Goal: Task Accomplishment & Management: Manage account settings

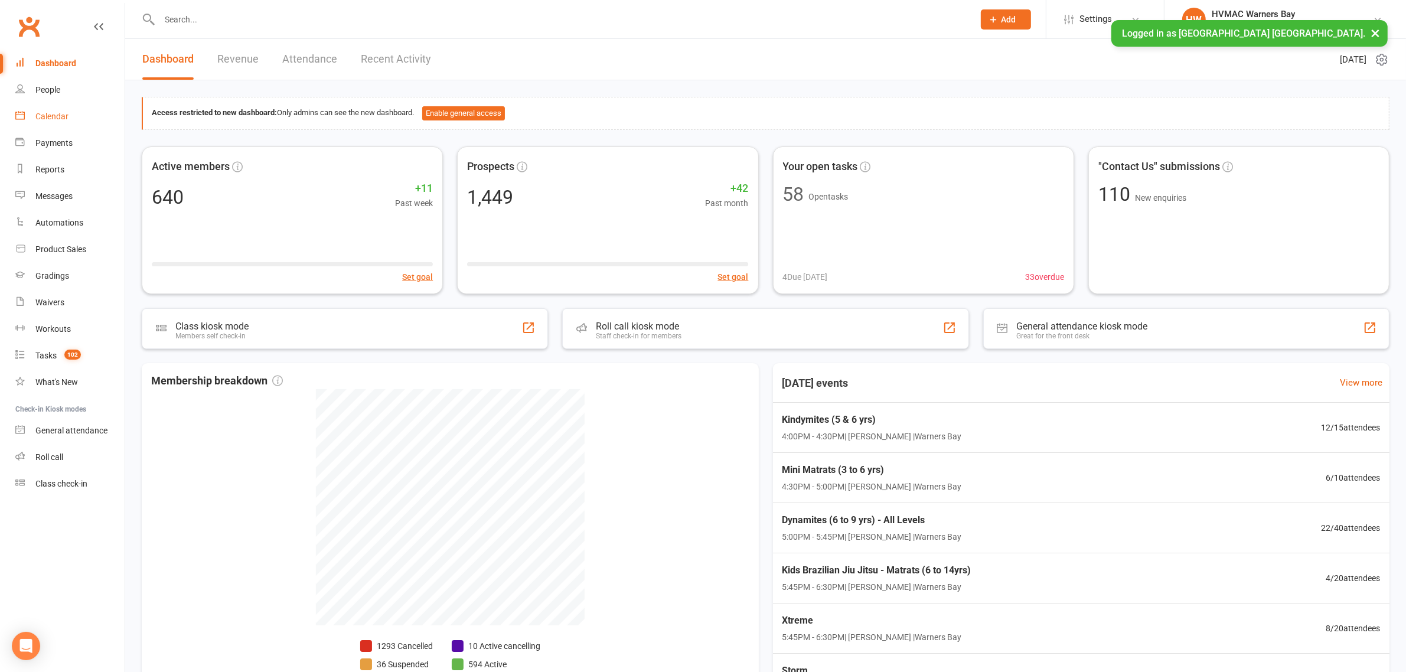
click at [50, 123] on link "Calendar" at bounding box center [69, 116] width 109 height 27
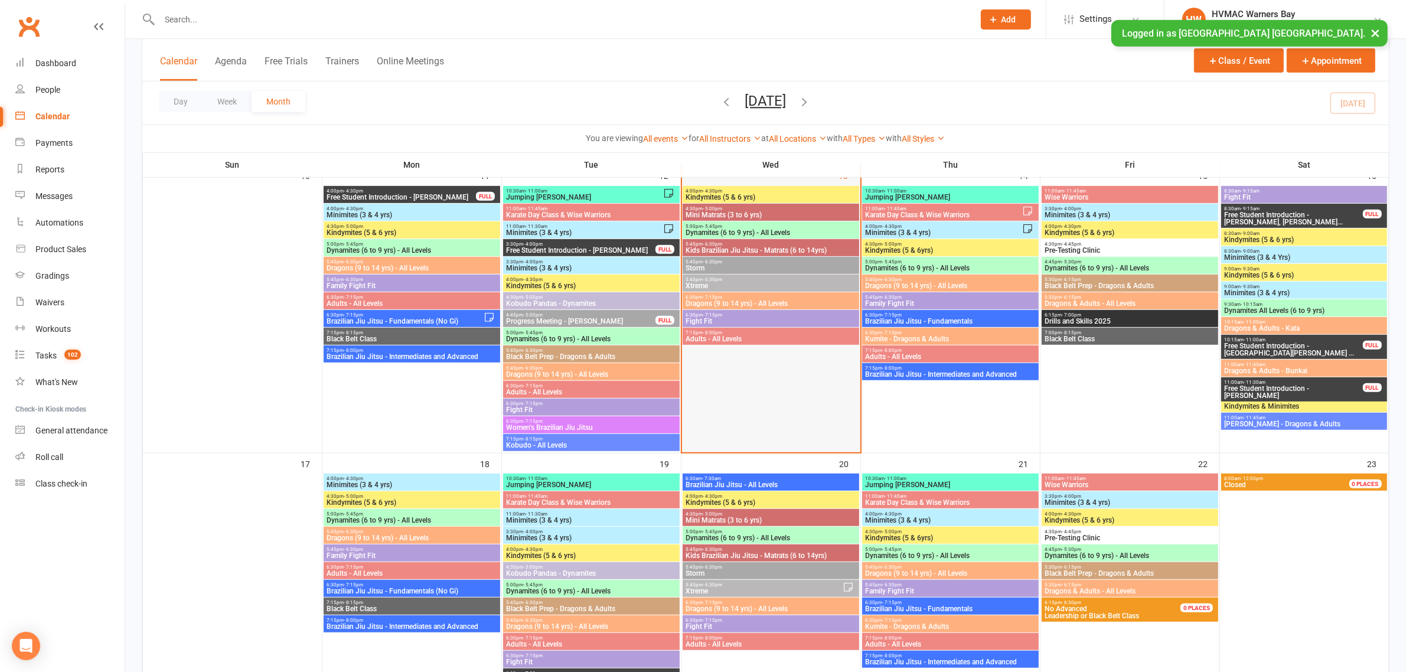
scroll to position [738, 0]
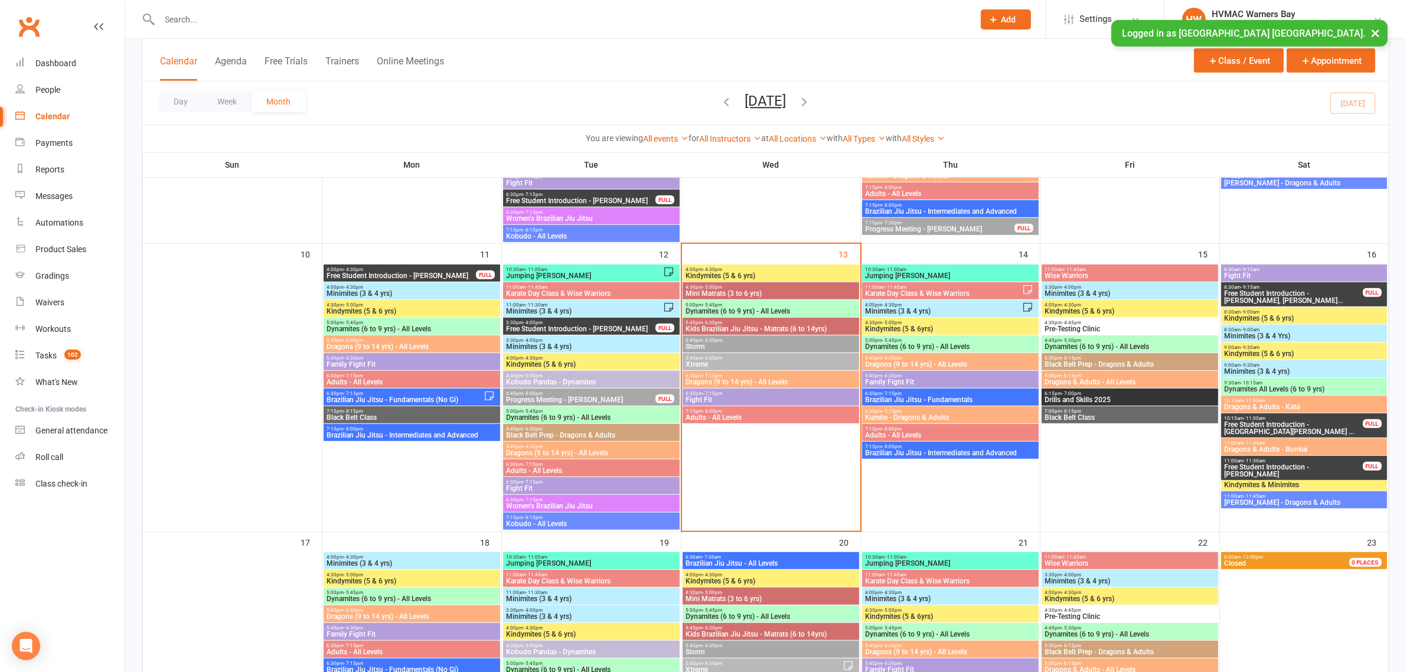
click at [774, 273] on span "Kindymites (5 & 6 yrs)" at bounding box center [771, 275] width 172 height 7
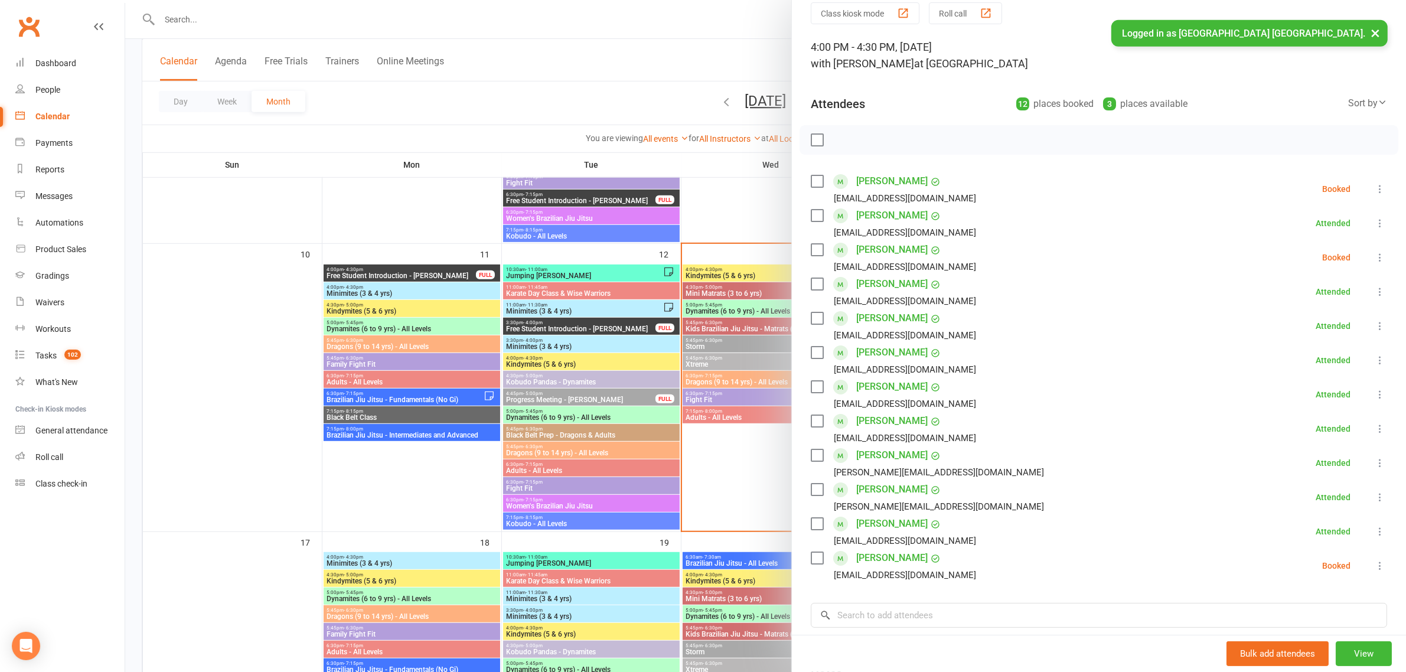
scroll to position [74, 0]
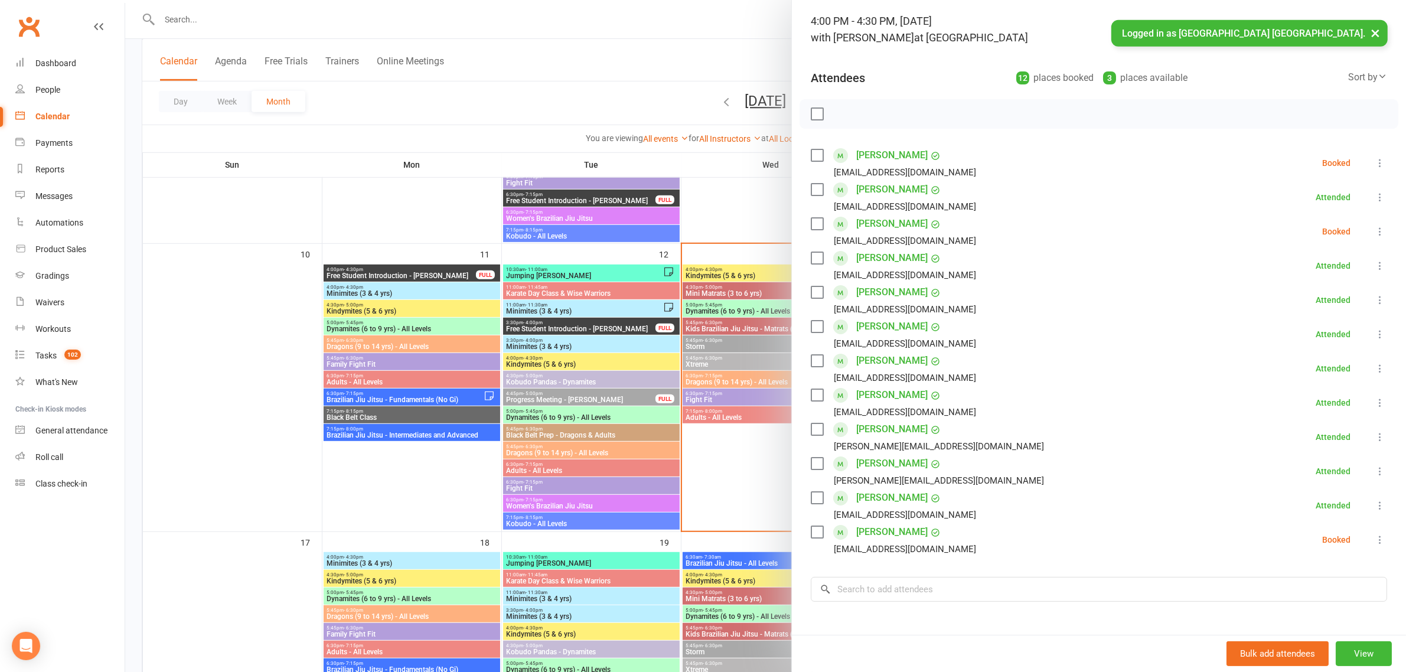
click at [740, 341] on div at bounding box center [765, 336] width 1281 height 672
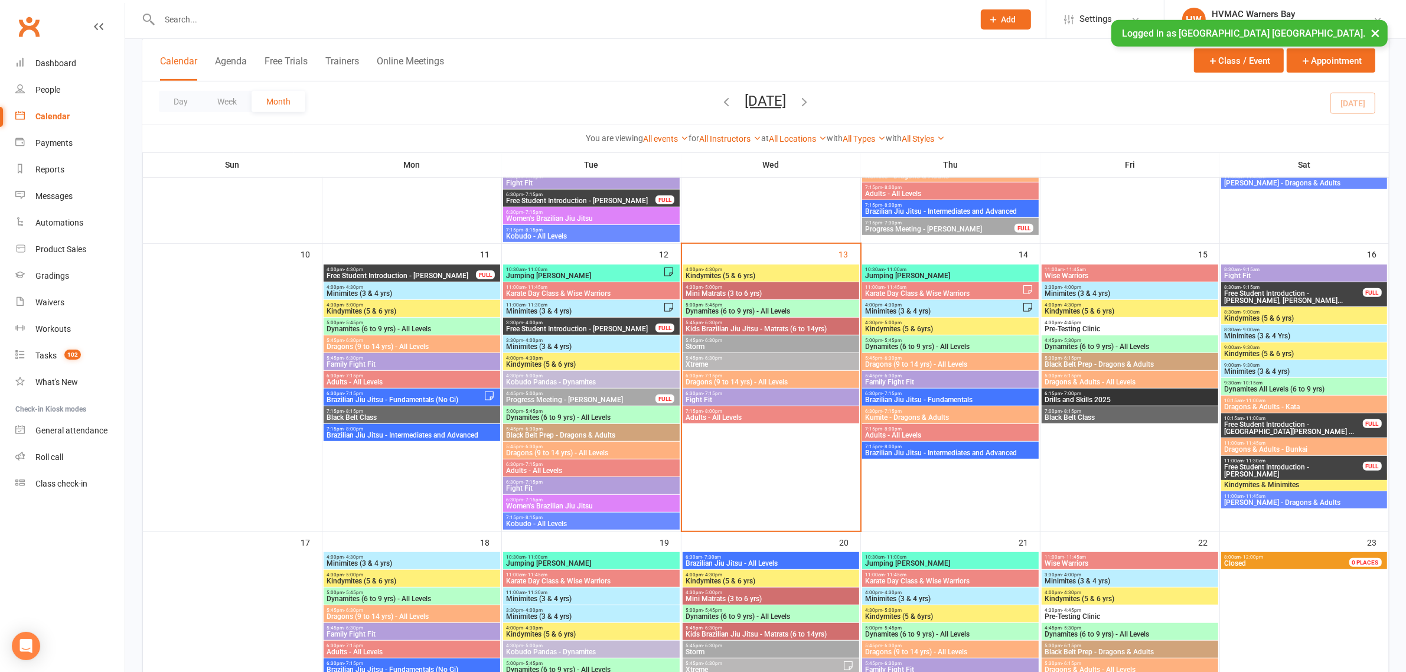
click at [736, 275] on span "Kindymites (5 & 6 yrs)" at bounding box center [771, 275] width 172 height 7
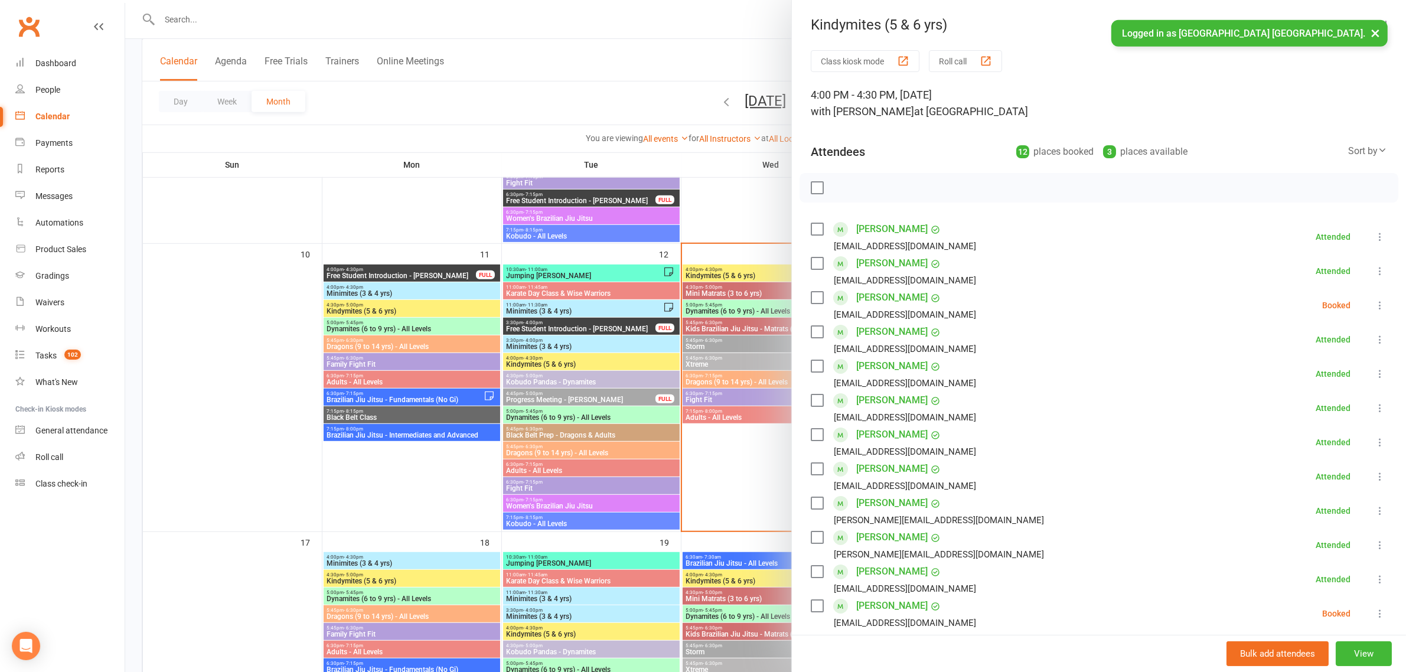
drag, startPoint x: 883, startPoint y: 438, endPoint x: 1022, endPoint y: 418, distance: 140.1
click at [1022, 418] on li "Micah Lanham Jordanlanham4@gmail.com Attended More info Remove Mark absent Undo…" at bounding box center [1099, 408] width 576 height 34
click at [485, 100] on div at bounding box center [765, 336] width 1281 height 672
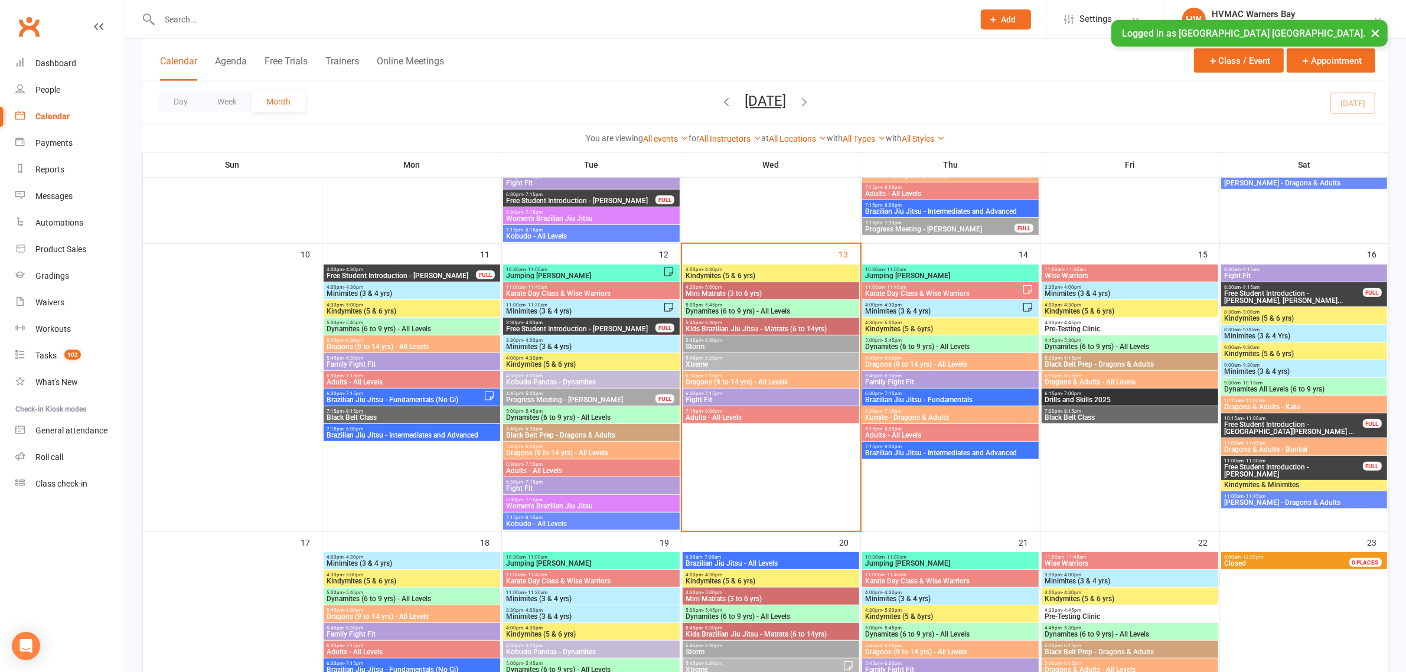
click at [355, 22] on input "text" at bounding box center [561, 19] width 810 height 17
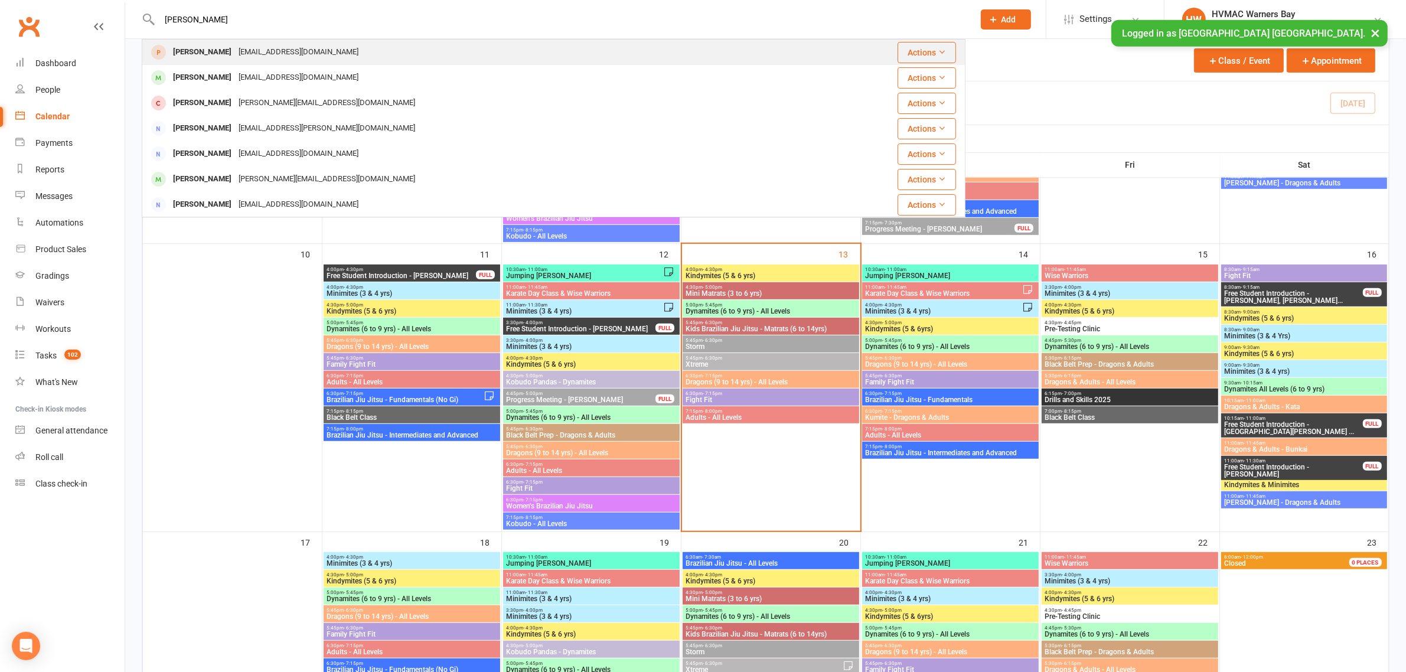
type input "andrew hend"
click at [394, 45] on div "Andrew Hendrick andyandtenika@hotmail.com" at bounding box center [485, 52] width 684 height 24
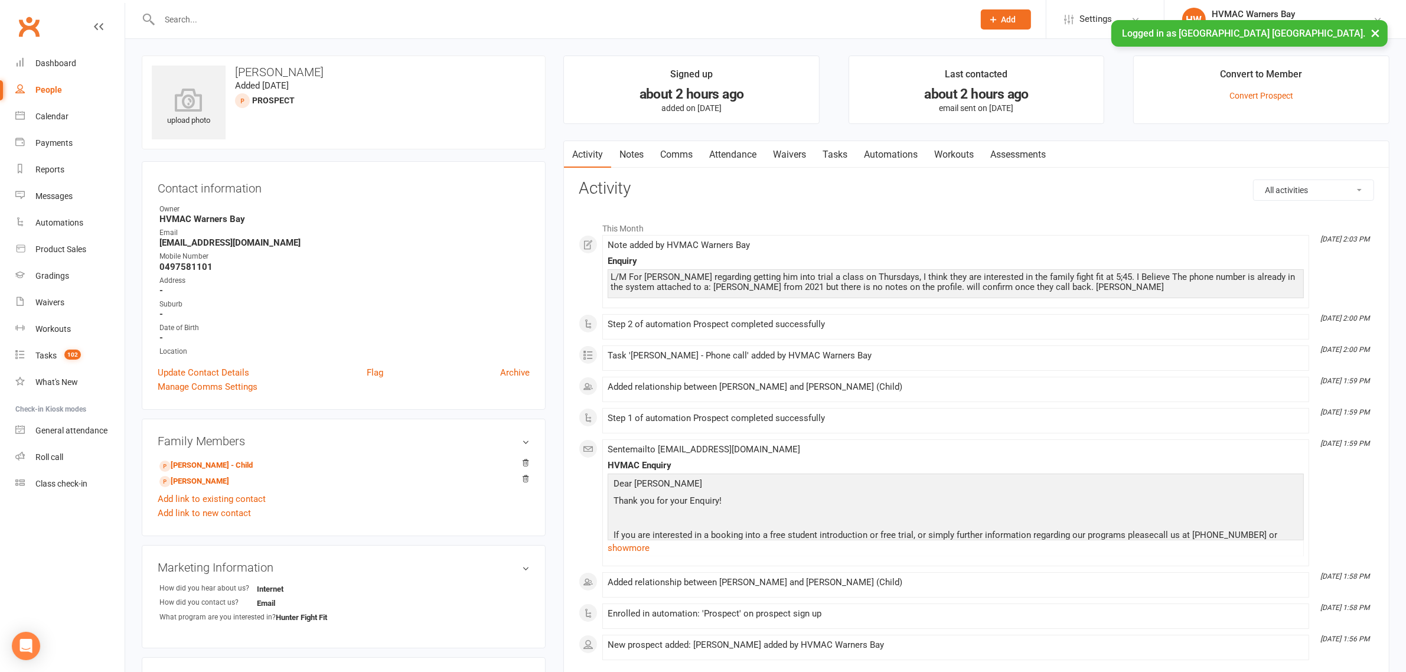
click at [629, 151] on link "Notes" at bounding box center [631, 154] width 41 height 27
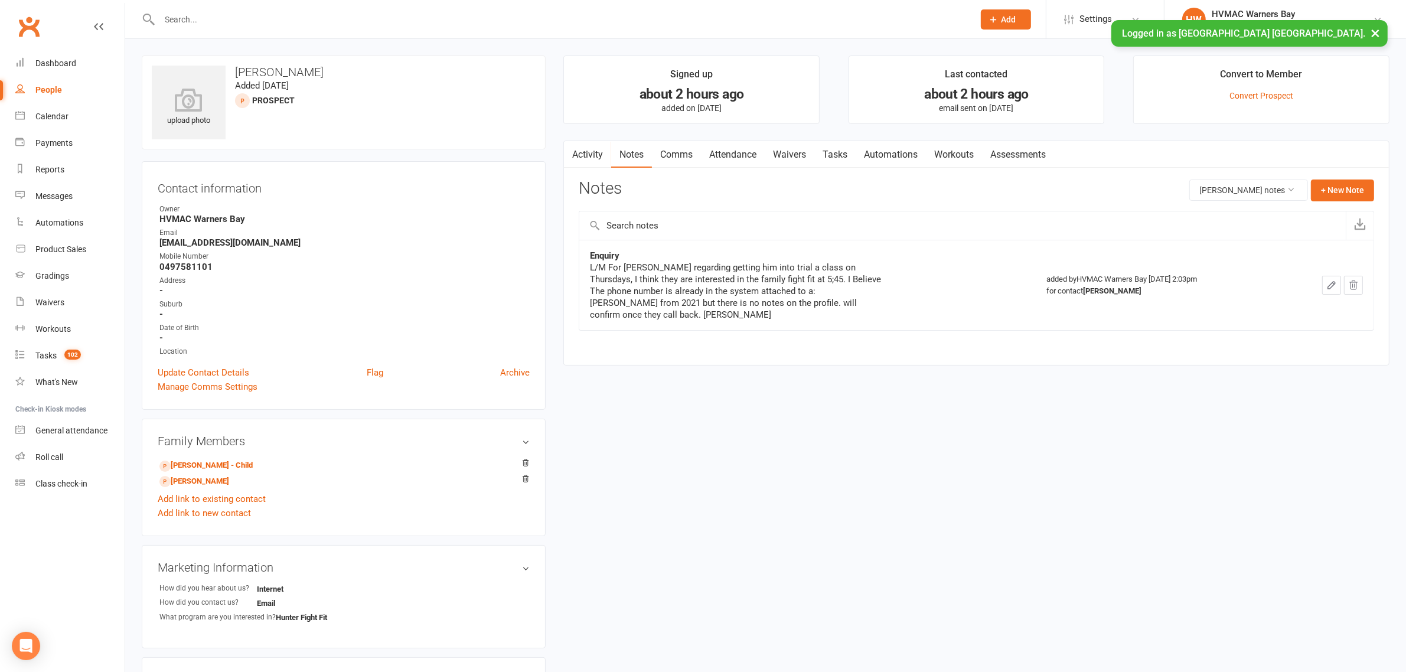
click at [722, 158] on link "Attendance" at bounding box center [733, 154] width 64 height 27
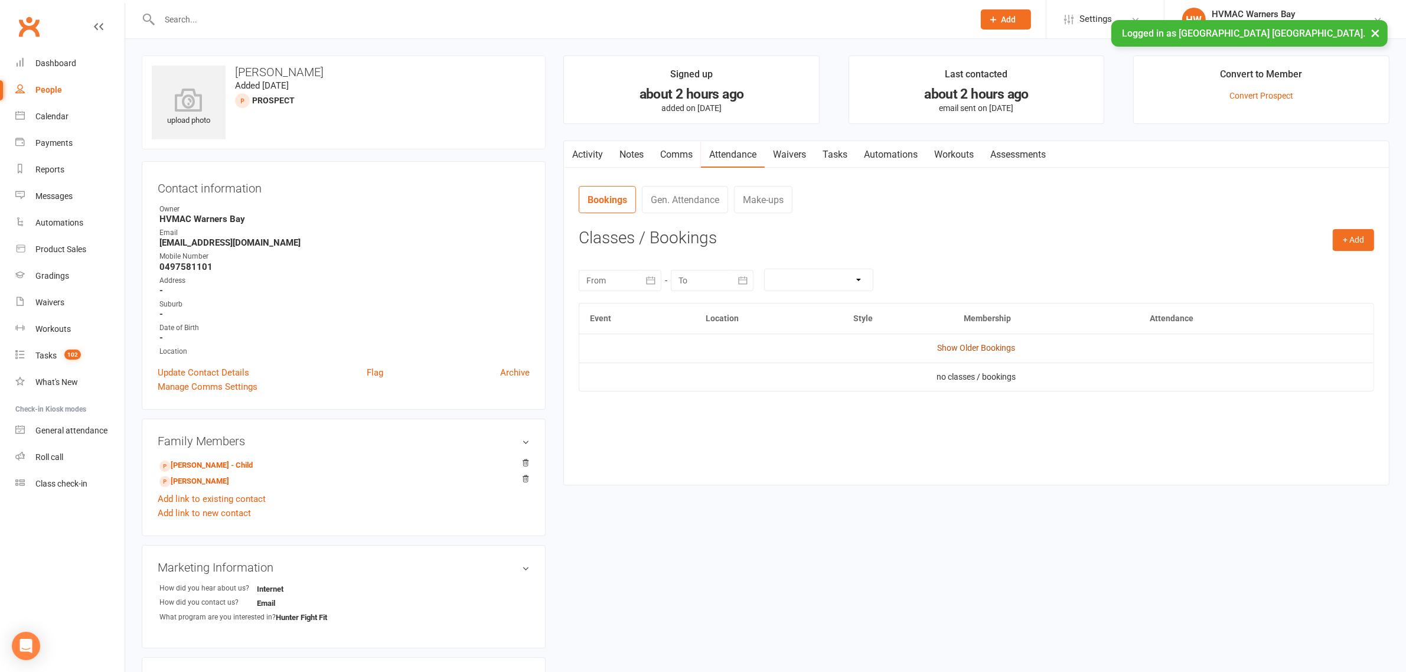
click at [952, 346] on link "Show Older Bookings" at bounding box center [977, 347] width 78 height 9
click at [205, 464] on link "Keiley Hendrick - Child" at bounding box center [205, 465] width 93 height 12
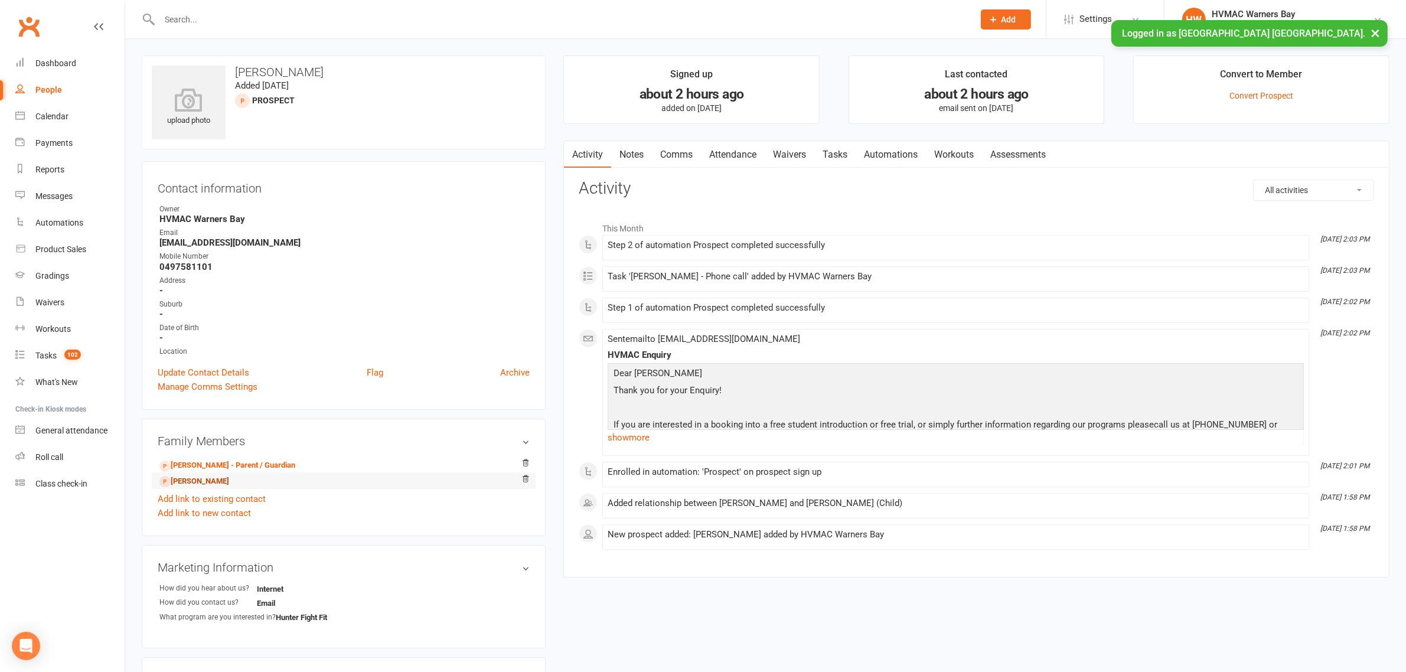
click at [205, 480] on link "Isabella Hendrick - Sibling" at bounding box center [194, 481] width 70 height 12
click at [207, 465] on link "Andrew Hendrick - Parent / Guardian" at bounding box center [227, 465] width 136 height 12
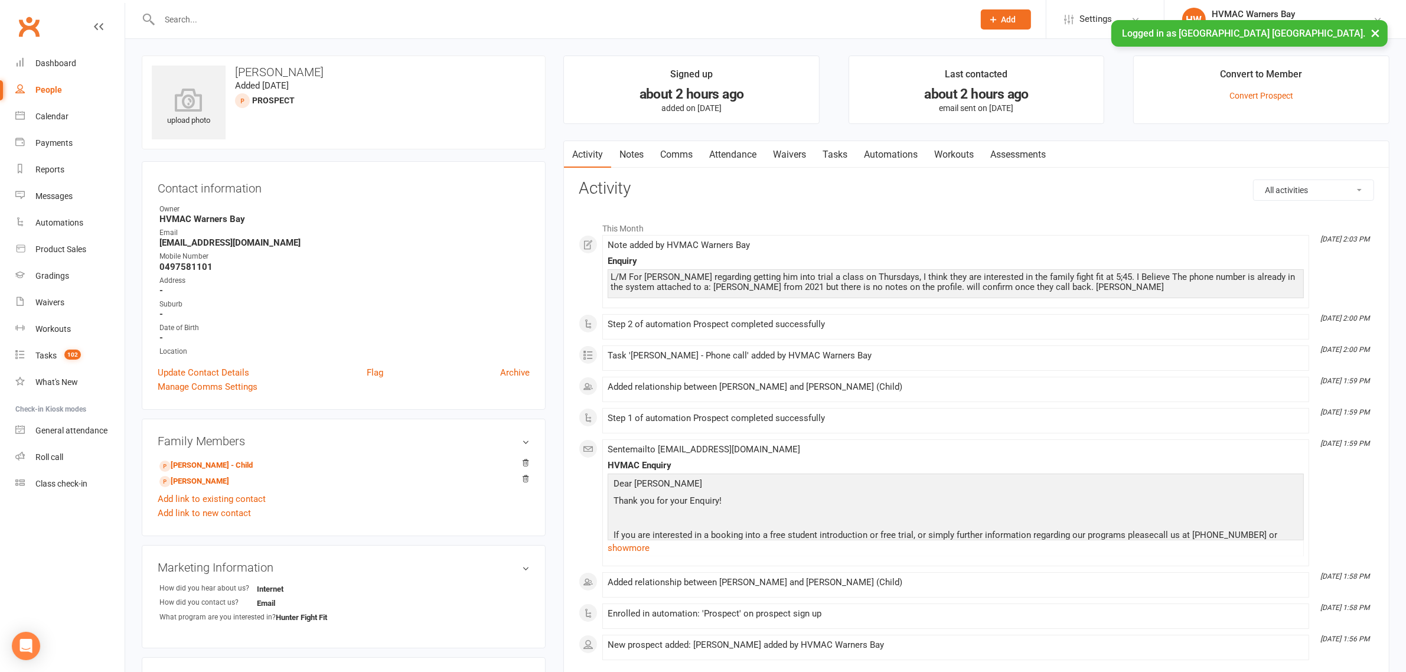
click at [639, 149] on link "Notes" at bounding box center [631, 154] width 41 height 27
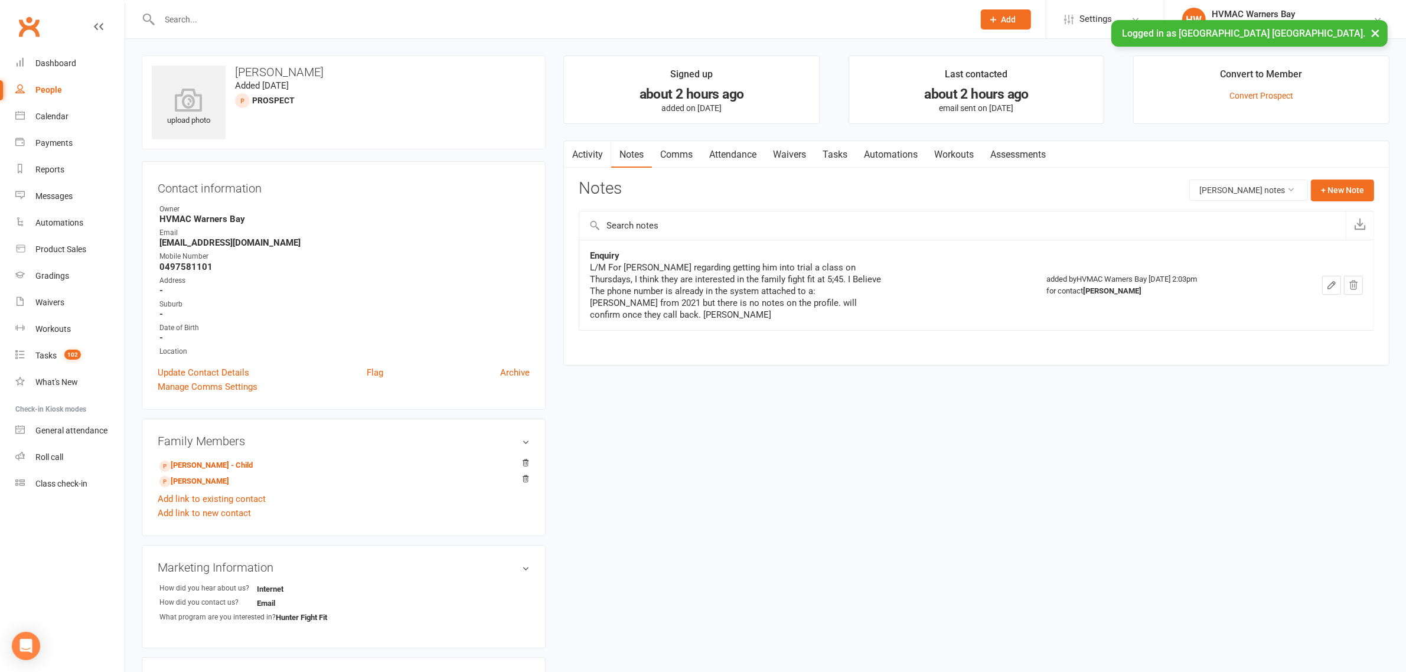
click at [498, 14] on input "text" at bounding box center [561, 19] width 810 height 17
click at [804, 145] on link "Waivers" at bounding box center [790, 154] width 50 height 27
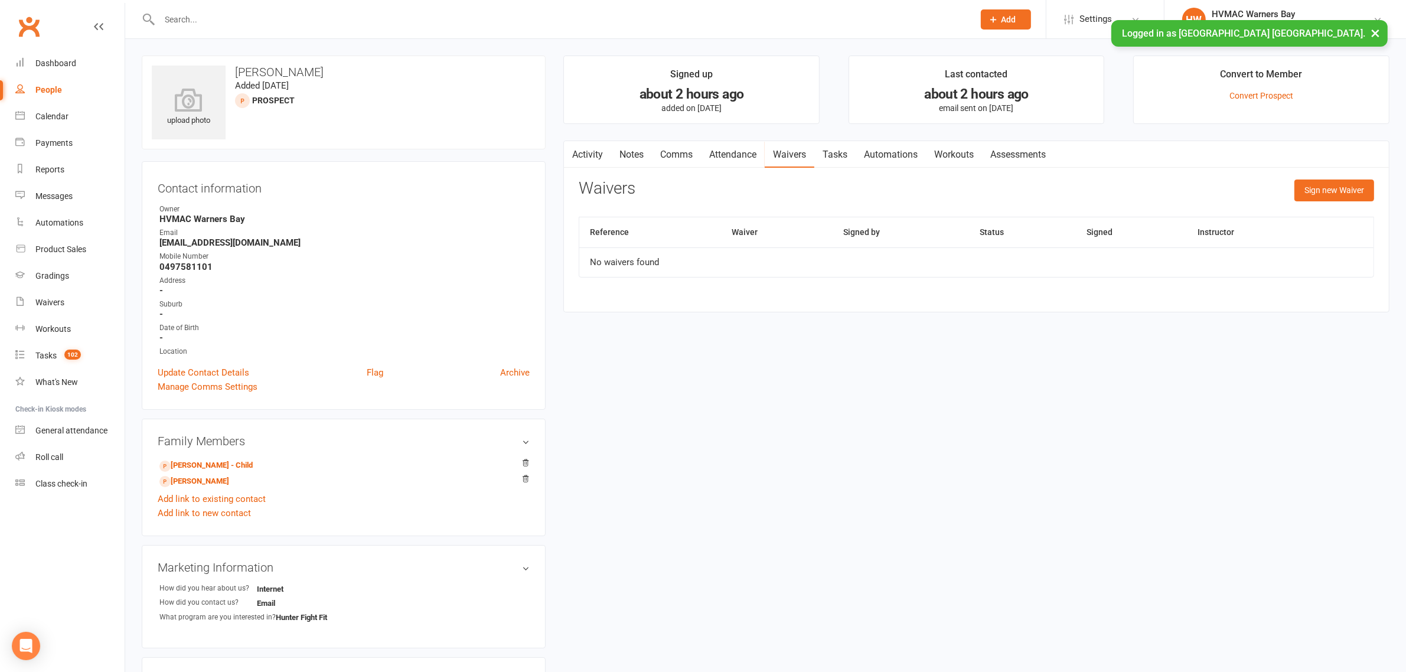
click at [595, 161] on link "Activity" at bounding box center [587, 154] width 47 height 27
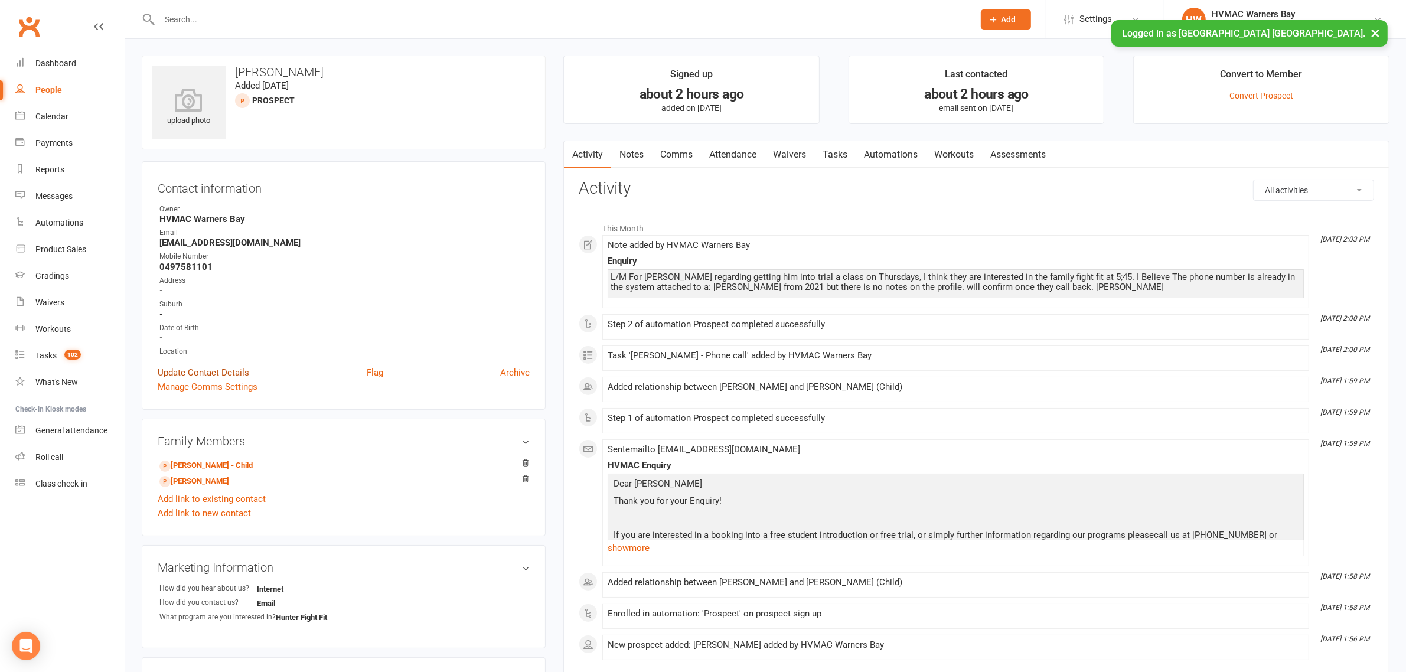
click at [221, 369] on link "Update Contact Details" at bounding box center [204, 373] width 92 height 14
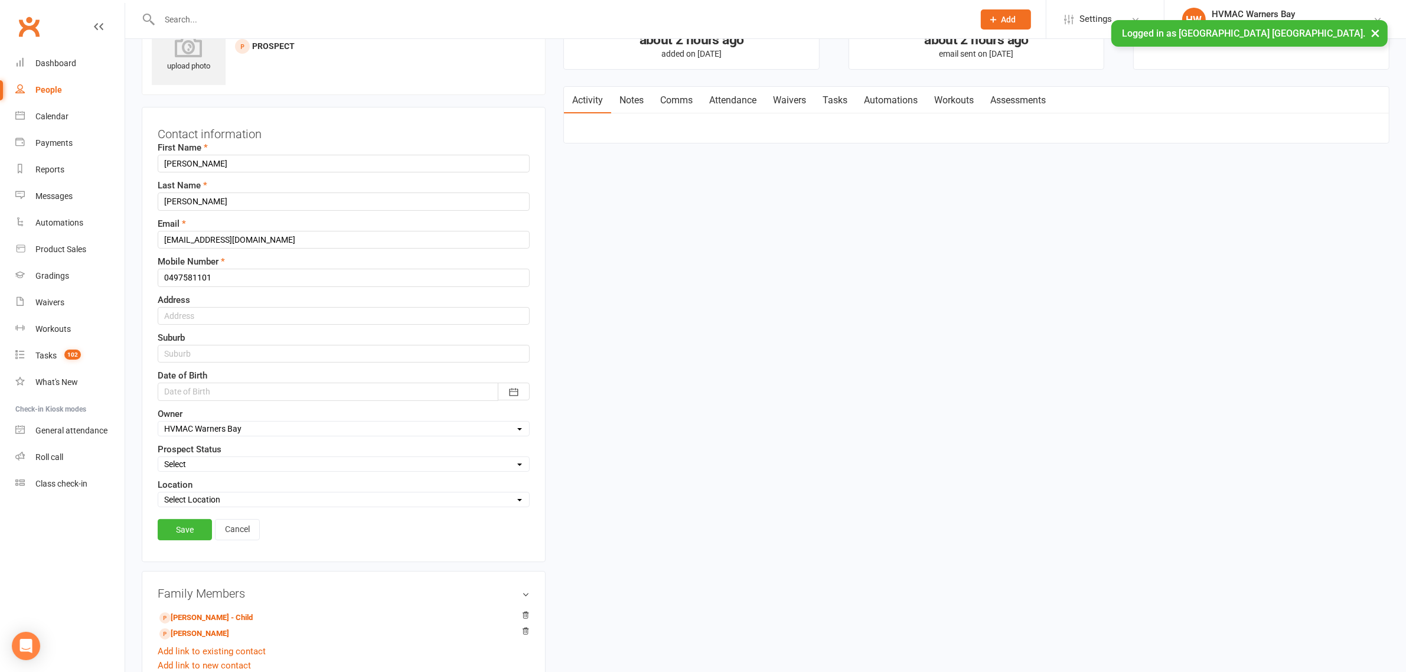
scroll to position [55, 0]
drag, startPoint x: 259, startPoint y: 275, endPoint x: 18, endPoint y: 280, distance: 241.0
click at [18, 280] on ui-view "Prospect Member Non-attending contact Class / event Appointment Grading event T…" at bounding box center [703, 633] width 1406 height 1371
click at [441, 276] on input "text" at bounding box center [344, 277] width 372 height 18
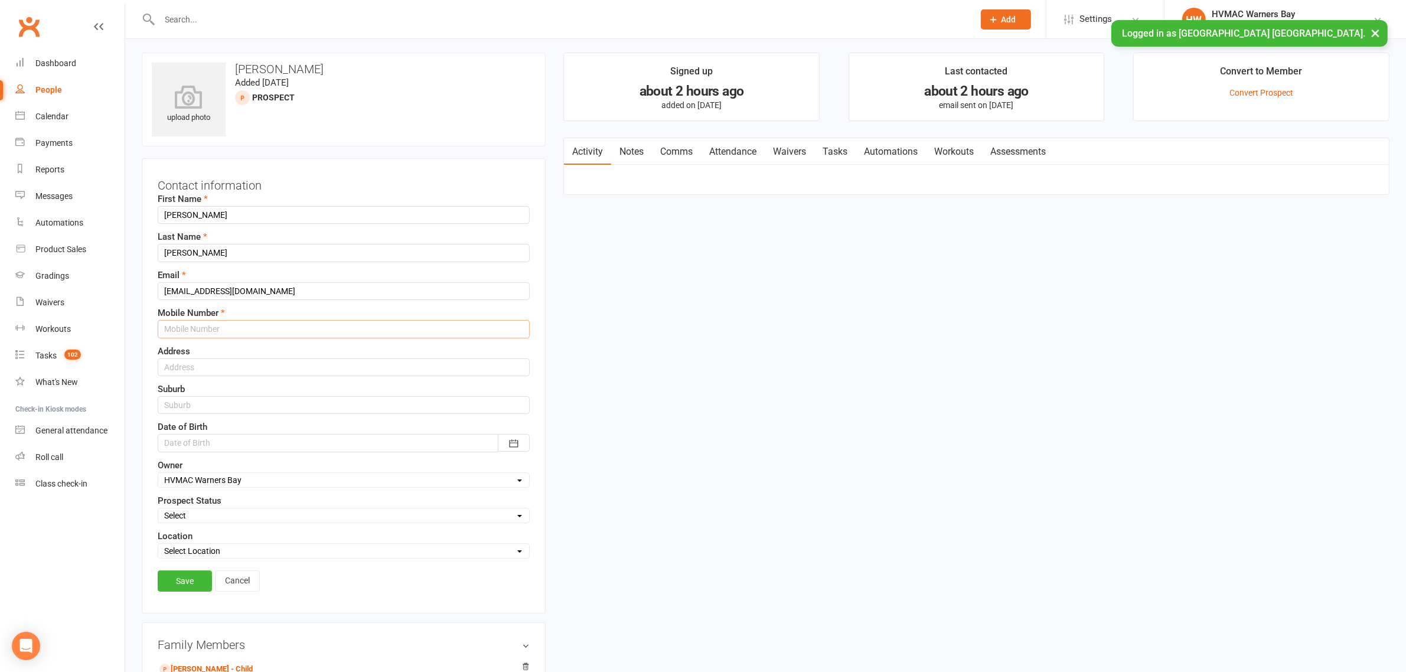
scroll to position [0, 0]
type input "0"
click at [219, 589] on link "Cancel" at bounding box center [237, 583] width 45 height 21
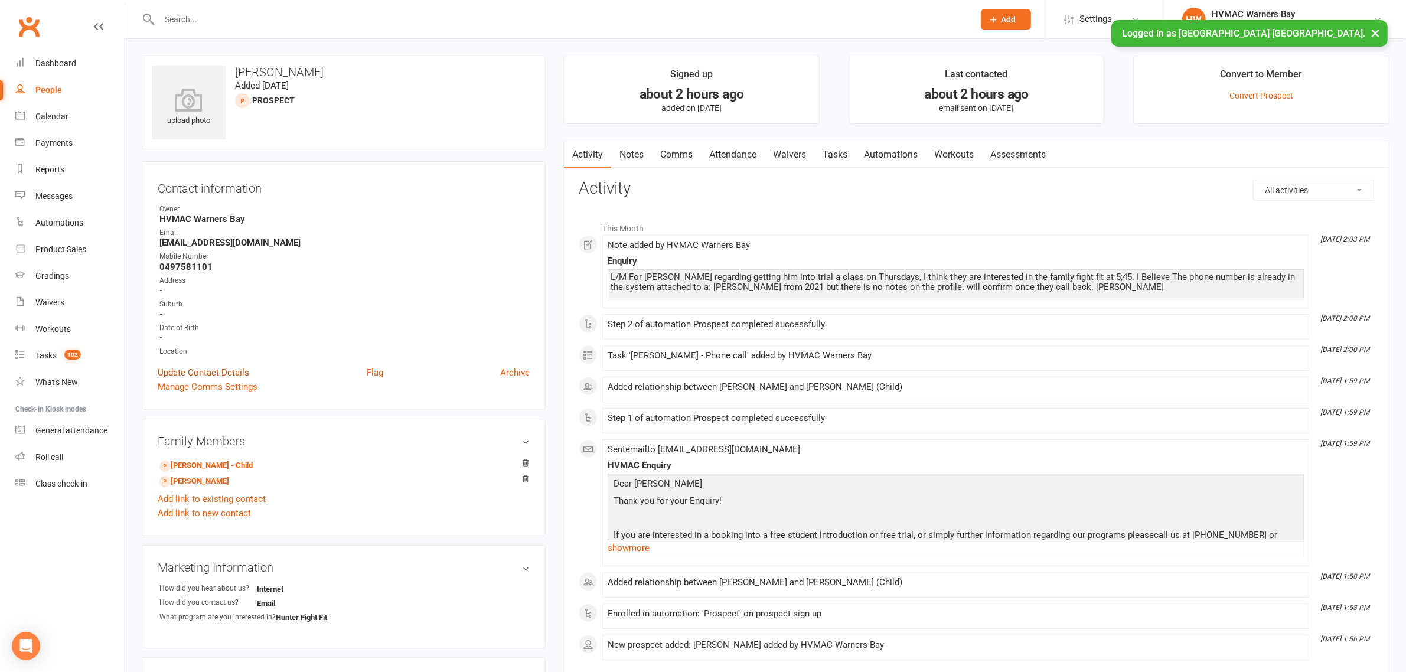
click at [201, 374] on link "Update Contact Details" at bounding box center [204, 373] width 92 height 14
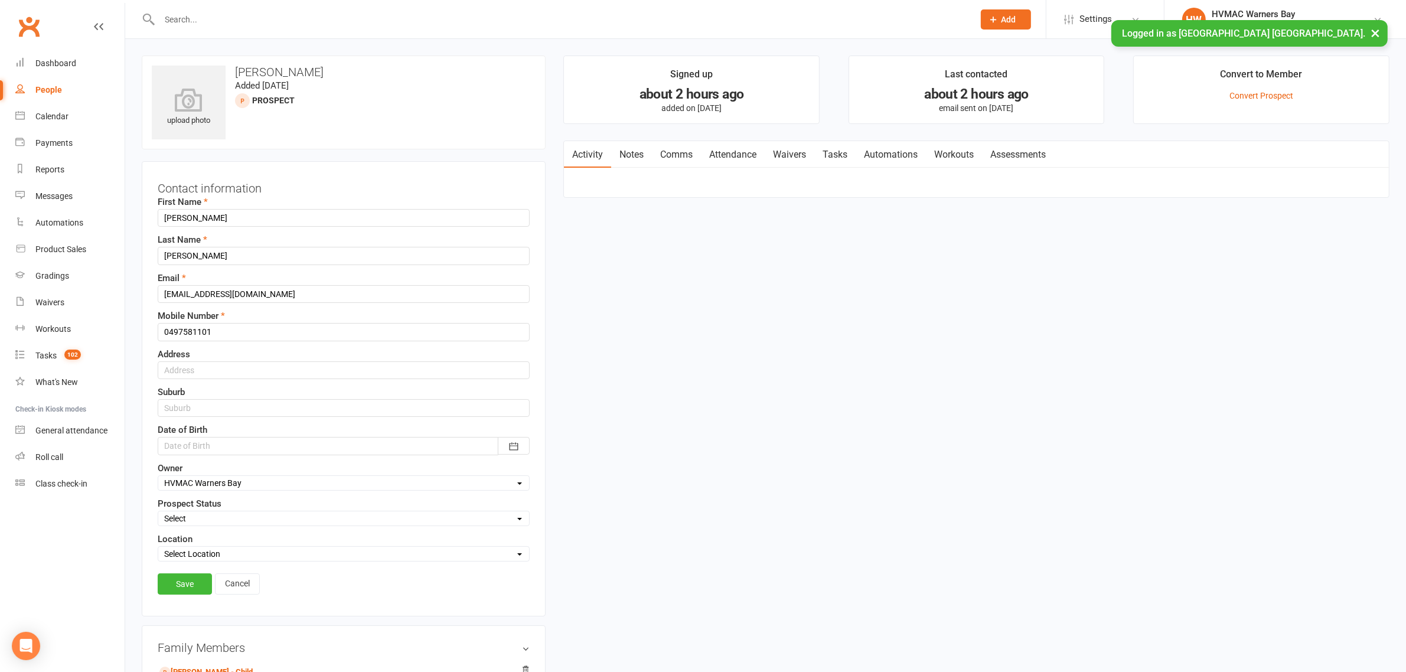
scroll to position [55, 0]
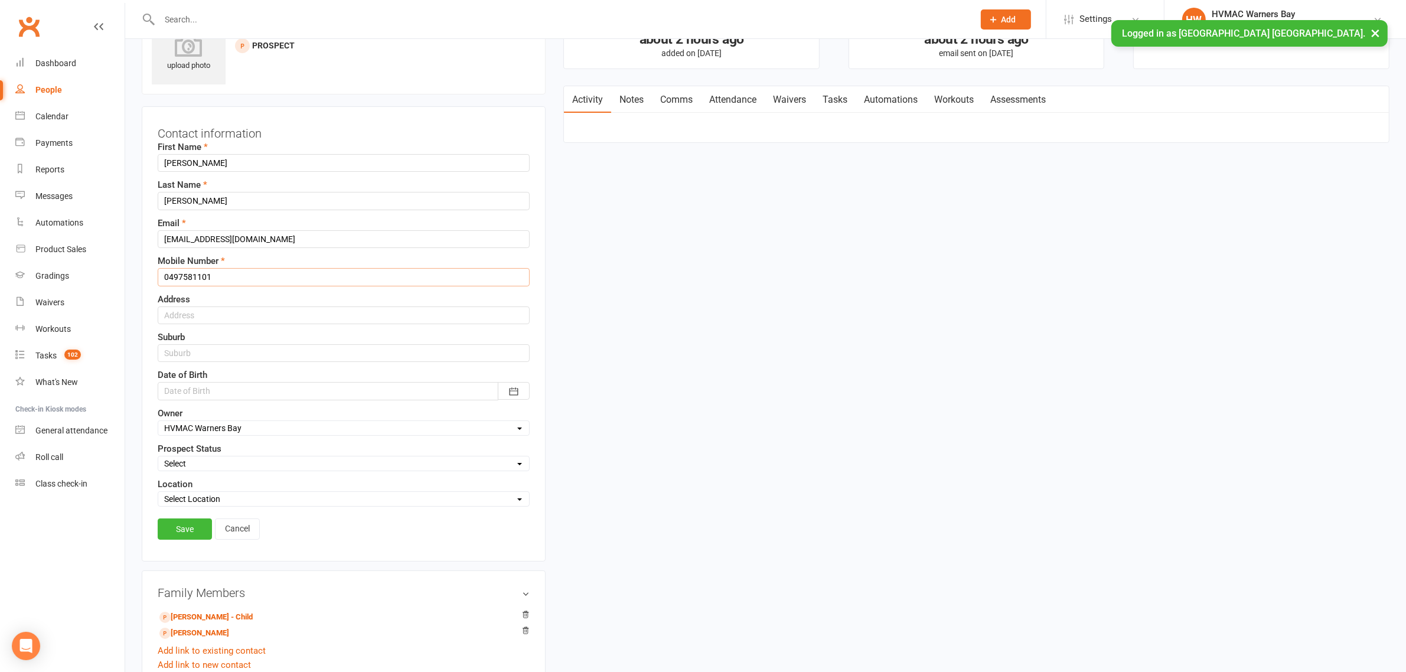
drag, startPoint x: 255, startPoint y: 273, endPoint x: 0, endPoint y: 269, distance: 254.5
click at [0, 269] on ui-view "Prospect Member Non-attending contact Class / event Appointment Grading event T…" at bounding box center [703, 633] width 1406 height 1371
type input "0478067734"
click at [192, 533] on link "Save" at bounding box center [185, 528] width 54 height 21
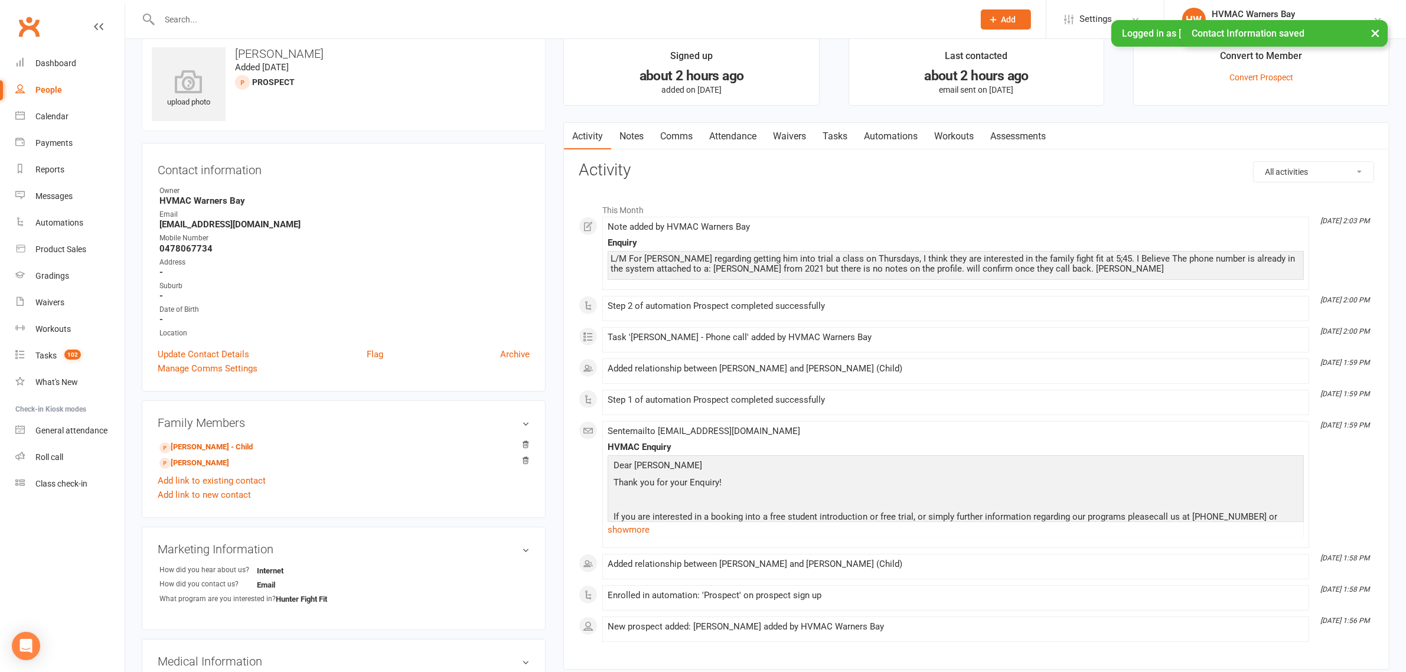
scroll to position [0, 0]
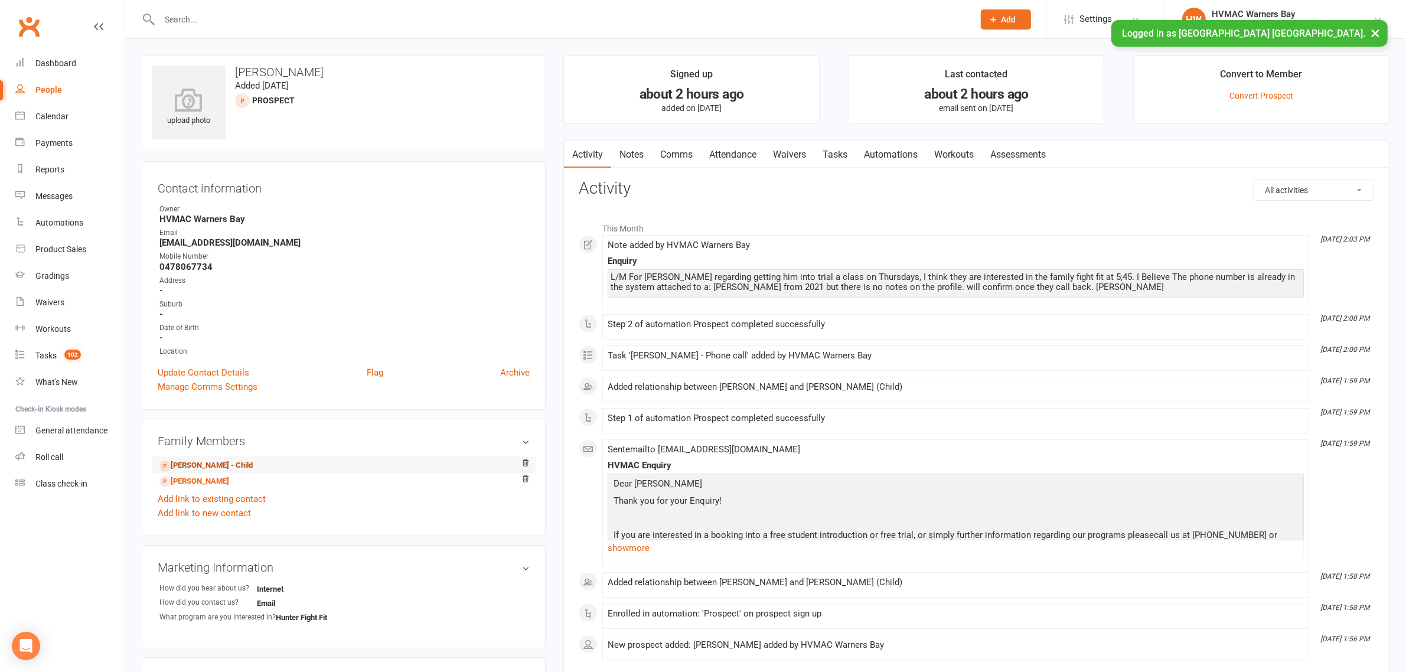
click at [211, 462] on link "Keiley Hendrick - Child" at bounding box center [205, 465] width 93 height 12
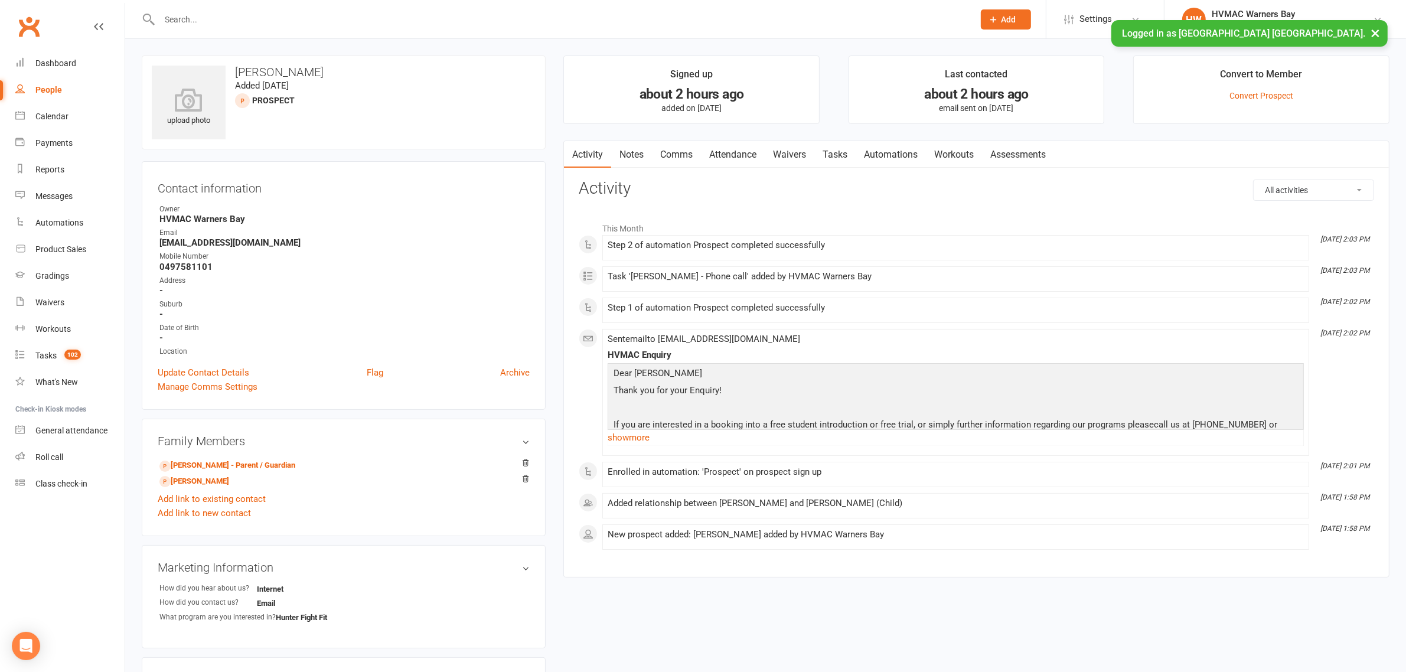
click at [641, 148] on link "Notes" at bounding box center [631, 154] width 41 height 27
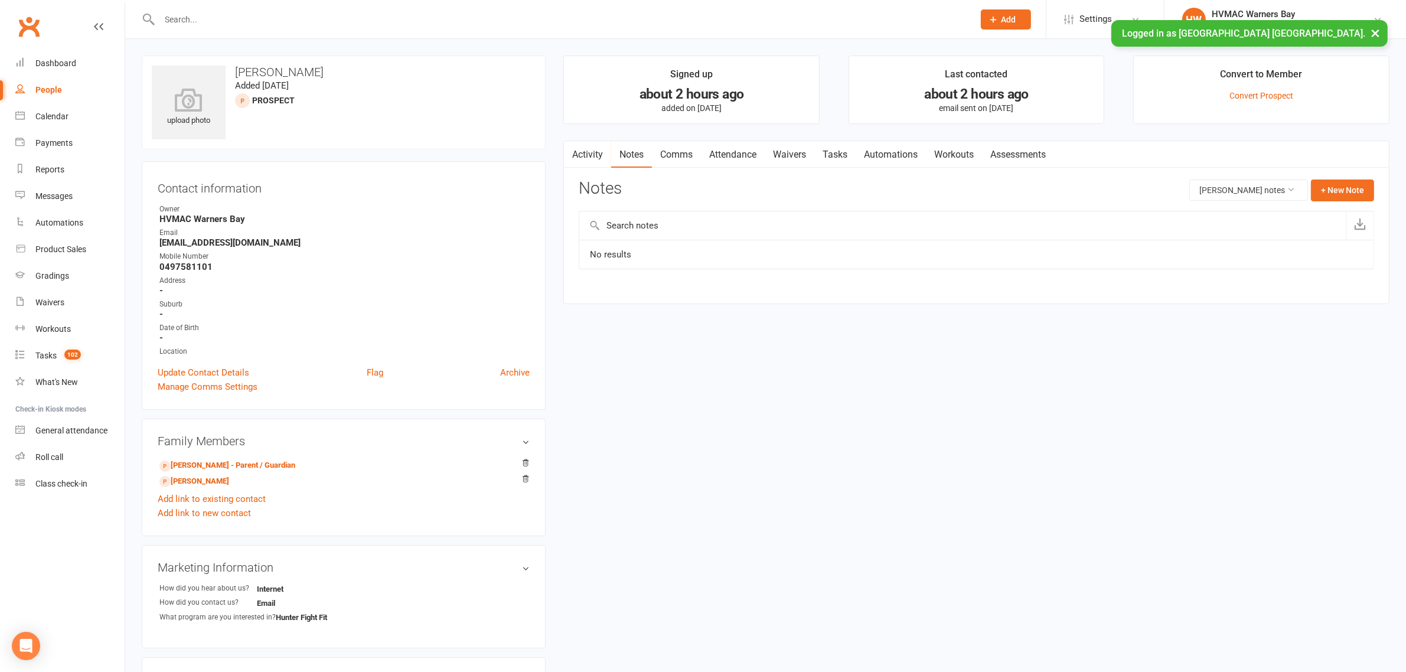
click at [798, 158] on link "Waivers" at bounding box center [790, 154] width 50 height 27
click at [180, 466] on link "Andrew Hendrick - Parent / Guardian" at bounding box center [227, 465] width 136 height 12
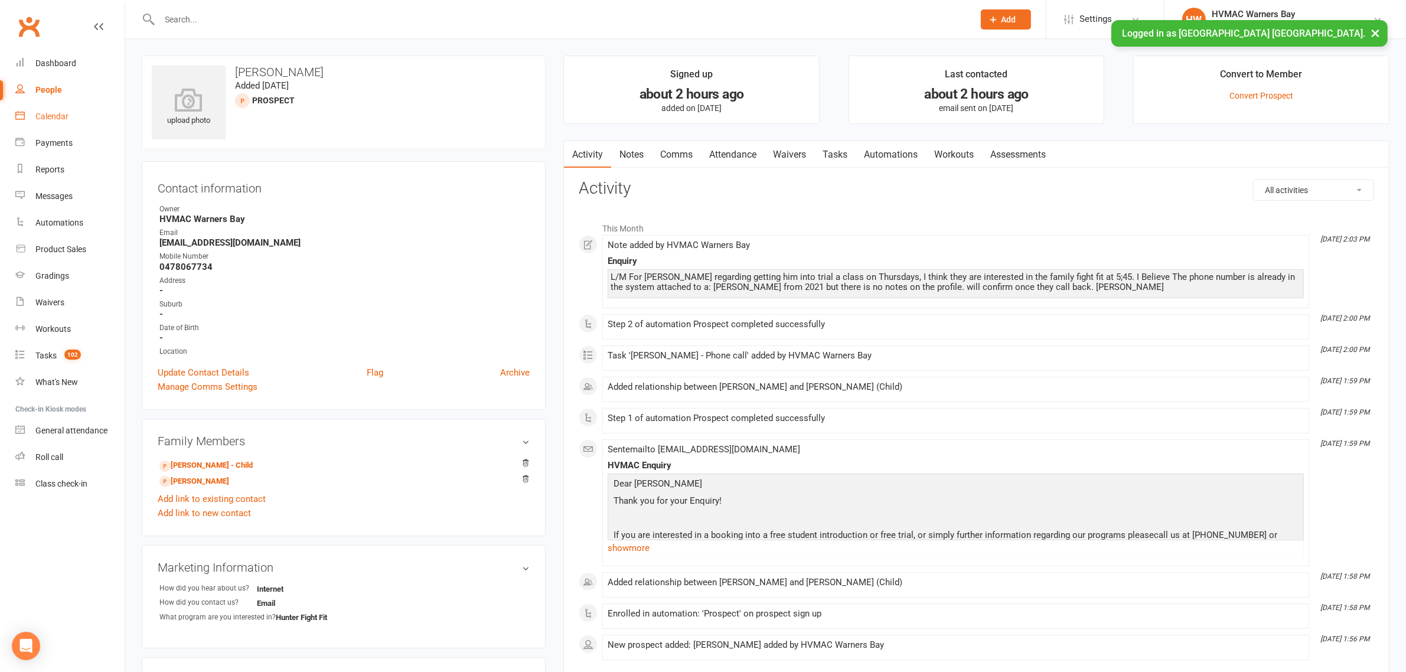
click at [73, 114] on link "Calendar" at bounding box center [69, 116] width 109 height 27
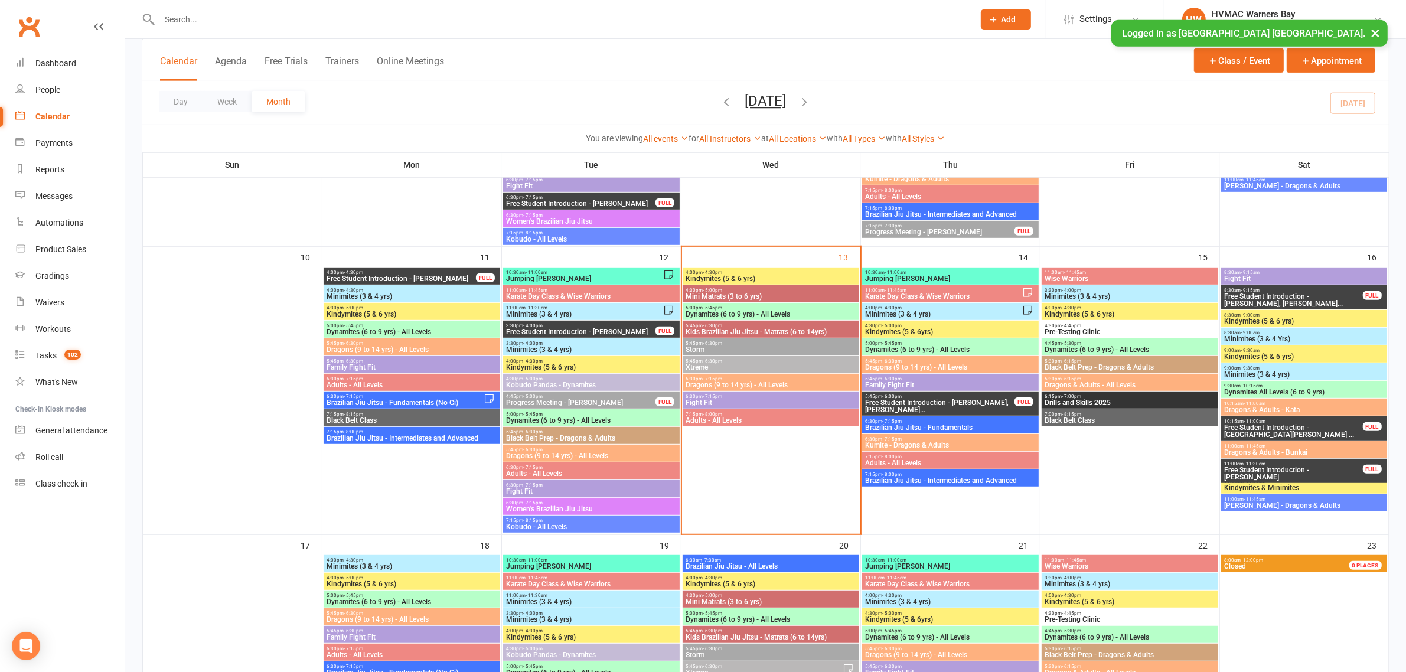
scroll to position [738, 0]
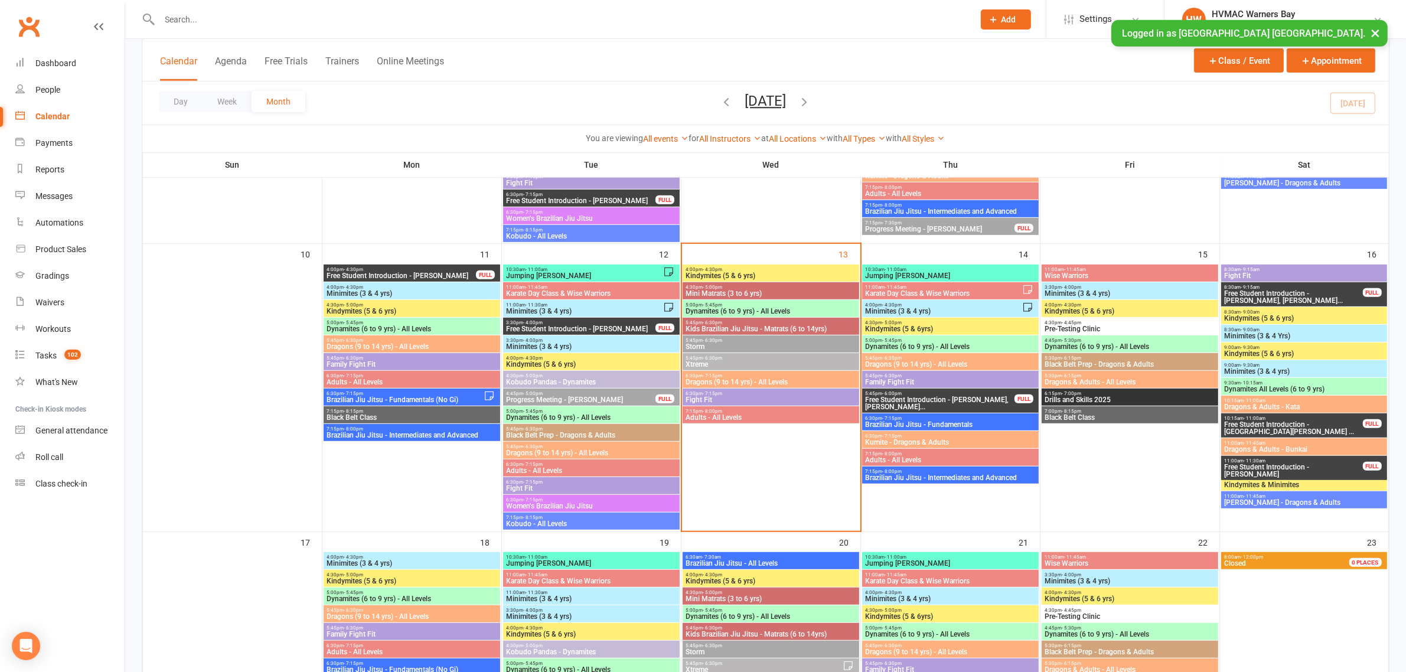
click at [747, 308] on span "Dynamites (6 to 9 yrs) - All Levels" at bounding box center [771, 311] width 172 height 7
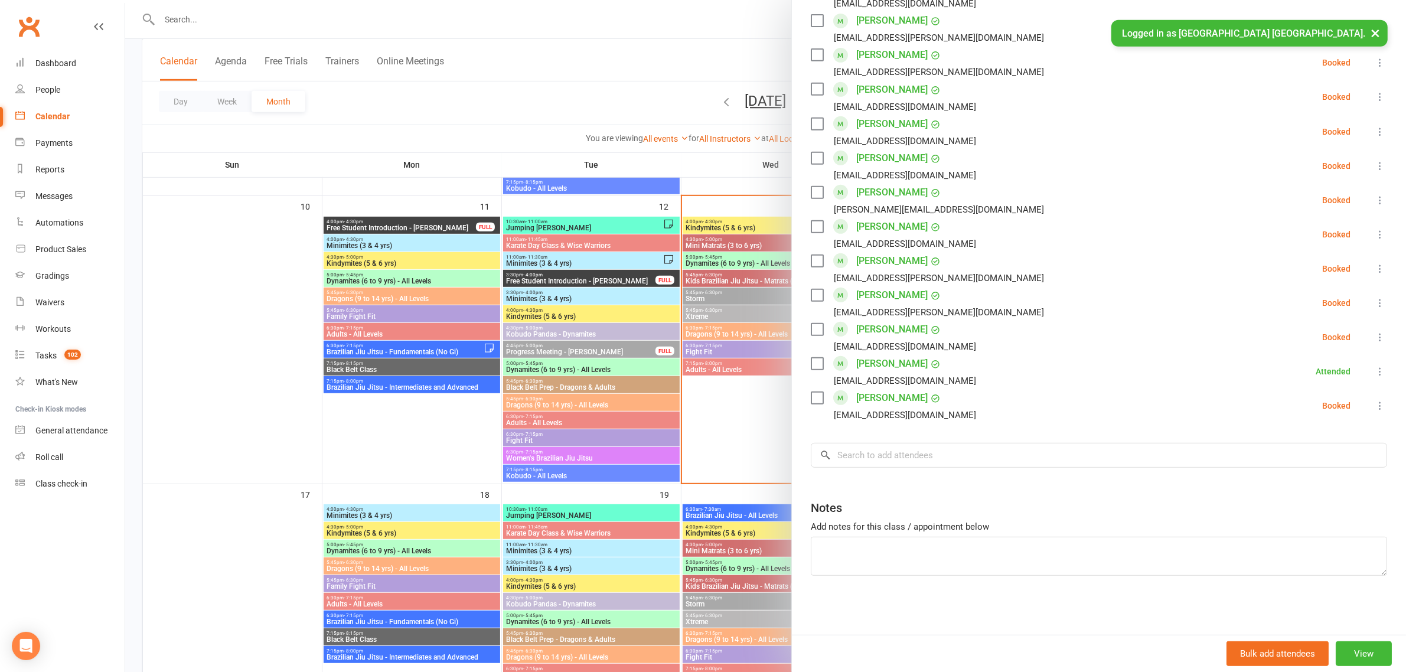
scroll to position [812, 0]
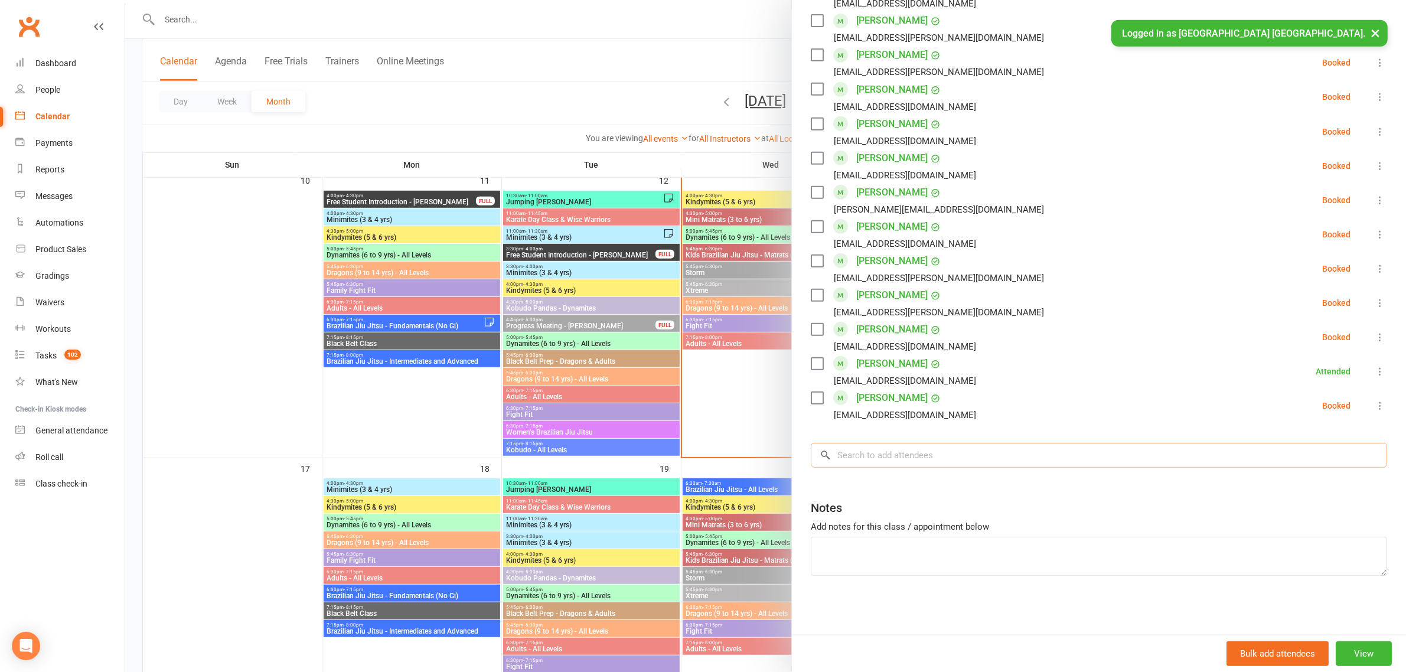
click at [885, 462] on input "search" at bounding box center [1099, 455] width 576 height 25
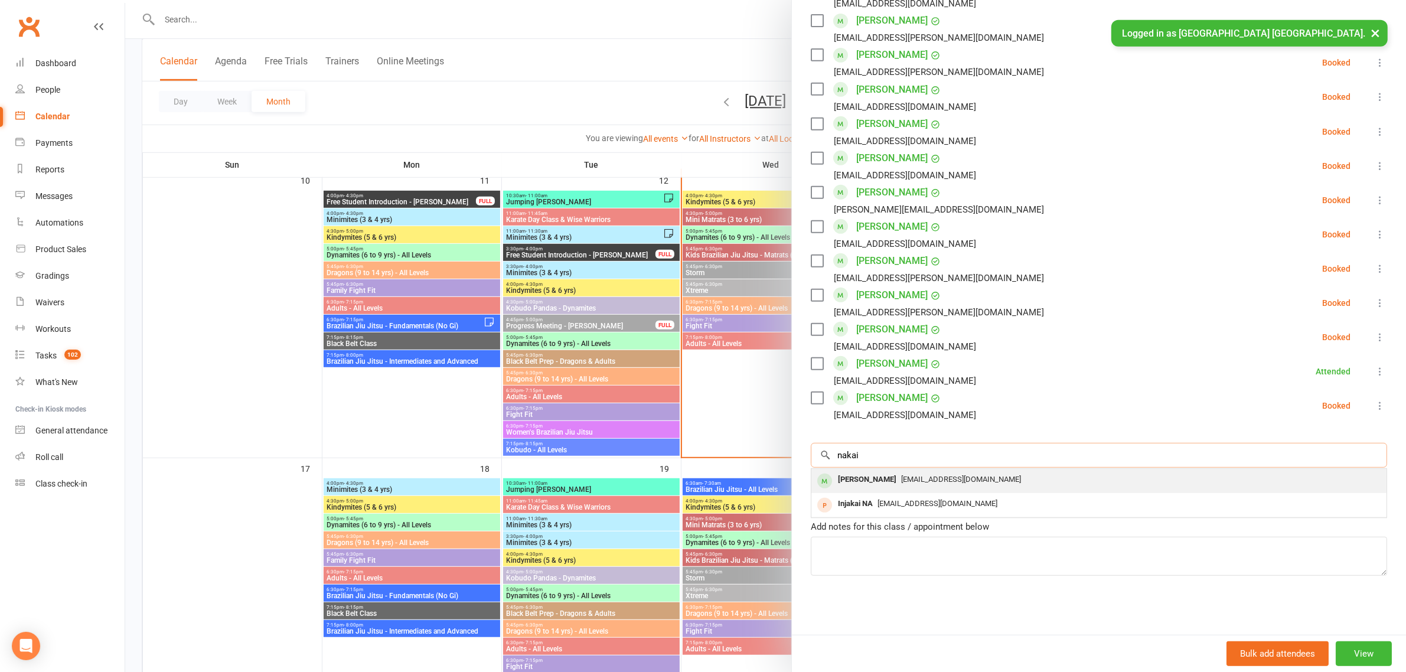
type input "nakai"
click at [854, 474] on div "Nakai Bruce" at bounding box center [867, 479] width 68 height 17
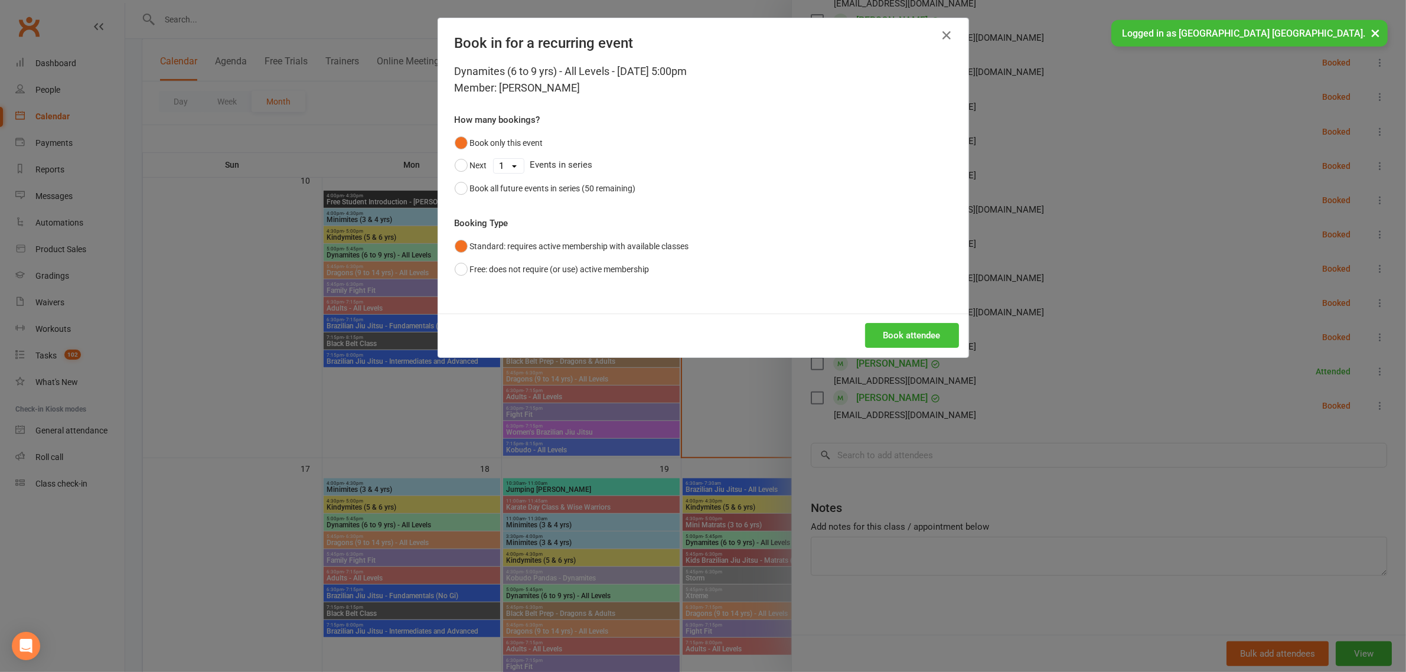
click at [906, 341] on button "Book attendee" at bounding box center [912, 335] width 94 height 25
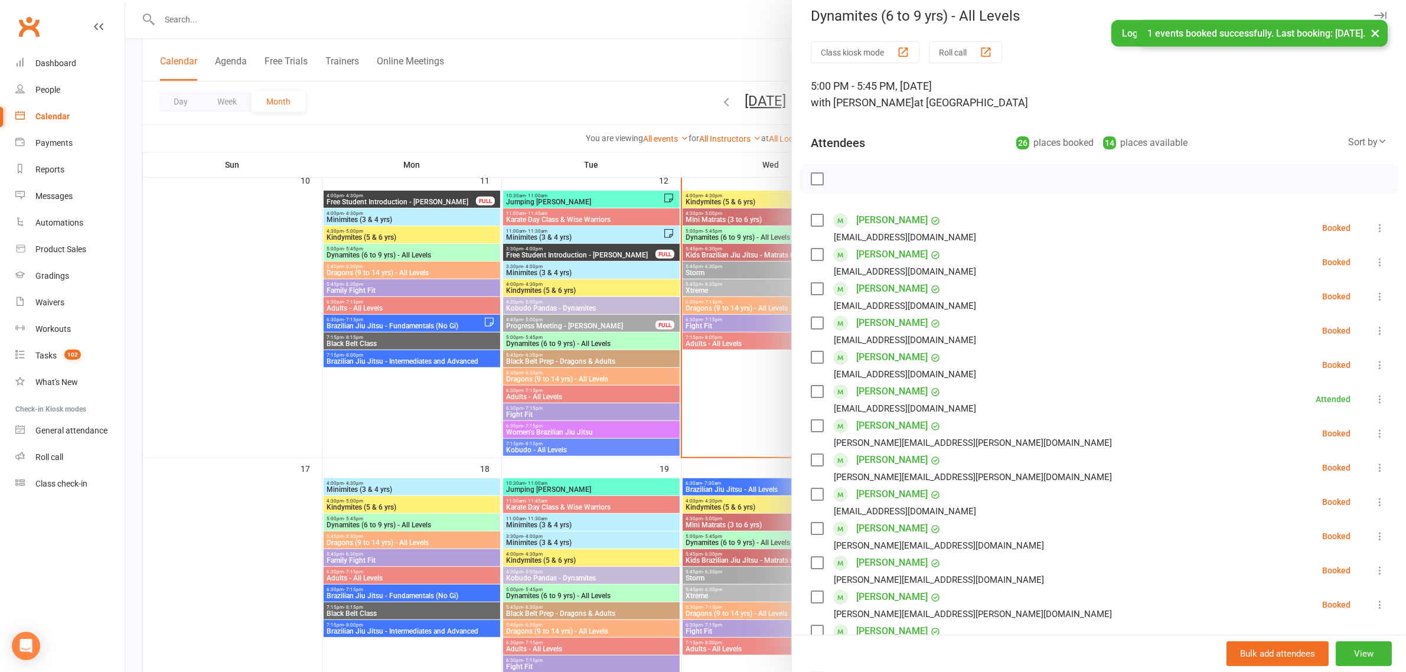
scroll to position [0, 0]
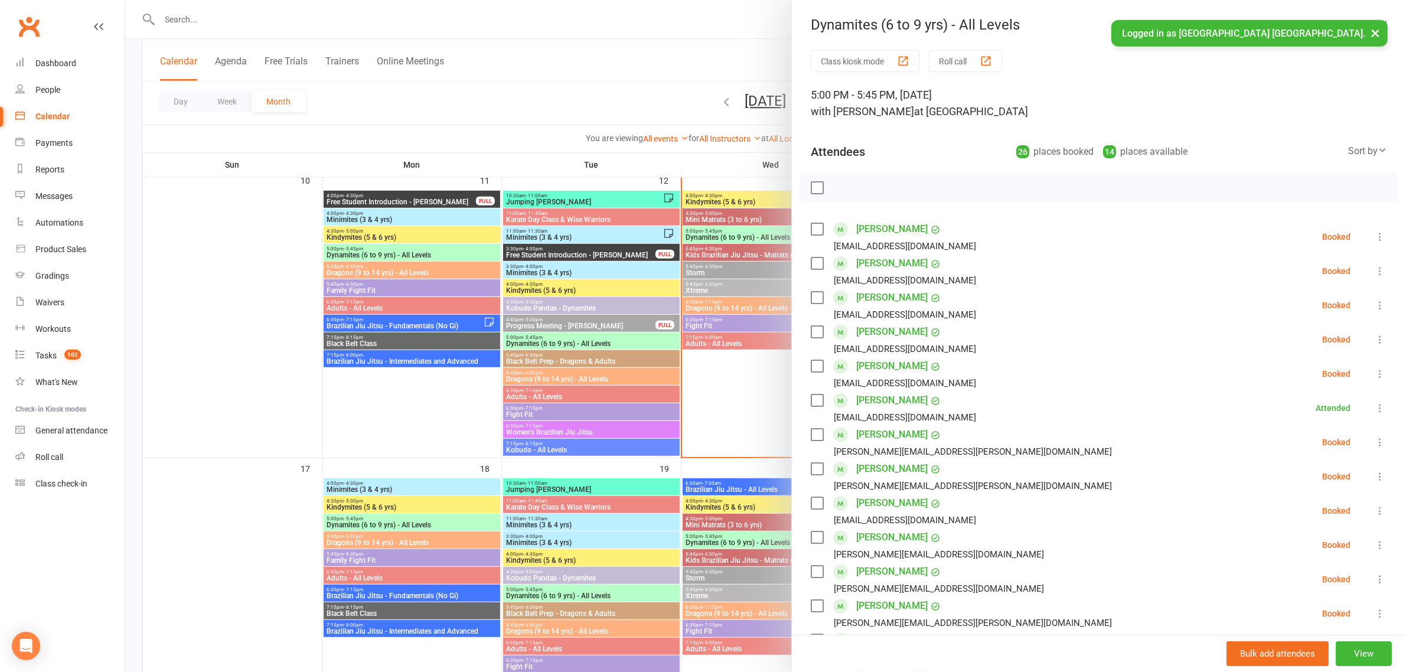
click at [562, 79] on div at bounding box center [765, 336] width 1281 height 672
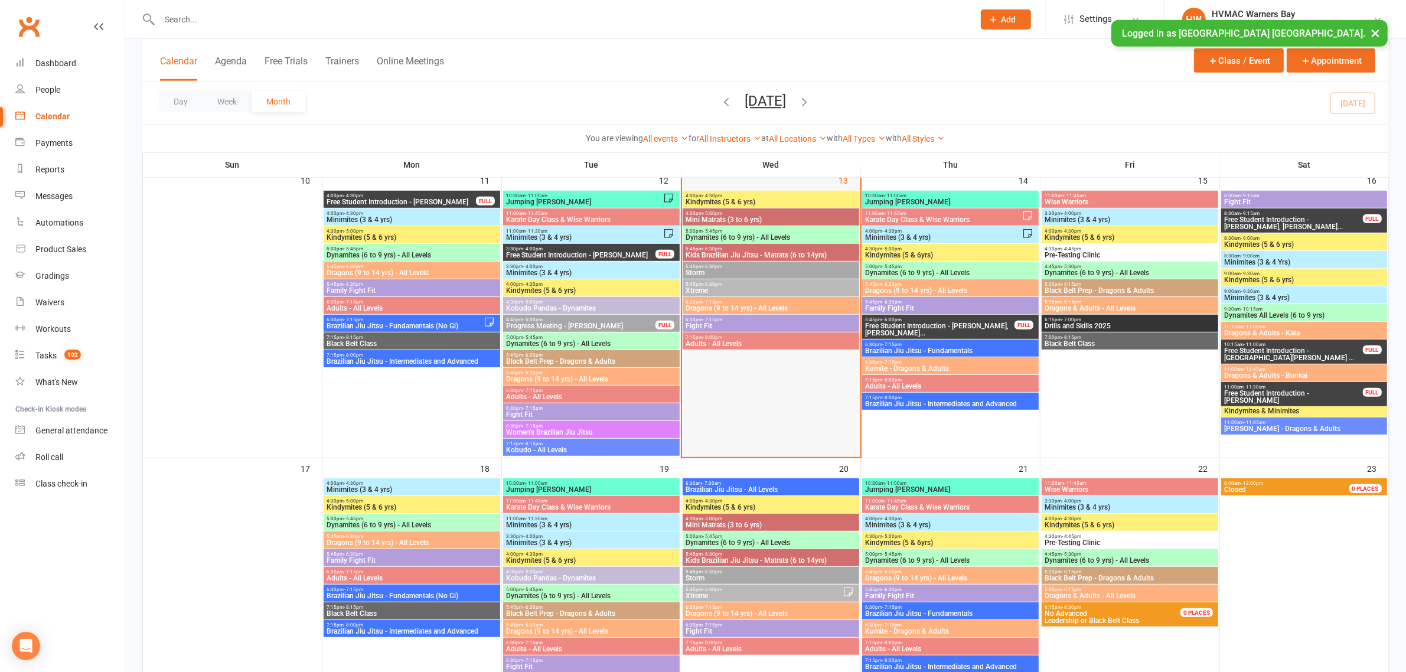
scroll to position [738, 0]
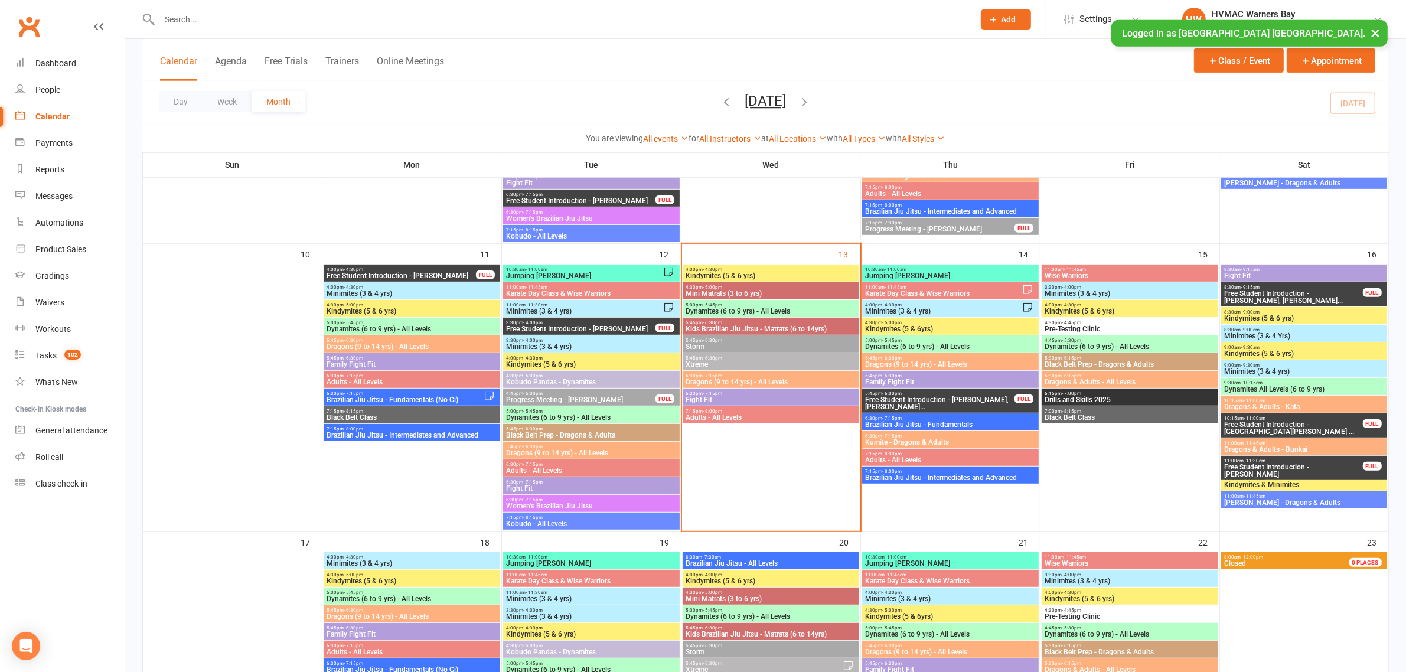
click at [597, 524] on span "Kobudo - All Levels" at bounding box center [591, 523] width 172 height 7
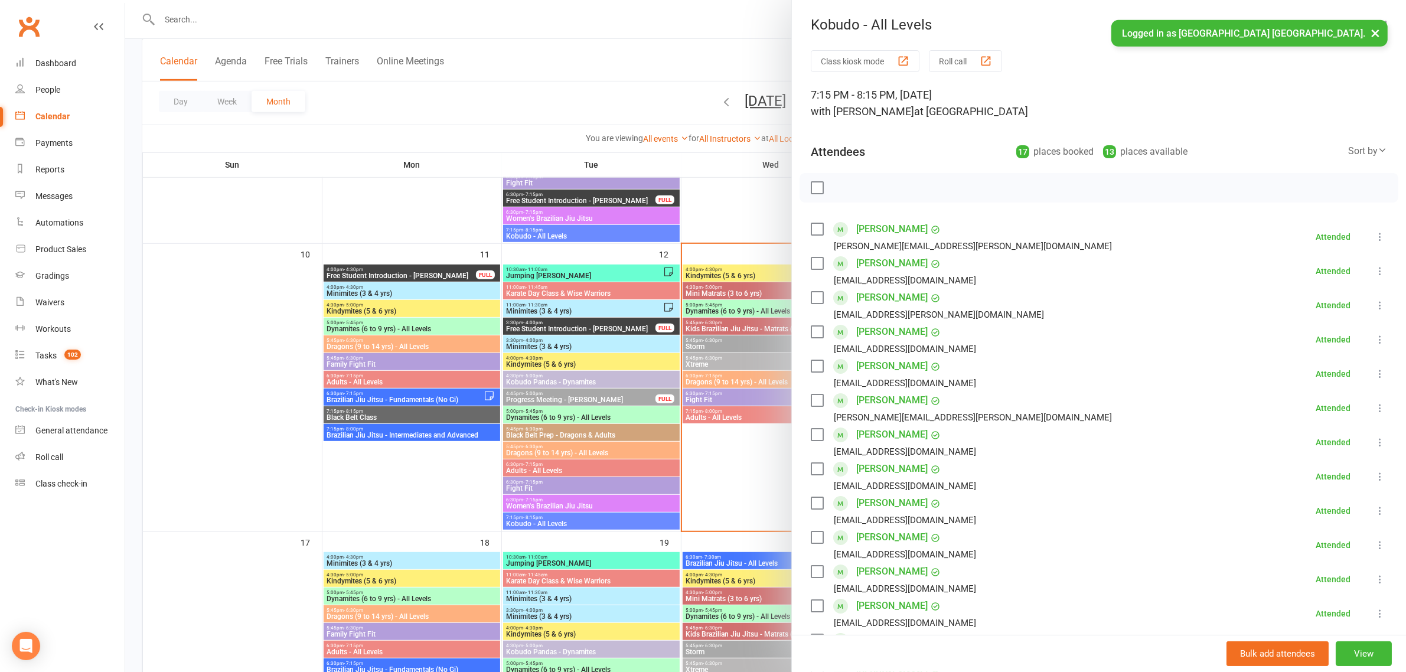
click at [641, 373] on div at bounding box center [765, 336] width 1281 height 672
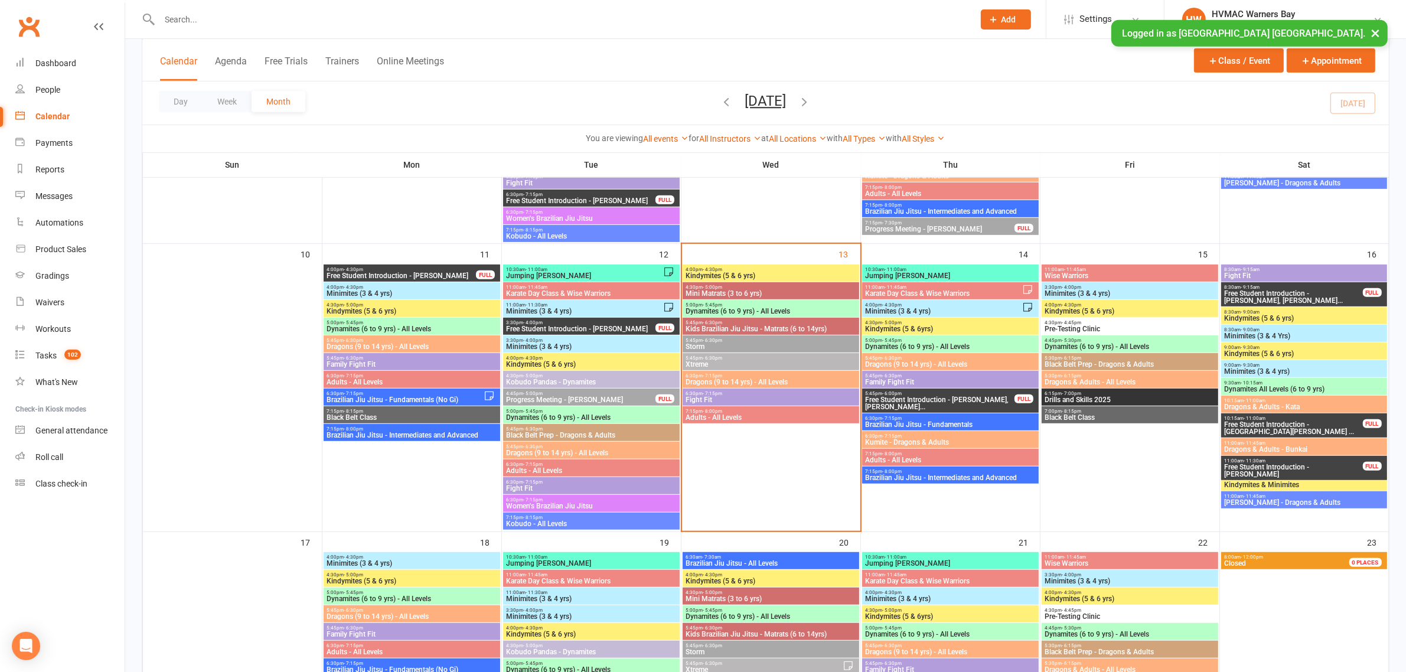
click at [526, 328] on span "Free Student Introduction - Romy Shepherd" at bounding box center [580, 328] width 151 height 7
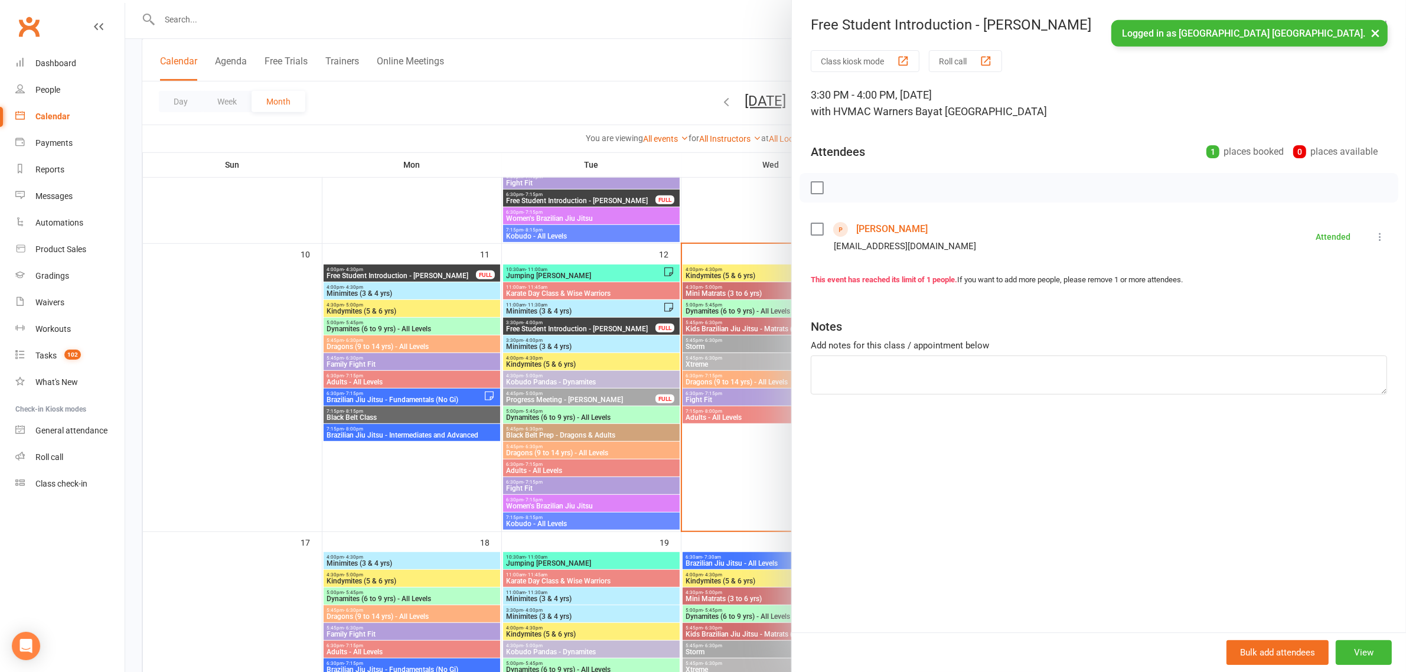
click at [474, 226] on div at bounding box center [765, 336] width 1281 height 672
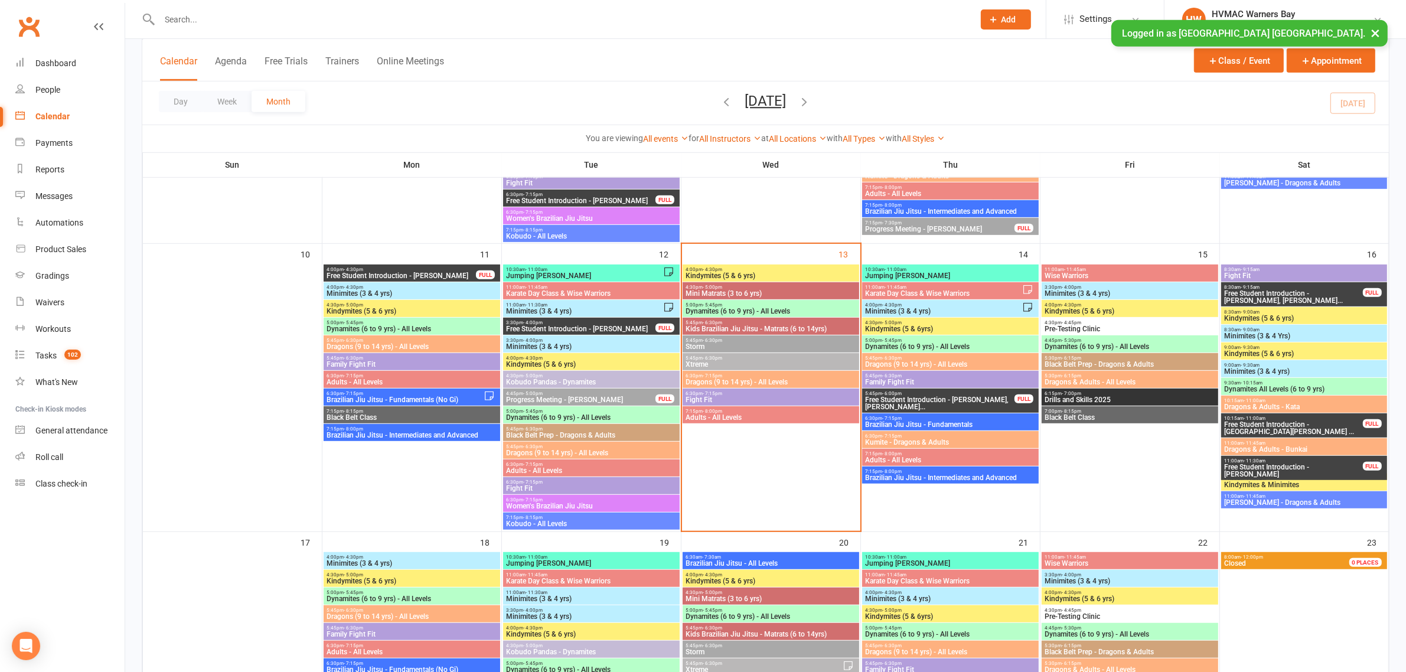
click at [727, 267] on span "4:00pm - 4:30pm" at bounding box center [771, 269] width 172 height 5
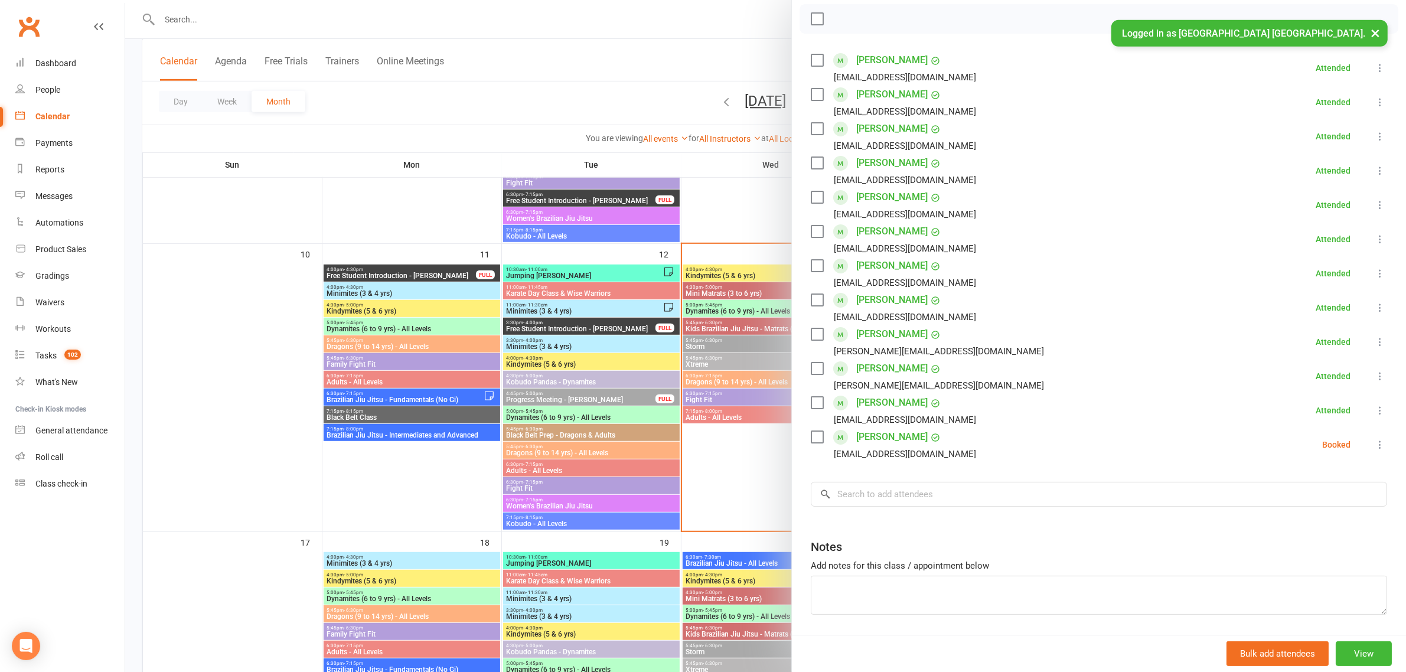
scroll to position [135, 0]
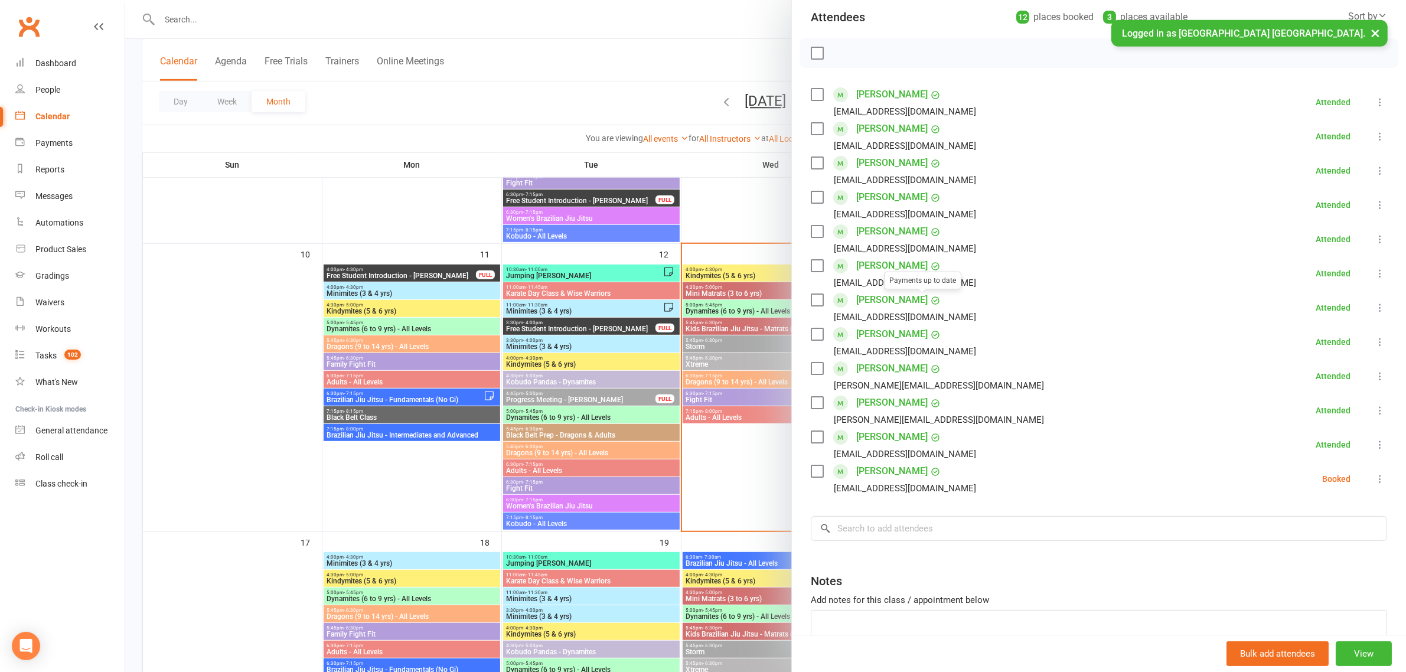
click at [736, 263] on div at bounding box center [765, 336] width 1281 height 672
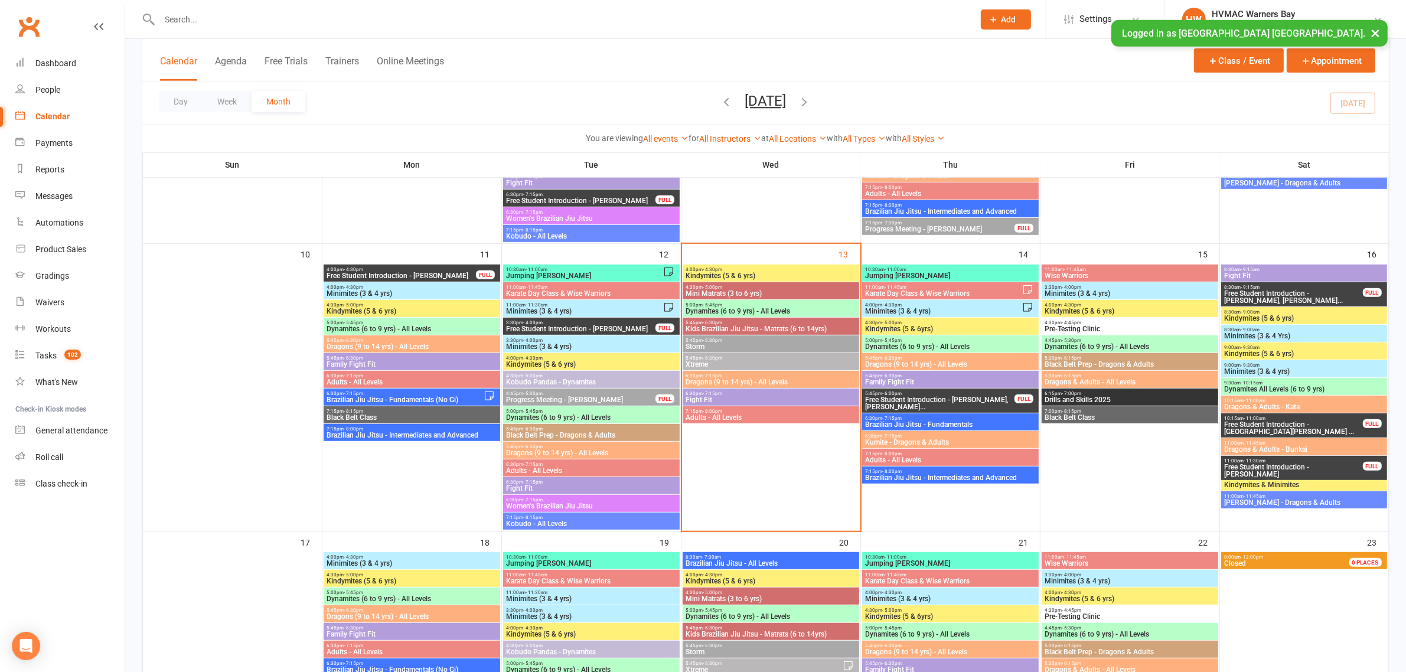
click at [738, 288] on span "4:30pm - 5:00pm" at bounding box center [771, 287] width 172 height 5
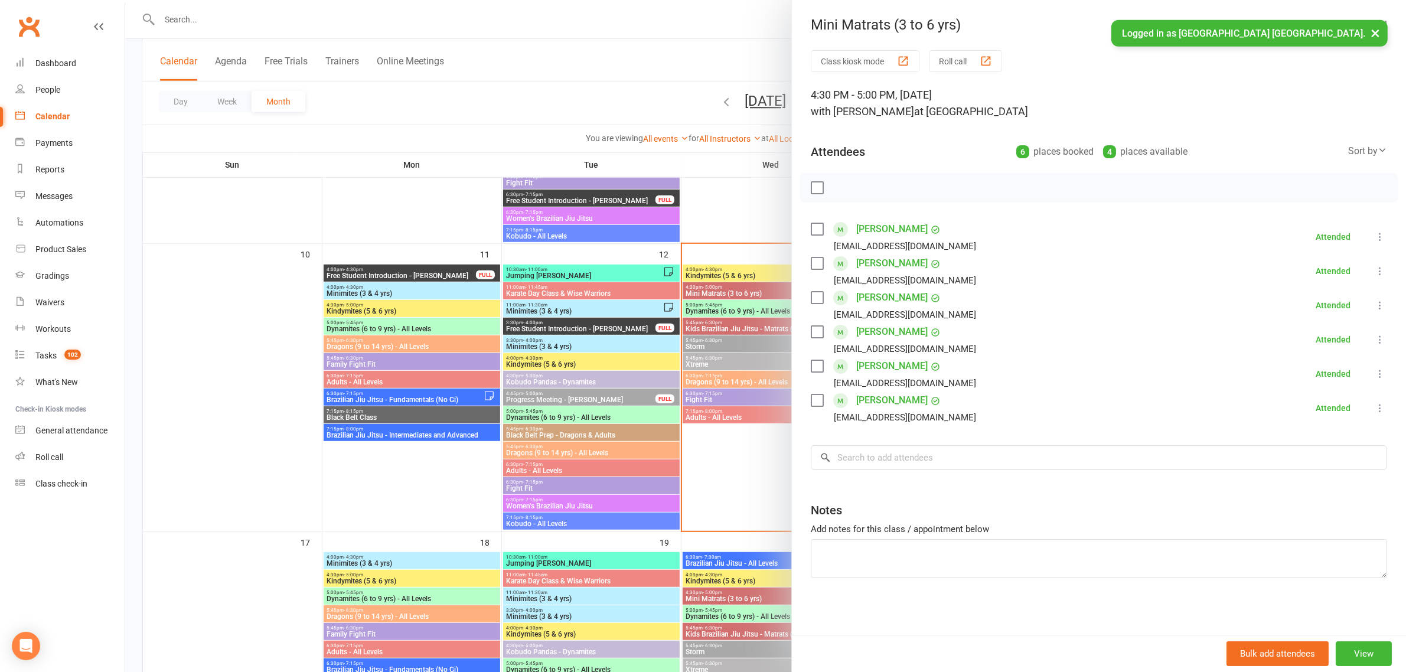
click at [733, 238] on div at bounding box center [765, 336] width 1281 height 672
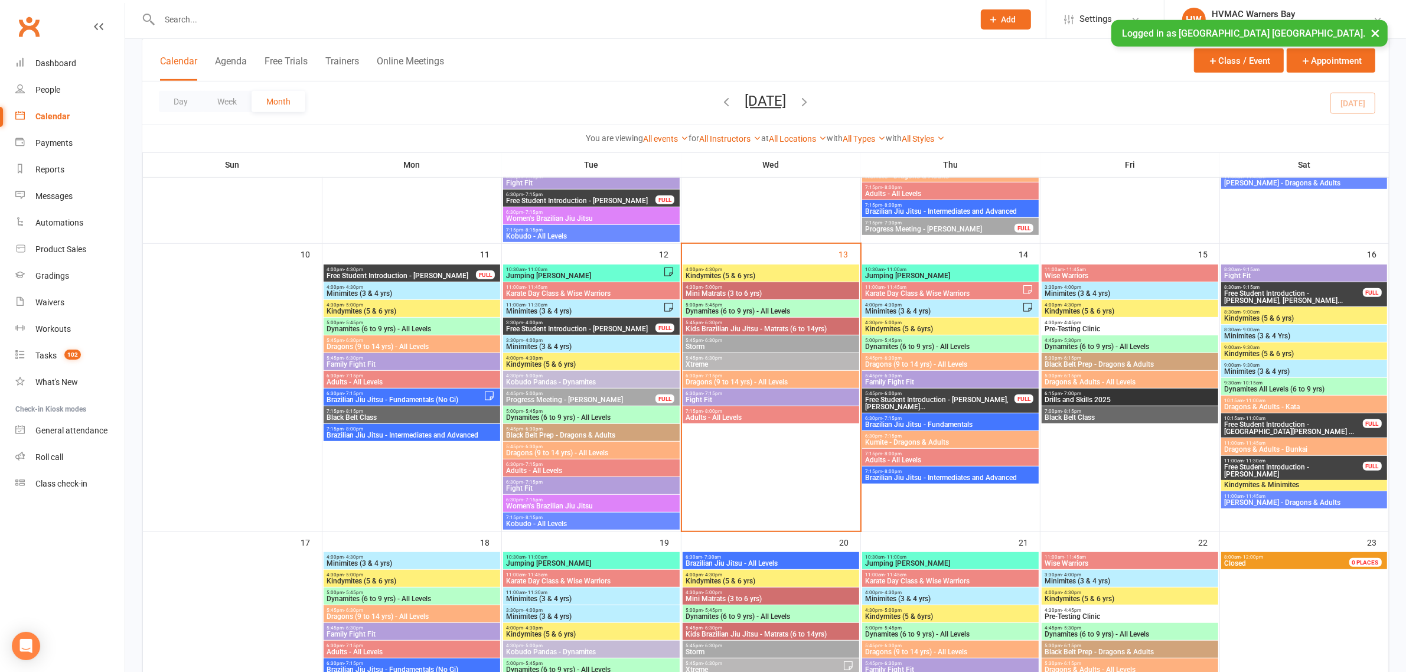
click at [730, 306] on span "5:00pm - 5:45pm" at bounding box center [771, 304] width 172 height 5
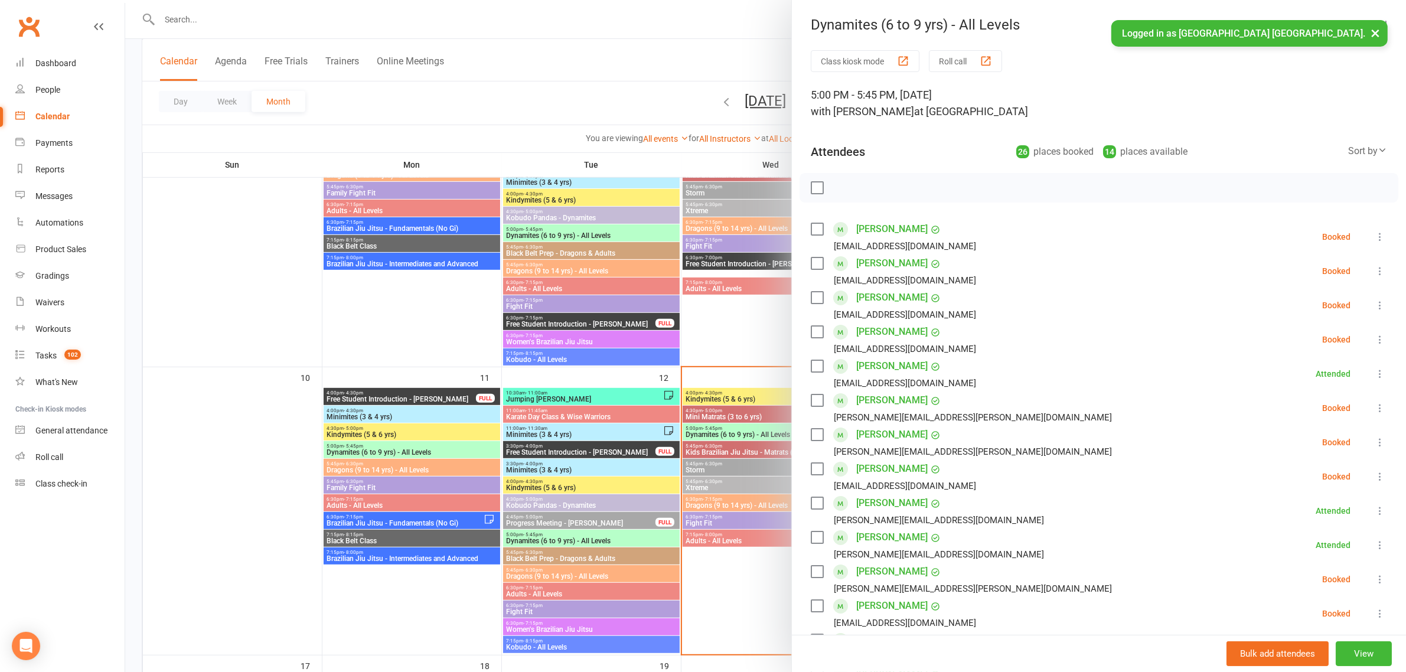
scroll to position [590, 0]
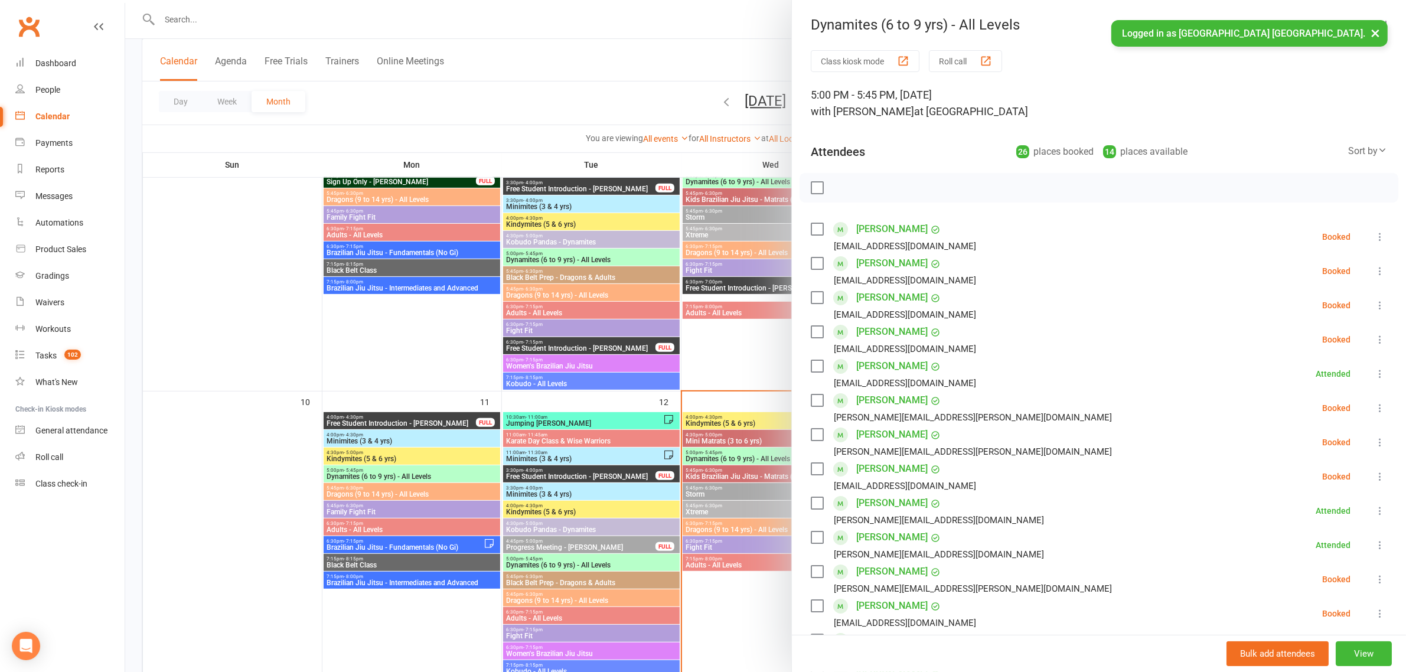
click at [751, 240] on div at bounding box center [765, 336] width 1281 height 672
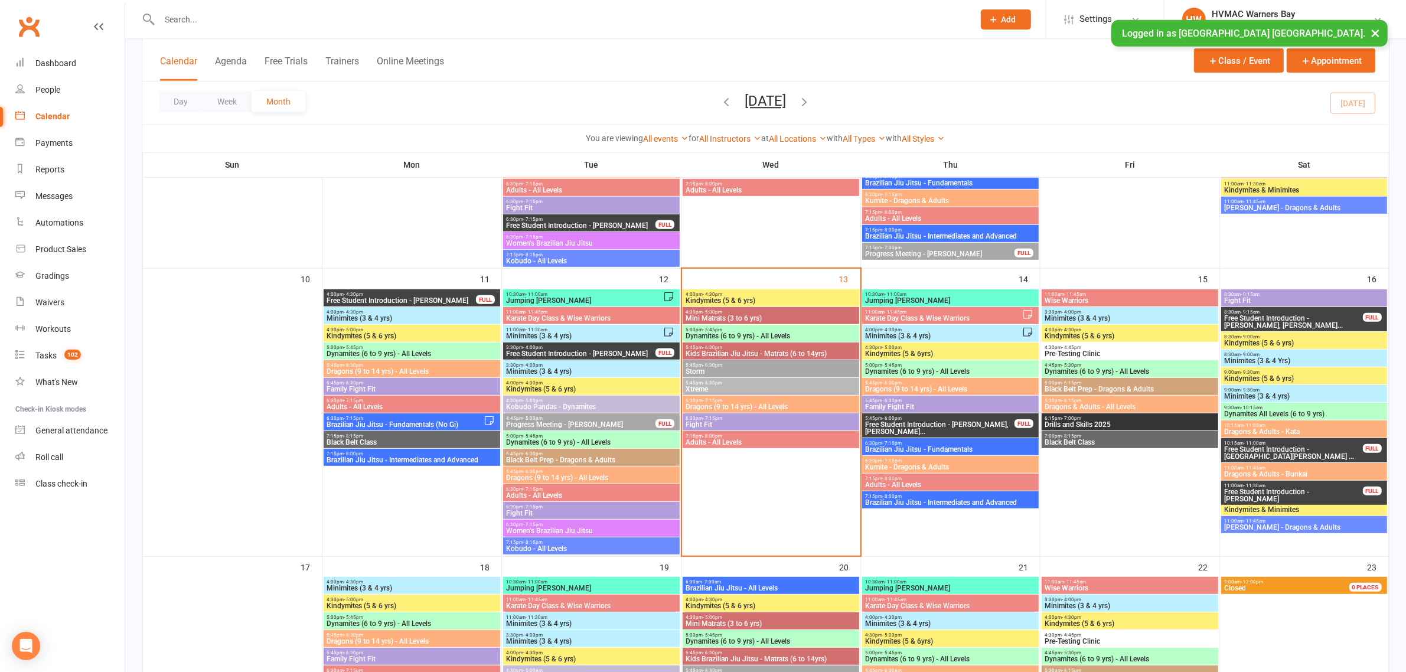
scroll to position [738, 0]
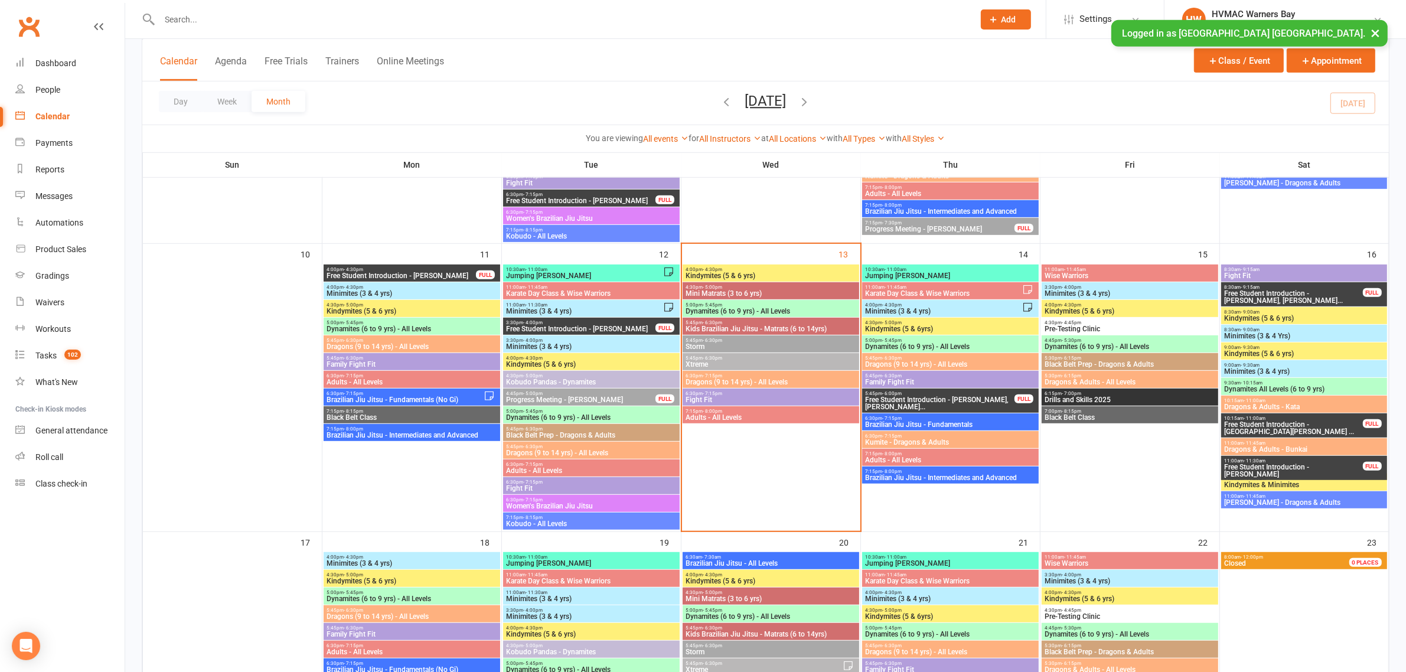
click at [724, 311] on span "Dynamites (6 to 9 yrs) - All Levels" at bounding box center [771, 311] width 172 height 7
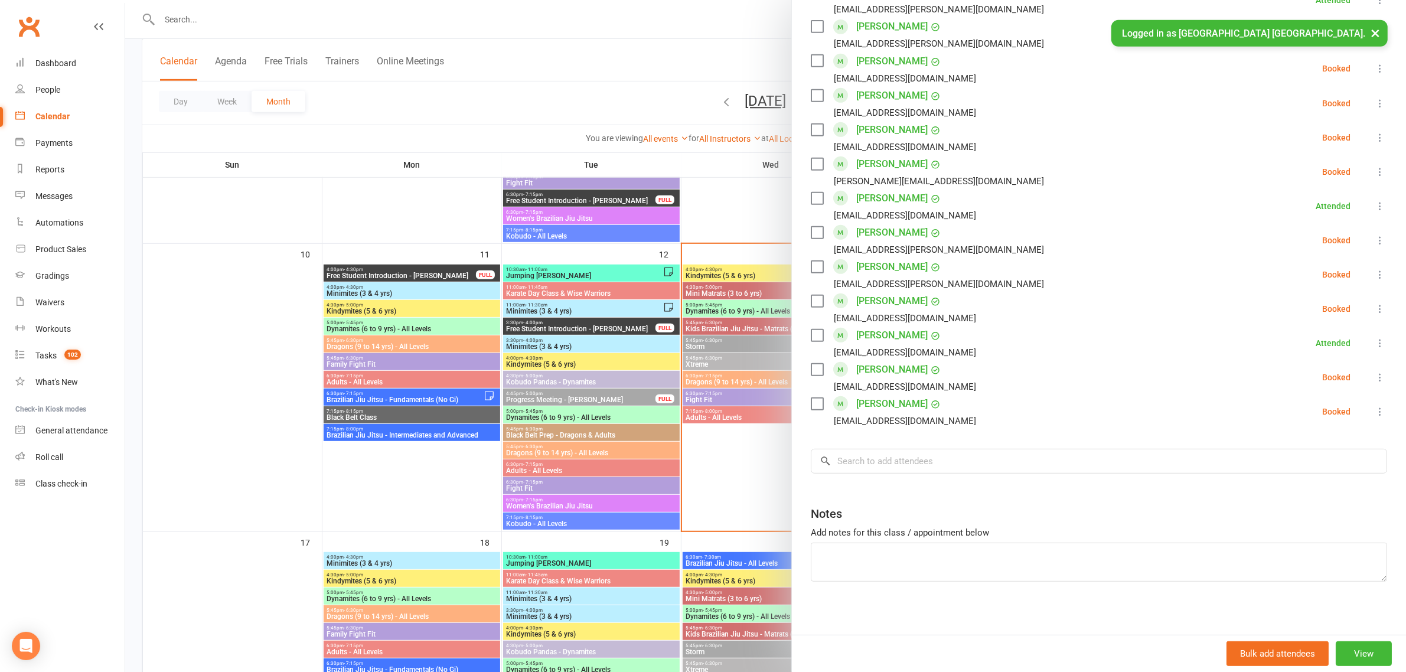
scroll to position [689, 0]
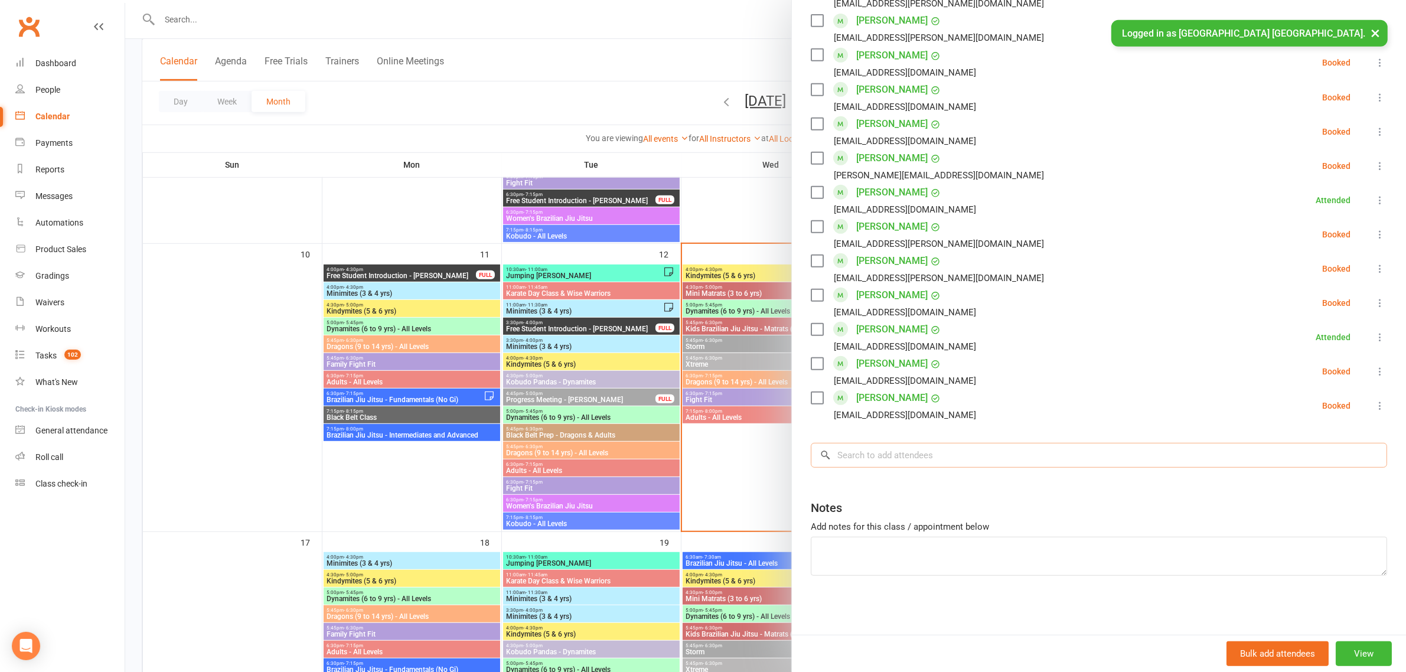
click at [928, 453] on input "search" at bounding box center [1099, 455] width 576 height 25
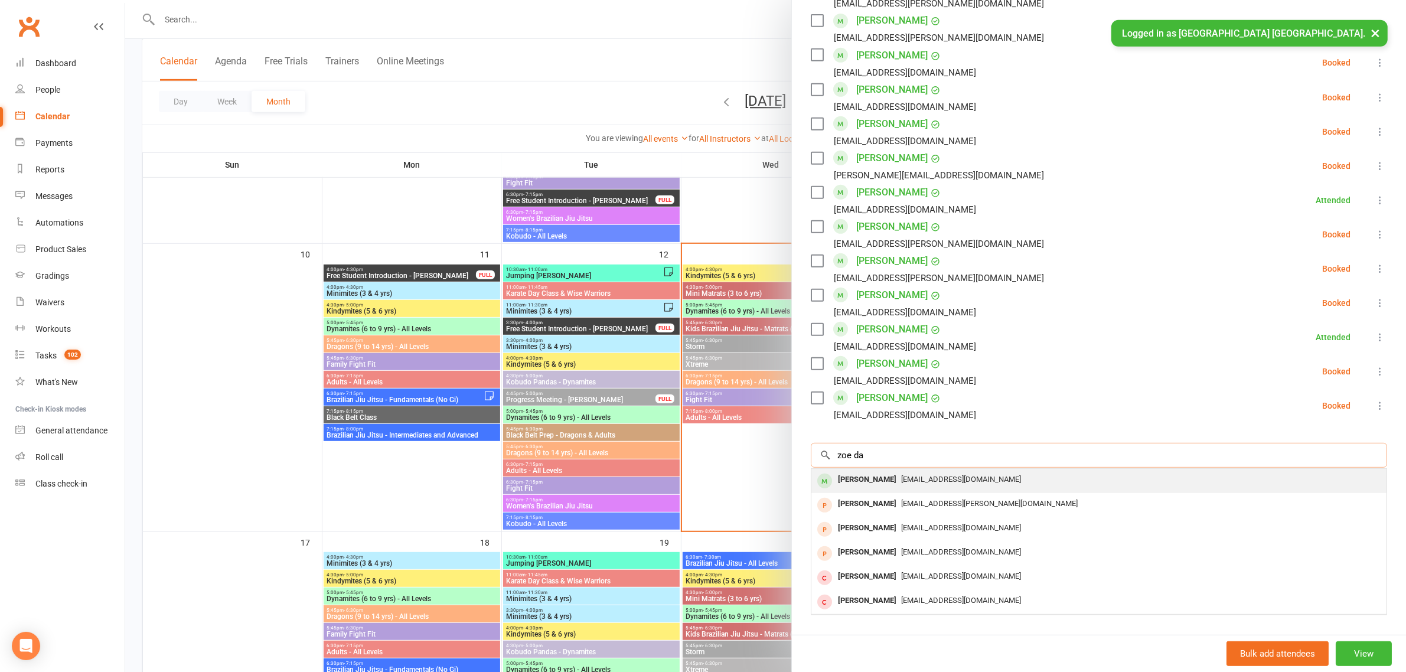
type input "zoe da"
click at [901, 475] on span "resilientgreen21@gmail.com" at bounding box center [961, 479] width 120 height 9
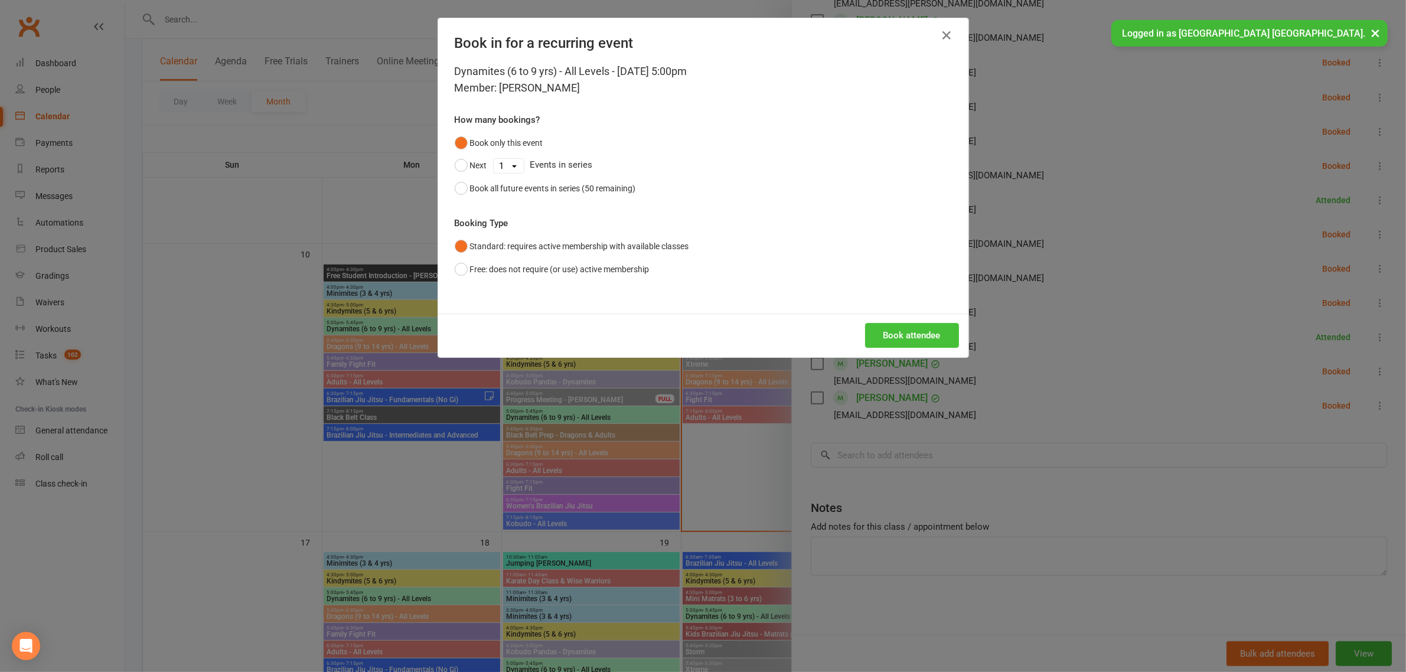
click at [908, 332] on button "Book attendee" at bounding box center [912, 335] width 94 height 25
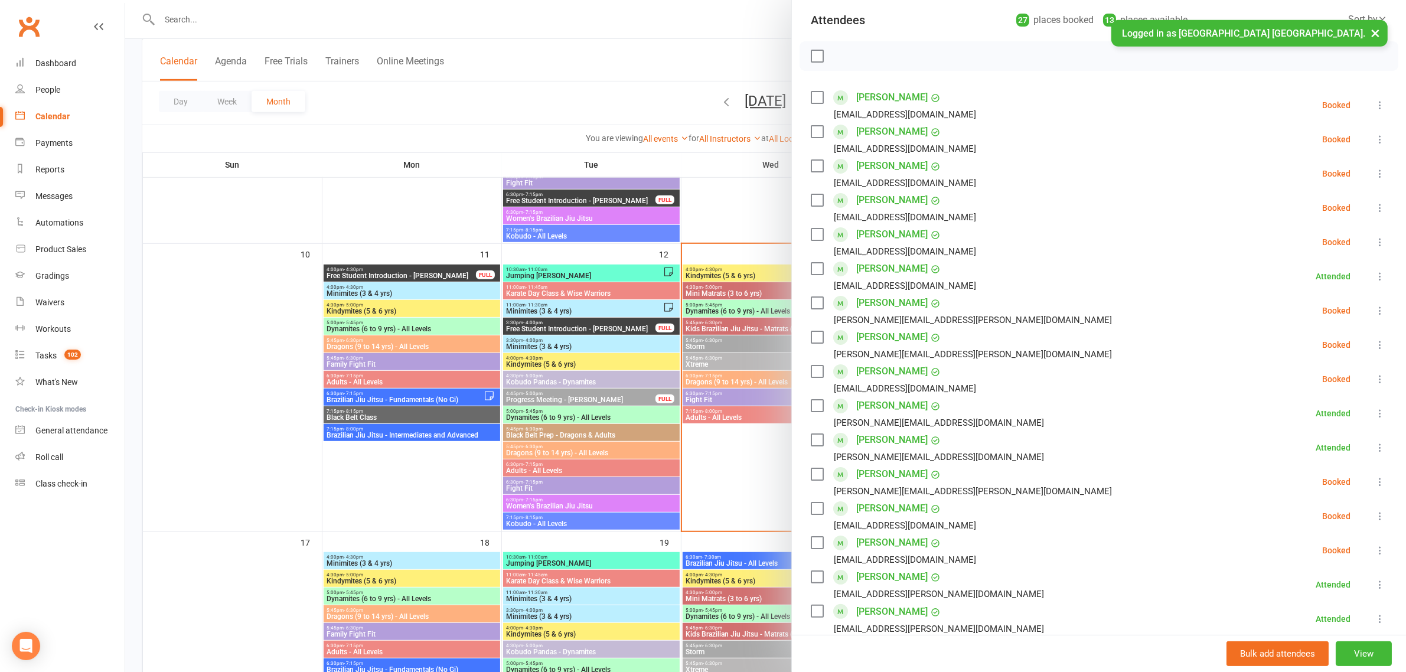
scroll to position [0, 0]
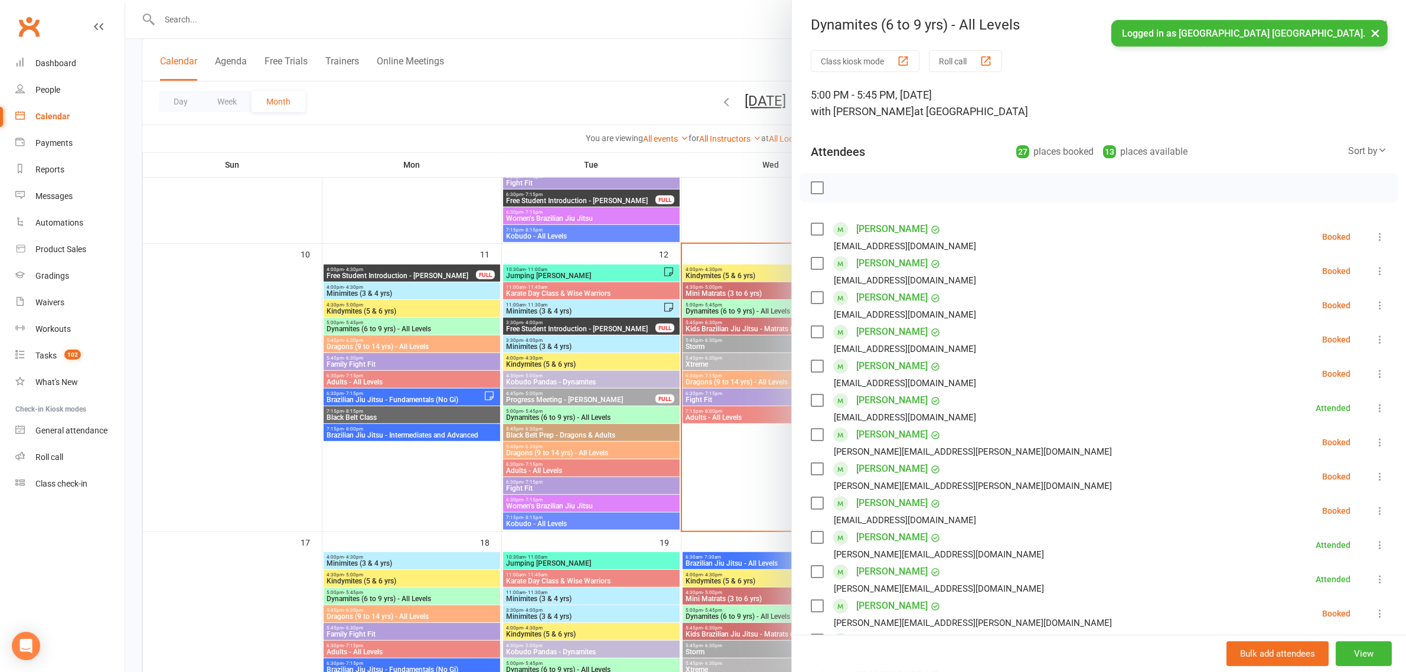
click at [570, 108] on div at bounding box center [765, 336] width 1281 height 672
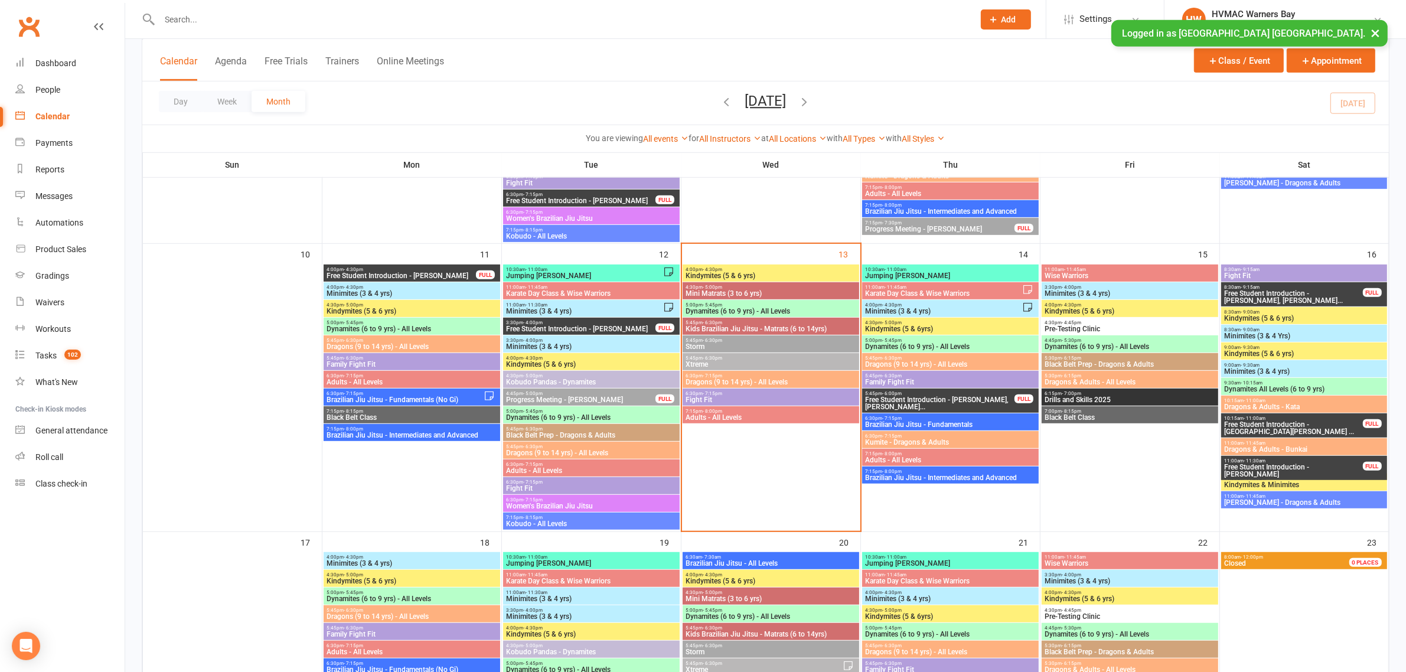
click at [756, 308] on span "Dynamites (6 to 9 yrs) - All Levels" at bounding box center [771, 311] width 172 height 7
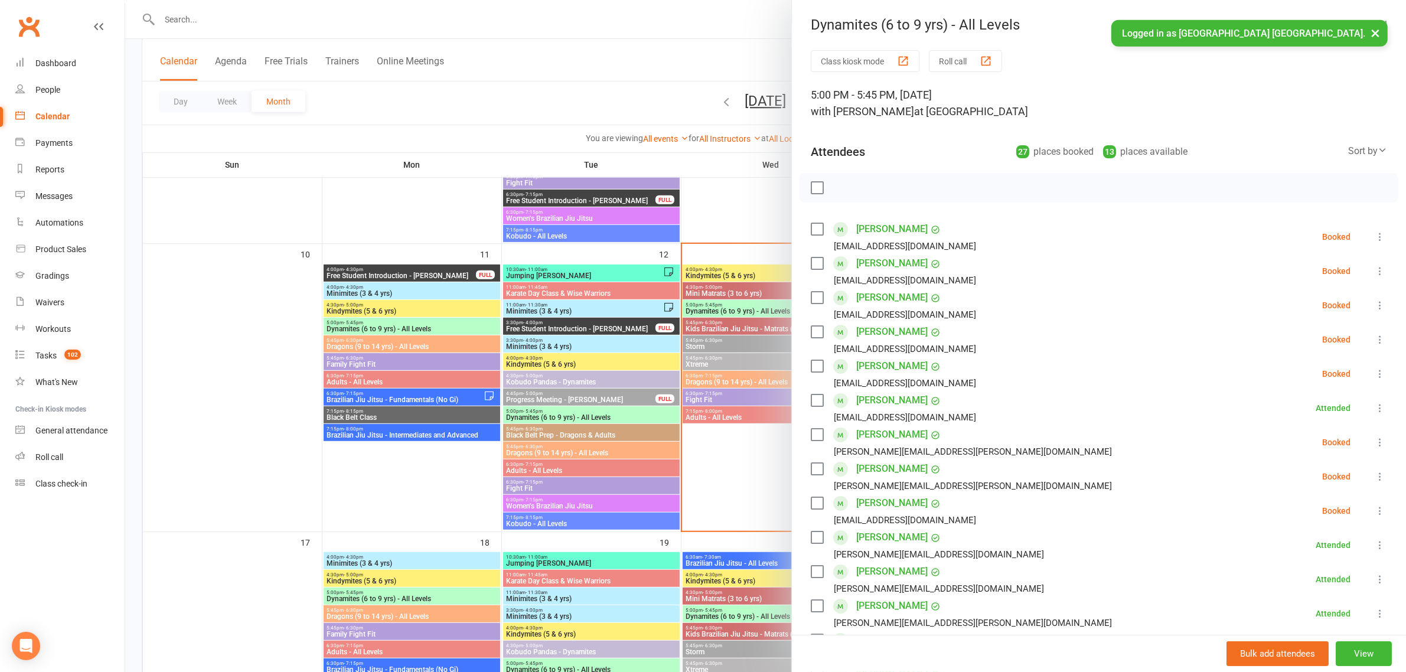
click at [626, 80] on div at bounding box center [765, 336] width 1281 height 672
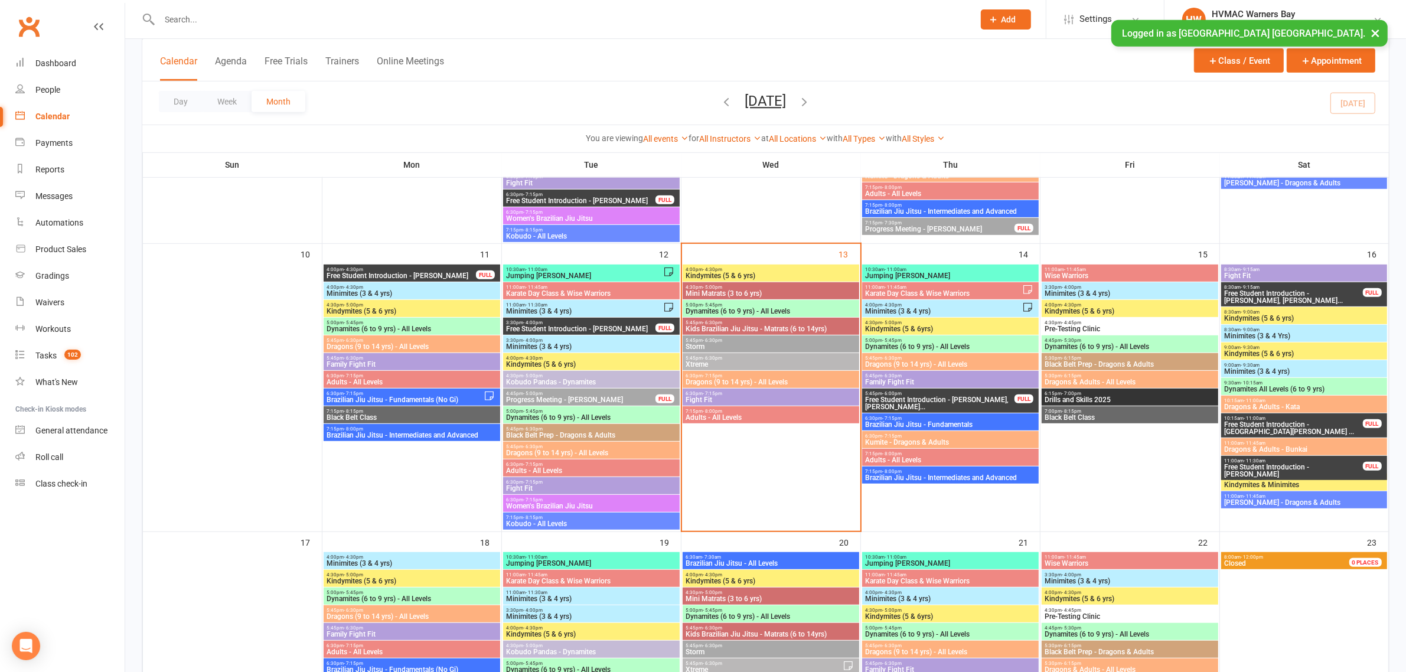
click at [1376, 37] on button "×" at bounding box center [1375, 32] width 21 height 25
click at [730, 310] on span "Dynamites (6 to 9 yrs) - All Levels" at bounding box center [771, 311] width 172 height 7
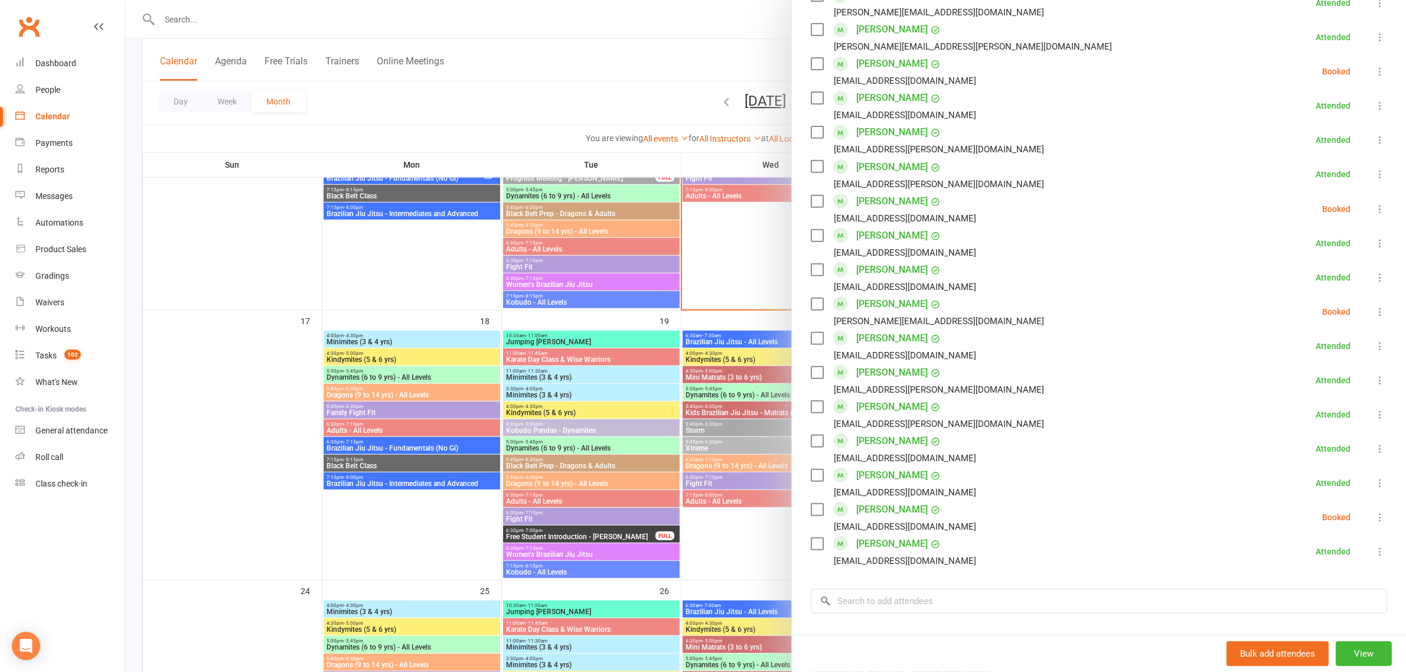
scroll to position [575, 0]
click at [585, 84] on div at bounding box center [765, 336] width 1281 height 672
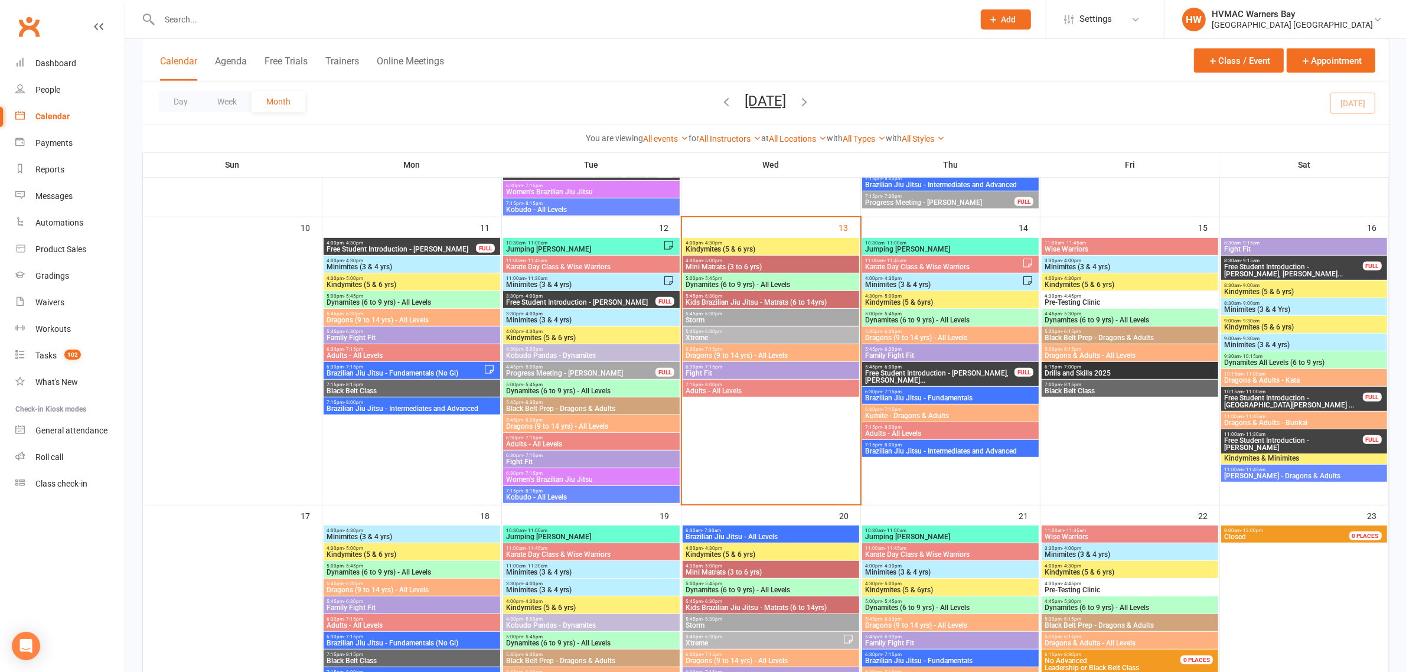
scroll to position [738, 0]
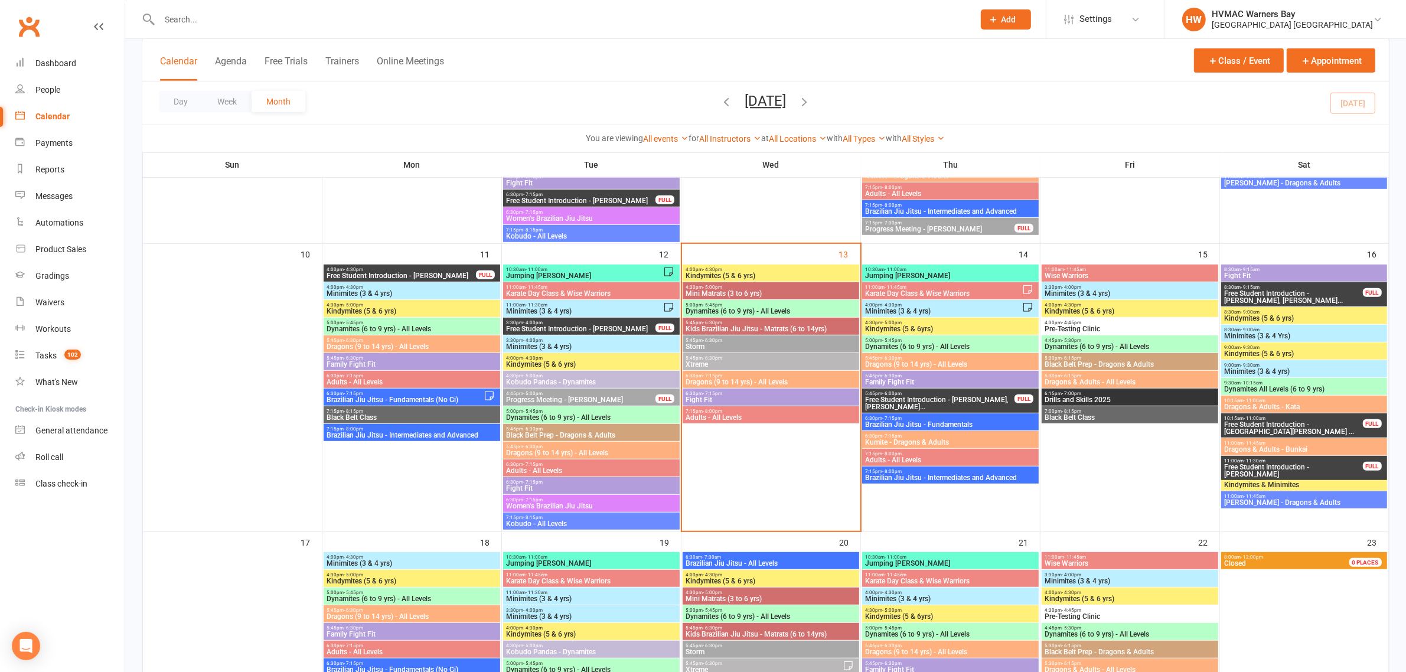
click at [751, 308] on span "Dynamites (6 to 9 yrs) - All Levels" at bounding box center [771, 311] width 172 height 7
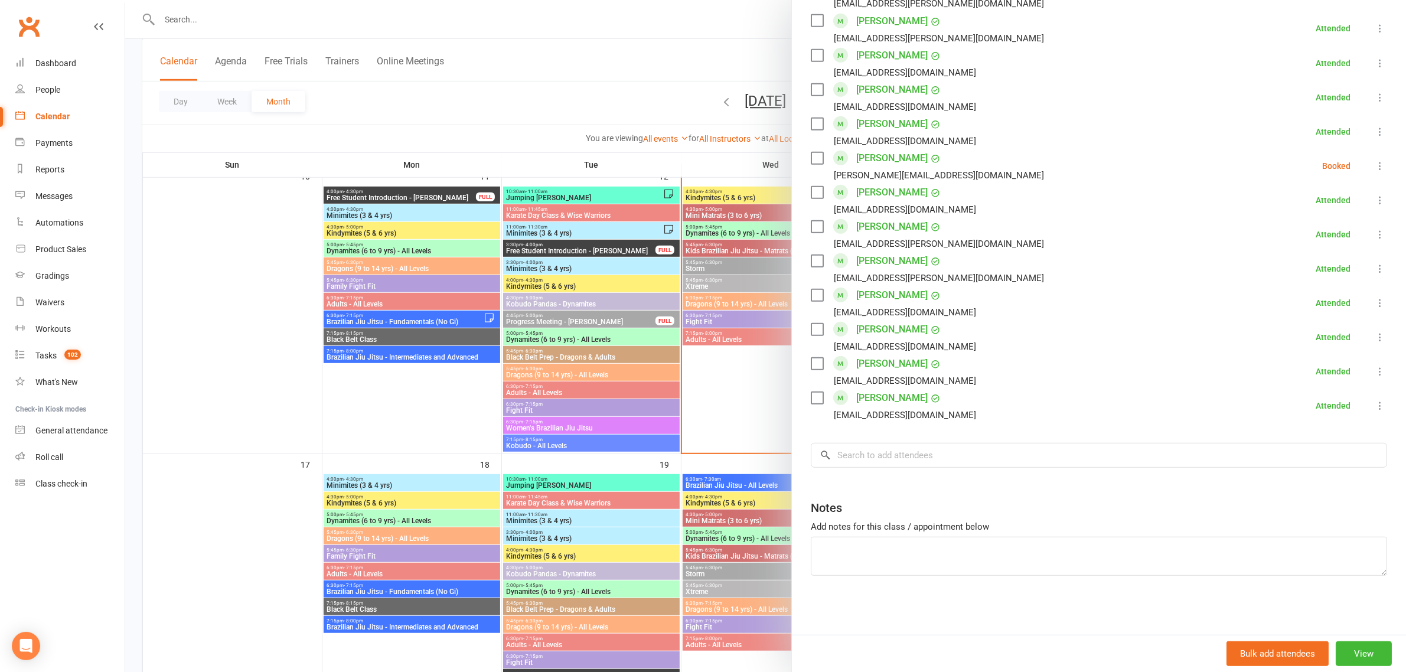
scroll to position [886, 0]
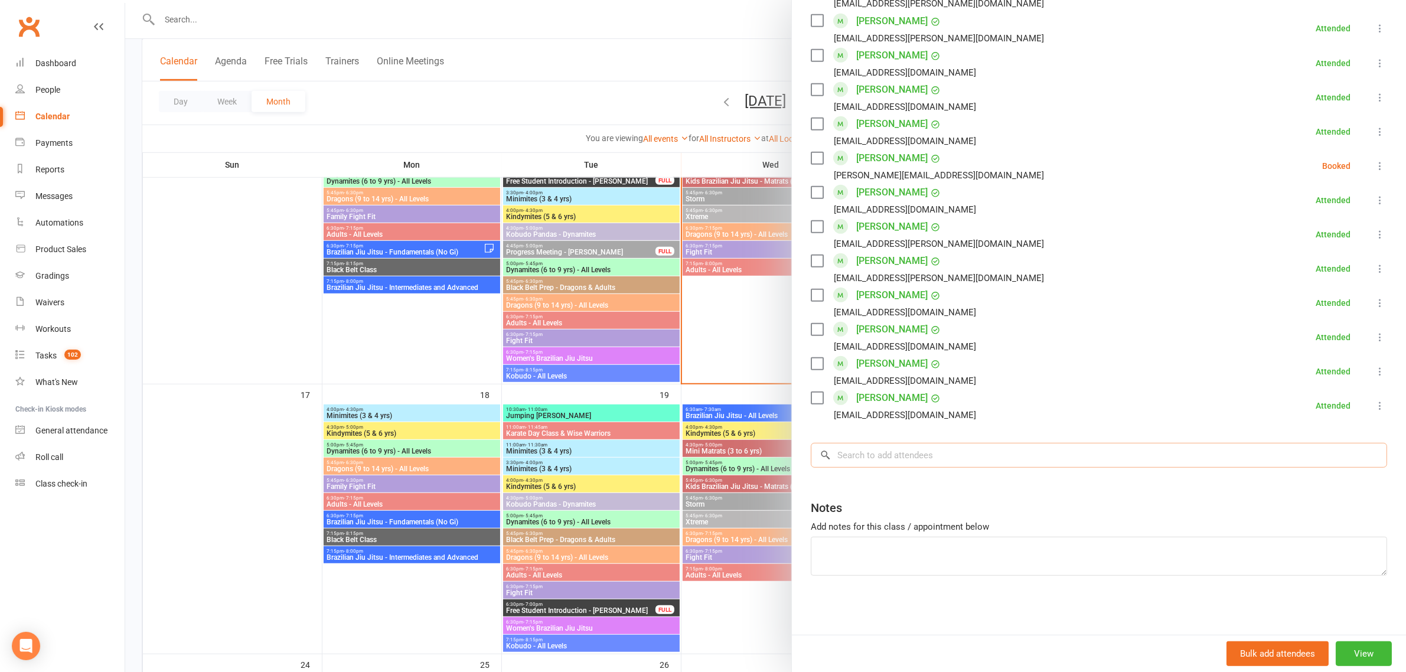
click at [958, 456] on input "search" at bounding box center [1099, 455] width 576 height 25
type input "n"
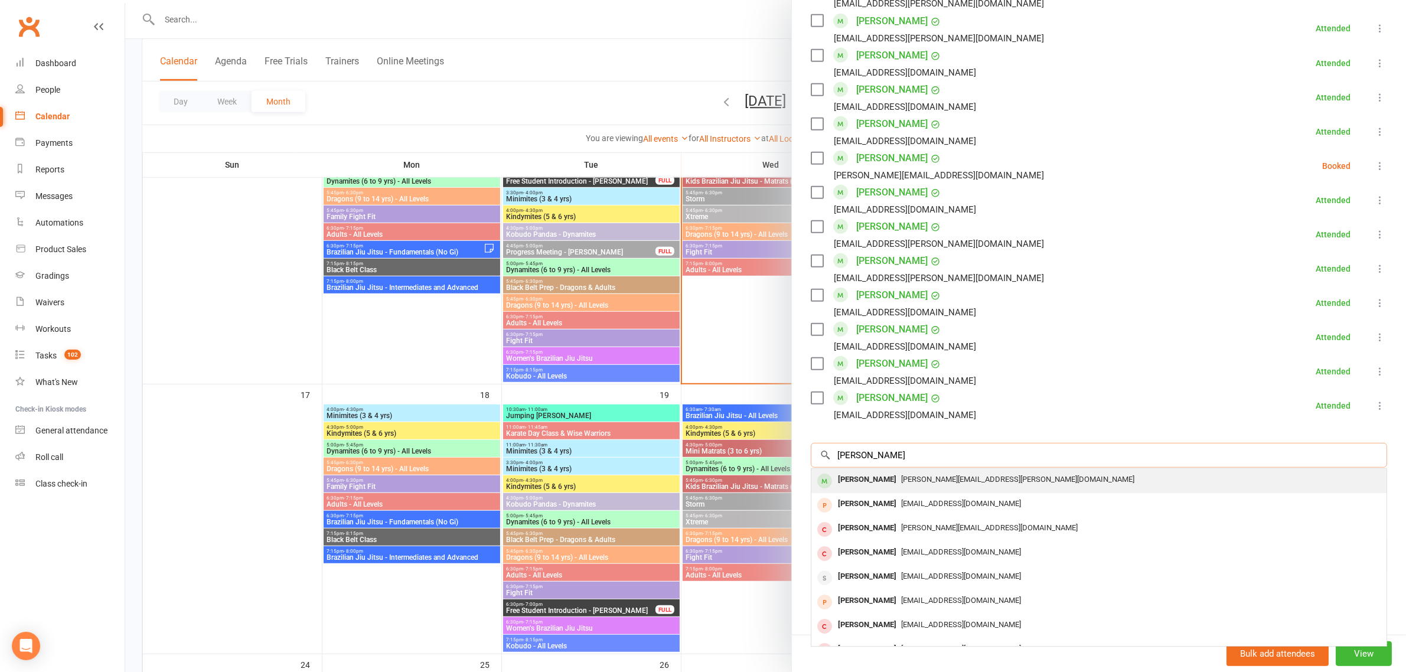
type input "benjamin"
click at [918, 477] on span "jana.snedden@yahoo.com" at bounding box center [1017, 479] width 233 height 9
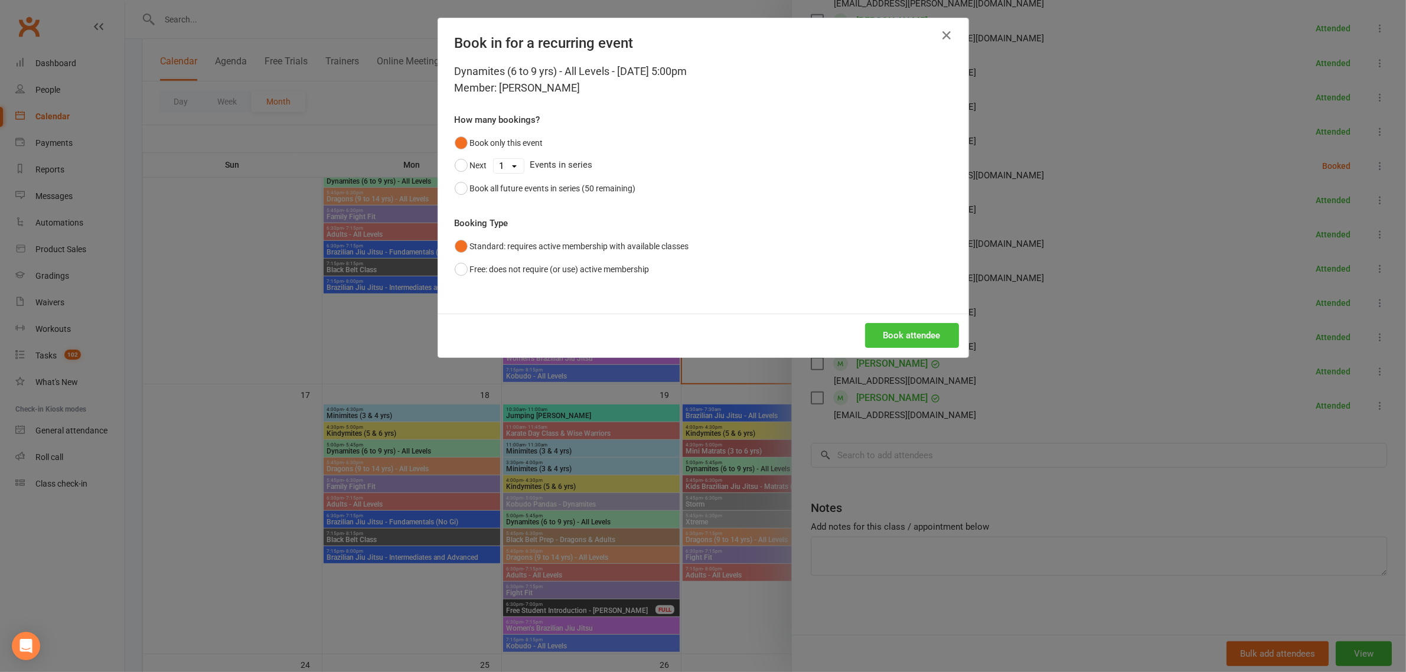
click at [902, 327] on button "Book attendee" at bounding box center [912, 335] width 94 height 25
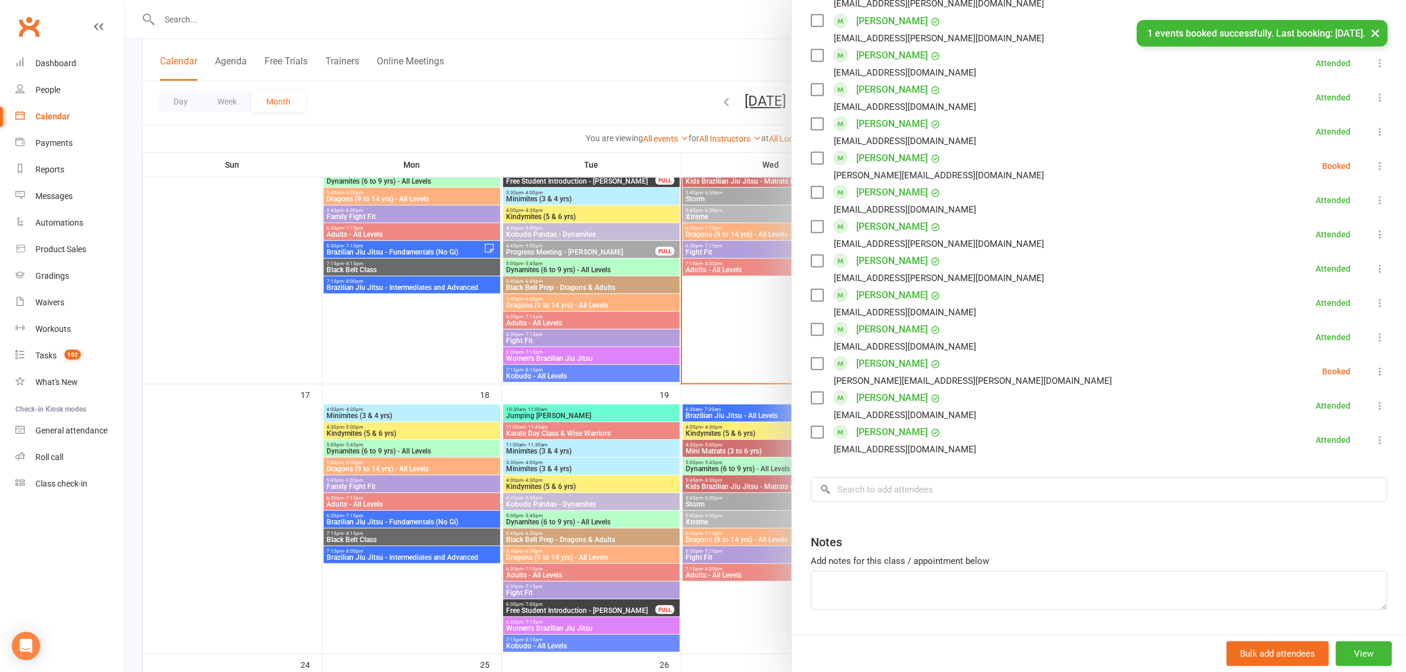
click at [1374, 369] on icon at bounding box center [1380, 372] width 12 height 12
click at [1292, 436] on link "Check in" at bounding box center [1323, 442] width 127 height 24
click at [740, 309] on div at bounding box center [765, 336] width 1281 height 672
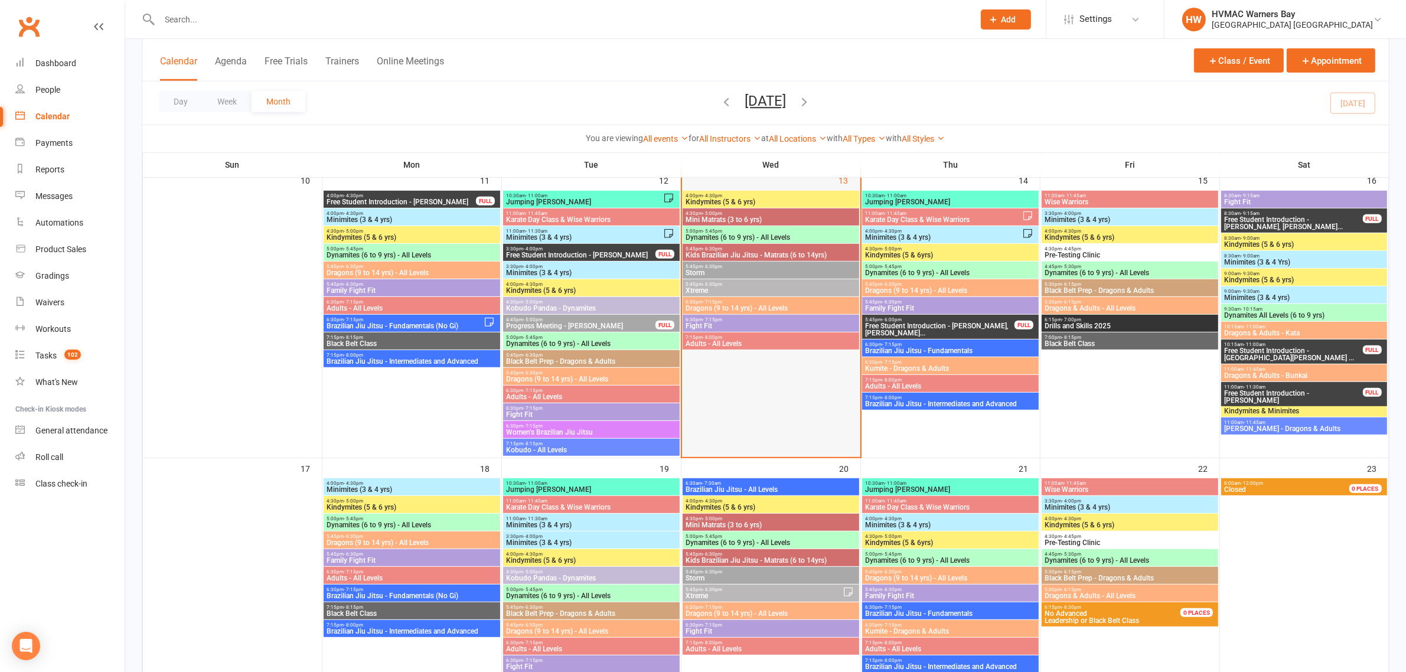
scroll to position [738, 0]
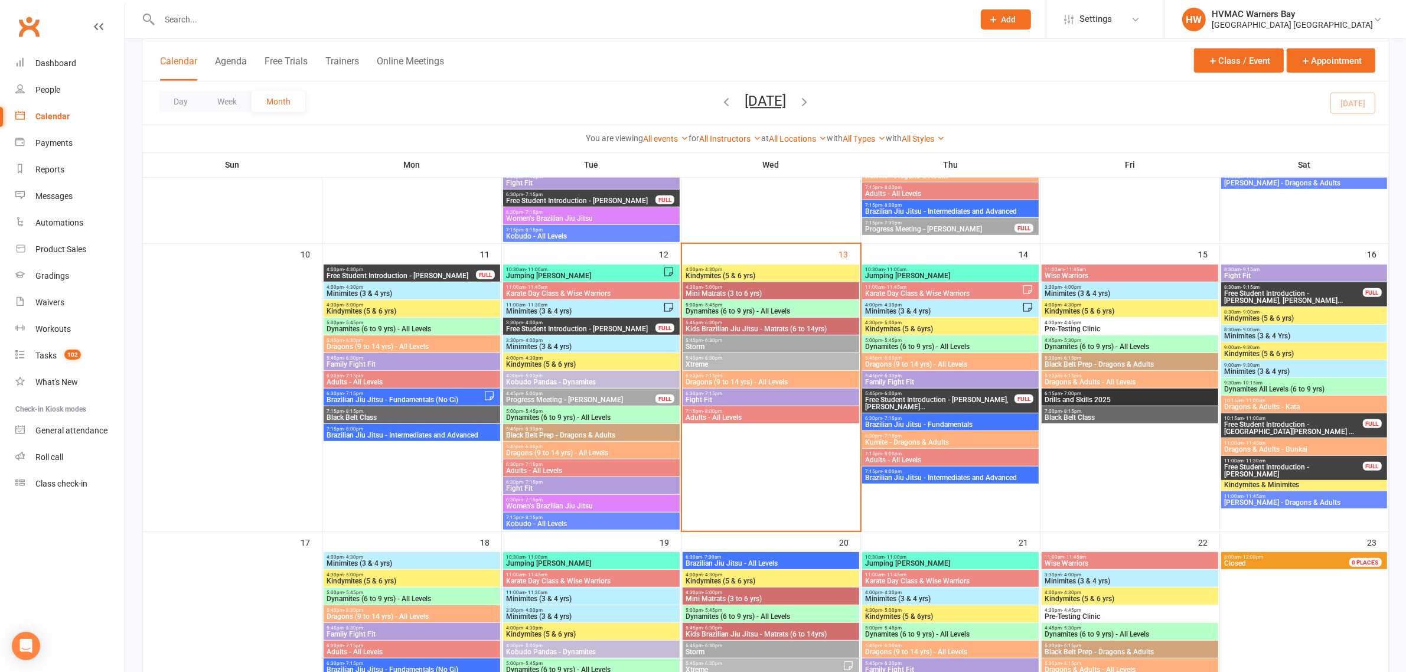
click at [756, 340] on span "5:45pm - 6:30pm" at bounding box center [771, 340] width 172 height 5
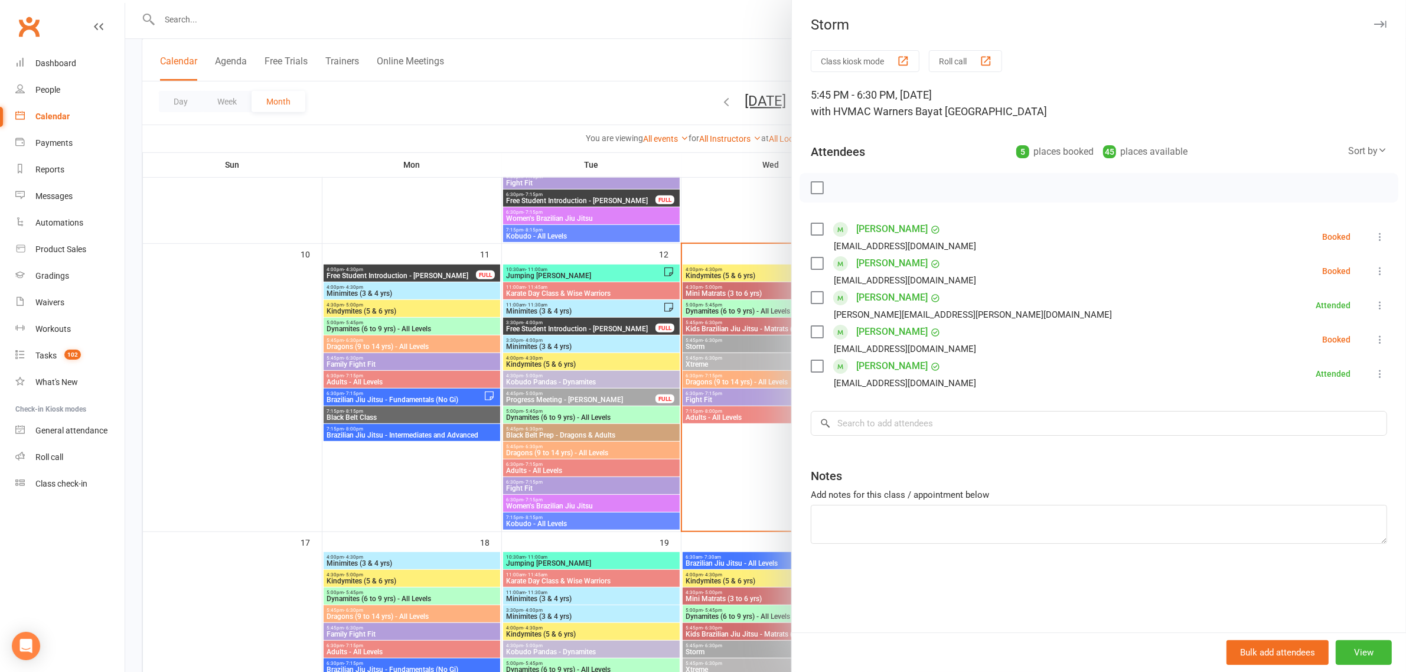
click at [745, 198] on div at bounding box center [765, 336] width 1281 height 672
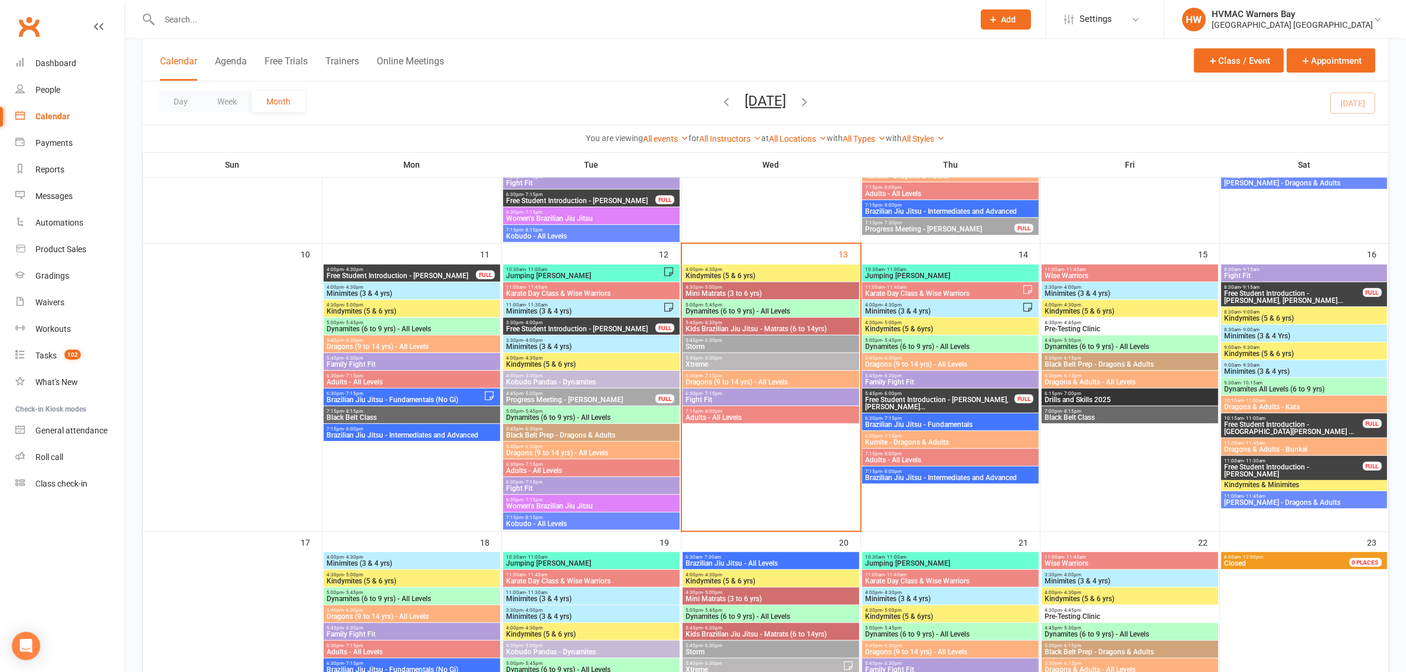
click at [726, 310] on span "Dynamites (6 to 9 yrs) - All Levels" at bounding box center [771, 311] width 172 height 7
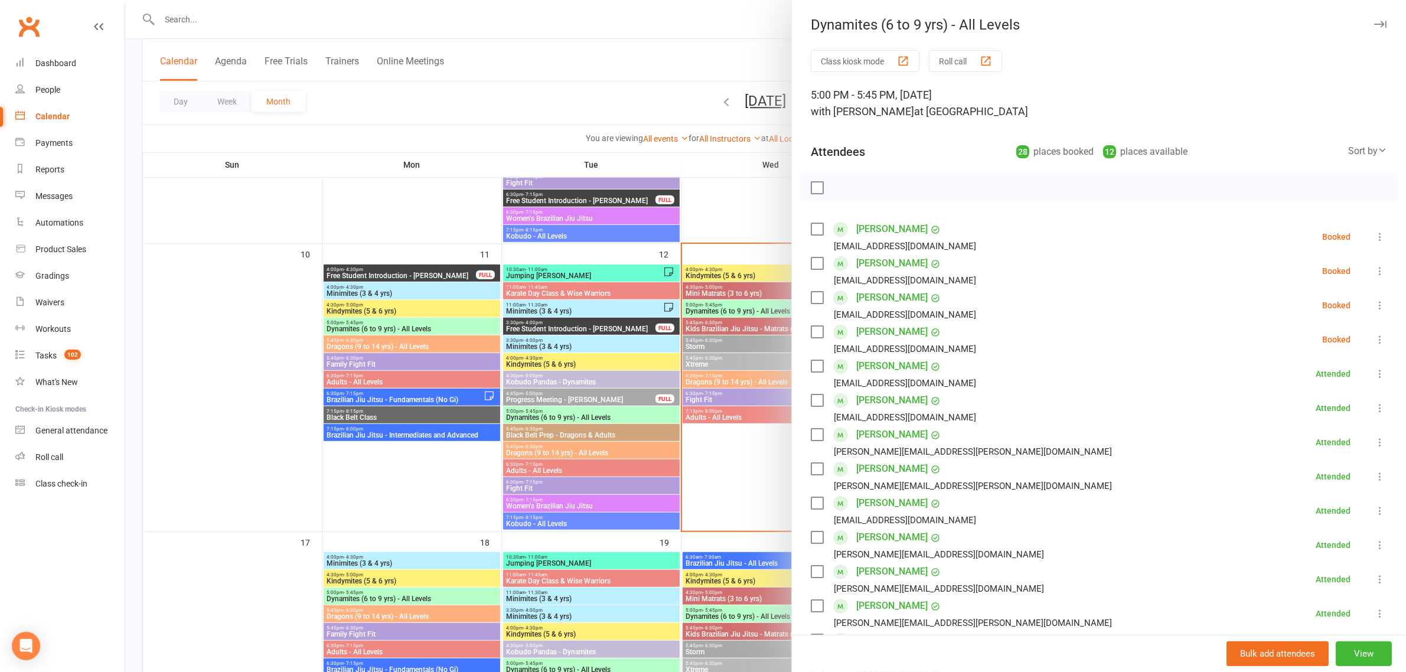
click at [739, 222] on div at bounding box center [765, 336] width 1281 height 672
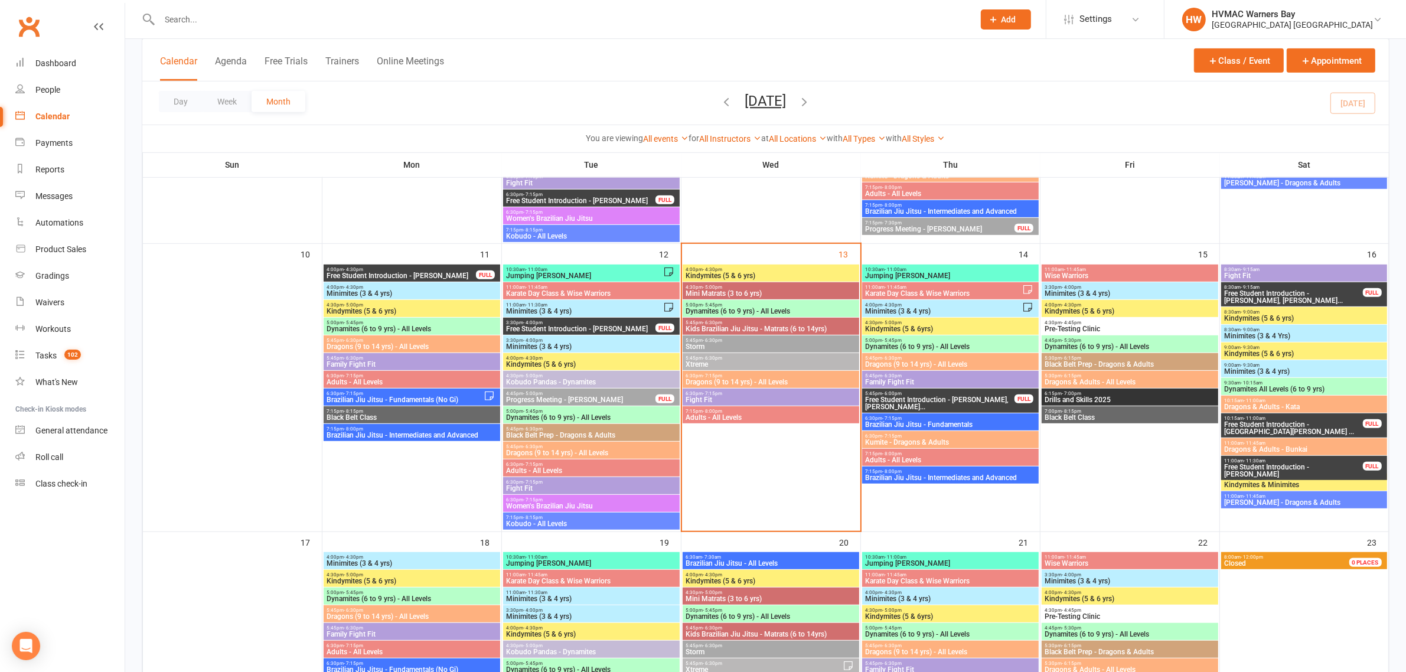
click at [744, 290] on span "Mini Matrats (3 to 6 yrs)" at bounding box center [771, 293] width 172 height 7
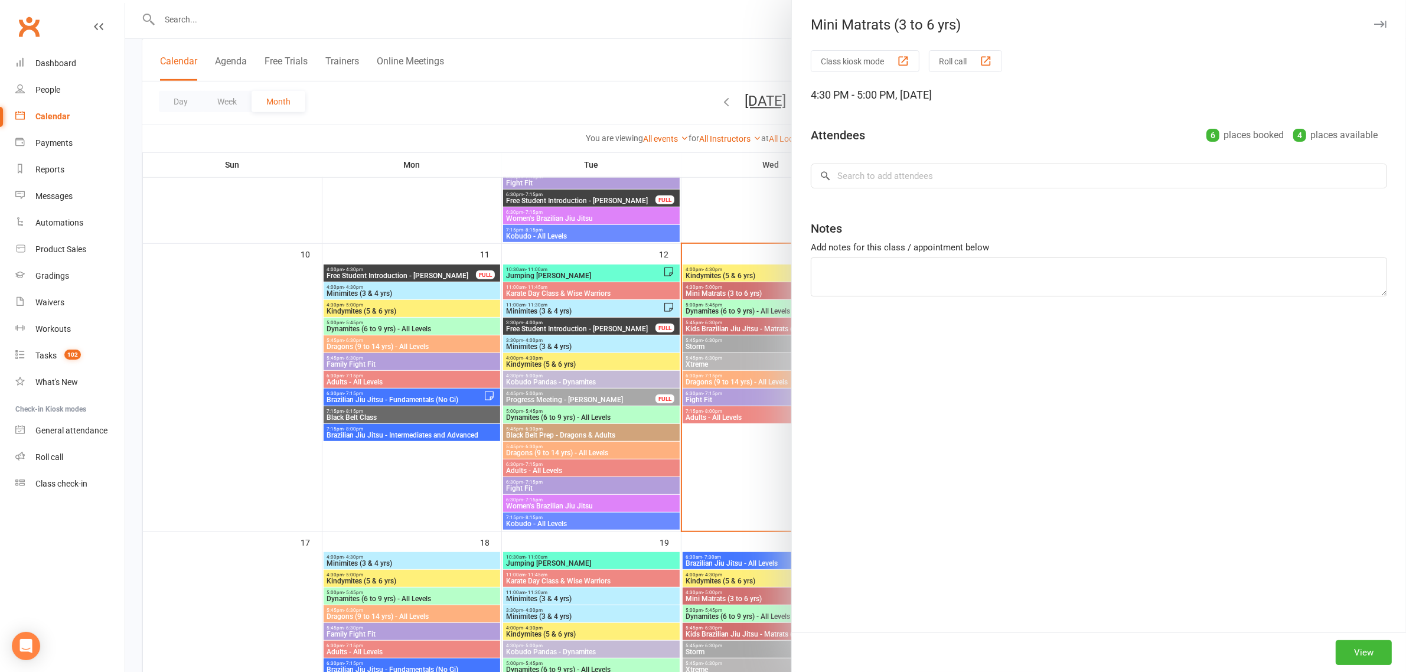
click at [739, 290] on div at bounding box center [765, 336] width 1281 height 672
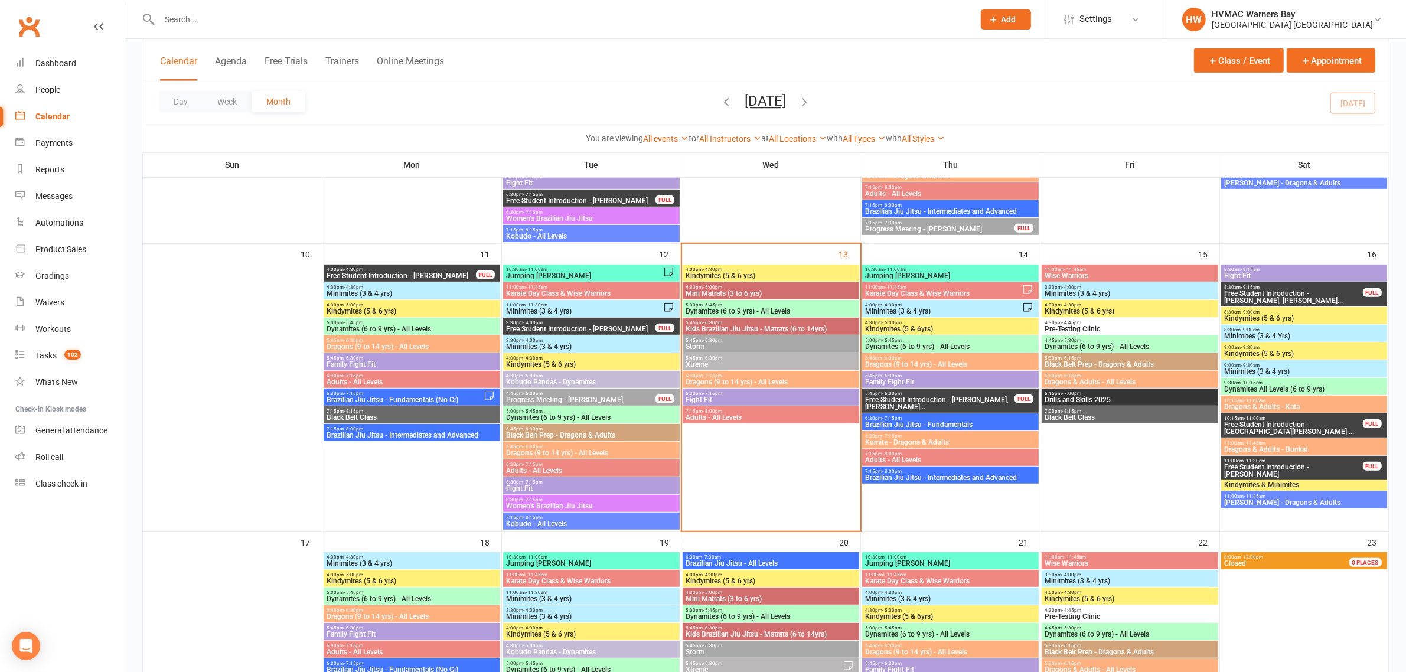
click at [789, 300] on div "5:00pm - 5:45pm Dynamites (6 to 9 yrs) - All Levels" at bounding box center [771, 308] width 177 height 17
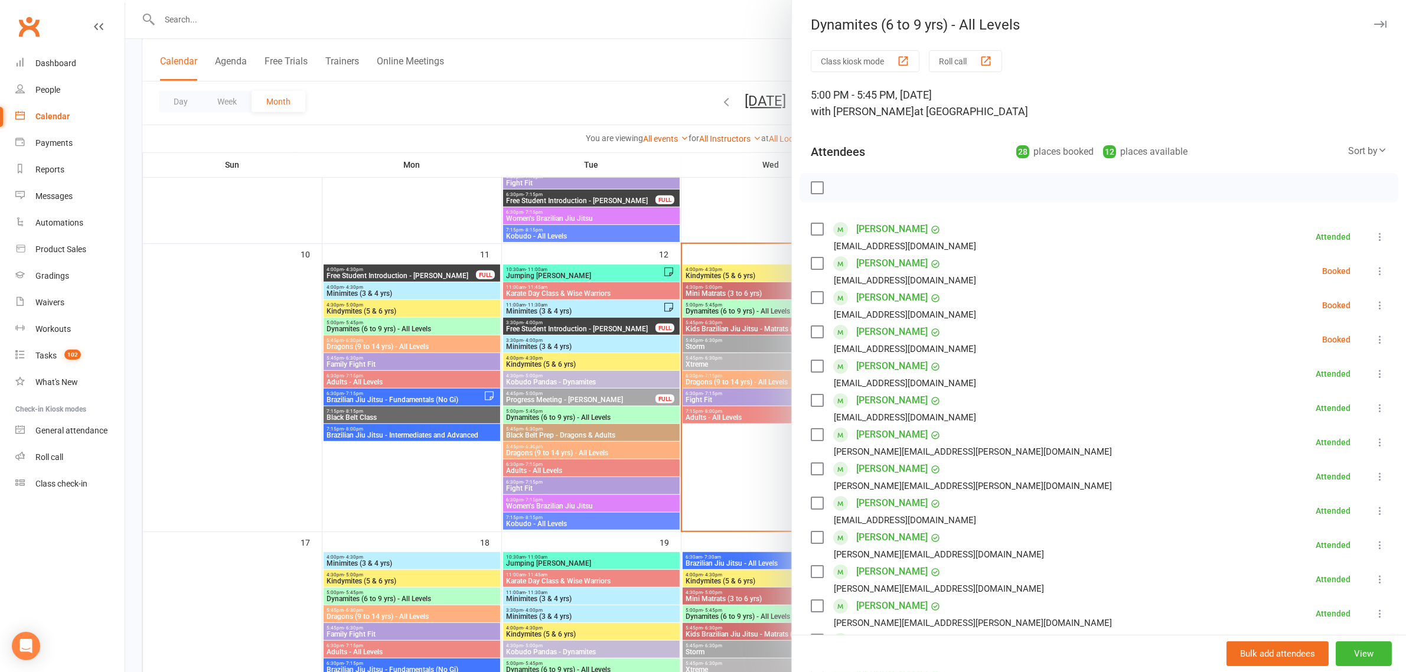
click at [712, 290] on div at bounding box center [765, 336] width 1281 height 672
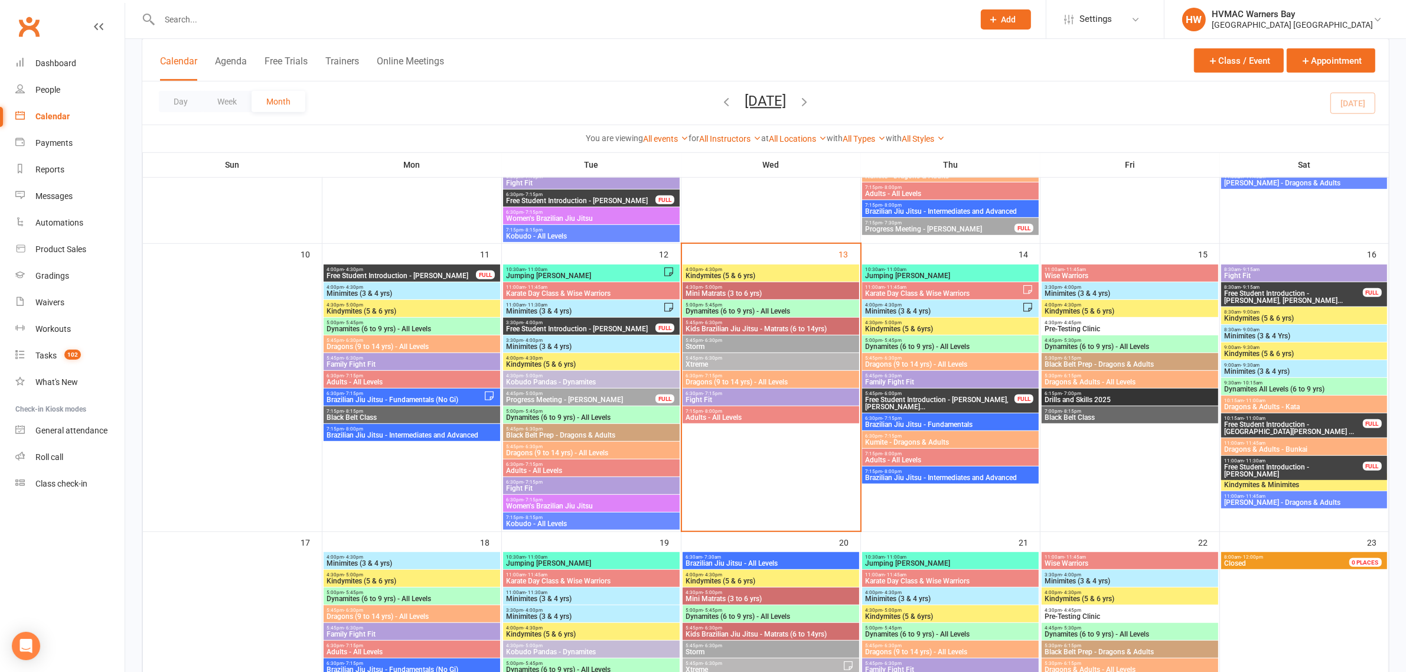
click at [712, 290] on span "Mini Matrats (3 to 6 yrs)" at bounding box center [771, 293] width 172 height 7
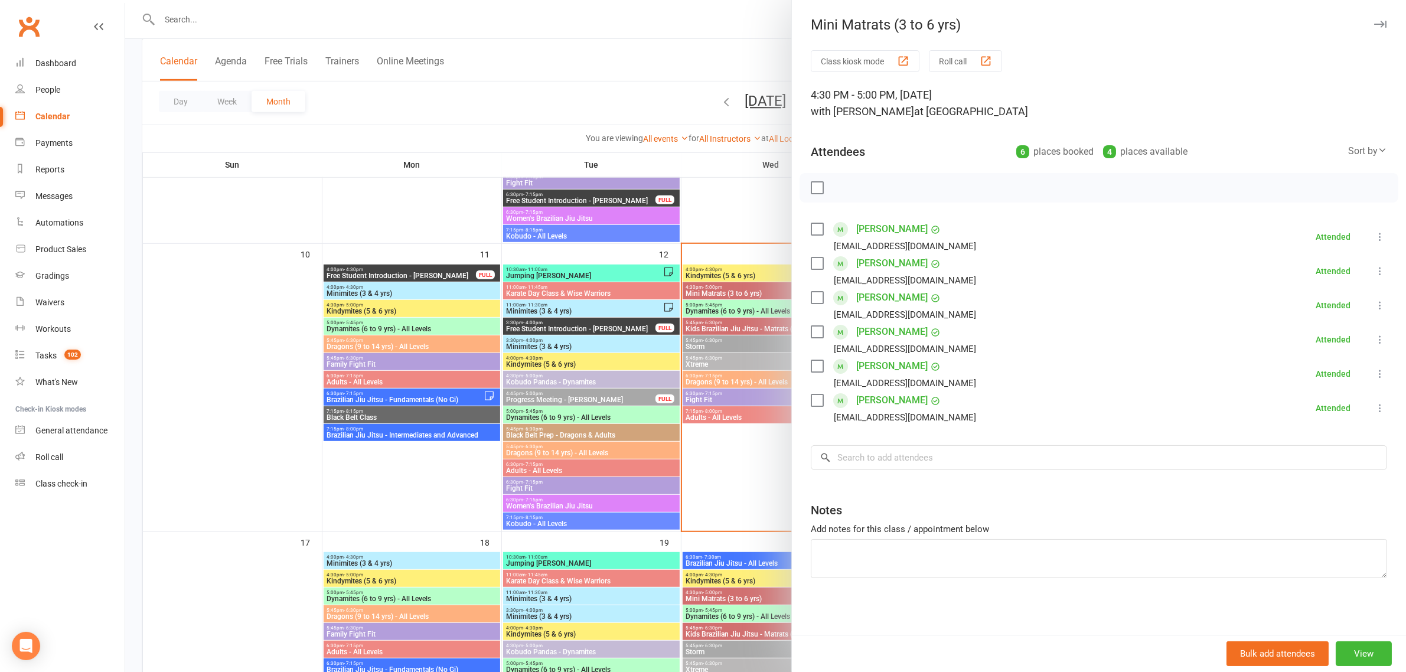
click at [885, 402] on link "Lachlan Sullivan" at bounding box center [891, 400] width 71 height 19
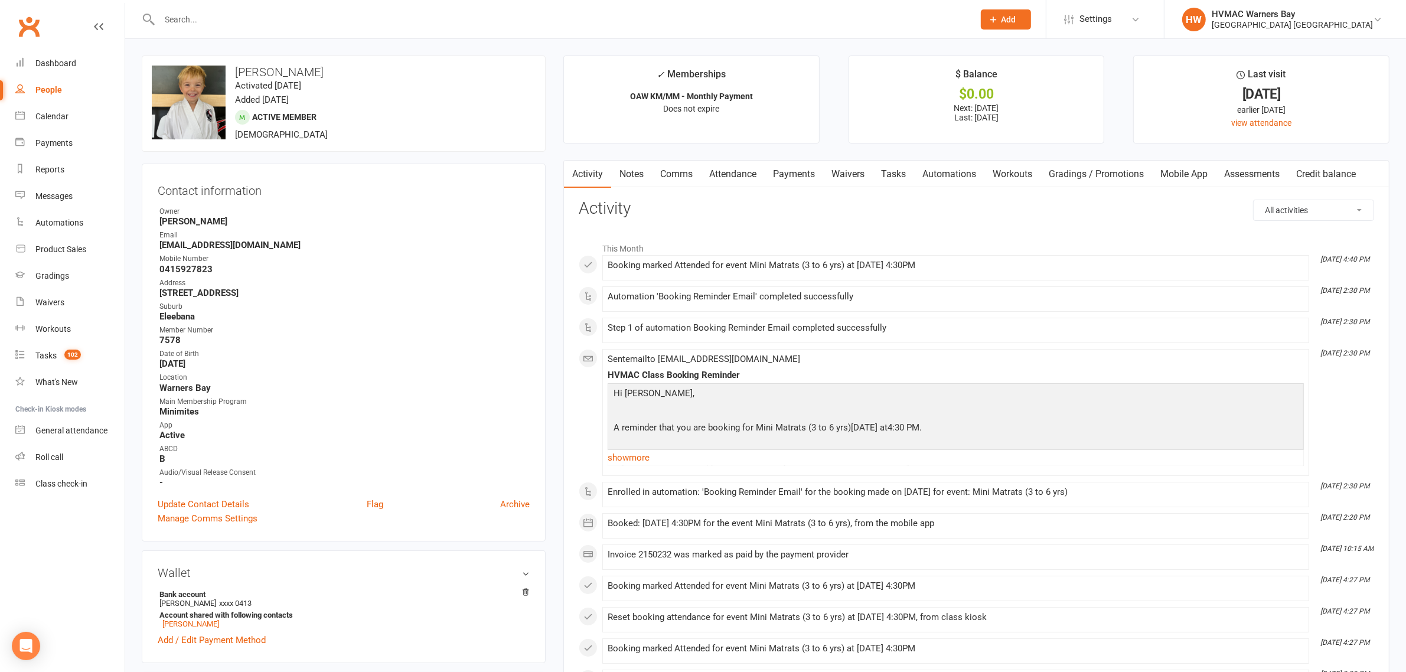
click at [742, 178] on link "Attendance" at bounding box center [733, 174] width 64 height 27
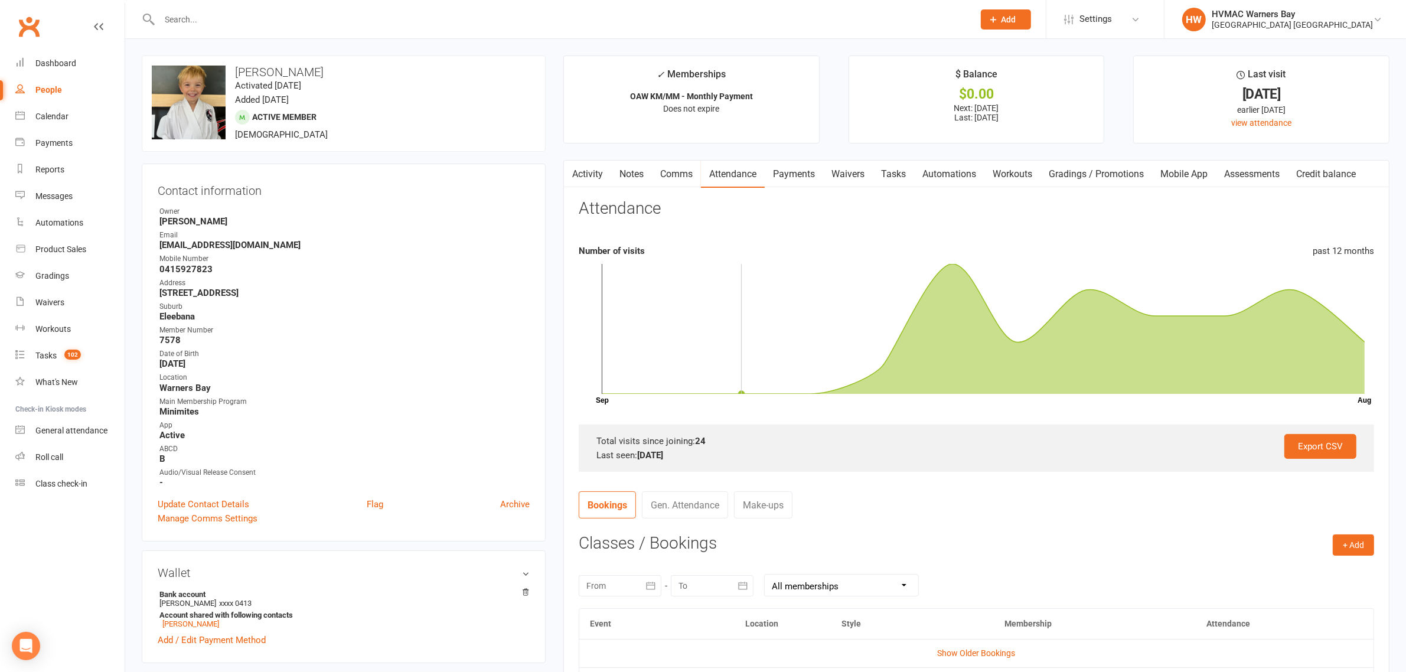
scroll to position [148, 0]
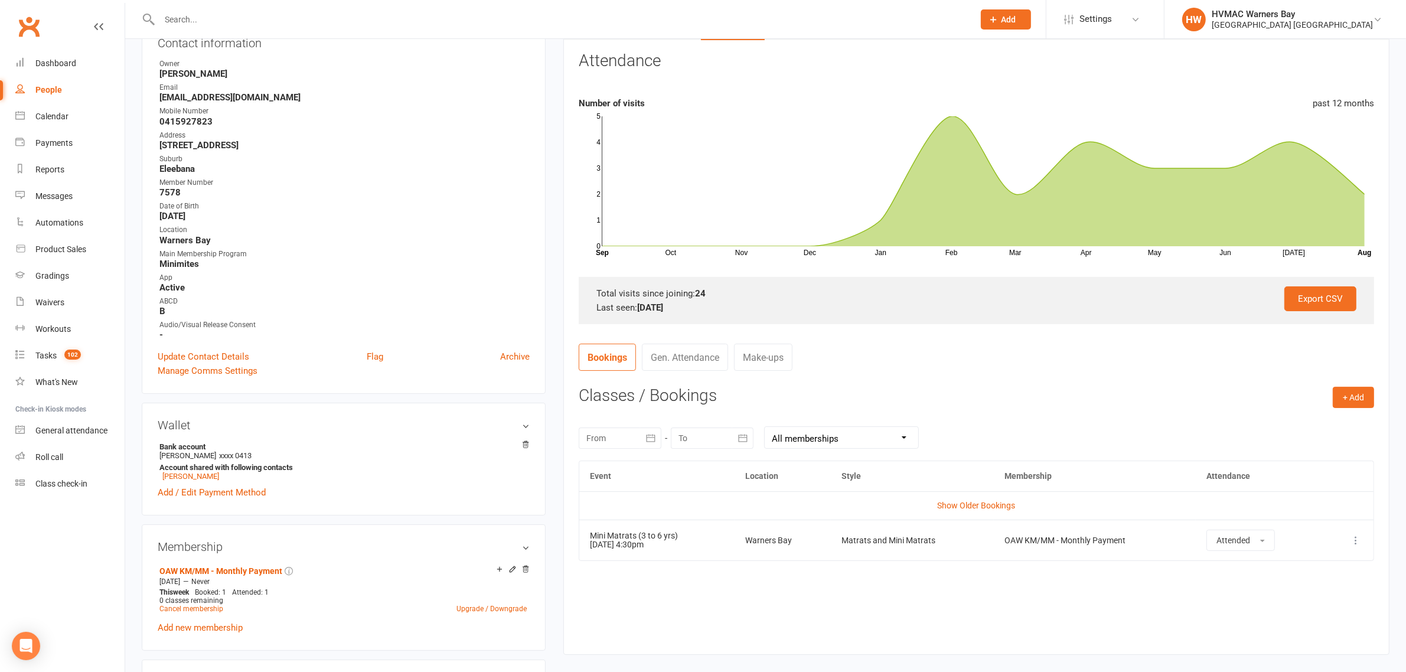
click at [769, 363] on link "Make-ups" at bounding box center [763, 357] width 58 height 27
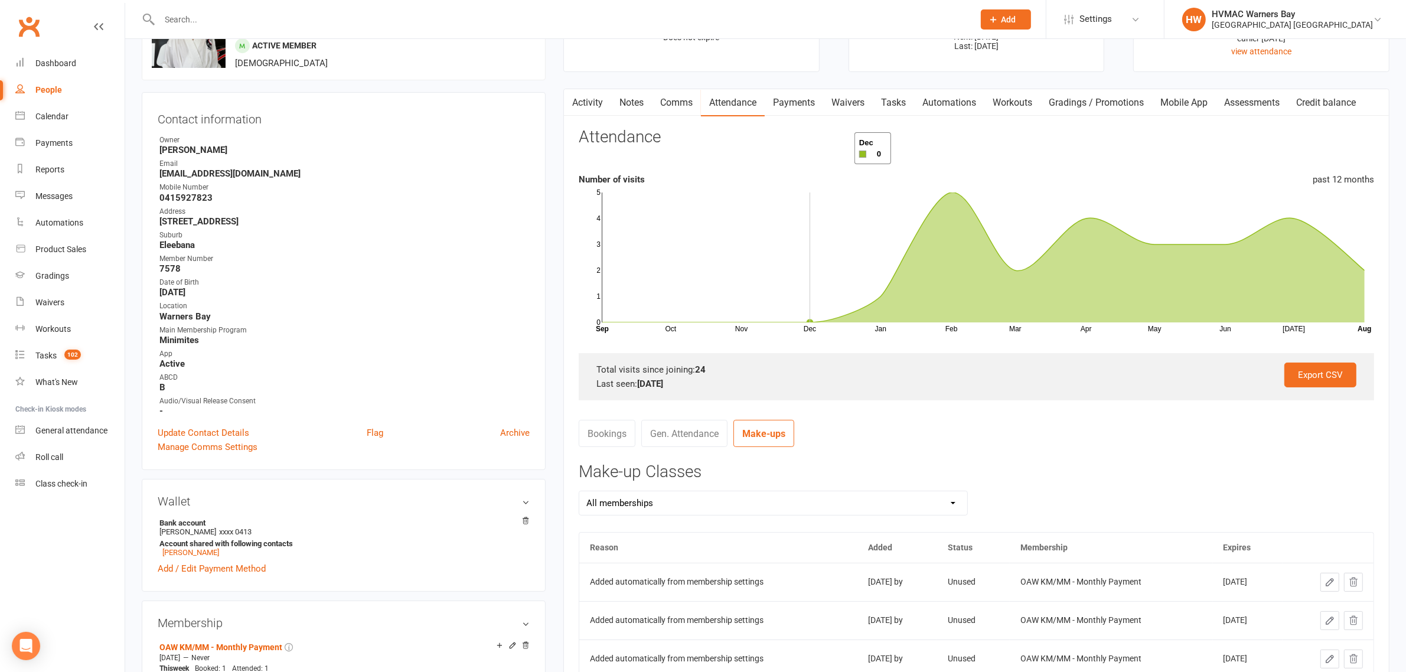
scroll to position [0, 0]
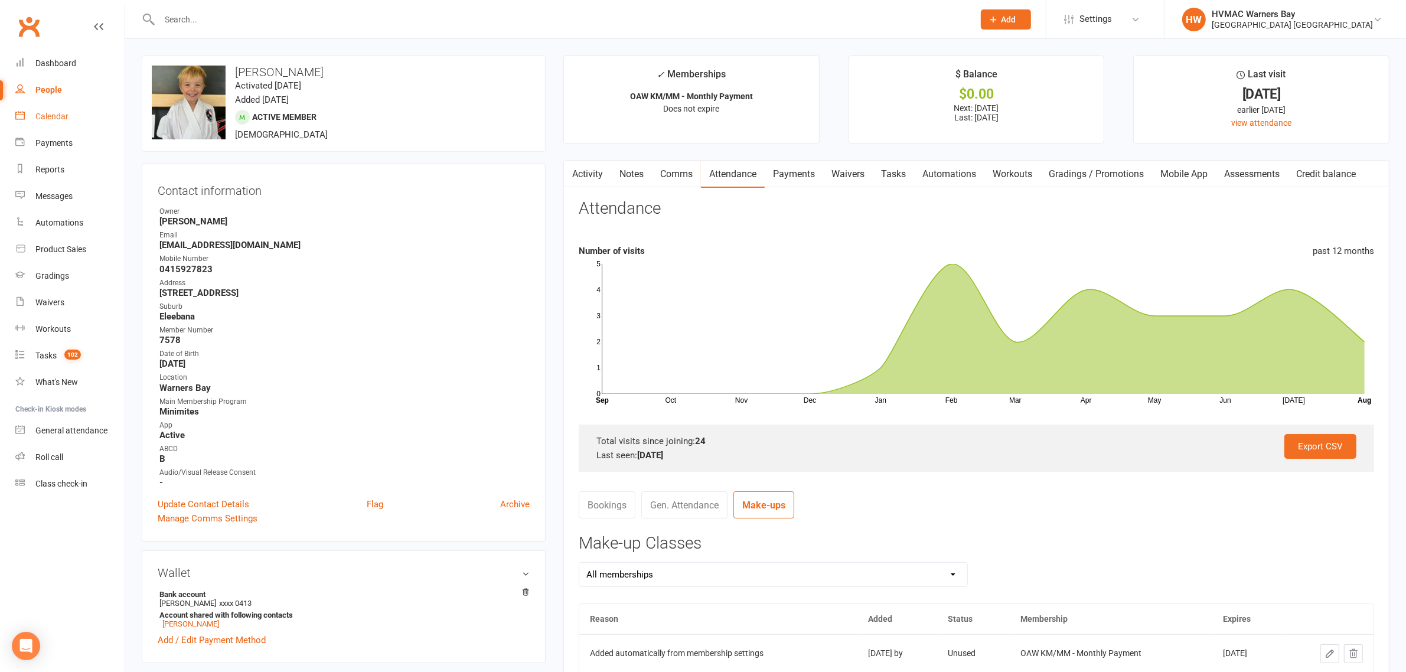
click at [58, 112] on div "Calendar" at bounding box center [51, 116] width 33 height 9
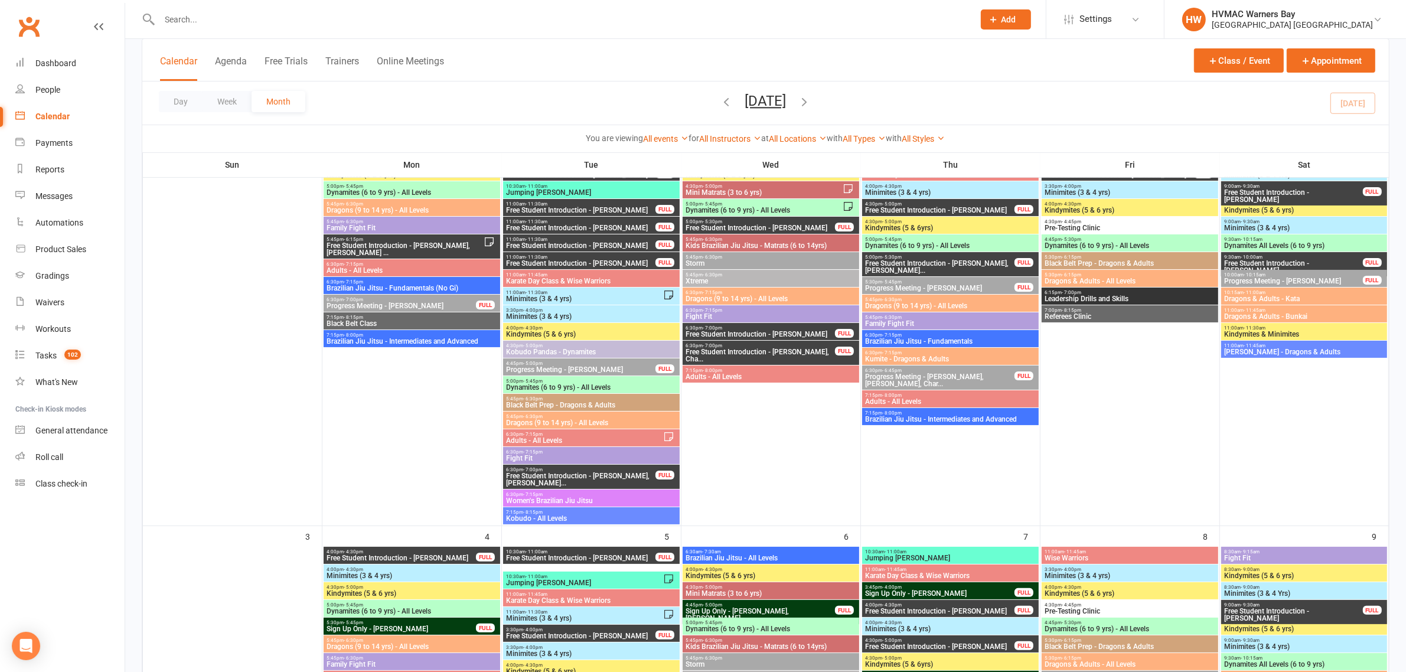
scroll to position [221, 0]
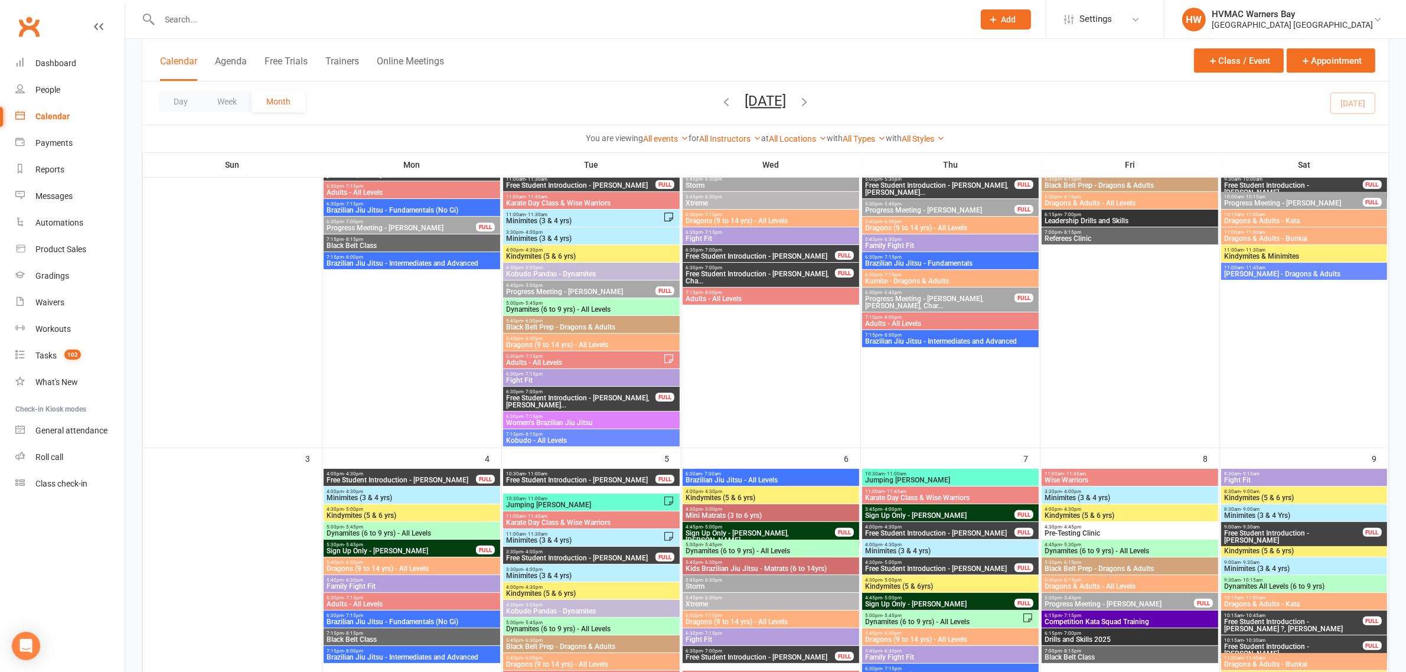
click at [394, 18] on input "text" at bounding box center [561, 19] width 810 height 17
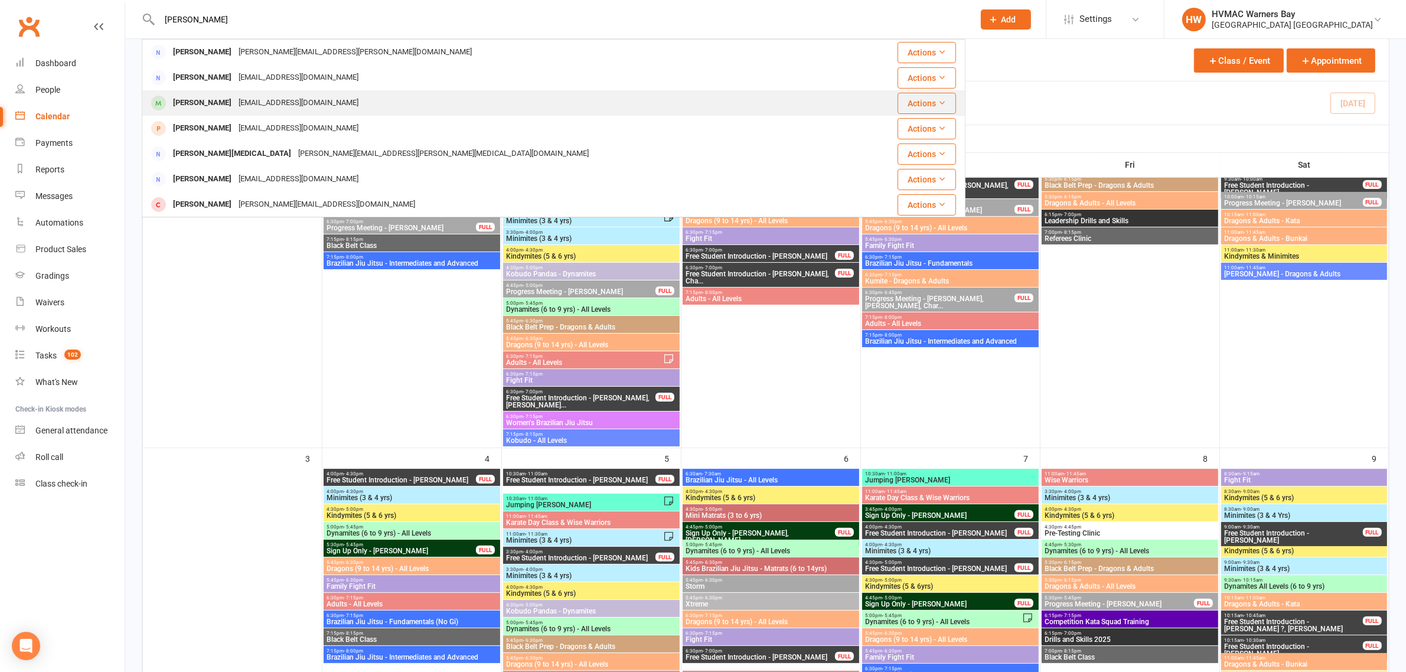
type input "hopkinson"
click at [304, 98] on div "[EMAIL_ADDRESS][DOMAIN_NAME]" at bounding box center [298, 102] width 127 height 17
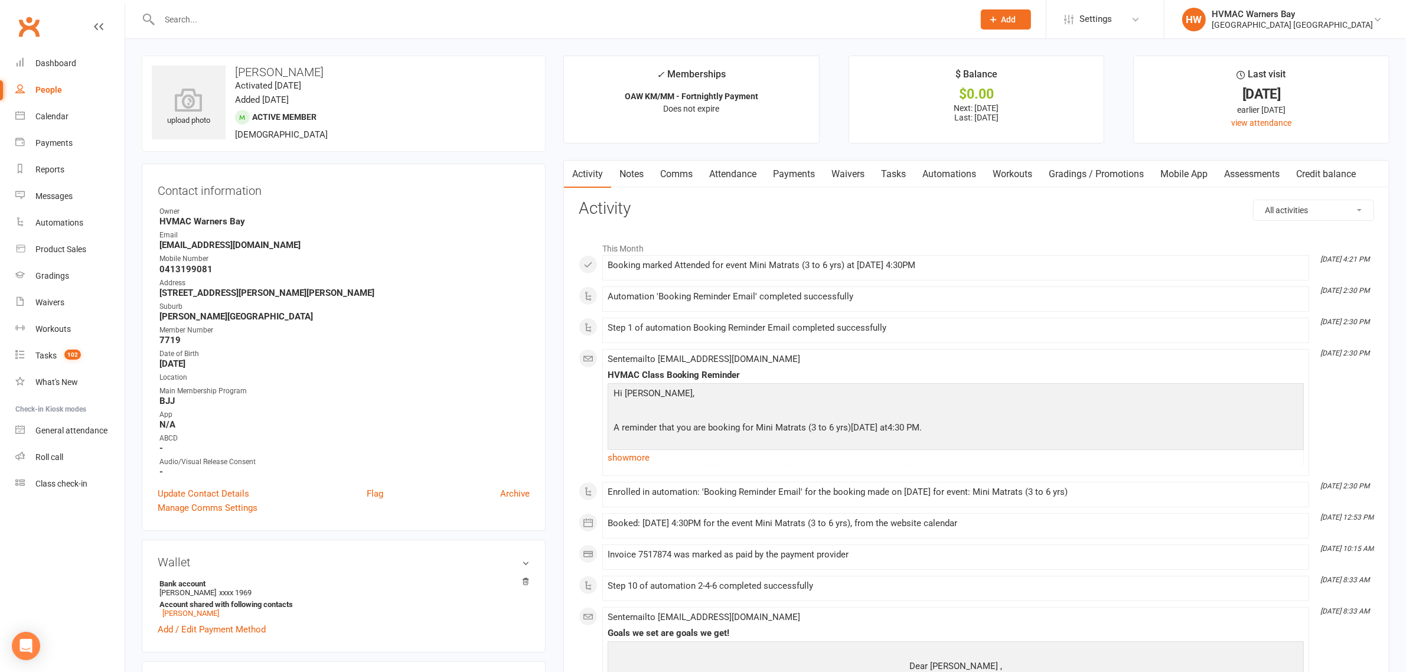
click at [393, 28] on div at bounding box center [554, 19] width 824 height 38
click at [393, 27] on input "text" at bounding box center [561, 19] width 810 height 17
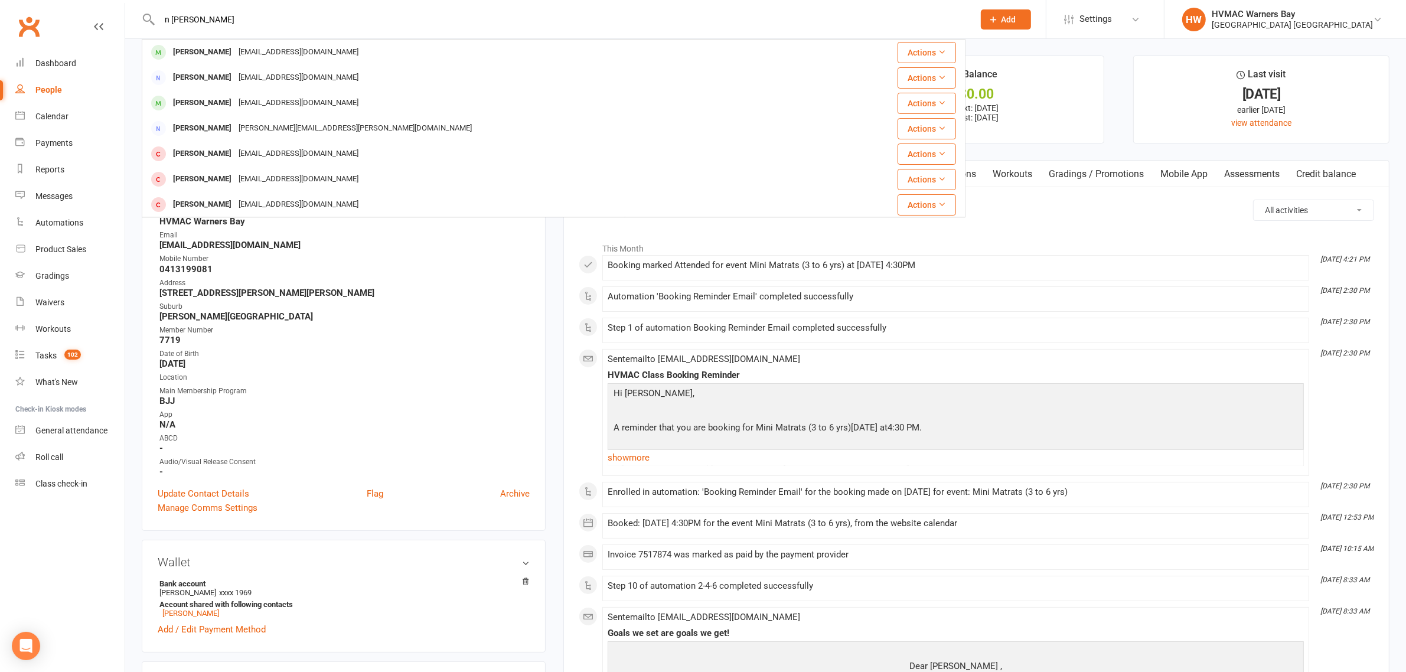
drag, startPoint x: 278, startPoint y: 24, endPoint x: 46, endPoint y: 24, distance: 231.5
click at [46, 3] on header "n bruce Nakai Bruce nsiyaz@gmail.com Actions Nyasha Bruce nsiyaz@gmail.com Acti…" at bounding box center [703, 3] width 1406 height 0
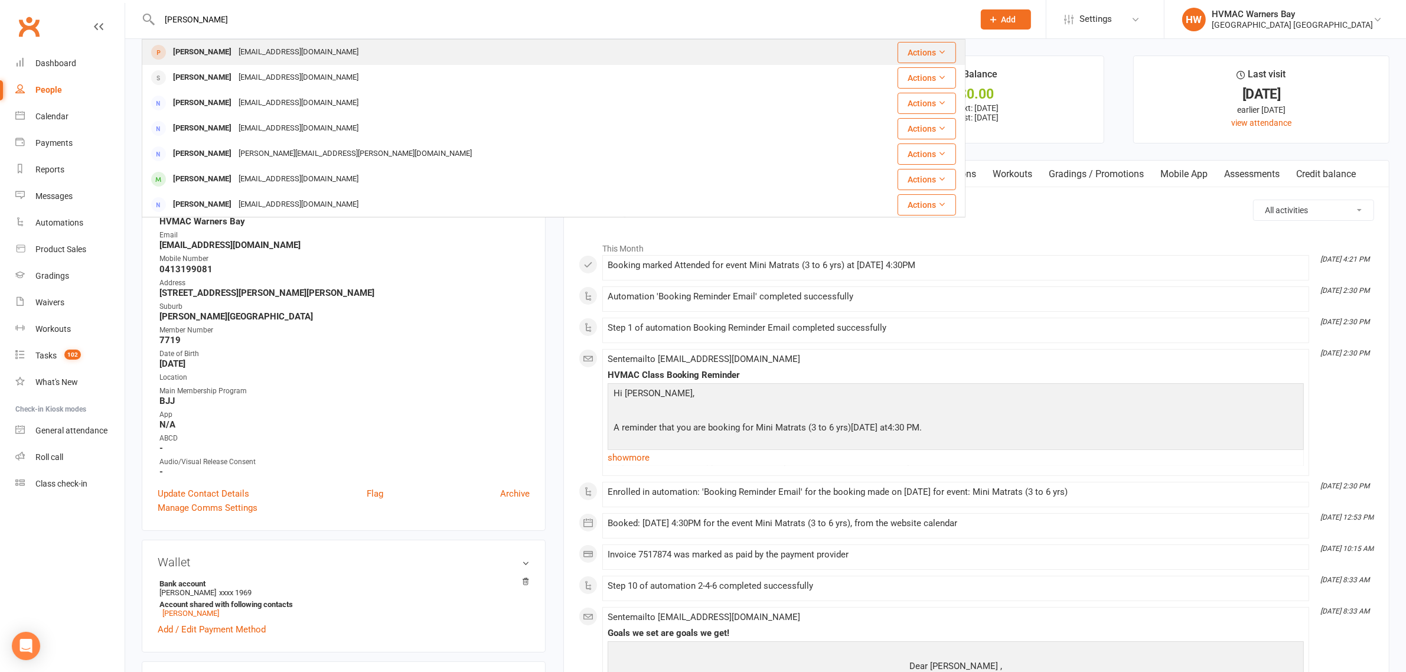
type input "[PERSON_NAME]"
click at [208, 50] on div "[PERSON_NAME]" at bounding box center [202, 52] width 66 height 17
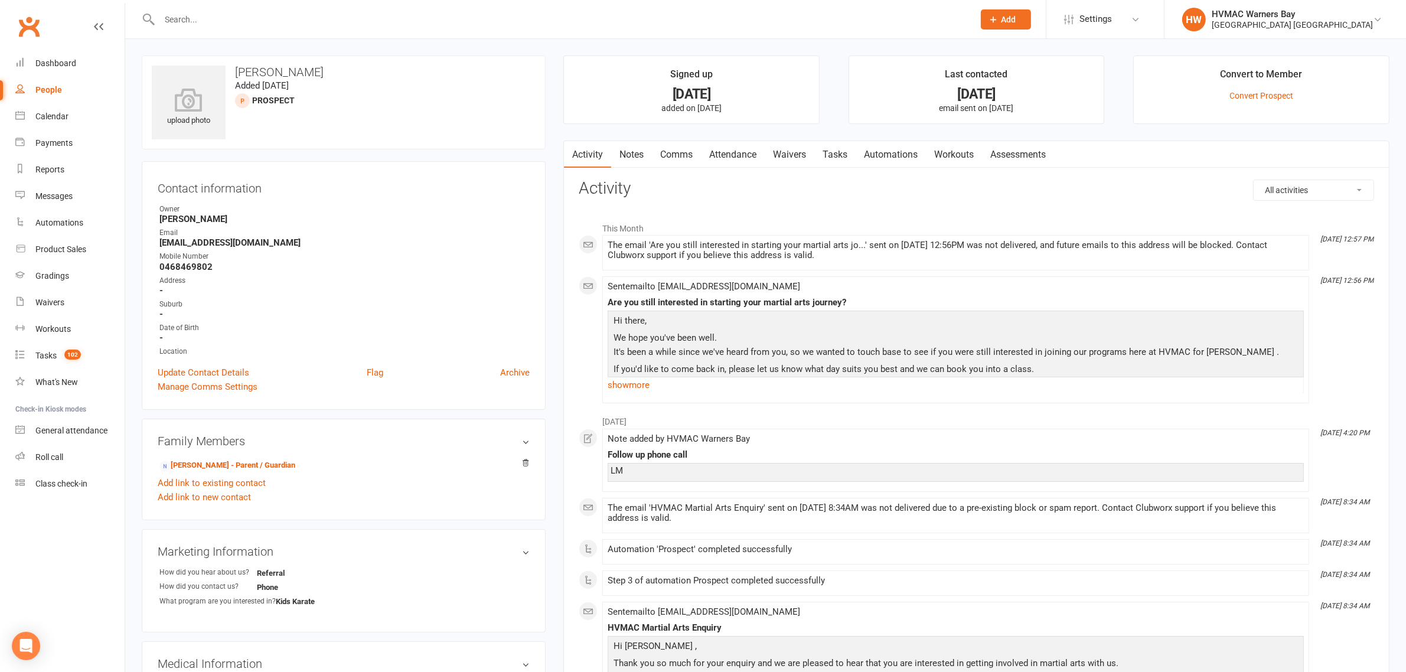
click at [619, 152] on link "Notes" at bounding box center [631, 154] width 41 height 27
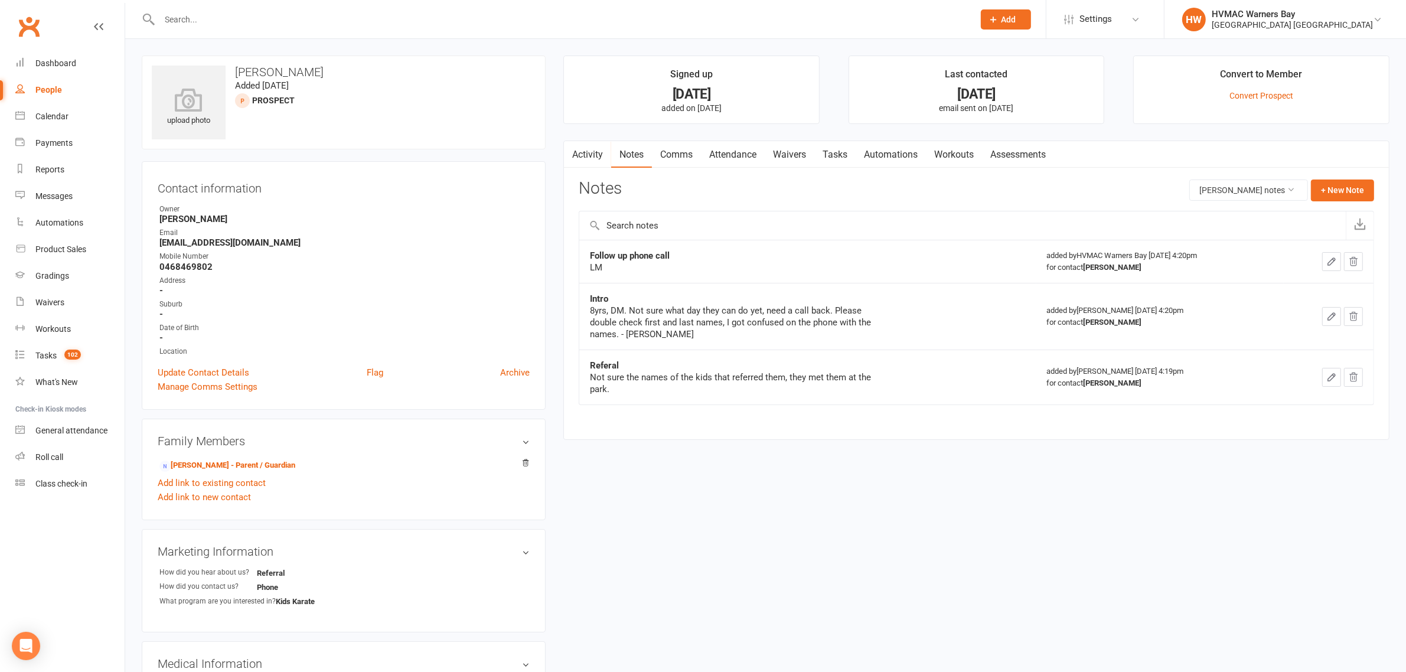
click at [740, 152] on link "Attendance" at bounding box center [733, 154] width 64 height 27
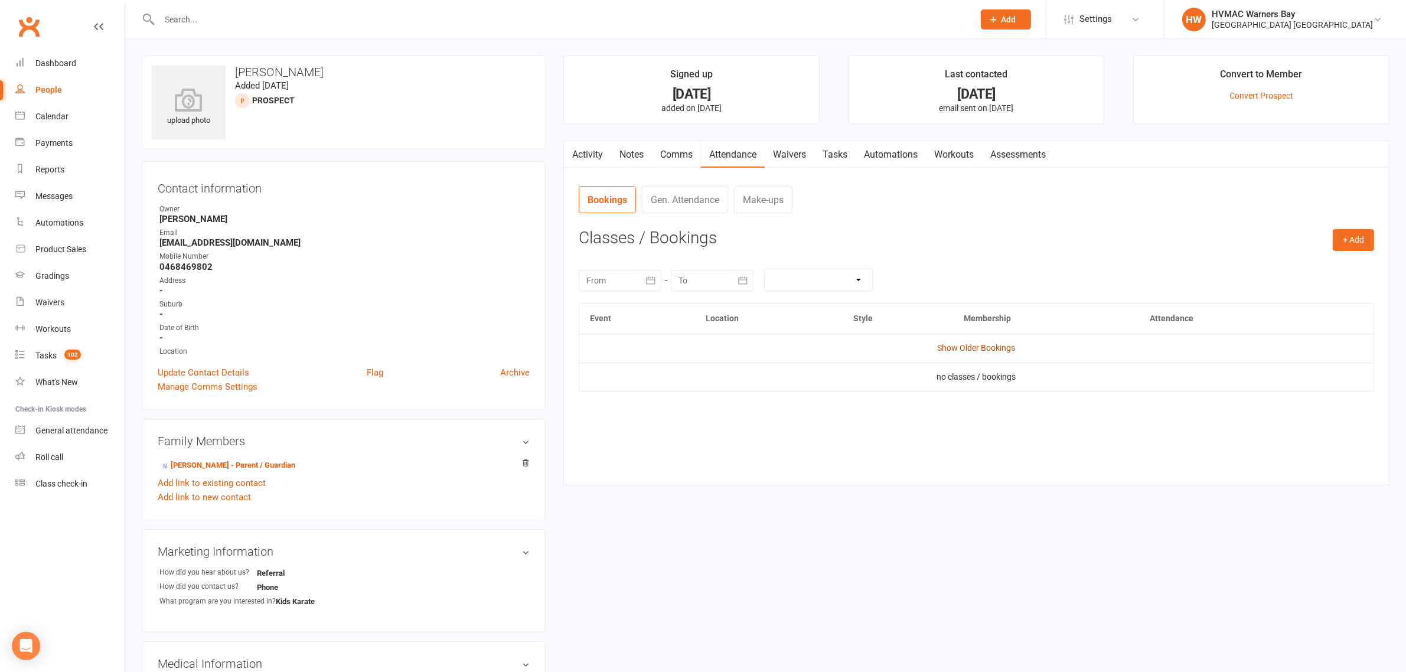
click at [987, 346] on link "Show Older Bookings" at bounding box center [977, 347] width 78 height 9
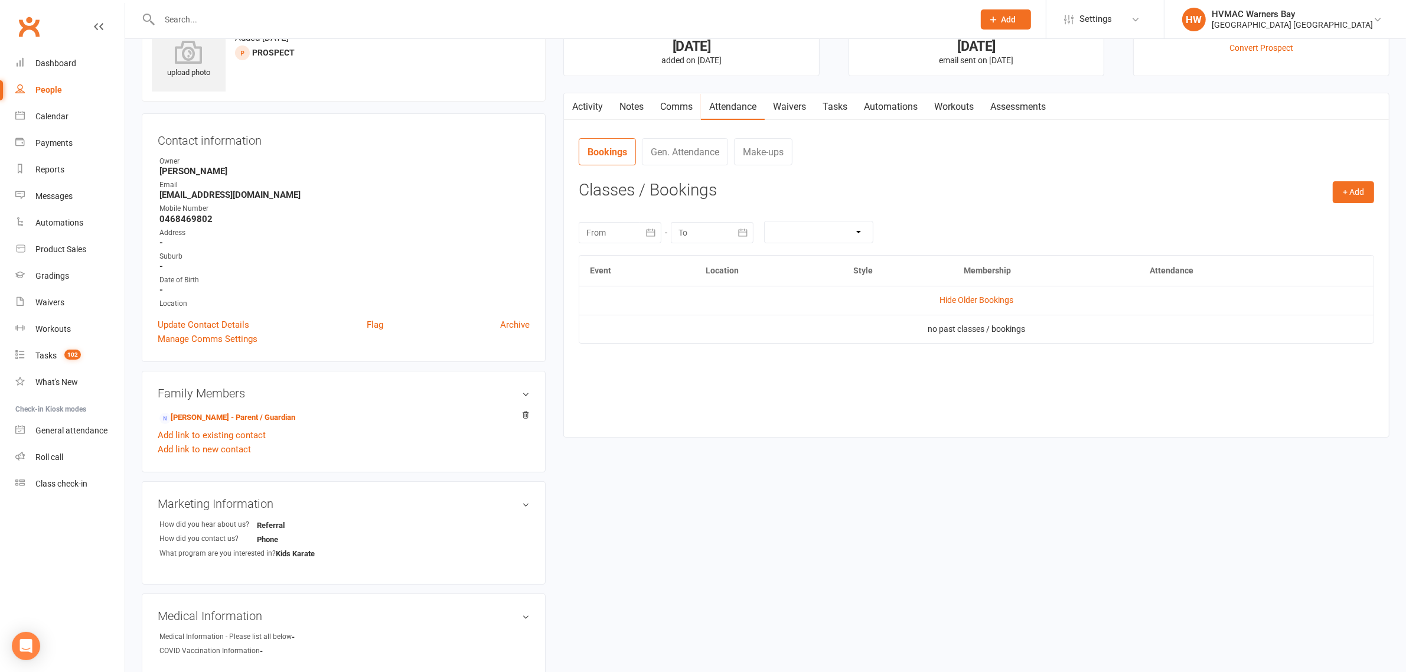
scroll to position [74, 0]
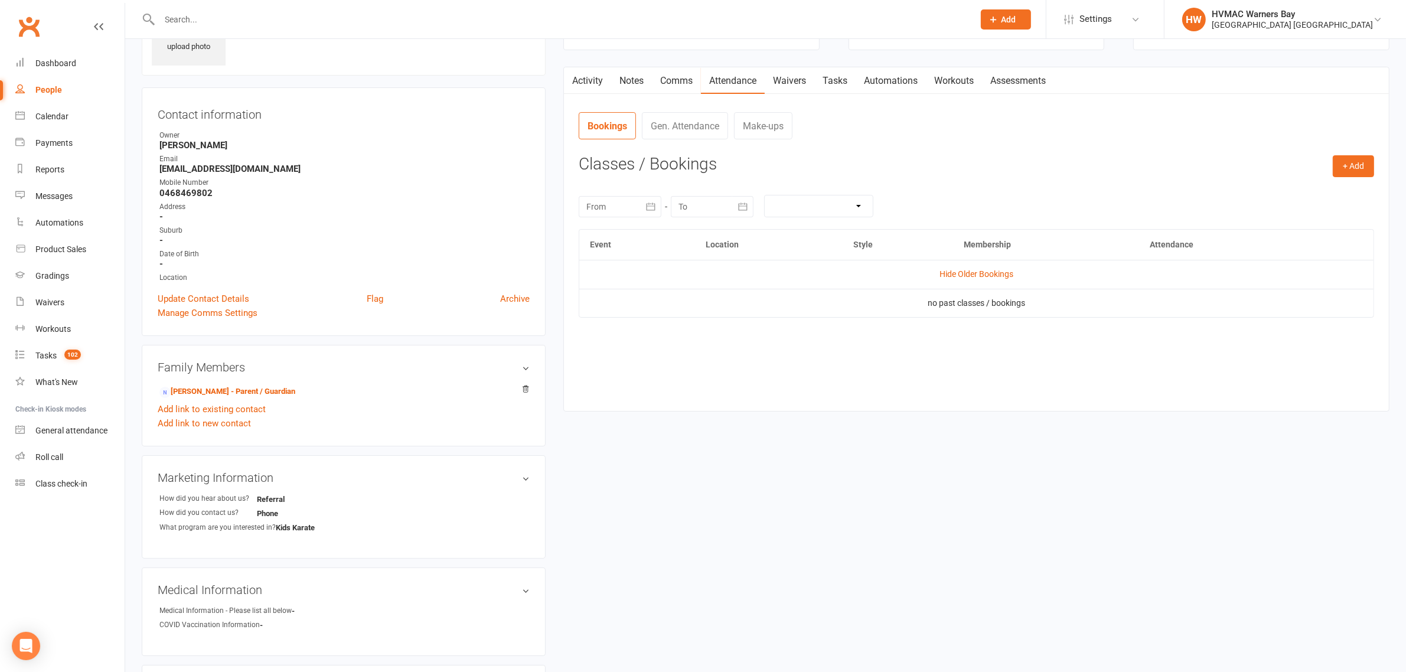
click at [621, 79] on link "Notes" at bounding box center [631, 80] width 41 height 27
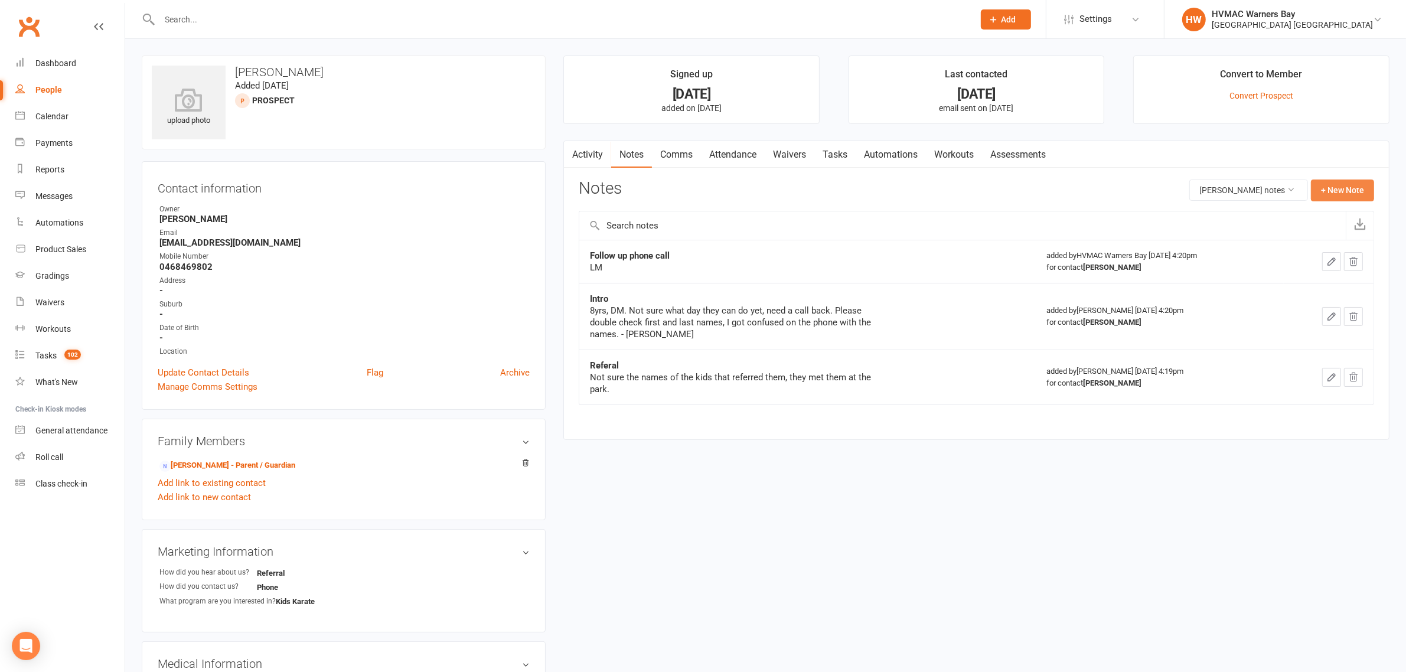
click at [1344, 182] on button "+ New Note" at bounding box center [1342, 190] width 63 height 21
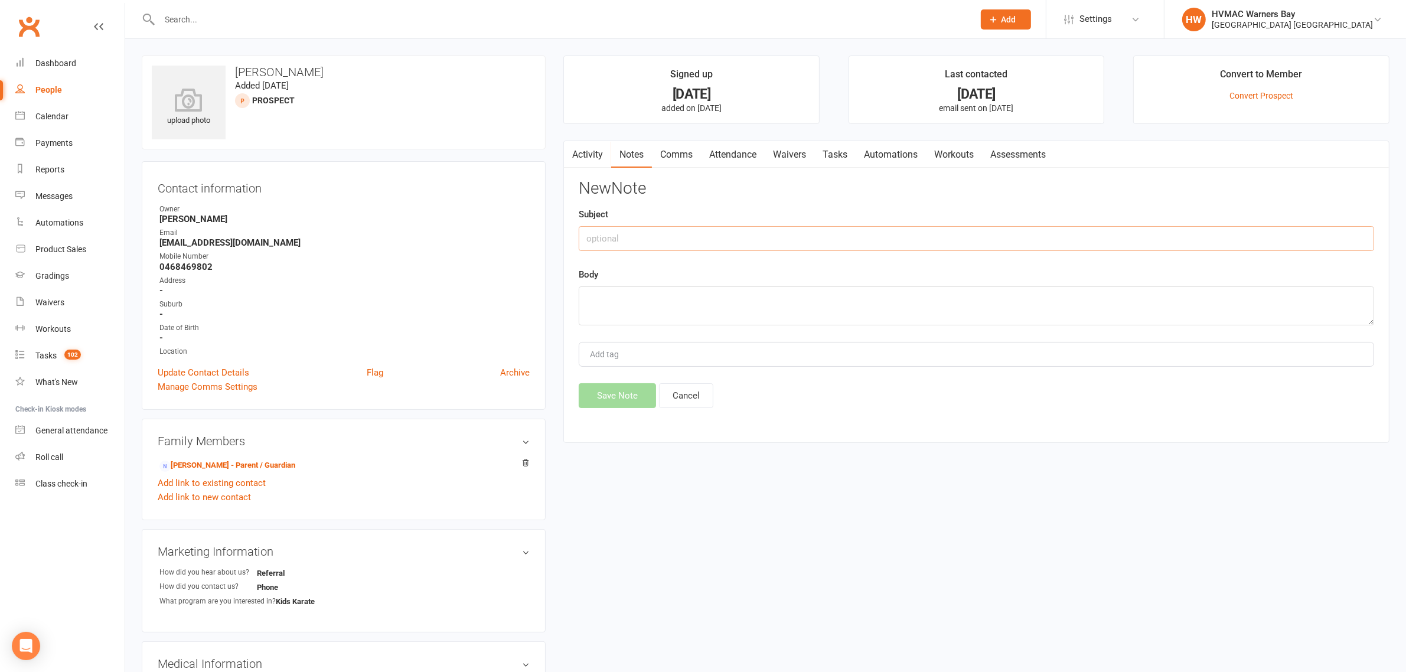
click at [724, 231] on input "text" at bounding box center [976, 238] width 795 height 25
type input "C"
type input "Re Enquiry"
click at [722, 296] on textarea at bounding box center [976, 305] width 795 height 39
type textarea "Left a message. ~[PERSON_NAME]"
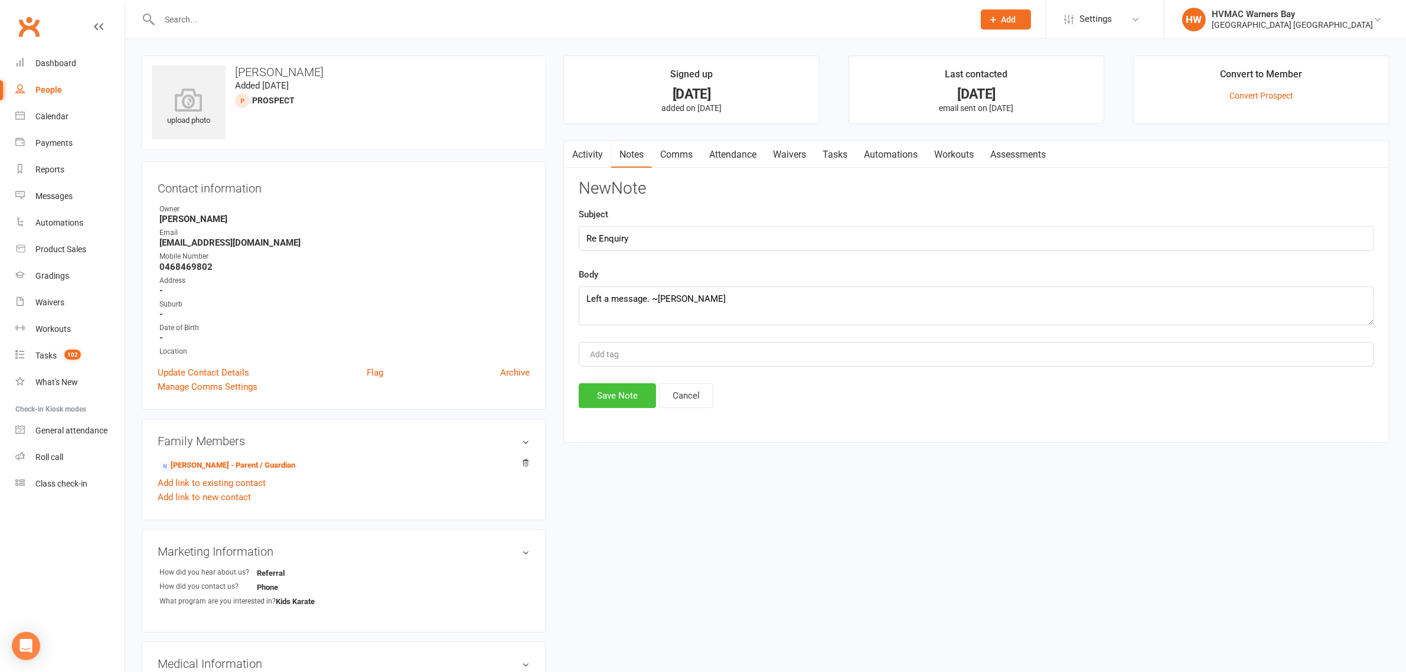
click at [595, 390] on button "Save Note" at bounding box center [617, 395] width 77 height 25
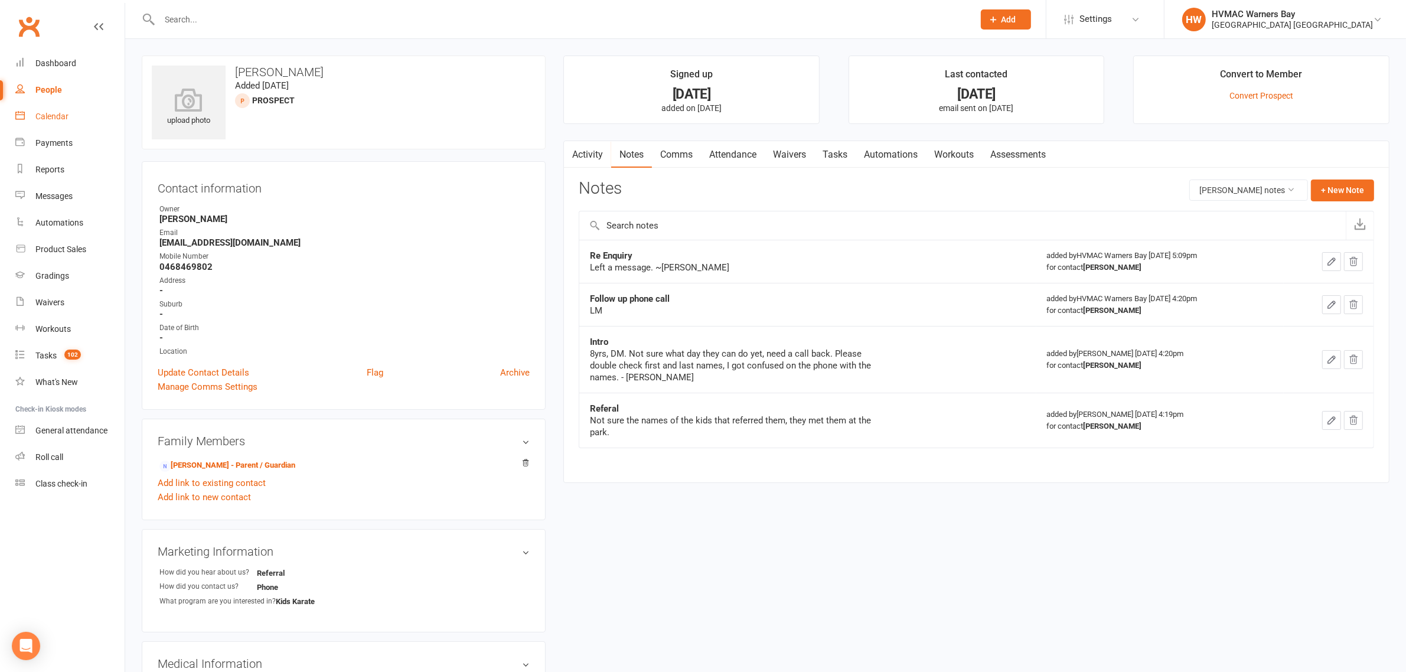
click at [34, 126] on link "Calendar" at bounding box center [69, 116] width 109 height 27
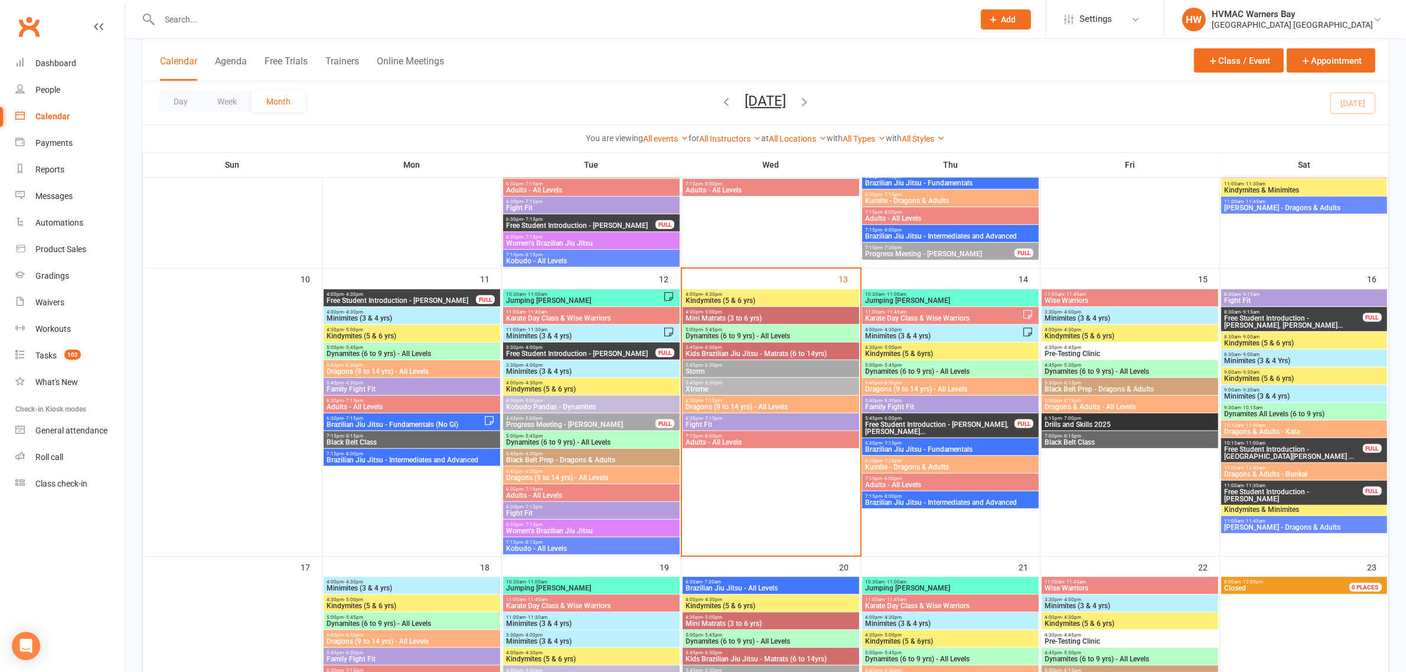
scroll to position [738, 0]
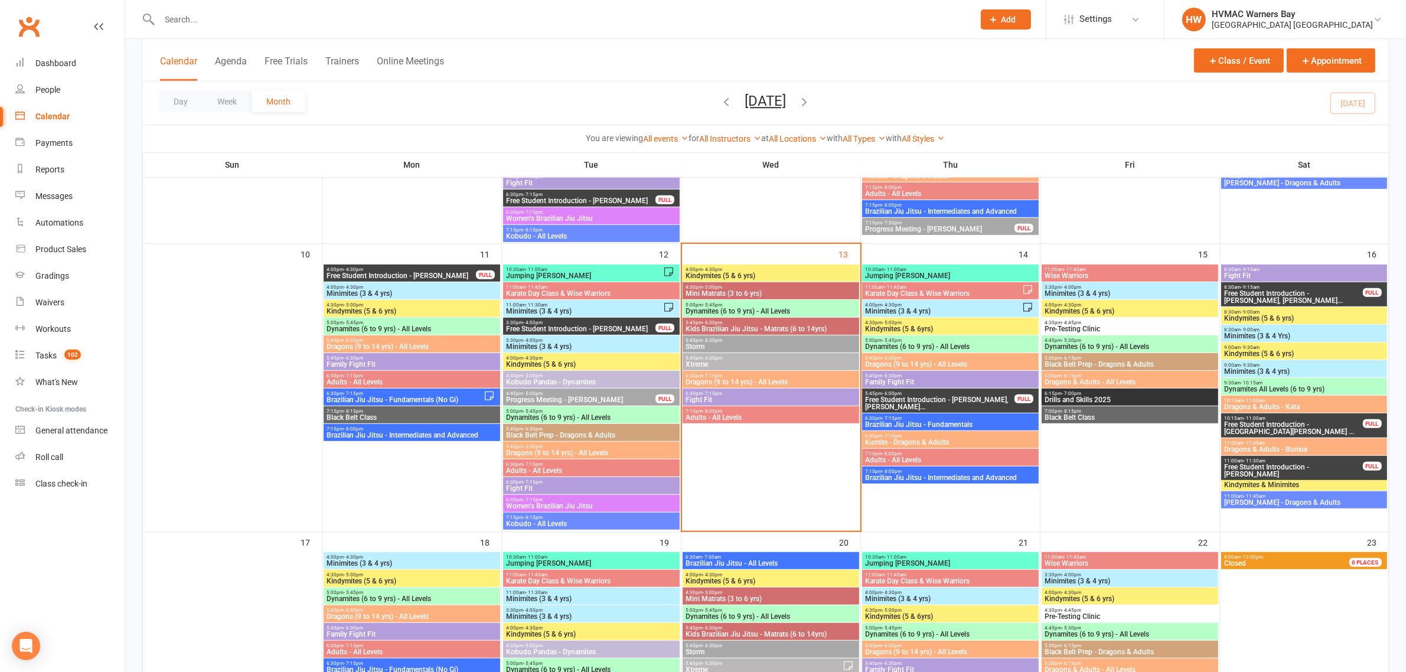
click at [740, 293] on span "Mini Matrats (3 to 6 yrs)" at bounding box center [771, 293] width 172 height 7
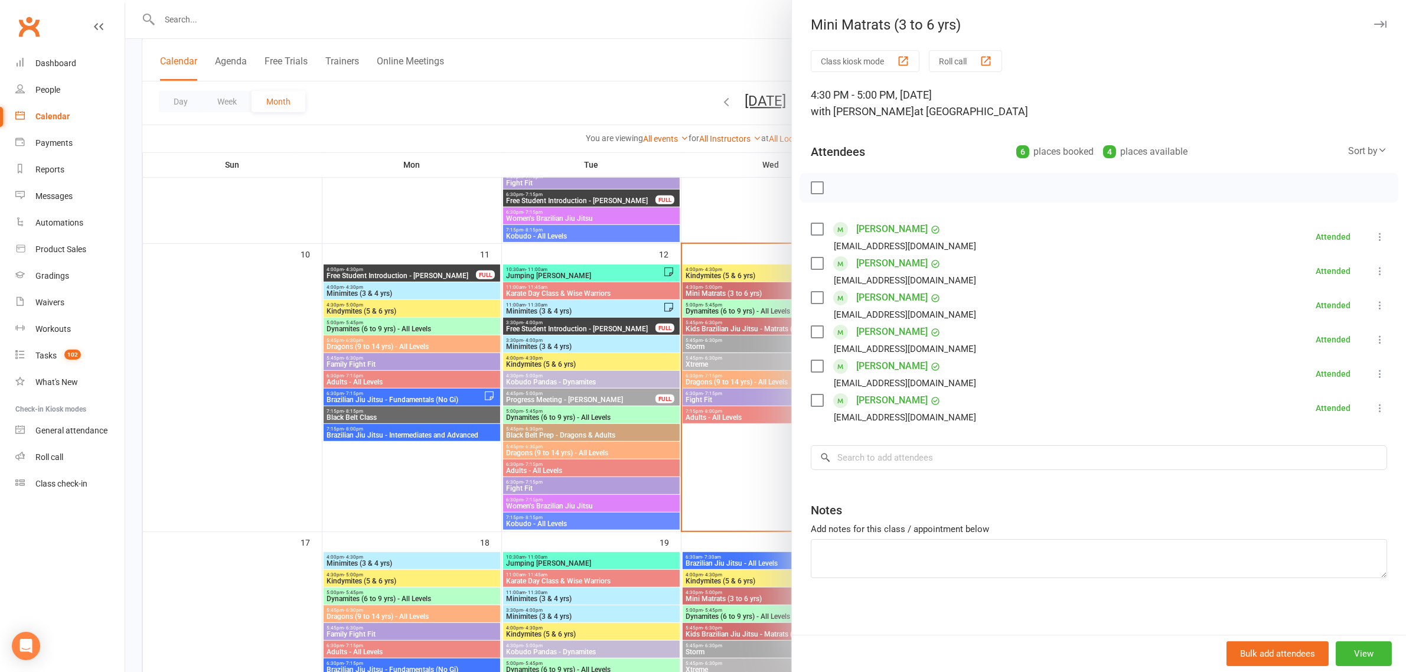
click at [663, 284] on div at bounding box center [765, 336] width 1281 height 672
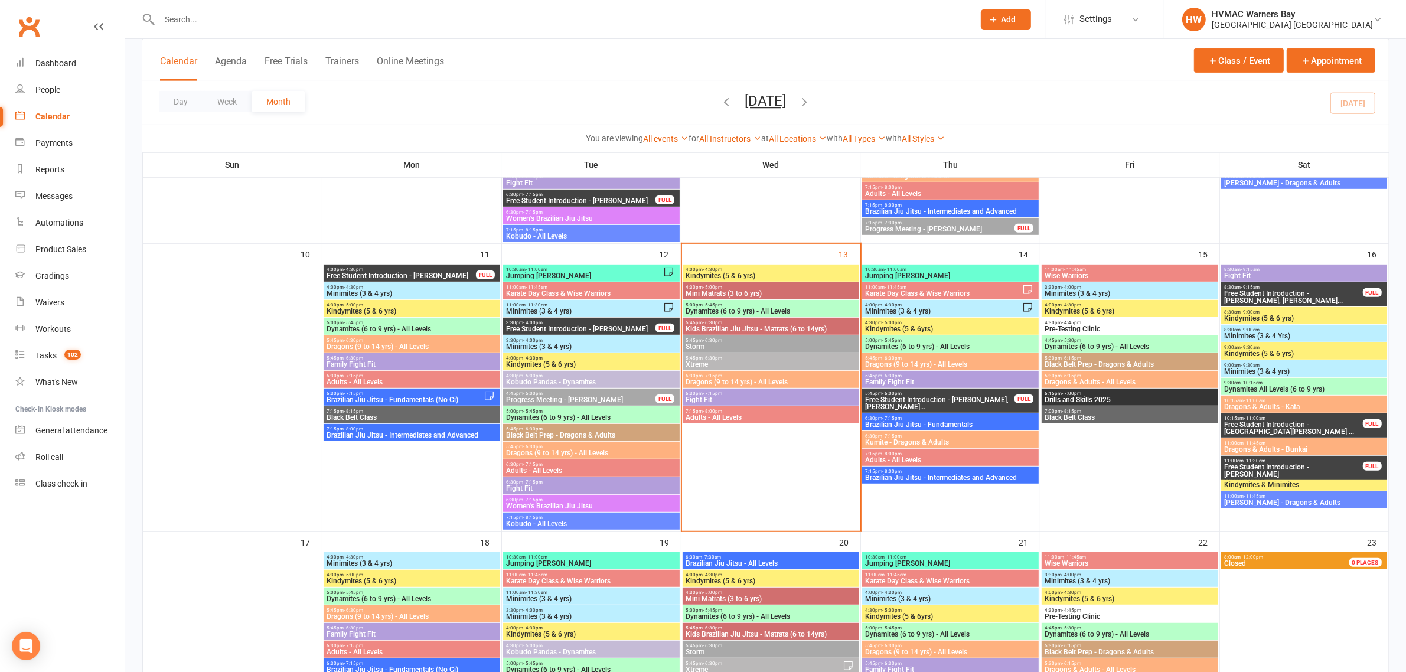
click at [741, 293] on span "Mini Matrats (3 to 6 yrs)" at bounding box center [771, 293] width 172 height 7
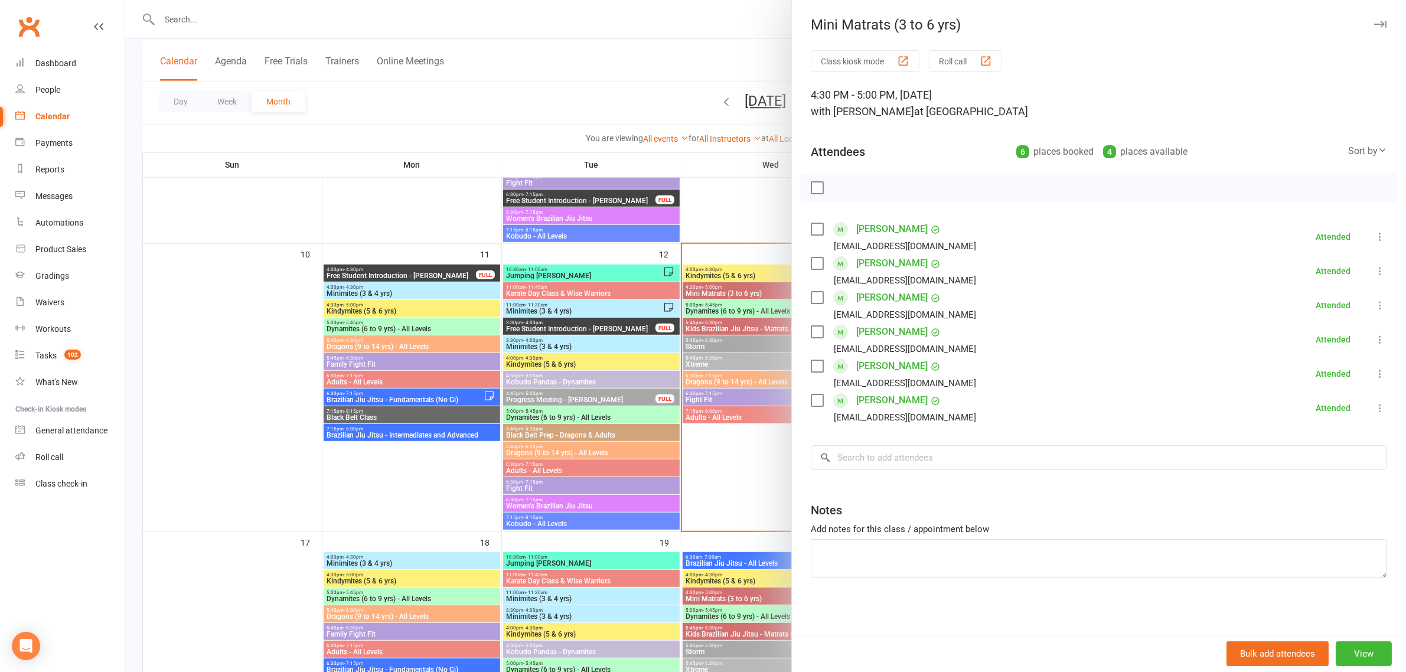
click at [724, 266] on div at bounding box center [765, 336] width 1281 height 672
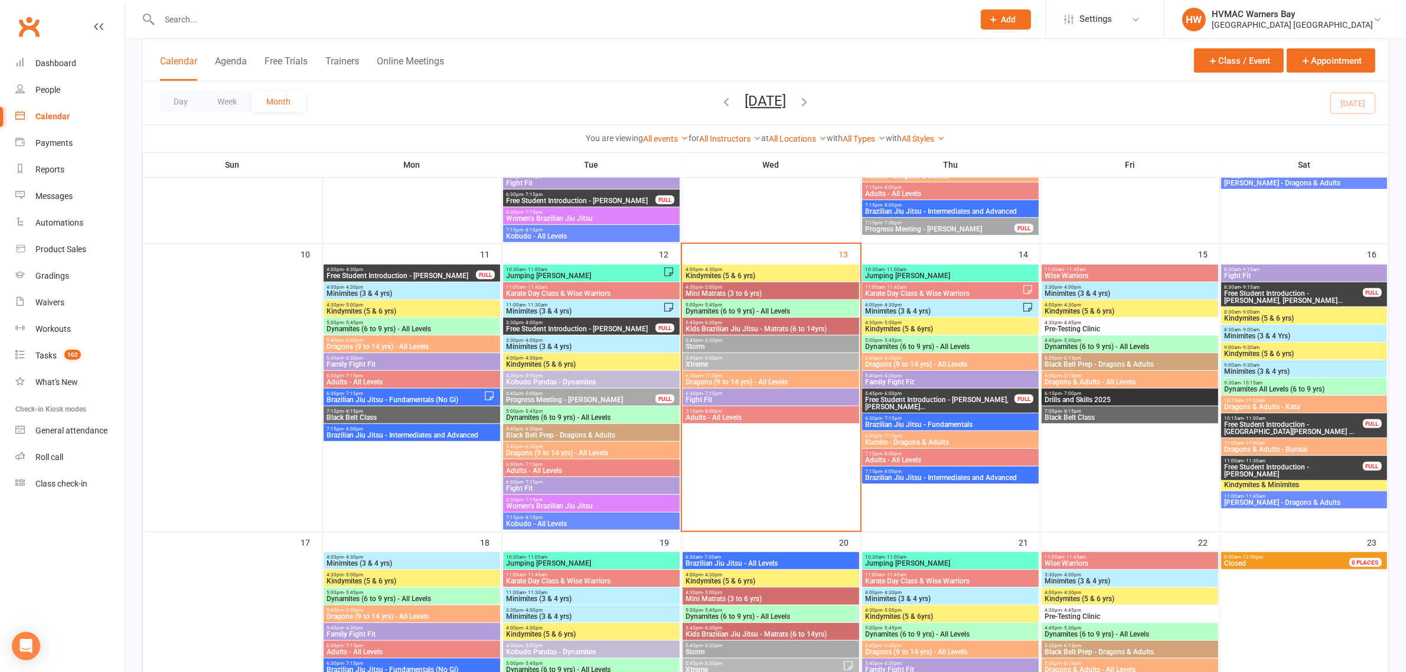
click at [722, 269] on span "4:00pm - 4:30pm" at bounding box center [771, 269] width 172 height 5
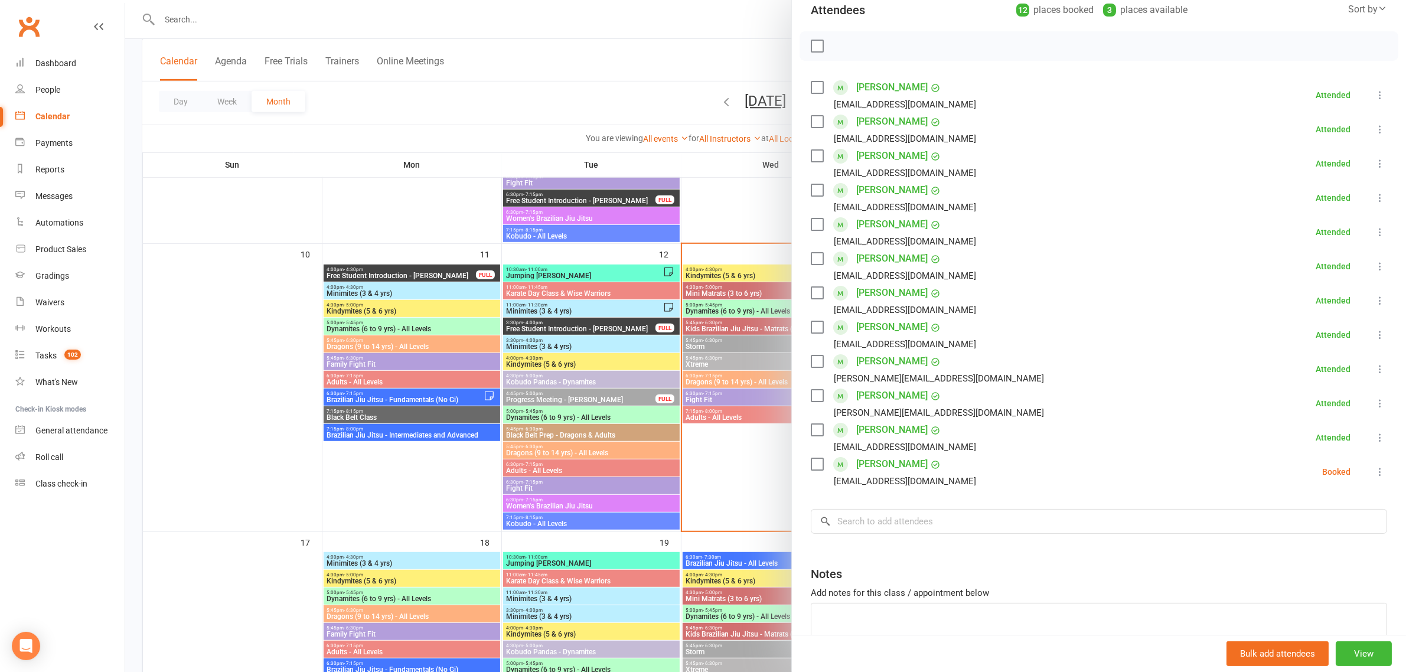
scroll to position [148, 0]
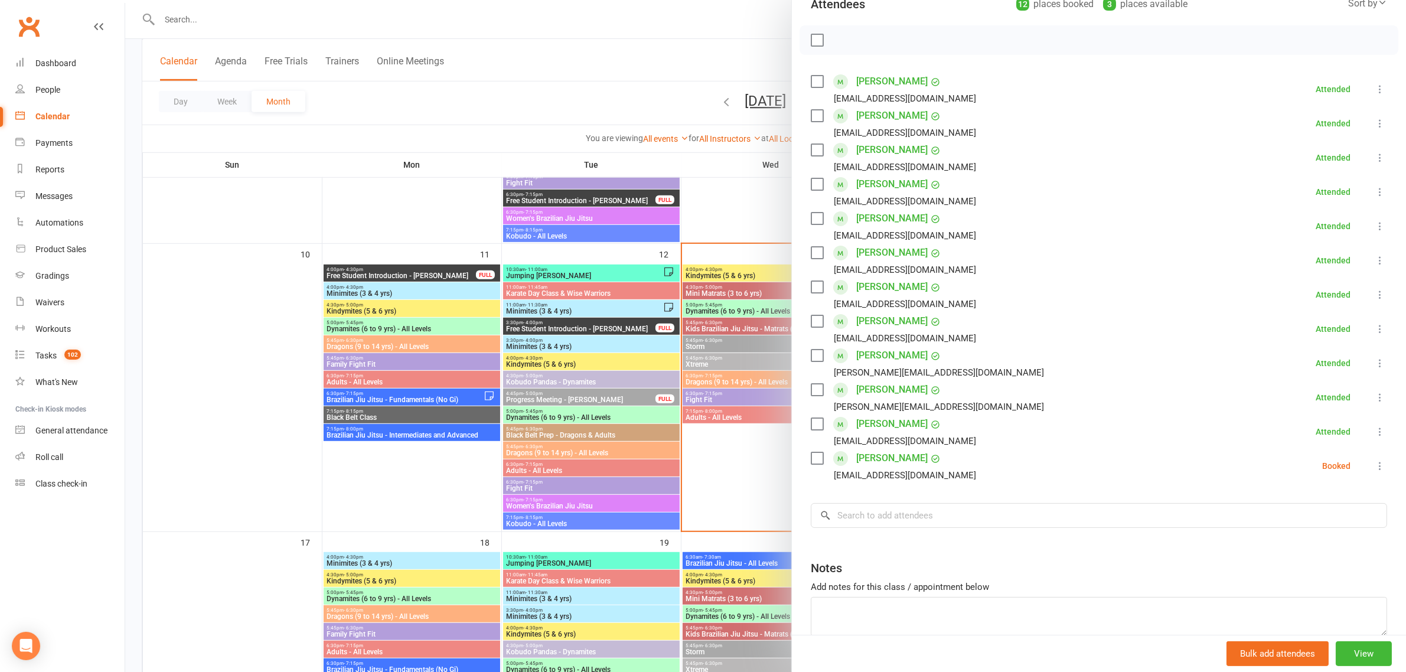
click at [1374, 467] on icon at bounding box center [1380, 466] width 12 height 12
click at [1286, 559] on link "Mark absent" at bounding box center [1323, 560] width 127 height 24
click at [505, 108] on div at bounding box center [765, 336] width 1281 height 672
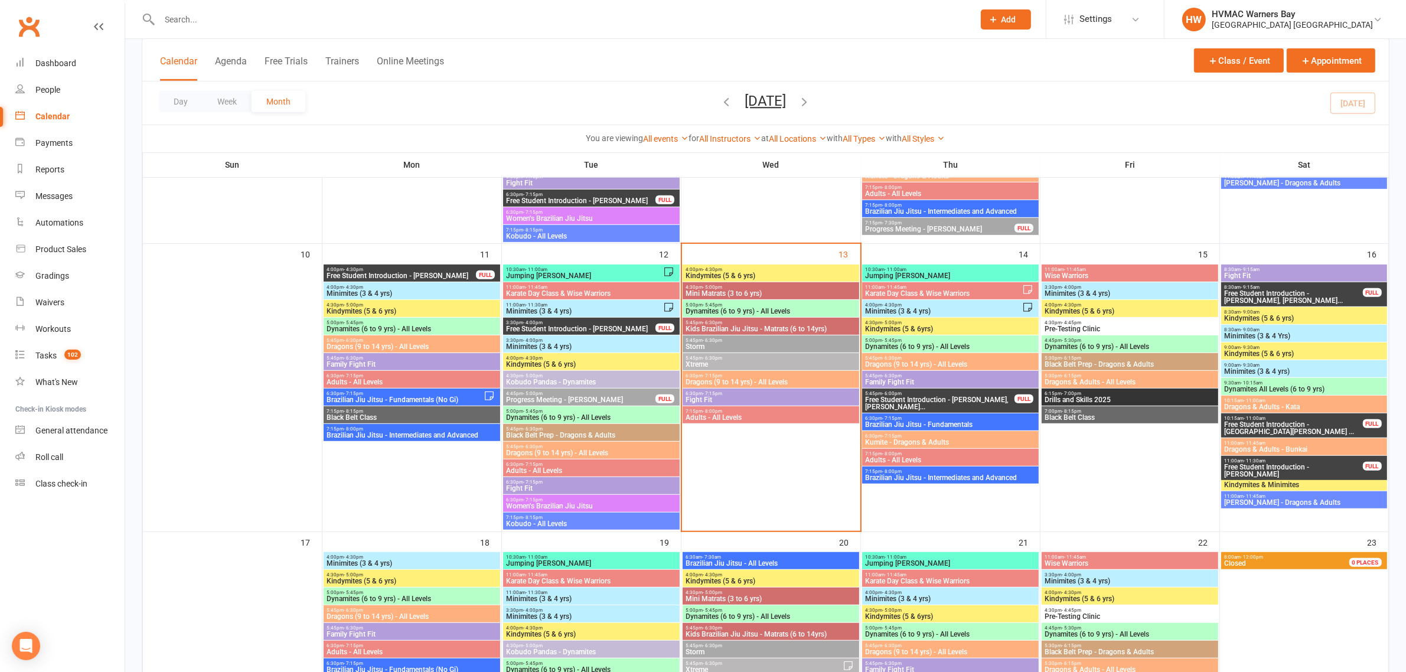
click at [245, 21] on input "text" at bounding box center [561, 19] width 810 height 17
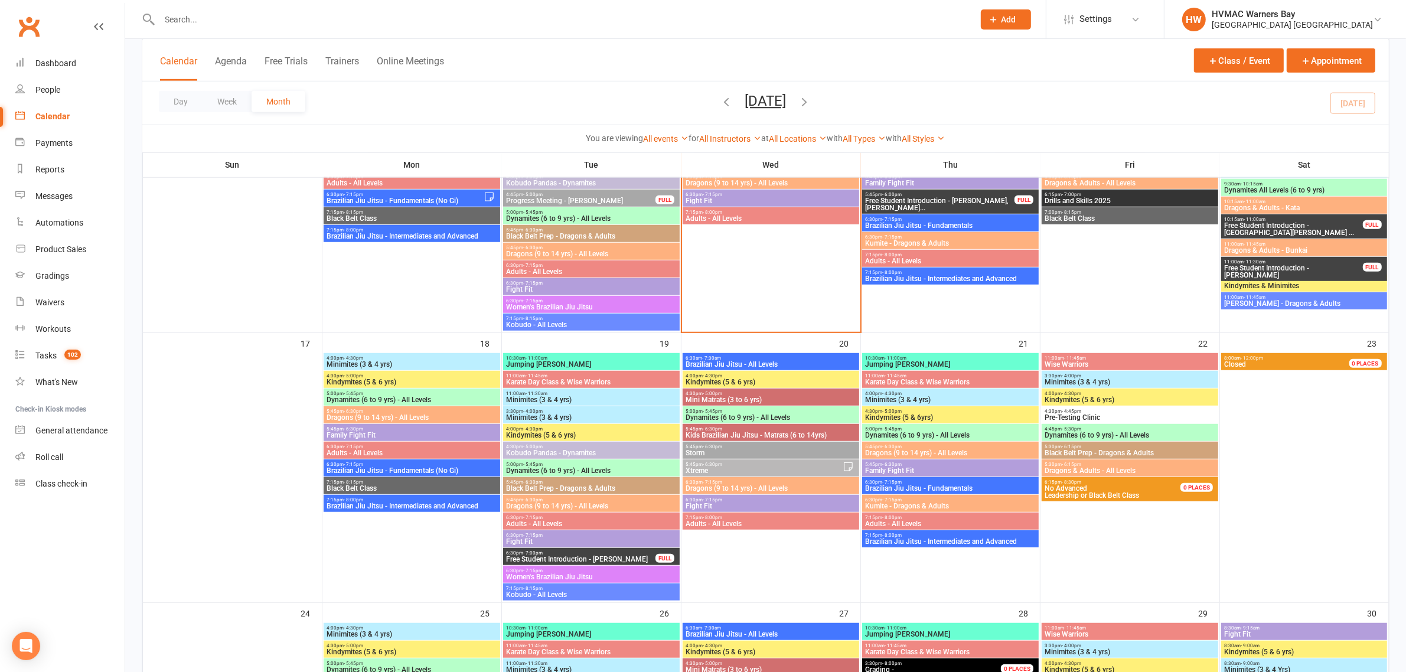
scroll to position [960, 0]
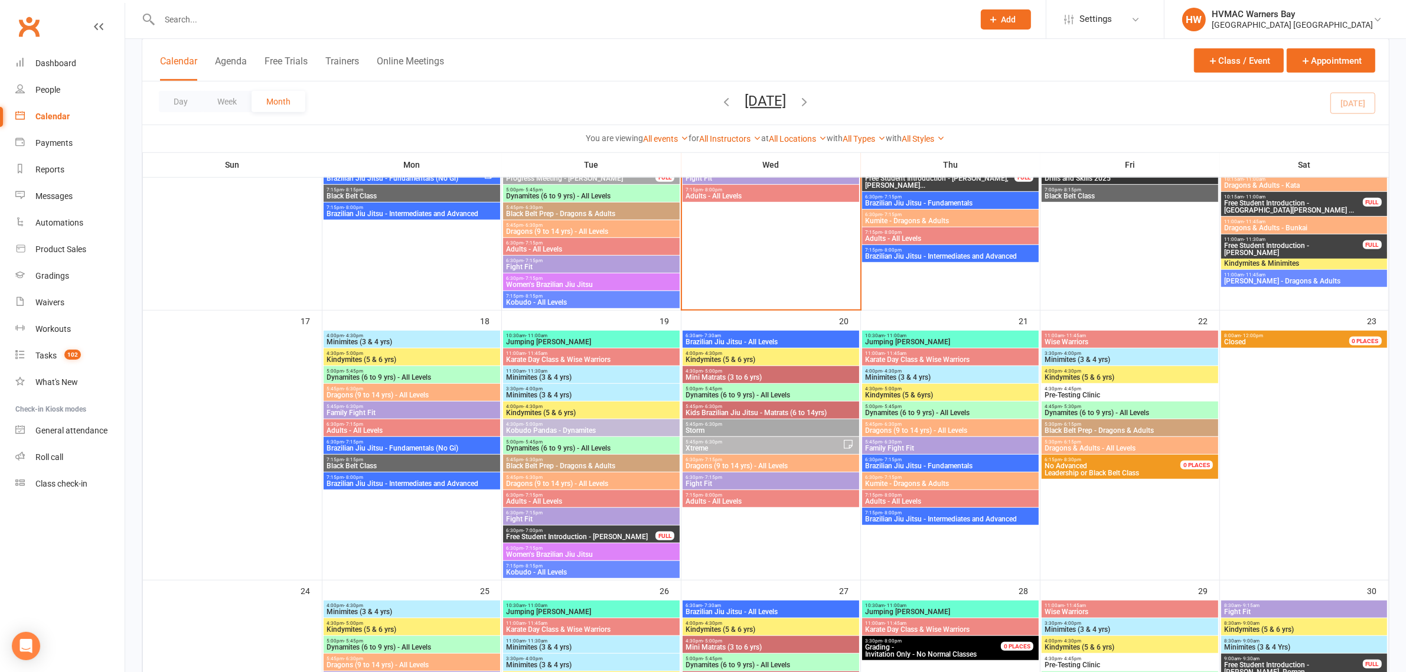
click at [1356, 104] on div "Day Week Month August 2025 August 2025 Sun Mon Tue Wed Thu Fri Sat 27 28 29 30 …" at bounding box center [765, 102] width 1247 height 43
click at [1356, 56] on button "Appointment" at bounding box center [1331, 60] width 89 height 24
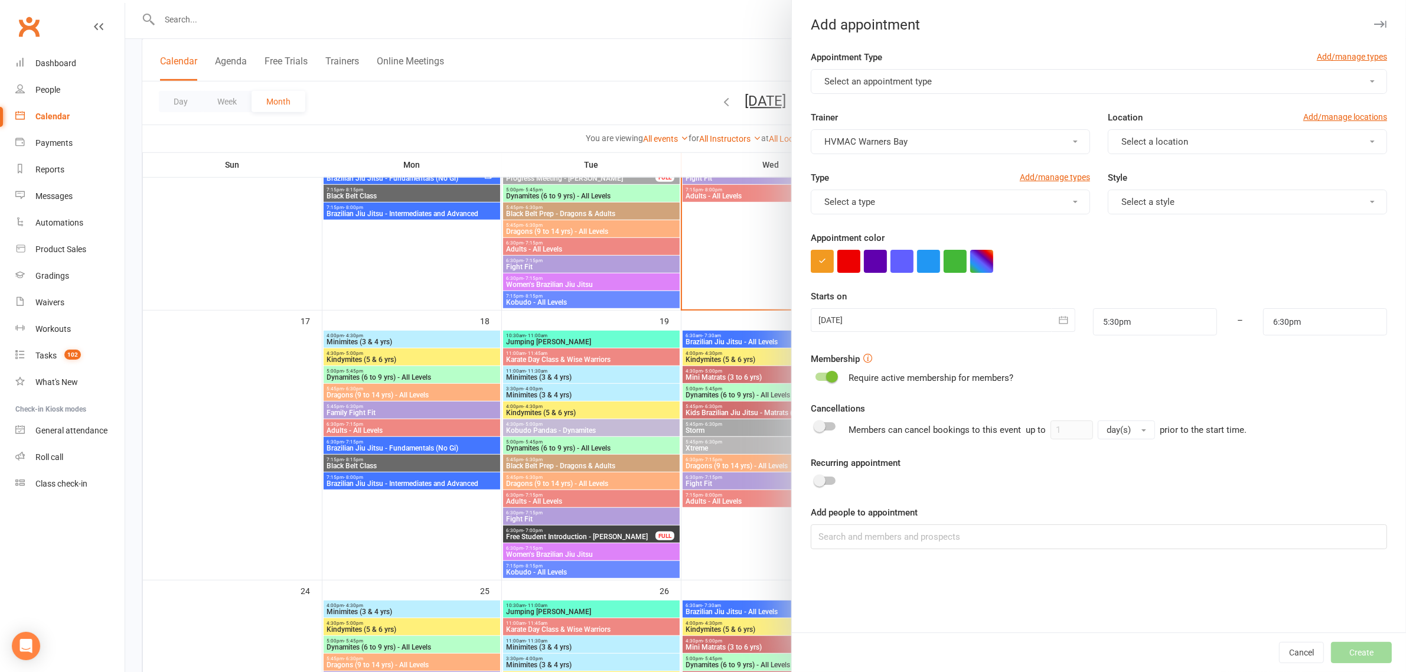
click at [978, 83] on button "Select an appointment type" at bounding box center [1099, 81] width 576 height 25
click at [869, 201] on span "Free Student Introduction" at bounding box center [871, 204] width 100 height 11
type input "6:00pm"
click at [1133, 142] on span "Select a location" at bounding box center [1154, 141] width 67 height 11
click at [1138, 178] on link "Warners Bay" at bounding box center [1166, 170] width 117 height 24
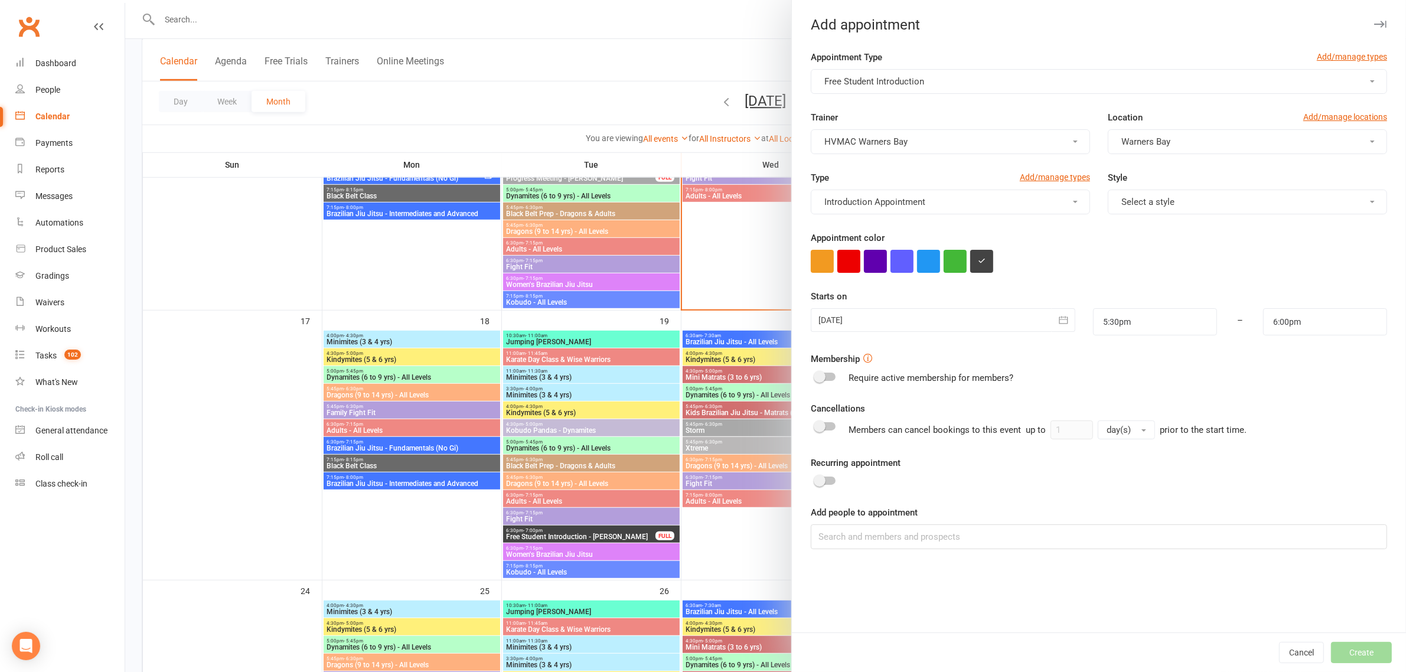
click at [1121, 202] on span "Select a style" at bounding box center [1147, 202] width 53 height 11
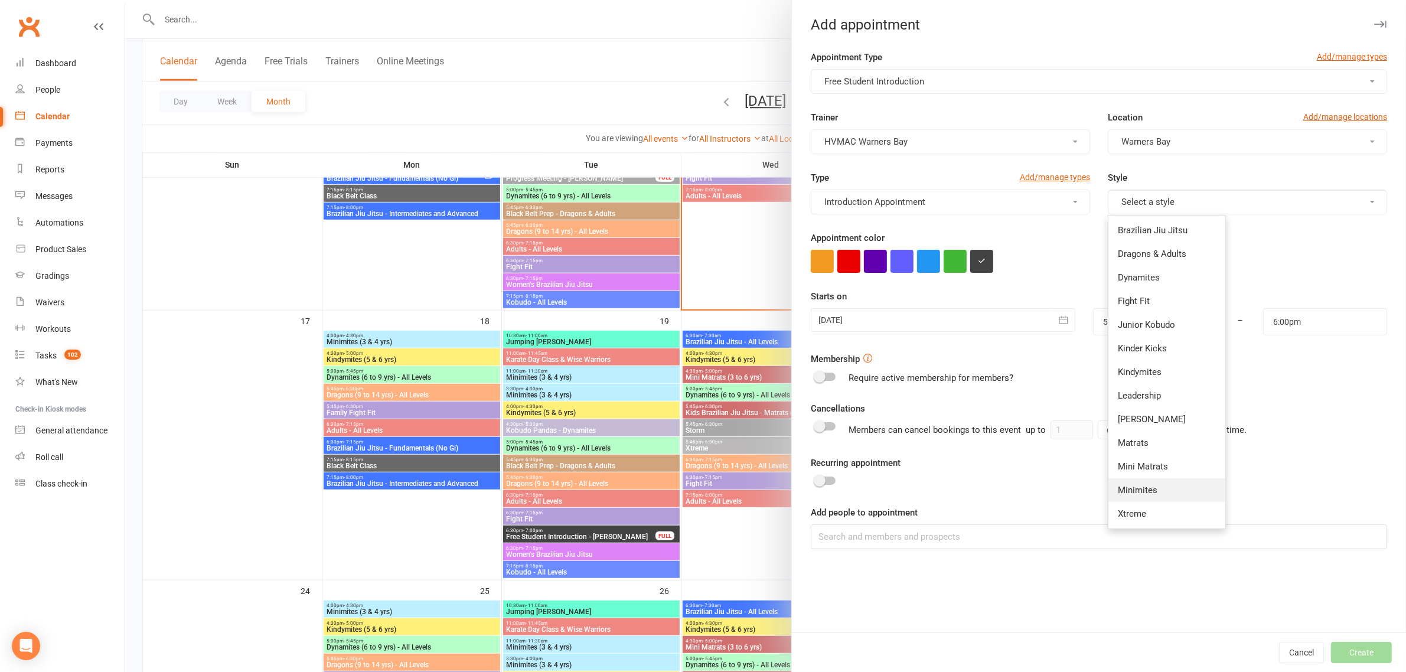
click at [1134, 485] on span "Minimites" at bounding box center [1138, 490] width 40 height 11
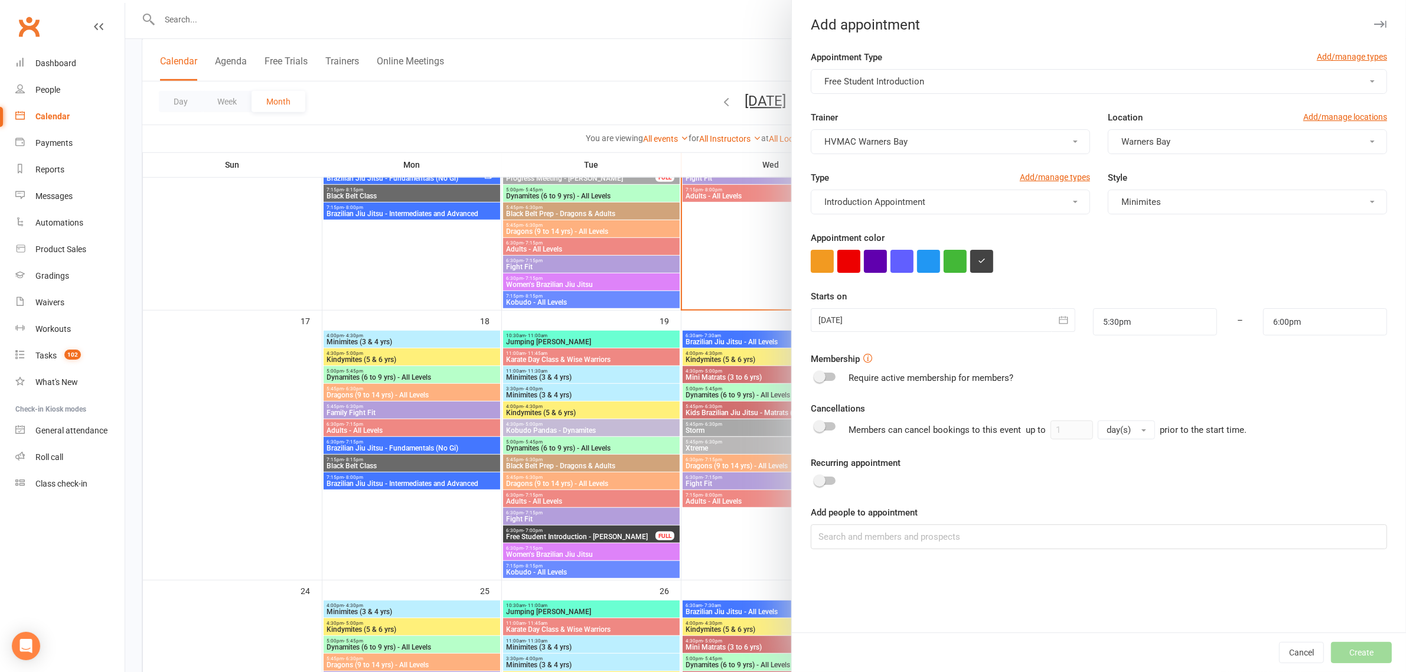
click at [886, 326] on div at bounding box center [943, 320] width 265 height 24
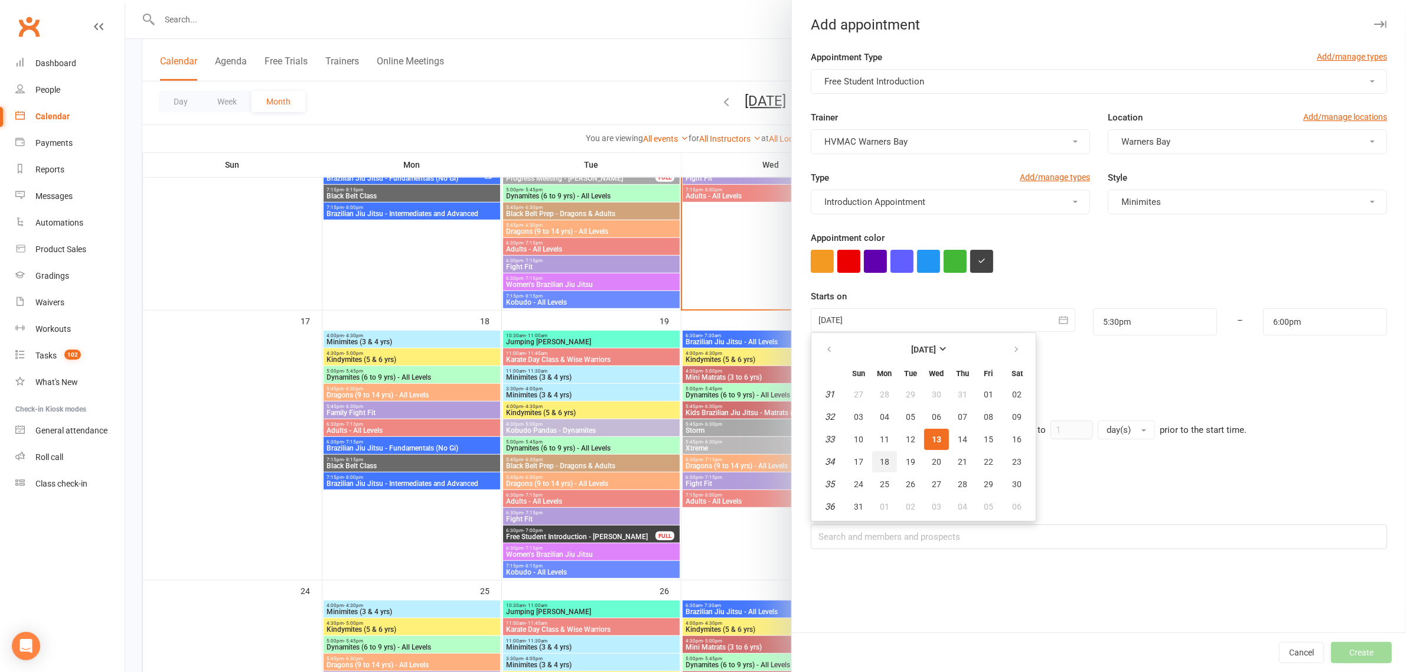
click at [880, 461] on span "18" at bounding box center [884, 461] width 9 height 9
type input "18 Aug 2025"
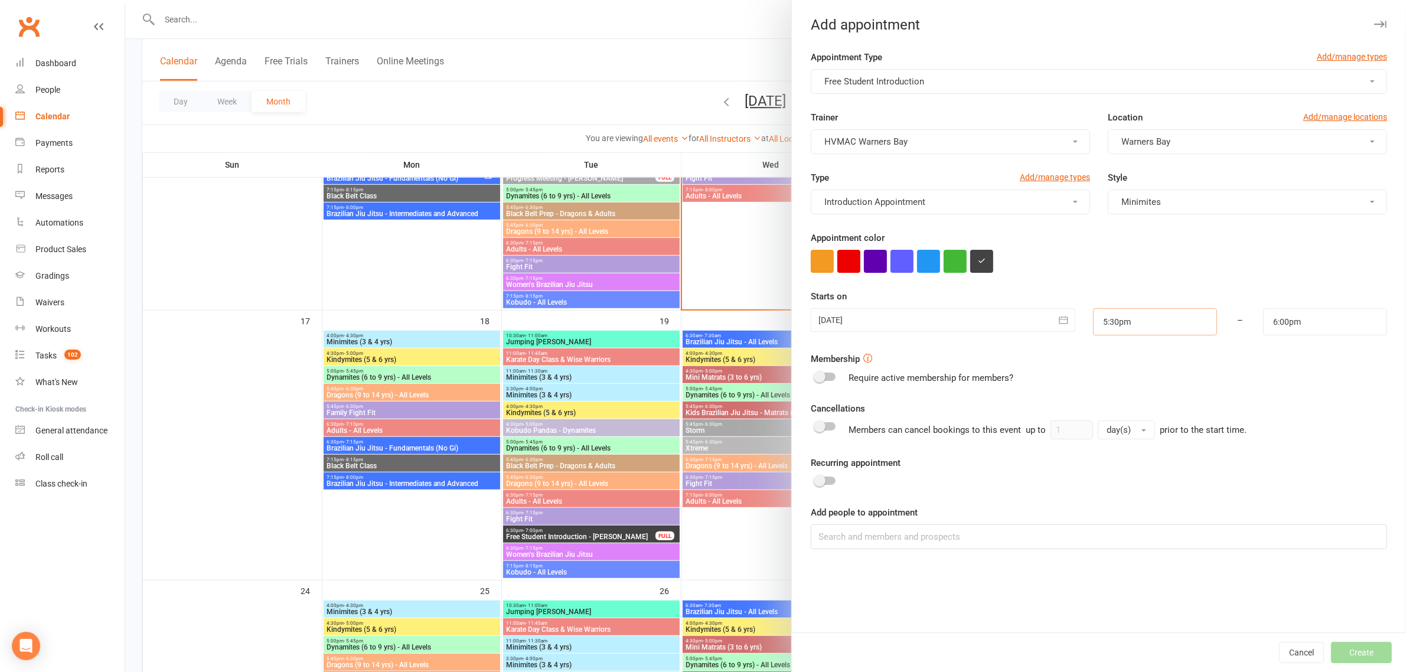
click at [1140, 329] on input "5:30pm" at bounding box center [1155, 321] width 124 height 27
type input "4:00pm"
click at [1104, 397] on li "4:00pm" at bounding box center [1122, 406] width 57 height 18
click at [1271, 320] on input "6:00pm" at bounding box center [1325, 321] width 124 height 27
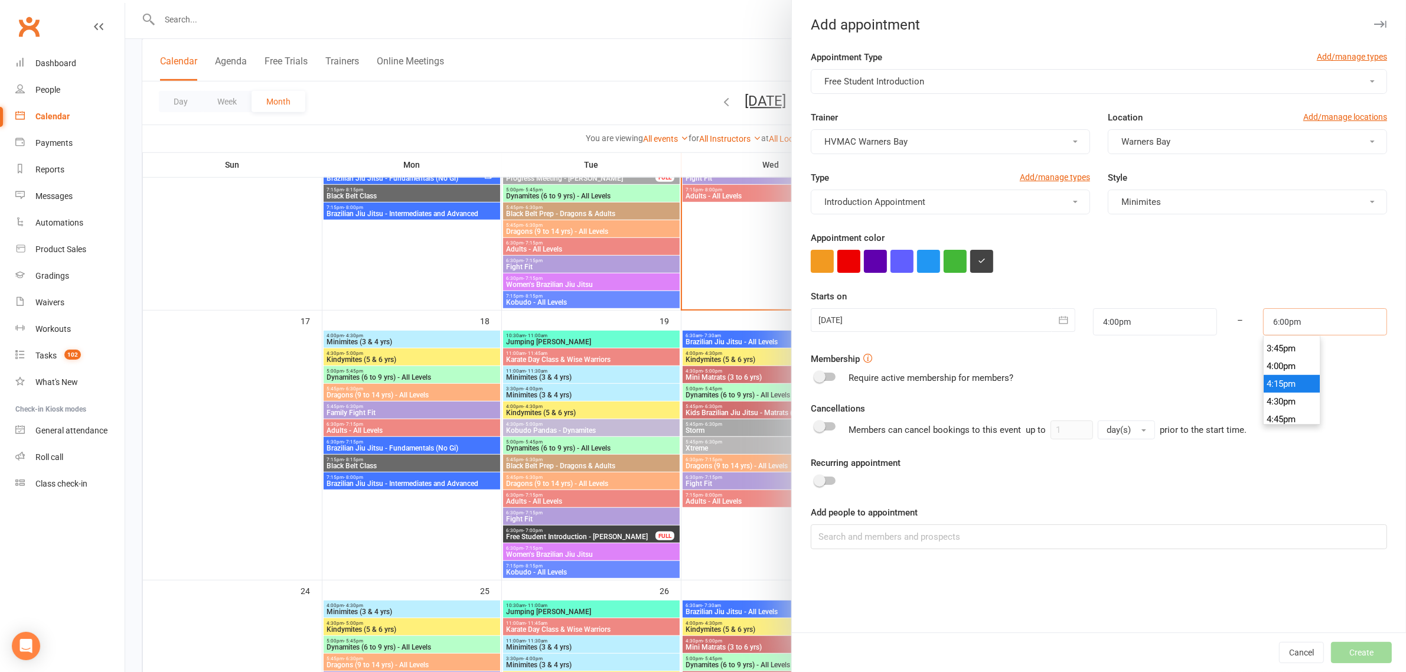
scroll to position [1108, 0]
type input "4:30pm"
click at [1277, 406] on li "4:30pm" at bounding box center [1292, 406] width 57 height 18
click at [875, 541] on input at bounding box center [1099, 536] width 576 height 25
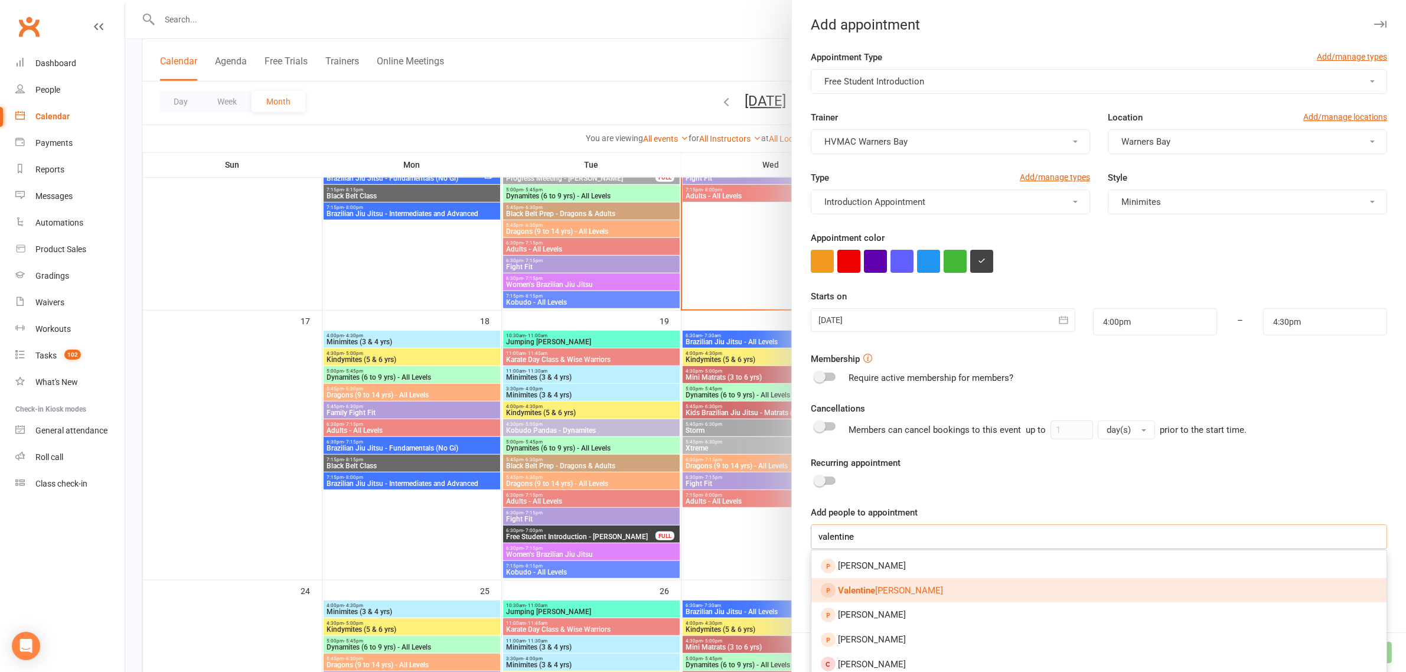
type input "valentine"
click at [885, 598] on link "Valentine Conlan" at bounding box center [1098, 590] width 575 height 25
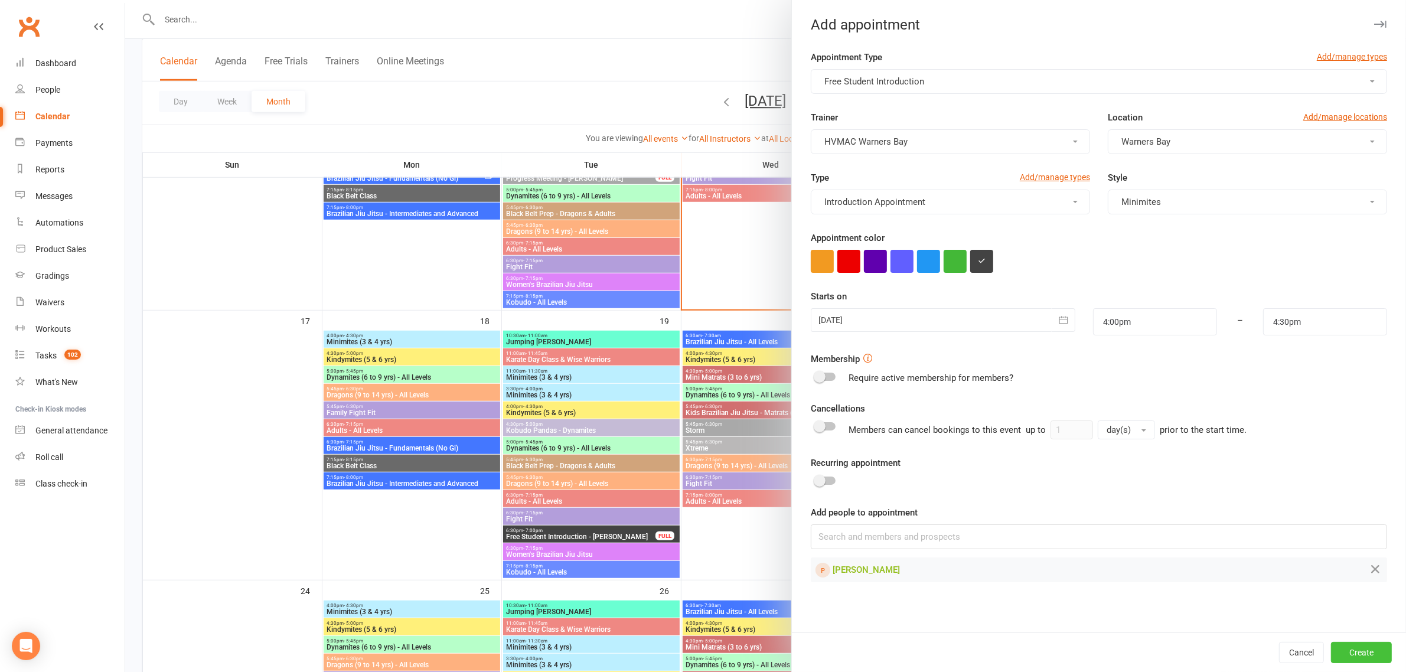
click at [1362, 653] on button "Create" at bounding box center [1361, 652] width 61 height 21
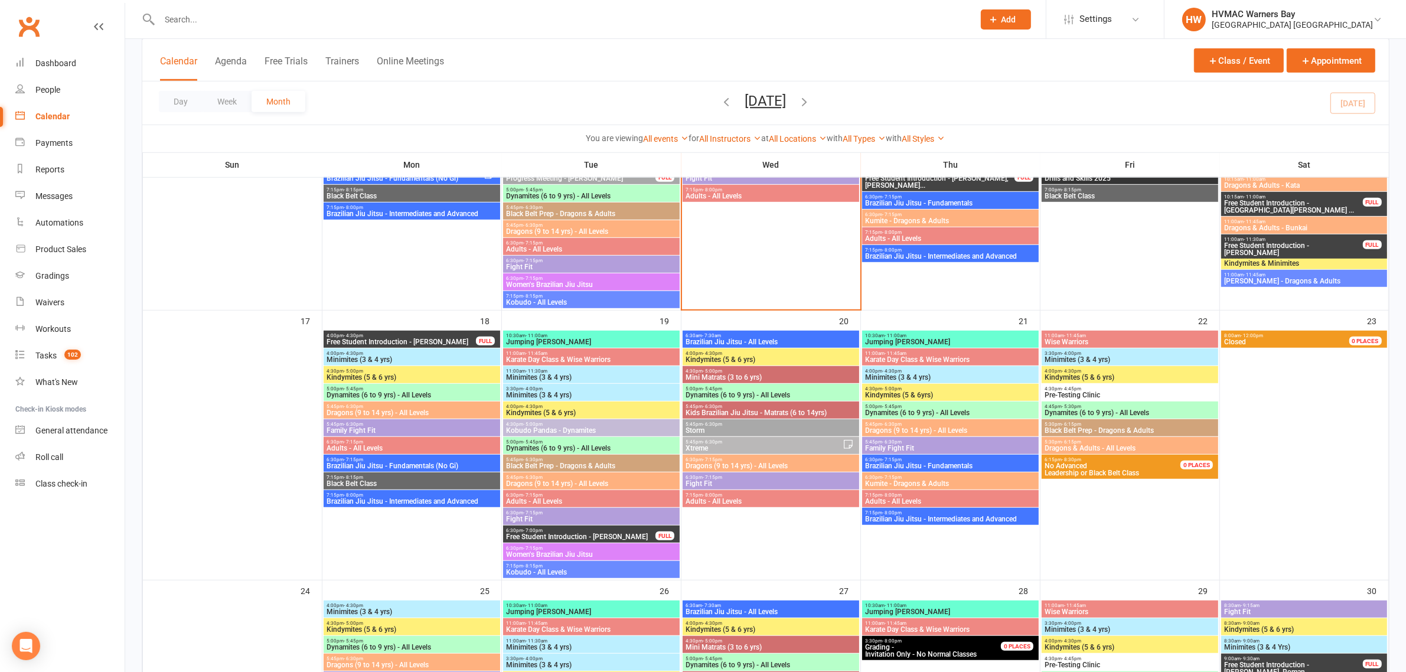
click at [306, 12] on input "text" at bounding box center [561, 19] width 810 height 17
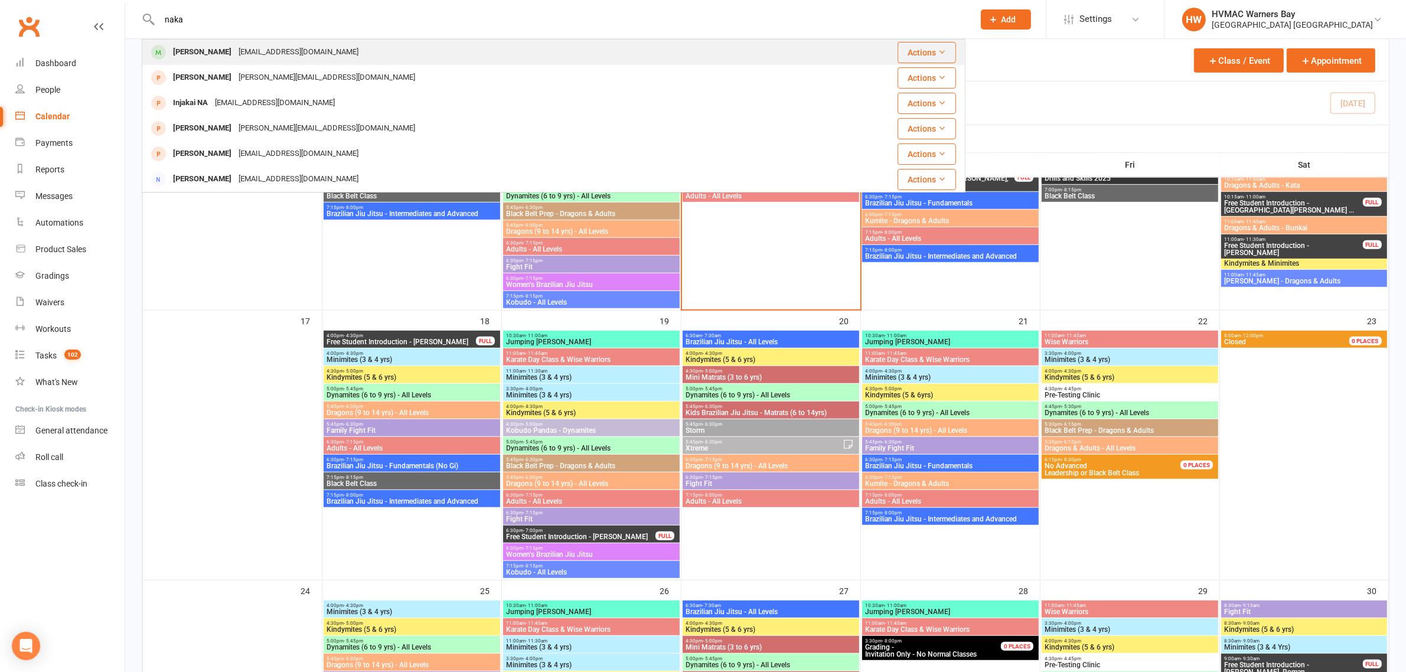
type input "naka"
click at [235, 54] on div "[EMAIL_ADDRESS][DOMAIN_NAME]" at bounding box center [298, 52] width 127 height 17
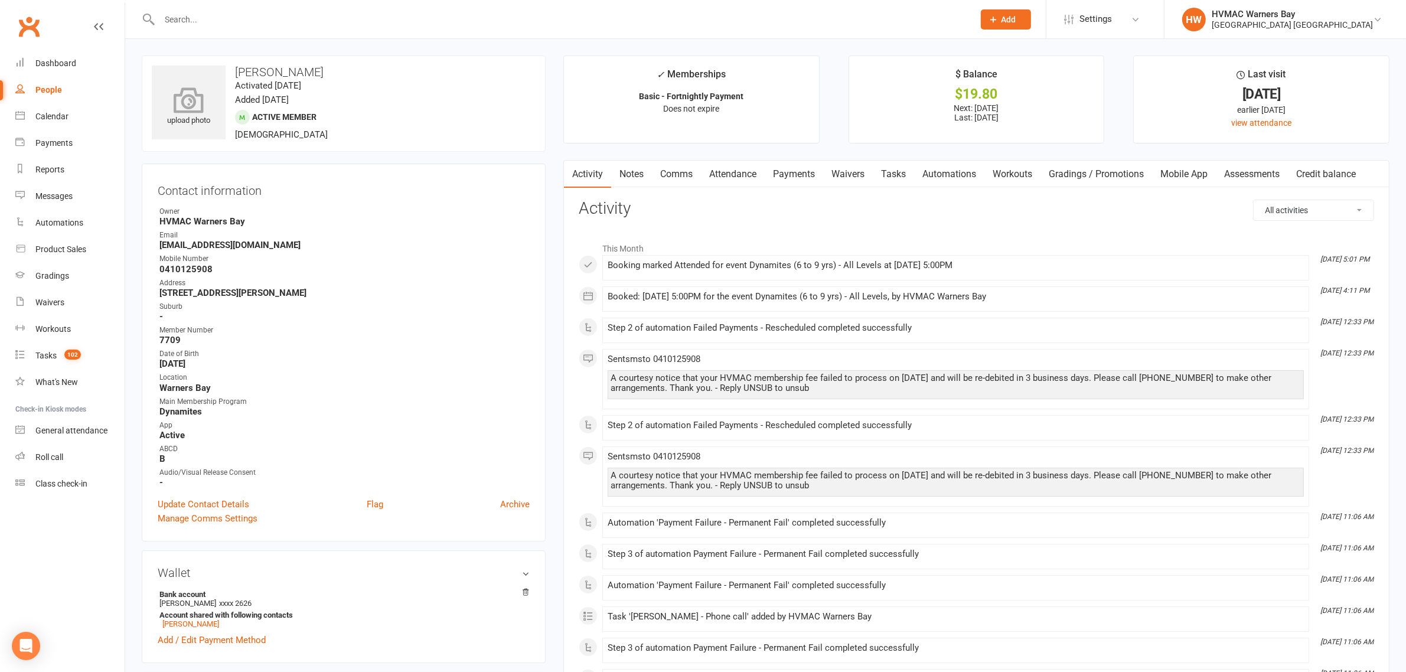
click at [207, 105] on icon at bounding box center [188, 100] width 81 height 26
click at [70, 113] on link "Calendar" at bounding box center [69, 116] width 109 height 27
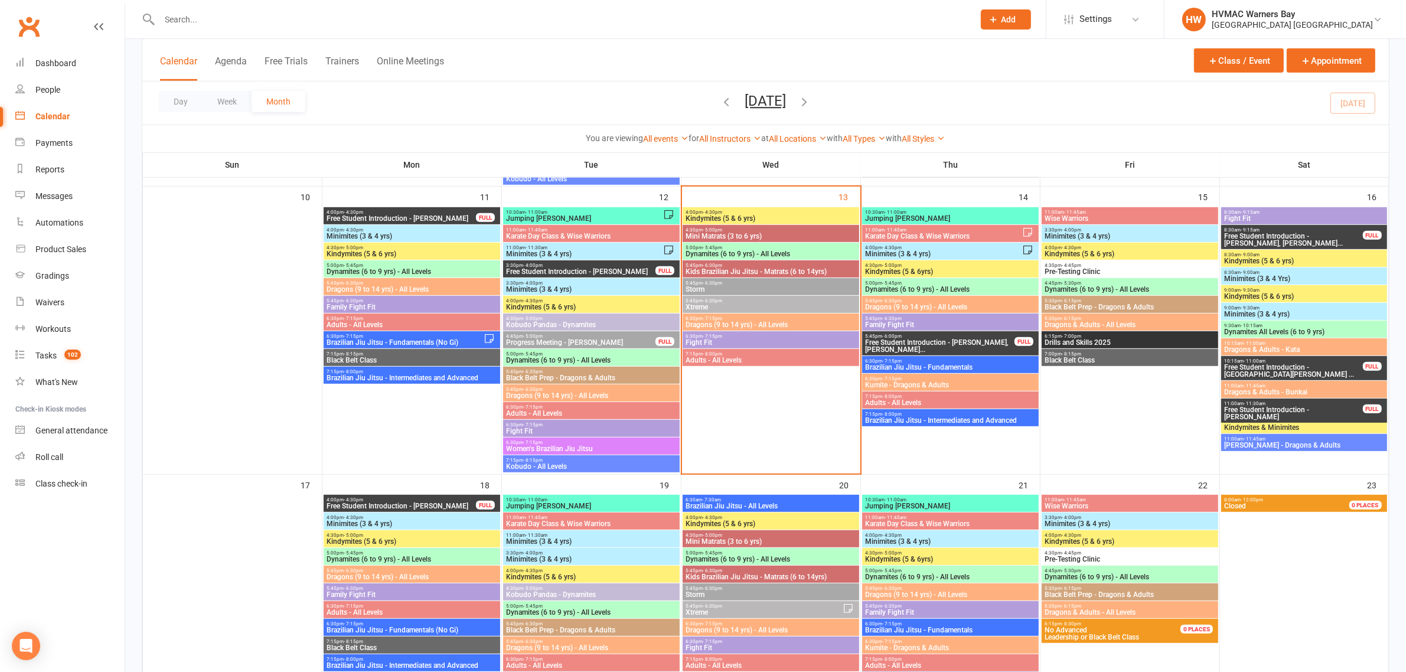
scroll to position [812, 0]
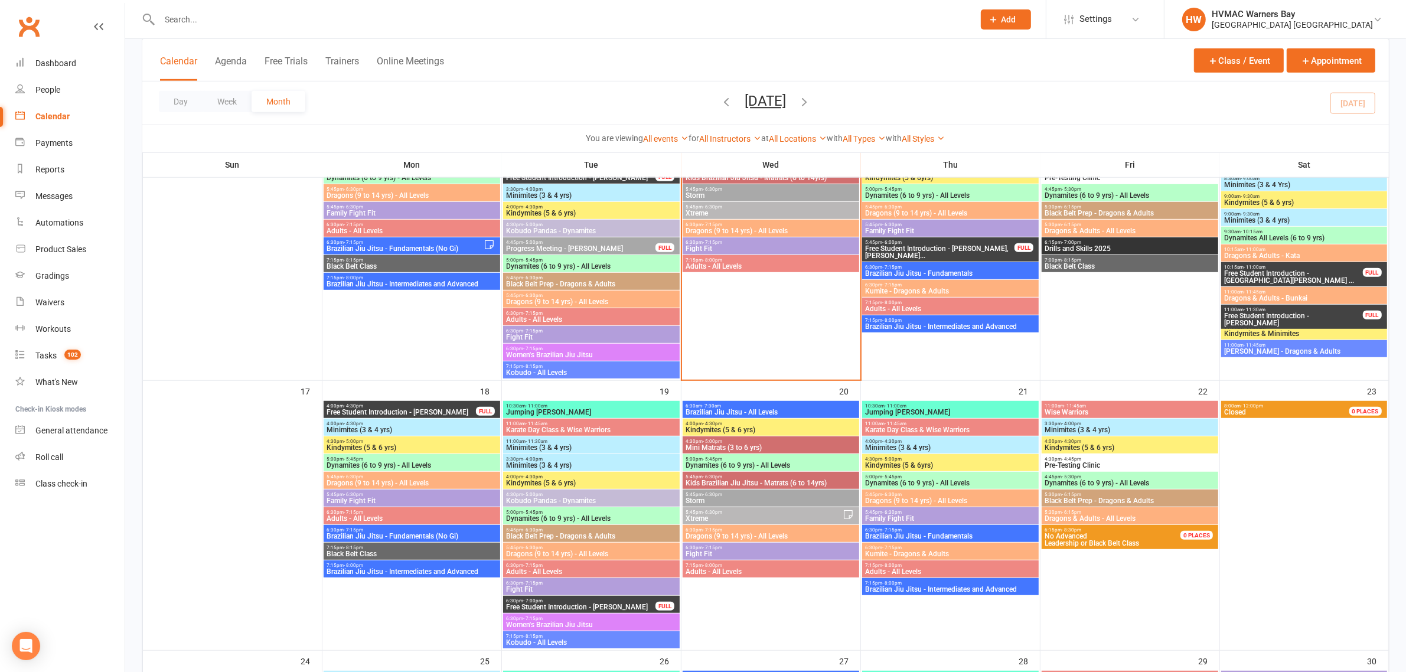
click at [720, 97] on icon "button" at bounding box center [726, 101] width 13 height 13
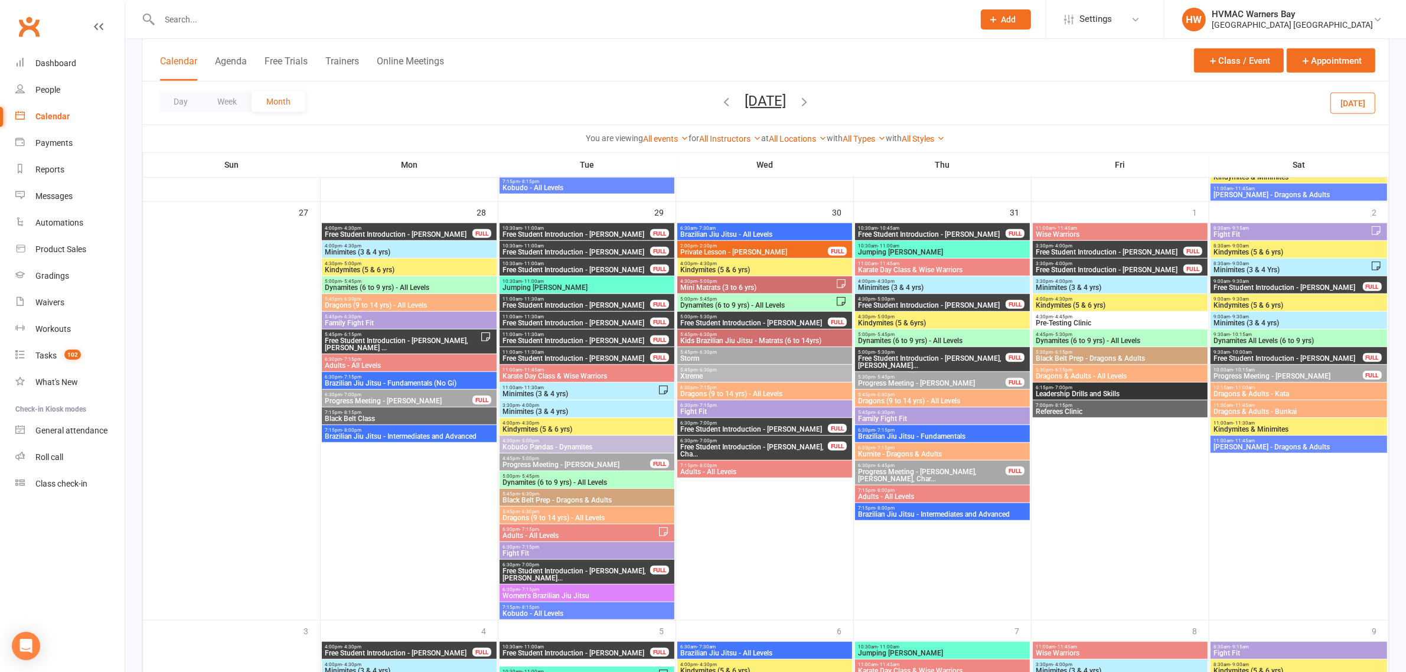
scroll to position [1020, 0]
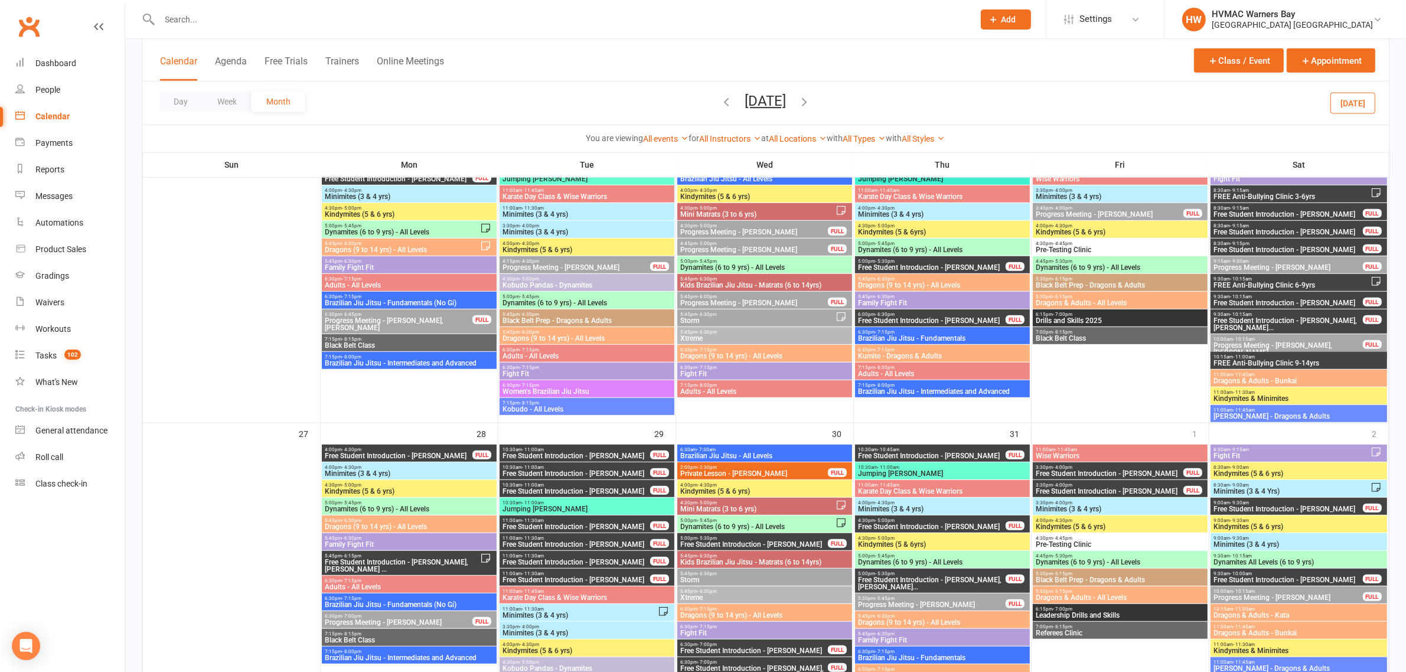
click at [906, 458] on span "Free Student Introduction - [PERSON_NAME]" at bounding box center [931, 455] width 149 height 7
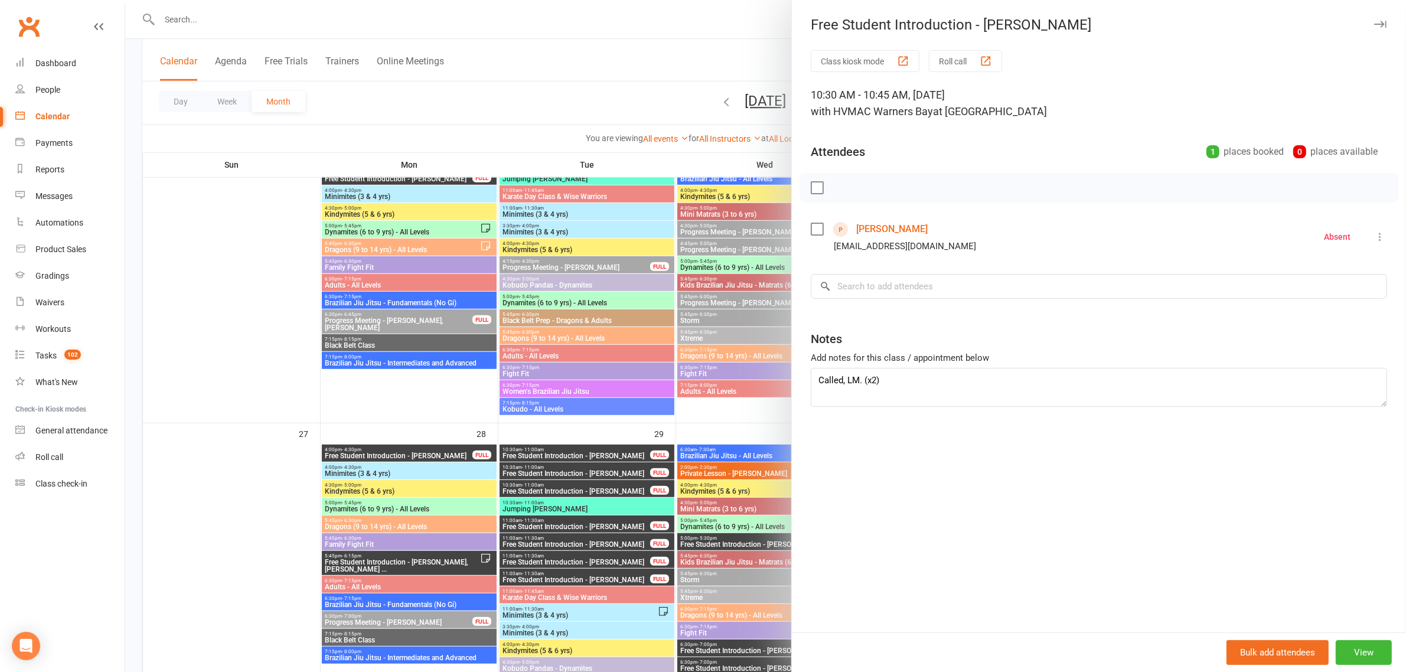
click at [709, 386] on div at bounding box center [765, 336] width 1281 height 672
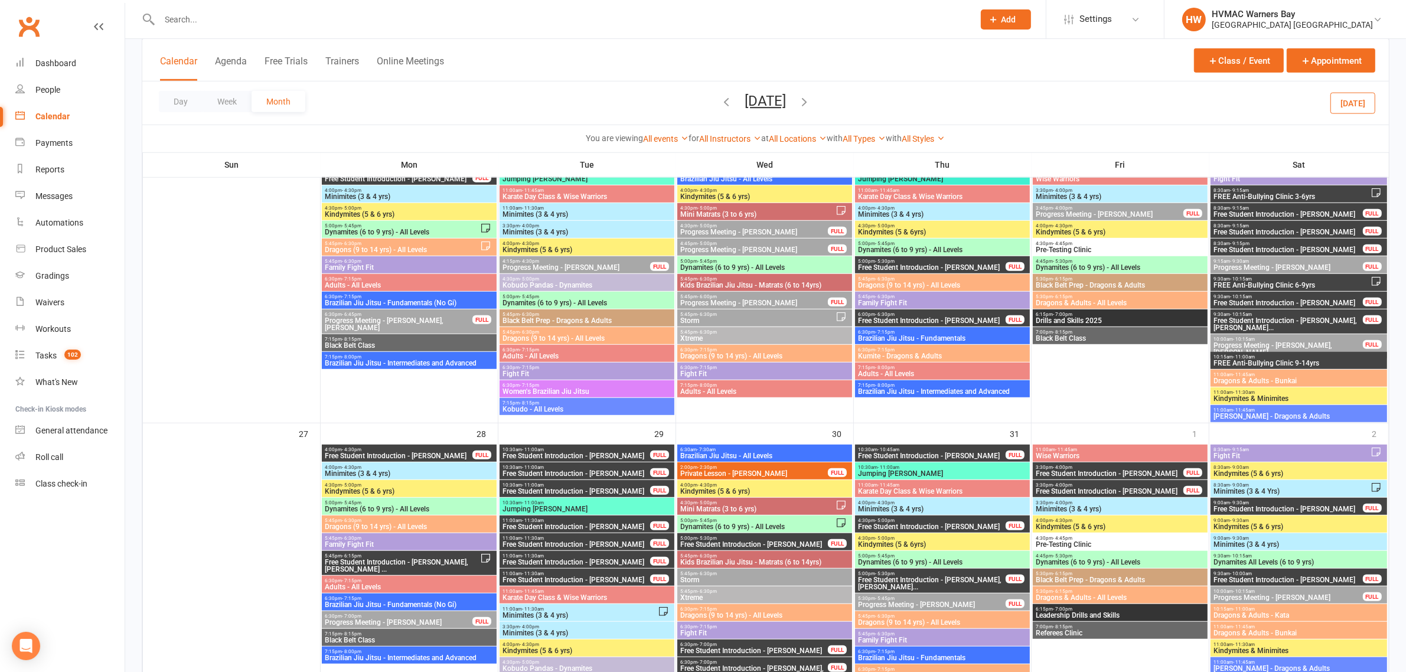
click at [860, 464] on div "10:30am - 11:00am Jumping Joeys" at bounding box center [942, 470] width 175 height 17
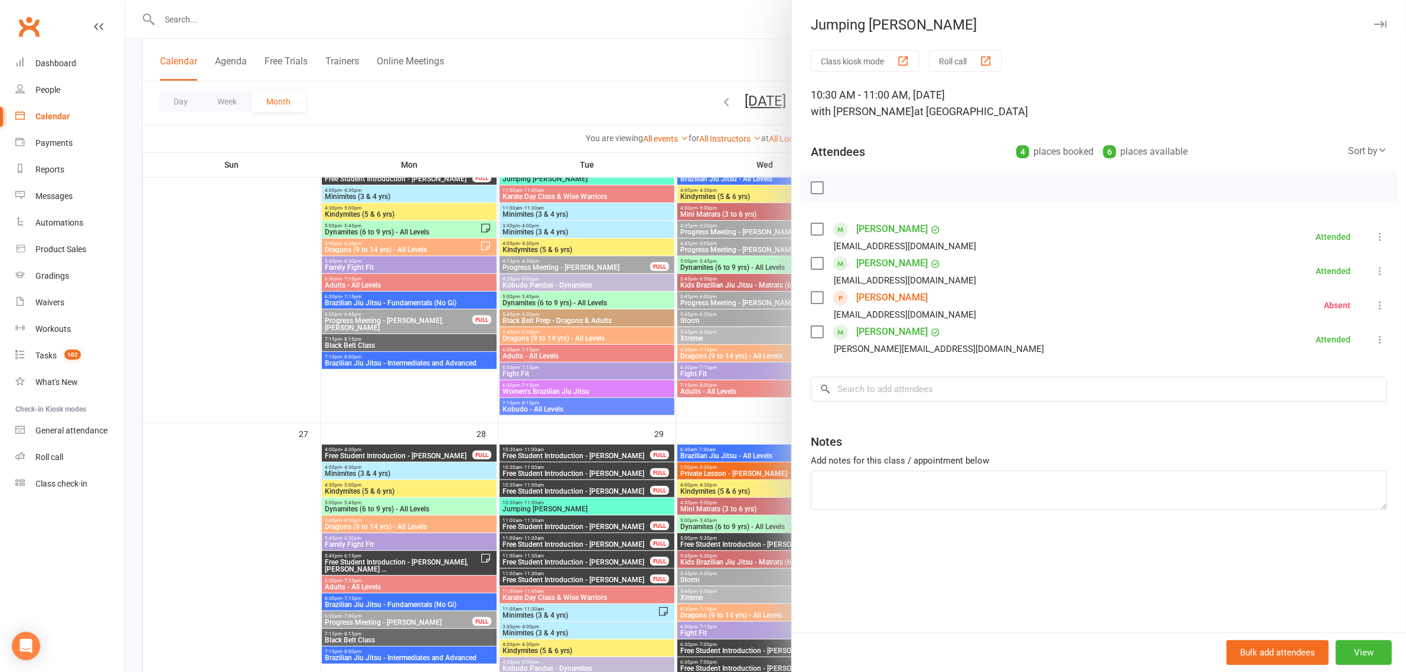
click at [729, 396] on div at bounding box center [765, 336] width 1281 height 672
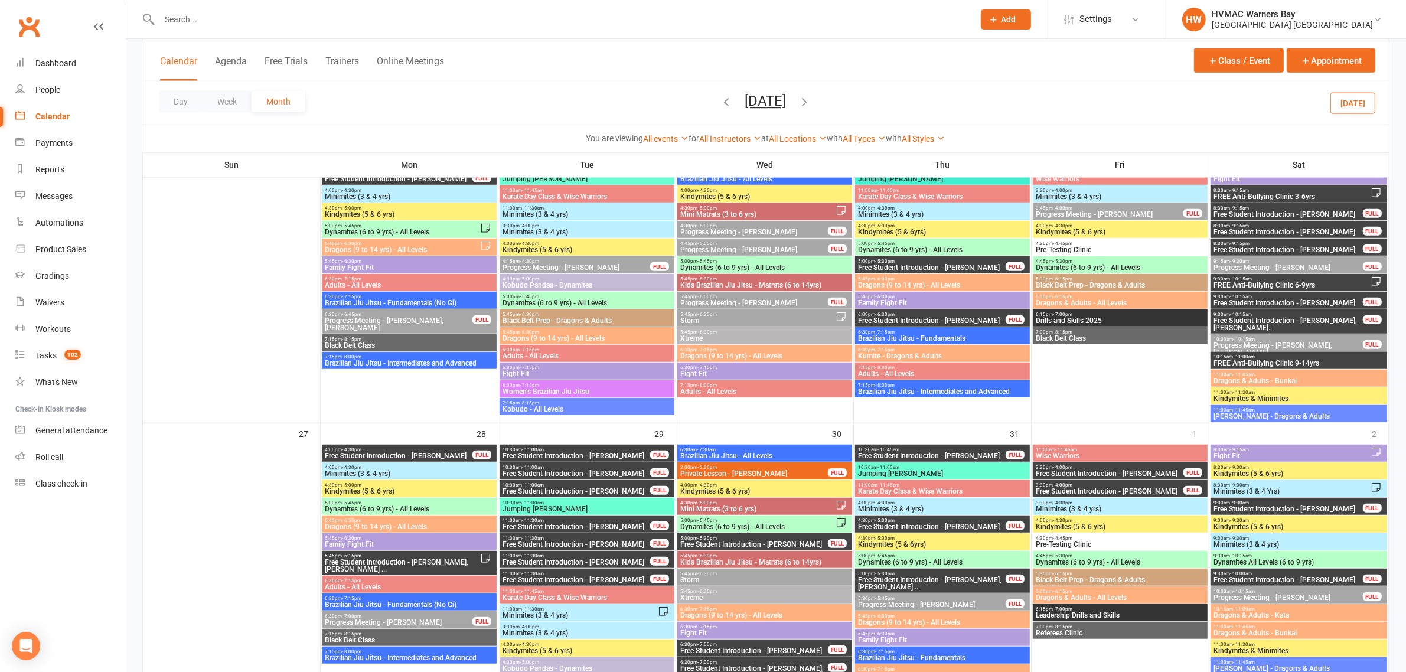
click at [811, 103] on icon "button" at bounding box center [804, 101] width 13 height 13
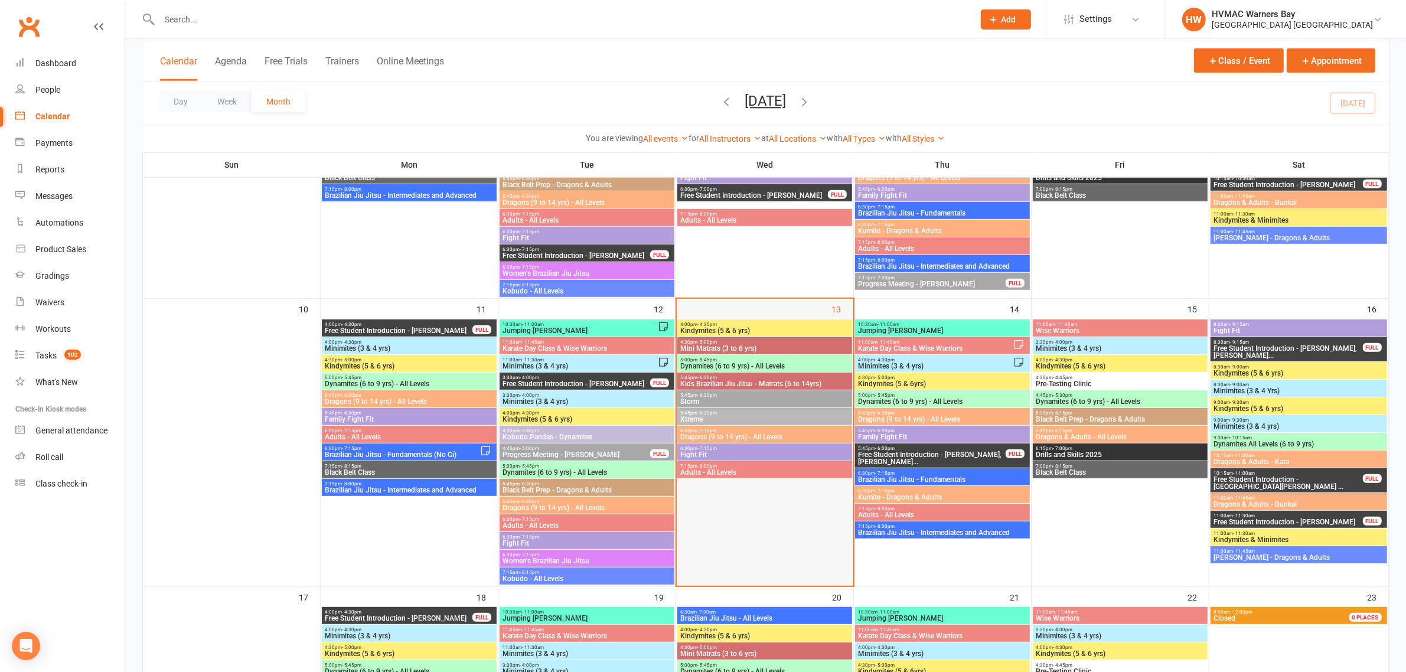
scroll to position [709, 0]
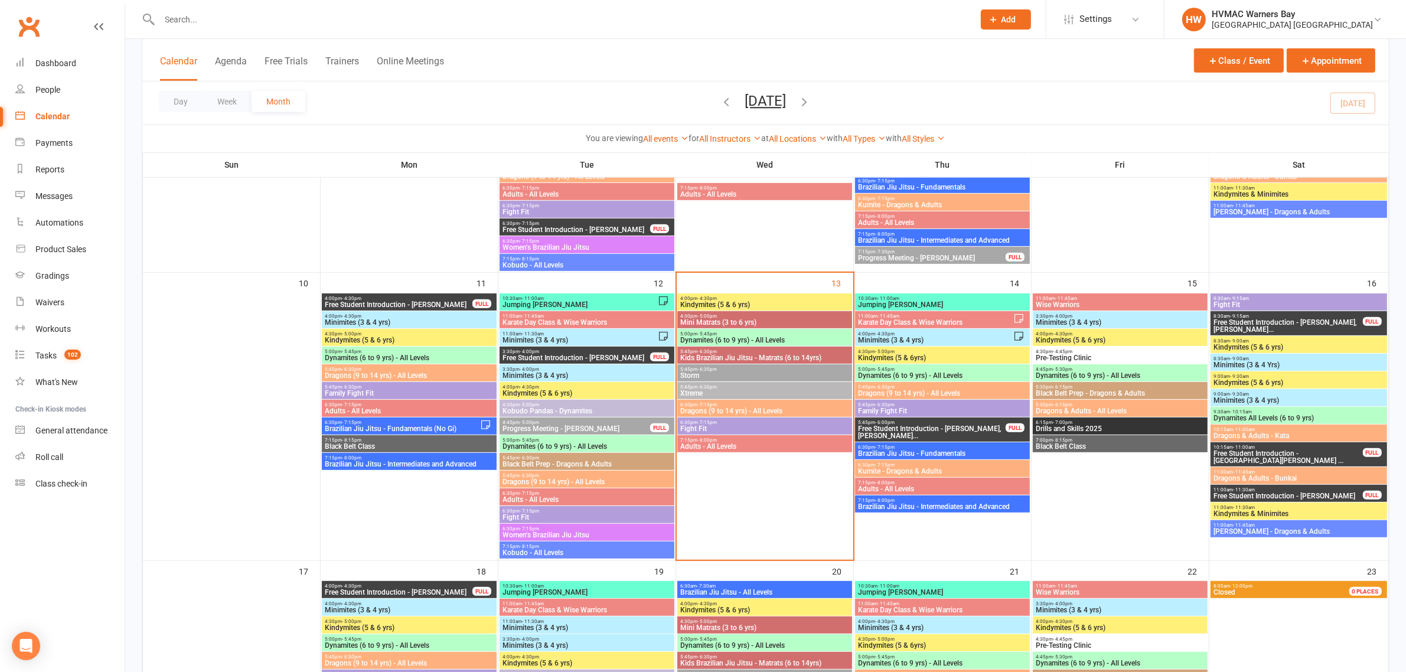
click at [681, 387] on span "5:45pm - 6:30pm" at bounding box center [765, 386] width 170 height 5
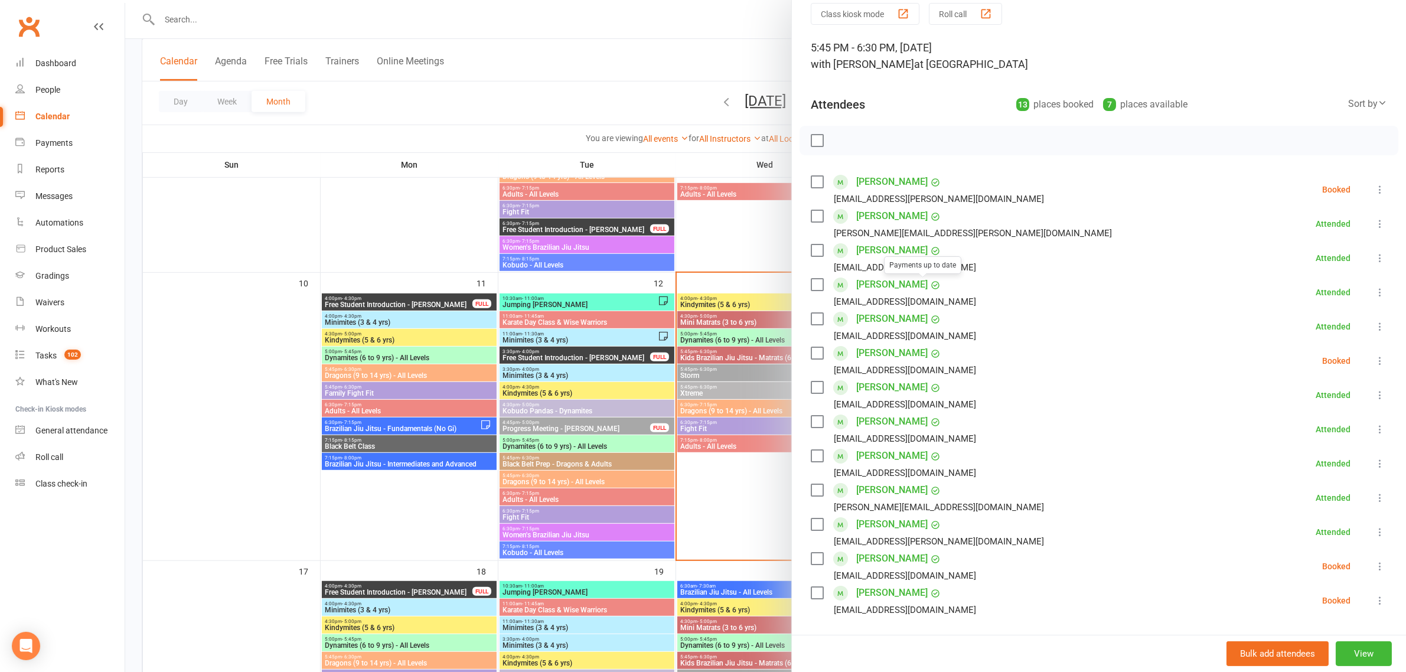
scroll to position [74, 0]
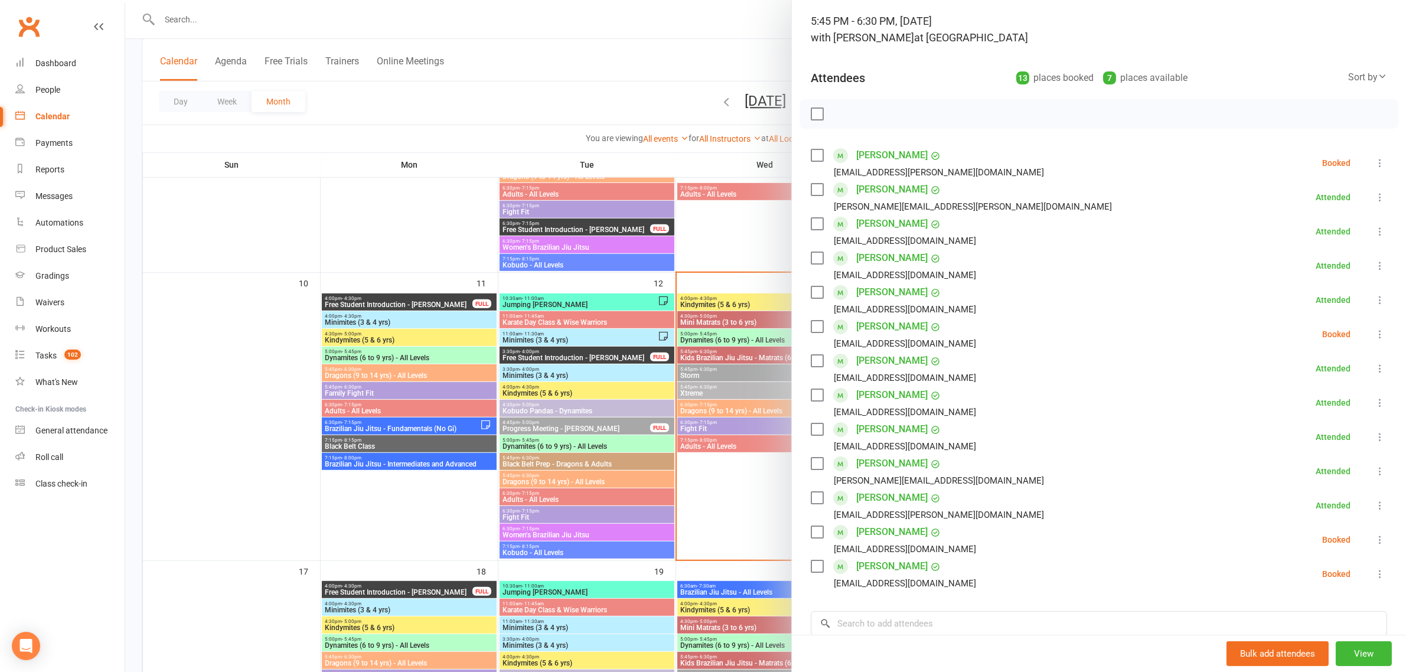
click at [621, 92] on div at bounding box center [765, 336] width 1281 height 672
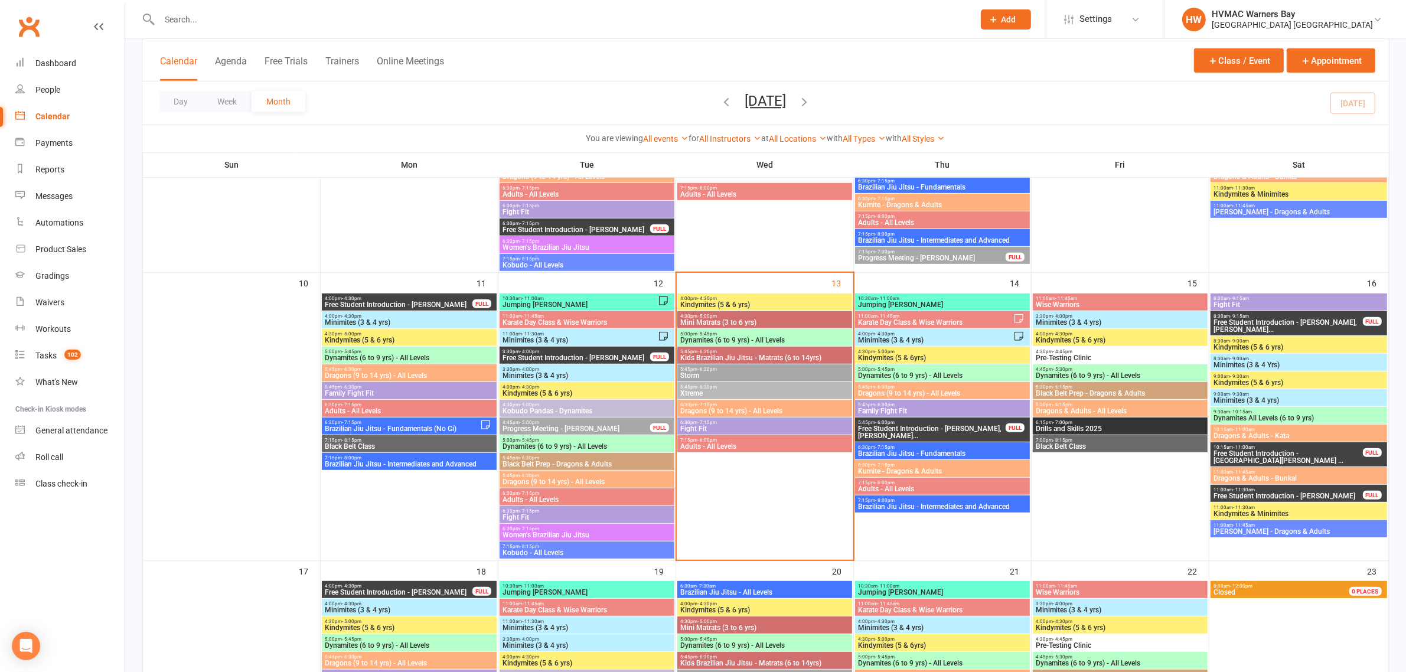
click at [1112, 354] on span "Pre-Testing Clinic" at bounding box center [1120, 357] width 170 height 7
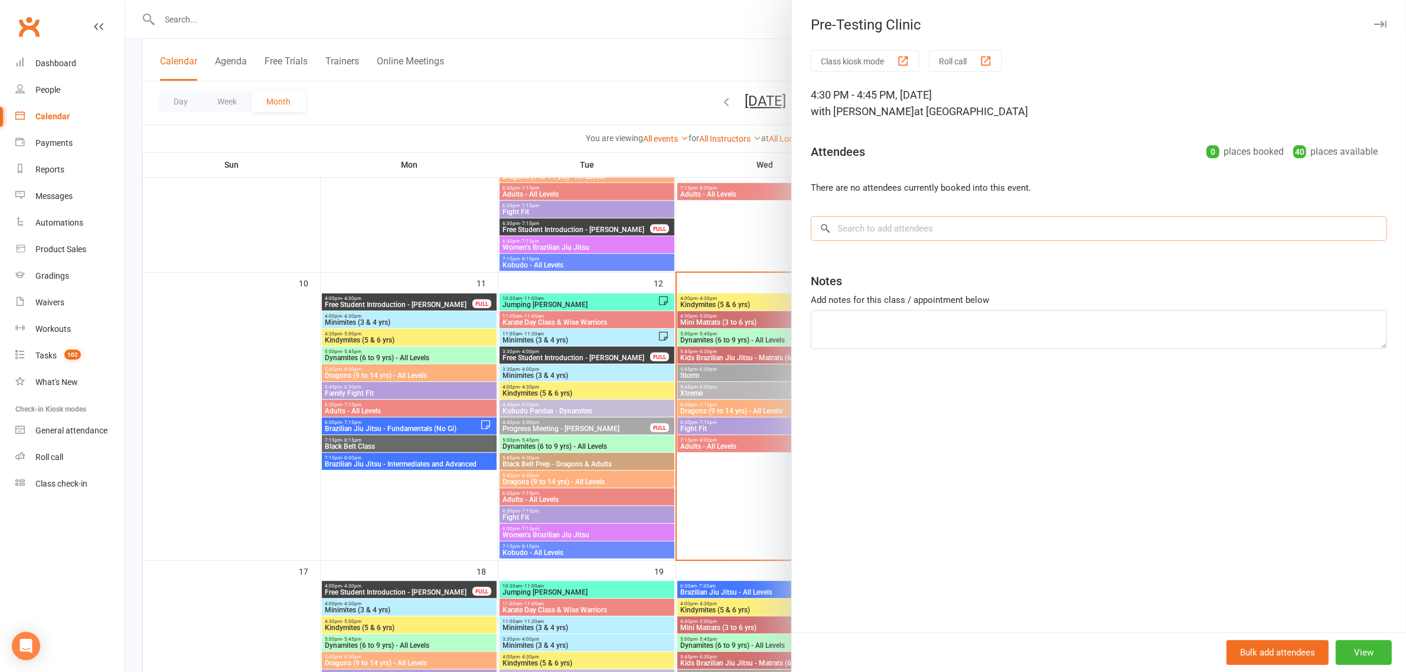
click at [906, 237] on input "search" at bounding box center [1099, 228] width 576 height 25
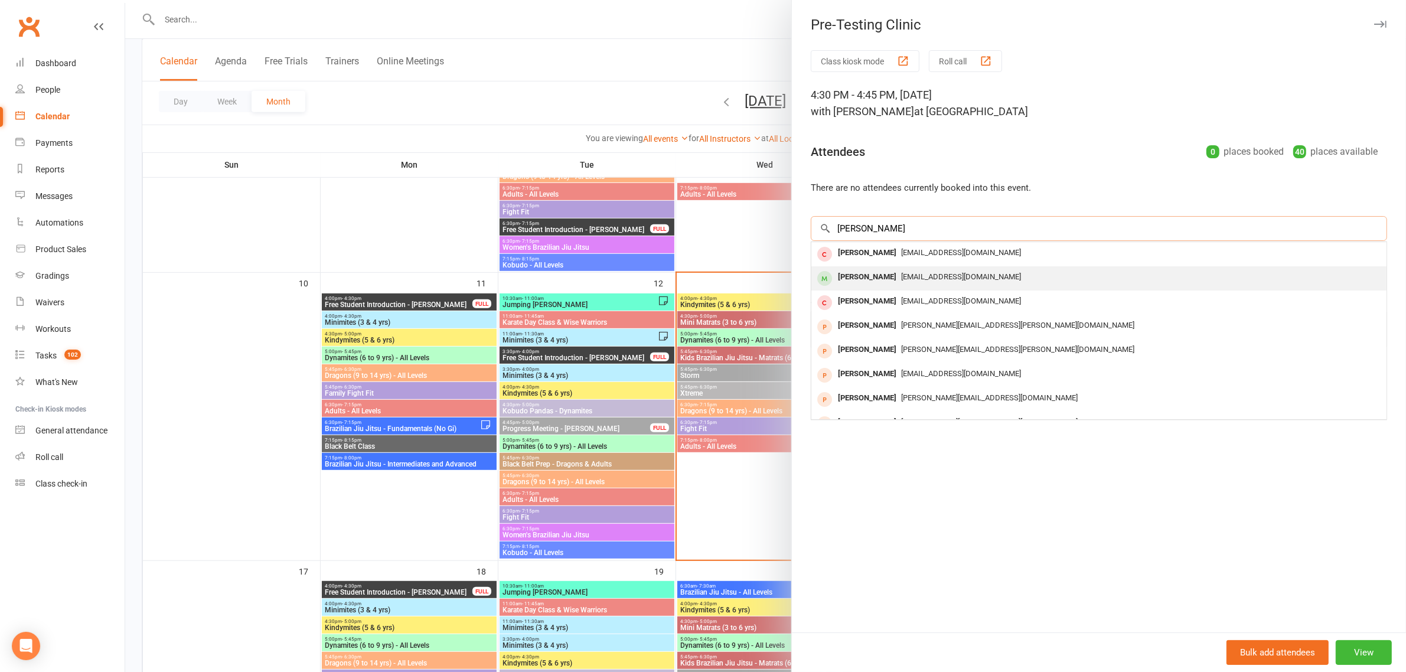
type input "catherine"
click at [889, 267] on div "Catherine Hartley mrsjenhartley@gmail.com" at bounding box center [1098, 278] width 575 height 24
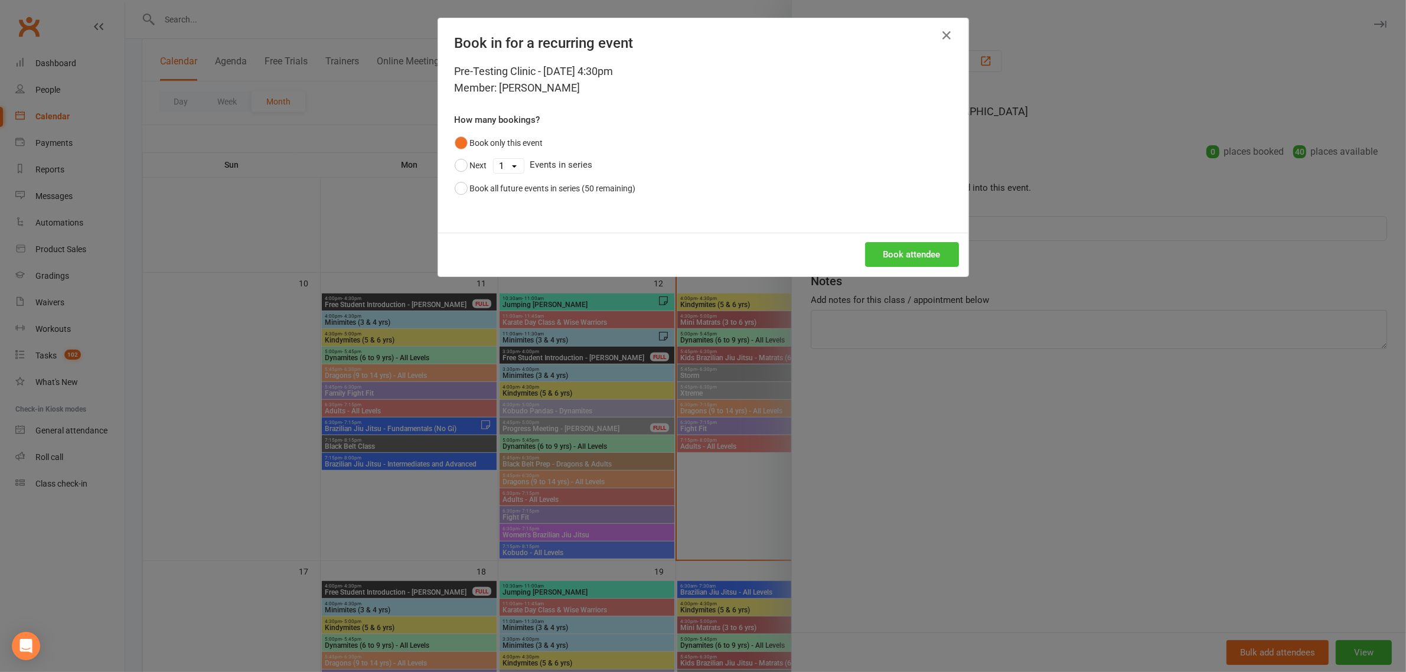
click at [890, 248] on button "Book attendee" at bounding box center [912, 254] width 94 height 25
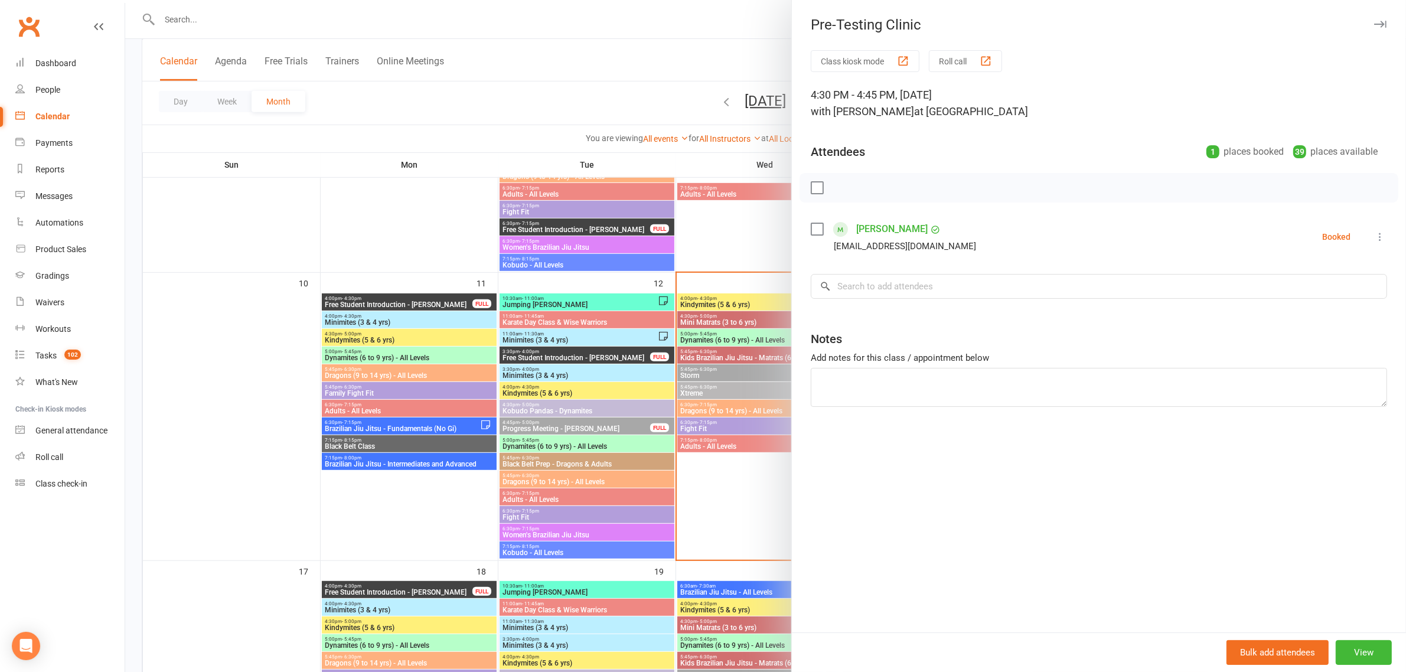
click at [634, 86] on div at bounding box center [765, 336] width 1281 height 672
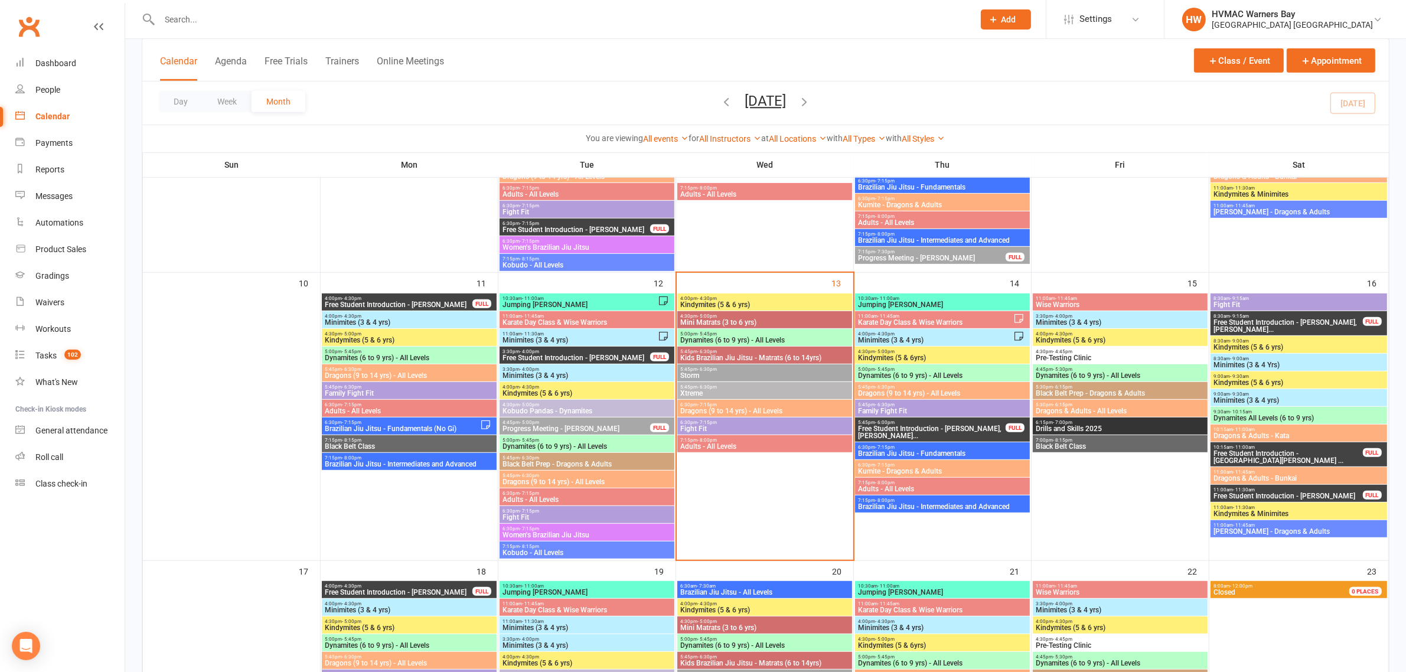
click at [736, 425] on span "Fight Fit" at bounding box center [765, 428] width 170 height 7
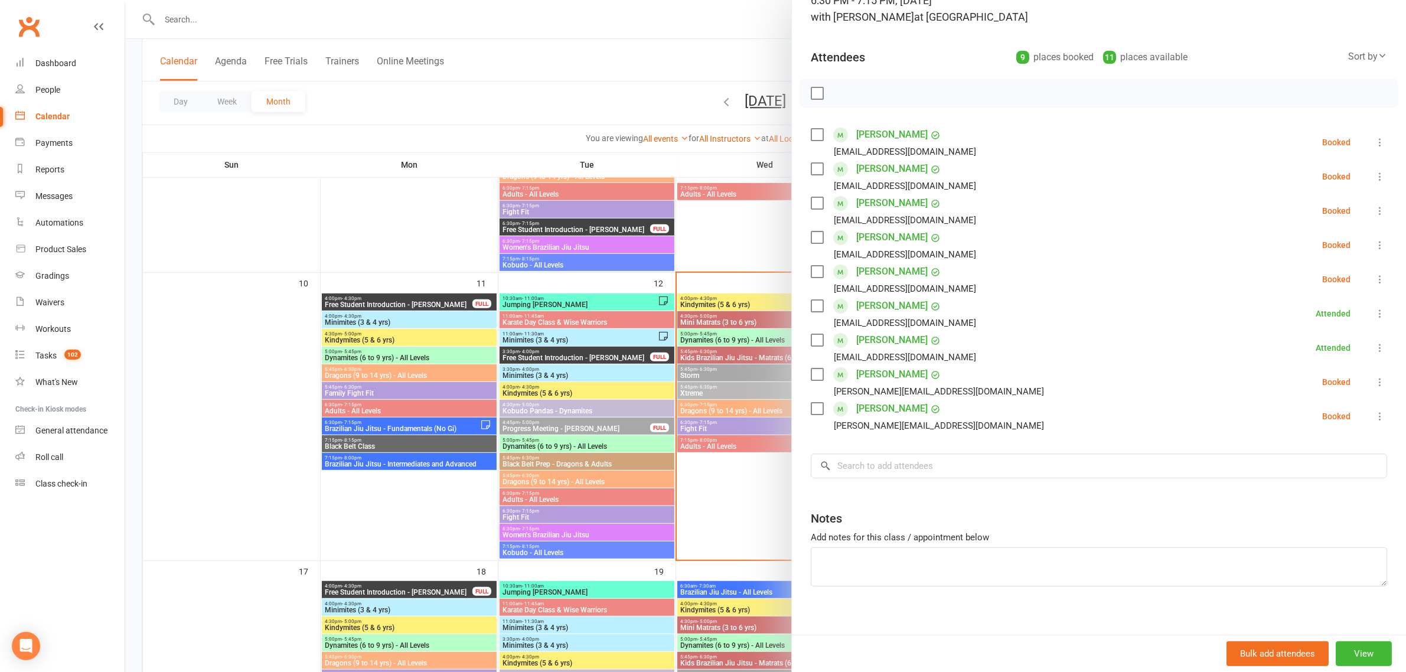
scroll to position [106, 0]
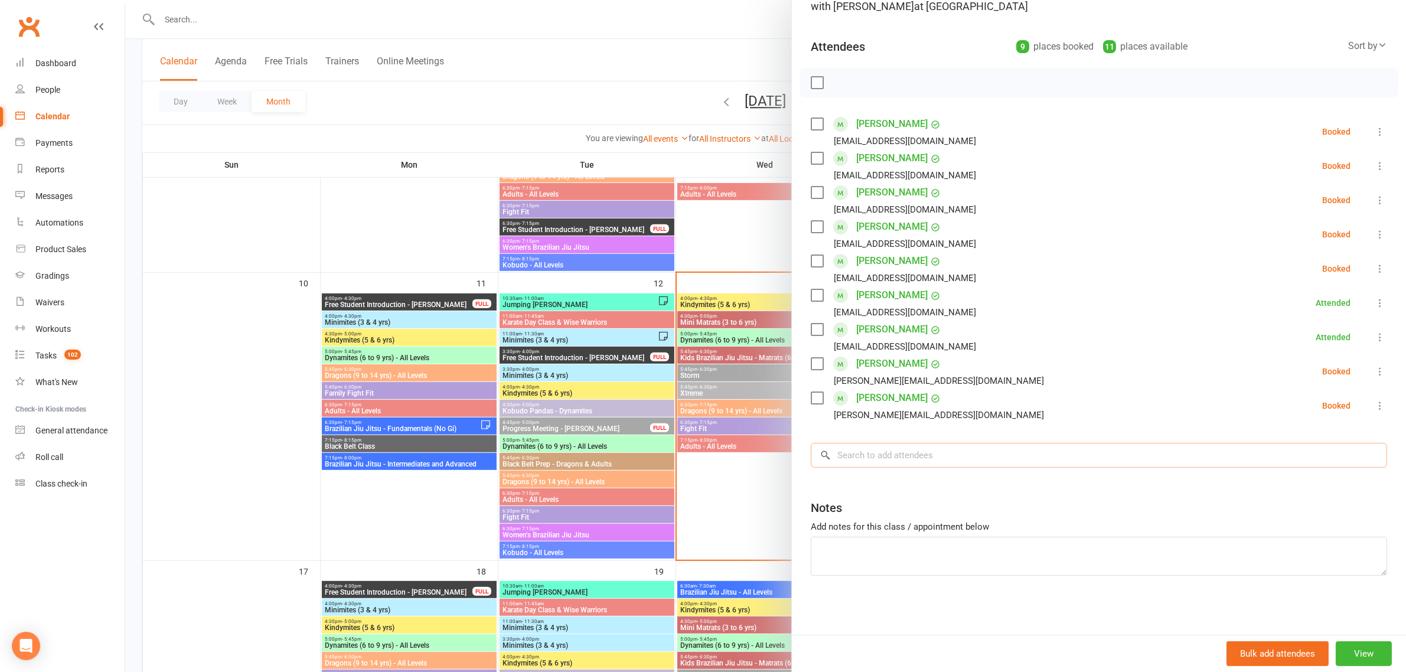
click at [906, 453] on input "search" at bounding box center [1099, 455] width 576 height 25
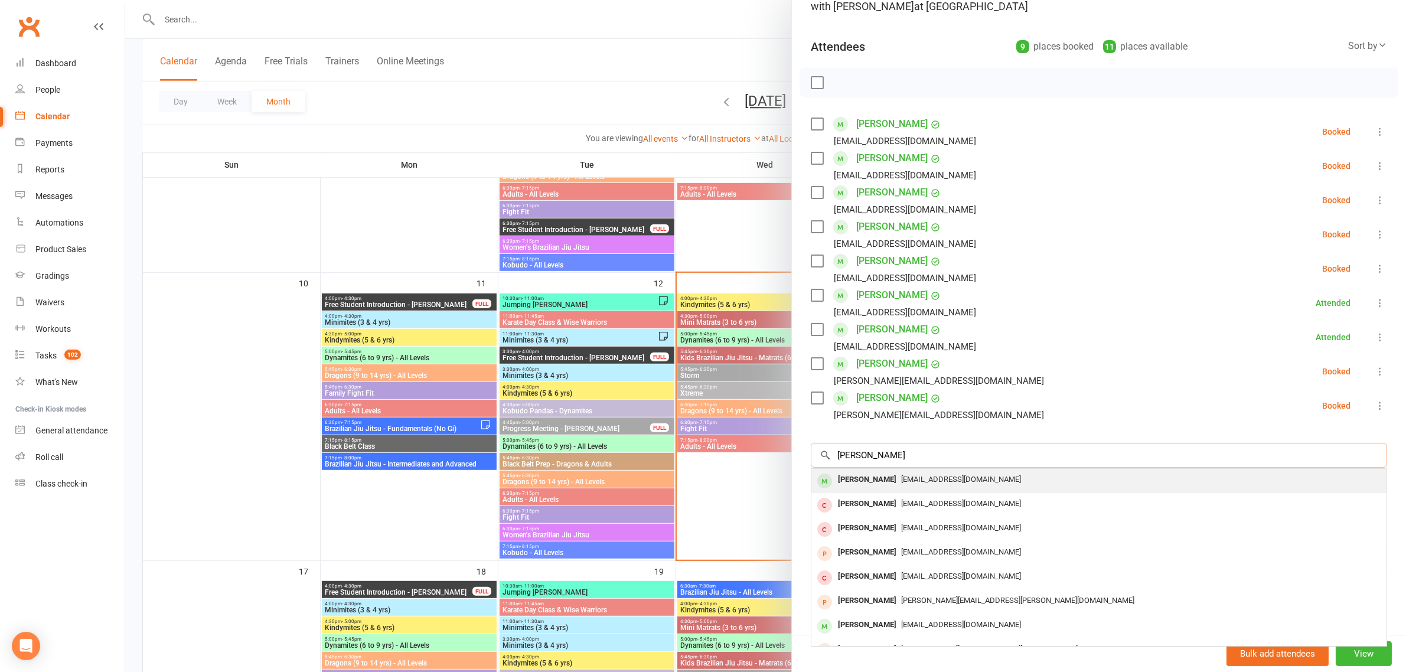
type input "james newl"
click at [885, 480] on div "James Newlands" at bounding box center [867, 479] width 68 height 17
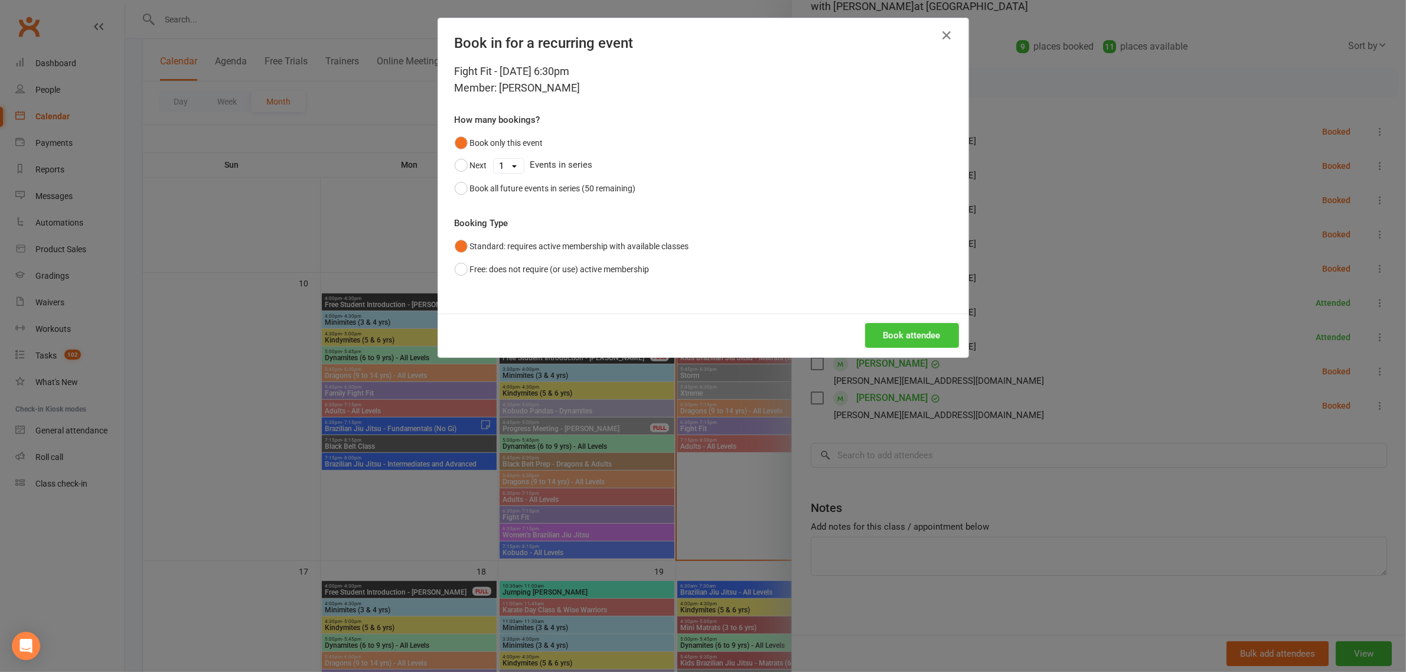
click at [903, 338] on button "Book attendee" at bounding box center [912, 335] width 94 height 25
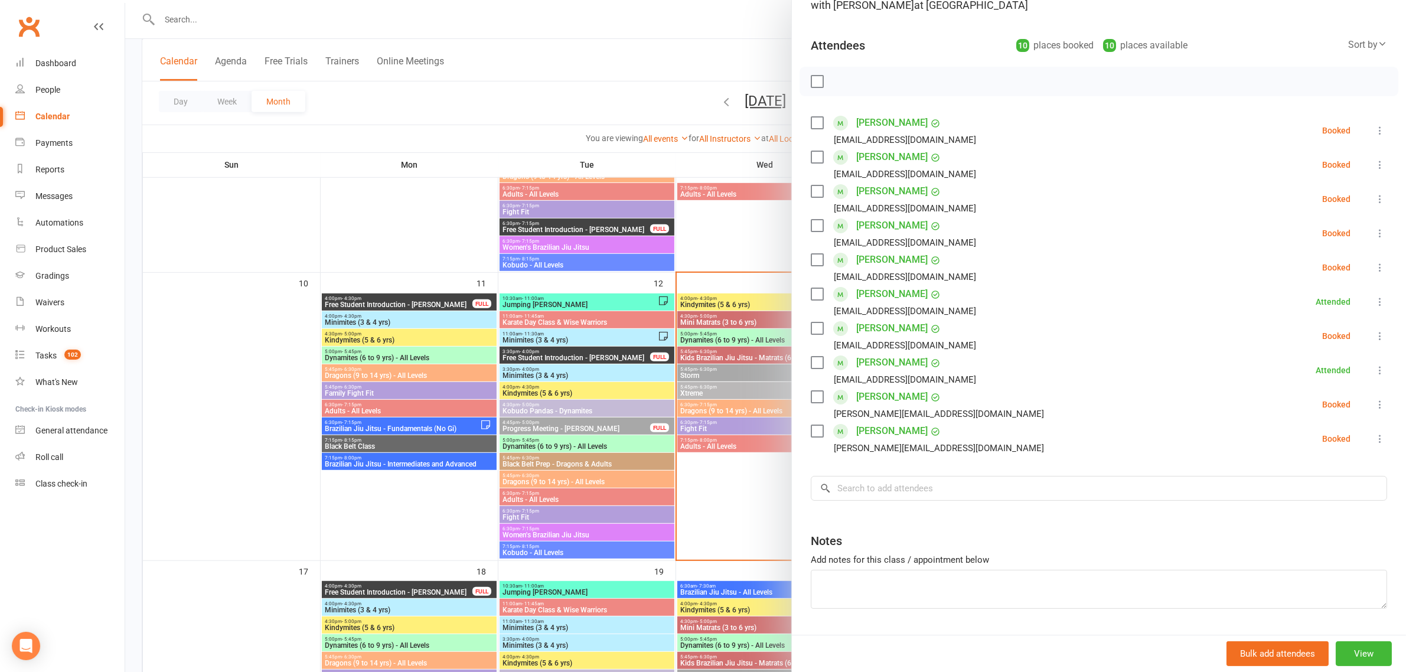
click at [1374, 335] on icon at bounding box center [1380, 336] width 12 height 12
click at [1294, 408] on link "Check in" at bounding box center [1323, 406] width 127 height 24
click at [629, 105] on div at bounding box center [765, 336] width 1281 height 672
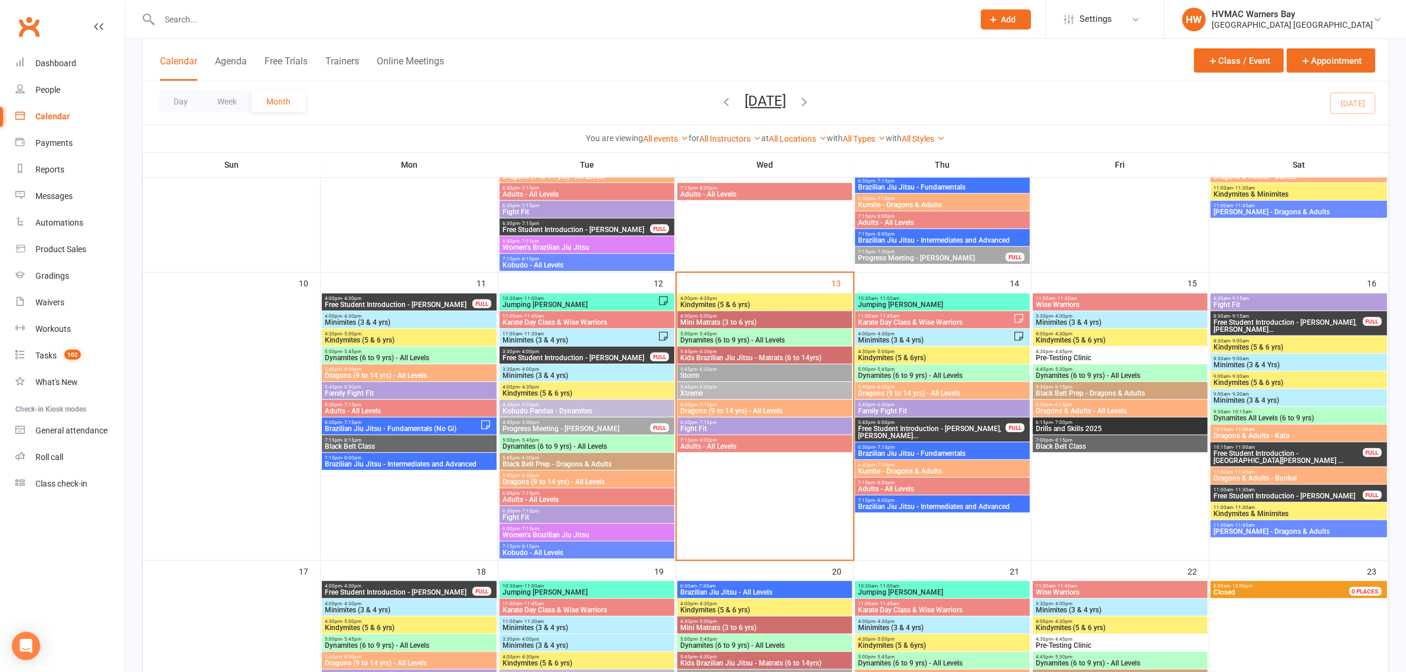
click at [735, 341] on span "Dynamites (6 to 9 yrs) - All Levels" at bounding box center [765, 340] width 170 height 7
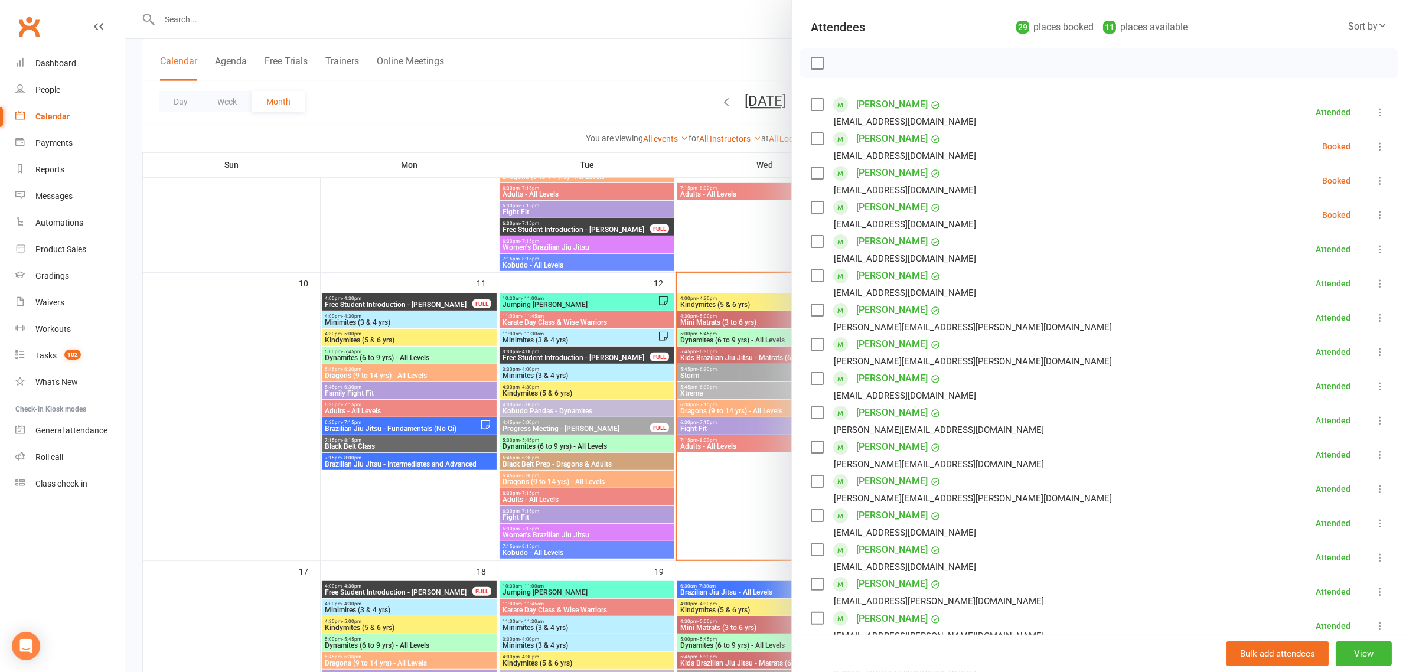
scroll to position [148, 0]
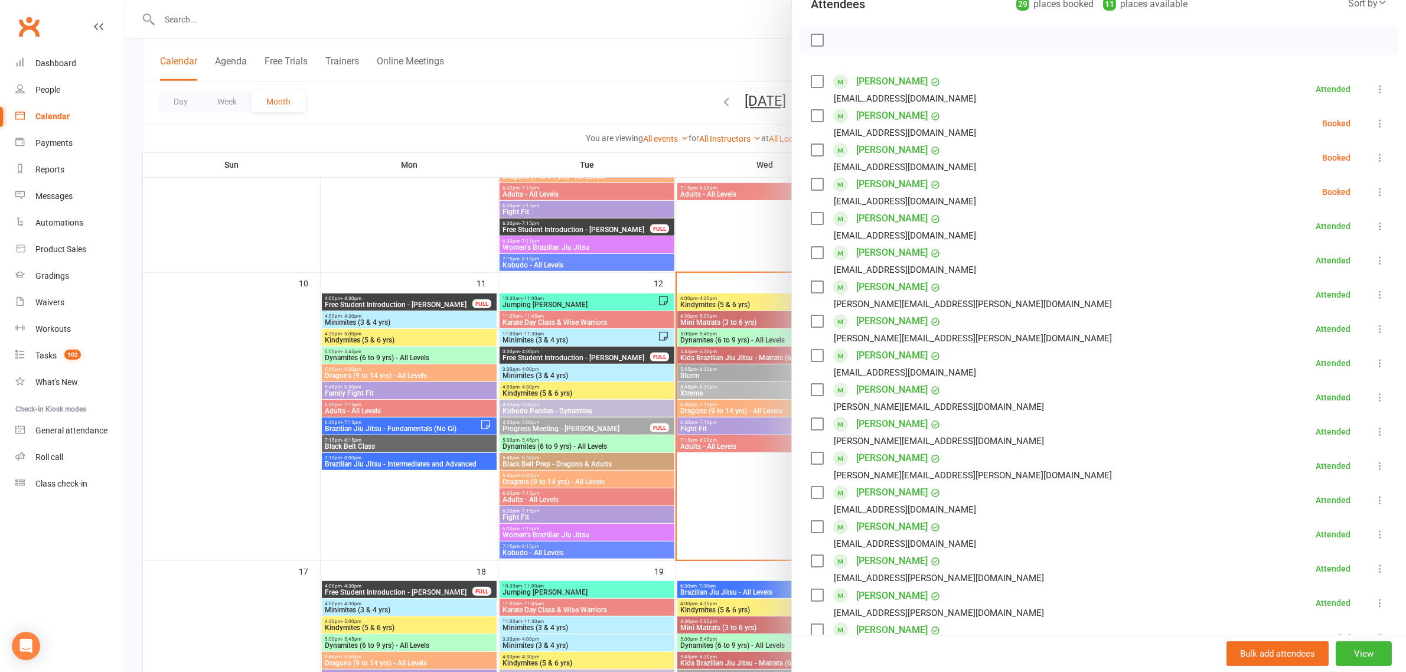
click at [1373, 155] on button at bounding box center [1380, 158] width 14 height 14
click at [1317, 223] on link "Check in" at bounding box center [1323, 228] width 127 height 24
click at [1374, 189] on icon at bounding box center [1380, 192] width 12 height 12
click at [1293, 263] on link "Check in" at bounding box center [1323, 262] width 127 height 24
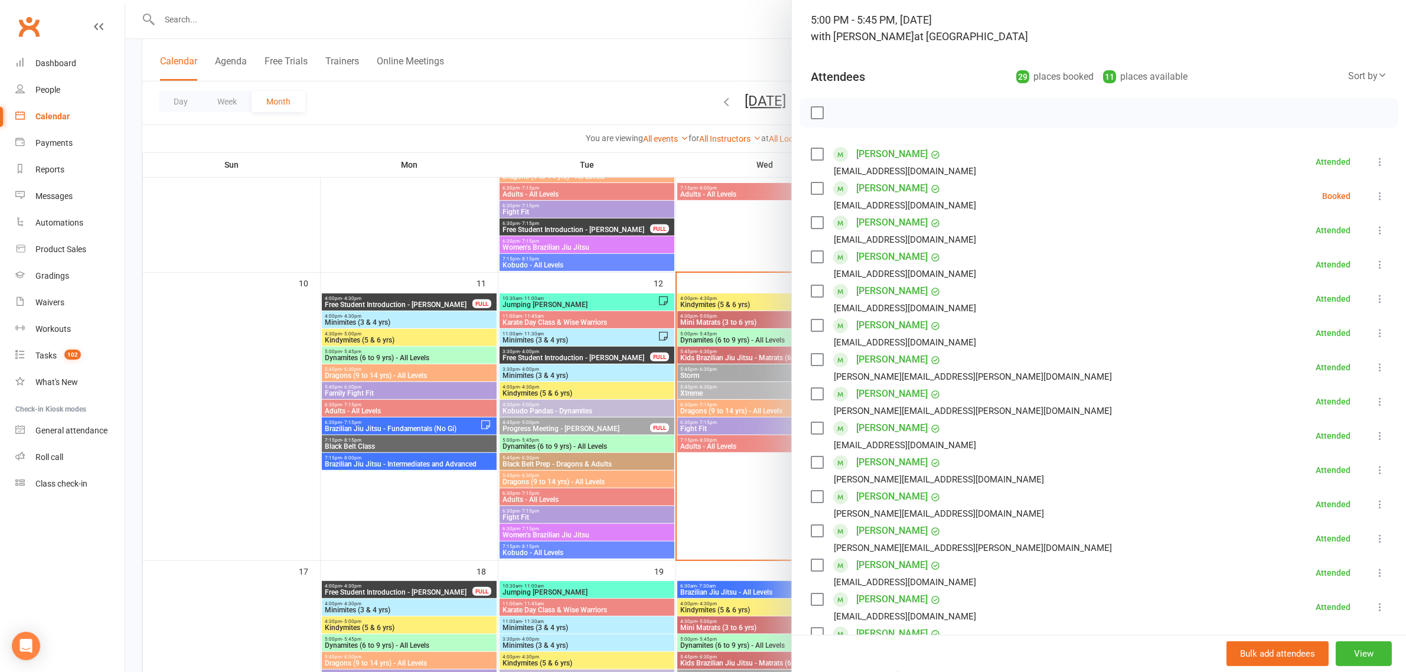
scroll to position [74, 0]
click at [1374, 198] on icon at bounding box center [1380, 197] width 12 height 12
click at [1320, 272] on link "Check in" at bounding box center [1323, 268] width 127 height 24
click at [512, 93] on div at bounding box center [765, 336] width 1281 height 672
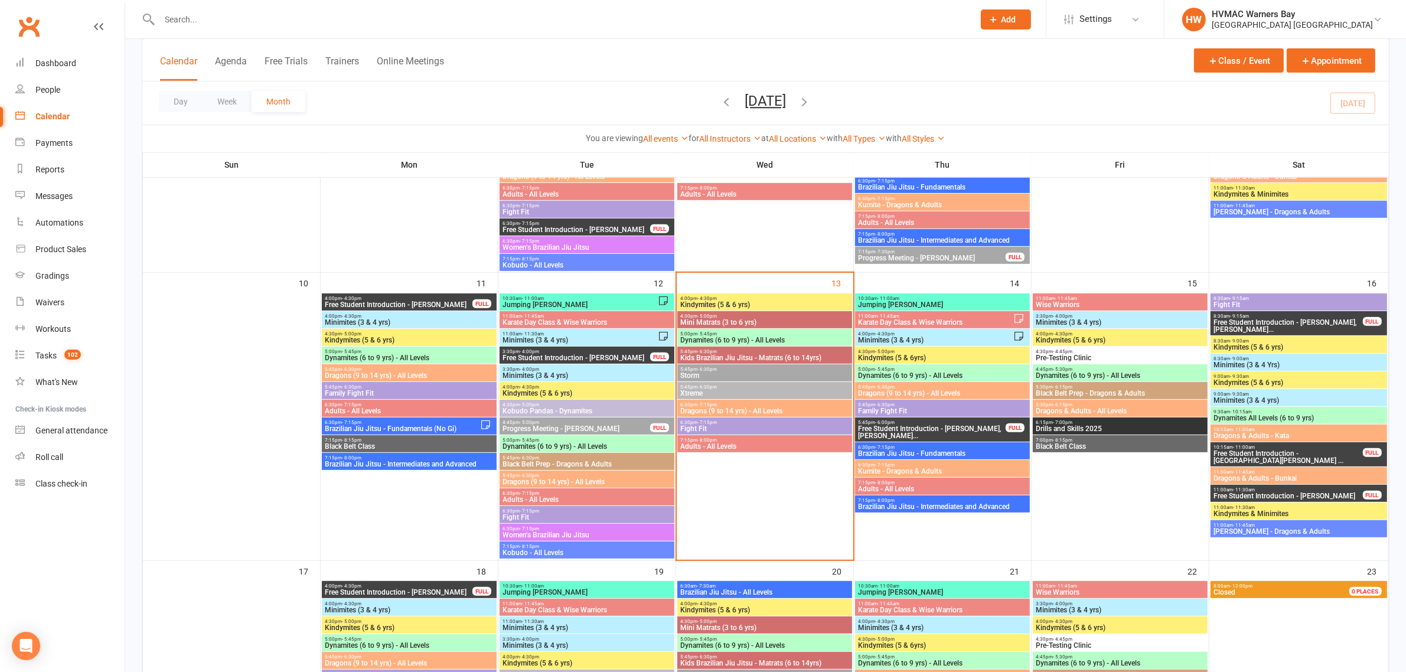
click at [746, 367] on span "5:45pm - 6:30pm" at bounding box center [765, 369] width 170 height 5
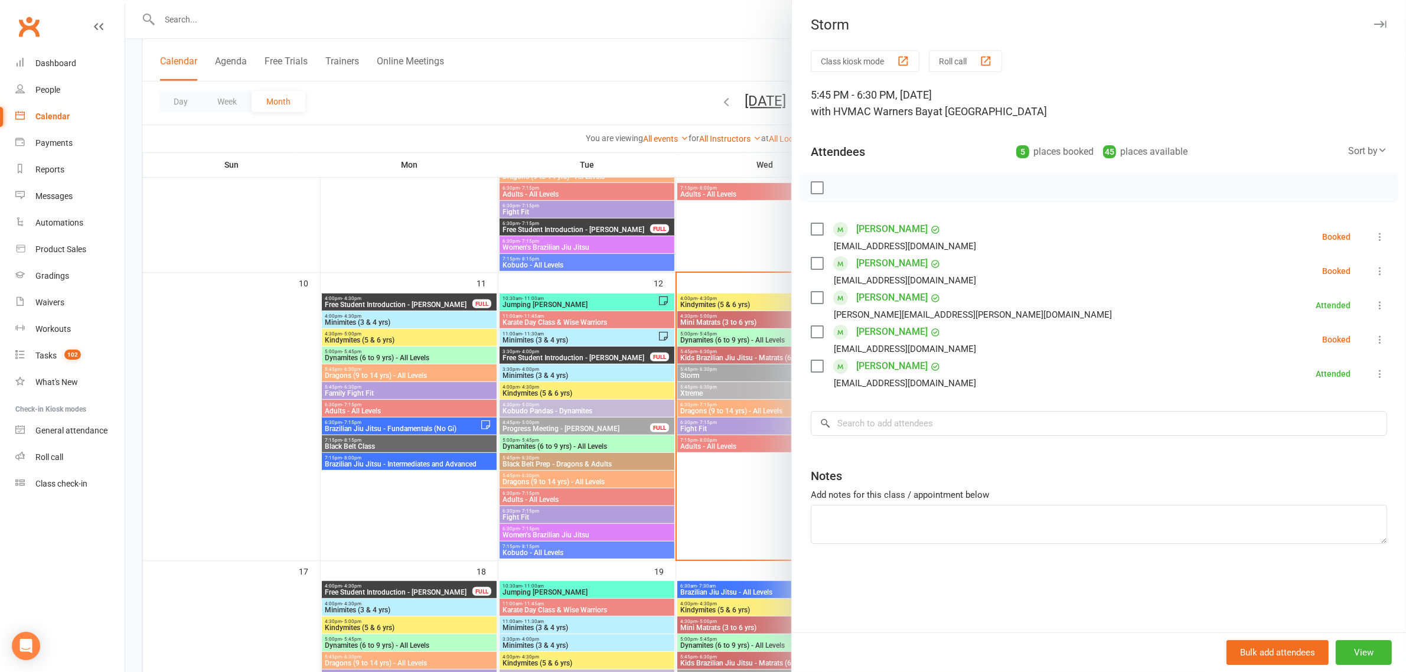
click at [1374, 236] on icon at bounding box center [1380, 237] width 12 height 12
click at [1309, 311] on link "Check in" at bounding box center [1323, 307] width 127 height 24
click at [1374, 267] on icon at bounding box center [1380, 271] width 12 height 12
click at [1310, 344] on link "Check in" at bounding box center [1323, 341] width 127 height 24
click at [596, 87] on div at bounding box center [765, 336] width 1281 height 672
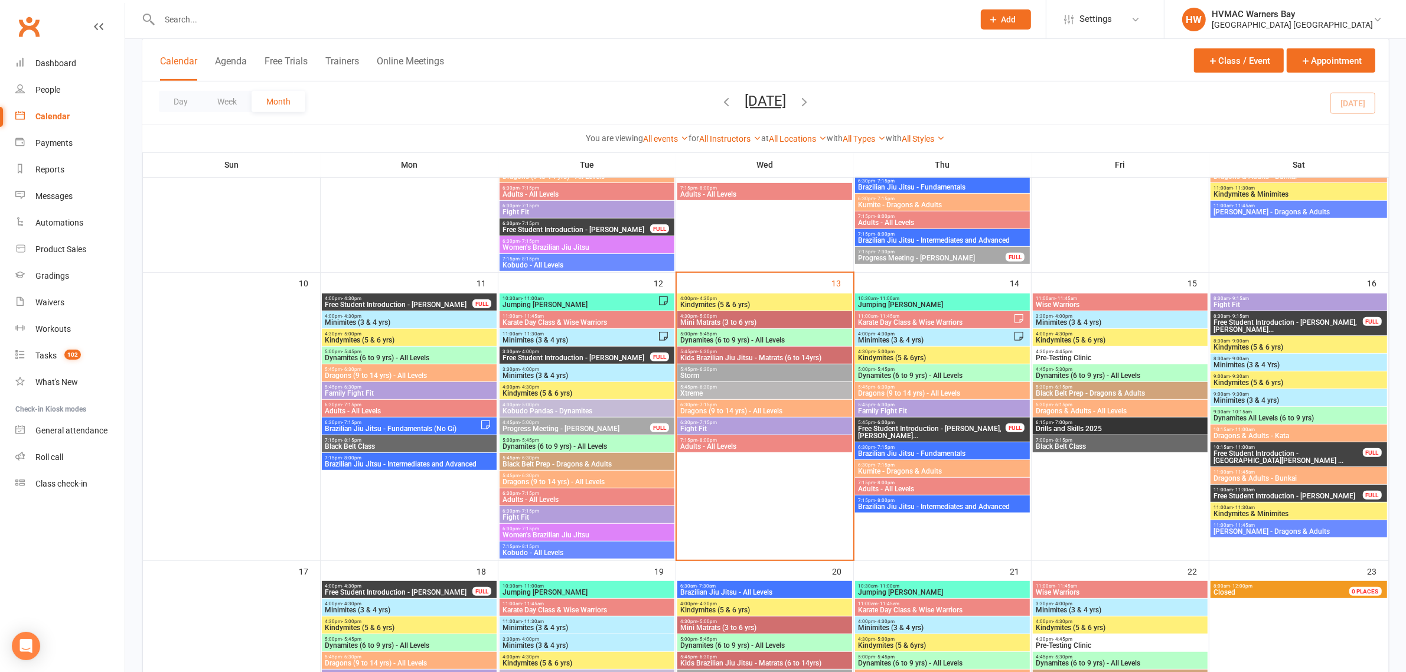
click at [739, 387] on span "5:45pm - 6:30pm" at bounding box center [765, 386] width 170 height 5
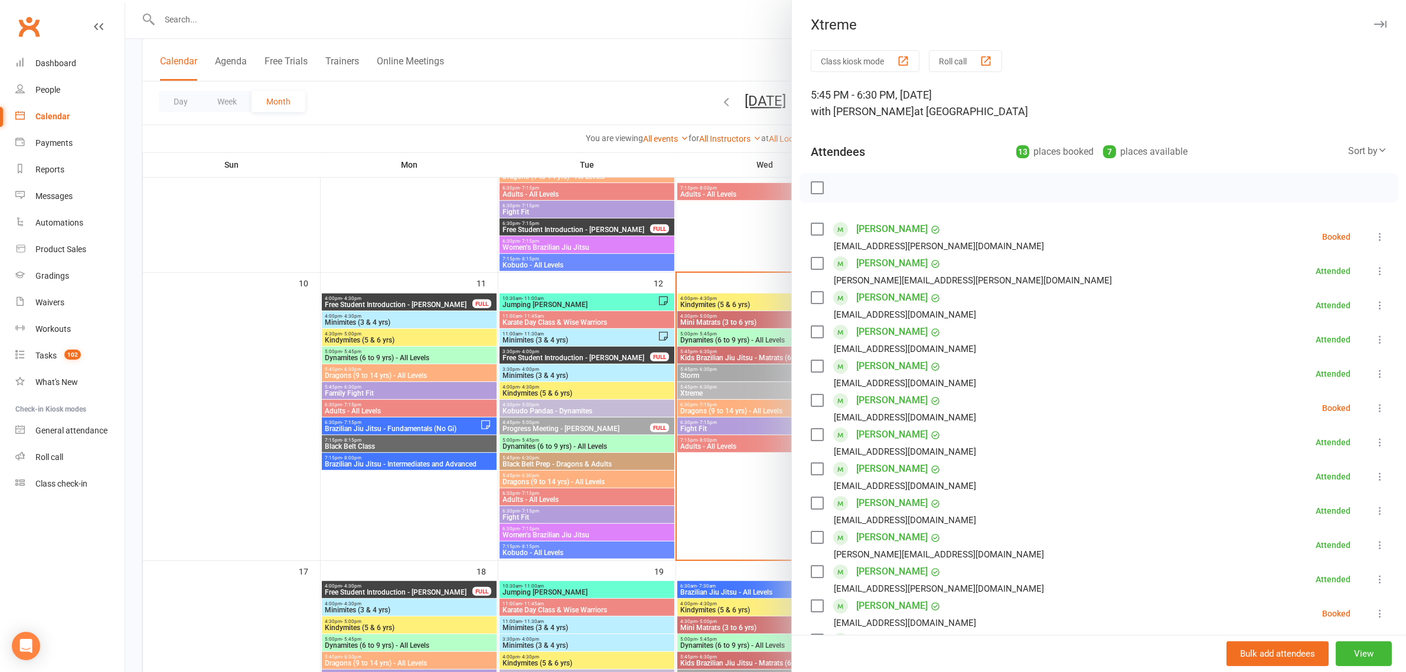
scroll to position [148, 0]
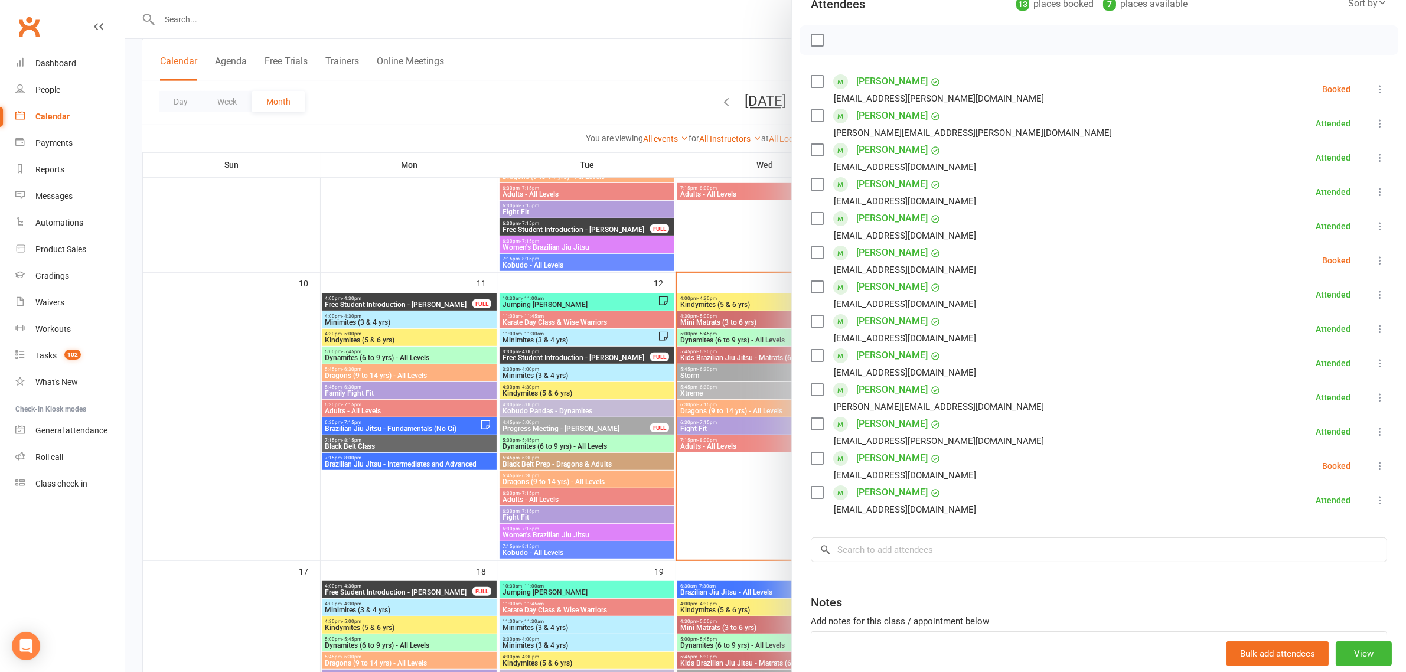
click at [687, 353] on div at bounding box center [765, 336] width 1281 height 672
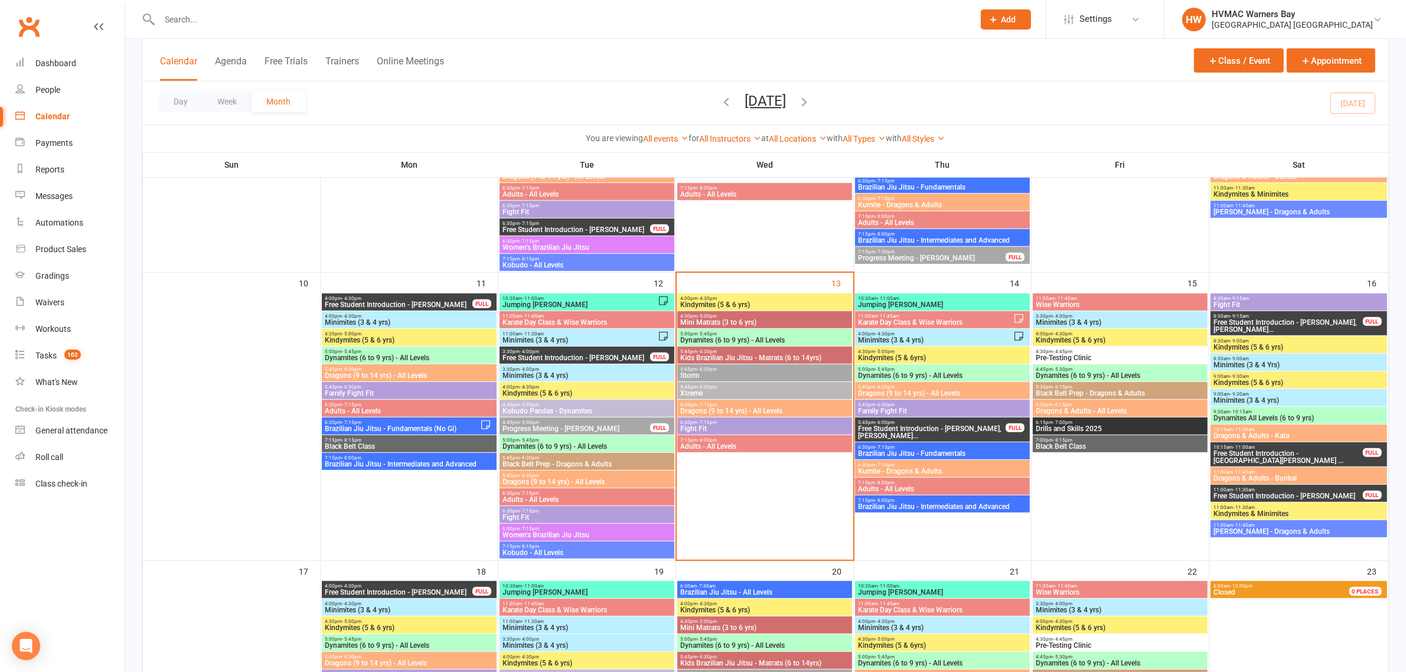
click at [730, 361] on span "Kids Brazilian Jiu Jitsu - Matrats (6 to 14yrs)" at bounding box center [765, 357] width 170 height 7
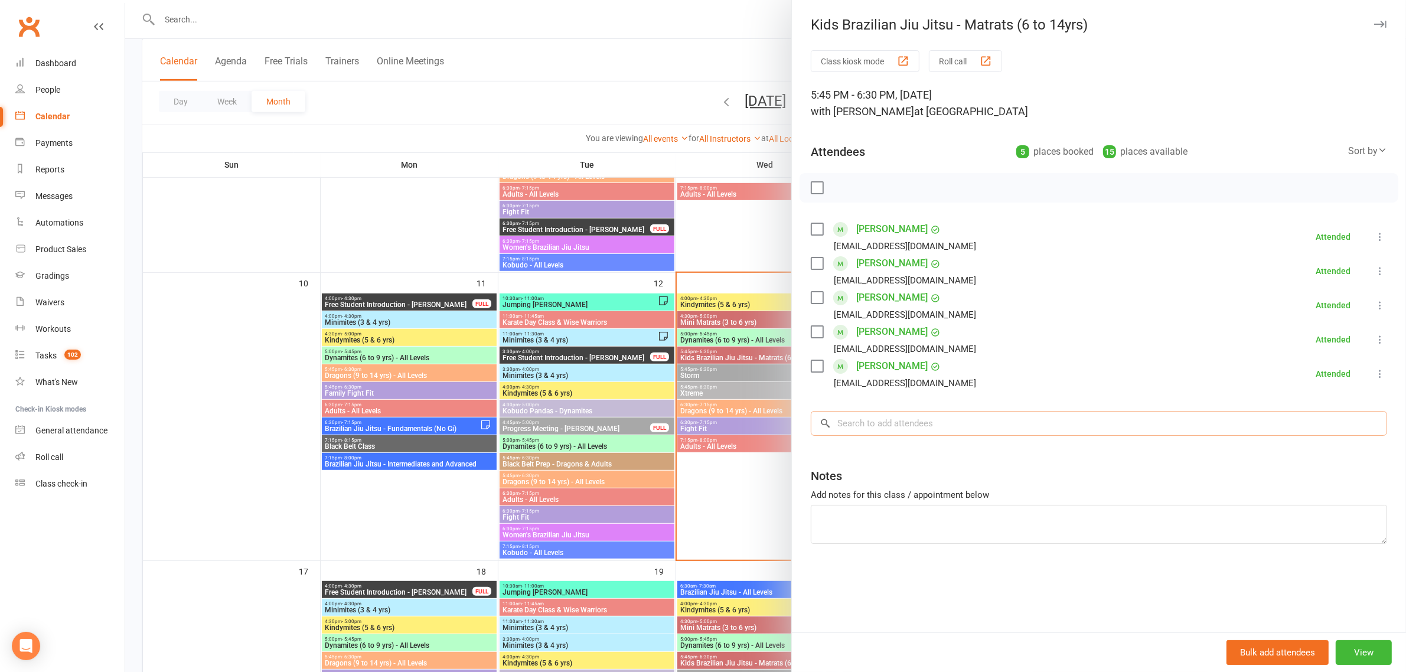
click at [895, 428] on input "search" at bounding box center [1099, 423] width 576 height 25
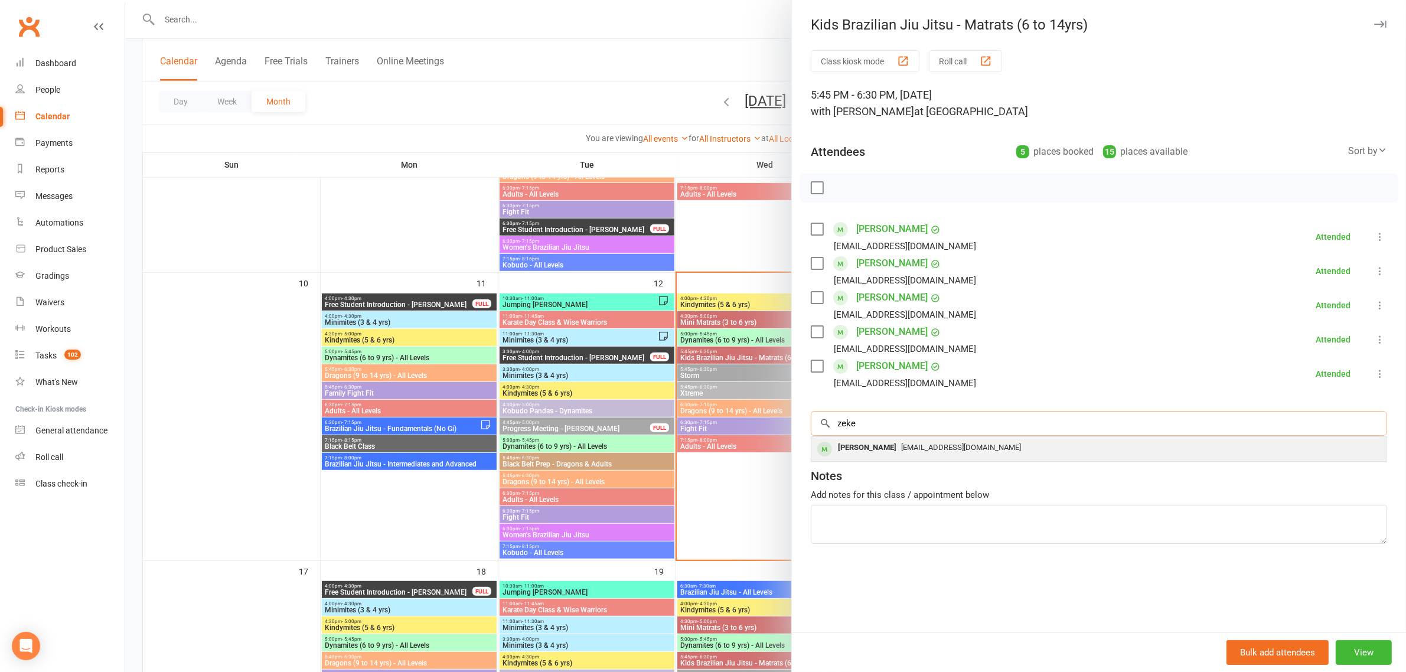
type input "zeke"
click at [880, 441] on div "Jviv@hotmail.com" at bounding box center [1099, 447] width 566 height 17
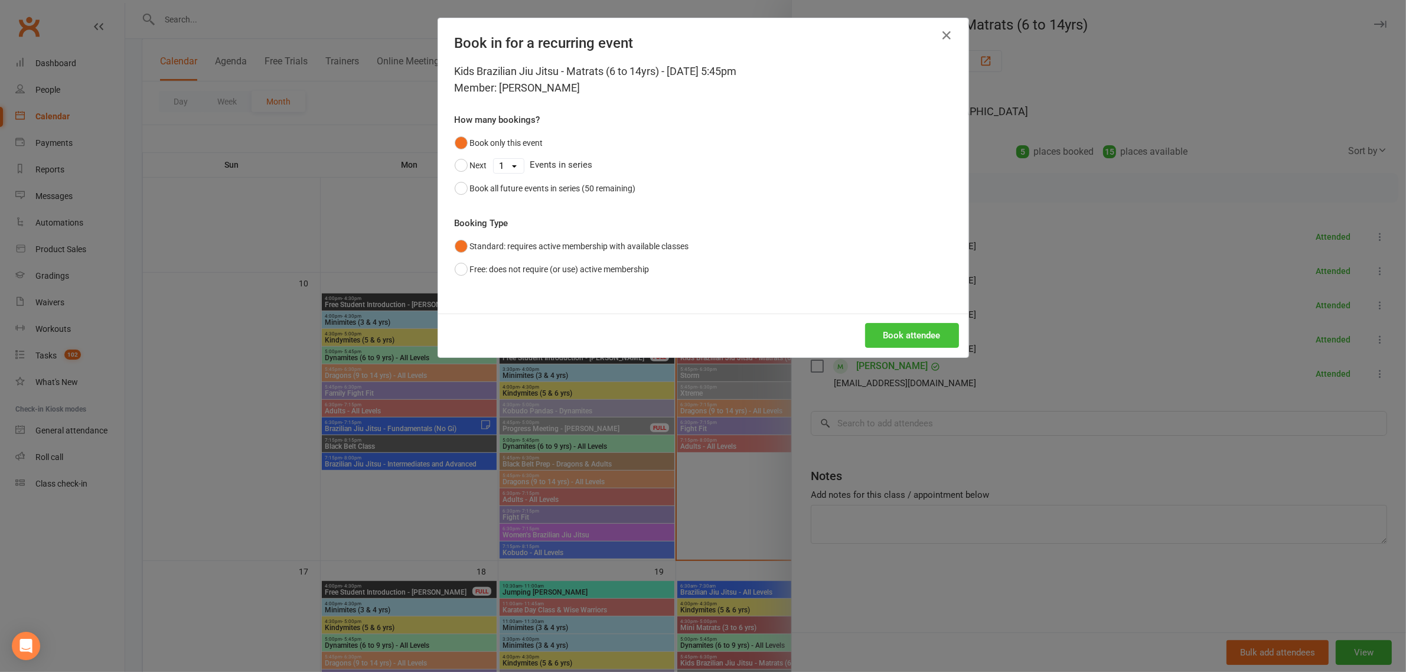
click at [916, 332] on button "Book attendee" at bounding box center [912, 335] width 94 height 25
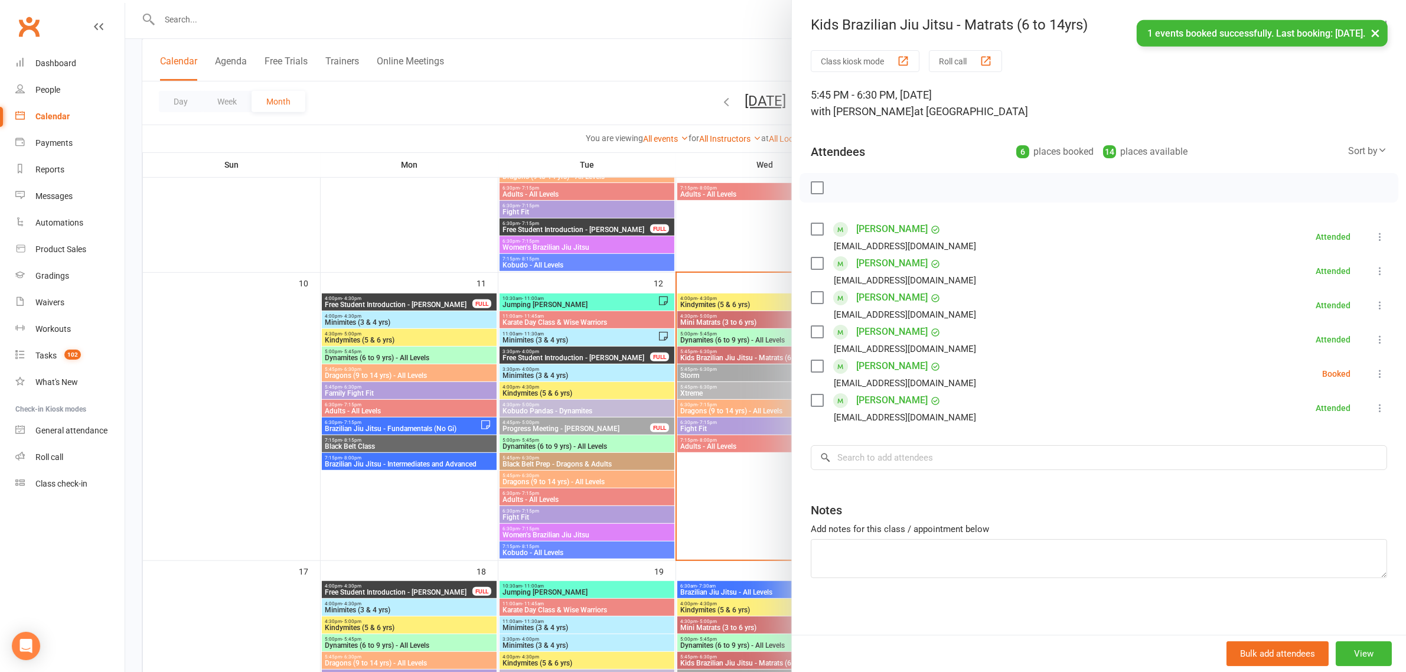
click at [1374, 371] on icon at bounding box center [1380, 374] width 12 height 12
click at [1290, 447] on link "Check in" at bounding box center [1323, 444] width 127 height 24
click at [577, 325] on div at bounding box center [765, 336] width 1281 height 672
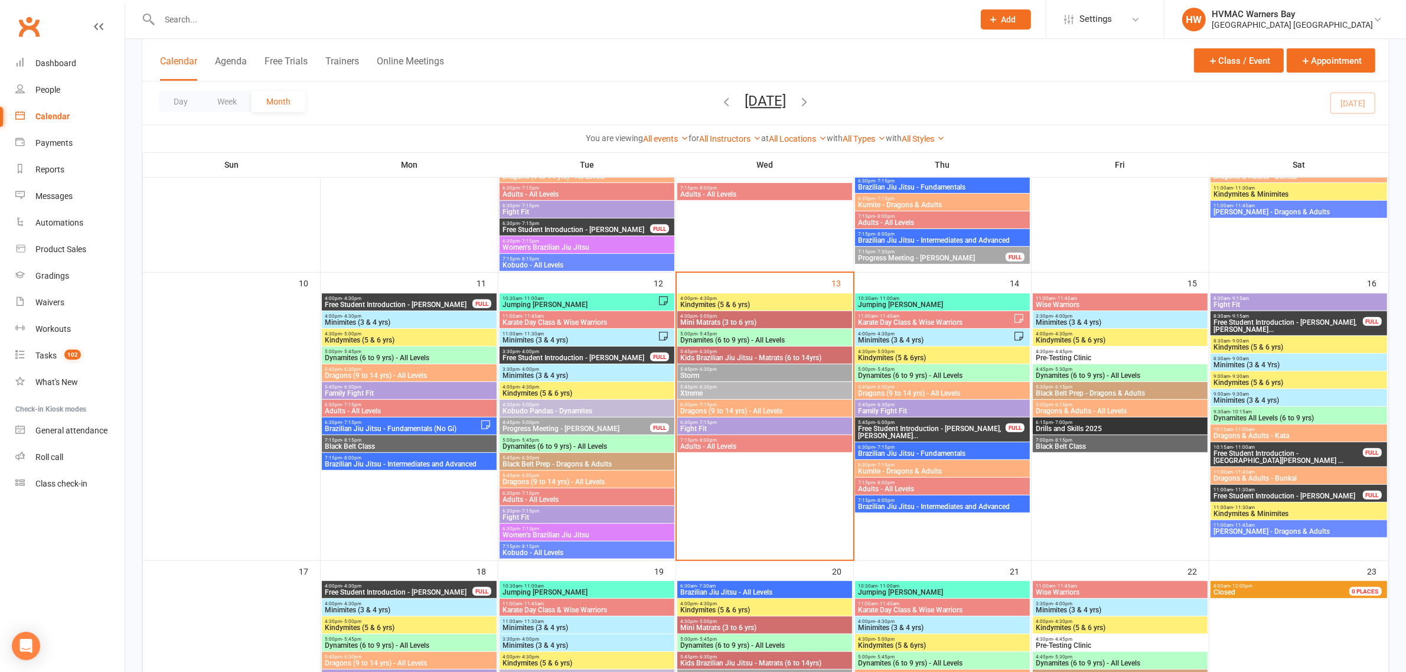
click at [716, 377] on span "Storm" at bounding box center [765, 375] width 170 height 7
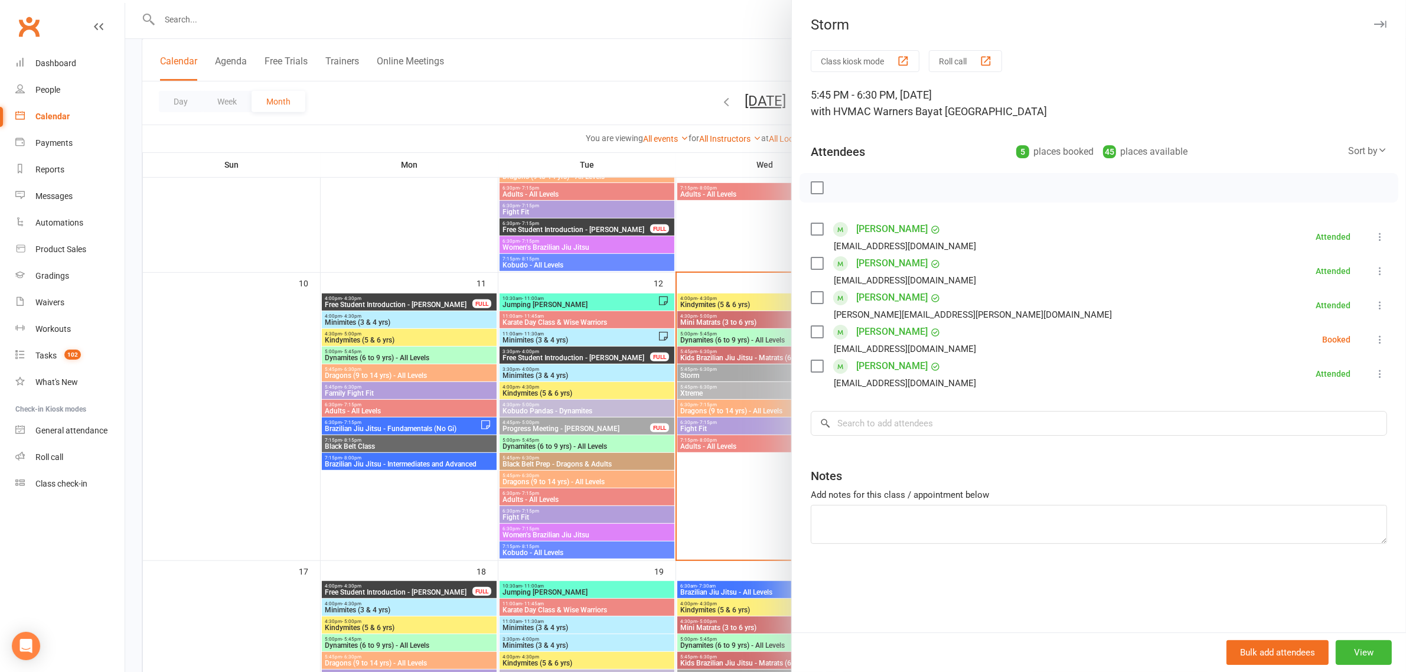
click at [471, 78] on div at bounding box center [765, 336] width 1281 height 672
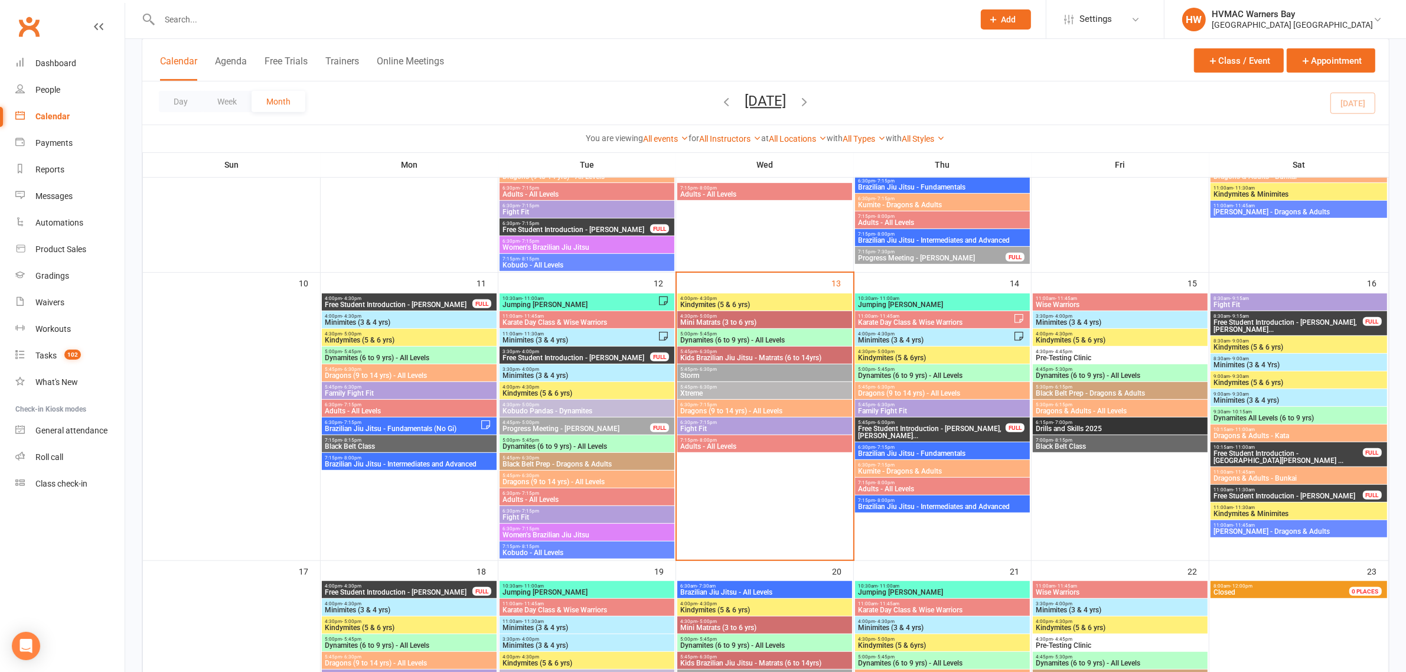
click at [319, 34] on div at bounding box center [554, 19] width 824 height 38
click at [713, 373] on span "Storm" at bounding box center [765, 375] width 170 height 7
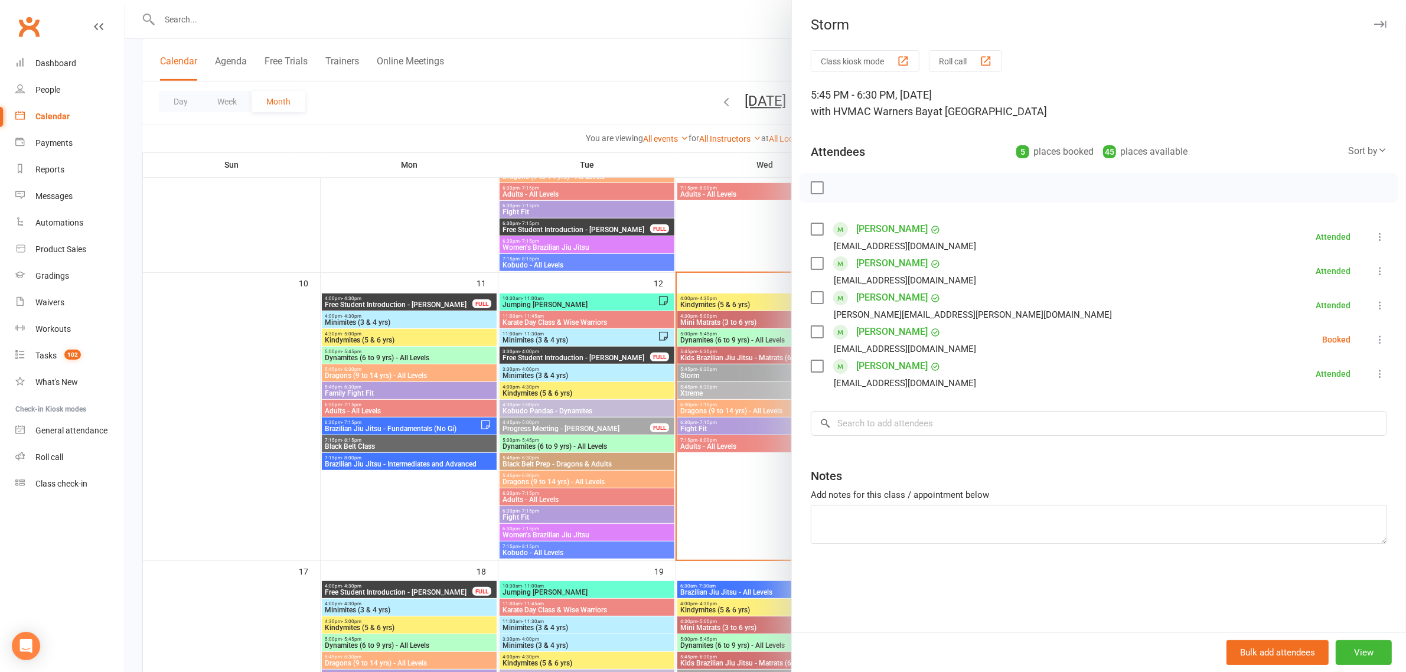
click at [1374, 340] on icon at bounding box center [1380, 340] width 12 height 12
click at [1301, 438] on link "Mark absent" at bounding box center [1323, 434] width 127 height 24
click at [511, 107] on div at bounding box center [765, 336] width 1281 height 672
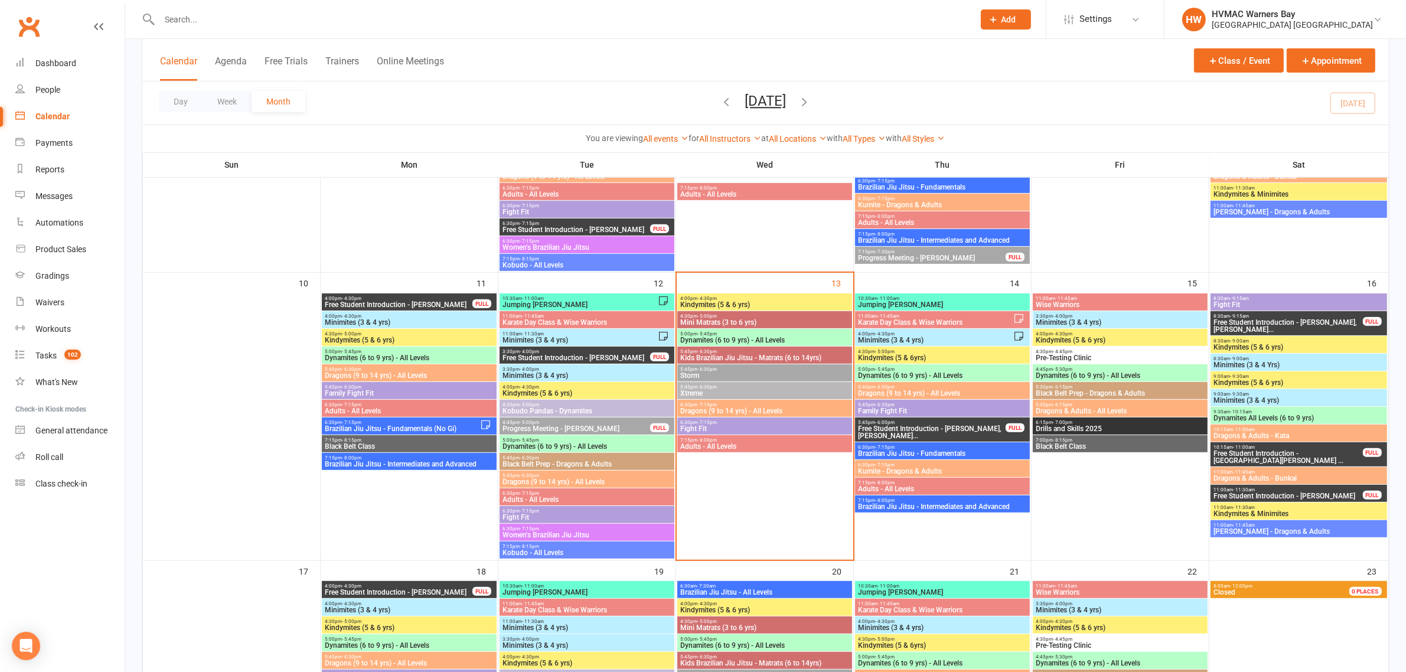
click at [748, 391] on span "Xtreme" at bounding box center [765, 393] width 170 height 7
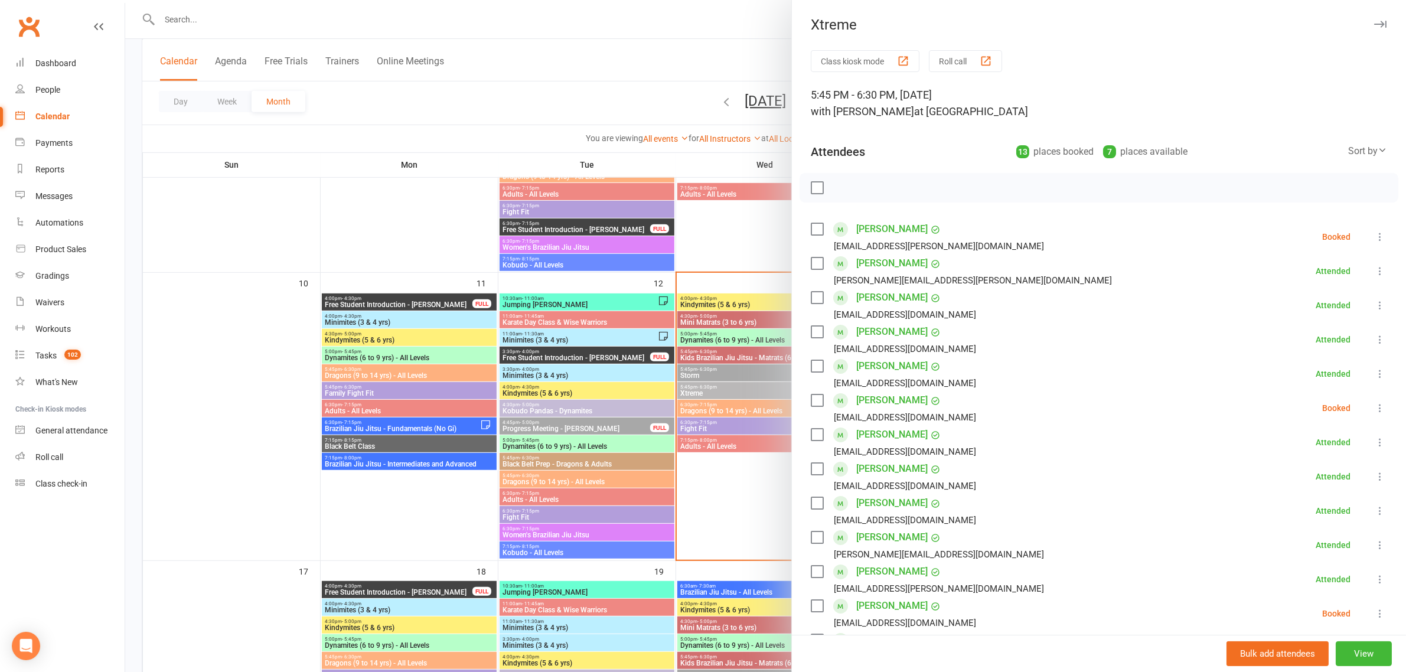
click at [706, 260] on div at bounding box center [765, 336] width 1281 height 672
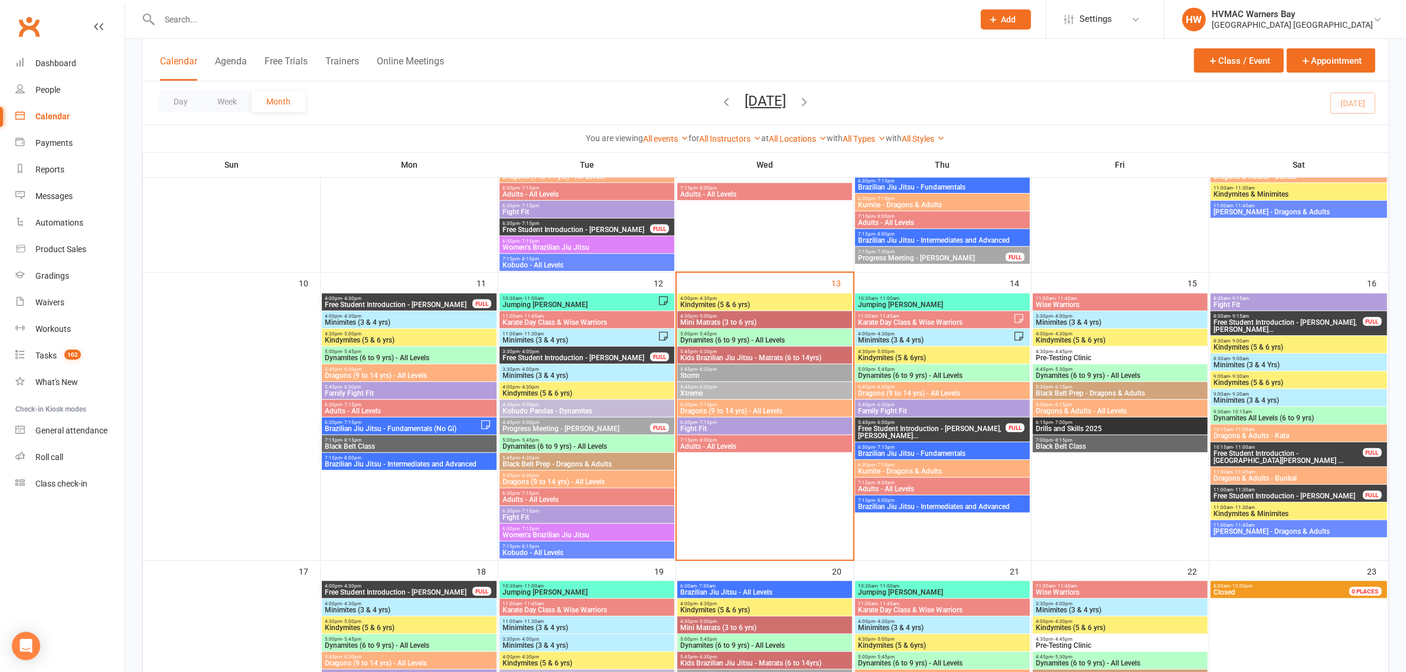
click at [735, 340] on span "Dynamites (6 to 9 yrs) - All Levels" at bounding box center [765, 340] width 170 height 7
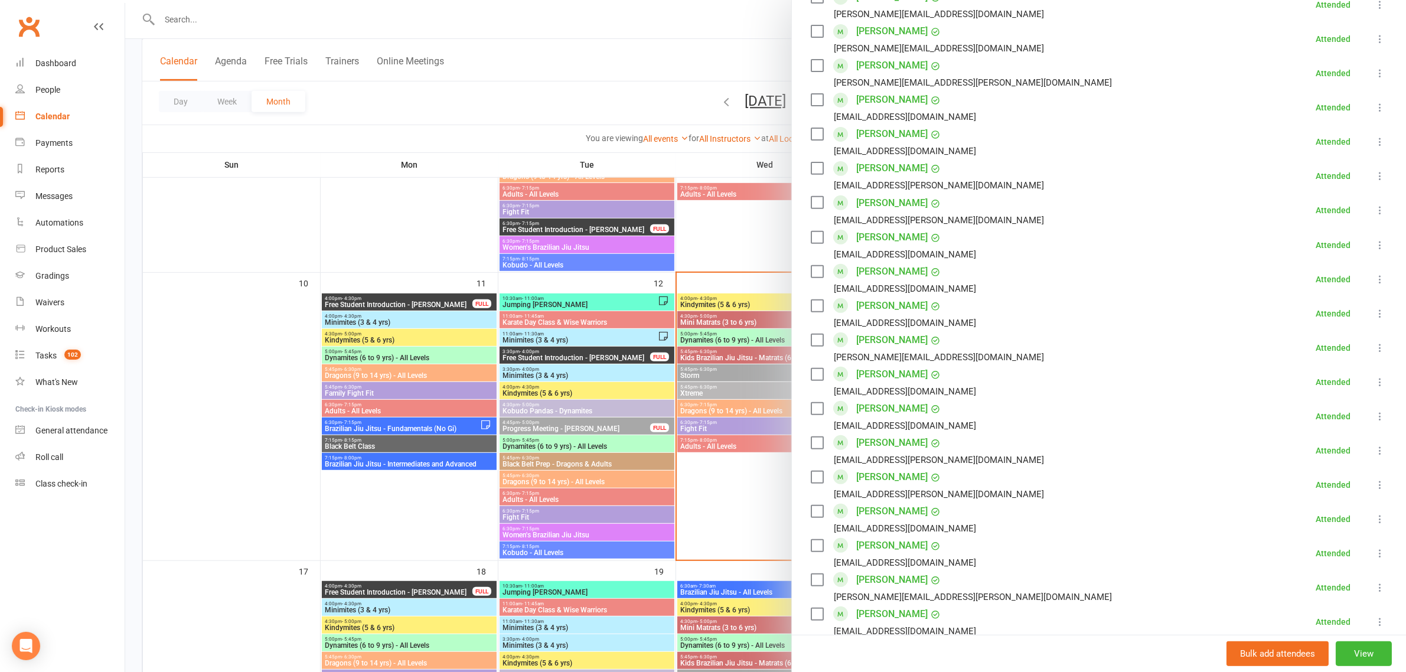
scroll to position [517, 0]
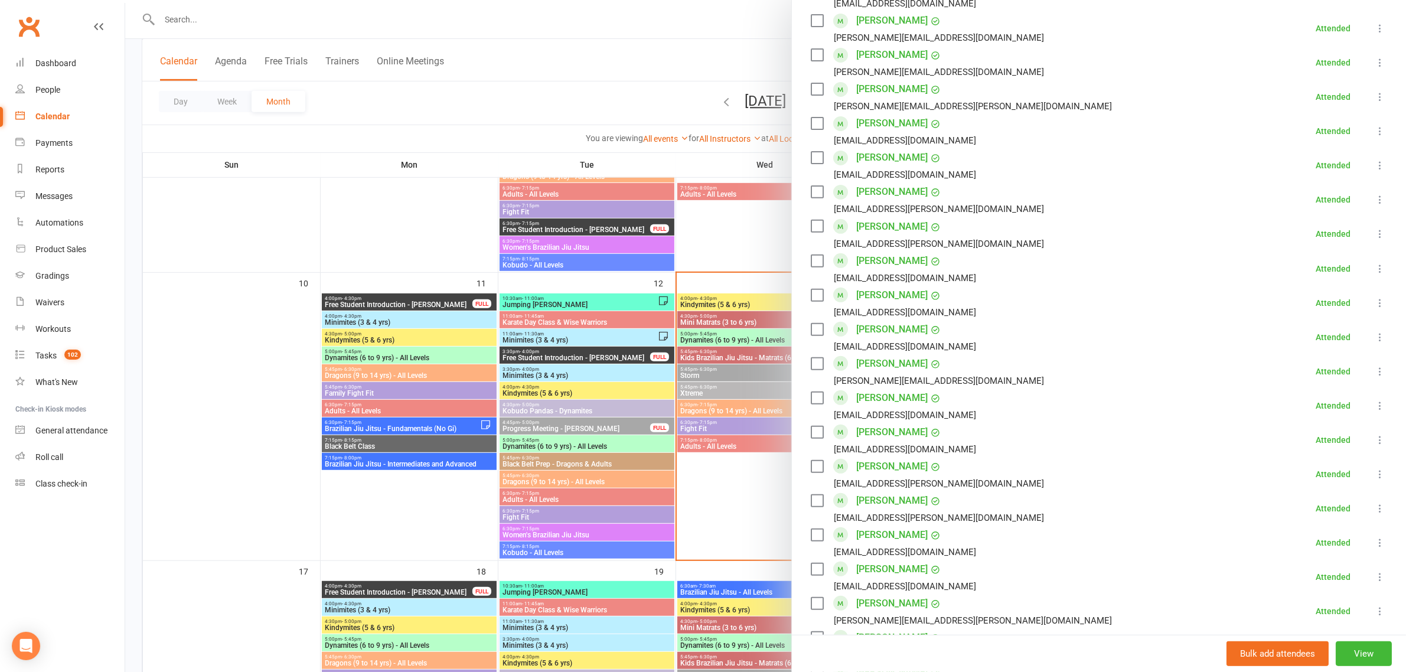
click at [739, 260] on div at bounding box center [765, 336] width 1281 height 672
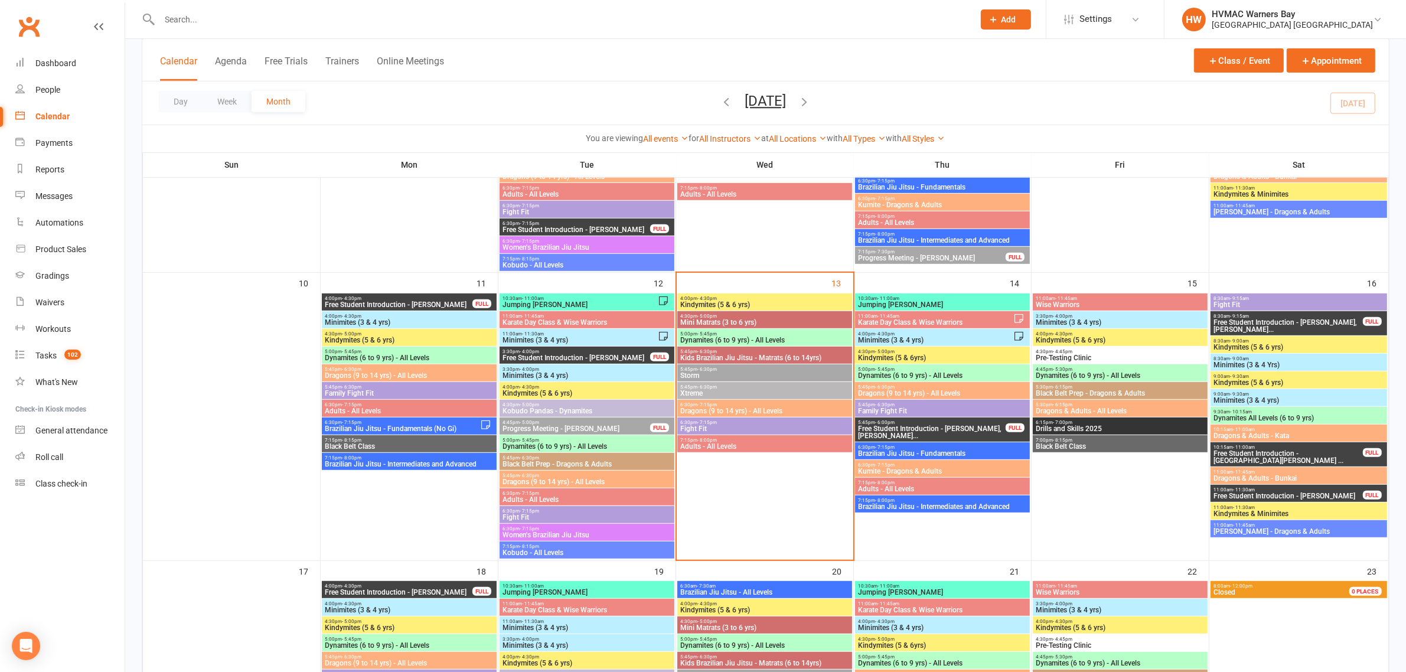
click at [756, 393] on span "Xtreme" at bounding box center [765, 393] width 170 height 7
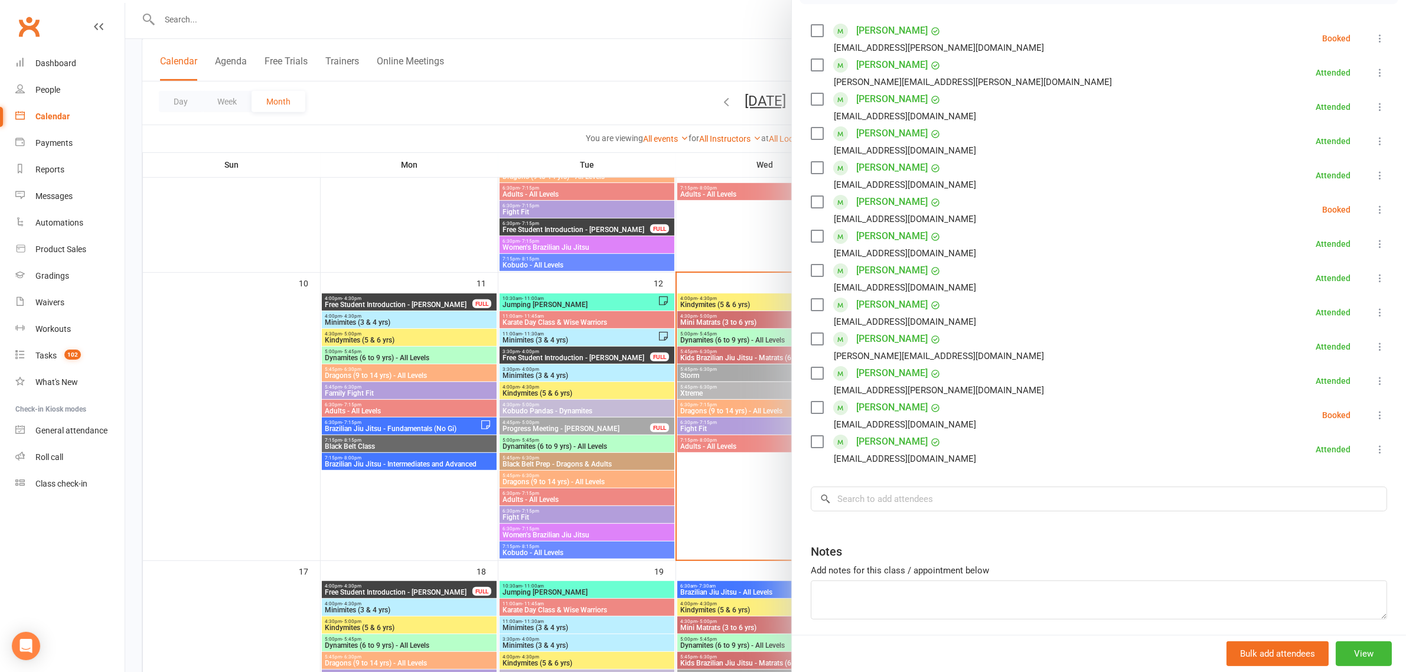
scroll to position [221, 0]
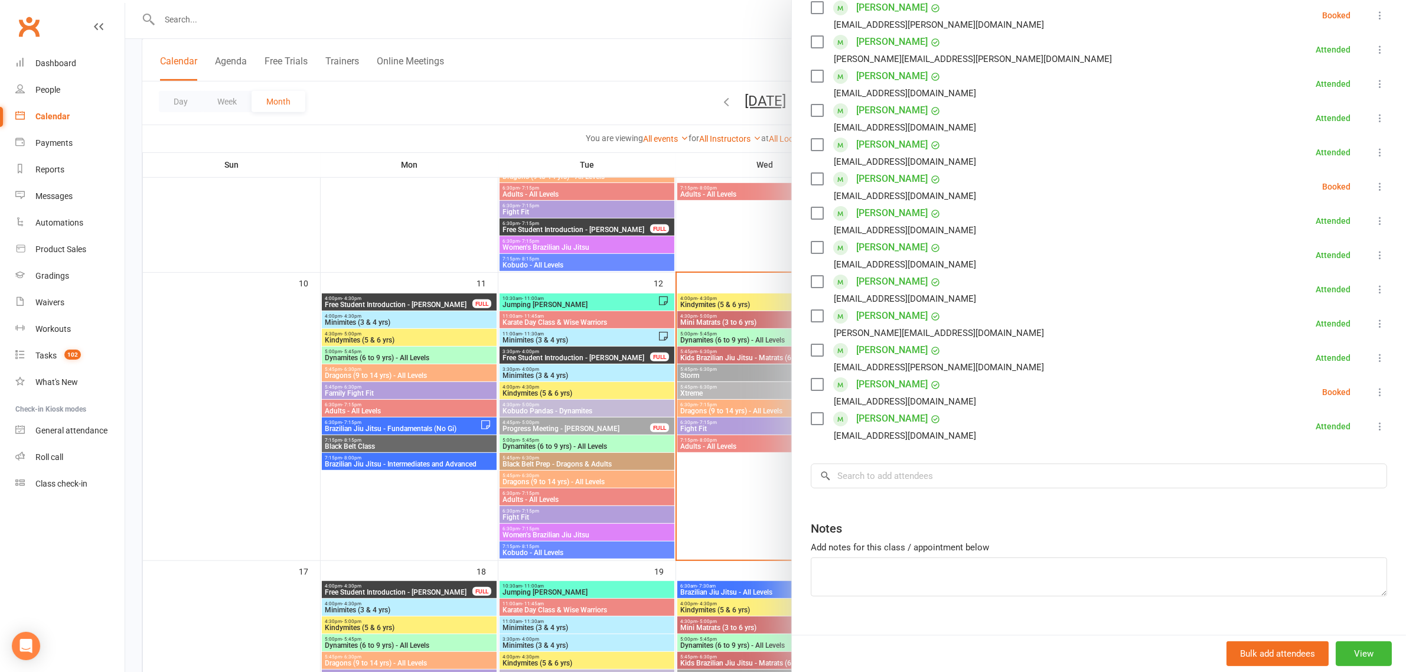
click at [1374, 390] on icon at bounding box center [1380, 392] width 12 height 12
click at [1301, 467] on link "Check in" at bounding box center [1323, 463] width 127 height 24
click at [1374, 184] on icon at bounding box center [1380, 187] width 12 height 12
click at [1314, 234] on link "Remove" at bounding box center [1323, 233] width 127 height 24
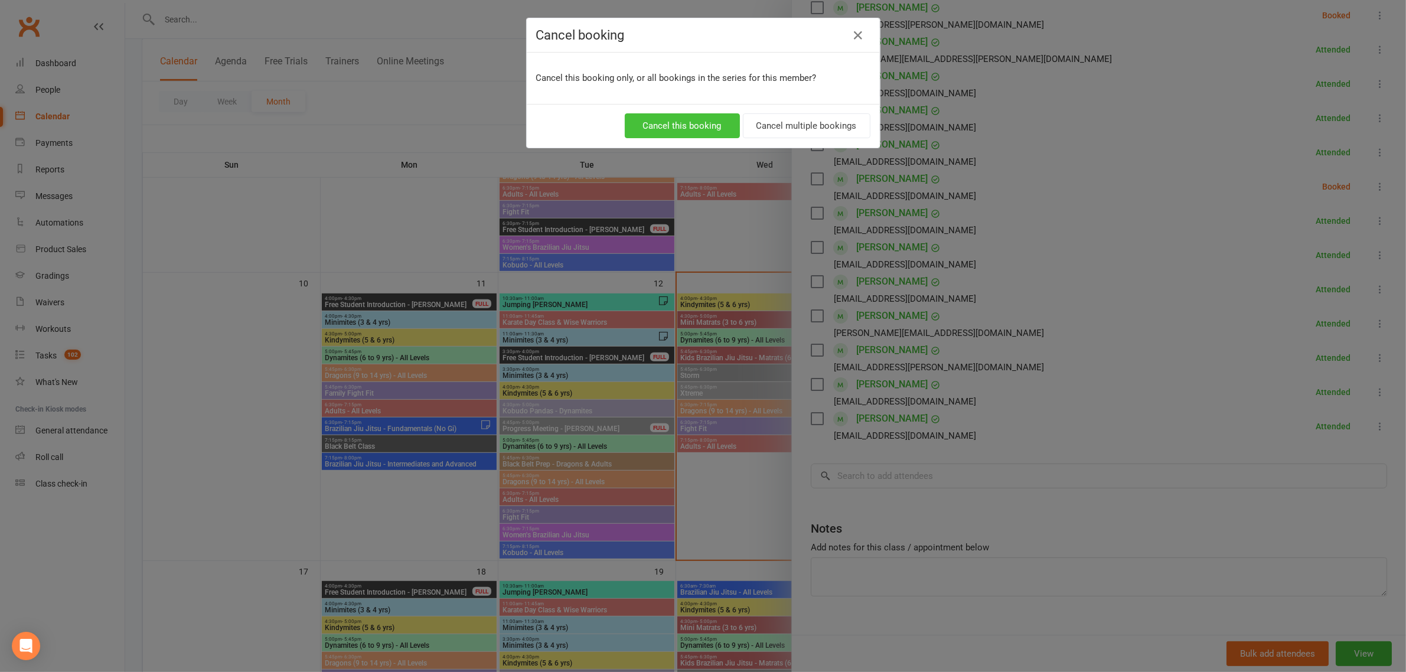
click at [684, 120] on button "Cancel this booking" at bounding box center [682, 125] width 115 height 25
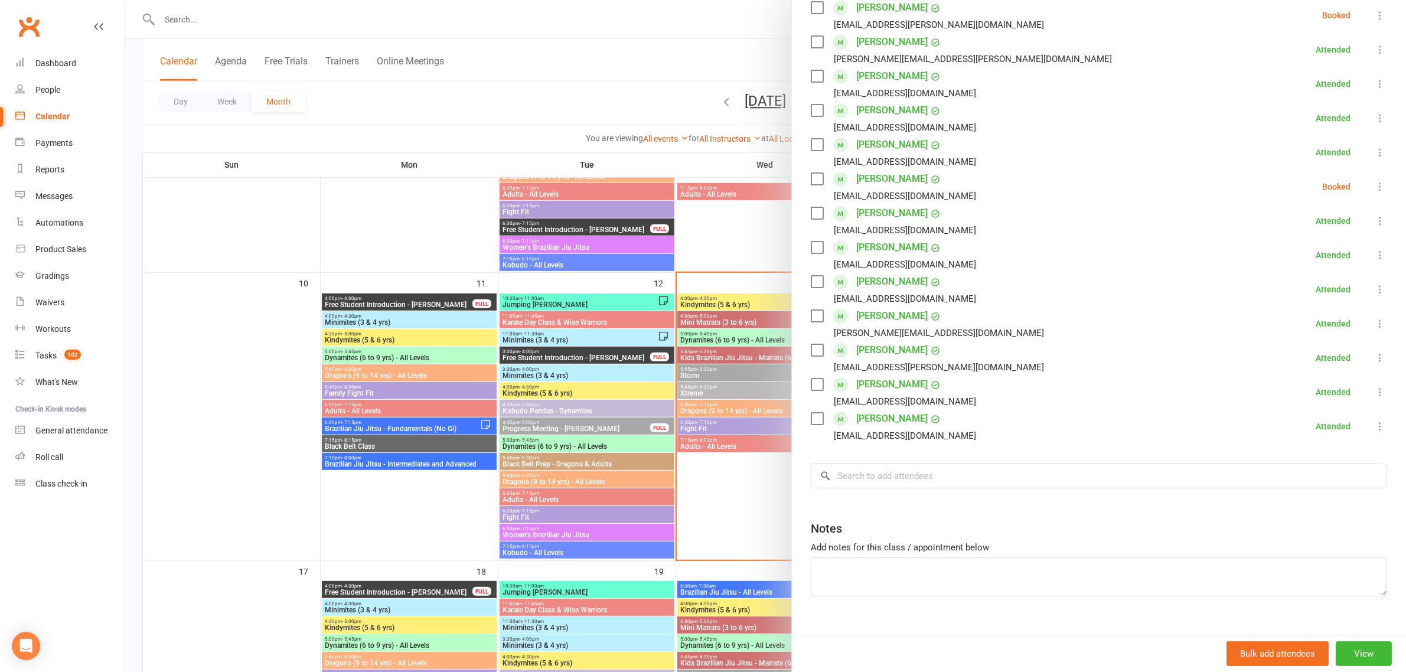
scroll to position [208, 0]
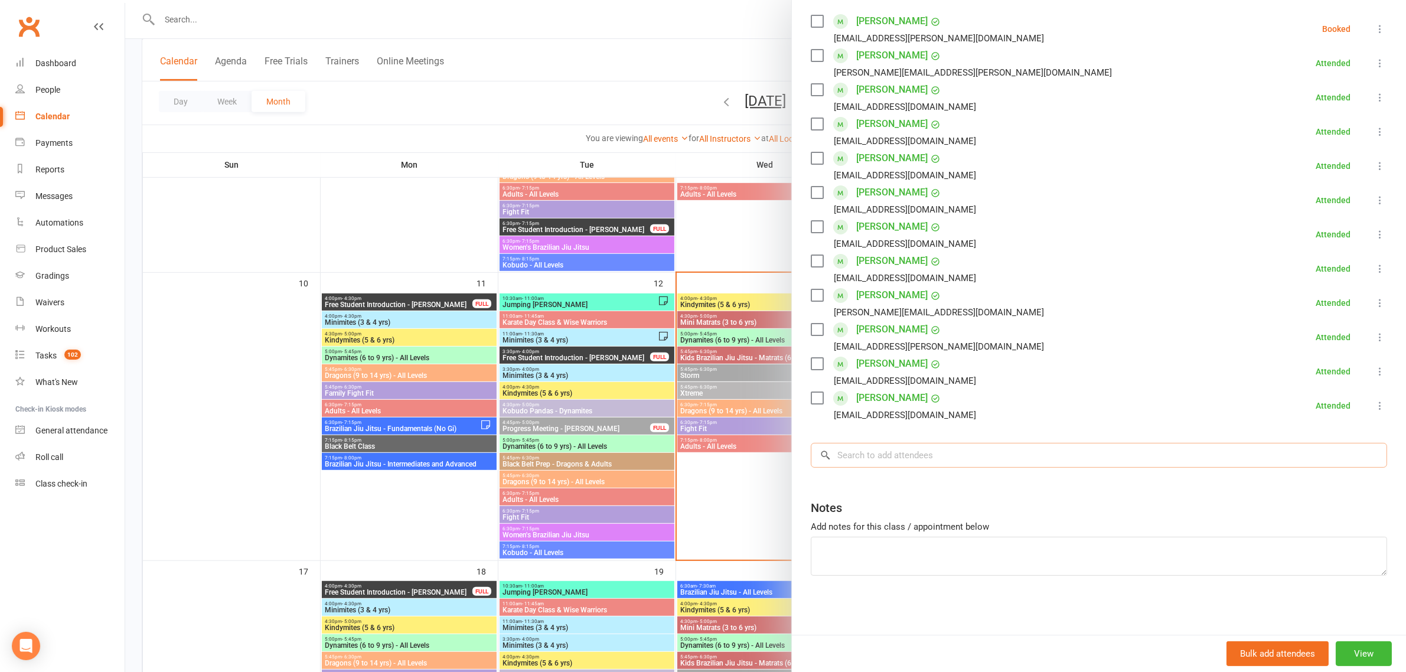
click at [955, 455] on input "search" at bounding box center [1099, 455] width 576 height 25
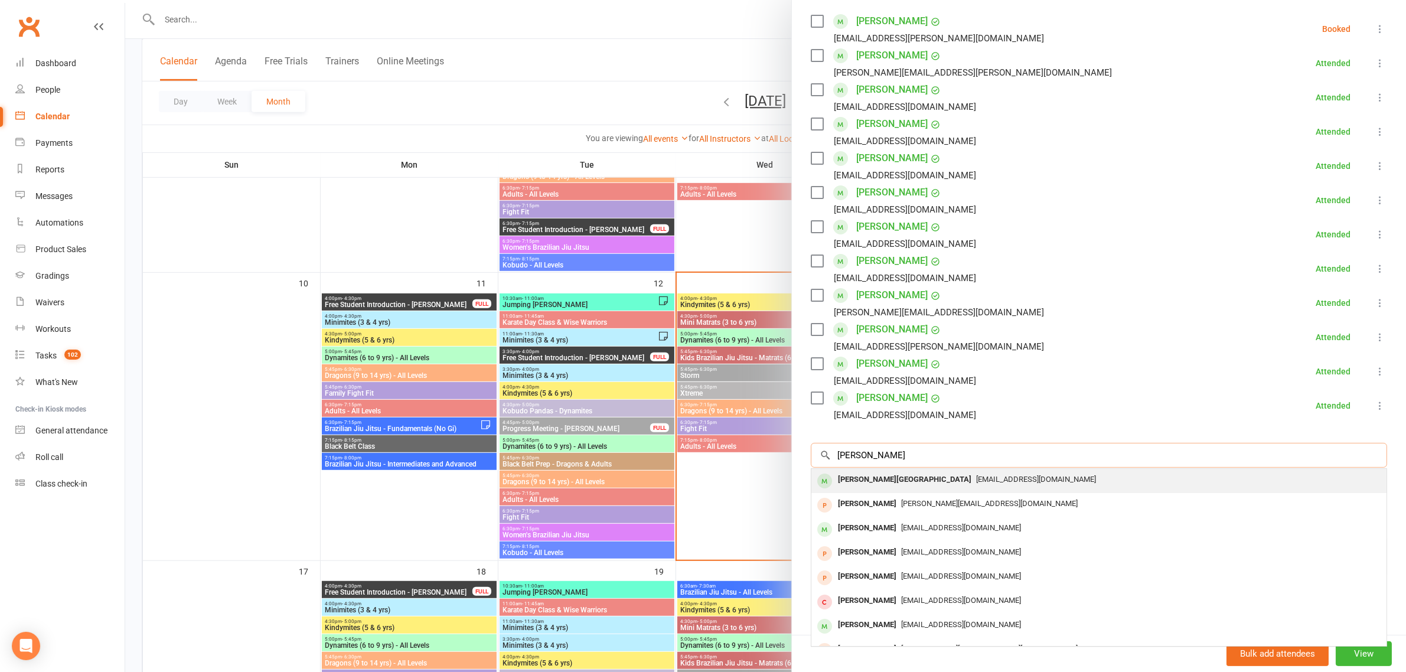
type input "peyton mathe"
click at [914, 477] on div "[PERSON_NAME][GEOGRAPHIC_DATA]" at bounding box center [904, 479] width 143 height 17
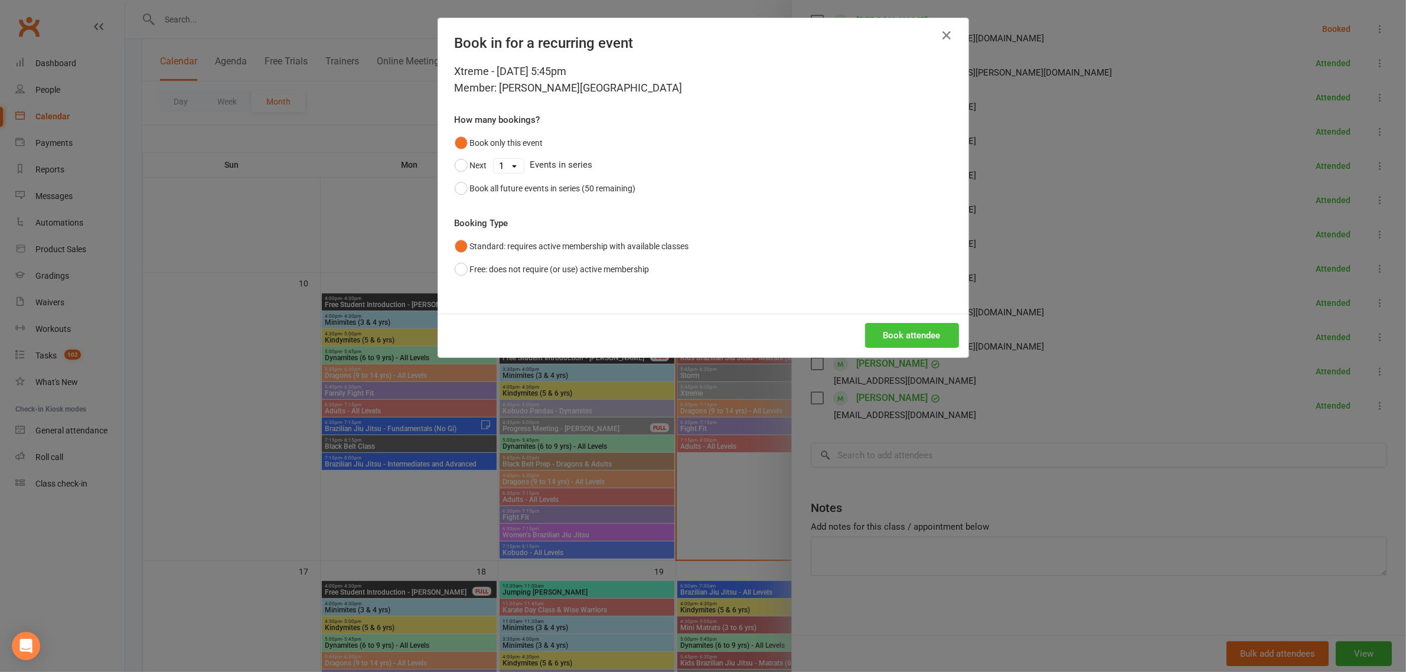
click at [913, 334] on button "Book attendee" at bounding box center [912, 335] width 94 height 25
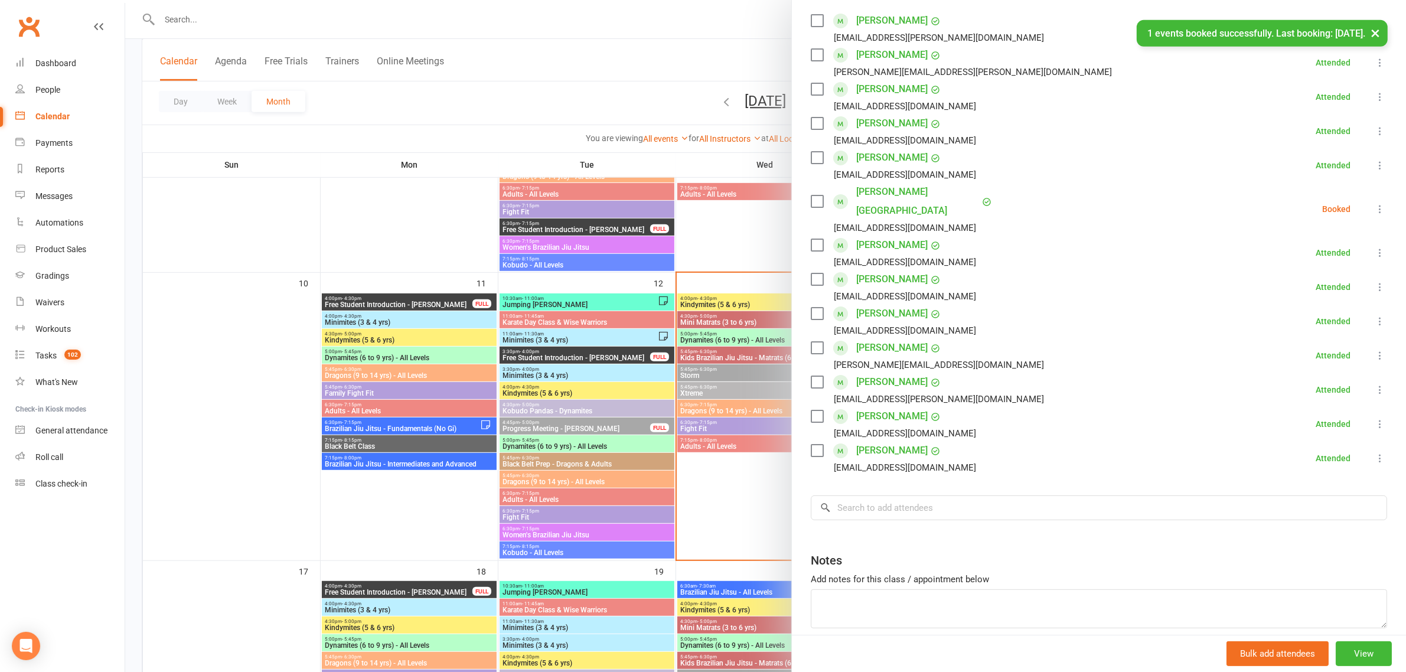
click at [1373, 202] on button at bounding box center [1380, 209] width 14 height 14
click at [1310, 269] on link "Check in" at bounding box center [1323, 279] width 127 height 24
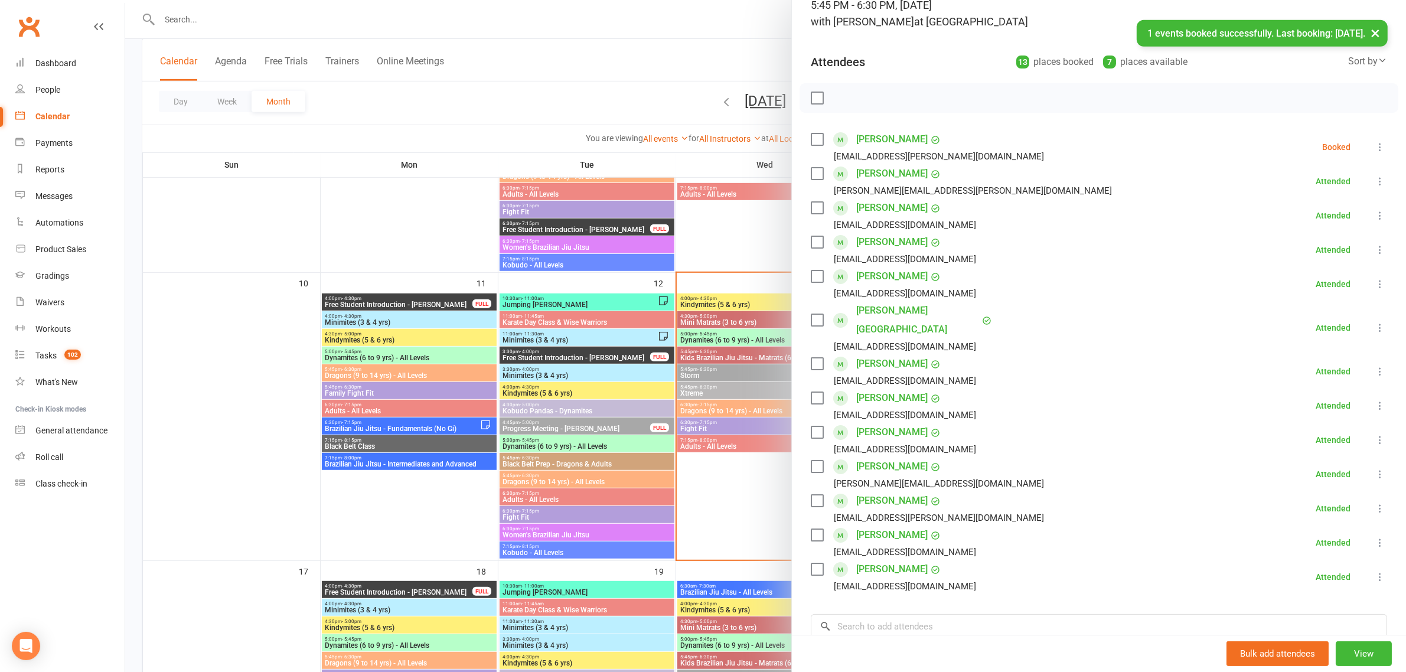
scroll to position [61, 0]
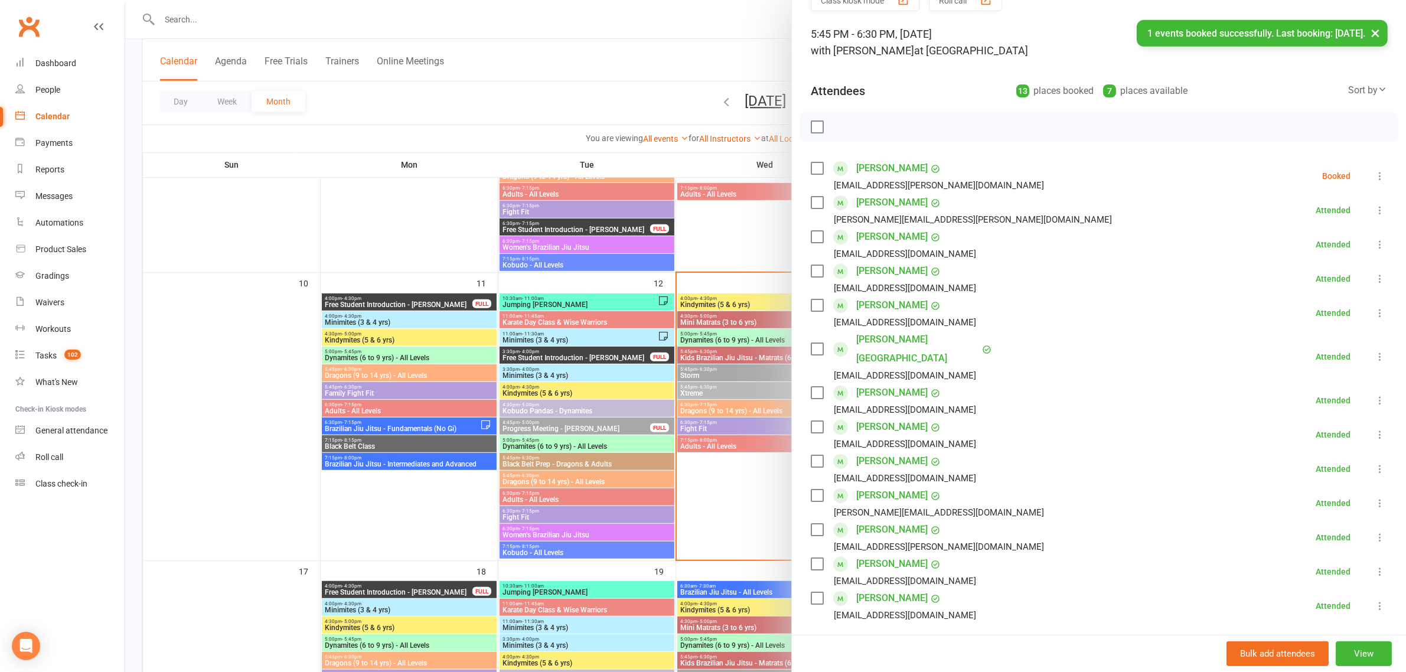
click at [1373, 175] on button at bounding box center [1380, 176] width 14 height 14
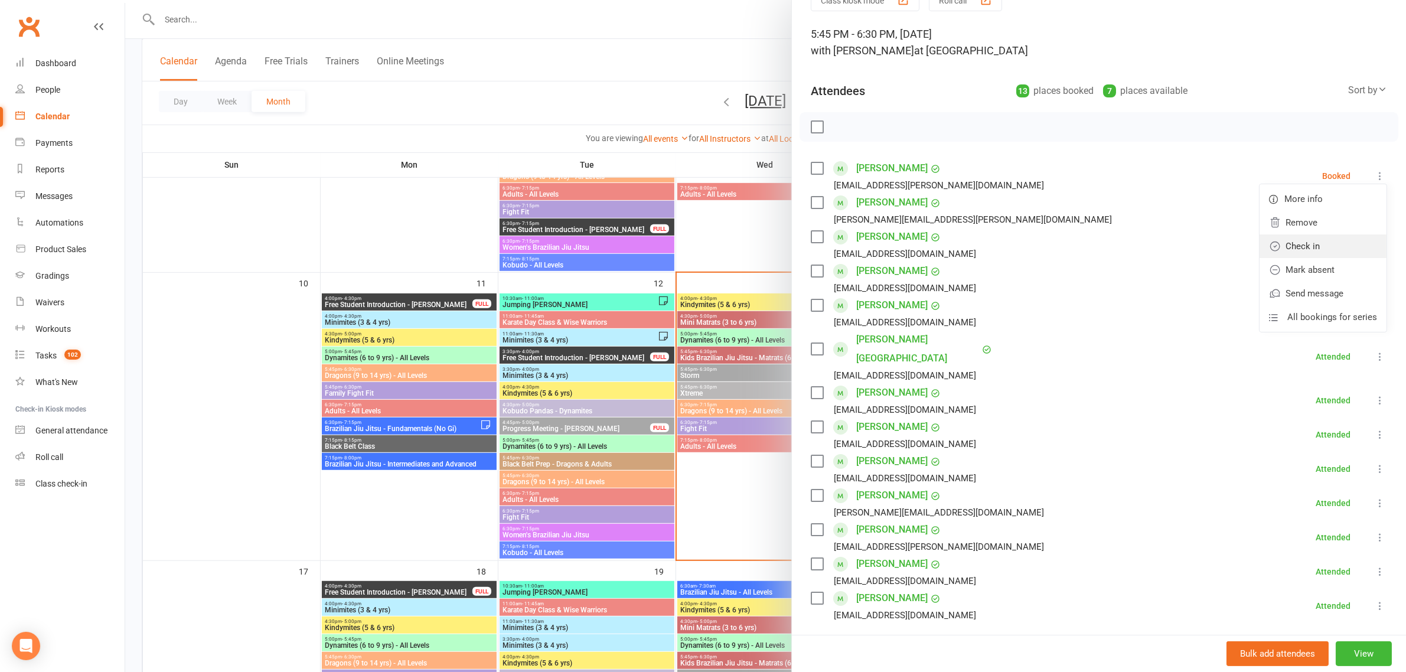
click at [1314, 238] on link "Check in" at bounding box center [1323, 246] width 127 height 24
click at [682, 364] on div at bounding box center [765, 336] width 1281 height 672
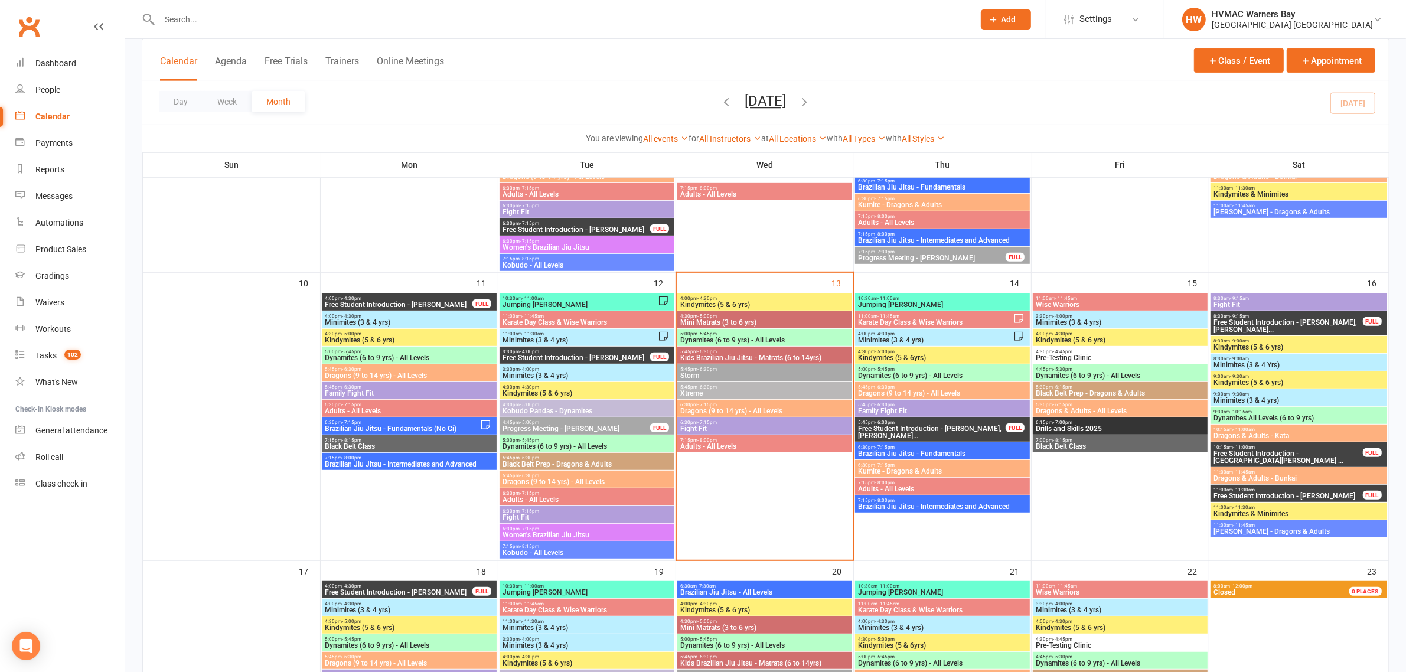
click at [720, 406] on span "6:30pm - 7:15pm" at bounding box center [765, 404] width 170 height 5
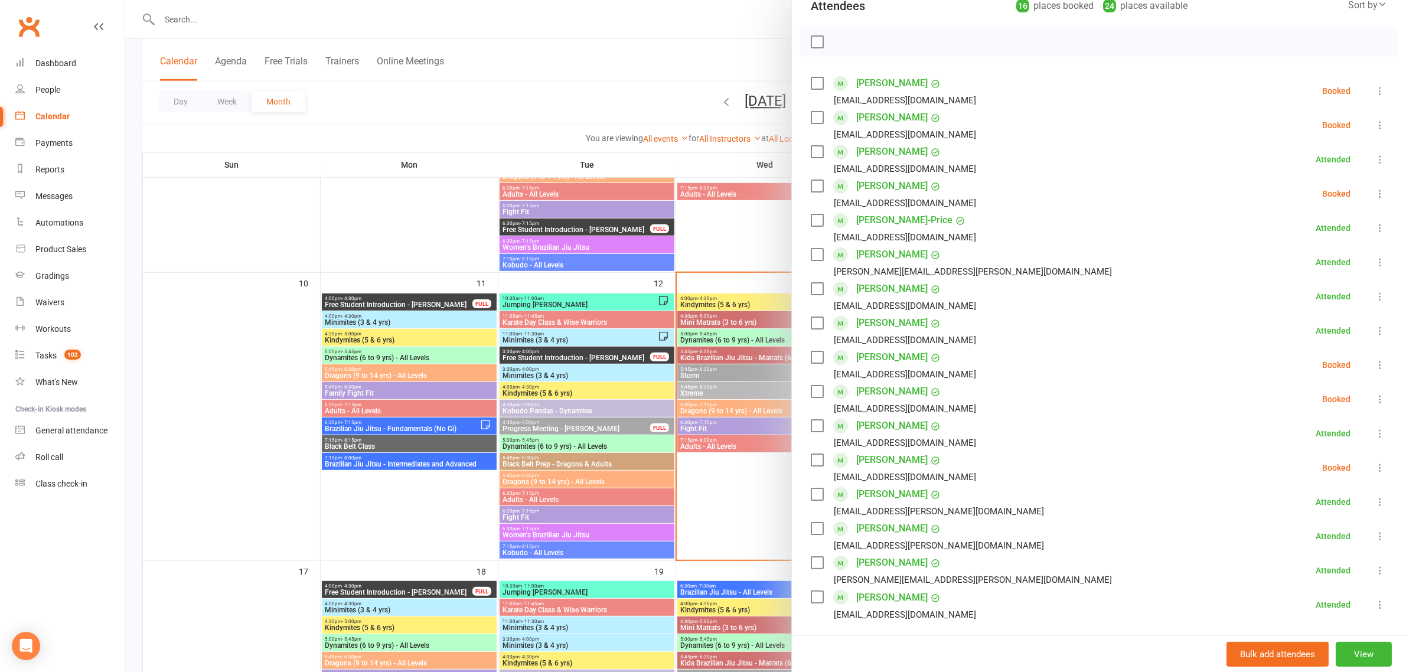
scroll to position [148, 0]
click at [1373, 369] on button at bounding box center [1380, 363] width 14 height 14
click at [1285, 440] on link "Check in" at bounding box center [1323, 434] width 127 height 24
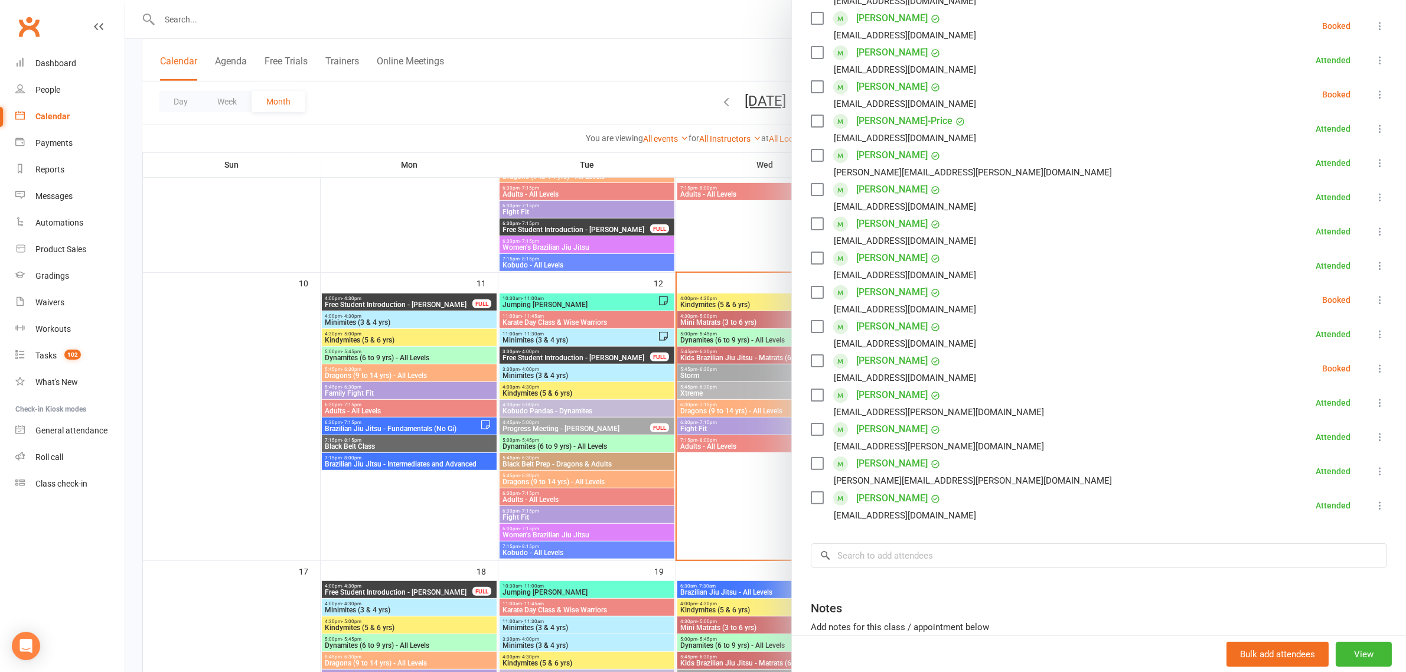
scroll to position [221, 0]
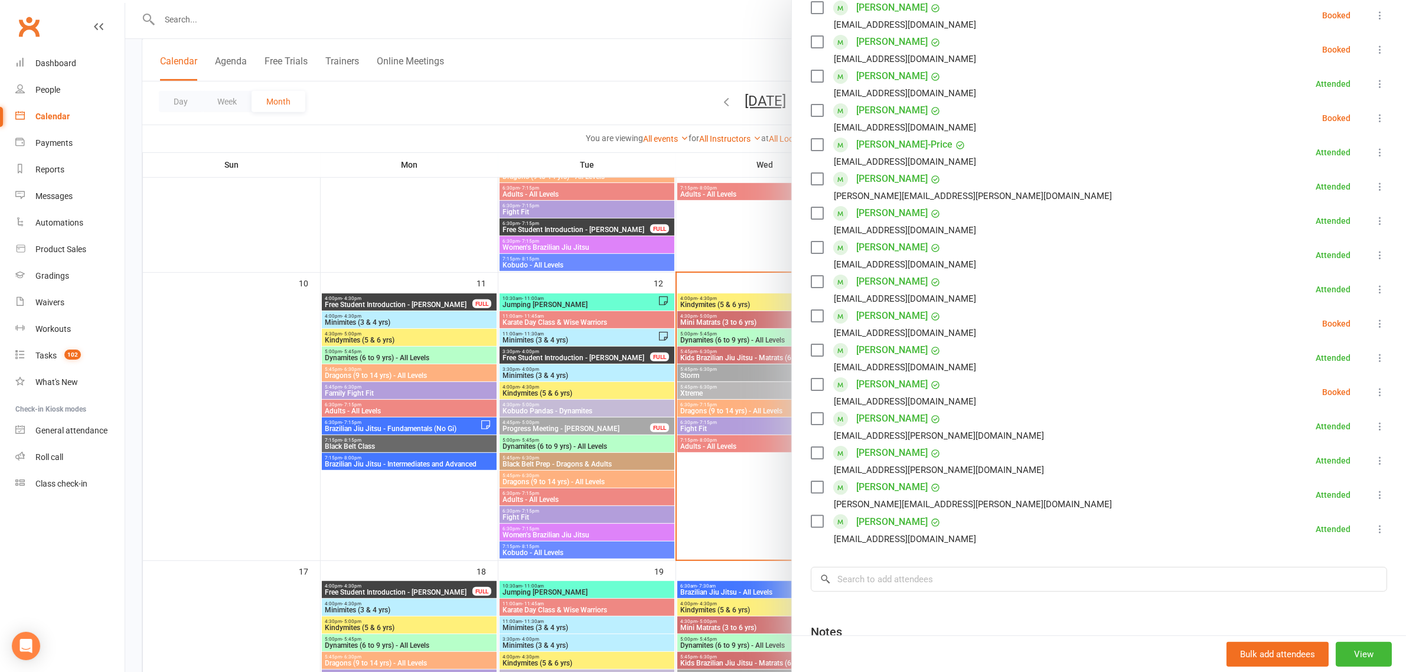
click at [1374, 322] on icon at bounding box center [1380, 324] width 12 height 12
click at [1304, 377] on link "Remove" at bounding box center [1323, 370] width 127 height 24
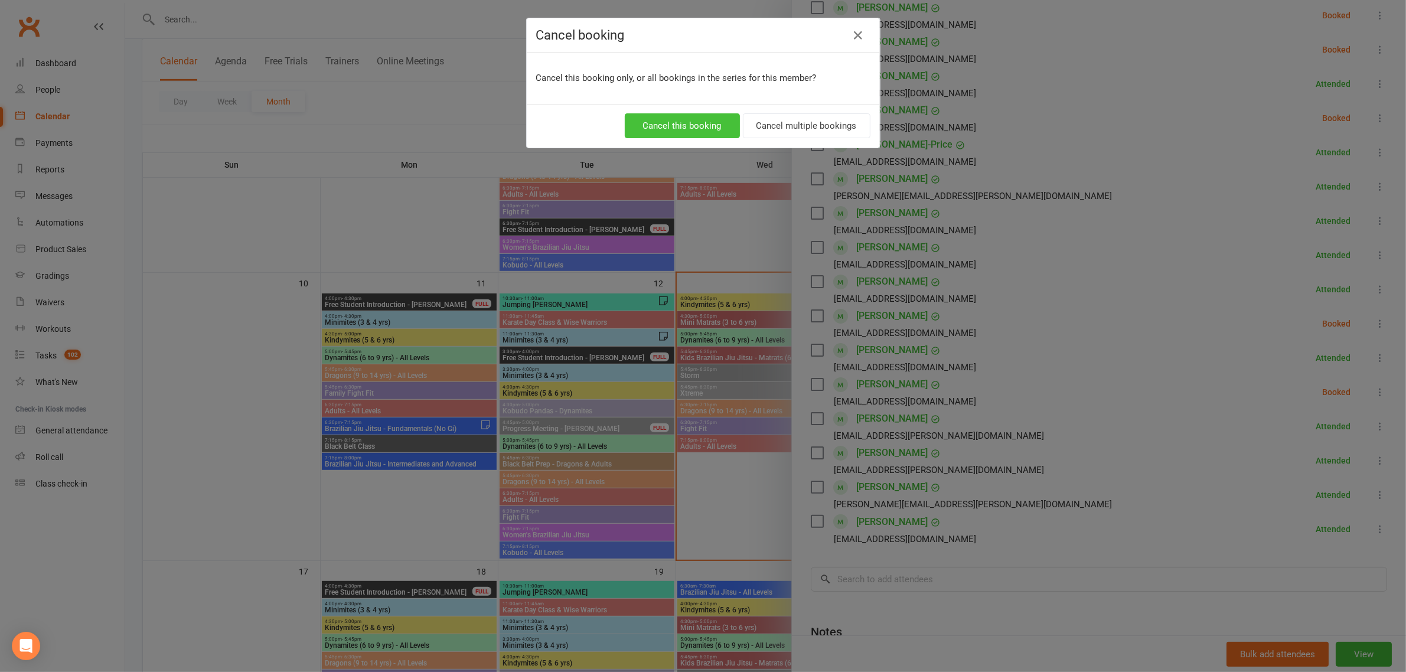
click at [674, 128] on button "Cancel this booking" at bounding box center [682, 125] width 115 height 25
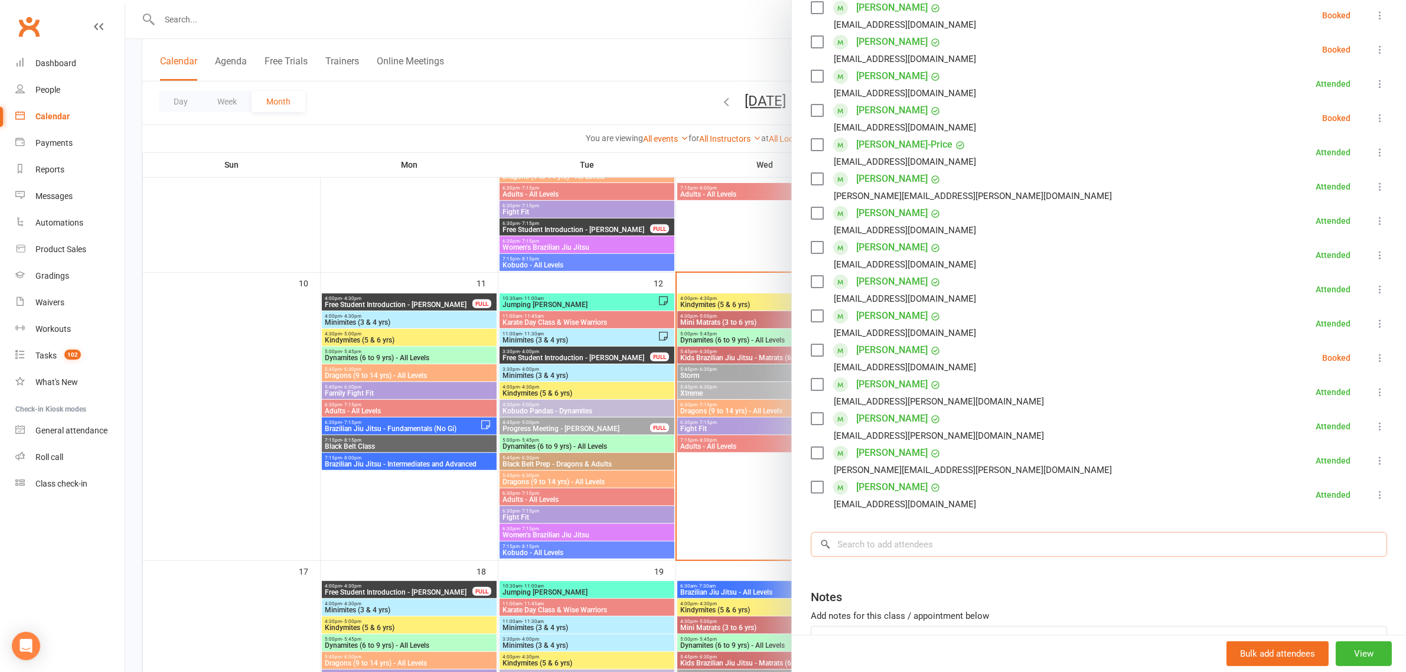
click at [910, 544] on input "search" at bounding box center [1099, 544] width 576 height 25
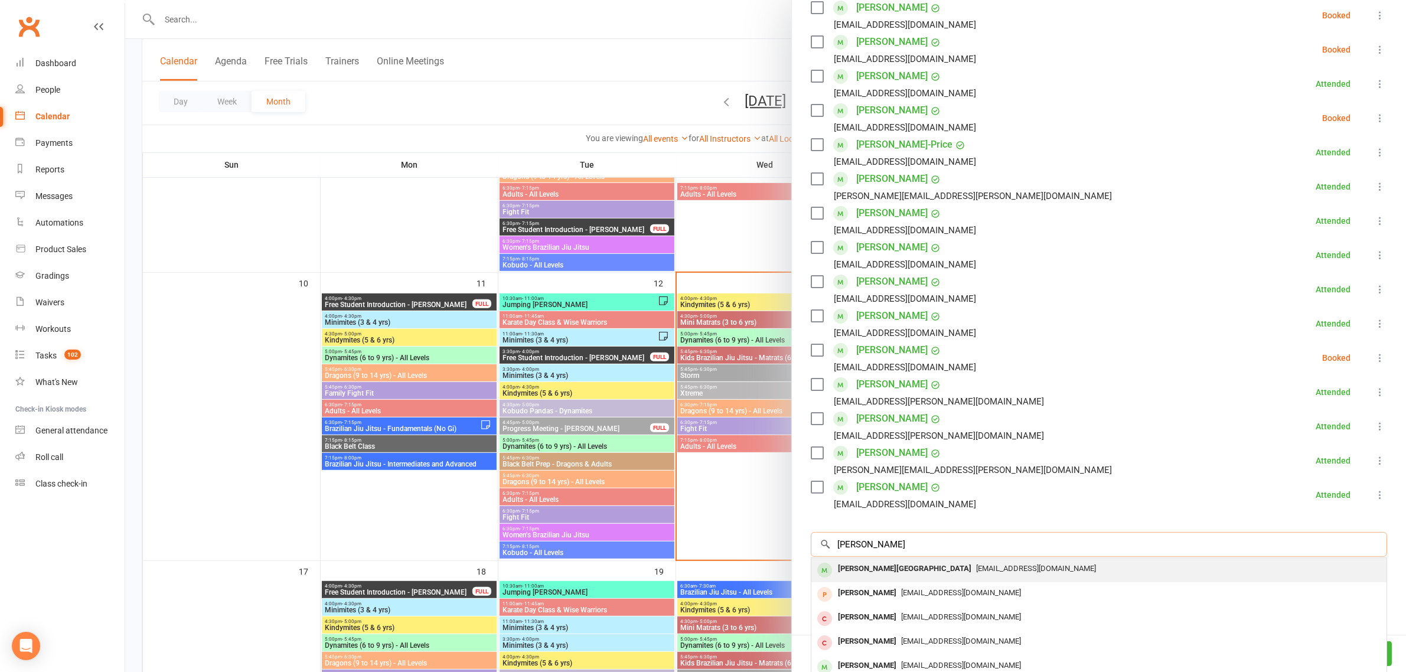
type input "payton mathe"
click at [896, 565] on div "[PERSON_NAME][GEOGRAPHIC_DATA]" at bounding box center [904, 568] width 143 height 17
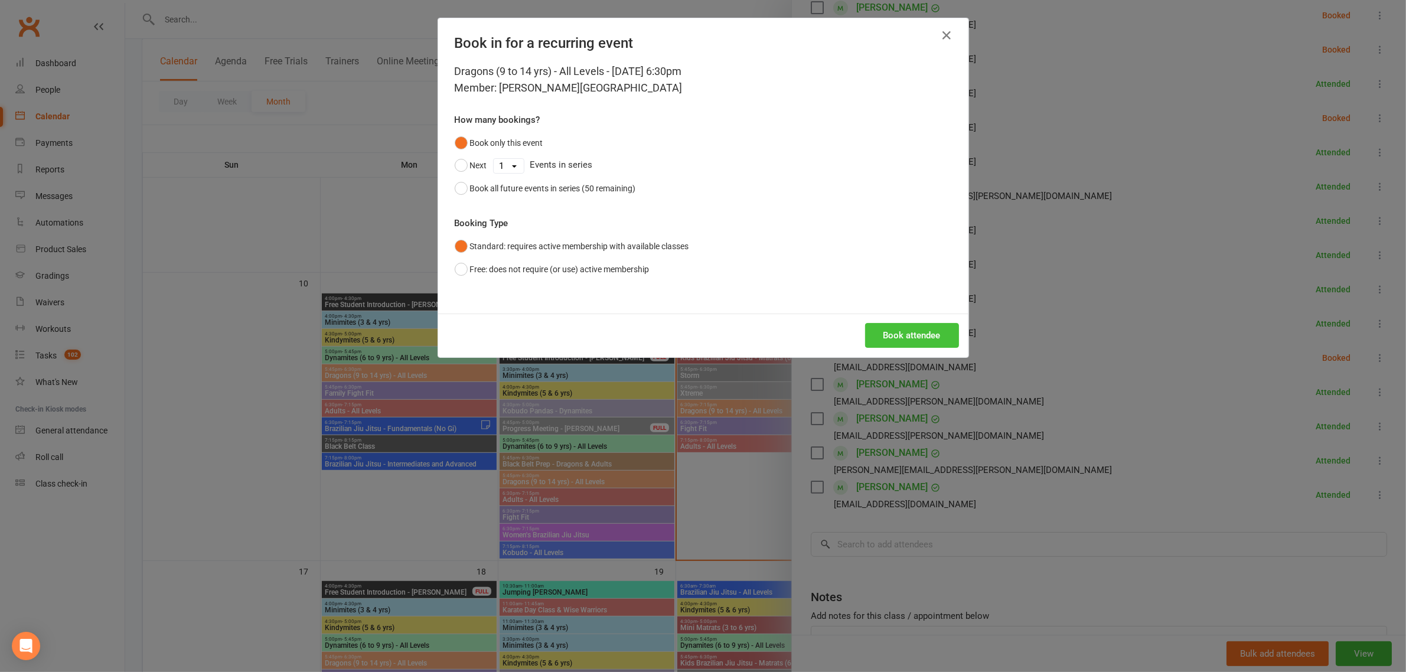
click at [889, 338] on button "Book attendee" at bounding box center [912, 335] width 94 height 25
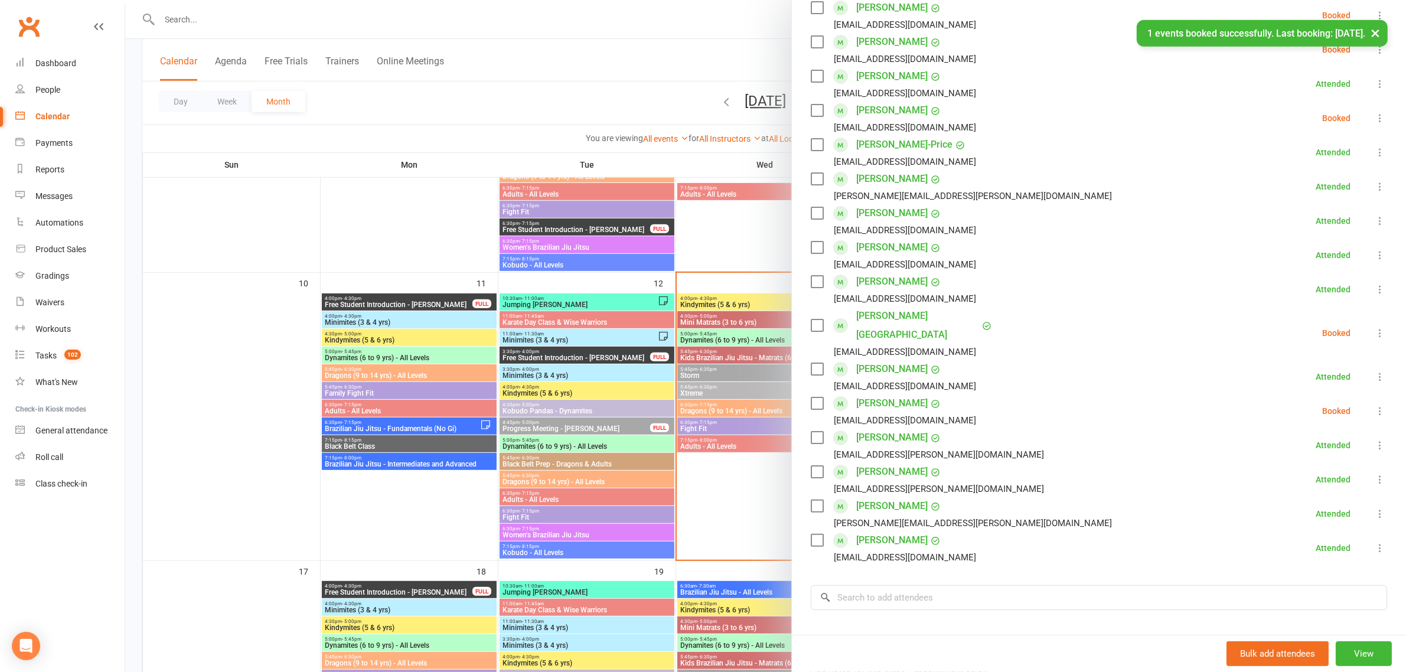
click at [1374, 327] on icon at bounding box center [1380, 333] width 12 height 12
click at [1295, 400] on link "Check in" at bounding box center [1323, 403] width 127 height 24
click at [609, 341] on div at bounding box center [765, 336] width 1281 height 672
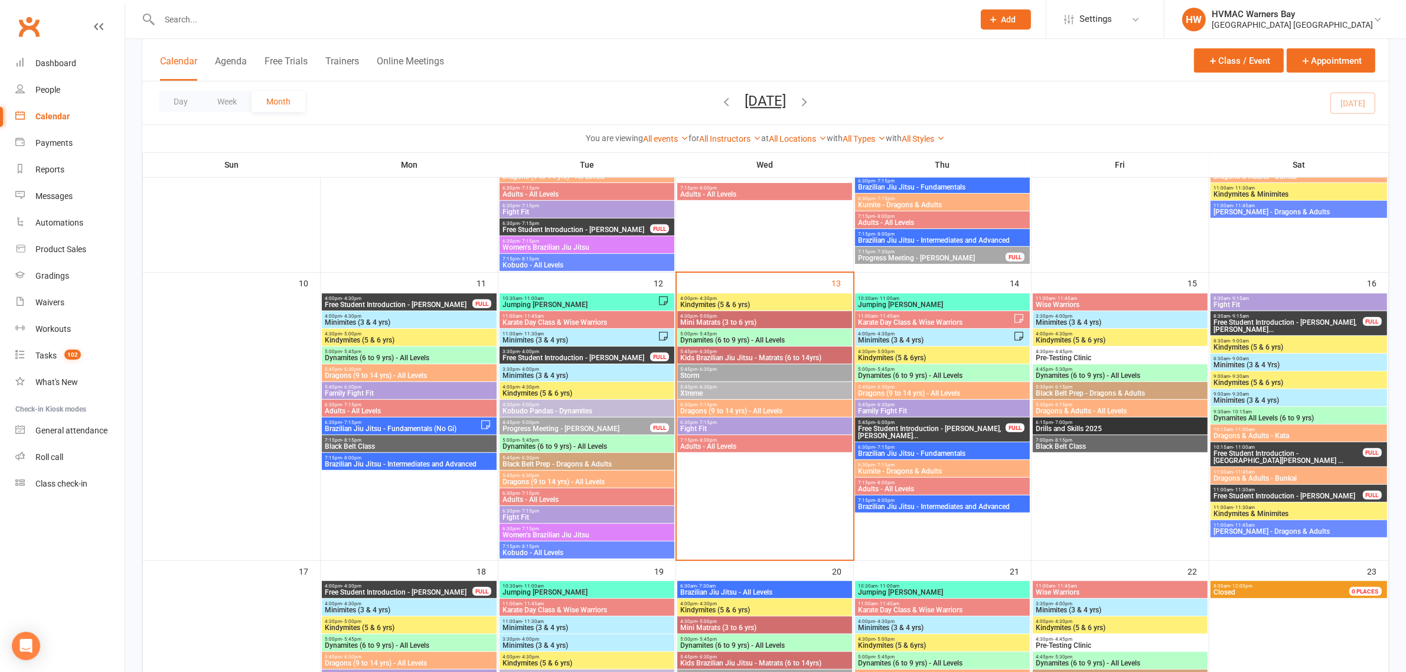
click at [726, 423] on span "6:30pm - 7:15pm" at bounding box center [765, 422] width 170 height 5
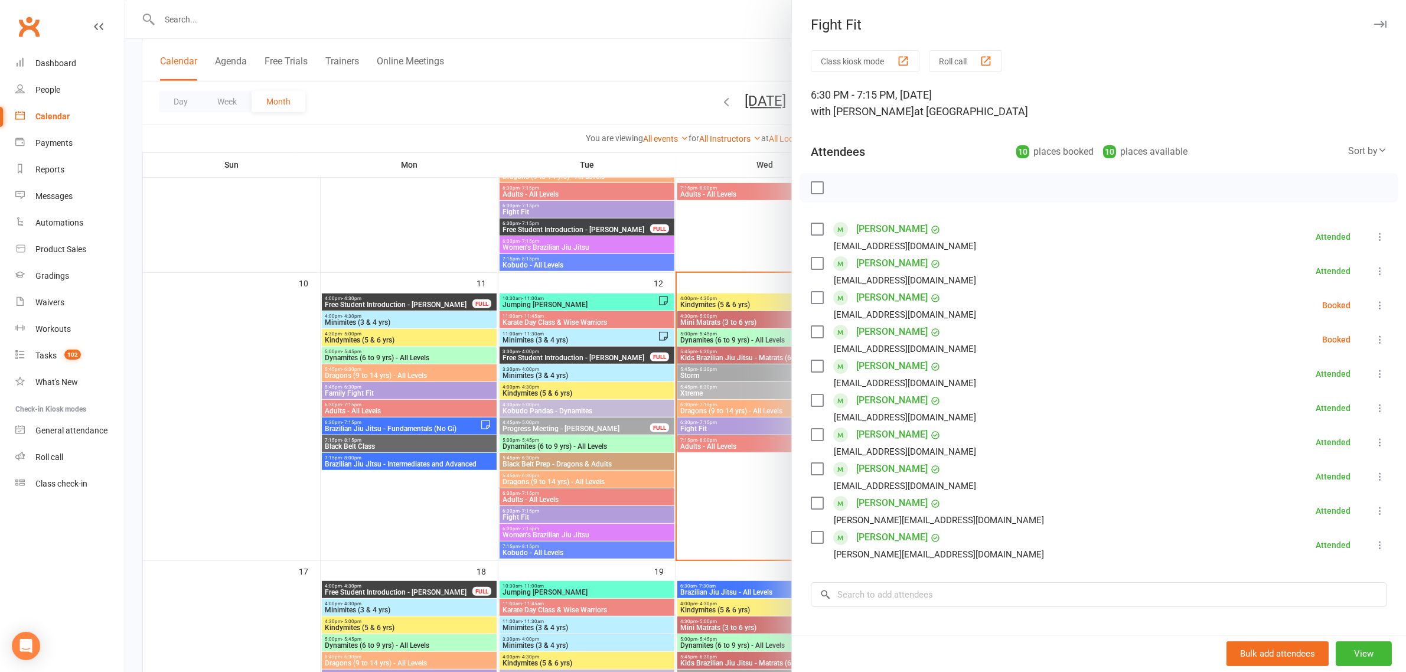
click at [582, 93] on div at bounding box center [765, 336] width 1281 height 672
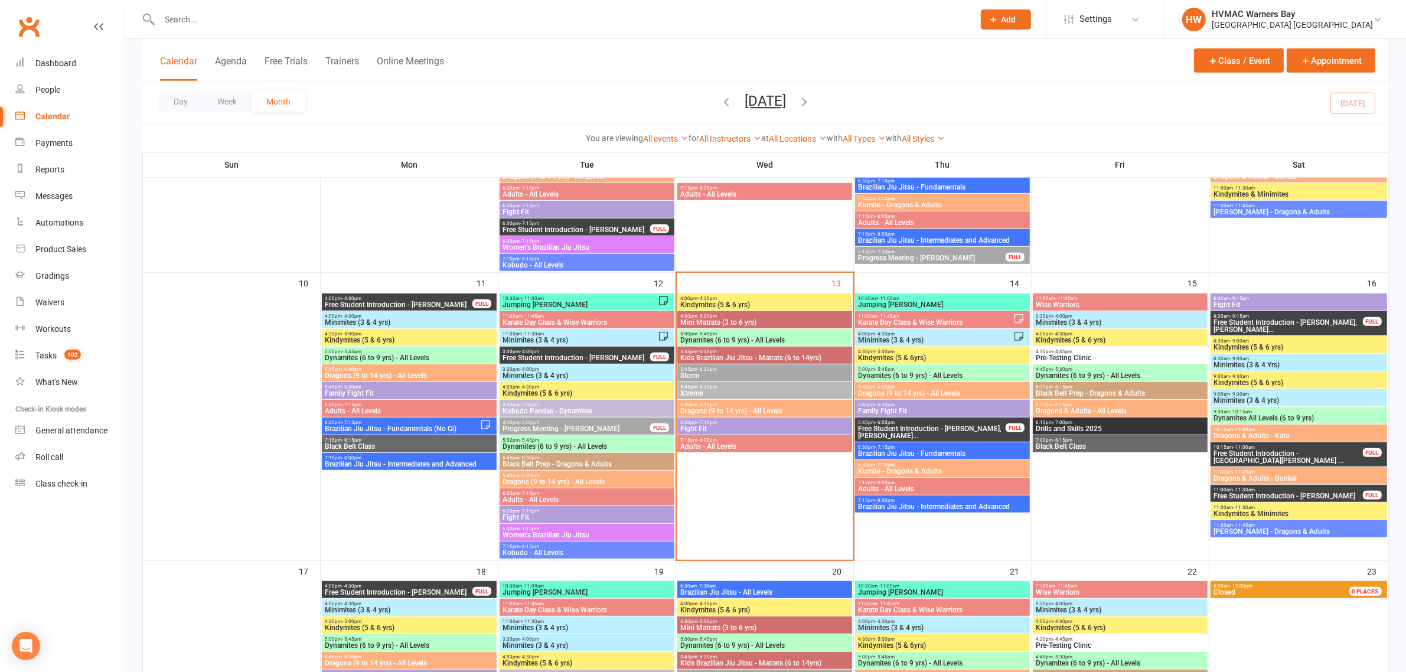
click at [755, 410] on span "Dragons (9 to 14 yrs) - All Levels" at bounding box center [765, 410] width 170 height 7
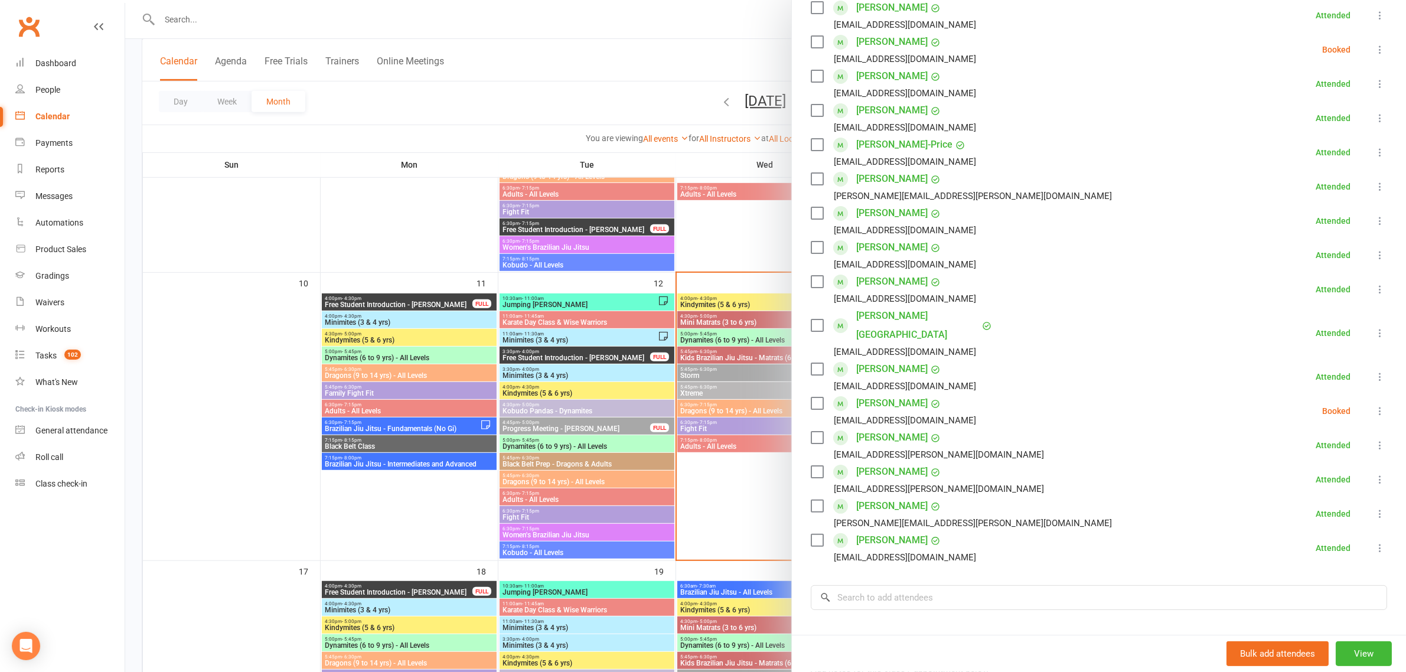
click at [620, 92] on div at bounding box center [765, 336] width 1281 height 672
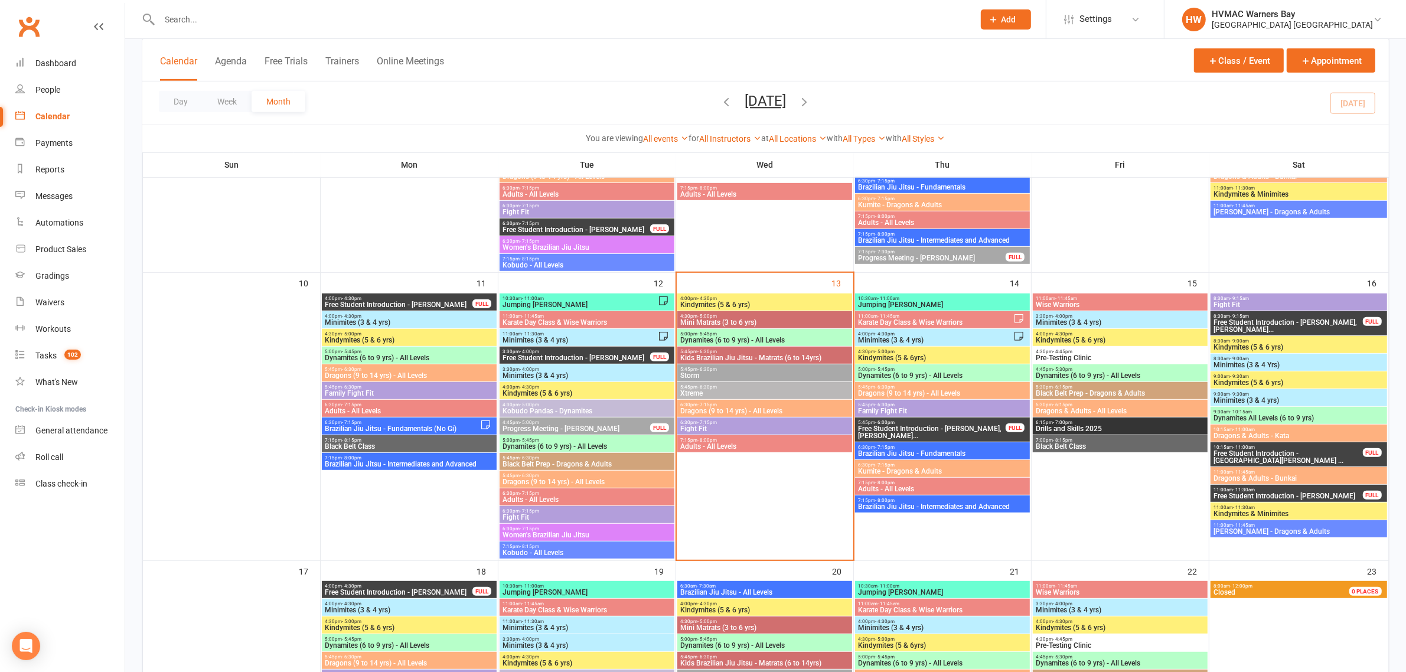
click at [834, 415] on div "6:30pm - 7:15pm Dragons (9 to 14 yrs) - All Levels" at bounding box center [764, 408] width 175 height 17
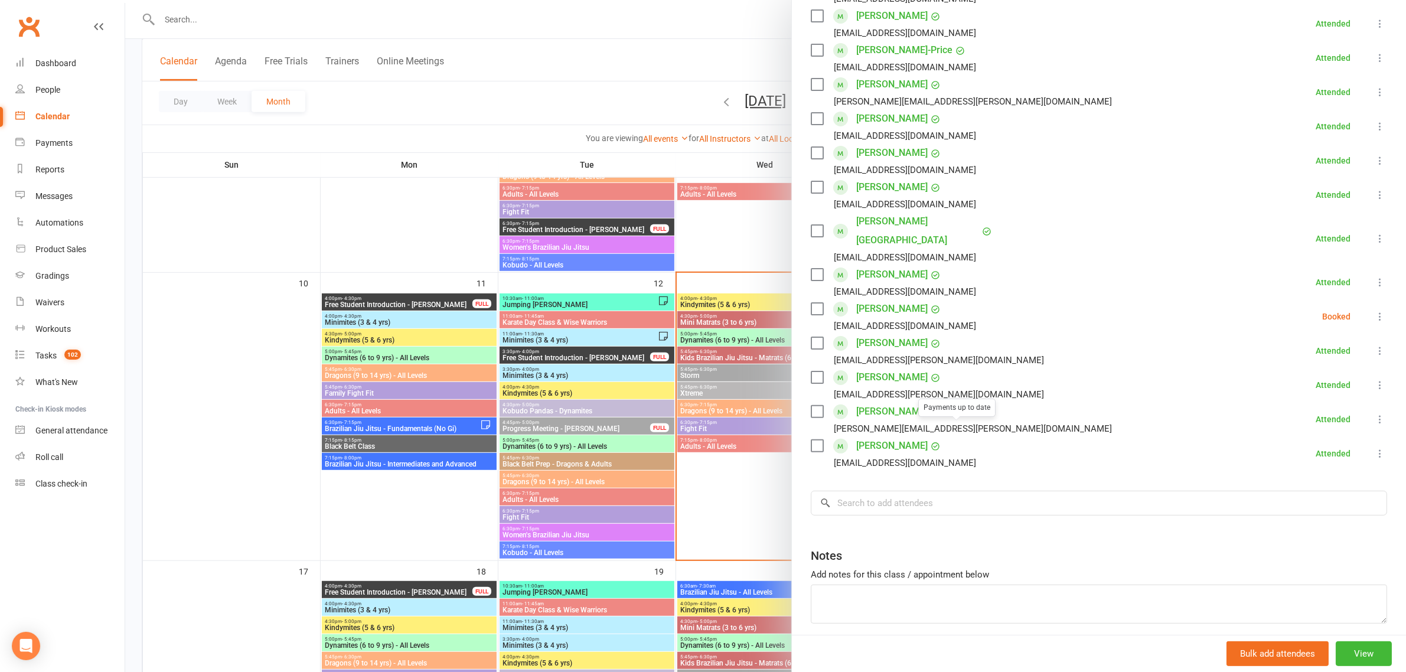
scroll to position [272, 0]
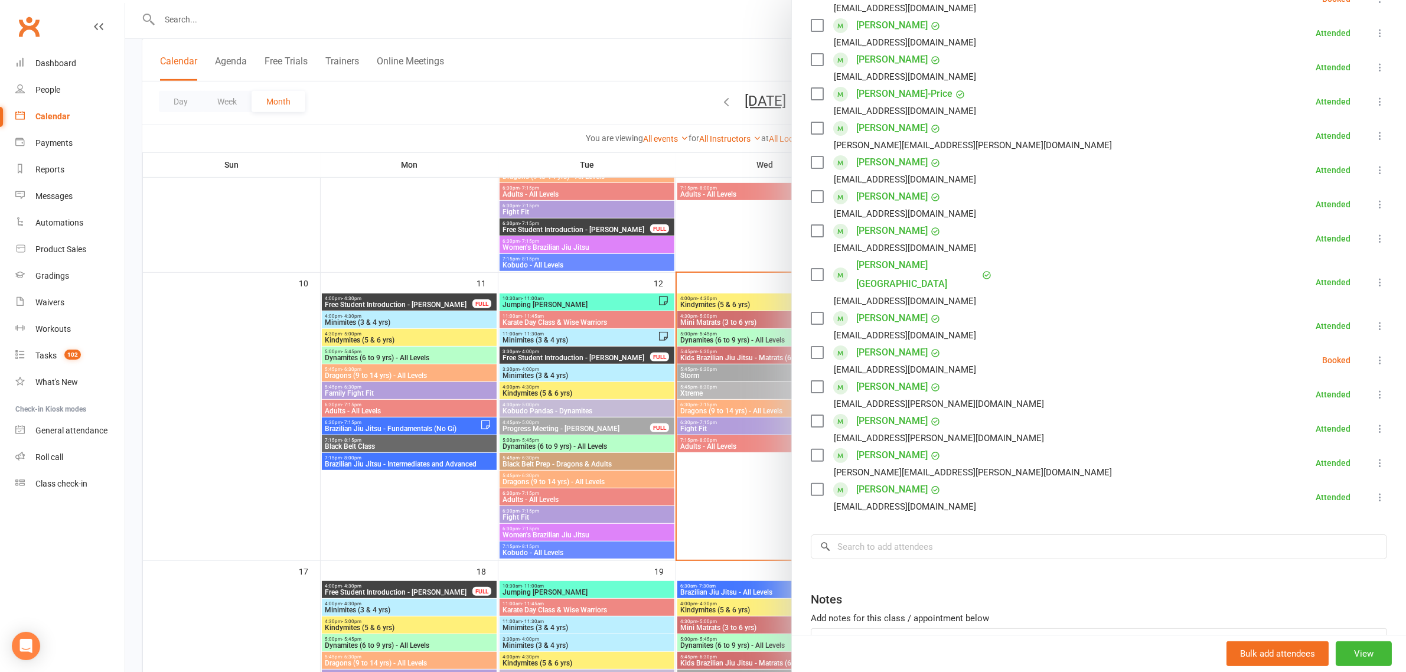
click at [745, 272] on div at bounding box center [765, 336] width 1281 height 672
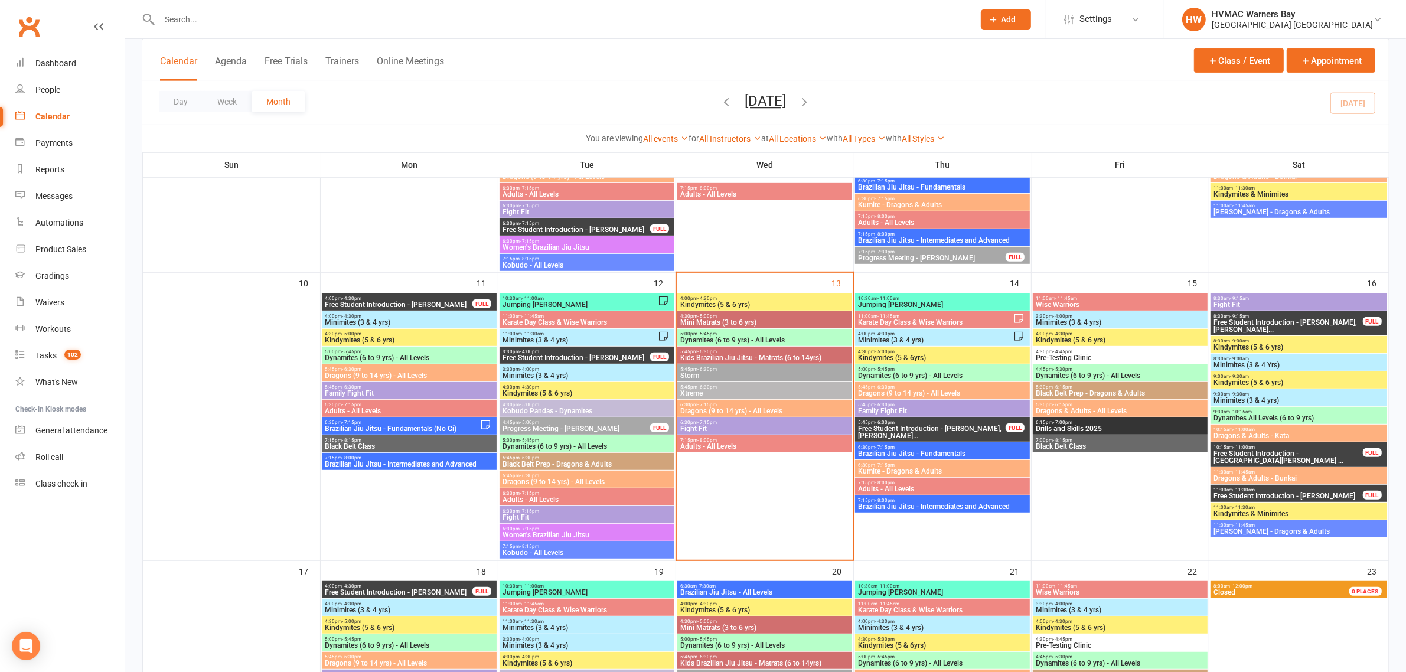
click at [704, 391] on span "Xtreme" at bounding box center [765, 393] width 170 height 7
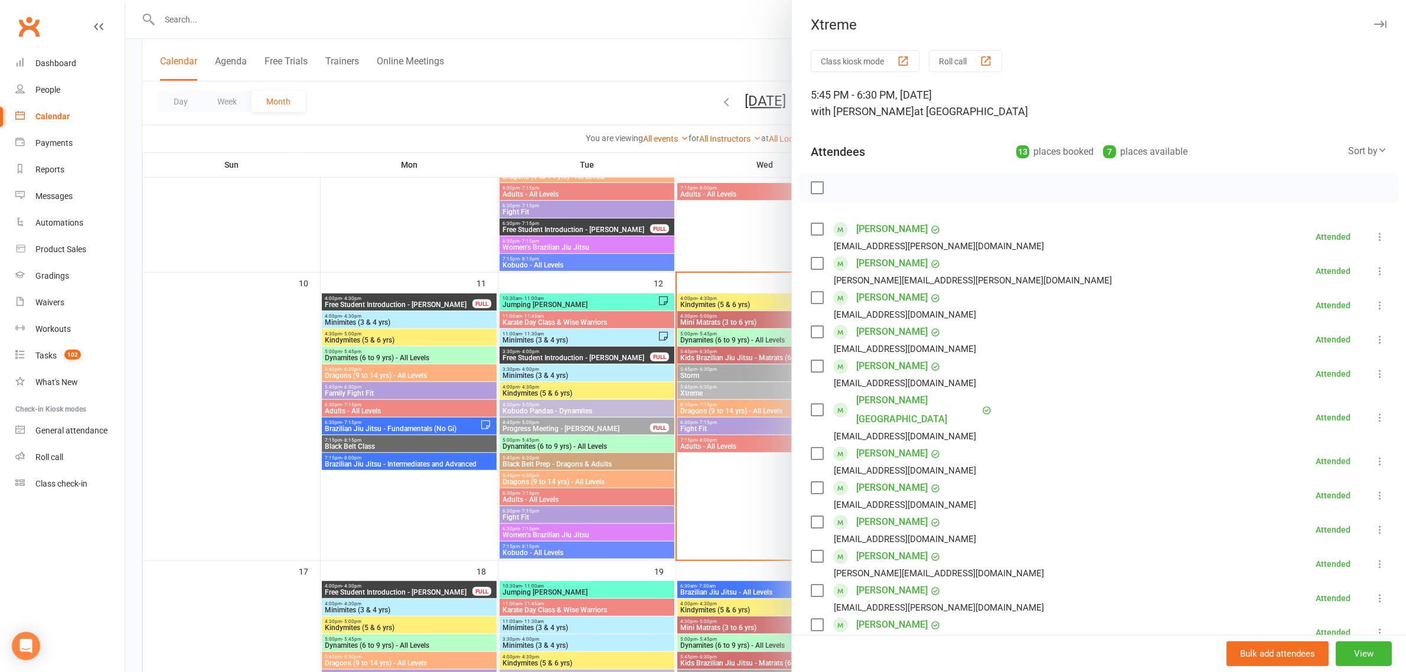
drag, startPoint x: 704, startPoint y: 391, endPoint x: 459, endPoint y: 101, distance: 380.5
click at [459, 101] on div at bounding box center [765, 336] width 1281 height 672
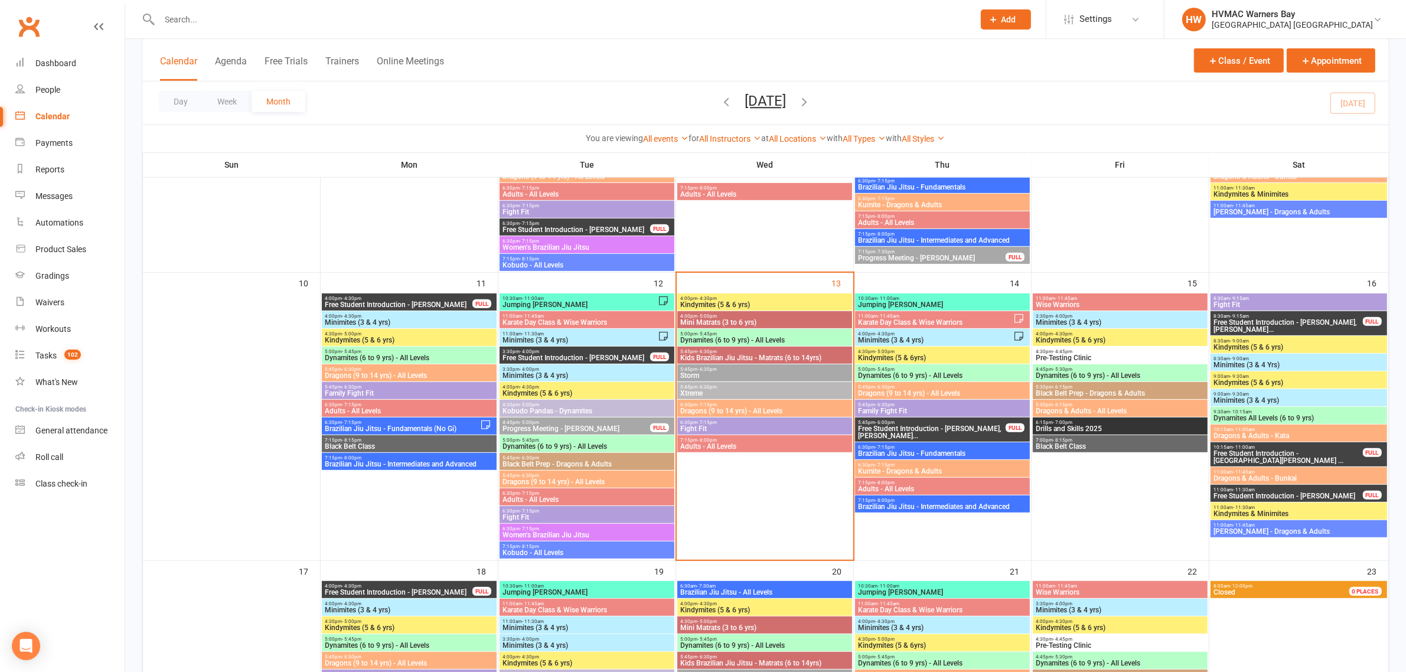
click at [742, 411] on span "Dragons (9 to 14 yrs) - All Levels" at bounding box center [765, 410] width 170 height 7
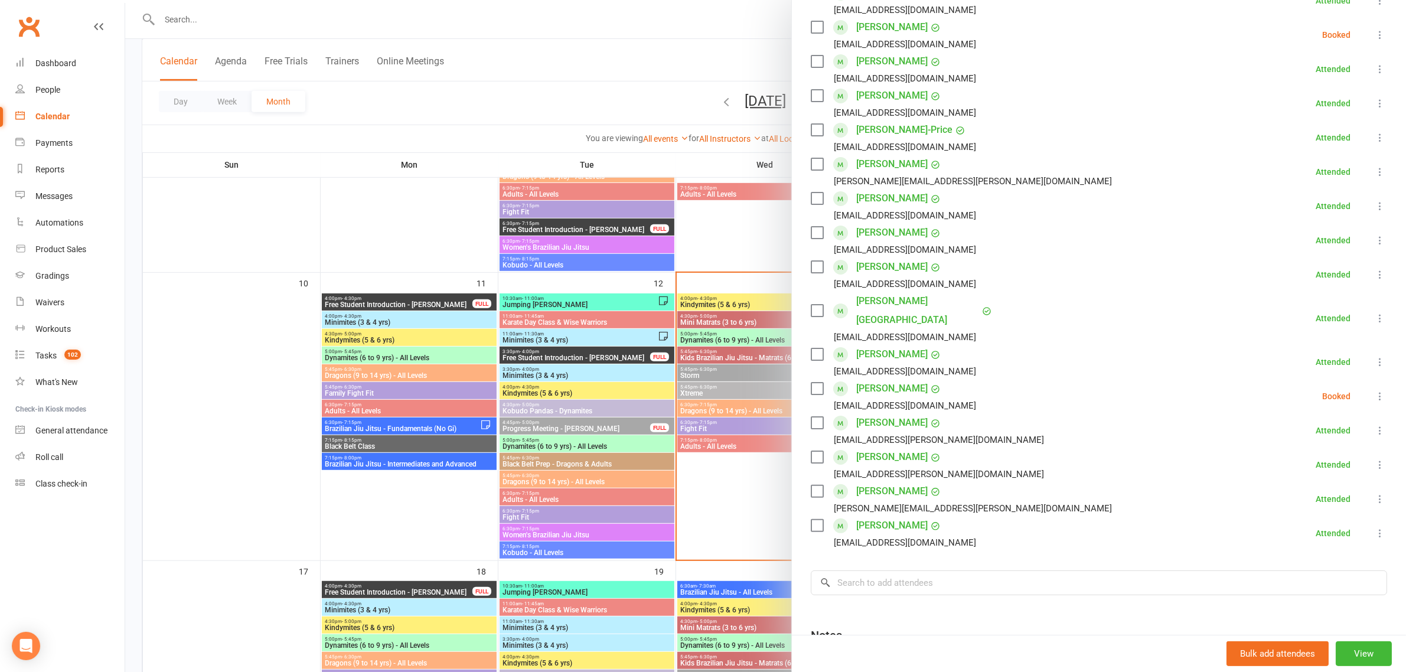
scroll to position [346, 0]
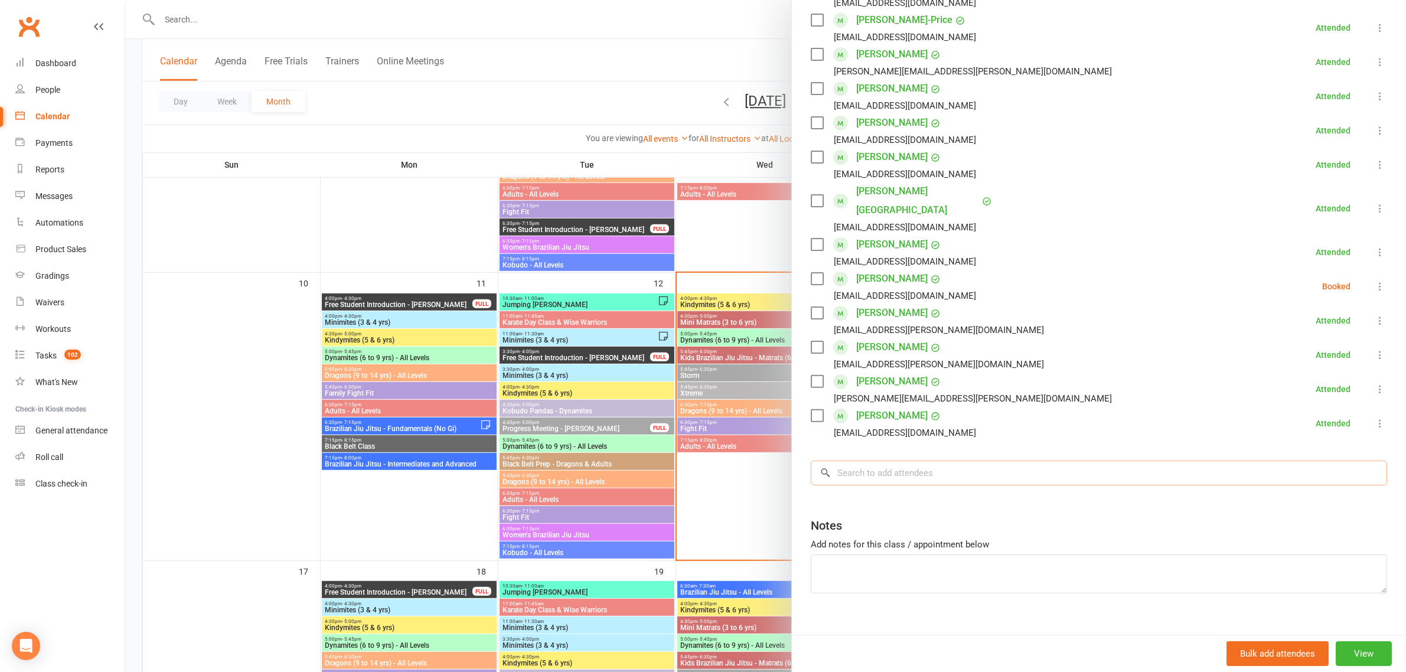
click at [860, 461] on input "search" at bounding box center [1099, 473] width 576 height 25
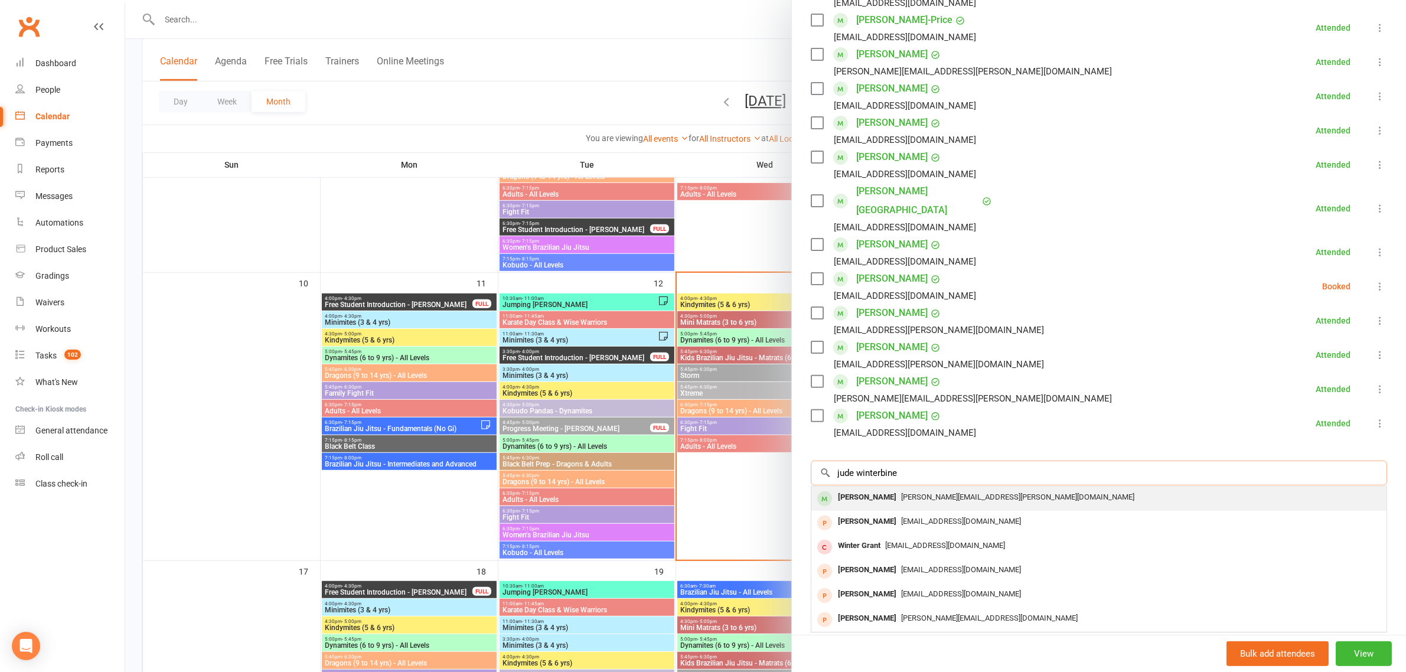
type input "jude winterbine"
click at [877, 489] on div "[PERSON_NAME]" at bounding box center [867, 497] width 68 height 17
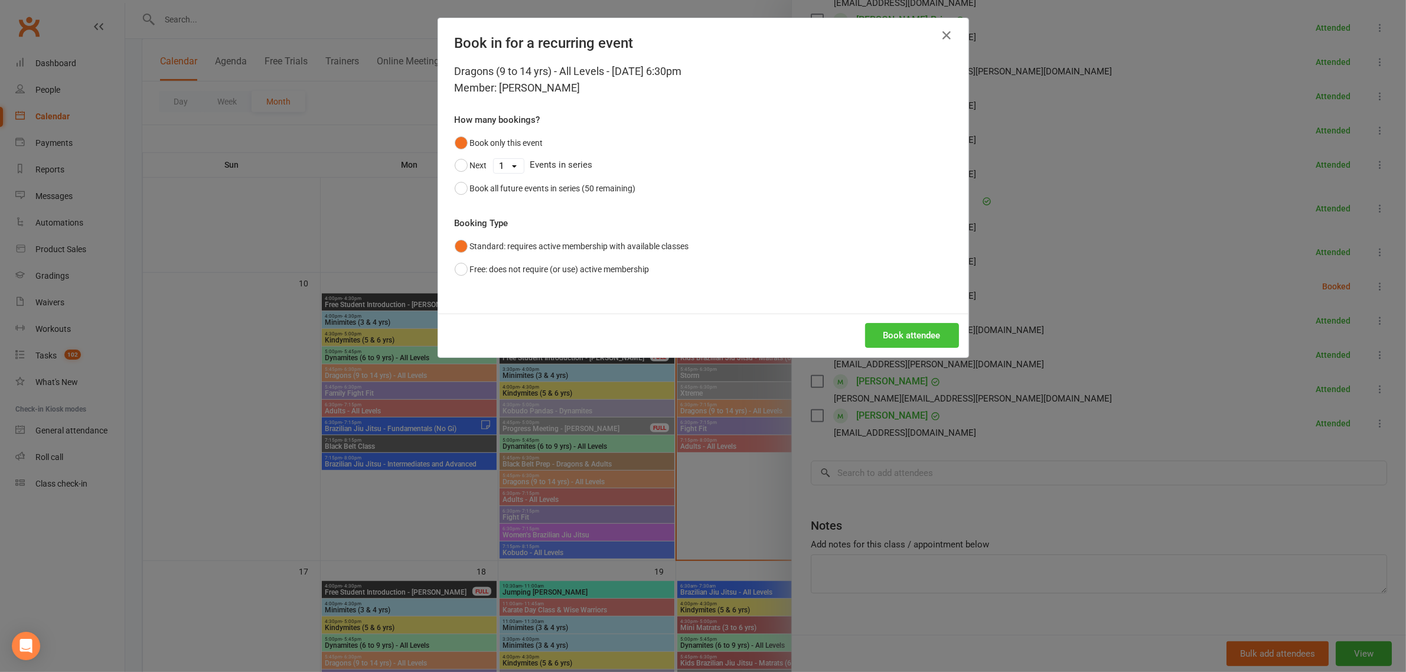
click at [898, 340] on button "Book attendee" at bounding box center [912, 335] width 94 height 25
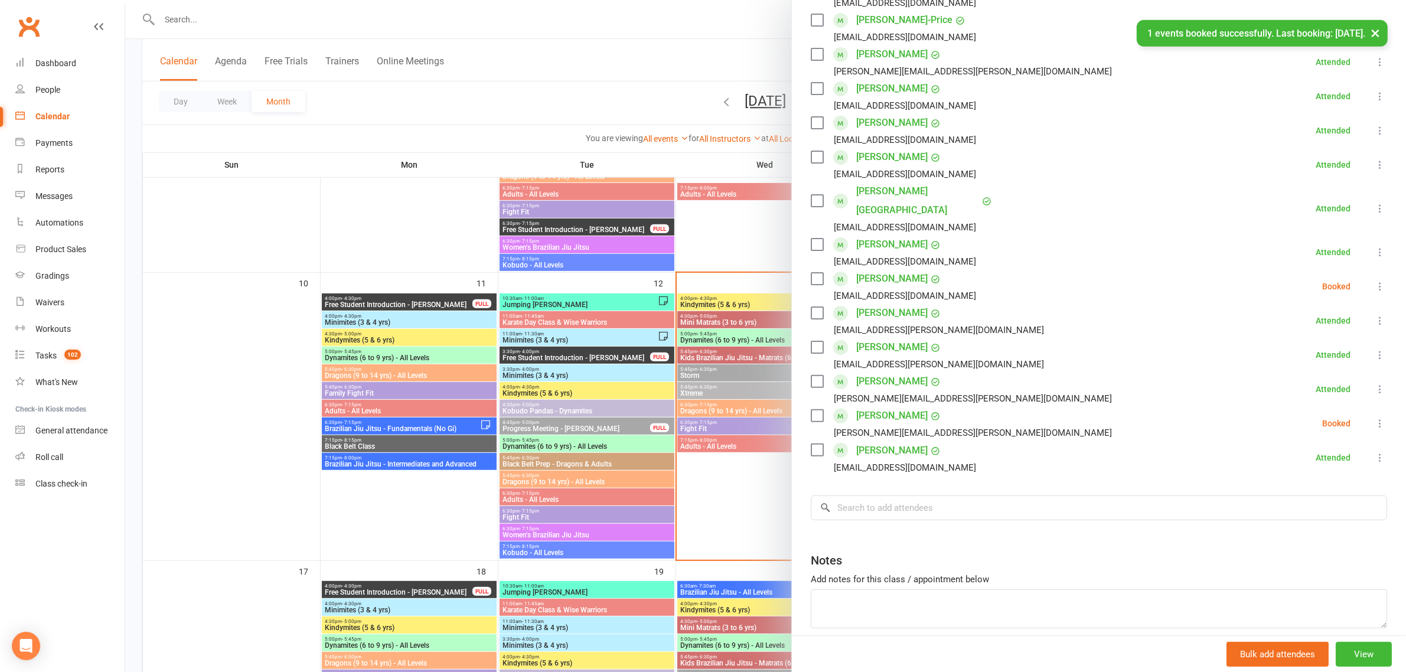
click at [1374, 417] on icon at bounding box center [1380, 423] width 12 height 12
click at [1280, 482] on link "Check in" at bounding box center [1323, 494] width 127 height 24
click at [469, 107] on div at bounding box center [765, 336] width 1281 height 672
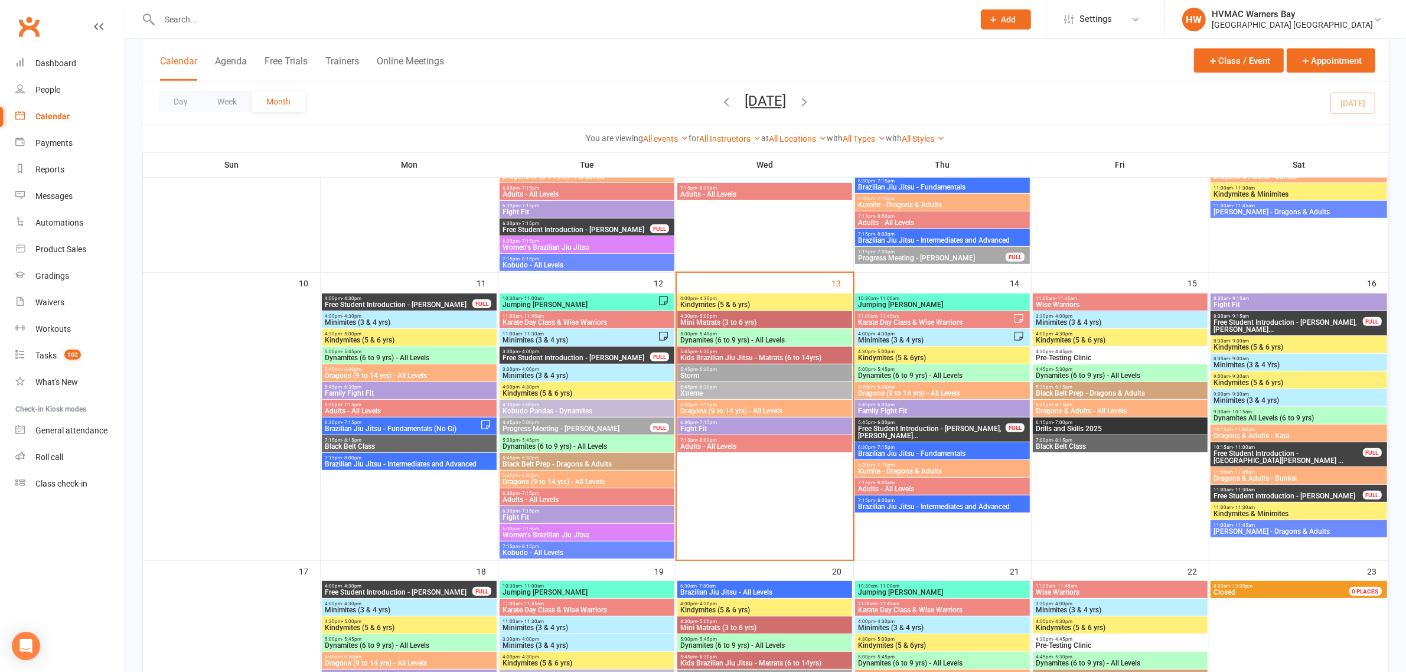
scroll to position [783, 0]
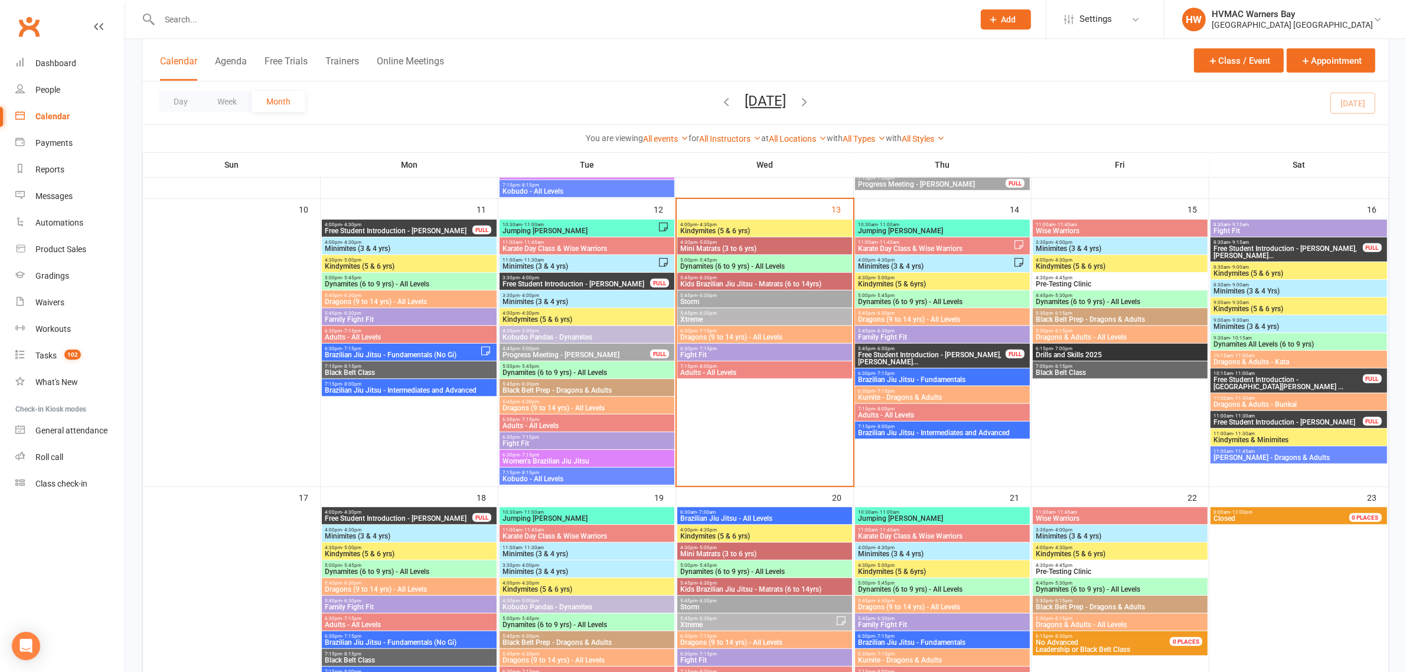
click at [739, 335] on span "Dragons (9 to 14 yrs) - All Levels" at bounding box center [765, 337] width 170 height 7
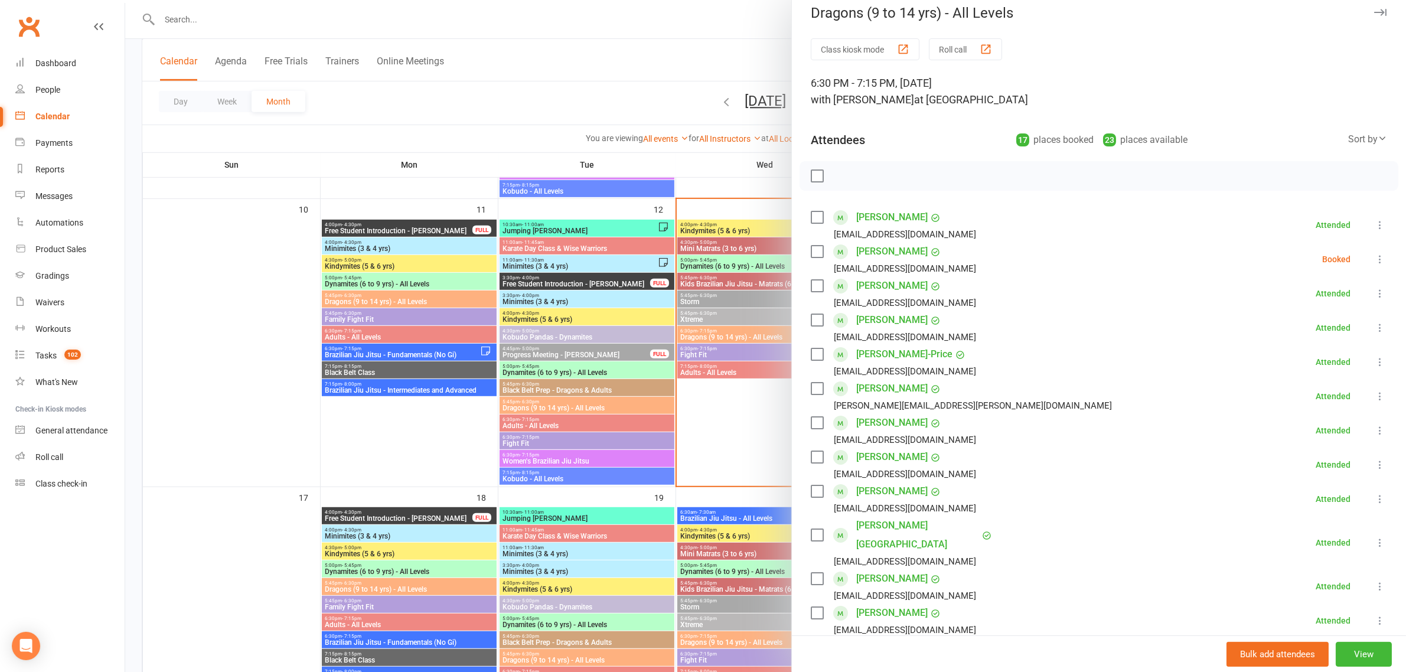
scroll to position [0, 0]
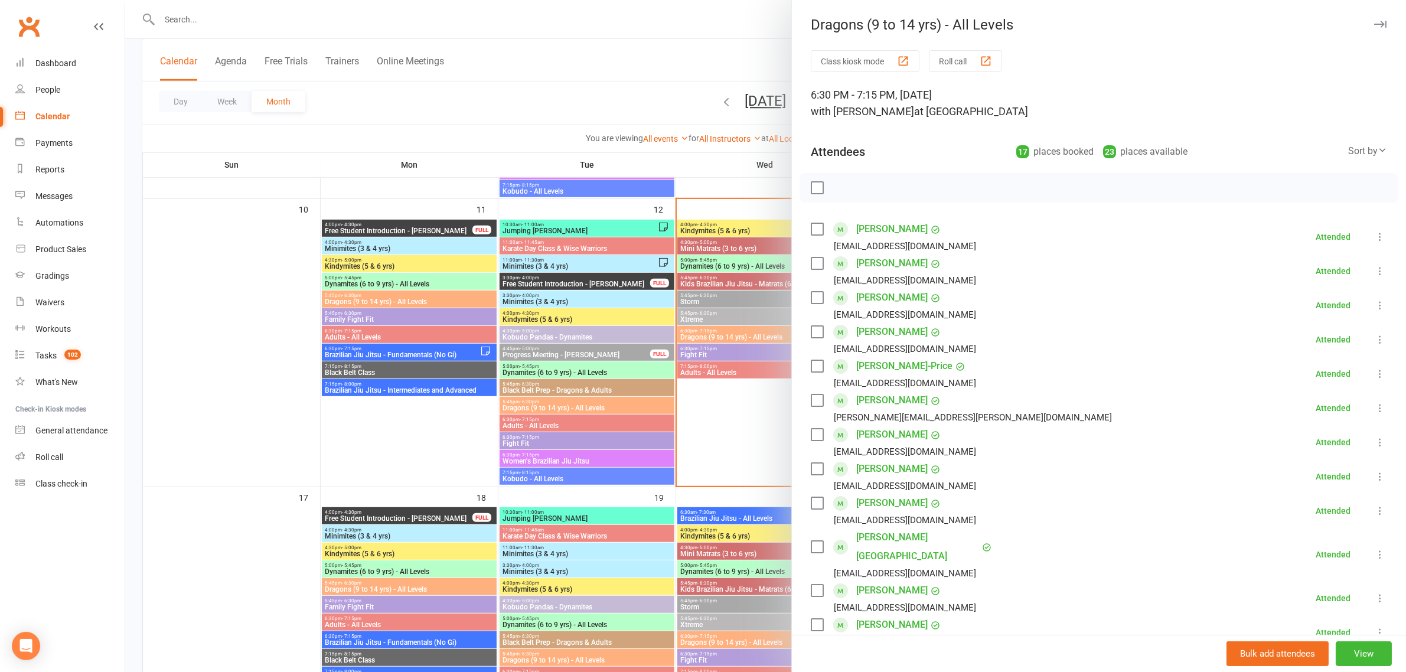
click at [410, 230] on div at bounding box center [765, 336] width 1281 height 672
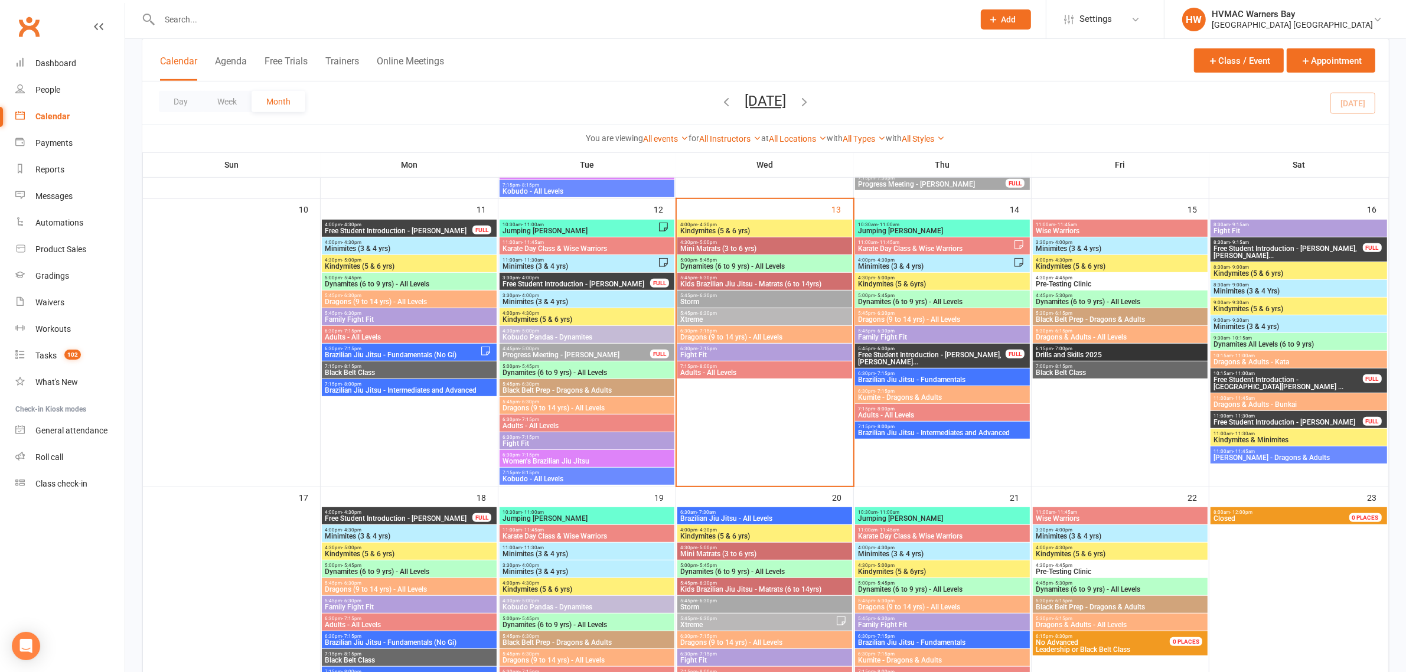
click at [789, 335] on span "Dragons (9 to 14 yrs) - All Levels" at bounding box center [765, 337] width 170 height 7
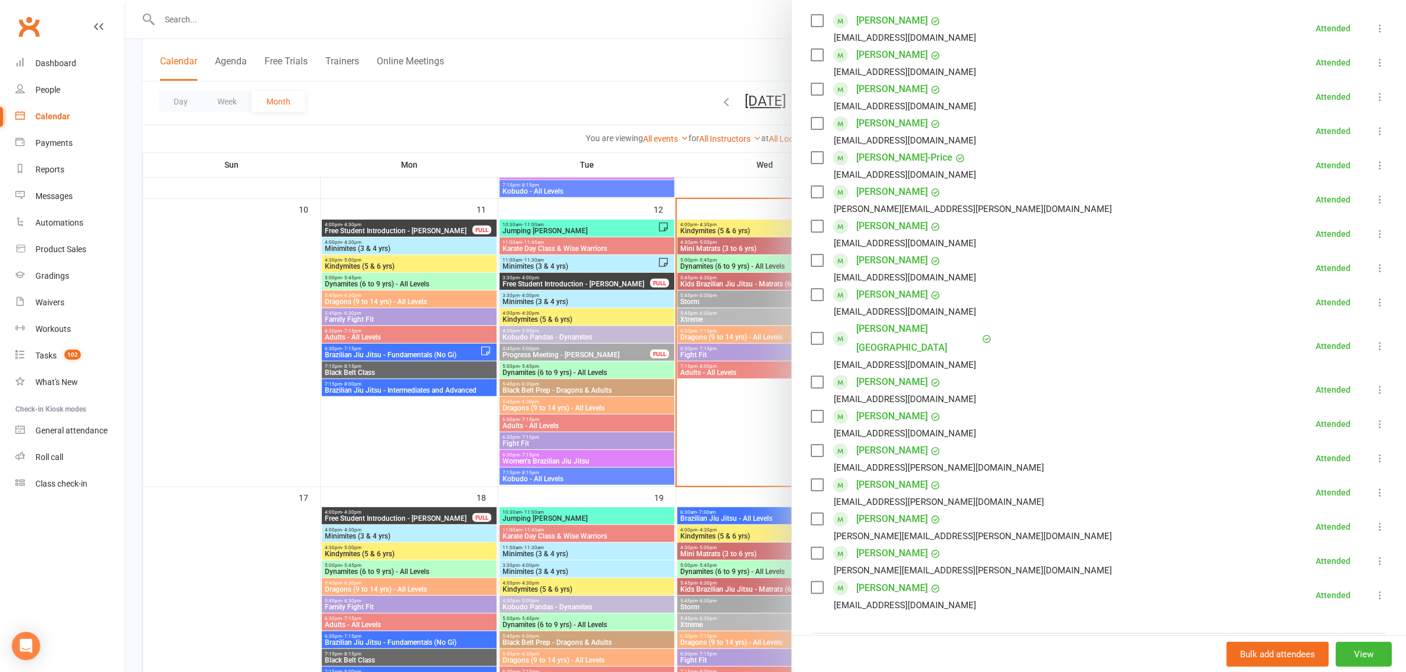
scroll to position [380, 0]
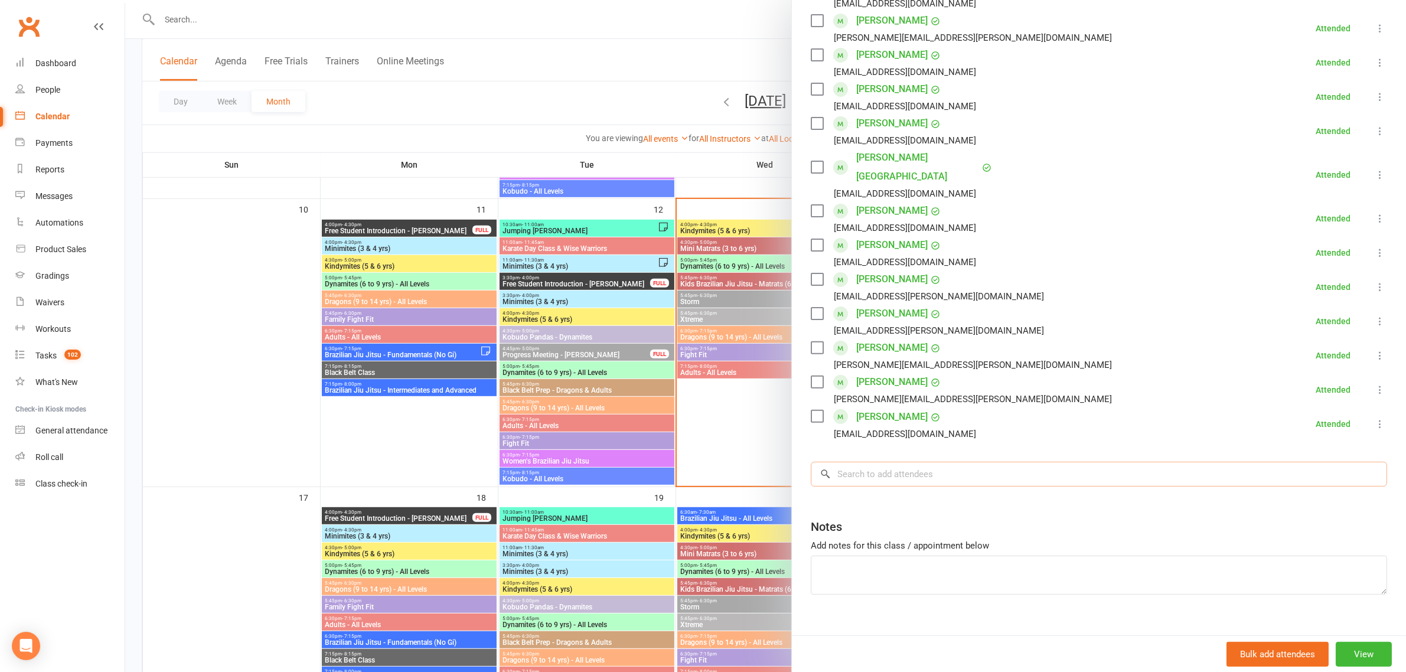
click at [879, 462] on input "search" at bounding box center [1099, 474] width 576 height 25
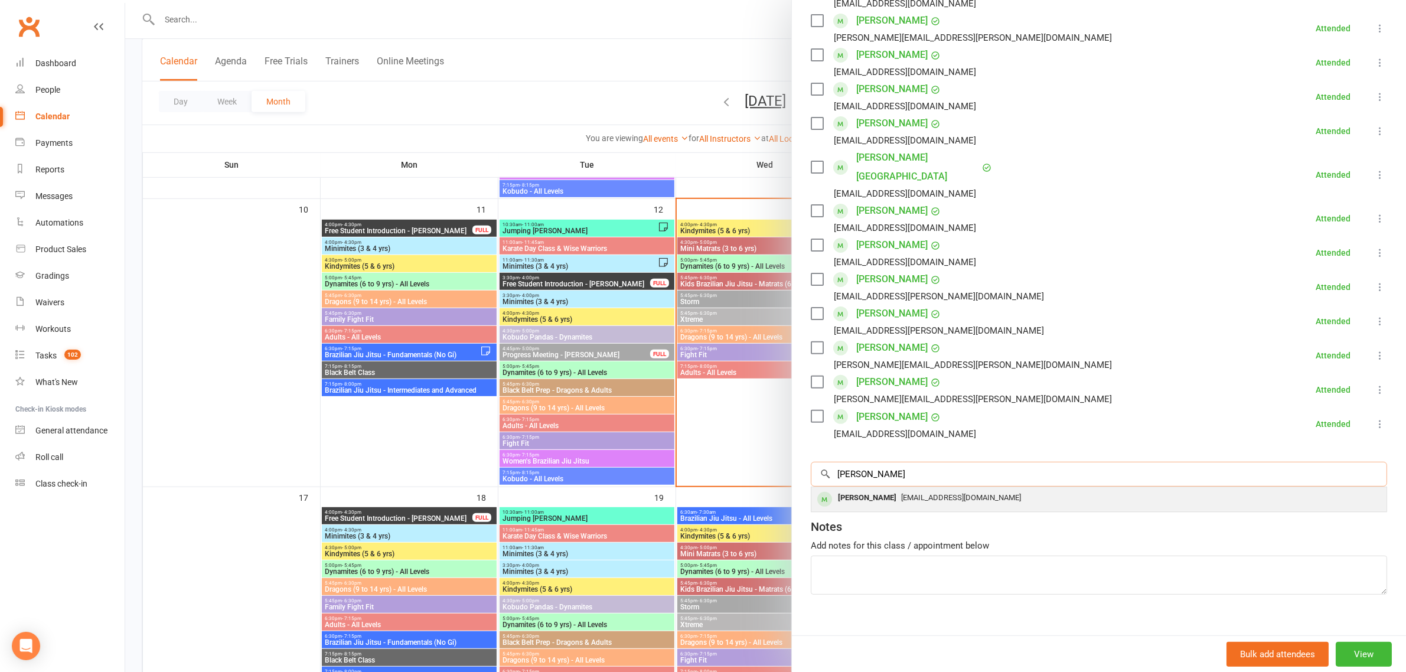
type input "[PERSON_NAME]"
click at [958, 493] on span "[EMAIL_ADDRESS][DOMAIN_NAME]" at bounding box center [961, 497] width 120 height 9
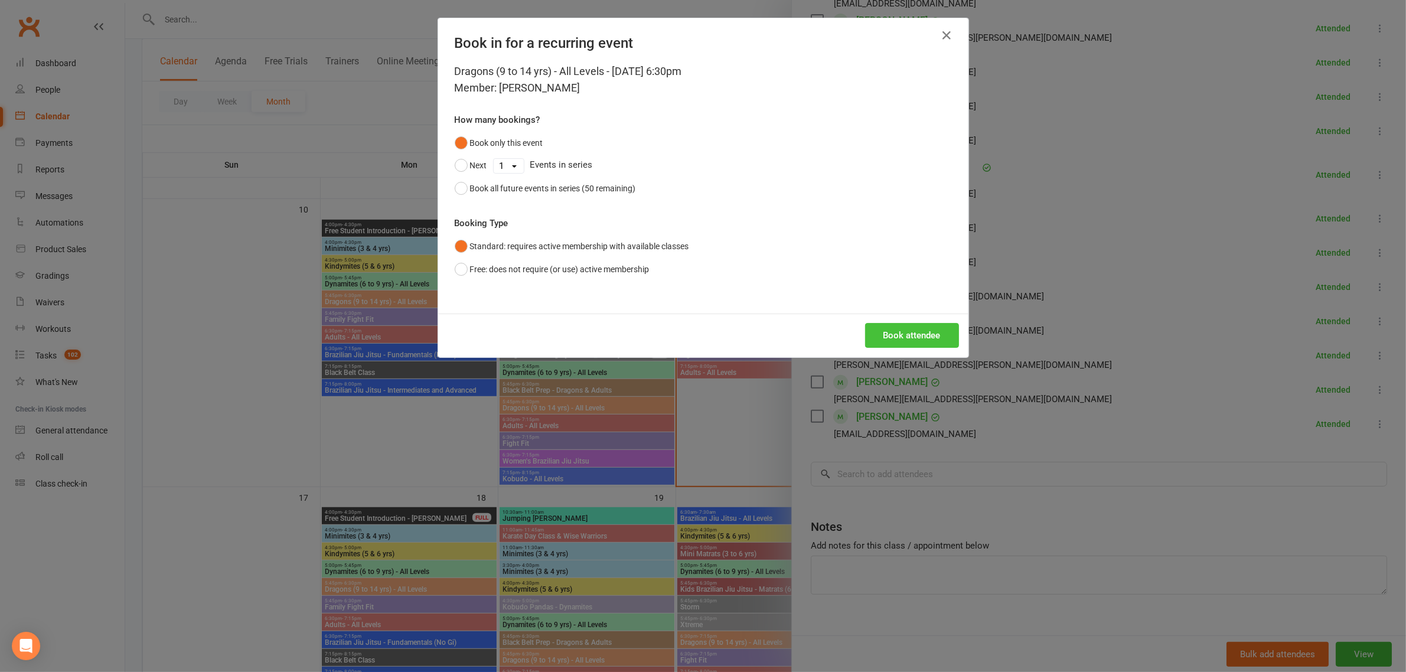
click at [926, 329] on button "Book attendee" at bounding box center [912, 335] width 94 height 25
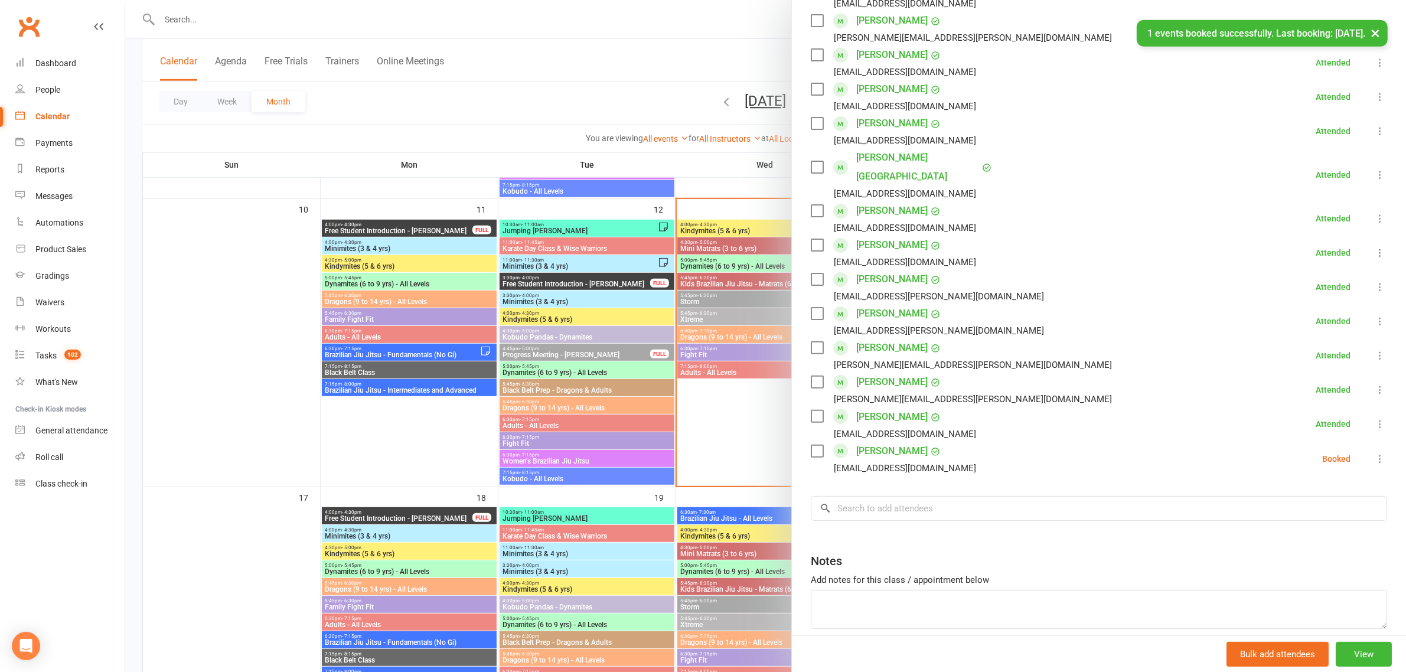
click at [812, 445] on label at bounding box center [817, 451] width 12 height 12
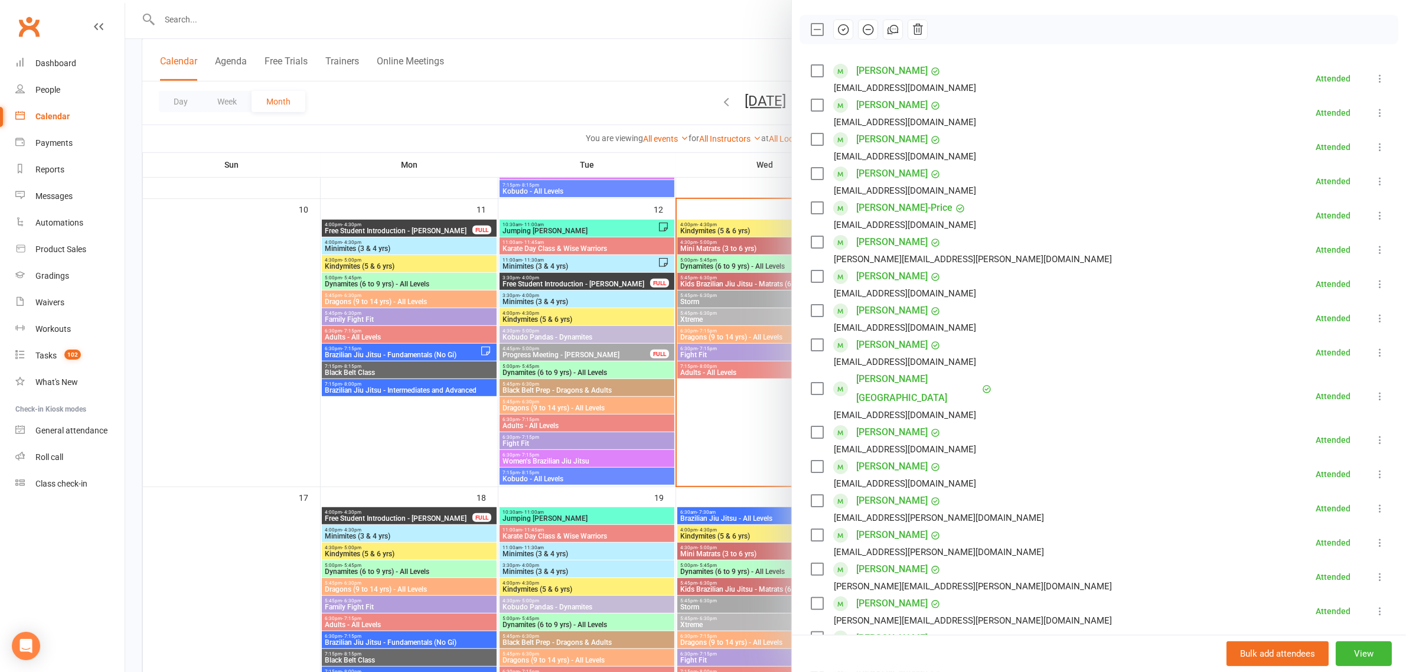
scroll to position [0, 0]
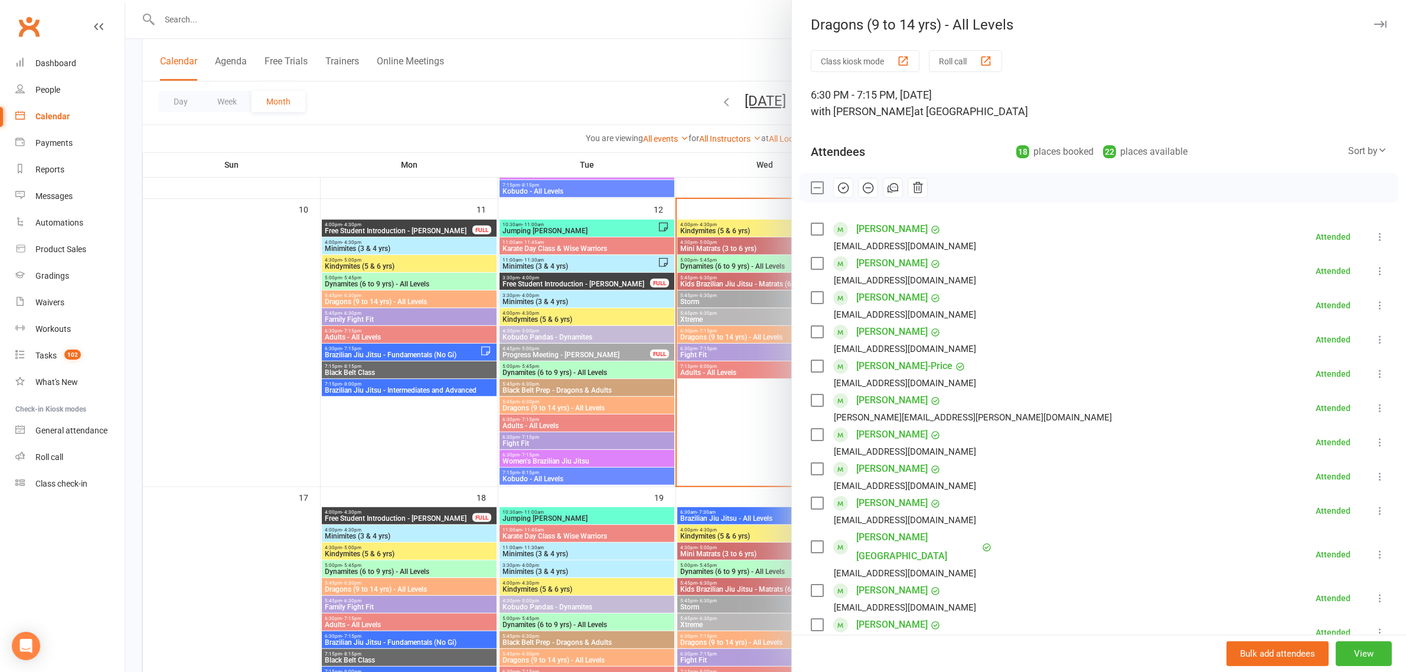
click at [833, 188] on button "button" at bounding box center [843, 188] width 20 height 20
click at [662, 361] on div at bounding box center [765, 336] width 1281 height 672
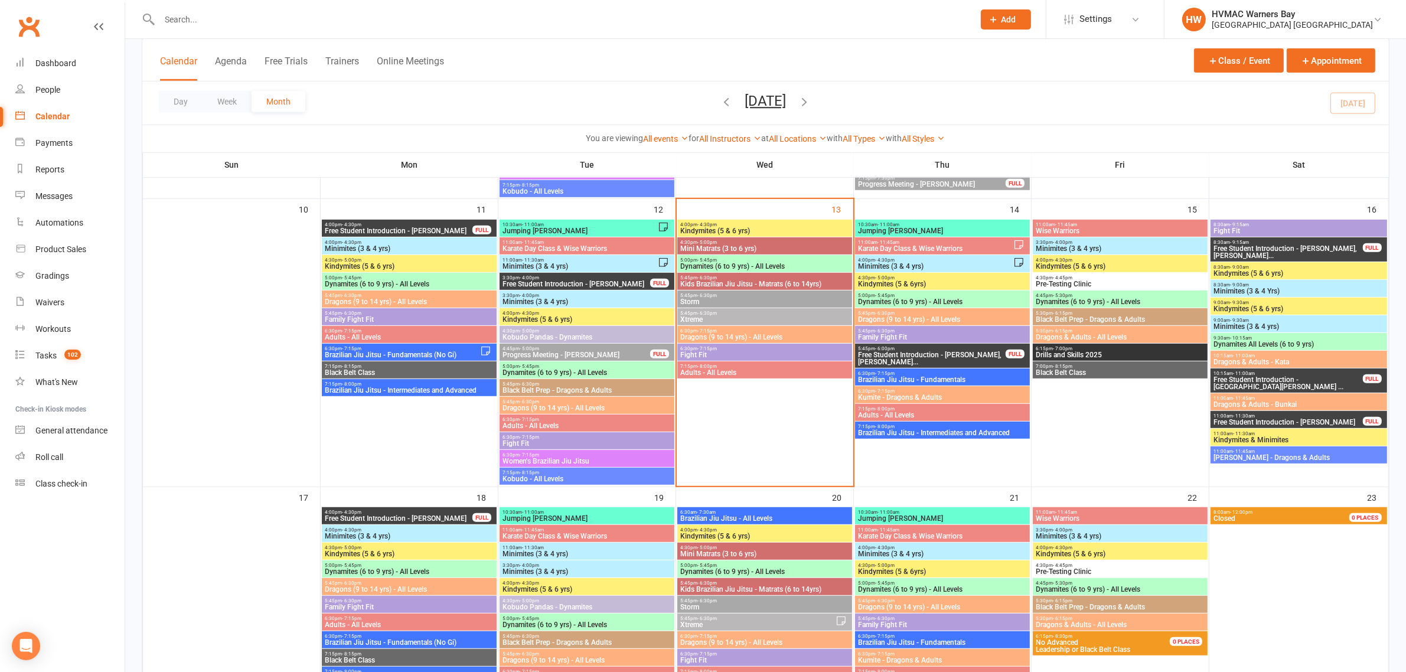
click at [736, 331] on span "6:30pm - 7:15pm" at bounding box center [765, 330] width 170 height 5
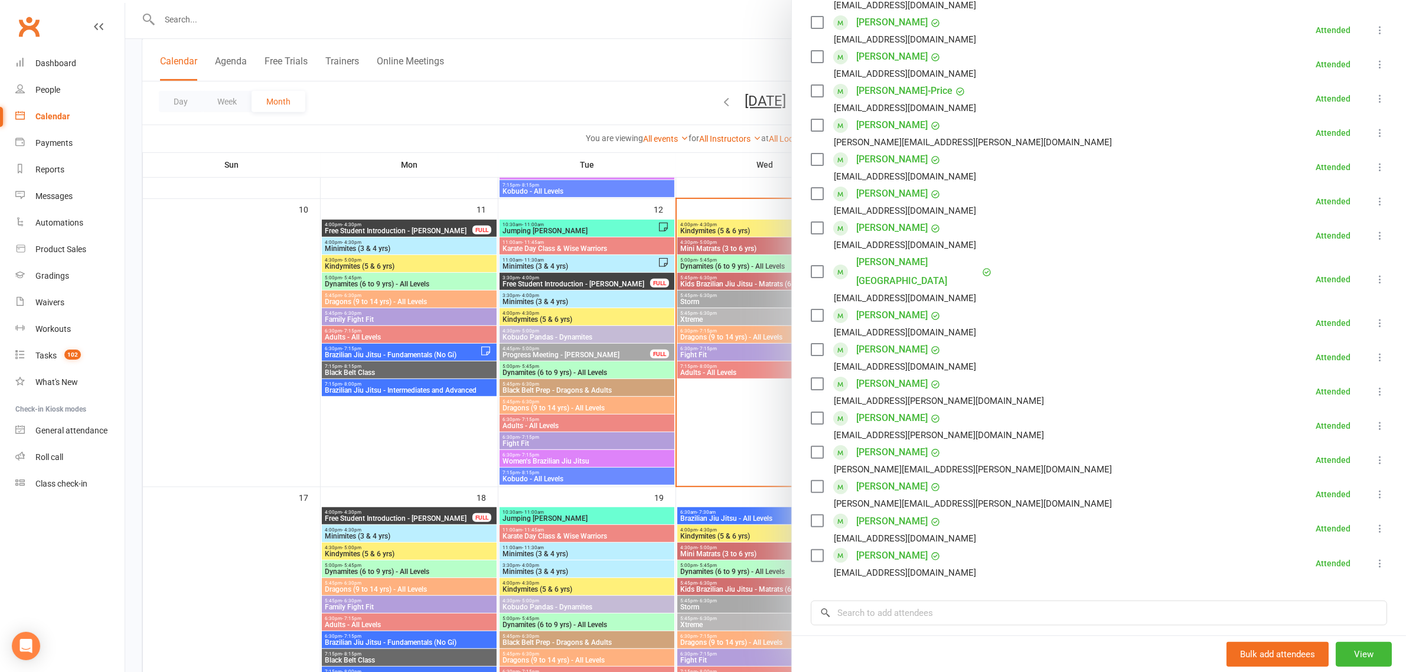
scroll to position [295, 0]
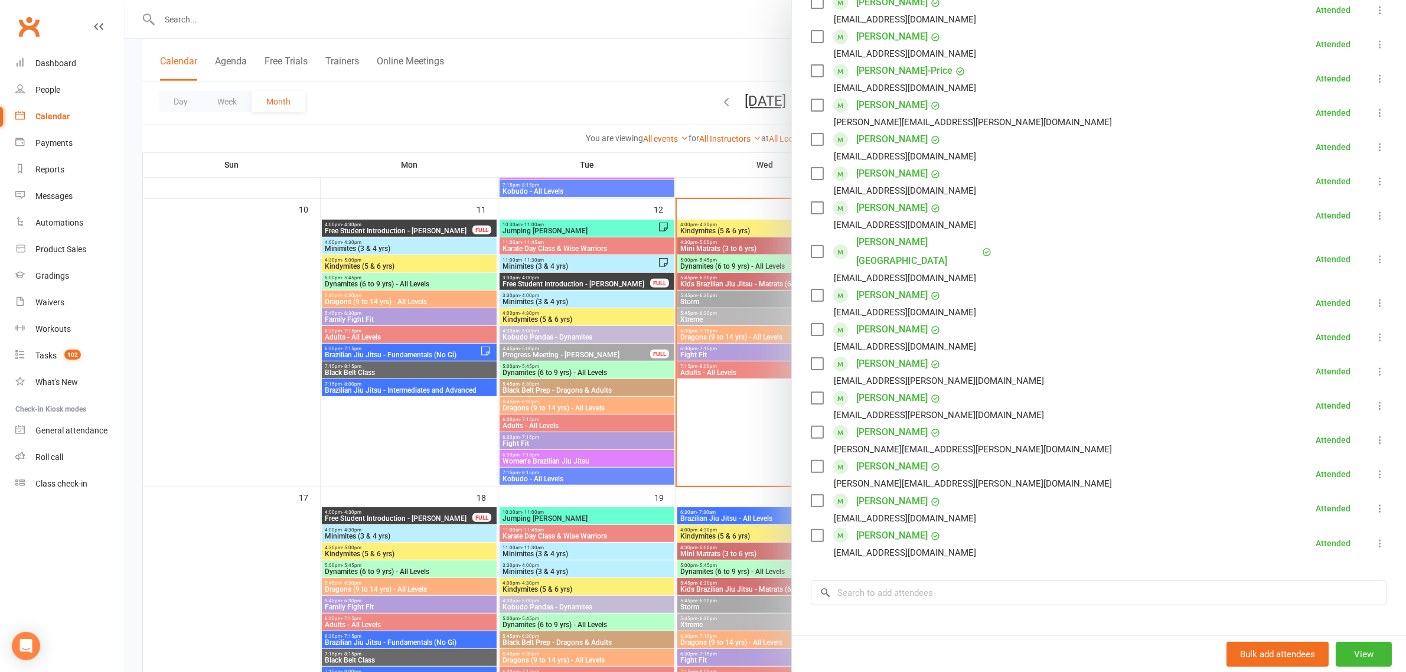
click at [653, 66] on div at bounding box center [765, 336] width 1281 height 672
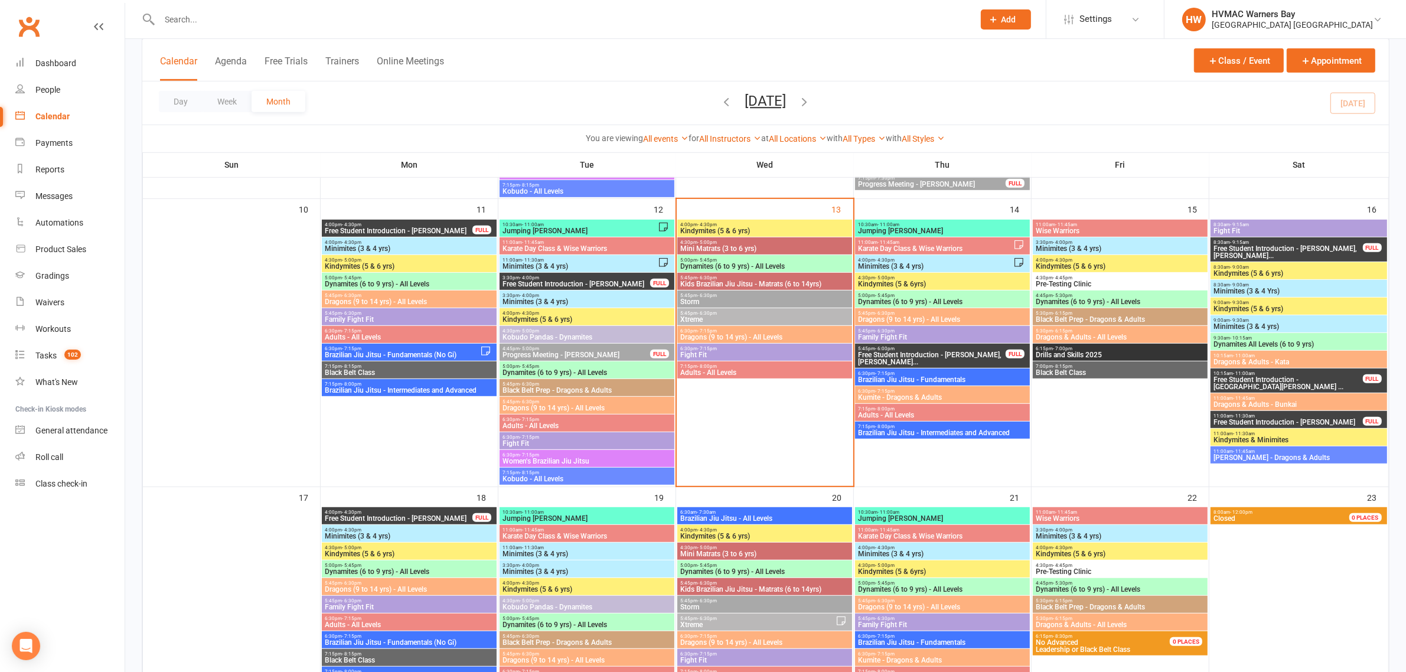
click at [696, 337] on span "Dragons (9 to 14 yrs) - All Levels" at bounding box center [765, 337] width 170 height 7
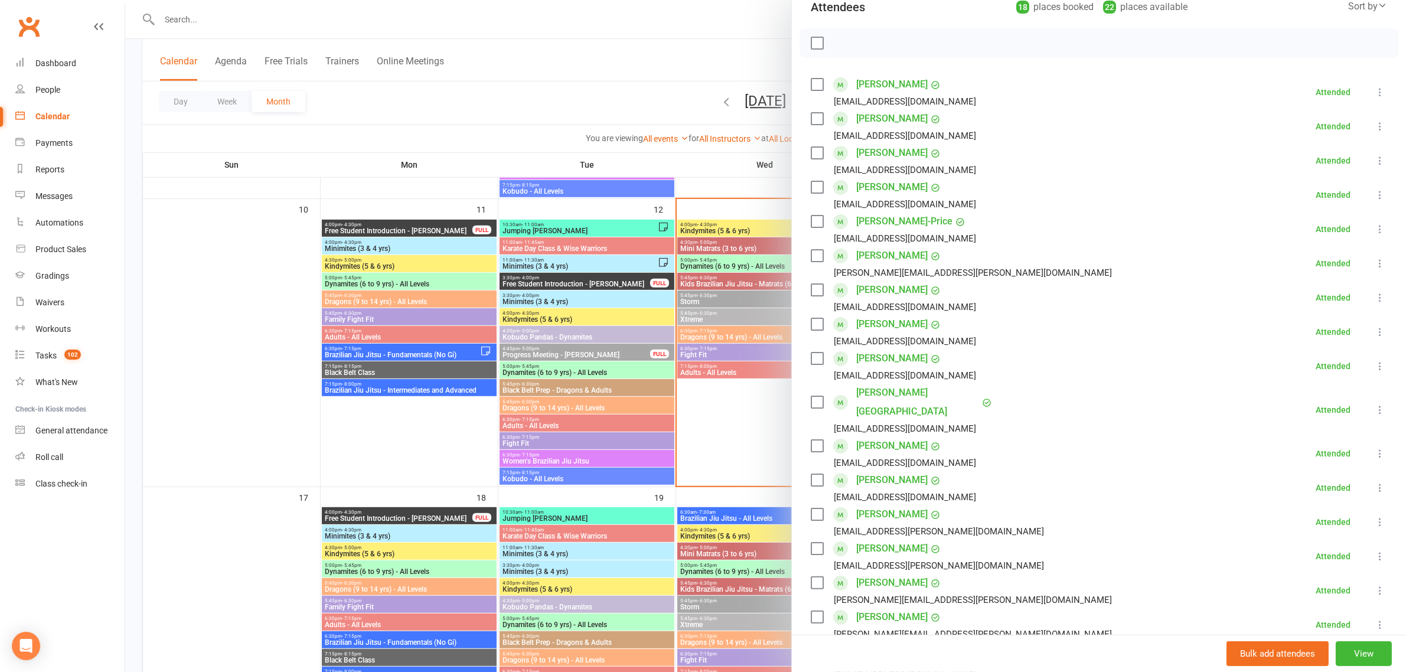
scroll to position [119, 0]
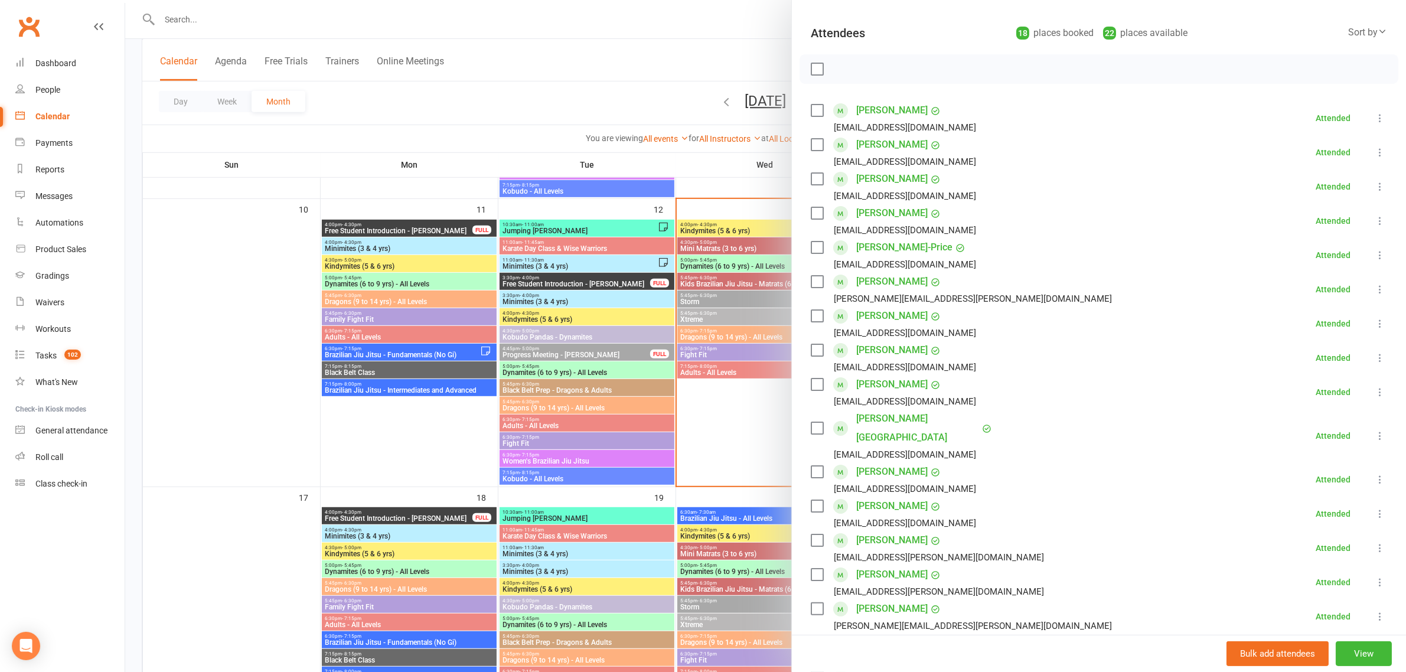
click at [585, 96] on div at bounding box center [765, 336] width 1281 height 672
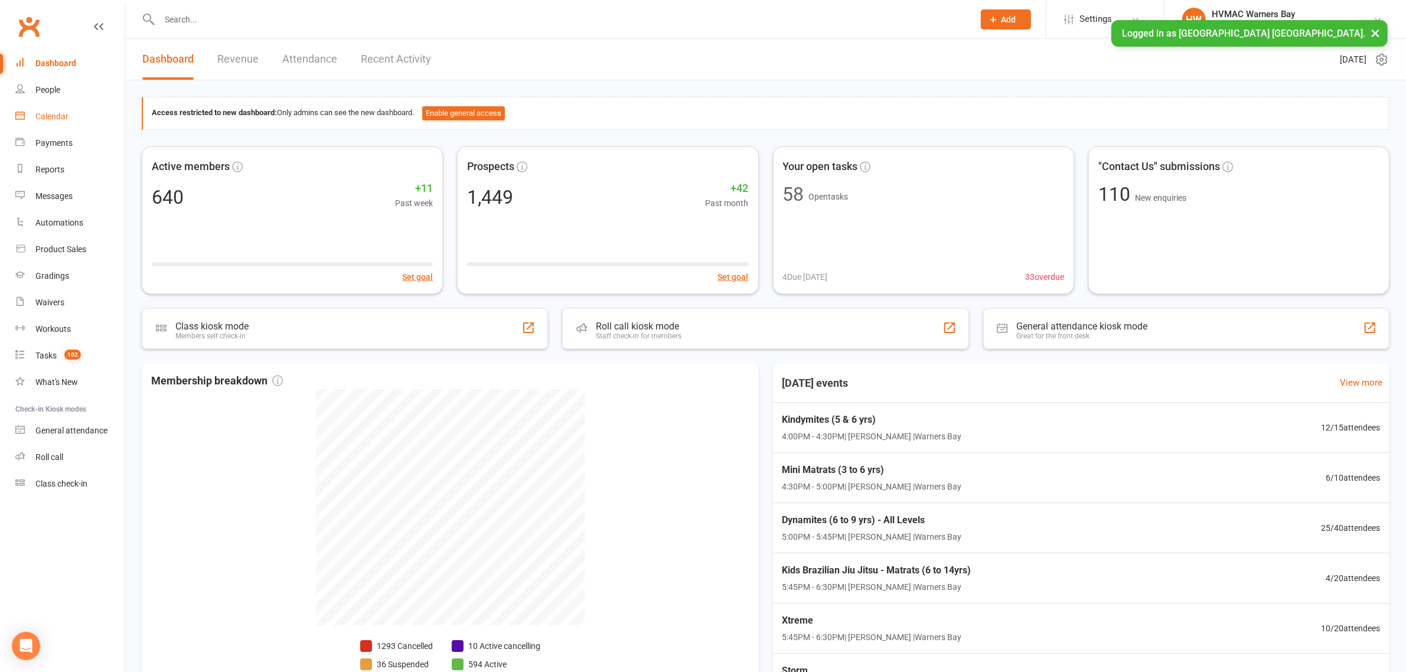
click at [40, 113] on div "Calendar" at bounding box center [51, 116] width 33 height 9
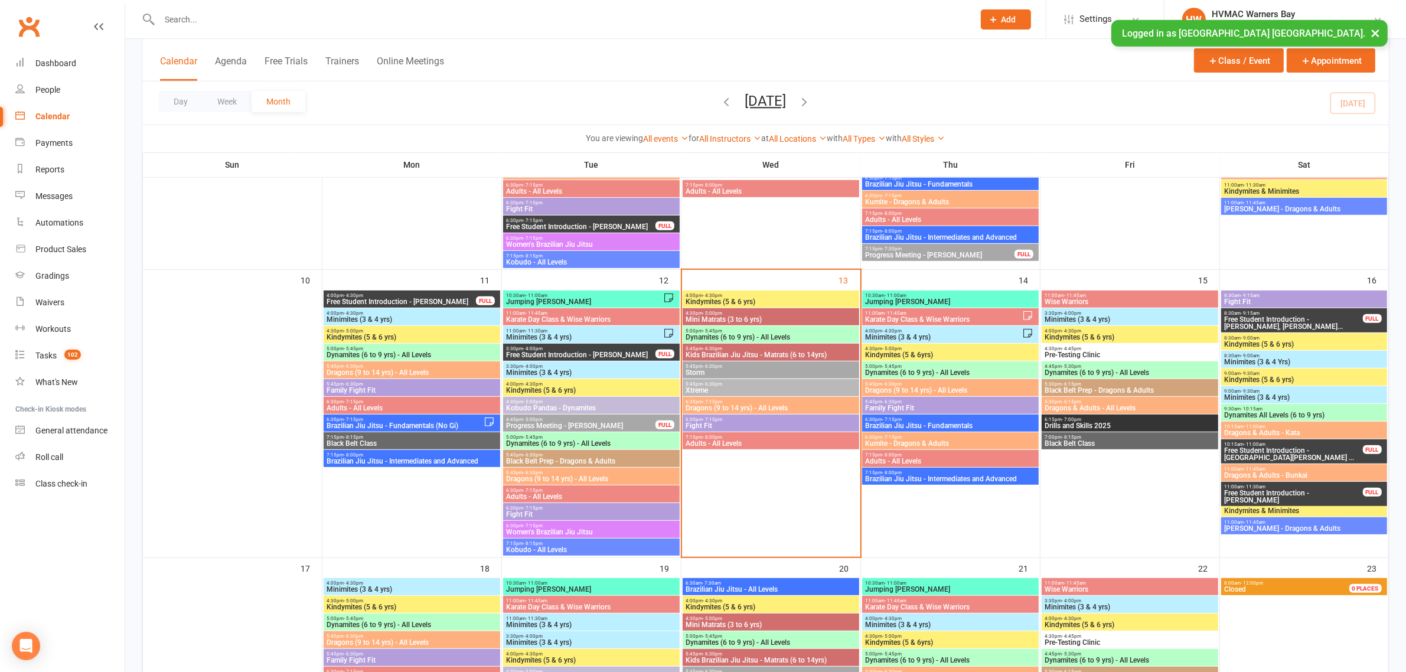
scroll to position [738, 0]
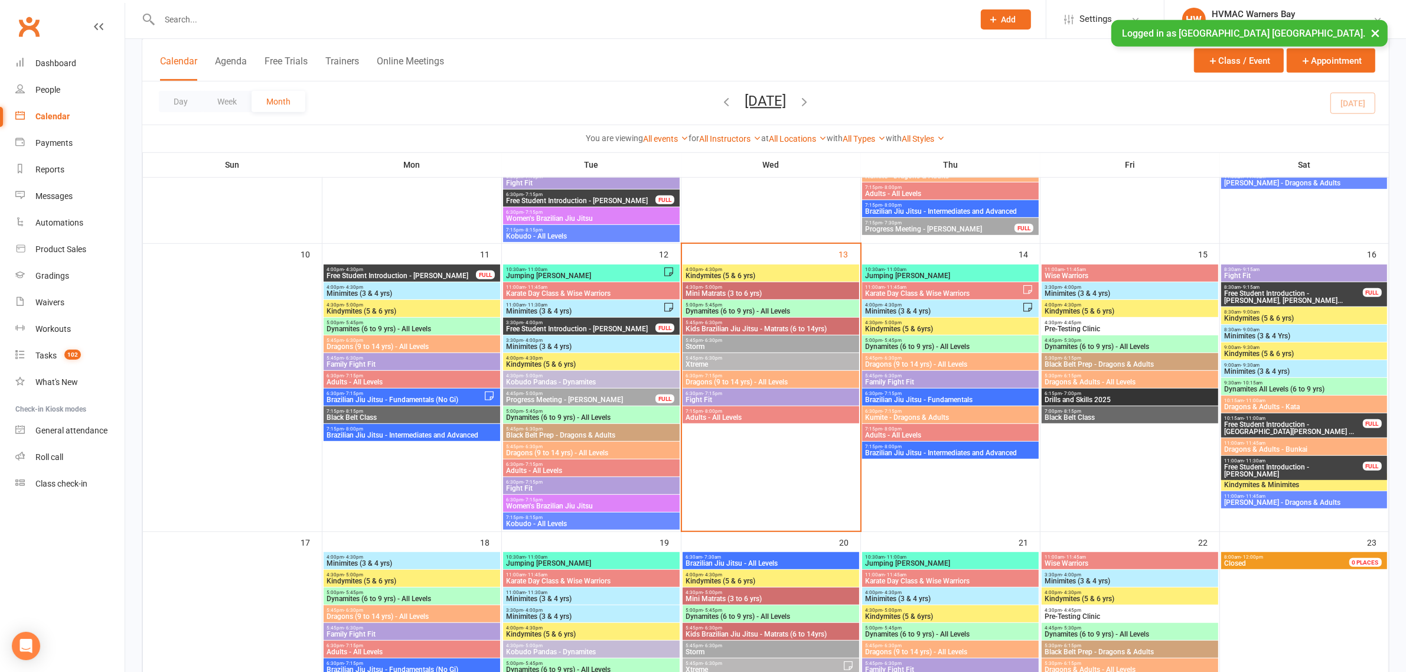
click at [965, 379] on span "Family Fight Fit" at bounding box center [950, 382] width 172 height 7
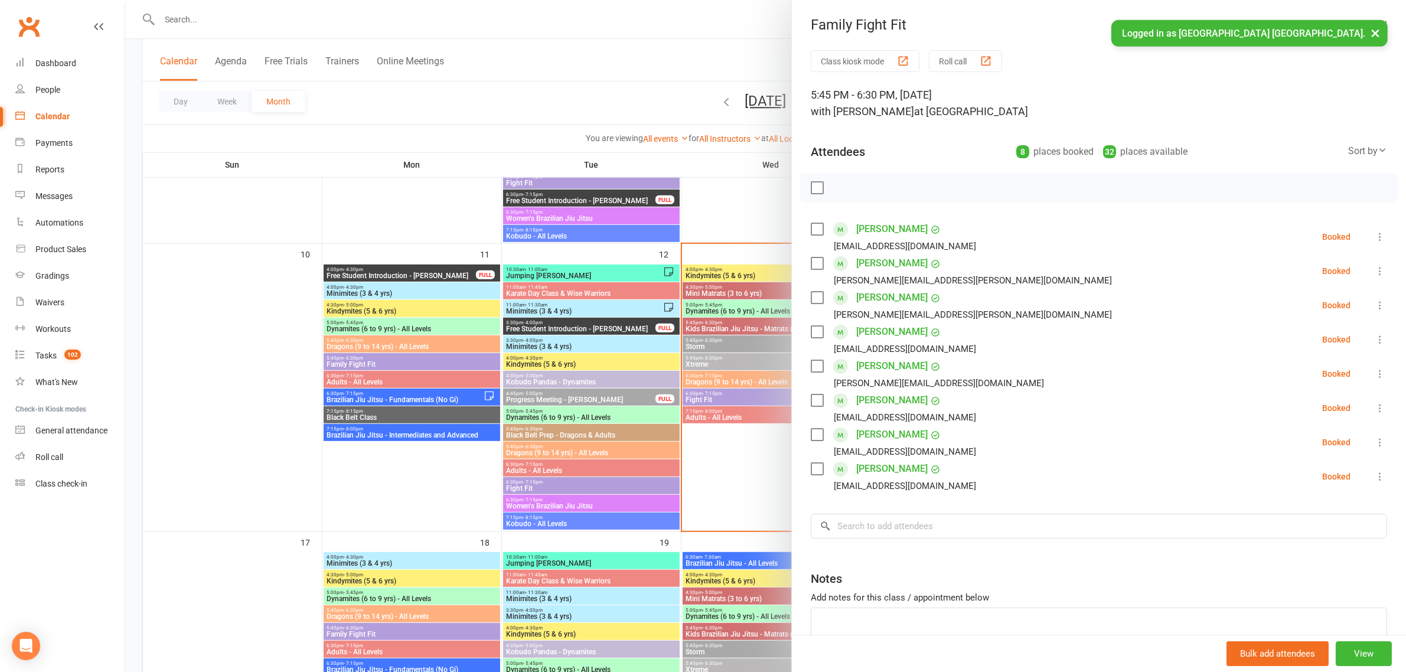
scroll to position [71, 0]
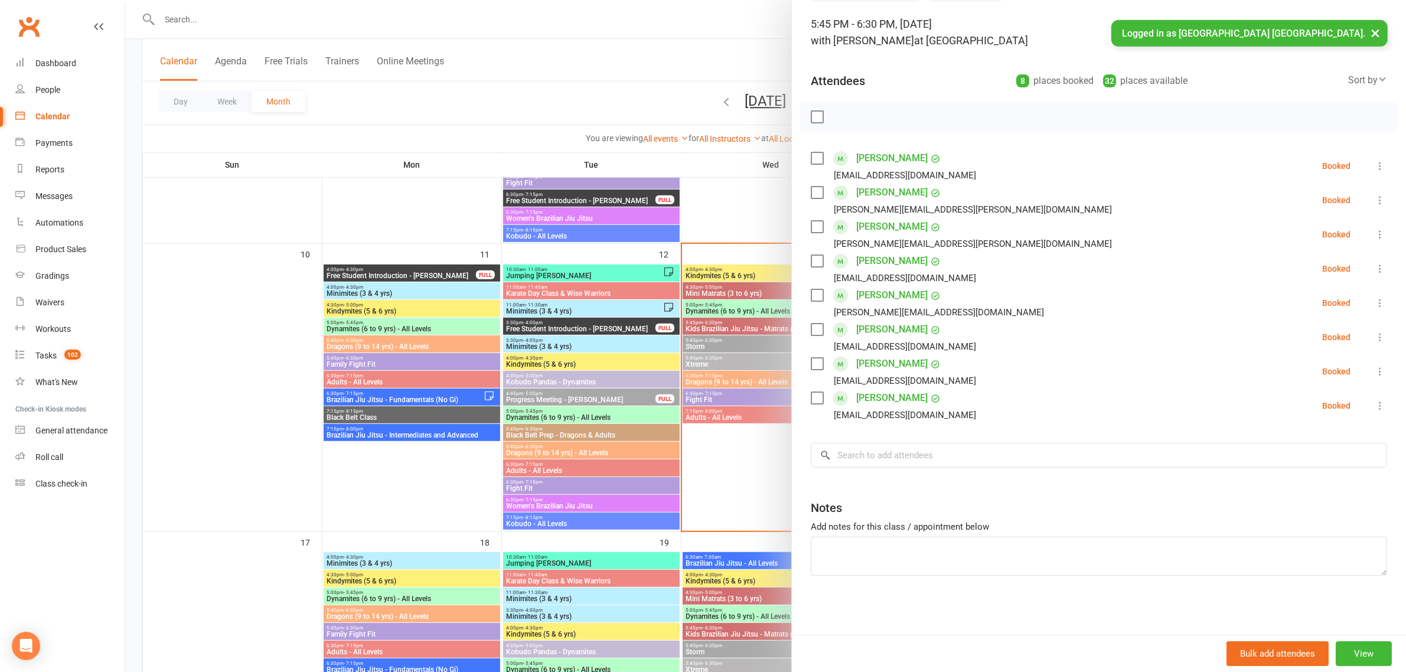
click at [727, 234] on div at bounding box center [765, 336] width 1281 height 672
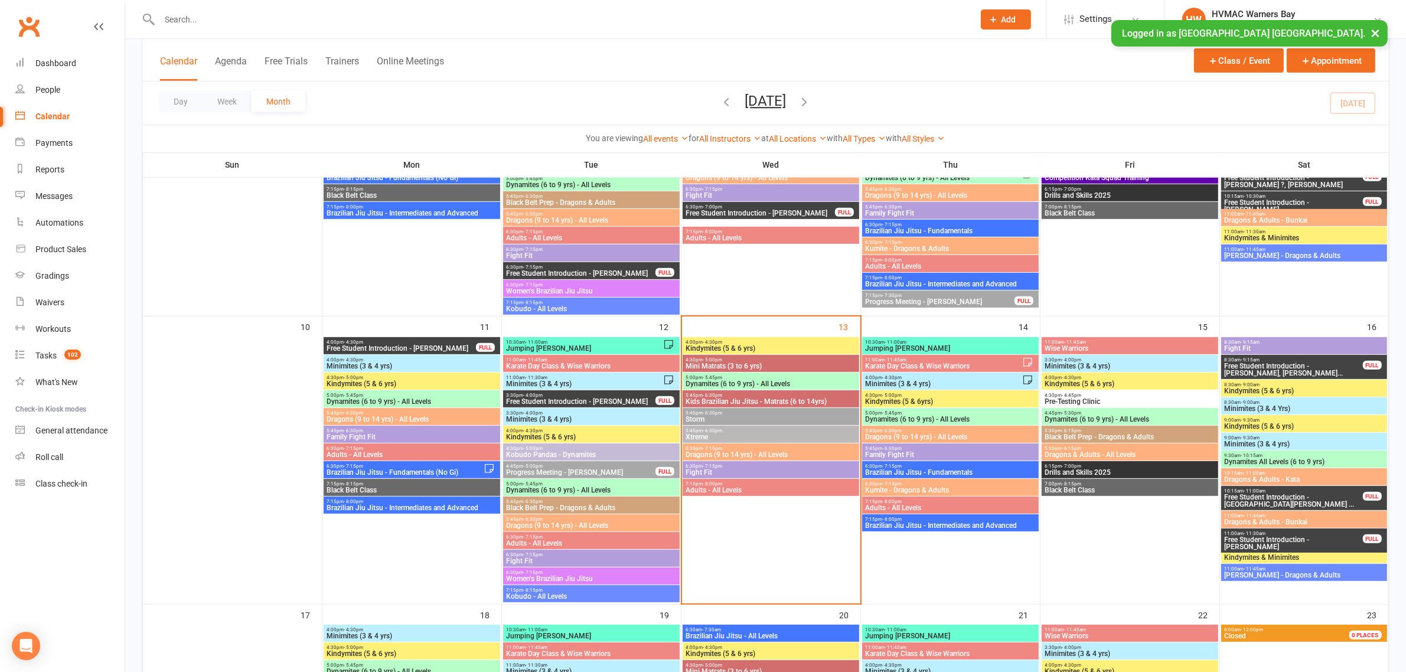
scroll to position [664, 0]
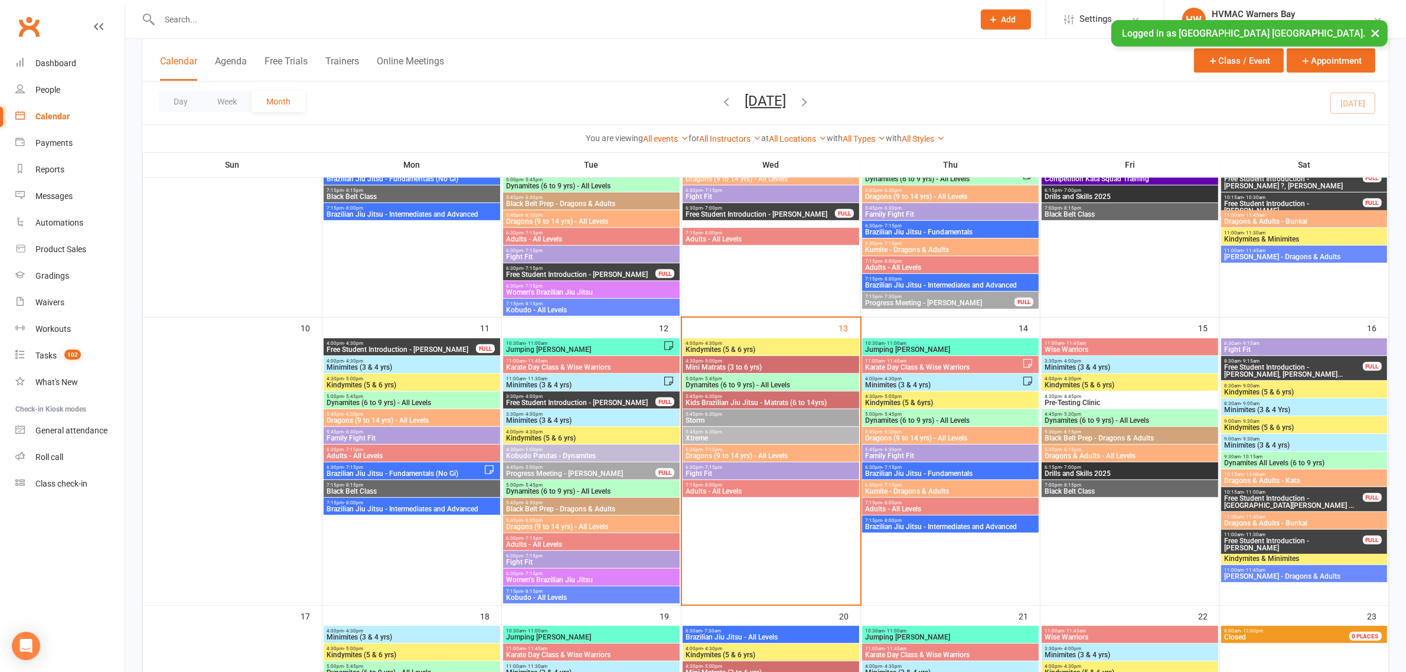
click at [911, 458] on span "Family Fight Fit" at bounding box center [950, 455] width 172 height 7
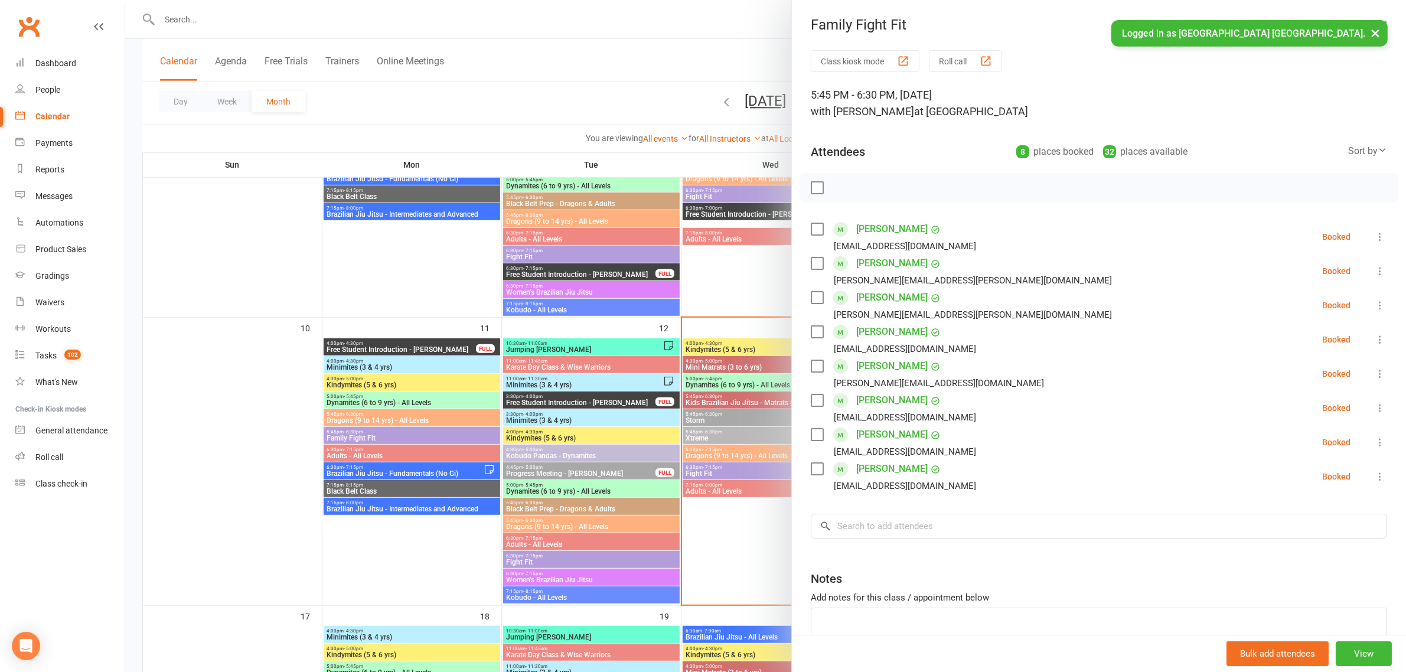
click at [766, 279] on div at bounding box center [765, 336] width 1281 height 672
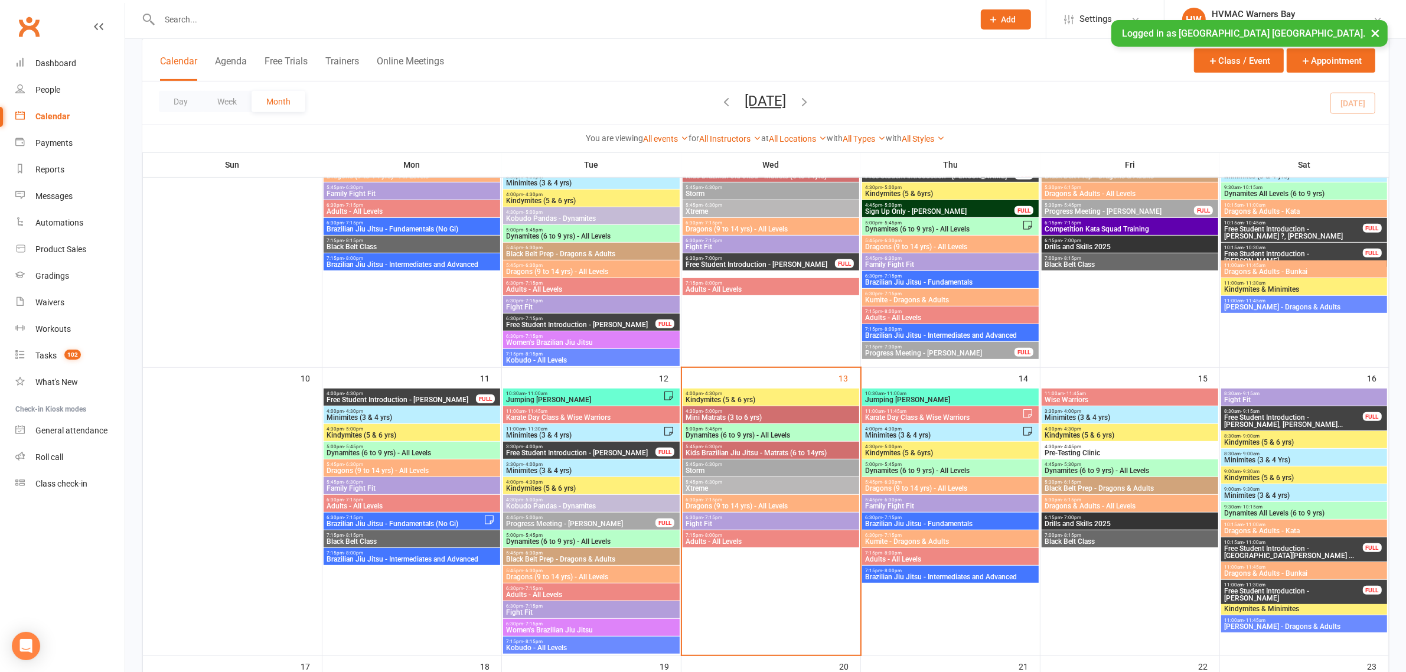
scroll to position [738, 0]
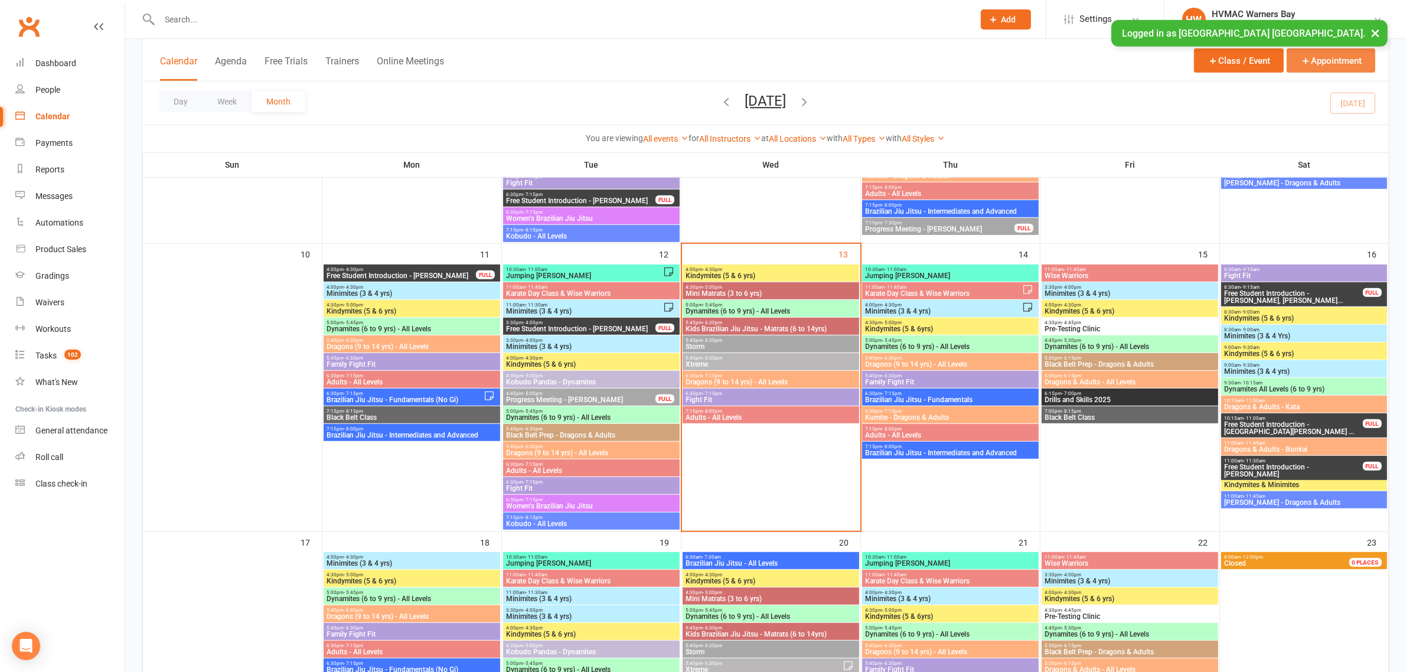
click at [1336, 69] on button "Appointment" at bounding box center [1331, 60] width 89 height 24
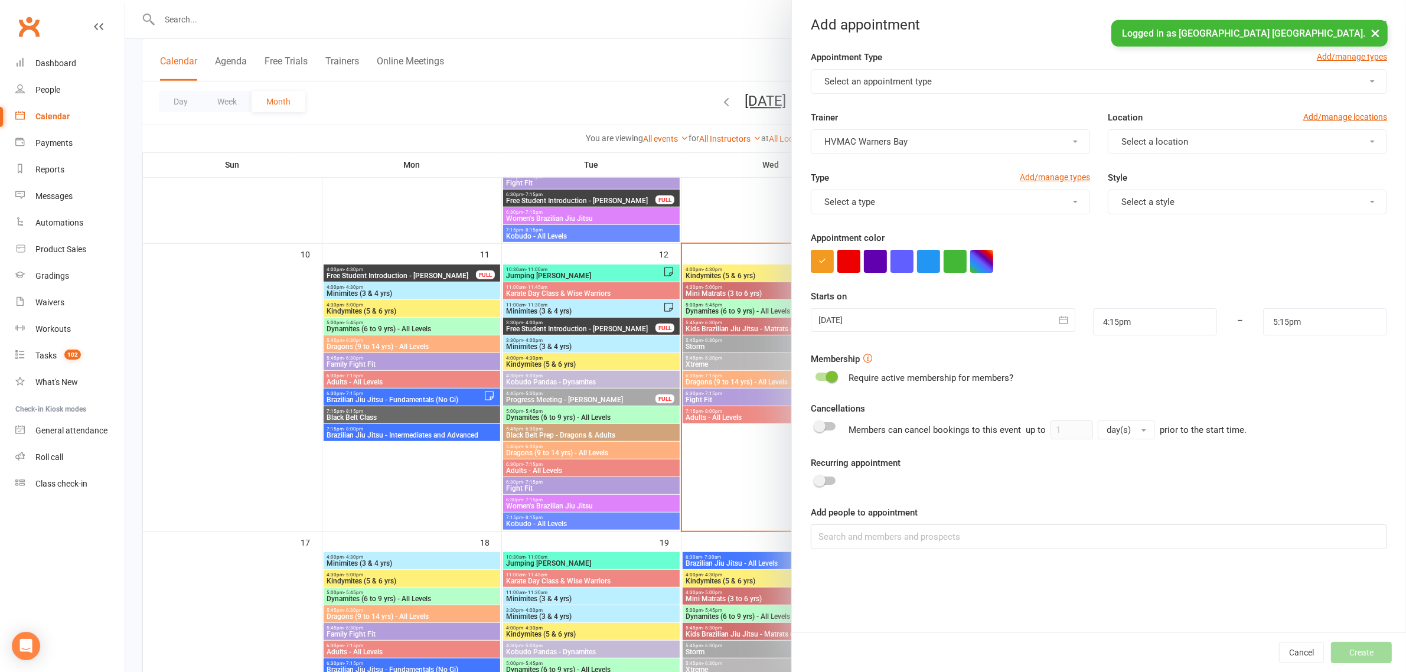
click at [964, 74] on button "Select an appointment type" at bounding box center [1099, 81] width 576 height 25
click at [845, 199] on span "Free Student Introduction" at bounding box center [871, 204] width 100 height 11
type input "4:45pm"
click at [1175, 148] on button "Select a location" at bounding box center [1247, 141] width 279 height 25
click at [1144, 168] on span "Warners Bay" at bounding box center [1142, 170] width 49 height 11
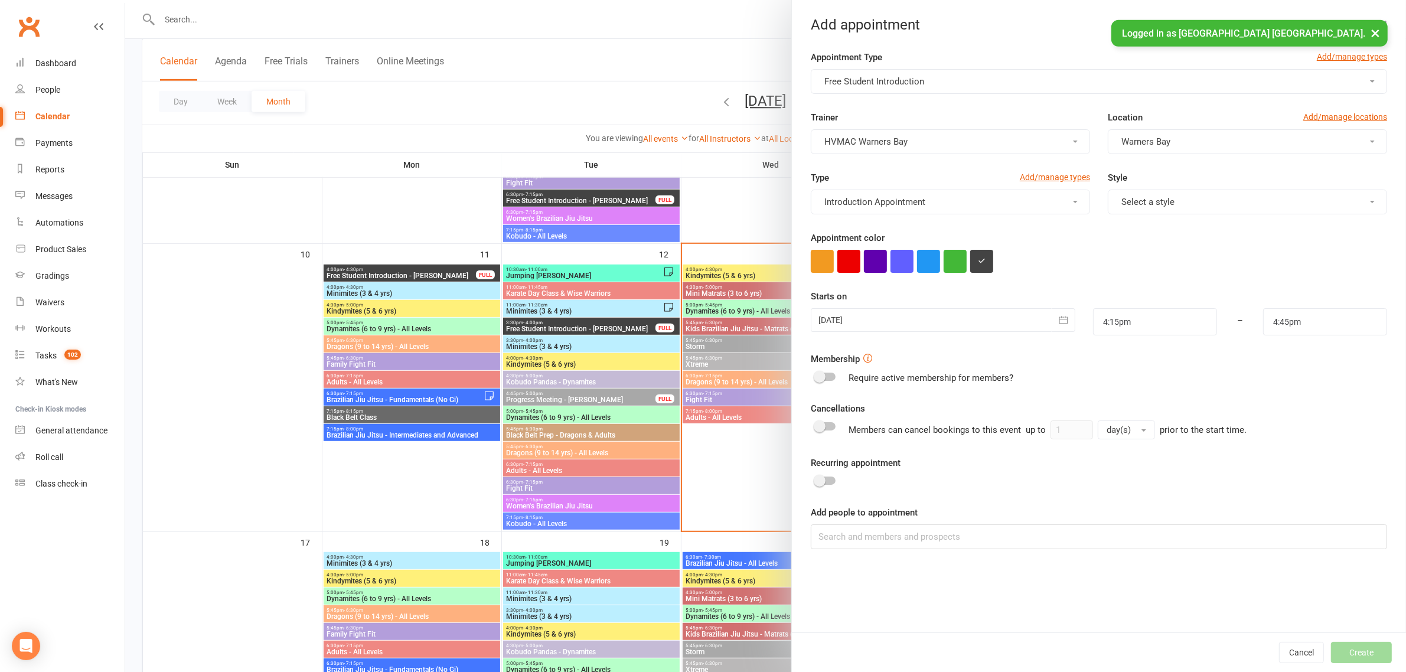
click at [1129, 197] on span "Select a style" at bounding box center [1147, 202] width 53 height 11
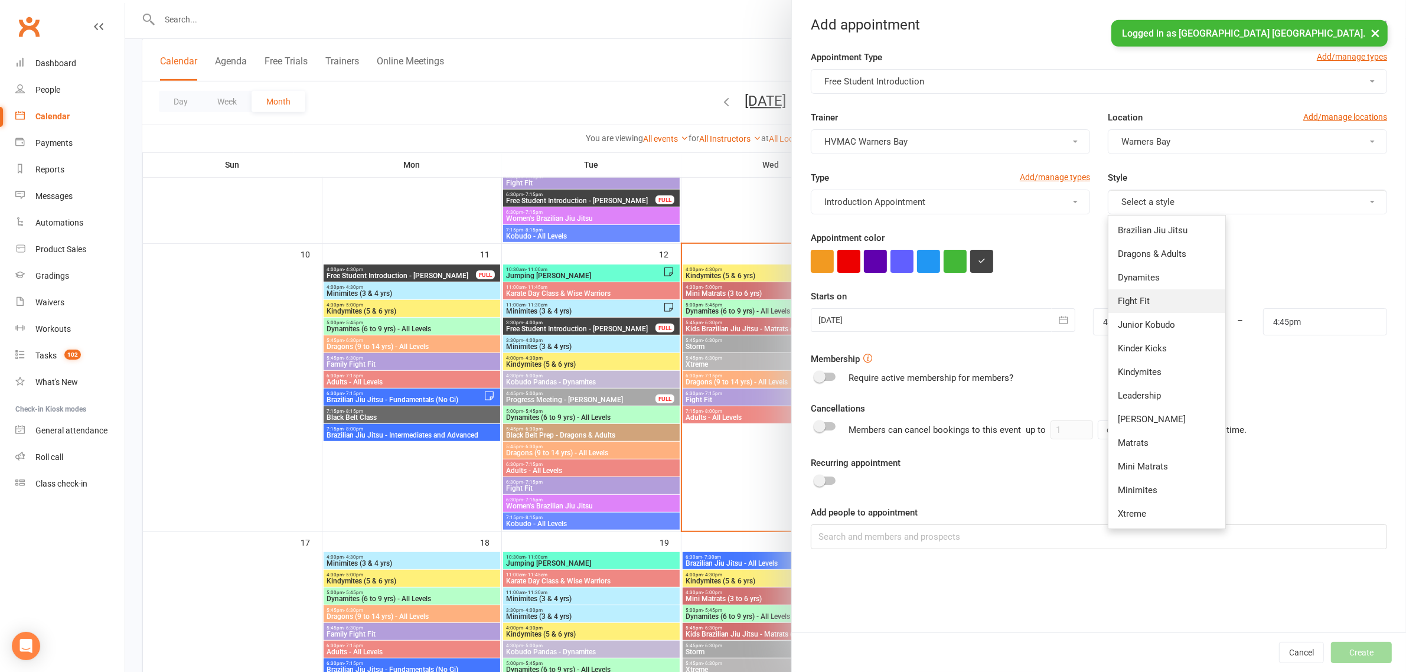
click at [1146, 295] on link "Fight Fit" at bounding box center [1166, 301] width 117 height 24
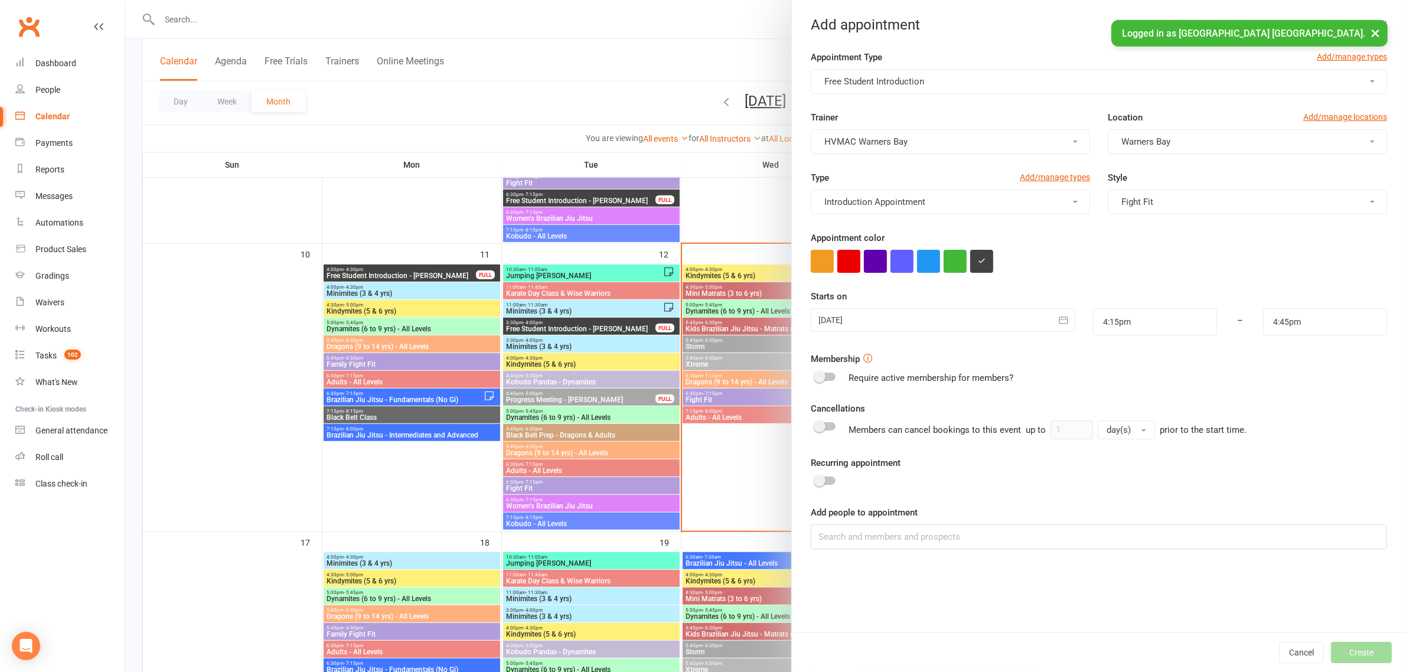
click at [976, 322] on div at bounding box center [943, 320] width 265 height 24
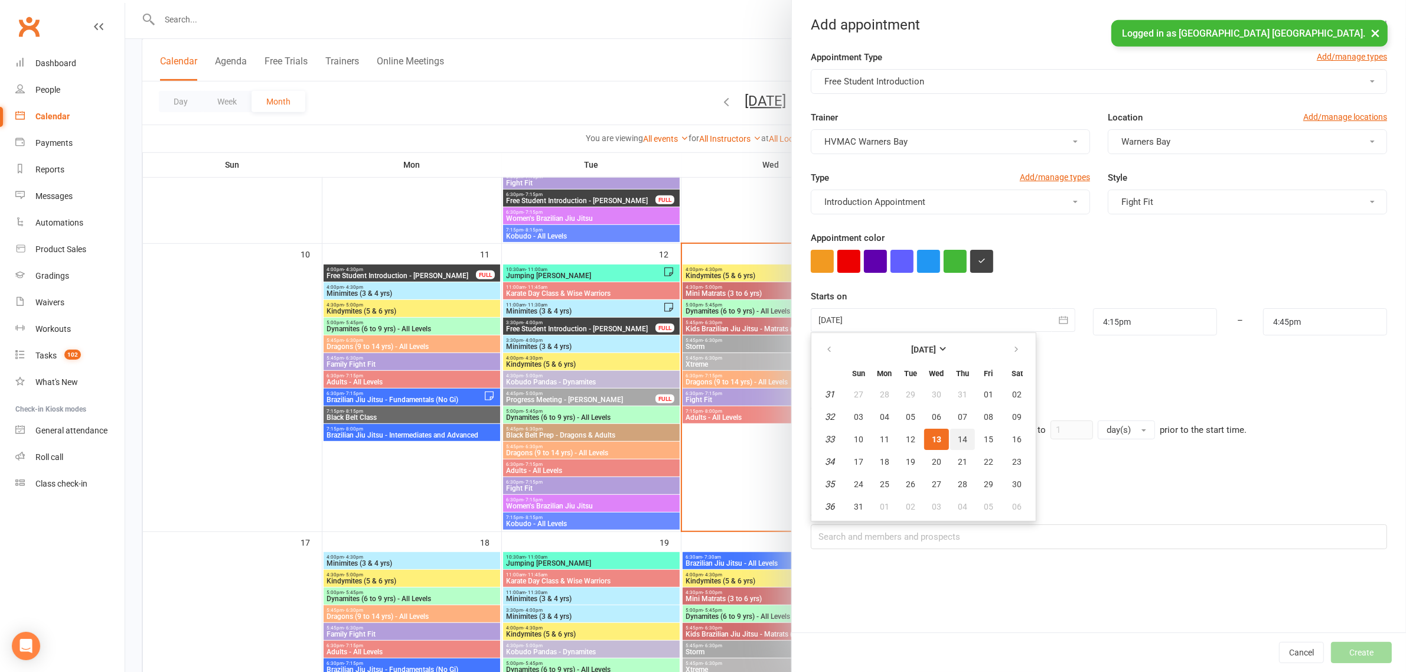
click at [960, 437] on button "14" at bounding box center [962, 439] width 25 height 21
type input "14 Aug 2025"
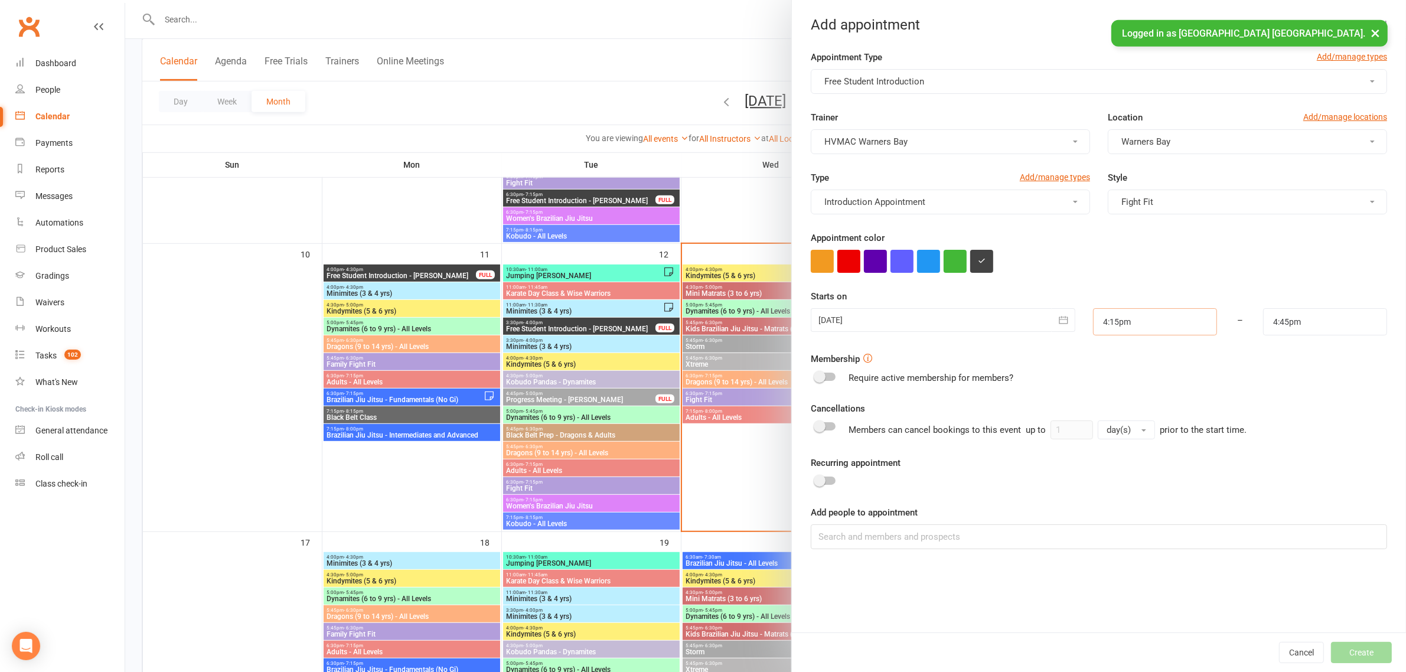
click at [1125, 323] on input "4:15pm" at bounding box center [1155, 321] width 124 height 27
type input "5:45pm"
click at [1115, 399] on li "5:45pm" at bounding box center [1122, 398] width 57 height 18
click at [1276, 323] on input "4:45pm" at bounding box center [1325, 321] width 124 height 27
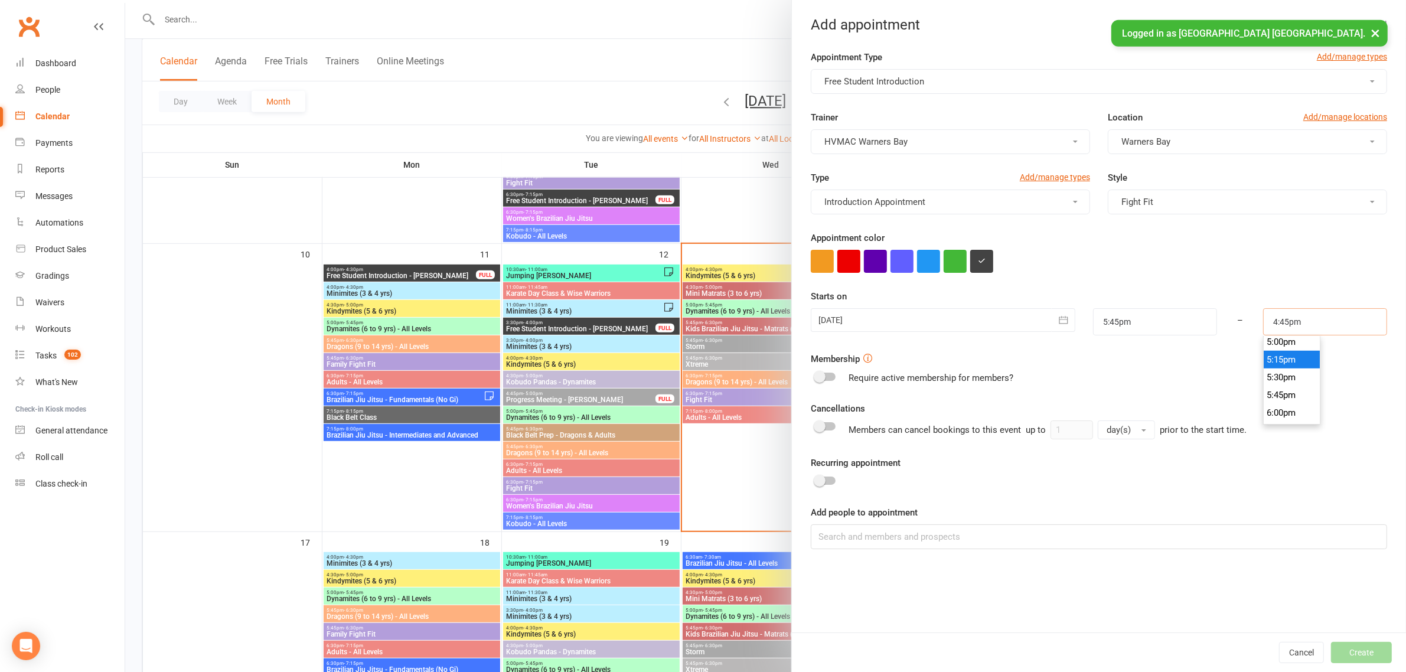
scroll to position [1241, 0]
type input "6:00pm"
click at [1283, 374] on li "6:00pm" at bounding box center [1292, 380] width 57 height 18
click at [952, 539] on input at bounding box center [1099, 536] width 576 height 25
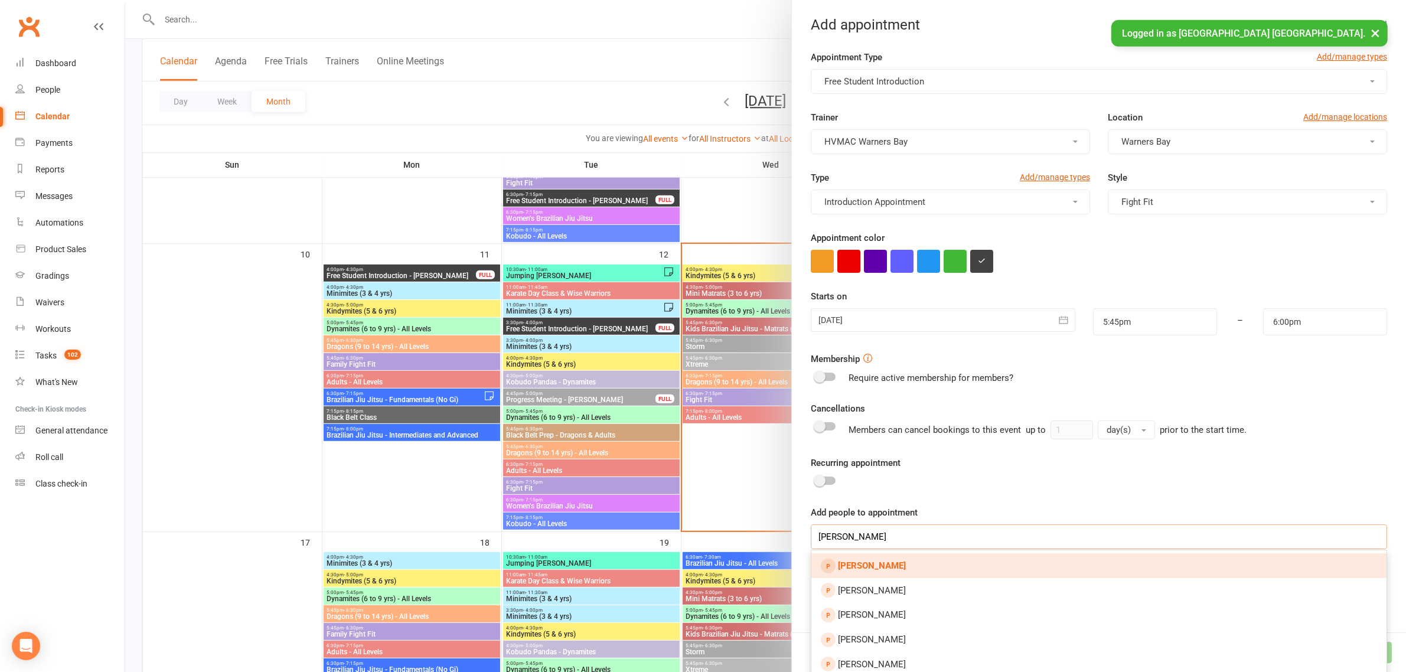
type input "andrew hendrick"
click at [915, 567] on link "Andrew Hendrick" at bounding box center [1098, 565] width 575 height 25
type input "keile"
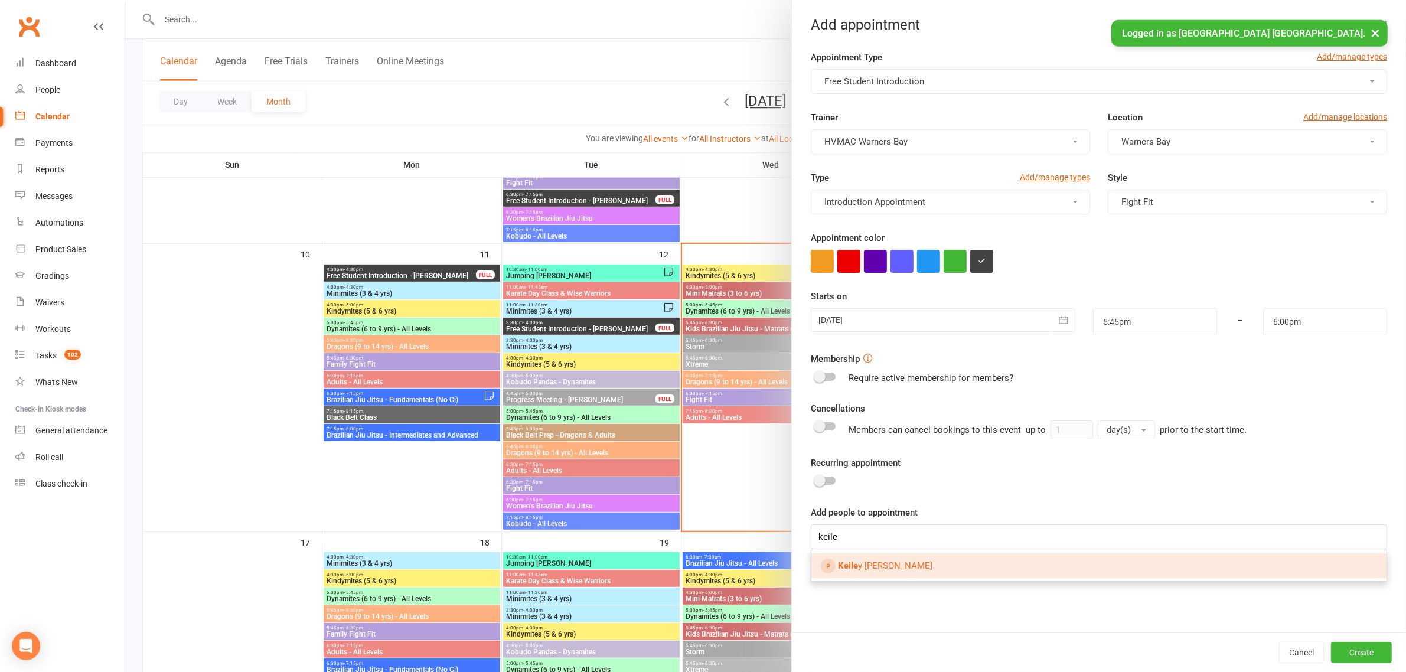
click at [902, 574] on link "Keile y Hendrick" at bounding box center [1098, 565] width 575 height 25
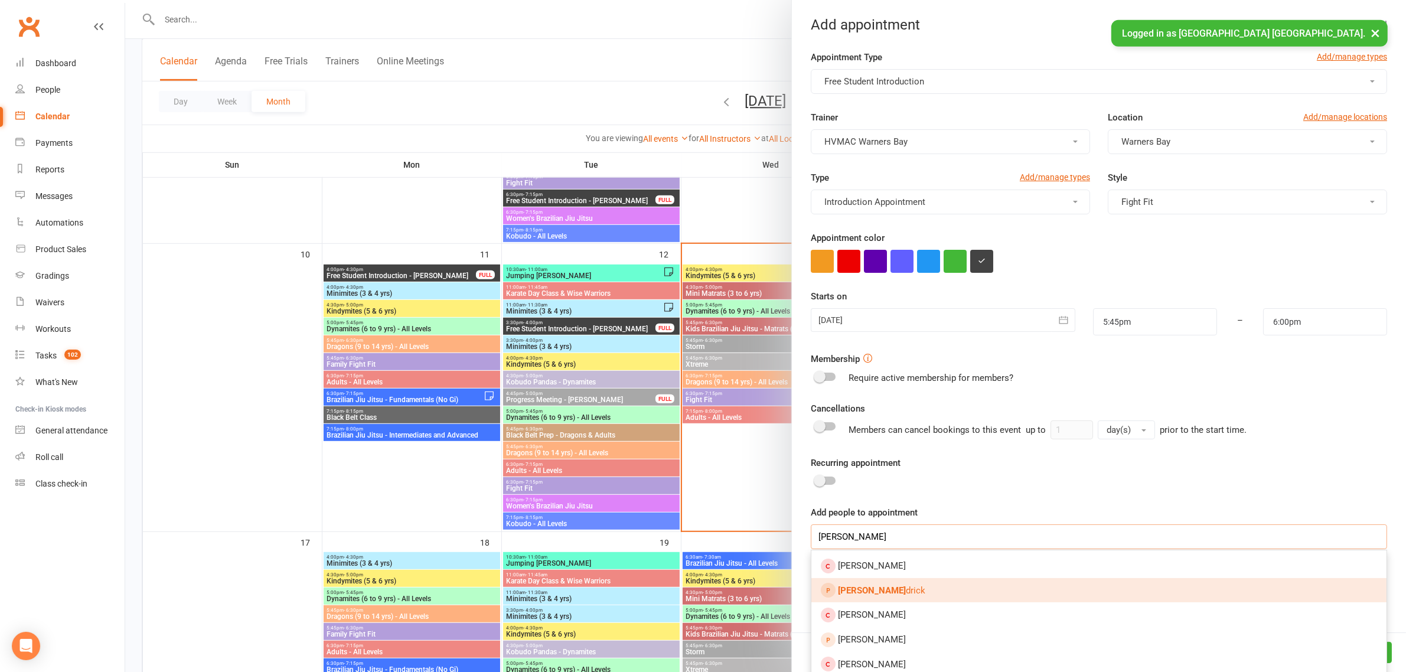
type input "isabella hen"
click at [929, 589] on link "Isabella Hen drick" at bounding box center [1098, 590] width 575 height 25
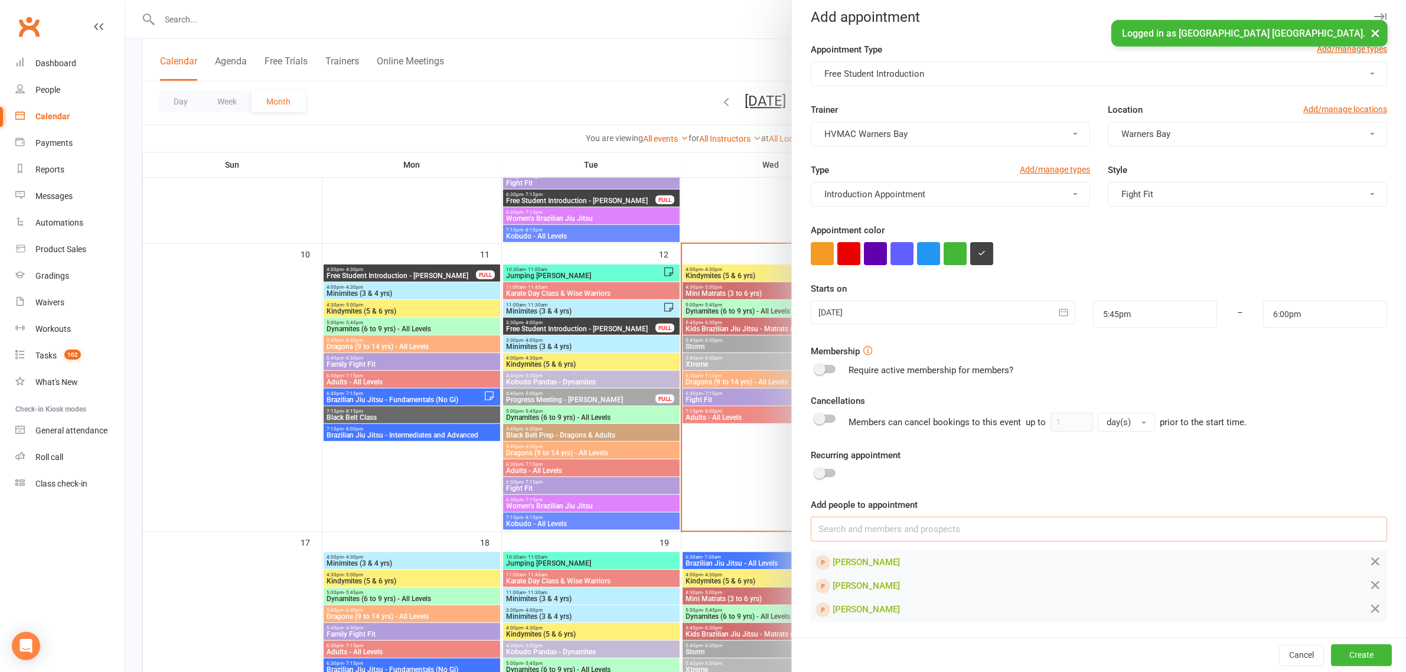
scroll to position [9, 0]
click at [1339, 657] on button "Create" at bounding box center [1361, 654] width 61 height 21
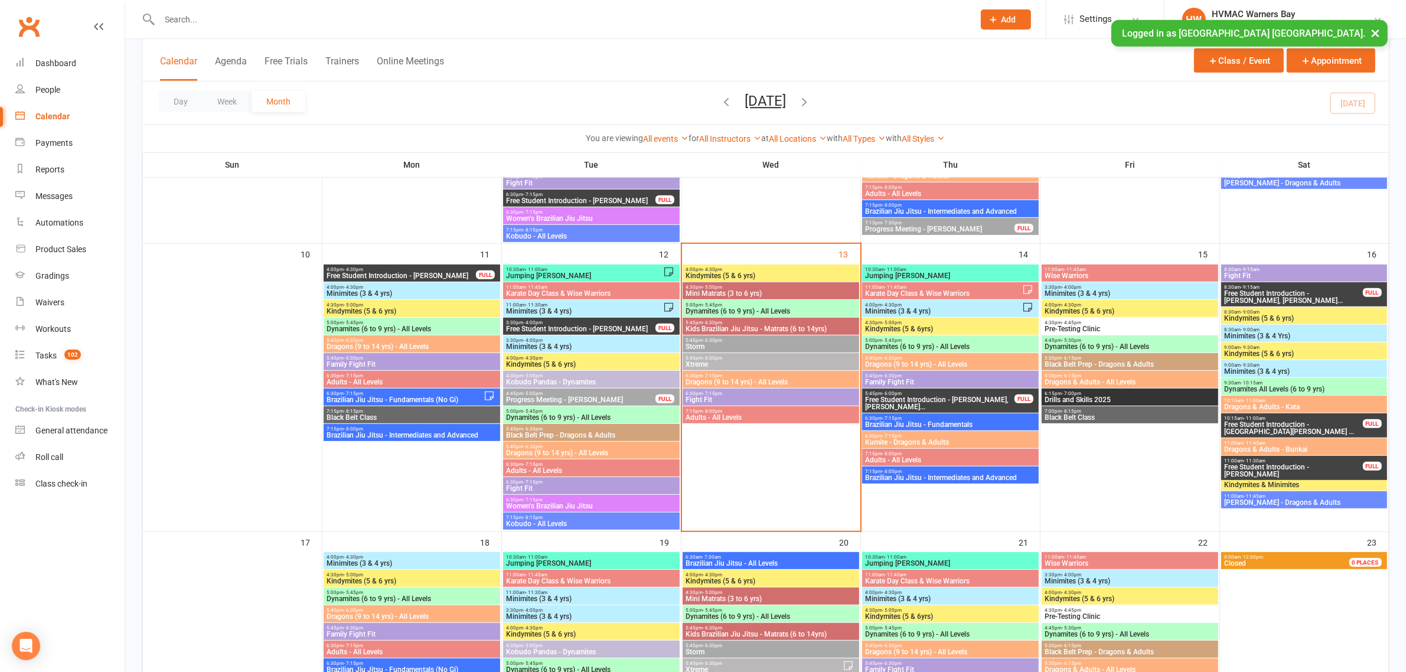
click at [532, 25] on input "text" at bounding box center [561, 19] width 810 height 17
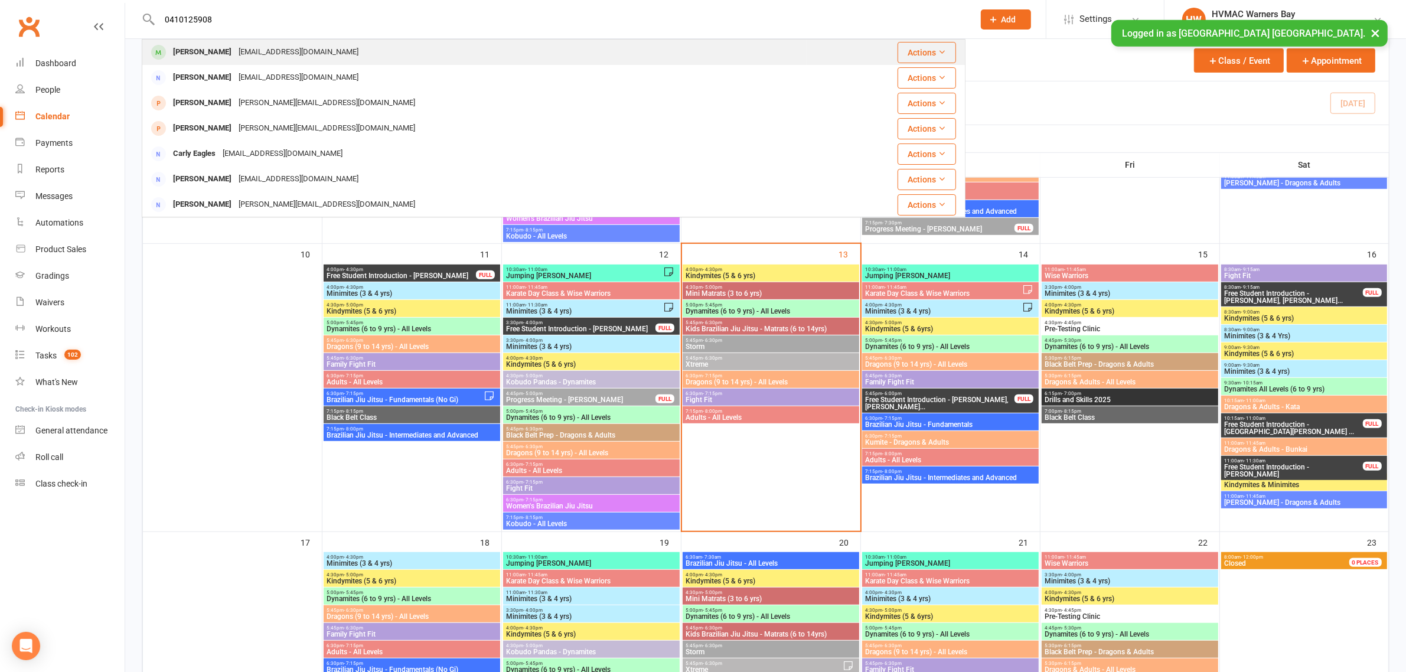
type input "0410125908"
click at [527, 57] on div "Nakai Bruce nsiyaz@gmail.com" at bounding box center [474, 52] width 663 height 24
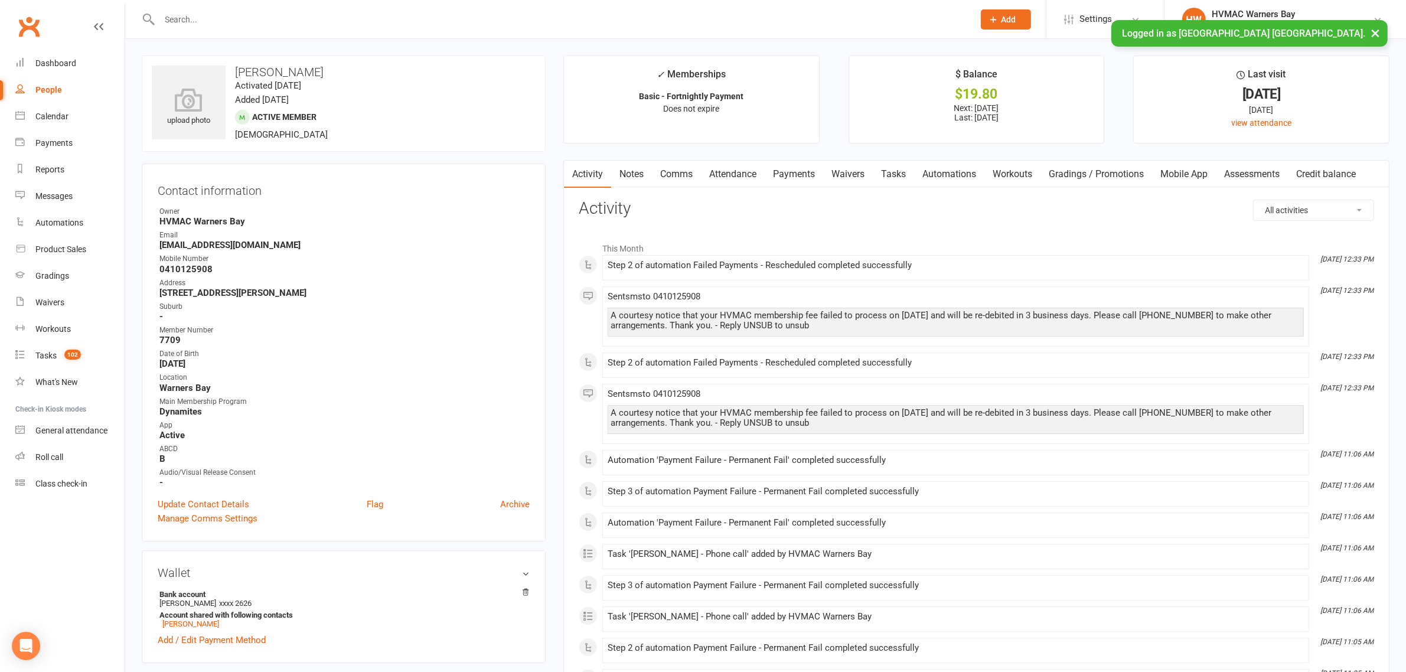
click at [784, 167] on link "Payments" at bounding box center [794, 174] width 58 height 27
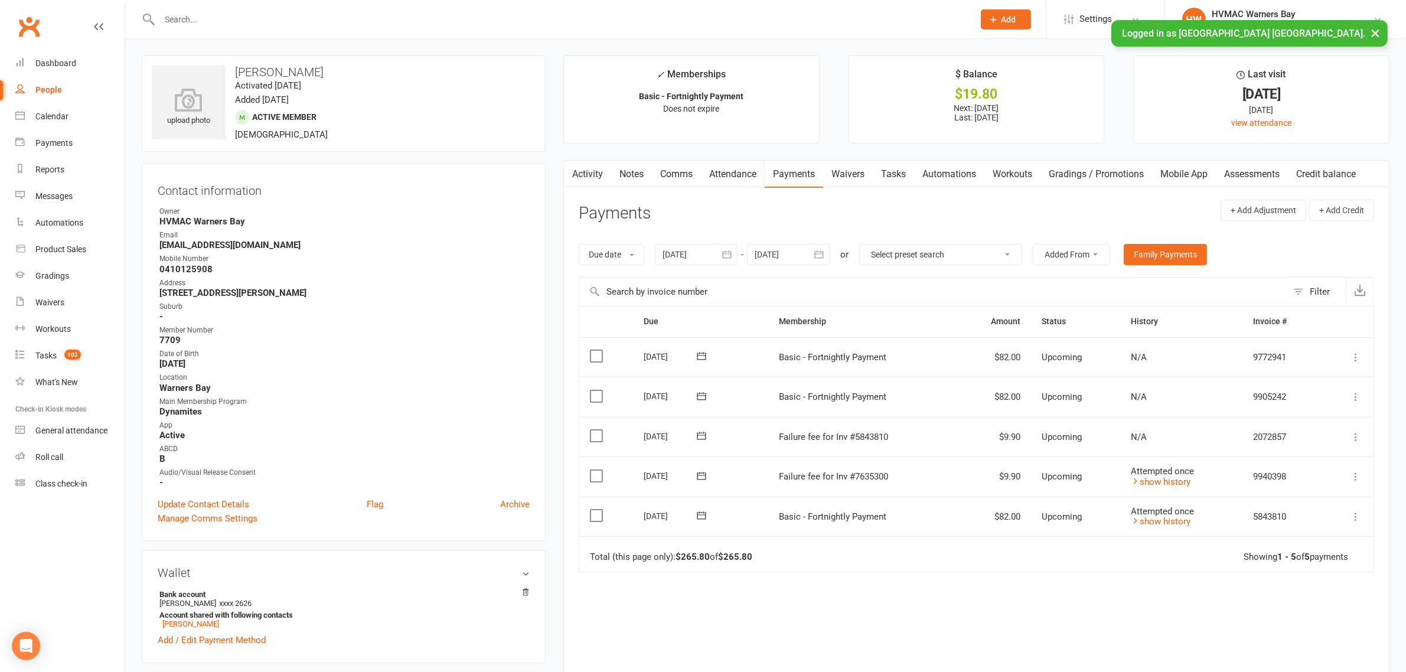
click at [252, 16] on input "text" at bounding box center [561, 19] width 810 height 17
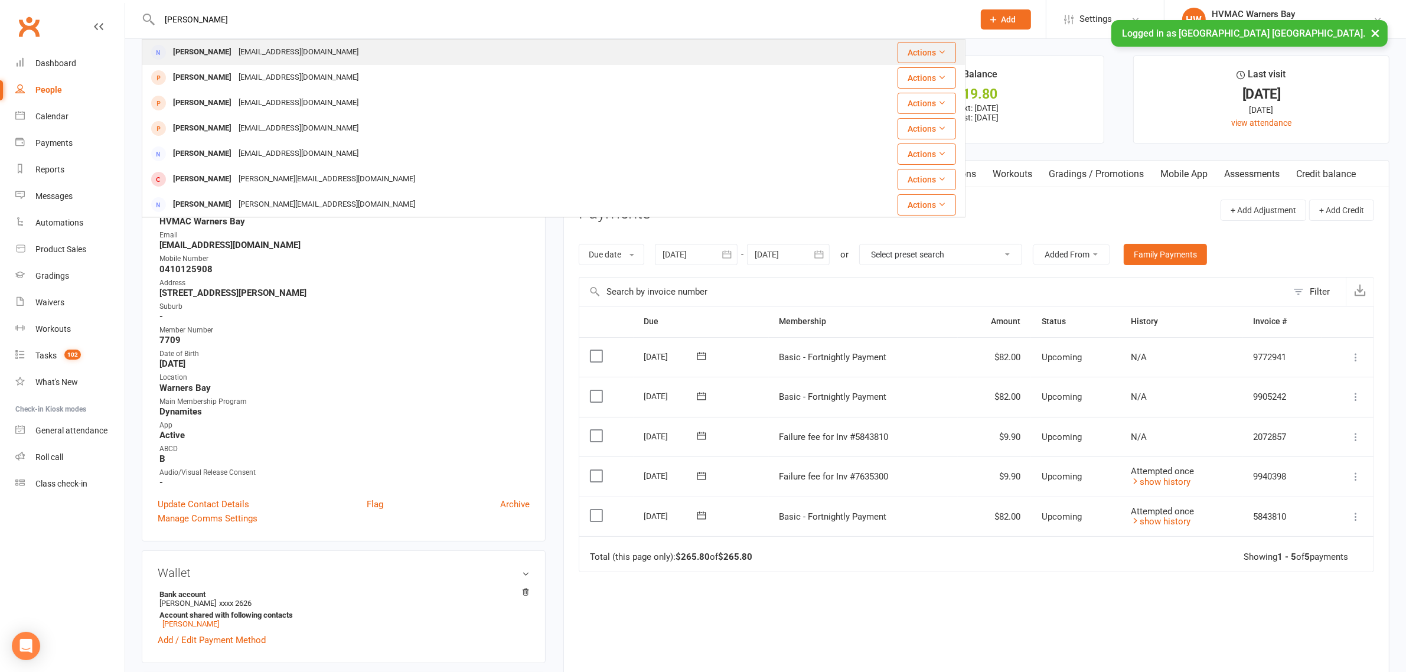
type input "emma shepherd"
click at [332, 54] on div "Emma Shepherd emshep@hotmail.com" at bounding box center [485, 52] width 684 height 24
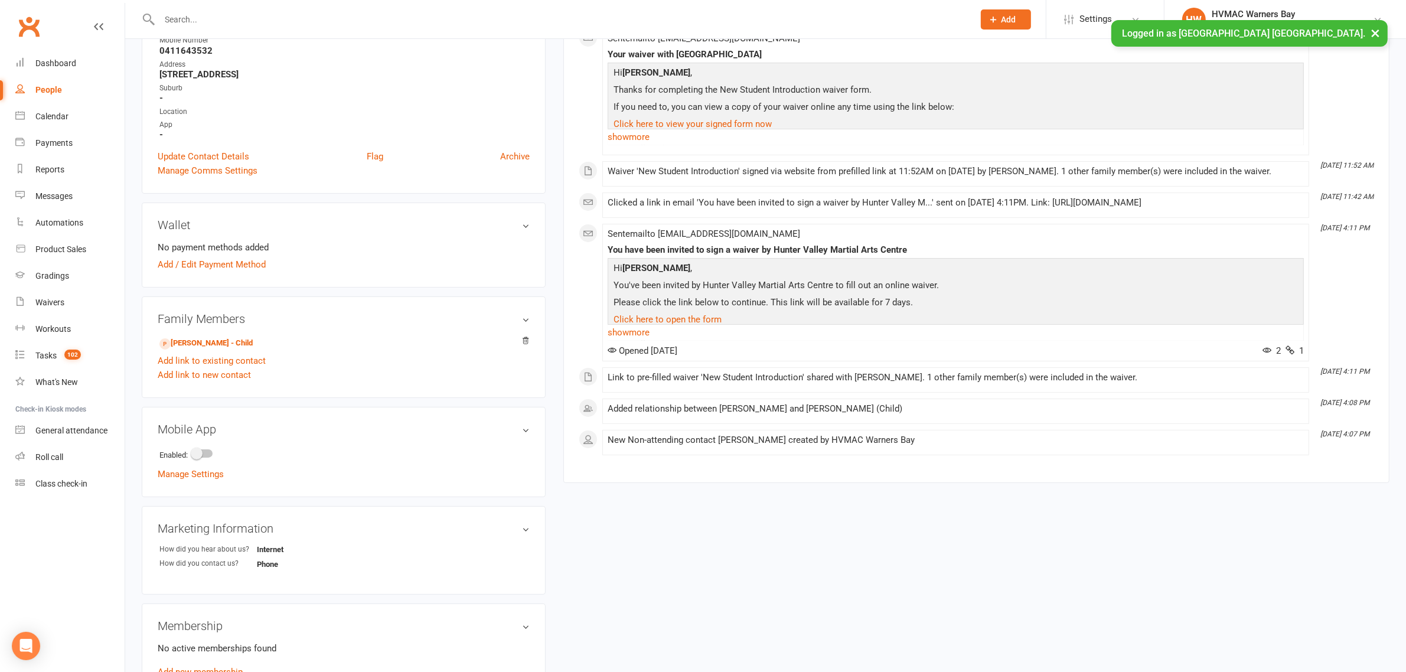
scroll to position [221, 0]
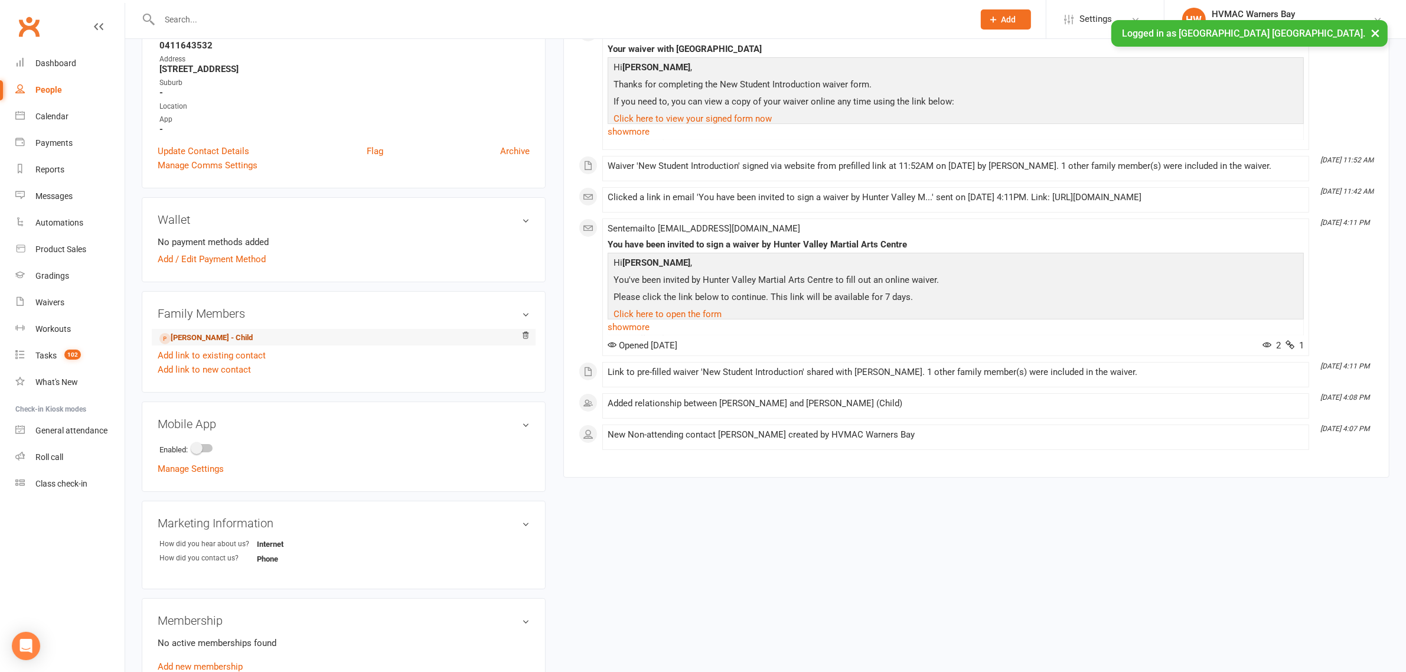
click at [201, 340] on link "Romy Shepherd - Child" at bounding box center [205, 338] width 93 height 12
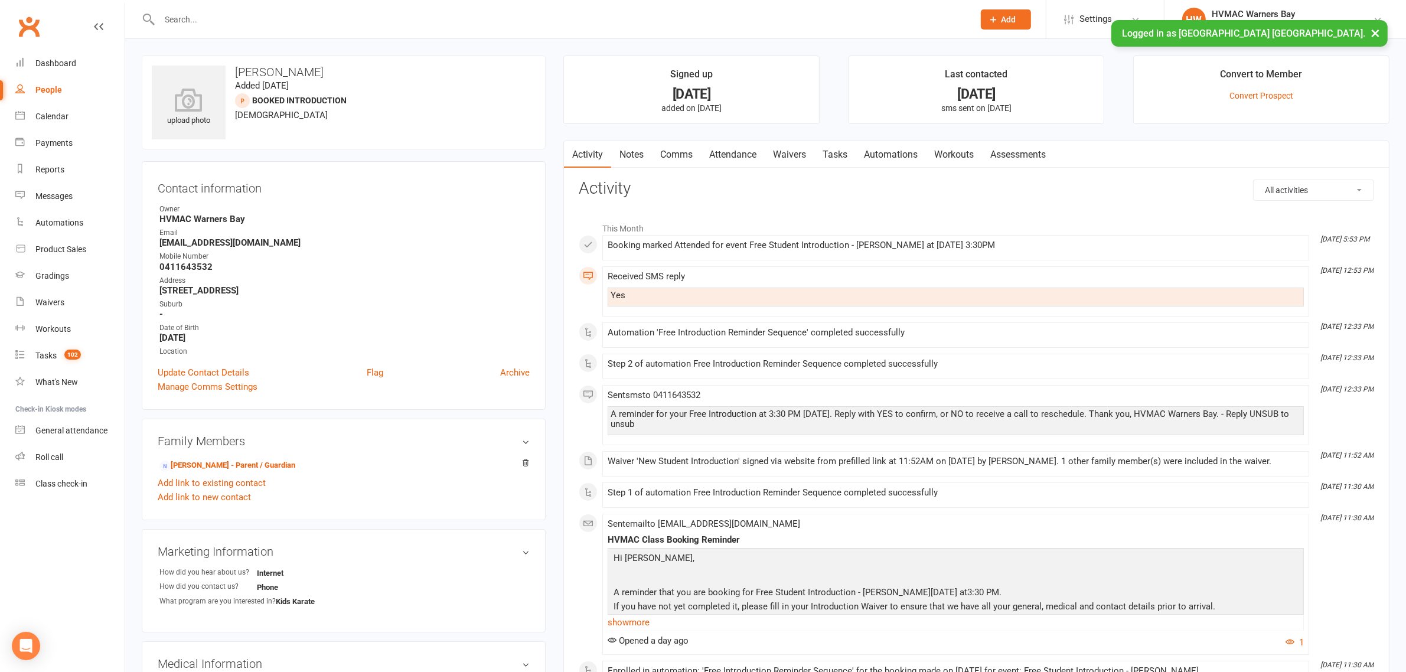
click at [635, 154] on link "Notes" at bounding box center [631, 154] width 41 height 27
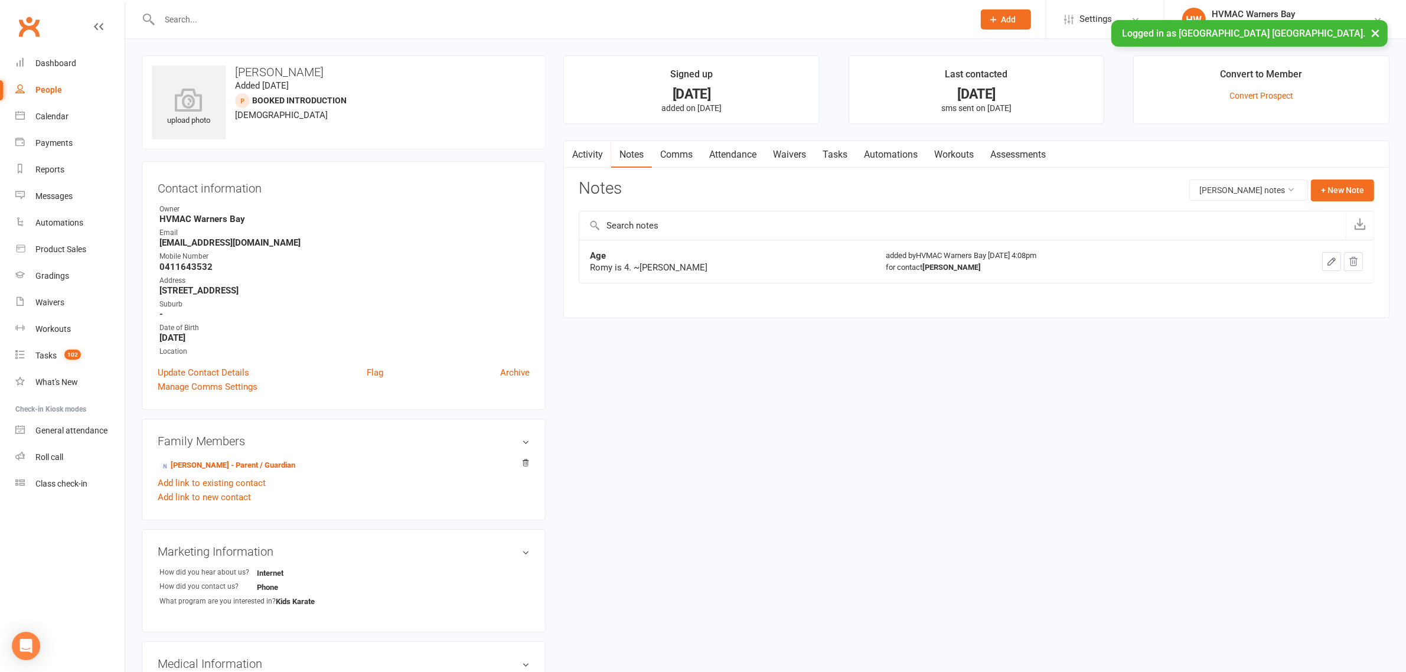
click at [722, 154] on link "Attendance" at bounding box center [733, 154] width 64 height 27
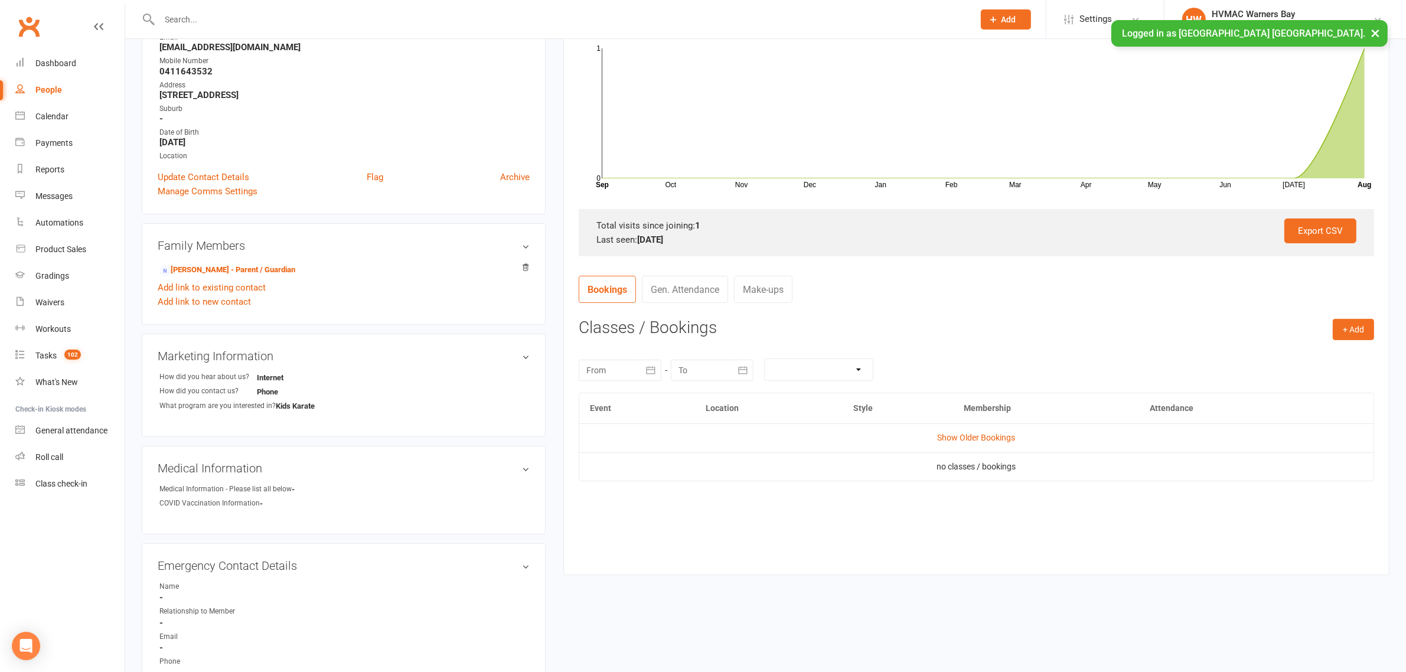
scroll to position [221, 0]
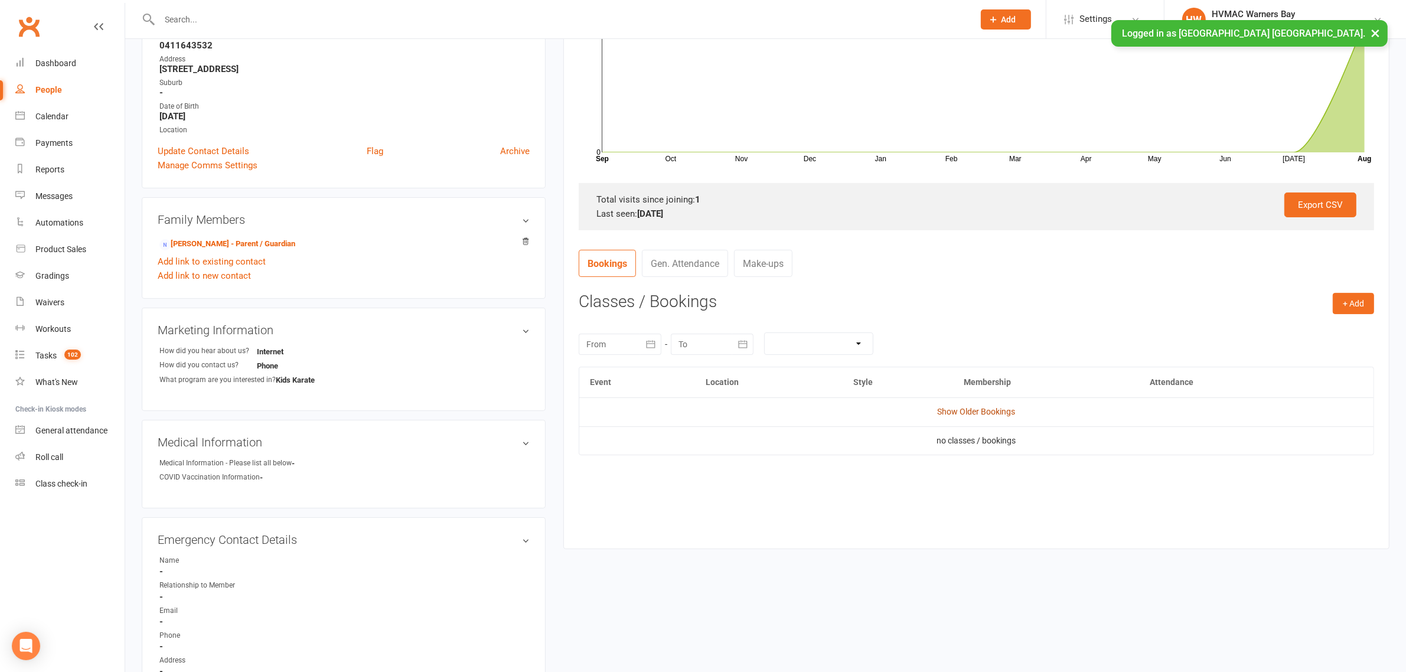
click at [999, 414] on link "Show Older Bookings" at bounding box center [977, 411] width 78 height 9
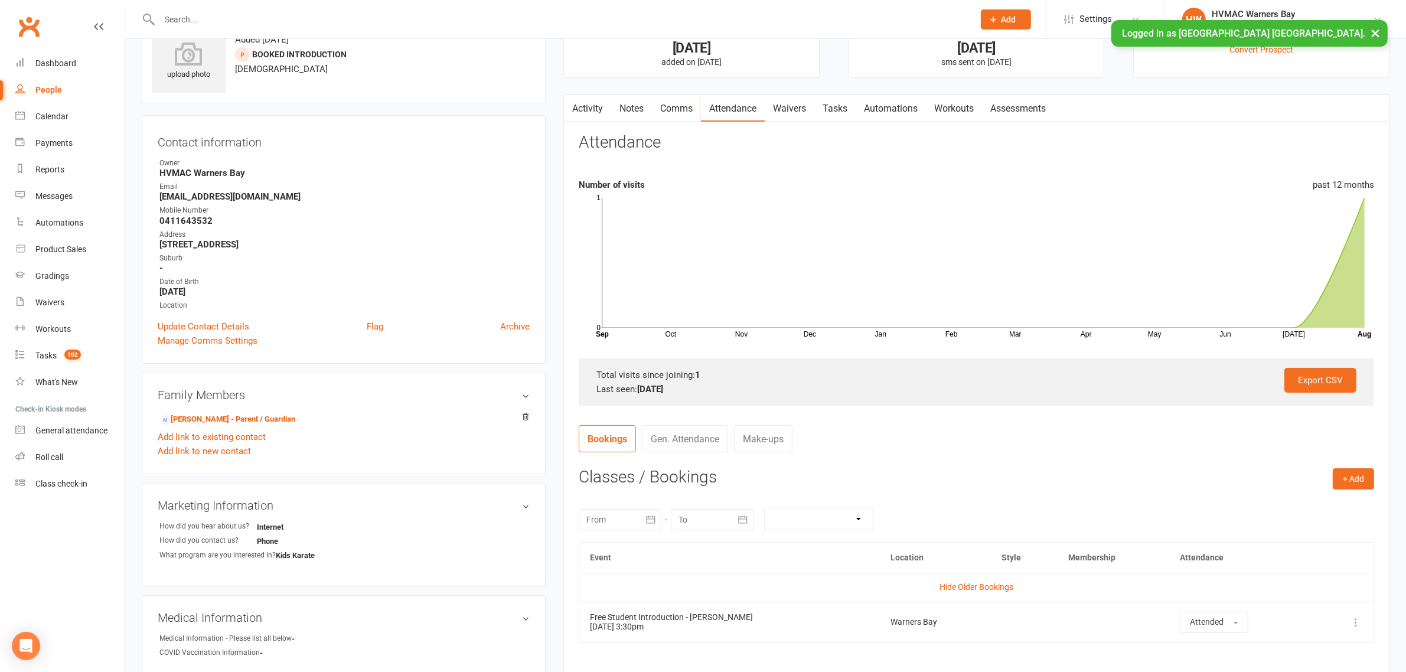
scroll to position [0, 0]
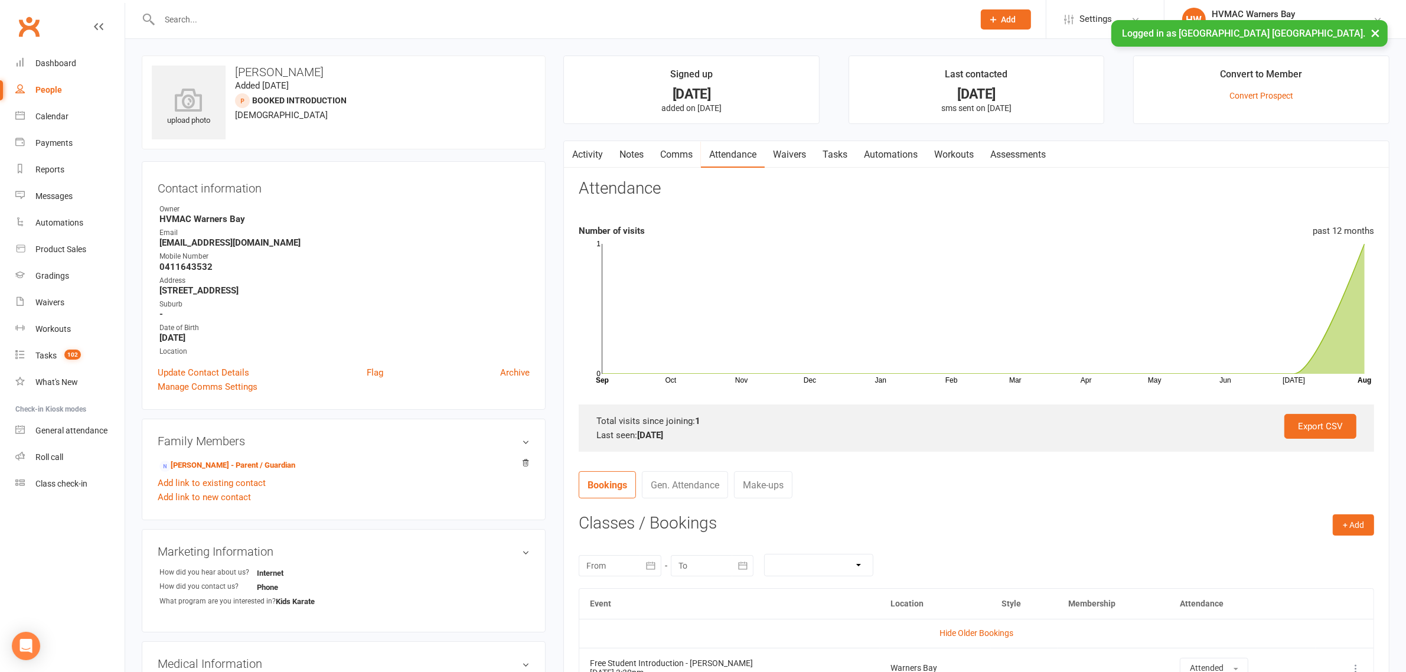
click at [632, 157] on link "Notes" at bounding box center [631, 154] width 41 height 27
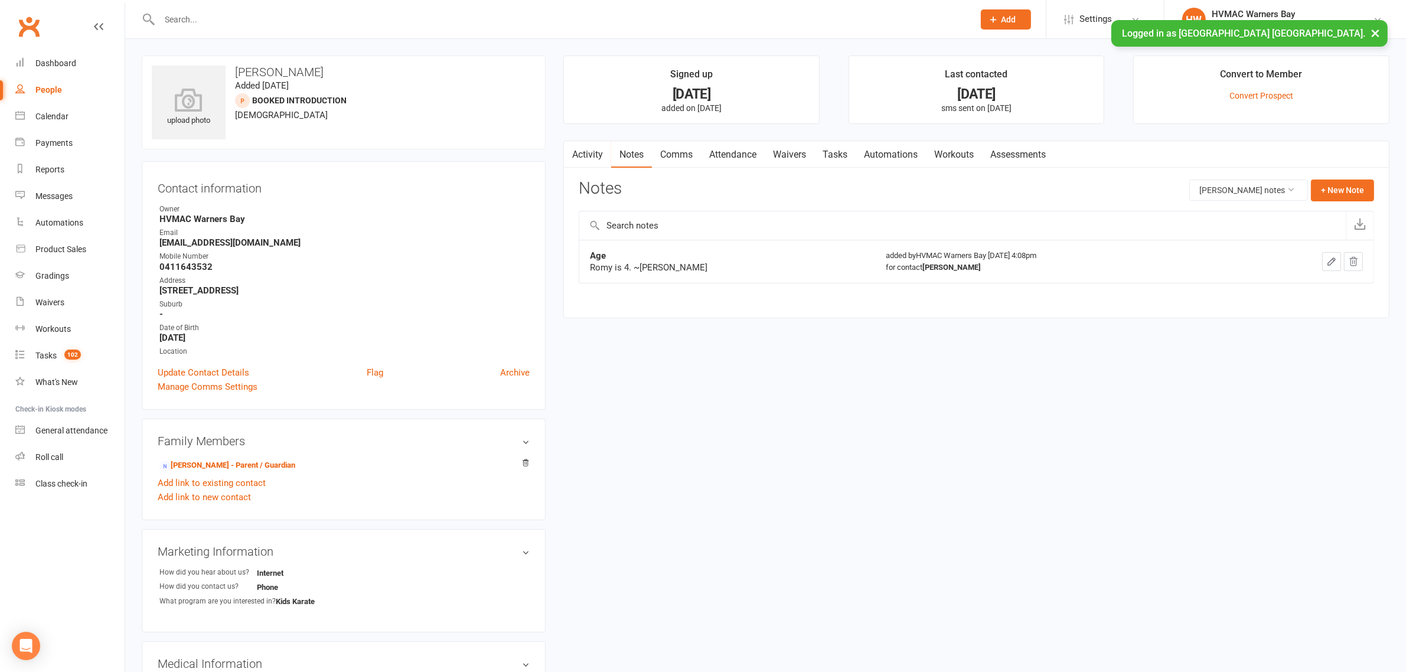
click at [722, 148] on link "Attendance" at bounding box center [733, 154] width 64 height 27
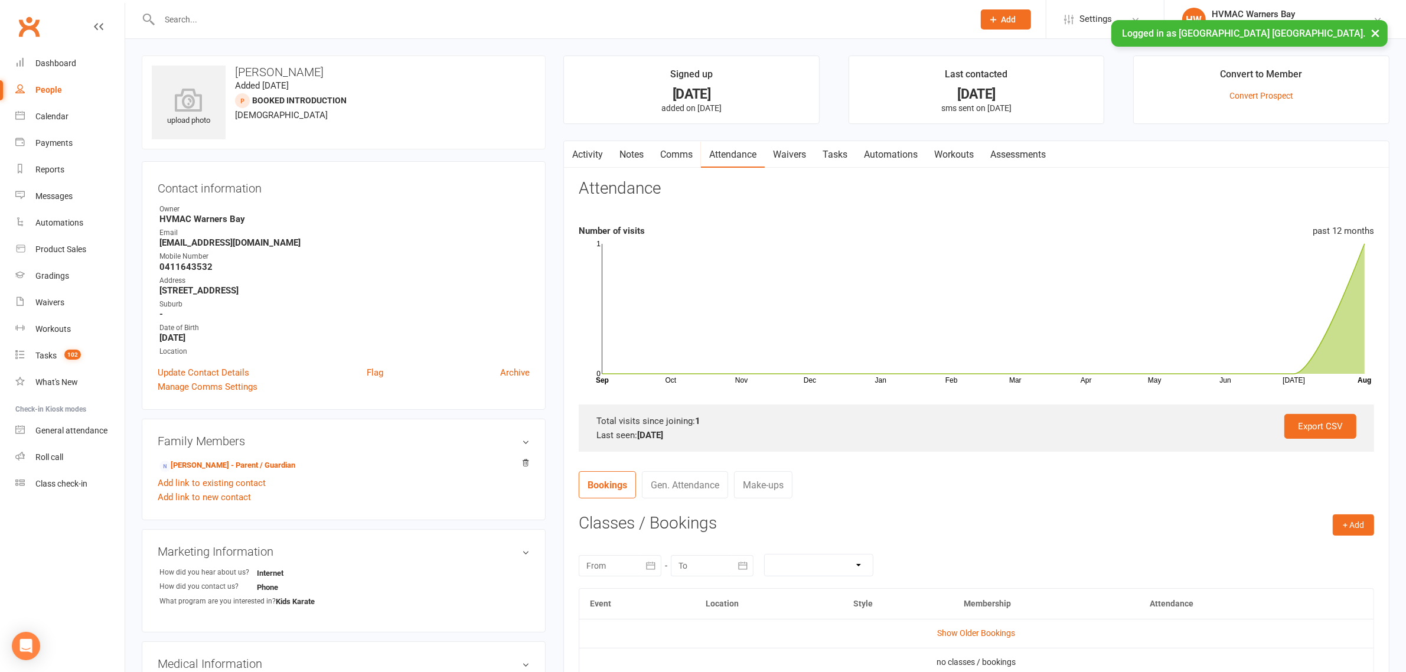
click at [634, 154] on link "Notes" at bounding box center [631, 154] width 41 height 27
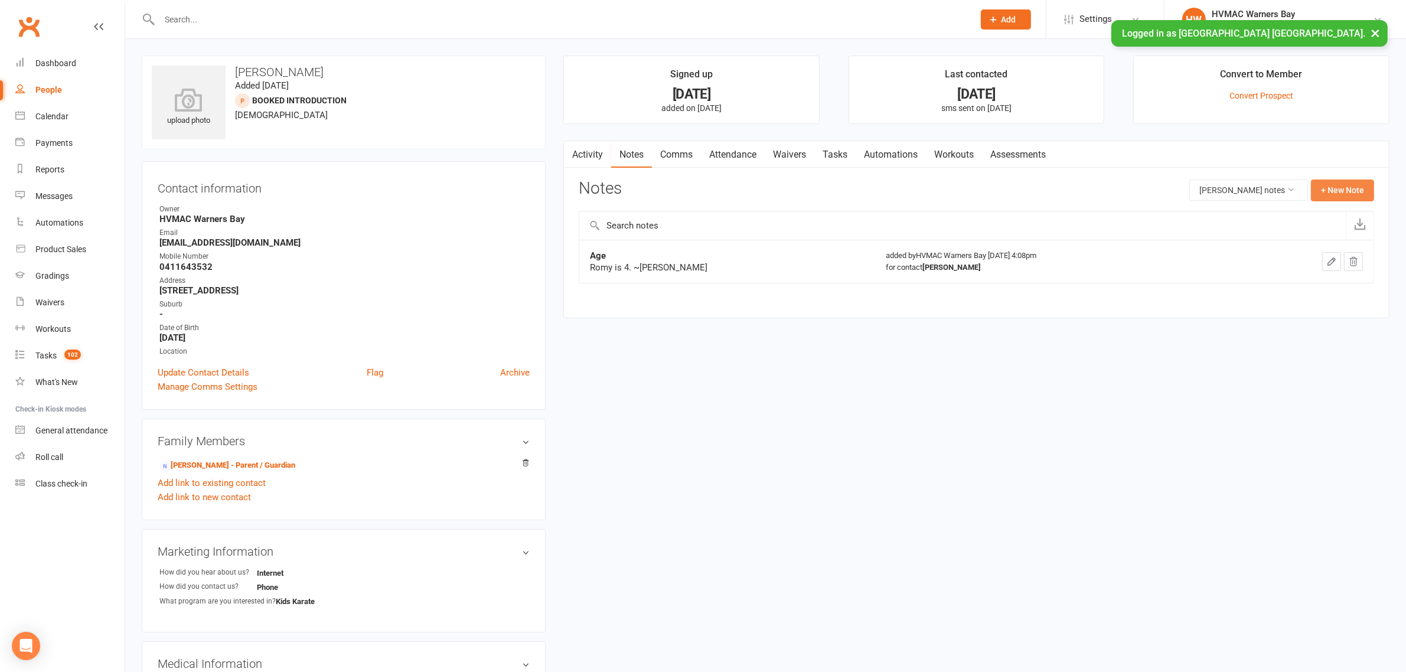
click at [1336, 192] on button "+ New Note" at bounding box center [1342, 190] width 63 height 21
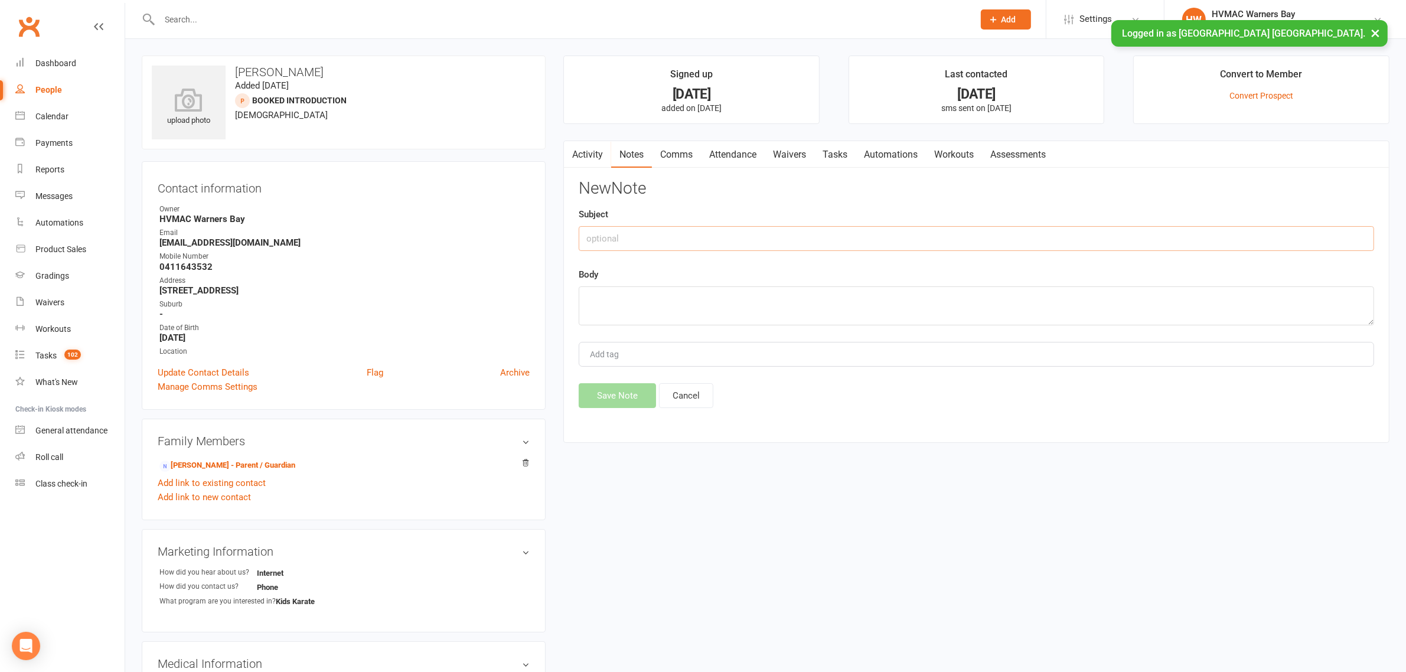
click at [784, 234] on input "text" at bounding box center [976, 238] width 795 height 25
type input "Called"
click at [795, 294] on textarea at bounding box center [976, 305] width 795 height 39
type textarea "Saw they were a prospect at Redhead but they trialled here. Called and left a m…"
click at [601, 394] on button "Save Note" at bounding box center [617, 395] width 77 height 25
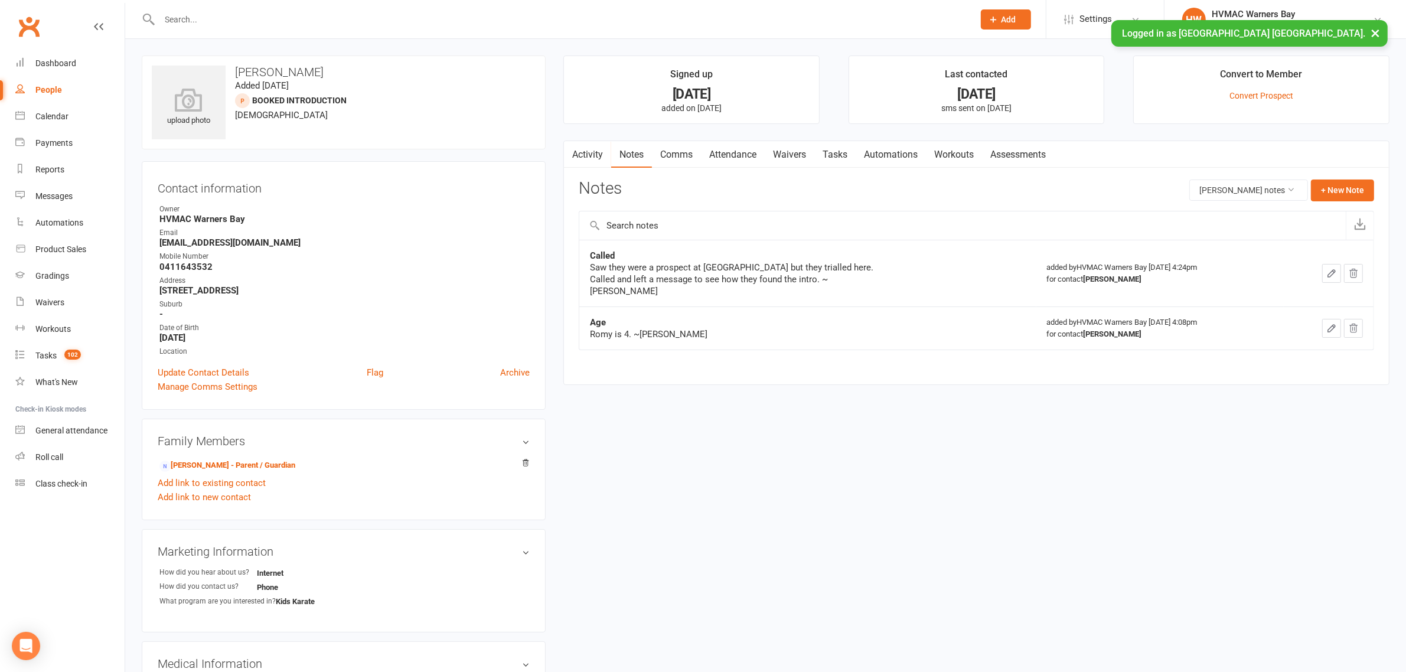
click at [269, 12] on input "text" at bounding box center [561, 19] width 810 height 17
type input "summer farag"
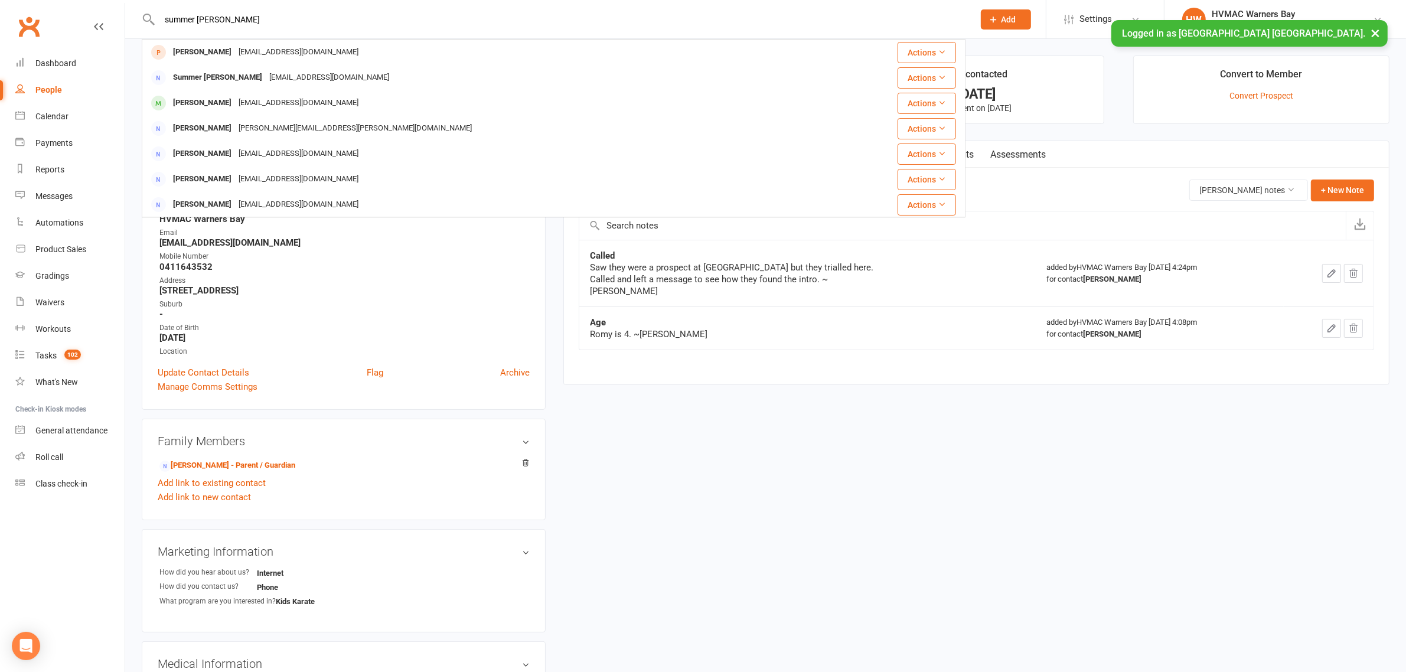
drag, startPoint x: 233, startPoint y: 16, endPoint x: 86, endPoint y: 27, distance: 147.4
click at [86, 3] on header "summer farag Summer Rose staceyrose09@gmail.com Actions Summer Velasquez sumvel…" at bounding box center [703, 3] width 1406 height 0
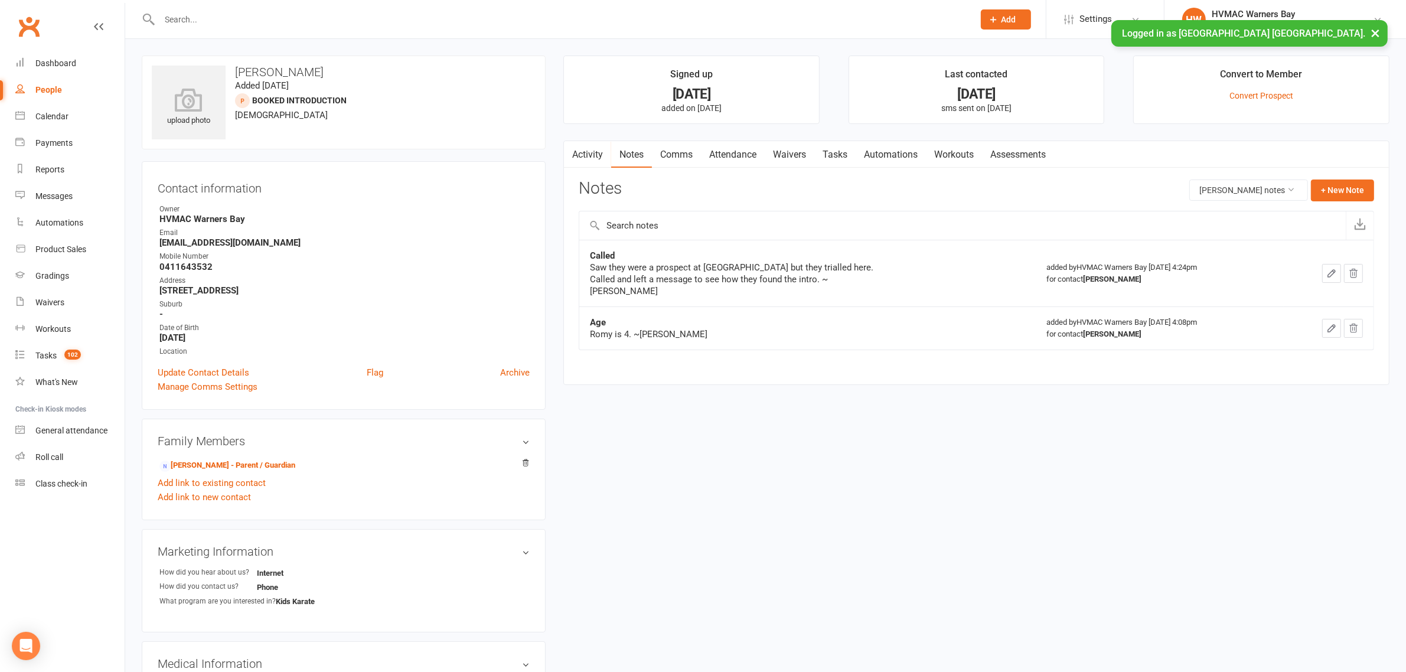
click at [267, 22] on input "text" at bounding box center [561, 19] width 810 height 17
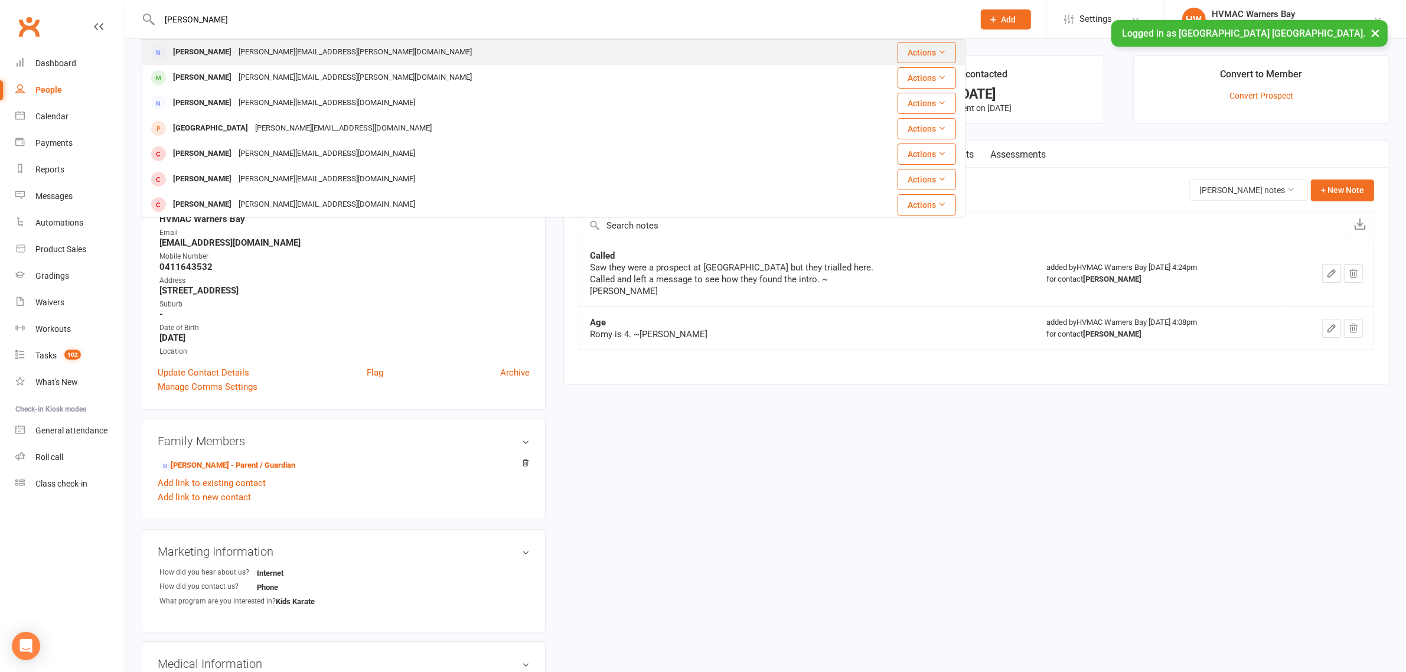
type input "[PERSON_NAME]"
click at [285, 54] on div "ann.sansom@outlook.com.au" at bounding box center [355, 52] width 240 height 17
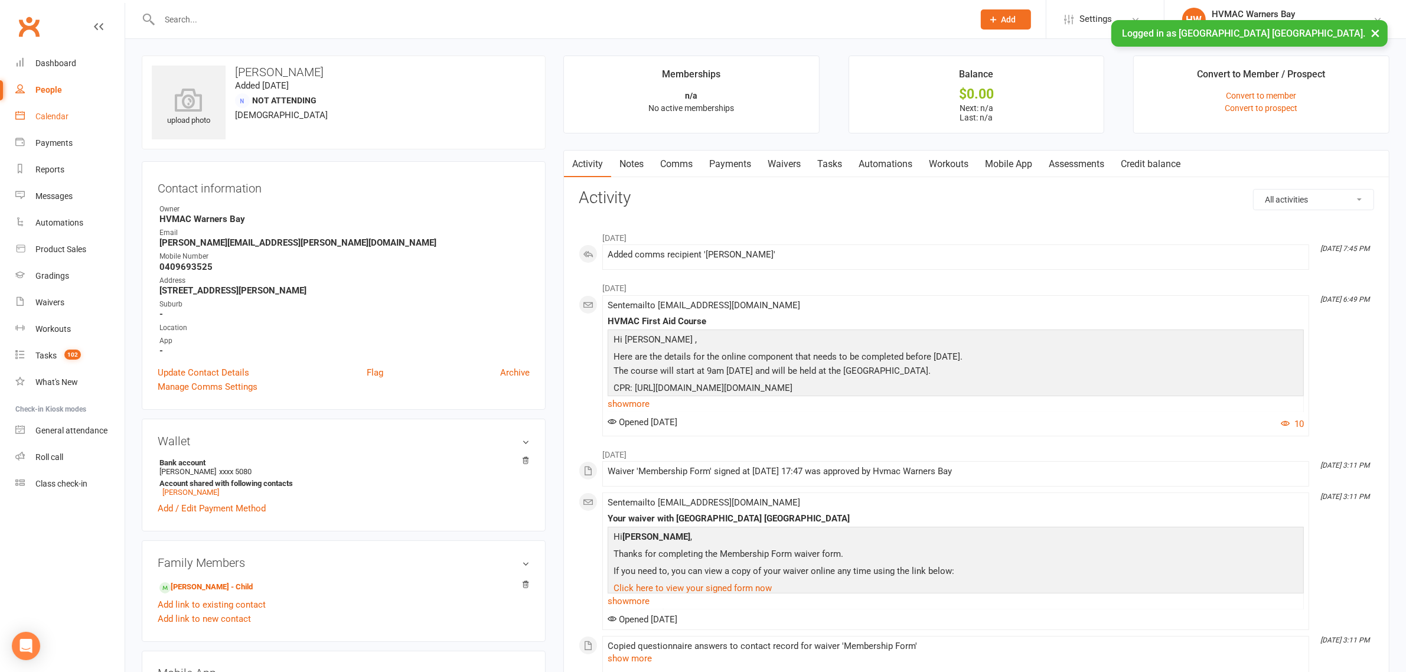
click at [51, 108] on link "Calendar" at bounding box center [69, 116] width 109 height 27
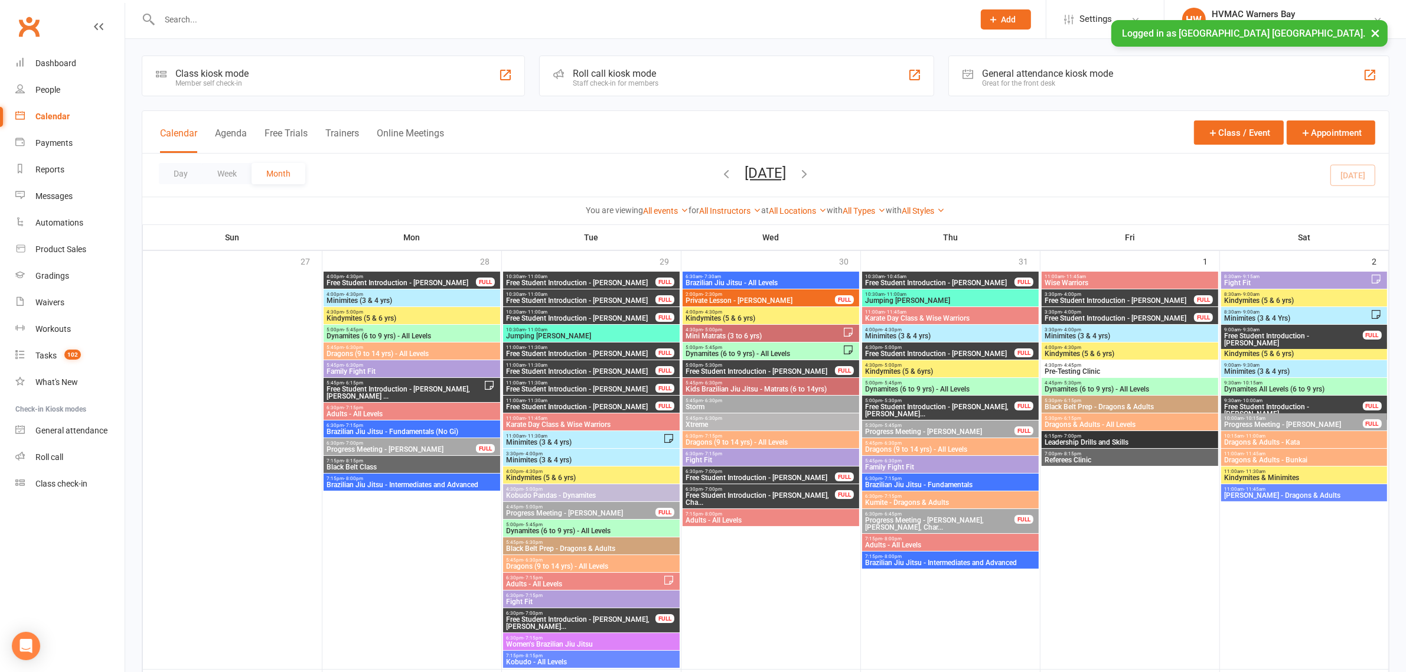
click at [308, 27] on input "text" at bounding box center [561, 19] width 810 height 17
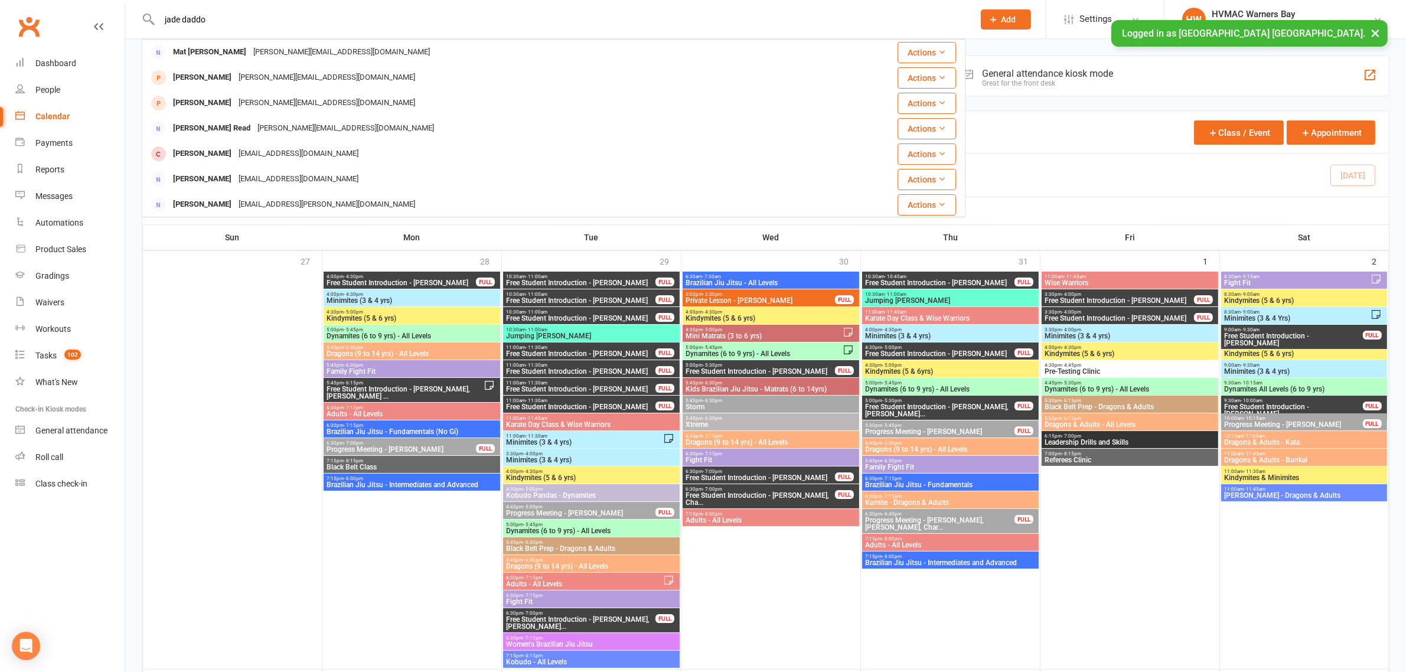
type input "jade daddo"
drag, startPoint x: 270, startPoint y: 15, endPoint x: 70, endPoint y: 28, distance: 200.6
click at [70, 3] on header "jade daddo Mat Darr Jade.milligan@hotmail.com Actions Levi Darr Jade.milligan@h…" at bounding box center [703, 3] width 1406 height 0
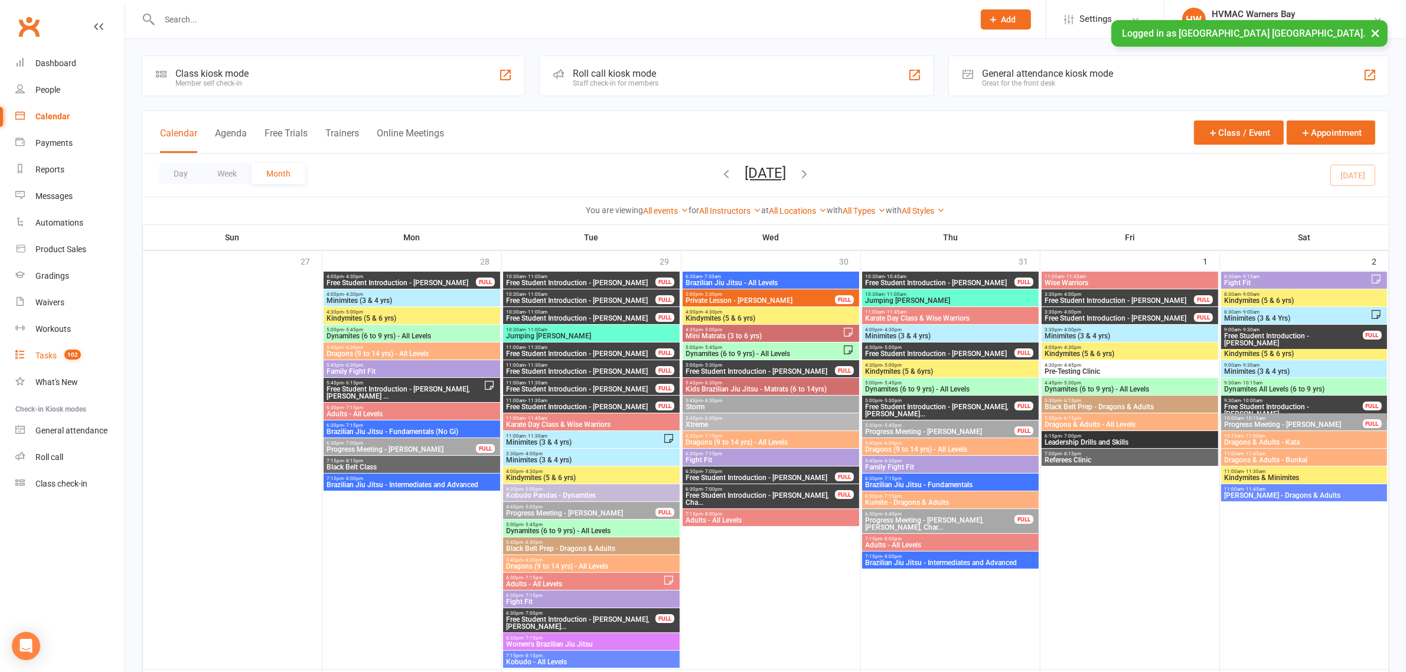
click at [67, 355] on span "102" at bounding box center [72, 355] width 17 height 10
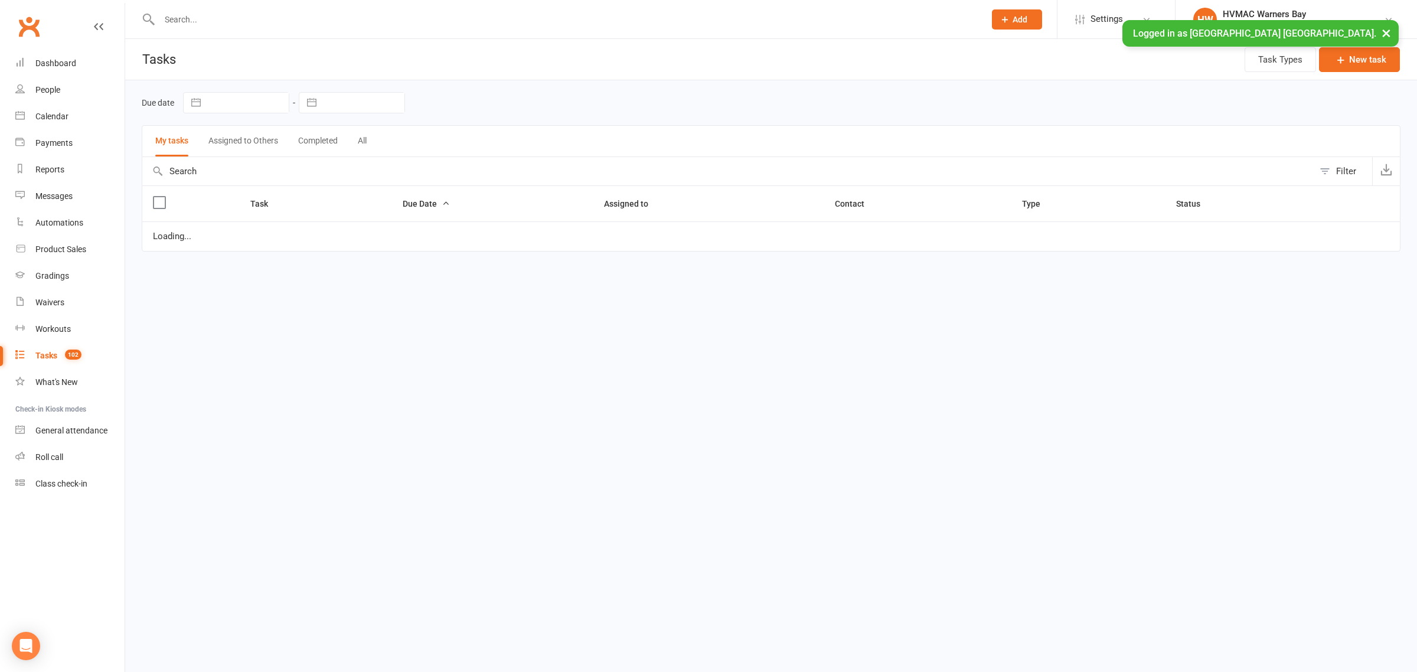
select select "started"
select select "waiting"
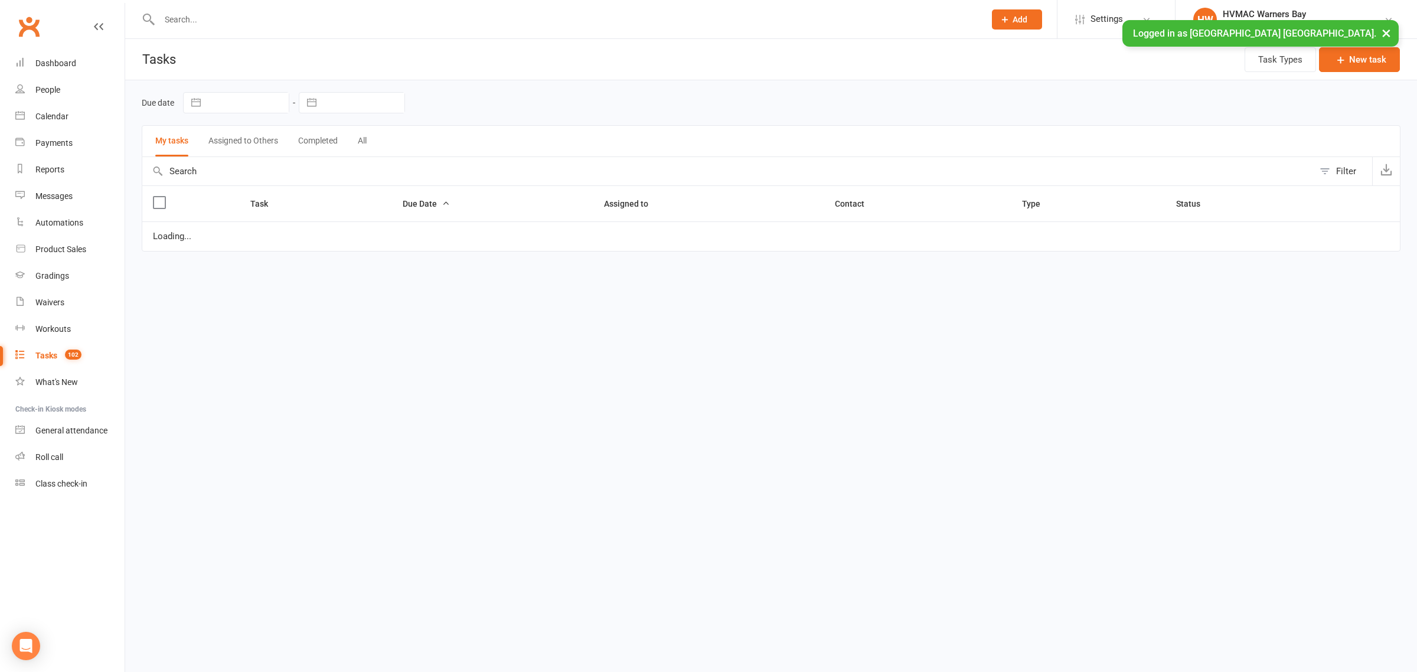
select select "started"
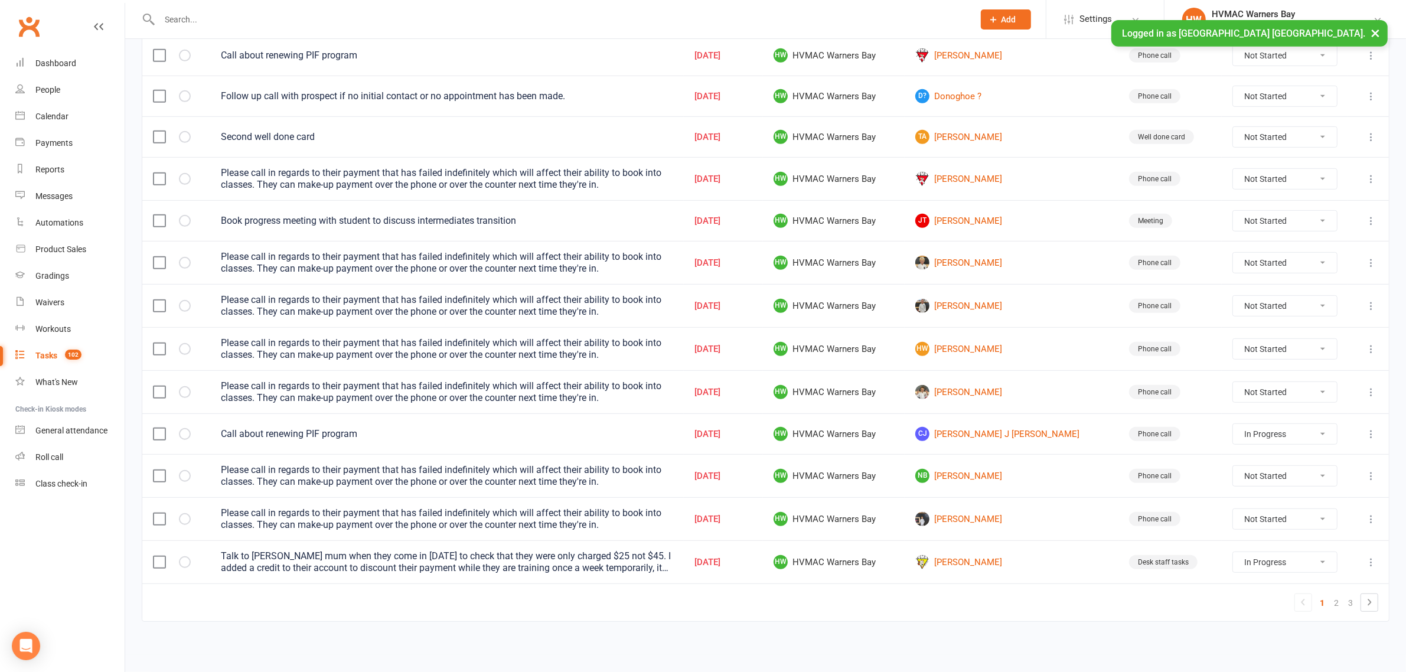
scroll to position [690, 0]
click at [1332, 606] on link "2" at bounding box center [1336, 603] width 14 height 17
select select "started"
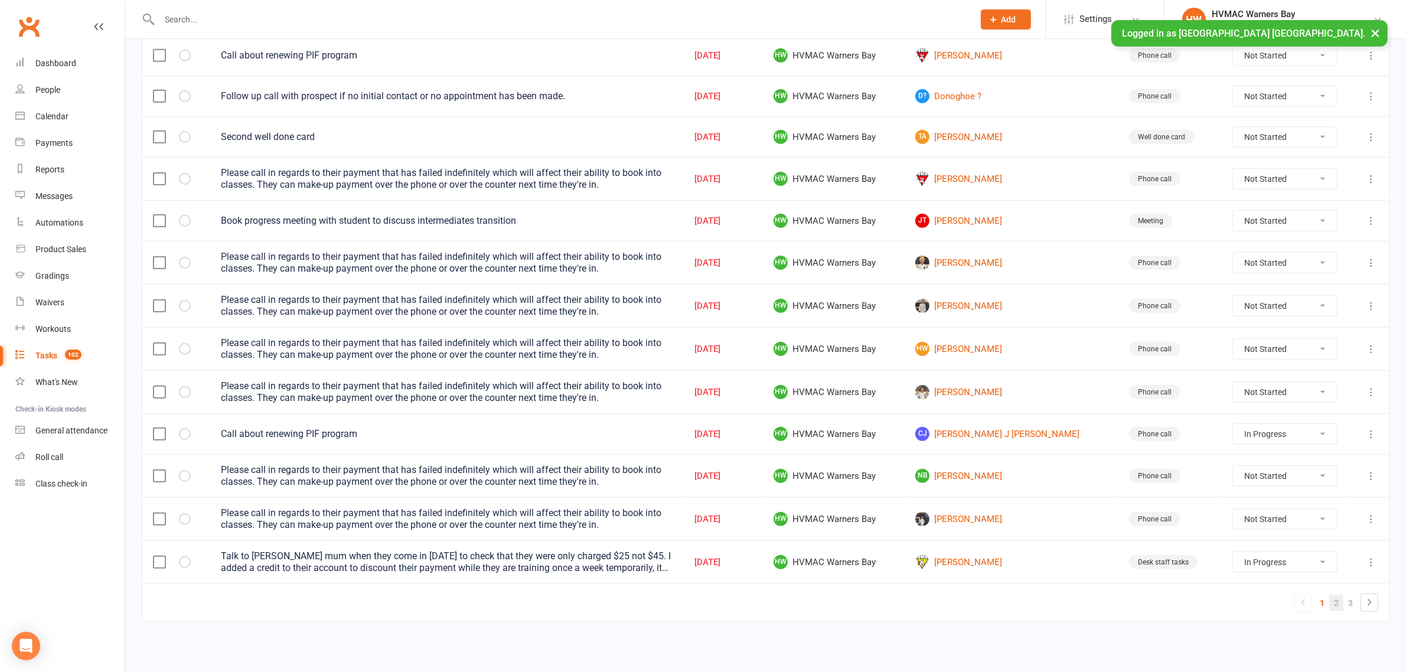
select select "waiting"
select select "started"
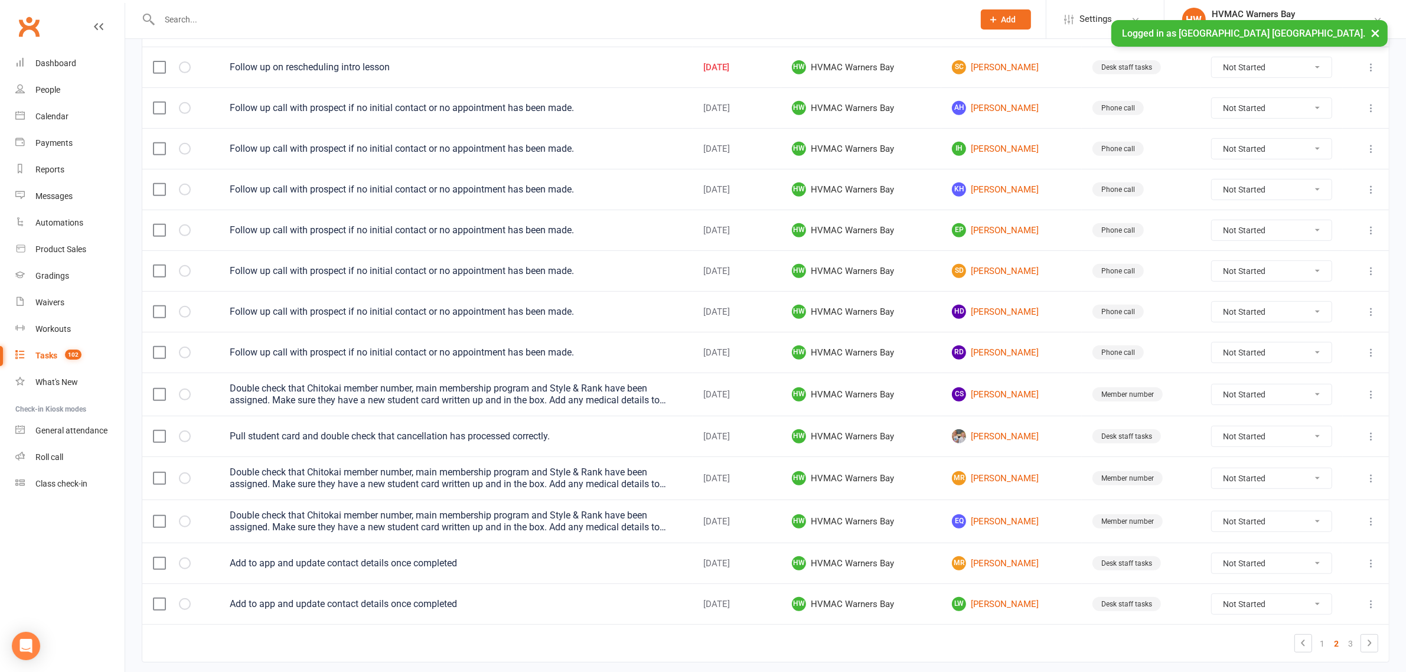
scroll to position [612, 0]
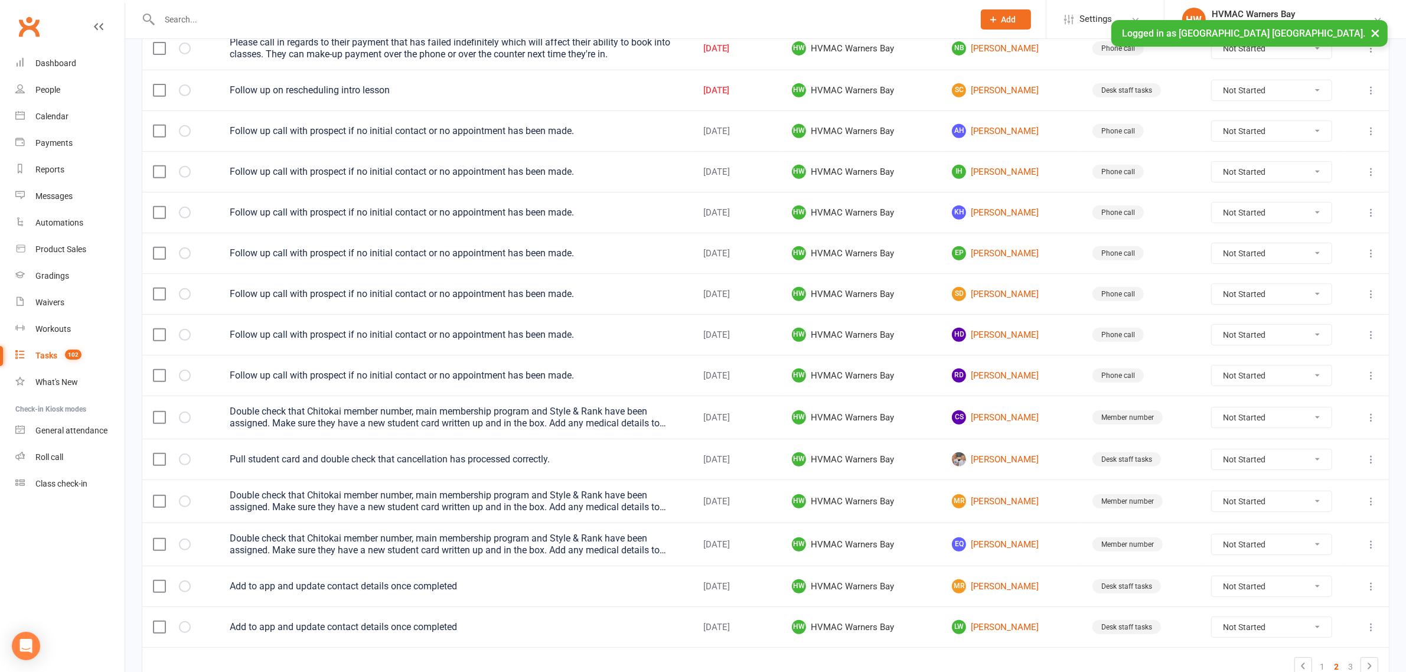
drag, startPoint x: 632, startPoint y: 129, endPoint x: 627, endPoint y: 101, distance: 28.3
click at [627, 101] on td "Follow up on rescheduling intro lesson" at bounding box center [456, 90] width 474 height 41
click at [1326, 141] on select "Not Started In Progress Waiting Complete" at bounding box center [1272, 131] width 120 height 20
click at [1221, 126] on select "Not Started In Progress Waiting Complete" at bounding box center [1272, 131] width 120 height 20
select select "unstarted"
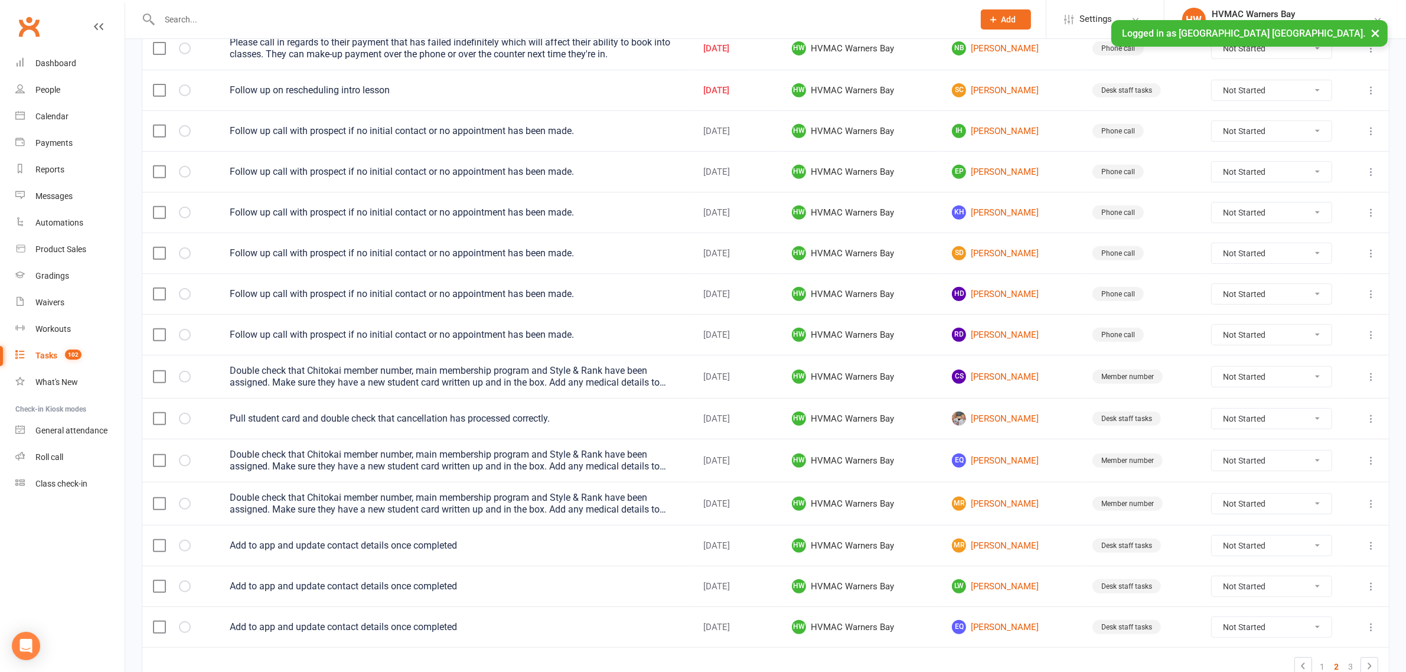
click at [1265, 138] on select "Not Started In Progress Waiting Complete" at bounding box center [1272, 131] width 120 height 20
click at [1221, 126] on select "Not Started In Progress Waiting Complete" at bounding box center [1272, 131] width 120 height 20
select select "unstarted"
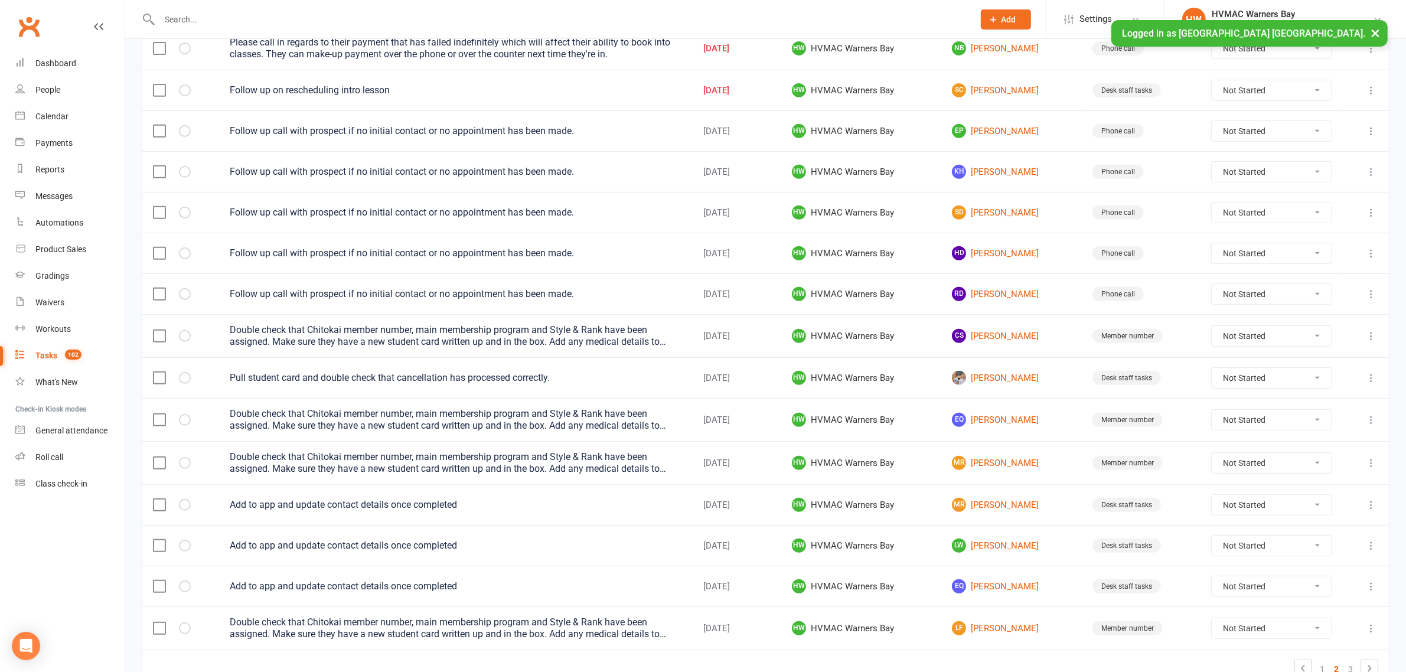
click at [1245, 172] on select "Not Started In Progress Waiting Complete" at bounding box center [1272, 172] width 120 height 20
click at [1221, 167] on select "Not Started In Progress Waiting Complete" at bounding box center [1272, 172] width 120 height 20
select select "unstarted"
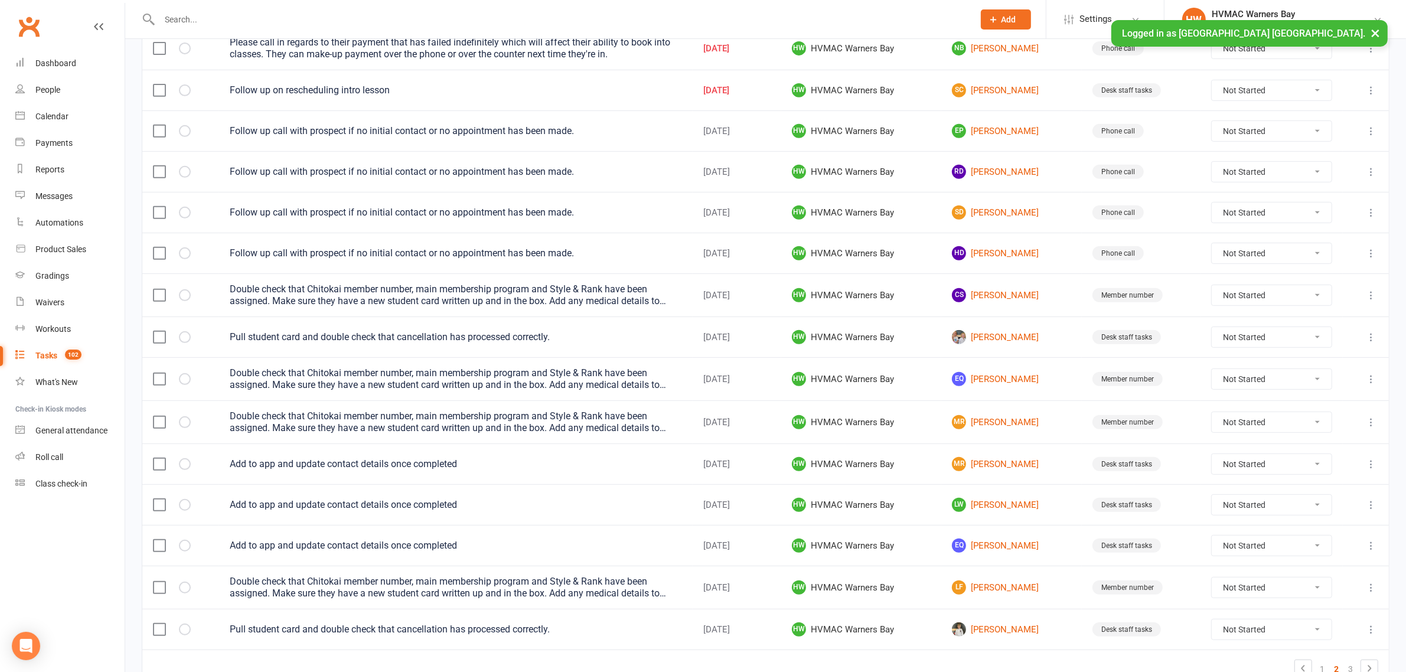
scroll to position [689, 0]
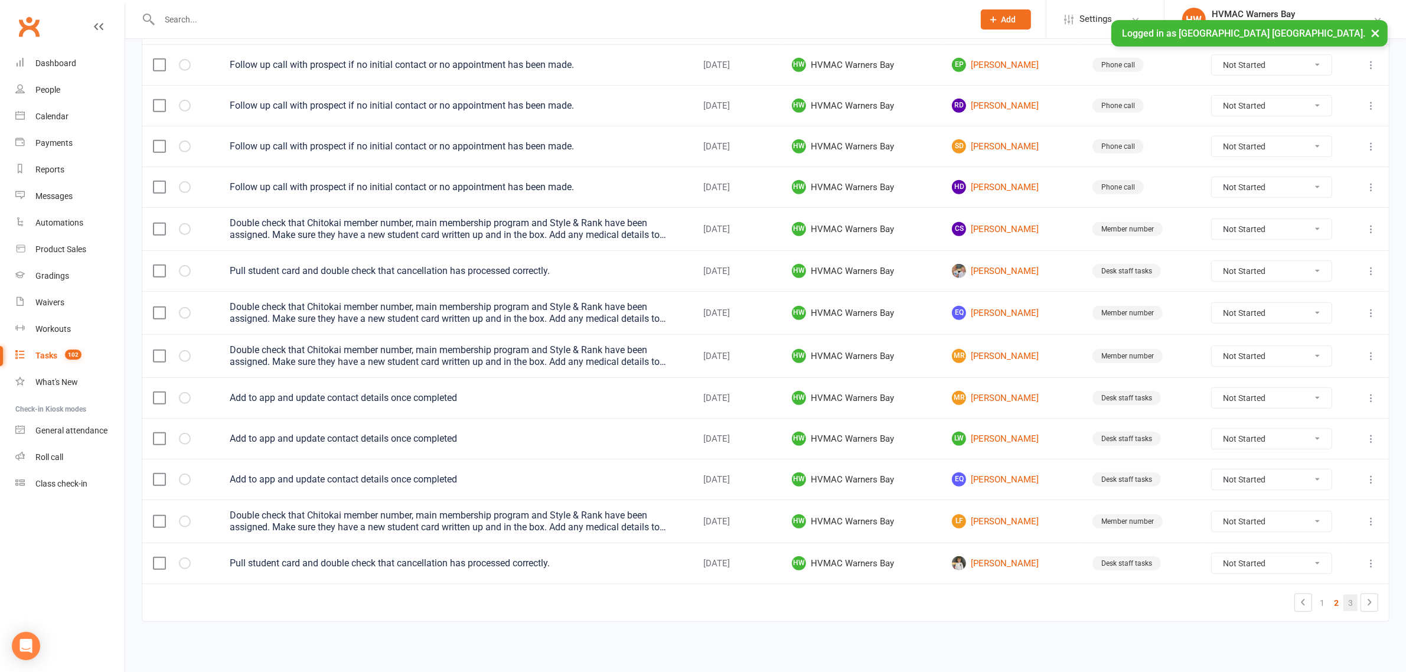
click at [1352, 603] on link "3" at bounding box center [1350, 603] width 14 height 17
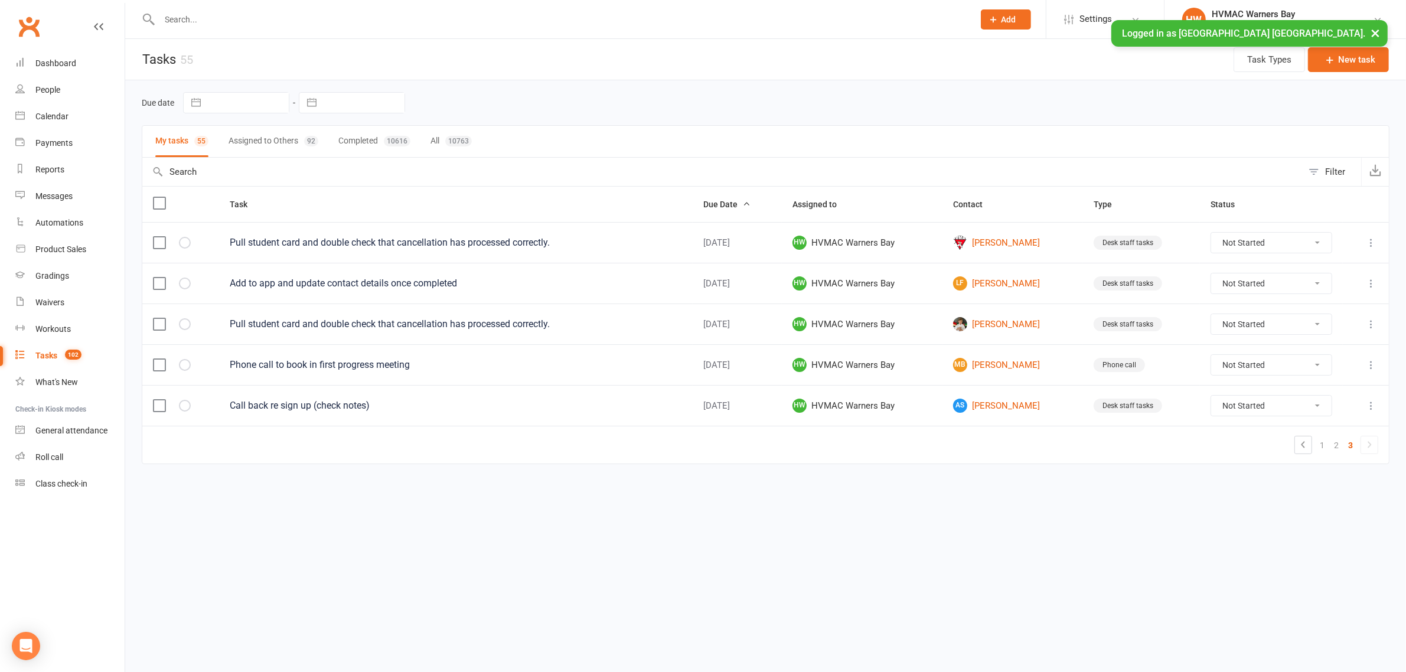
scroll to position [0, 0]
click at [1337, 445] on link "1" at bounding box center [1333, 445] width 14 height 17
select select "started"
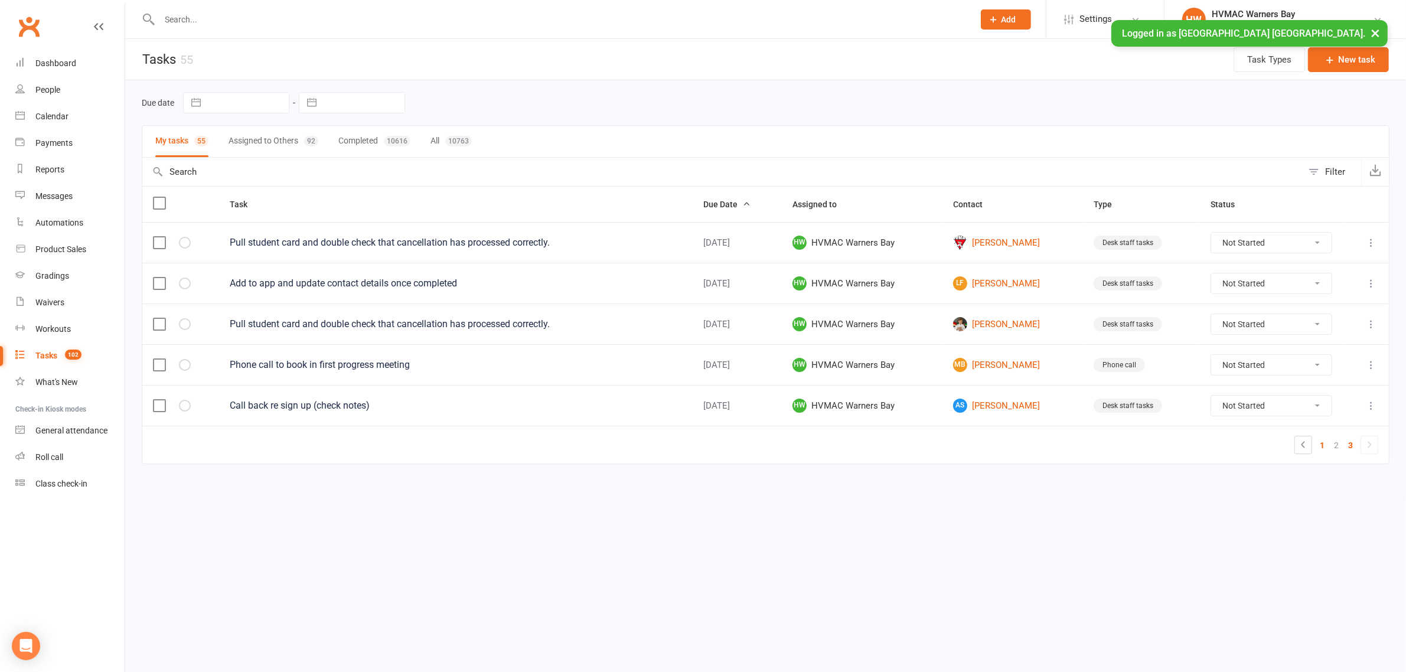
select select "waiting"
select select "started"
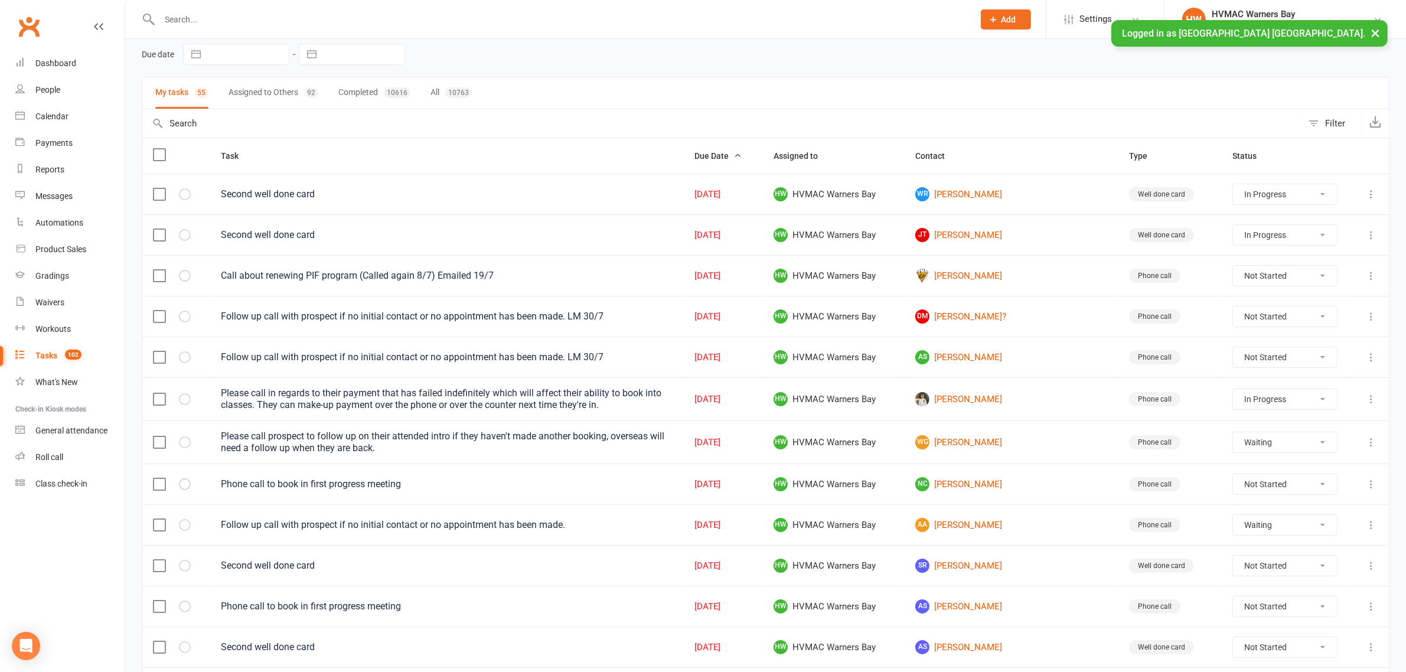
scroll to position [74, 0]
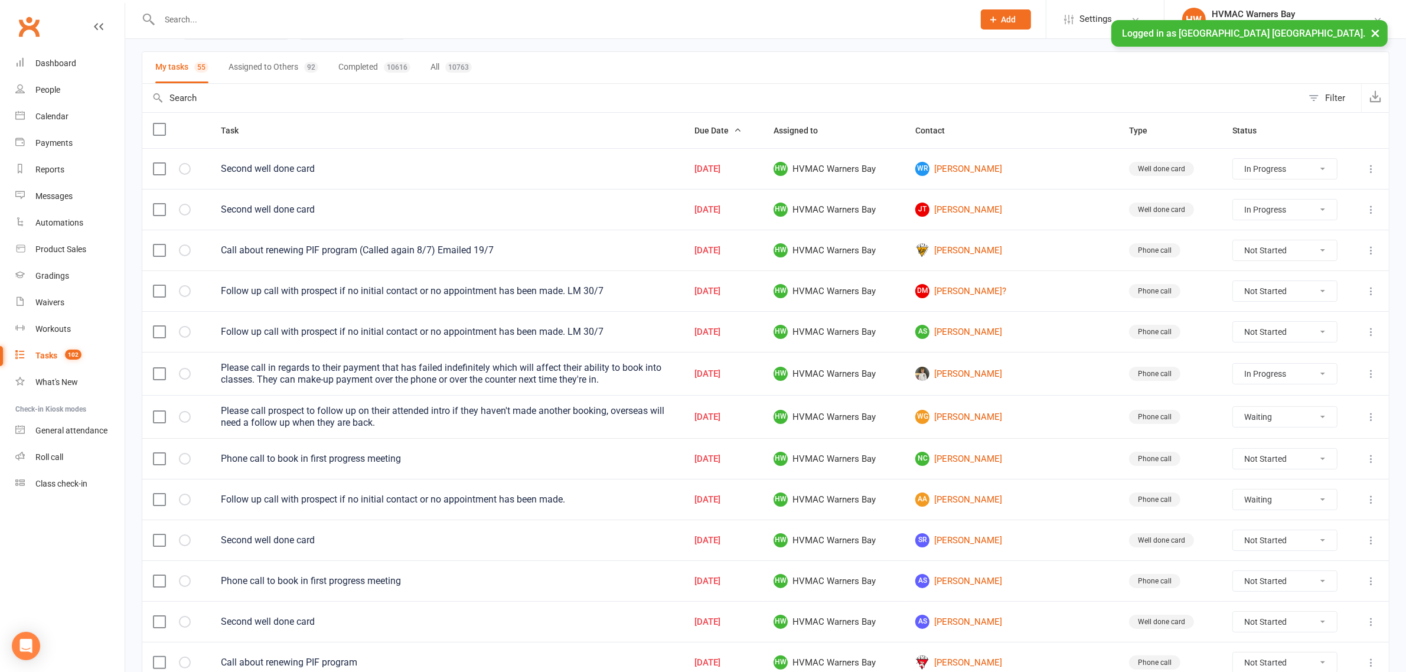
click at [1378, 295] on button at bounding box center [1371, 291] width 14 height 14
click at [1301, 334] on link "Edit" at bounding box center [1307, 341] width 117 height 24
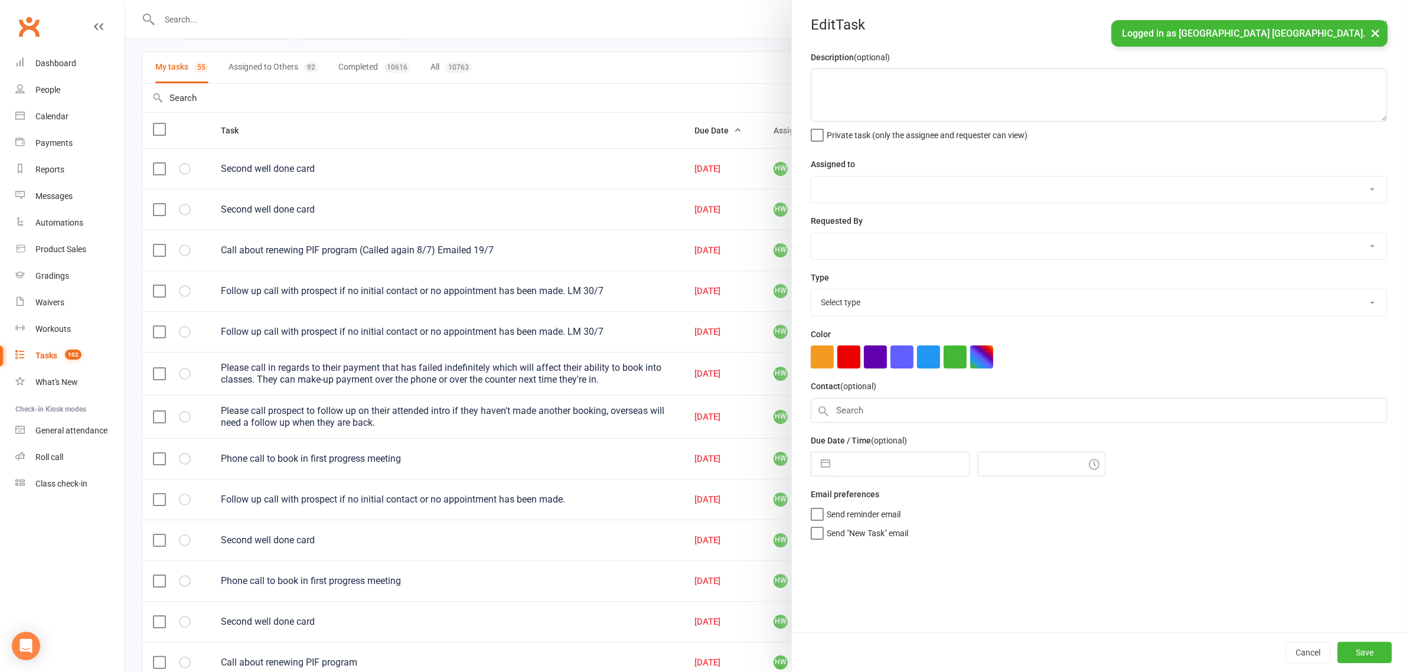
type textarea "Follow up call with prospect if no initial contact or no appointment has been m…"
select select "32395"
type input "23 Jul 2025"
type input "2:00pm"
select select "15095"
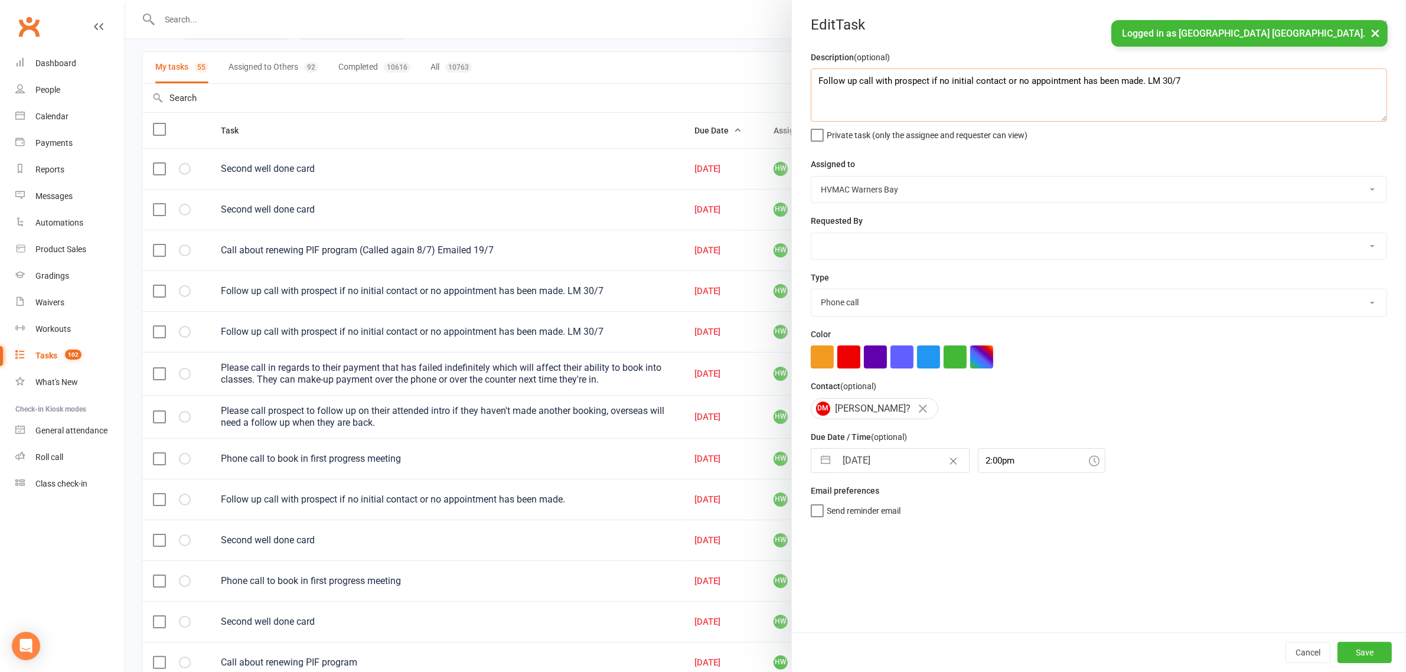
click at [1221, 99] on textarea "Follow up call with prospect if no initial contact or no appointment has been m…" at bounding box center [1099, 94] width 576 height 53
type textarea "Follow up call with prospect if no initial contact or no appointment has been m…"
click at [1353, 654] on button "Save" at bounding box center [1364, 652] width 54 height 21
select select "started"
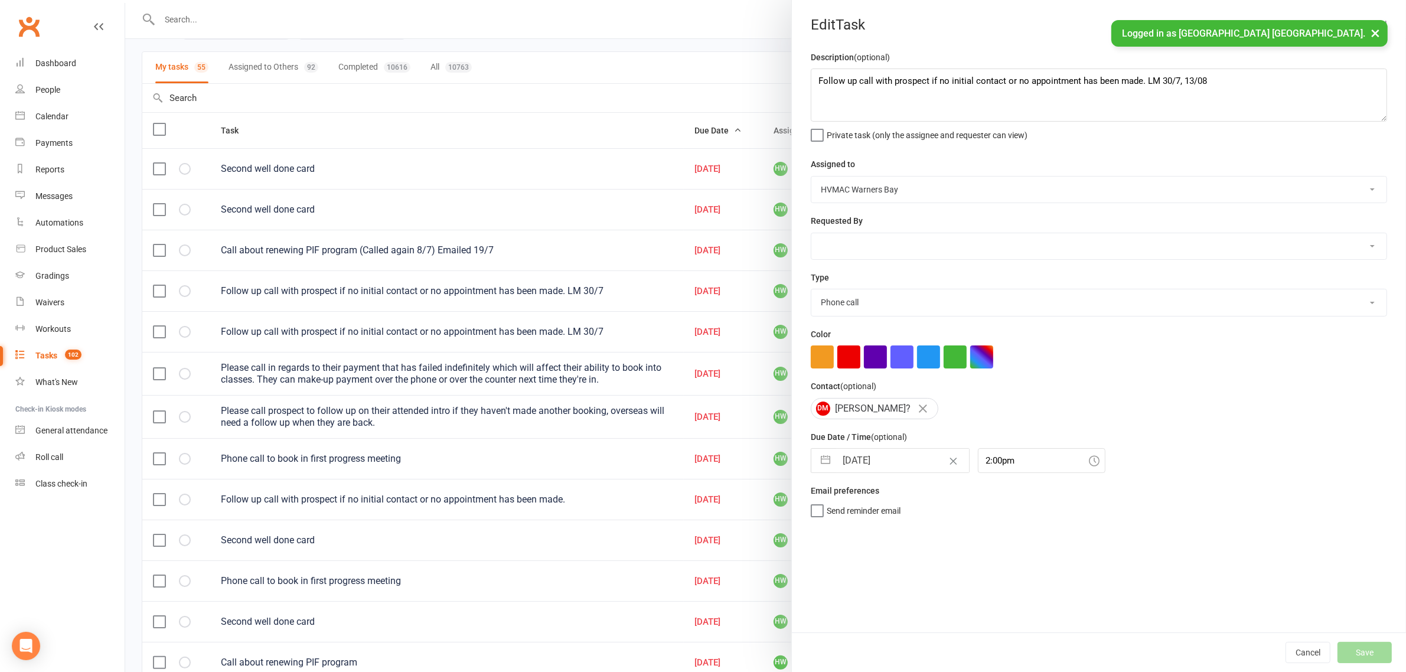
select select "started"
select select "waiting"
select select "started"
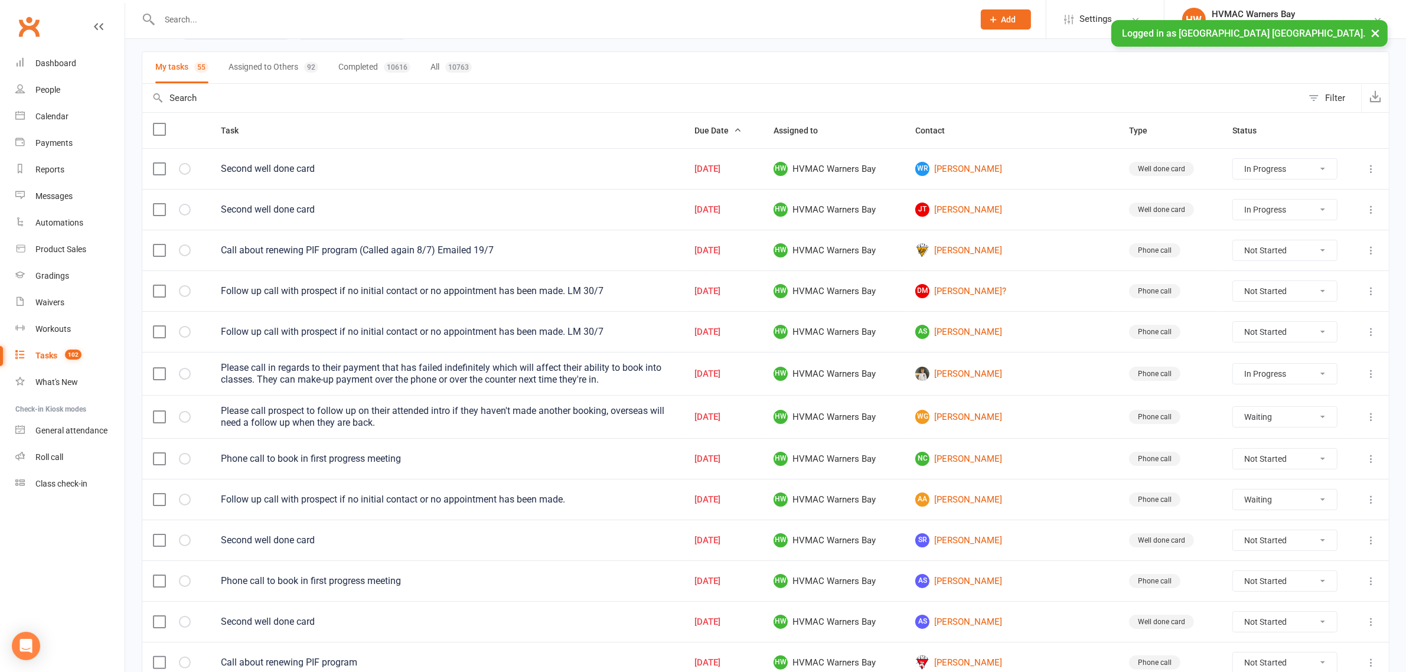
select select "started"
select select "waiting"
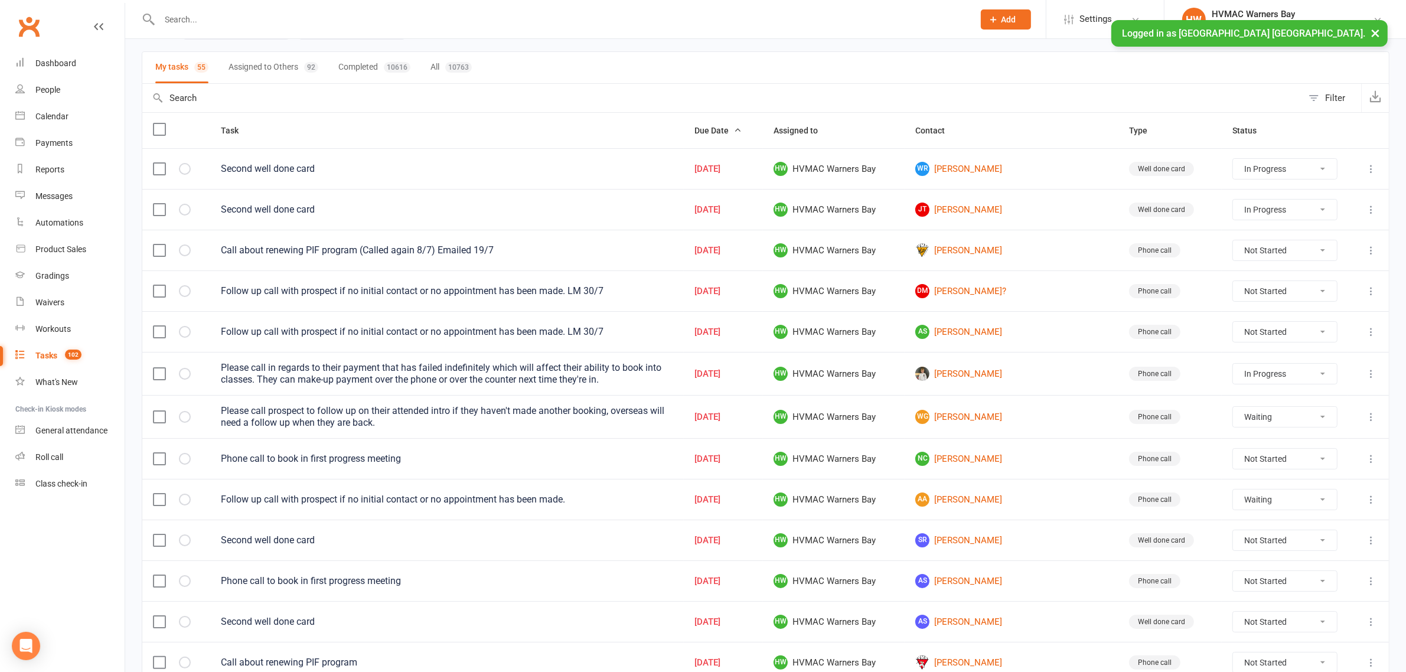
select select "started"
click at [1233, 288] on select "Not Started In Progress Waiting Complete" at bounding box center [1285, 291] width 104 height 20
click at [1233, 283] on select "Not Started In Progress Waiting Complete" at bounding box center [1285, 291] width 104 height 20
select select "unstarted"
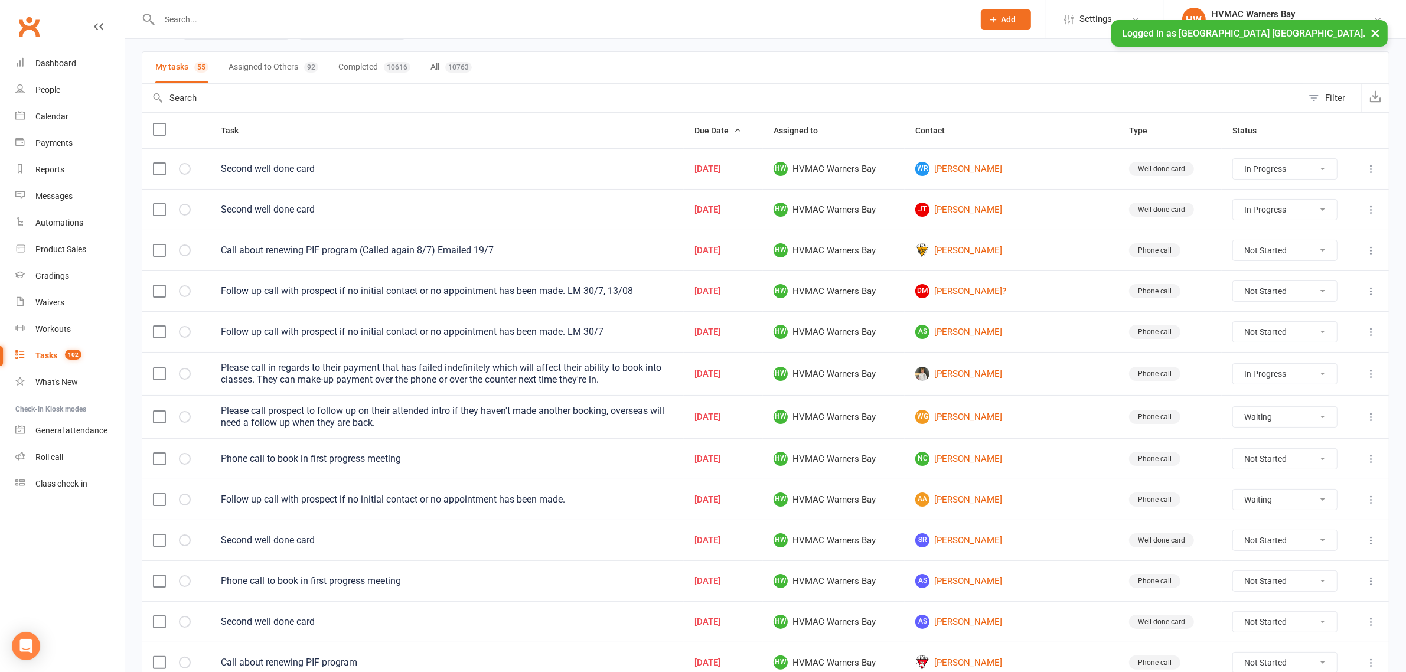
select select "started"
select select "waiting"
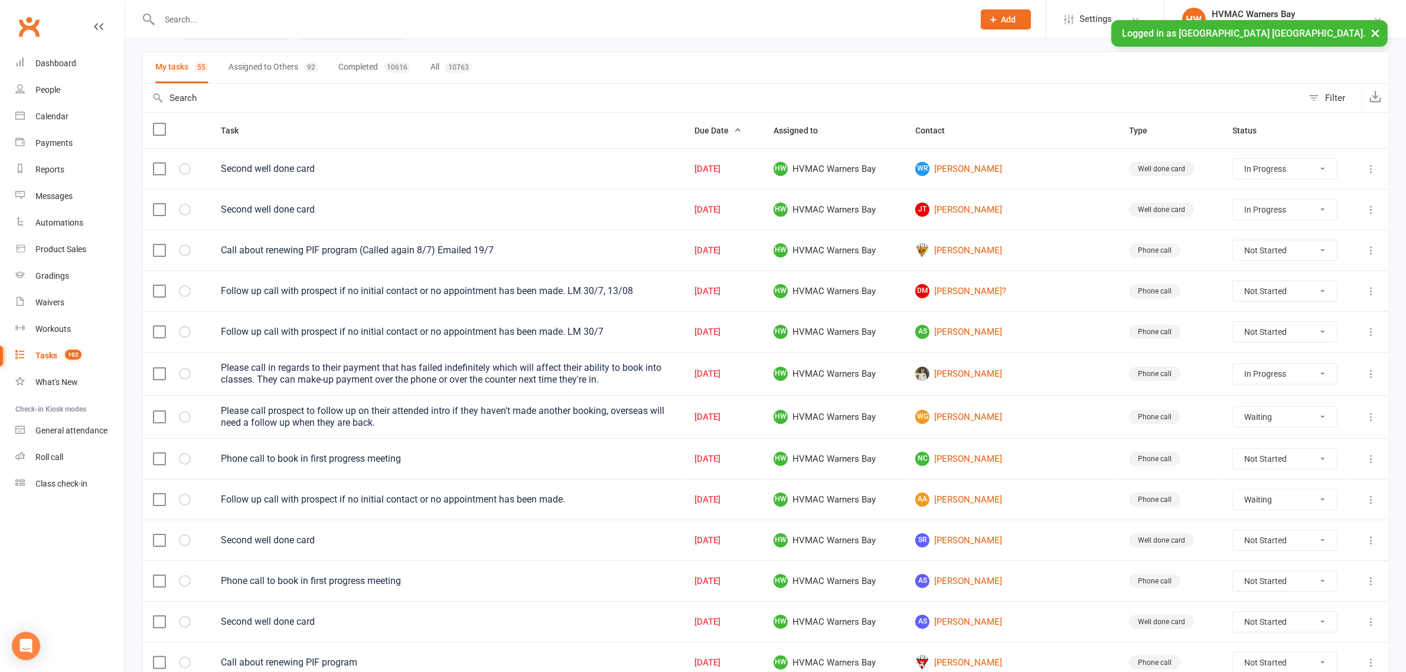
select select "started"
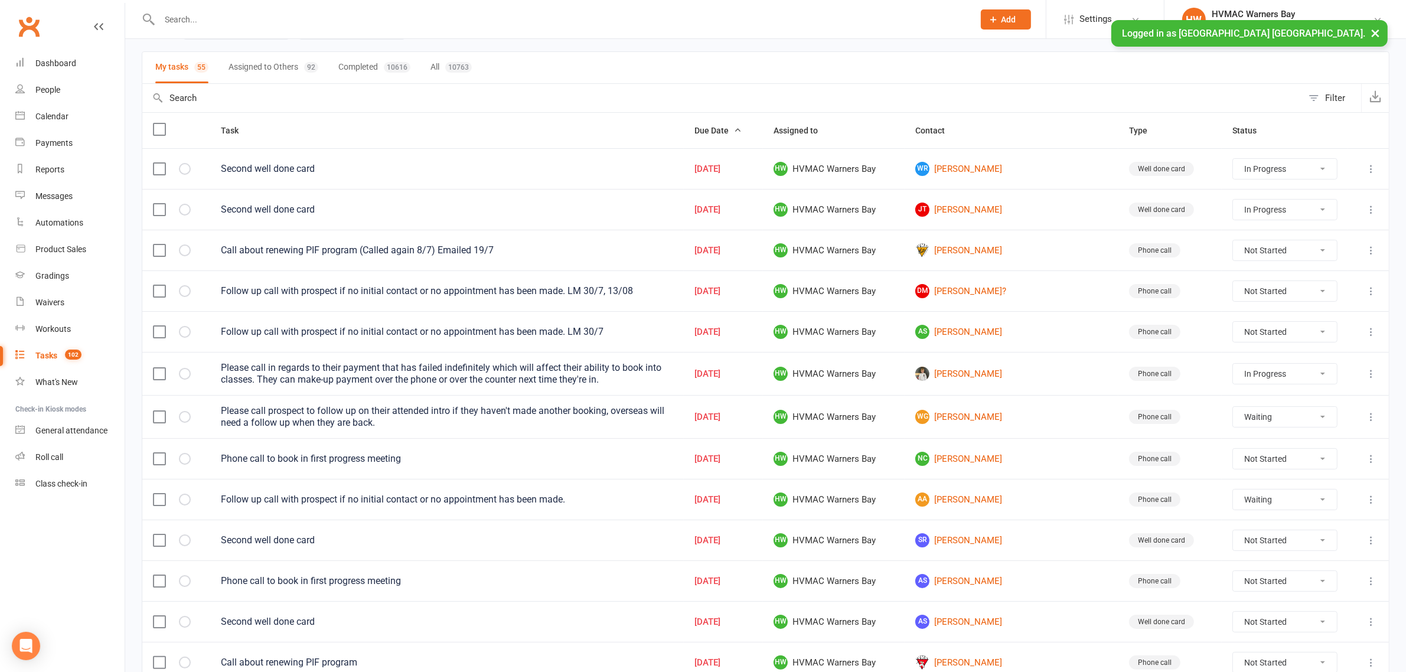
select select "started"
select select "waiting"
select select "started"
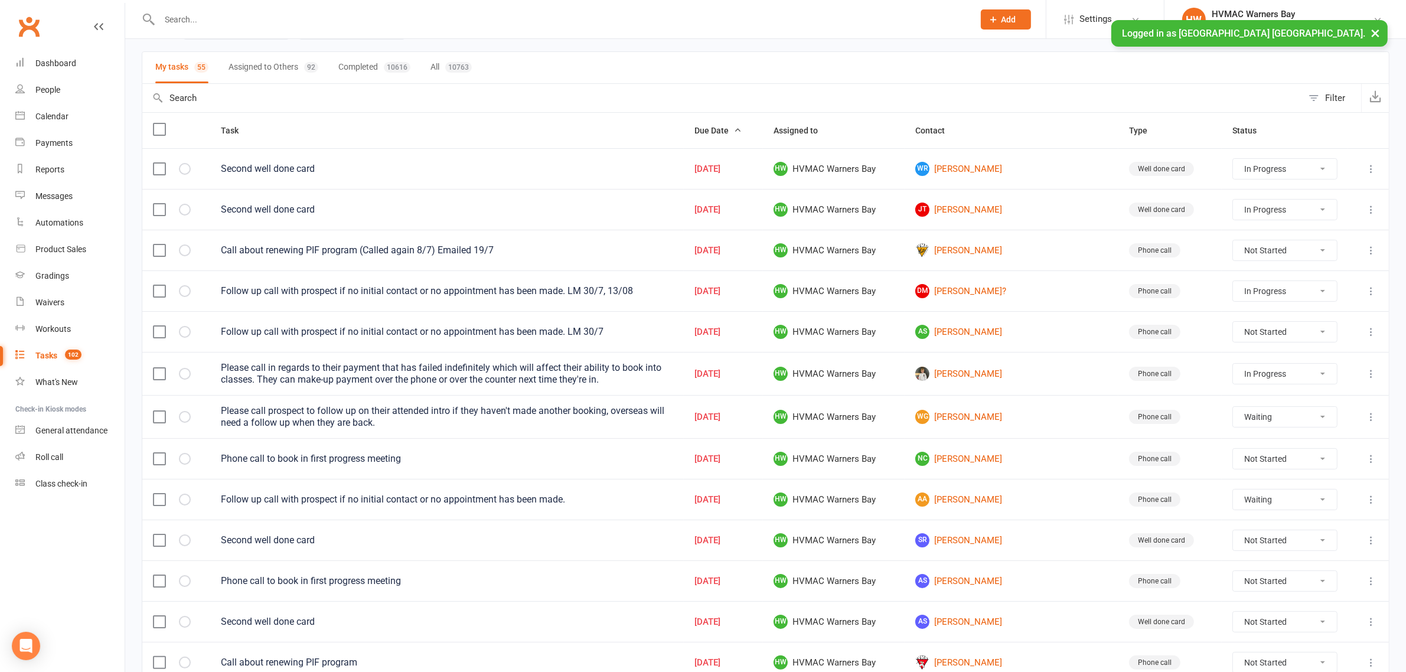
click at [331, 27] on input "text" at bounding box center [561, 19] width 810 height 17
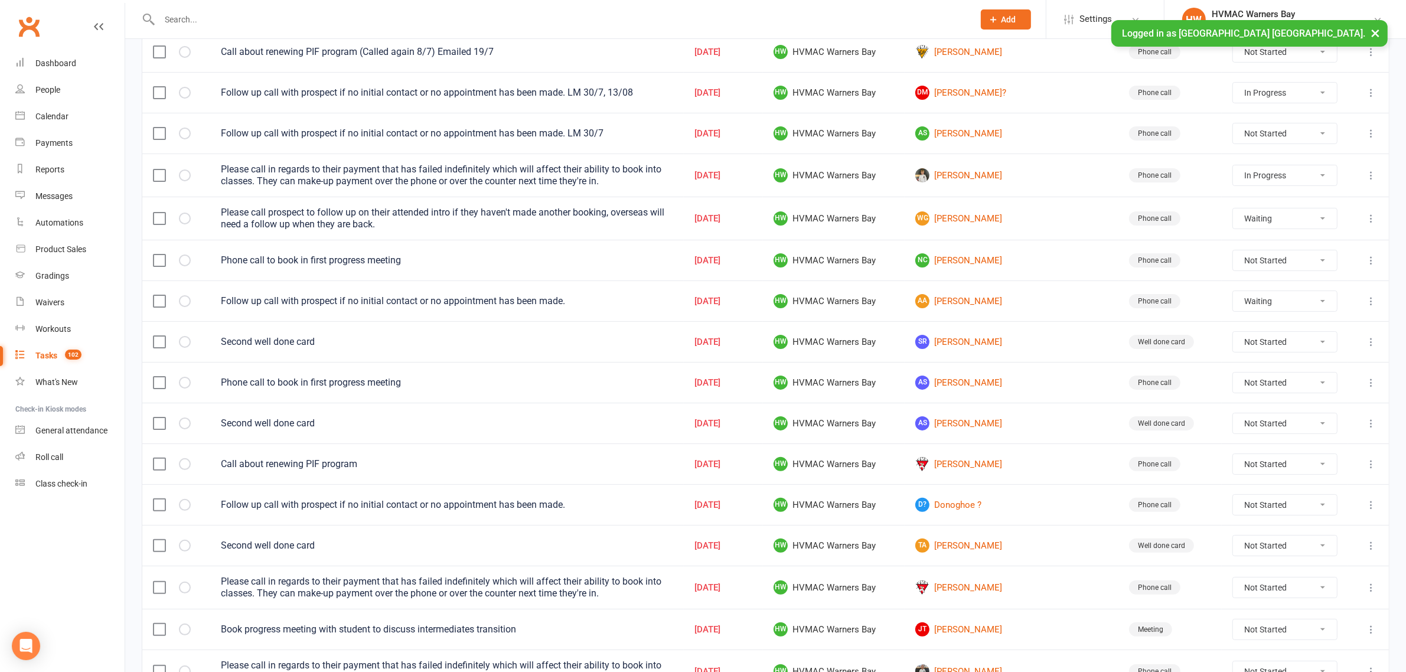
scroll to position [295, 0]
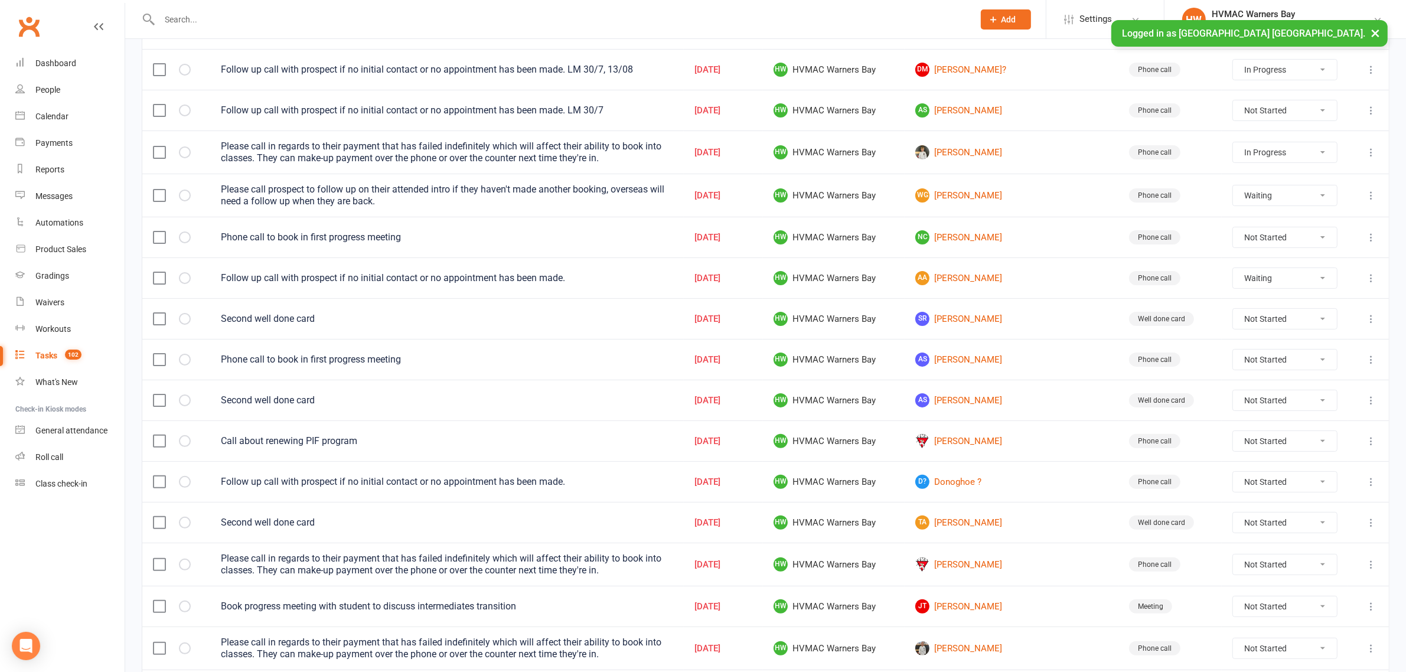
click at [1371, 113] on icon at bounding box center [1371, 111] width 12 height 12
click at [1295, 167] on link "Edit" at bounding box center [1307, 161] width 117 height 24
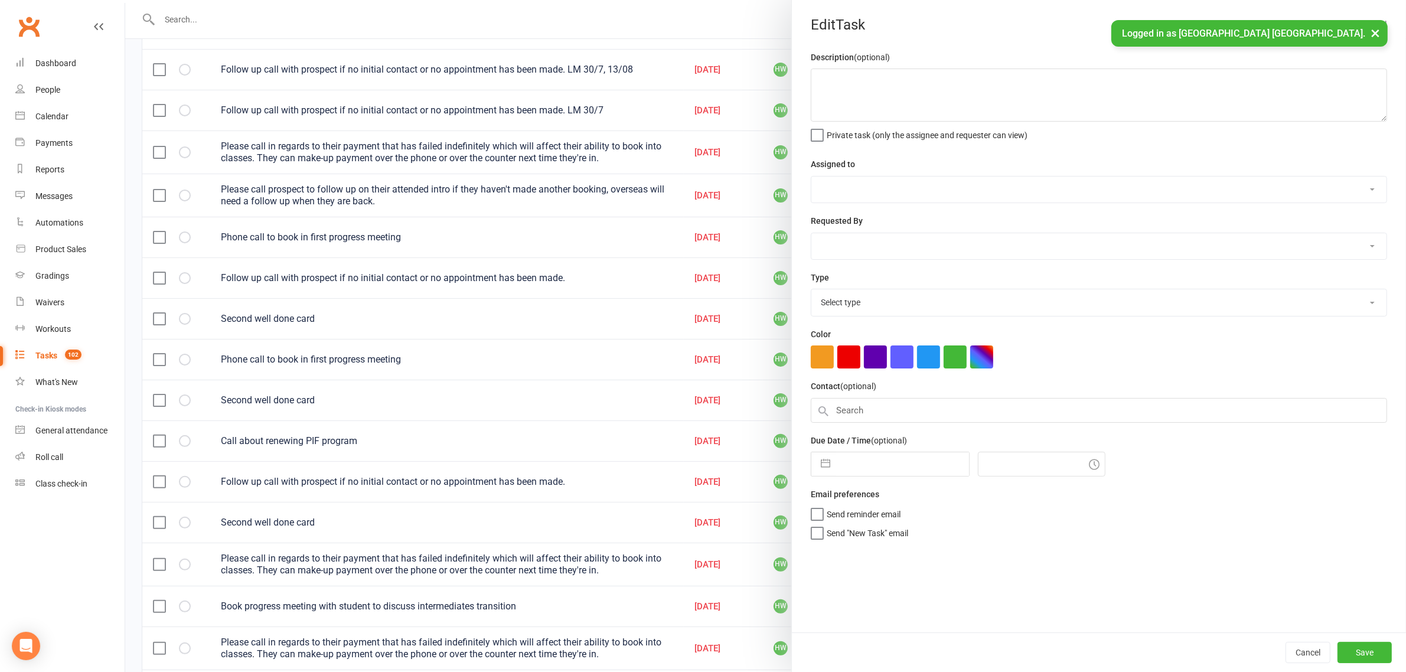
type textarea "Follow up call with prospect if no initial contact or no appointment has been m…"
select select "32395"
type input "[DATE]"
type input "4:30pm"
select select "15095"
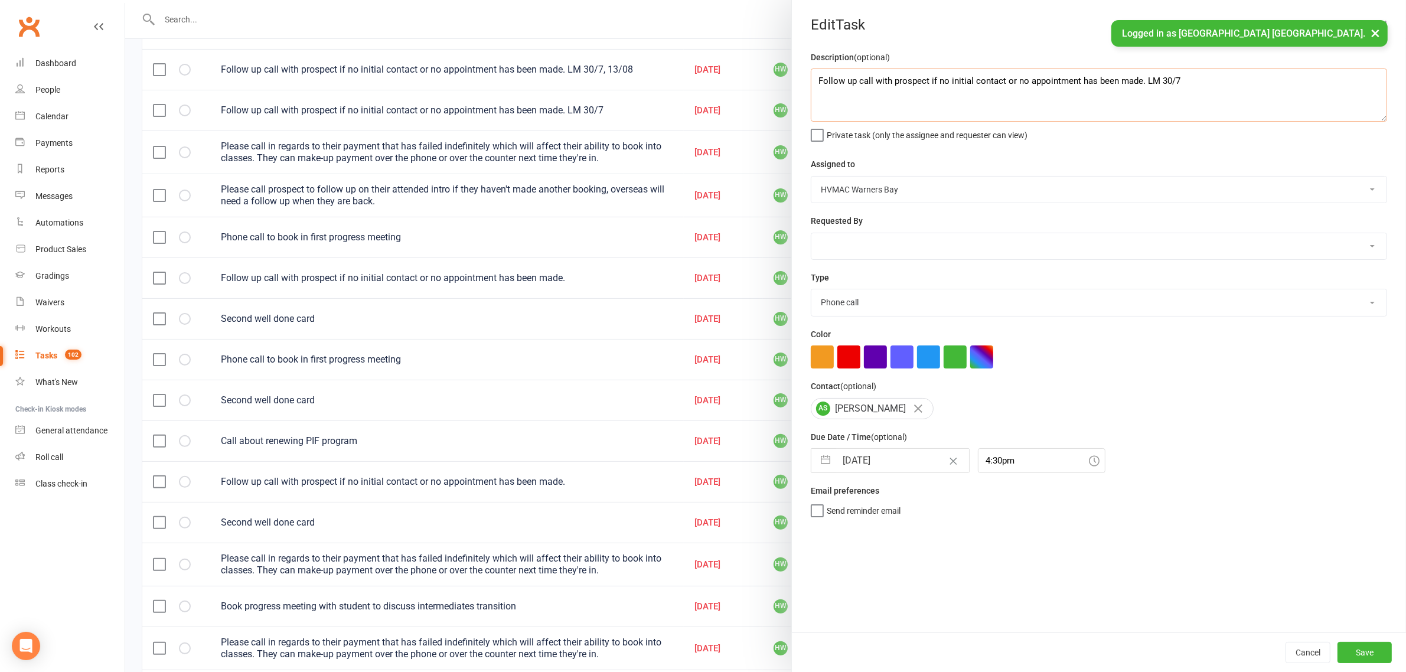
click at [1202, 96] on textarea "Follow up call with prospect if no initial contact or no appointment has been m…" at bounding box center [1099, 94] width 576 height 53
type textarea "Follow up call with prospect if no initial contact or no appointment has been m…"
click at [1356, 657] on button "Save" at bounding box center [1364, 652] width 54 height 21
select select "started"
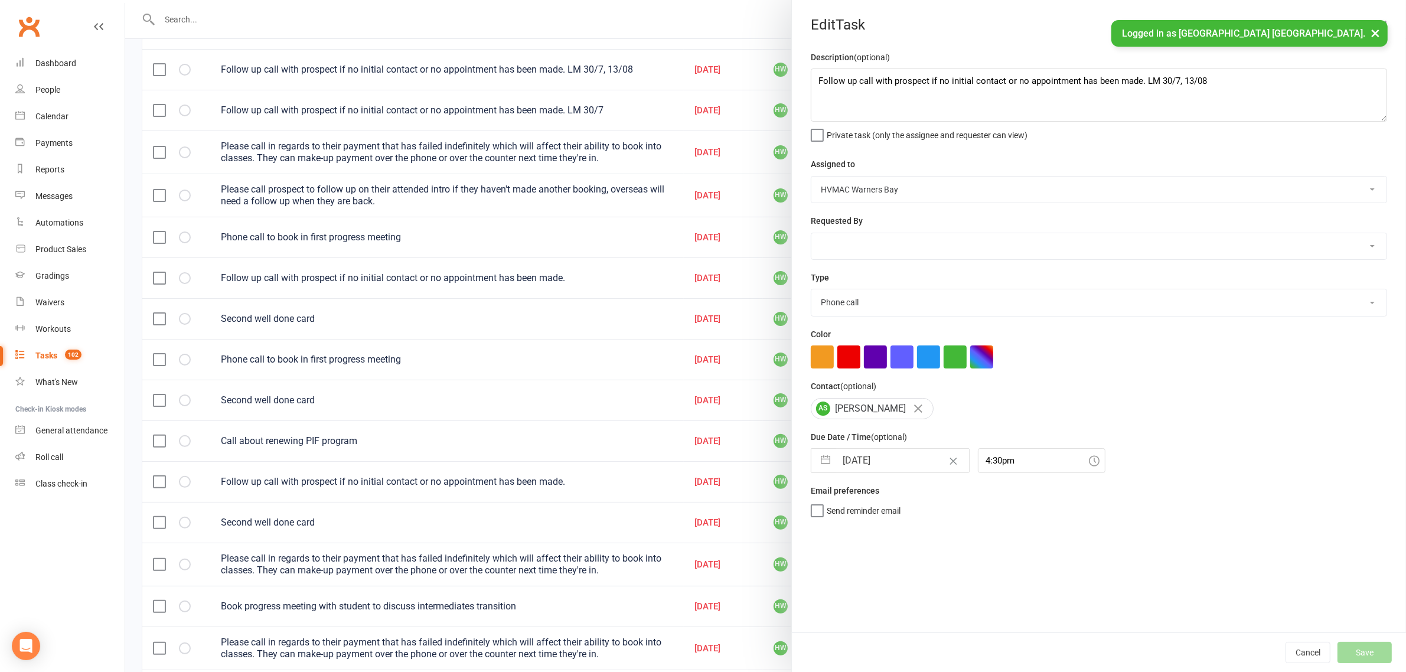
select select "started"
select select "waiting"
select select "started"
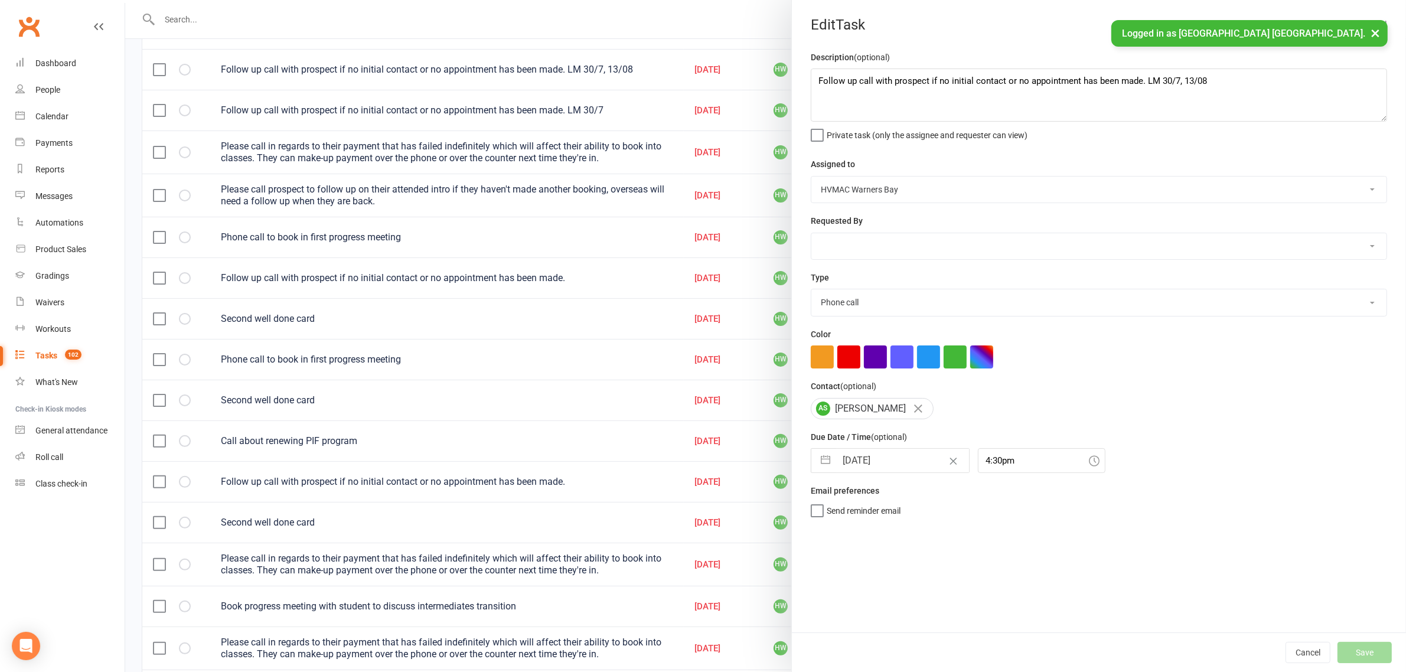
select select "started"
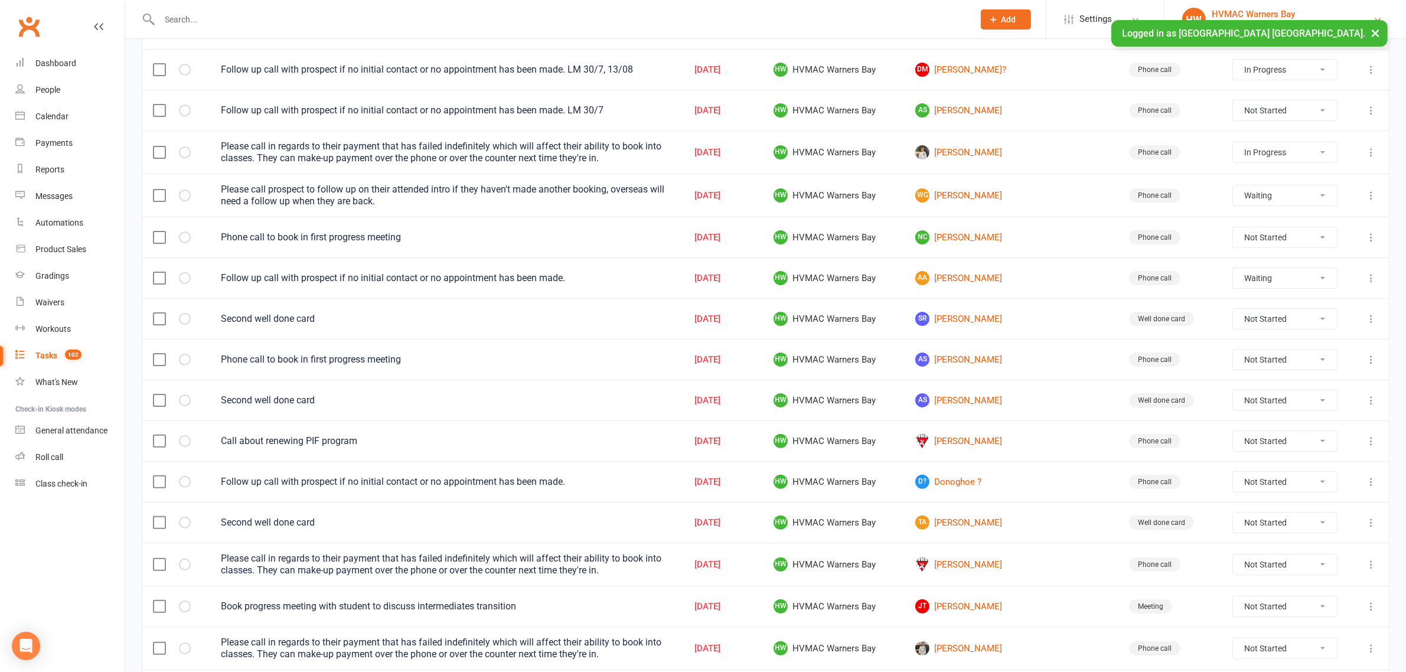
select select "started"
select select "waiting"
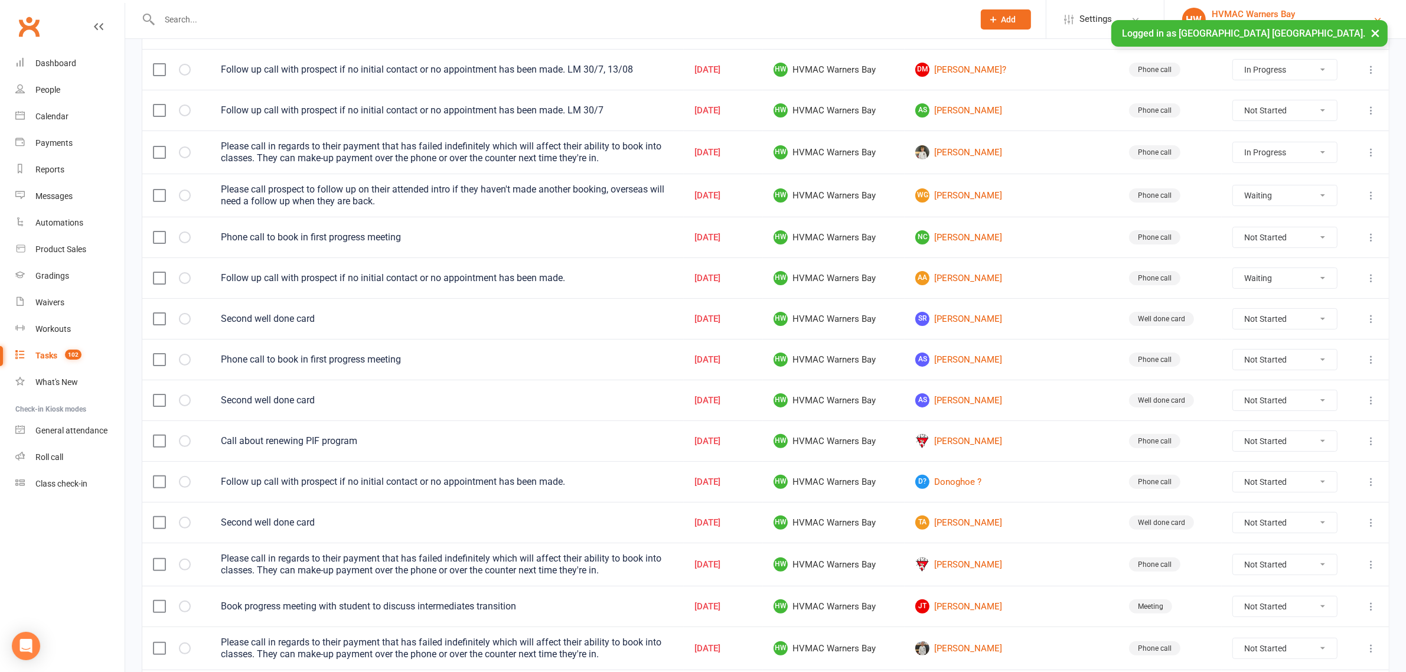
select select "waiting"
select select "started"
click at [1270, 115] on select "Not Started In Progress Waiting Complete" at bounding box center [1285, 110] width 104 height 20
click at [1233, 103] on select "Not Started In Progress Waiting Complete" at bounding box center [1285, 110] width 104 height 20
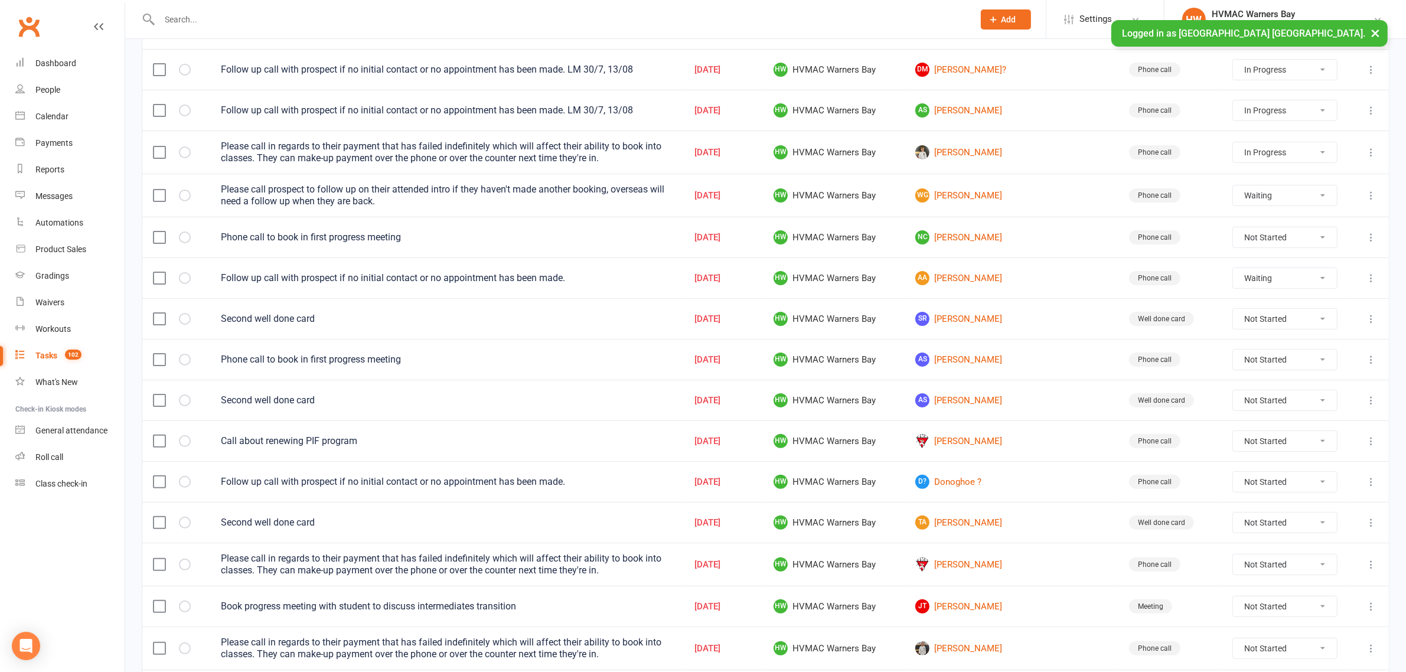
select select "unstarted"
select select "started"
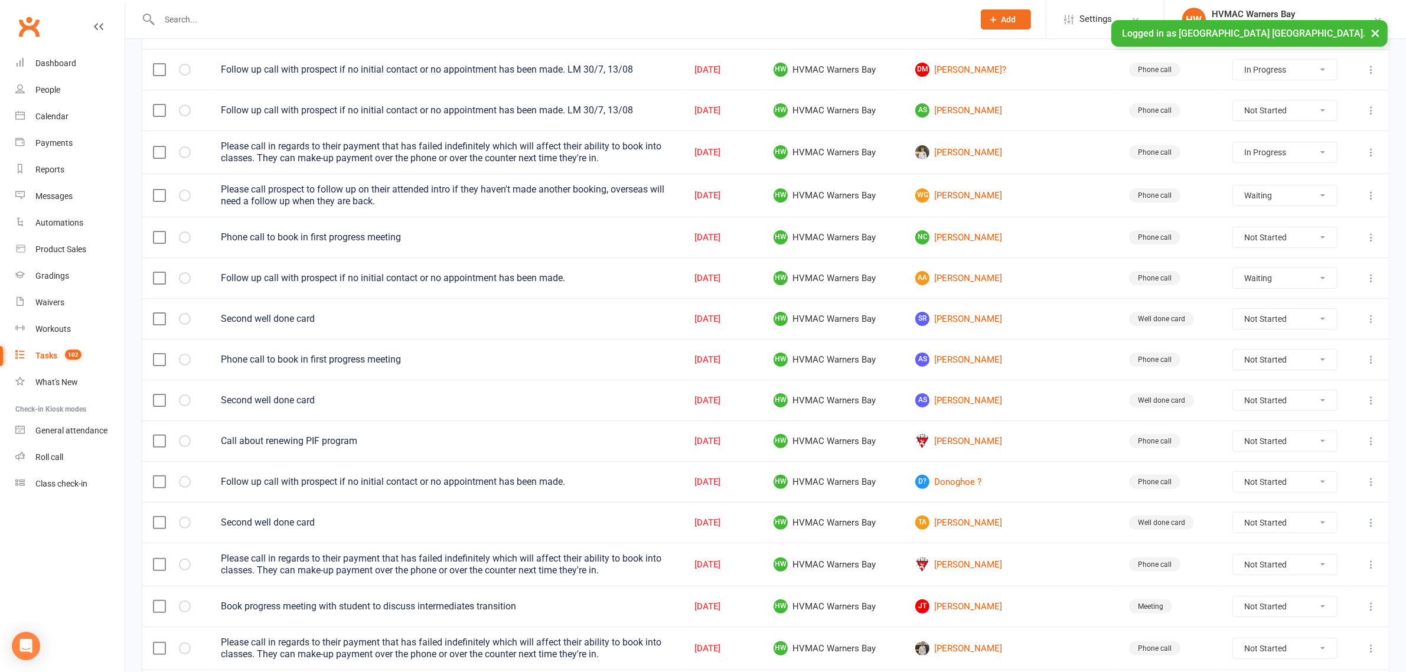
select select "waiting"
select select "started"
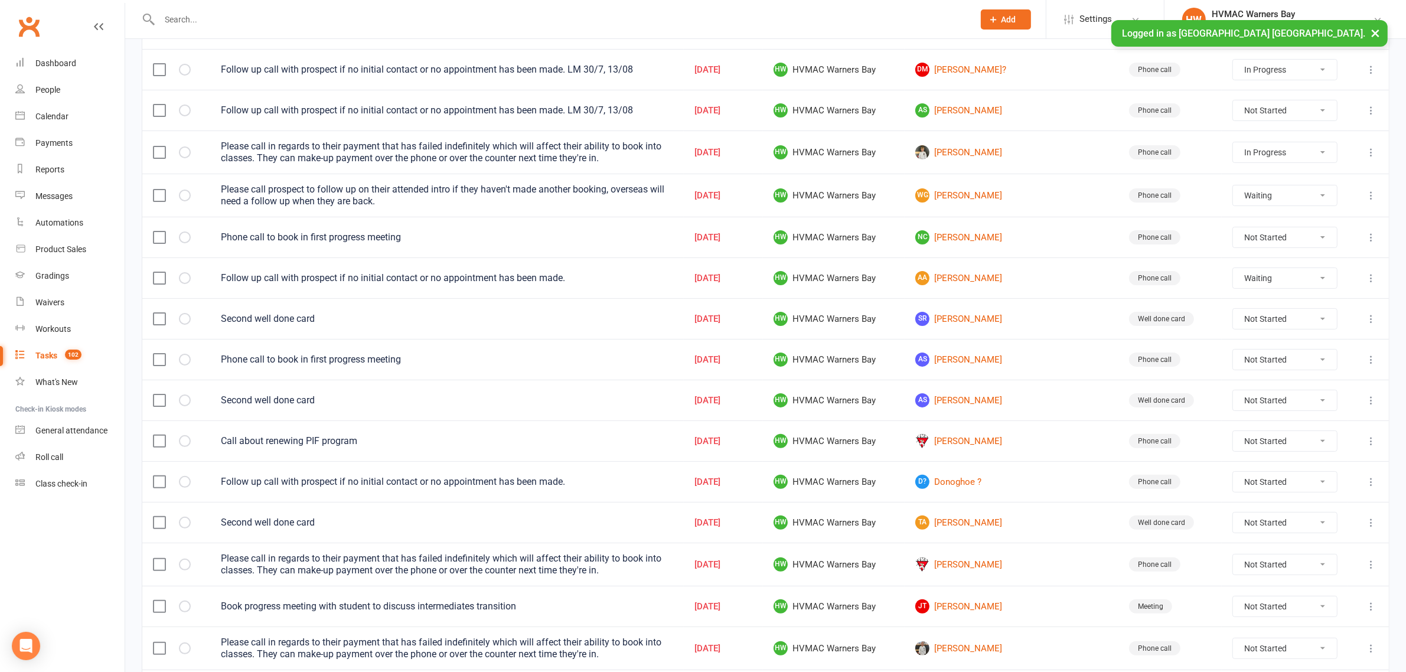
select select "started"
select select "waiting"
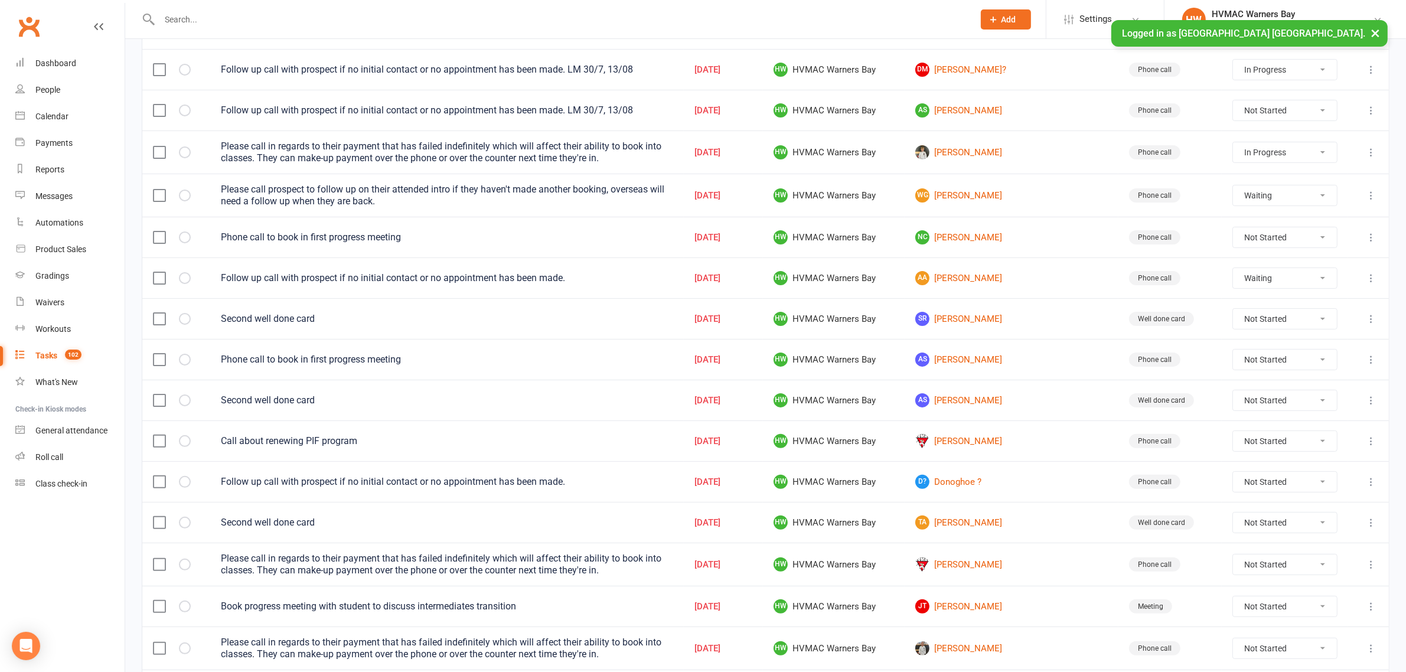
select select "started"
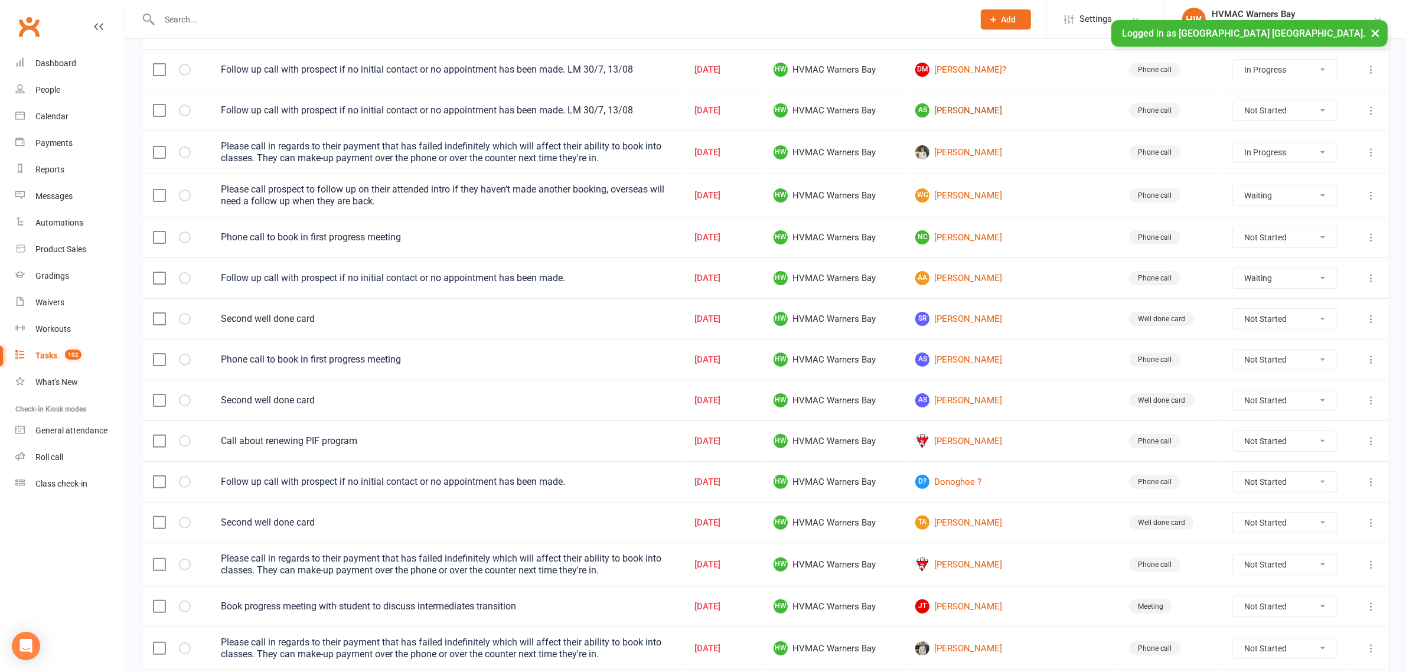
select select "started"
select select "waiting"
select select "started"
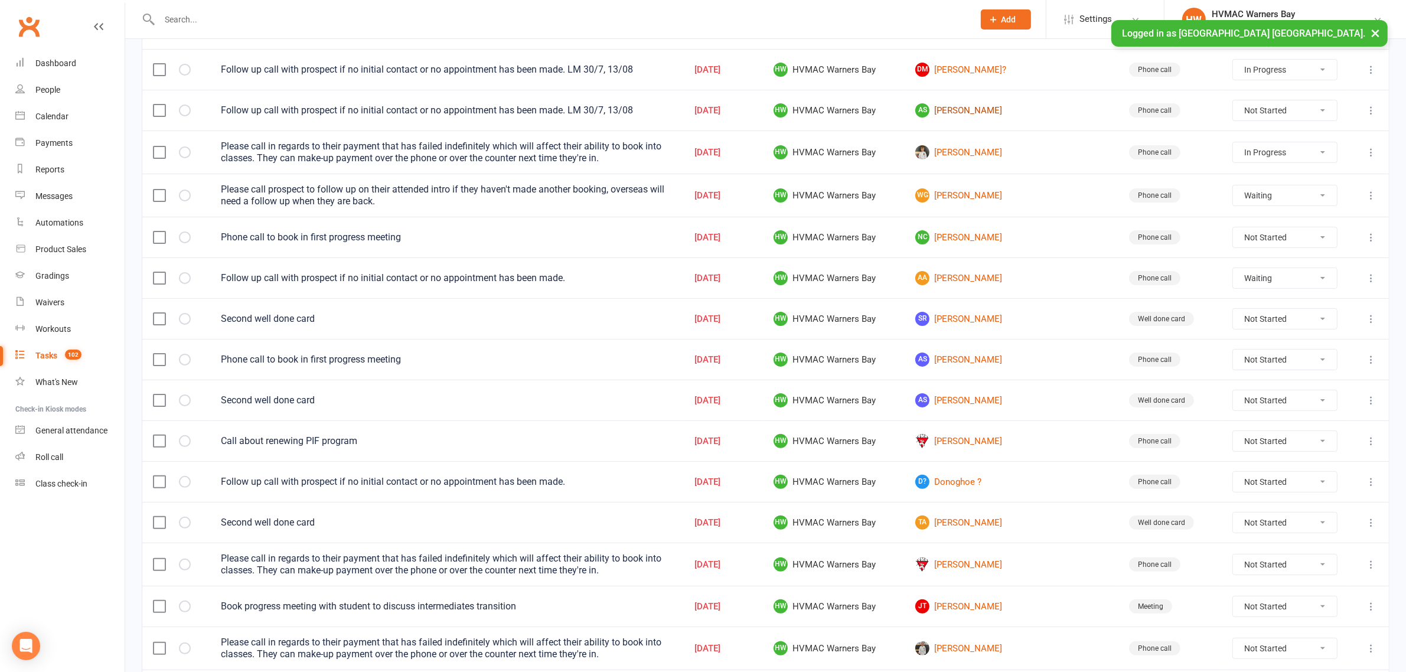
select select "started"
click at [1374, 279] on icon at bounding box center [1371, 278] width 12 height 12
click at [1308, 332] on link "Edit" at bounding box center [1307, 329] width 117 height 24
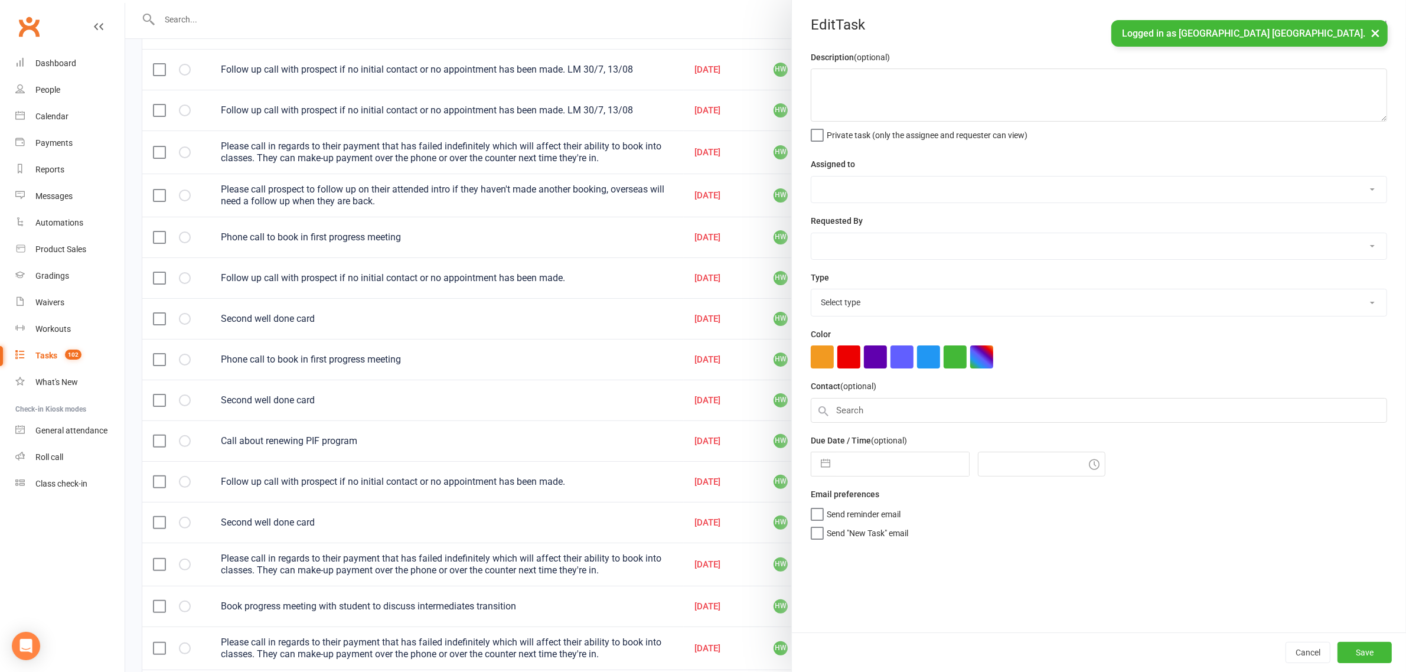
type textarea "Follow up call with prospect if no initial contact or no appointment has been m…"
select select "32395"
type input "29 Jul 2025"
type input "2:00pm"
select select "15095"
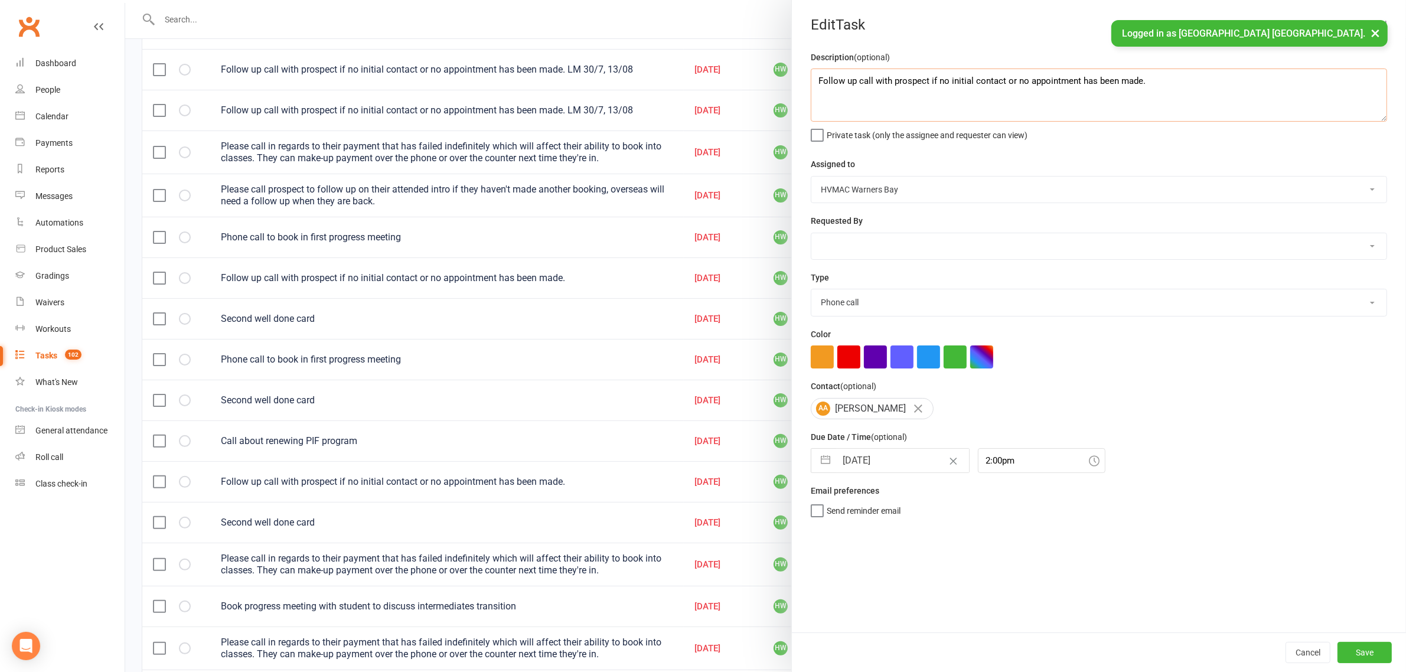
click at [1164, 78] on textarea "Follow up call with prospect if no initial contact or no appointment has been m…" at bounding box center [1099, 94] width 576 height 53
type textarea "Follow up call with prospect if no initial contact or no appointment has been m…"
click at [1365, 648] on button "Save" at bounding box center [1364, 652] width 54 height 21
select select "started"
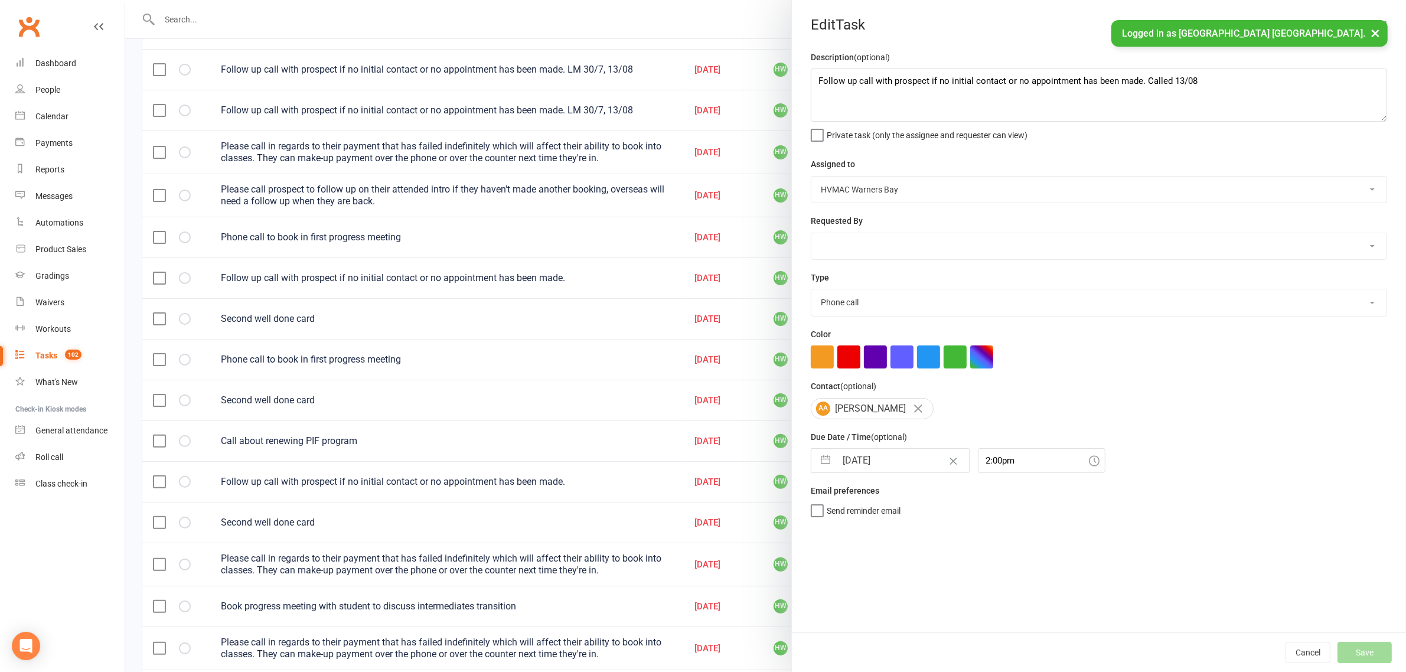
select select "started"
select select "waiting"
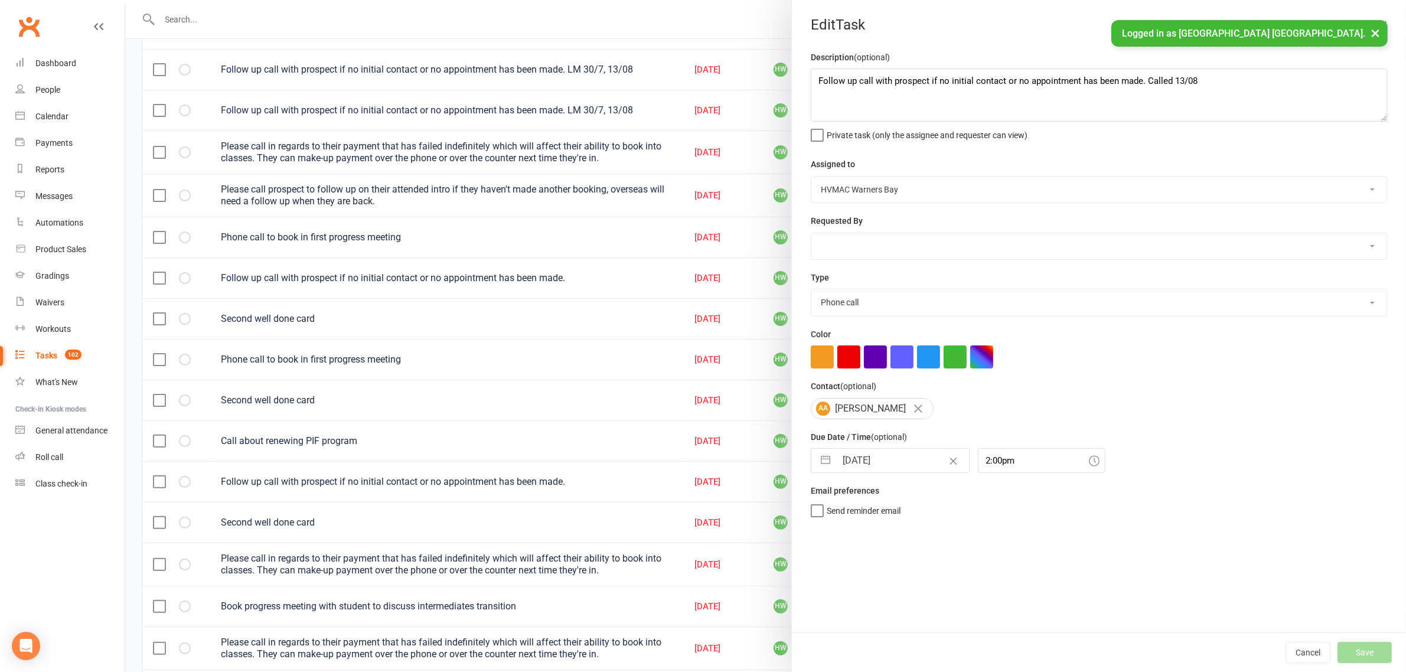
select select "started"
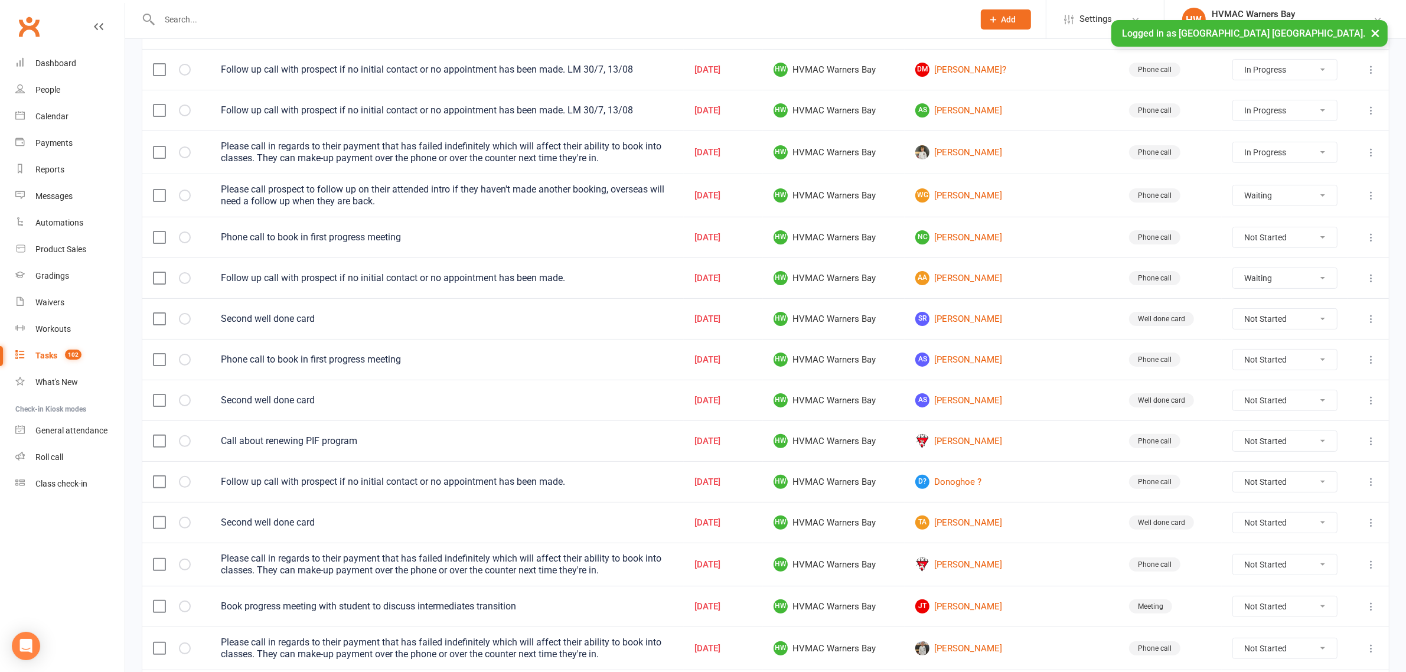
select select "started"
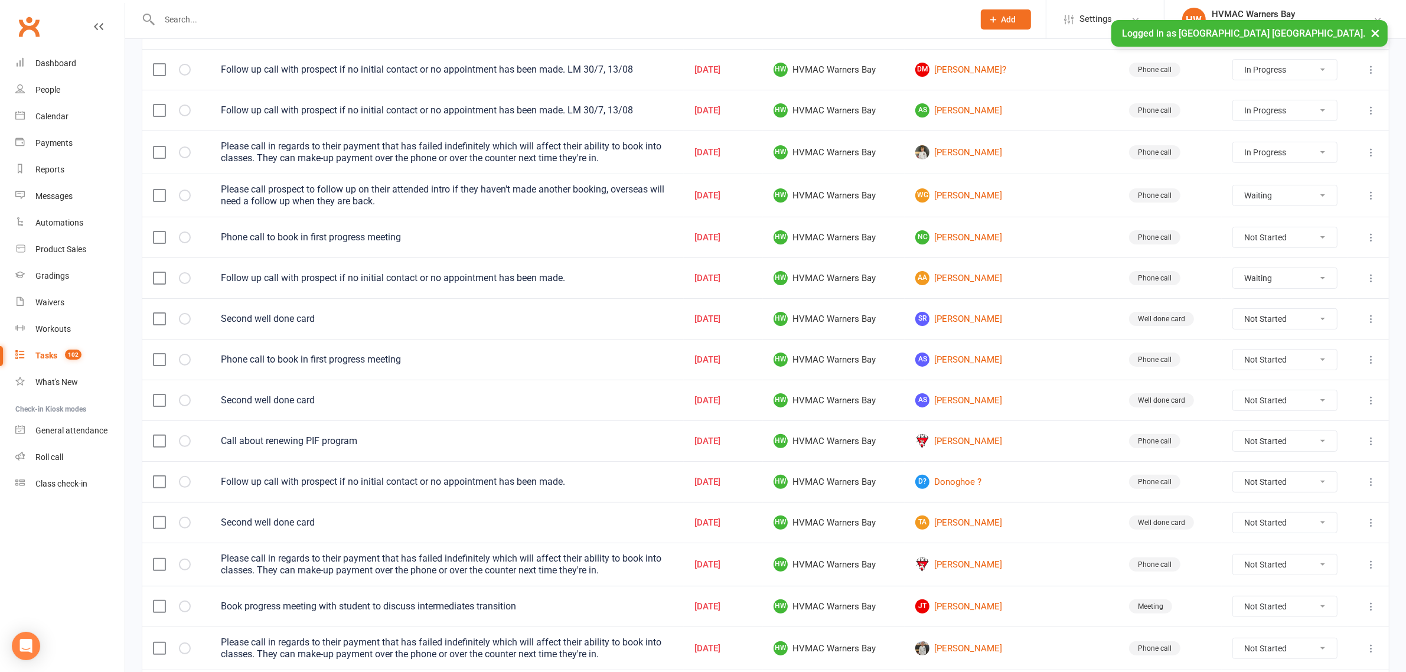
select select "waiting"
select select "started"
click at [1306, 488] on select "Not Started In Progress Waiting Complete" at bounding box center [1285, 482] width 104 height 20
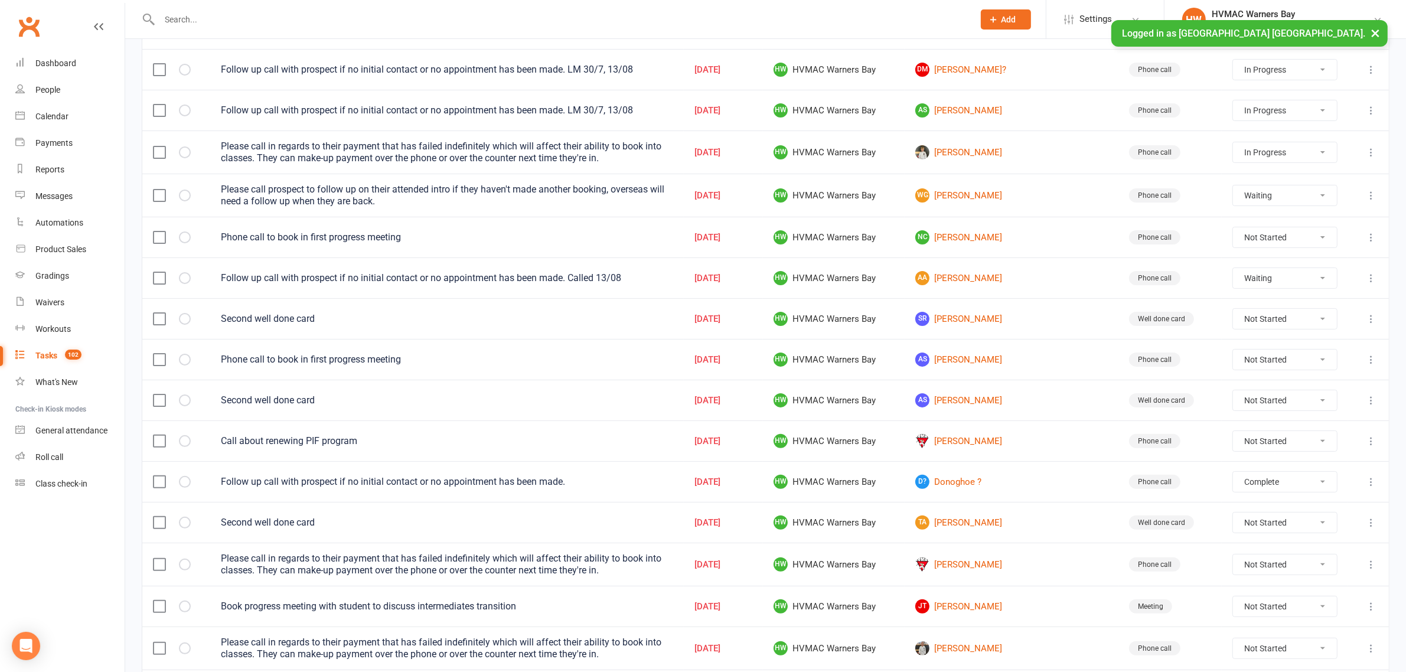
click at [1233, 478] on select "Not Started In Progress Waiting Complete" at bounding box center [1285, 482] width 104 height 20
select select "unstarted"
select select "started"
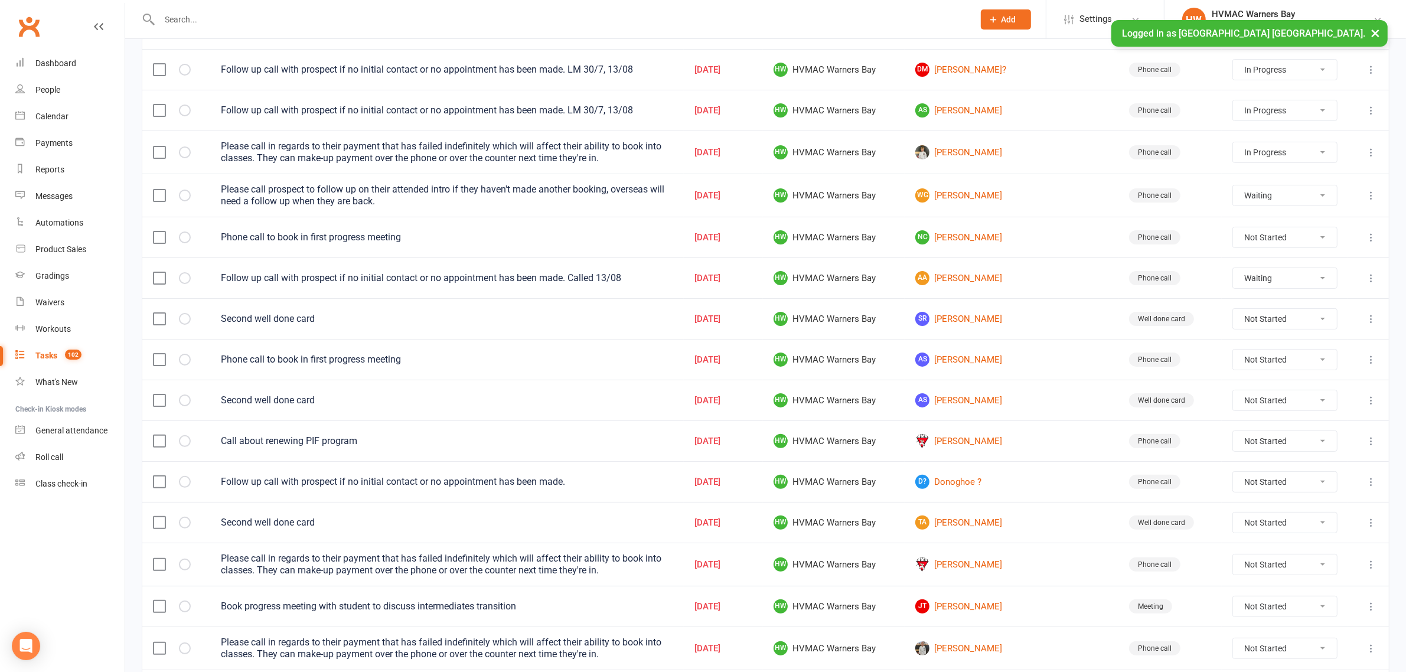
select select "started"
select select "waiting"
select select "started"
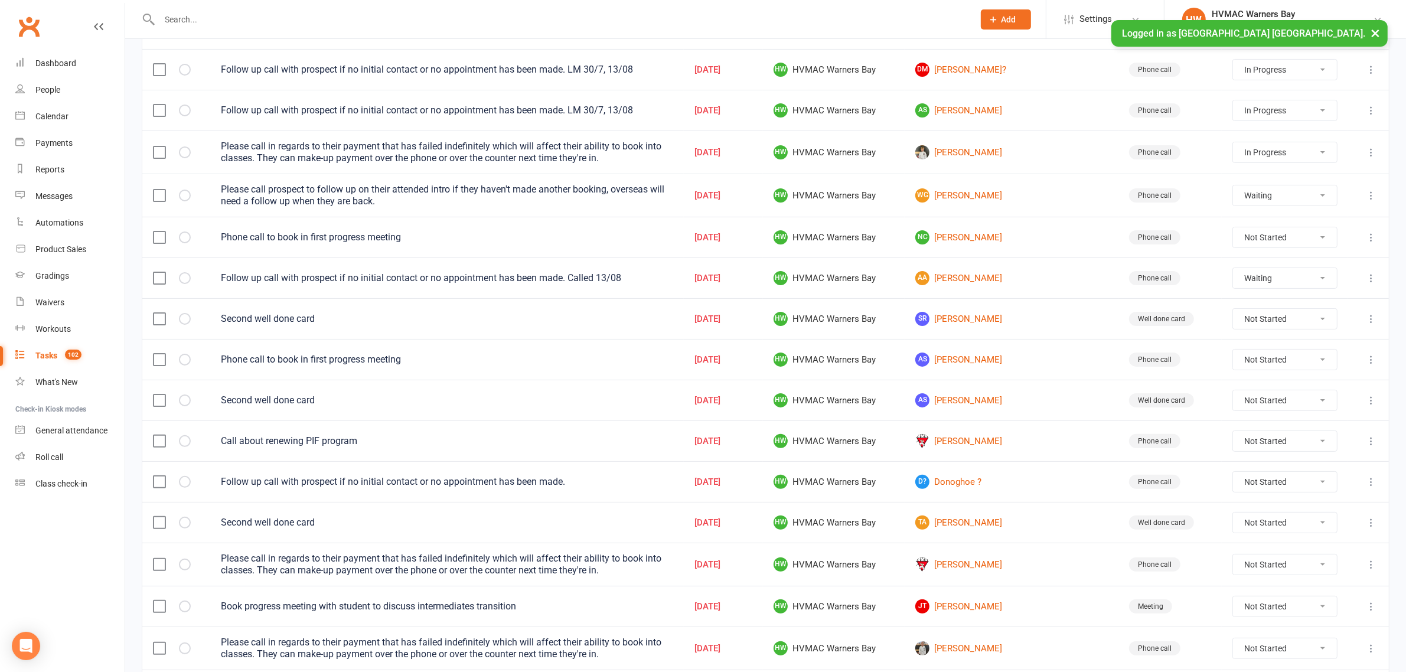
select select "started"
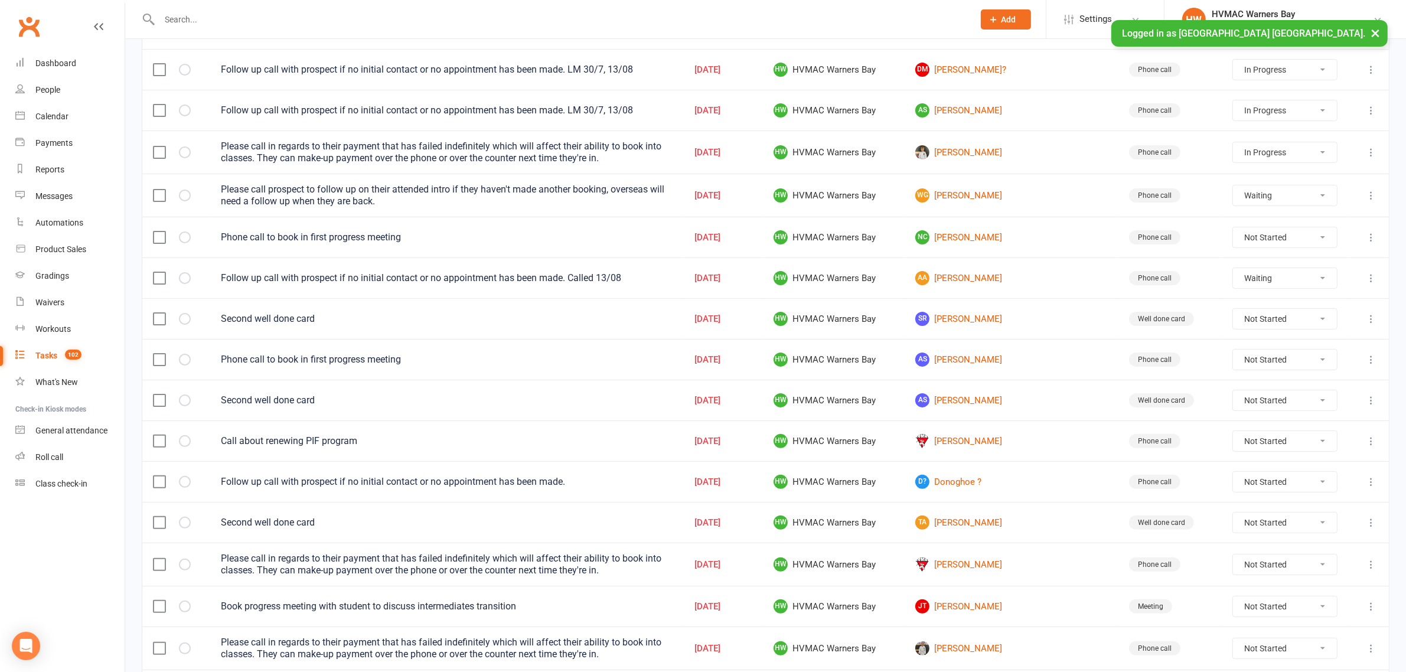
select select "started"
select select "waiting"
select select "started"
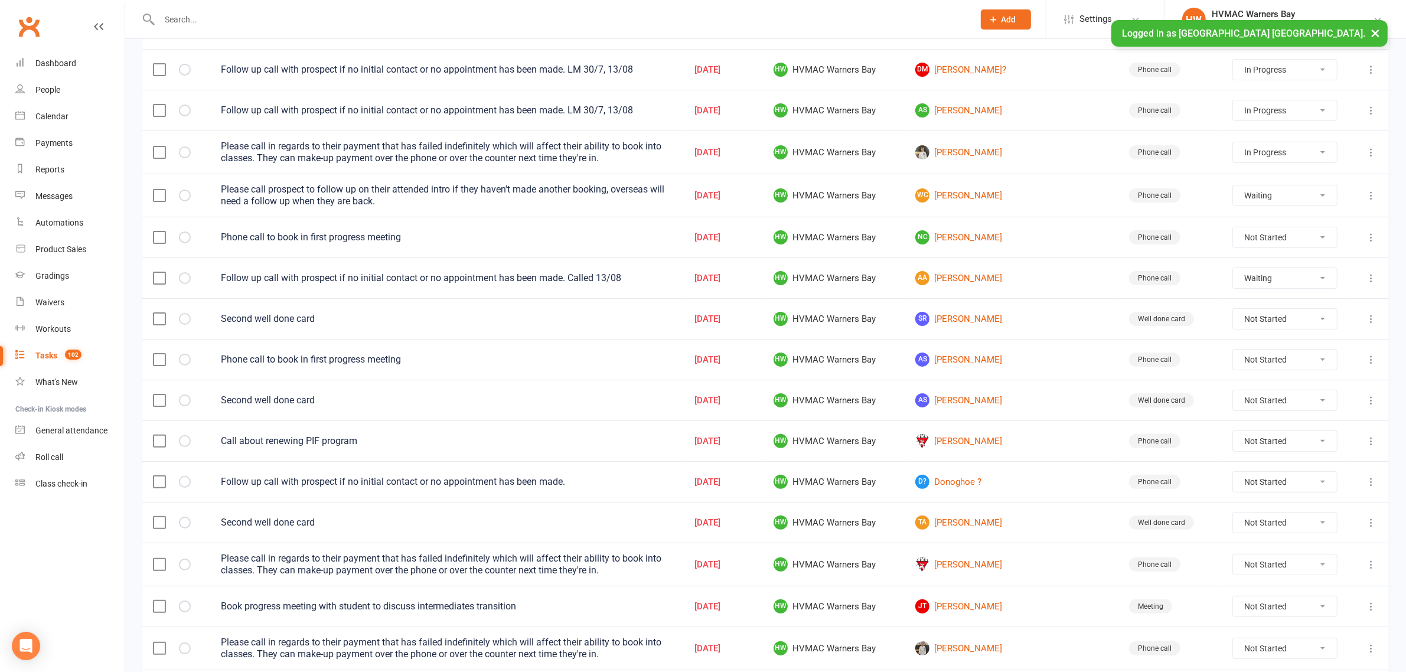
select select "started"
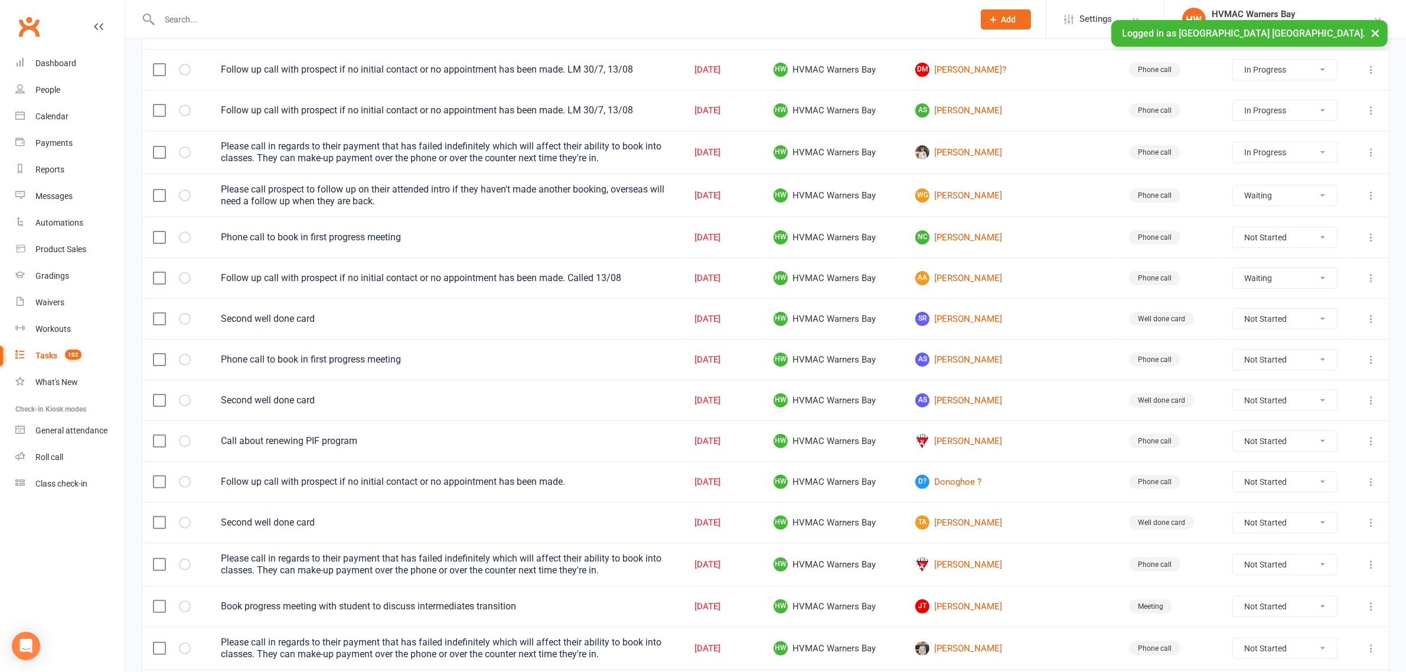
select select "started"
select select "waiting"
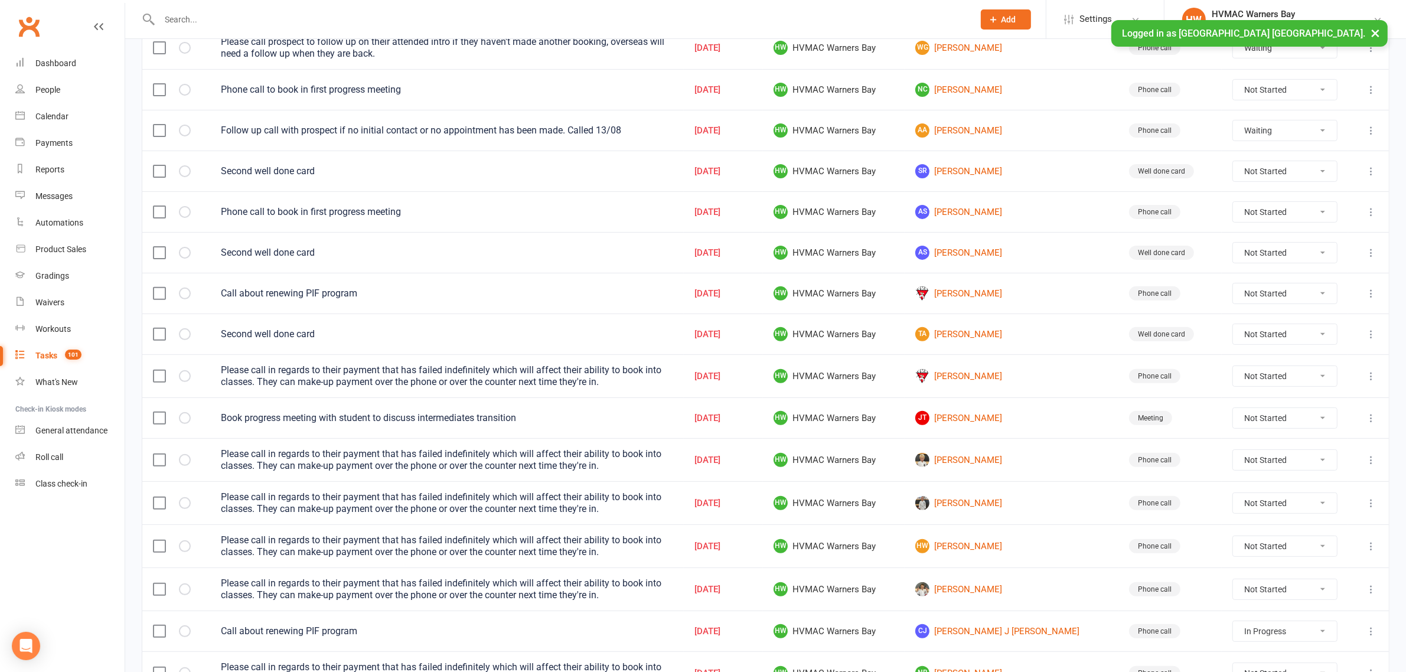
scroll to position [517, 0]
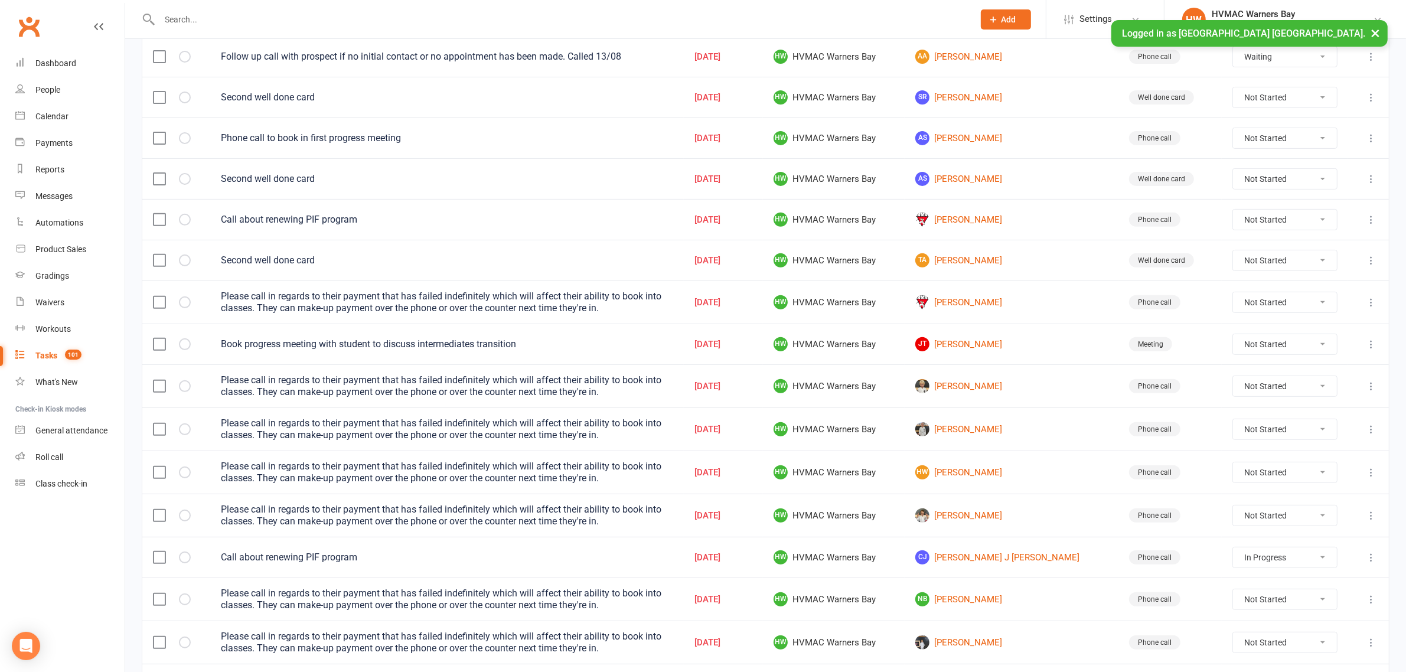
click at [314, 15] on input "text" at bounding box center [561, 19] width 810 height 17
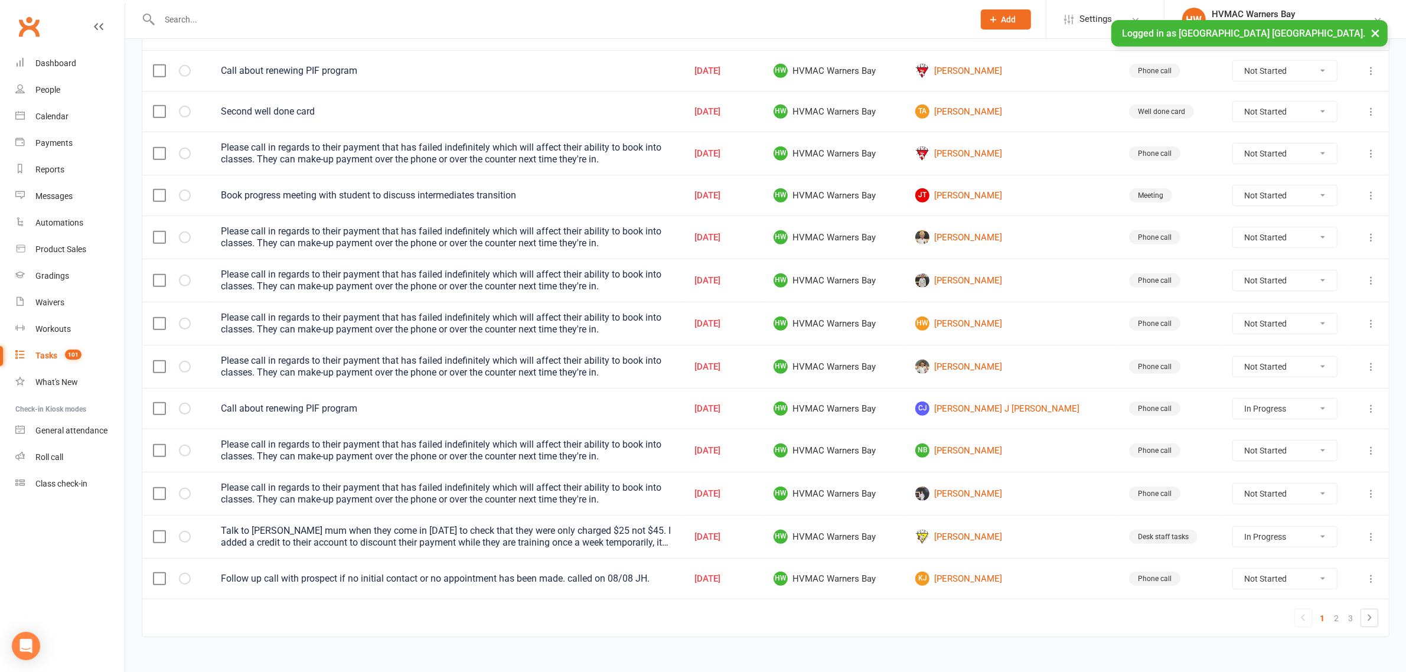
scroll to position [690, 0]
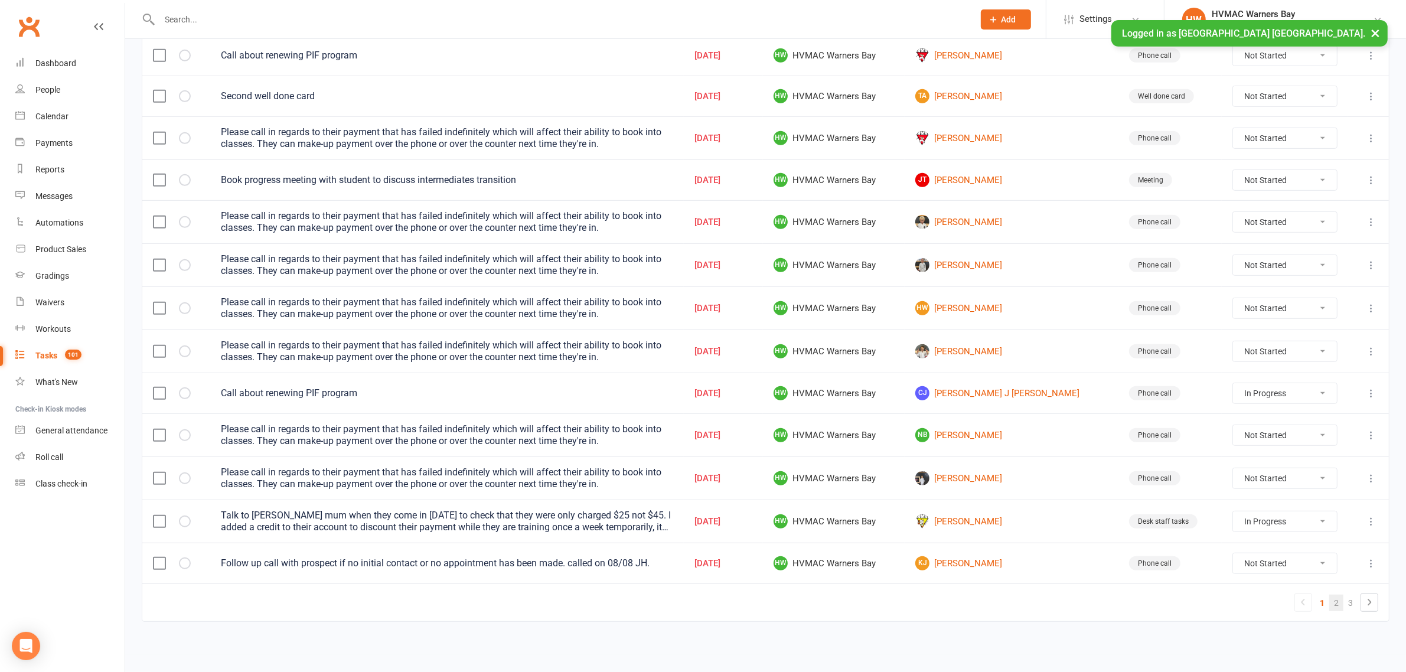
click at [1339, 602] on link "2" at bounding box center [1336, 603] width 14 height 17
select select "started"
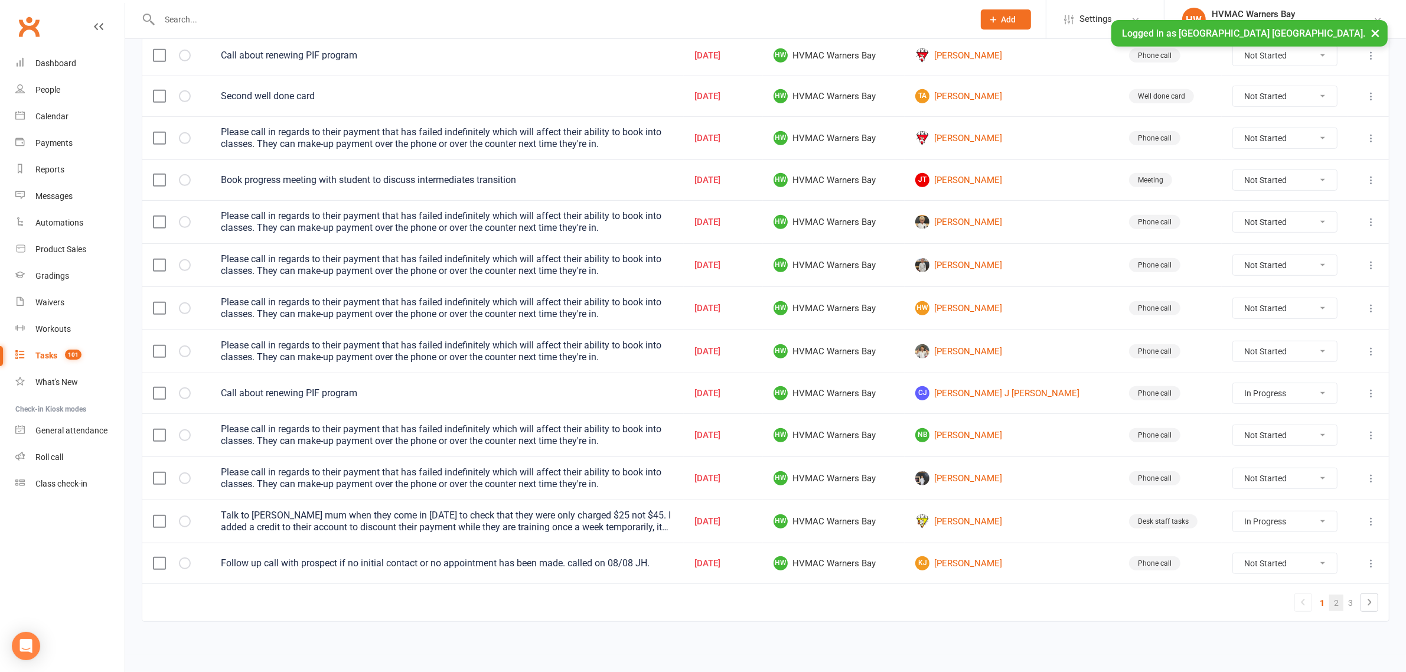
select select "started"
select select "waiting"
select select "started"
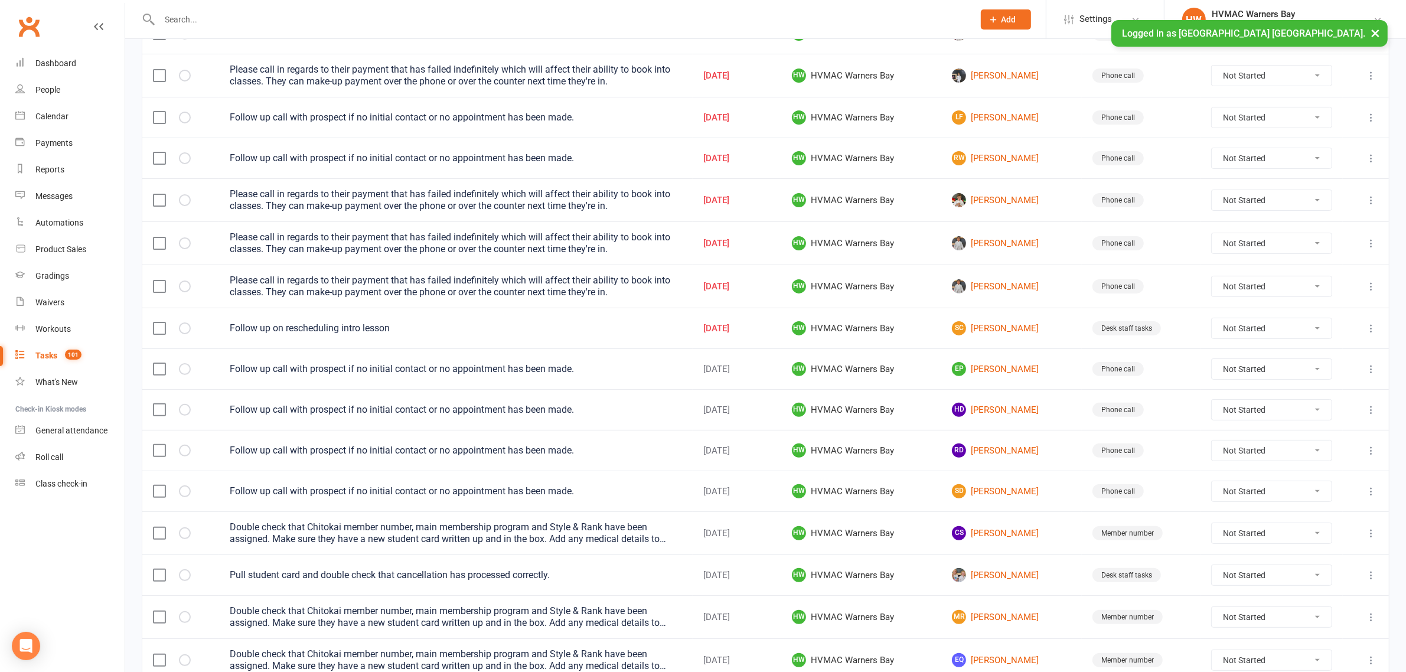
scroll to position [319, 0]
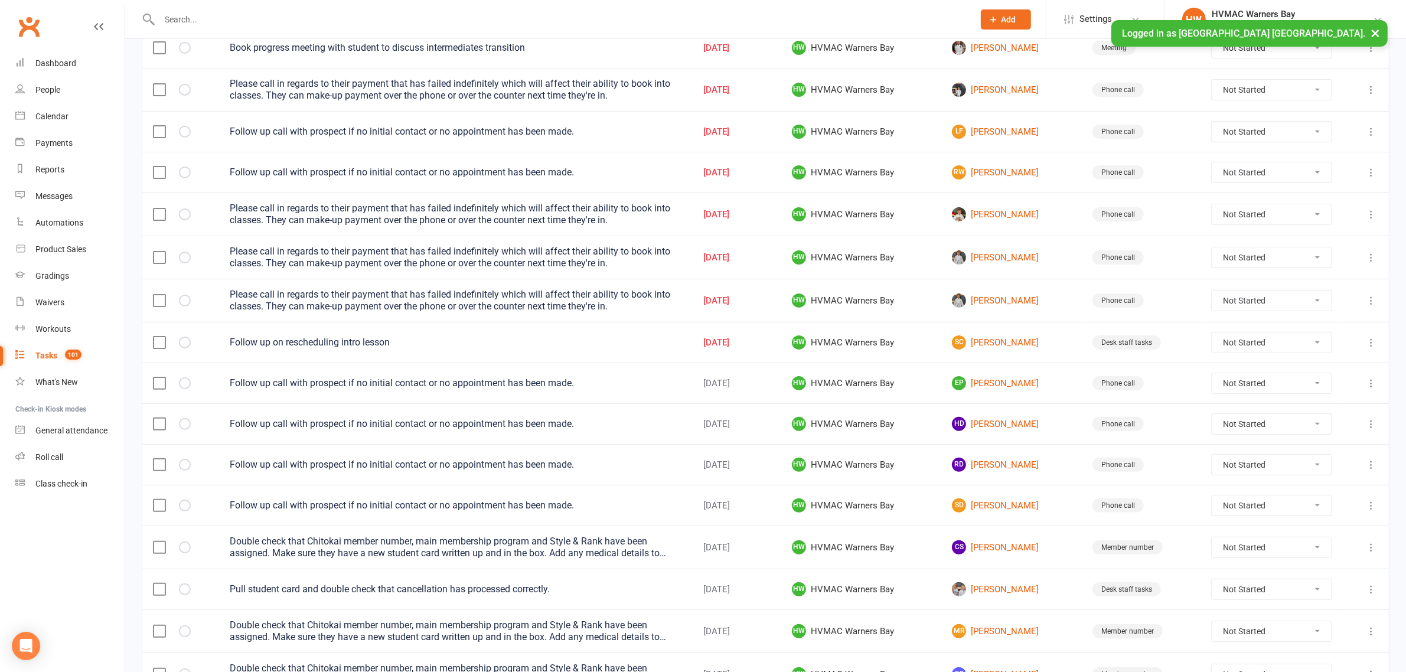
click at [1376, 344] on icon at bounding box center [1371, 343] width 12 height 12
click at [1291, 393] on link "Edit" at bounding box center [1307, 393] width 117 height 24
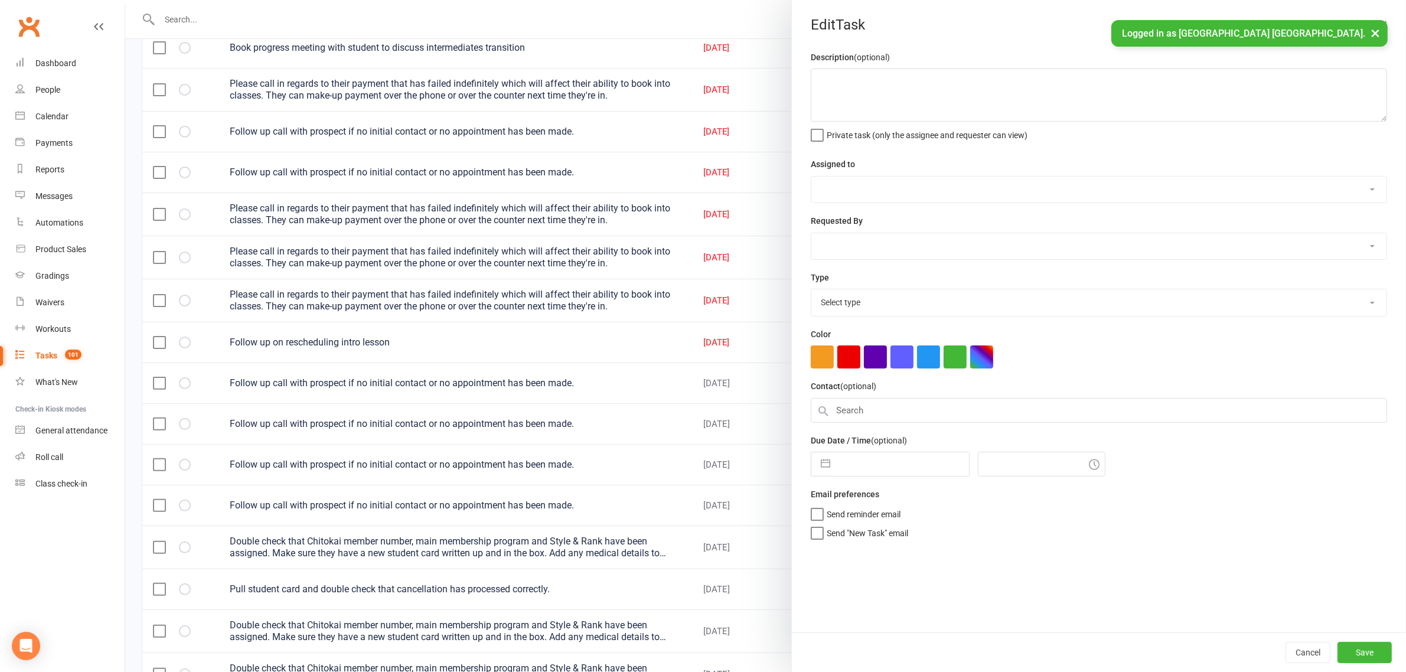
type textarea "Follow up on rescheduling intro lesson"
select select "32395"
select select "47862"
type input "13 Aug 2025"
type input "2:15pm"
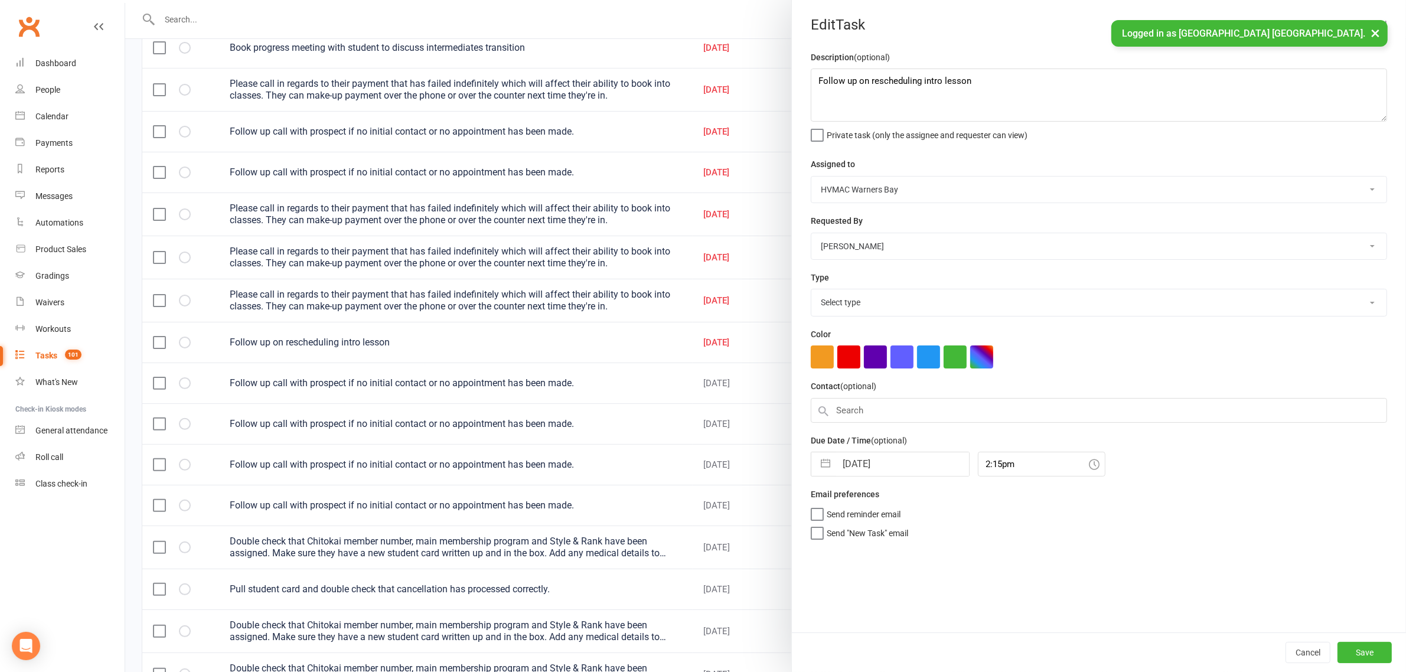
select select "19229"
click at [1157, 101] on textarea "Follow up on rescheduling intro lesson" at bounding box center [1099, 94] width 576 height 53
type textarea "Follow up on rescheduling intro lesson. LM 13/08"
click at [1364, 657] on button "Save" at bounding box center [1364, 652] width 54 height 21
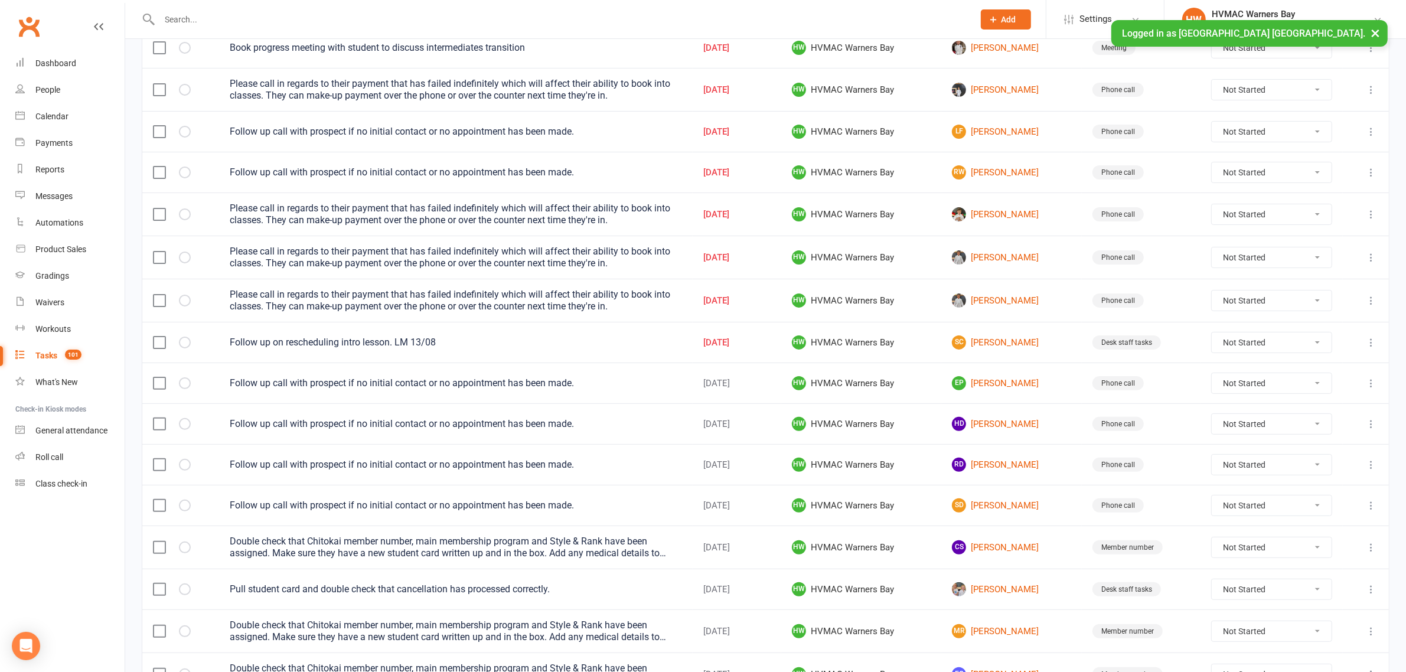
drag, startPoint x: 1311, startPoint y: 347, endPoint x: 1307, endPoint y: 353, distance: 8.0
click at [1311, 347] on select "Not Started In Progress Waiting Complete" at bounding box center [1272, 342] width 120 height 20
click at [1221, 337] on select "Not Started In Progress Waiting Complete" at bounding box center [1272, 342] width 120 height 20
select select "unstarted"
select select "started"
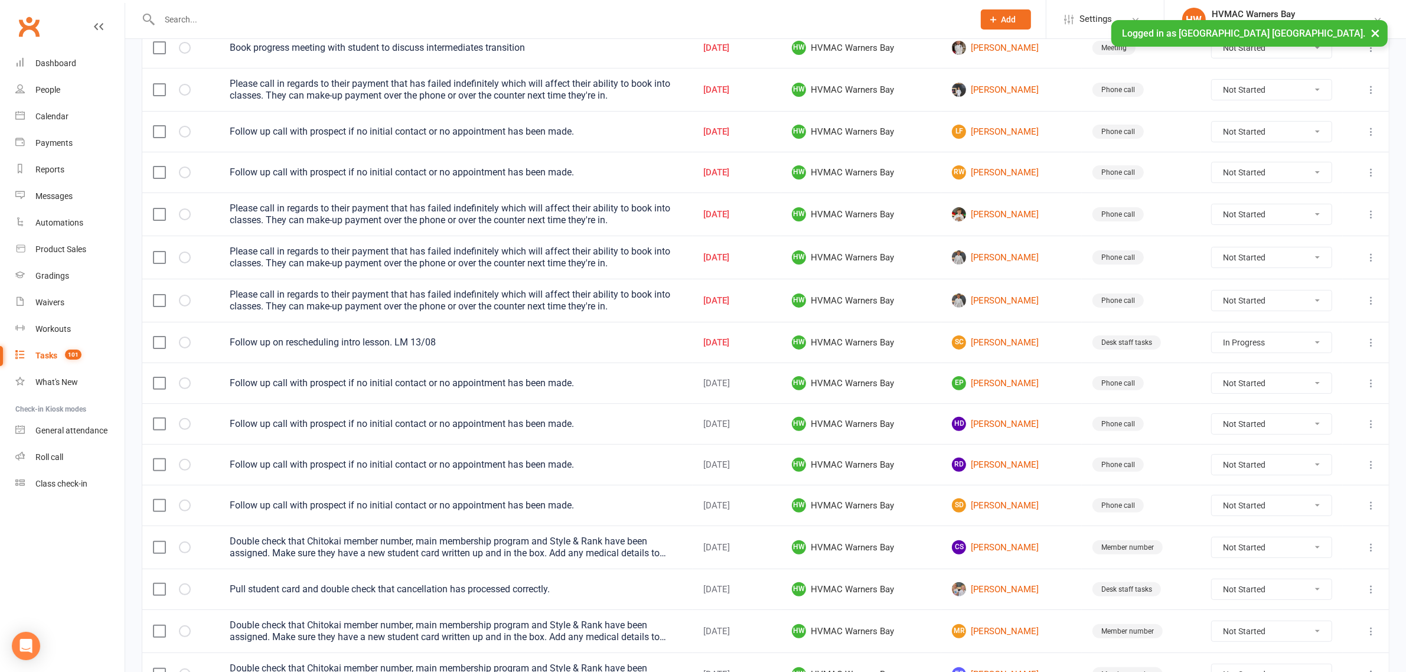
scroll to position [393, 0]
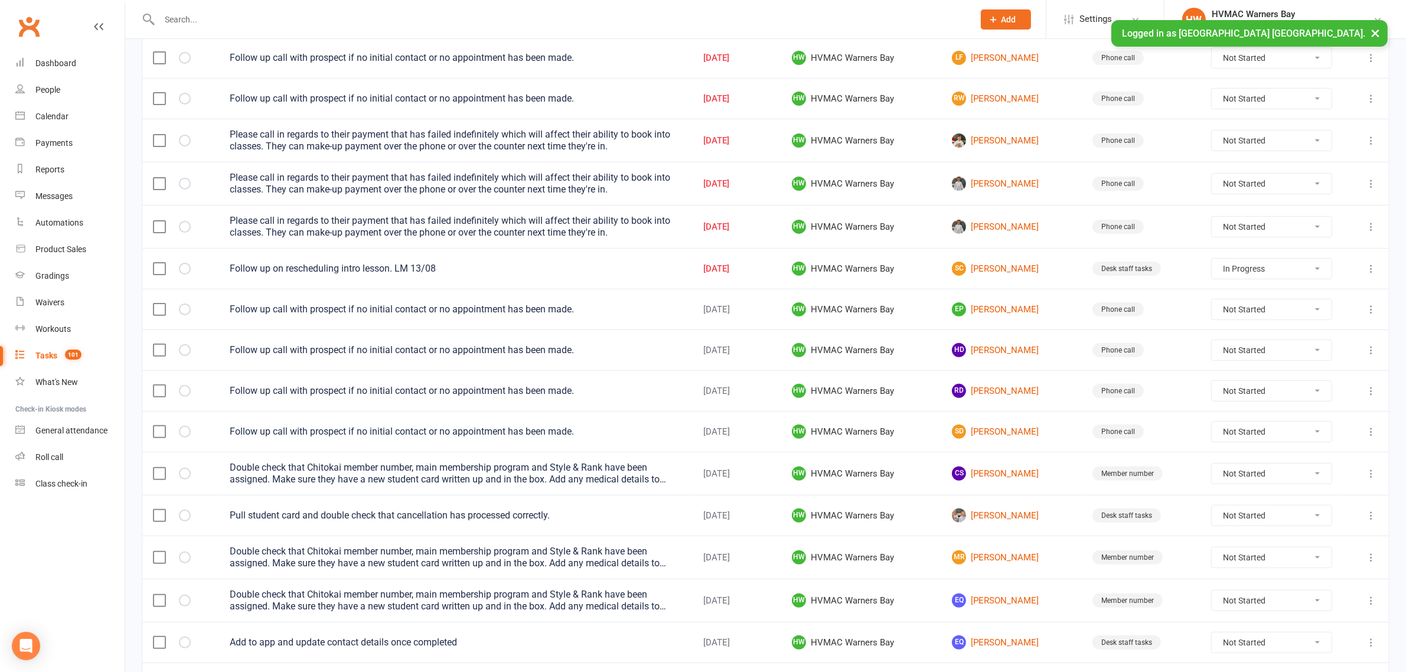
click at [1368, 317] on button at bounding box center [1371, 309] width 14 height 14
click at [1305, 353] on link "Edit" at bounding box center [1307, 361] width 117 height 24
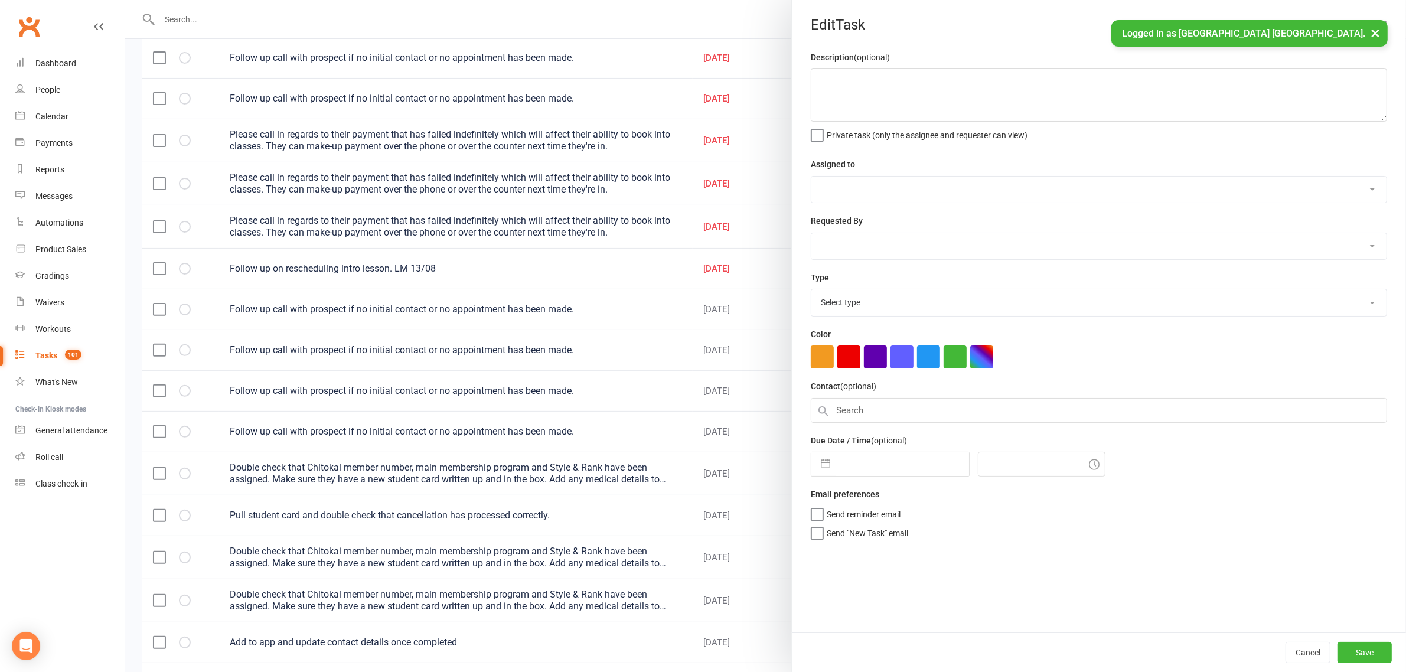
type textarea "Follow up call with prospect if no initial contact or no appointment has been m…"
select select "32395"
type input "14 Aug 2025"
type input "2:15pm"
select select "15095"
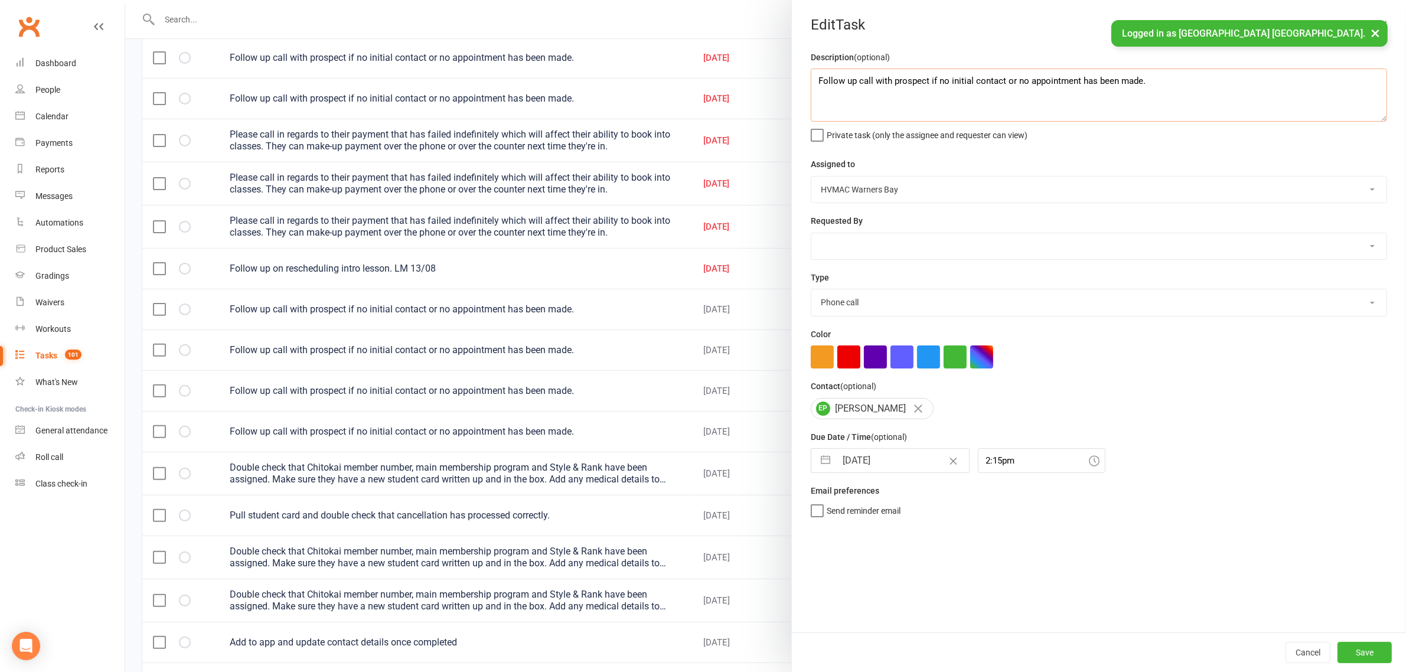
click at [1205, 97] on textarea "Follow up call with prospect if no initial contact or no appointment has been m…" at bounding box center [1099, 94] width 576 height 53
click at [1359, 648] on button "Save" at bounding box center [1364, 652] width 54 height 21
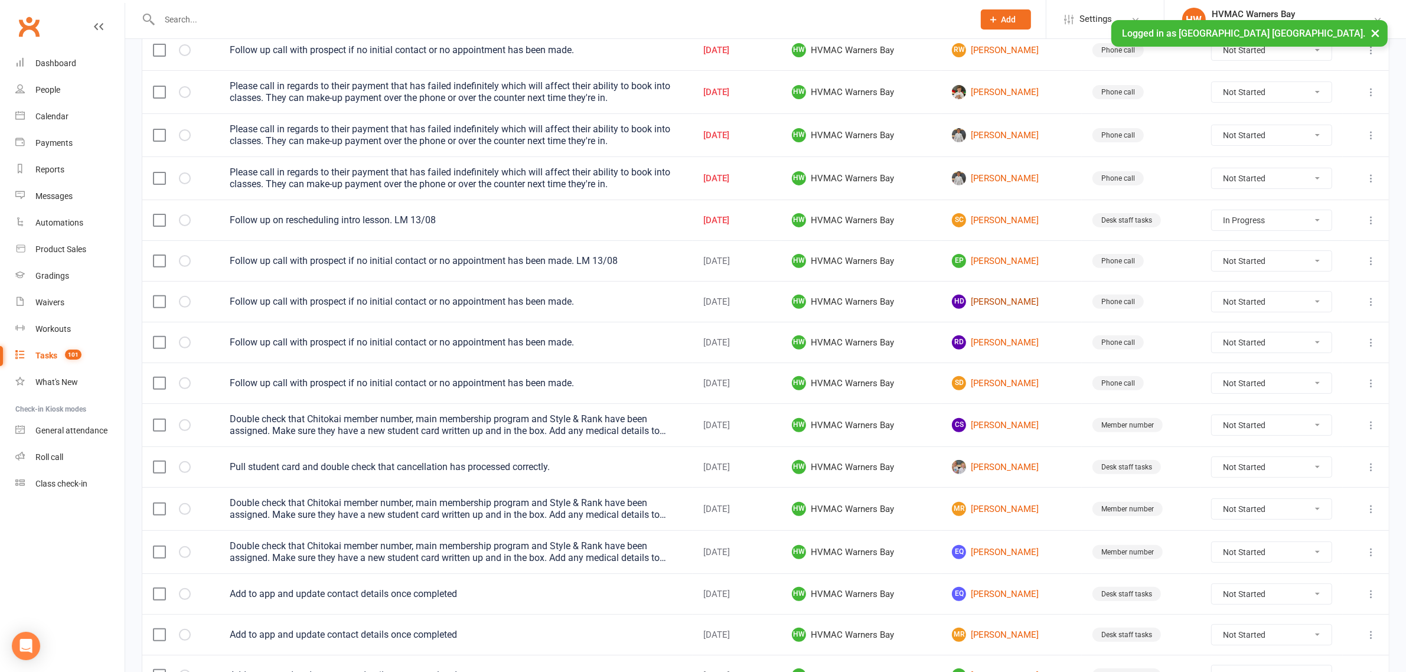
scroll to position [467, 0]
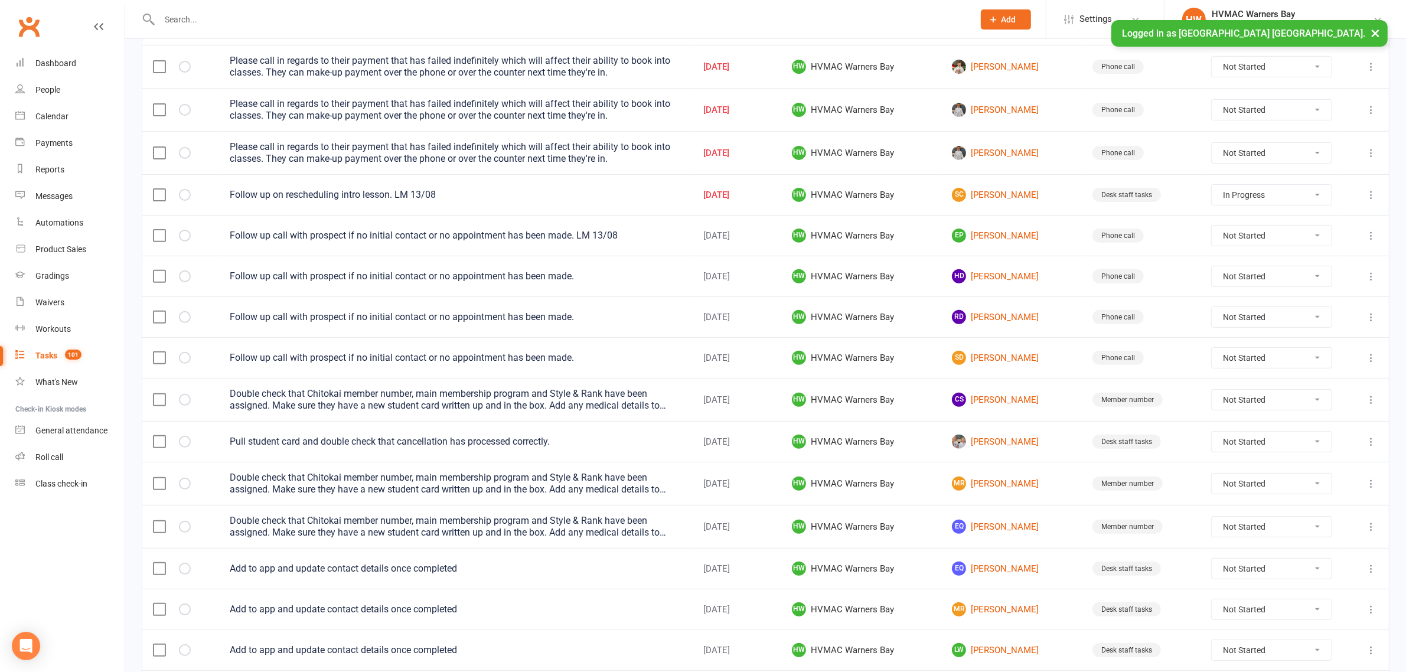
click at [1275, 318] on select "Not Started In Progress Waiting Complete" at bounding box center [1272, 317] width 120 height 20
click at [1221, 312] on select "Not Started In Progress Waiting Complete" at bounding box center [1272, 317] width 120 height 20
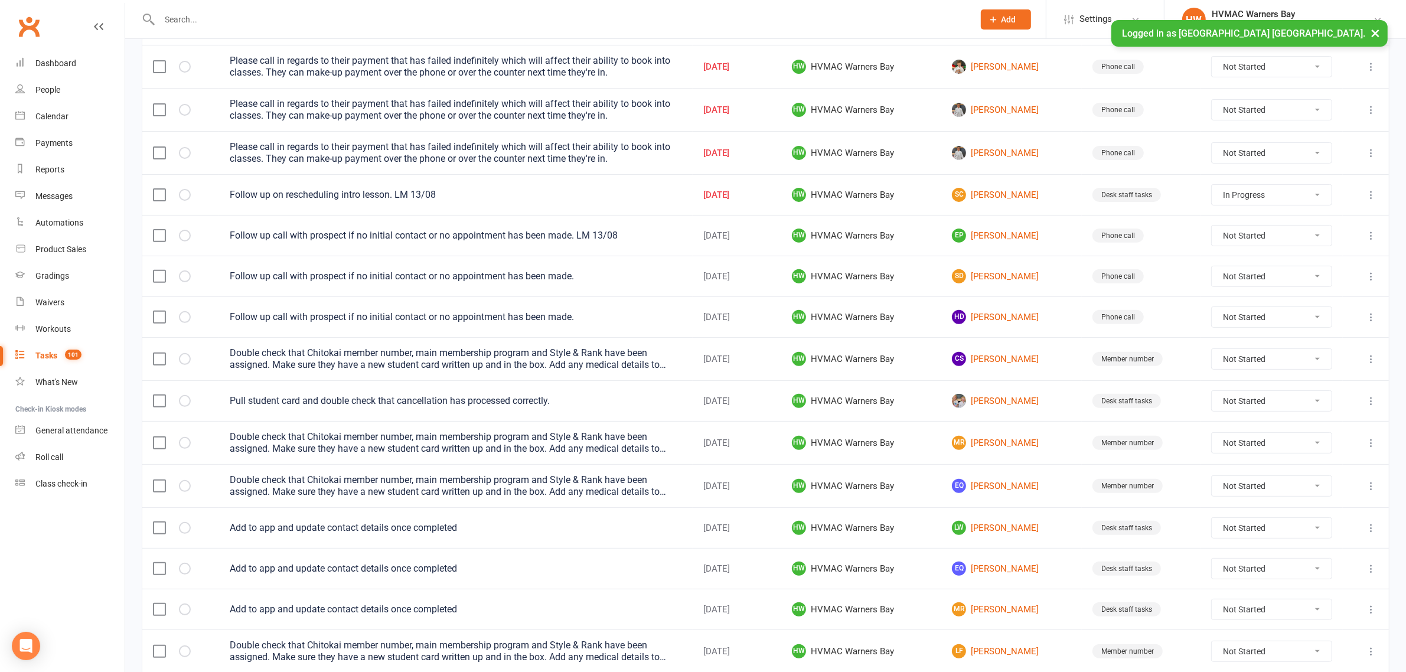
click at [1280, 322] on select "Not Started In Progress Waiting Complete" at bounding box center [1272, 317] width 120 height 20
click at [1221, 312] on select "Not Started In Progress Waiting Complete" at bounding box center [1272, 317] width 120 height 20
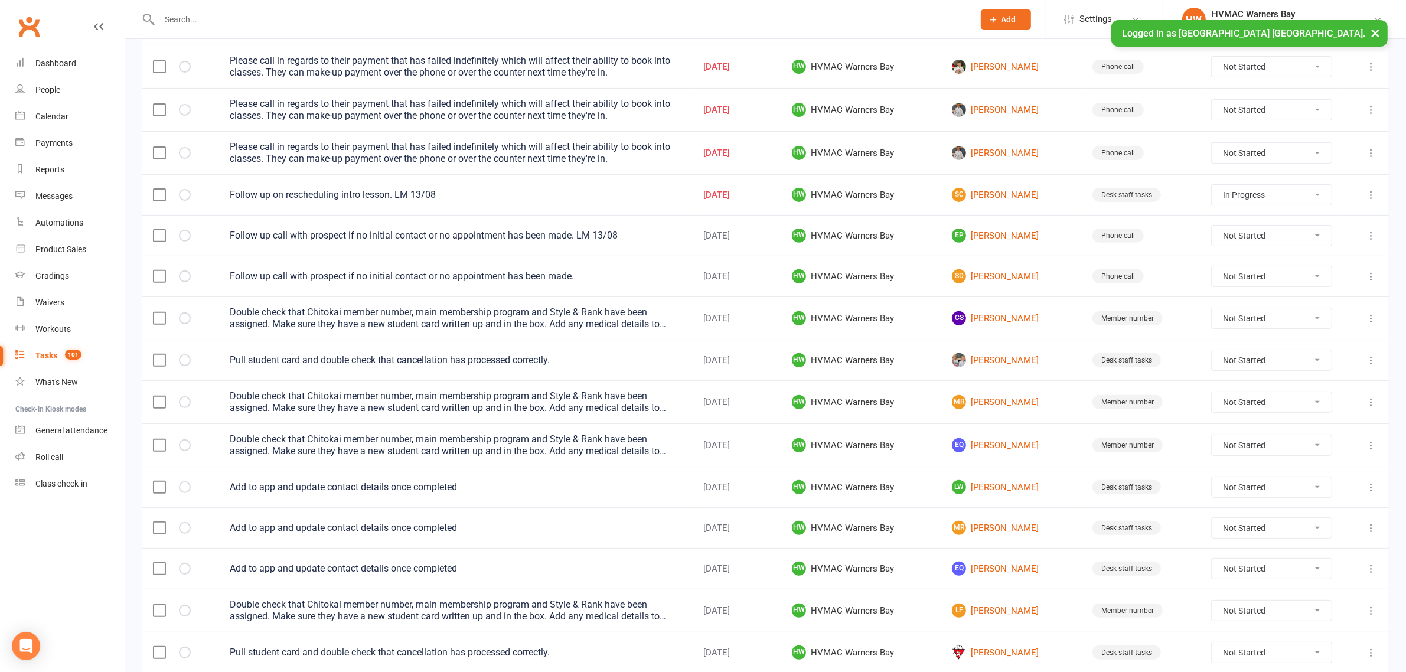
click at [1285, 279] on select "Not Started In Progress Waiting Complete" at bounding box center [1272, 276] width 120 height 20
click at [1221, 271] on select "Not Started In Progress Waiting Complete" at bounding box center [1272, 276] width 120 height 20
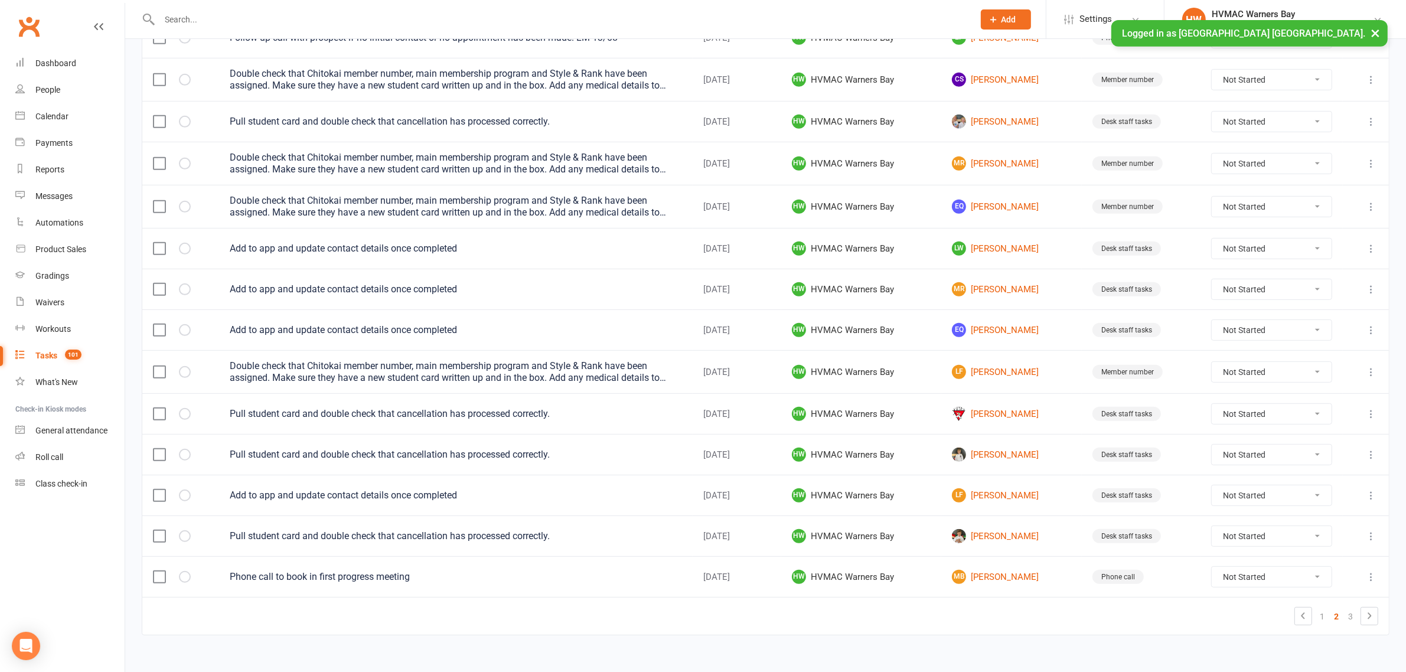
scroll to position [689, 0]
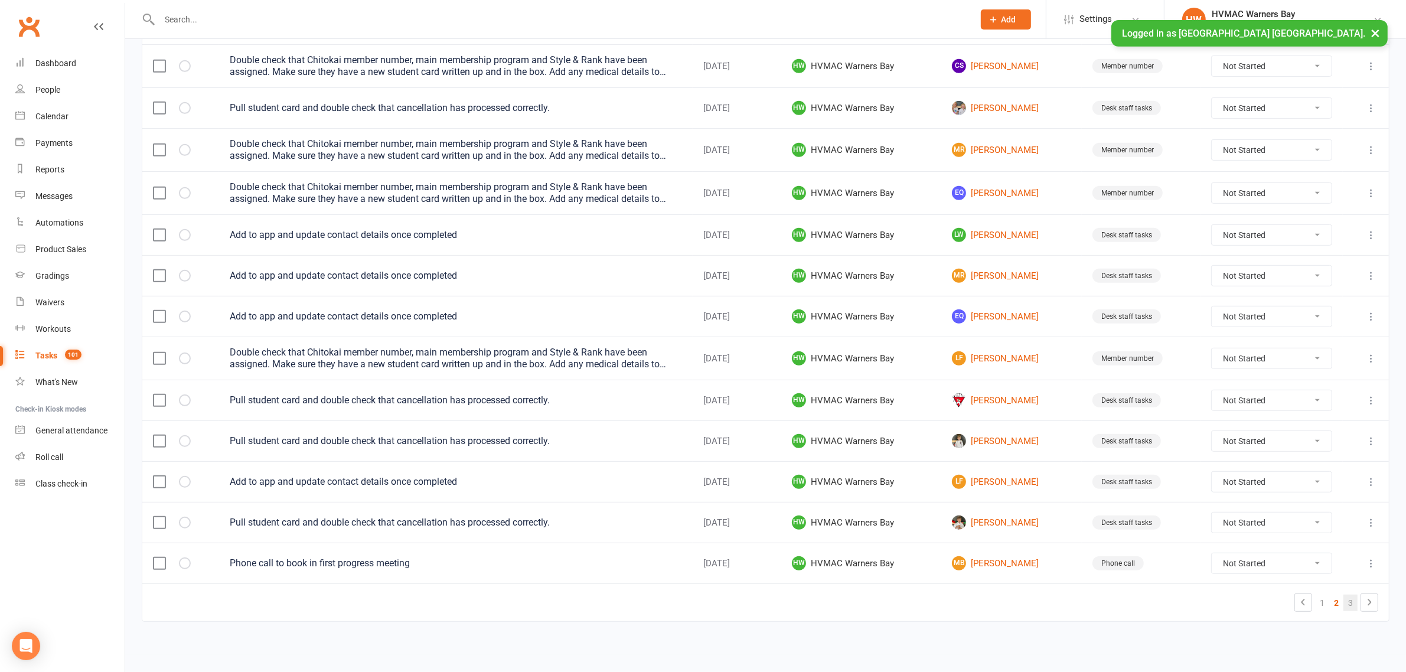
click at [1350, 606] on link "3" at bounding box center [1350, 603] width 14 height 17
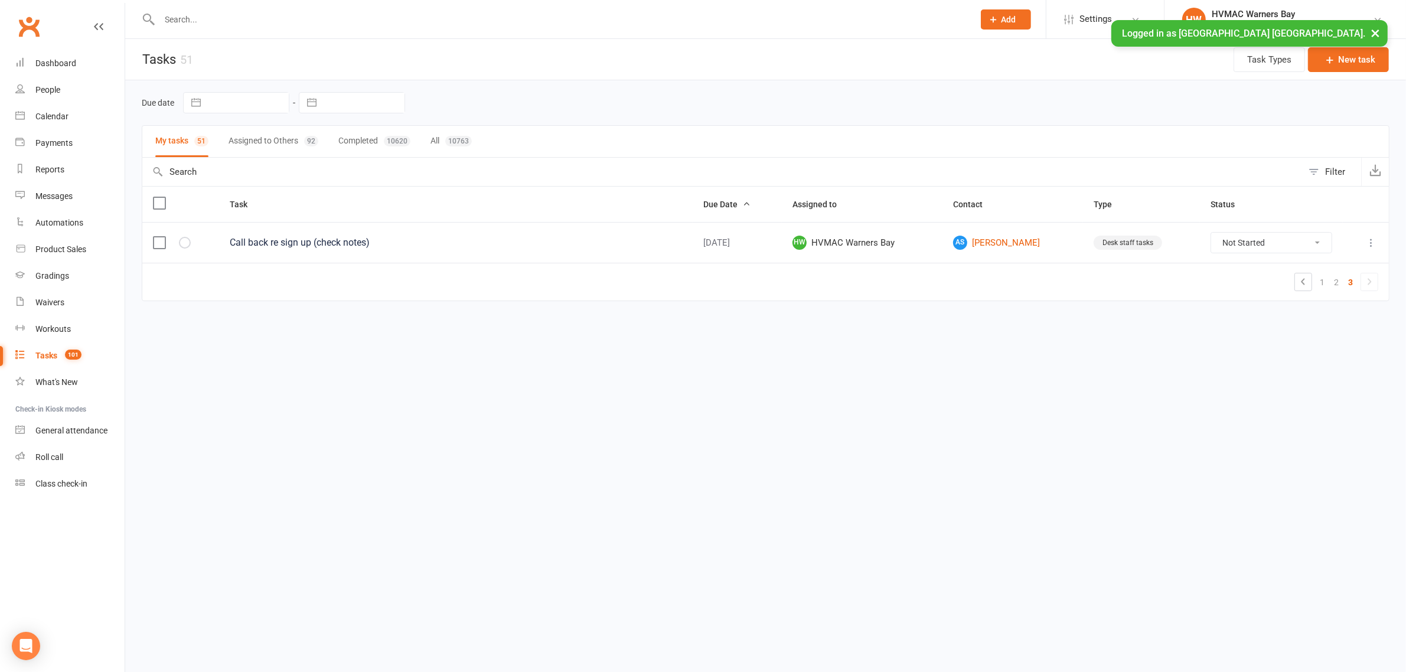
scroll to position [0, 0]
click at [1344, 282] on link "2" at bounding box center [1347, 282] width 14 height 17
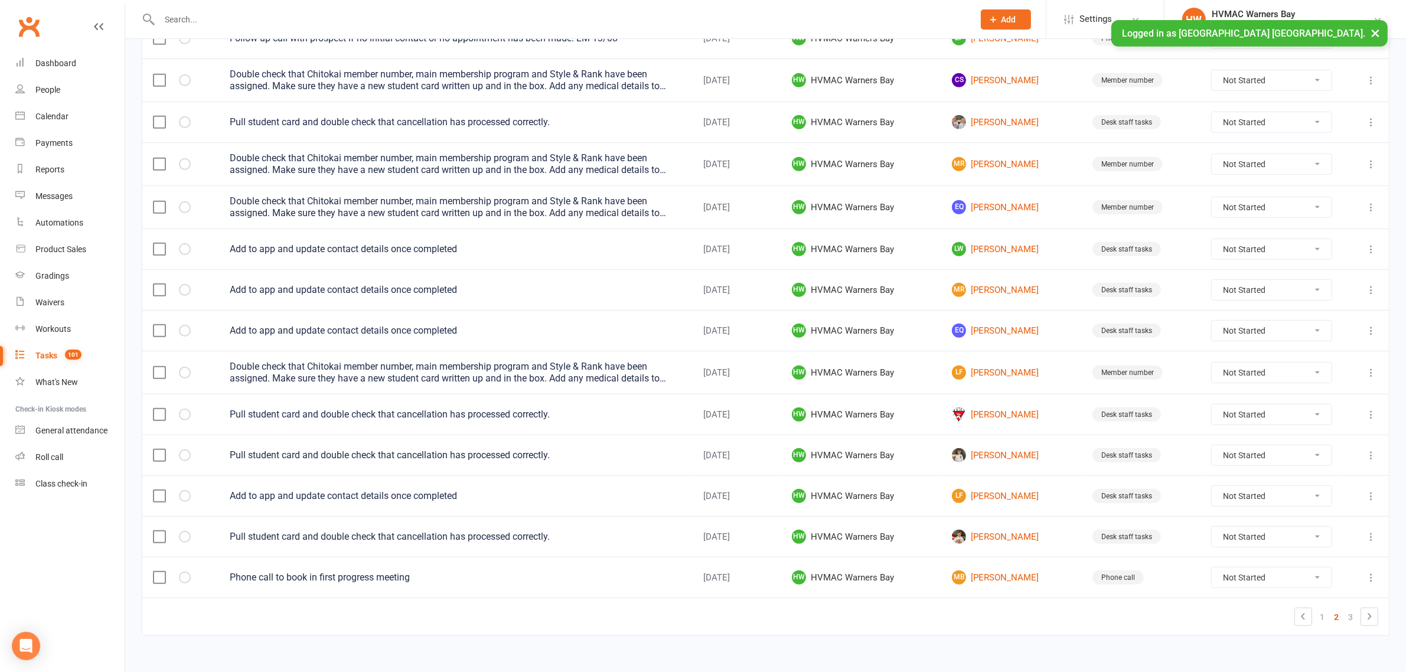
scroll to position [689, 0]
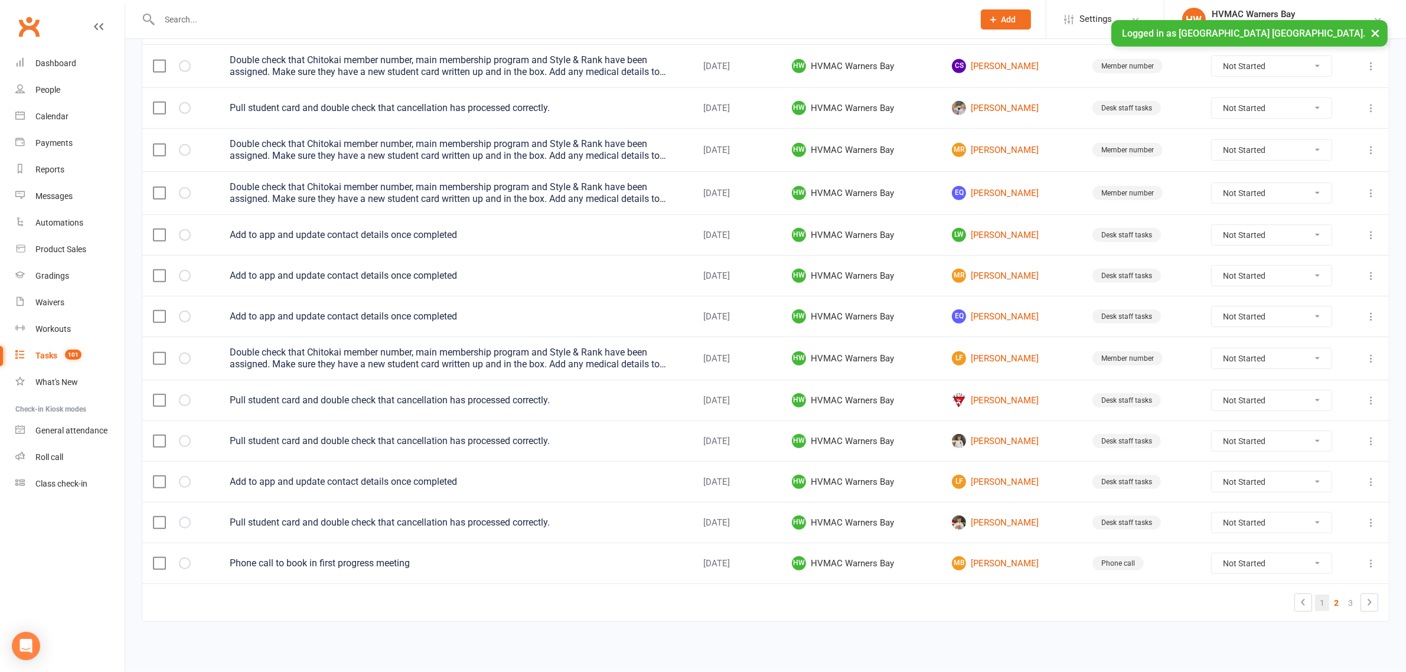
click at [1324, 601] on link "1" at bounding box center [1322, 603] width 14 height 17
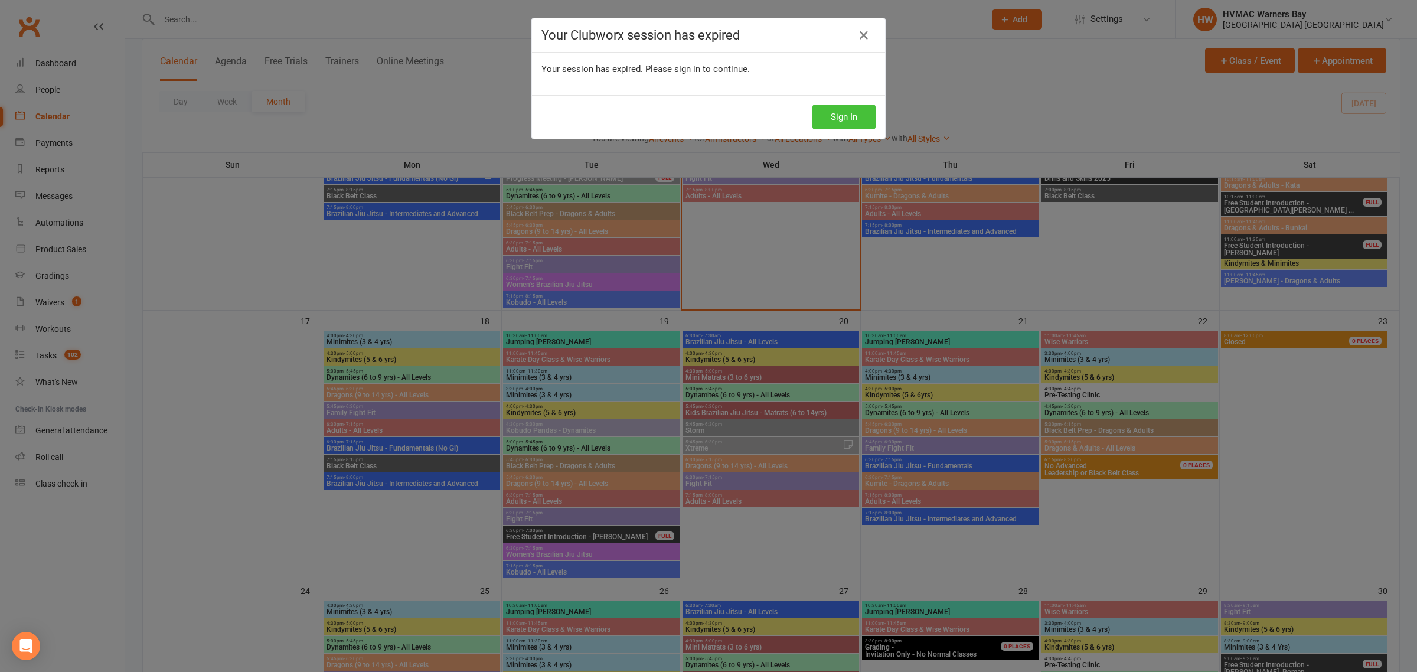
click at [828, 127] on button "Sign In" at bounding box center [844, 117] width 63 height 25
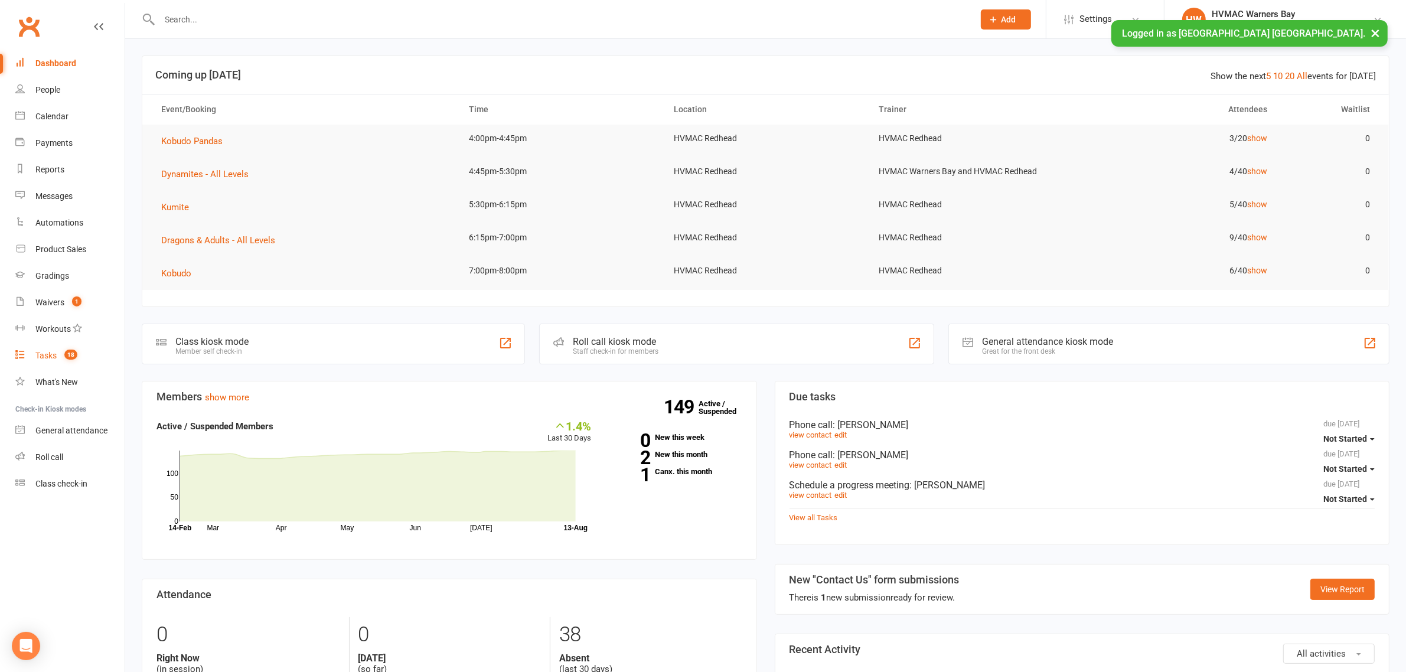
click at [50, 358] on div "Tasks" at bounding box center [45, 355] width 21 height 9
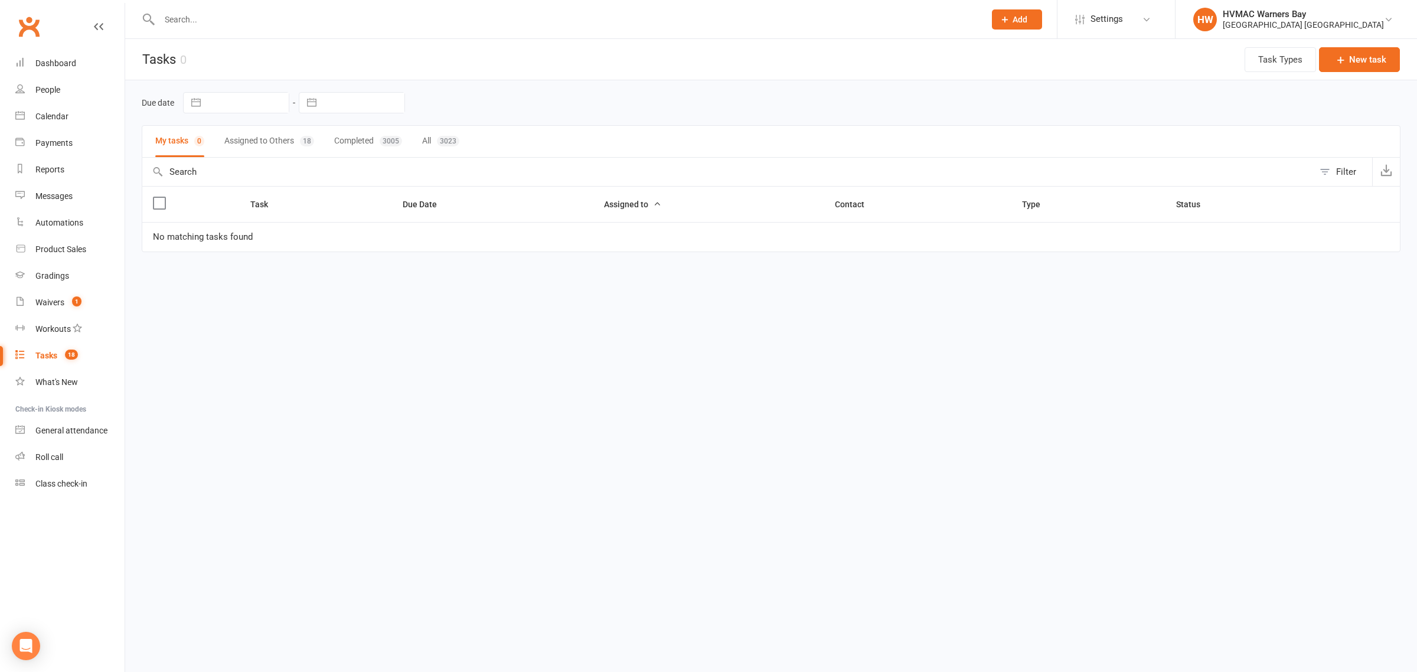
click at [278, 149] on button "Assigned to Others 18" at bounding box center [269, 141] width 90 height 31
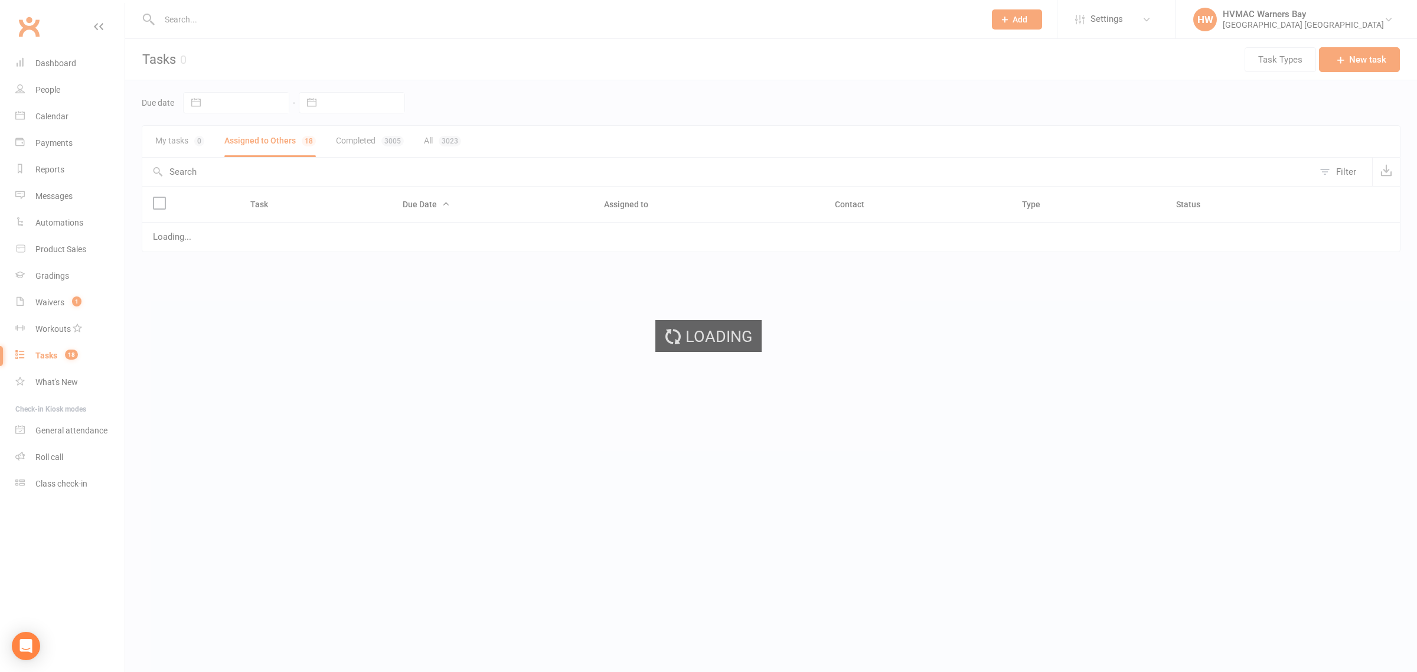
select select "started"
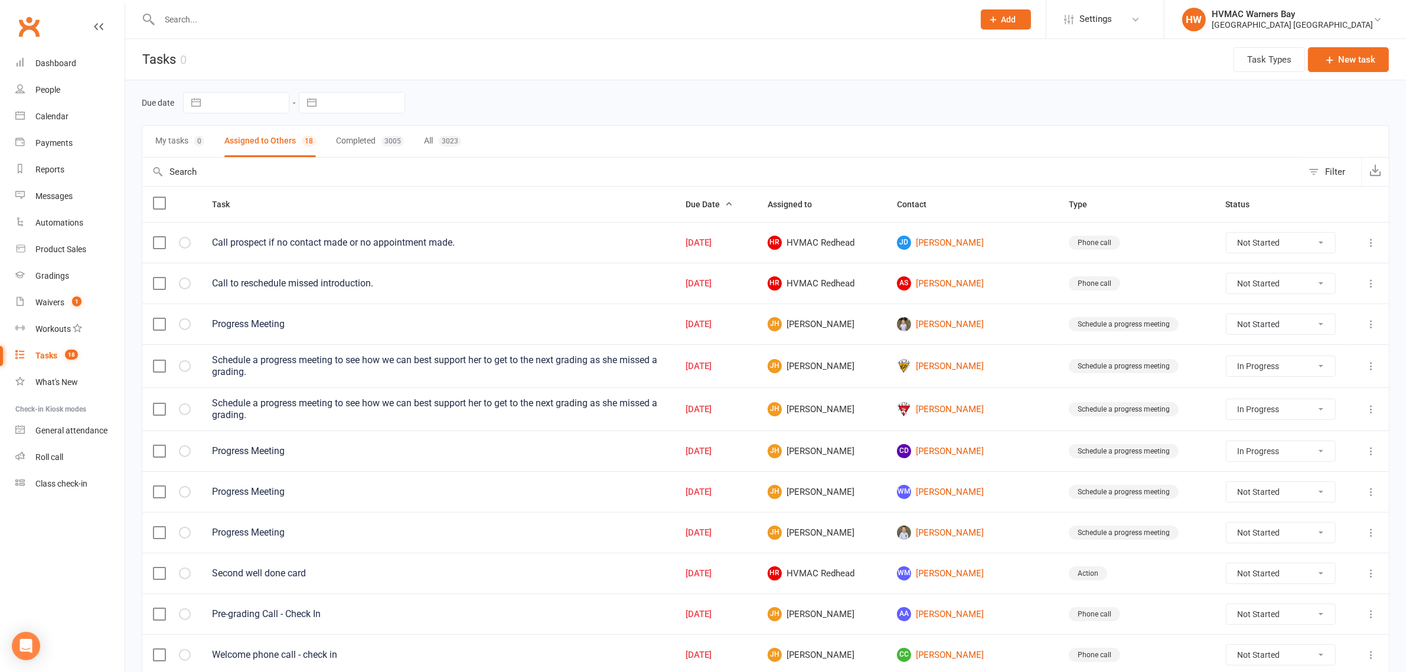
select select "started"
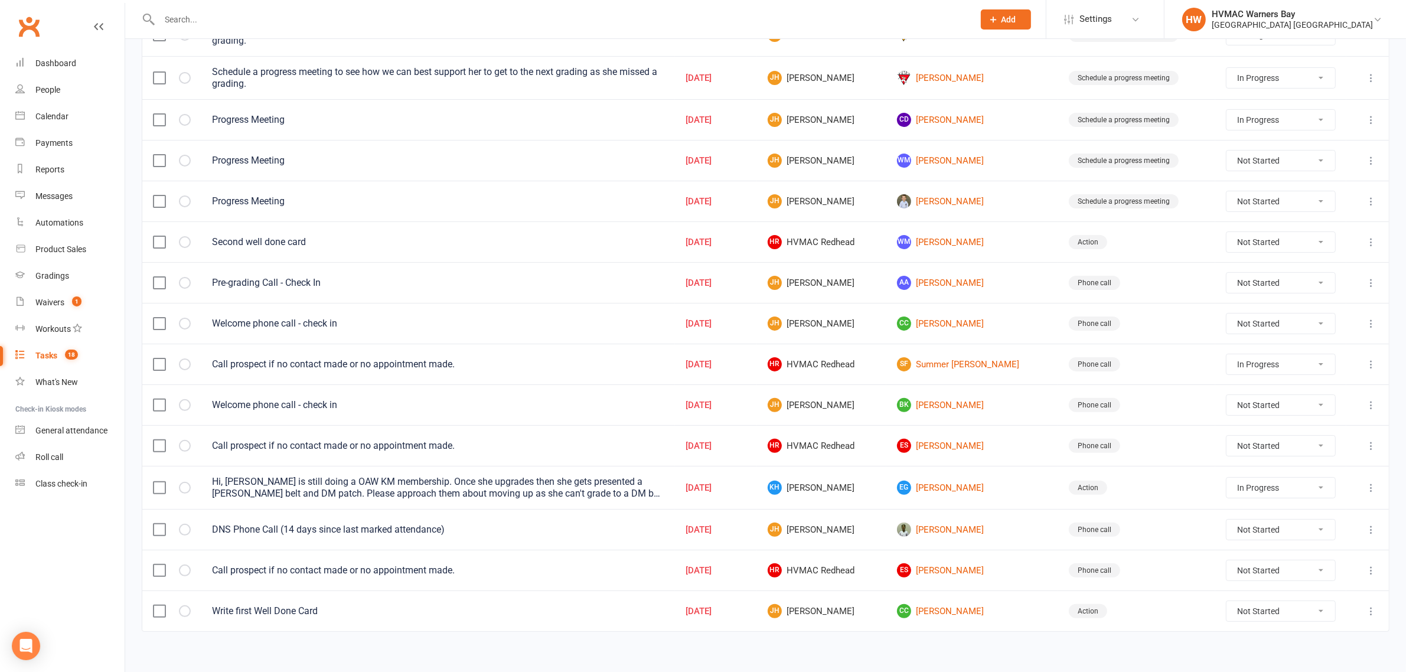
scroll to position [349, 0]
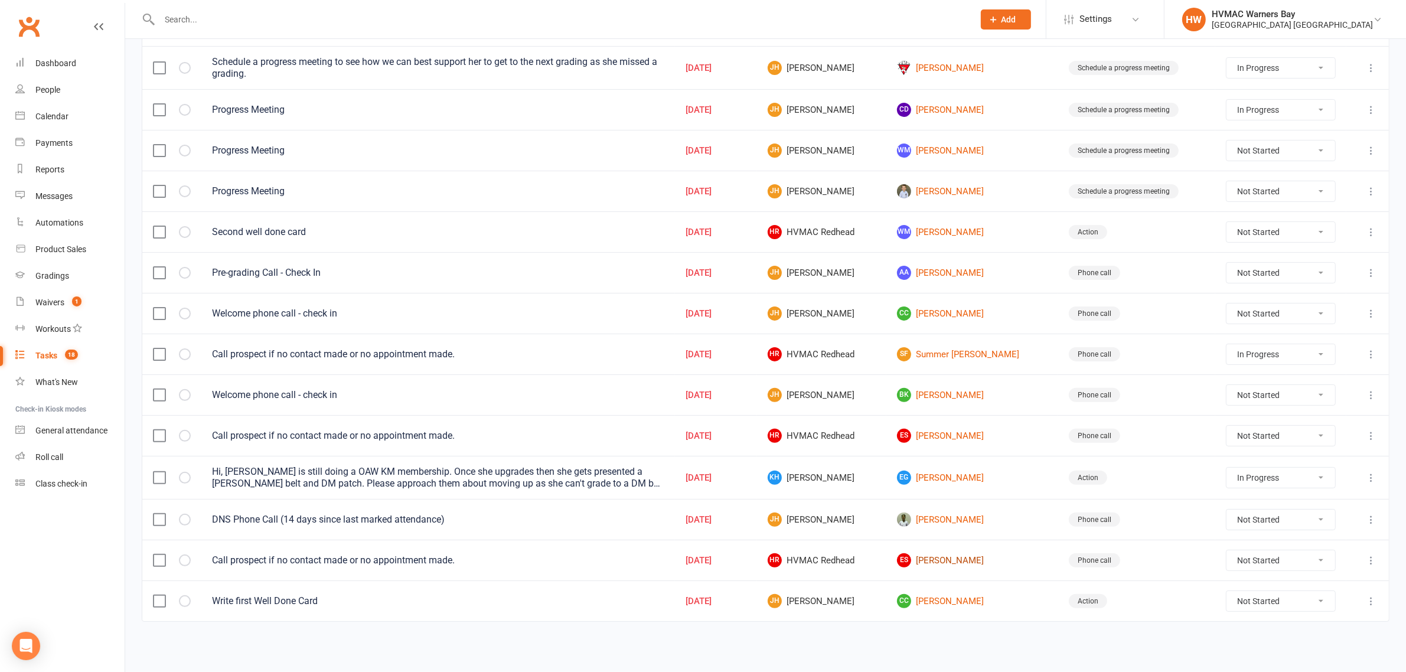
click at [957, 560] on link "ES Emma Shepherd" at bounding box center [972, 560] width 151 height 14
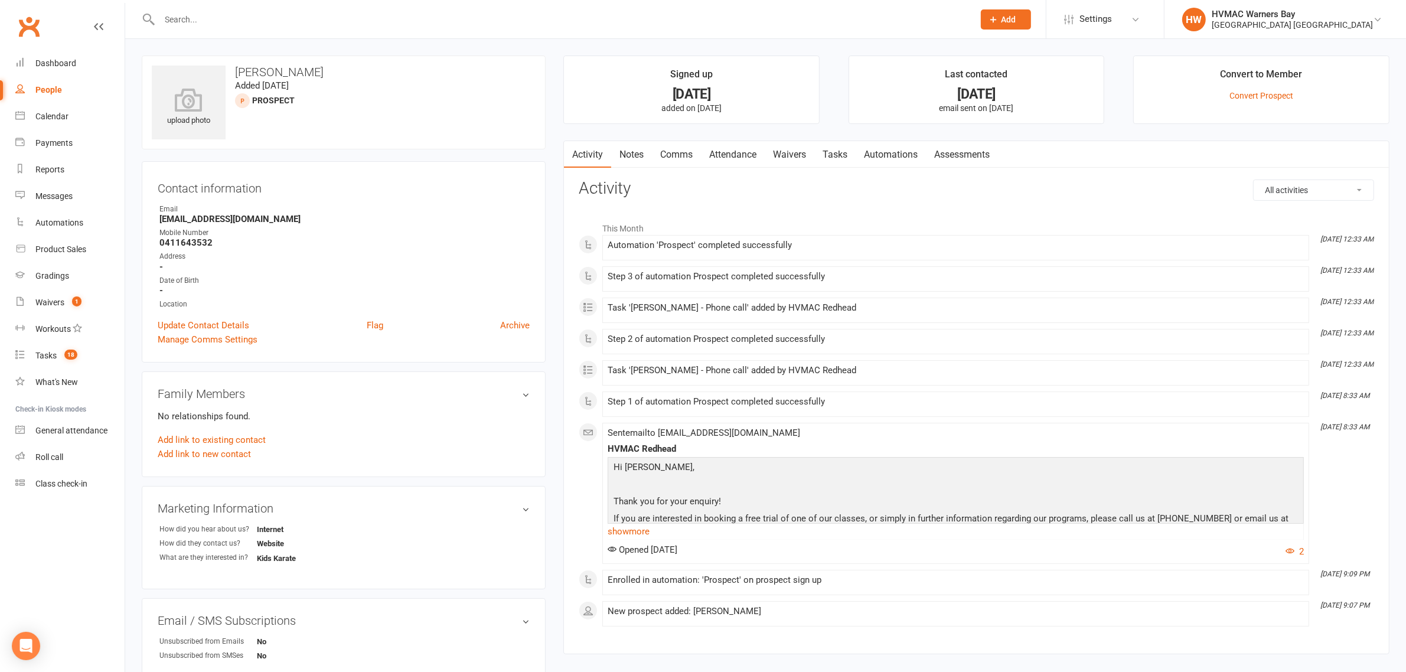
click at [645, 154] on link "Notes" at bounding box center [631, 154] width 41 height 27
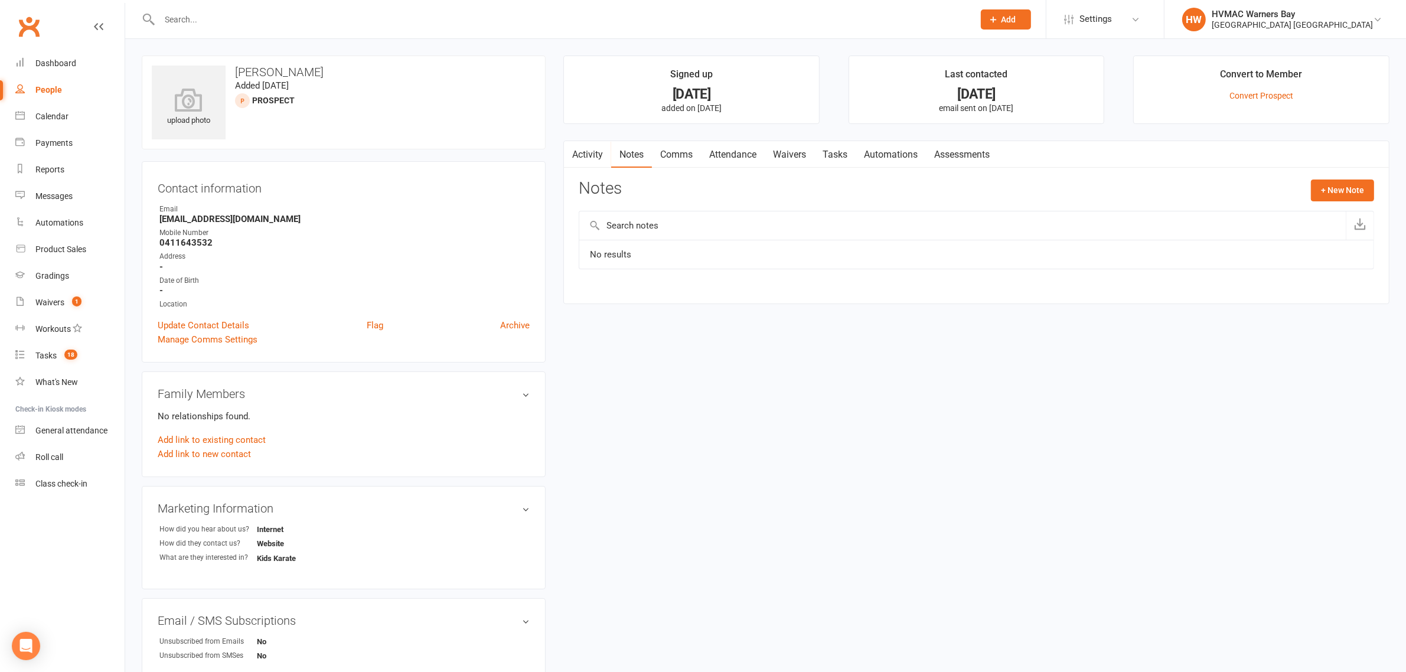
click at [739, 151] on link "Attendance" at bounding box center [733, 154] width 64 height 27
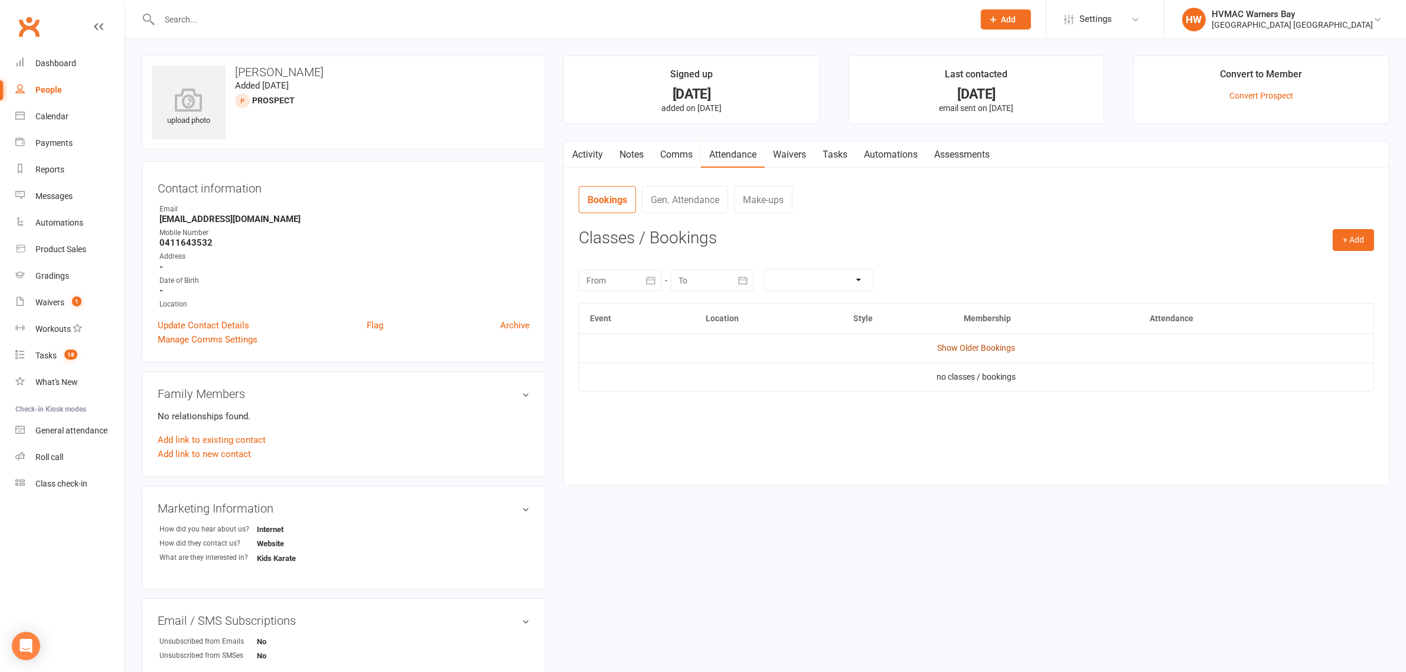
click at [1001, 353] on link "Show Older Bookings" at bounding box center [977, 347] width 78 height 9
click at [637, 149] on link "Notes" at bounding box center [631, 154] width 41 height 27
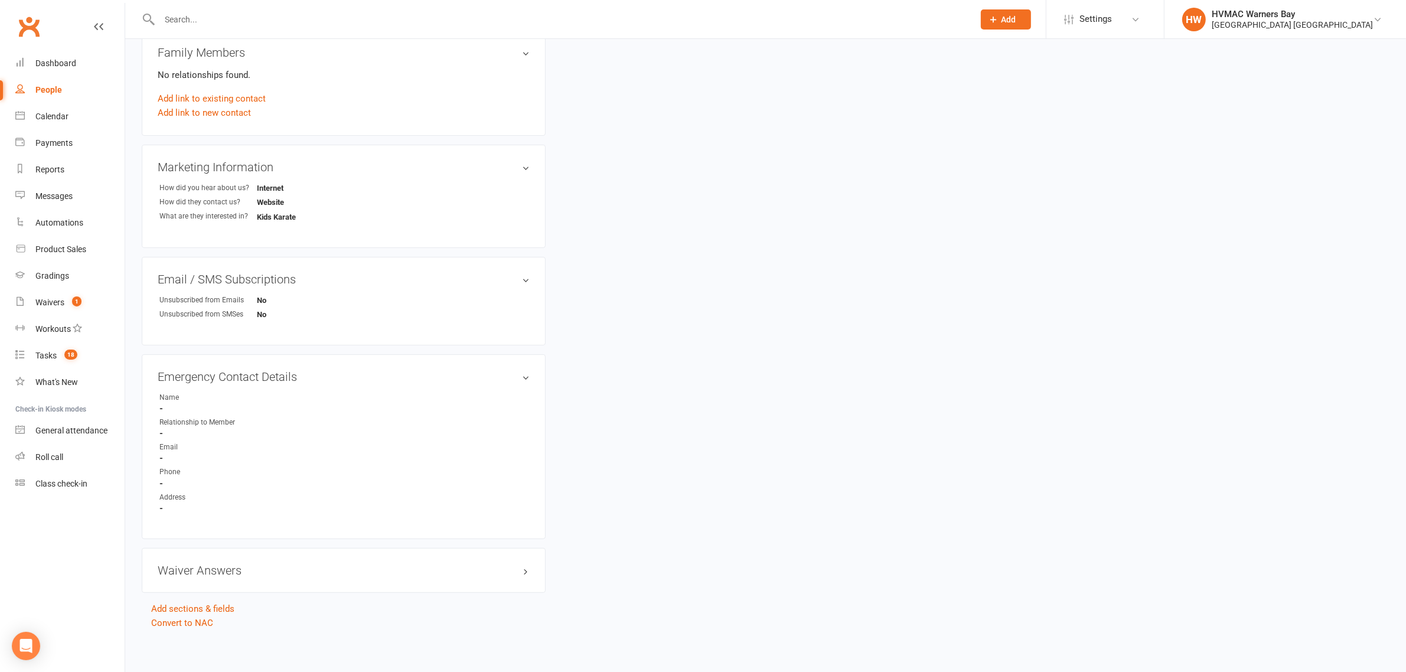
scroll to position [344, 0]
click at [202, 615] on link "Convert to NAC" at bounding box center [182, 620] width 62 height 11
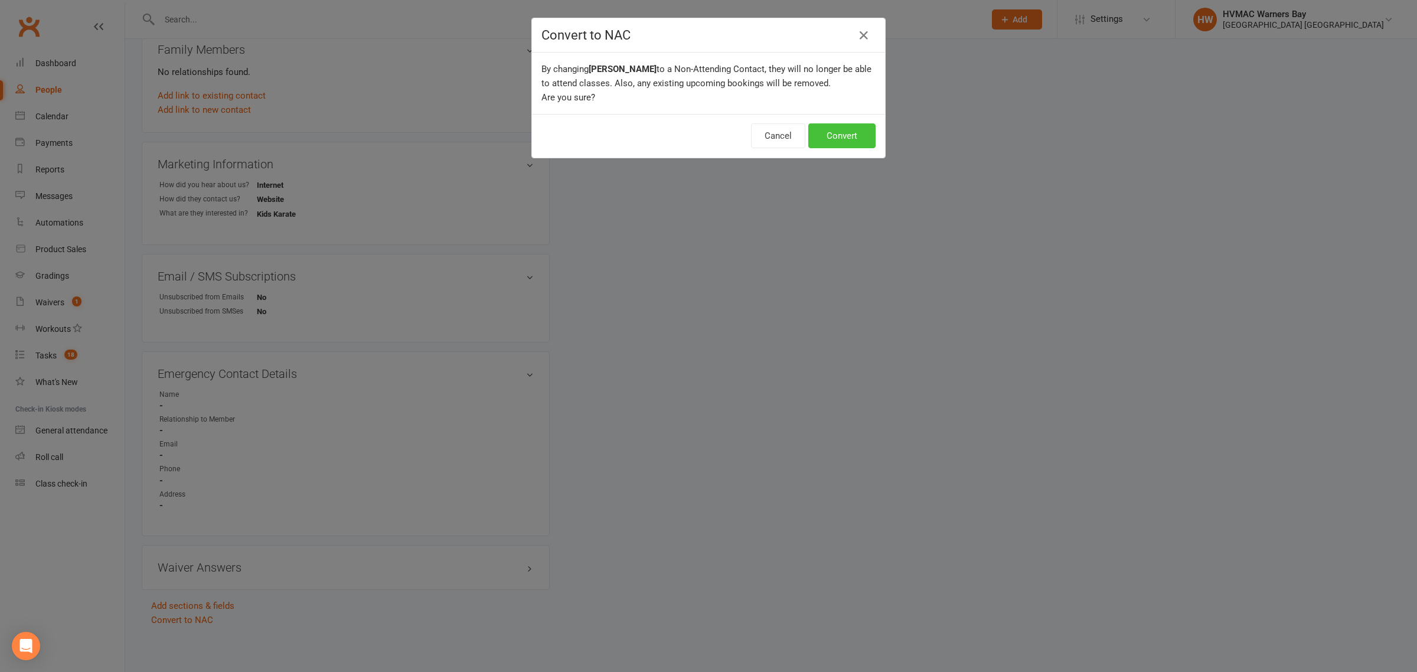
click at [854, 126] on button "Convert" at bounding box center [841, 135] width 67 height 25
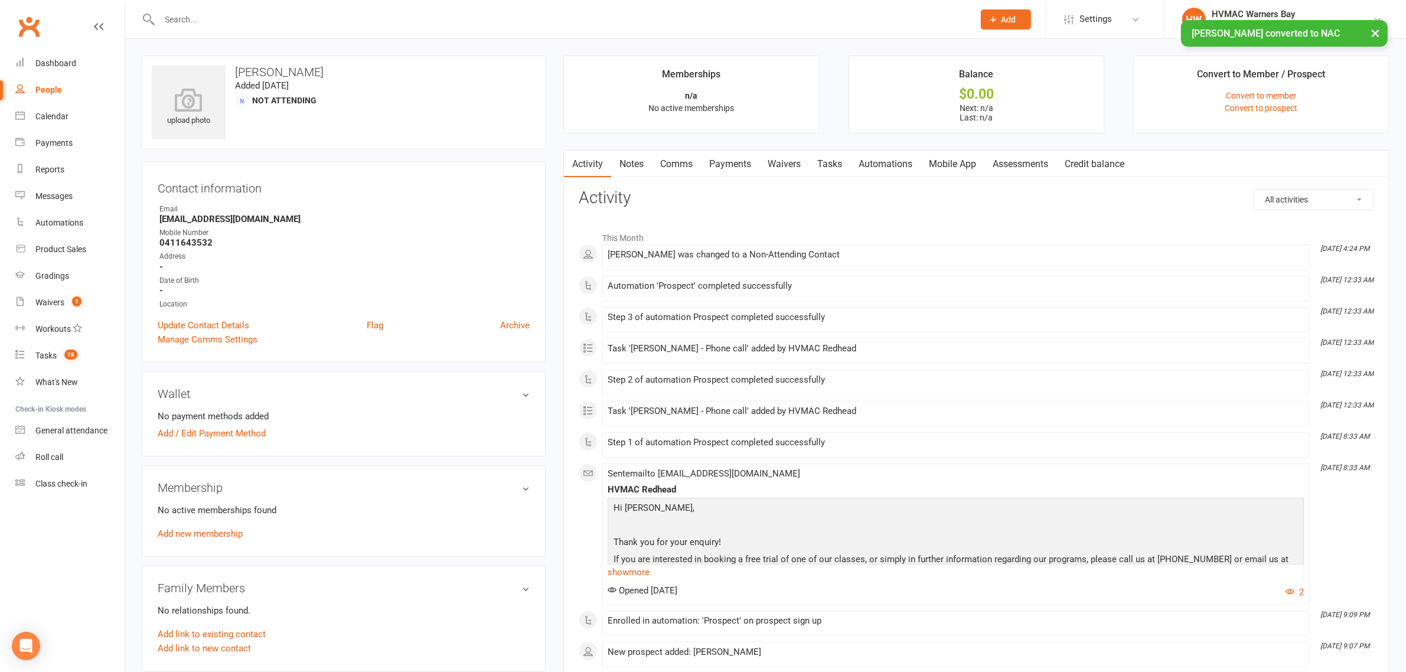
click at [630, 159] on link "Notes" at bounding box center [631, 164] width 41 height 27
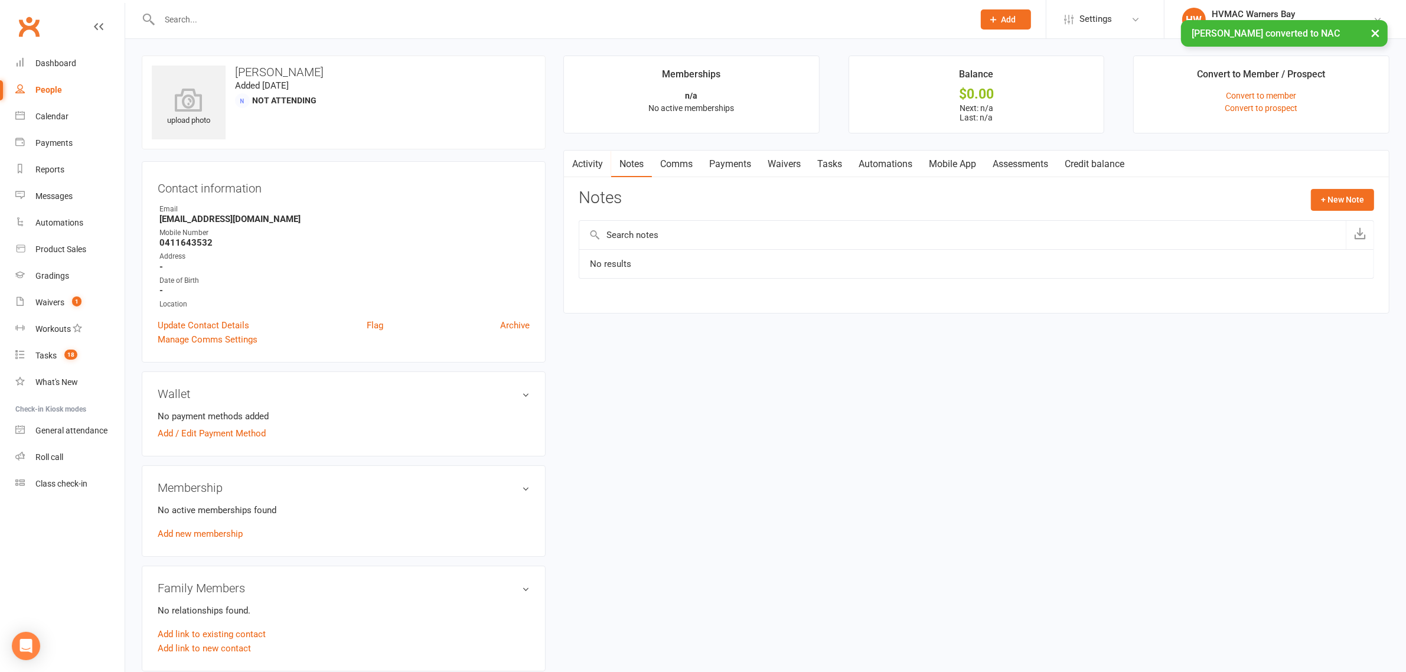
click at [1382, 201] on div "Activity Notes Comms Payments Waivers Tasks Automations Mobile App Assessments …" at bounding box center [976, 232] width 826 height 164
click at [1359, 200] on button "+ New Note" at bounding box center [1342, 199] width 63 height 21
click at [817, 255] on input "text" at bounding box center [976, 248] width 795 height 25
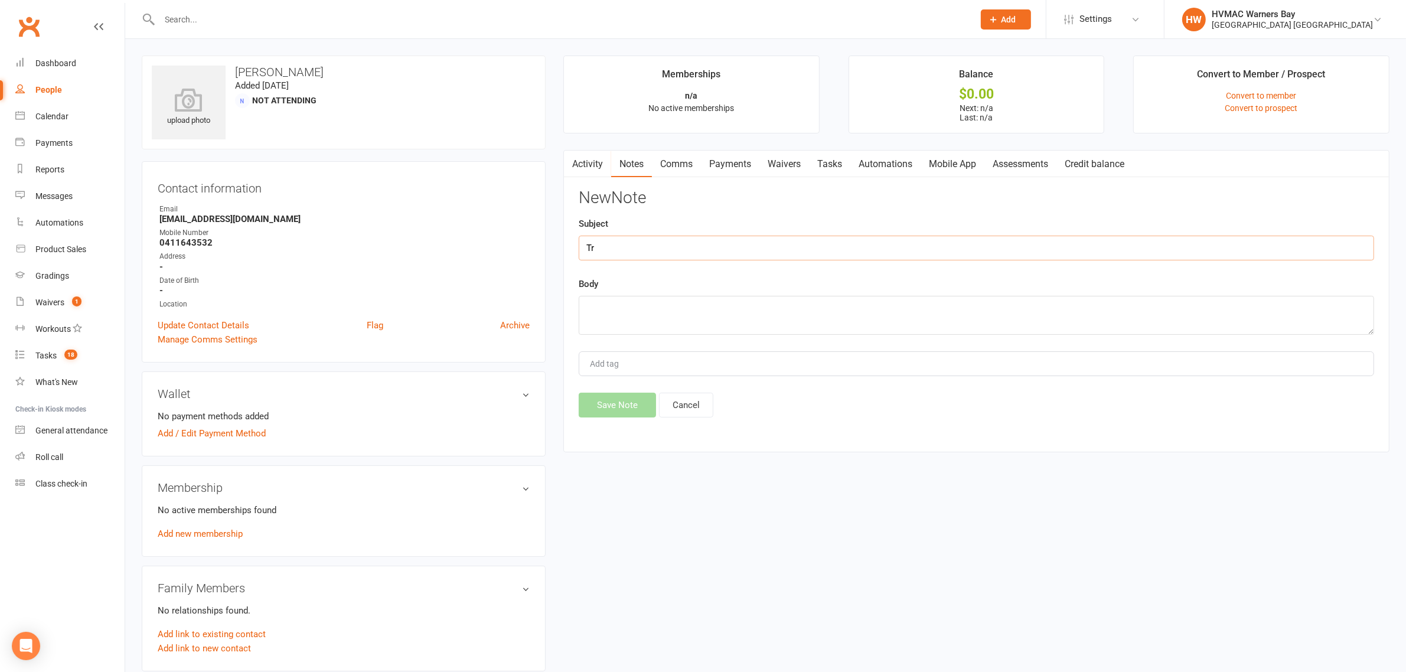
type input "T"
type input "Kid trialled at WB"
click at [752, 301] on textarea at bounding box center [976, 315] width 795 height 39
type textarea "Called and left a message. ~Christina"
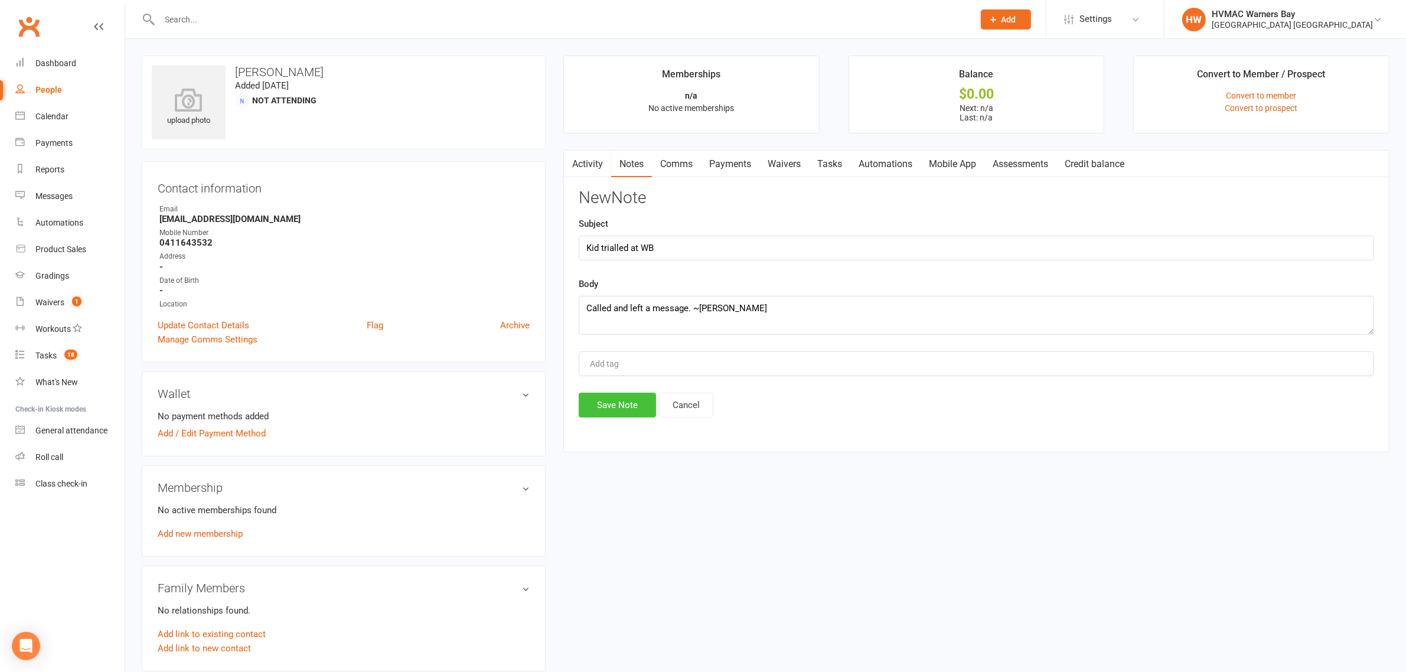
click at [580, 412] on button "Save Note" at bounding box center [617, 405] width 77 height 25
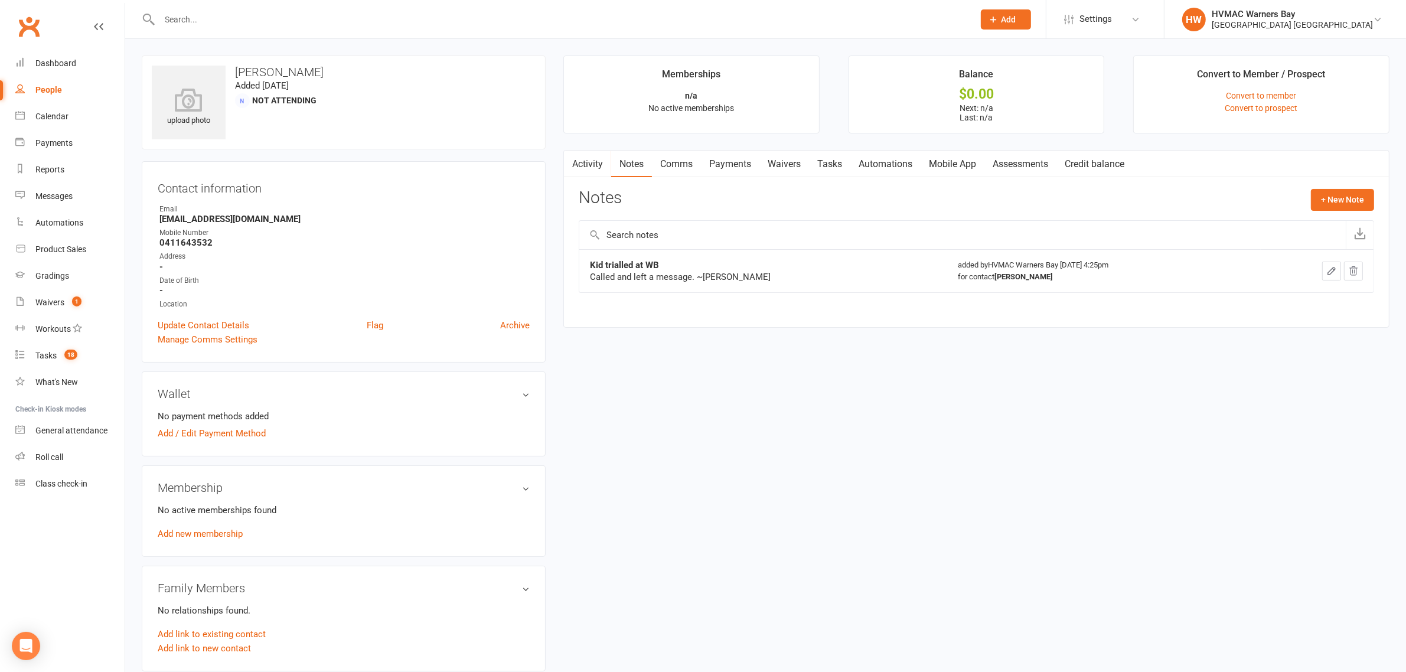
click at [350, 31] on div at bounding box center [554, 19] width 824 height 38
click at [348, 24] on input "text" at bounding box center [561, 19] width 810 height 17
type input "summer fara"
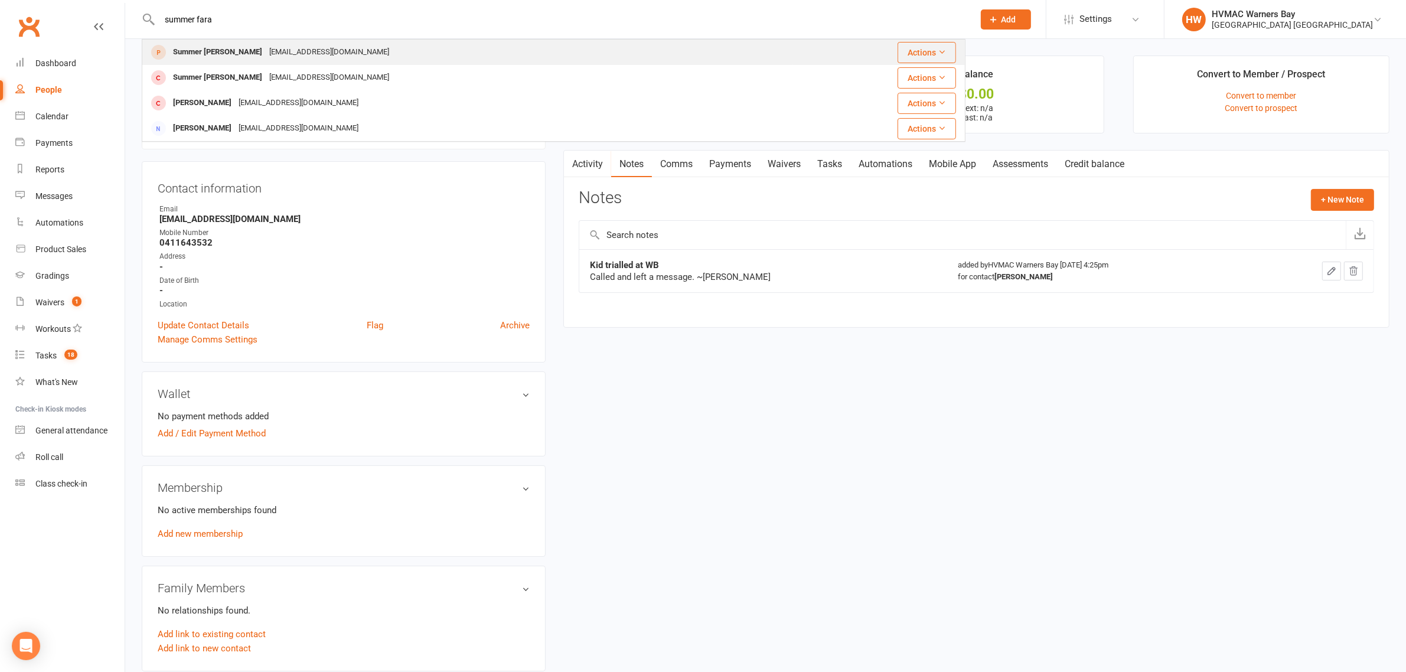
click at [266, 48] on div "rach838@hotmail.com" at bounding box center [329, 52] width 127 height 17
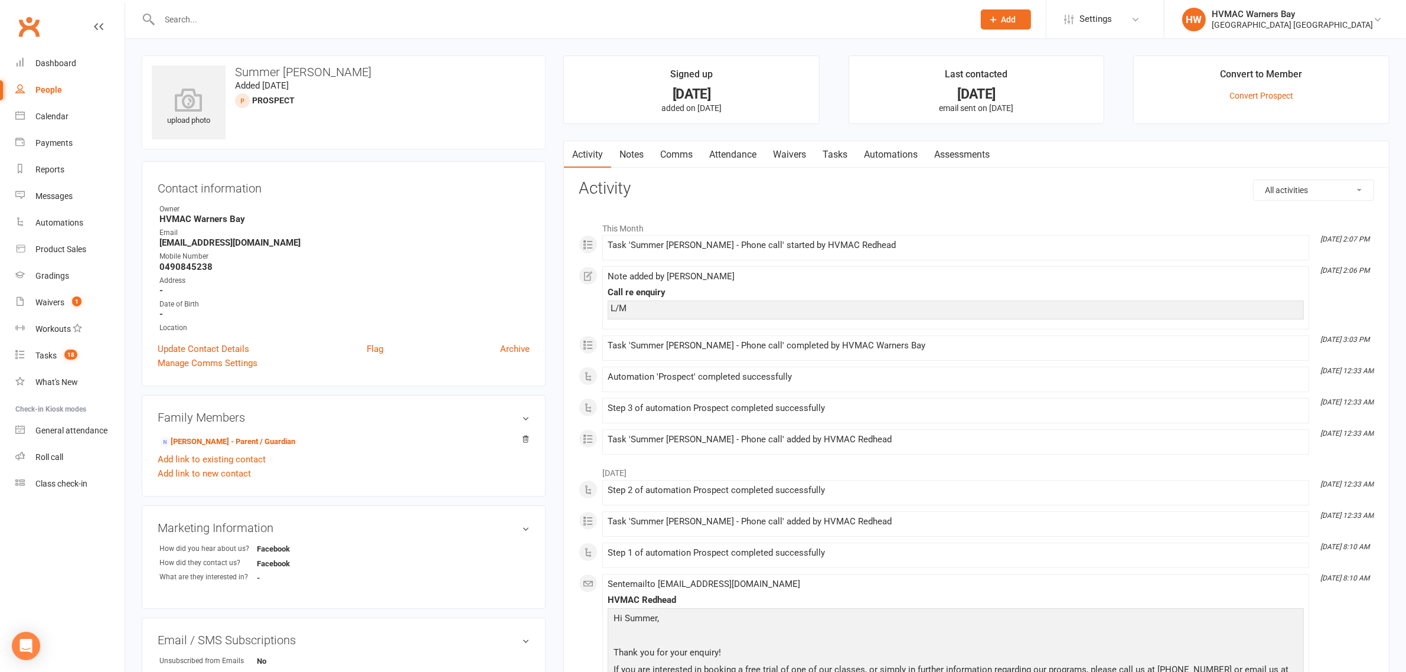
click at [636, 154] on link "Notes" at bounding box center [631, 154] width 41 height 27
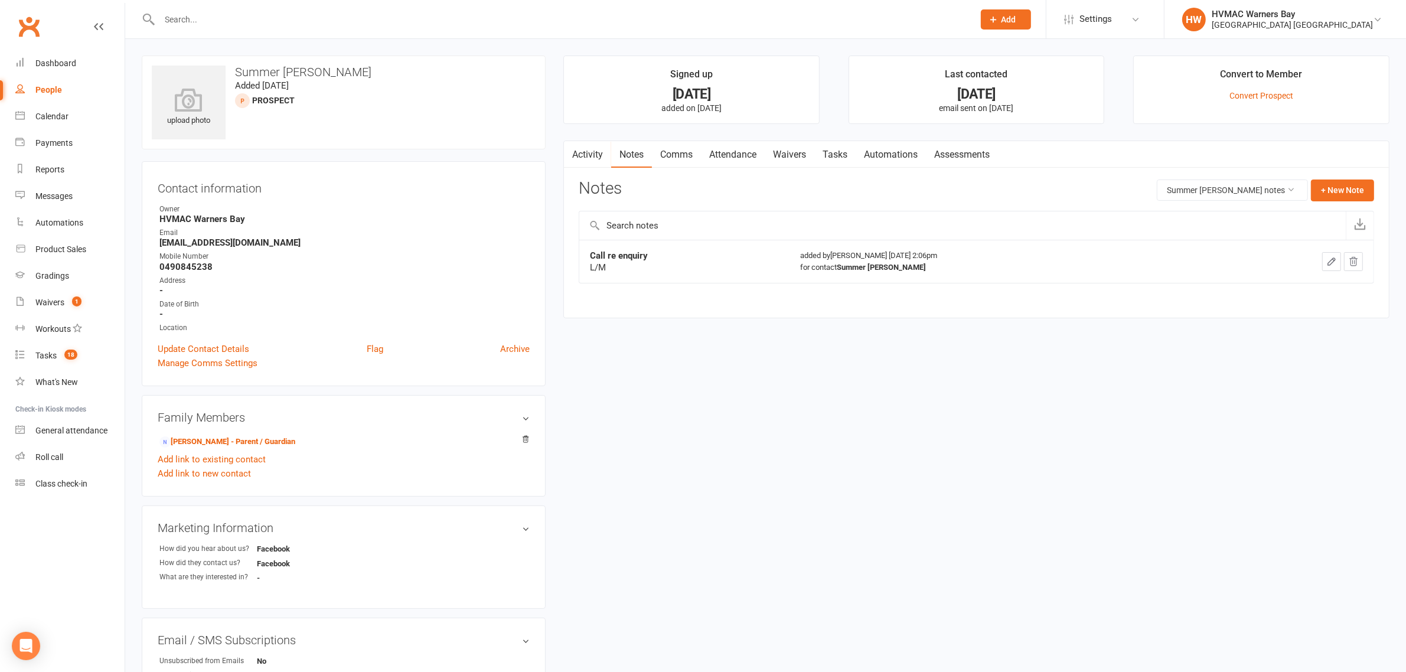
click at [728, 152] on link "Attendance" at bounding box center [733, 154] width 64 height 27
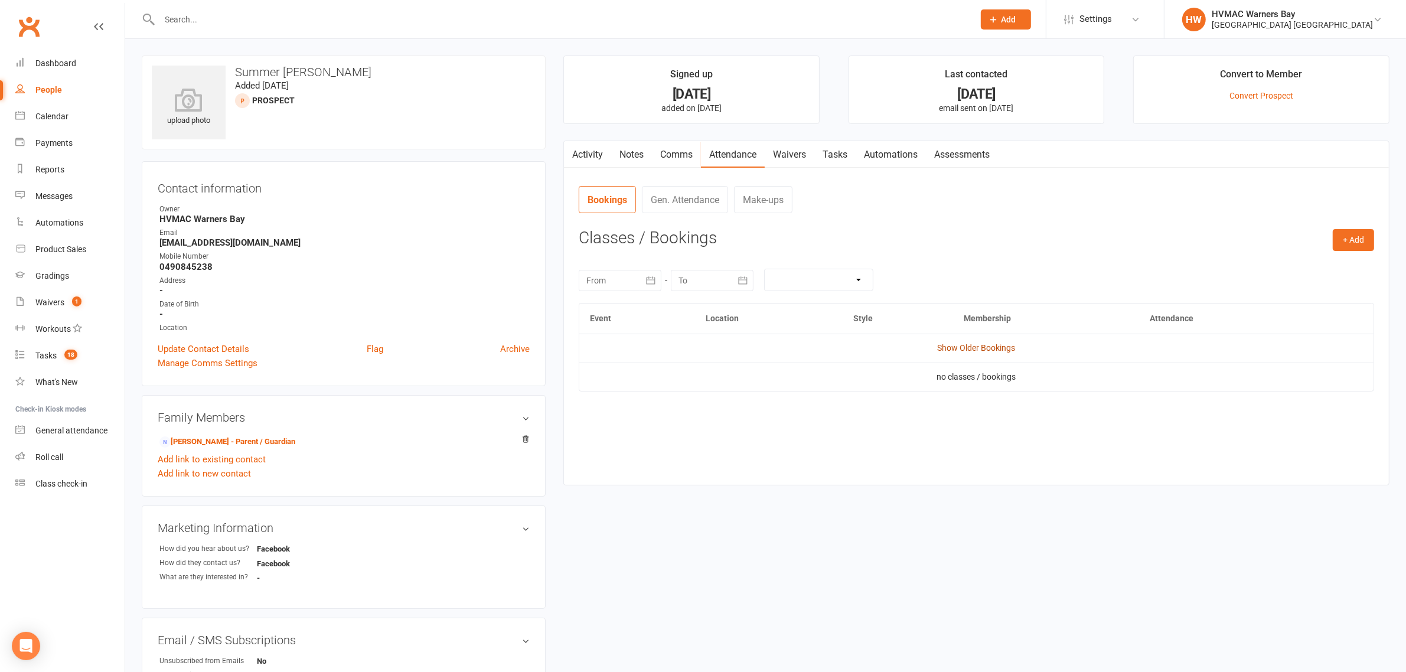
click at [949, 351] on link "Show Older Bookings" at bounding box center [977, 347] width 78 height 9
click at [588, 143] on link "Activity" at bounding box center [587, 154] width 47 height 27
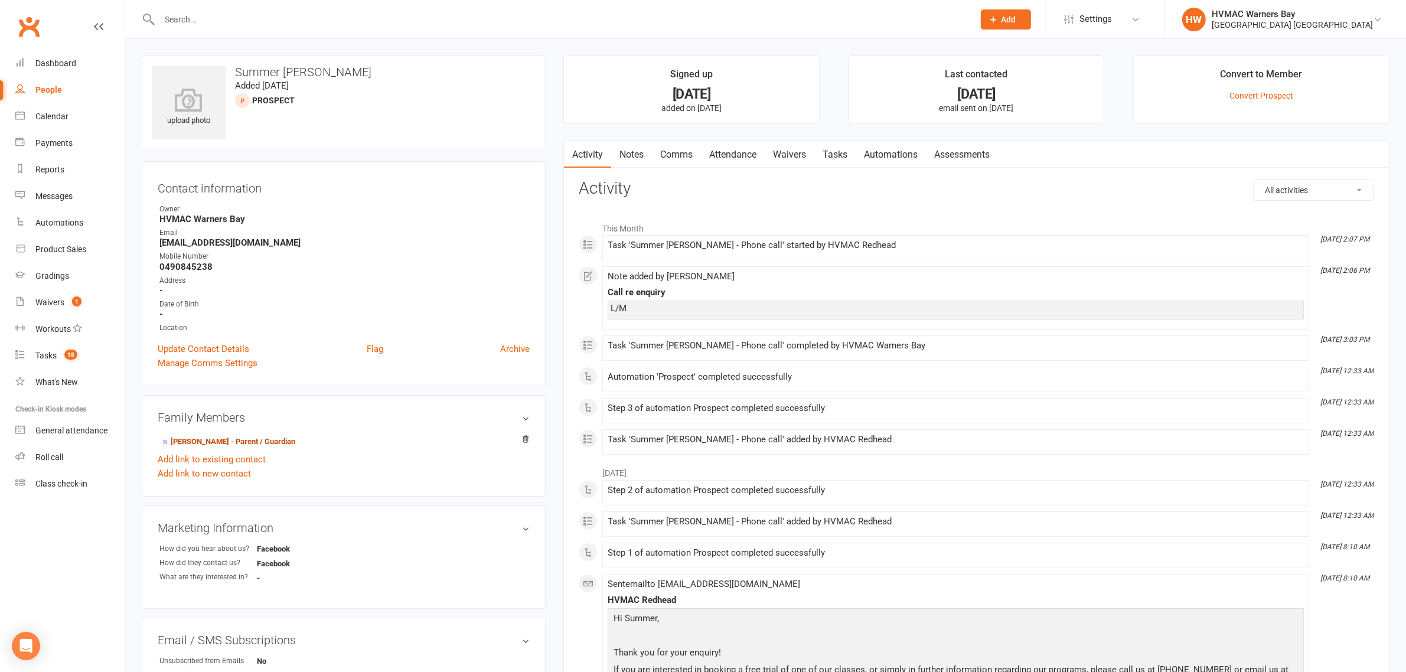
click at [628, 156] on link "Notes" at bounding box center [631, 154] width 41 height 27
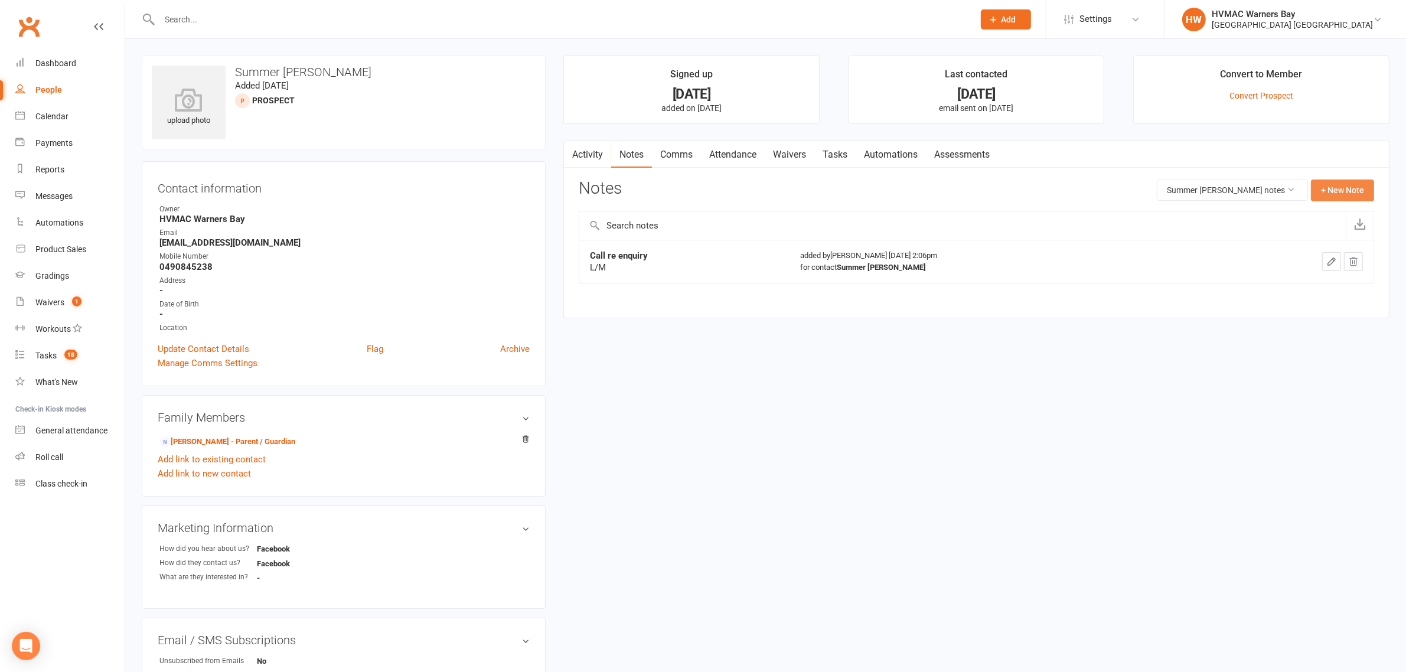
click at [1351, 191] on button "+ New Note" at bounding box center [1342, 190] width 63 height 21
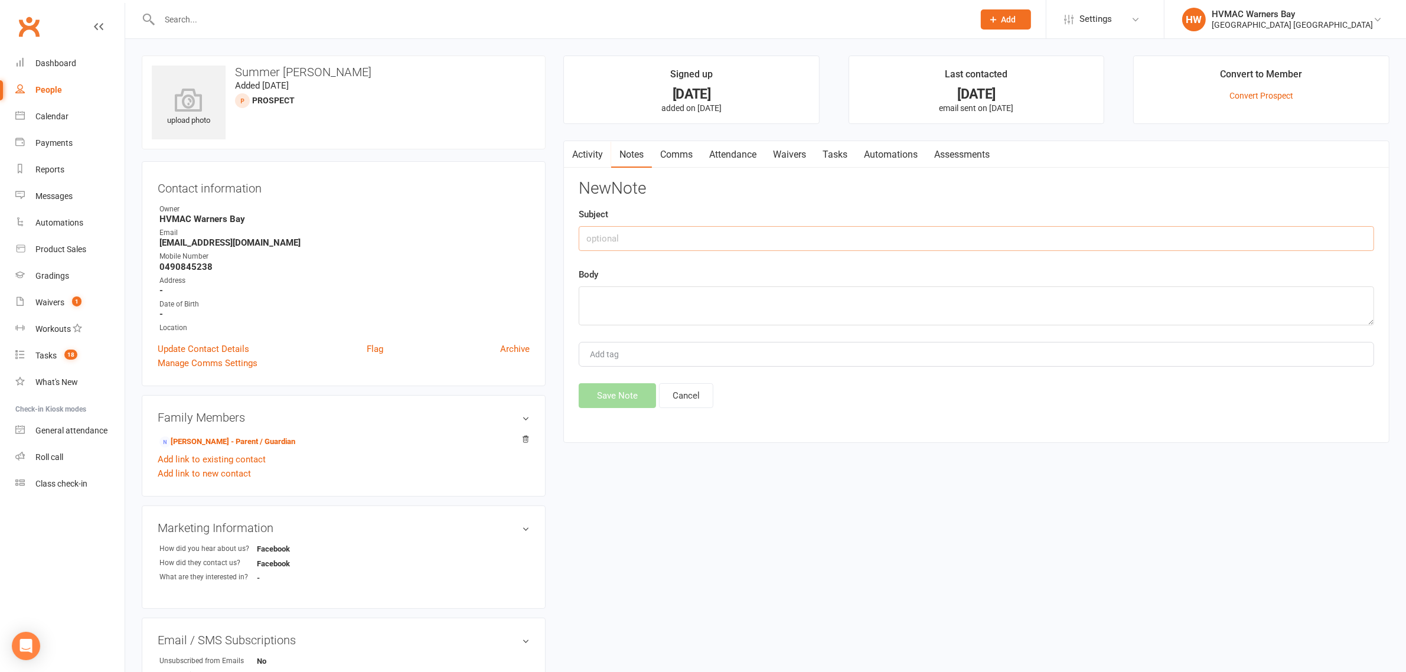
click at [624, 229] on input "text" at bounding box center [976, 238] width 795 height 25
type input "Called re Enquiry"
click at [644, 323] on textarea at bounding box center [976, 305] width 795 height 39
type textarea "l"
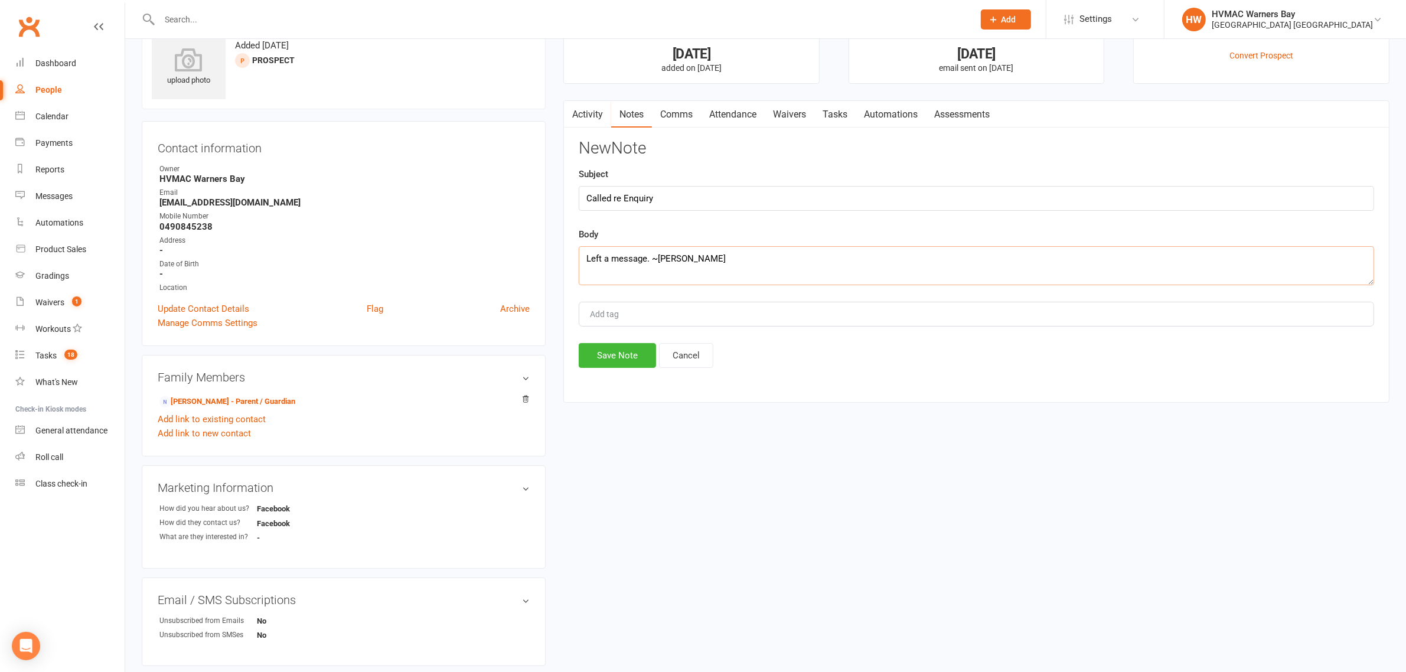
scroll to position [74, 0]
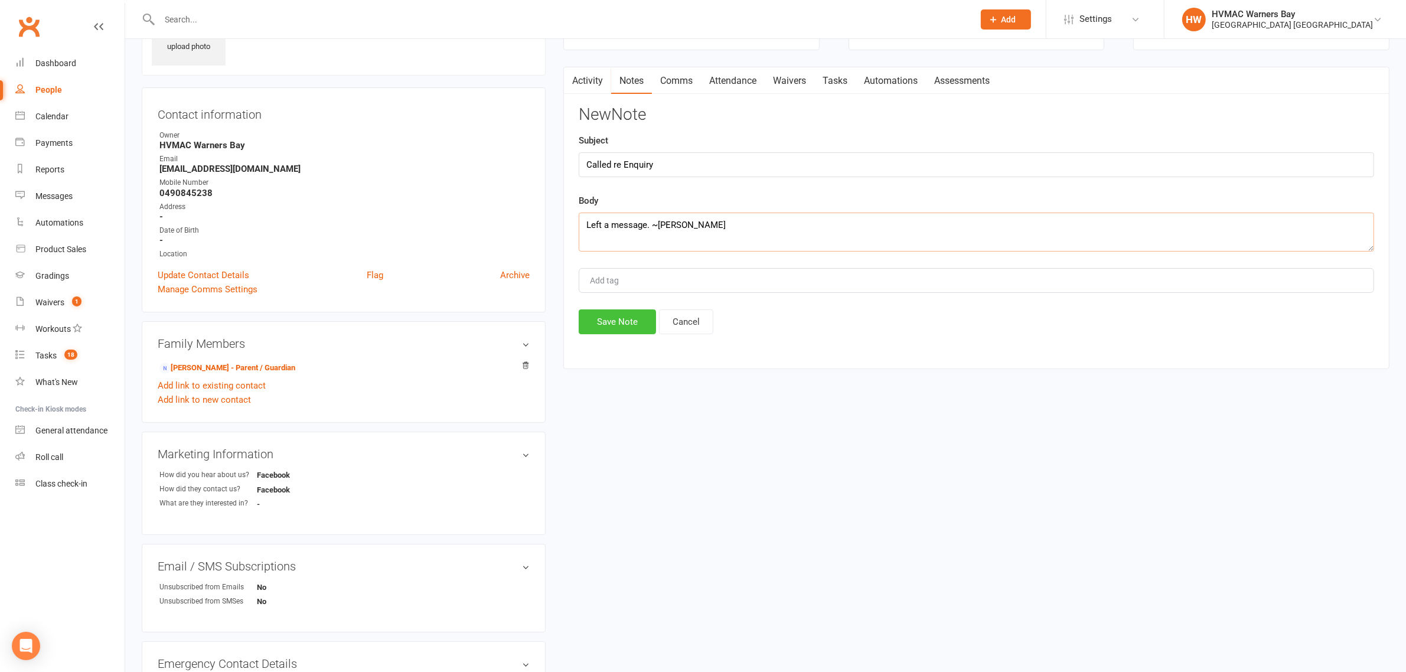
type textarea "Left a message. ~Christina"
click at [623, 334] on button "Save Note" at bounding box center [617, 321] width 77 height 25
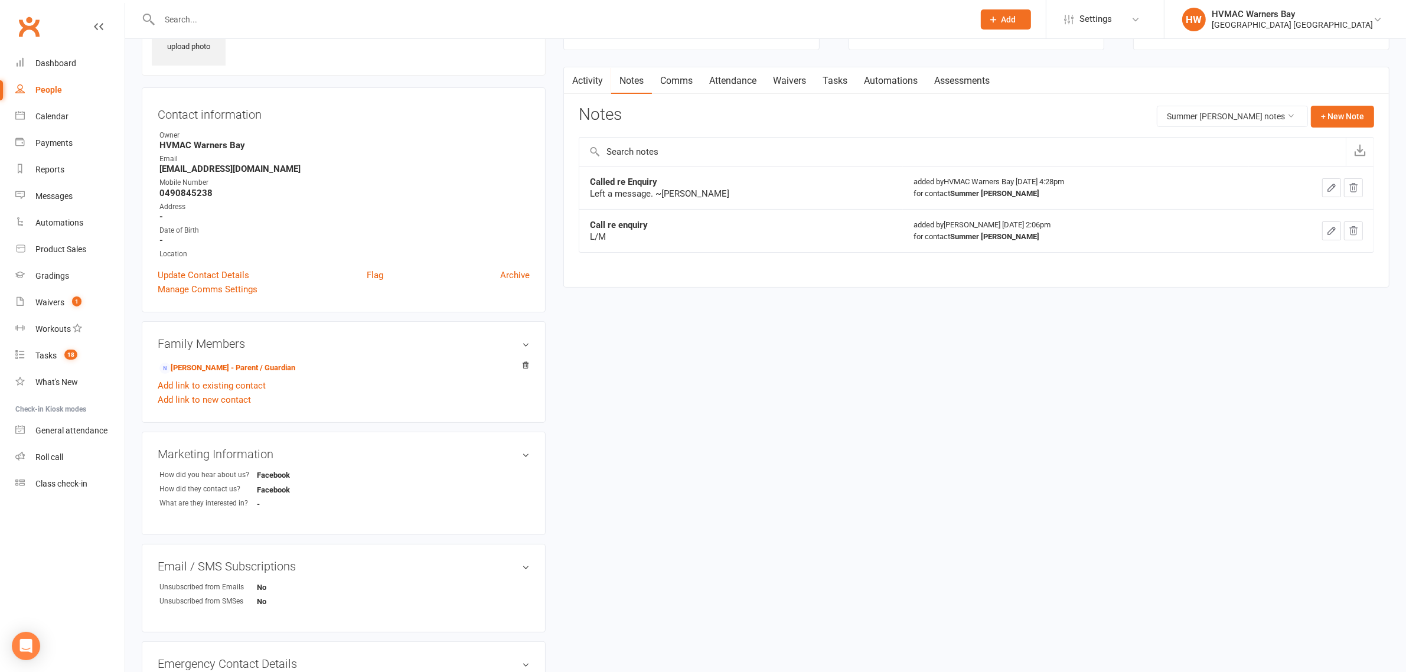
click at [406, 30] on div at bounding box center [554, 19] width 824 height 38
click at [405, 22] on input "text" at bounding box center [561, 19] width 810 height 17
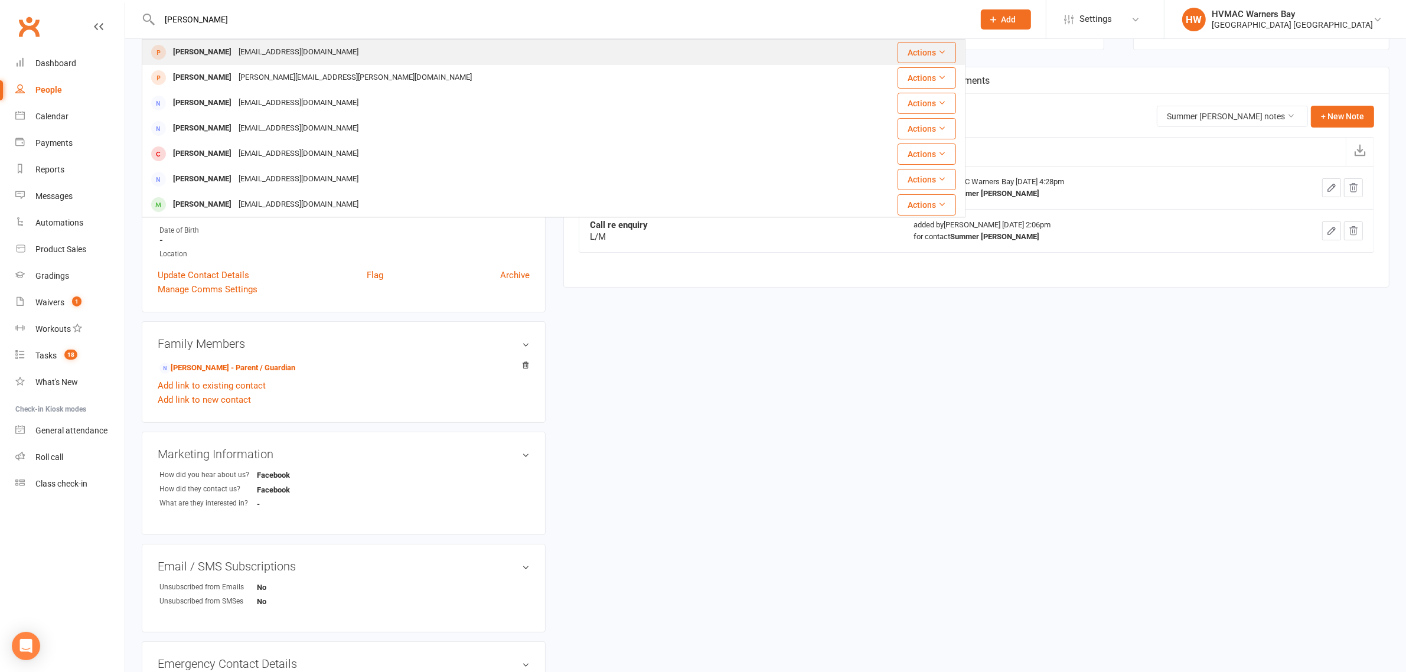
type input "austin sansom"
click at [199, 51] on div "Austin Sansom" at bounding box center [202, 52] width 66 height 17
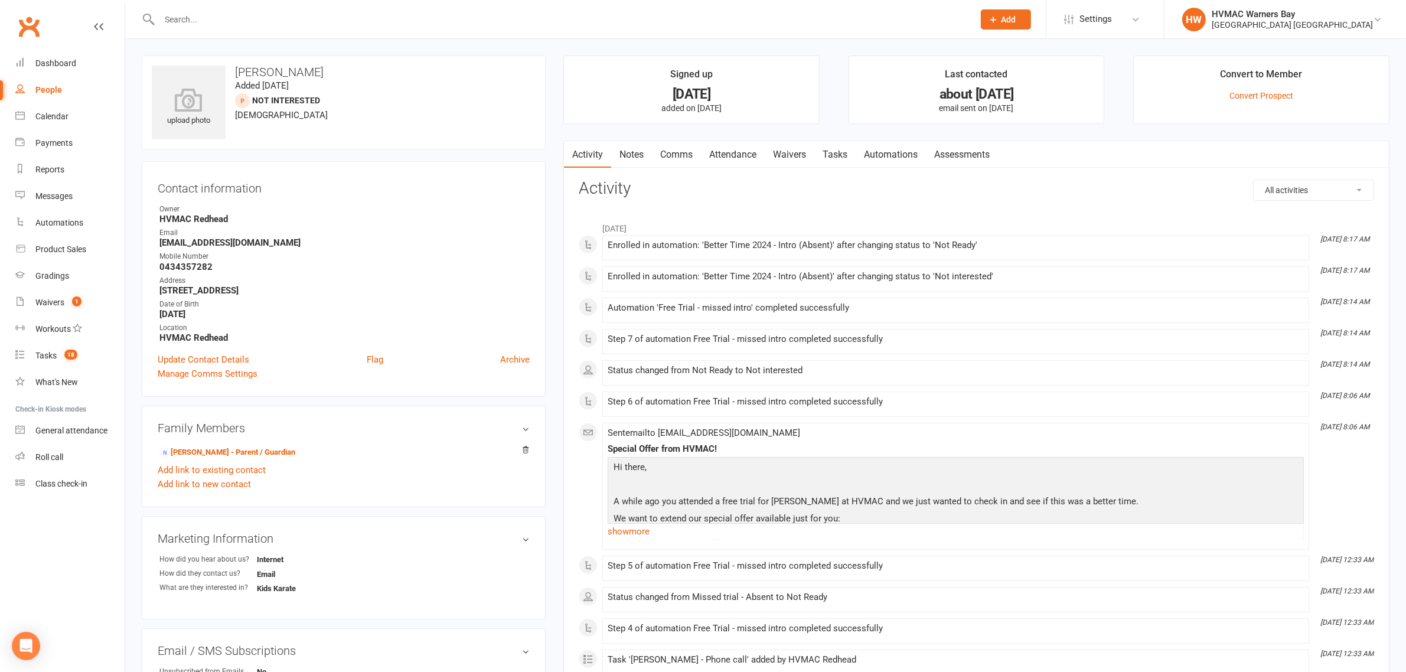
click at [641, 155] on link "Notes" at bounding box center [631, 154] width 41 height 27
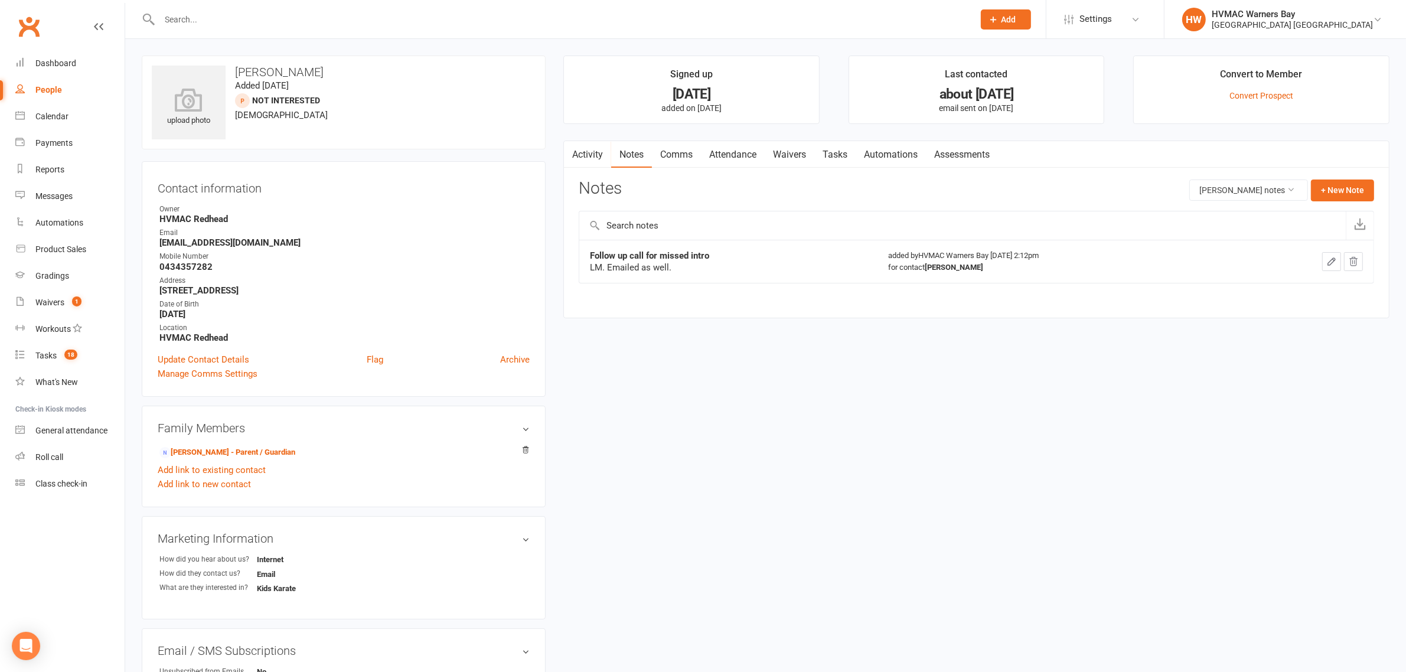
click at [724, 156] on link "Attendance" at bounding box center [733, 154] width 64 height 27
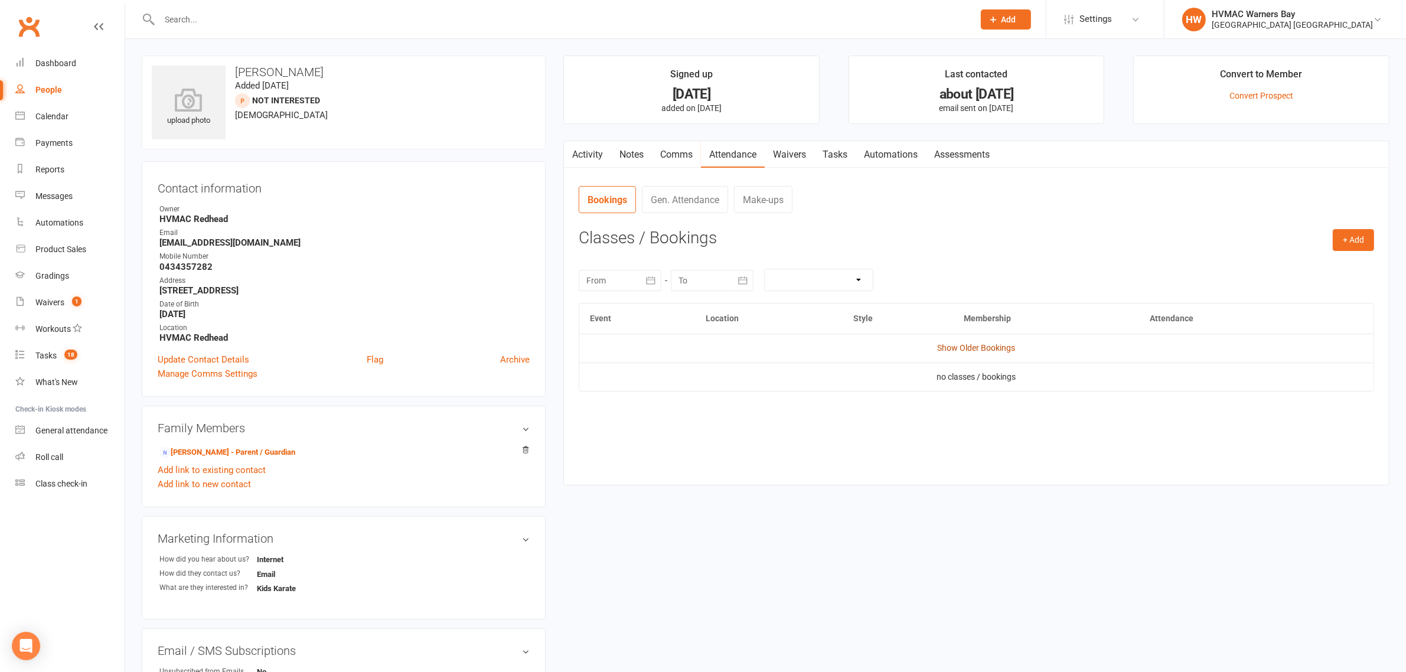
click at [1001, 352] on link "Show Older Bookings" at bounding box center [977, 347] width 78 height 9
click at [593, 155] on link "Activity" at bounding box center [587, 154] width 47 height 27
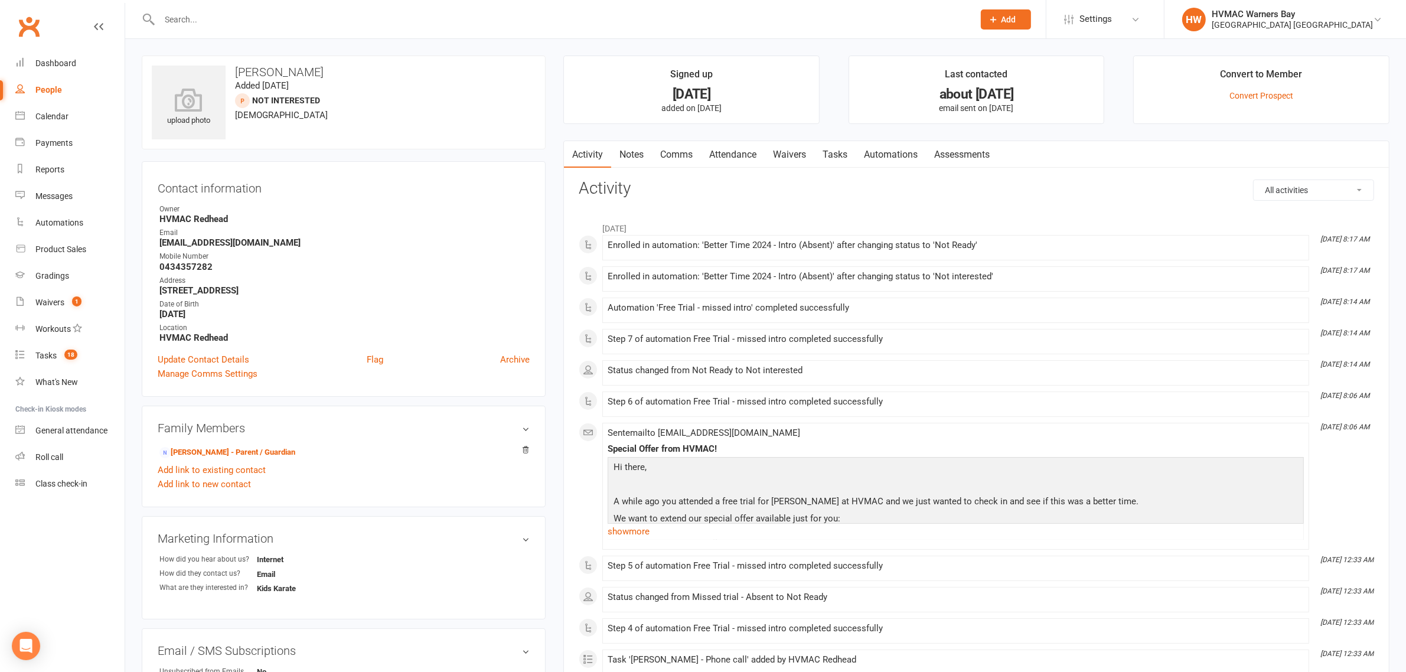
click at [356, 19] on input "text" at bounding box center [561, 19] width 810 height 17
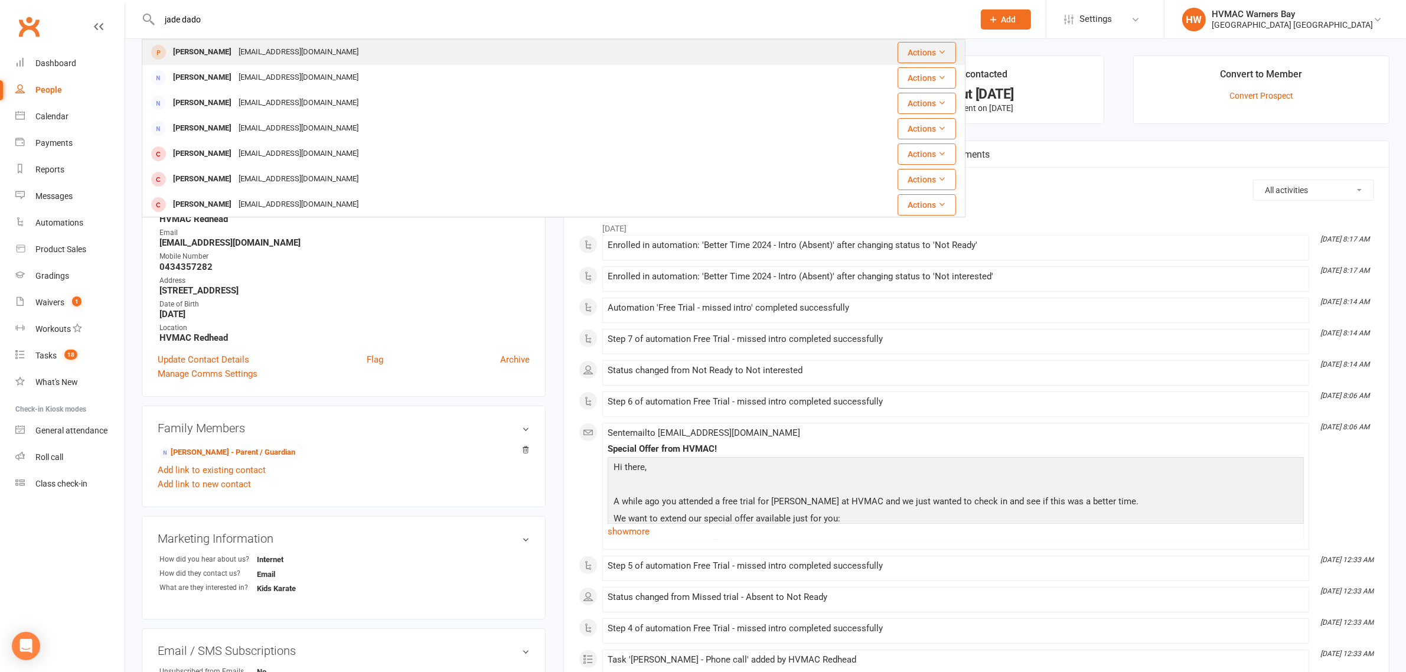
type input "jade dado"
click at [305, 52] on div "jade.daddo@gmail.com" at bounding box center [298, 52] width 127 height 17
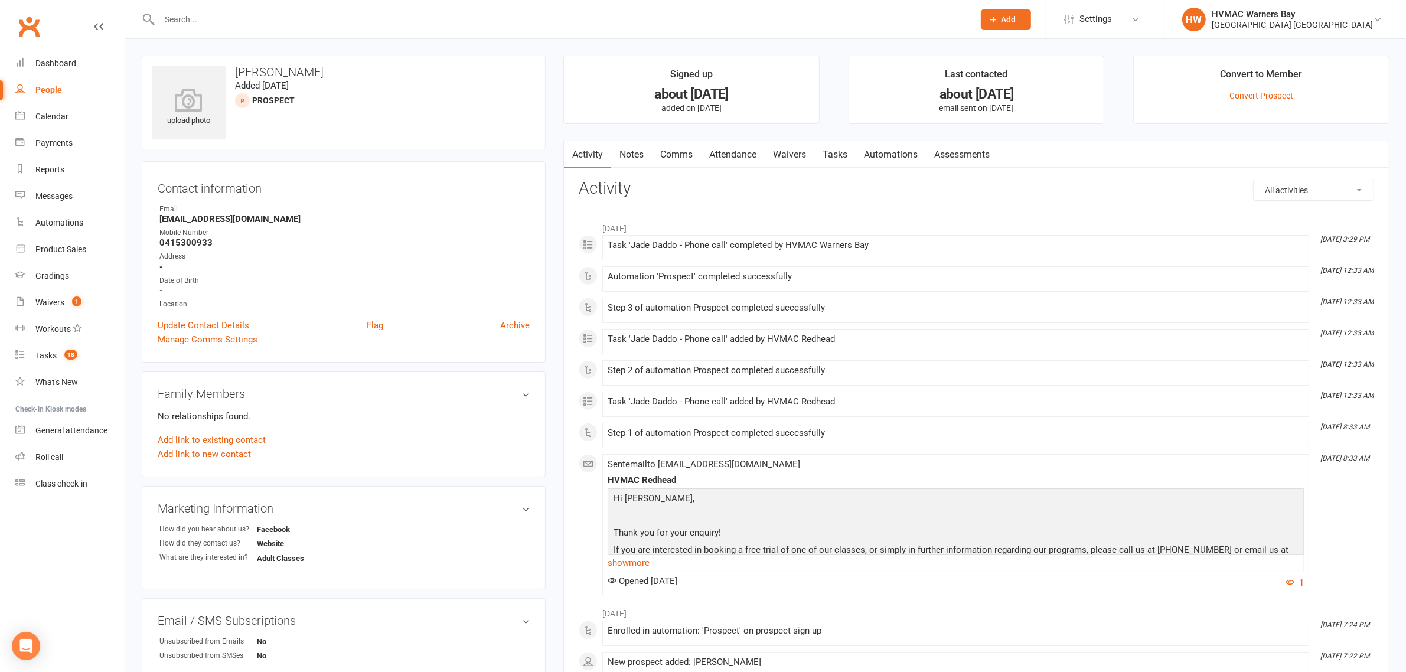
click at [621, 161] on link "Notes" at bounding box center [631, 154] width 41 height 27
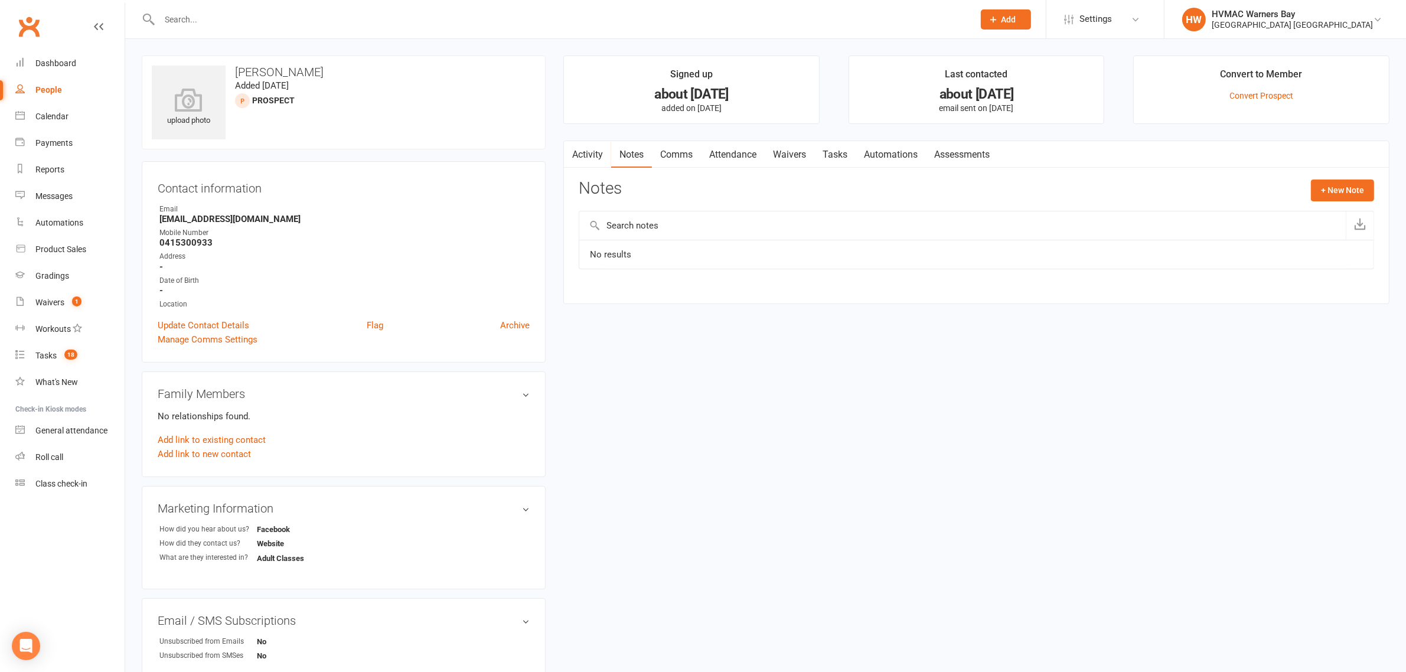
click at [715, 156] on link "Attendance" at bounding box center [733, 154] width 64 height 27
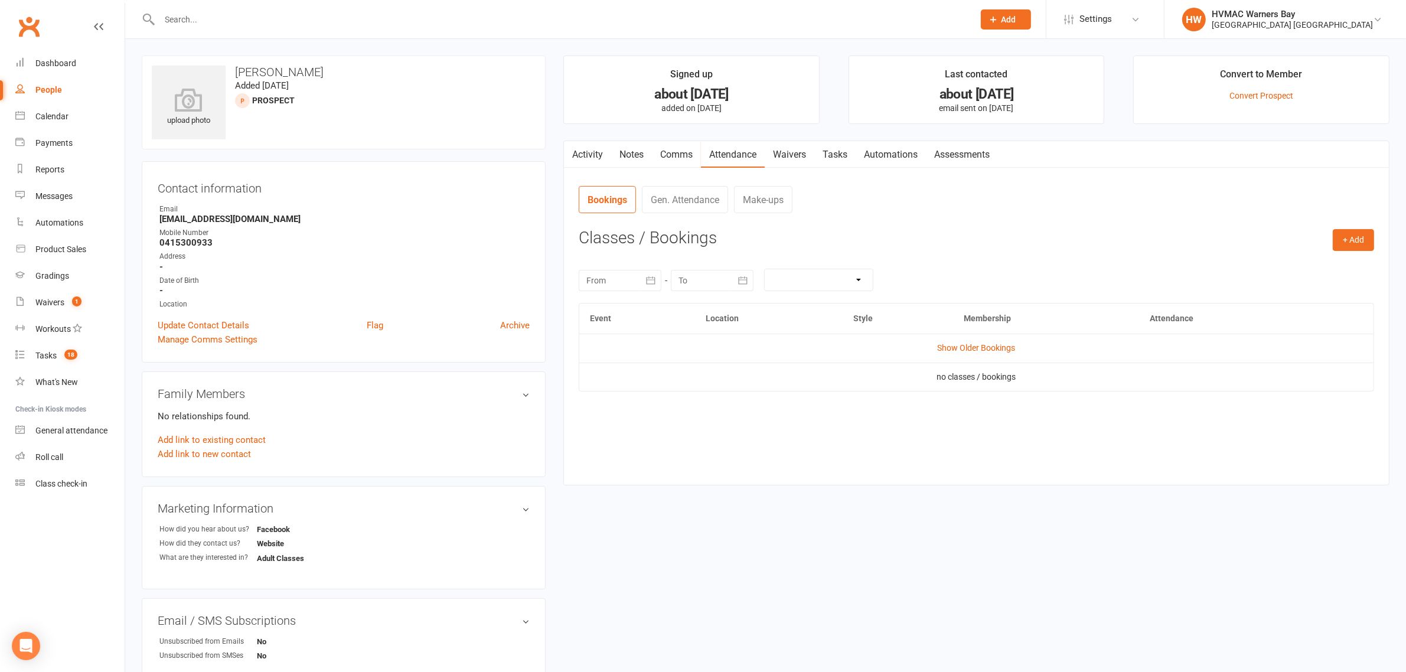
click at [976, 355] on td "Show Older Bookings" at bounding box center [976, 348] width 794 height 28
click at [975, 350] on link "Show Older Bookings" at bounding box center [977, 347] width 78 height 9
click at [623, 141] on link "Notes" at bounding box center [631, 154] width 41 height 27
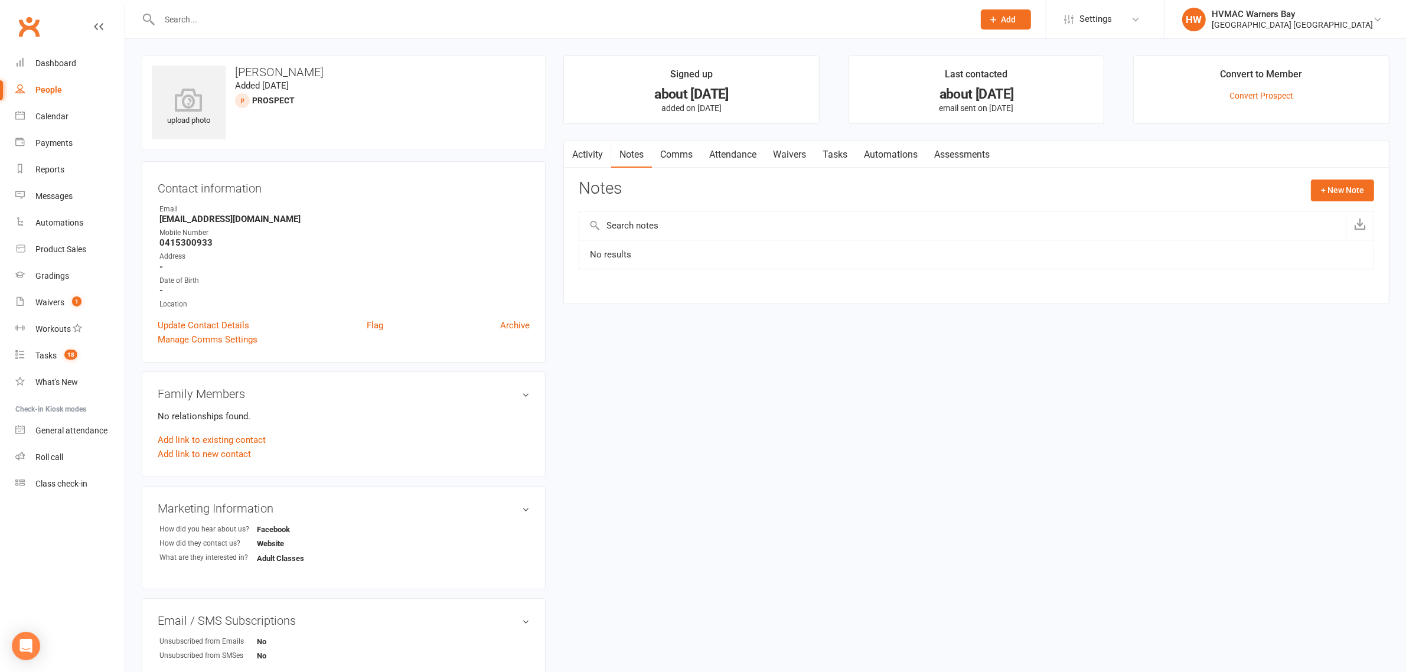
click at [1333, 204] on div "Notes + New Note" at bounding box center [976, 195] width 795 height 31
click at [1336, 192] on button "+ New Note" at bounding box center [1342, 190] width 63 height 21
click at [713, 232] on input "text" at bounding box center [976, 238] width 795 height 25
type input "Enquiry"
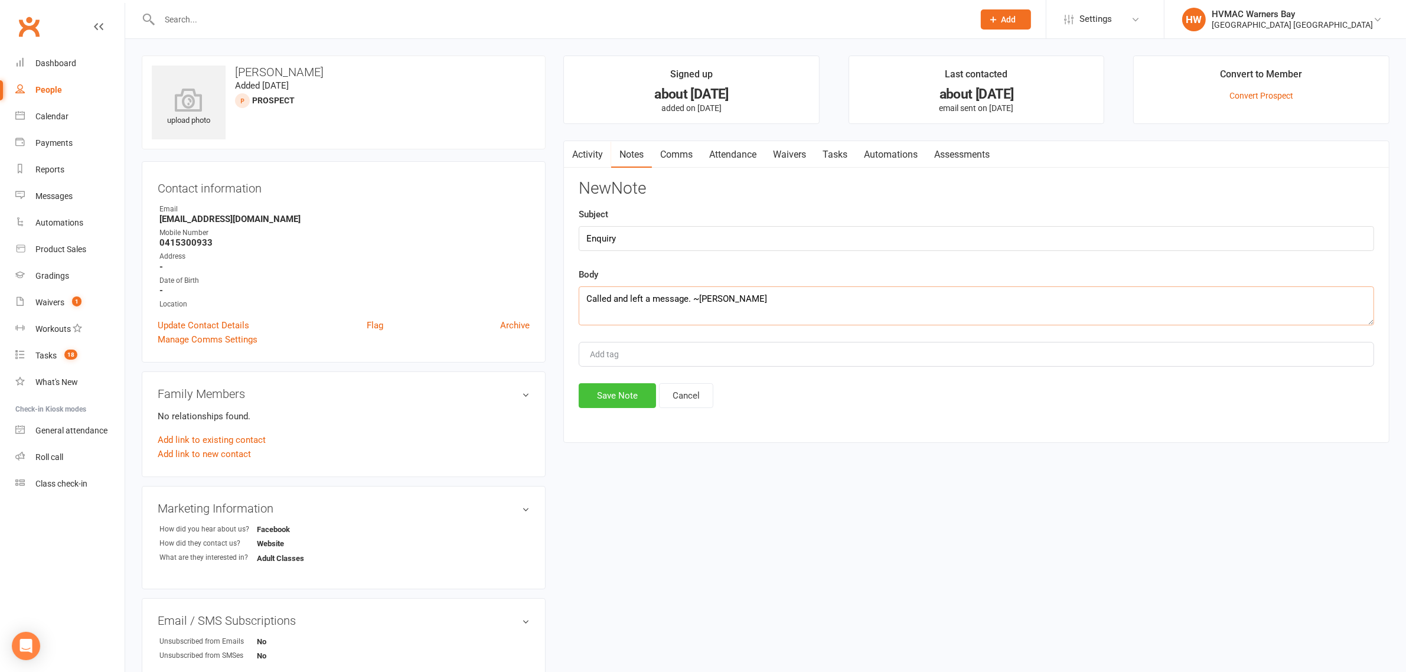
type textarea "Called and left a message. ~Christina"
click at [602, 402] on button "Save Note" at bounding box center [617, 395] width 77 height 25
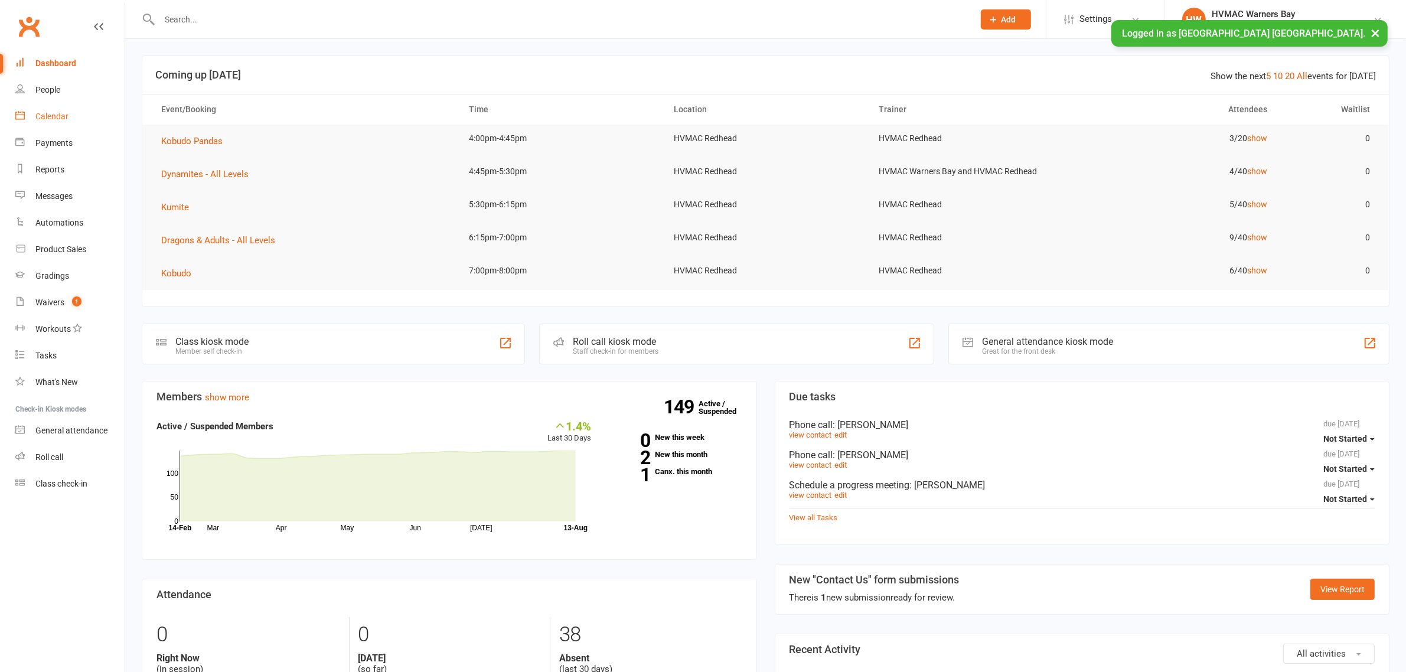
click at [75, 120] on link "Calendar" at bounding box center [69, 116] width 109 height 27
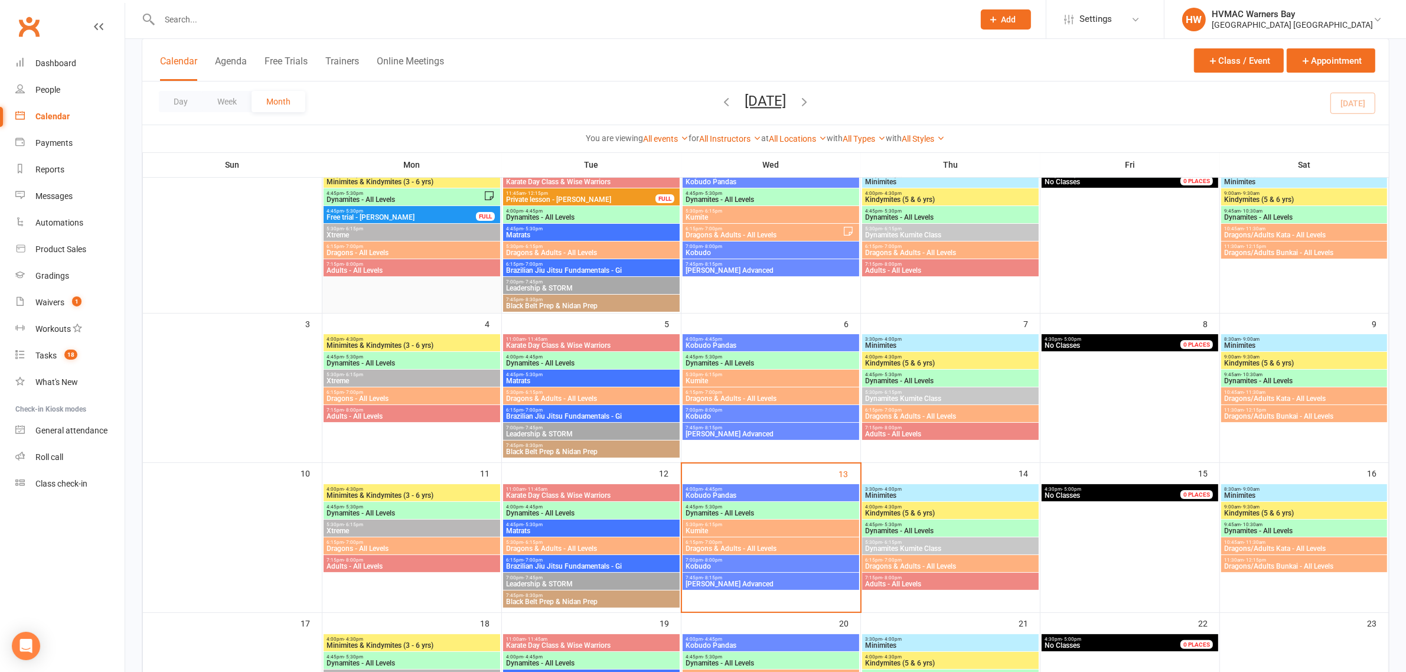
scroll to position [12, 0]
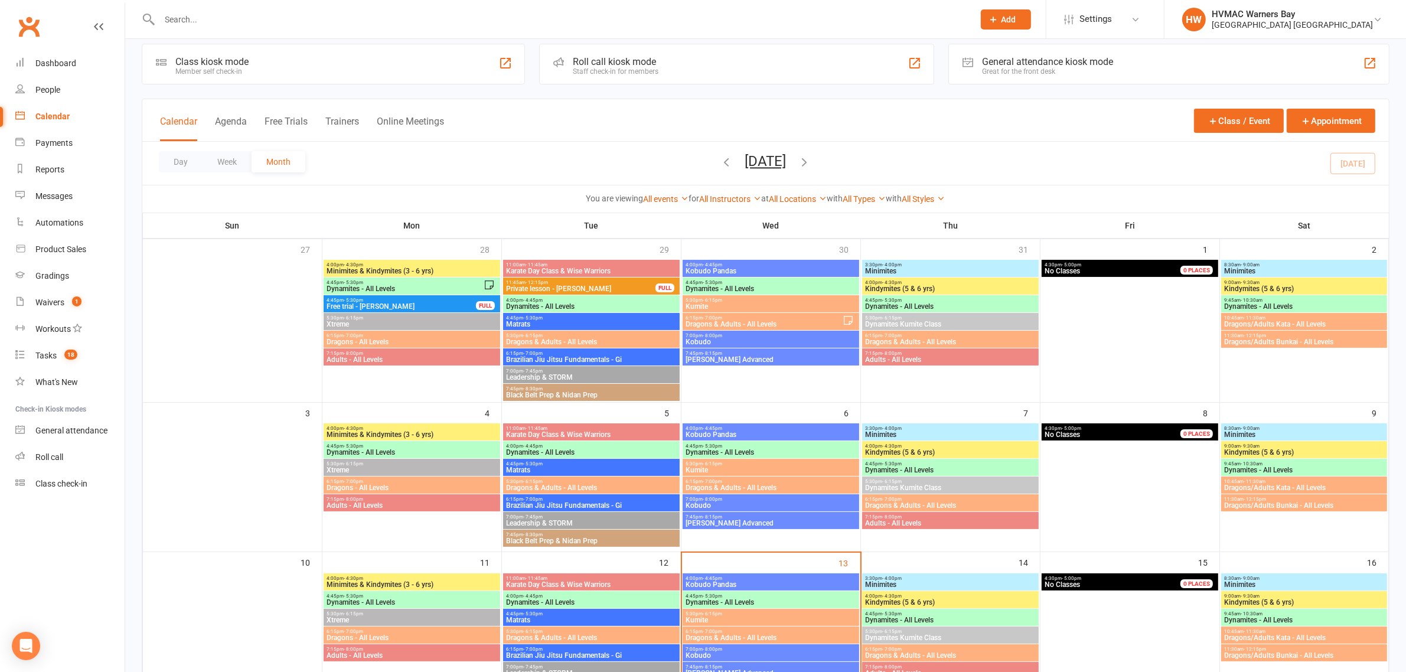
click at [417, 299] on span "4:45pm - 5:30pm" at bounding box center [401, 300] width 151 height 5
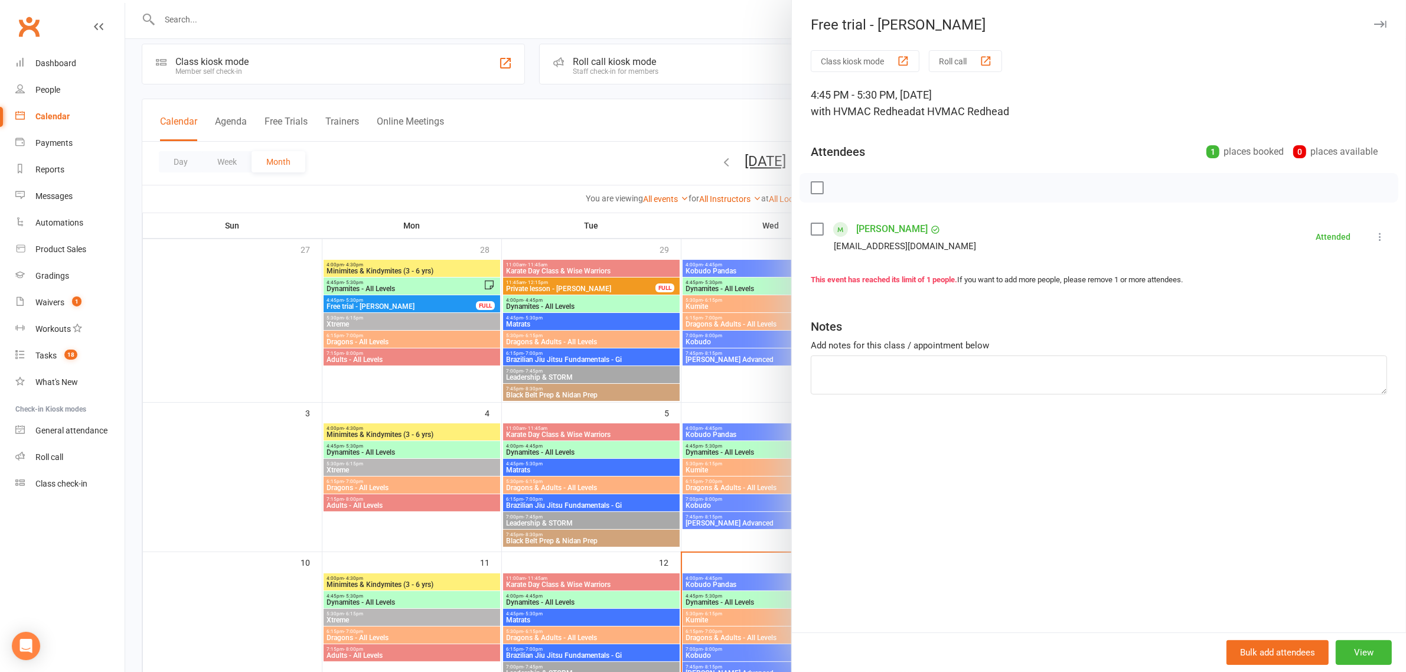
click at [596, 365] on div at bounding box center [765, 336] width 1281 height 672
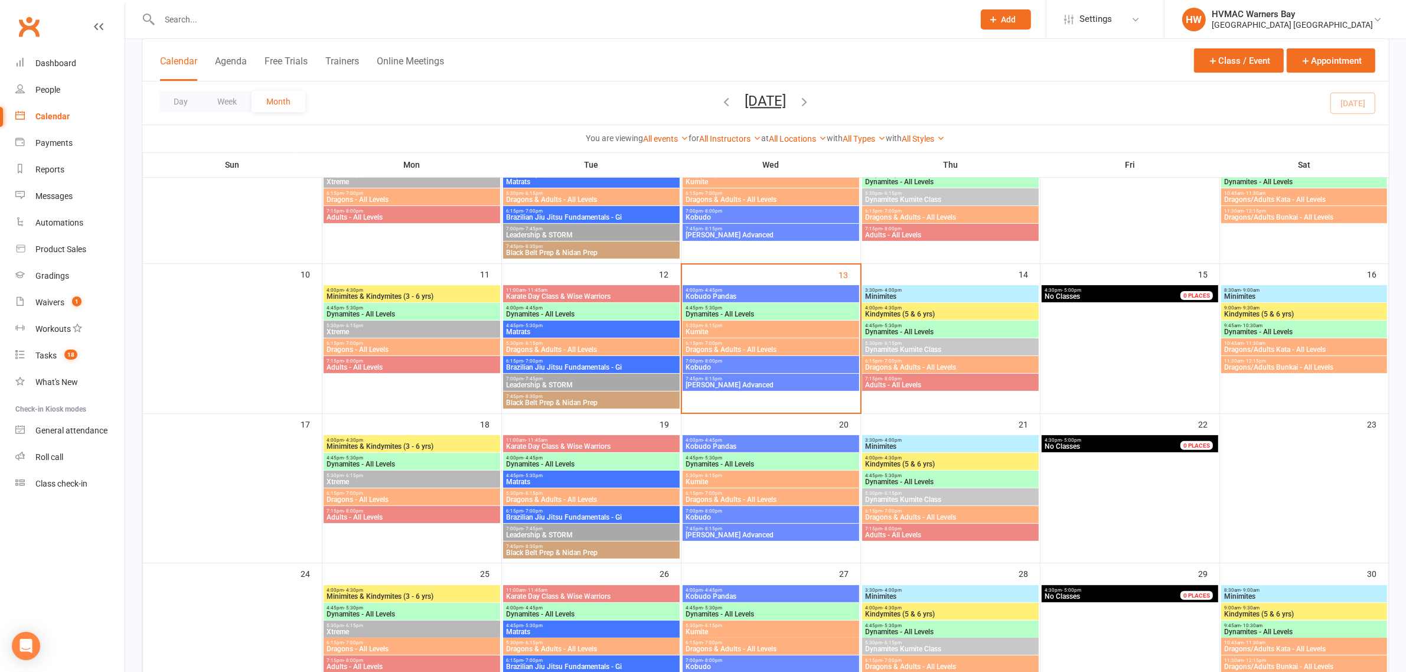
scroll to position [307, 0]
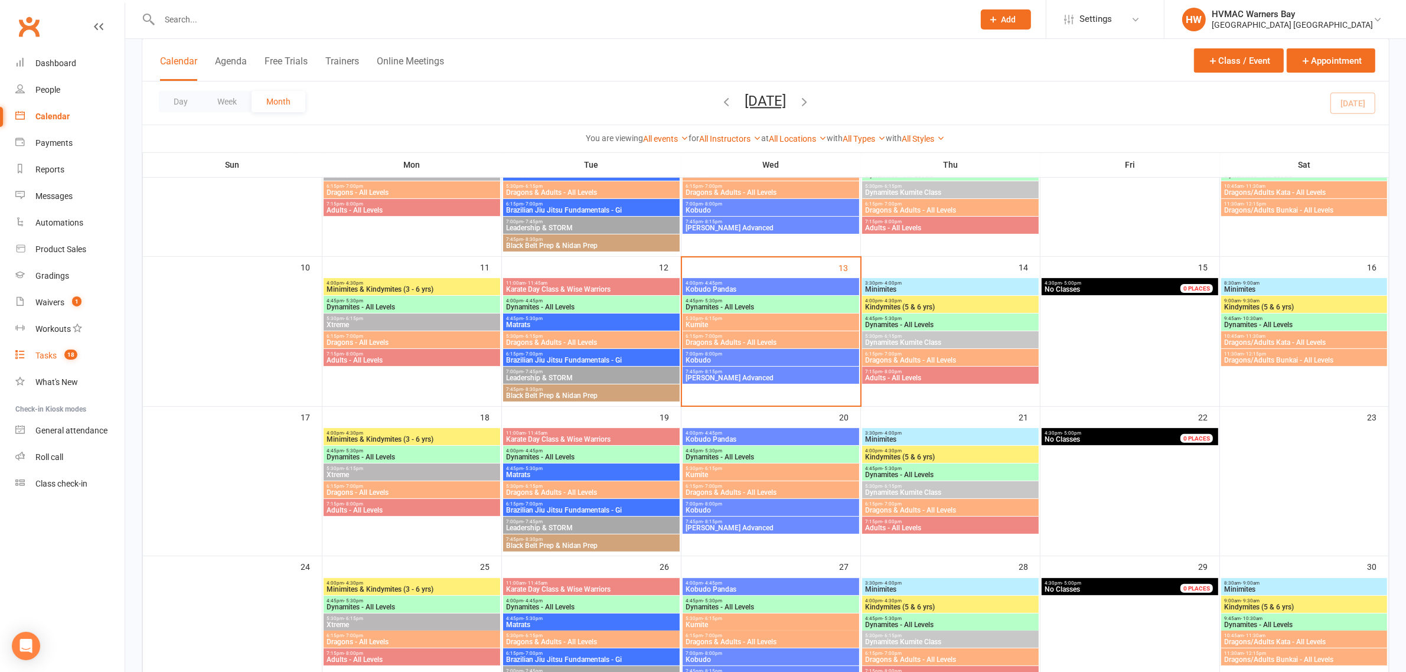
click at [67, 361] on link "Tasks 18" at bounding box center [69, 355] width 109 height 27
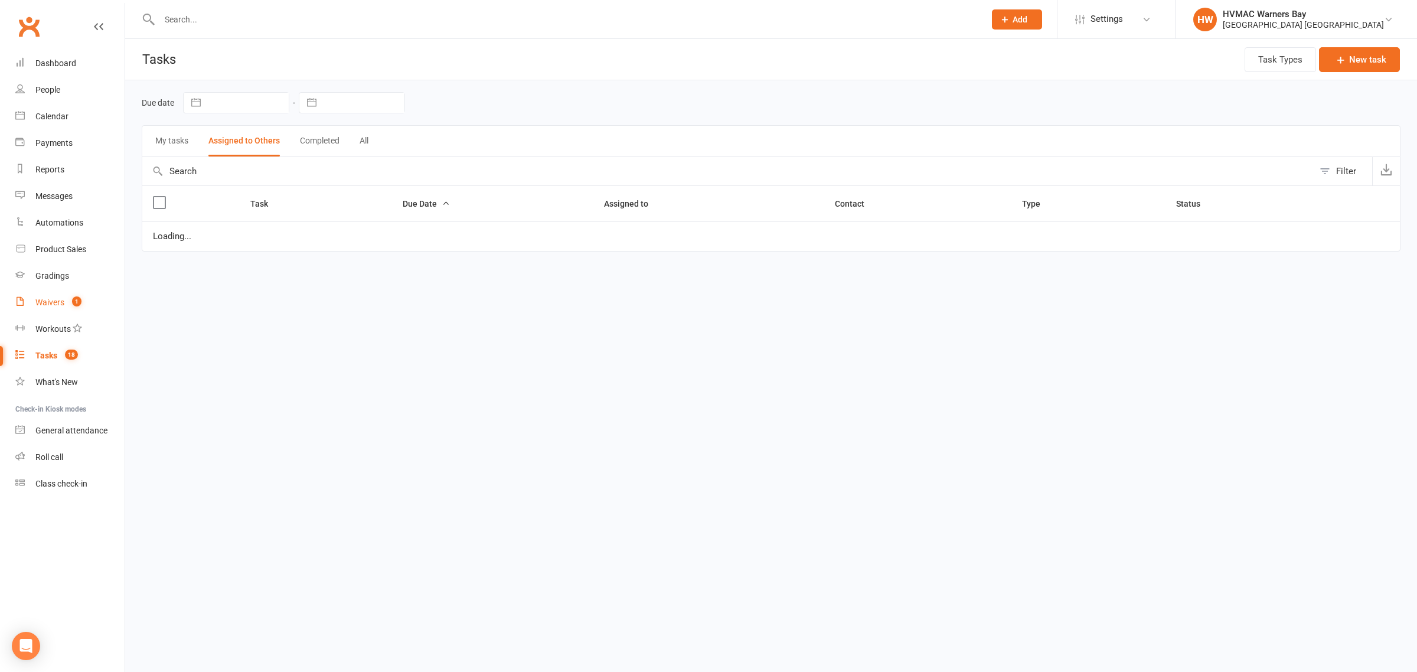
click at [53, 302] on div "Waivers" at bounding box center [49, 302] width 29 height 9
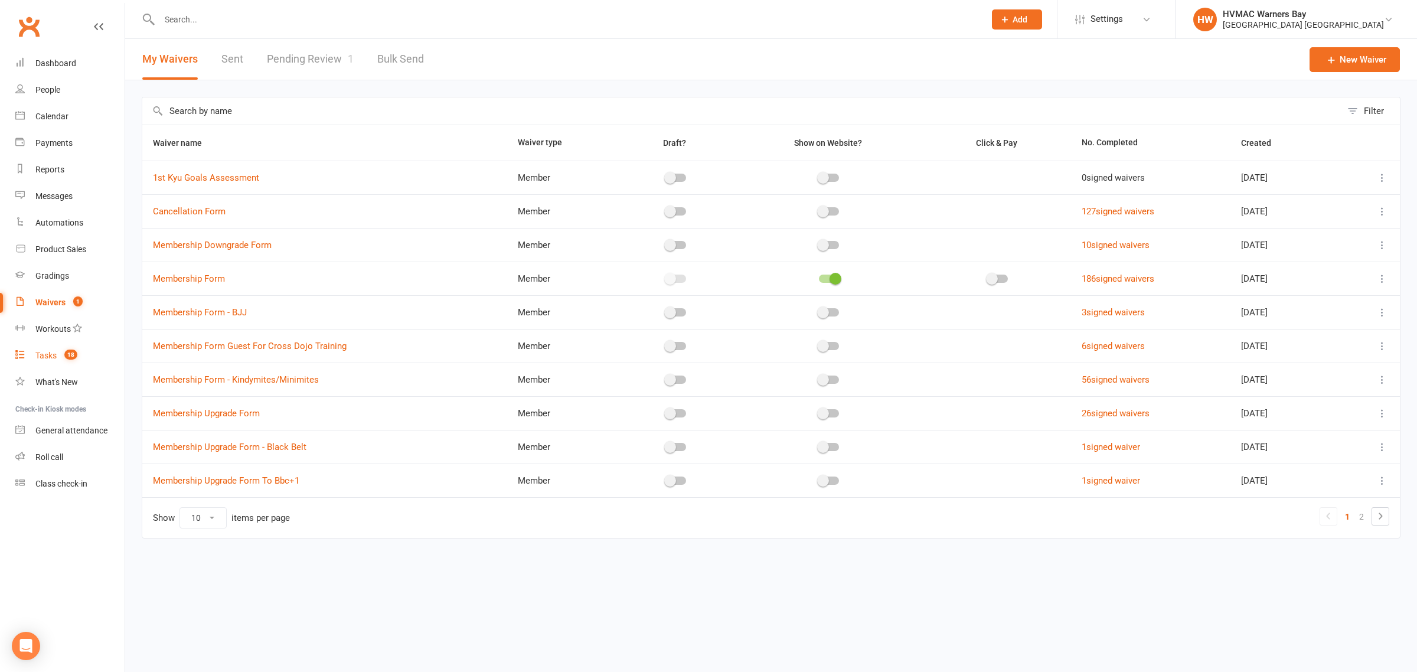
click at [45, 360] on div "Tasks" at bounding box center [45, 355] width 21 height 9
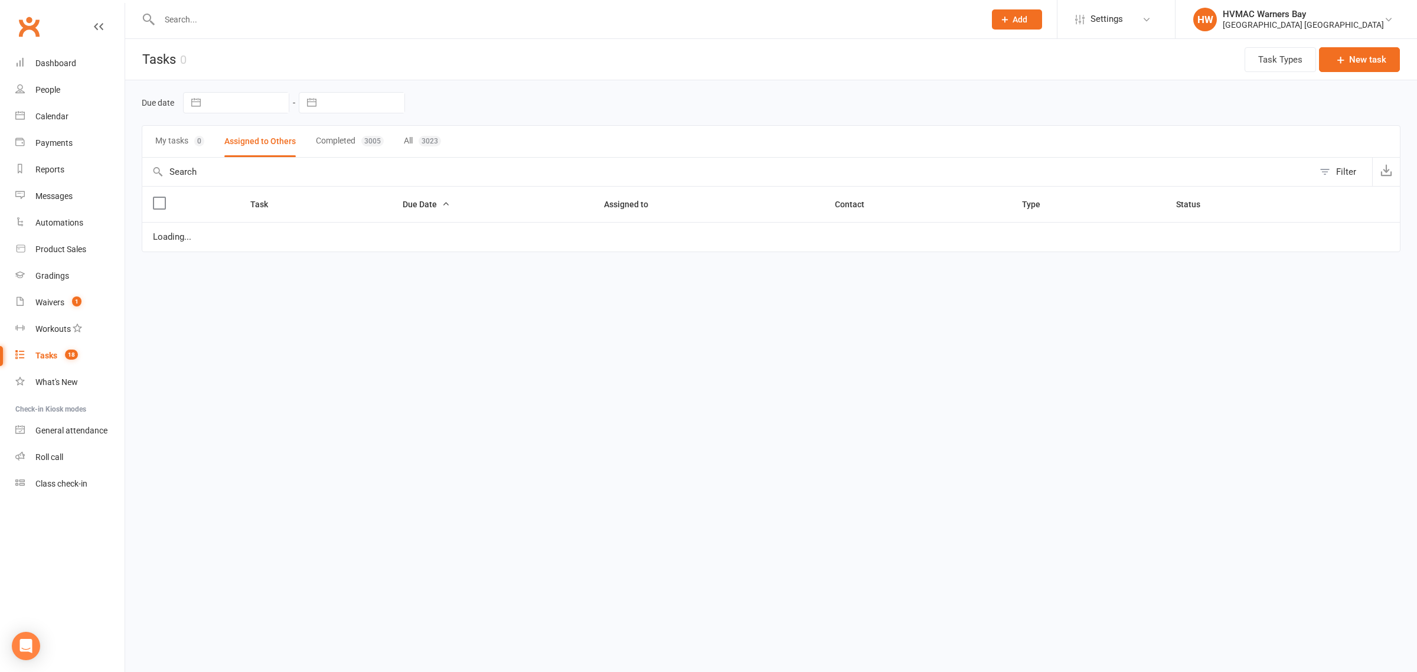
select select "started"
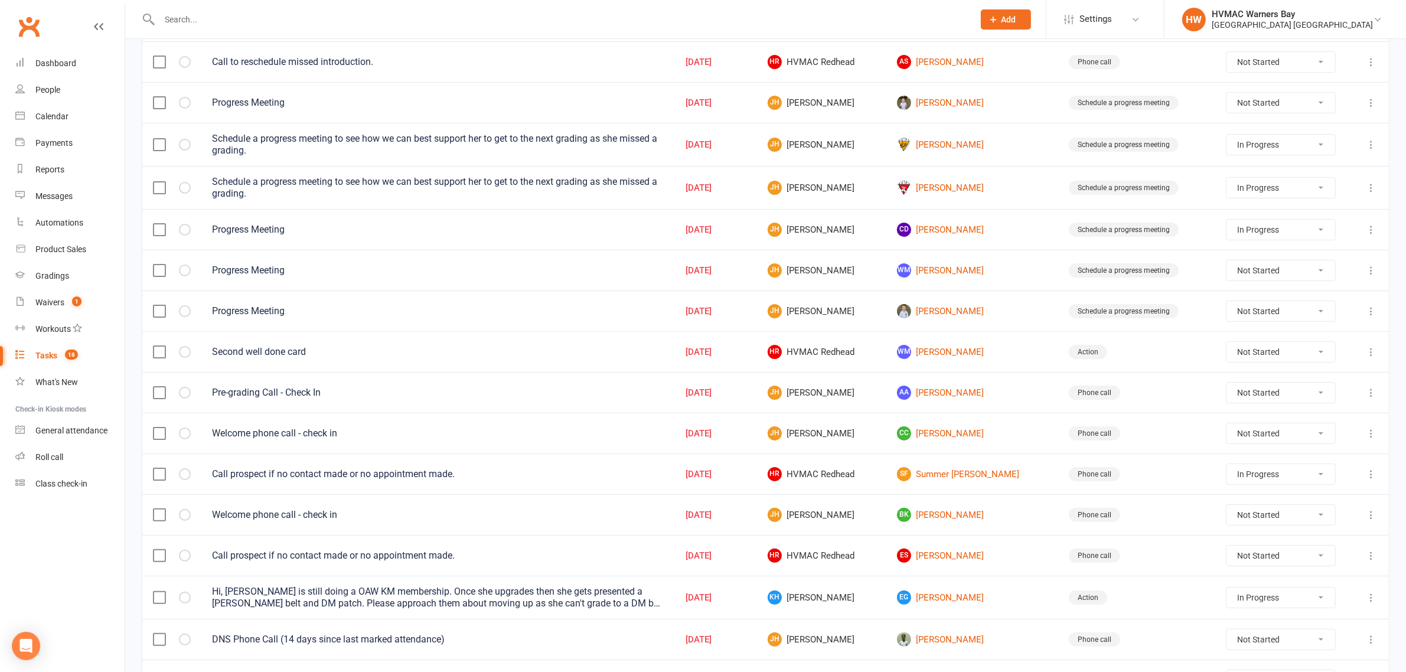
scroll to position [349, 0]
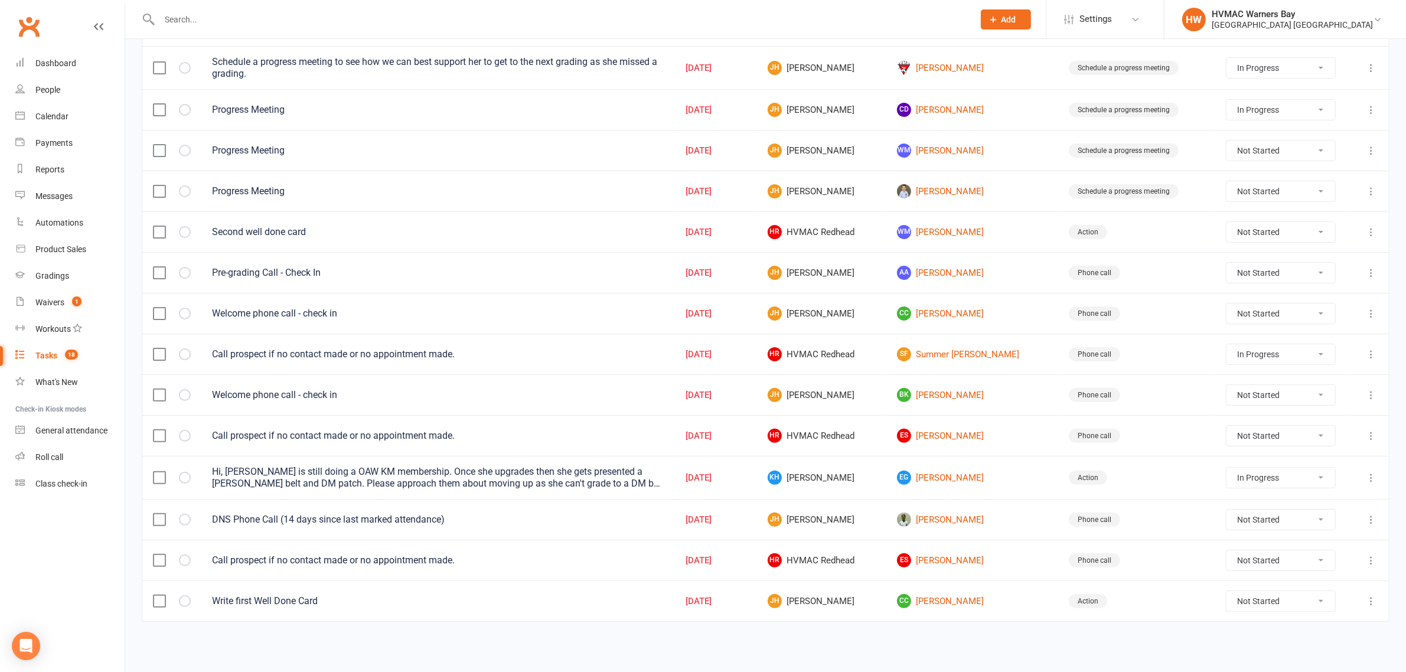
click at [1265, 561] on select "Not Started In Progress Waiting Complete" at bounding box center [1280, 560] width 109 height 20
click at [1226, 550] on select "Not Started In Progress Waiting Complete" at bounding box center [1280, 560] width 109 height 20
select select "unstarted"
select select "started"
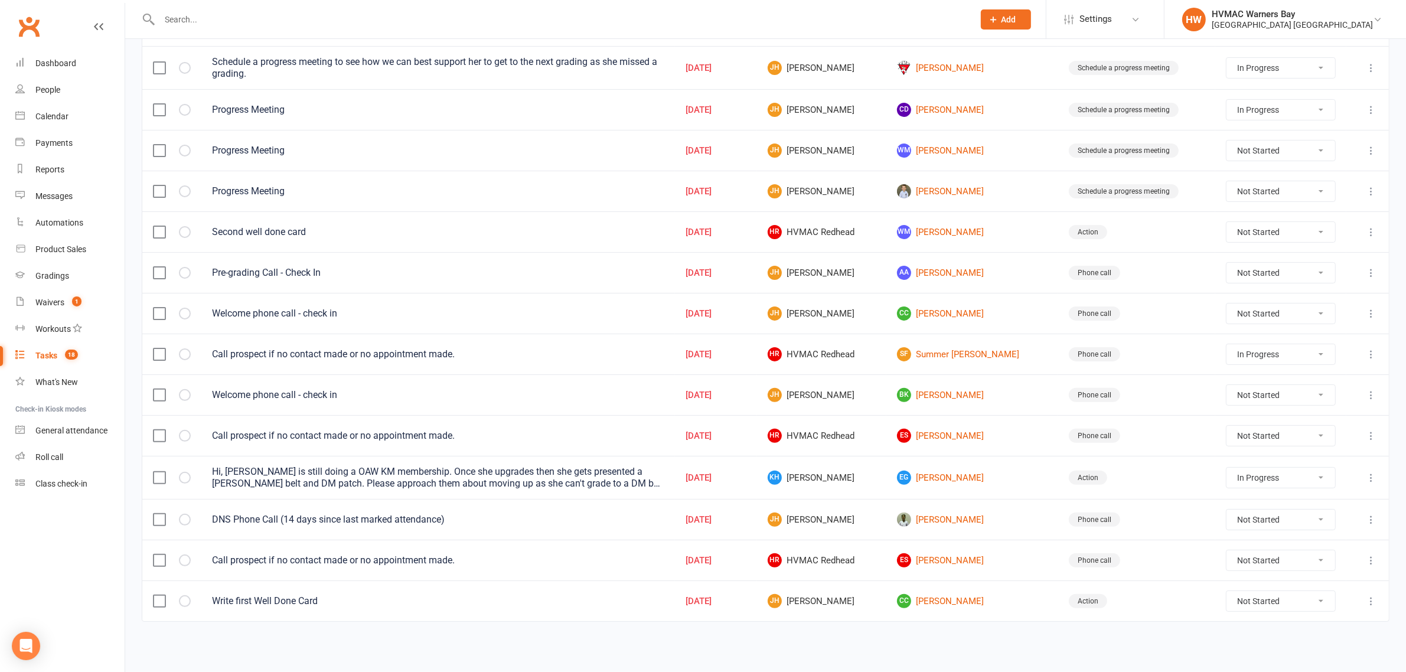
select select "started"
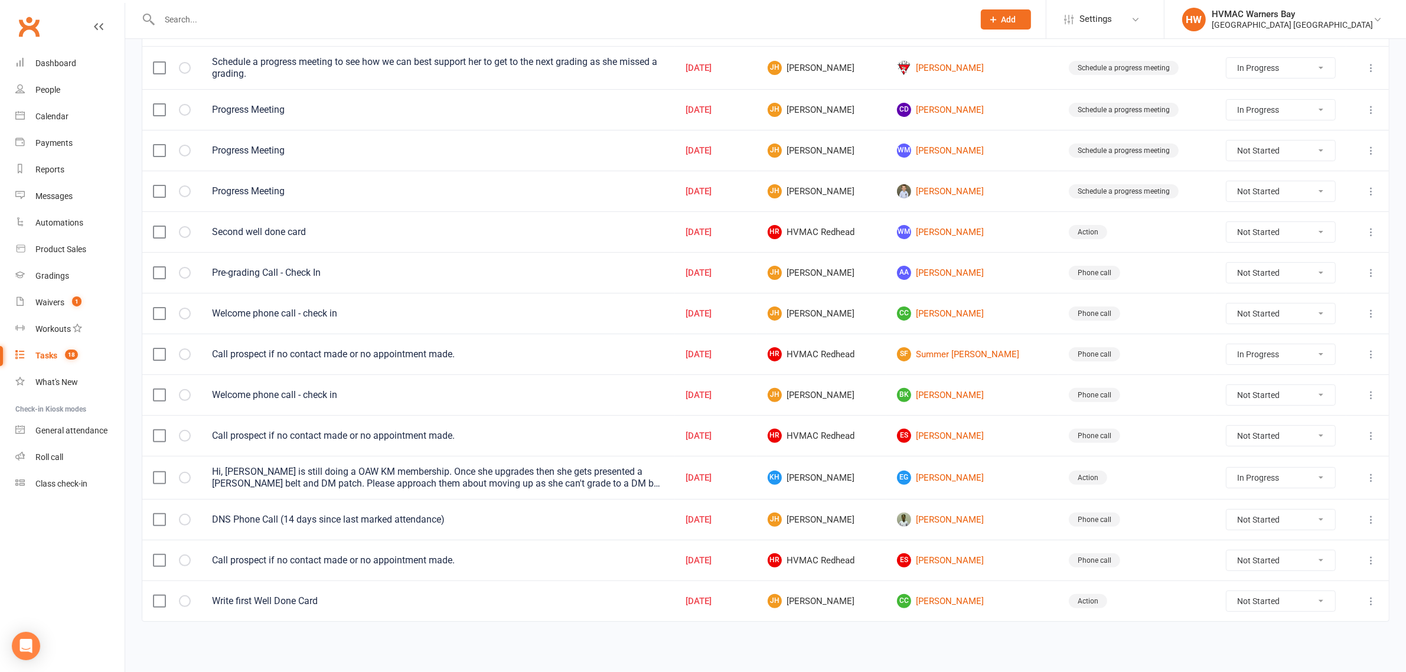
select select "started"
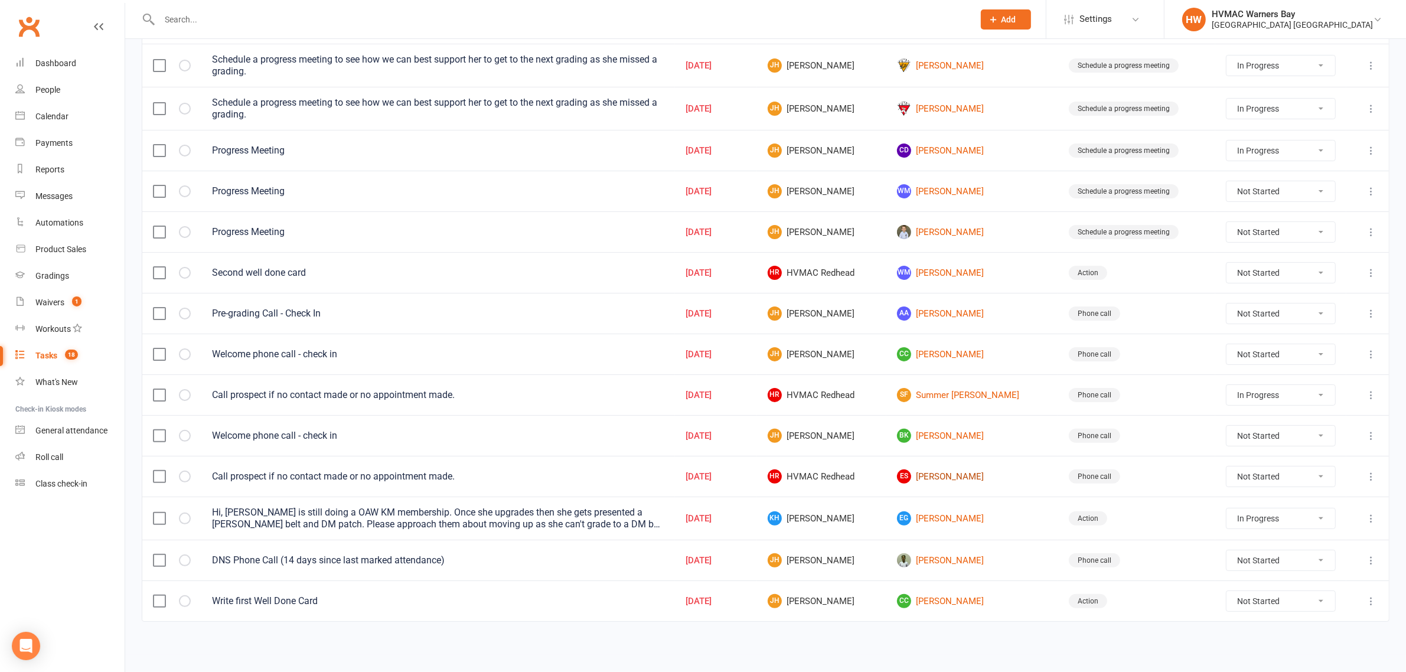
scroll to position [308, 0]
click at [1251, 467] on select "Not Started In Progress Waiting Complete" at bounding box center [1280, 476] width 109 height 20
click at [1226, 466] on select "Not Started In Progress Waiting Complete" at bounding box center [1280, 476] width 109 height 20
select select "unstarted"
select select "started"
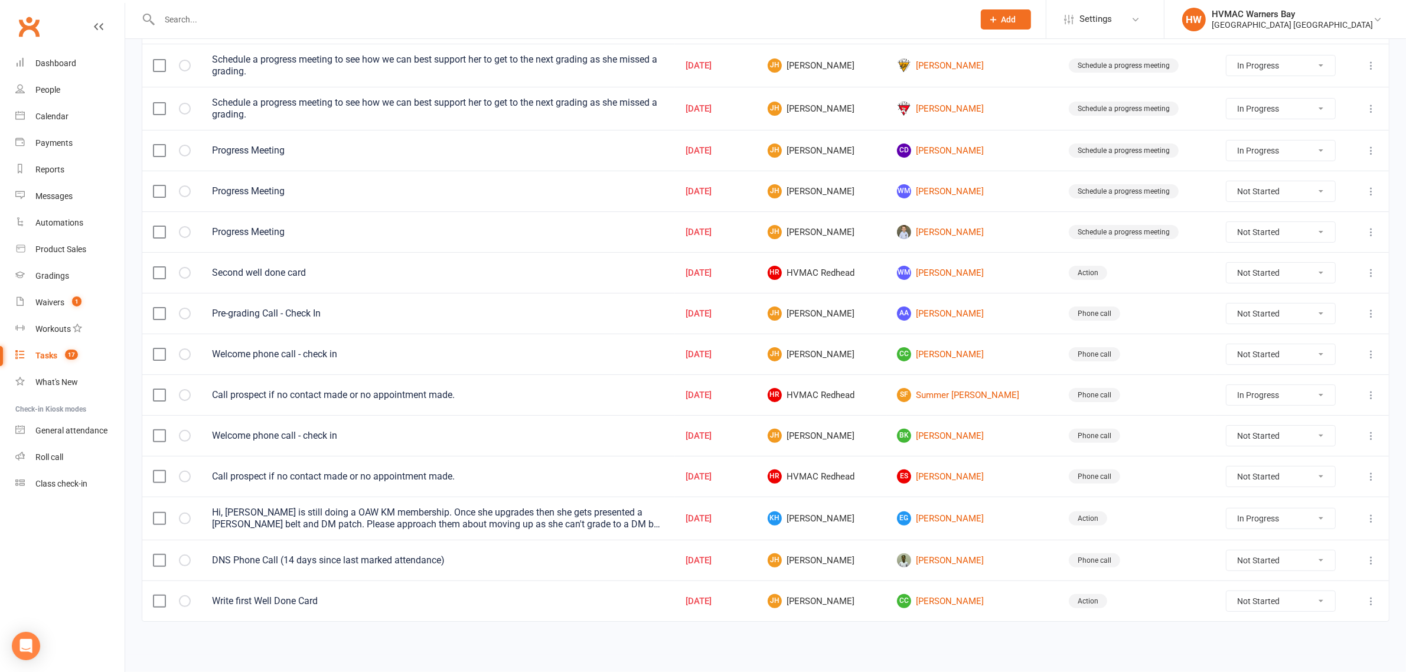
select select "started"
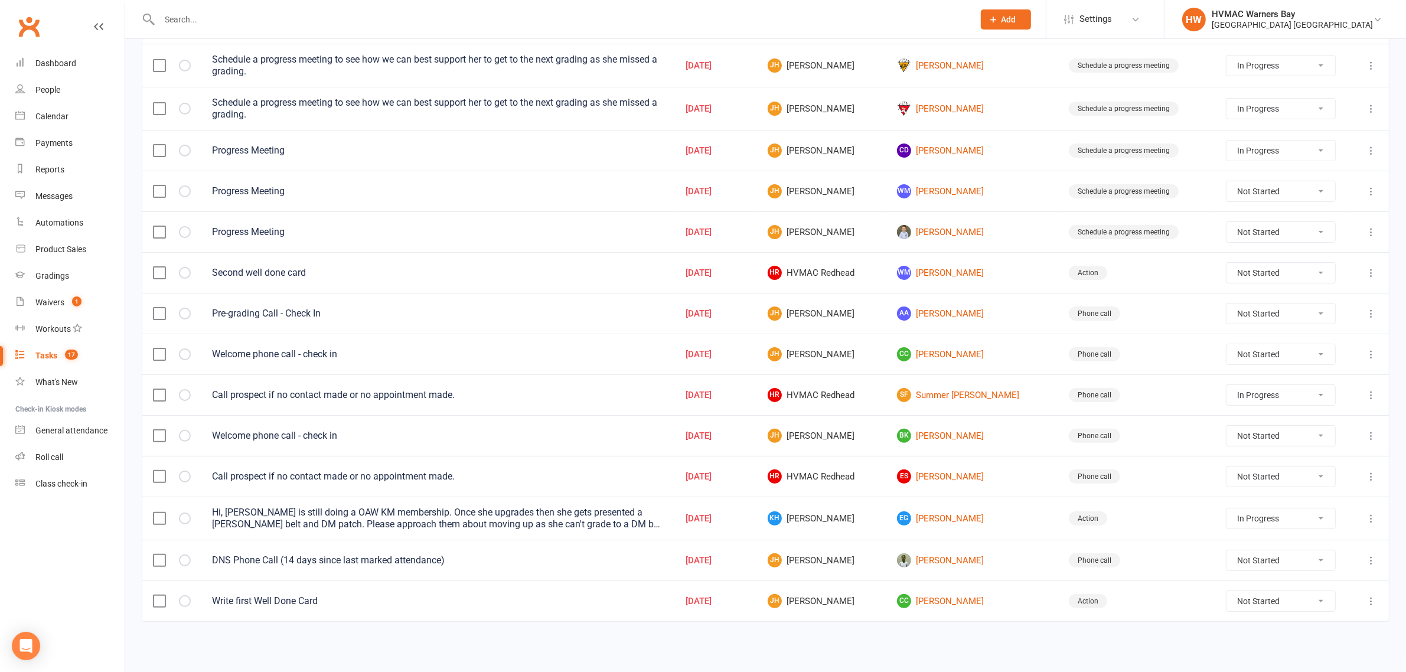
select select "started"
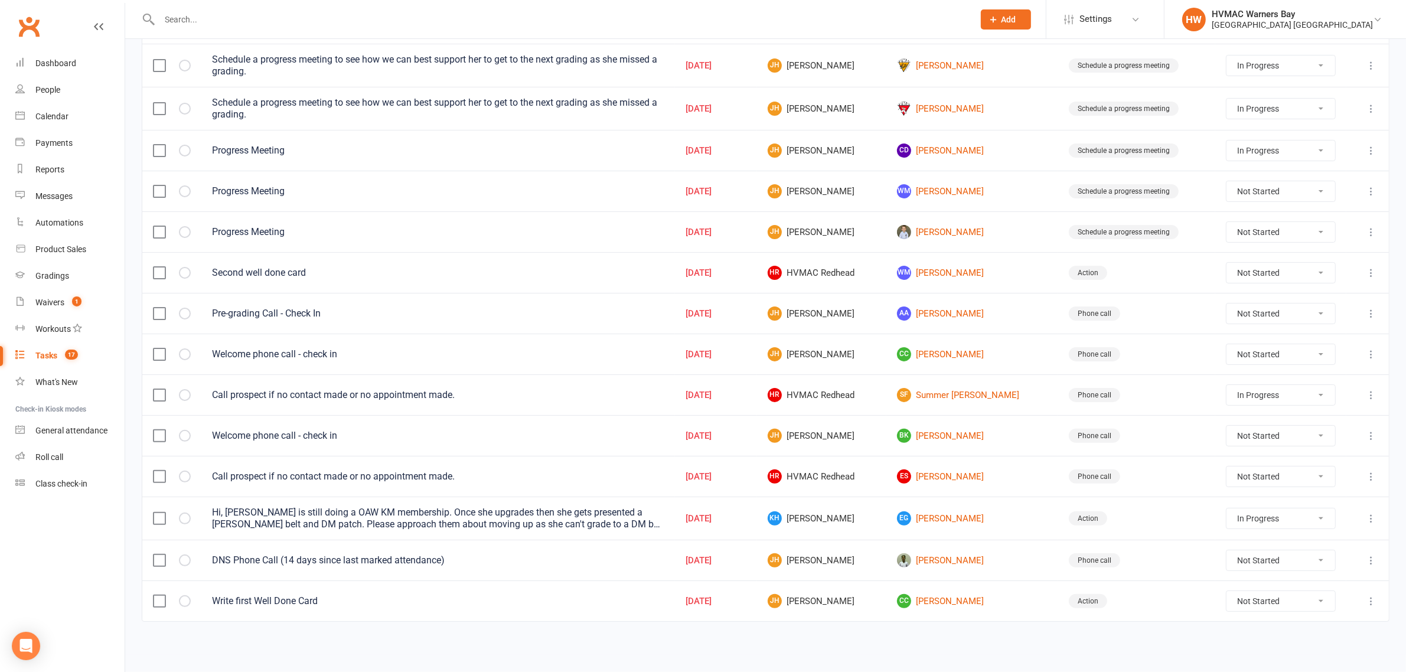
select select "started"
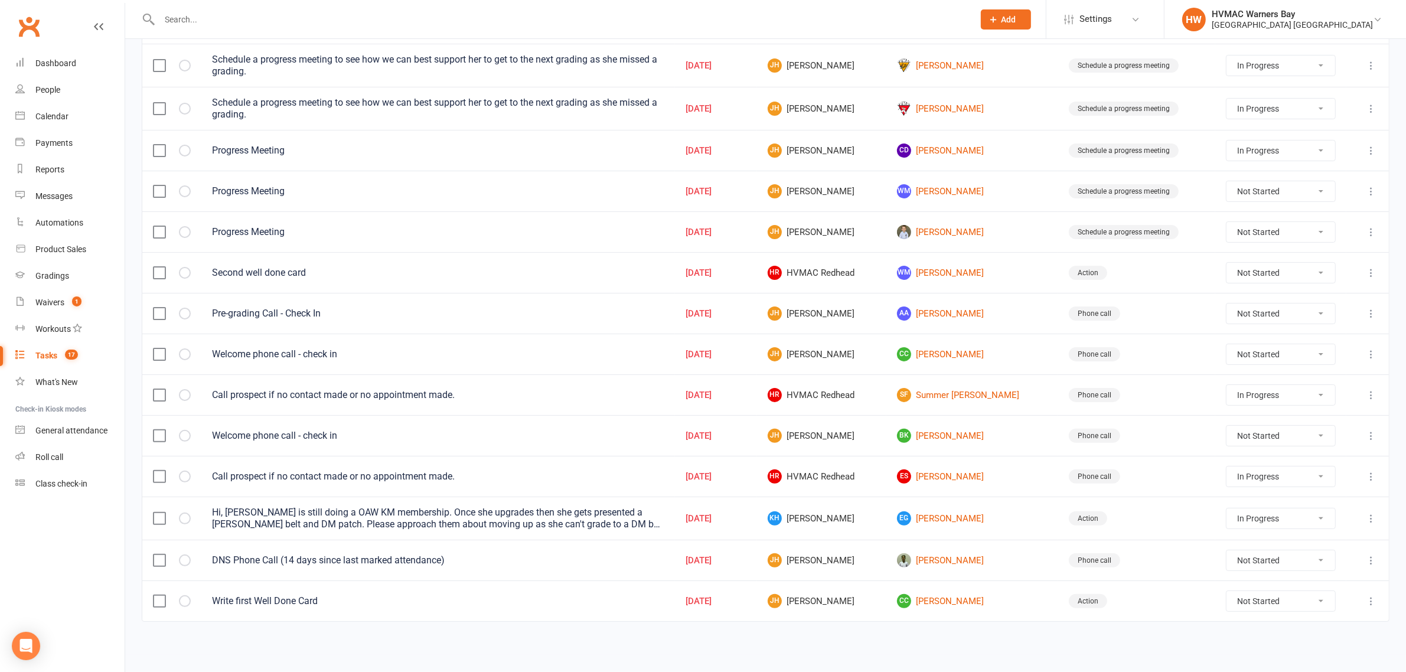
click at [1378, 397] on button at bounding box center [1371, 395] width 14 height 14
click at [1287, 436] on link "Edit" at bounding box center [1307, 448] width 117 height 24
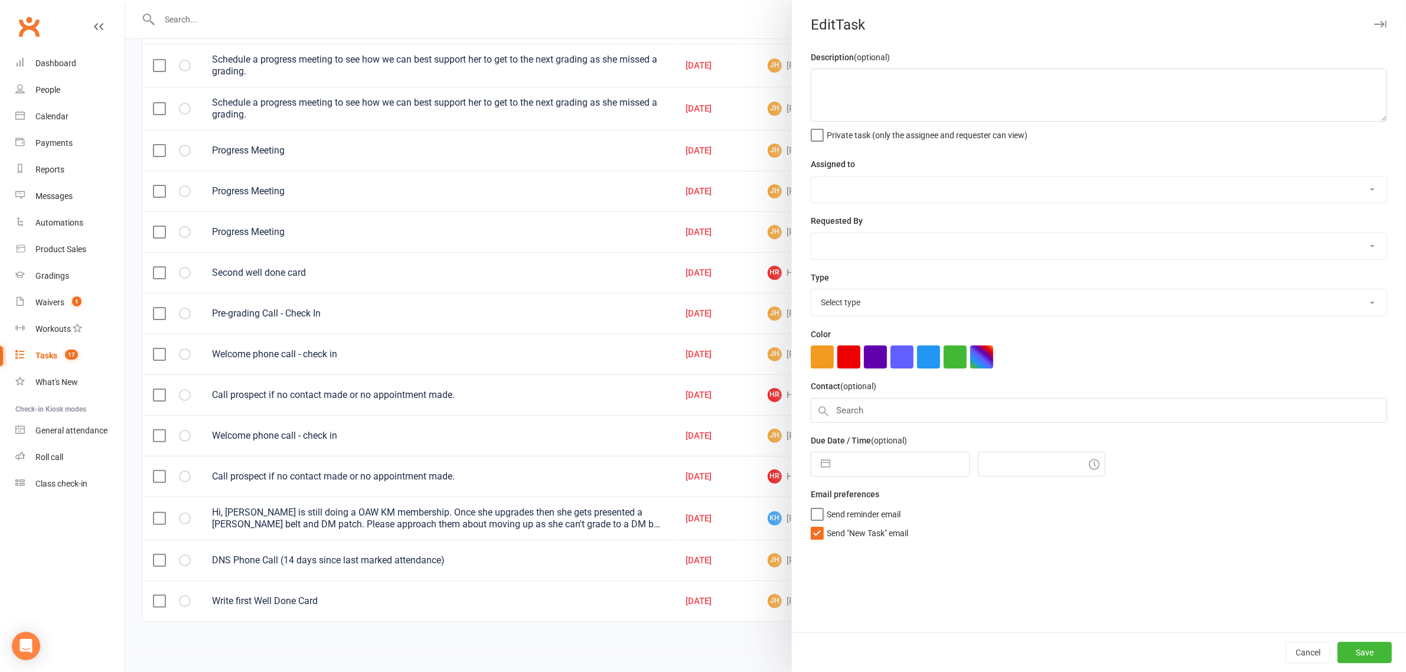
type textarea "Call prospect if no contact made or no appointment made."
select select "42855"
type input "03 Aug 2025"
type input "12:45am"
select select "18218"
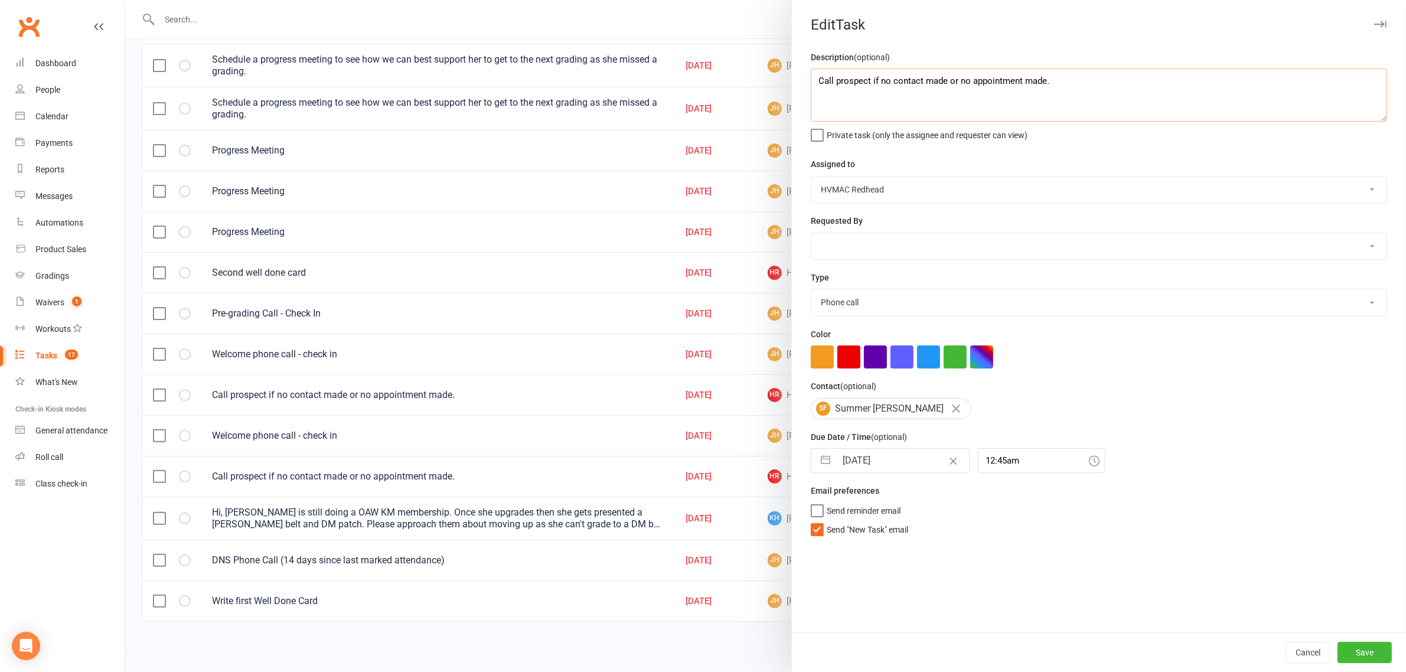
click at [1111, 73] on textarea "Call prospect if no contact made or no appointment made." at bounding box center [1099, 94] width 576 height 53
type textarea "Call prospect if no contact made or no appointment made. Called 7/8, 13/8."
click at [1356, 657] on button "Save" at bounding box center [1364, 652] width 54 height 21
select select "started"
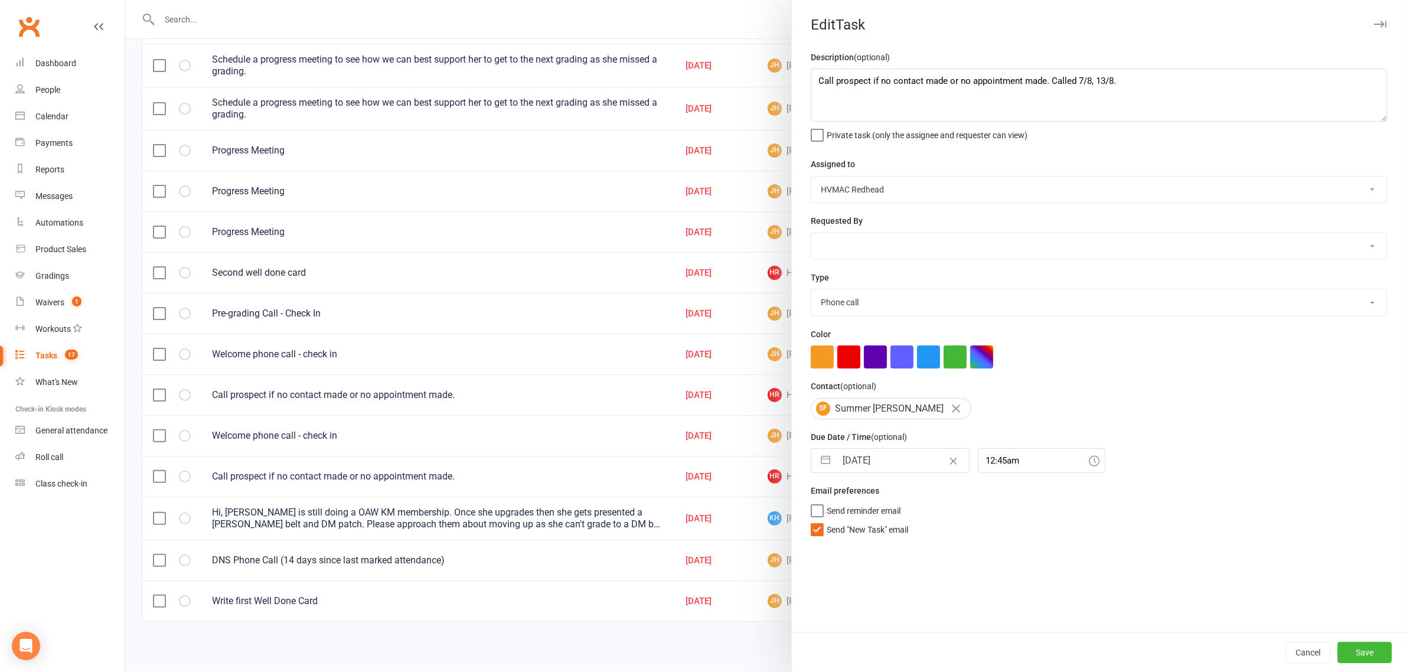
select select "started"
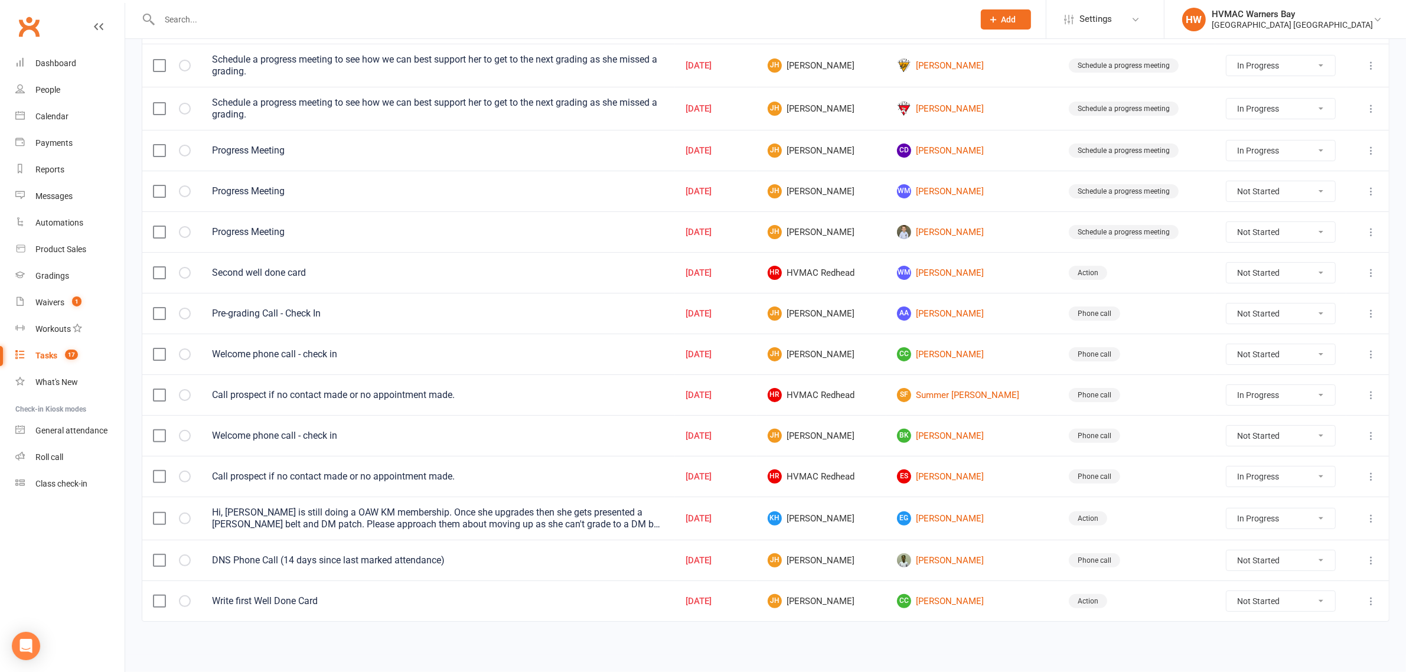
select select "started"
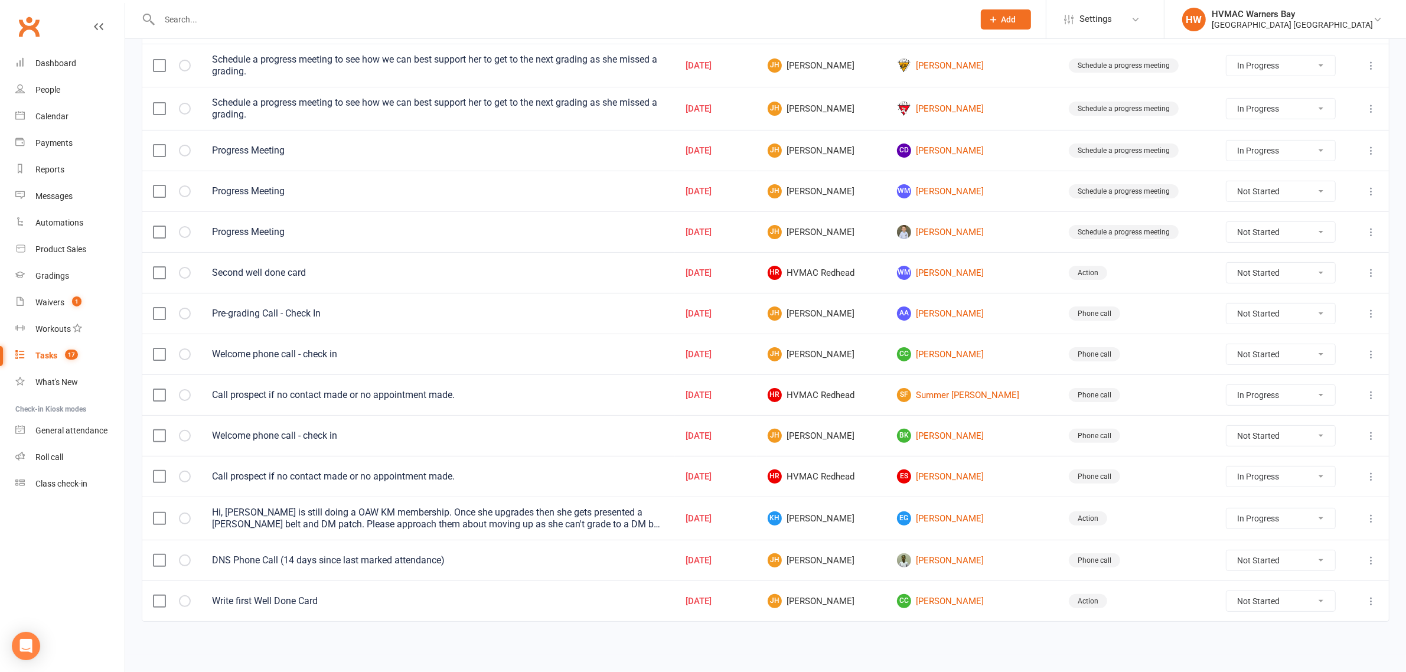
select select "started"
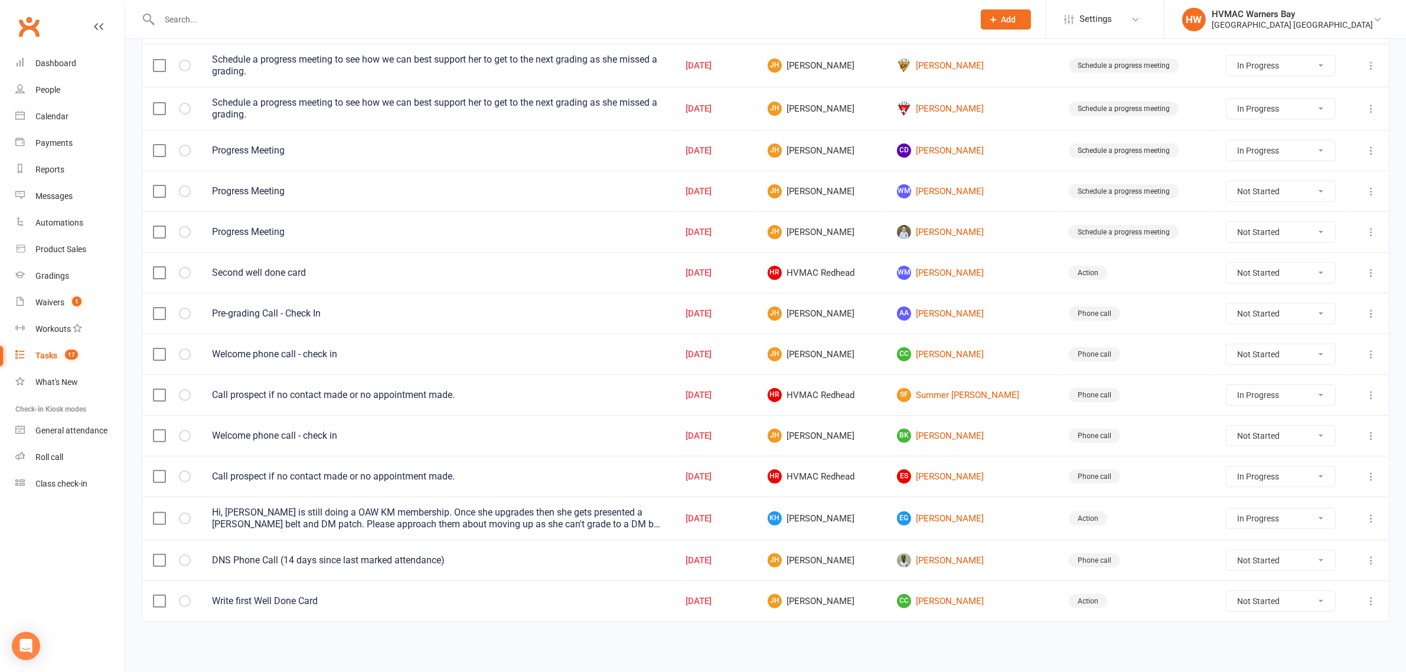
select select "started"
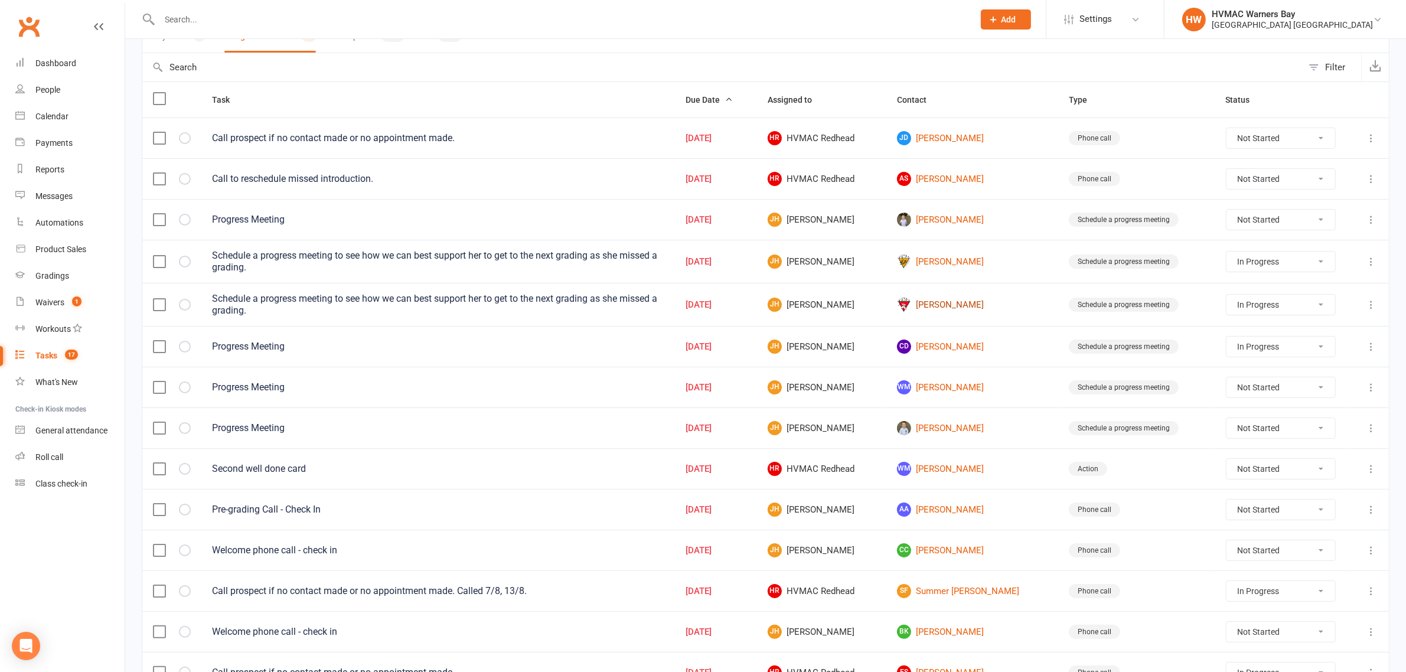
scroll to position [86, 0]
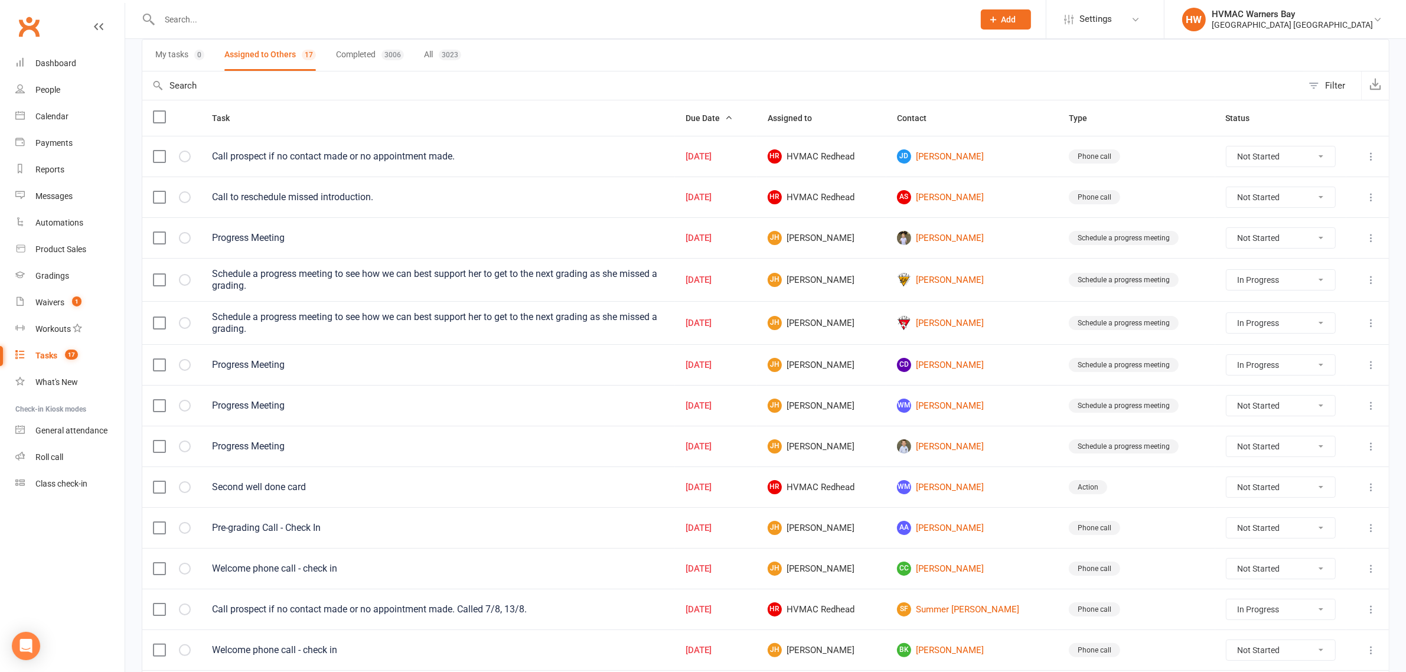
click at [1366, 198] on icon at bounding box center [1371, 197] width 12 height 12
click at [1311, 269] on link "Delete" at bounding box center [1307, 269] width 117 height 24
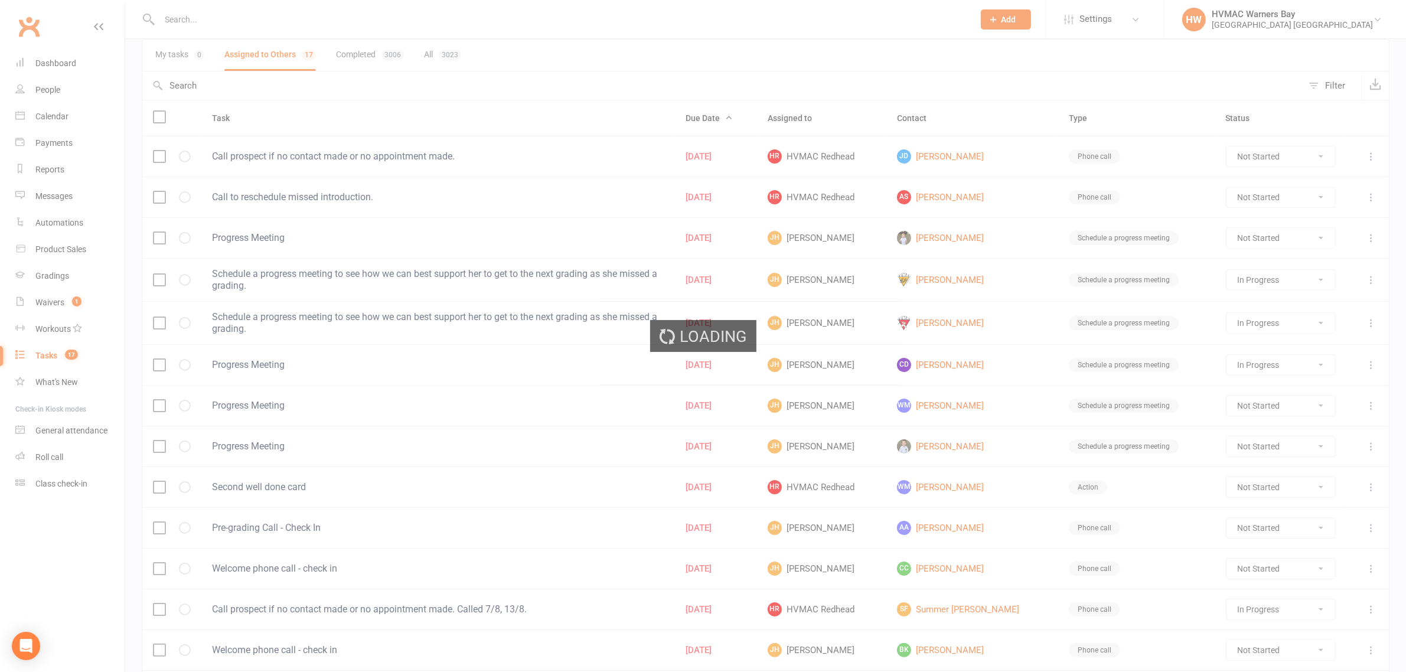
select select "started"
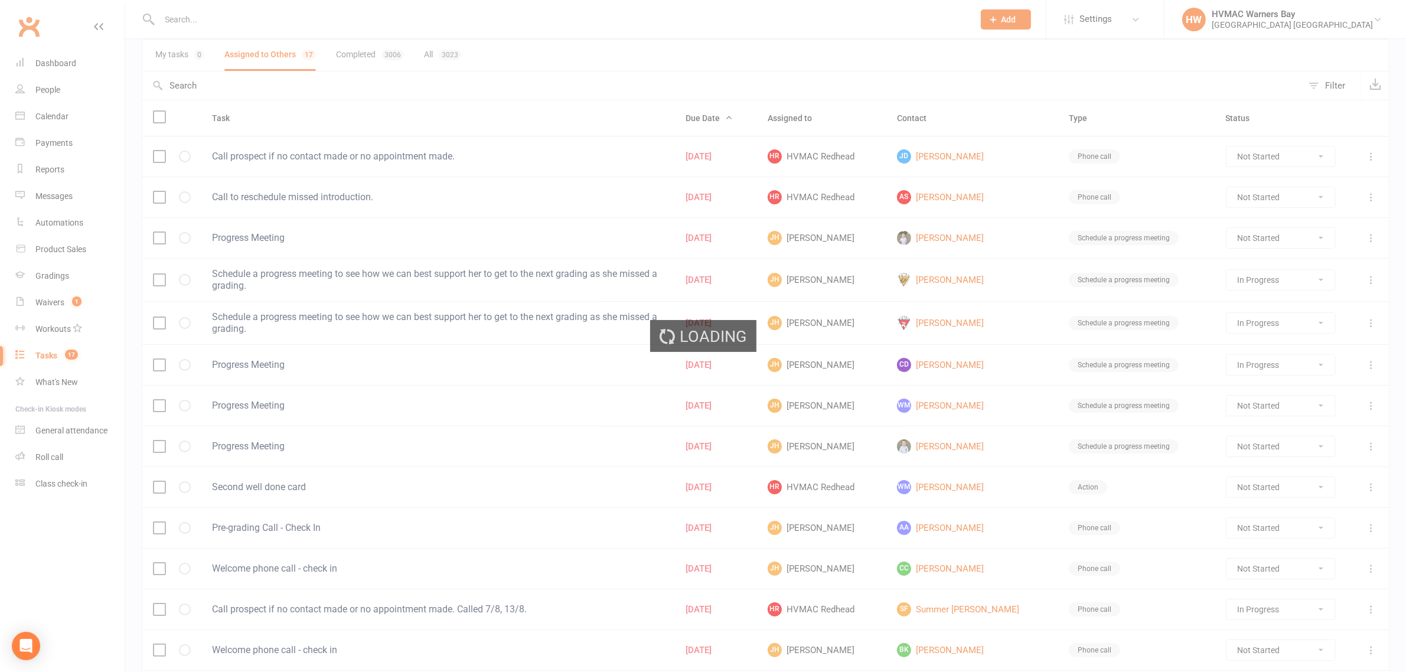
select select "started"
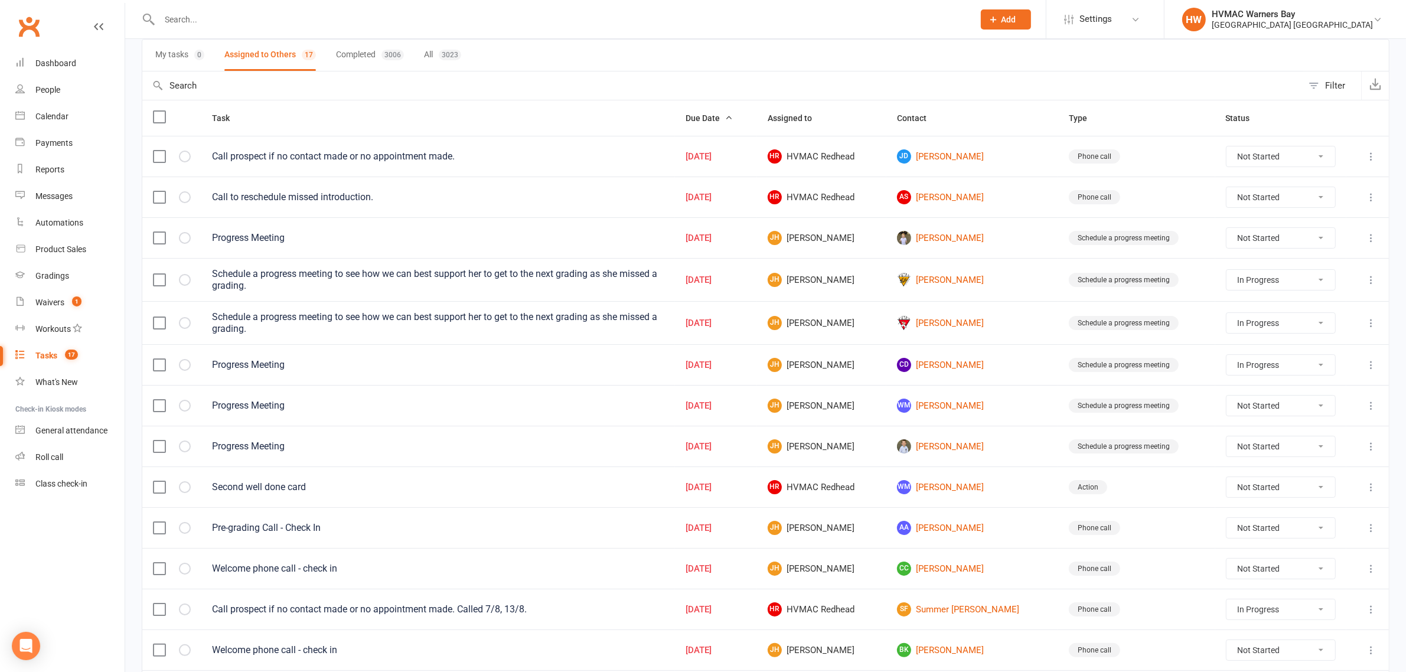
select select "started"
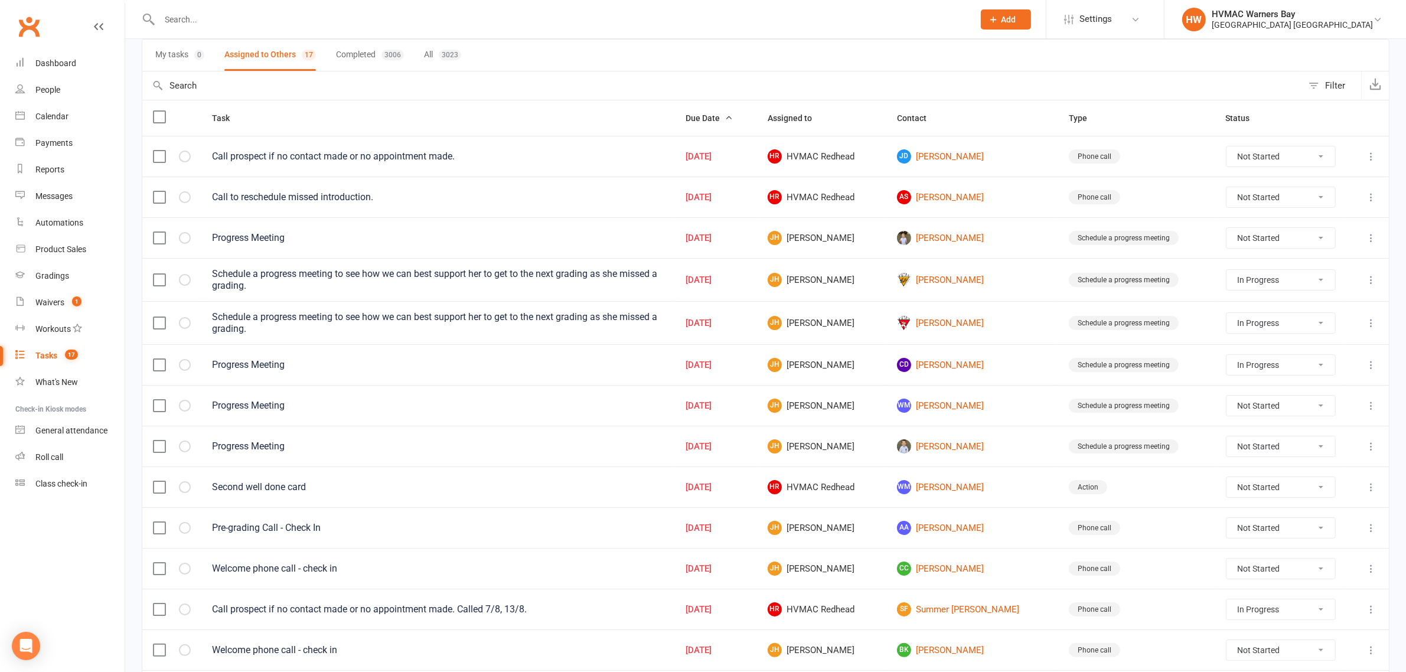
select select "started"
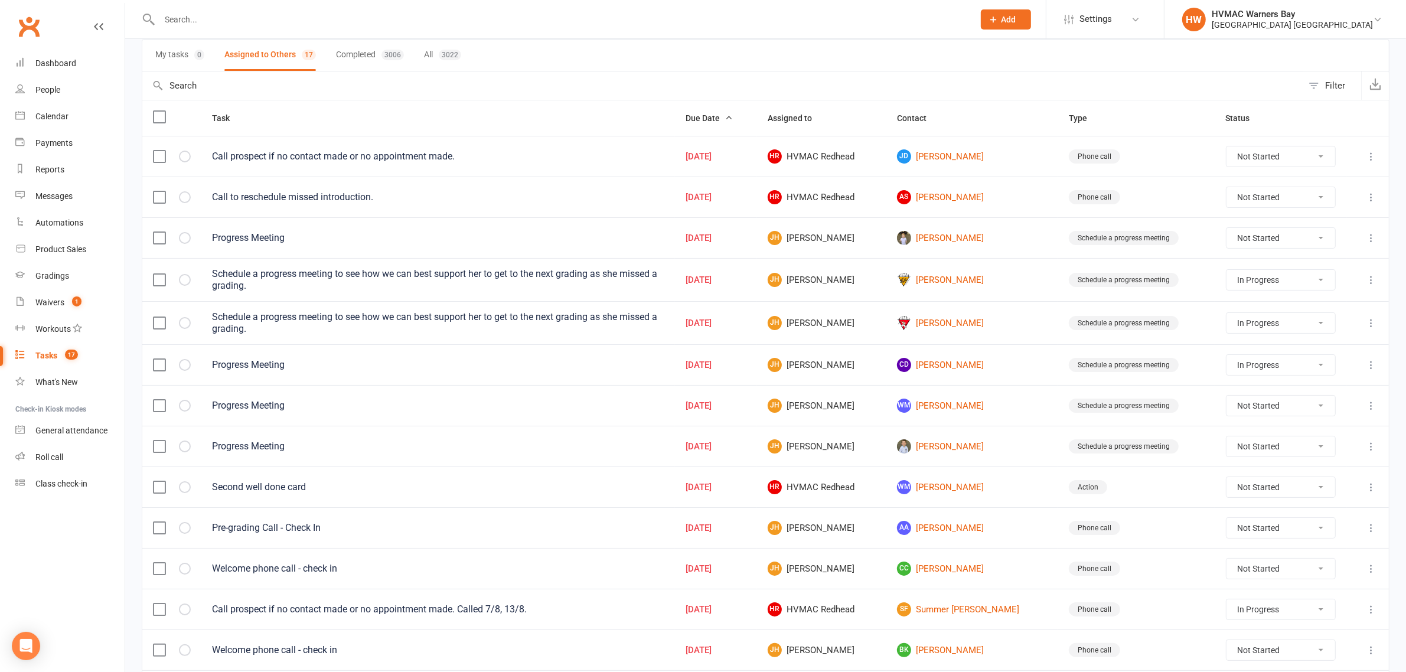
select select "started"
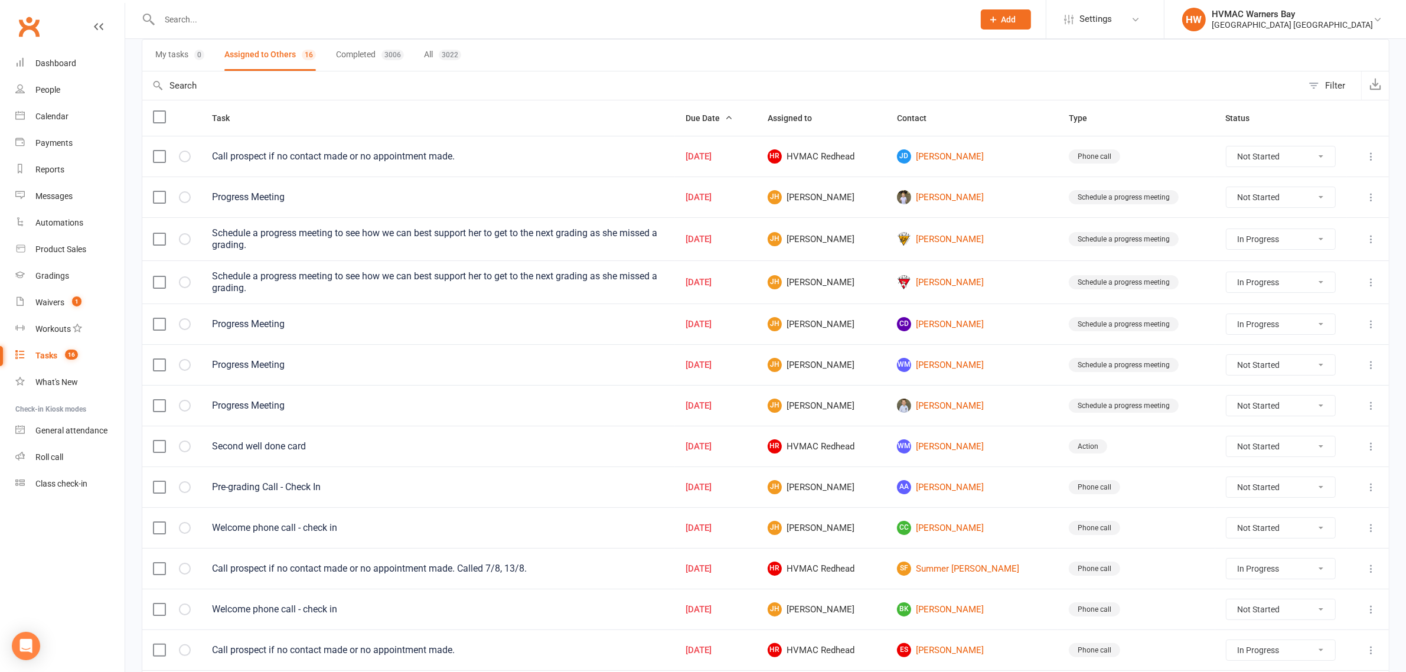
click at [1376, 151] on button at bounding box center [1371, 156] width 14 height 14
click at [1306, 213] on link "Edit" at bounding box center [1307, 205] width 117 height 24
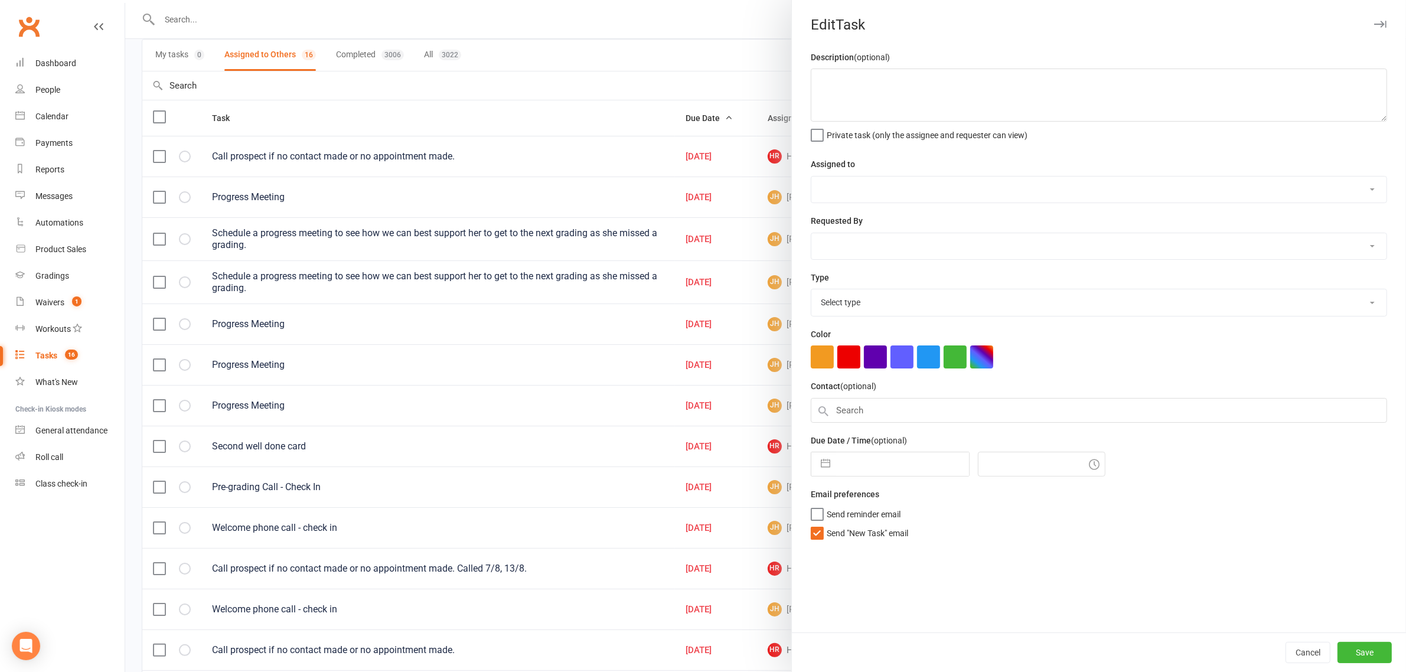
type textarea "Call prospect if no contact made or no appointment made."
select select "42855"
type input "08 Jul 2025"
type input "12:45am"
select select "18218"
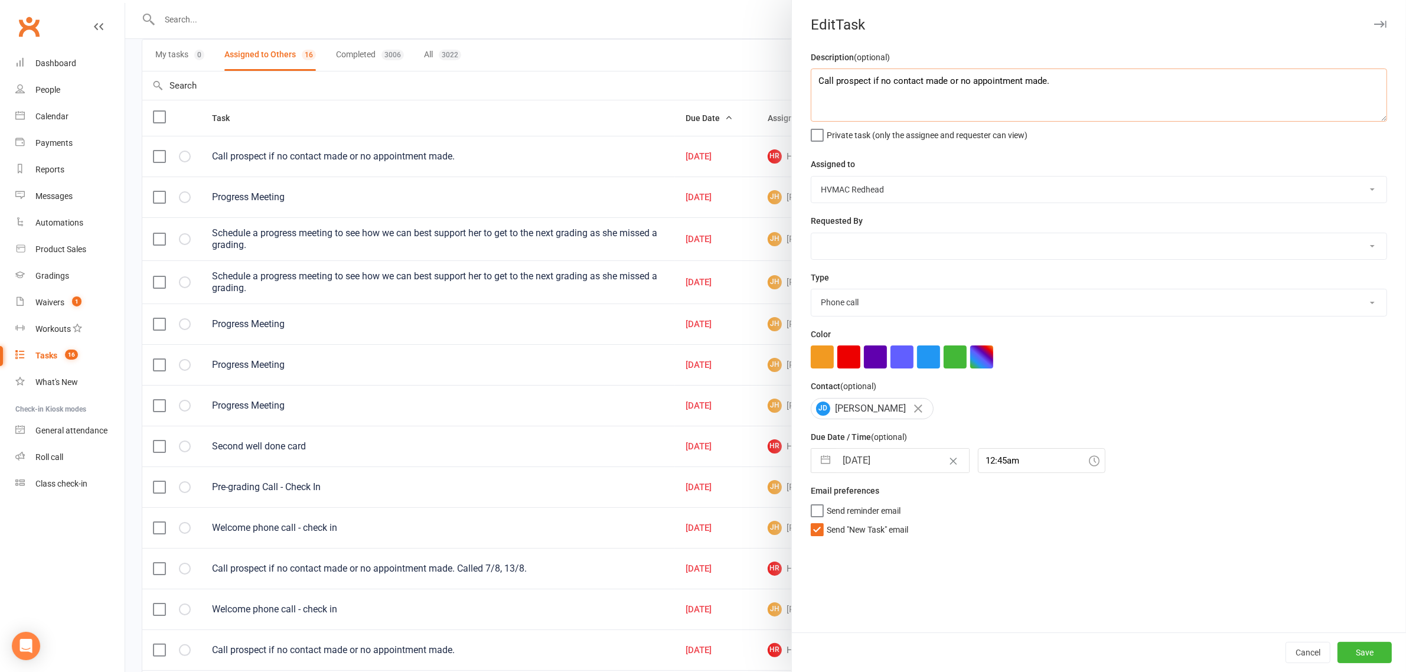
click at [1100, 92] on textarea "Call prospect if no contact made or no appointment made." at bounding box center [1099, 94] width 576 height 53
type textarea "Call prospect if no contact made or no appointment made. Called 13/8"
click at [1354, 650] on button "Save" at bounding box center [1364, 652] width 54 height 21
select select "started"
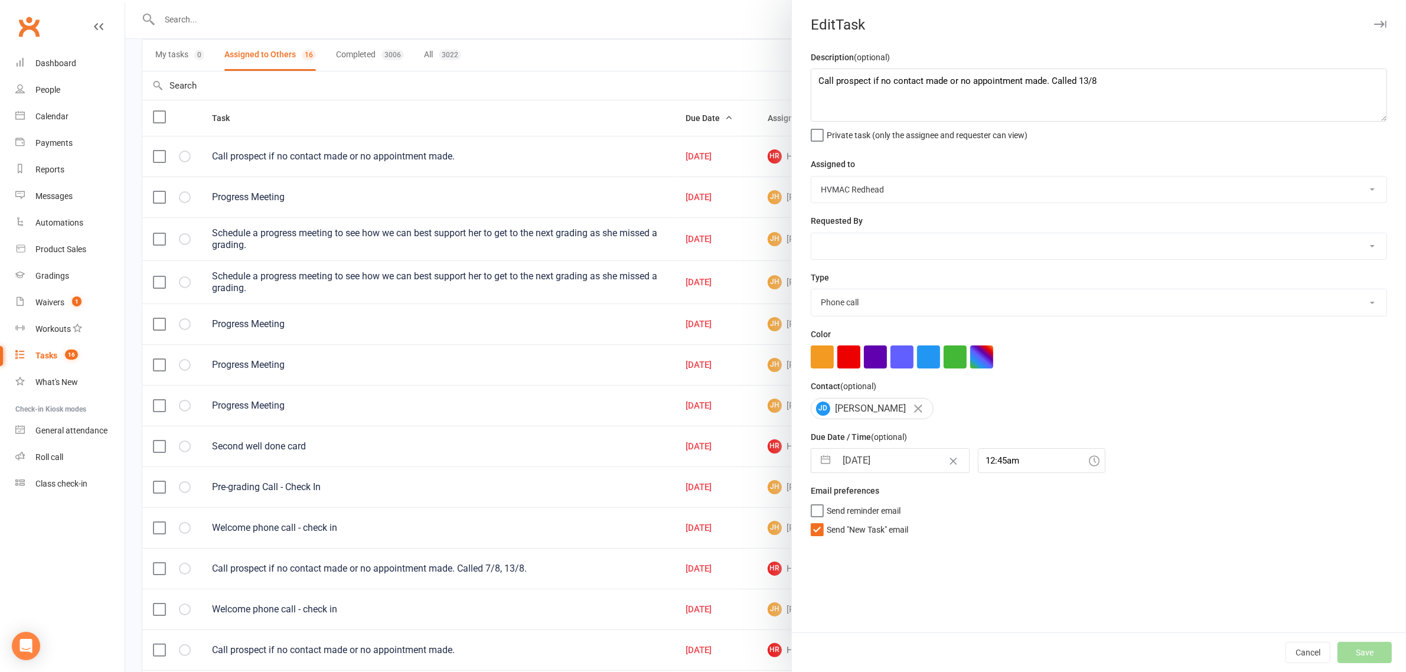
select select "started"
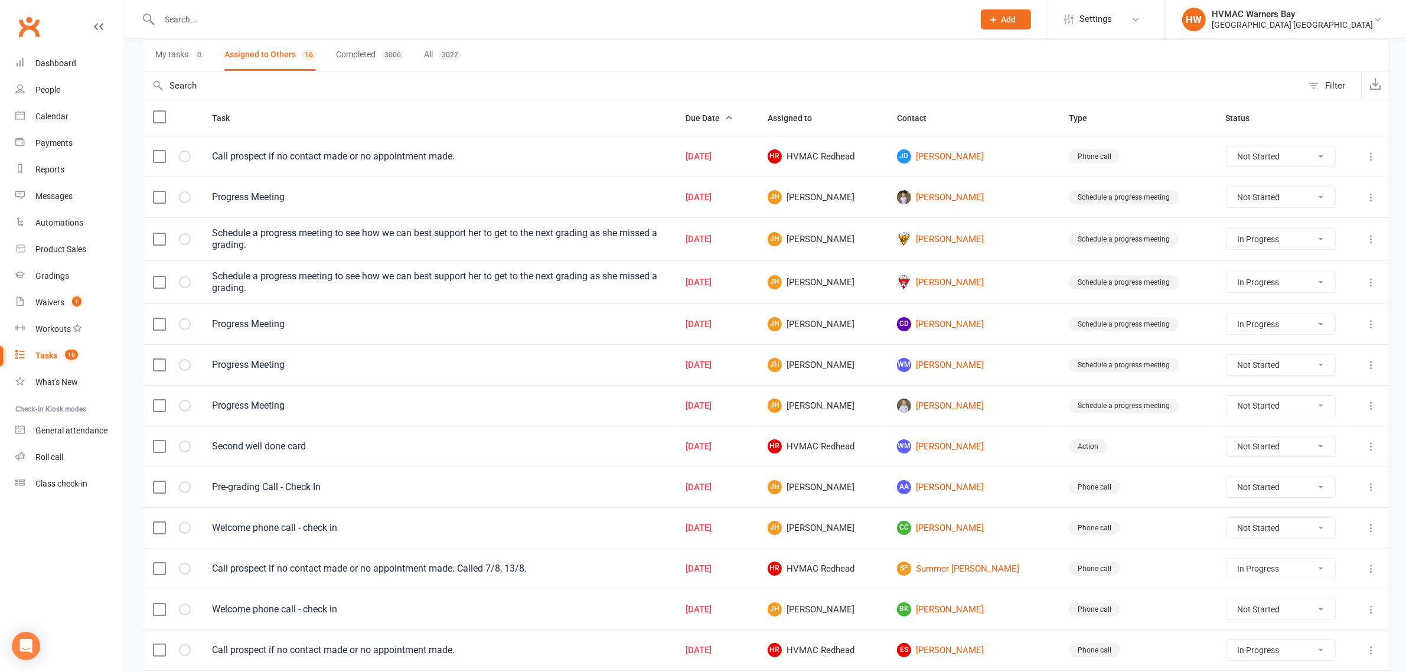
select select "started"
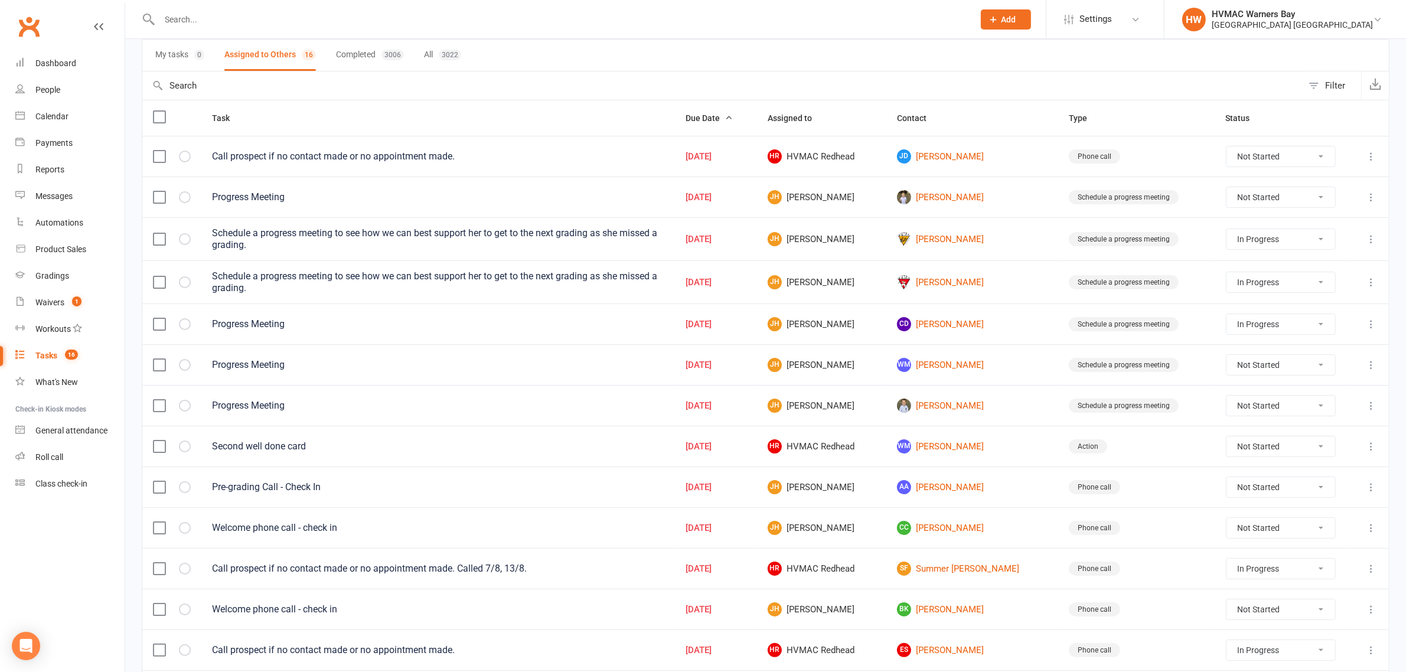
select select "started"
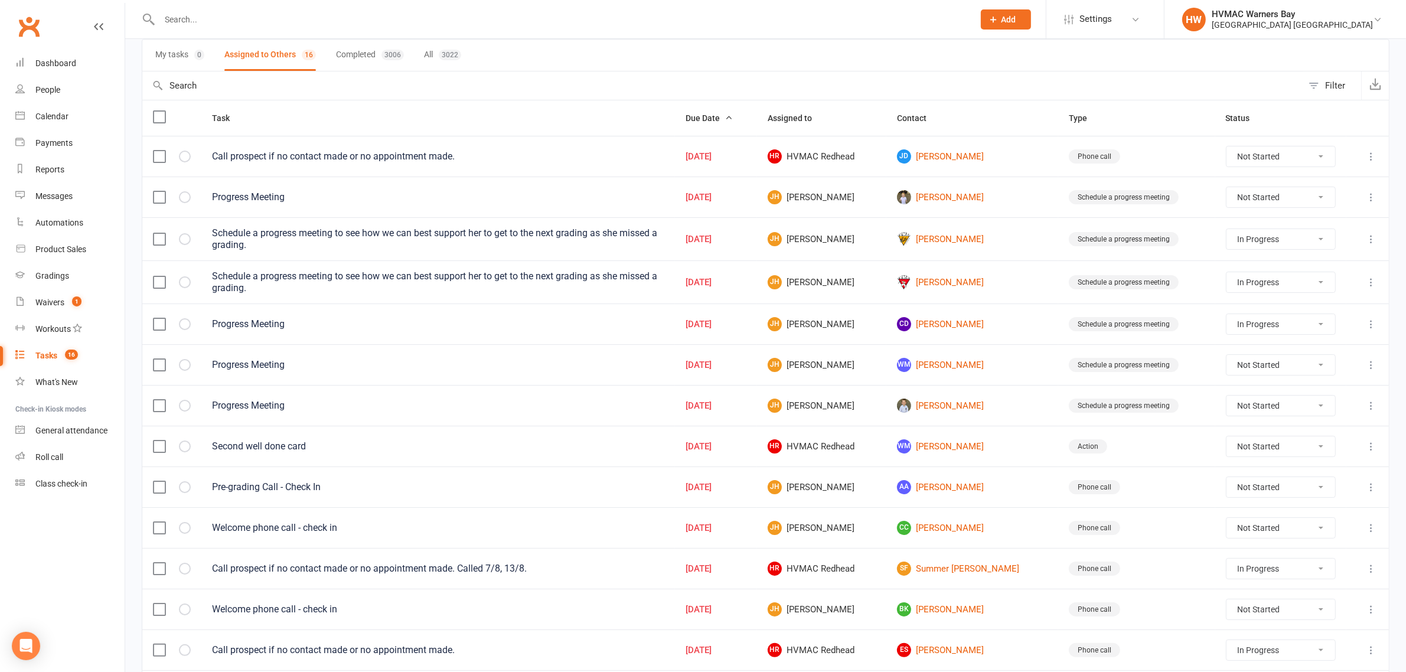
select select "started"
click at [1270, 158] on select "Not Started In Progress Waiting Complete" at bounding box center [1280, 156] width 109 height 20
click at [1226, 148] on select "Not Started In Progress Waiting Complete" at bounding box center [1280, 156] width 109 height 20
select select "unstarted"
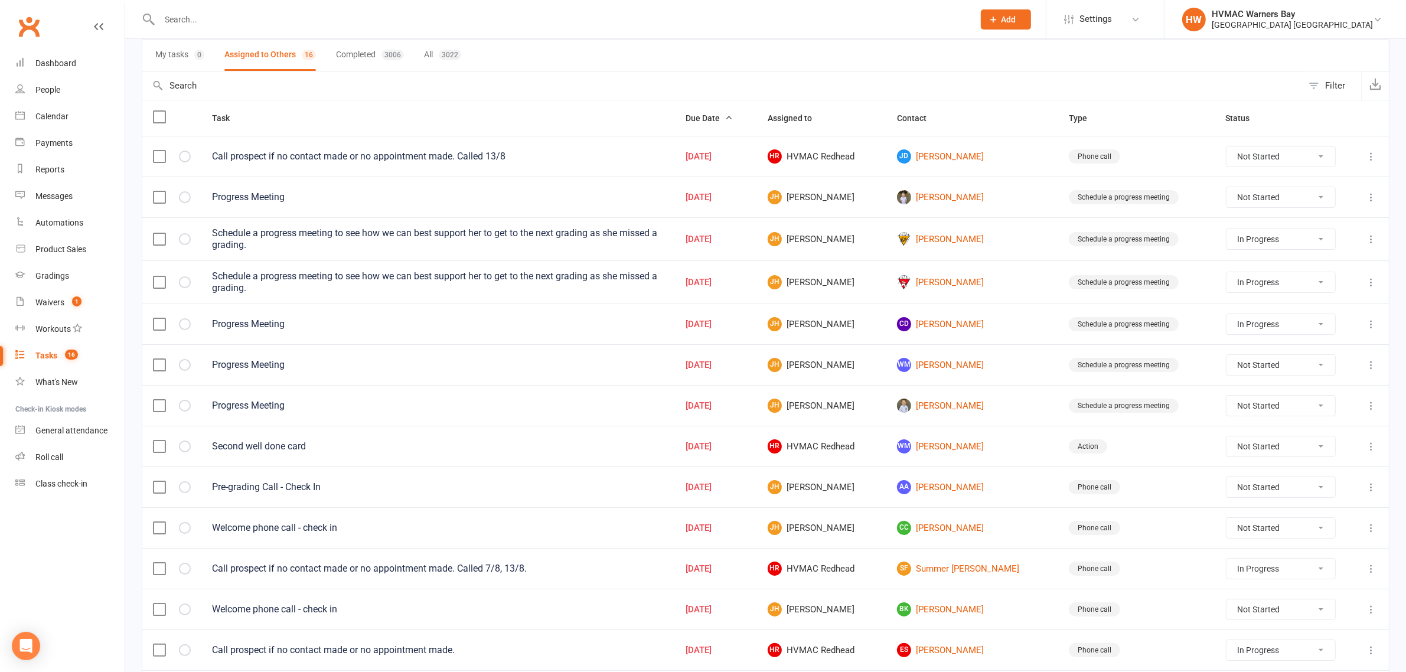
select select "started"
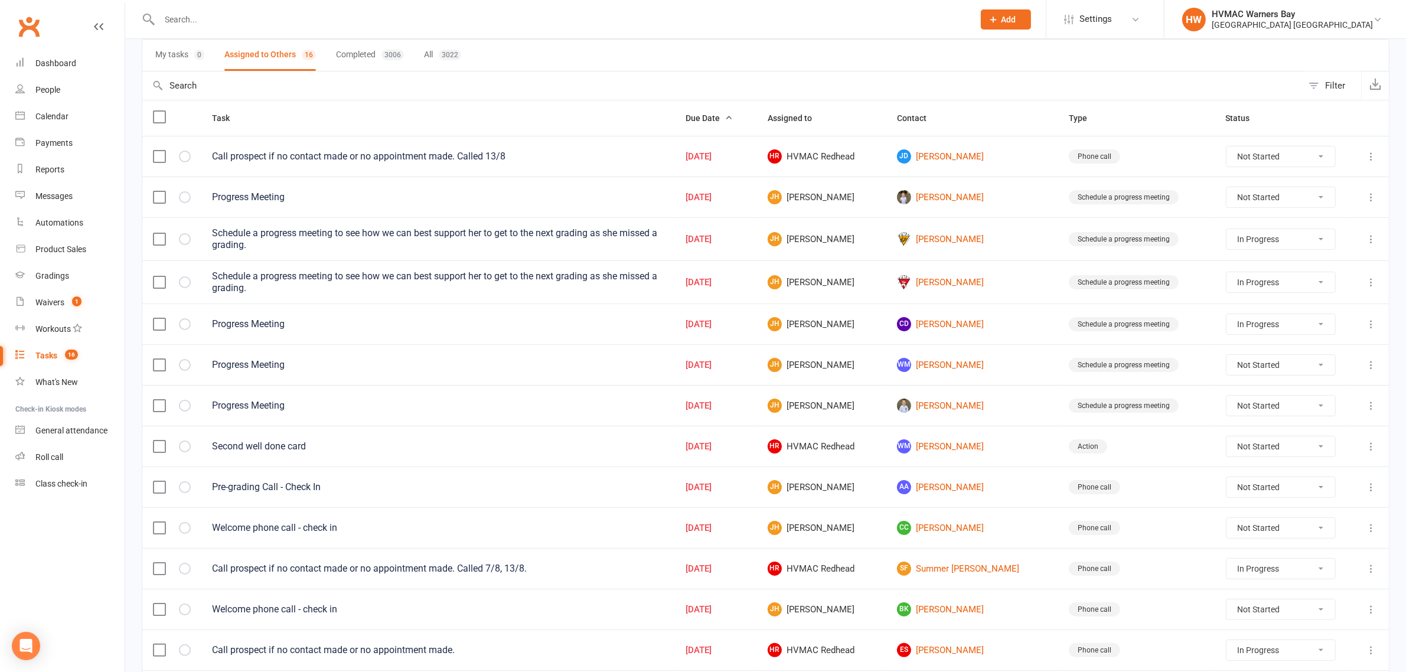
select select "started"
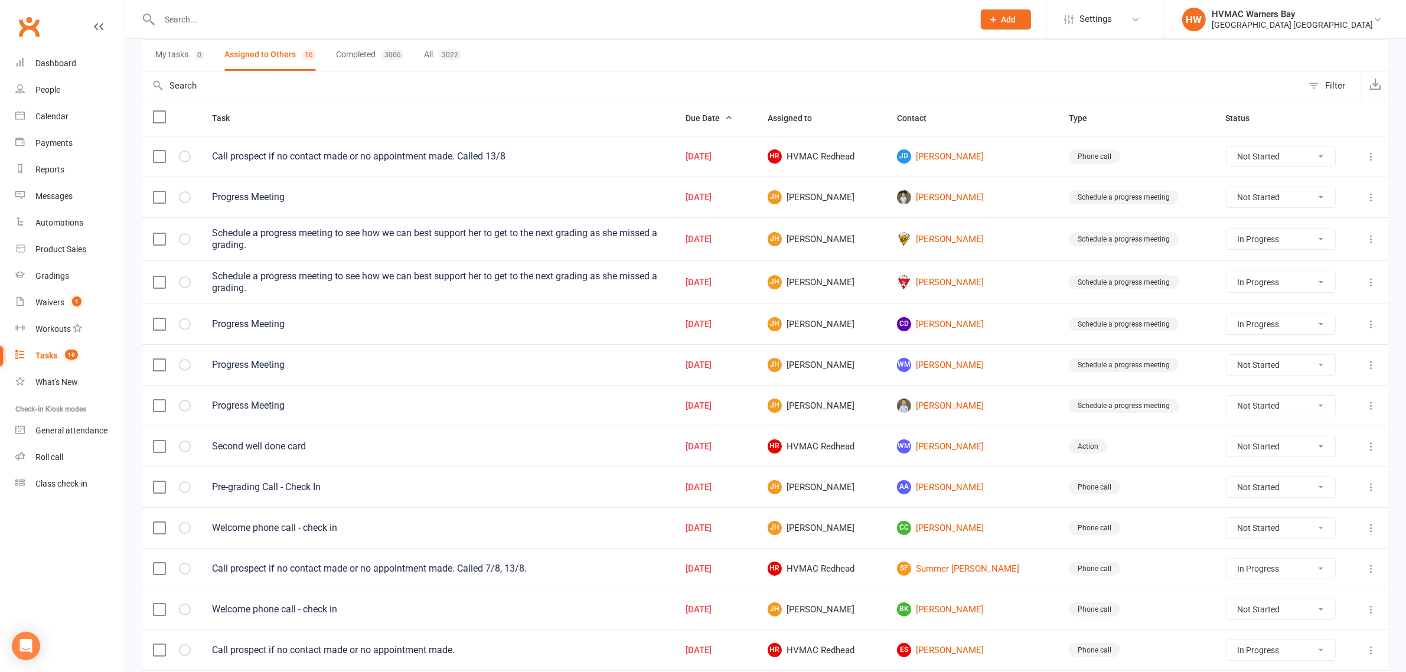
select select "started"
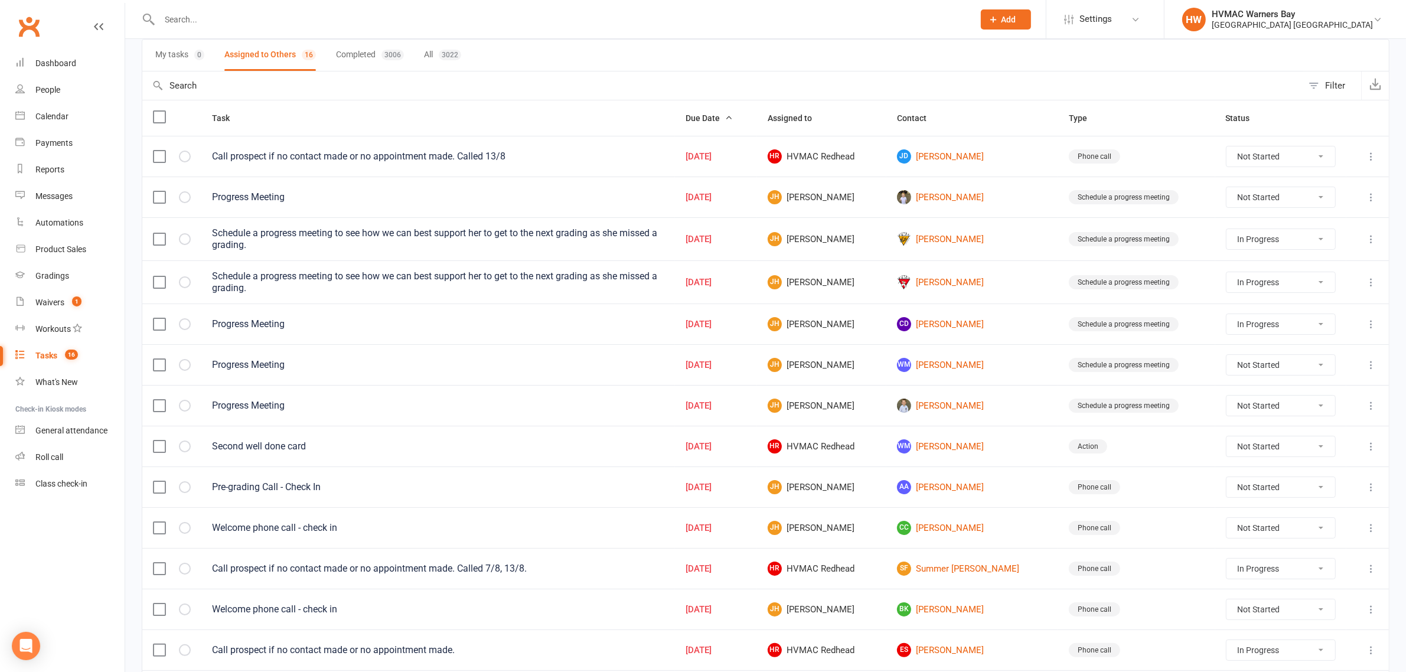
select select "started"
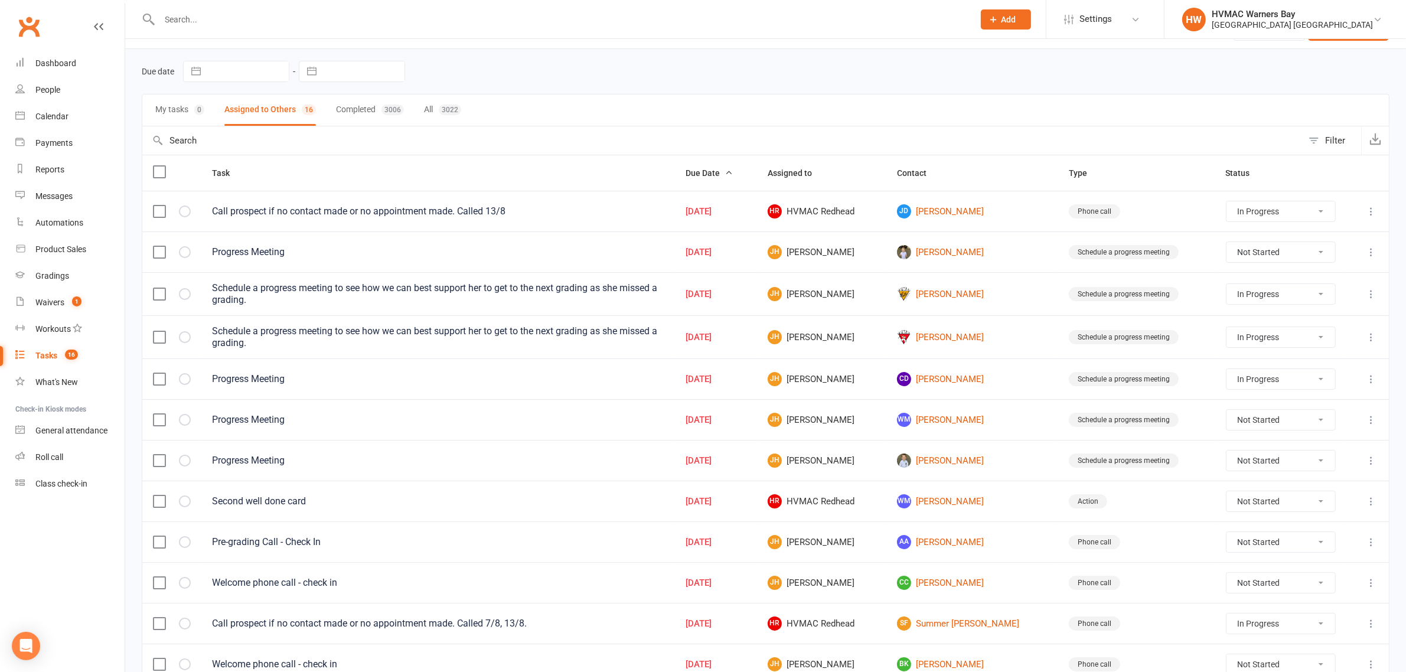
scroll to position [0, 0]
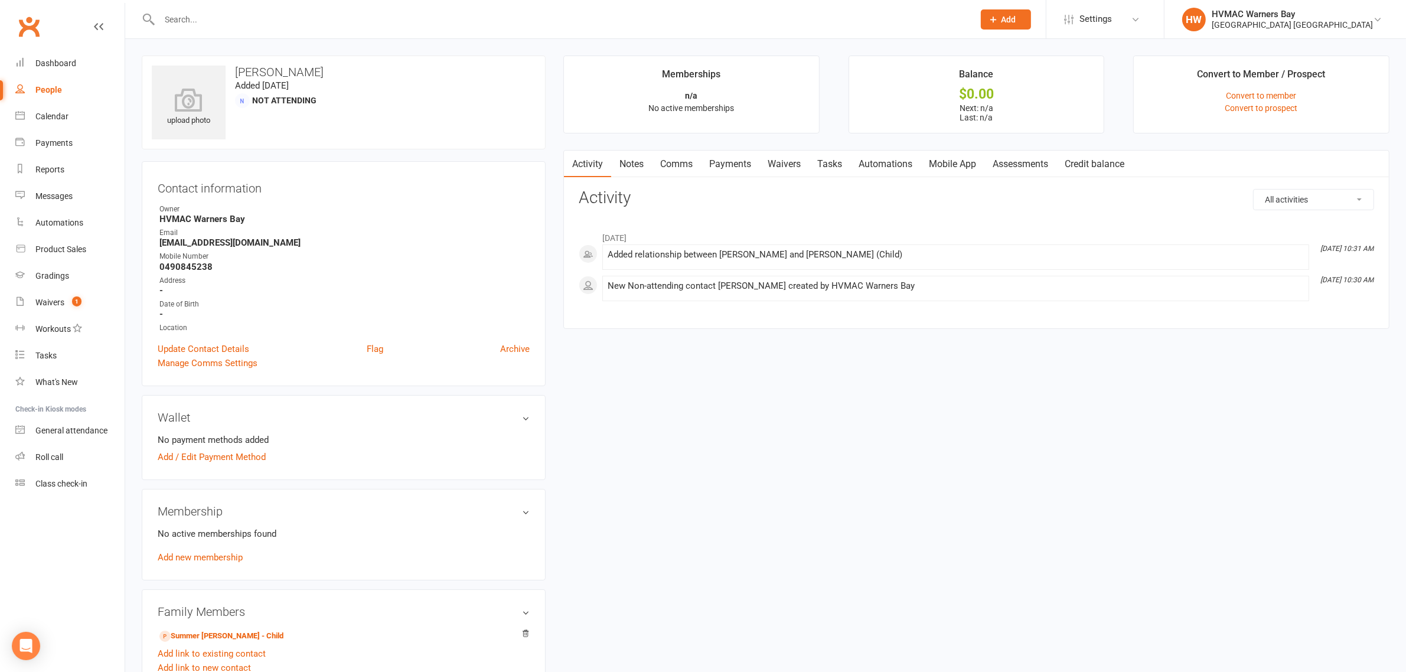
click at [619, 166] on link "Notes" at bounding box center [631, 164] width 41 height 27
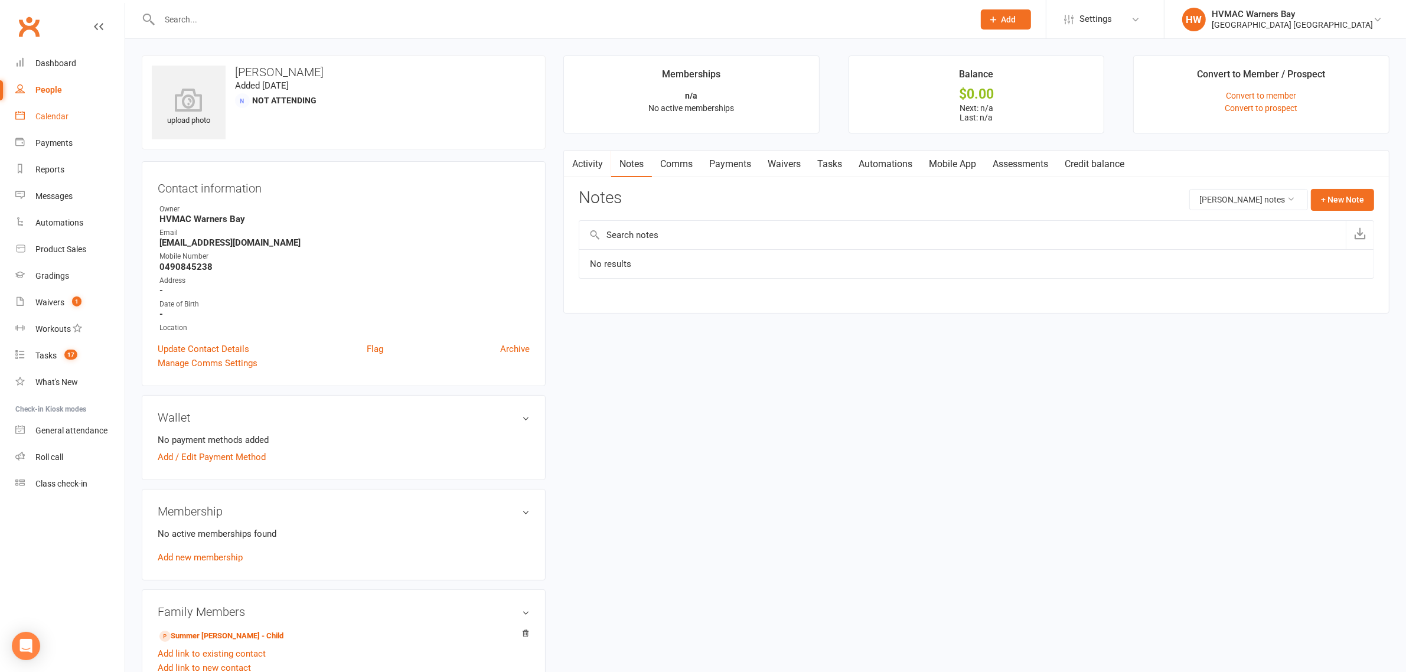
click at [57, 119] on div "Calendar" at bounding box center [51, 116] width 33 height 9
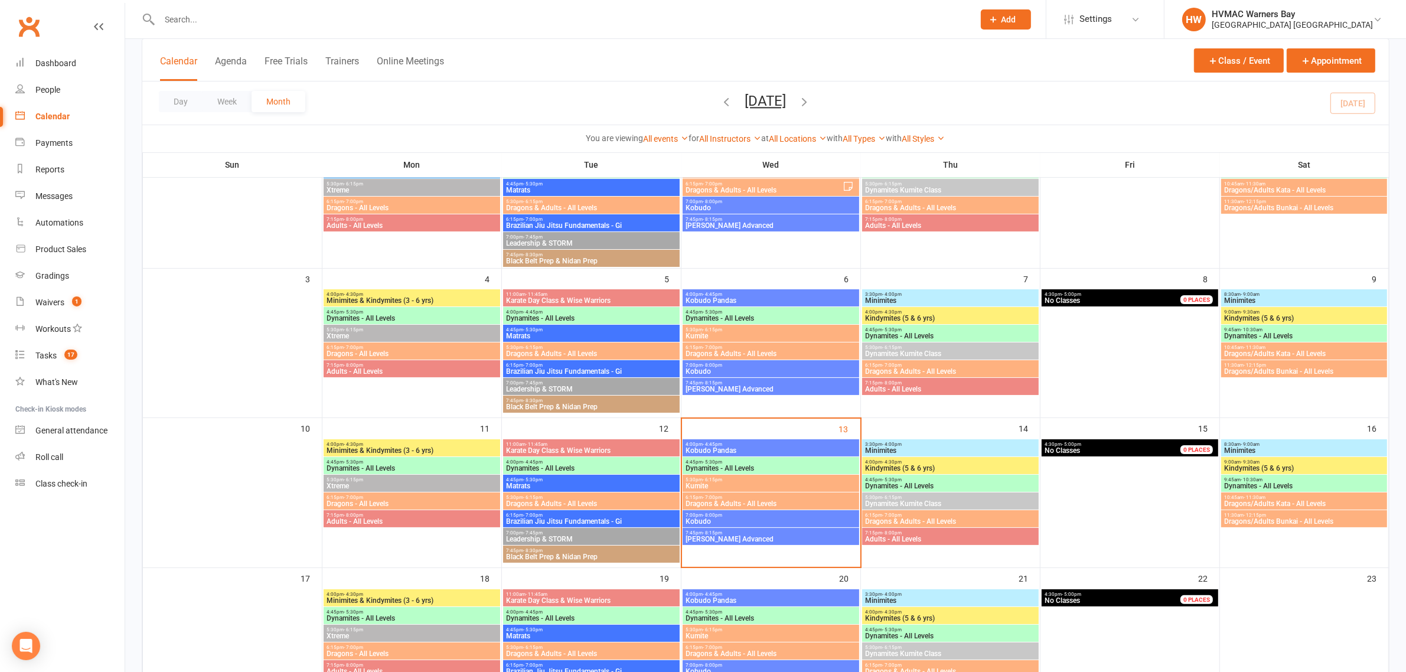
scroll to position [148, 0]
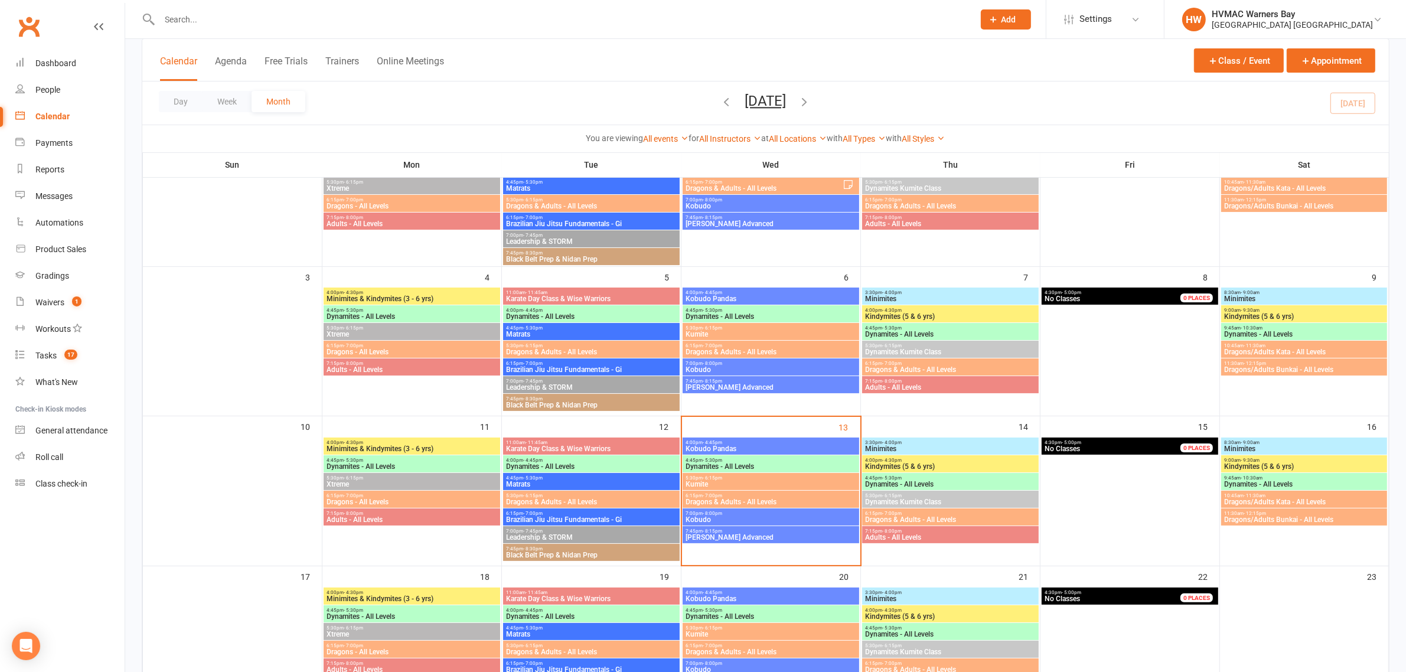
click at [579, 331] on span "Matrats" at bounding box center [591, 334] width 172 height 7
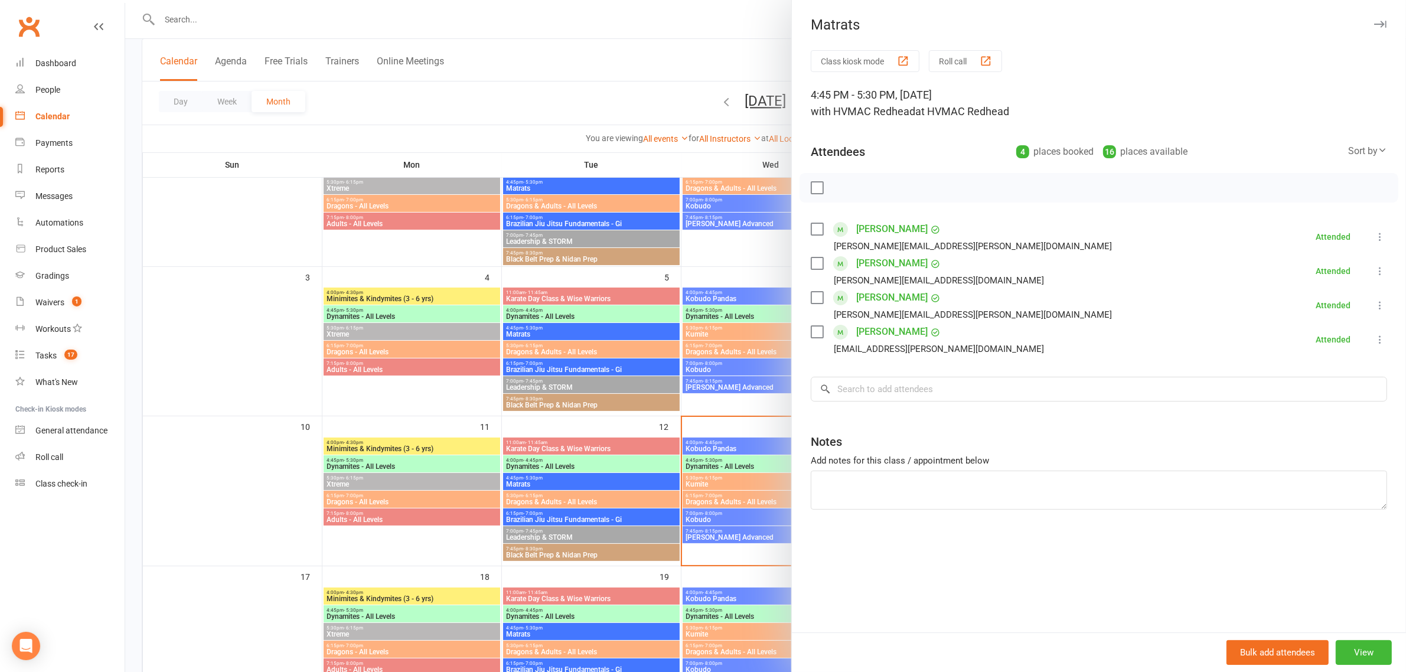
click at [694, 270] on div at bounding box center [765, 336] width 1281 height 672
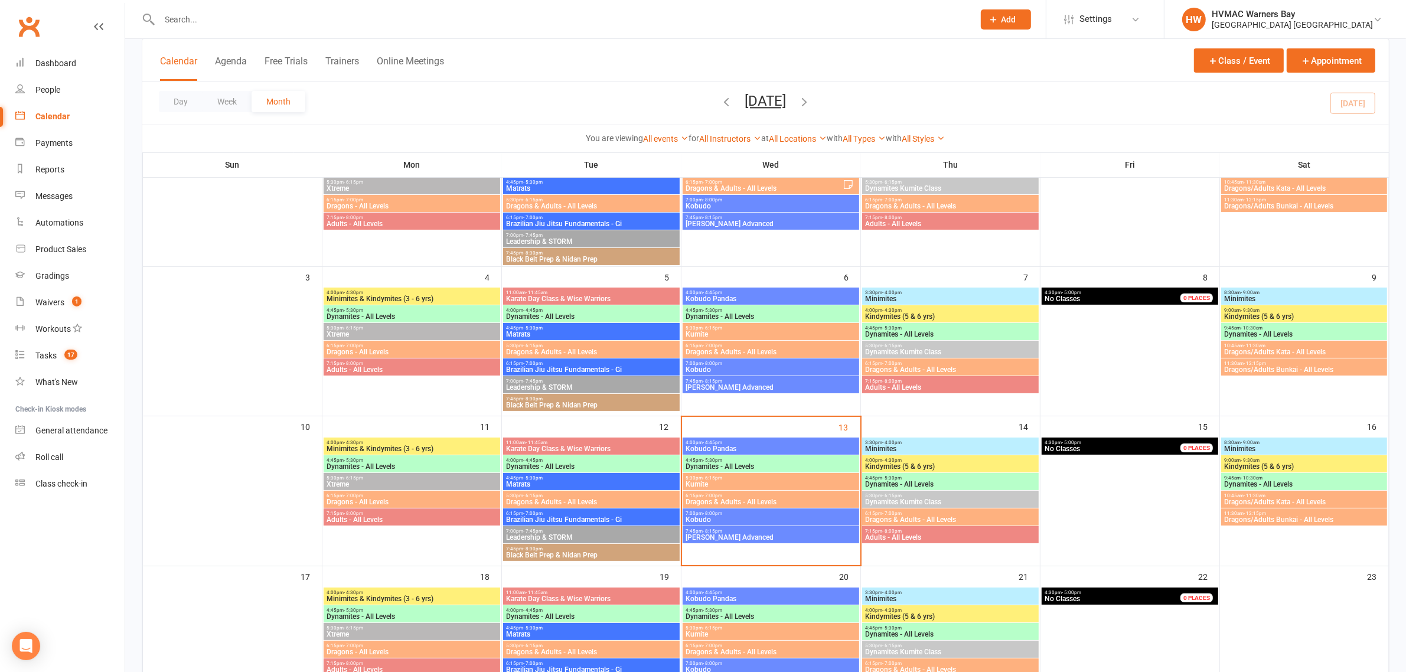
scroll to position [221, 0]
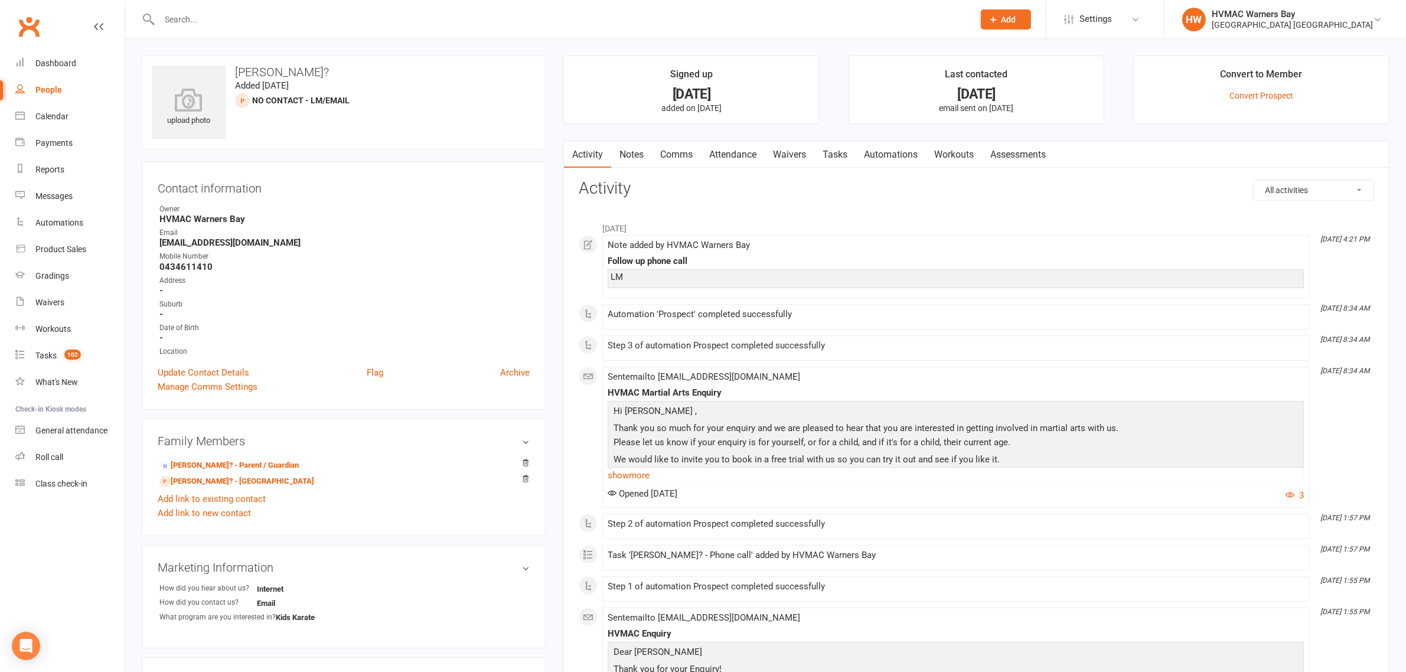
click at [630, 143] on link "Notes" at bounding box center [631, 154] width 41 height 27
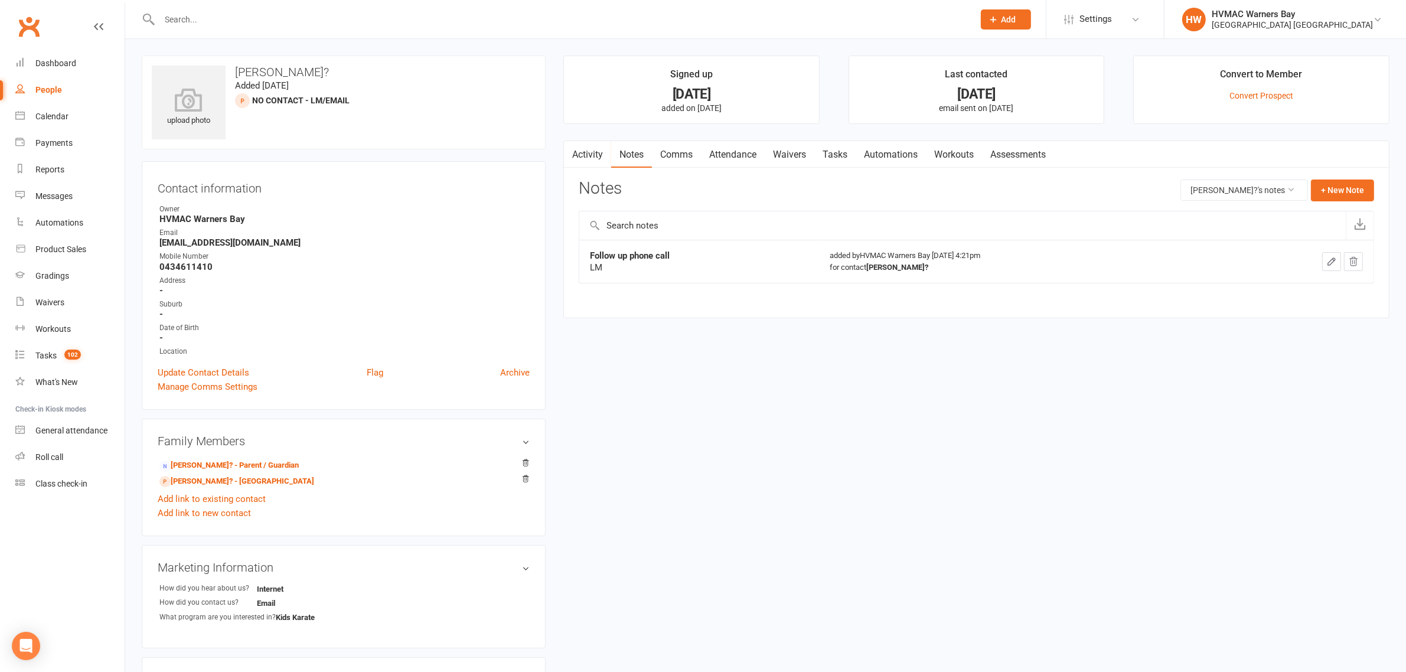
click at [728, 149] on link "Attendance" at bounding box center [733, 154] width 64 height 27
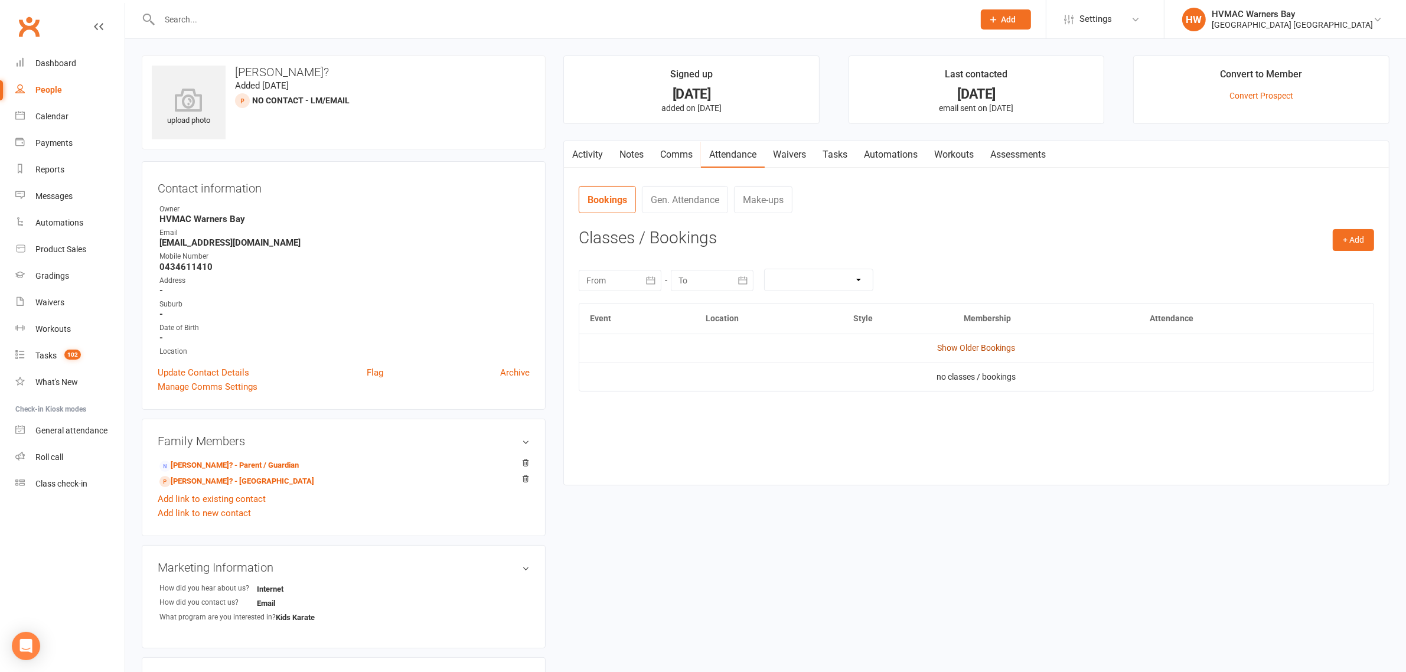
click at [978, 353] on link "Show Older Bookings" at bounding box center [977, 347] width 78 height 9
click at [302, 22] on input "text" at bounding box center [561, 19] width 810 height 17
click at [621, 158] on link "Notes" at bounding box center [631, 154] width 41 height 27
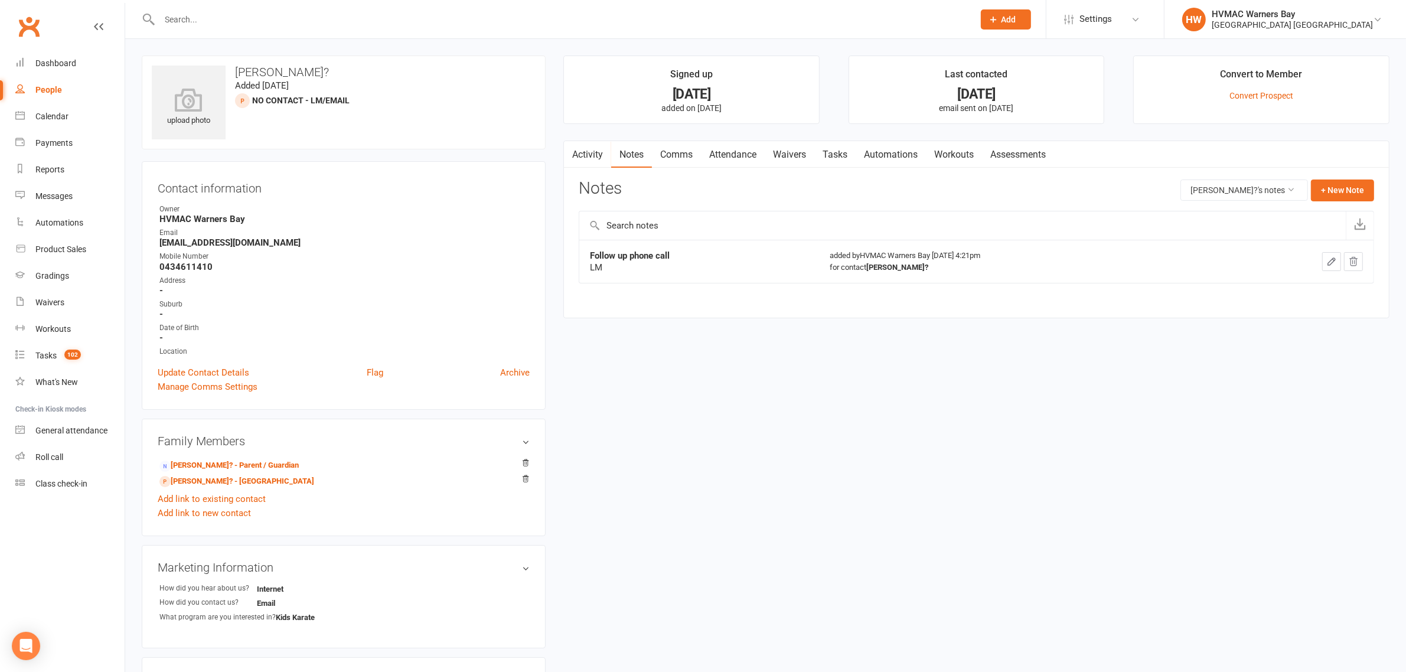
click at [743, 149] on link "Attendance" at bounding box center [733, 154] width 64 height 27
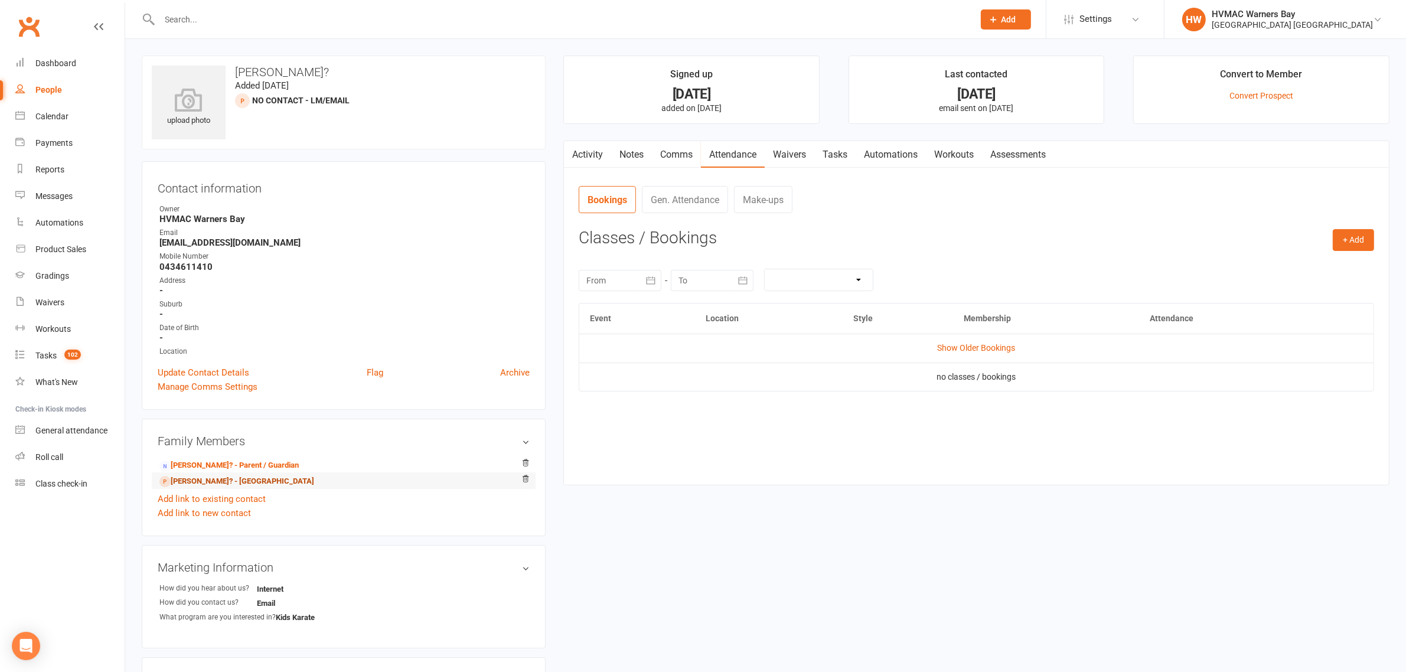
click at [182, 483] on link "[PERSON_NAME]? - [GEOGRAPHIC_DATA]" at bounding box center [236, 481] width 155 height 12
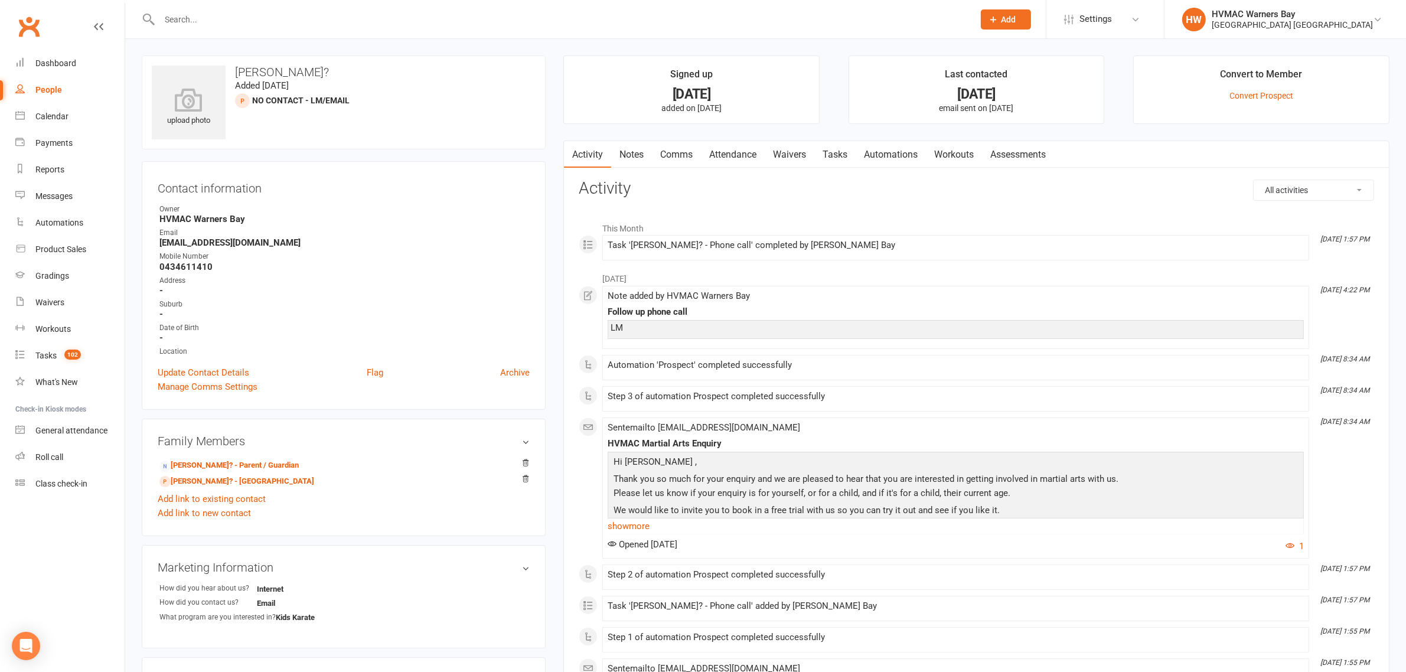
click at [623, 154] on link "Notes" at bounding box center [631, 154] width 41 height 27
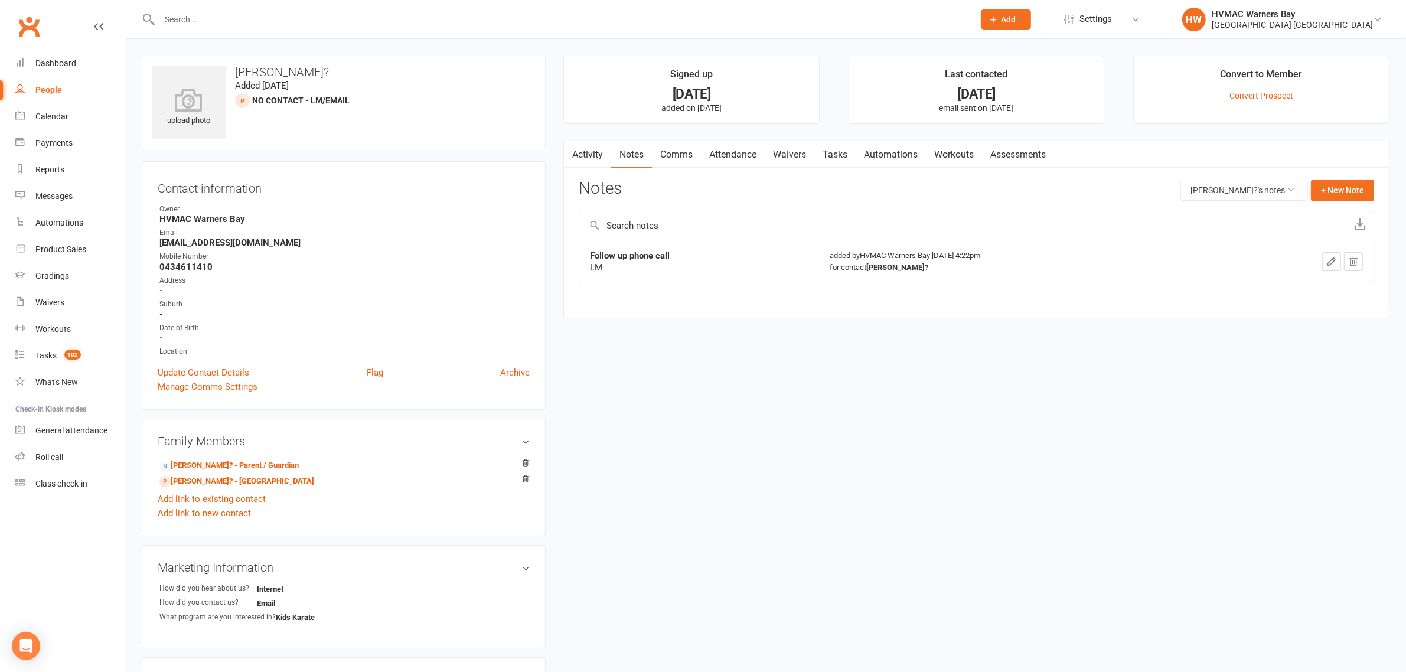
click at [735, 154] on link "Attendance" at bounding box center [733, 154] width 64 height 27
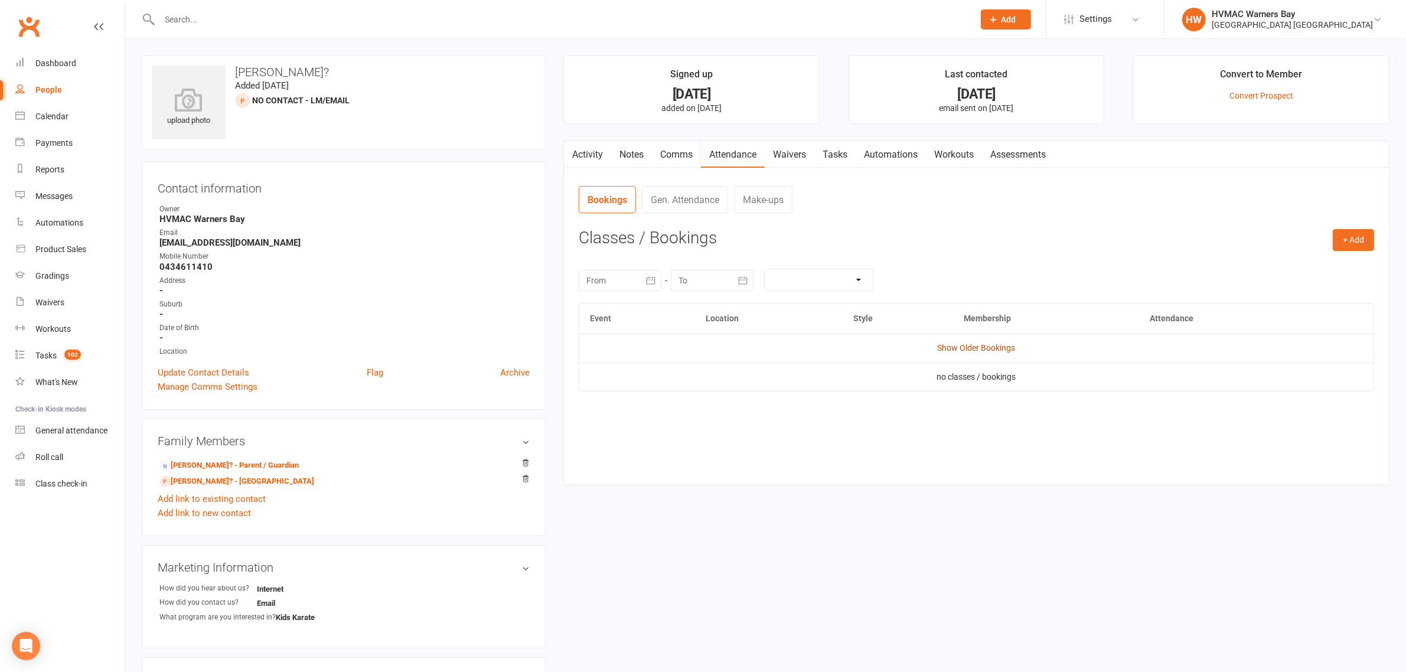
click at [993, 353] on link "Show Older Bookings" at bounding box center [977, 347] width 78 height 9
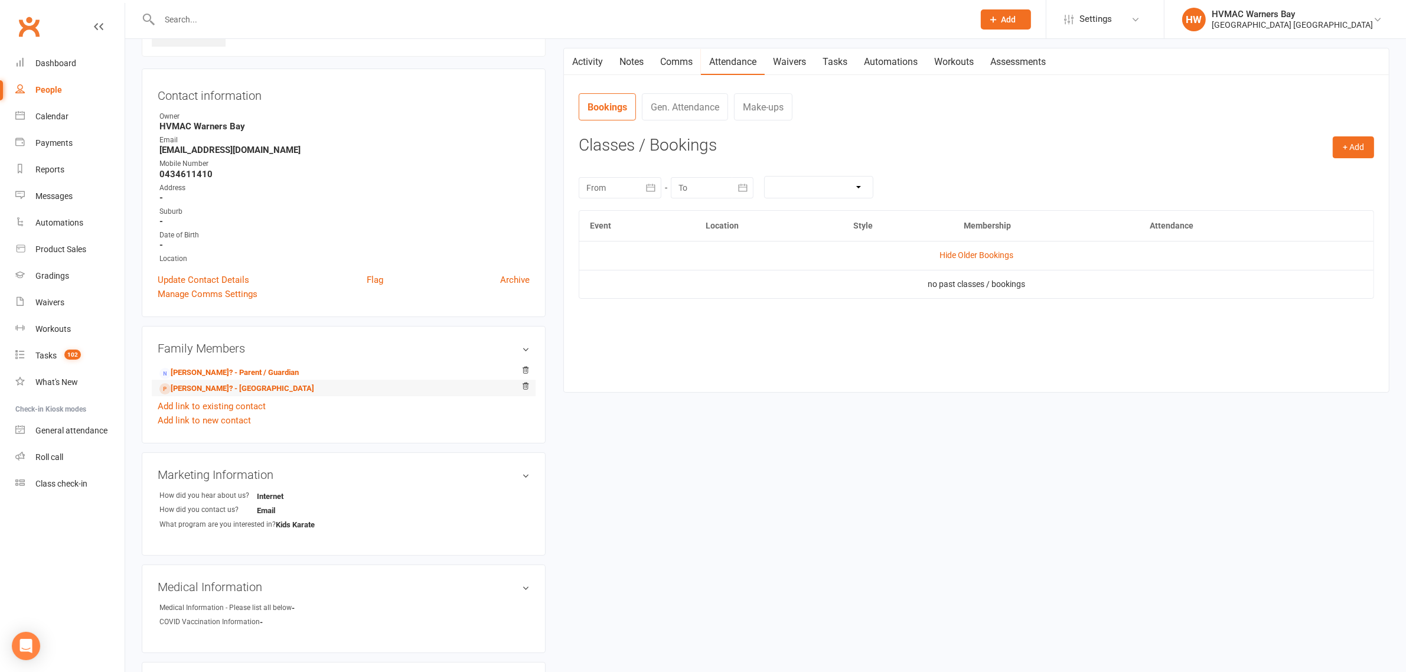
scroll to position [221, 0]
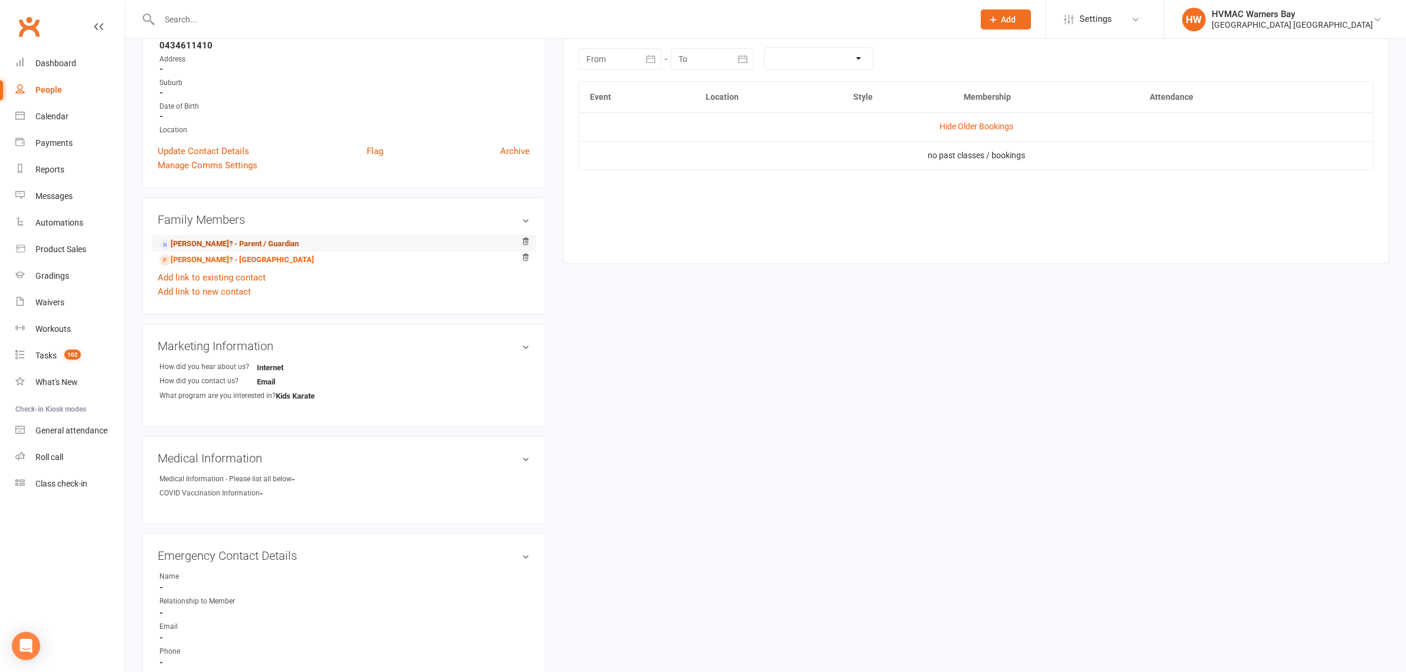
click at [207, 243] on link "[PERSON_NAME]? - Parent / Guardian" at bounding box center [228, 244] width 139 height 12
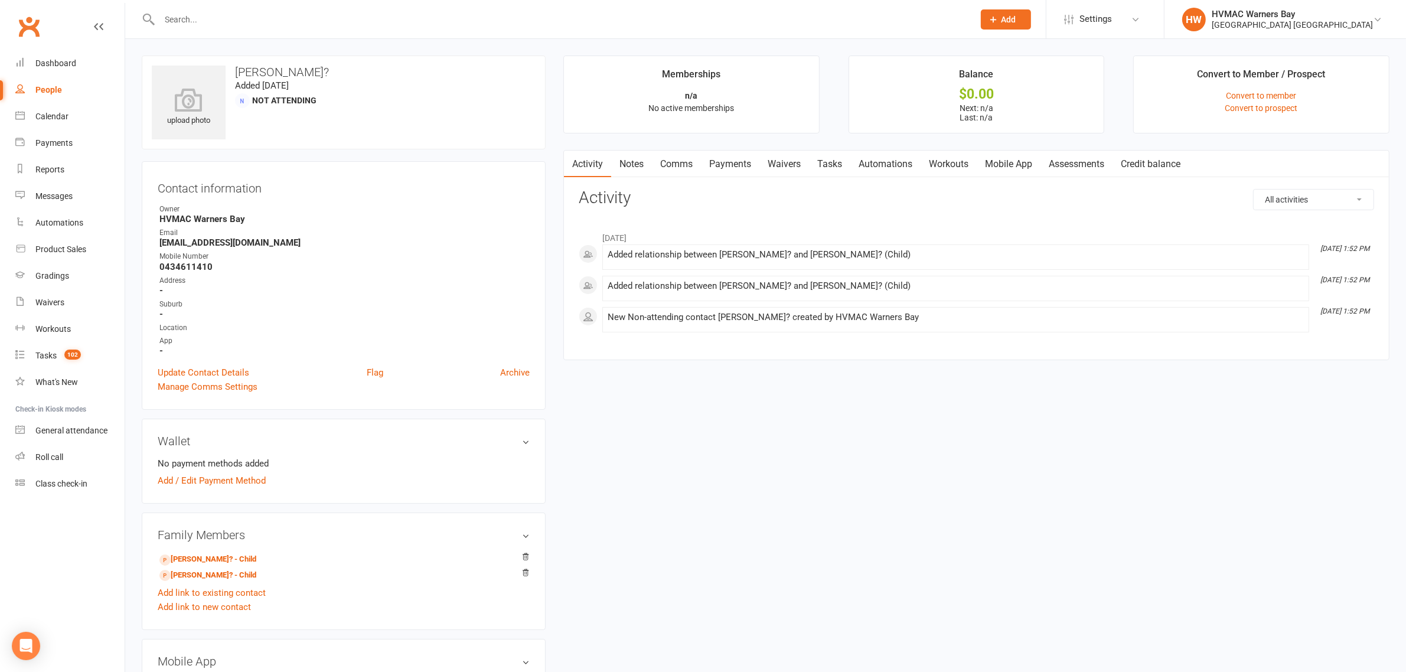
click at [625, 164] on link "Notes" at bounding box center [631, 164] width 41 height 27
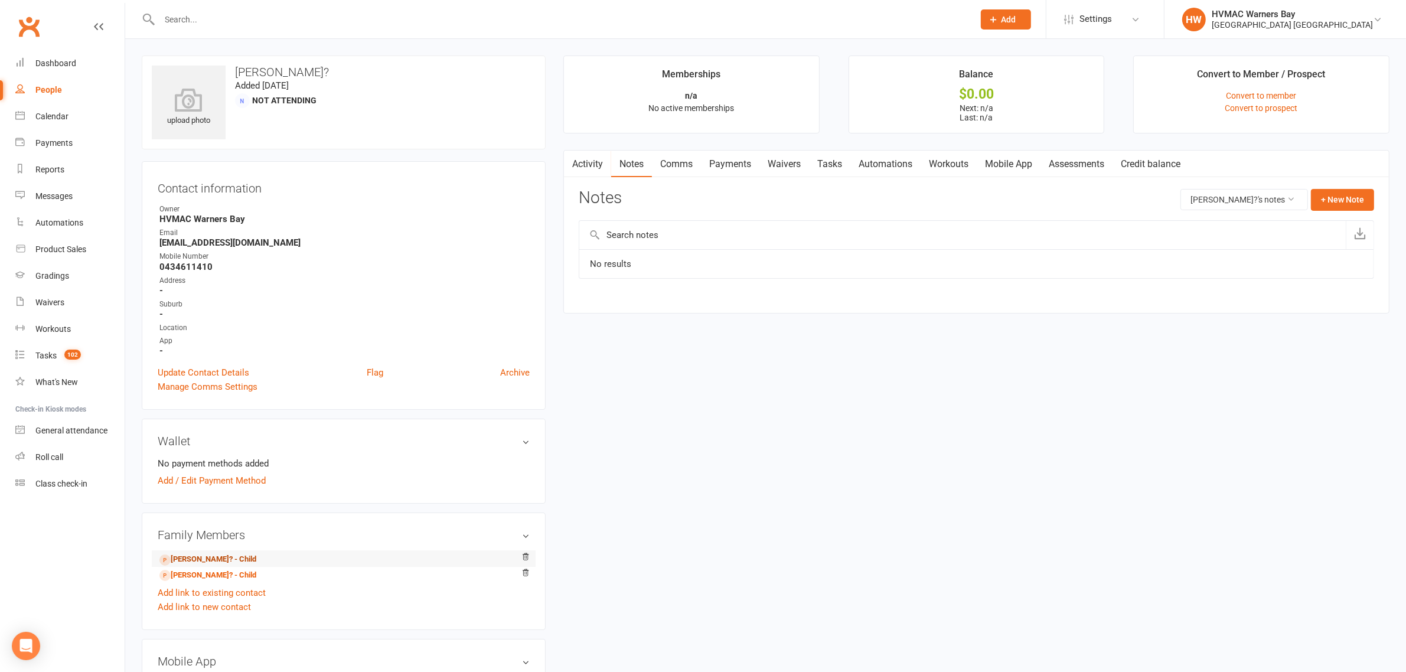
click at [169, 557] on span at bounding box center [164, 559] width 11 height 11
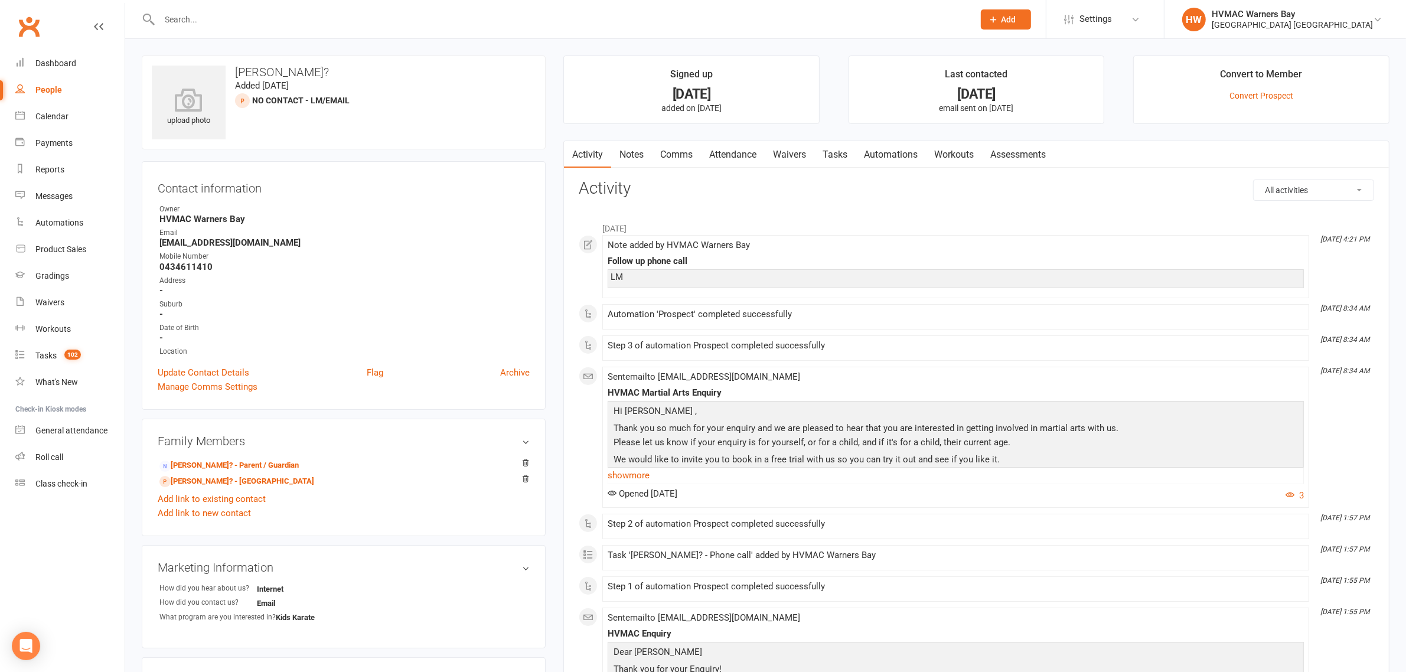
click at [616, 155] on link "Notes" at bounding box center [631, 154] width 41 height 27
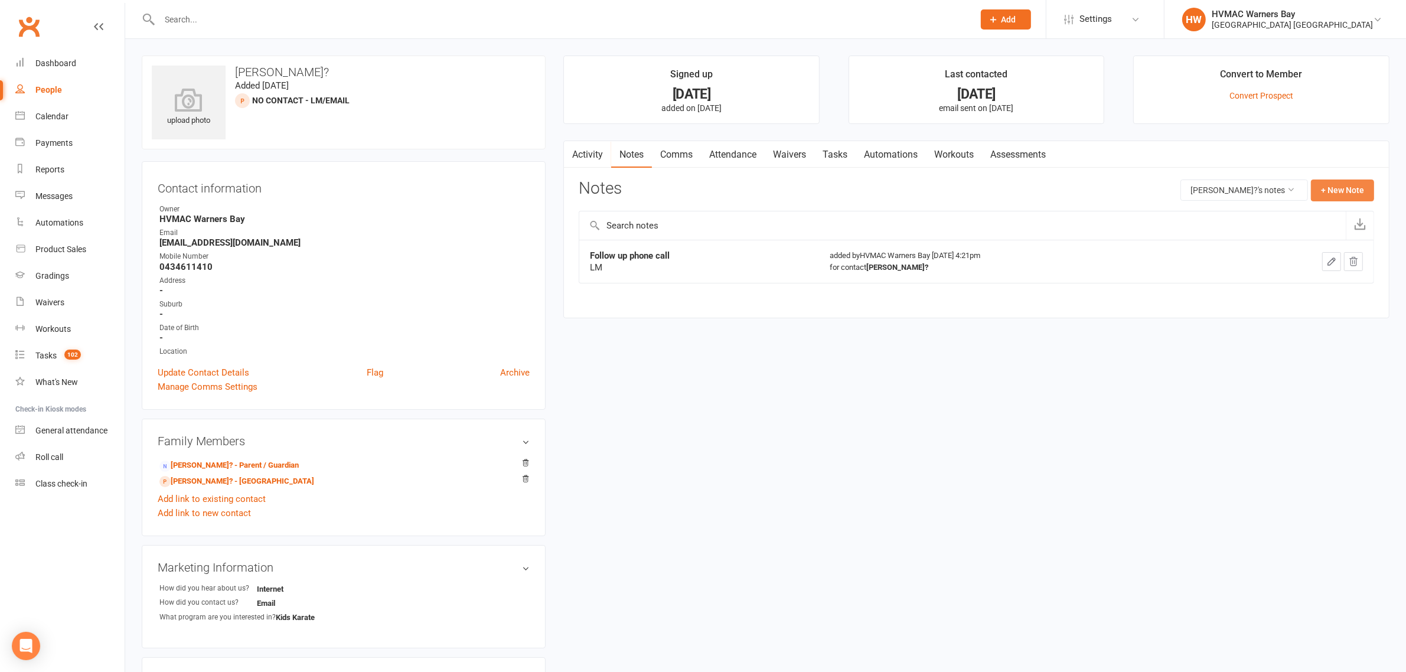
click at [1362, 187] on button "+ New Note" at bounding box center [1342, 190] width 63 height 21
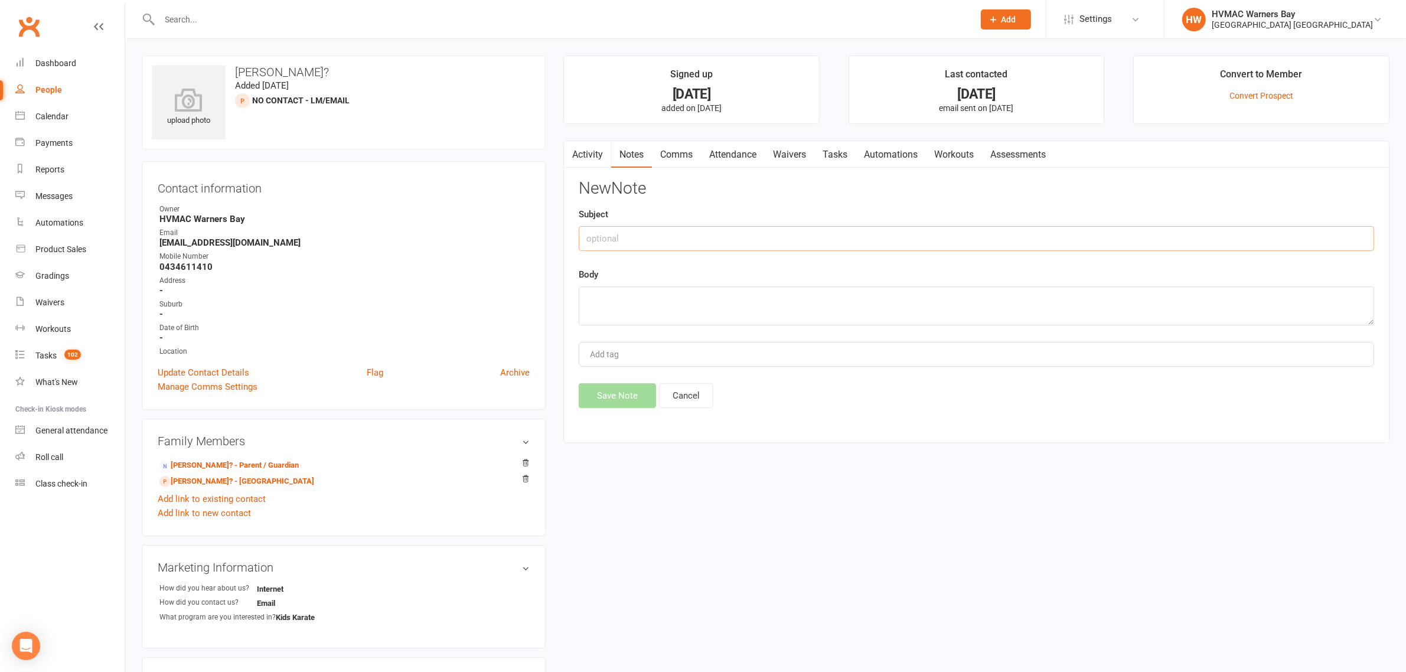
click at [736, 237] on input "text" at bounding box center [976, 238] width 795 height 25
type input "Called"
click at [655, 304] on textarea at bounding box center [976, 305] width 795 height 39
type textarea "Left a message. ~[PERSON_NAME]"
click at [606, 397] on button "Save Note" at bounding box center [617, 395] width 77 height 25
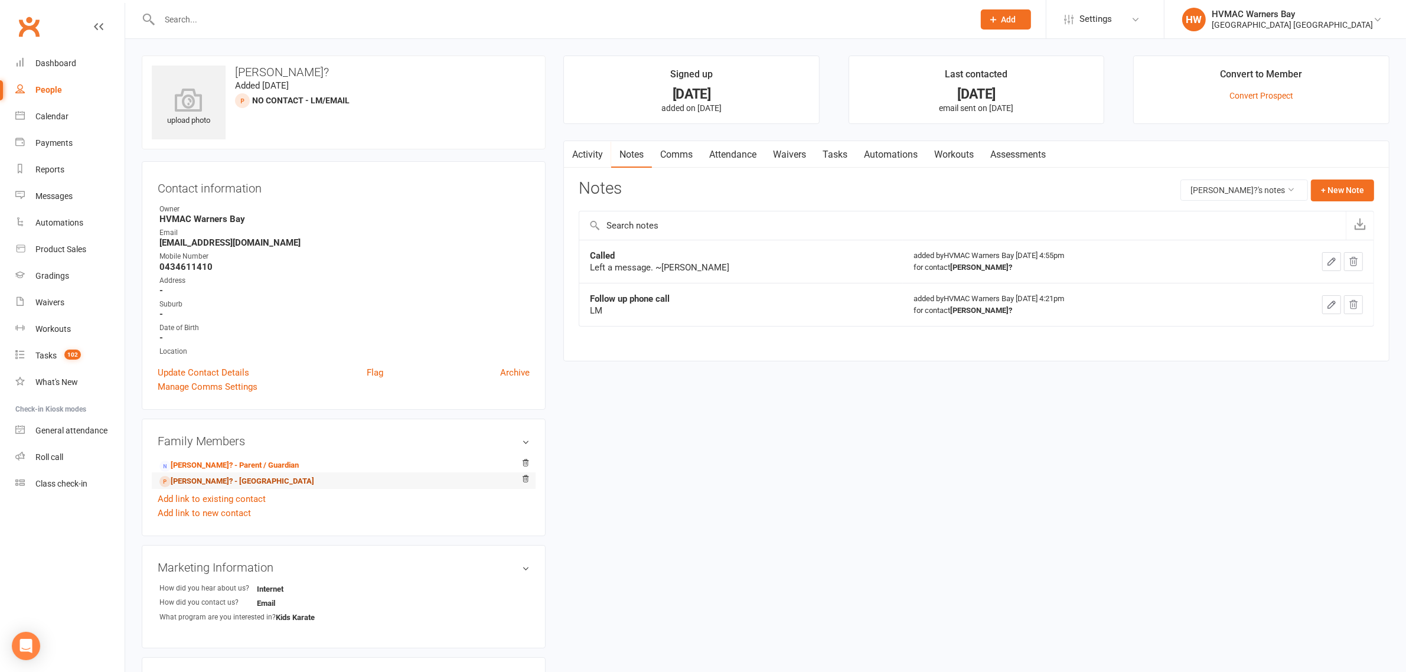
click at [178, 483] on link "[PERSON_NAME]? - [GEOGRAPHIC_DATA]" at bounding box center [236, 481] width 155 height 12
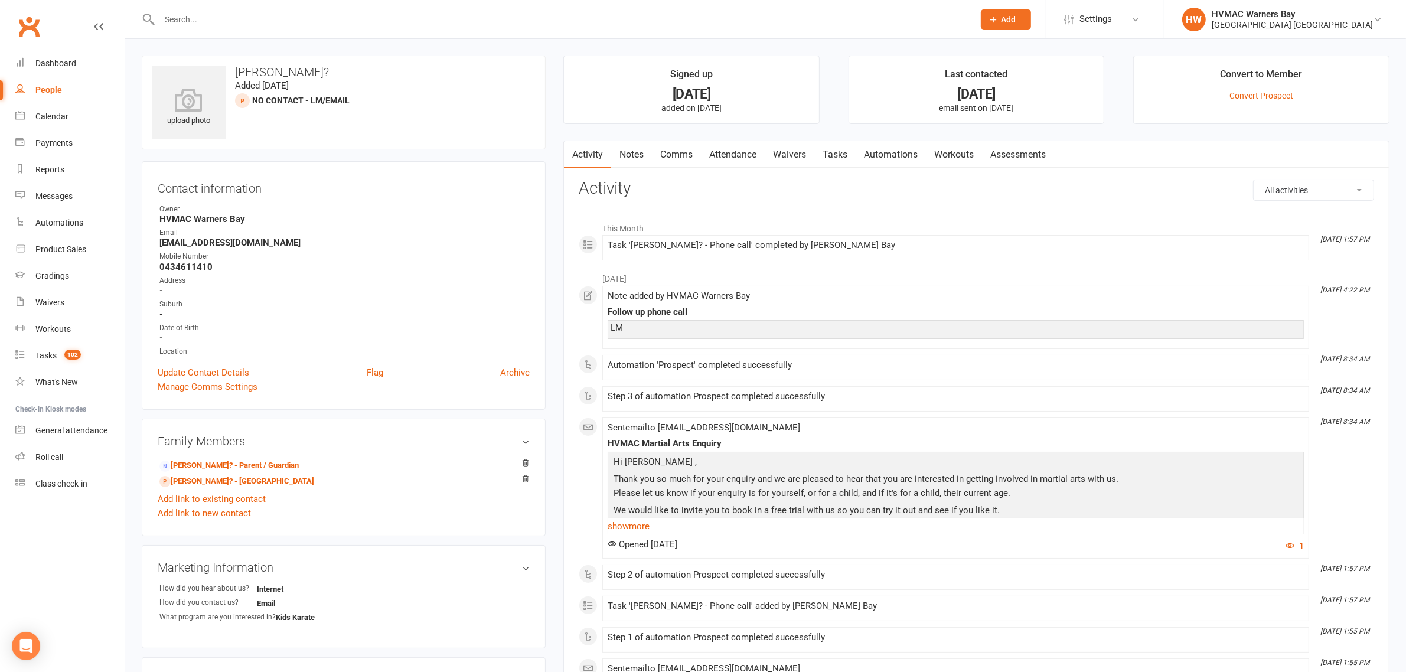
click at [616, 148] on link "Notes" at bounding box center [631, 154] width 41 height 27
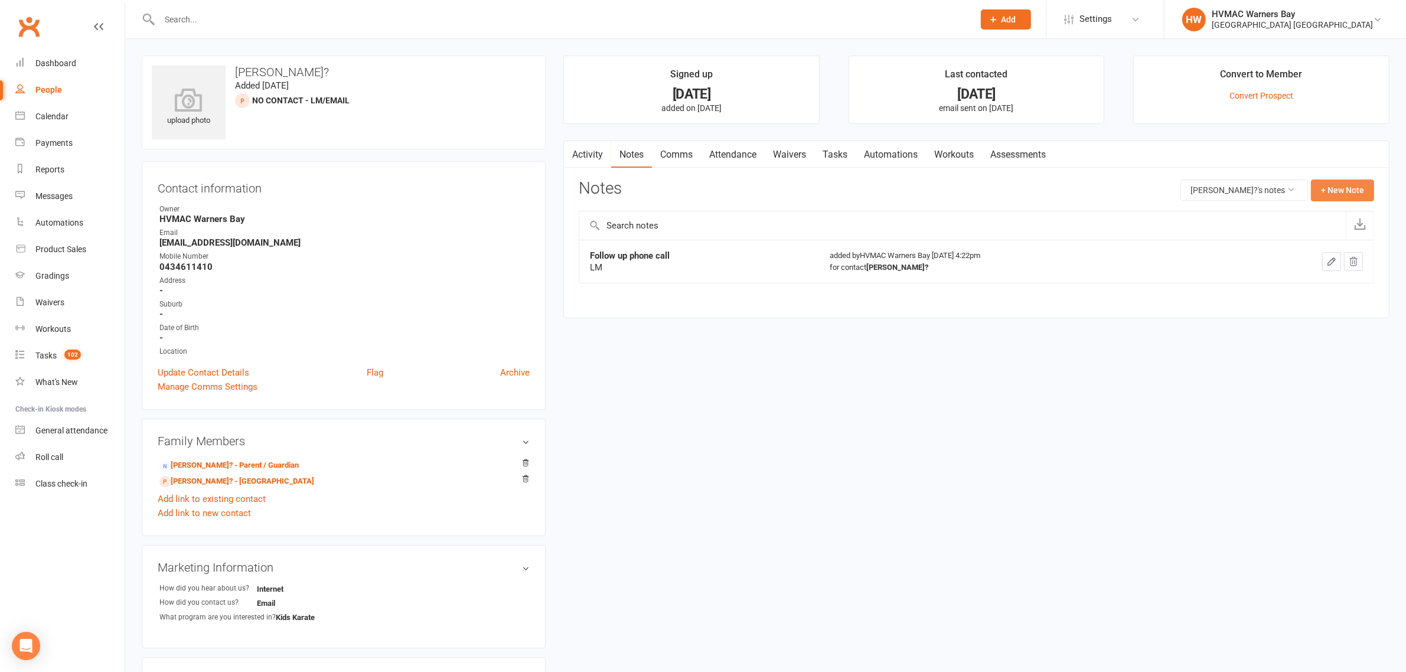
click at [1329, 189] on button "+ New Note" at bounding box center [1342, 190] width 63 height 21
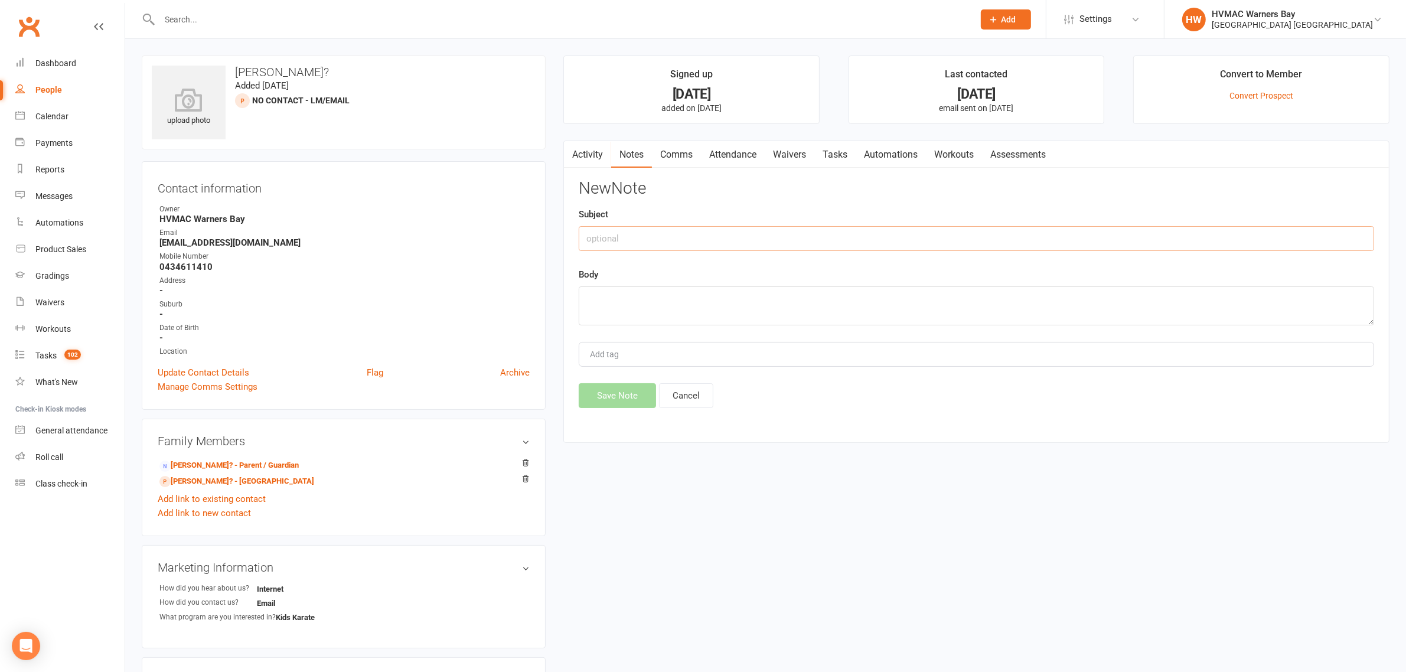
click at [702, 240] on input "text" at bounding box center [976, 238] width 795 height 25
type input "Called"
click at [640, 306] on textarea at bounding box center [976, 305] width 795 height 39
type textarea "Left a message. ~[PERSON_NAME]"
click at [615, 397] on button "Save Note" at bounding box center [617, 395] width 77 height 25
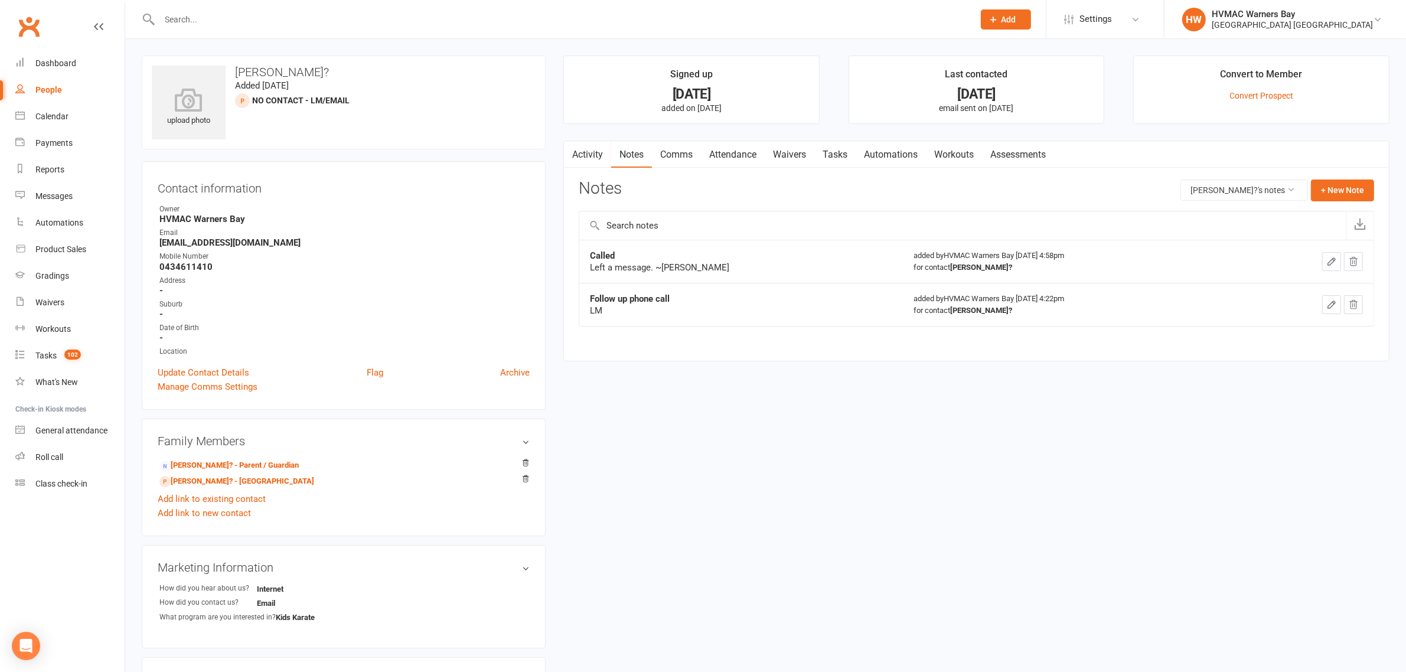
click at [305, 19] on input "text" at bounding box center [561, 19] width 810 height 17
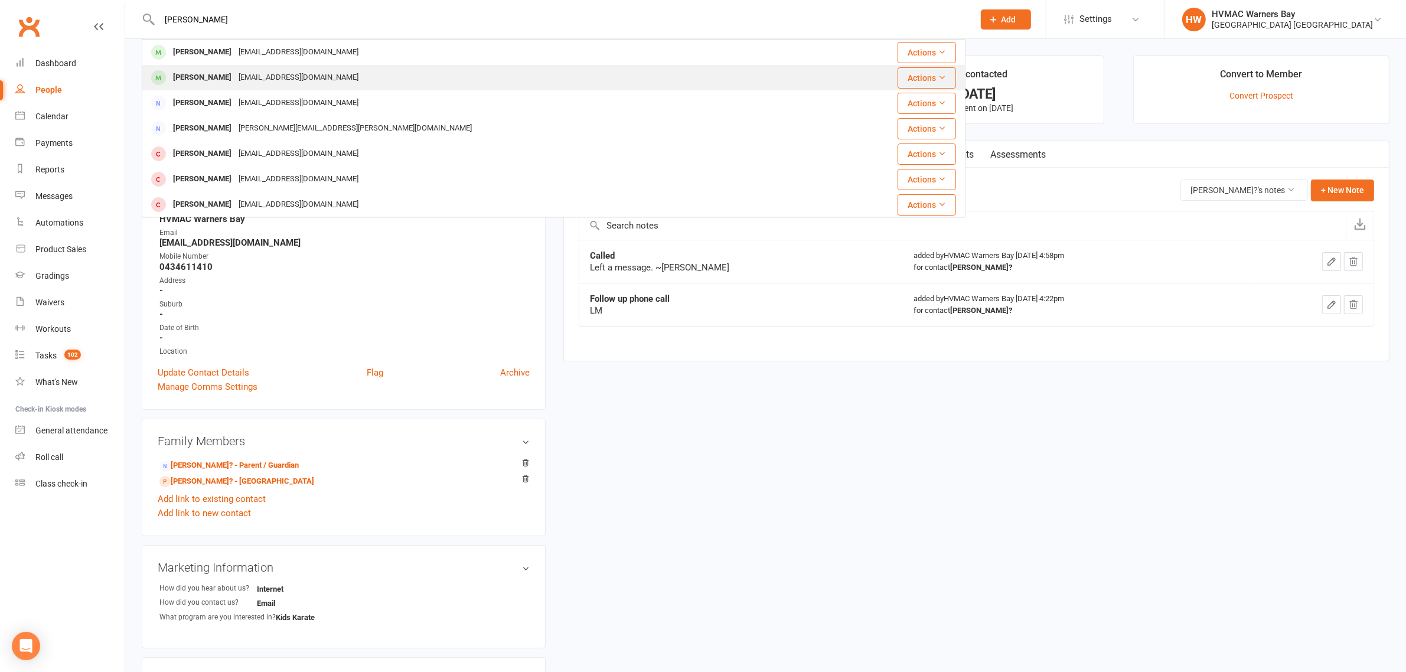
type input "[PERSON_NAME]"
click at [284, 69] on div "[EMAIL_ADDRESS][DOMAIN_NAME]" at bounding box center [298, 77] width 127 height 17
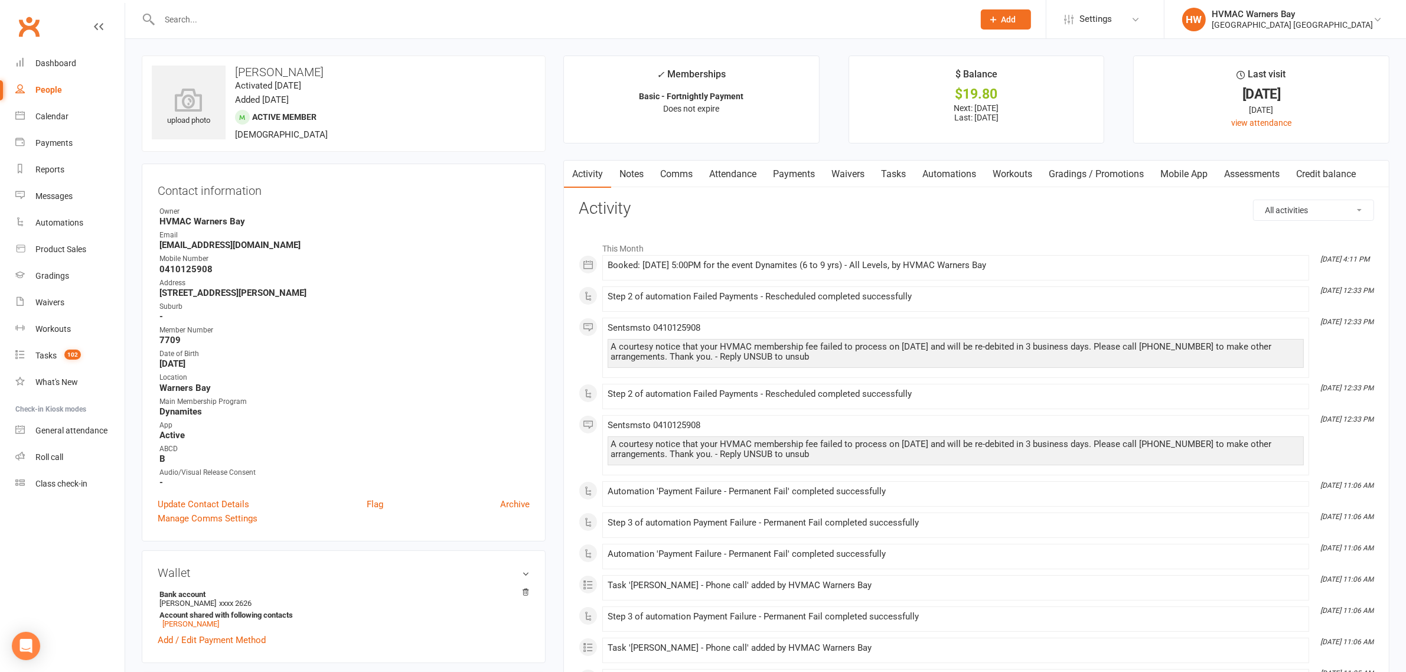
click at [800, 179] on link "Payments" at bounding box center [794, 174] width 58 height 27
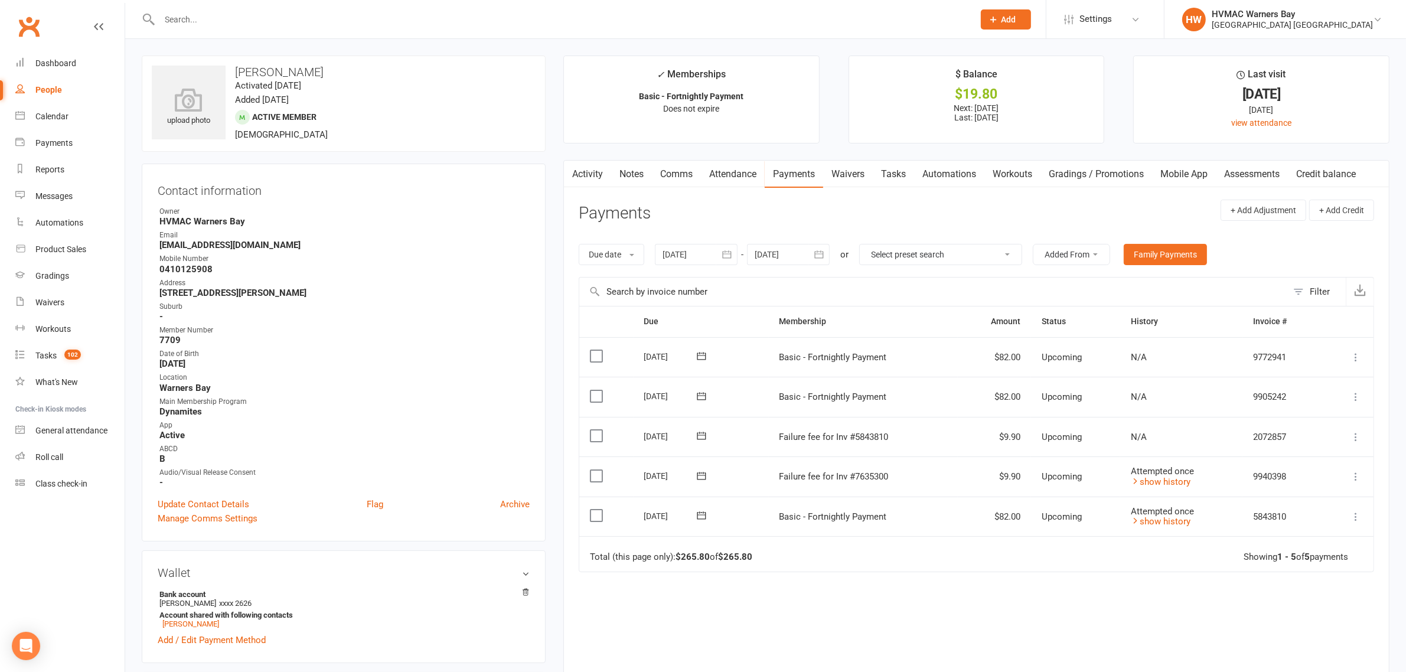
click at [281, 13] on input "text" at bounding box center [561, 19] width 810 height 17
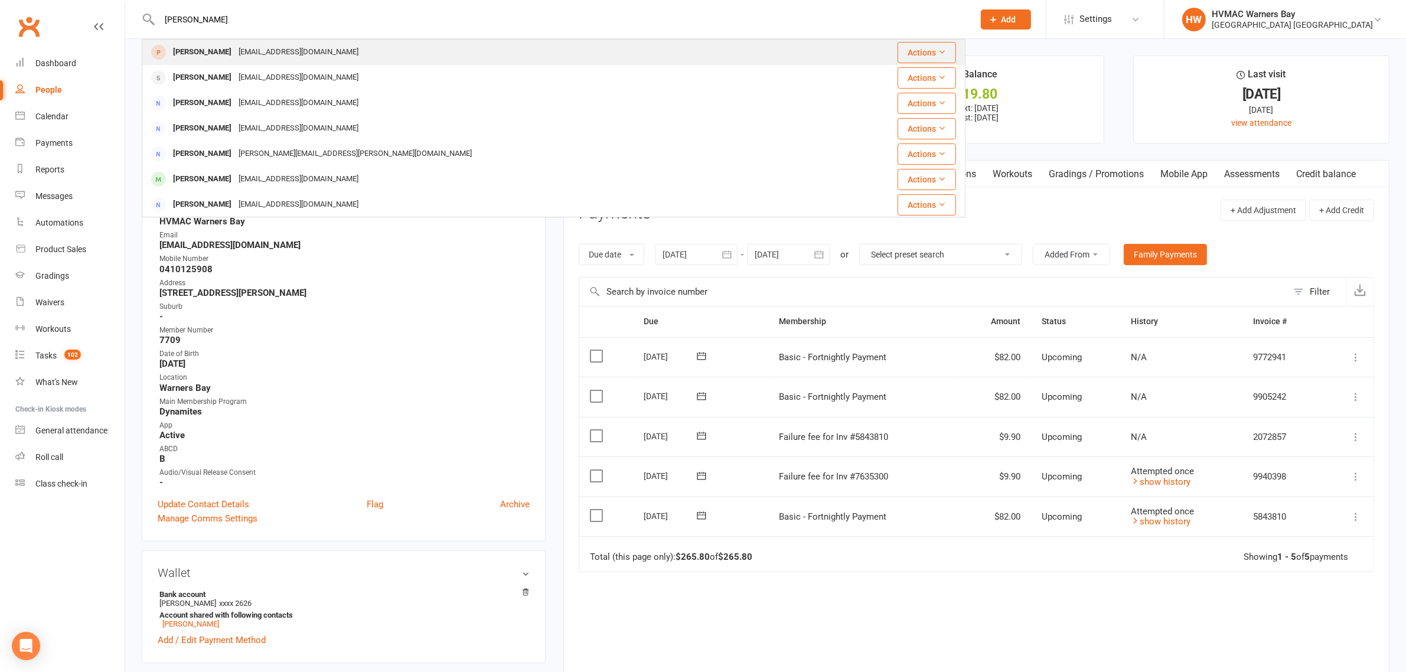
type input "[PERSON_NAME]"
click at [237, 49] on div "[EMAIL_ADDRESS][DOMAIN_NAME]" at bounding box center [298, 52] width 127 height 17
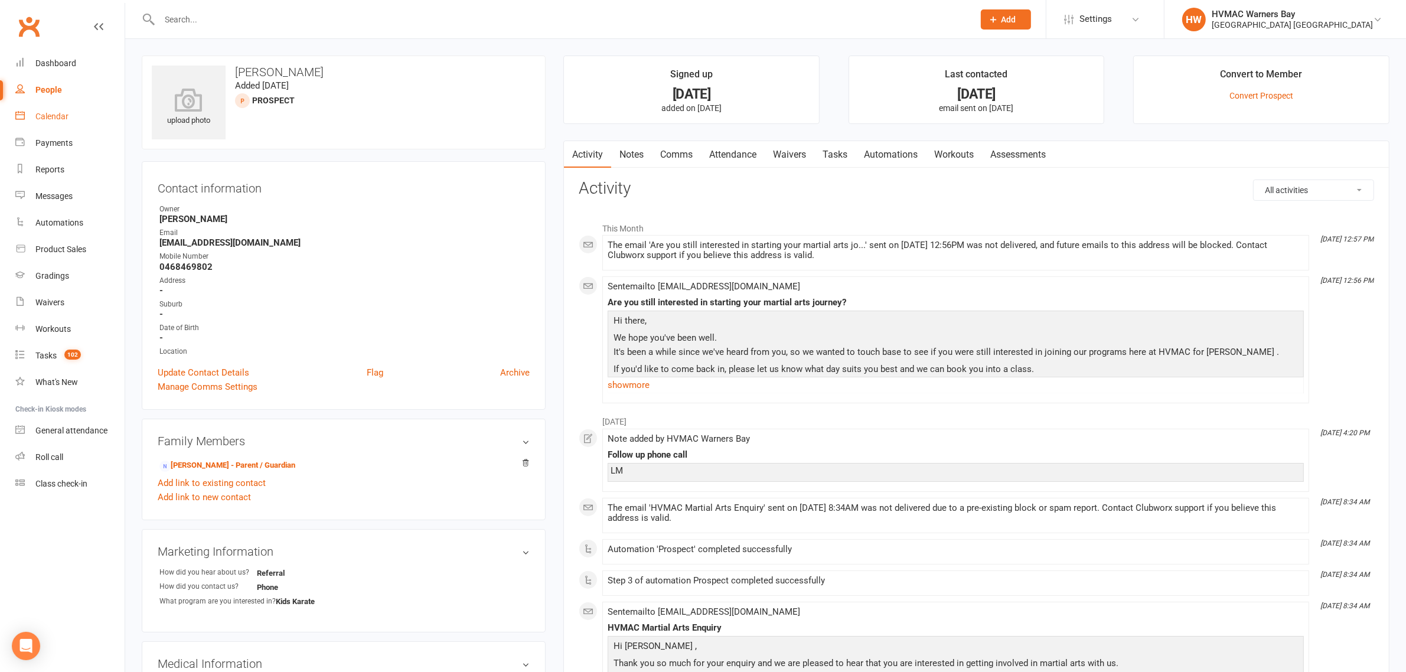
click at [67, 124] on link "Calendar" at bounding box center [69, 116] width 109 height 27
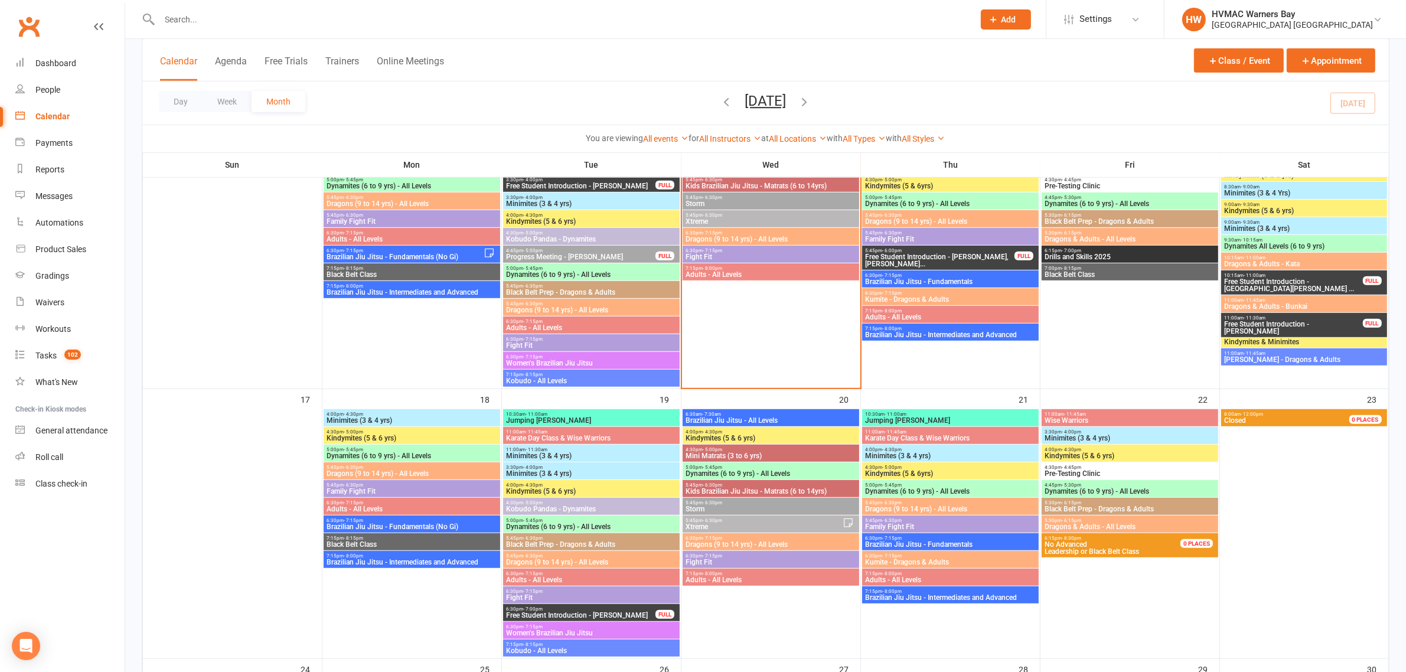
scroll to position [886, 0]
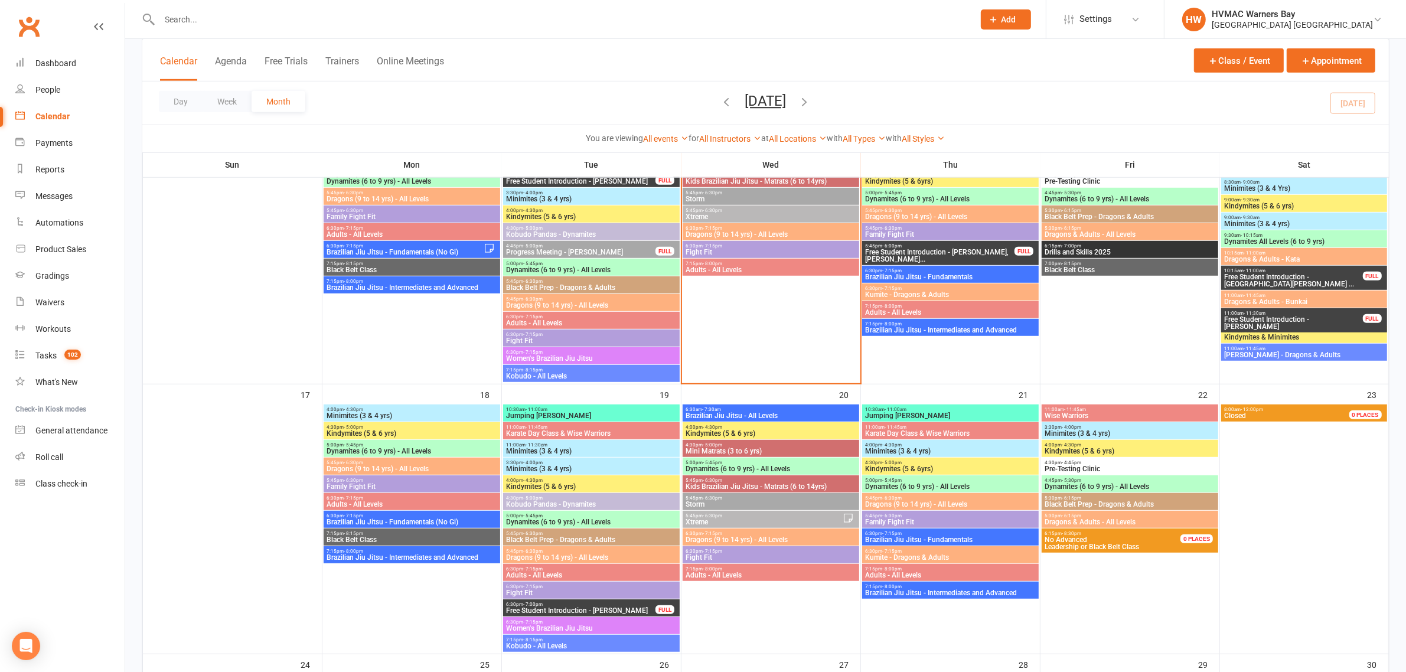
click at [425, 412] on span "Minimites (3 & 4 yrs)" at bounding box center [412, 415] width 172 height 7
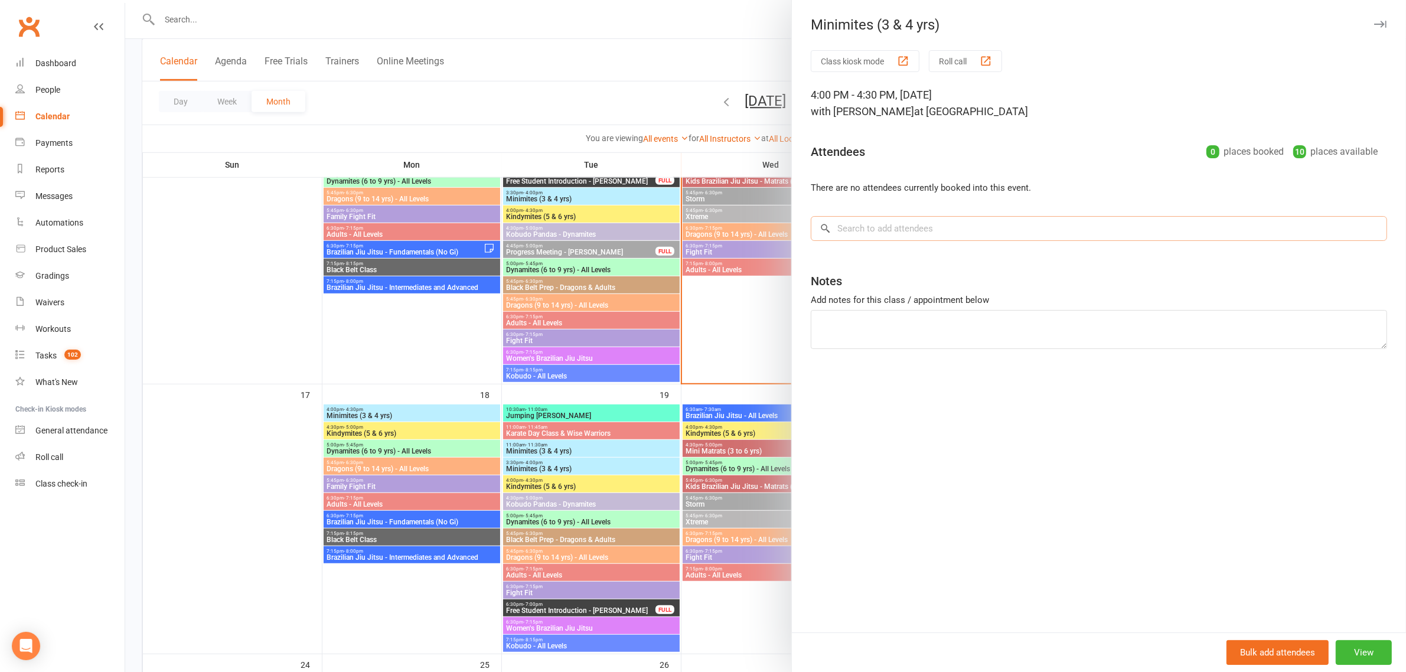
click at [896, 224] on input "search" at bounding box center [1099, 228] width 576 height 25
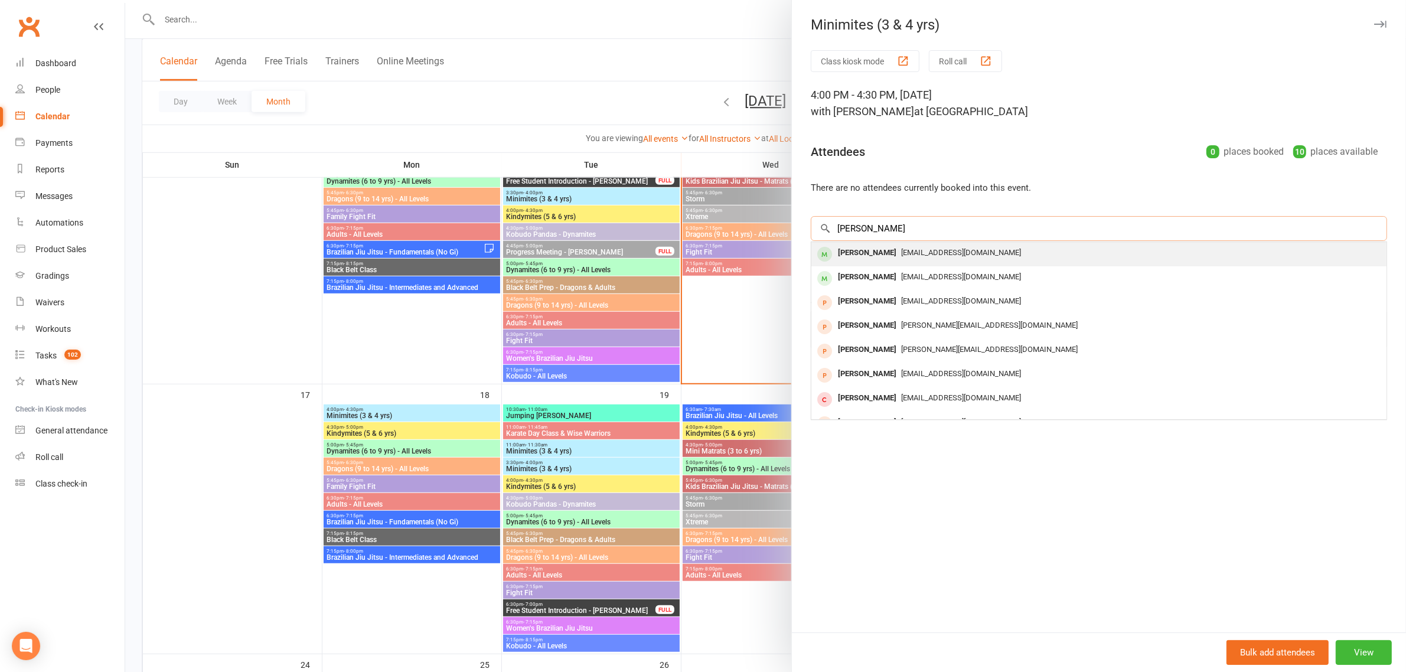
type input "[PERSON_NAME]"
click at [872, 256] on div "[PERSON_NAME]" at bounding box center [867, 252] width 68 height 17
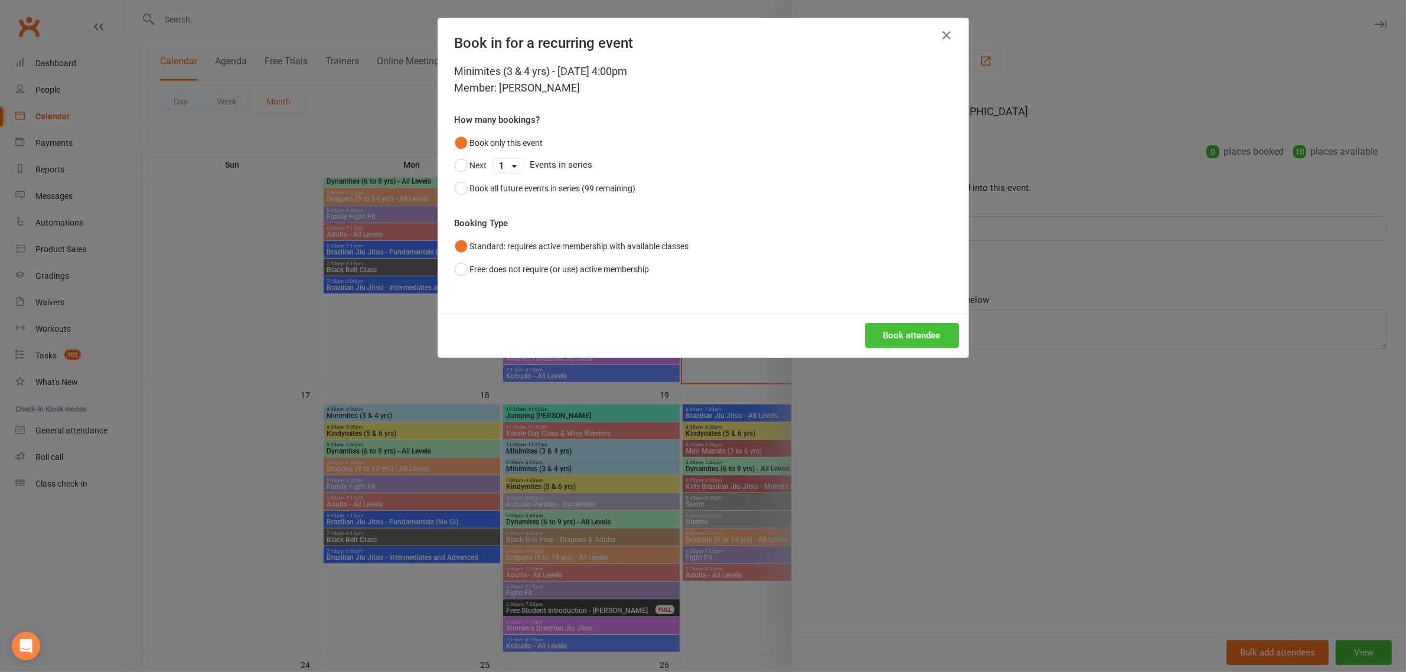
click at [902, 326] on button "Book attendee" at bounding box center [912, 335] width 94 height 25
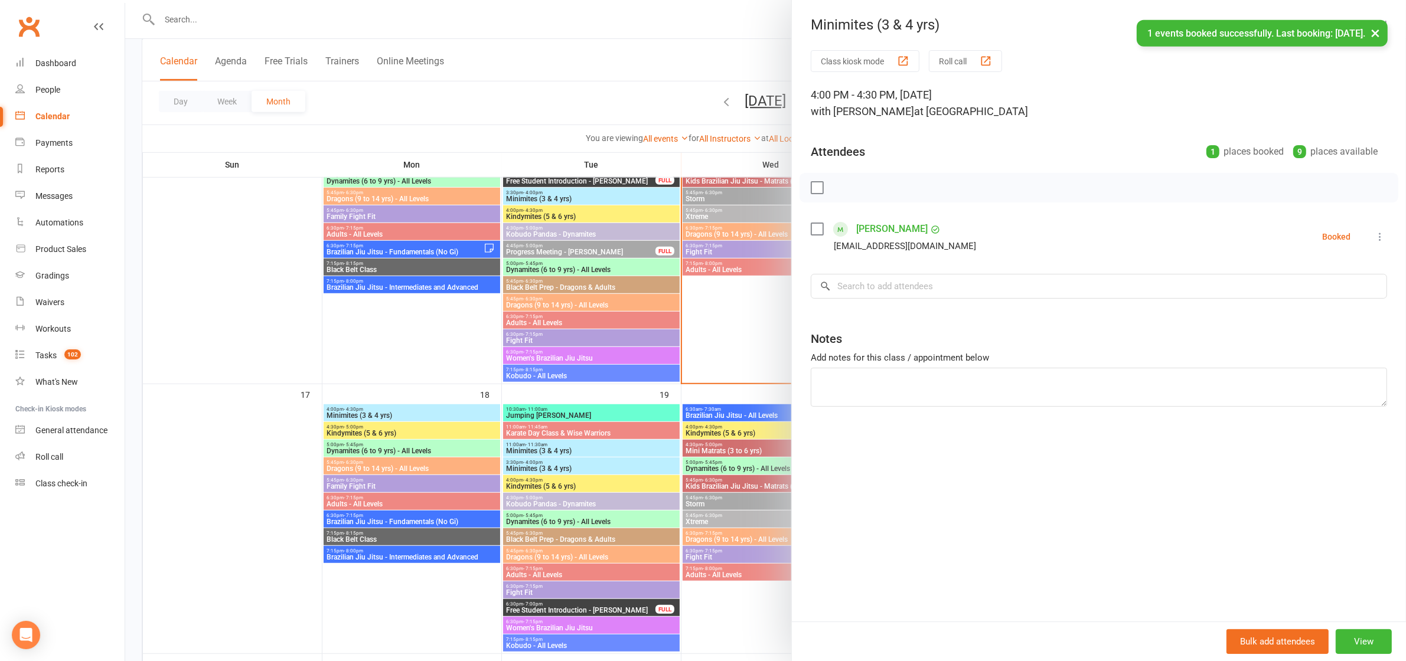
click at [595, 86] on div at bounding box center [765, 330] width 1281 height 661
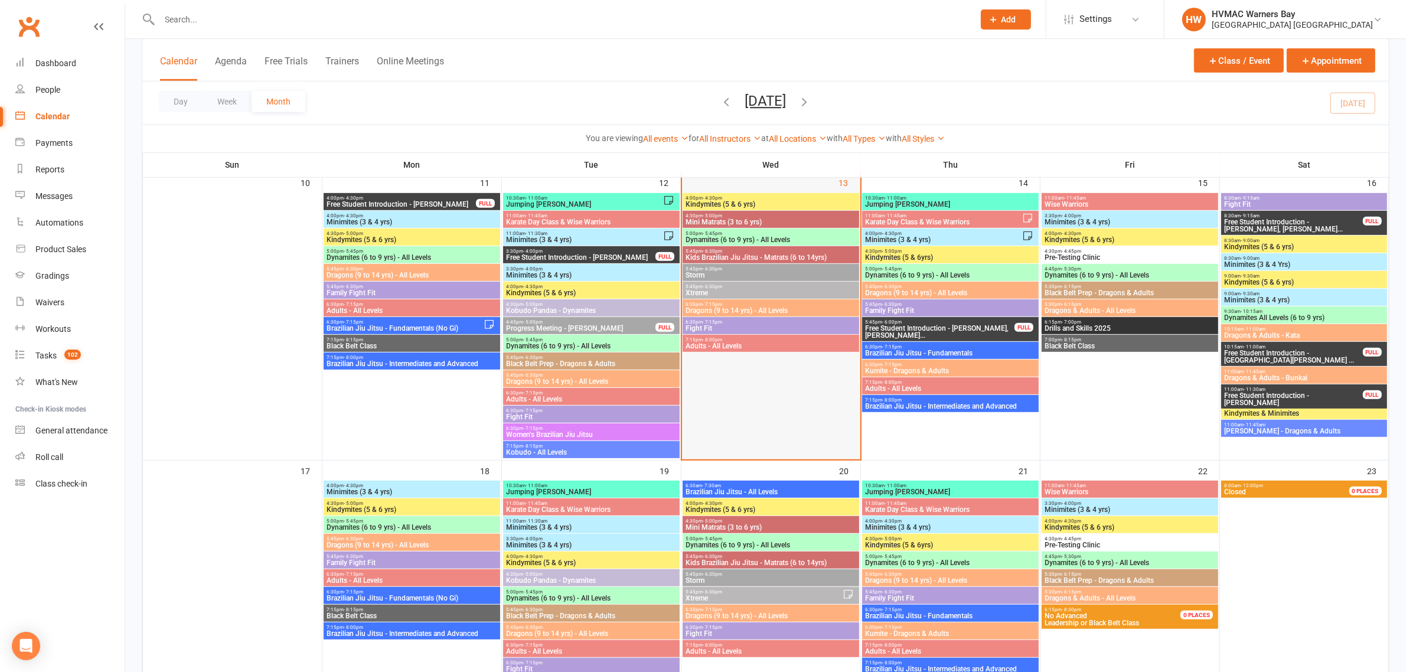
scroll to position [738, 0]
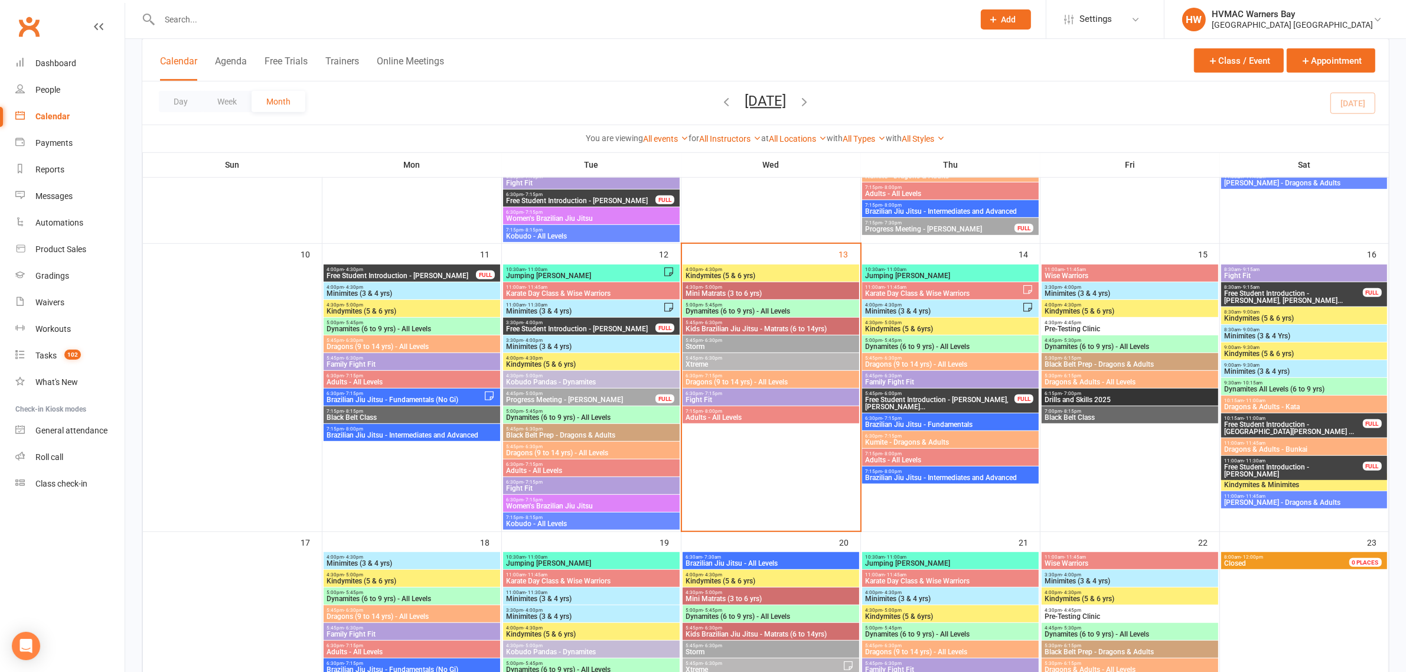
click at [730, 303] on span "5:00pm - 5:45pm" at bounding box center [771, 304] width 172 height 5
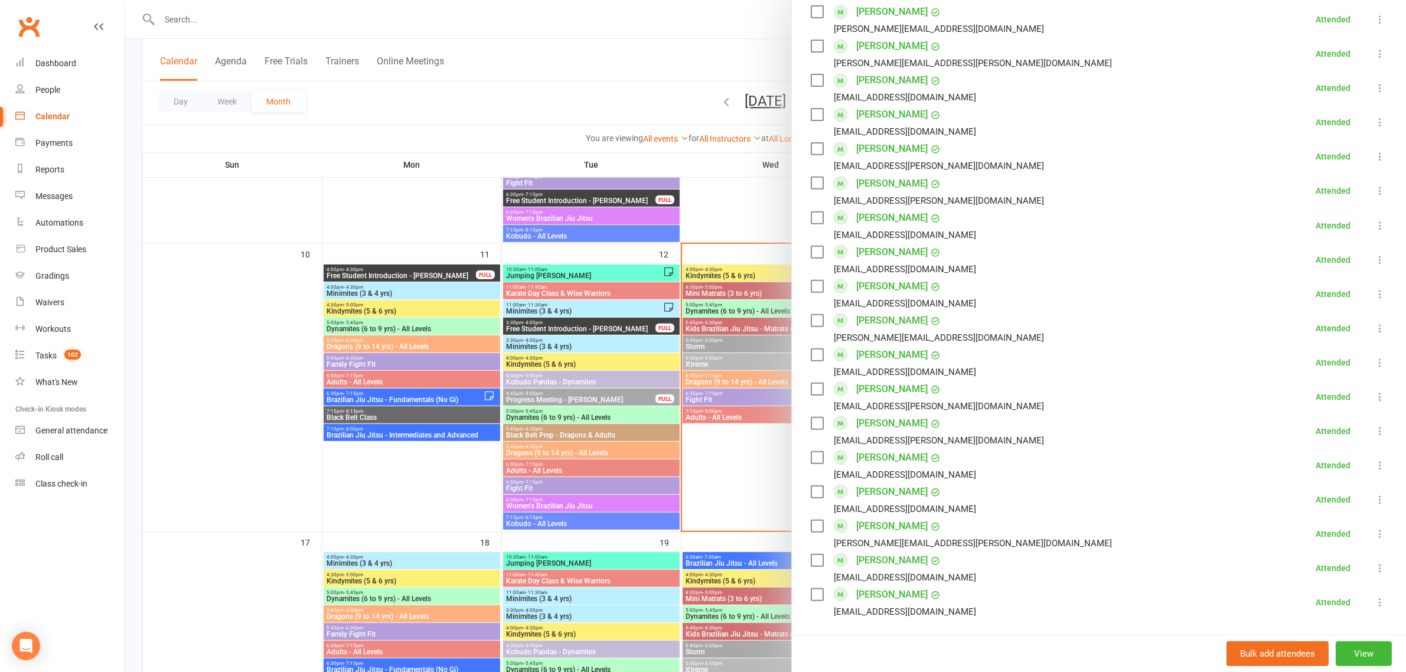
scroll to position [757, 0]
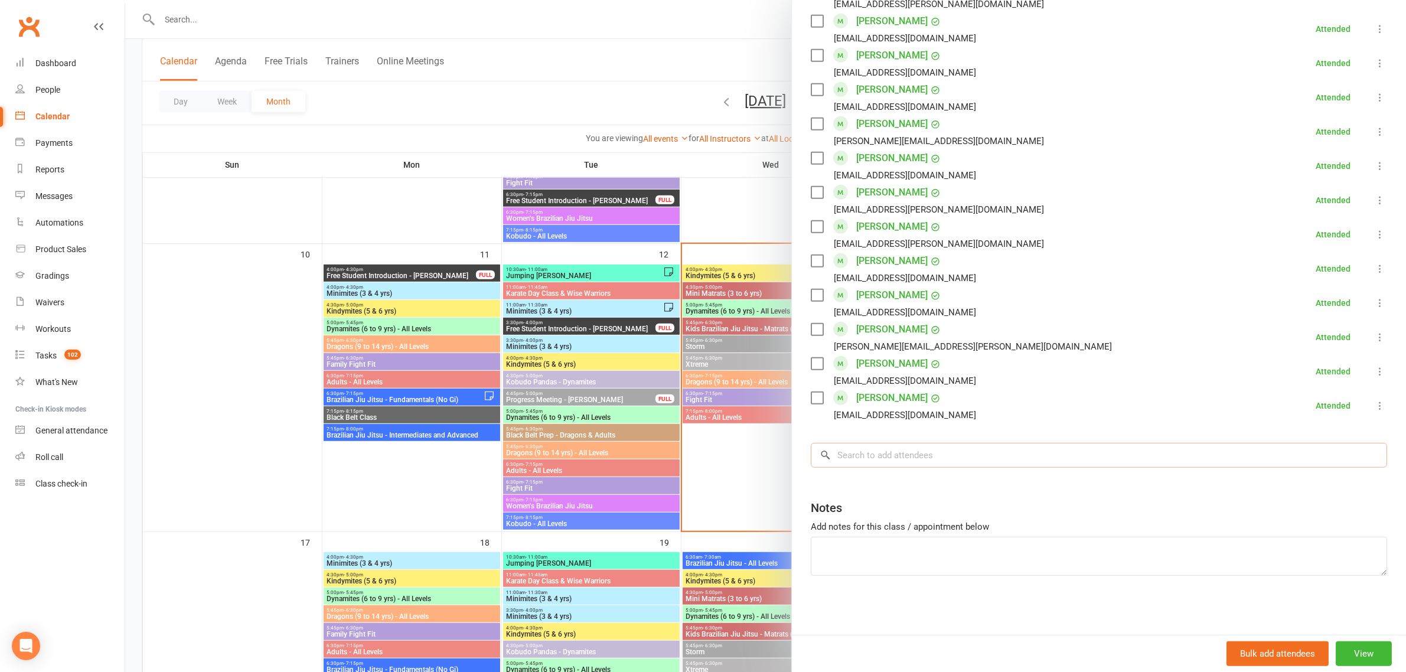
click at [926, 449] on input "search" at bounding box center [1099, 455] width 576 height 25
type input "r"
click at [730, 311] on div at bounding box center [765, 336] width 1281 height 672
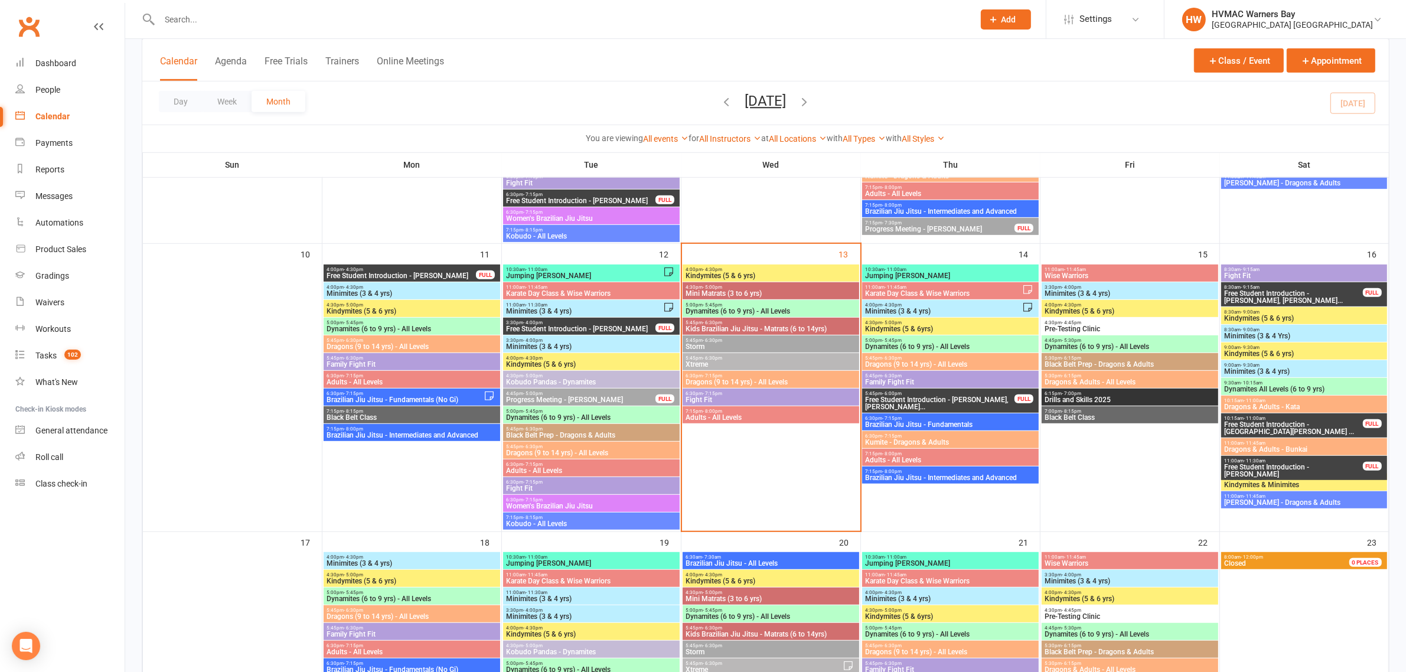
click at [727, 314] on span "Dynamites (6 to 9 yrs) - All Levels" at bounding box center [771, 311] width 172 height 7
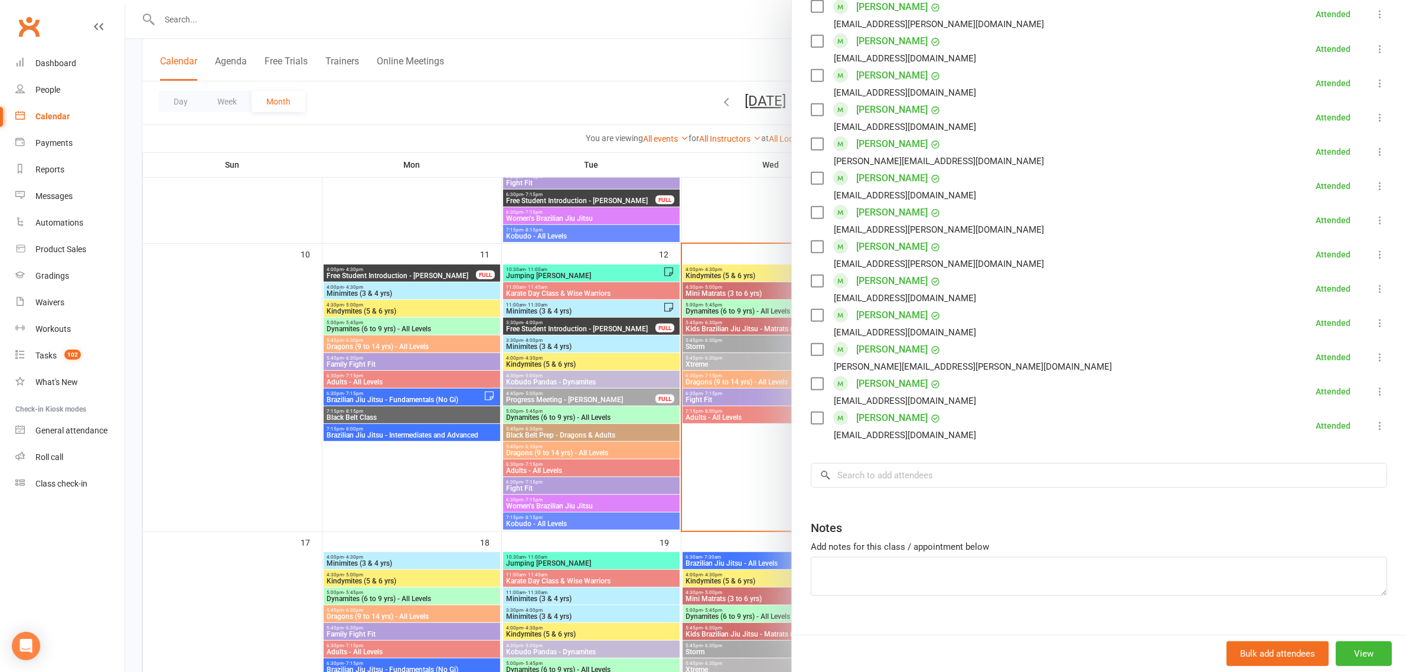
scroll to position [738, 0]
click at [937, 474] on input "search" at bounding box center [1099, 473] width 576 height 25
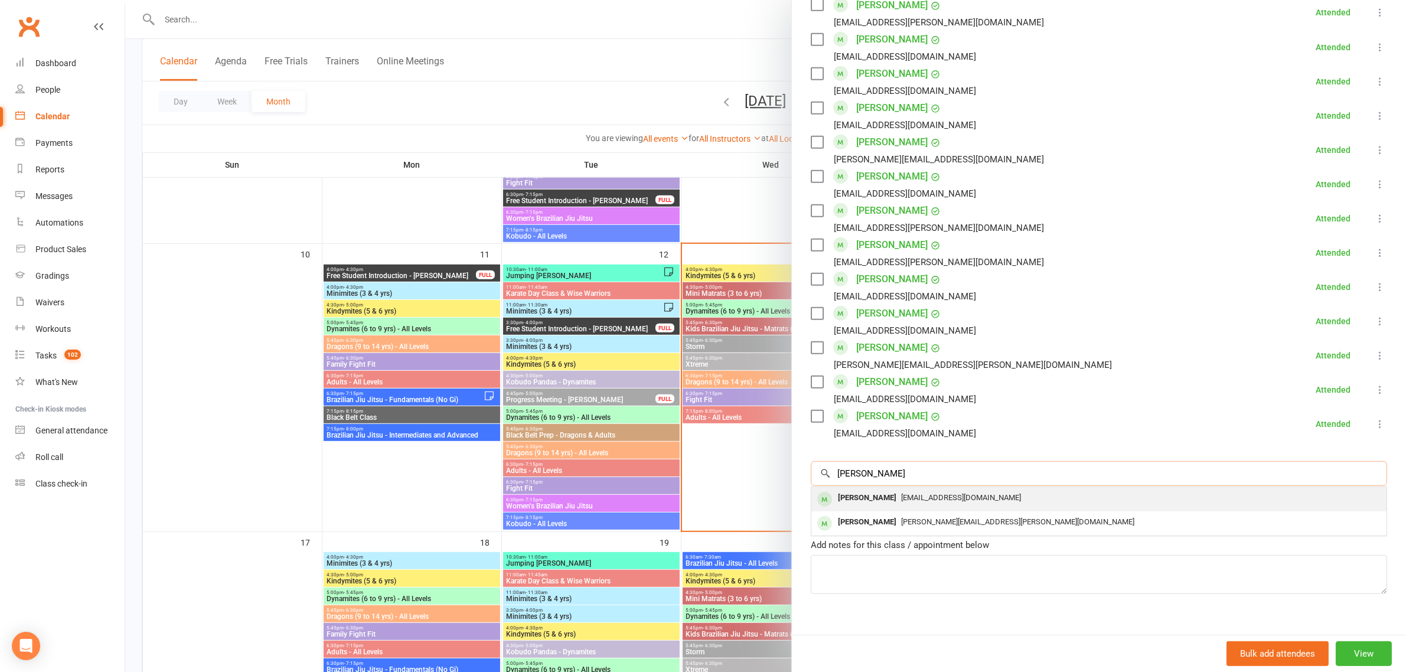
type input "[PERSON_NAME]"
click at [866, 503] on div "[PERSON_NAME]" at bounding box center [867, 498] width 68 height 17
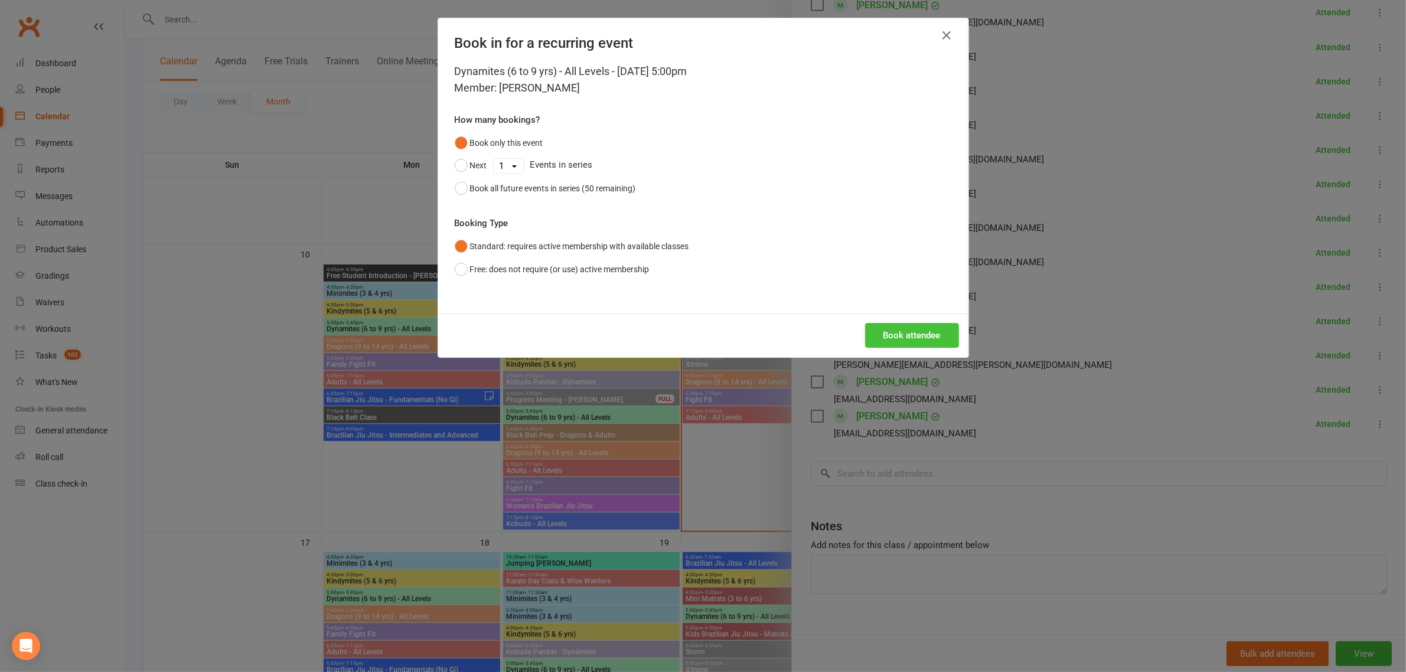
click at [930, 324] on button "Book attendee" at bounding box center [912, 335] width 94 height 25
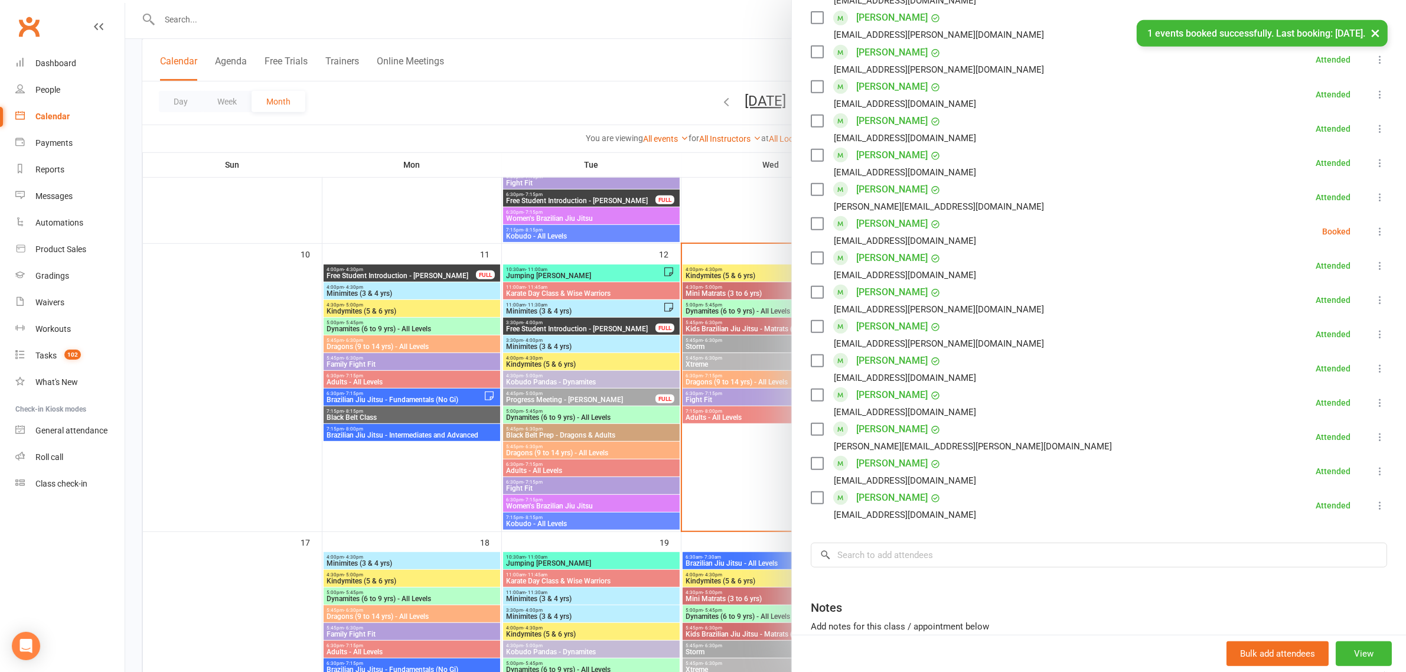
scroll to position [664, 0]
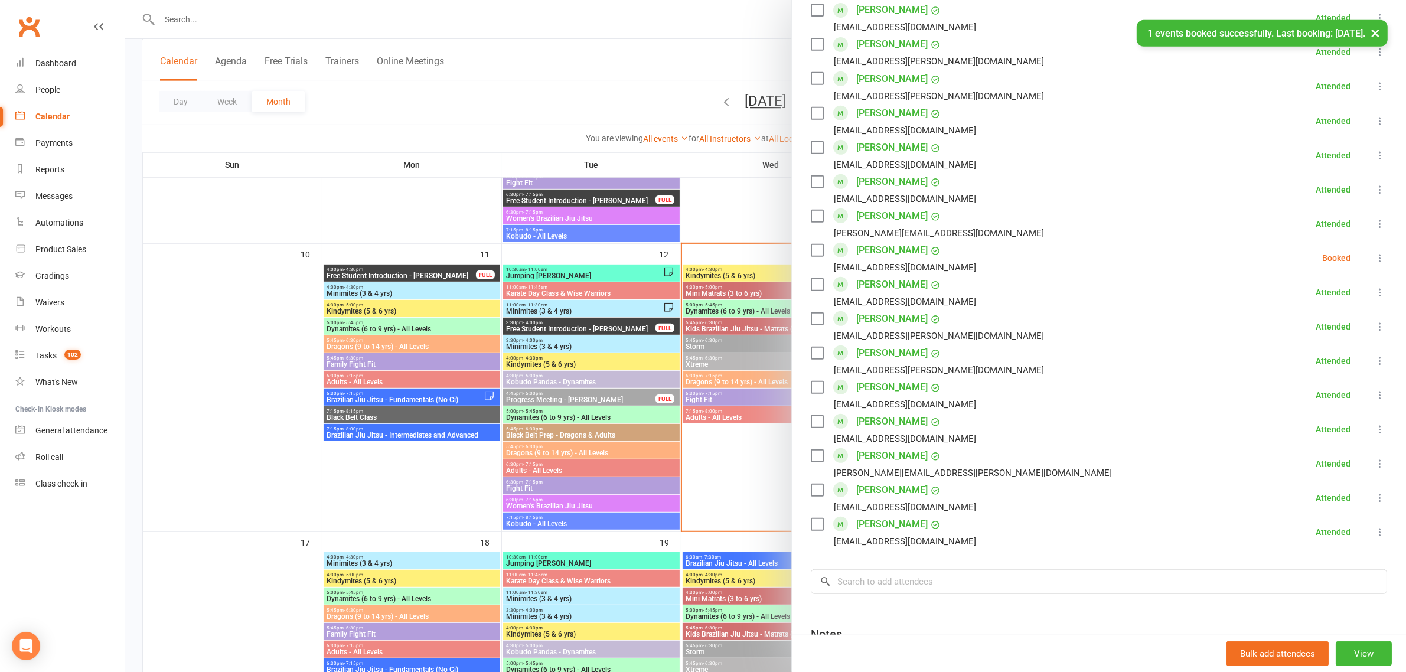
click at [1374, 257] on icon at bounding box center [1380, 258] width 12 height 12
click at [1300, 329] on link "Check in" at bounding box center [1323, 329] width 127 height 24
click at [549, 57] on div at bounding box center [765, 336] width 1281 height 672
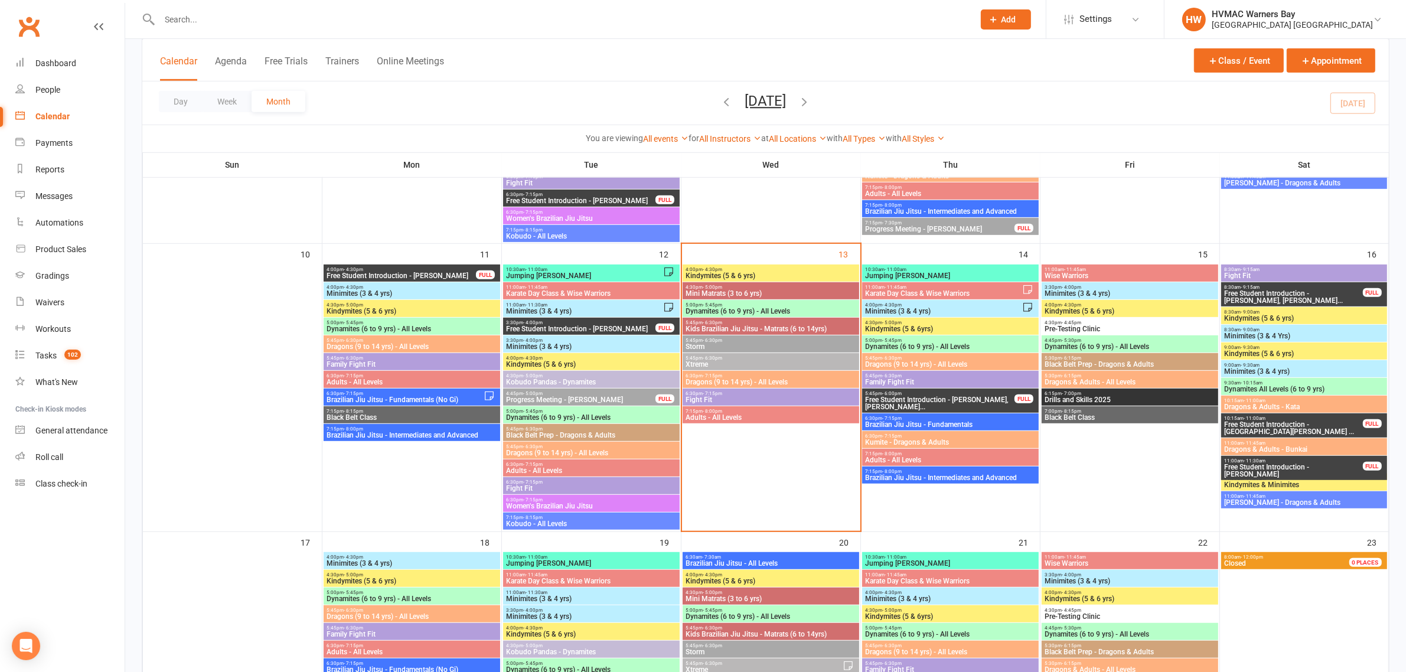
click at [286, 14] on input "text" at bounding box center [561, 19] width 810 height 17
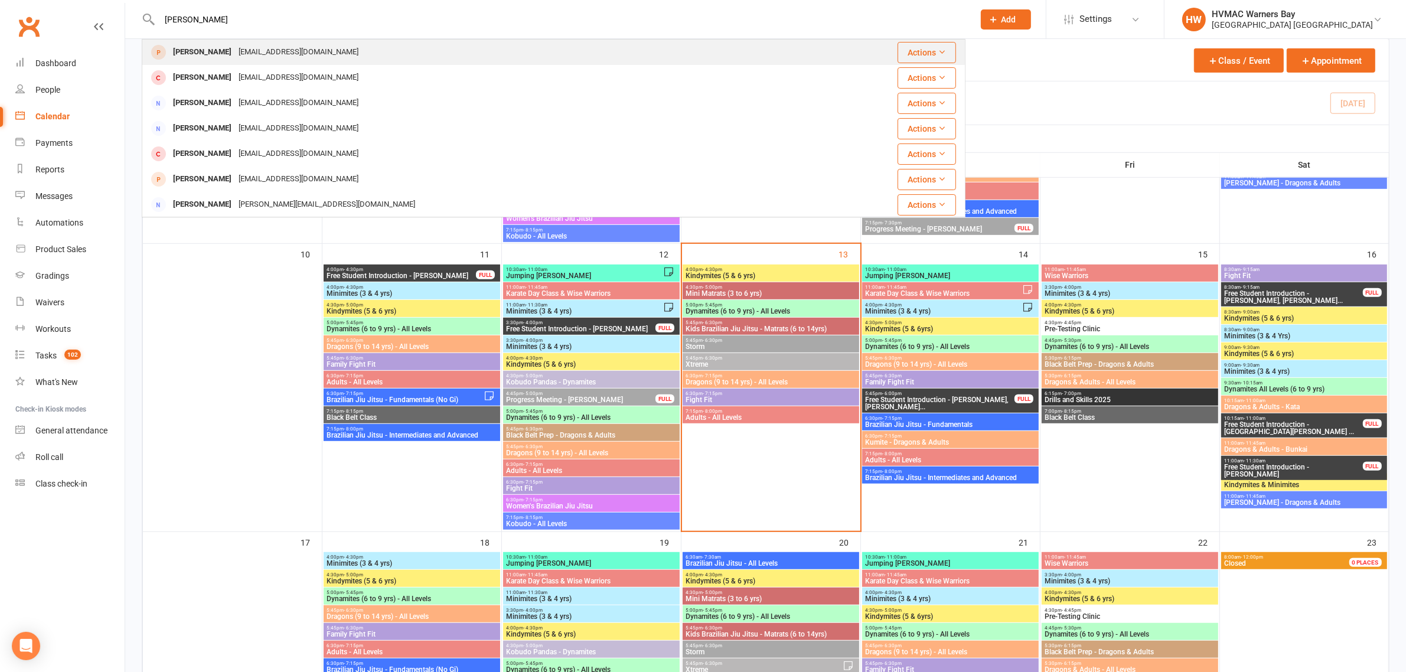
type input "[PERSON_NAME]"
click at [269, 55] on div "[EMAIL_ADDRESS][DOMAIN_NAME]" at bounding box center [298, 52] width 127 height 17
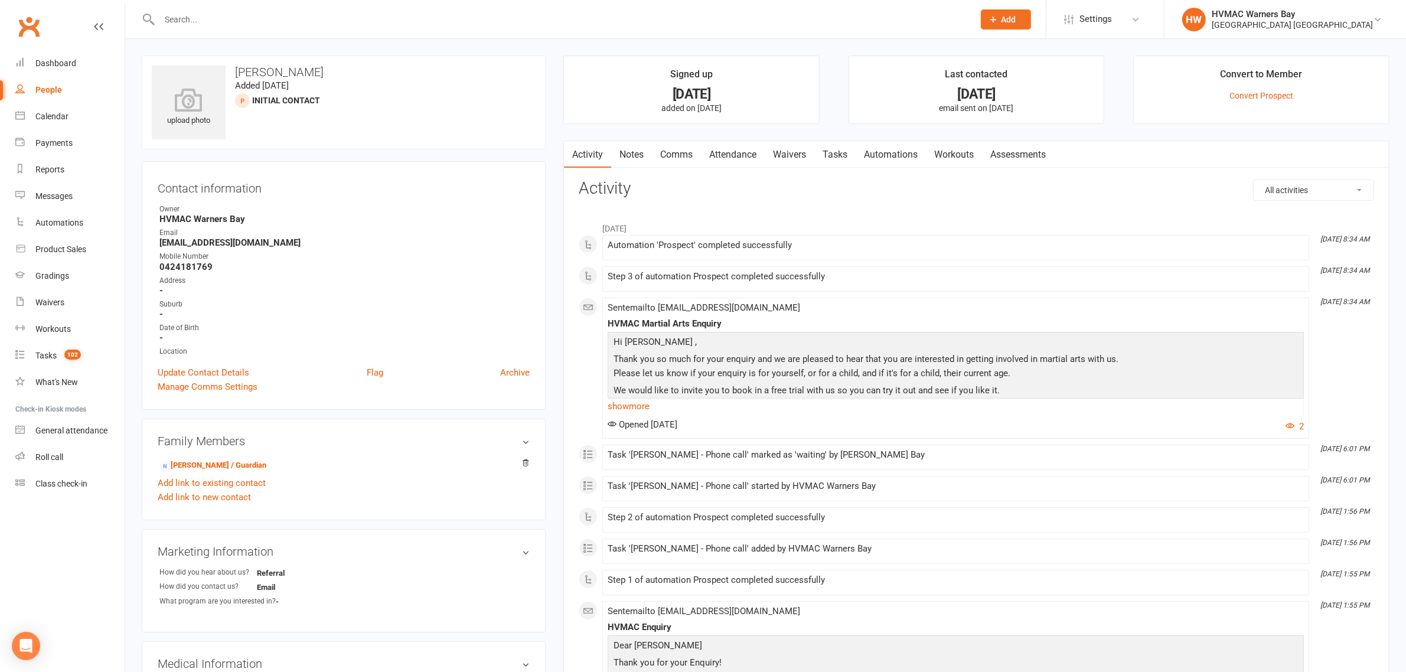
click at [641, 148] on link "Notes" at bounding box center [631, 154] width 41 height 27
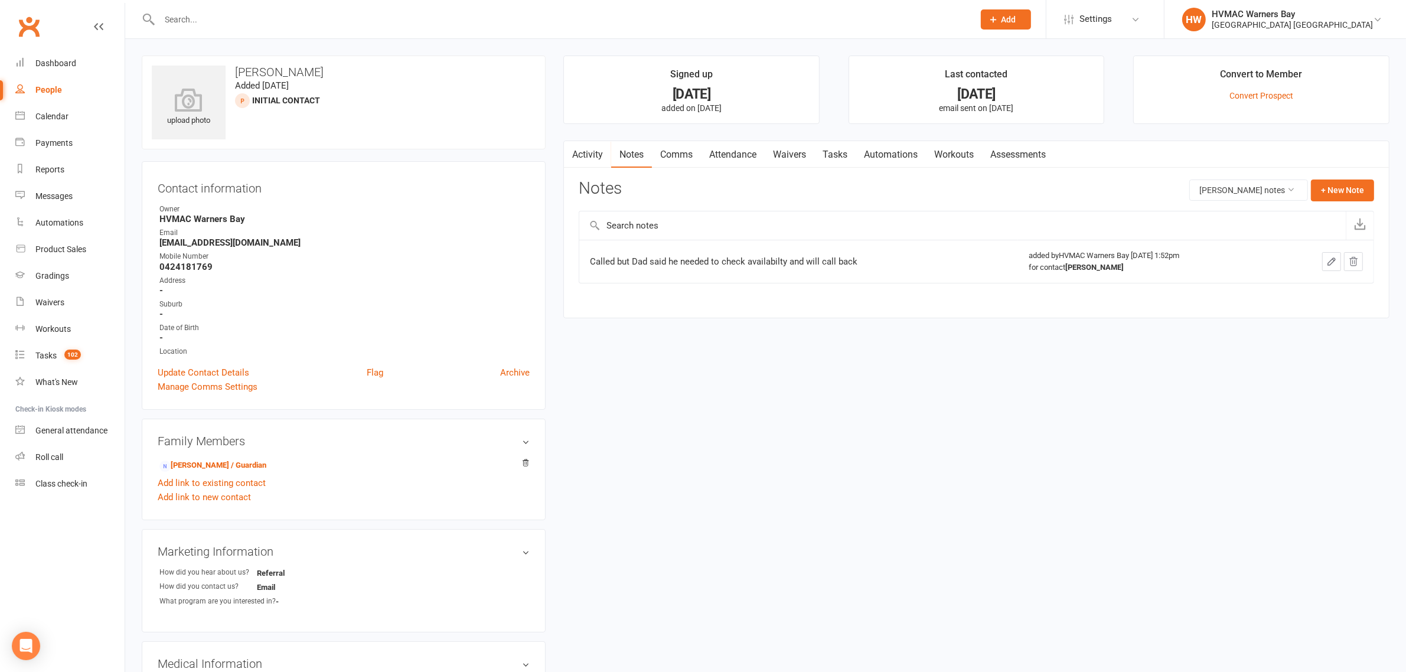
click at [719, 158] on link "Attendance" at bounding box center [733, 154] width 64 height 27
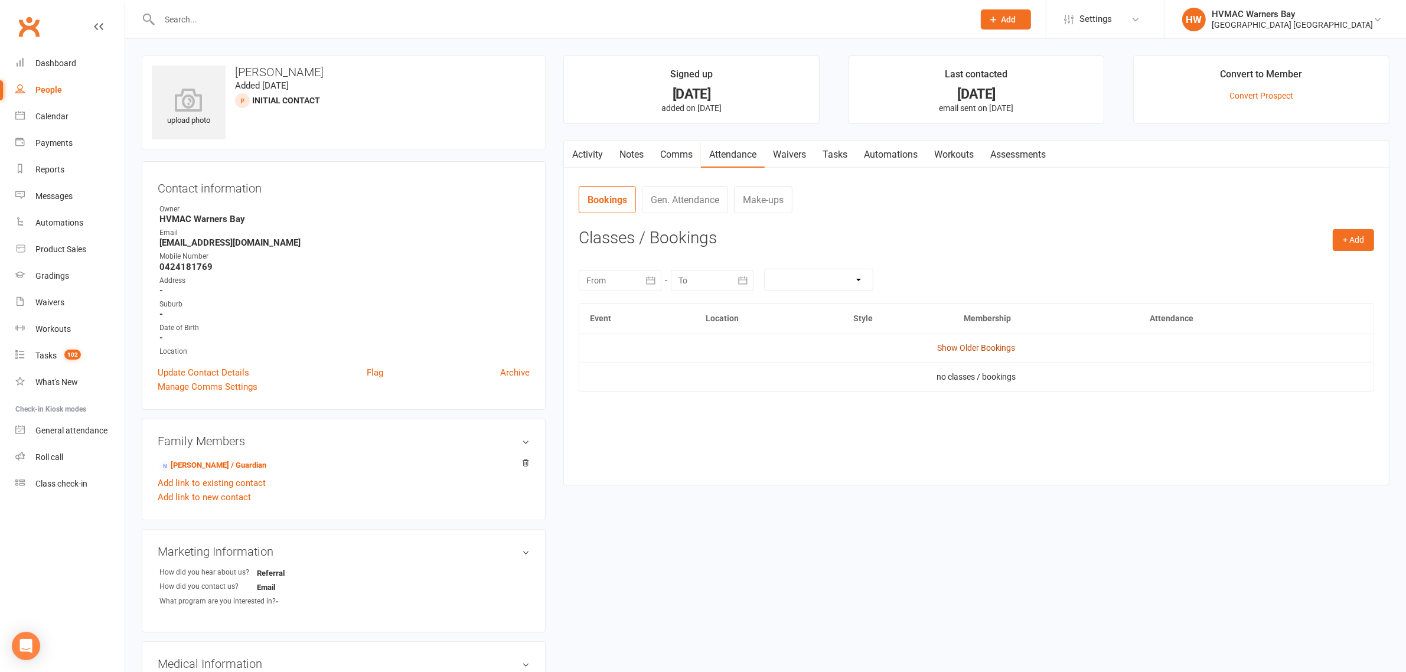
click at [1011, 348] on link "Show Older Bookings" at bounding box center [977, 347] width 78 height 9
click at [579, 151] on link "Activity" at bounding box center [587, 154] width 47 height 27
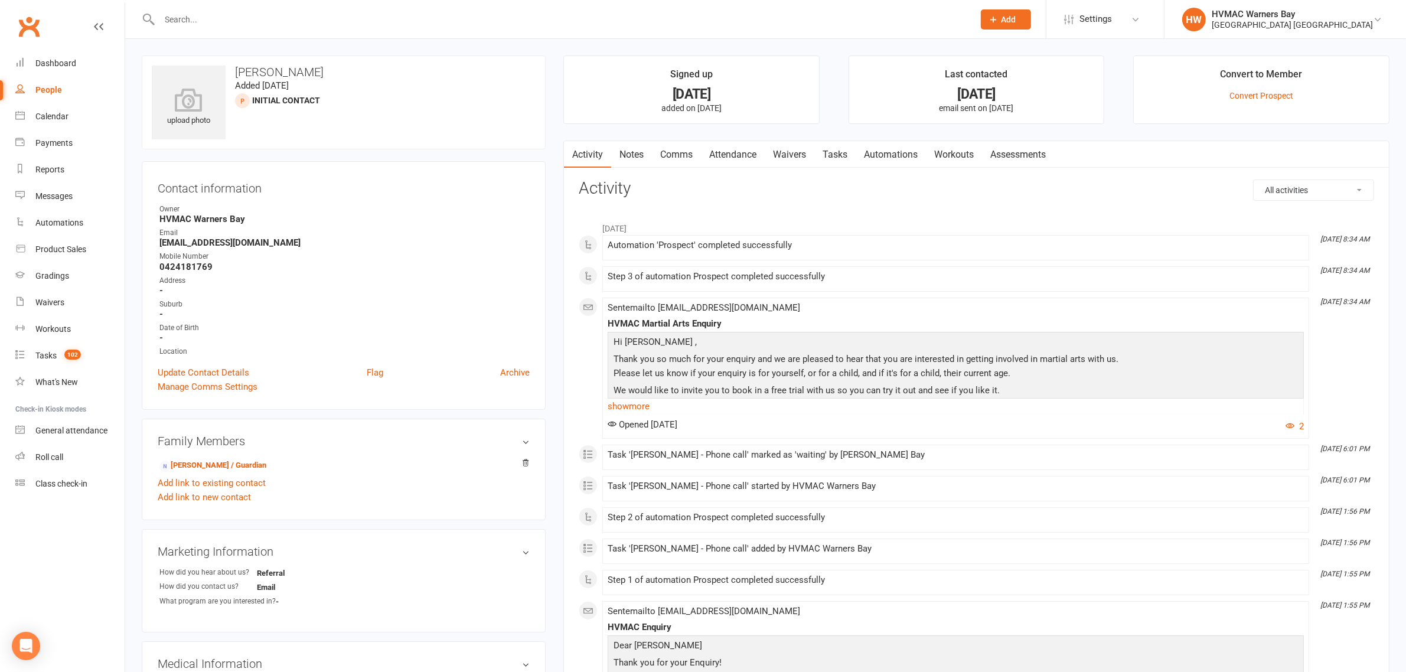
click at [640, 146] on link "Notes" at bounding box center [631, 154] width 41 height 27
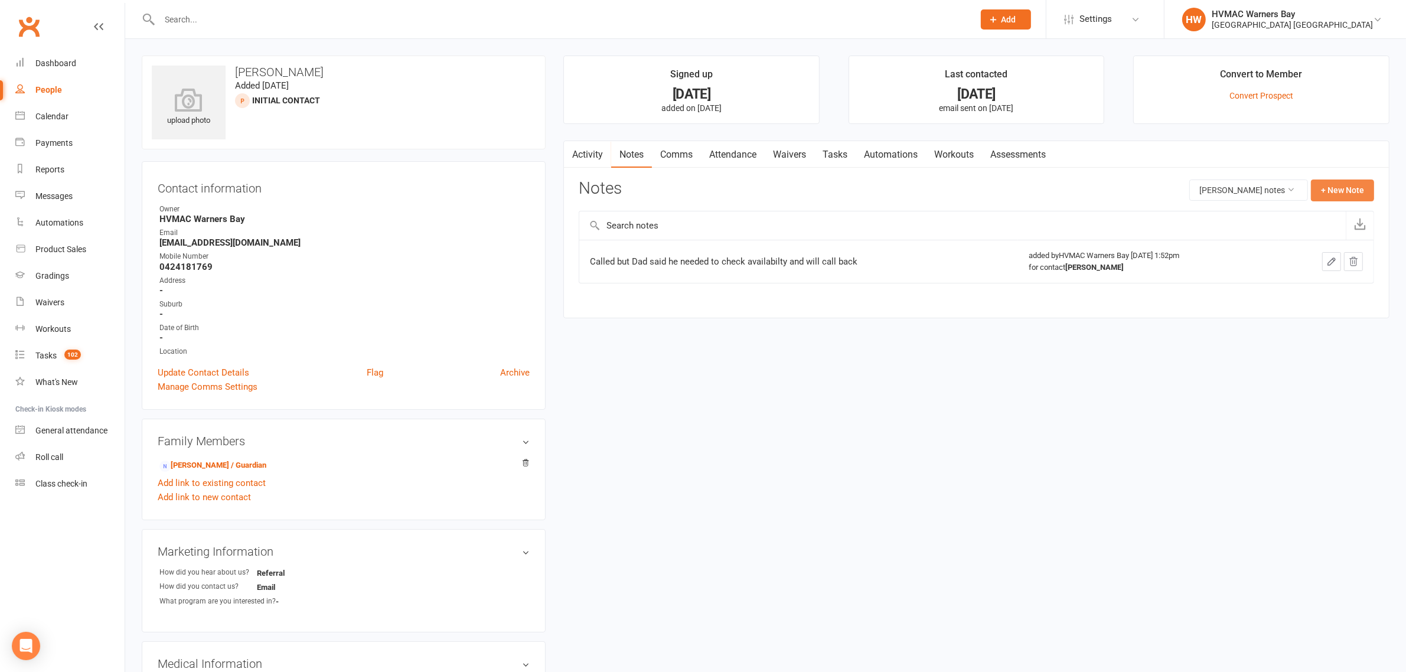
click at [1335, 184] on button "+ New Note" at bounding box center [1342, 190] width 63 height 21
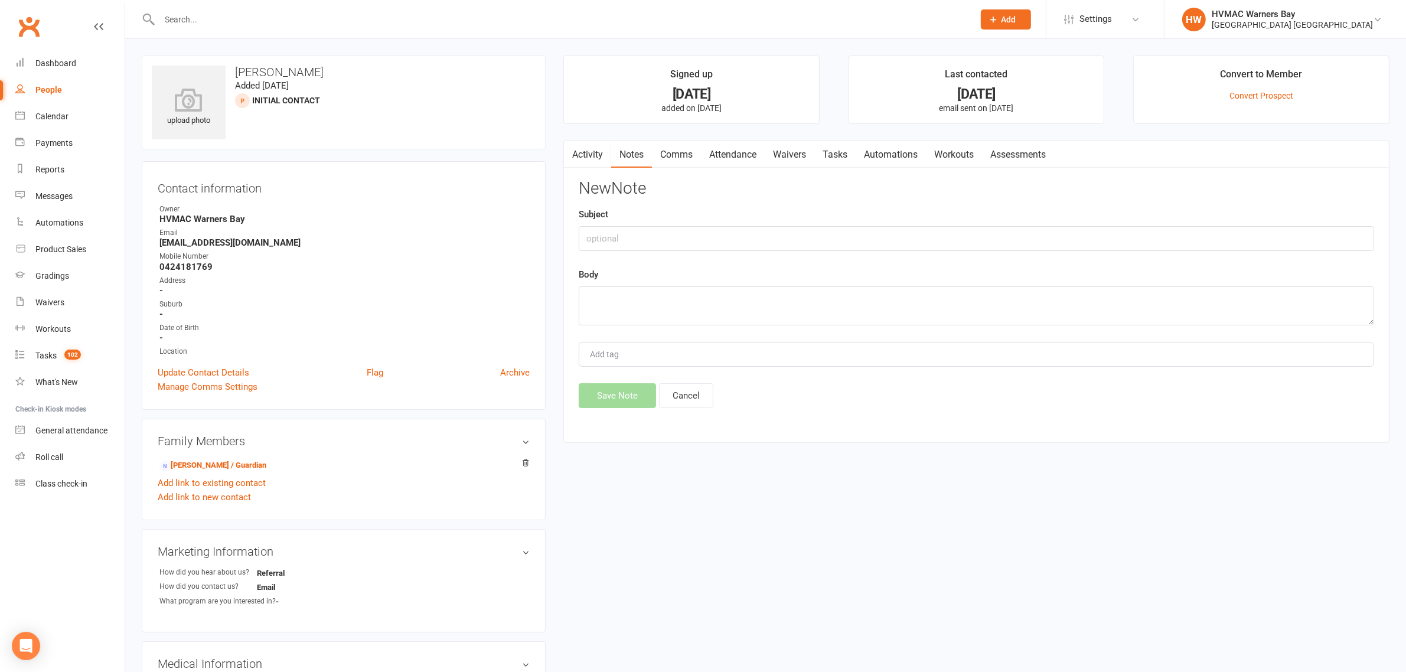
click at [1017, 223] on div "Subject" at bounding box center [976, 229] width 795 height 44
click at [1010, 231] on input "text" at bounding box center [976, 238] width 795 height 25
type input "C"
type input "Re Enquiry"
click at [671, 294] on textarea at bounding box center [976, 305] width 795 height 39
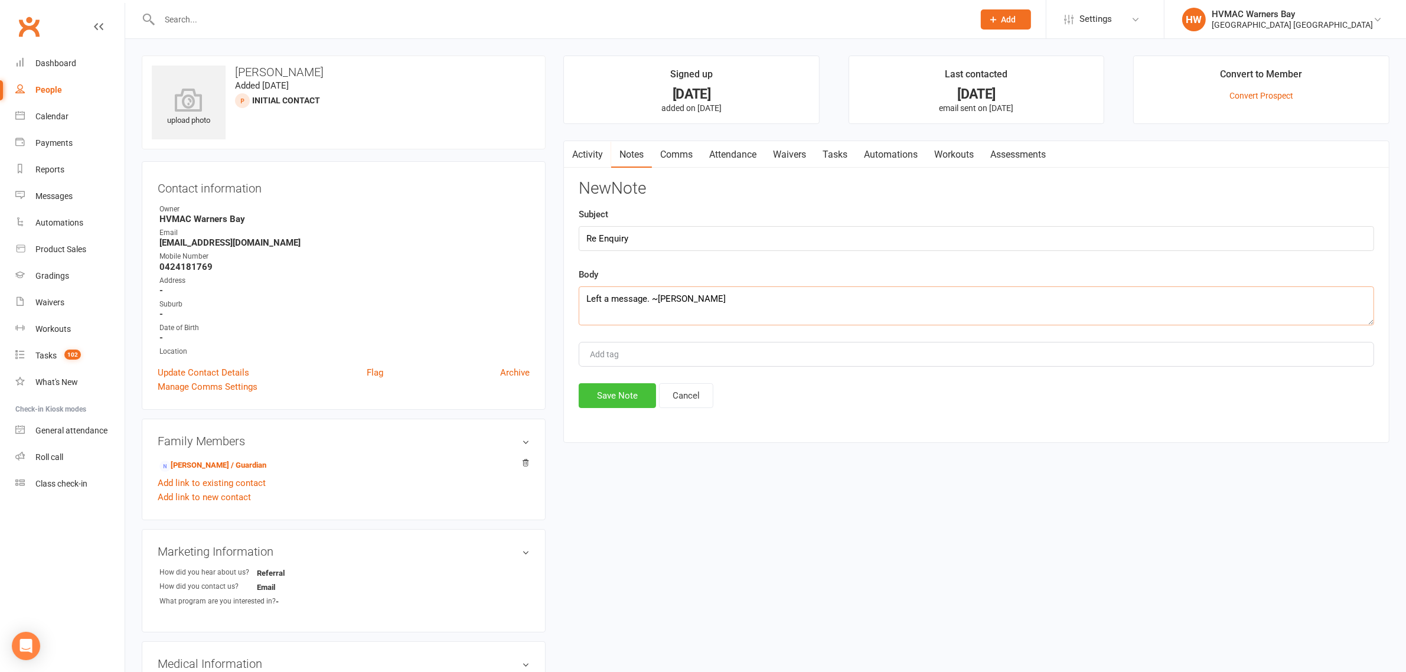
type textarea "Left a message. ~[PERSON_NAME]"
click at [603, 396] on button "Save Note" at bounding box center [617, 395] width 77 height 25
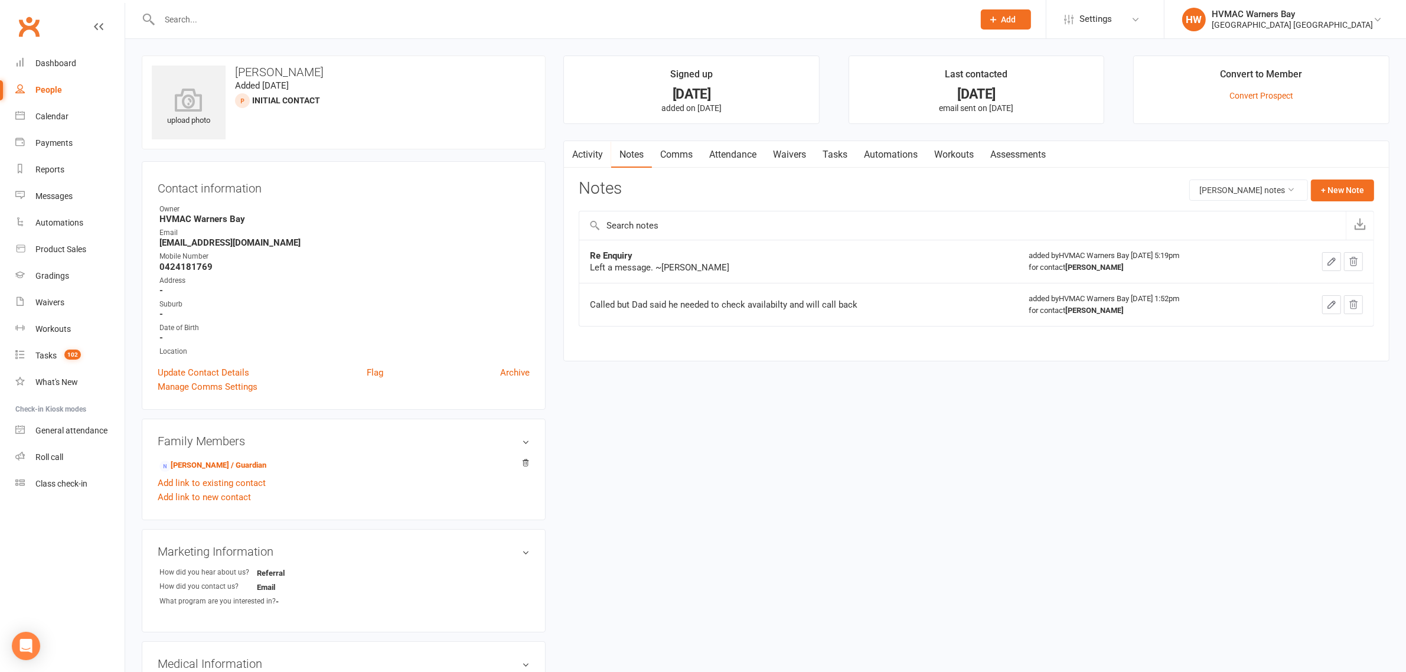
click at [302, 25] on input "text" at bounding box center [561, 19] width 810 height 17
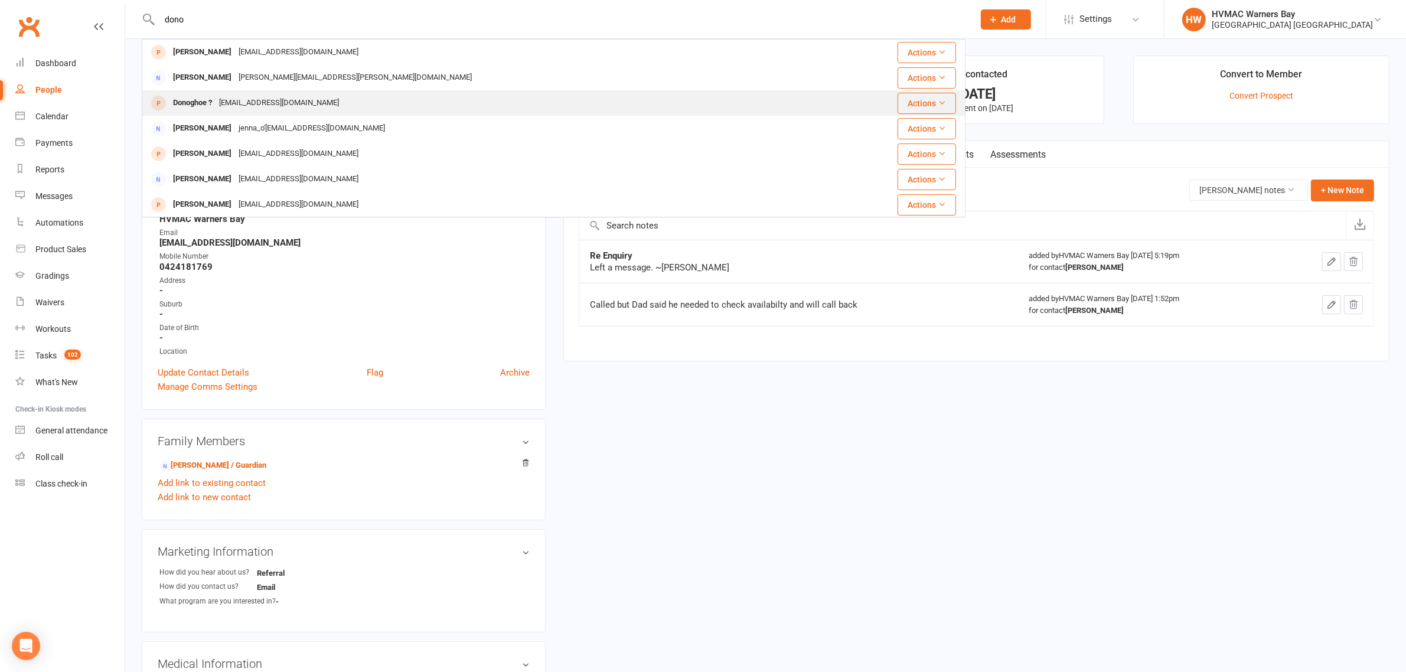
type input "dono"
click at [265, 105] on div "[EMAIL_ADDRESS][DOMAIN_NAME]" at bounding box center [279, 102] width 127 height 17
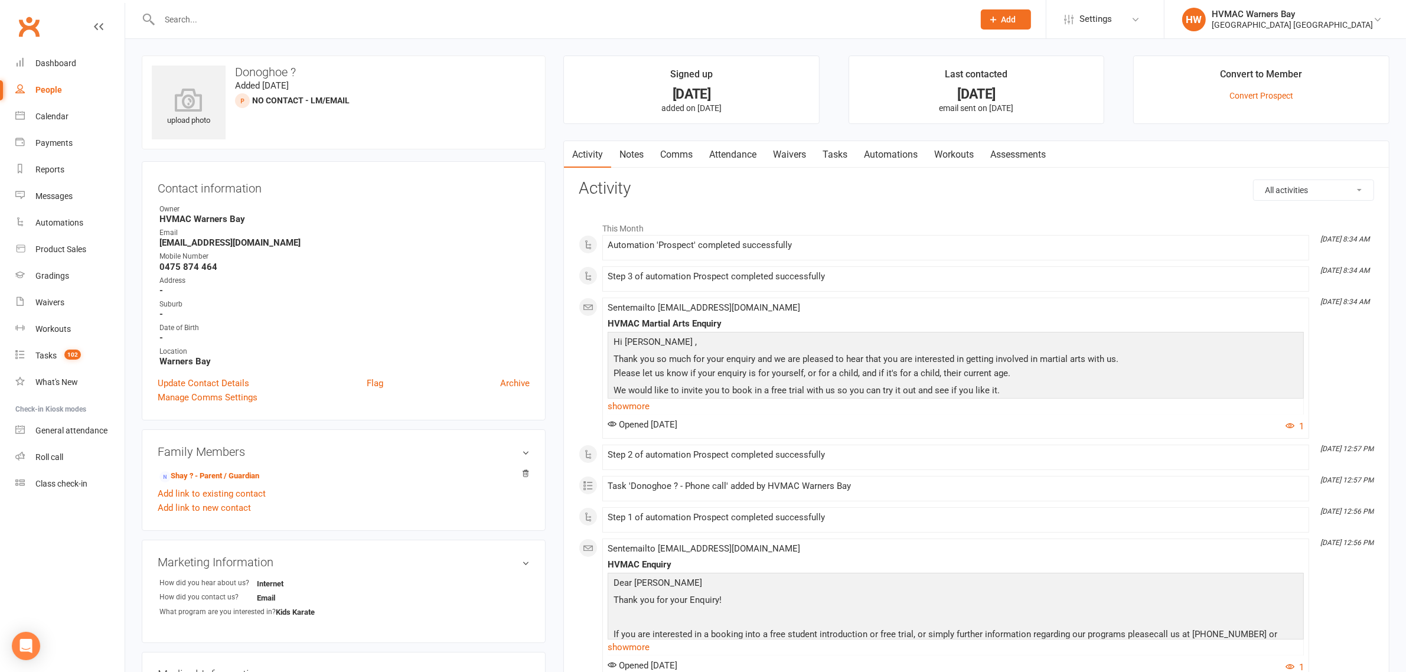
click at [256, 22] on input "text" at bounding box center [561, 19] width 810 height 17
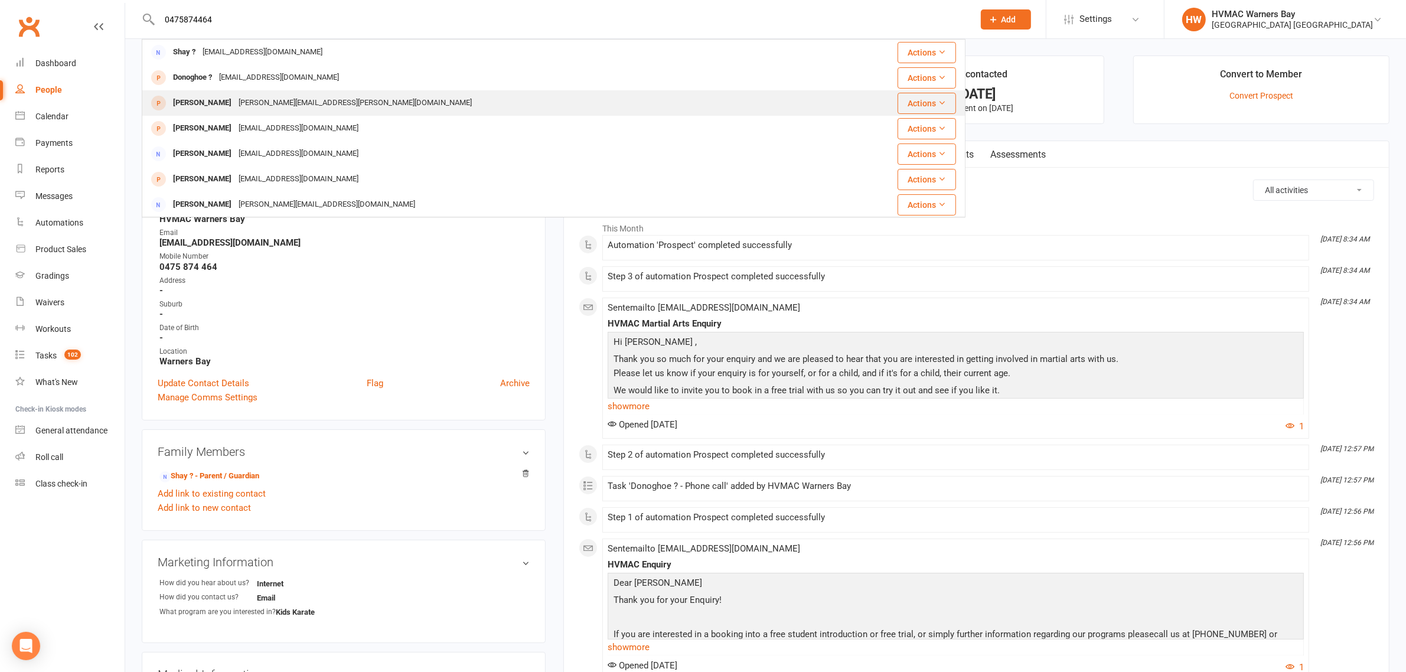
type input "0475874464"
click at [210, 99] on div "[PERSON_NAME]" at bounding box center [202, 102] width 66 height 17
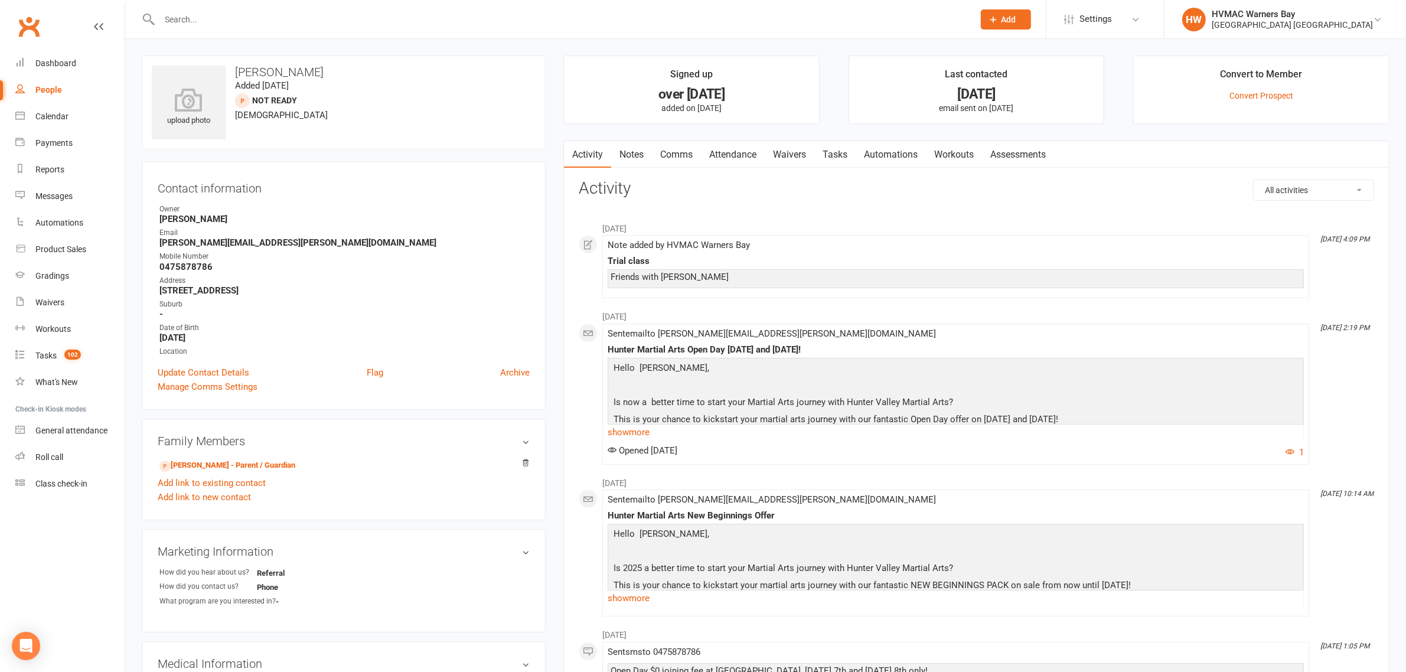
click at [255, 24] on input "text" at bounding box center [561, 19] width 810 height 17
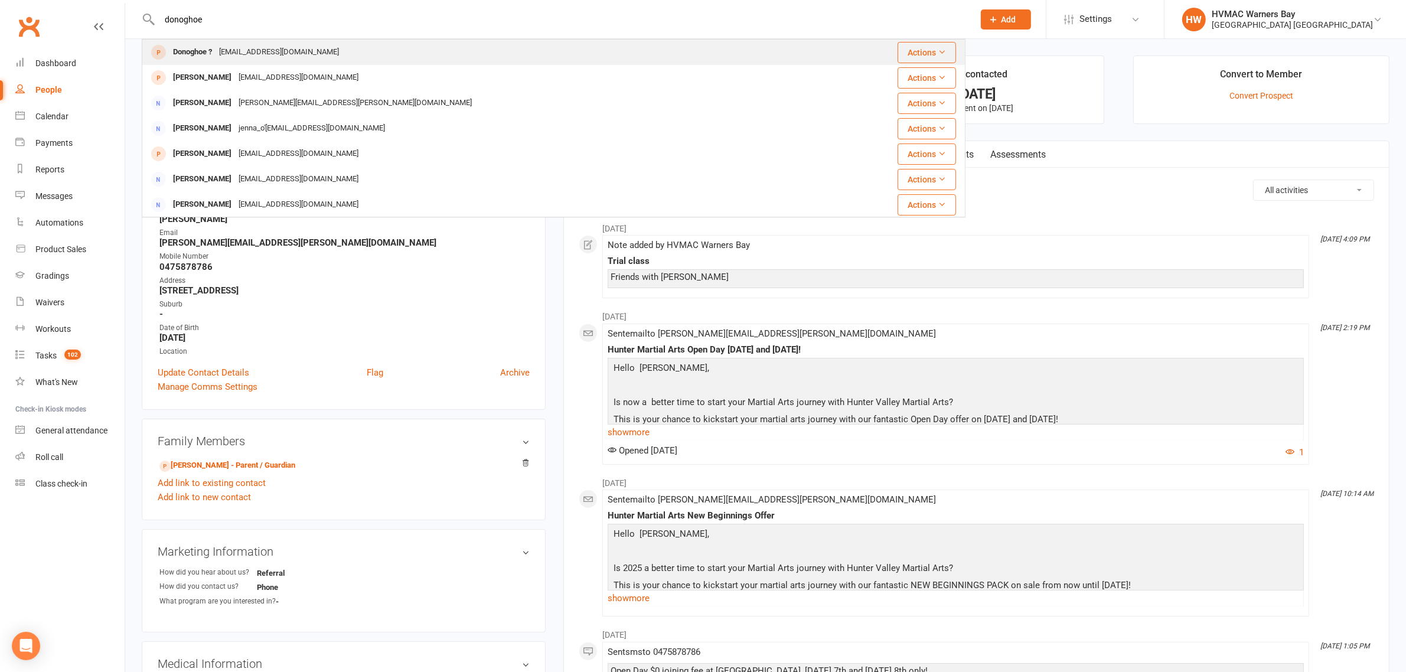
type input "donoghoe"
click at [252, 48] on div "[EMAIL_ADDRESS][DOMAIN_NAME]" at bounding box center [279, 52] width 127 height 17
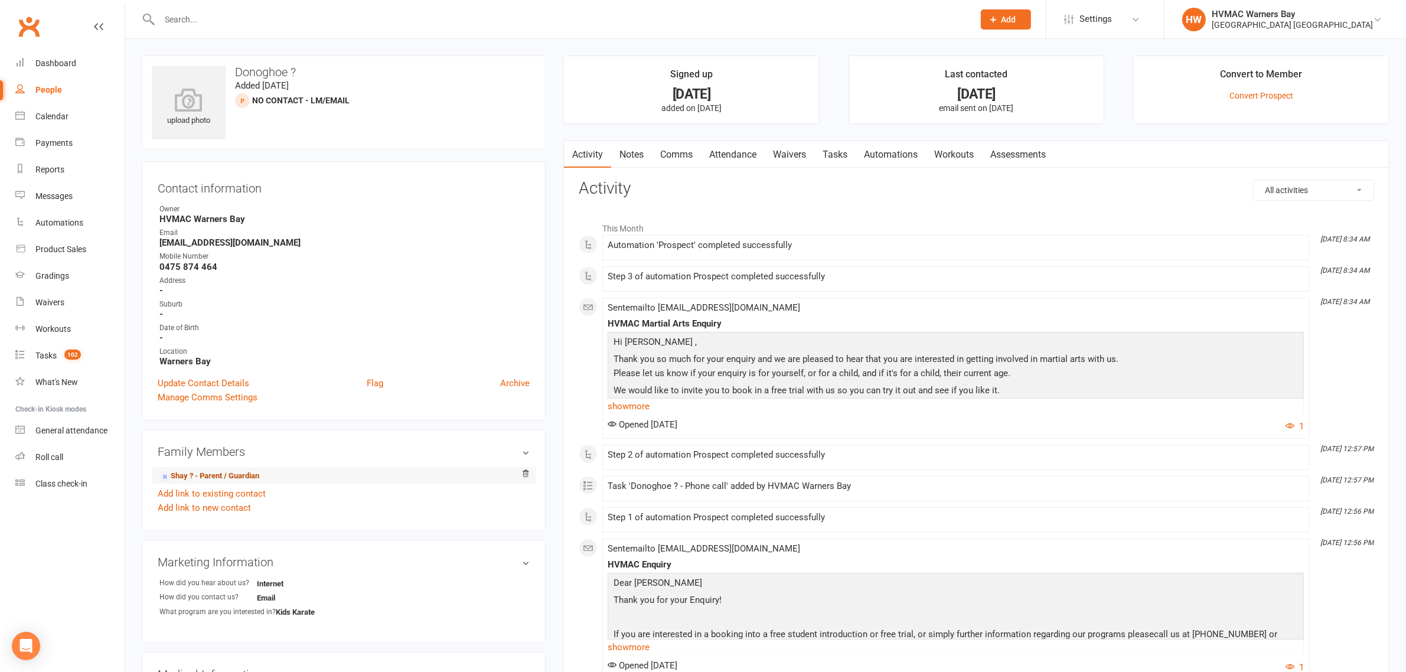
click at [220, 471] on link "Shay ? - Parent / Guardian" at bounding box center [209, 476] width 100 height 12
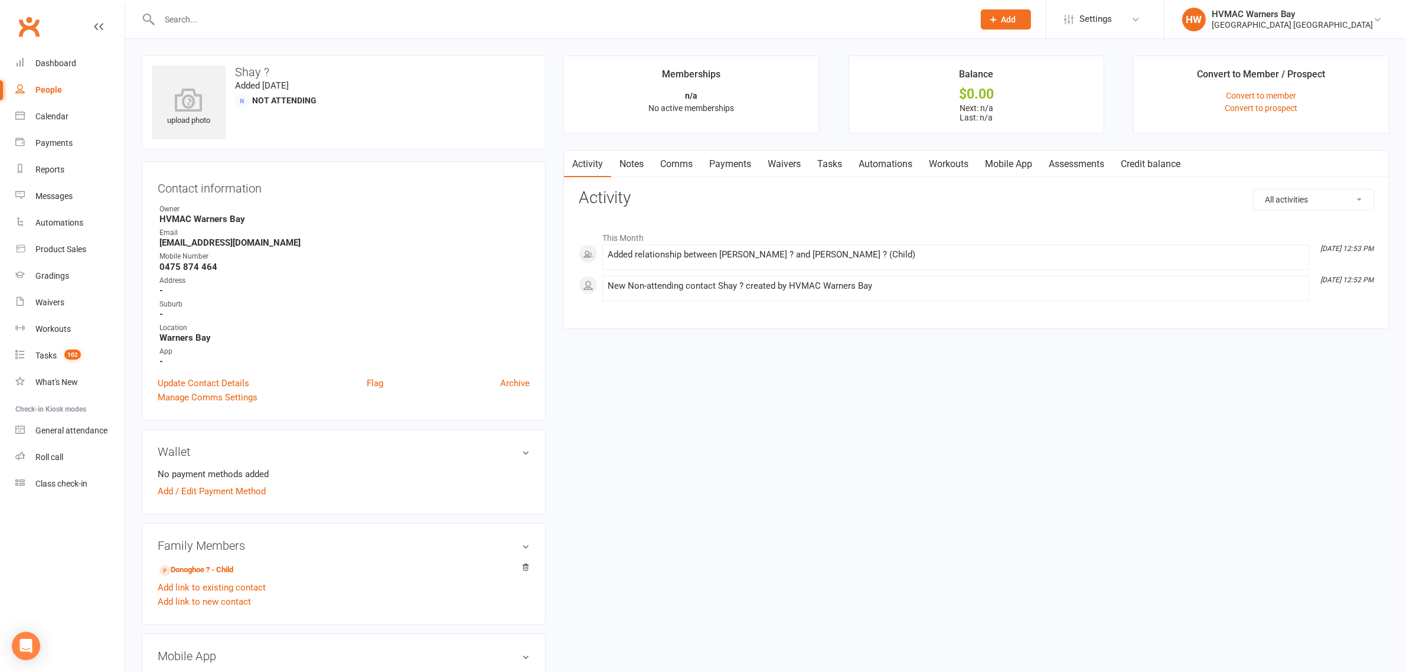
click at [634, 171] on link "Notes" at bounding box center [631, 164] width 41 height 27
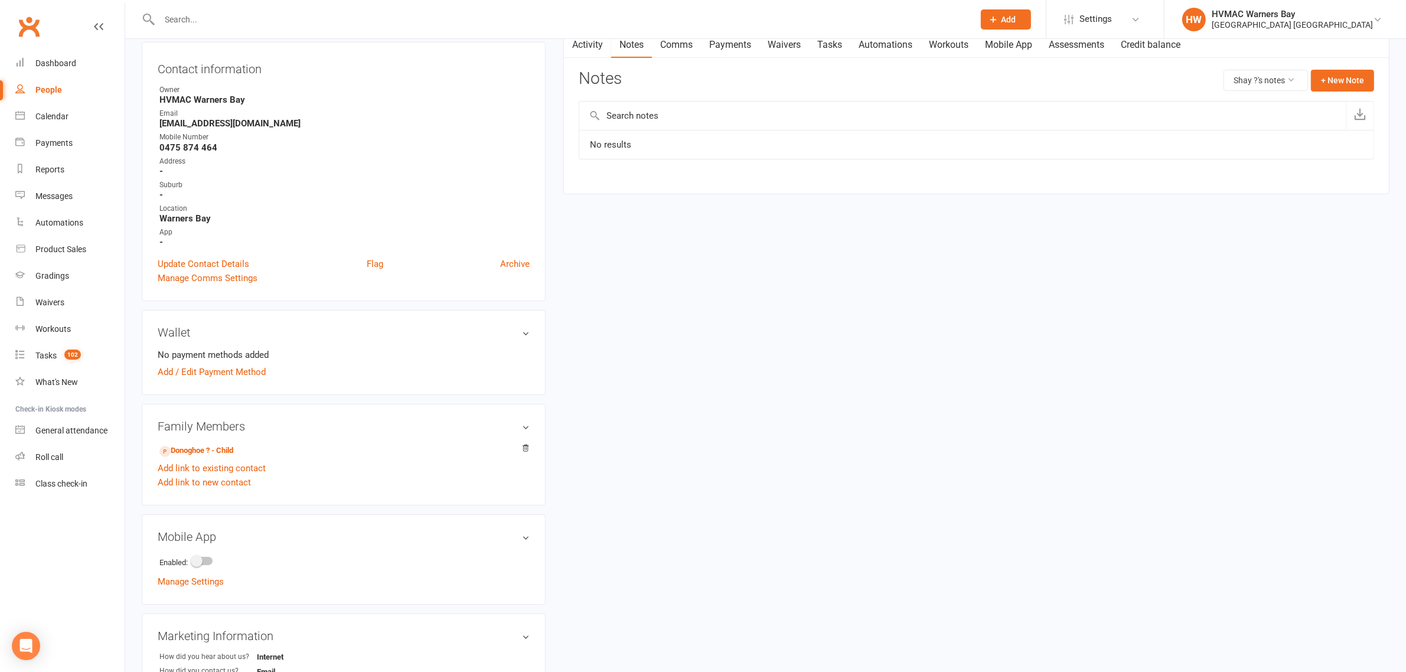
scroll to position [148, 0]
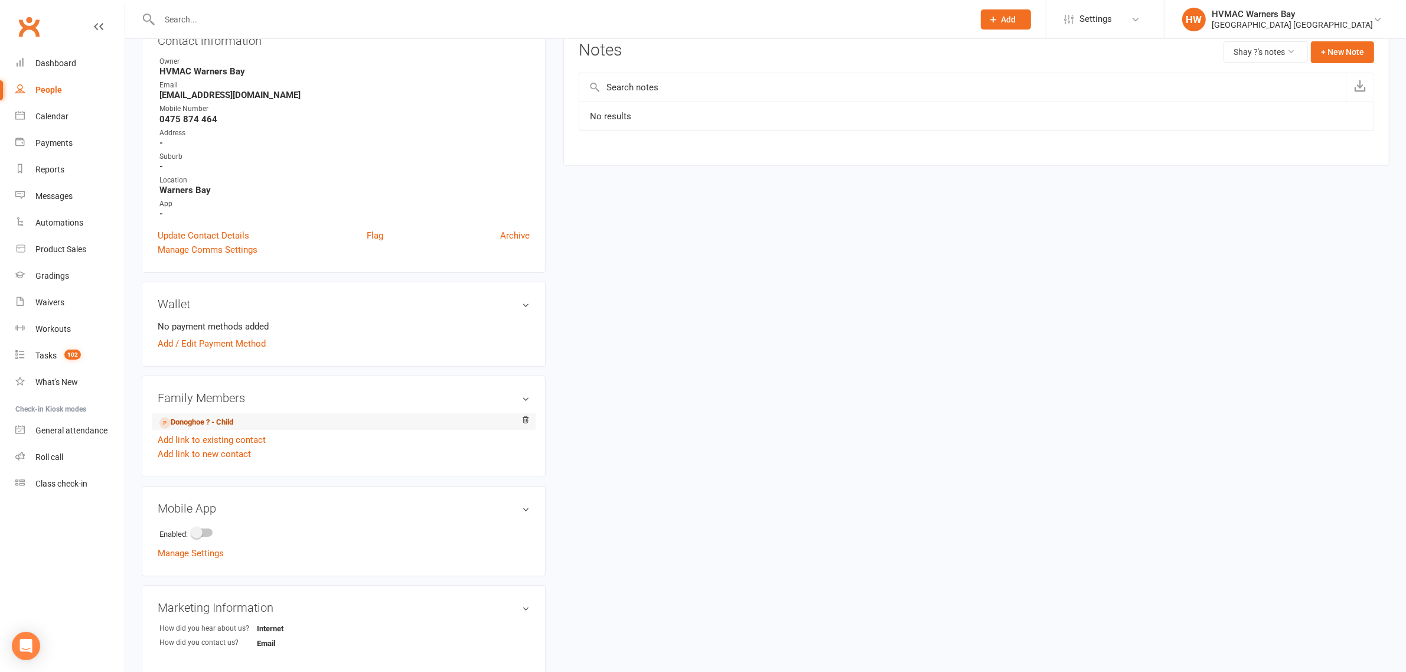
click at [181, 421] on link "Donoghoe ? - Child" at bounding box center [196, 422] width 74 height 12
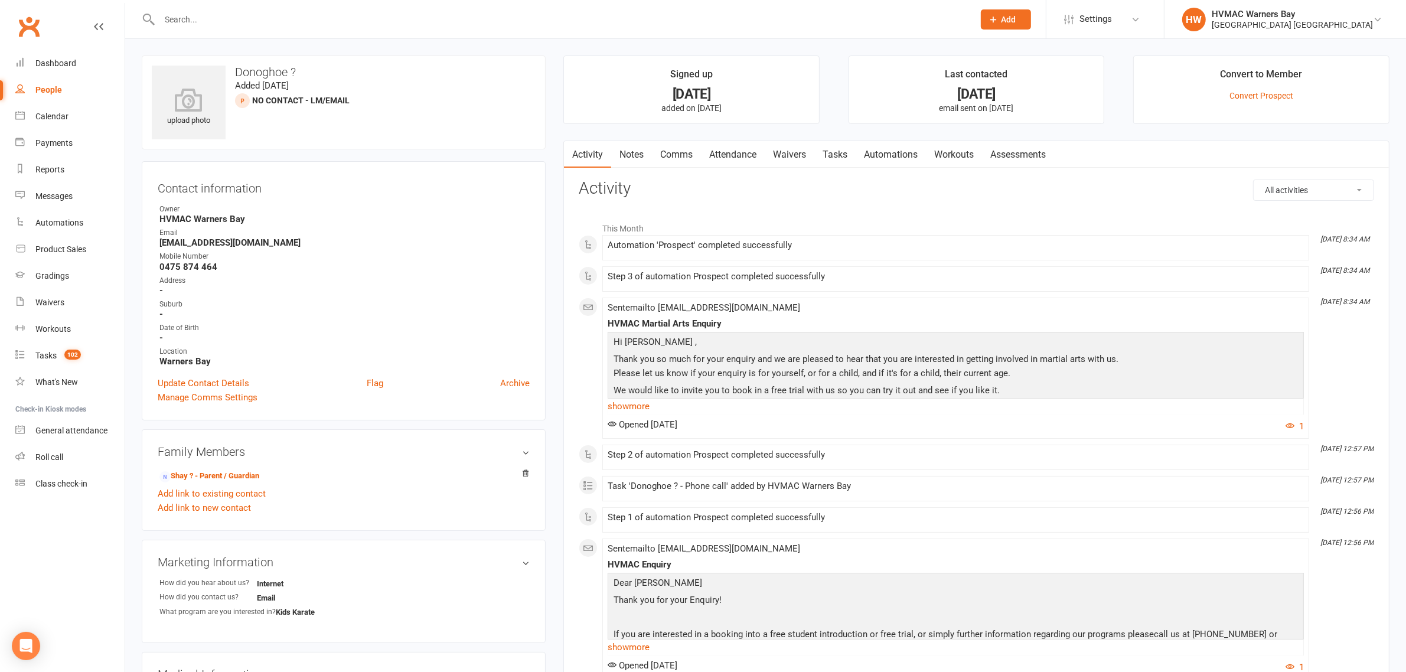
click at [733, 149] on link "Attendance" at bounding box center [733, 154] width 64 height 27
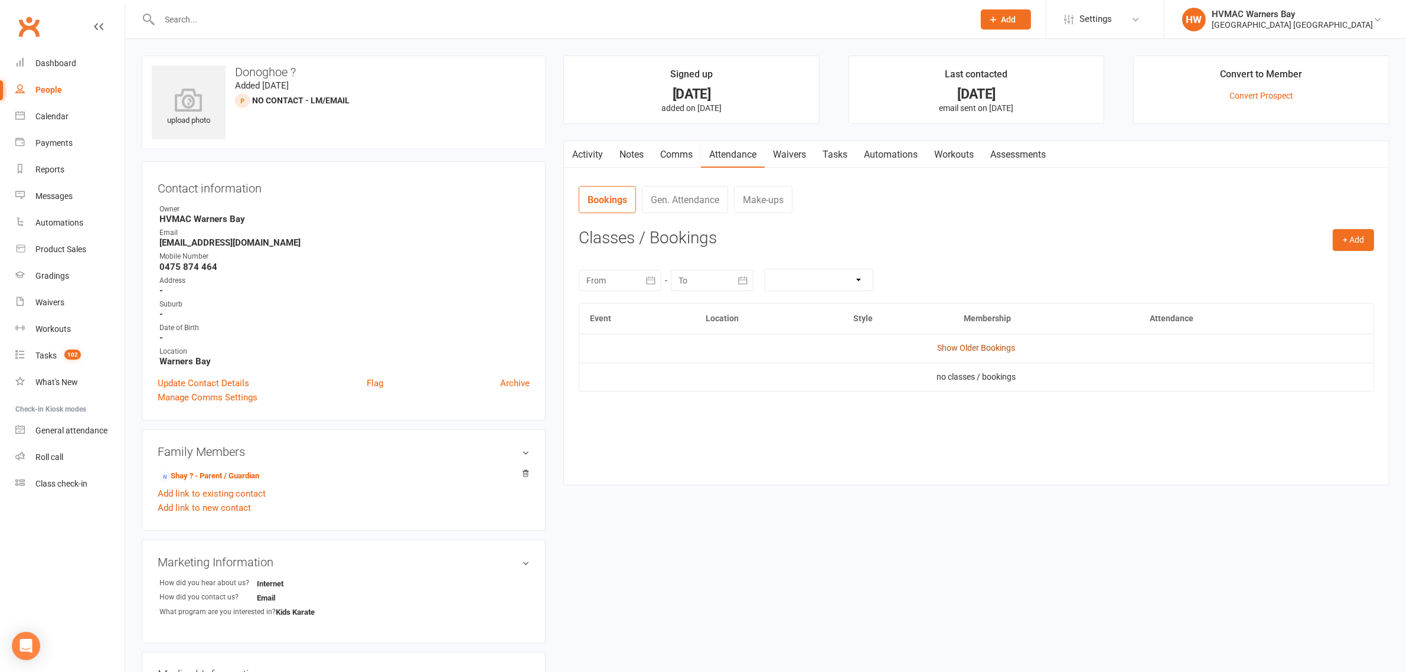
click at [949, 346] on link "Show Older Bookings" at bounding box center [977, 347] width 78 height 9
click at [624, 155] on link "Notes" at bounding box center [631, 154] width 41 height 27
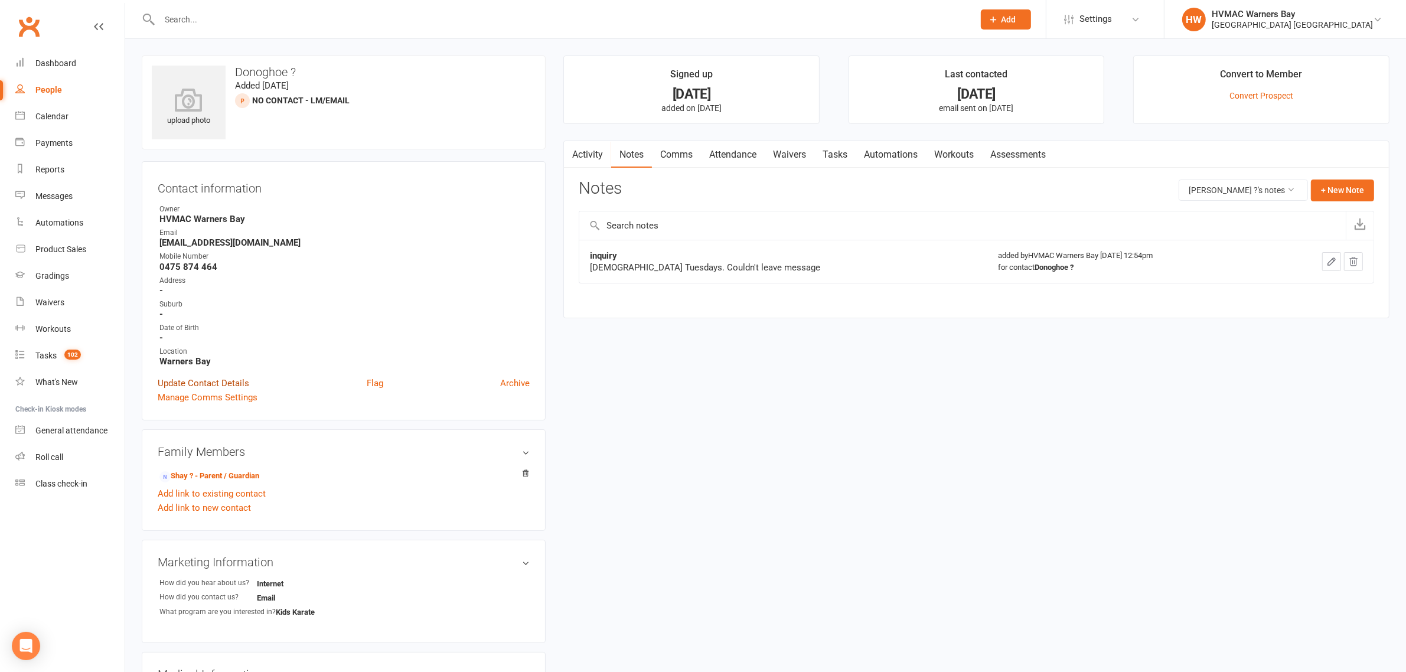
click at [208, 384] on link "Update Contact Details" at bounding box center [204, 383] width 92 height 14
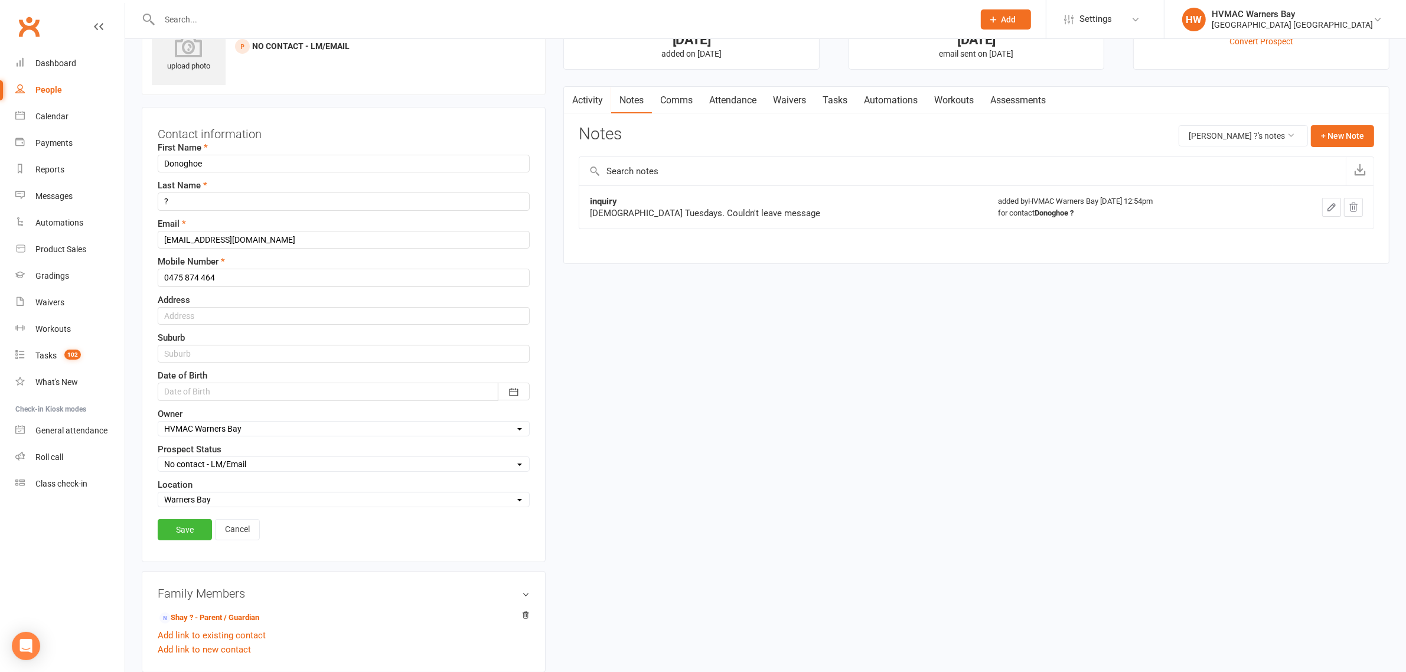
scroll to position [55, 0]
drag, startPoint x: 213, startPoint y: 163, endPoint x: 149, endPoint y: 163, distance: 64.4
click at [149, 163] on div "Contact information First Name Donoghoe Last Name ? Email Shay_171092@hotmail.c…" at bounding box center [344, 333] width 404 height 455
type input "Valentine"
click at [334, 202] on input "?" at bounding box center [344, 201] width 372 height 18
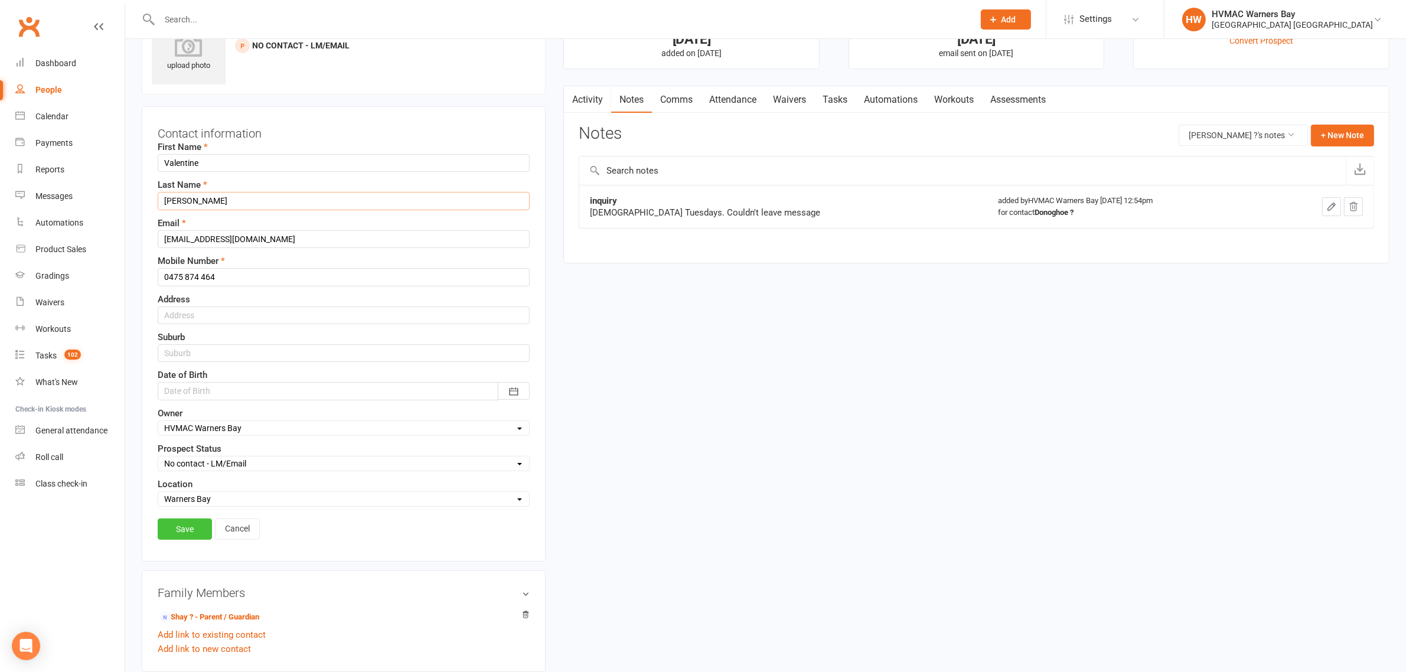
type input "Conlan"
click at [182, 540] on link "Save" at bounding box center [185, 528] width 54 height 21
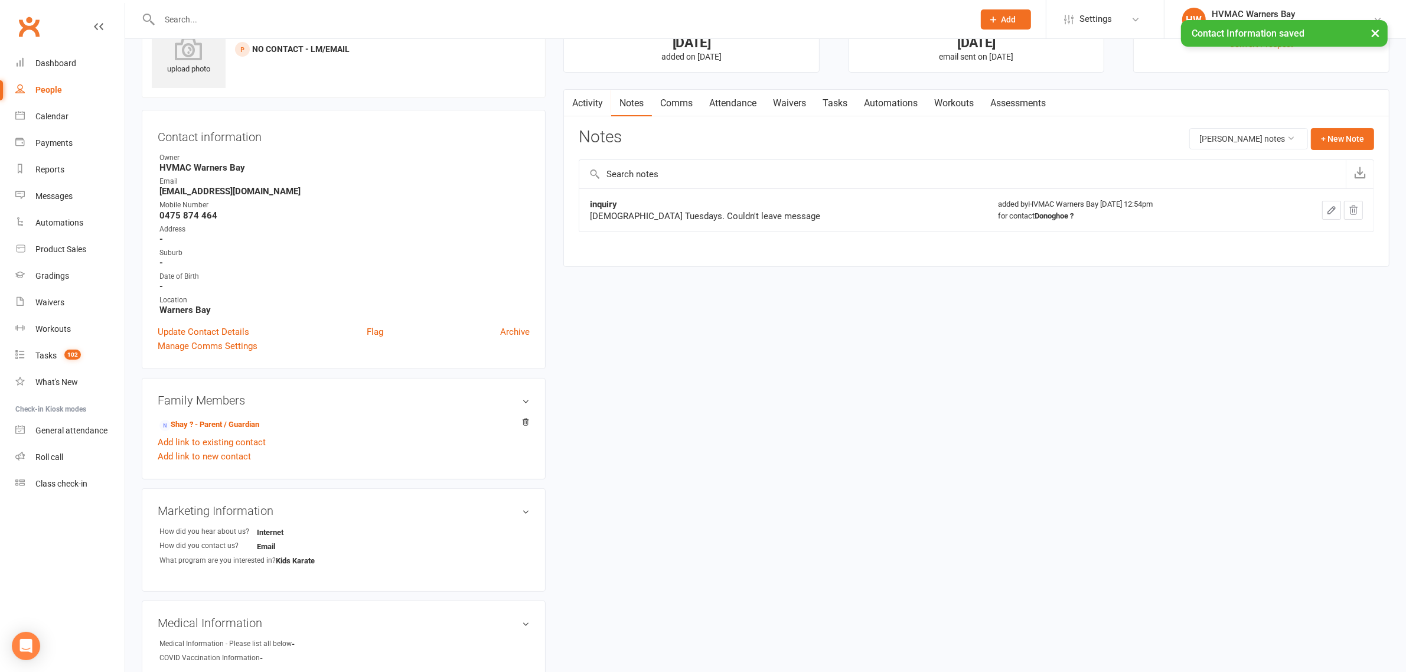
scroll to position [0, 0]
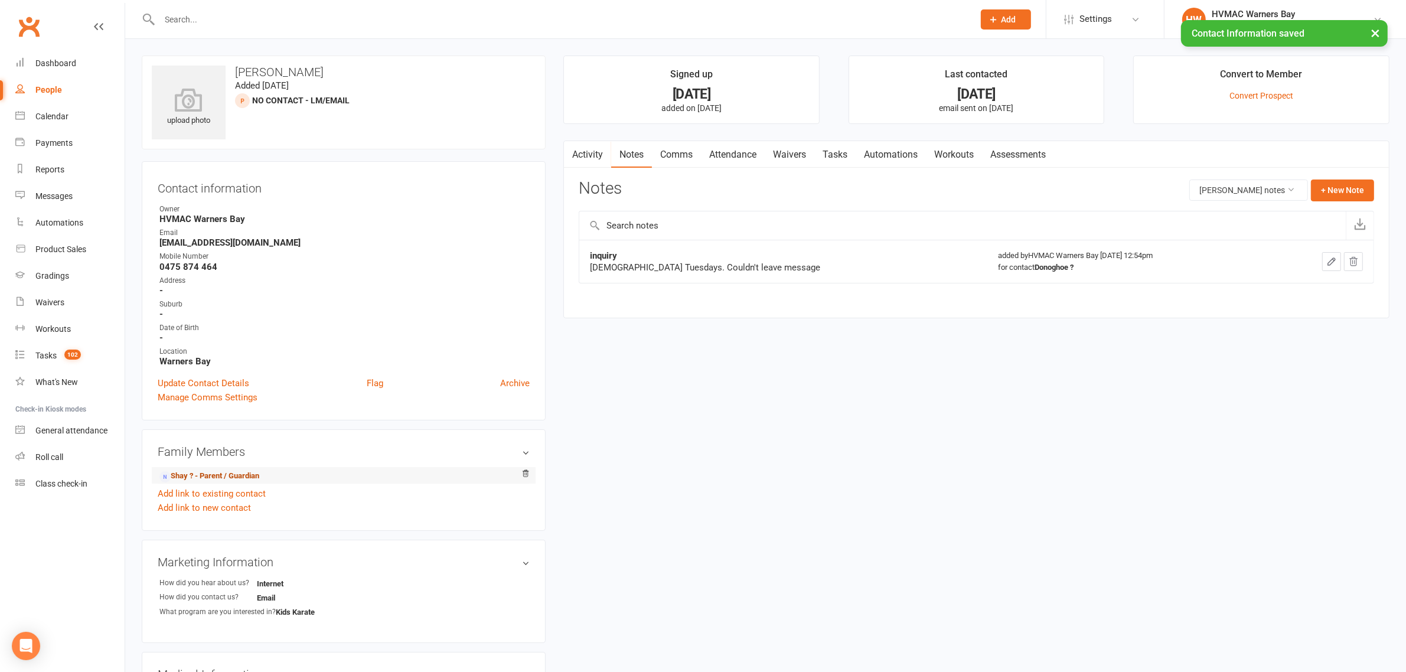
click at [187, 470] on link "Shay ? - Parent / Guardian" at bounding box center [209, 476] width 100 height 12
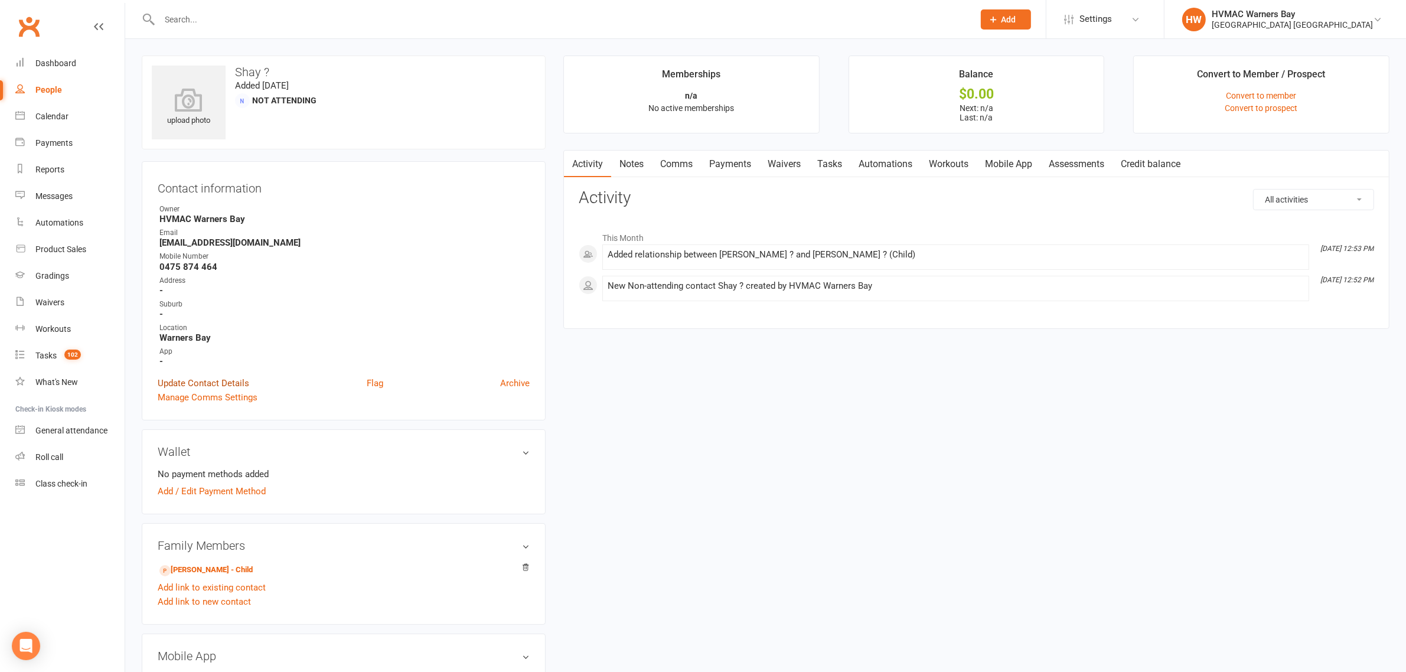
click at [187, 379] on link "Update Contact Details" at bounding box center [204, 383] width 92 height 14
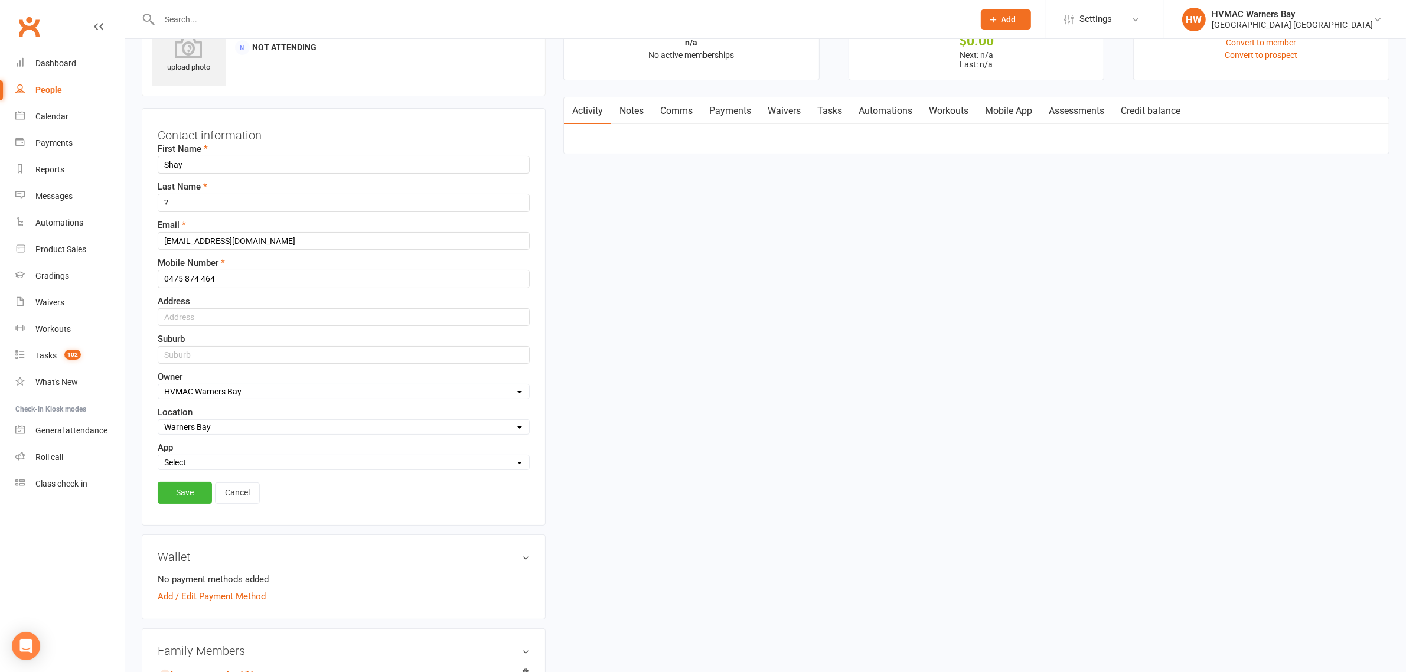
scroll to position [55, 0]
click at [275, 200] on input "?" at bounding box center [344, 201] width 372 height 18
type input "Donoghoe"
click at [182, 491] on link "Save" at bounding box center [185, 490] width 54 height 21
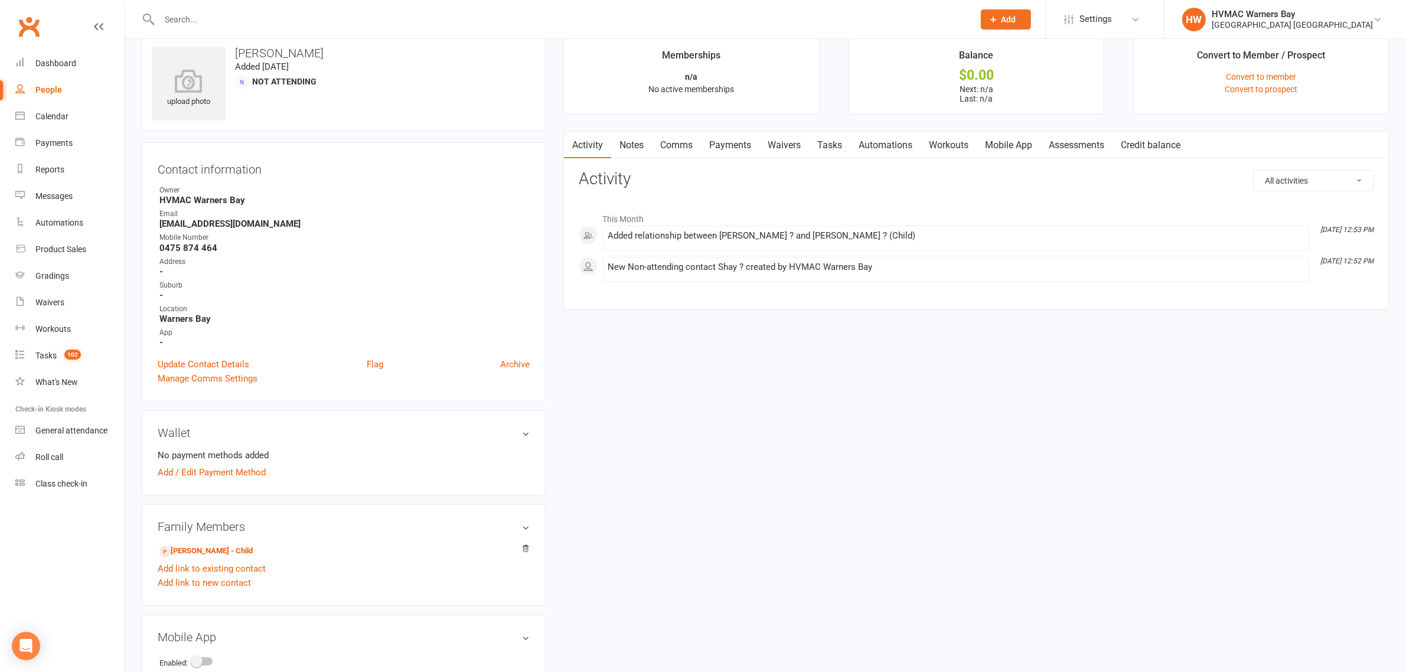
scroll to position [0, 0]
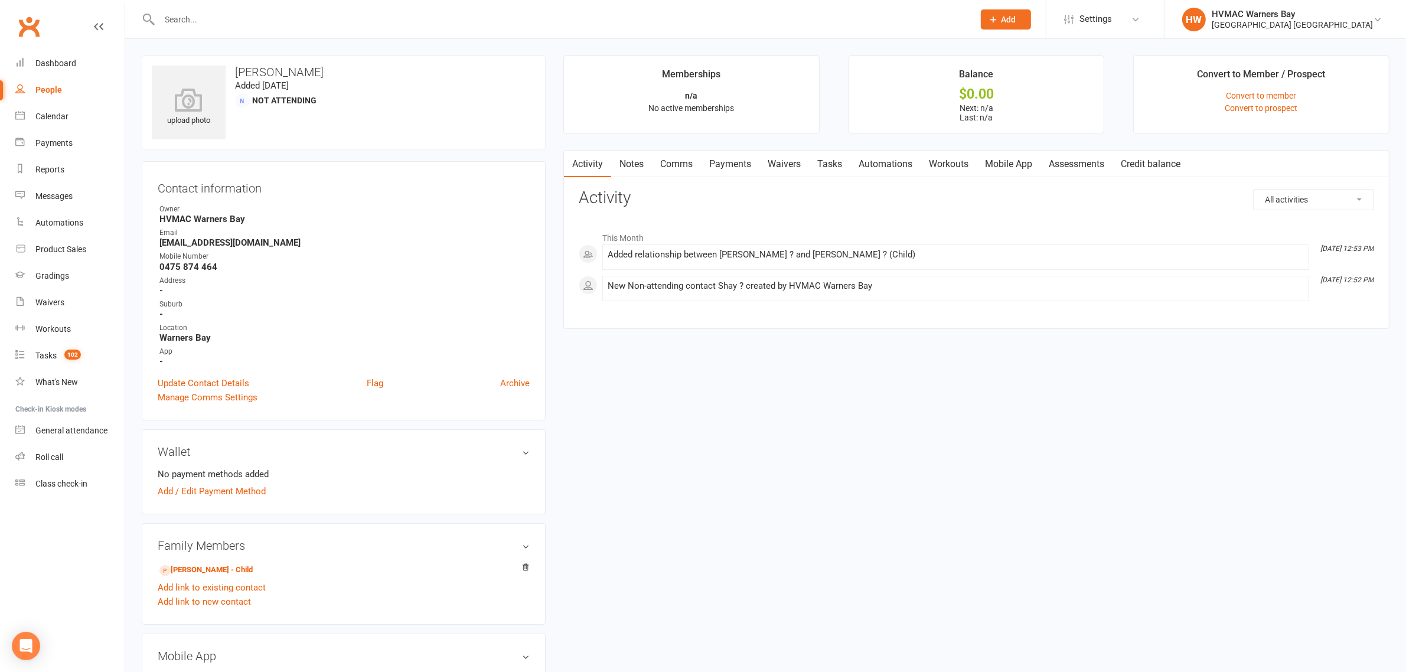
click at [322, 28] on div at bounding box center [554, 19] width 824 height 38
click at [322, 19] on input "text" at bounding box center [561, 19] width 810 height 17
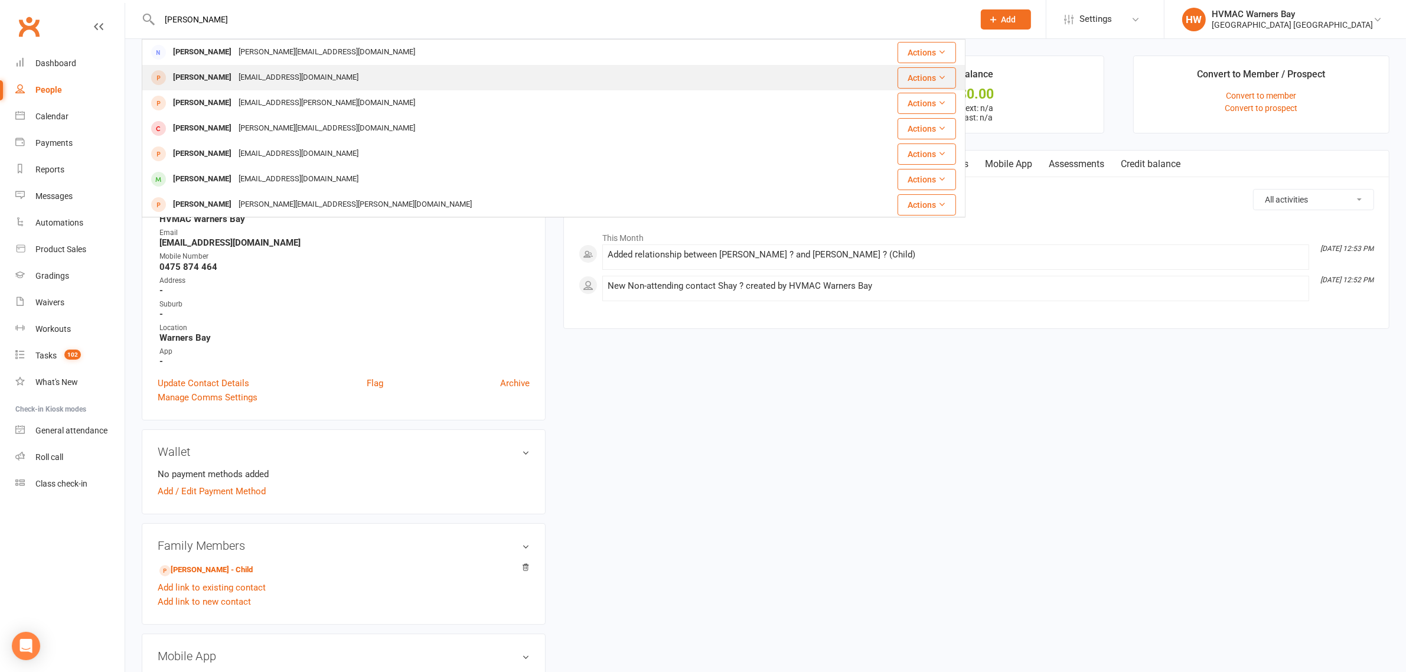
type input "sebastian cam"
click at [302, 74] on div "alissa0112@hotmail.com" at bounding box center [298, 77] width 127 height 17
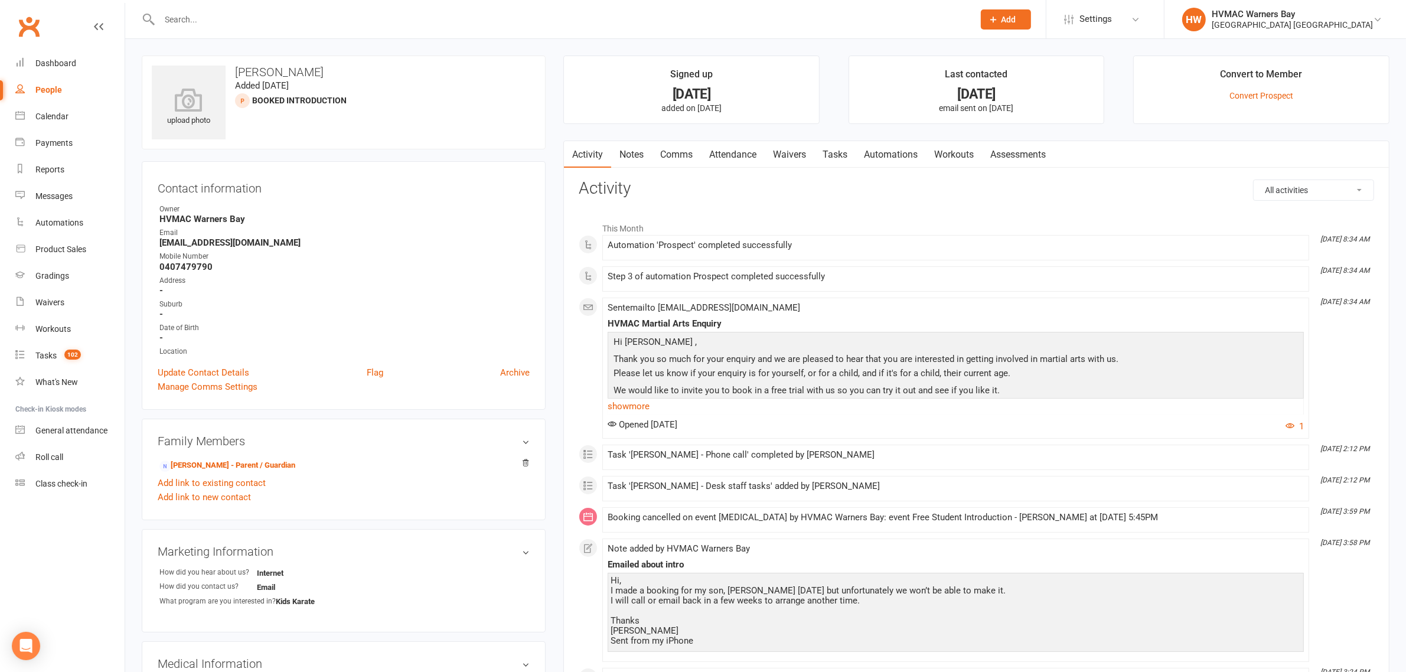
click at [618, 148] on link "Notes" at bounding box center [631, 154] width 41 height 27
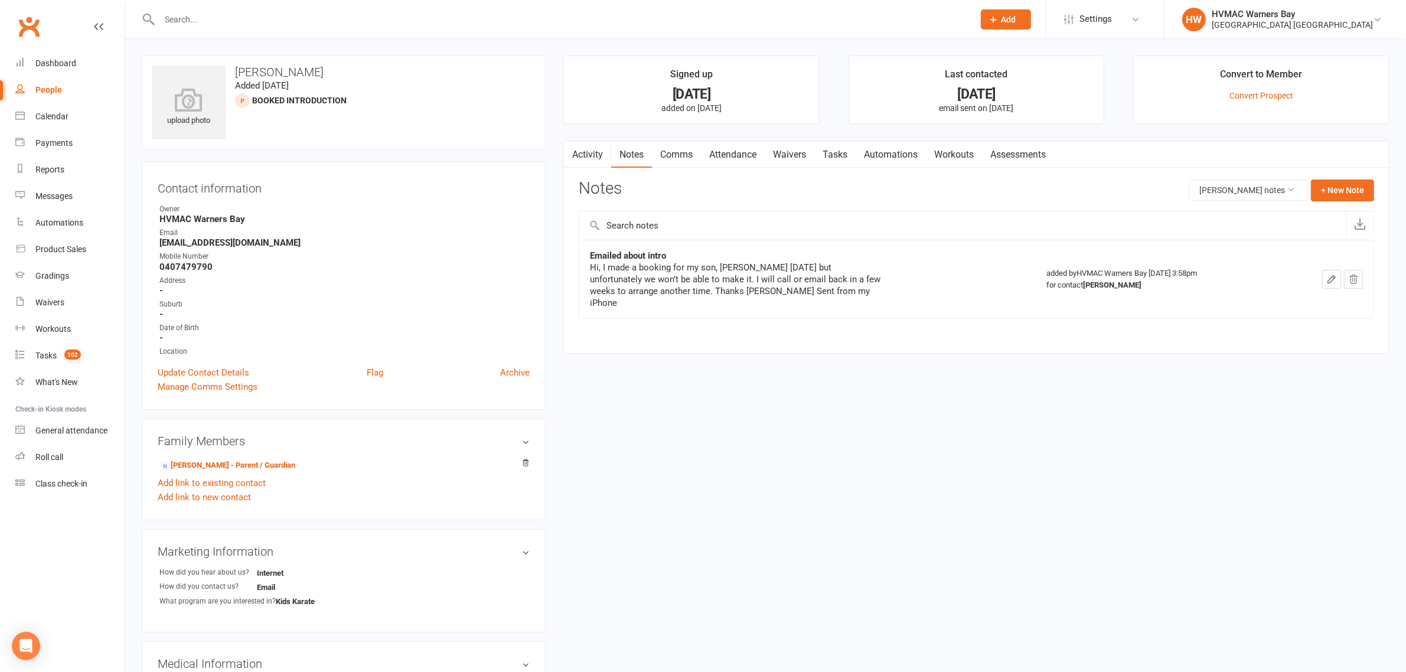
click at [719, 158] on link "Attendance" at bounding box center [733, 154] width 64 height 27
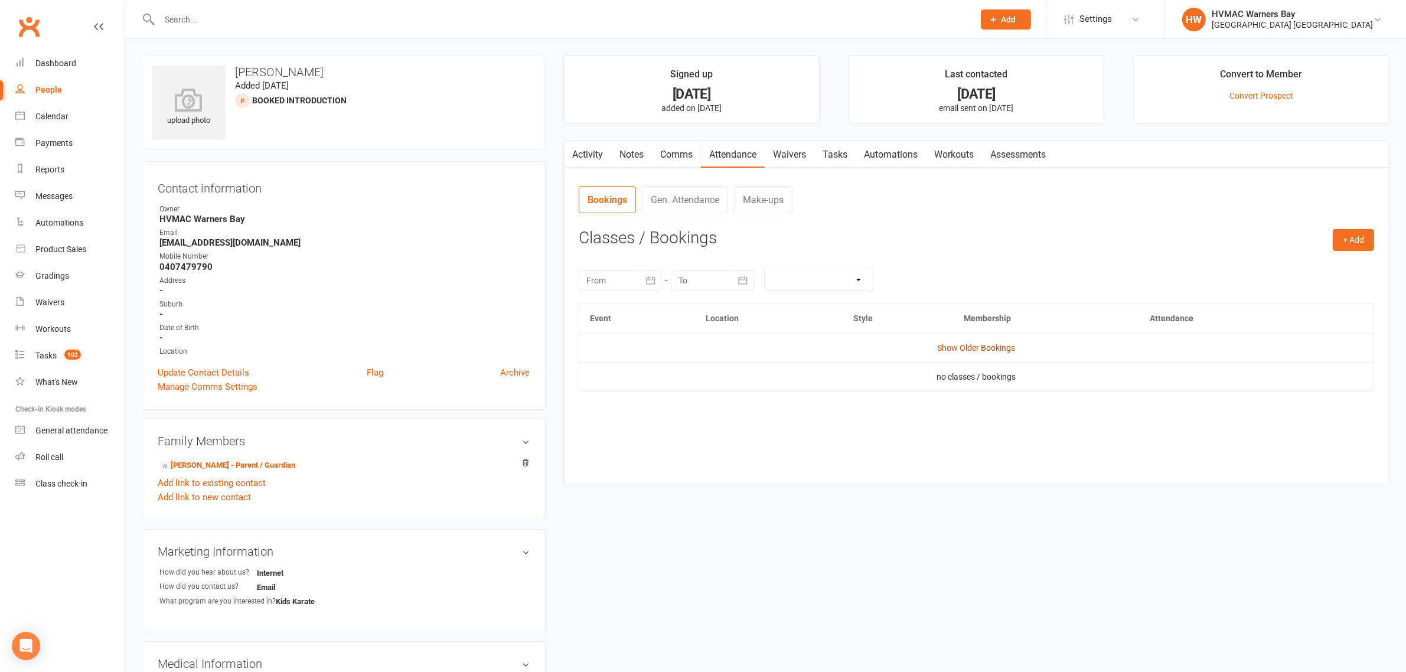
click at [977, 353] on link "Show Older Bookings" at bounding box center [977, 347] width 78 height 9
click at [645, 158] on link "Notes" at bounding box center [631, 154] width 41 height 27
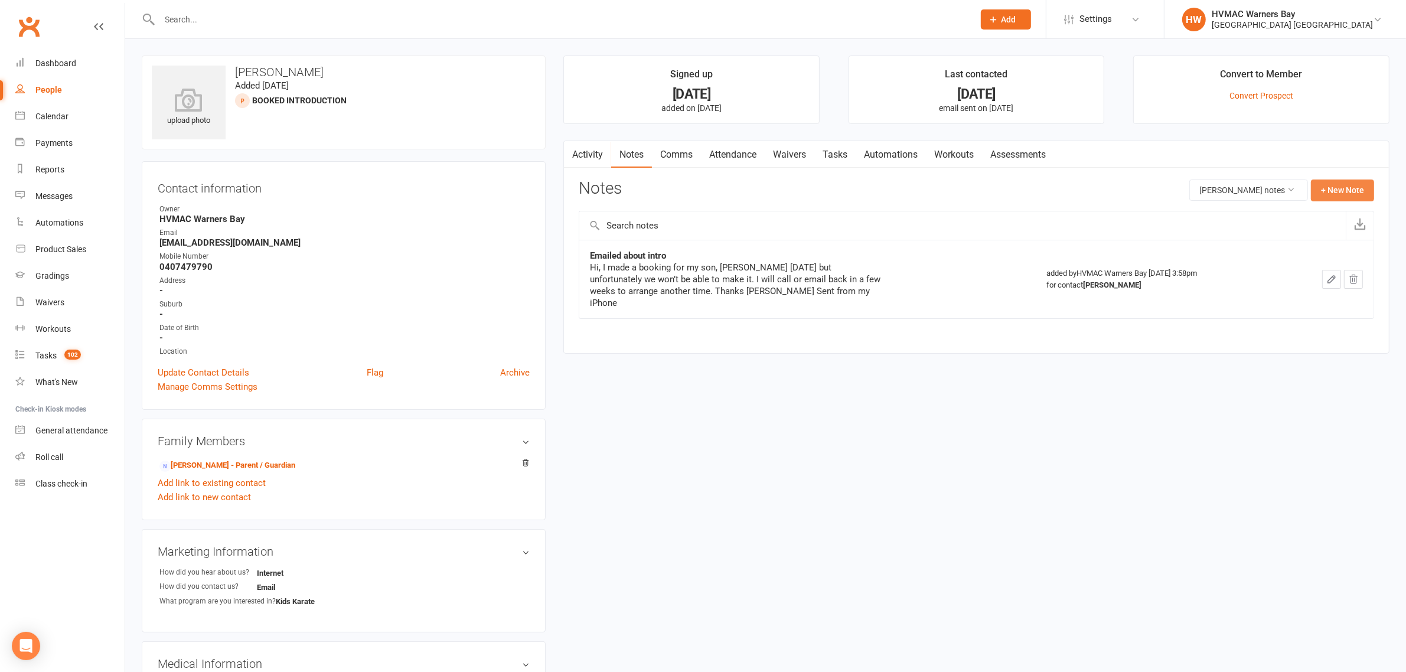
click at [1340, 190] on button "+ New Note" at bounding box center [1342, 190] width 63 height 21
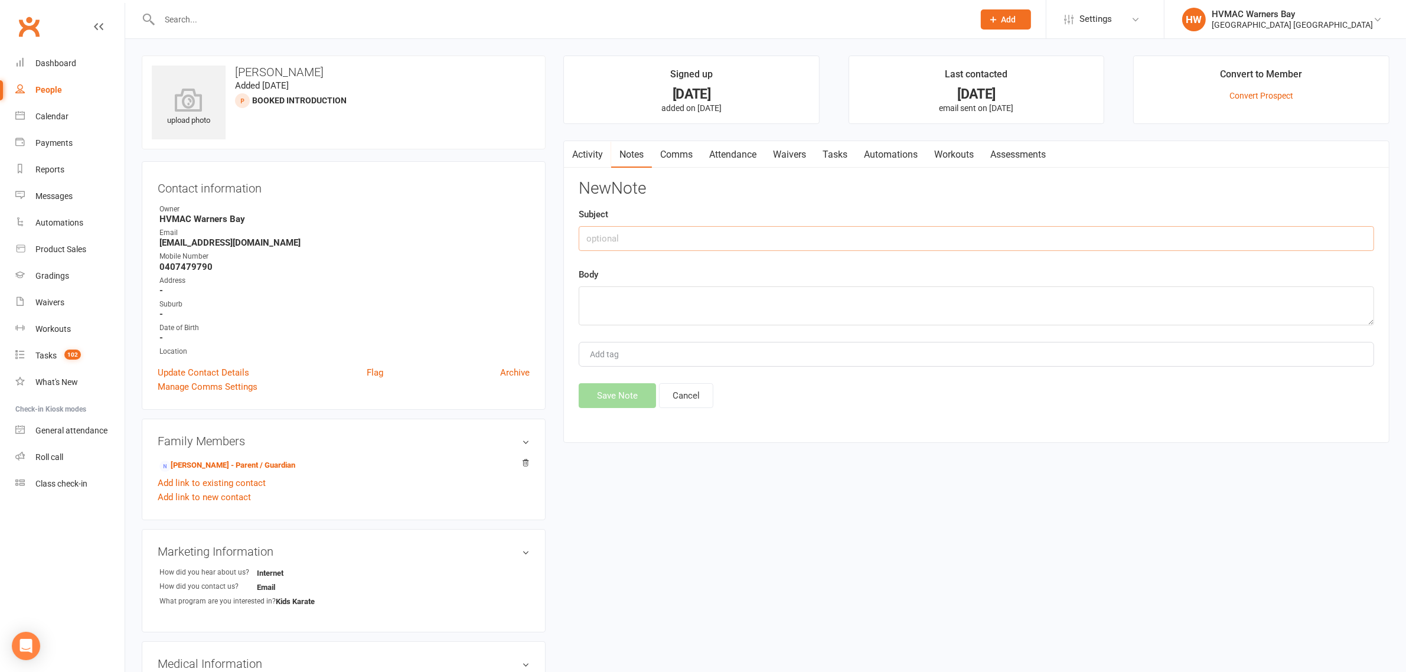
click at [690, 230] on input "text" at bounding box center [976, 238] width 795 height 25
click at [629, 246] on input "Called re Rebooking intro" at bounding box center [976, 238] width 795 height 25
type input "Called re rebooking intro"
click at [661, 302] on textarea at bounding box center [976, 305] width 795 height 39
type textarea "Left a message. ~Christina"
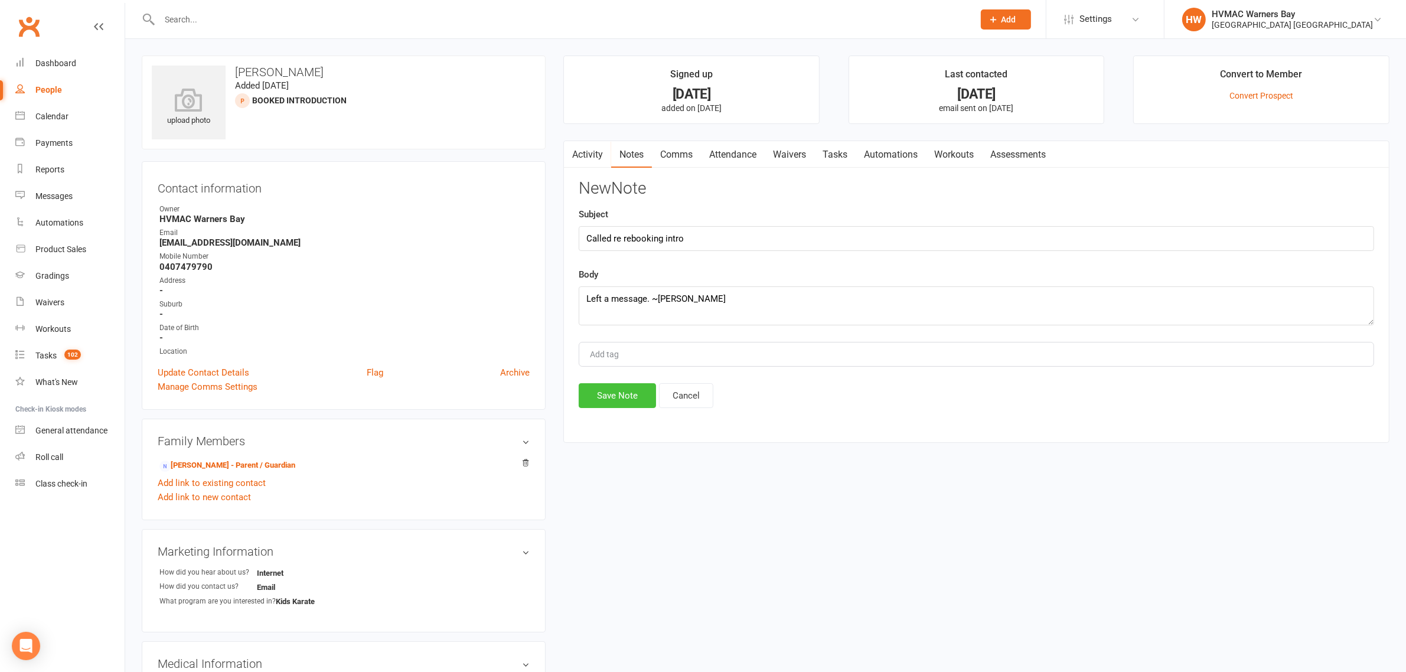
click at [612, 397] on button "Save Note" at bounding box center [617, 395] width 77 height 25
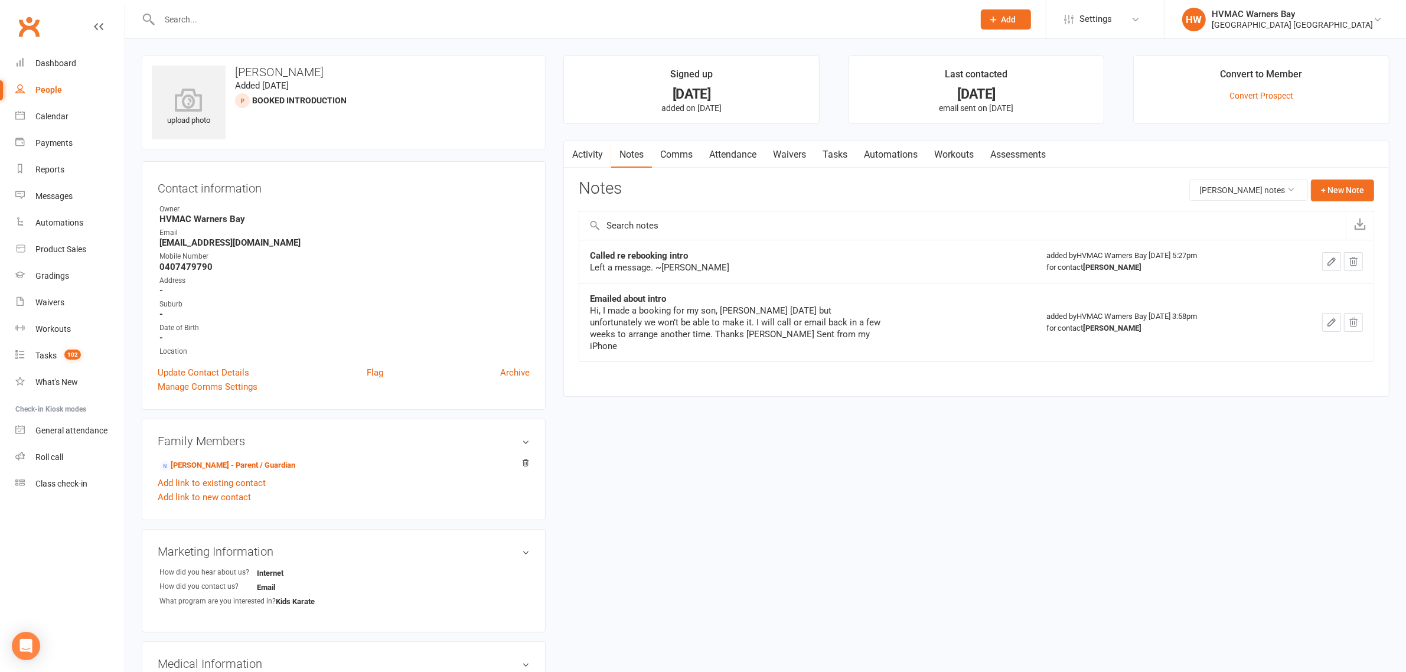
click at [283, 25] on input "text" at bounding box center [561, 19] width 810 height 17
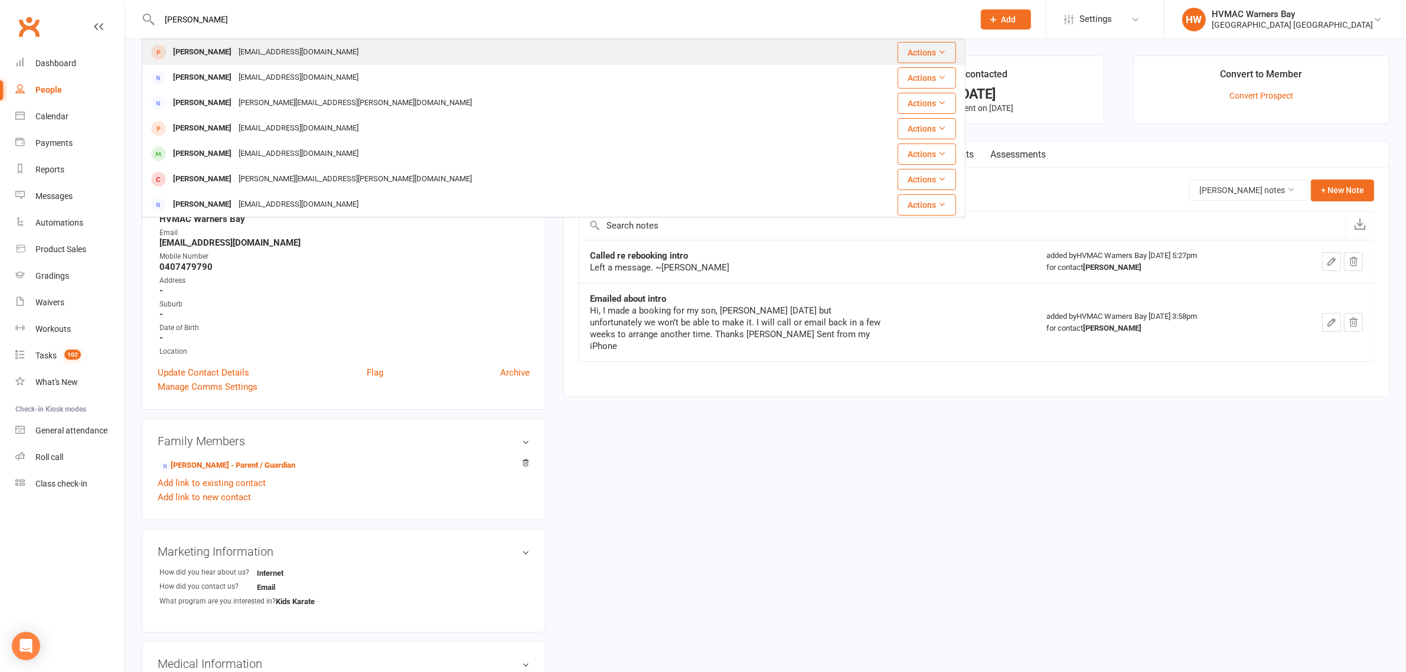
type input "elias power"
click at [239, 57] on div "becjane91@outlook.com" at bounding box center [298, 52] width 127 height 17
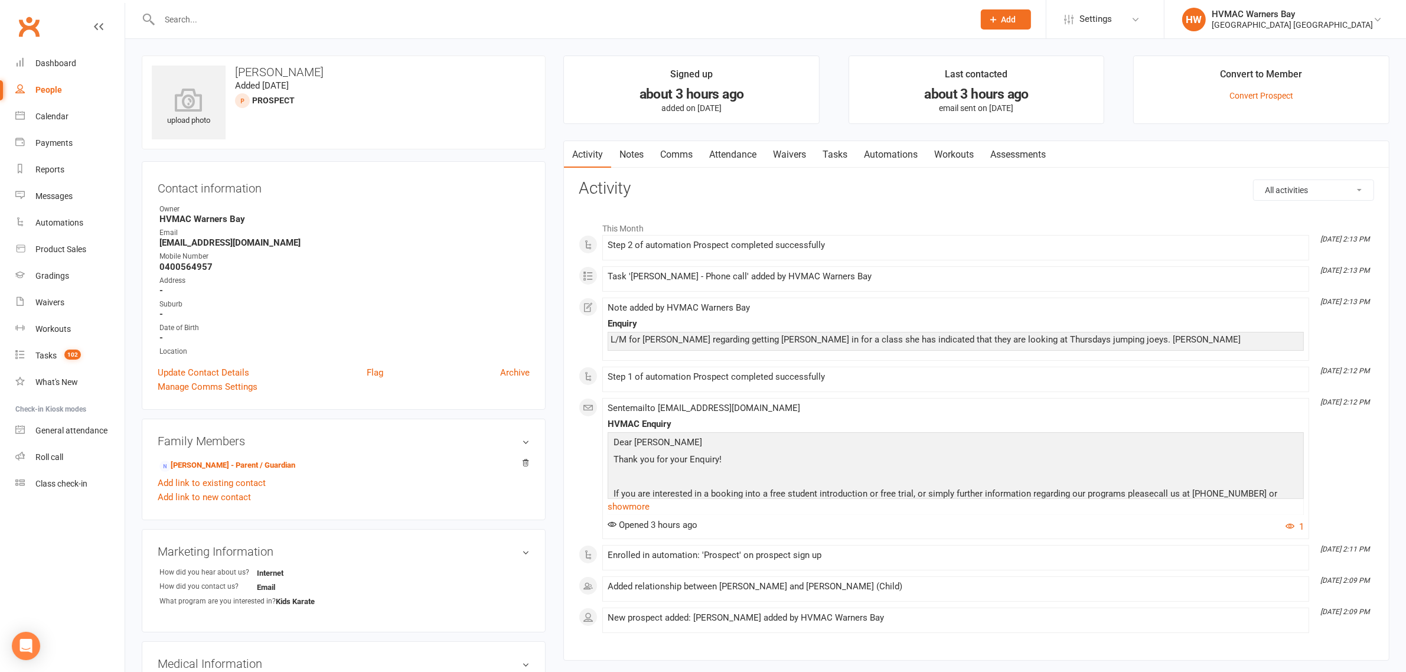
click at [632, 151] on link "Notes" at bounding box center [631, 154] width 41 height 27
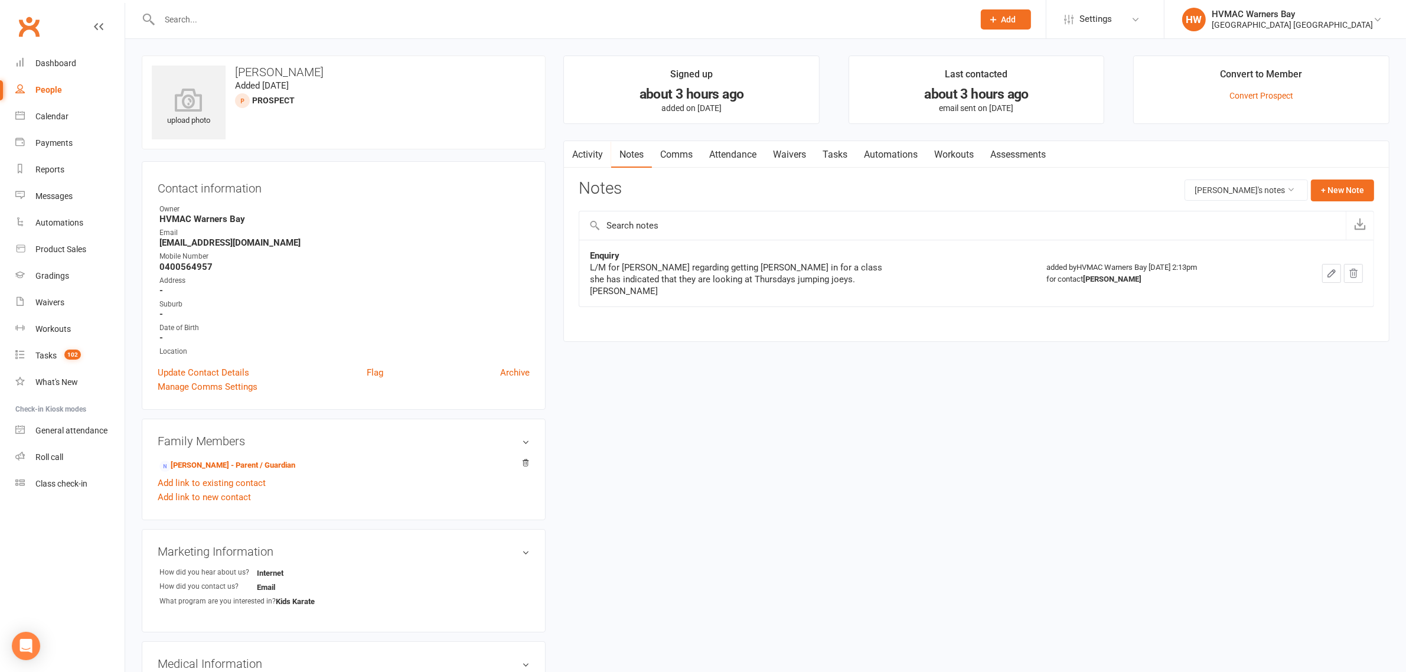
click at [744, 160] on link "Attendance" at bounding box center [733, 154] width 64 height 27
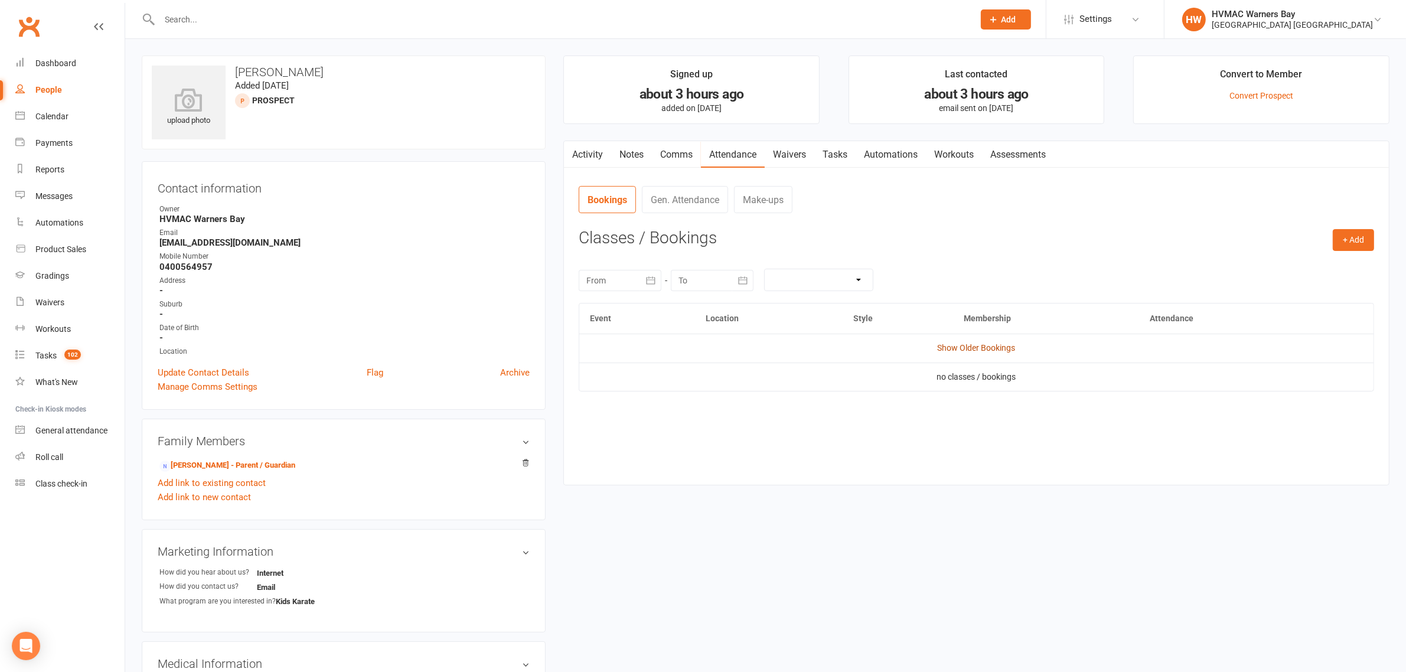
click at [957, 344] on link "Show Older Bookings" at bounding box center [977, 347] width 78 height 9
click at [610, 145] on link "Activity" at bounding box center [587, 154] width 47 height 27
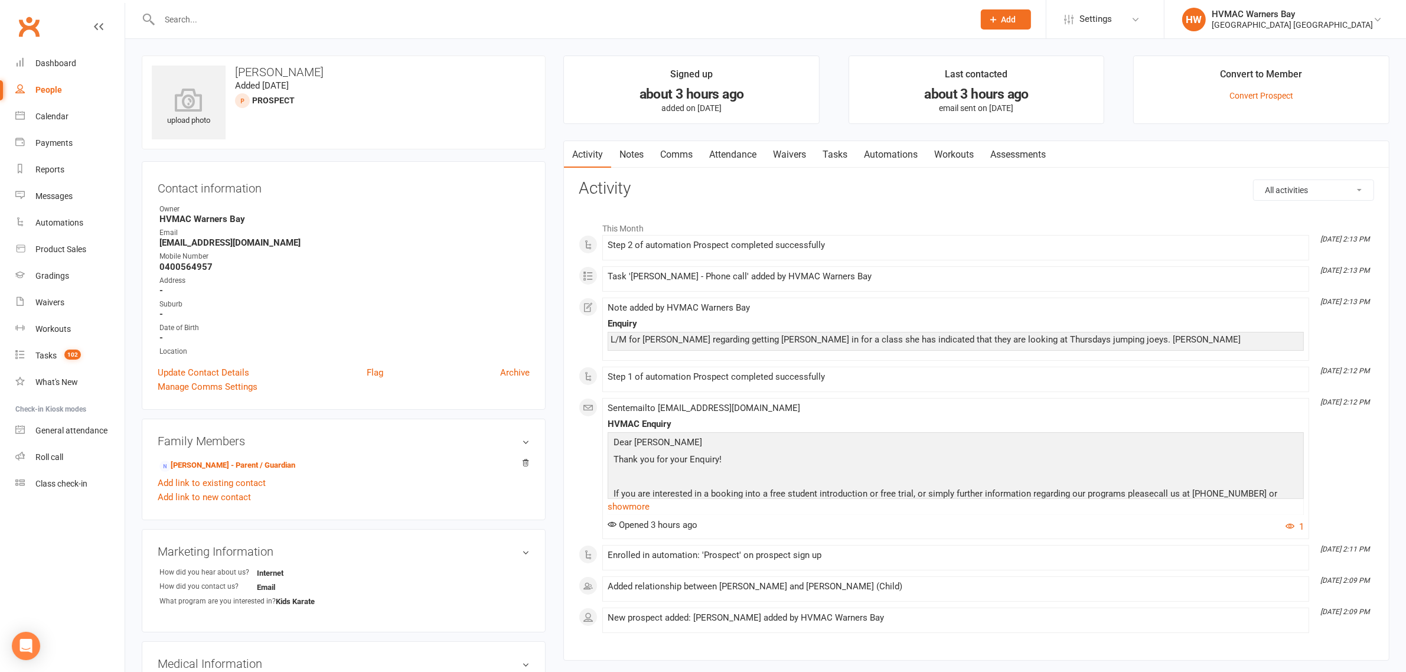
click at [624, 151] on link "Notes" at bounding box center [631, 154] width 41 height 27
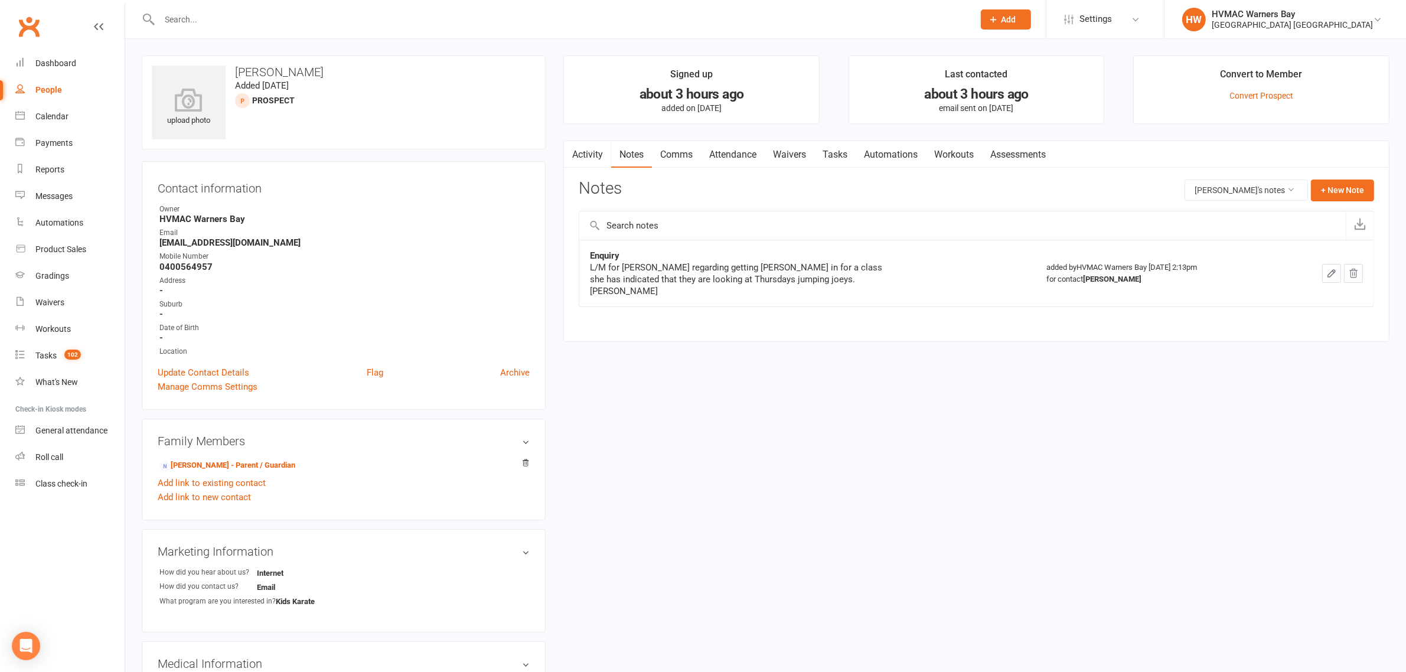
click at [716, 157] on link "Attendance" at bounding box center [733, 154] width 64 height 27
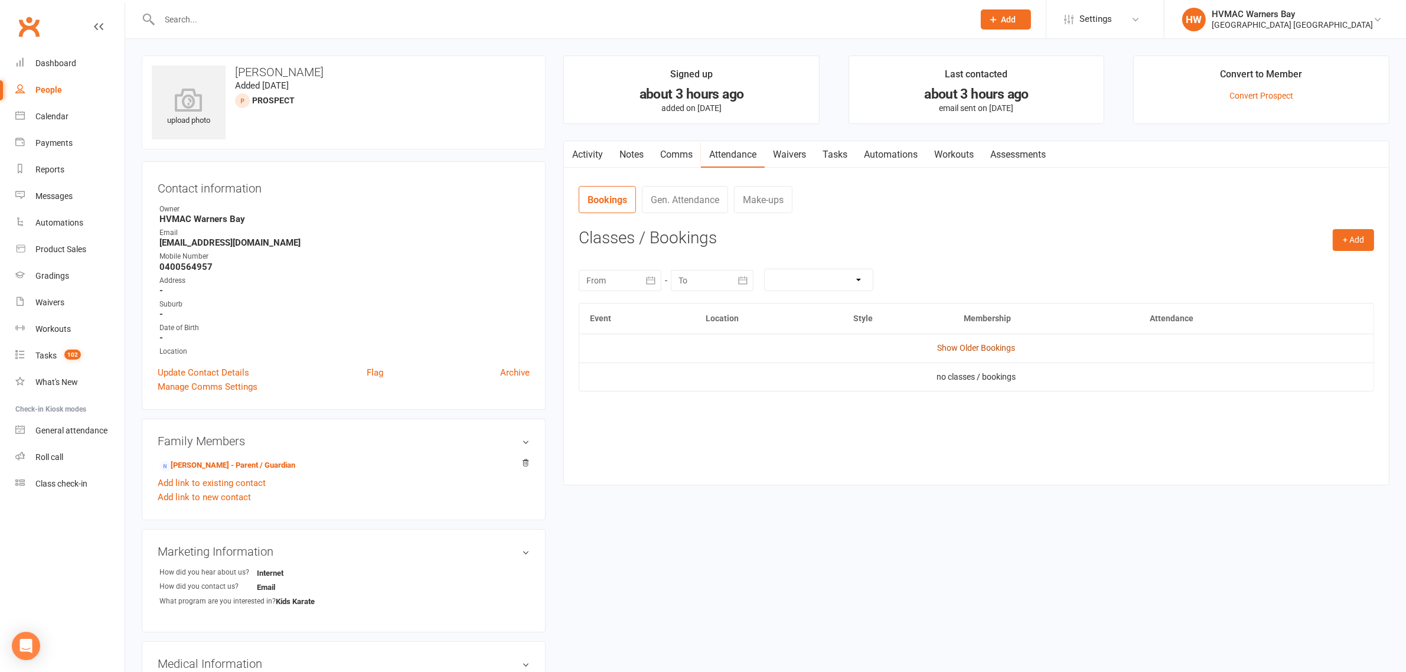
click at [948, 345] on link "Show Older Bookings" at bounding box center [977, 347] width 78 height 9
click at [624, 159] on link "Notes" at bounding box center [631, 154] width 41 height 27
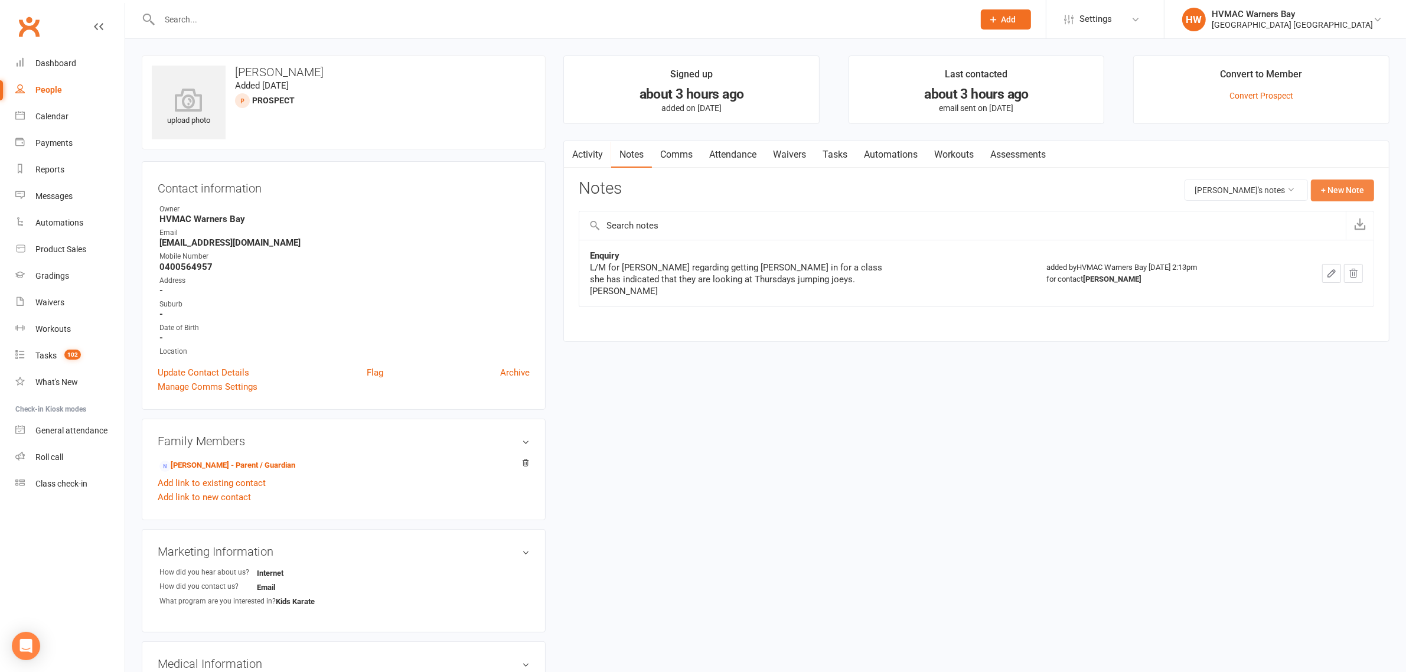
click at [1362, 195] on button "+ New Note" at bounding box center [1342, 190] width 63 height 21
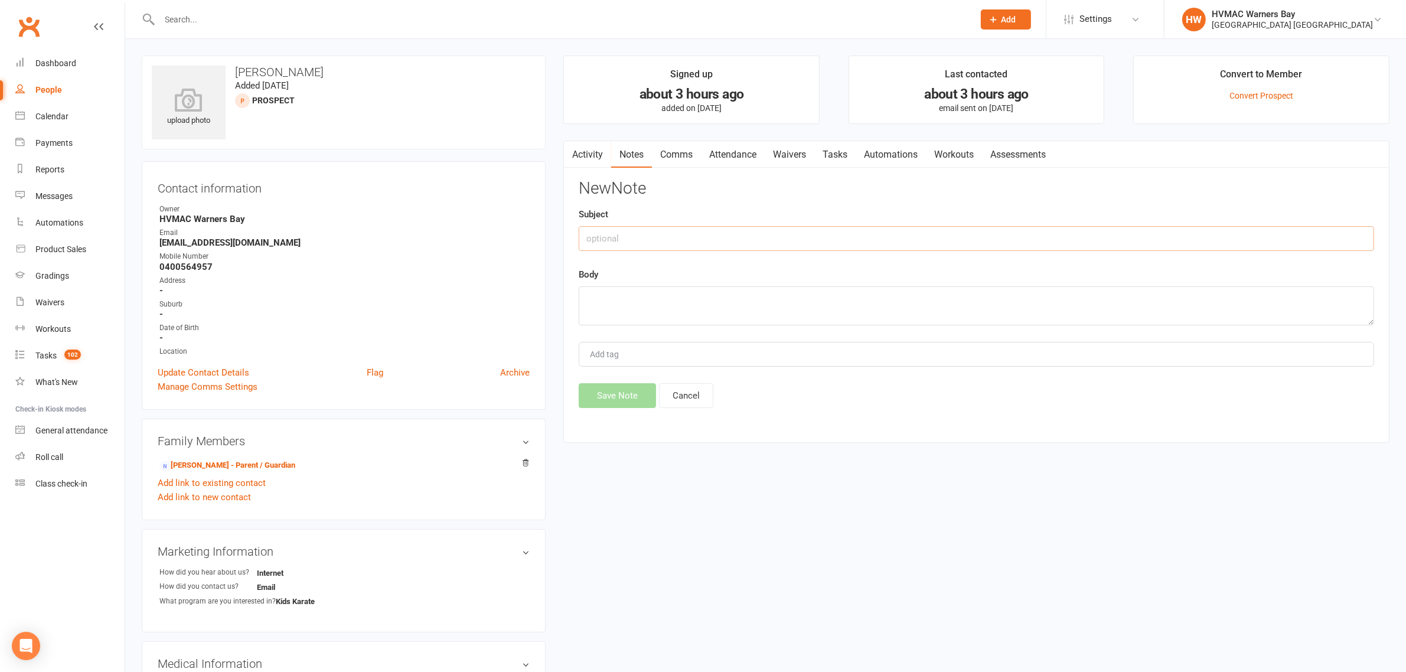
click at [667, 247] on input "text" at bounding box center [976, 238] width 795 height 25
type input "Enquiry"
click at [619, 298] on textarea at bounding box center [976, 305] width 795 height 39
type textarea "Left a message. ~Christina"
click at [636, 403] on button "Save Note" at bounding box center [617, 395] width 77 height 25
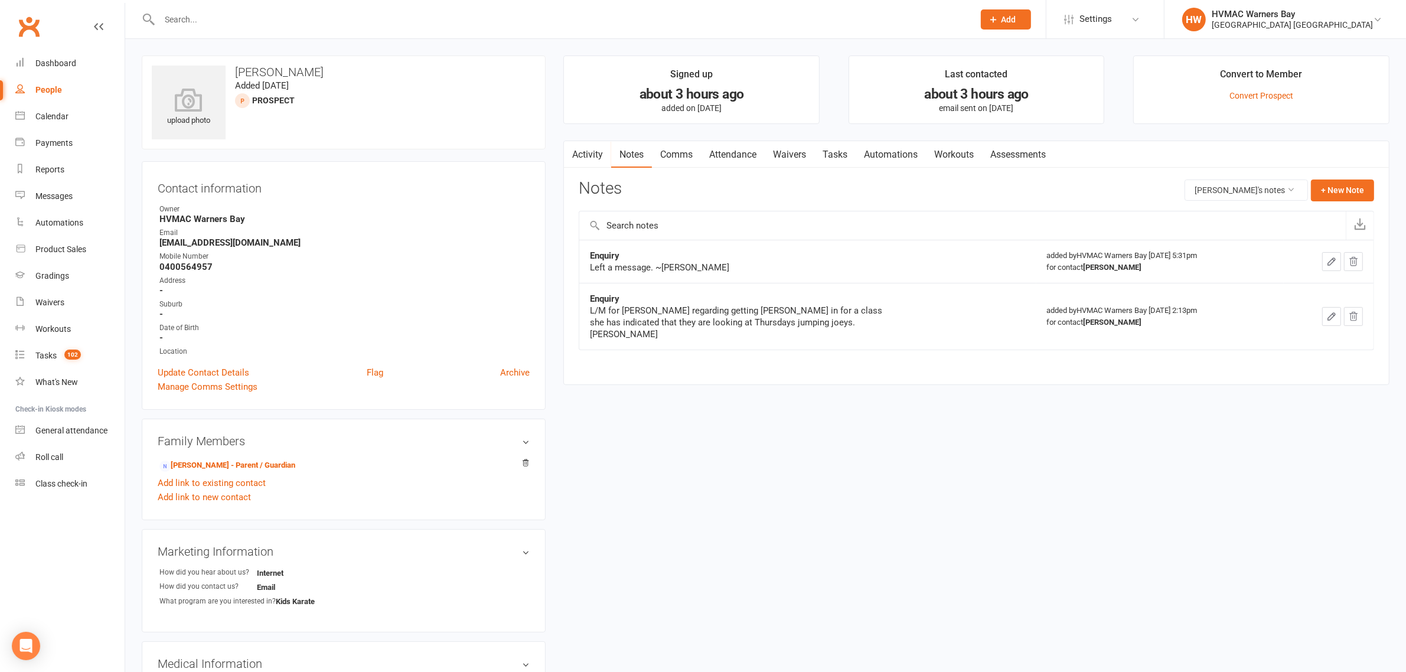
click at [340, 11] on input "text" at bounding box center [561, 19] width 810 height 17
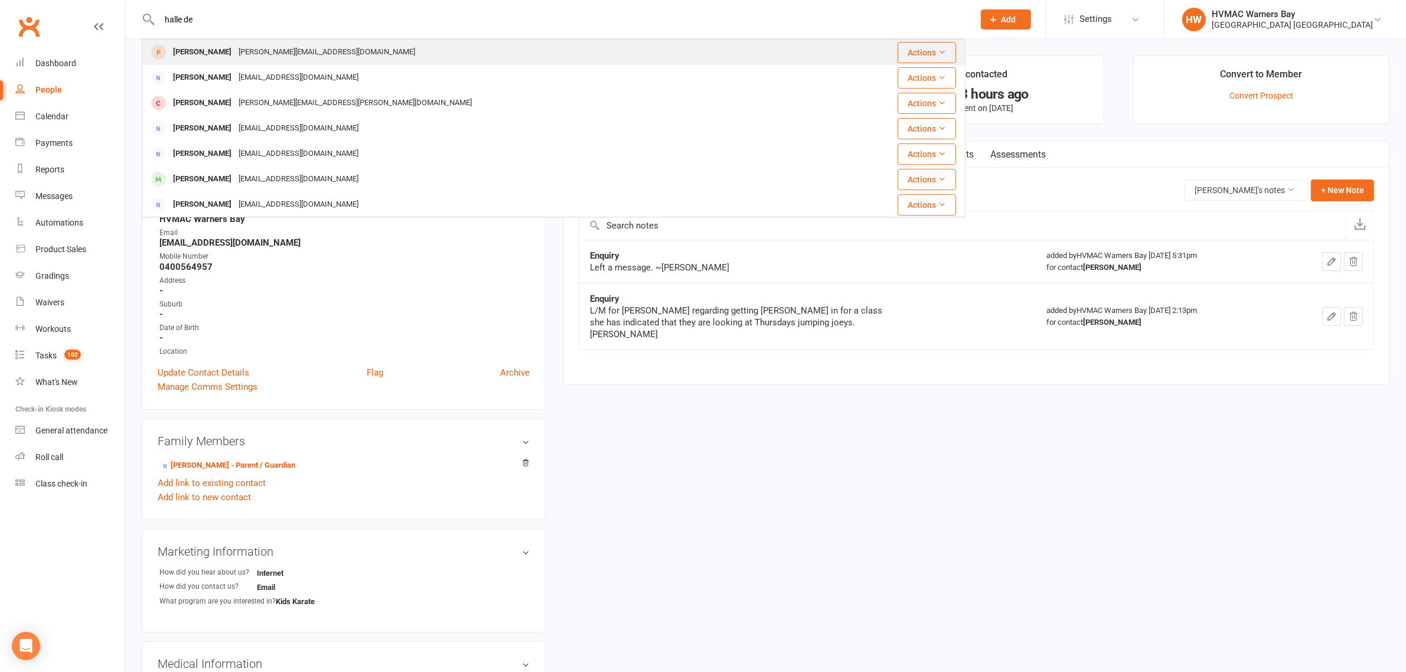
type input "halle de"
click at [324, 48] on div "Halle De Silva kelly@arnley.com.au" at bounding box center [485, 52] width 684 height 24
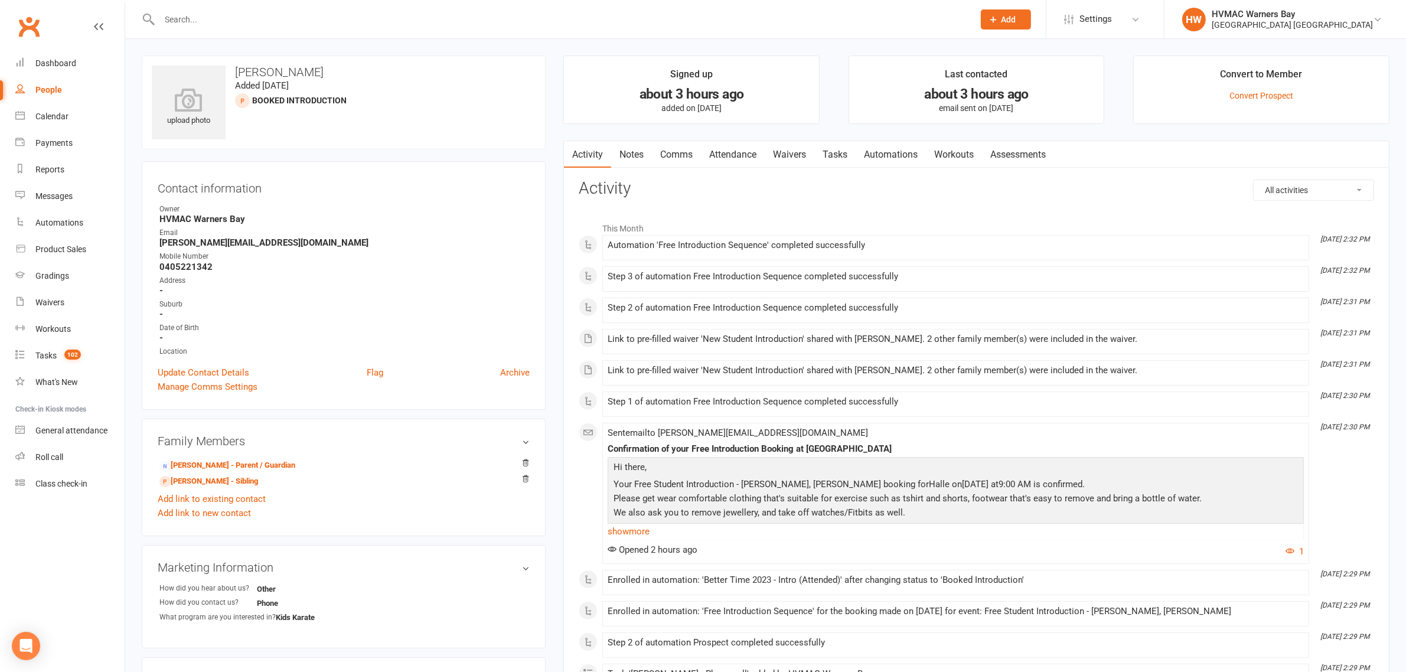
click at [644, 156] on link "Notes" at bounding box center [631, 154] width 41 height 27
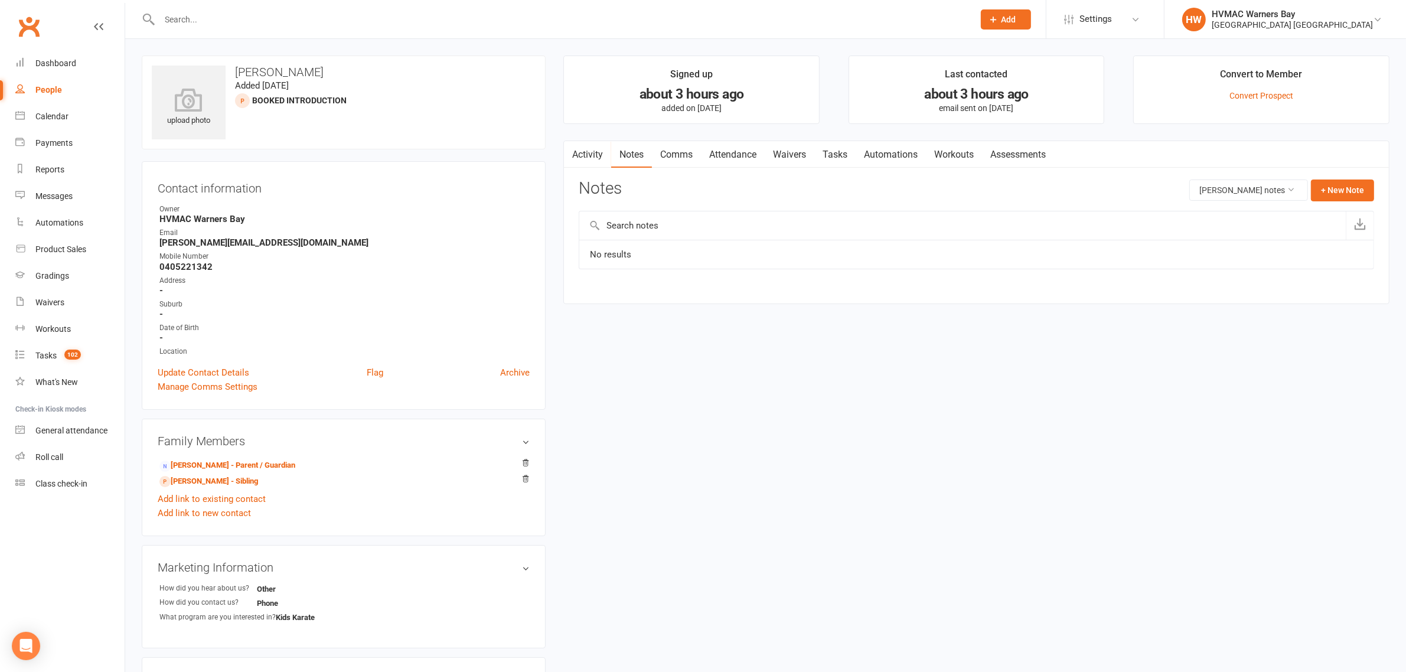
click at [728, 152] on link "Attendance" at bounding box center [733, 154] width 64 height 27
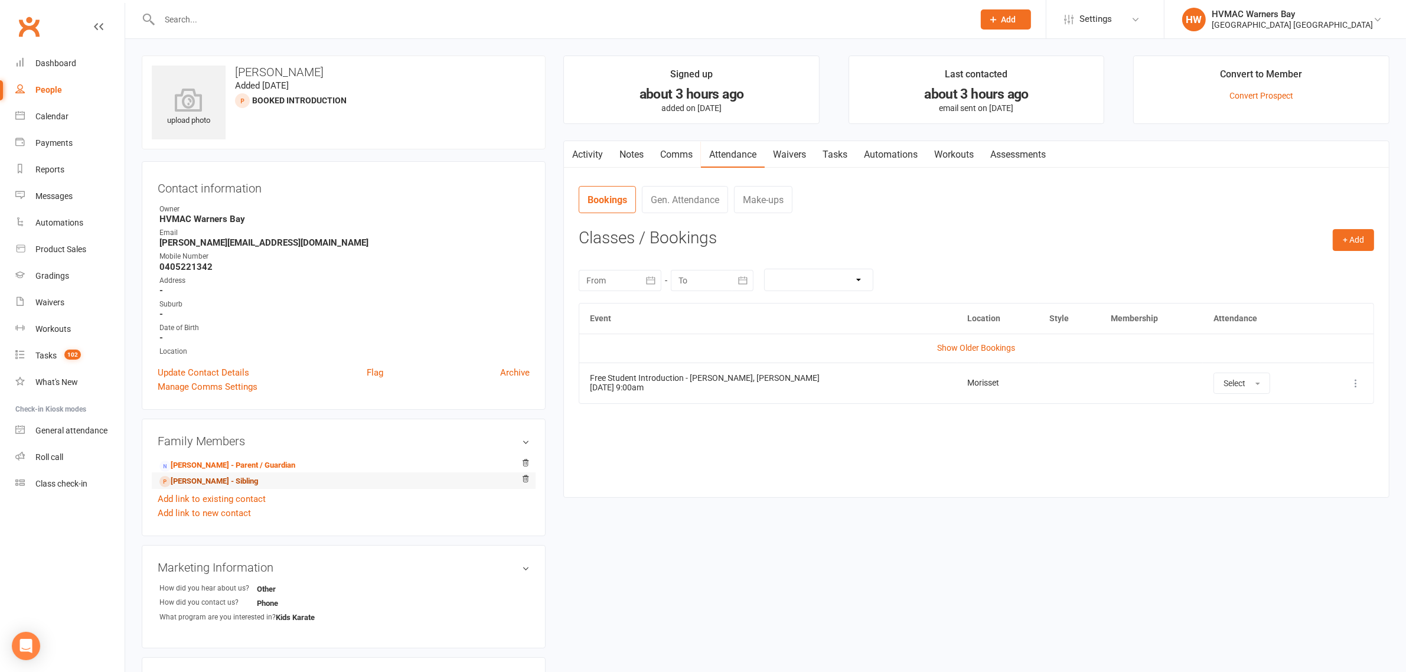
click at [202, 477] on link "Roman De Silva - Sibling" at bounding box center [208, 481] width 99 height 12
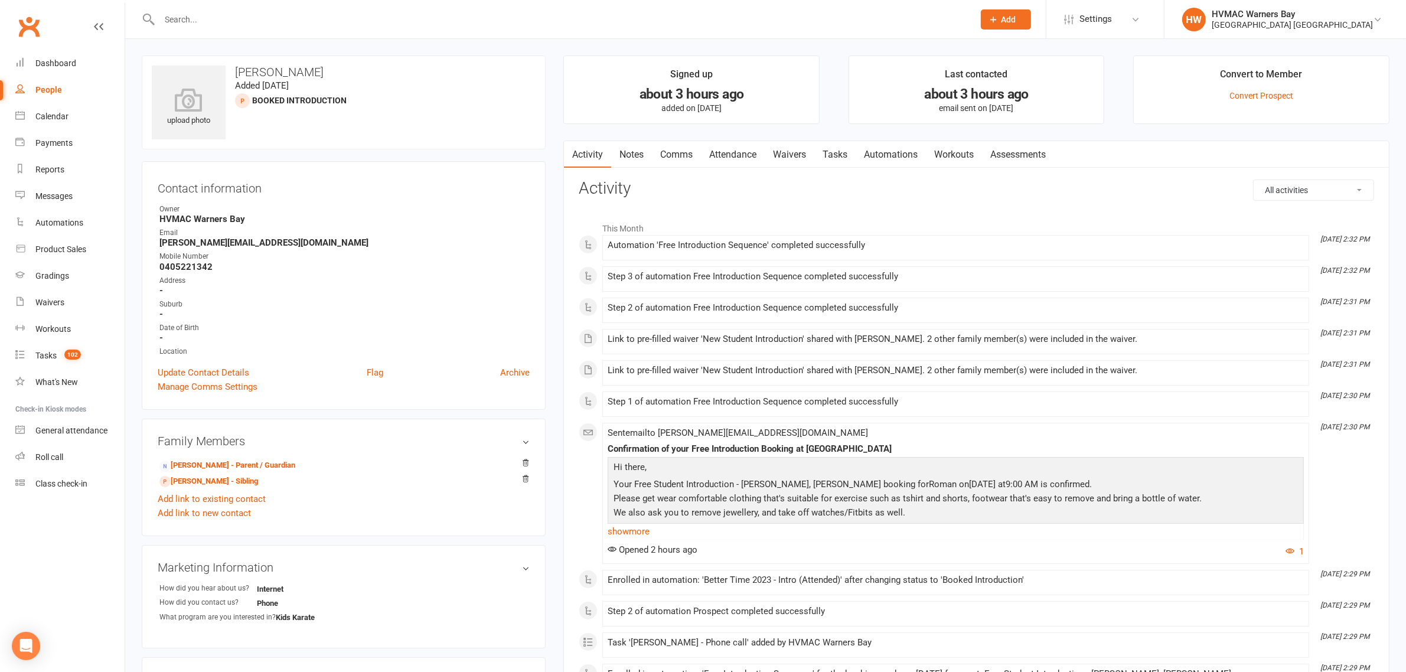
click at [740, 155] on link "Attendance" at bounding box center [733, 154] width 64 height 27
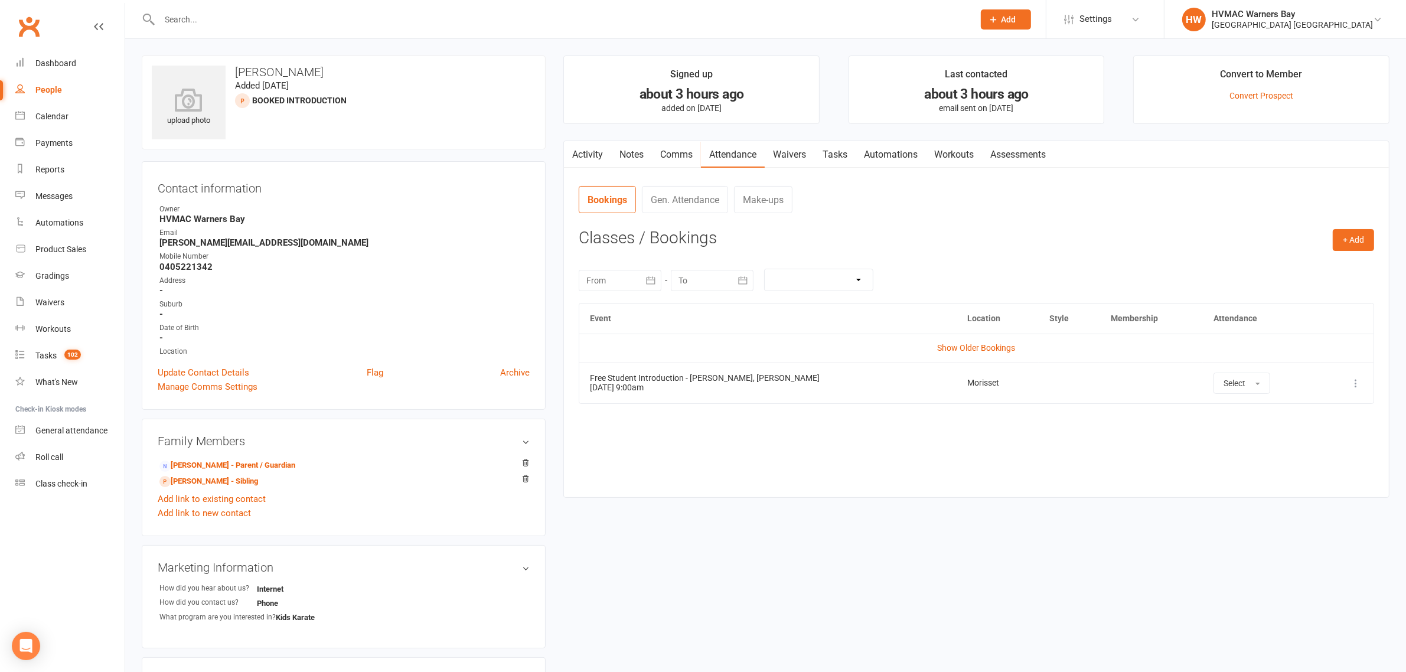
click at [290, 19] on input "text" at bounding box center [561, 19] width 810 height 17
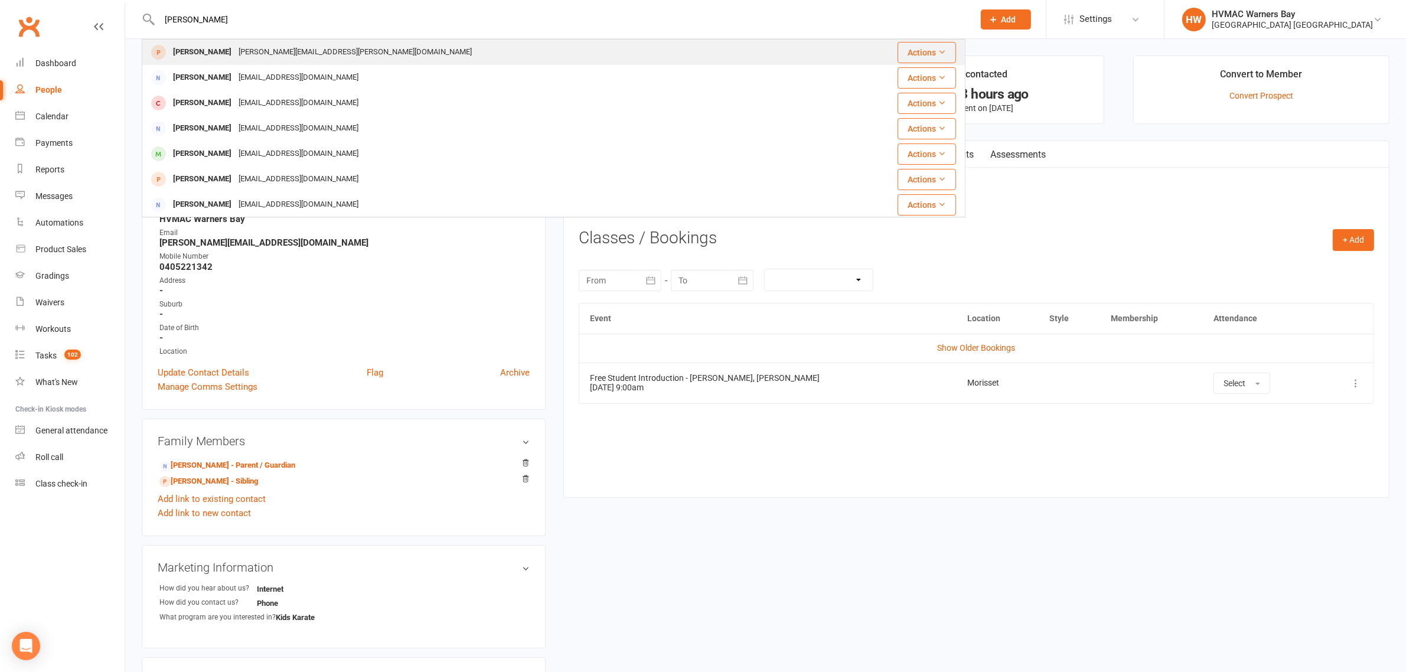
type input "shenay davis"
click at [255, 51] on div "trasi.hickson@gmail.com" at bounding box center [355, 52] width 240 height 17
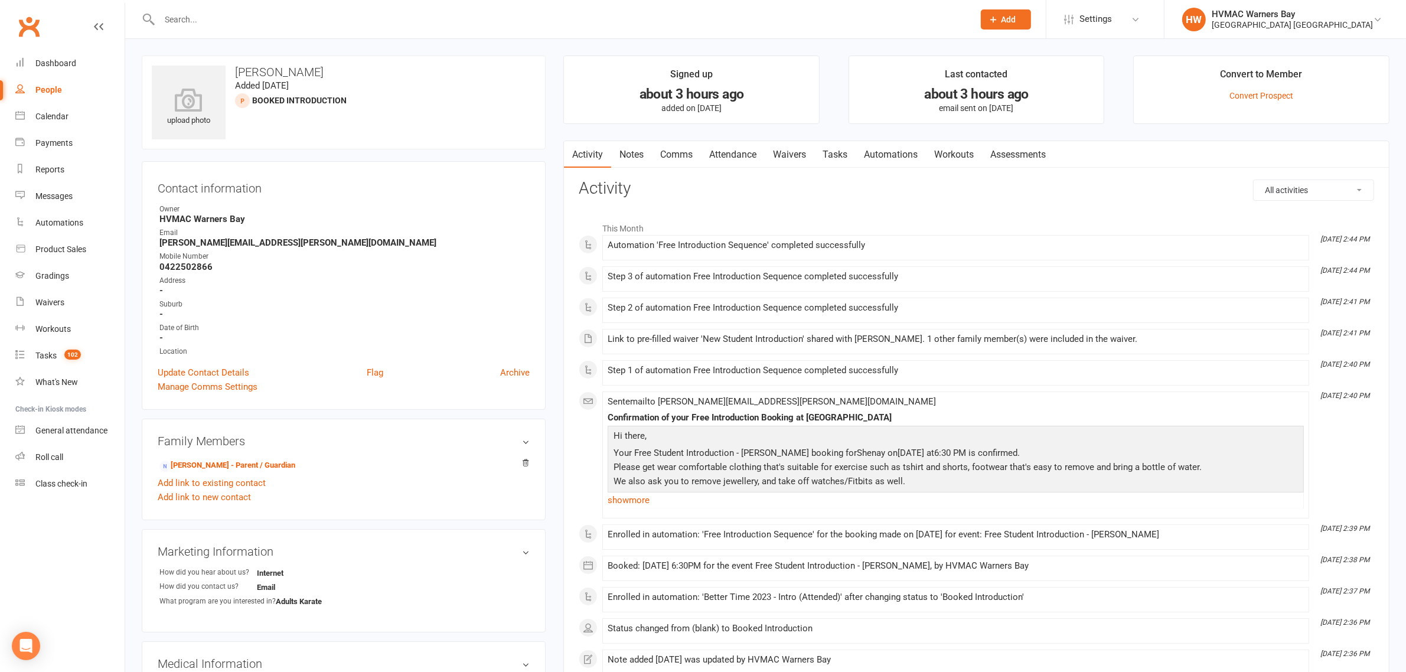
click at [633, 157] on link "Notes" at bounding box center [631, 154] width 41 height 27
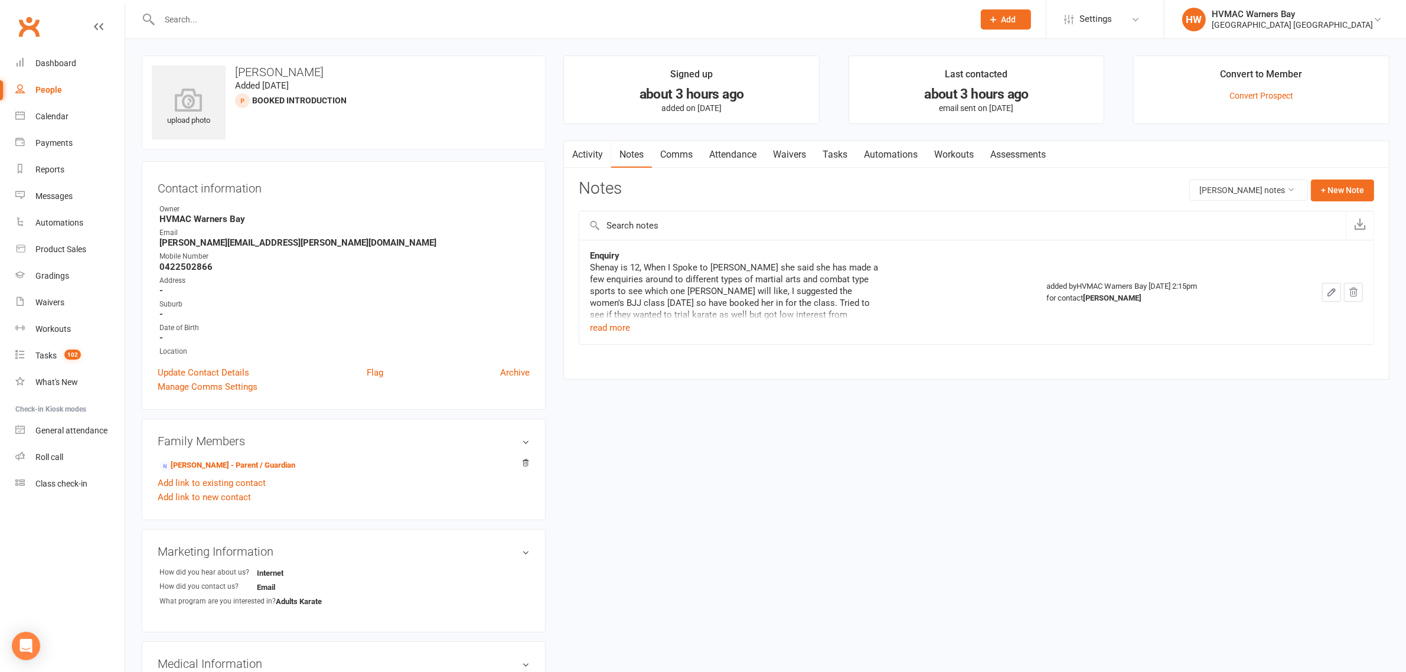
click at [630, 317] on div "Shenay is 12, When I Spoke to Trasi she said she has made a few enquiries aroun…" at bounding box center [737, 291] width 295 height 59
click at [615, 326] on button "read more" at bounding box center [610, 328] width 40 height 14
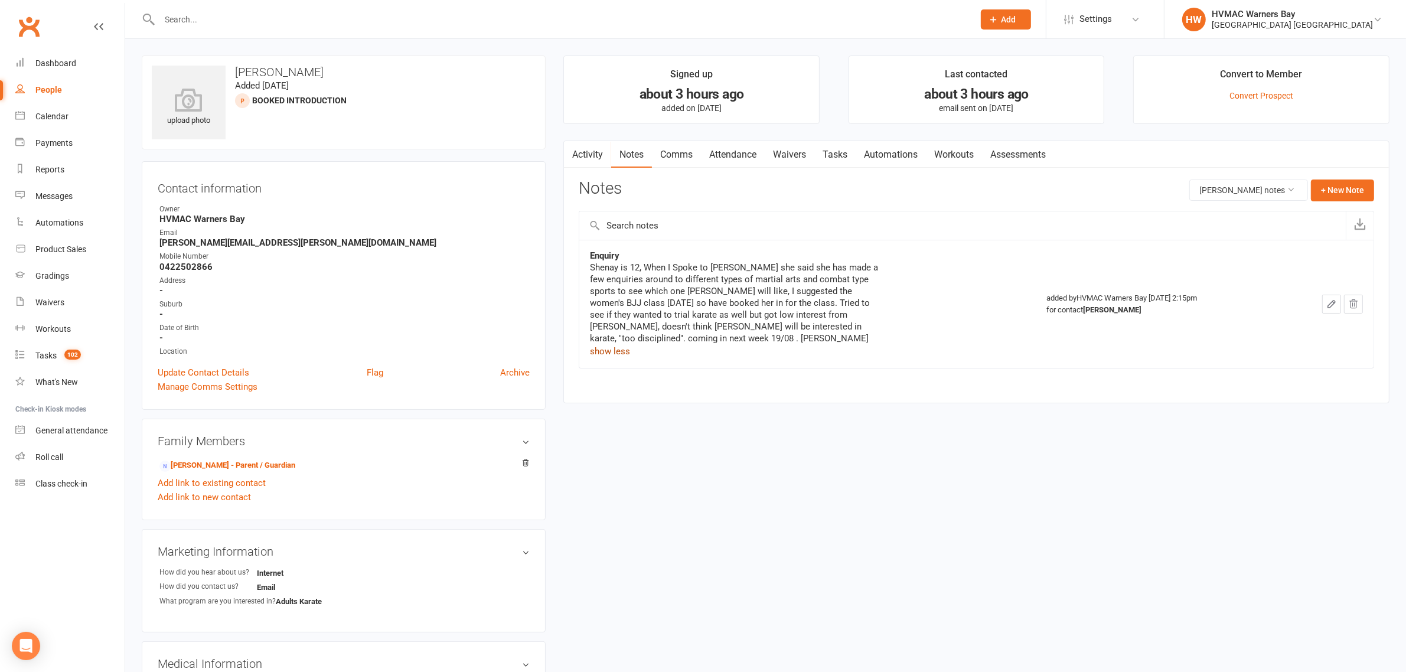
click at [741, 158] on link "Attendance" at bounding box center [733, 154] width 64 height 27
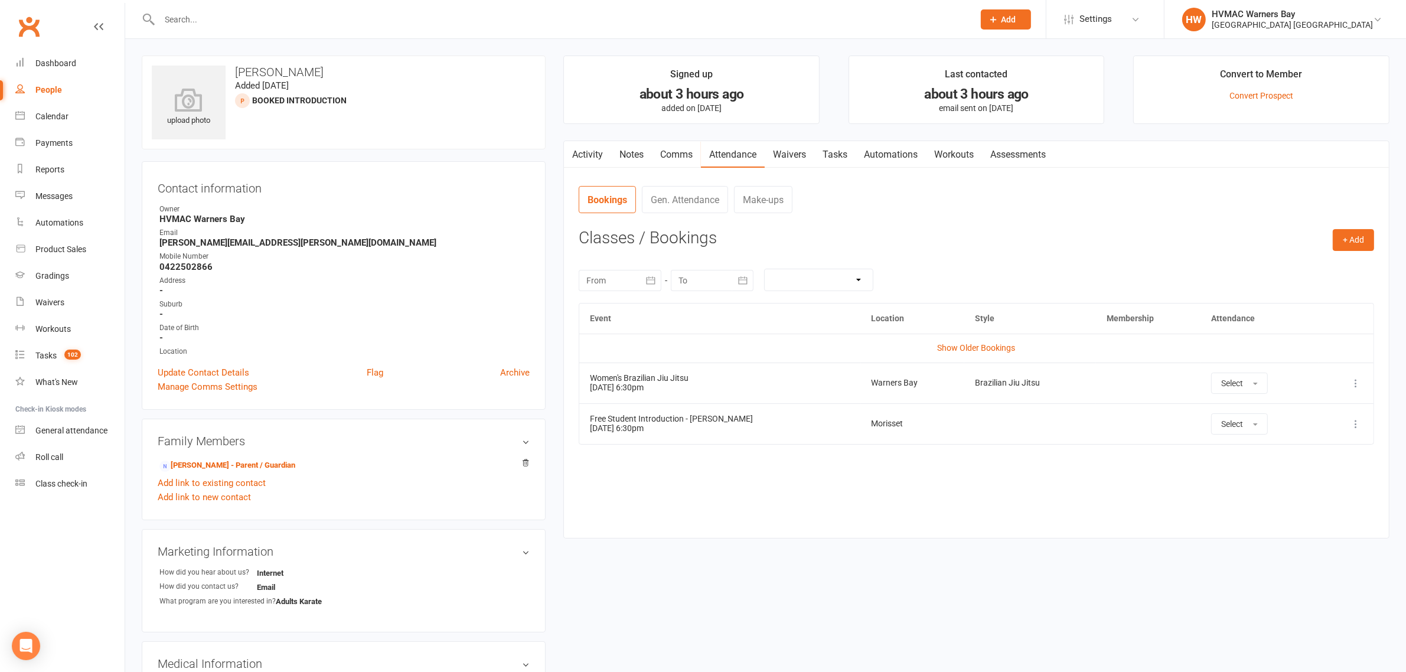
click at [366, 12] on input "text" at bounding box center [561, 19] width 810 height 17
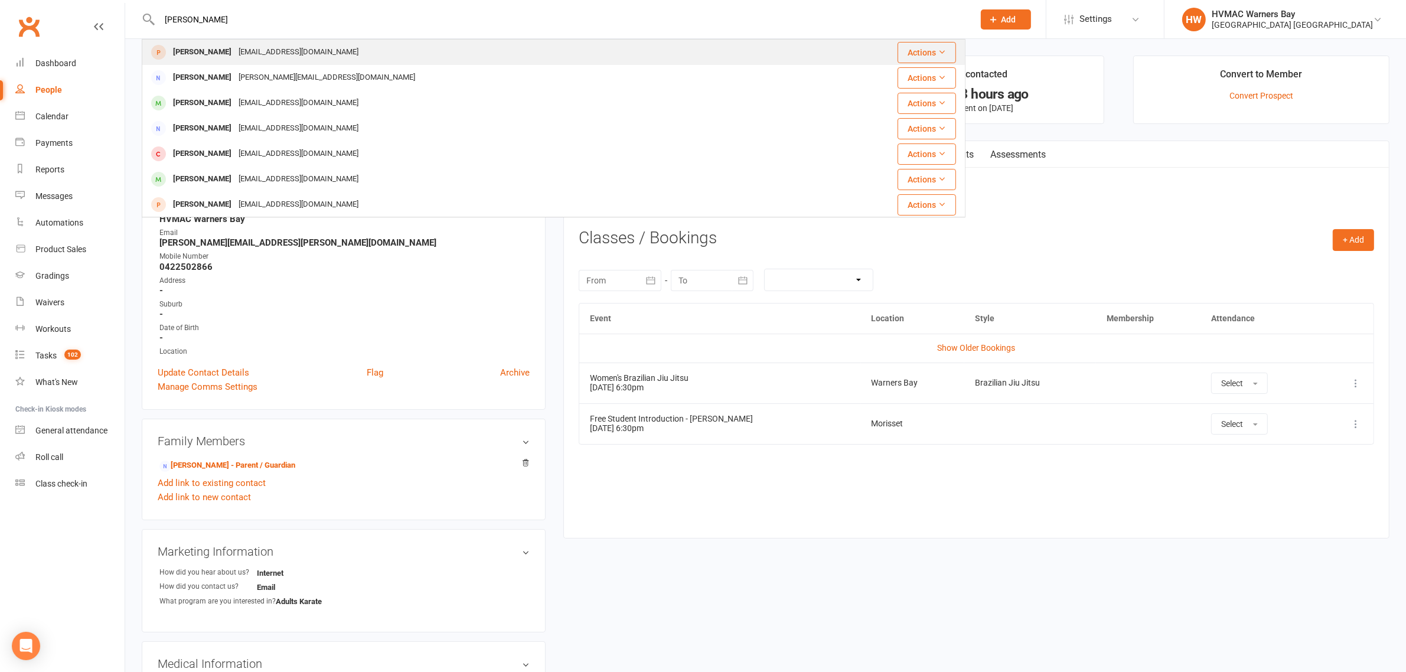
type input "alexander se"
click at [312, 42] on div "Alexander Serbin serbindebbie@gmail.com" at bounding box center [485, 52] width 684 height 24
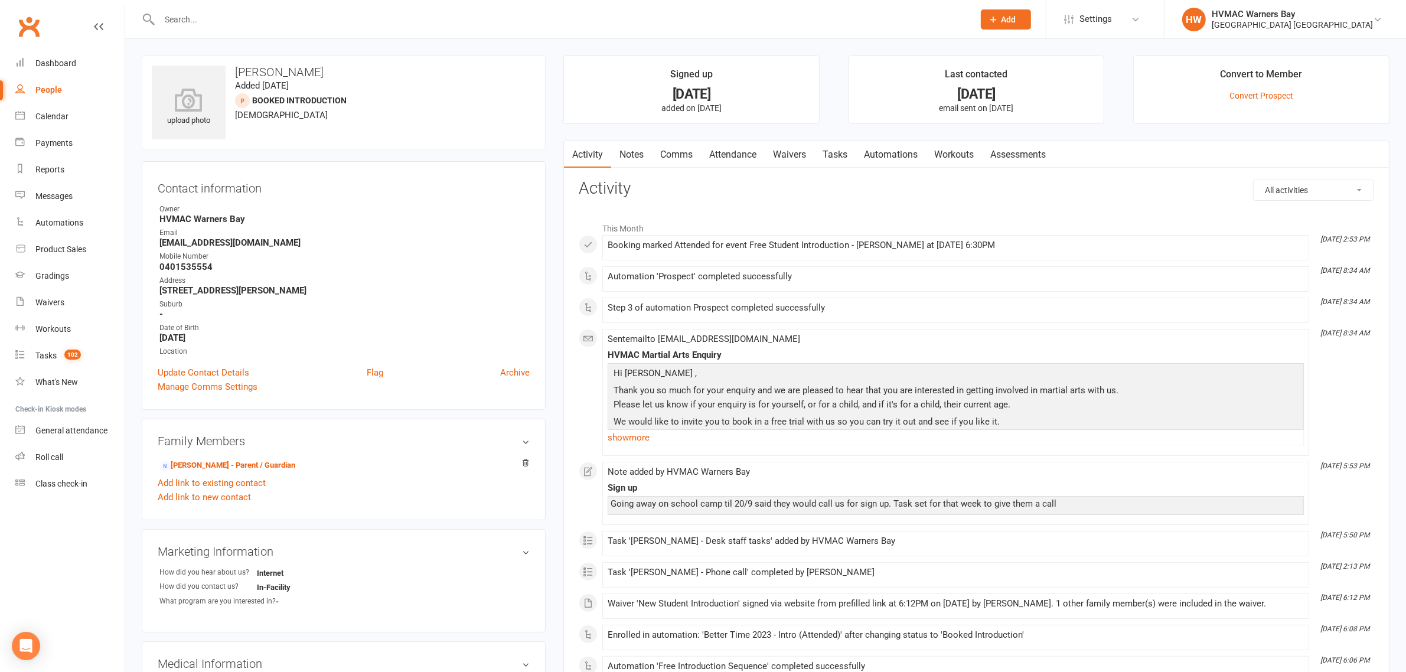
click at [642, 155] on link "Notes" at bounding box center [631, 154] width 41 height 27
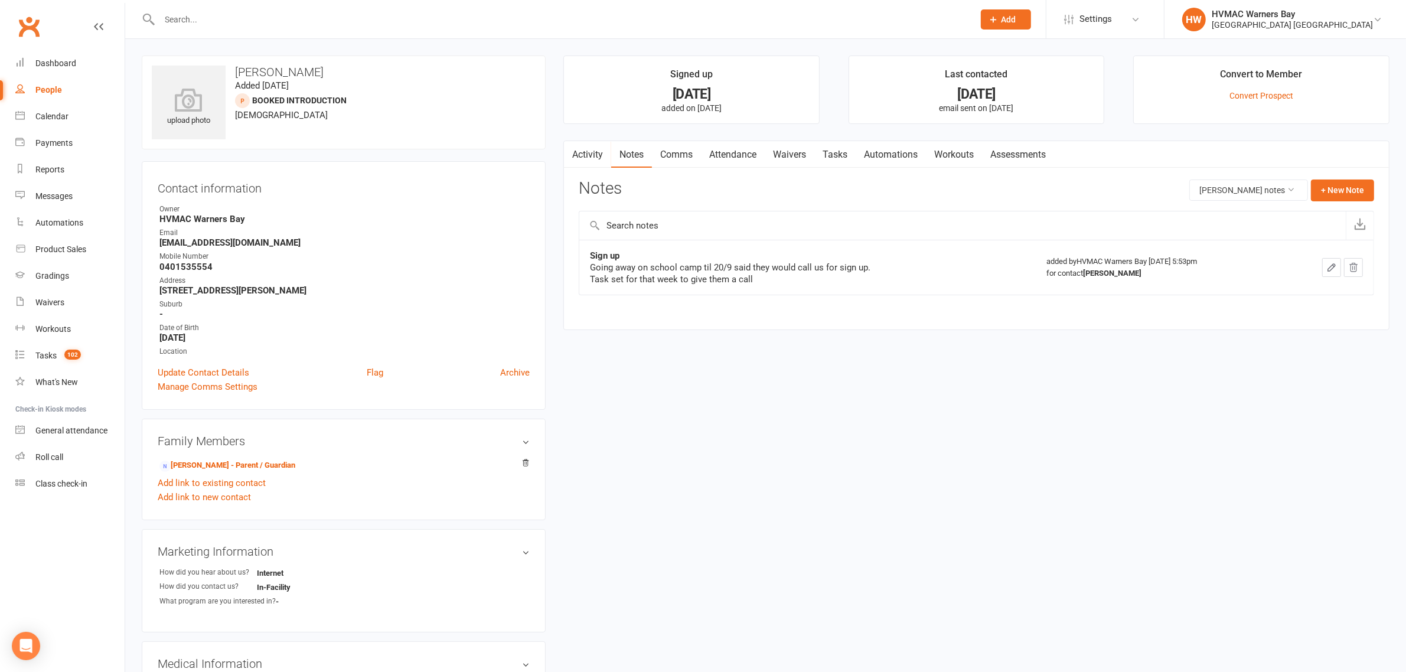
click at [308, 22] on input "text" at bounding box center [561, 19] width 810 height 17
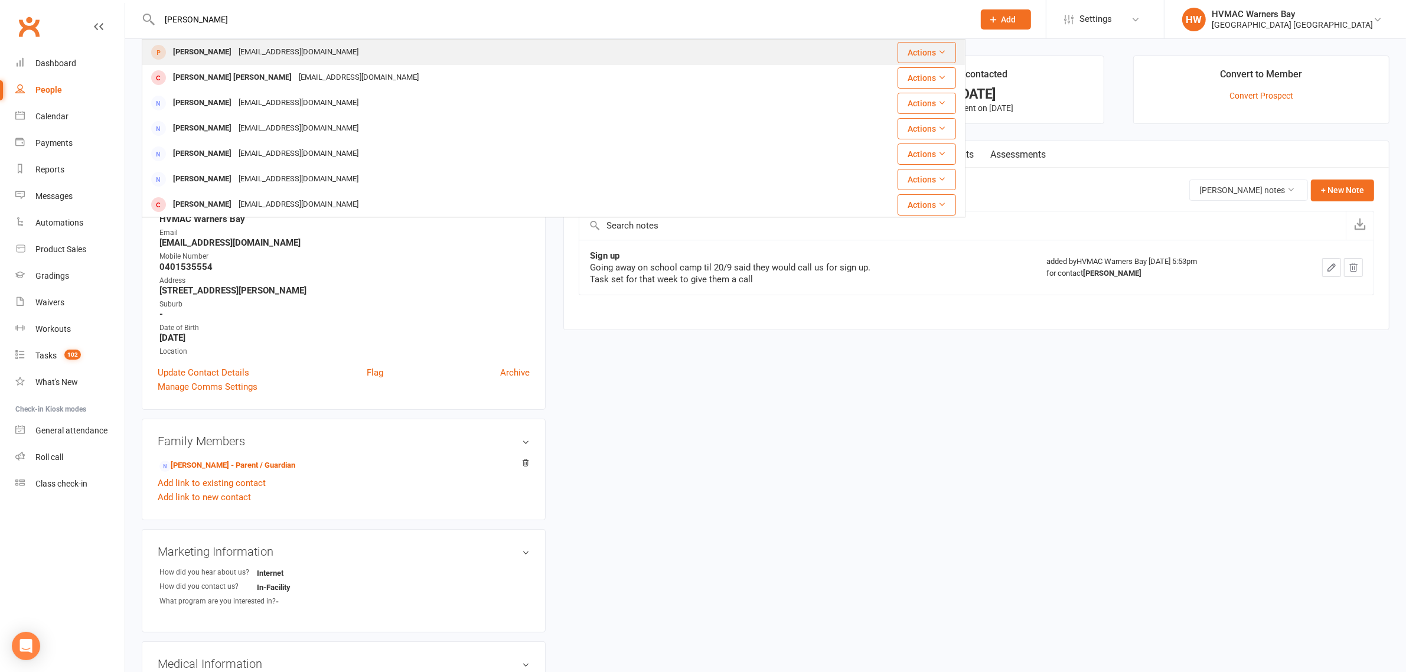
type input "kruz johnson"
click at [294, 47] on div "Taaytaay96@hotmail.com" at bounding box center [298, 52] width 127 height 17
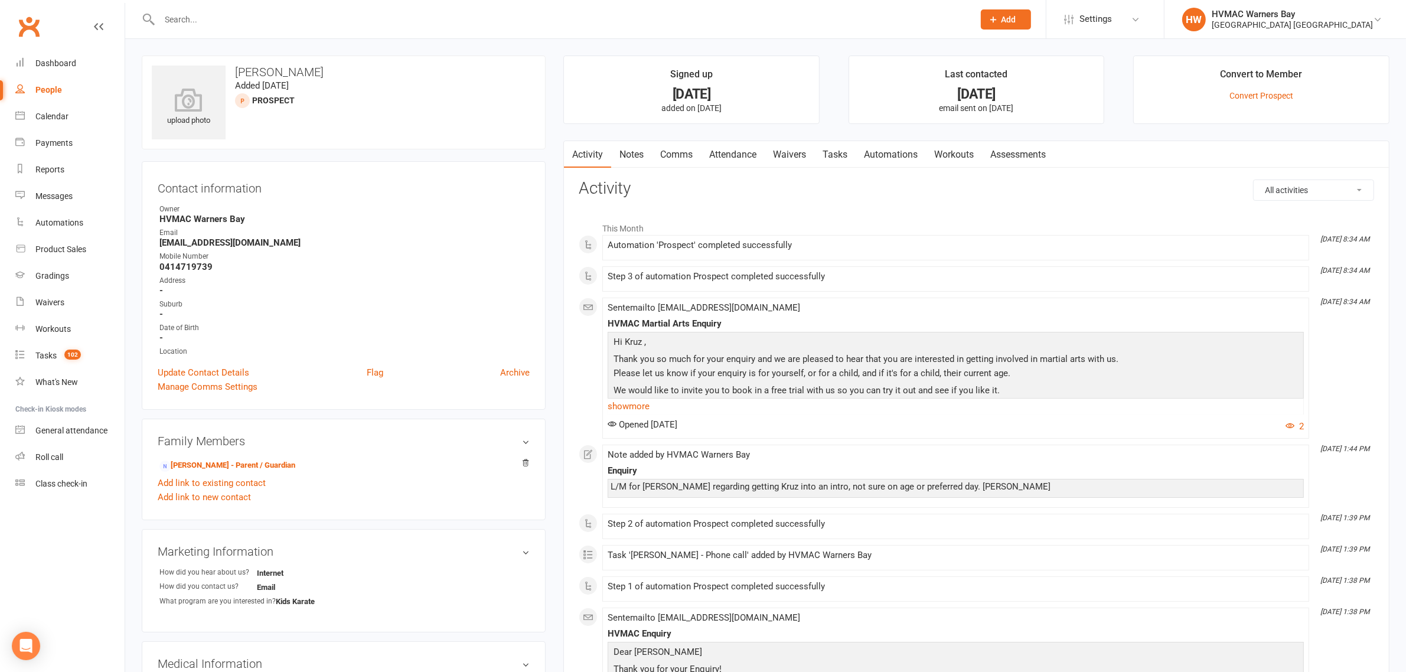
click at [624, 151] on link "Notes" at bounding box center [631, 154] width 41 height 27
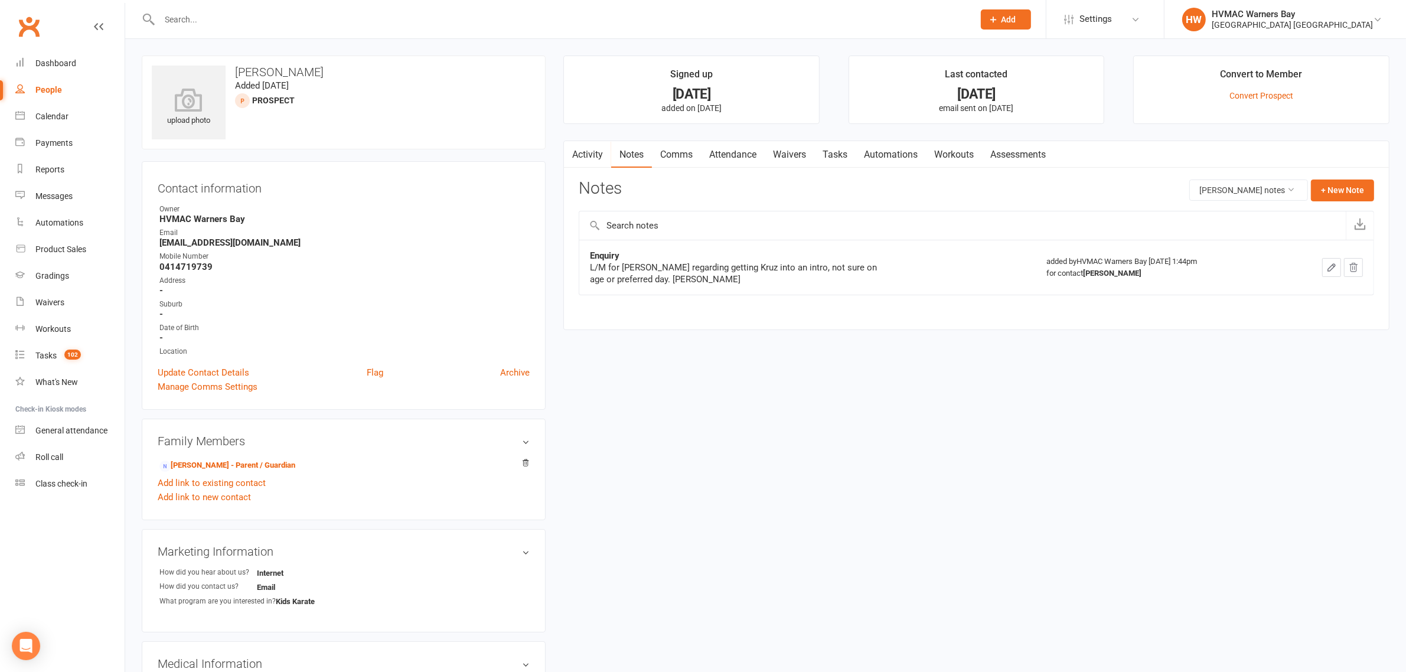
click at [756, 149] on link "Attendance" at bounding box center [733, 154] width 64 height 27
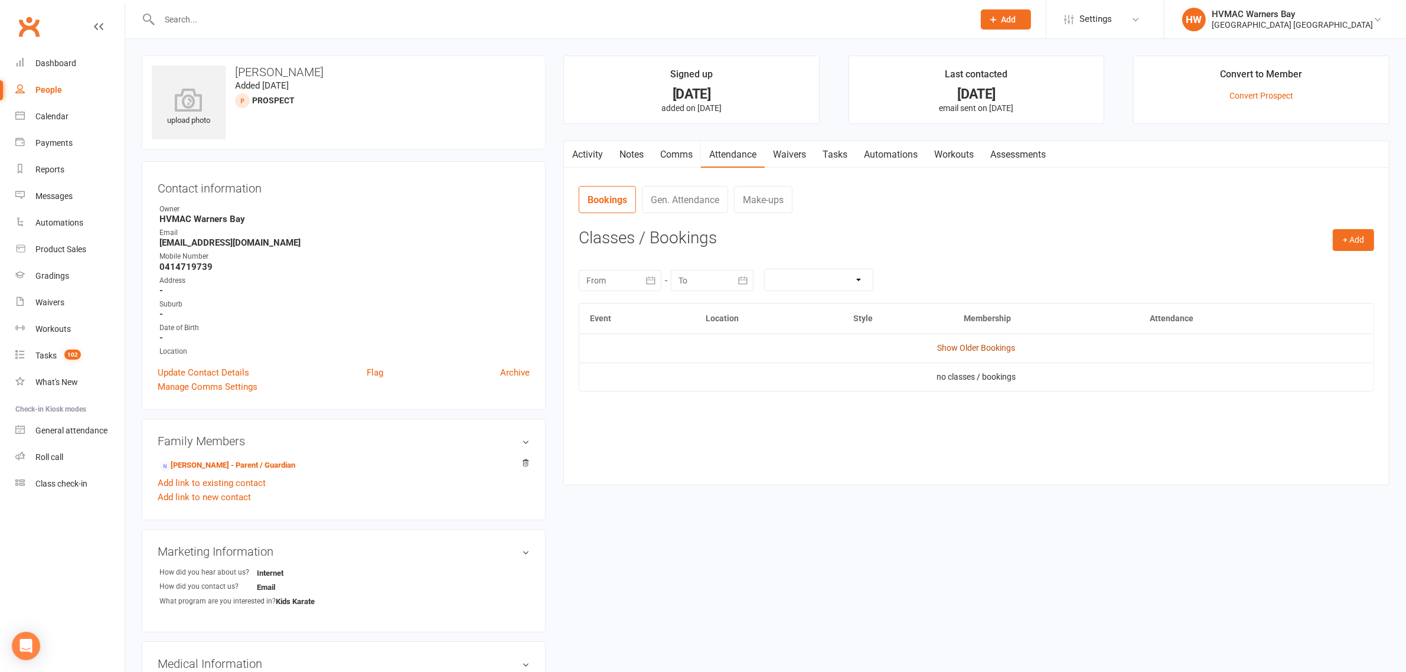
click at [950, 350] on link "Show Older Bookings" at bounding box center [977, 347] width 78 height 9
click at [642, 154] on link "Notes" at bounding box center [631, 154] width 41 height 27
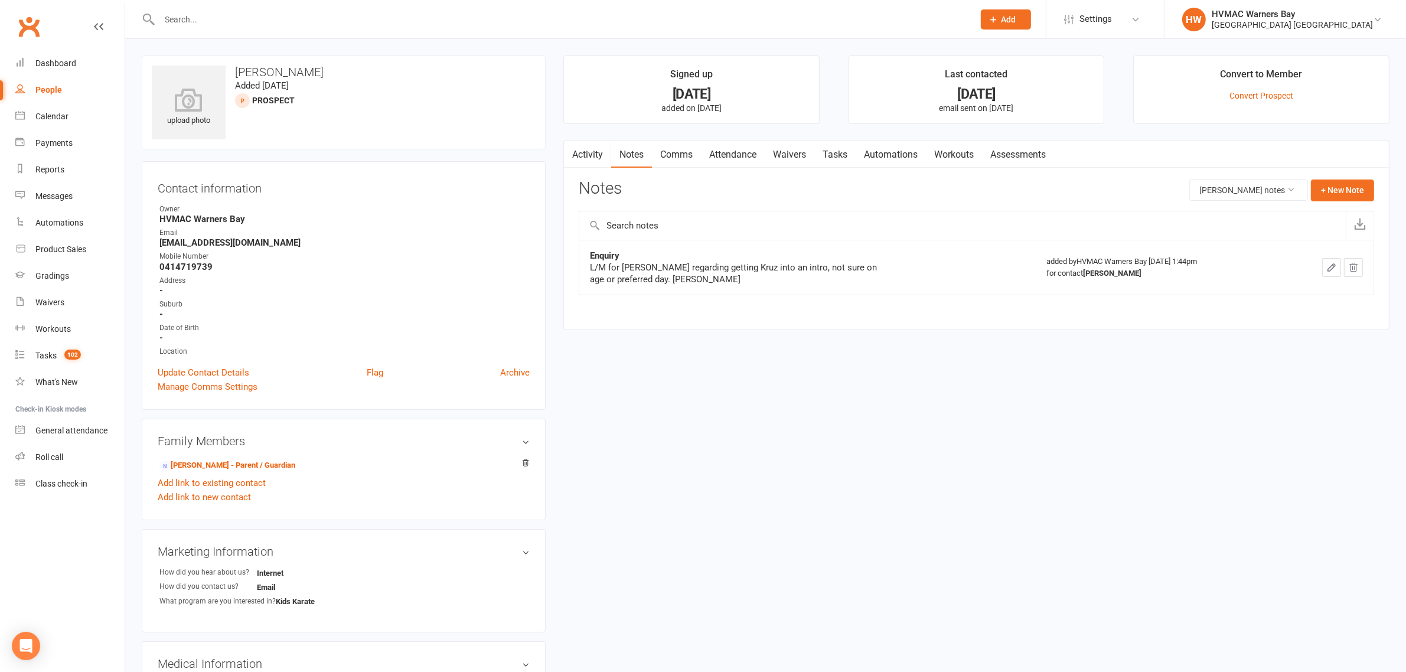
click at [737, 160] on link "Attendance" at bounding box center [733, 154] width 64 height 27
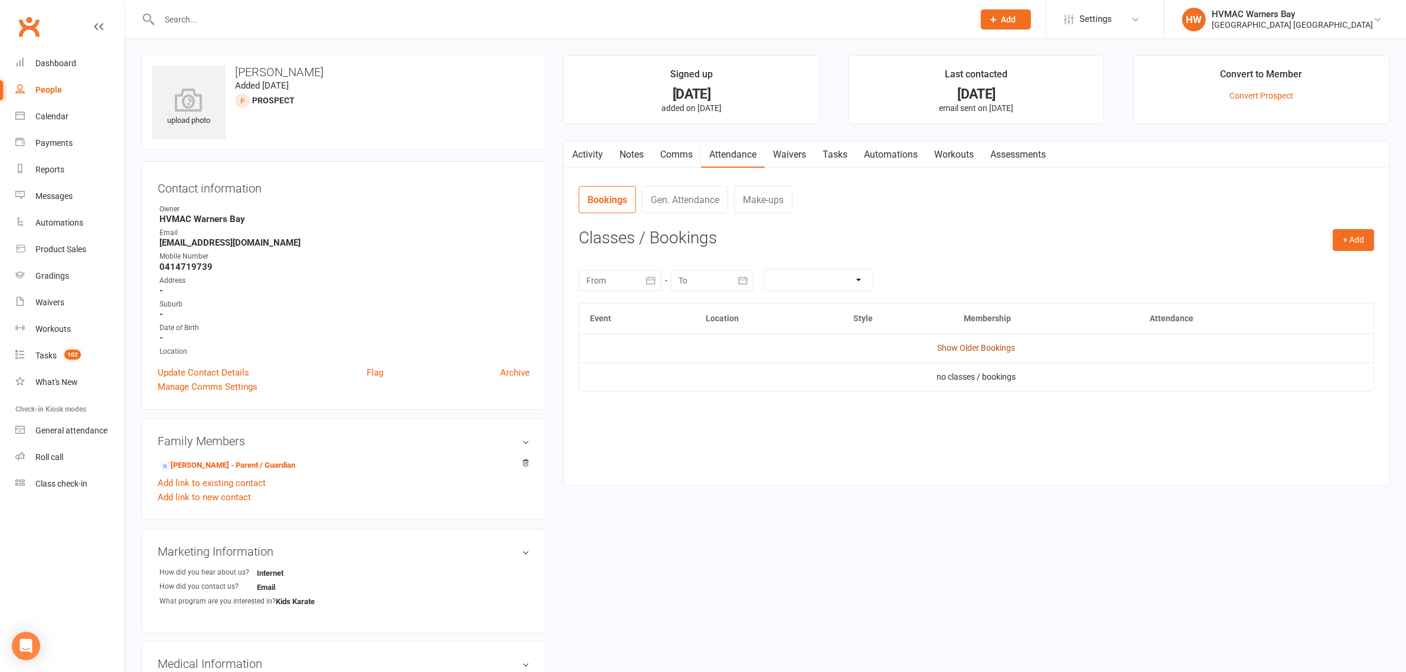
click at [970, 347] on link "Show Older Bookings" at bounding box center [977, 347] width 78 height 9
click at [625, 152] on link "Notes" at bounding box center [631, 154] width 41 height 27
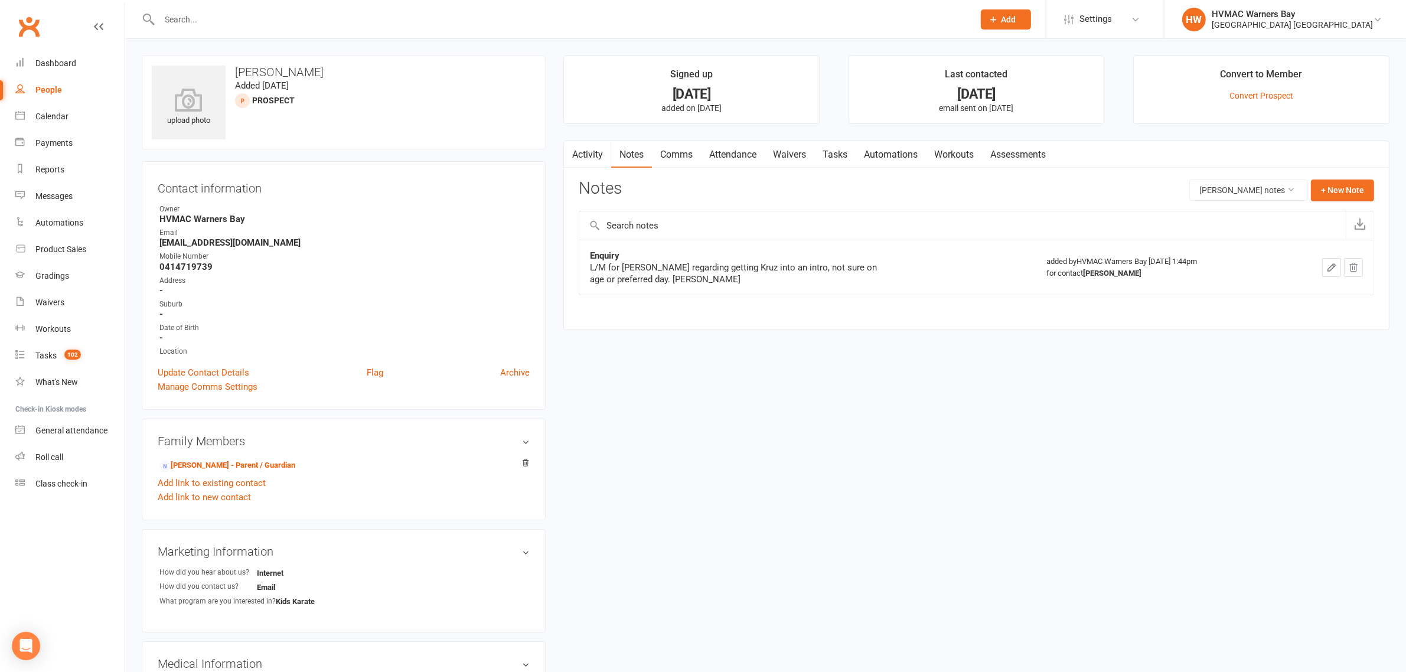
click at [1338, 202] on div "Notes Kruz Johnson's notes + New Note" at bounding box center [976, 195] width 795 height 31
click at [1338, 190] on button "+ New Note" at bounding box center [1342, 190] width 63 height 21
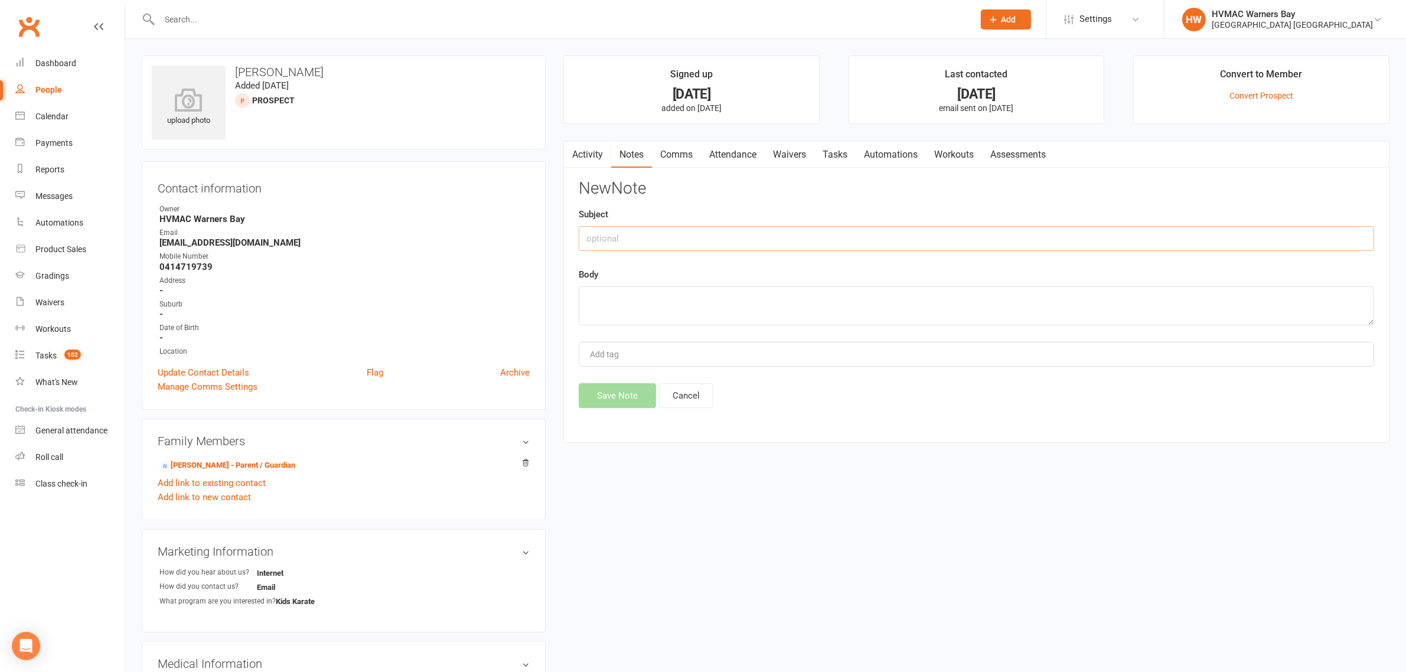
click at [978, 245] on input "text" at bounding box center [976, 238] width 795 height 25
type input "Enquiry"
click at [970, 313] on textarea at bounding box center [976, 305] width 795 height 39
type textarea "Called but it hung up before I could leave a message. ~Christina"
click at [595, 389] on button "Save Note" at bounding box center [617, 395] width 77 height 25
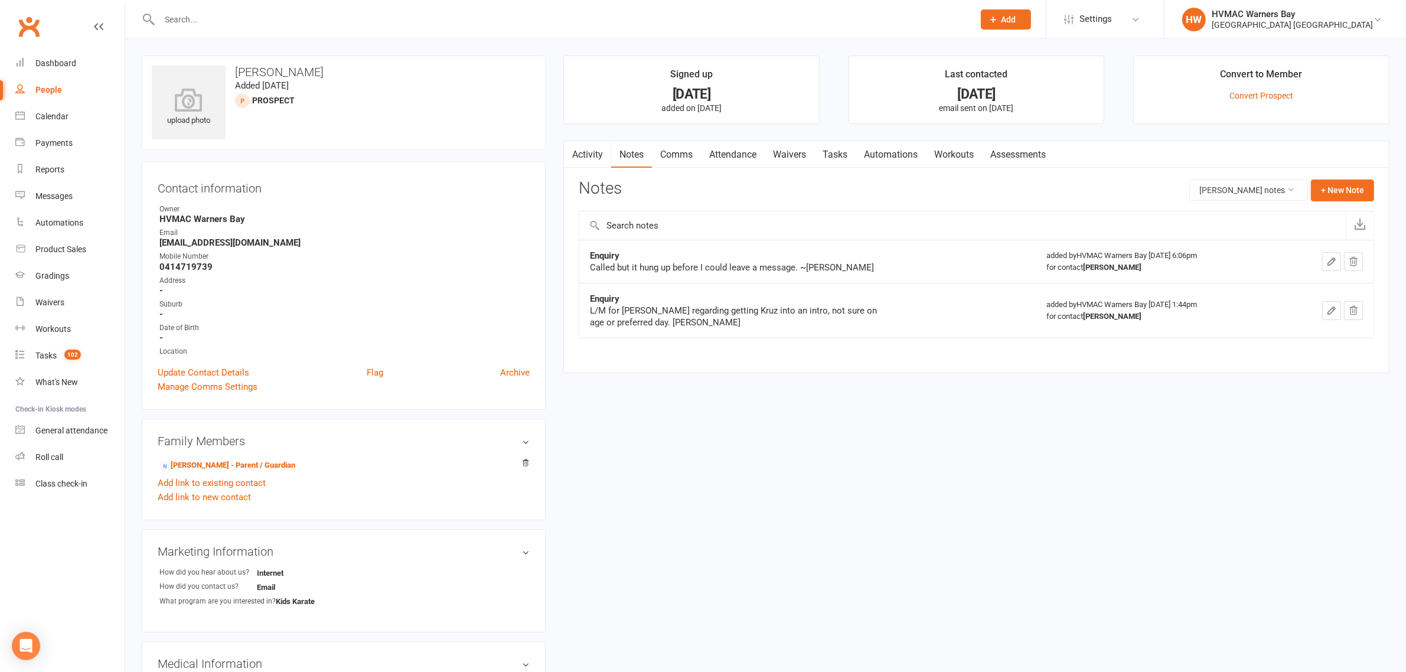
click at [344, 22] on input "text" at bounding box center [561, 19] width 810 height 17
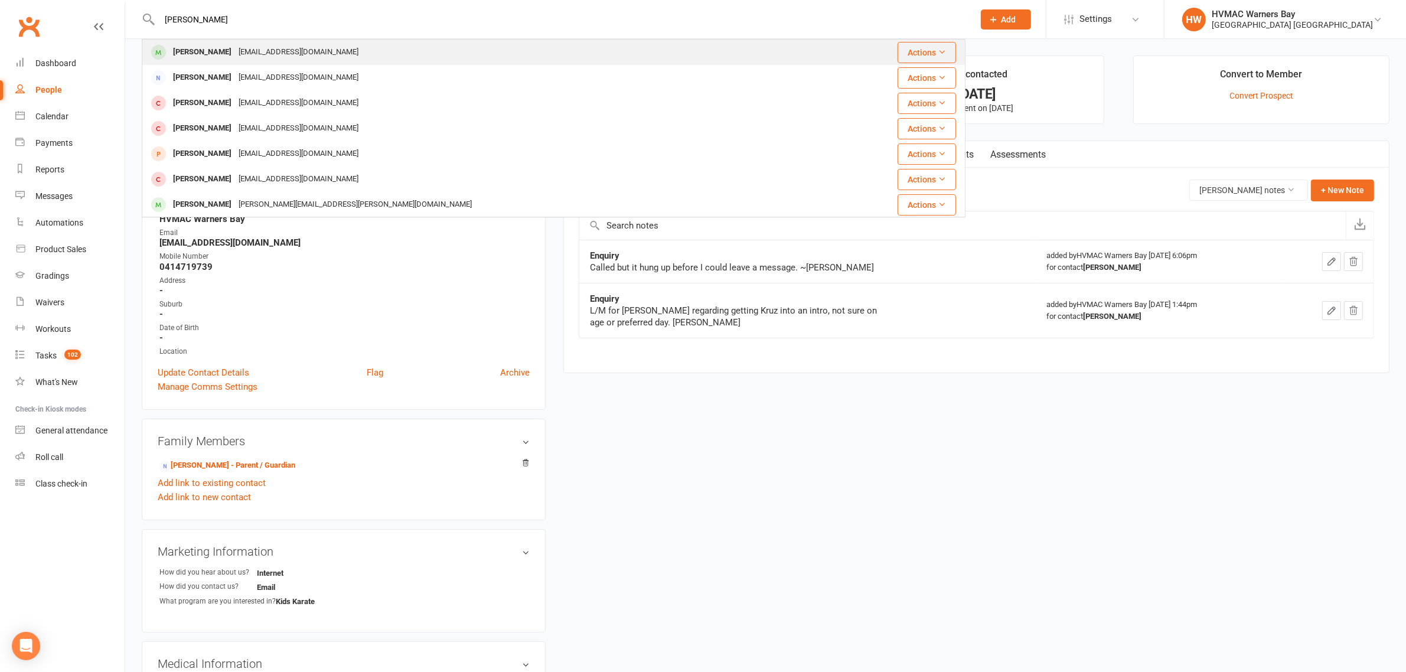
type input "luca francis"
click at [342, 40] on div "Luca Francis max_francis90@hotmail.com" at bounding box center [485, 52] width 684 height 24
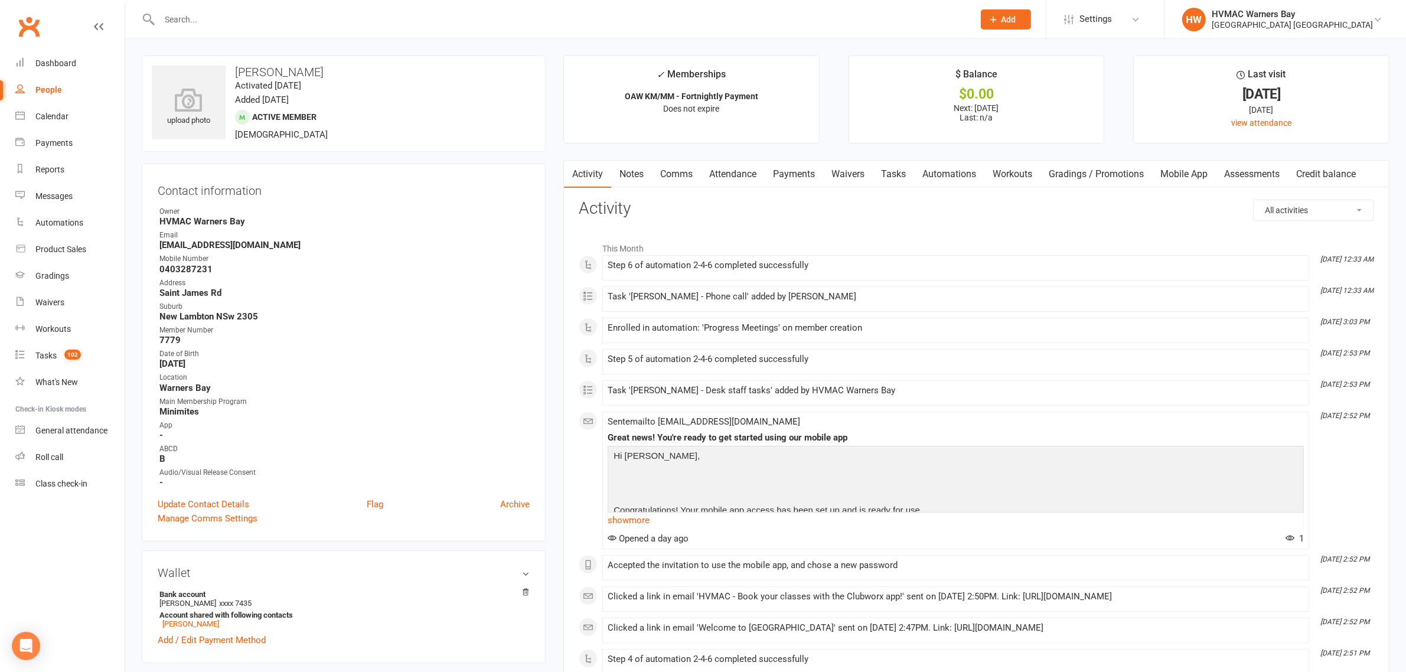
click at [644, 175] on link "Notes" at bounding box center [631, 174] width 41 height 27
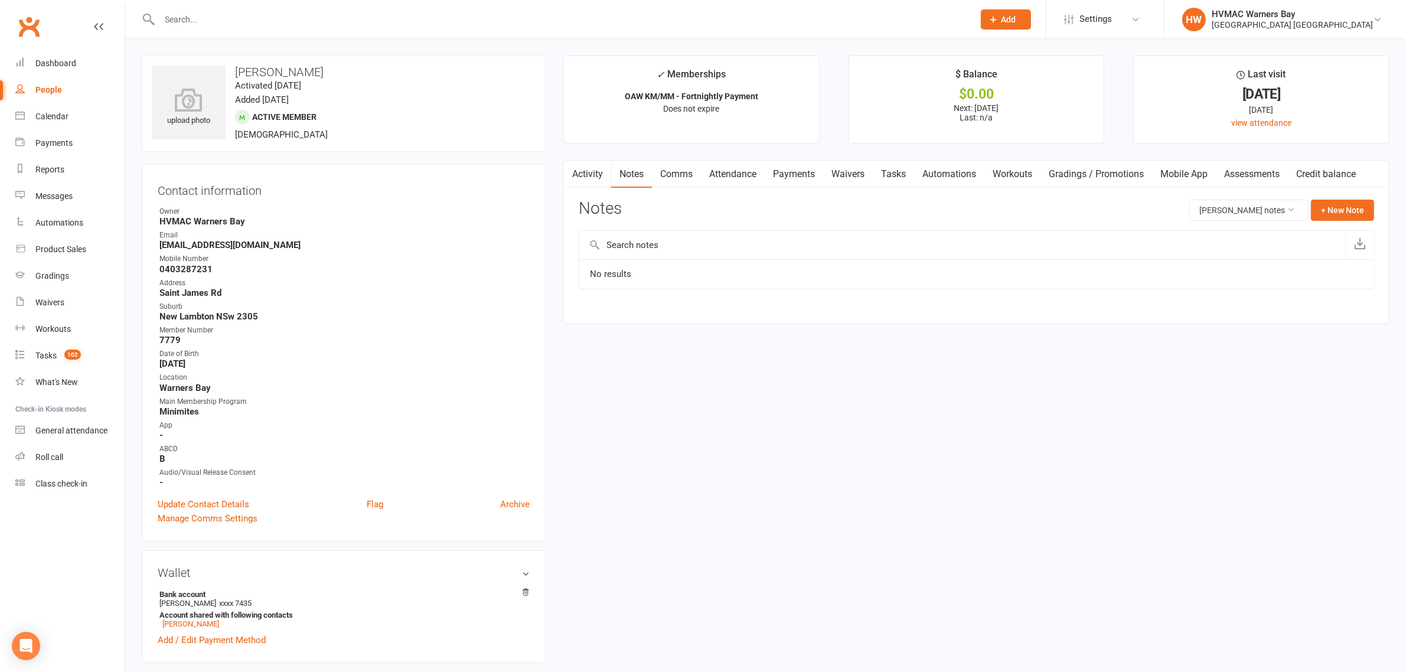
click at [600, 181] on link "Activity" at bounding box center [587, 174] width 47 height 27
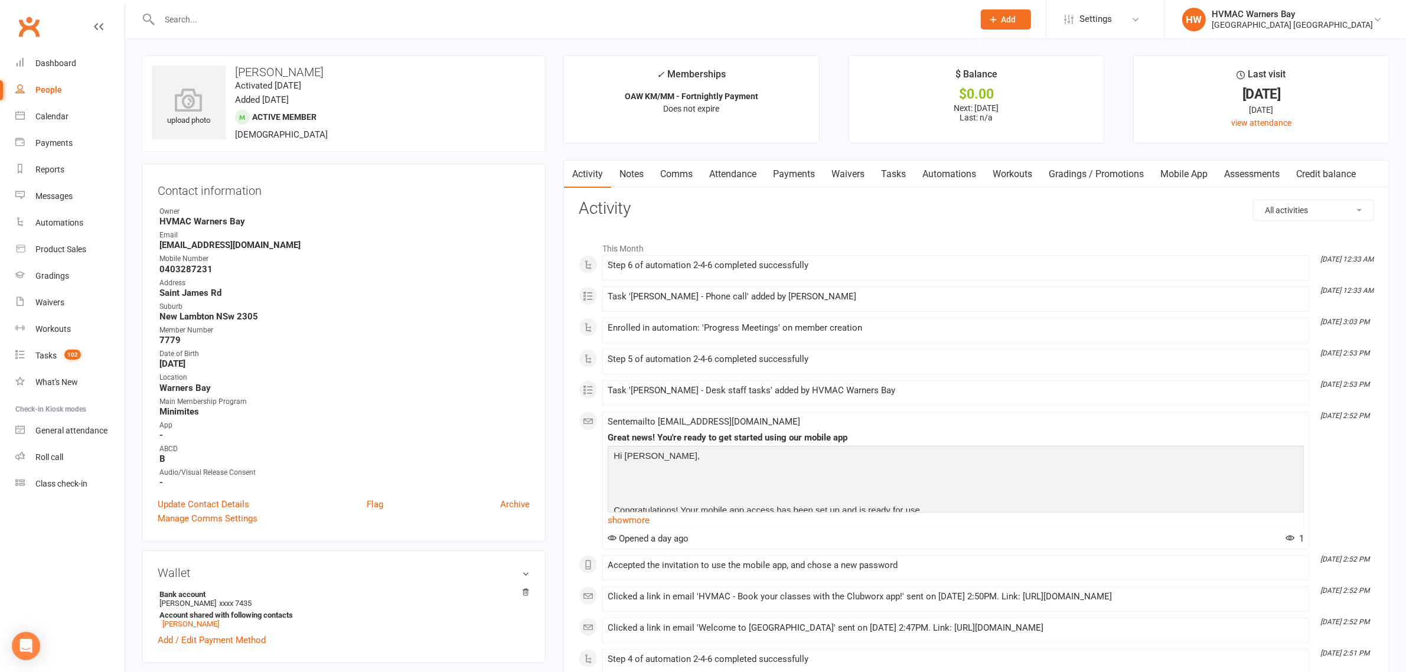
click at [305, 24] on input "text" at bounding box center [561, 19] width 810 height 17
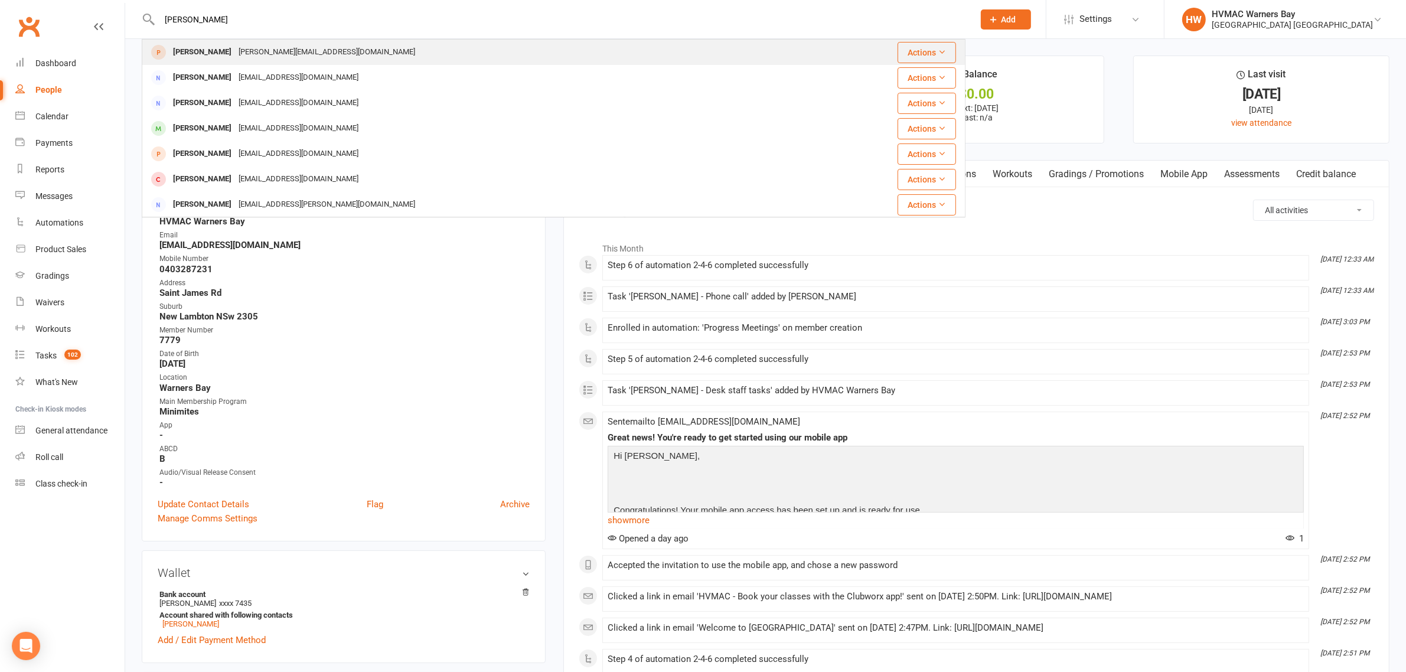
type input "rocky wagner"
click at [264, 57] on div "emily.dawson2@outlook.com" at bounding box center [327, 52] width 184 height 17
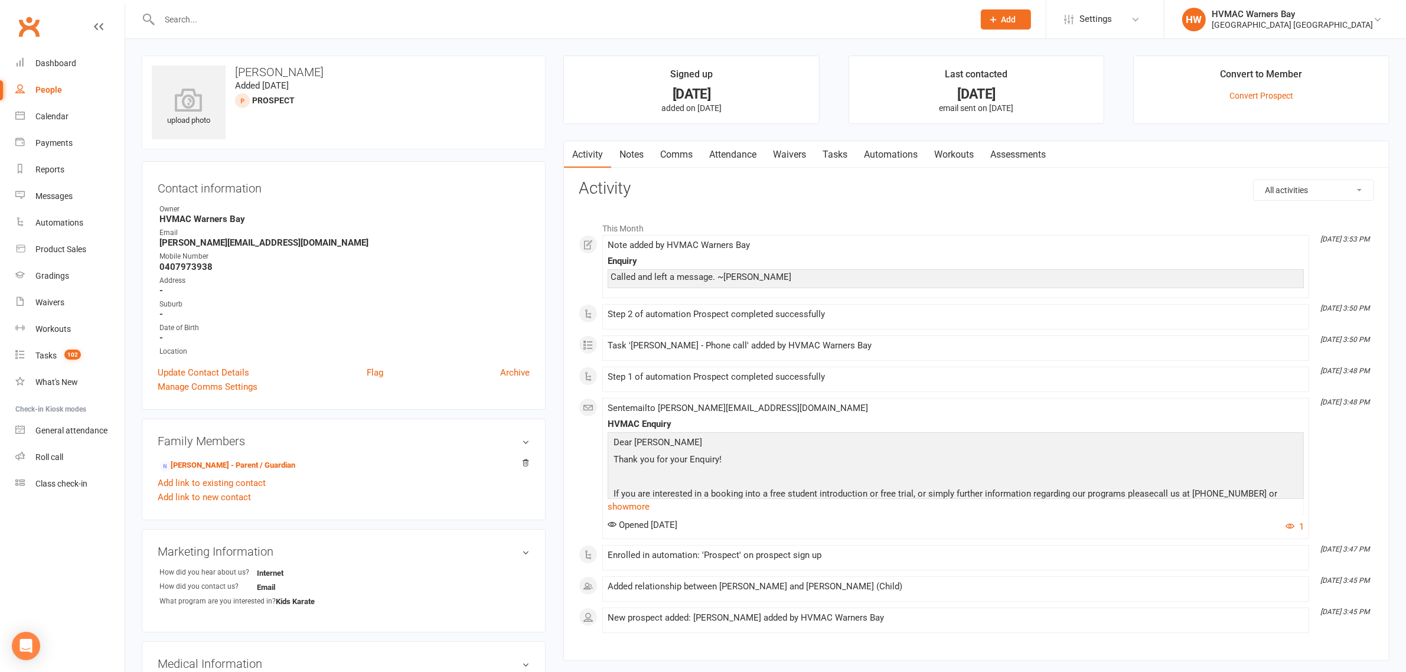
click at [630, 158] on link "Notes" at bounding box center [631, 154] width 41 height 27
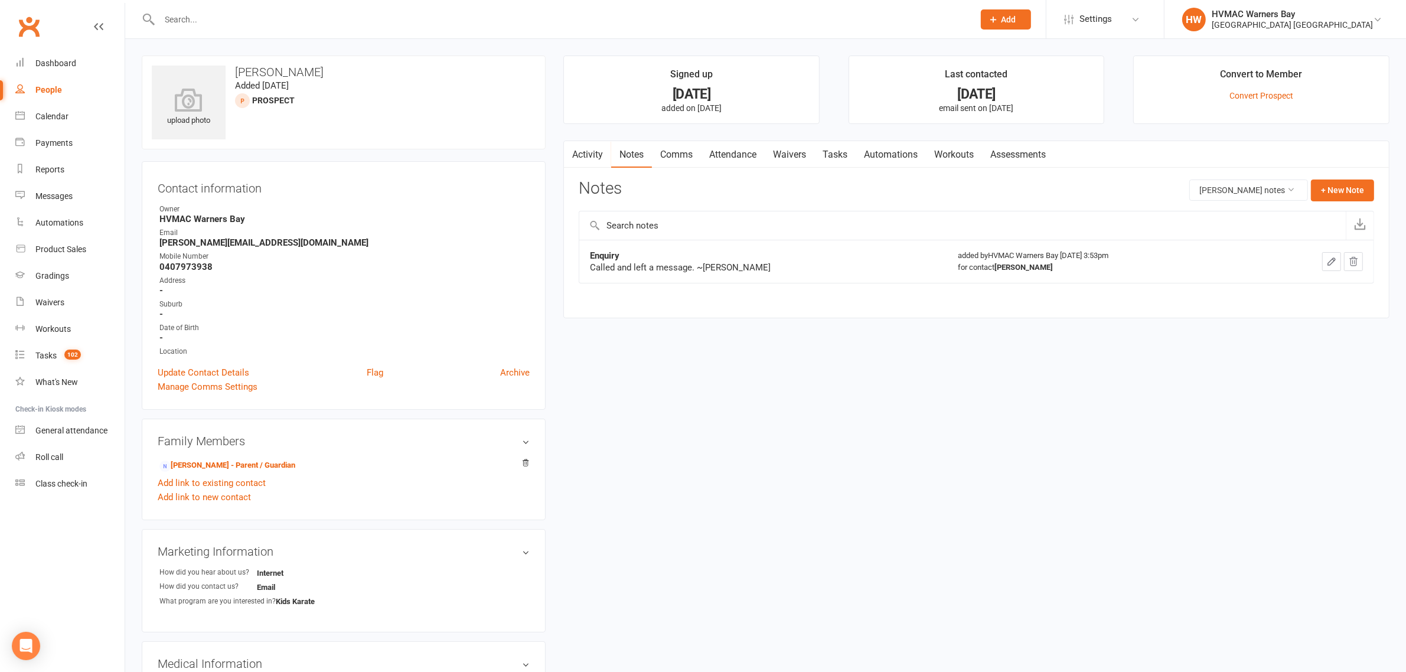
click at [690, 154] on link "Comms" at bounding box center [676, 154] width 49 height 27
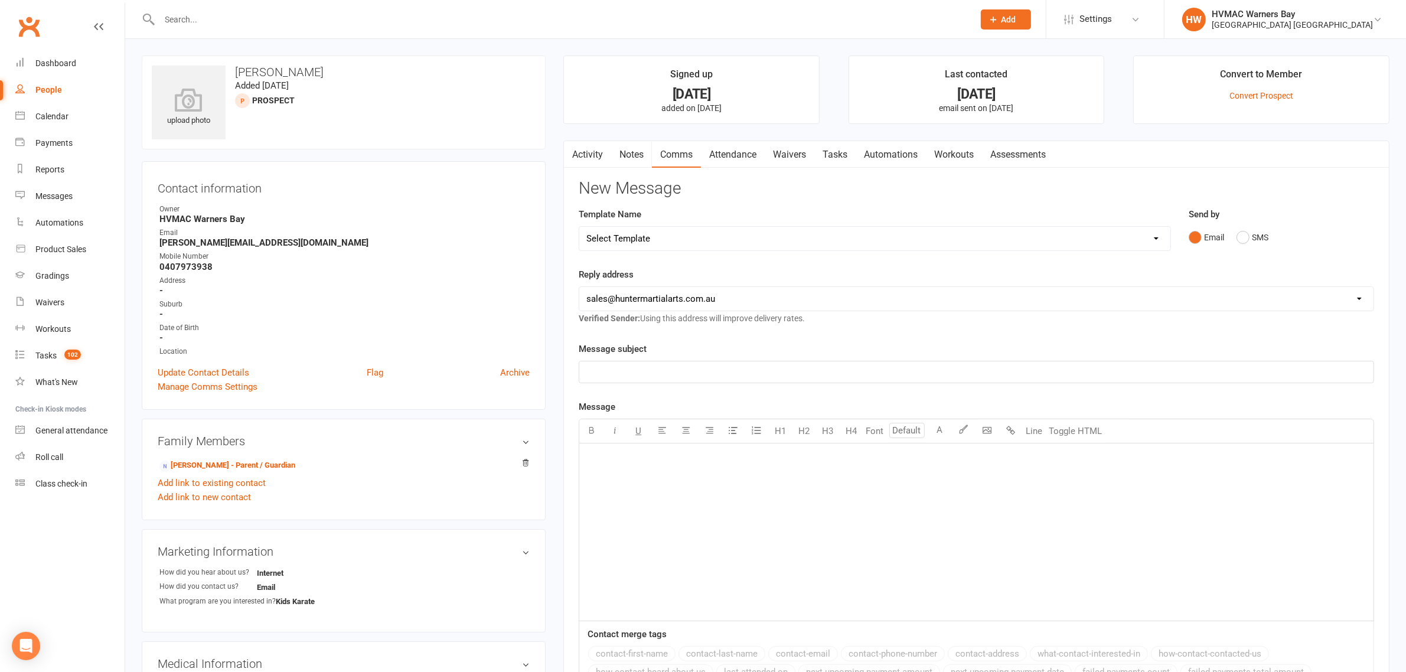
click at [722, 154] on link "Attendance" at bounding box center [733, 154] width 64 height 27
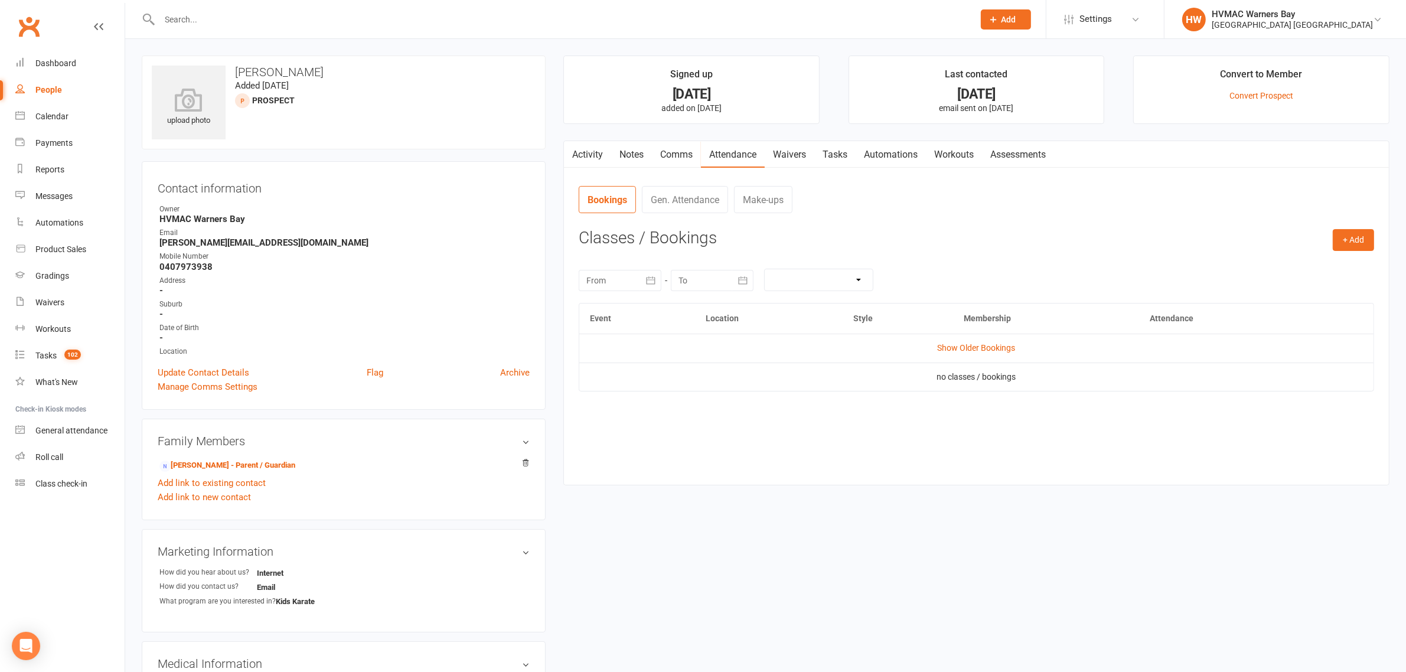
click at [603, 146] on link "Activity" at bounding box center [587, 154] width 47 height 27
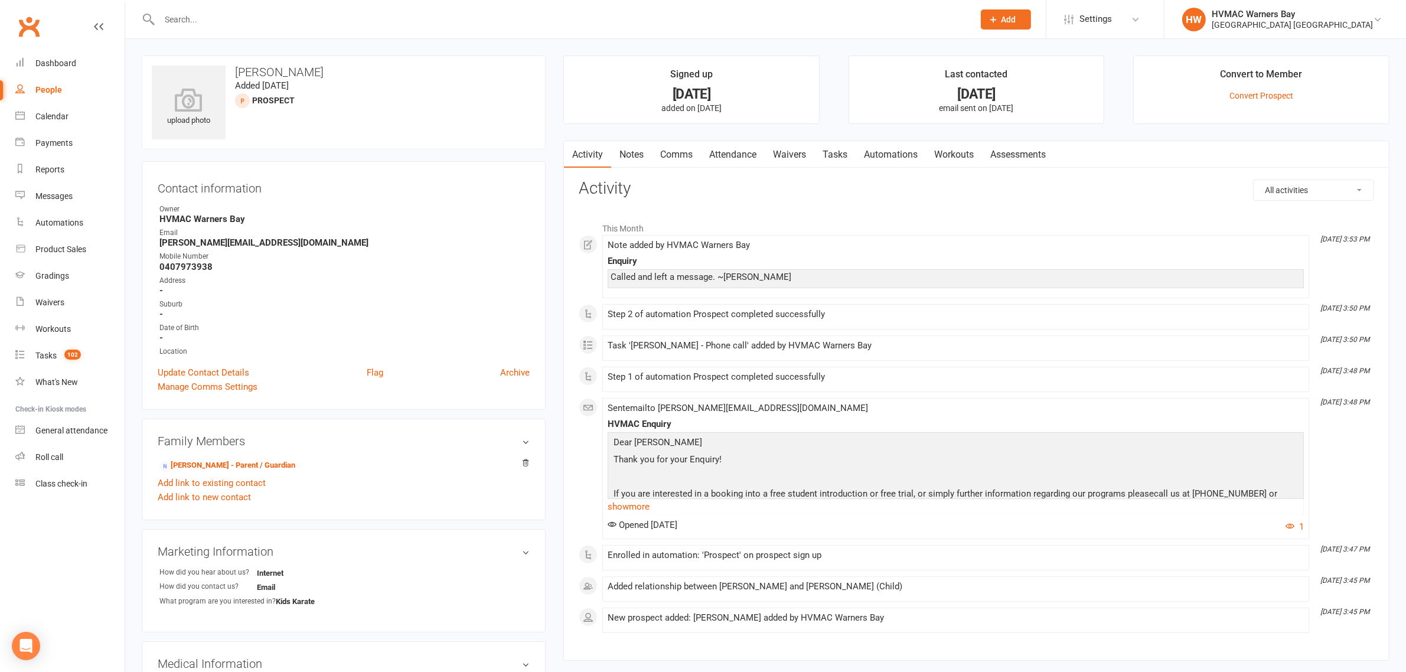
click at [346, 27] on input "text" at bounding box center [561, 19] width 810 height 17
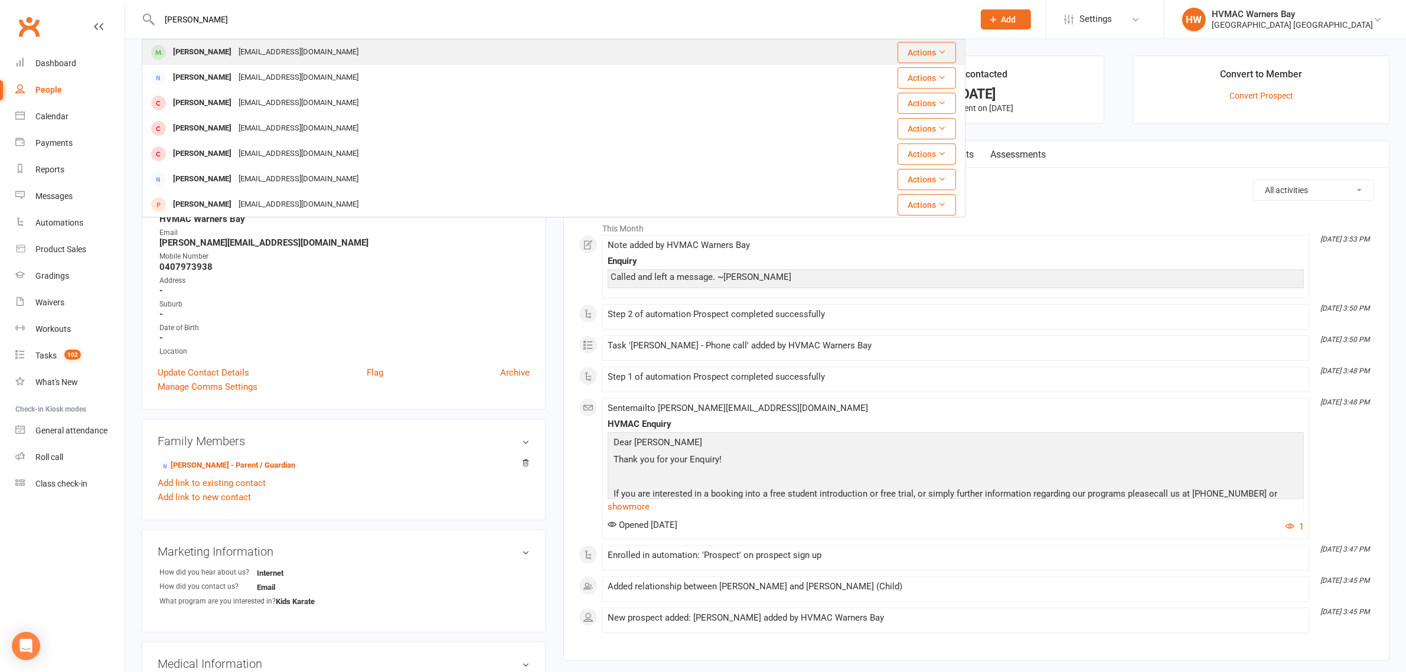
type input "rylan thomp"
click at [285, 40] on div "Rylan Thompson rylan.thomo@icloud.com" at bounding box center [485, 52] width 684 height 24
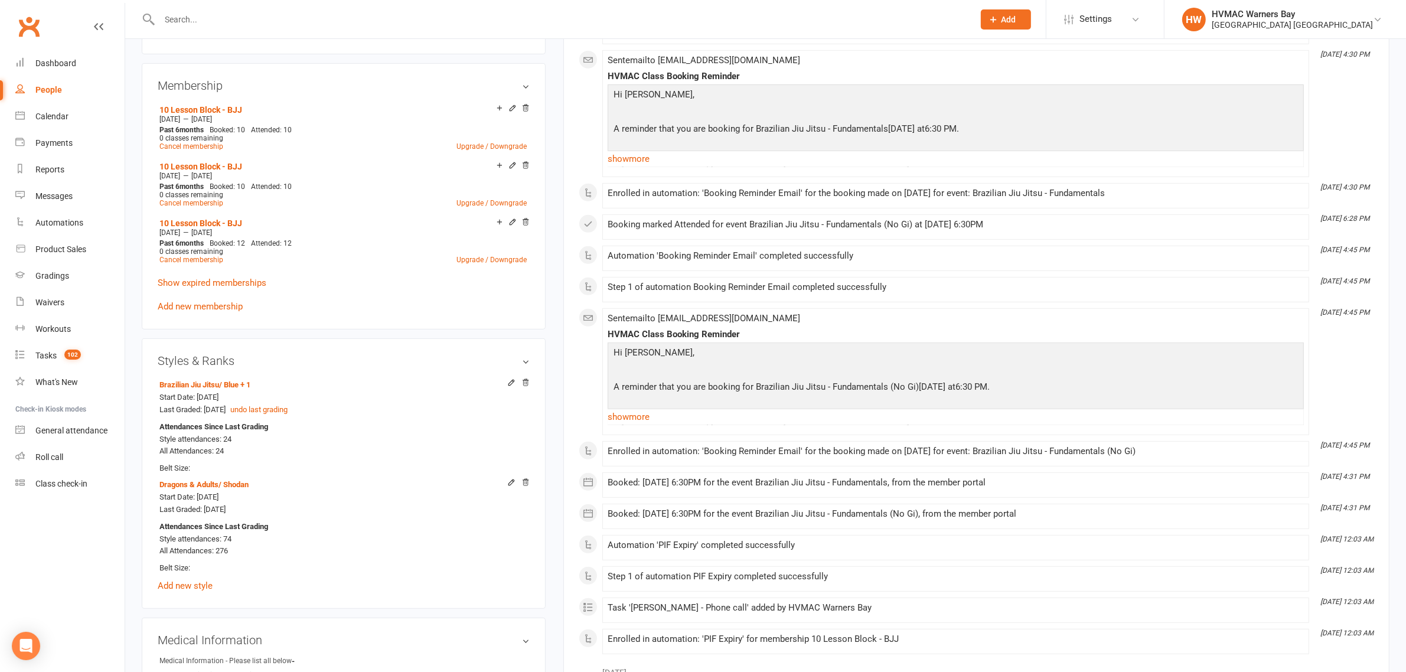
scroll to position [590, 0]
click at [319, 12] on input "text" at bounding box center [561, 19] width 810 height 17
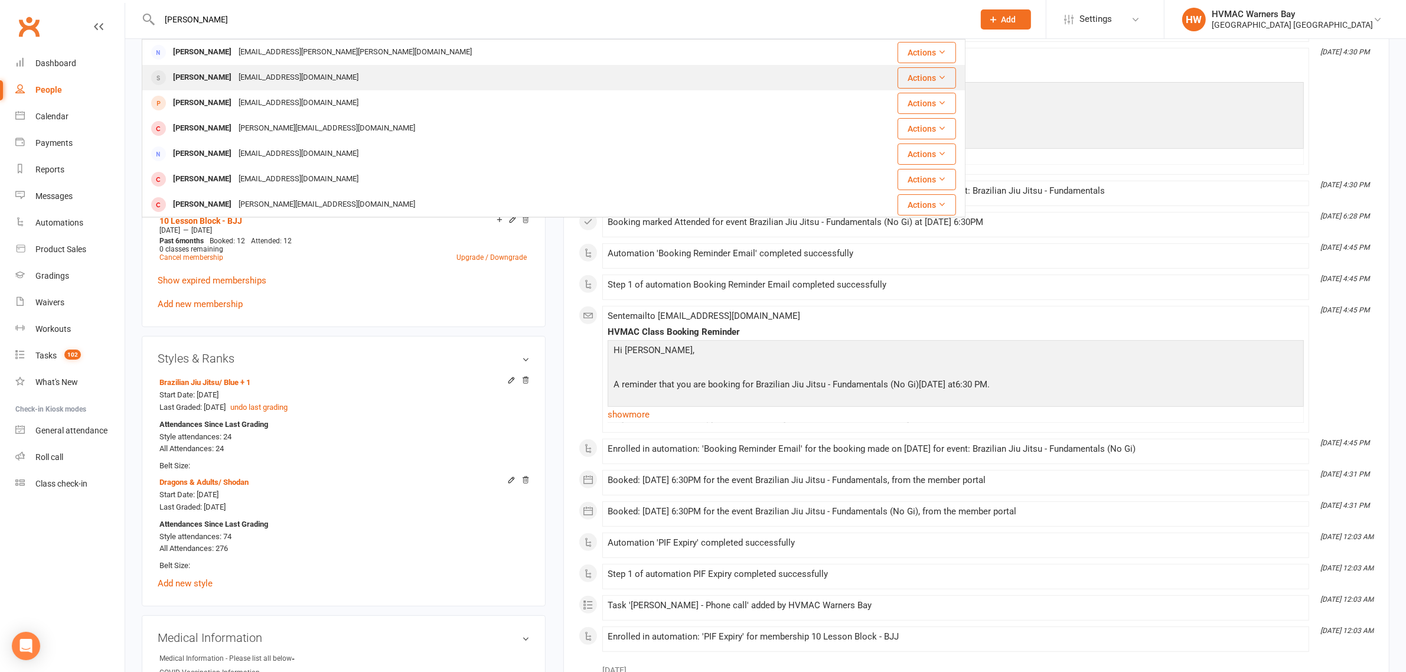
type input "chloe simmons"
click at [322, 71] on div "kirsty_travelling@hotmail.co.uk" at bounding box center [298, 77] width 127 height 17
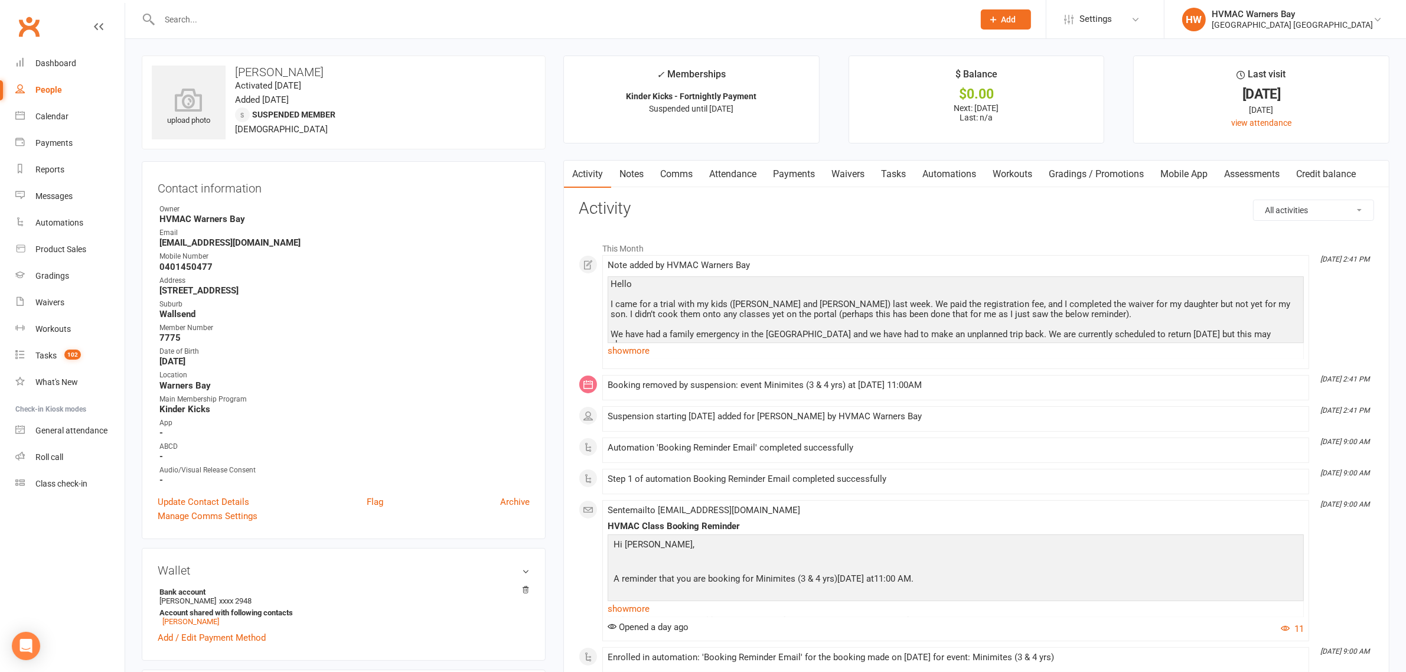
click at [284, 30] on div at bounding box center [554, 19] width 824 height 38
click at [284, 25] on input "text" at bounding box center [561, 19] width 810 height 17
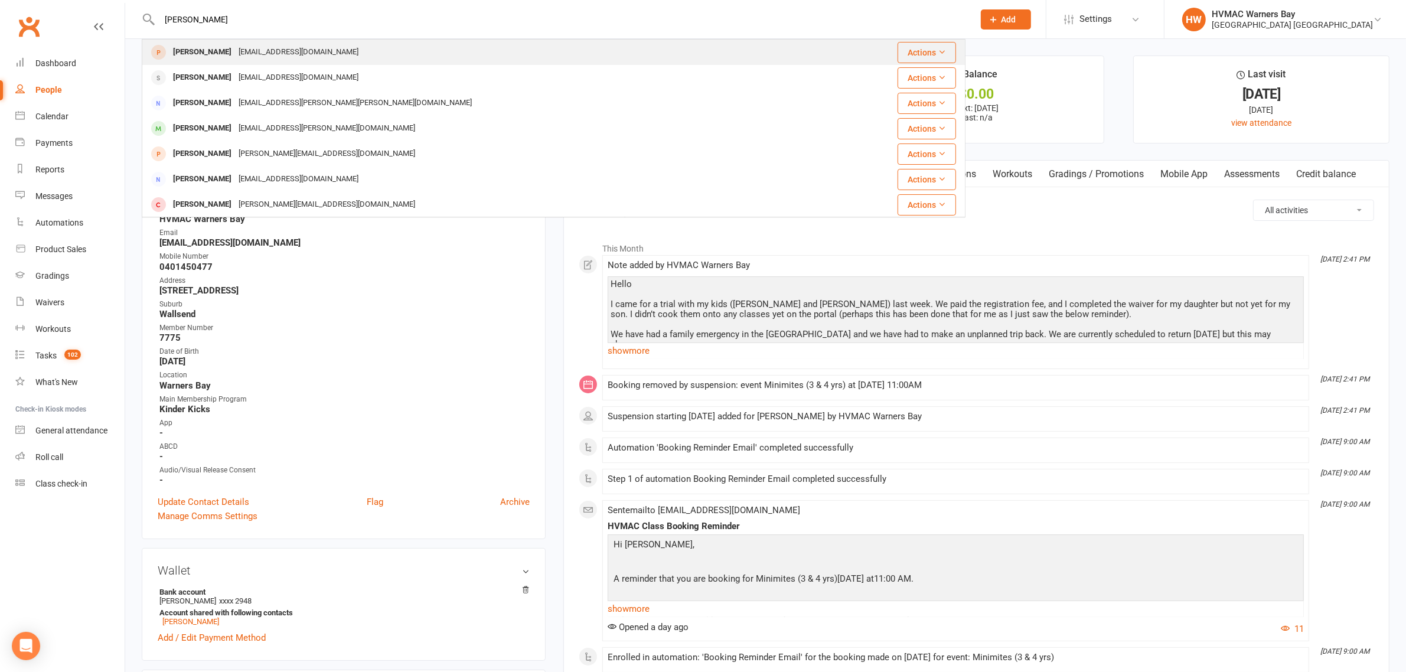
type input "chloe simmons browne"
click at [292, 50] on div "kirsty_travelling@hotmail.co.uk" at bounding box center [298, 52] width 127 height 17
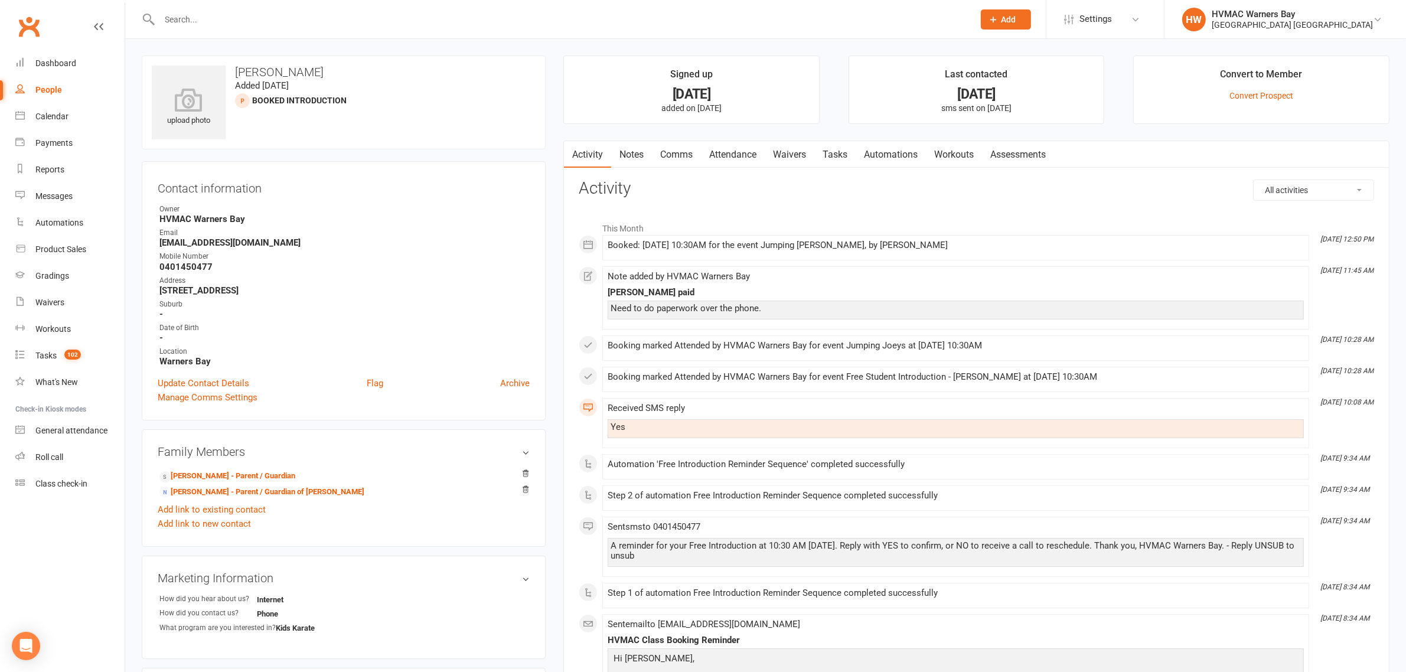
click at [639, 161] on link "Notes" at bounding box center [631, 154] width 41 height 27
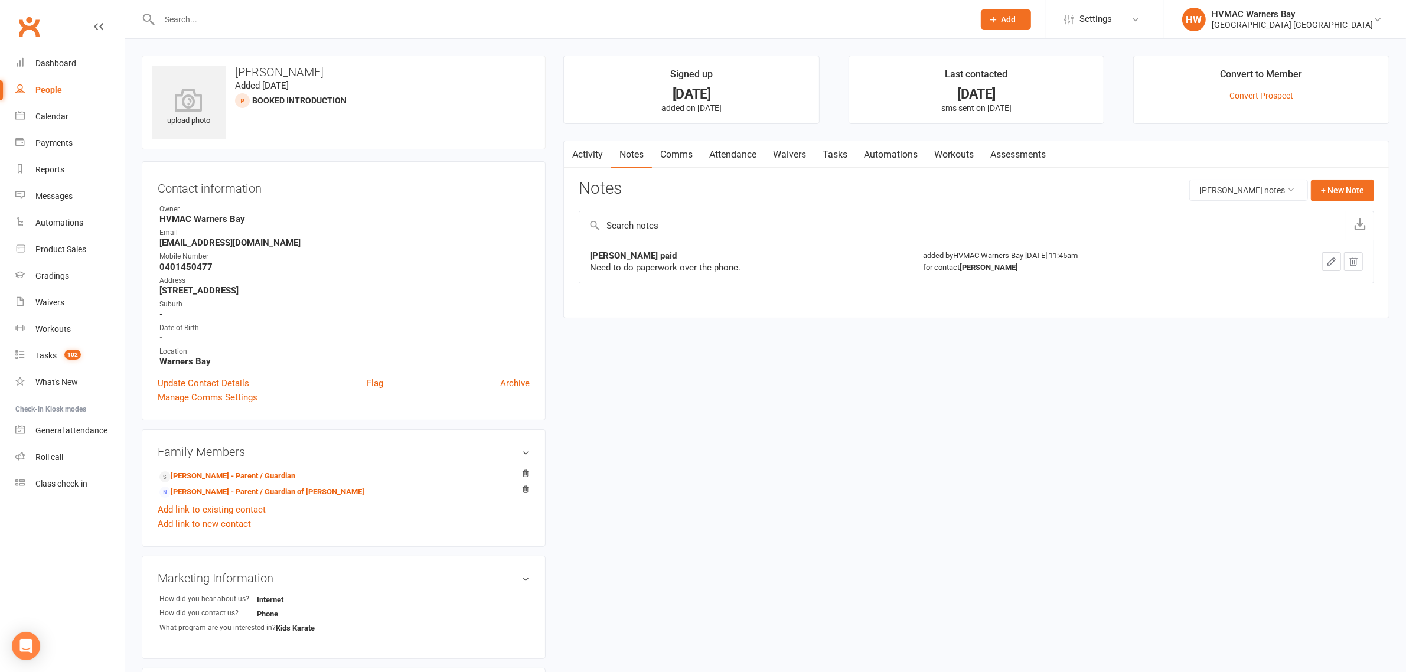
click at [741, 154] on link "Attendance" at bounding box center [733, 154] width 64 height 27
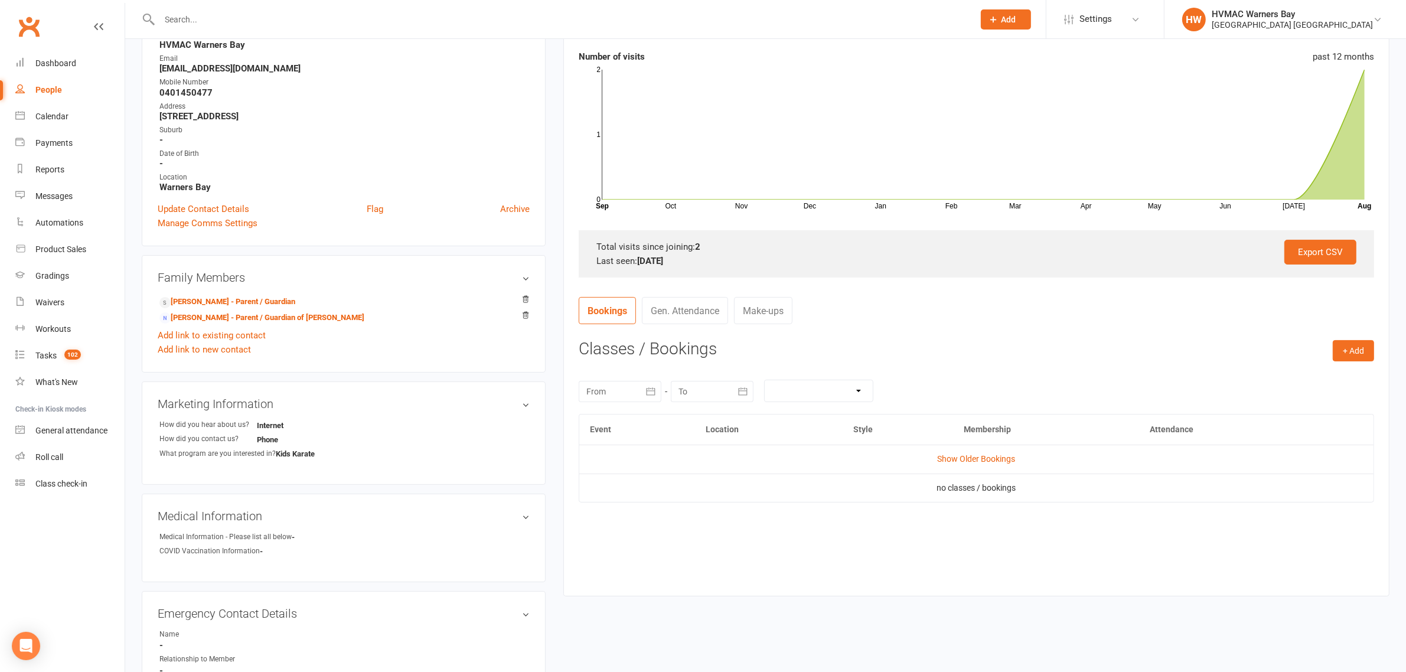
scroll to position [221, 0]
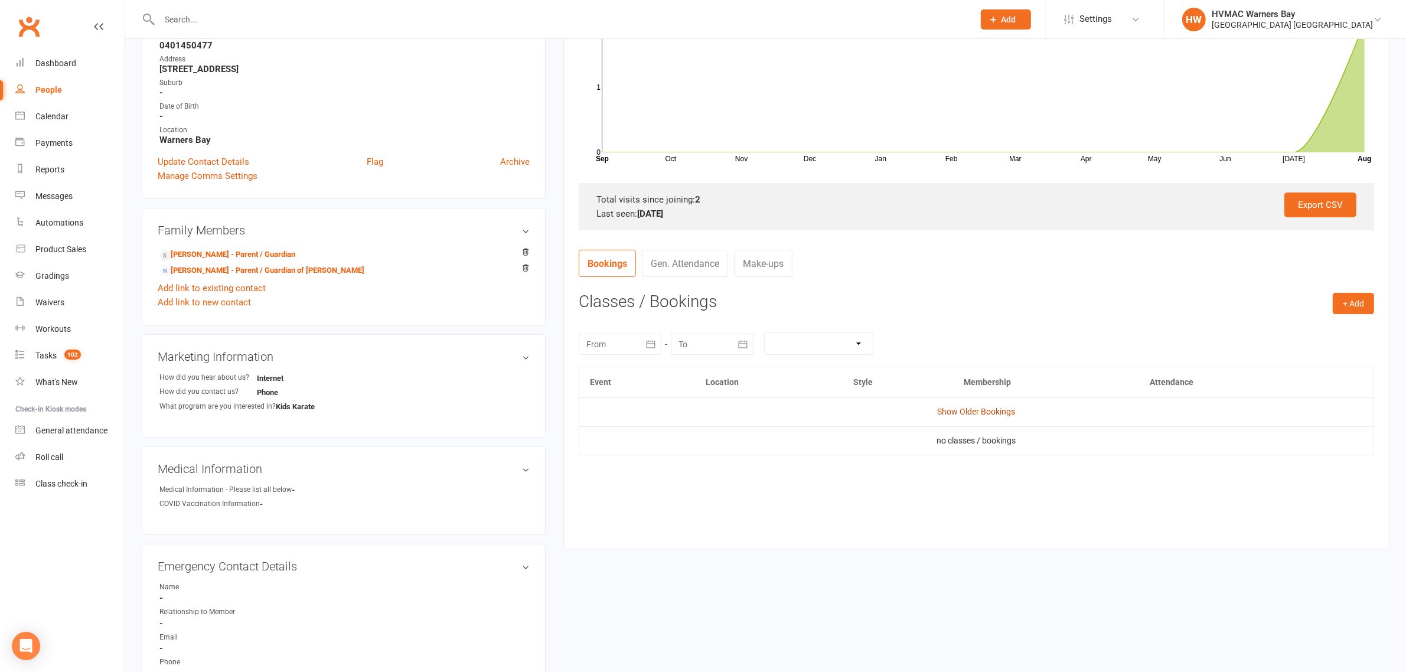
click at [978, 412] on link "Show Older Bookings" at bounding box center [977, 411] width 78 height 9
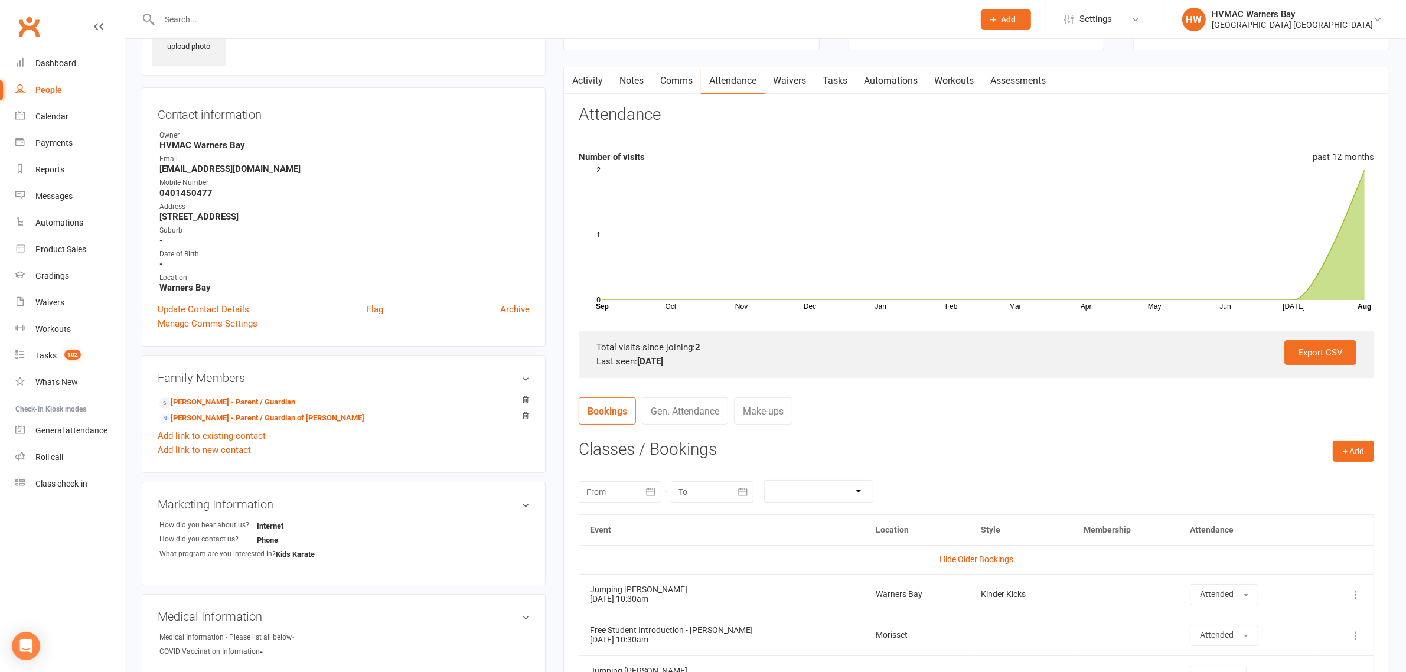
scroll to position [0, 0]
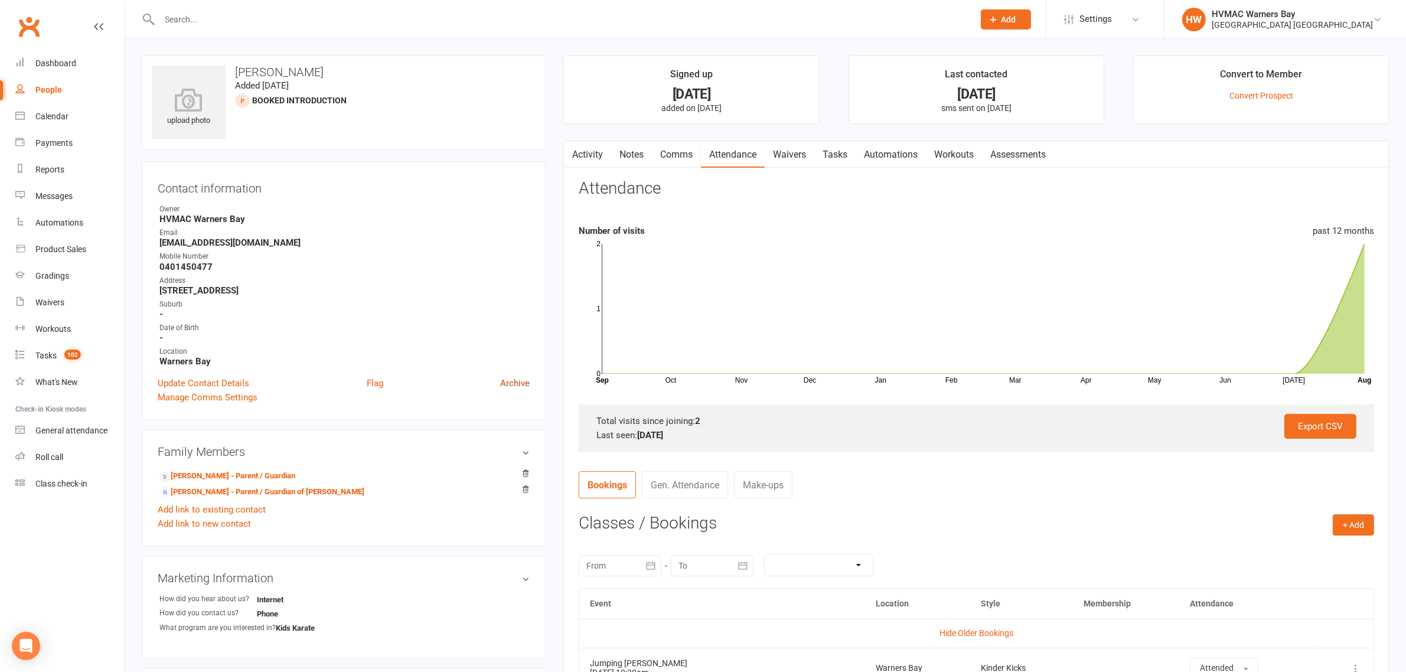
click at [515, 379] on link "Archive" at bounding box center [515, 383] width 30 height 14
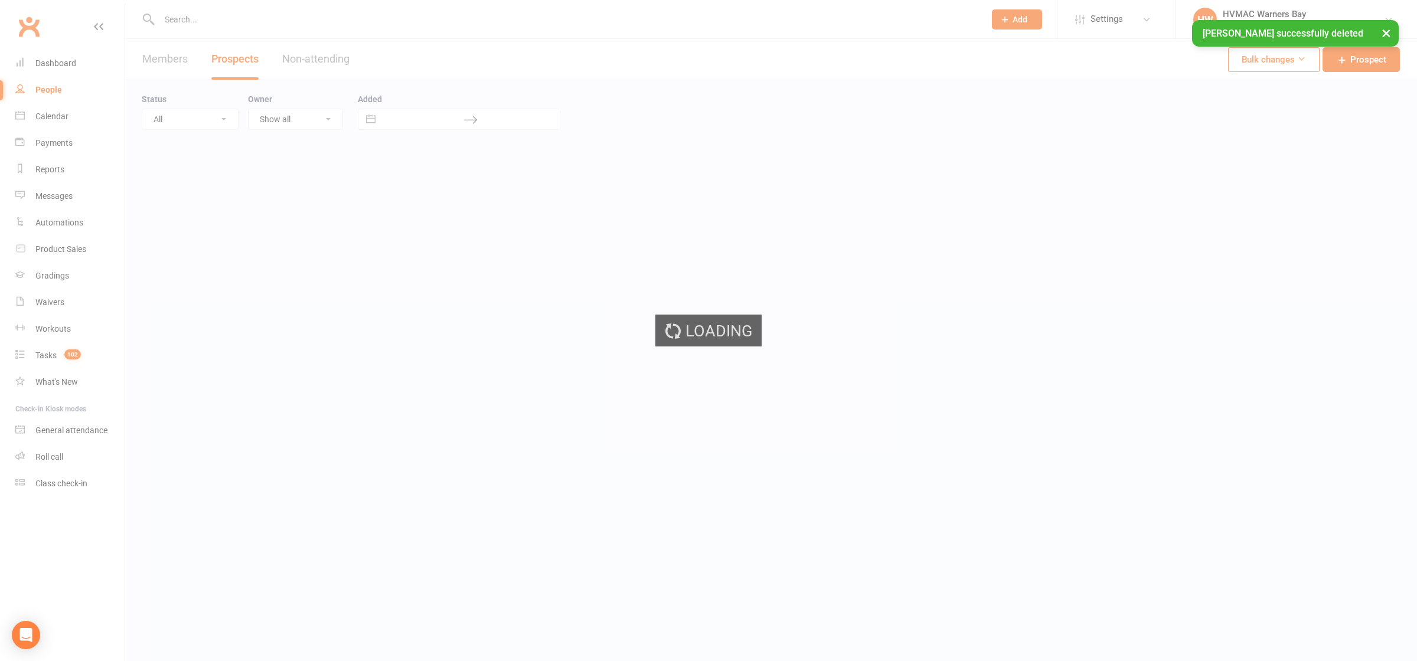
select select "100"
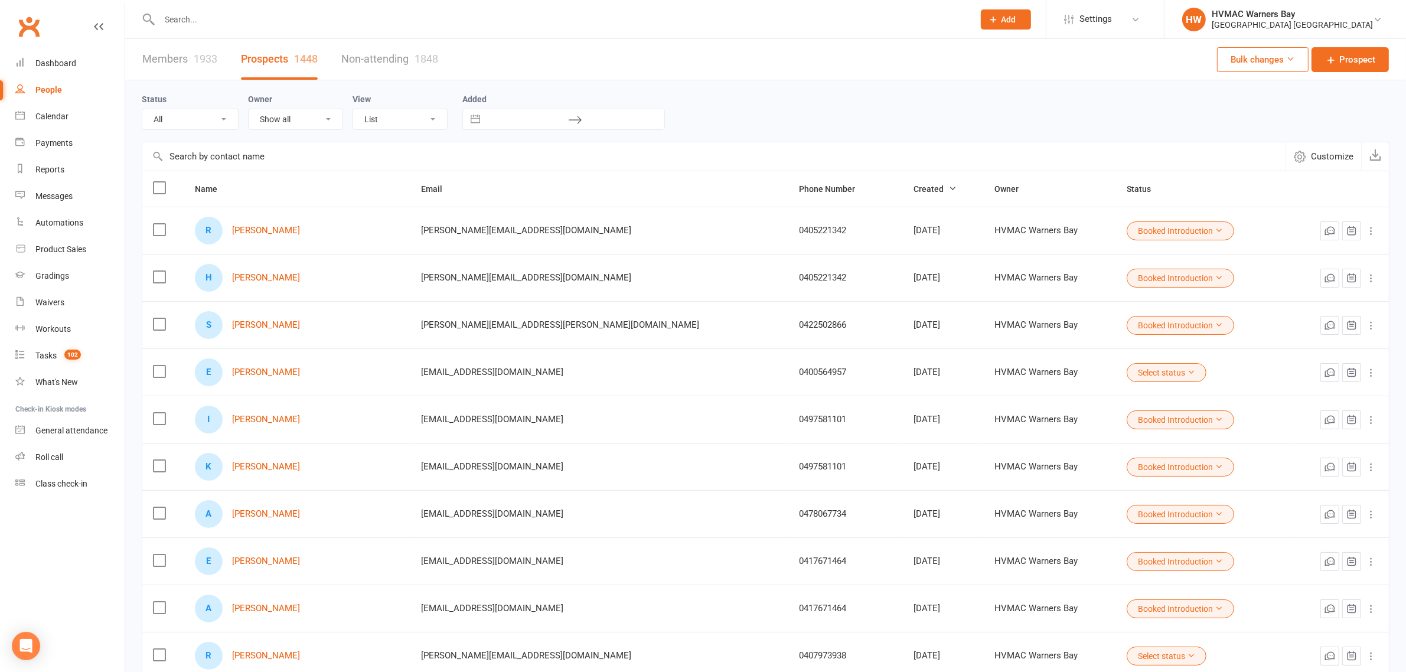
click at [270, 34] on div at bounding box center [554, 19] width 824 height 38
click at [276, 22] on input "text" at bounding box center [561, 19] width 810 height 17
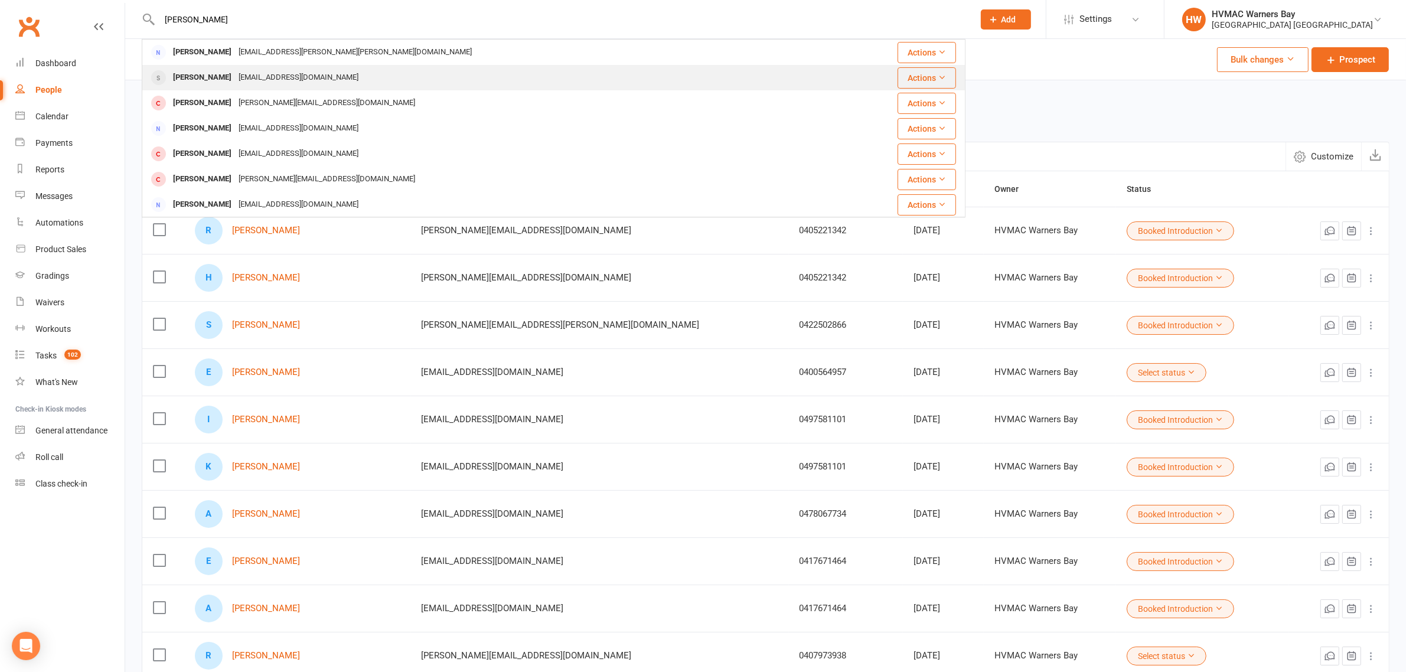
type input "chloe simmons"
click at [267, 79] on div "kirsty_travelling@hotmail.co.uk" at bounding box center [298, 77] width 127 height 17
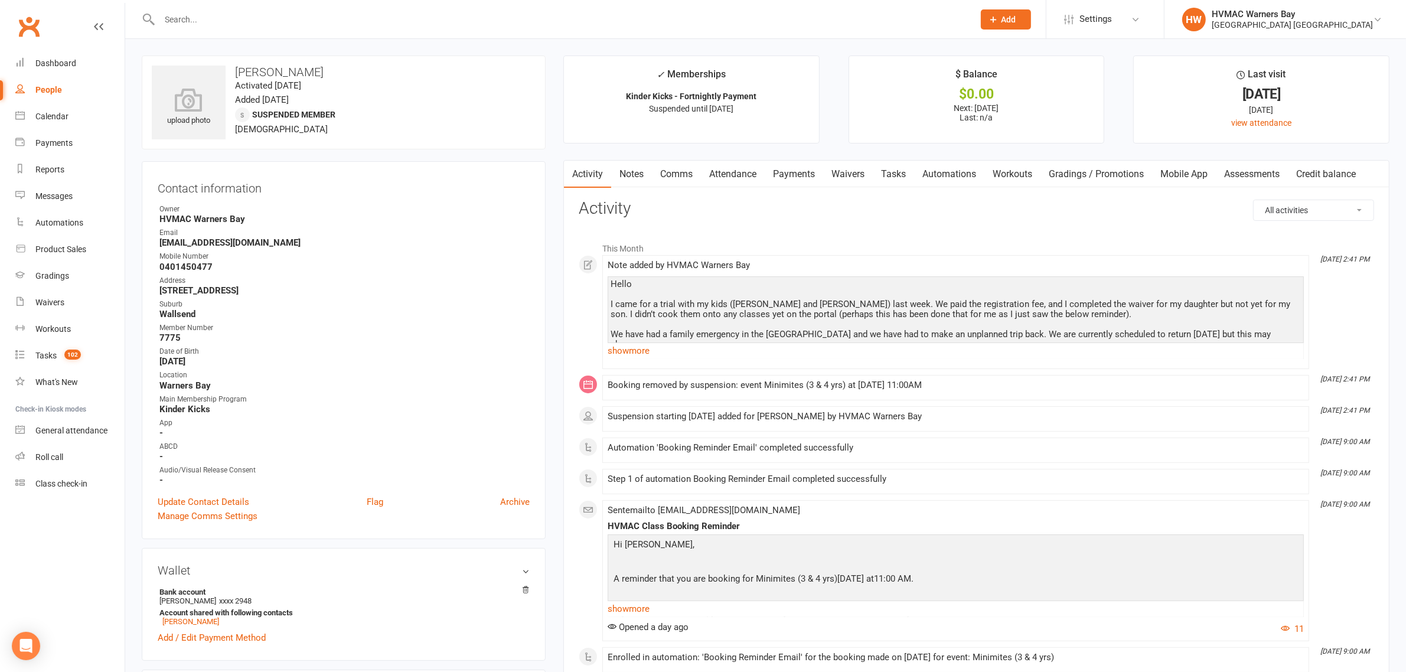
click at [860, 175] on link "Waivers" at bounding box center [848, 174] width 50 height 27
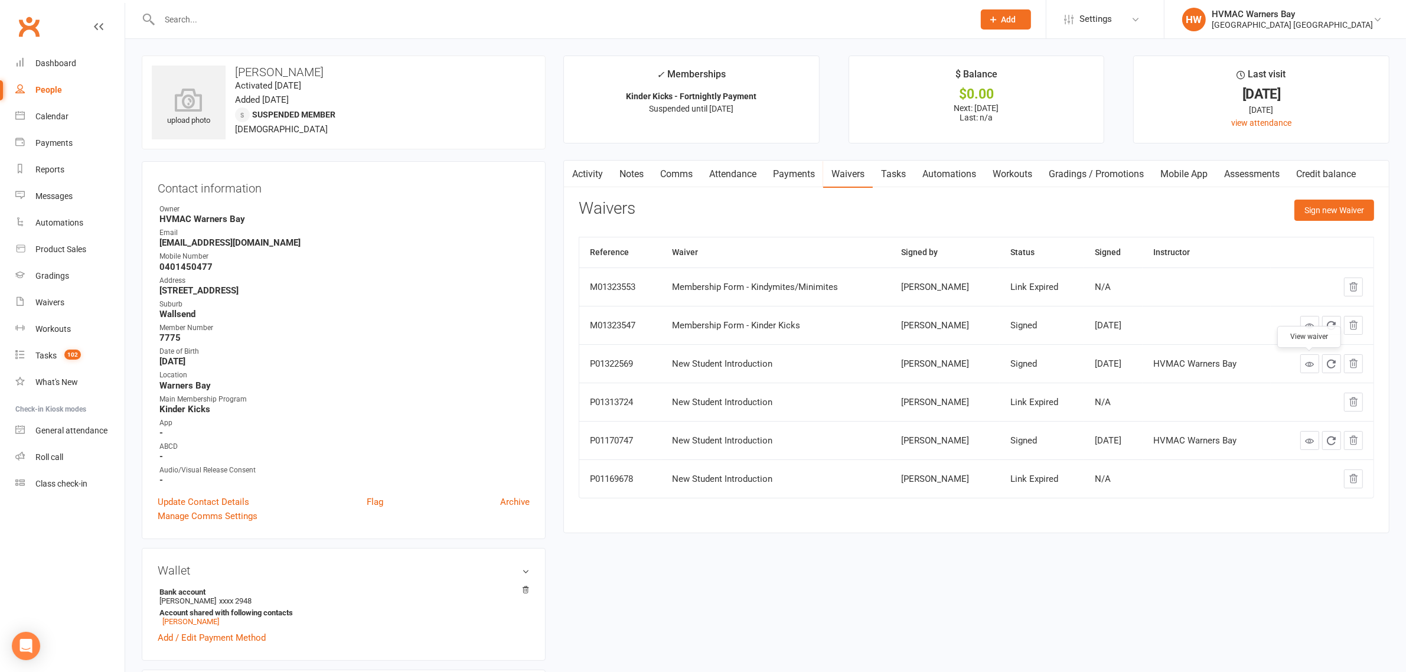
click at [1302, 364] on link at bounding box center [1309, 363] width 19 height 19
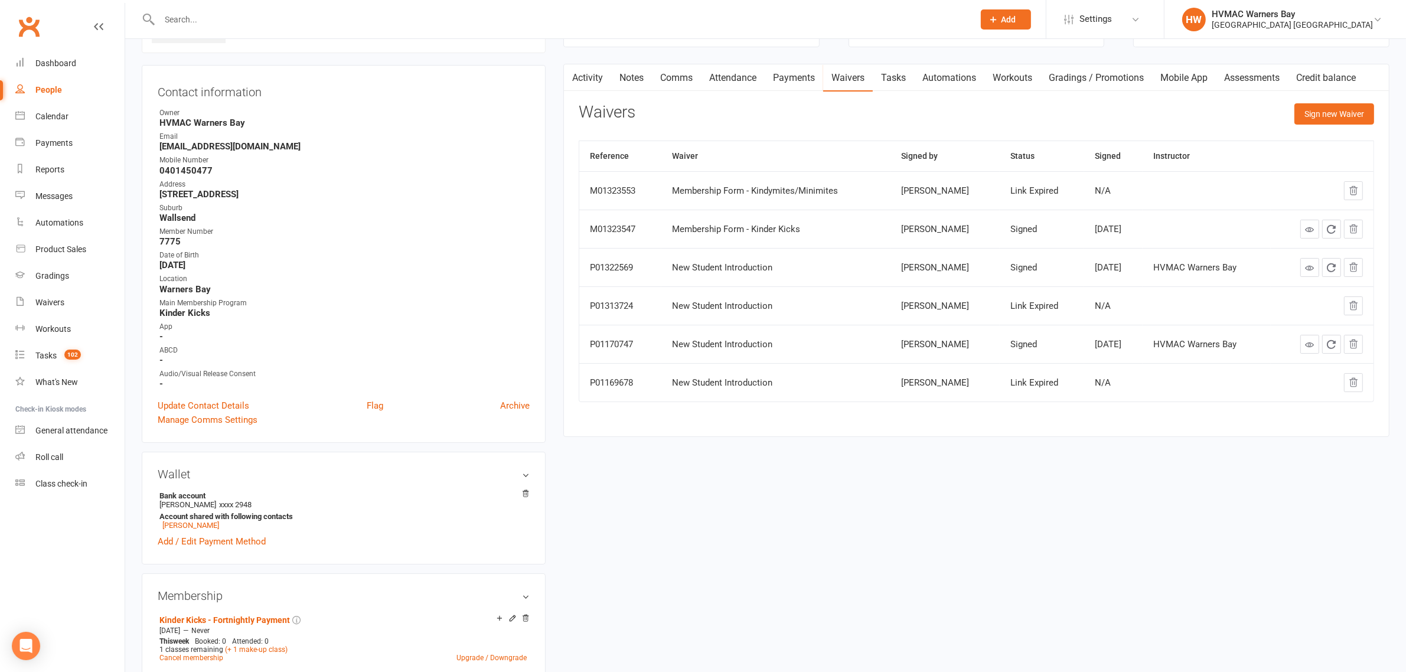
scroll to position [74, 0]
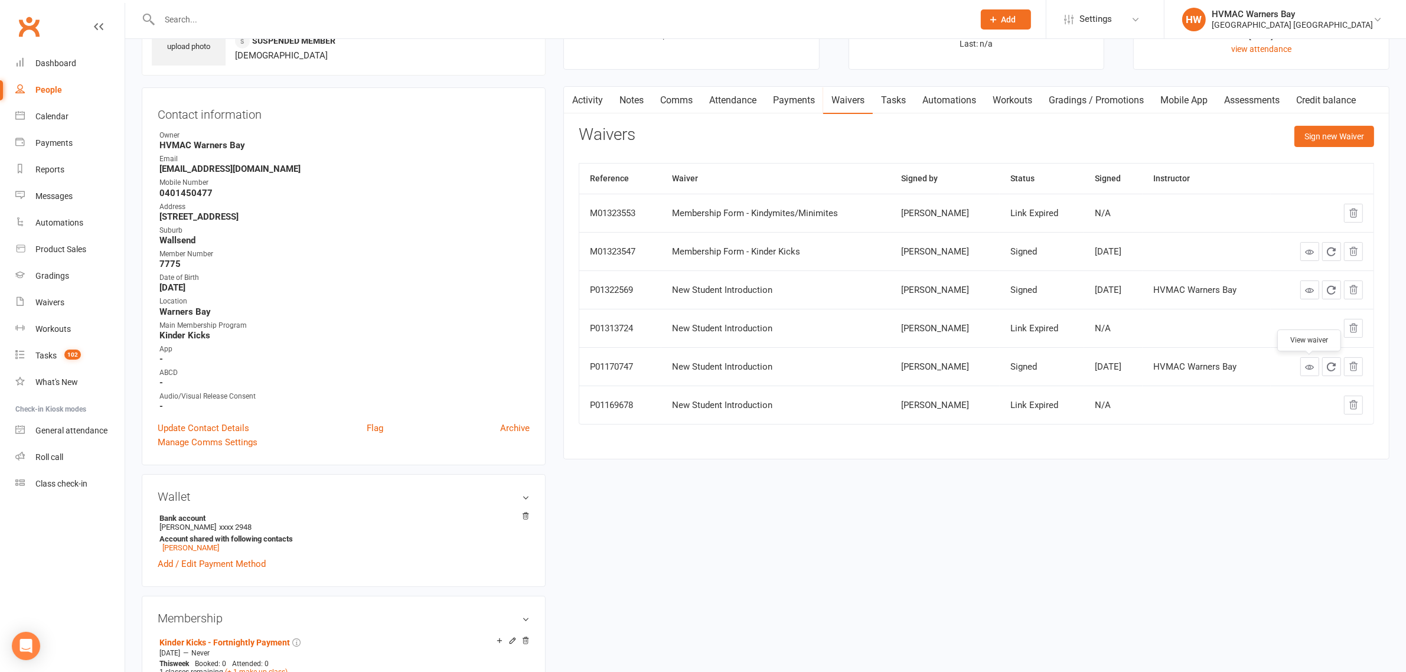
click at [1316, 367] on link at bounding box center [1309, 366] width 19 height 19
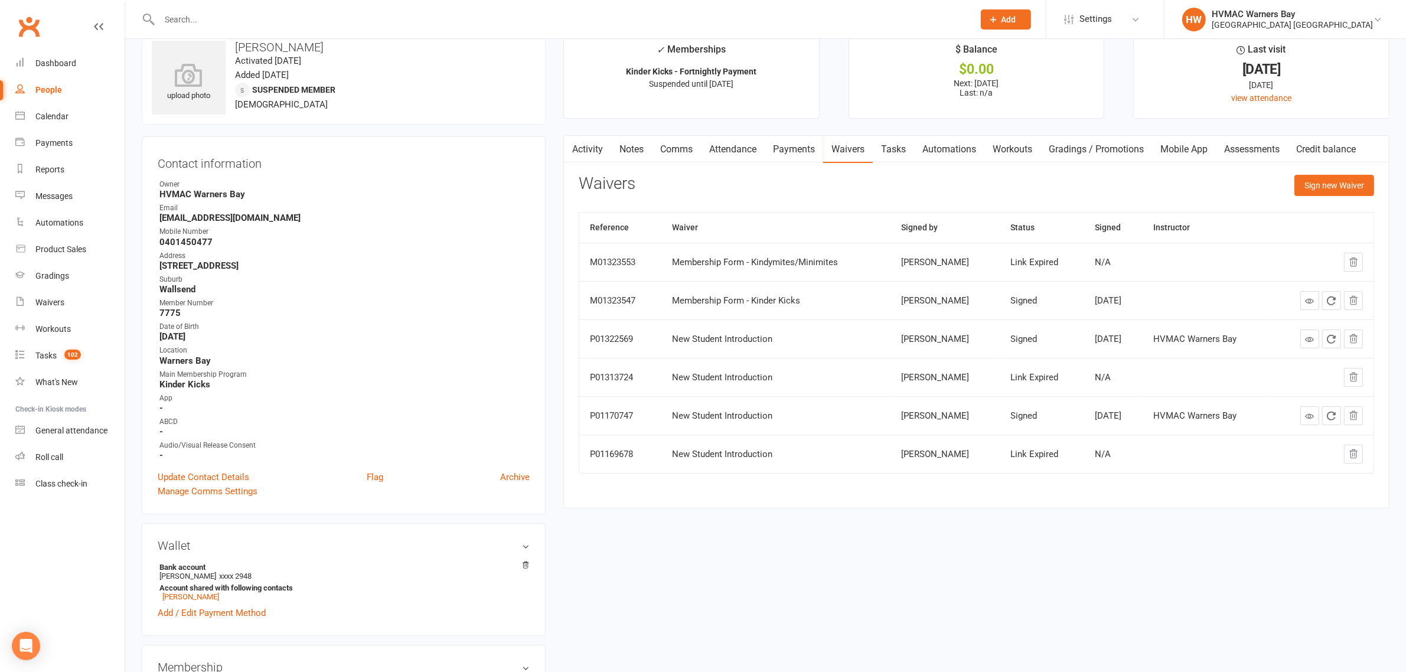
scroll to position [0, 0]
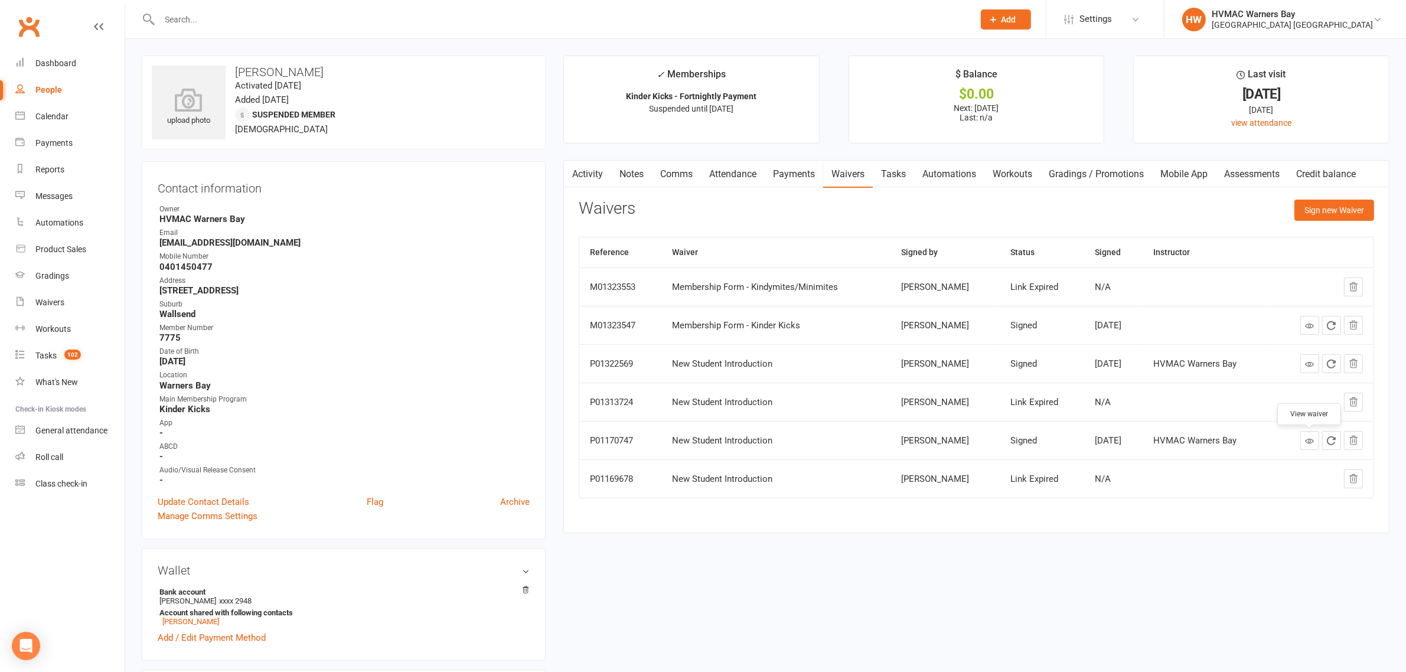
click at [378, 19] on input "text" at bounding box center [561, 19] width 810 height 17
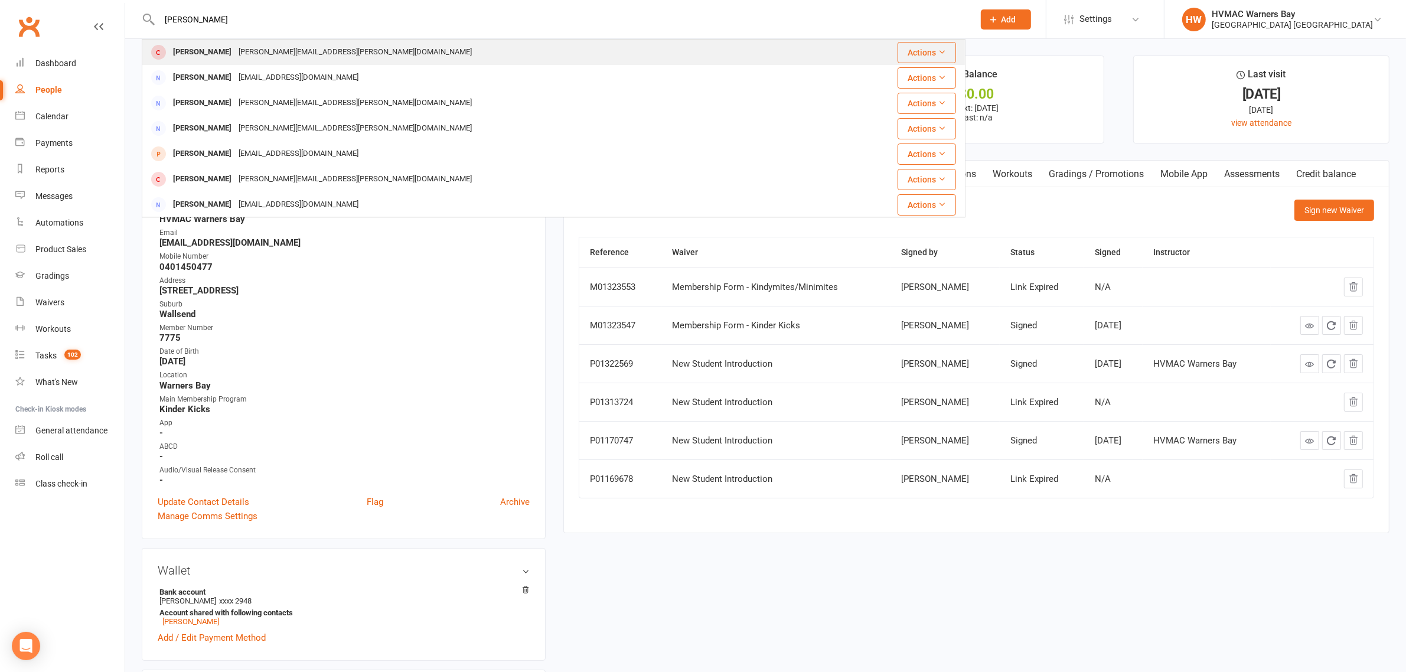
type input "liani charles"
click at [308, 50] on div "Tara.beesley@gmail.com" at bounding box center [355, 52] width 240 height 17
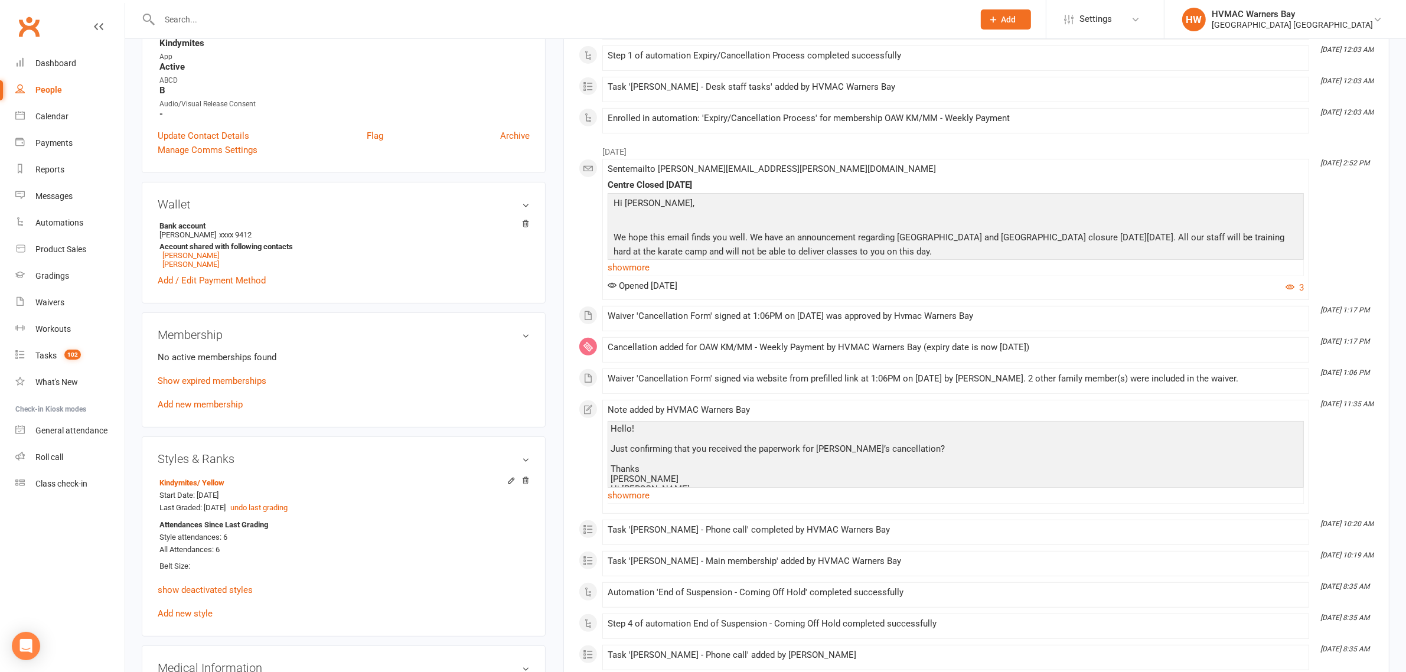
scroll to position [369, 0]
click at [245, 379] on link "Show expired memberships" at bounding box center [212, 378] width 109 height 11
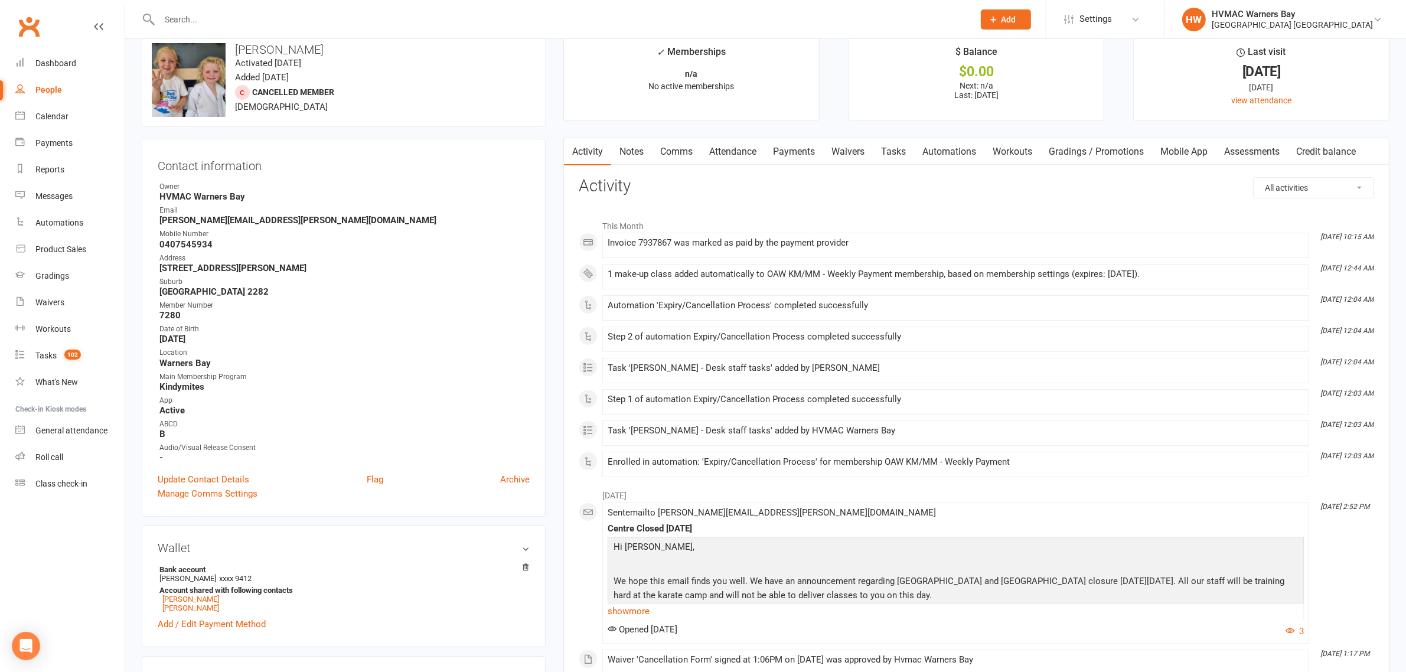
scroll to position [0, 0]
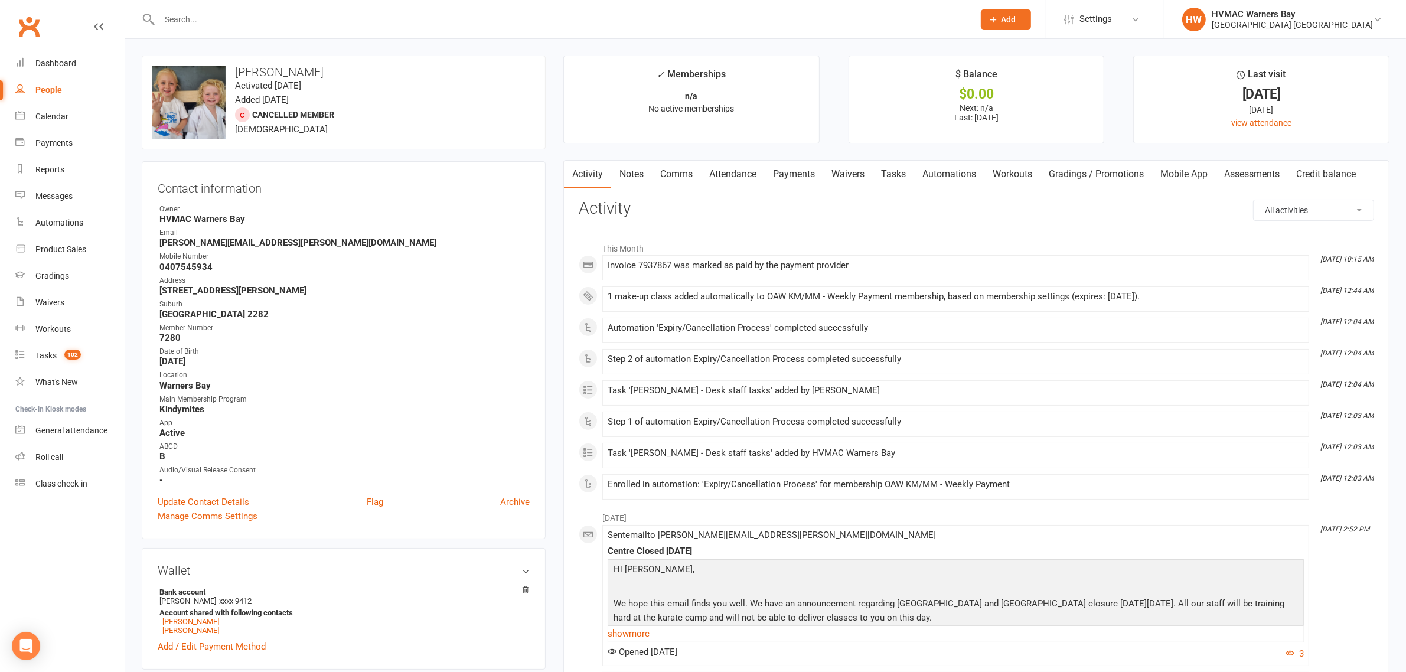
click at [852, 168] on link "Waivers" at bounding box center [848, 174] width 50 height 27
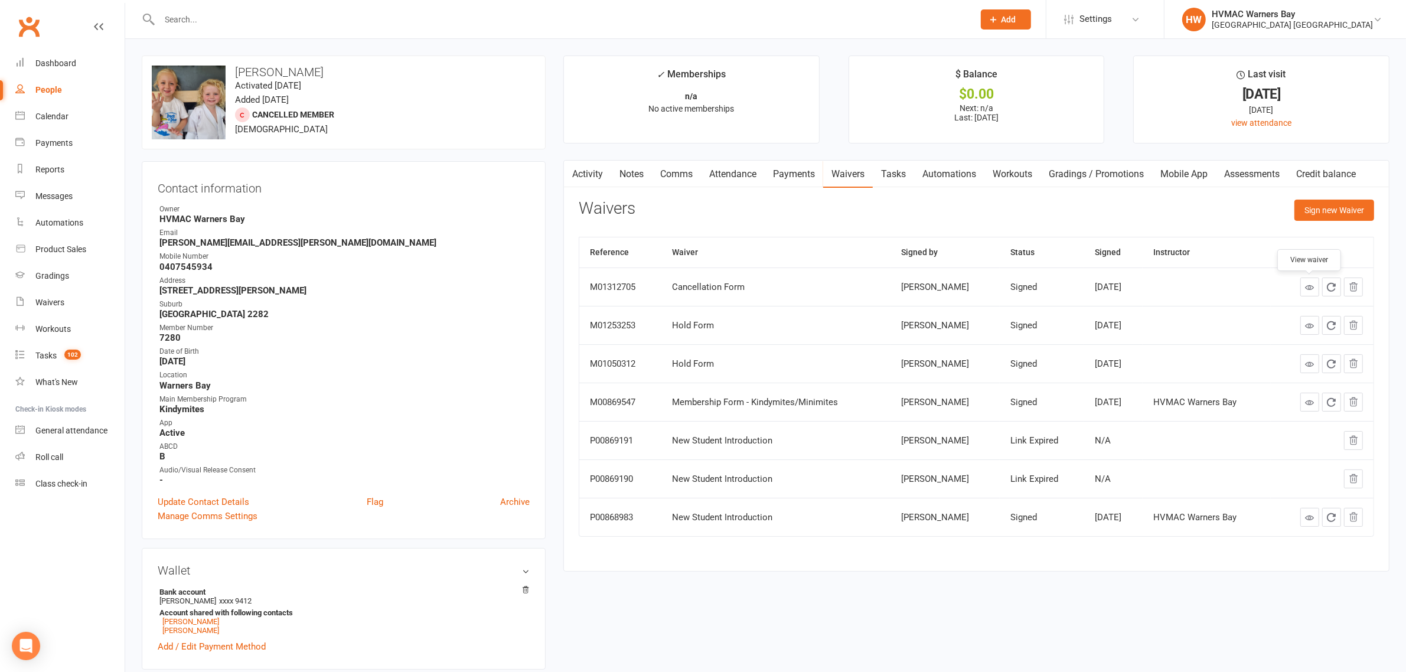
click at [1306, 280] on link at bounding box center [1309, 287] width 19 height 19
click at [289, 13] on input "text" at bounding box center [561, 19] width 810 height 17
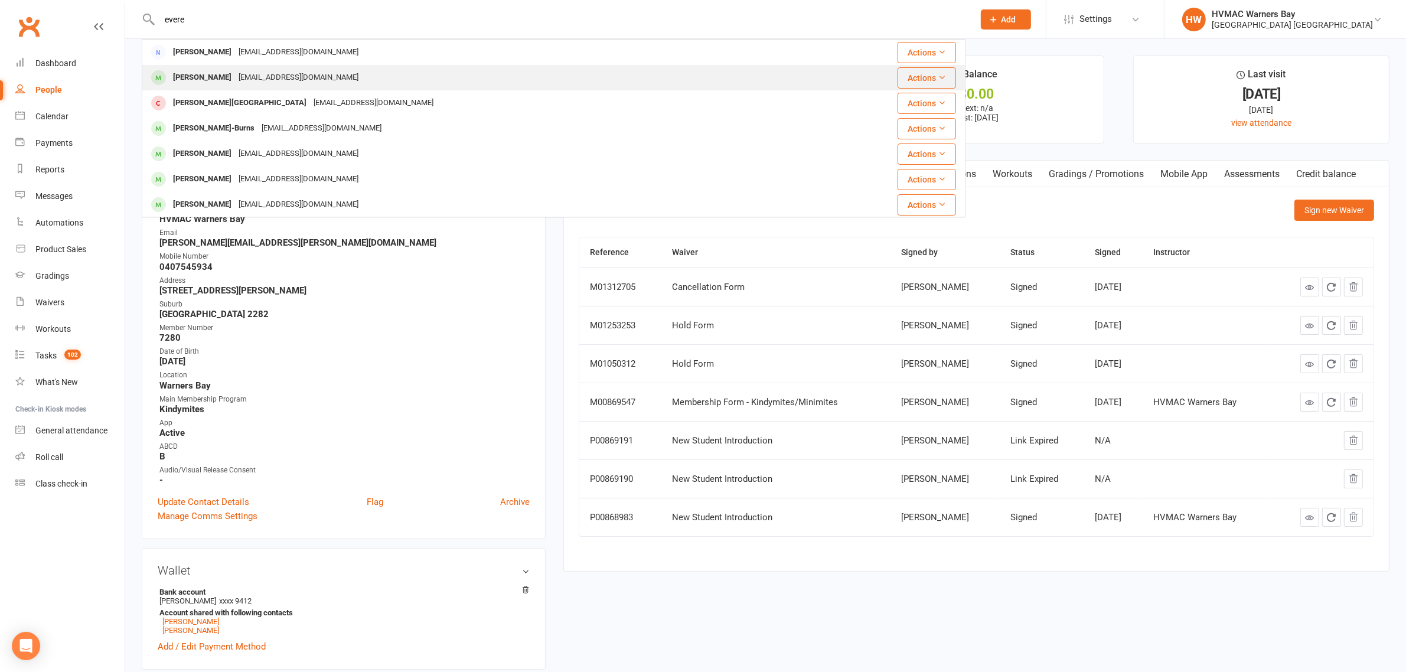
type input "evere"
click at [247, 81] on div "joliequinlan@gmail.com" at bounding box center [298, 77] width 127 height 17
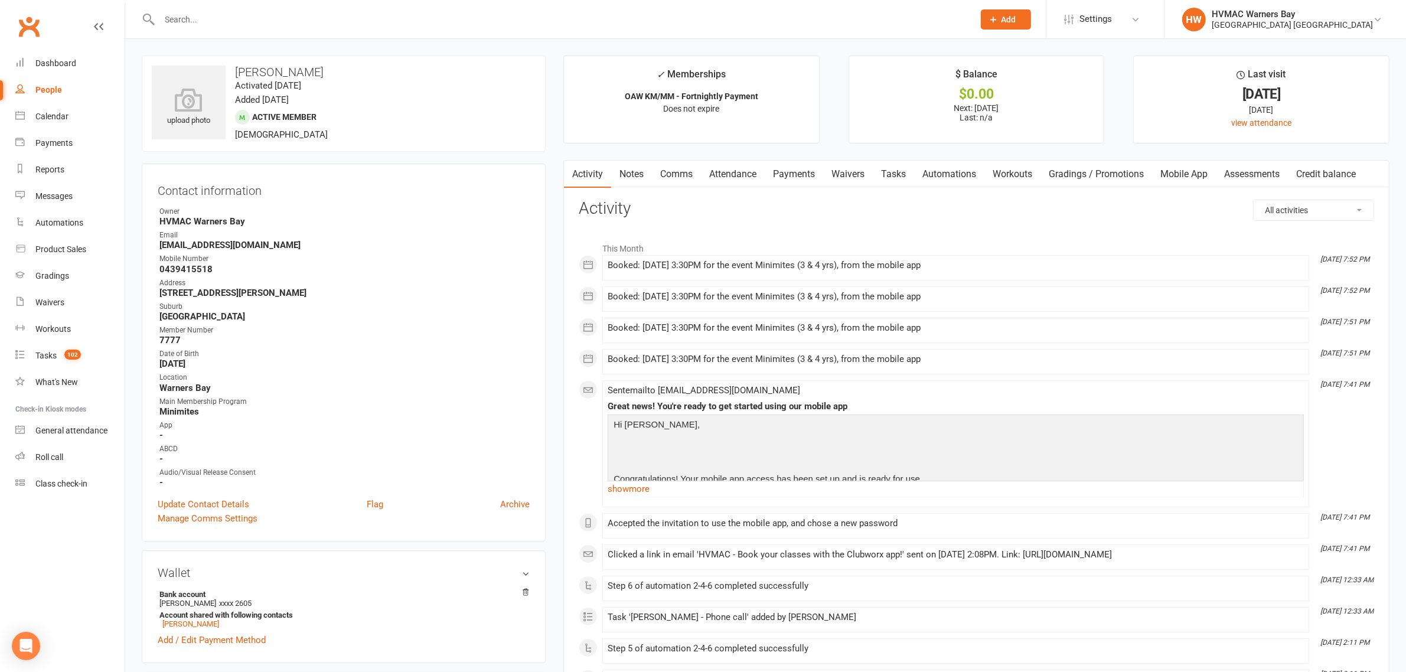
click at [318, 17] on input "text" at bounding box center [561, 19] width 810 height 17
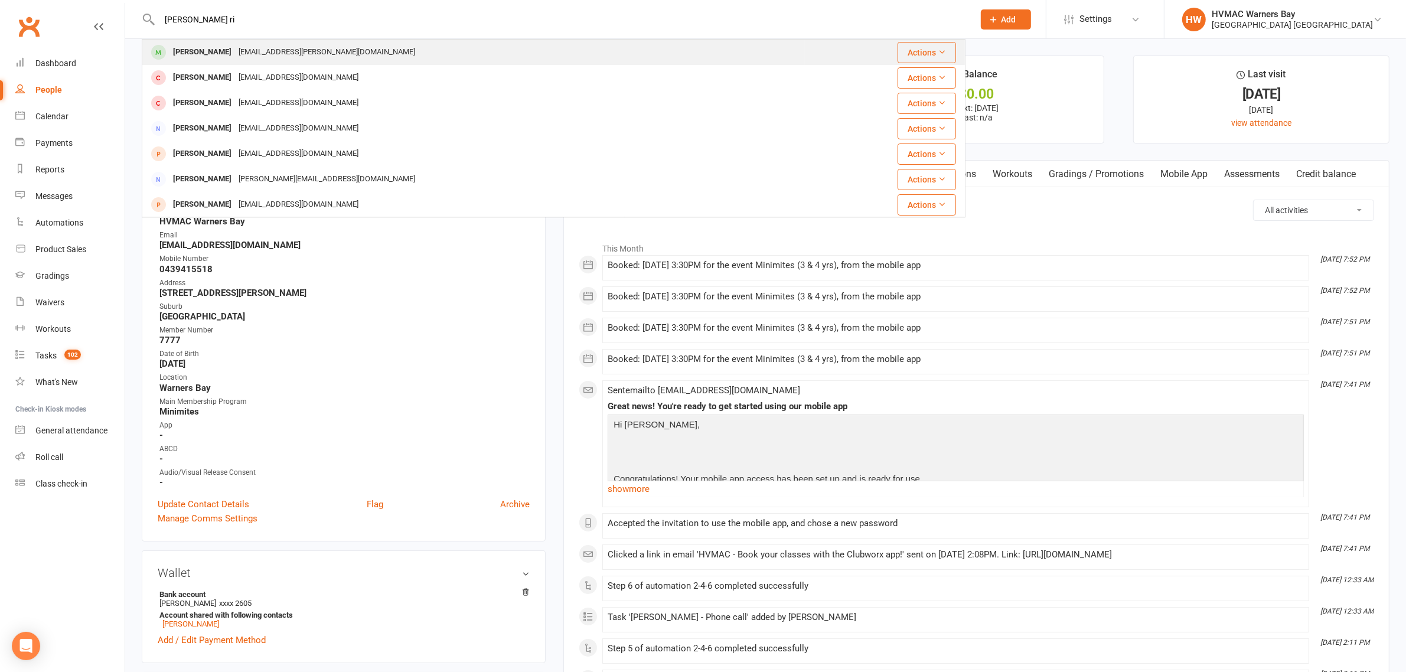
type input "myles ri"
click at [279, 40] on td "Myles Rielly Mrose.Quinlan@gmail.com" at bounding box center [473, 52] width 663 height 25
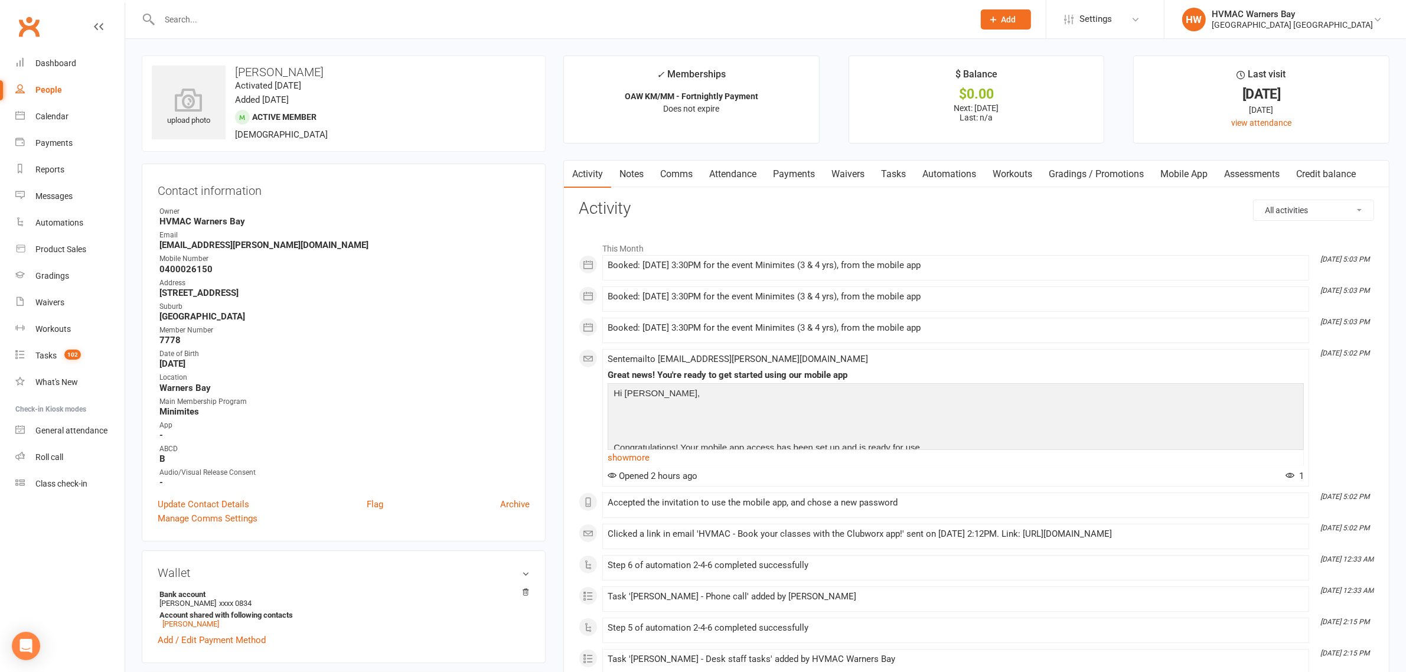
click at [642, 175] on link "Notes" at bounding box center [631, 174] width 41 height 27
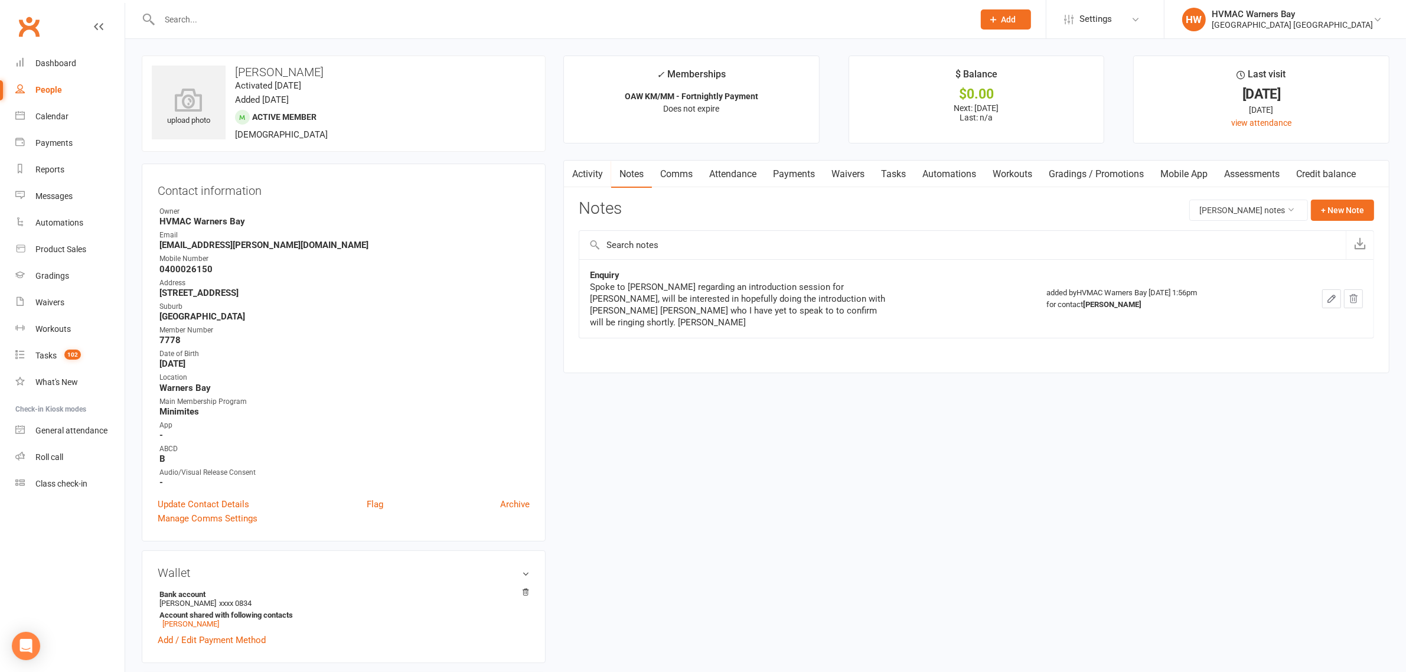
click at [579, 169] on button "button" at bounding box center [571, 174] width 15 height 27
click at [602, 177] on link "Activity" at bounding box center [587, 174] width 47 height 27
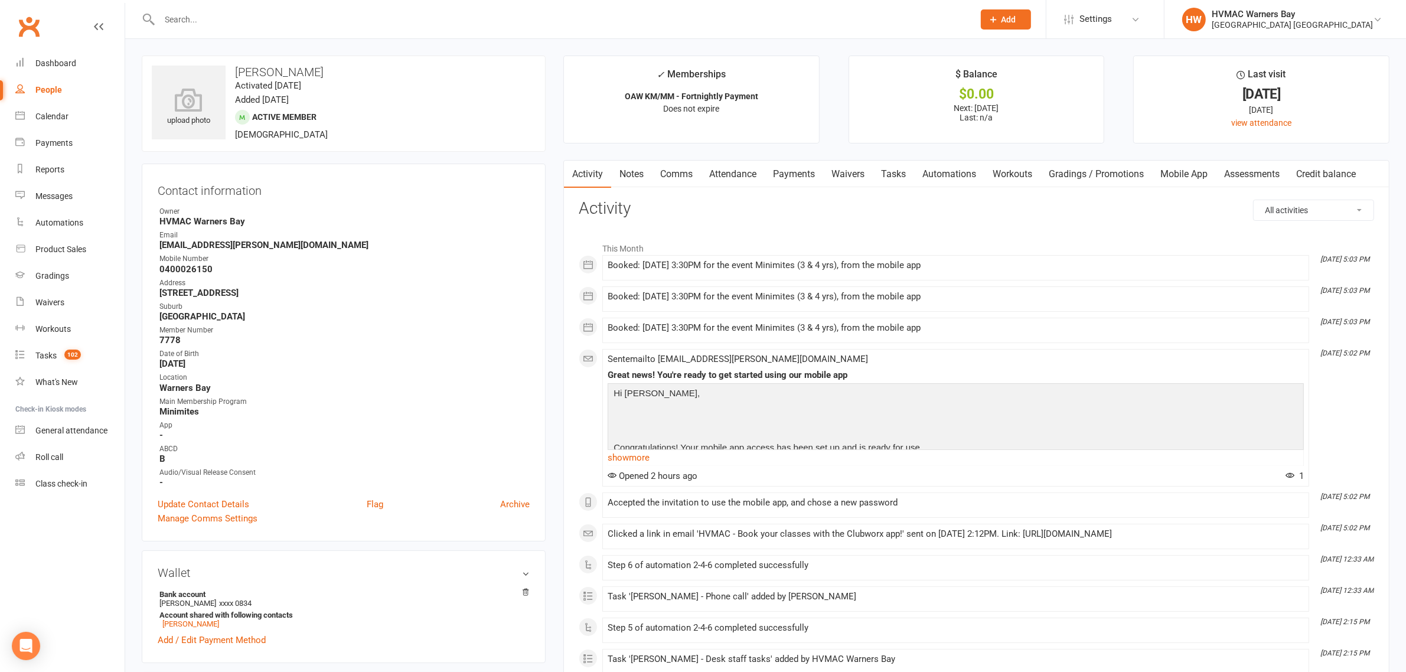
click at [858, 175] on link "Waivers" at bounding box center [848, 174] width 50 height 27
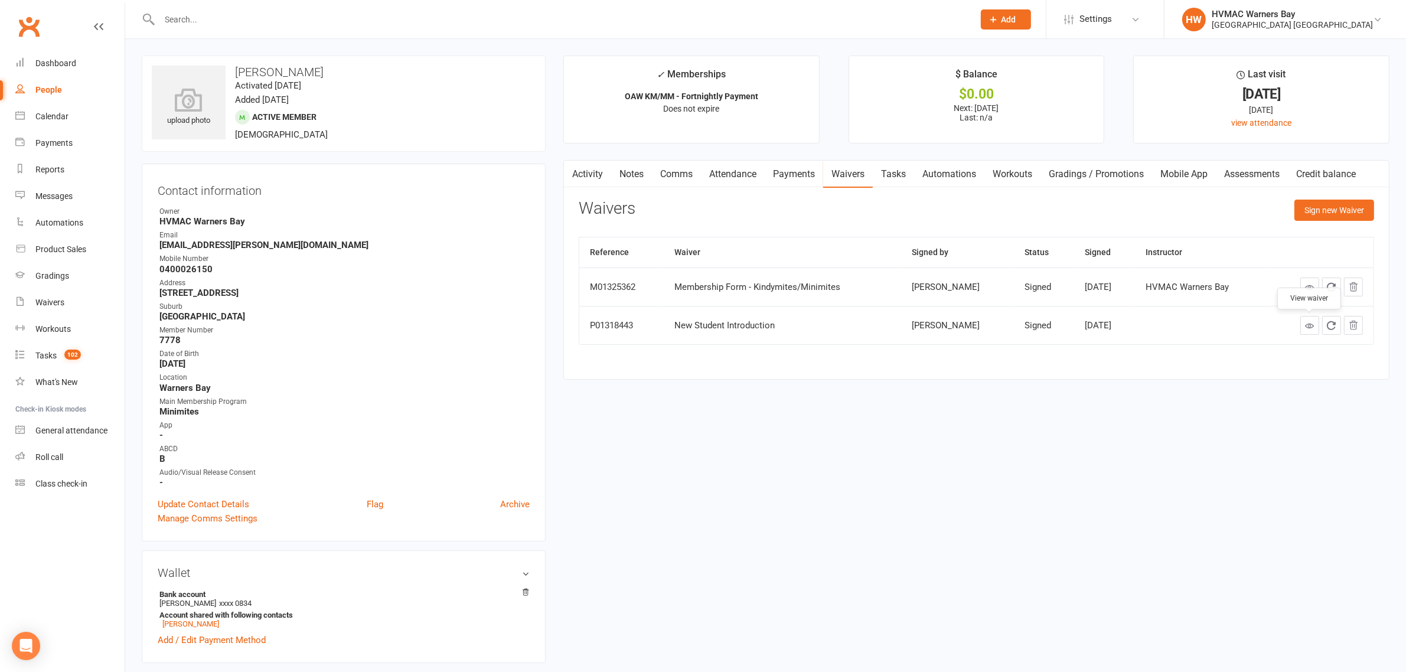
click at [1300, 331] on link at bounding box center [1309, 325] width 19 height 19
click at [282, 16] on input "text" at bounding box center [561, 19] width 810 height 17
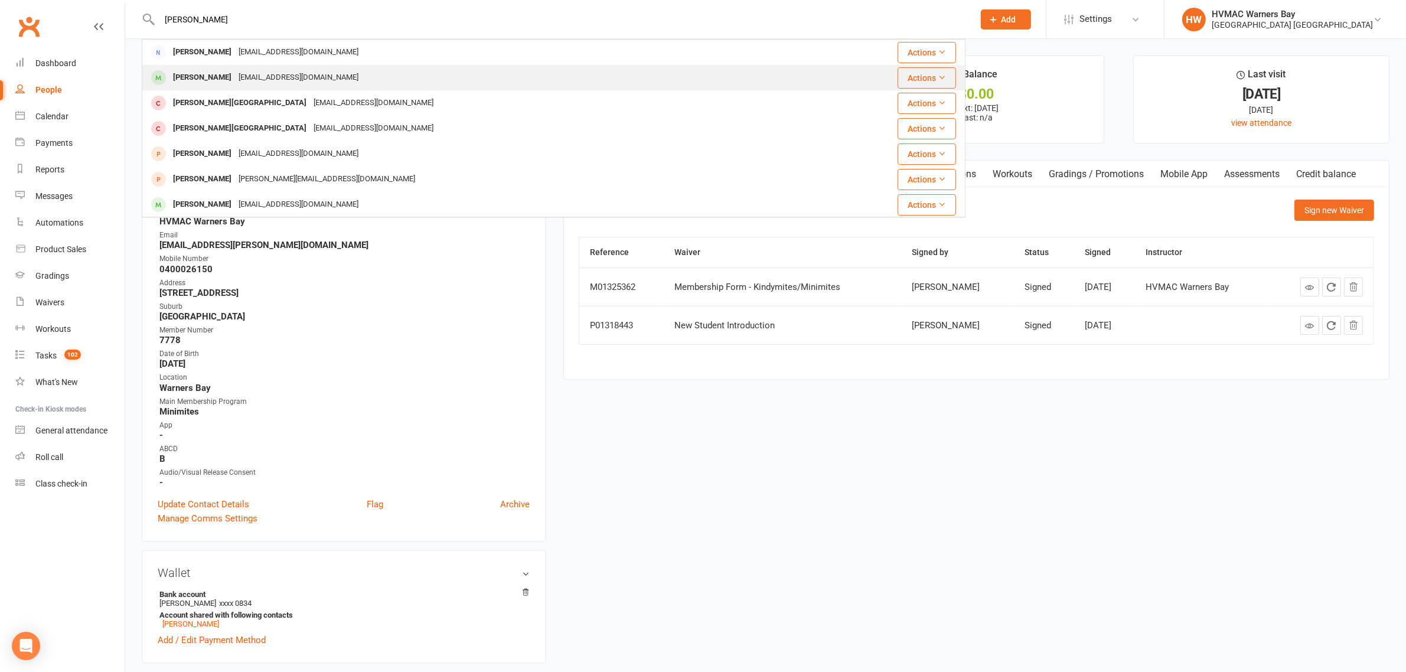
type input "everett"
click at [204, 69] on div "[PERSON_NAME]" at bounding box center [202, 77] width 66 height 17
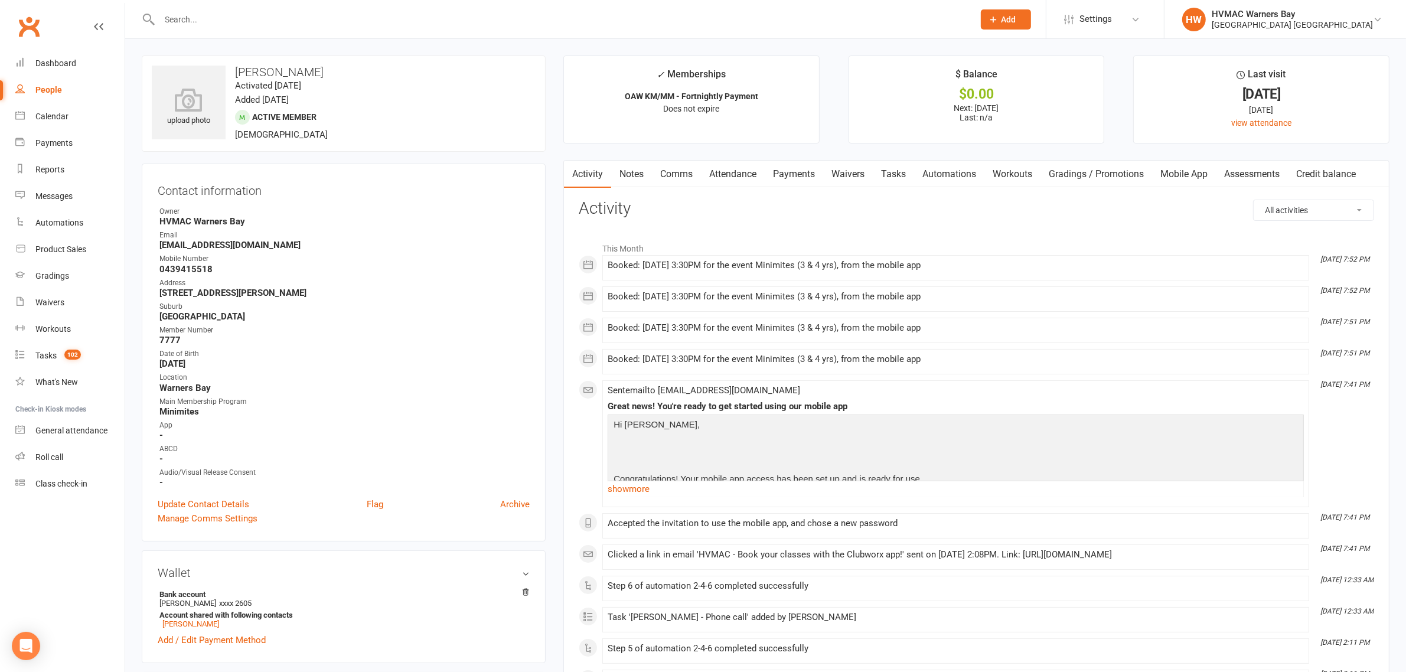
click at [857, 167] on link "Waivers" at bounding box center [848, 174] width 50 height 27
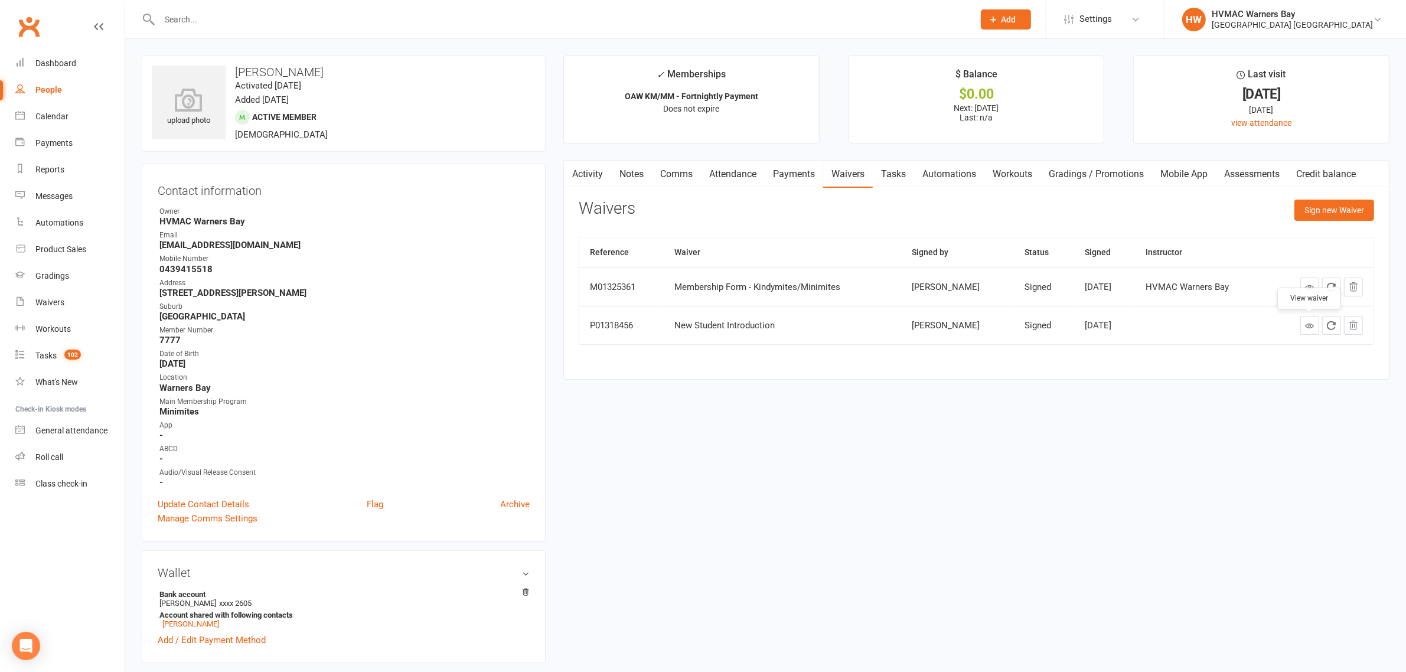
click at [1303, 327] on link at bounding box center [1309, 325] width 19 height 19
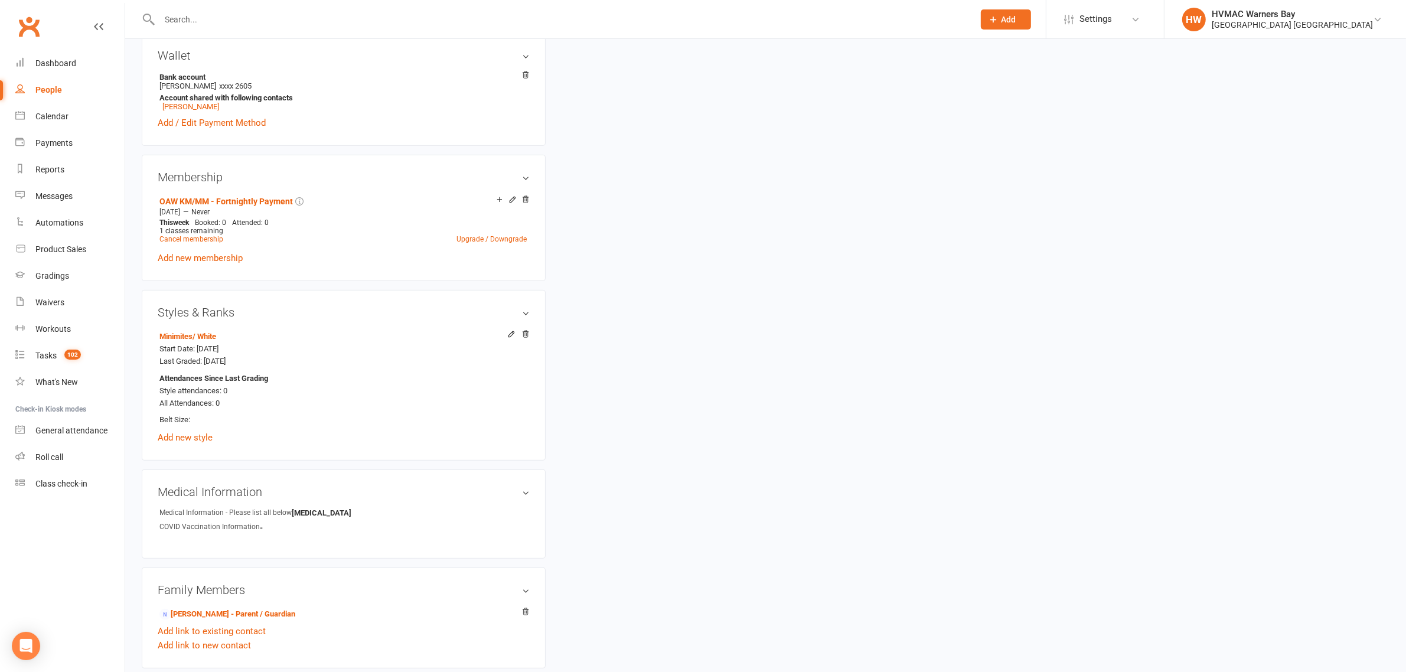
scroll to position [369, 0]
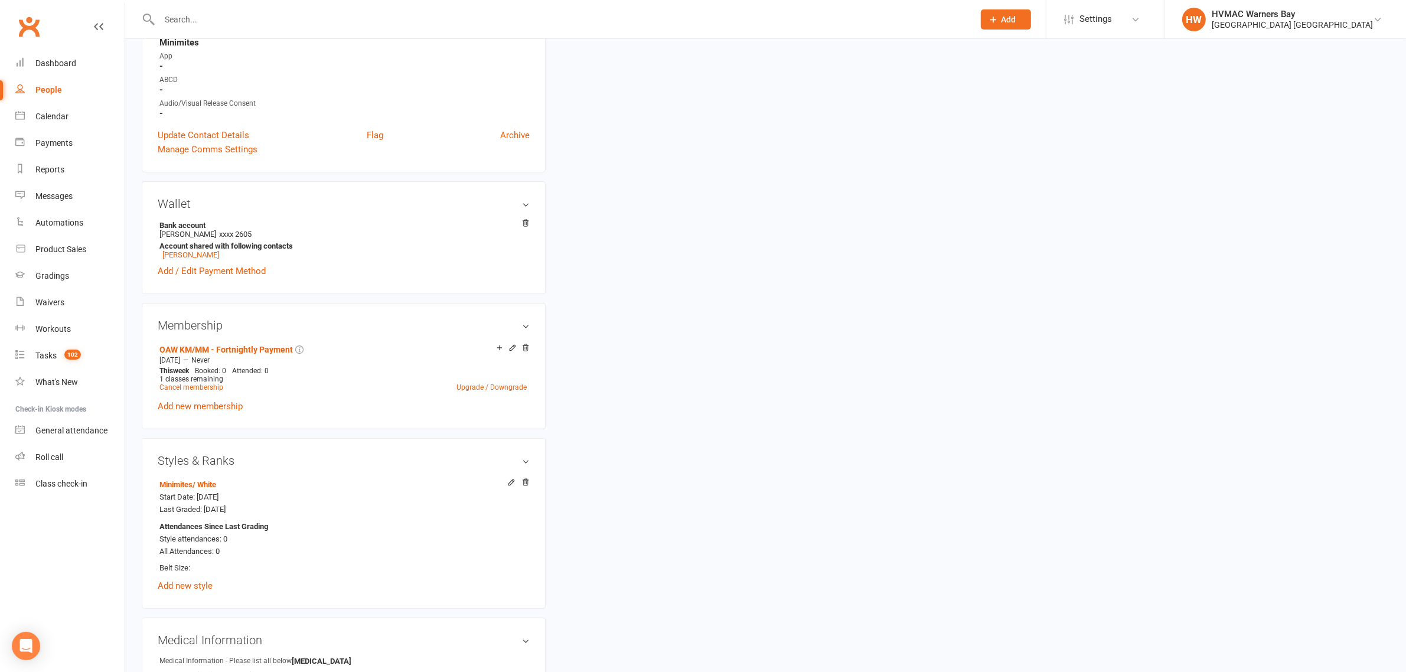
click at [322, 24] on input "text" at bounding box center [561, 19] width 810 height 17
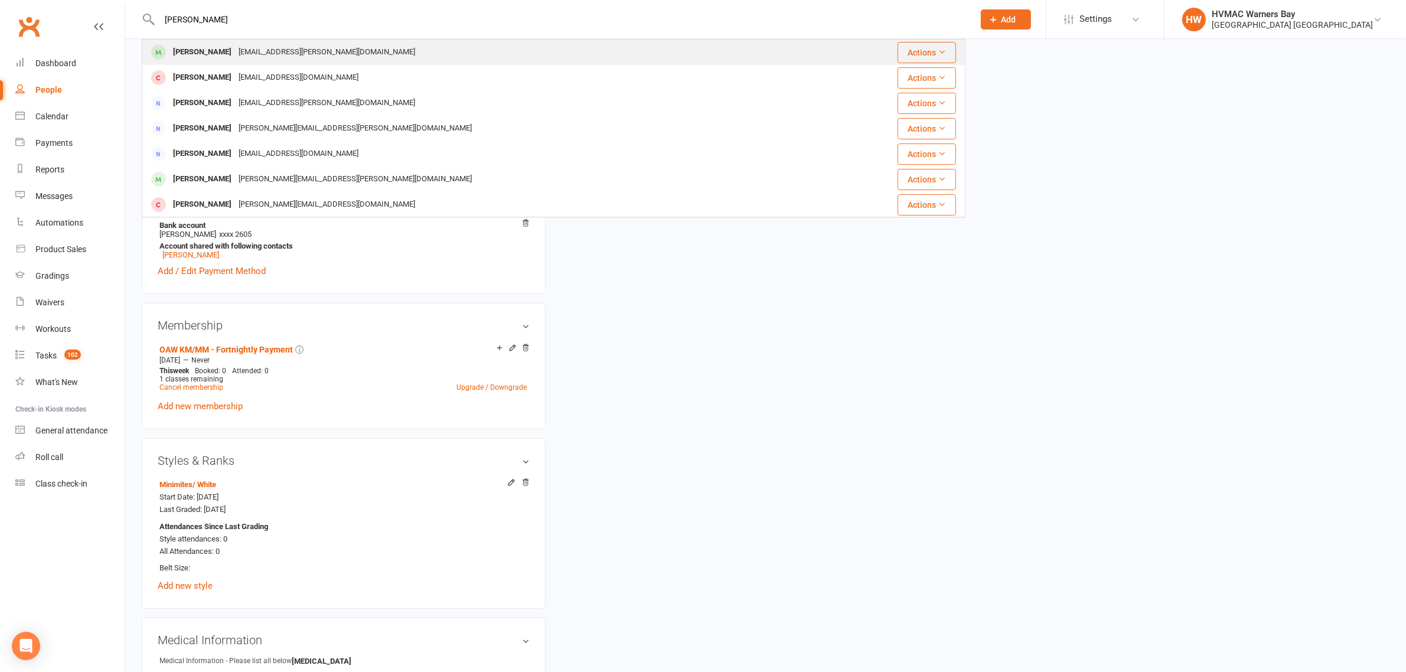
type input "myles riell"
click at [296, 53] on div "Mrose.Quinlan@gmail.com" at bounding box center [327, 52] width 184 height 17
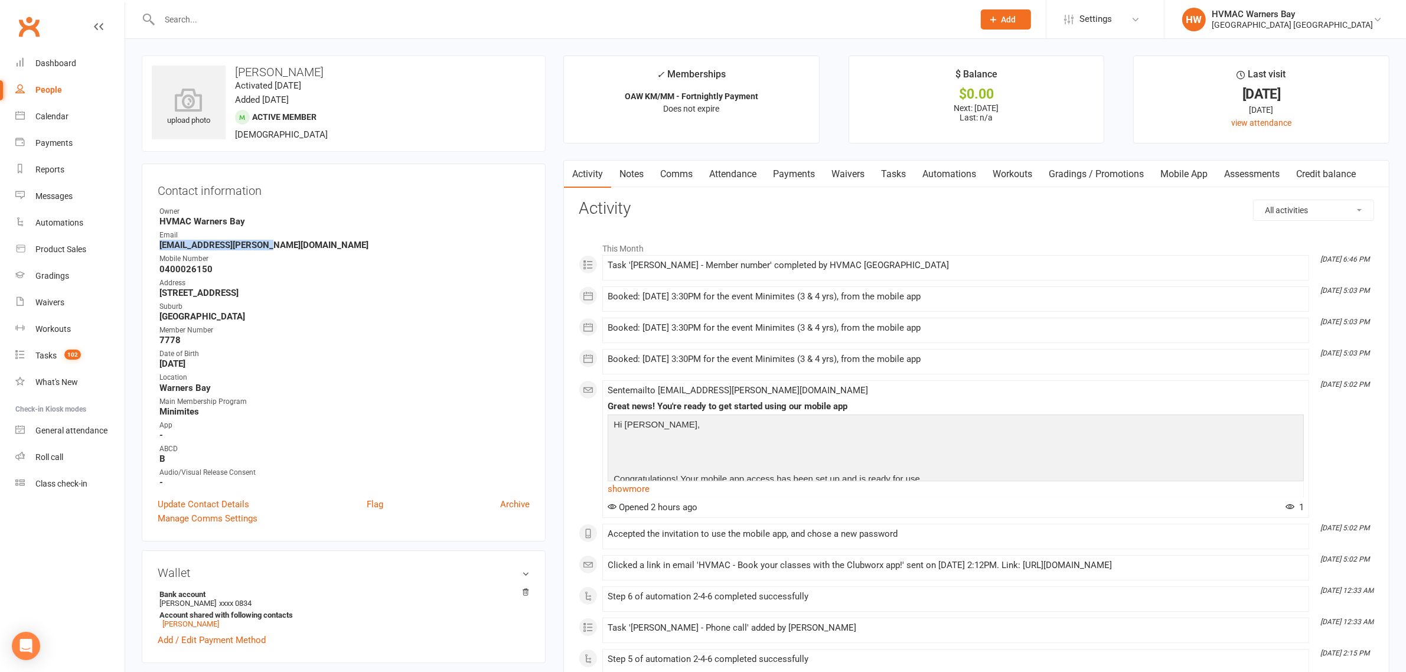
drag, startPoint x: 266, startPoint y: 246, endPoint x: 162, endPoint y: 248, distance: 103.4
click at [162, 248] on strong "Mrose.Quinlan@gmail.com" at bounding box center [344, 245] width 370 height 11
copy strong "Mrose.Quinlan@gmail.com"
click at [231, 497] on link "Update Contact Details" at bounding box center [204, 504] width 92 height 14
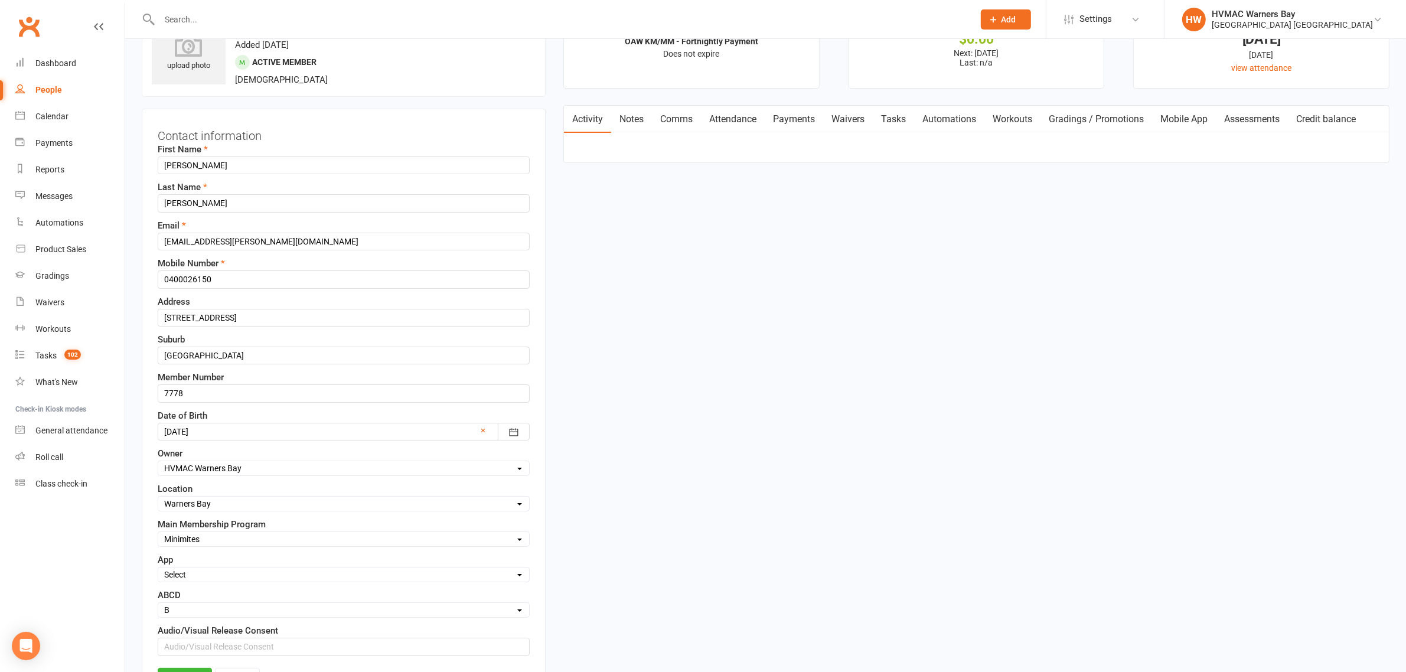
scroll to position [203, 0]
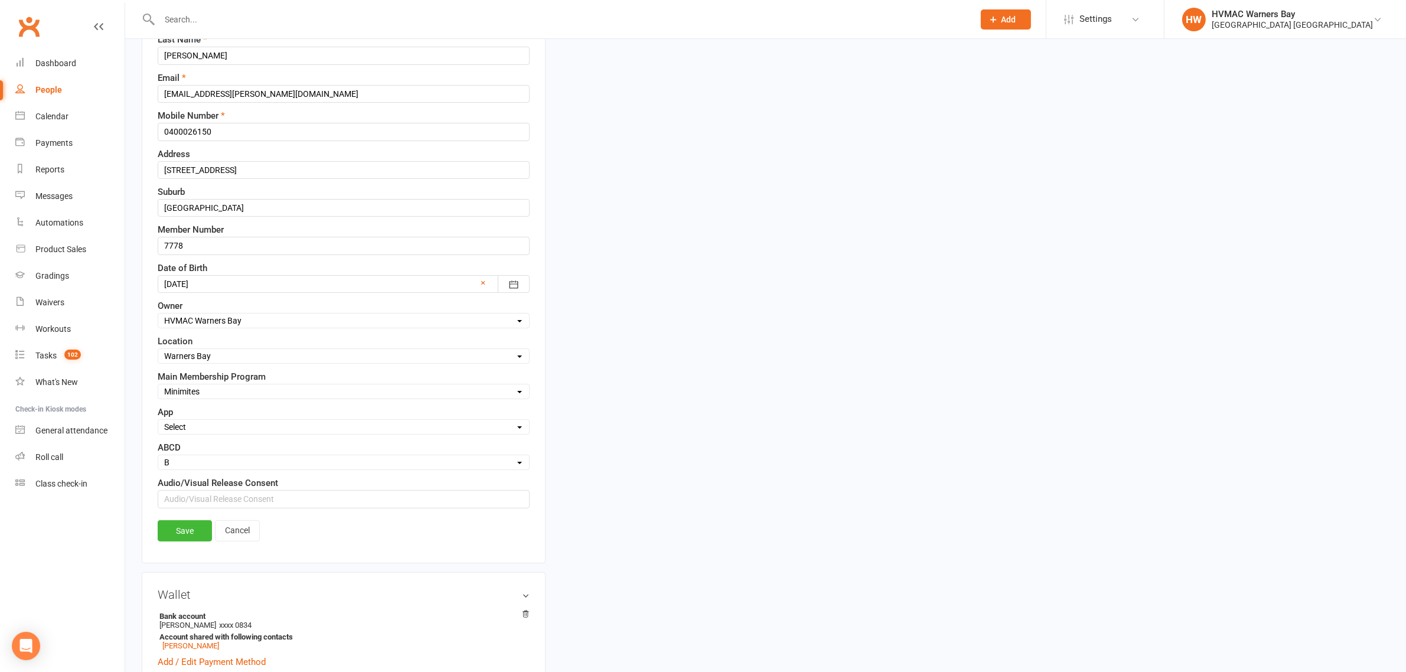
click at [220, 422] on div "Select Active Family Suspended Opt Out N/A" at bounding box center [344, 426] width 372 height 15
click at [213, 424] on select "Select Active Family Suspended Opt Out N/A" at bounding box center [343, 426] width 371 height 13
select select "Active"
click at [158, 423] on select "Select Active Family Suspended Opt Out N/A" at bounding box center [343, 426] width 371 height 13
click at [181, 541] on link "Save" at bounding box center [185, 530] width 54 height 21
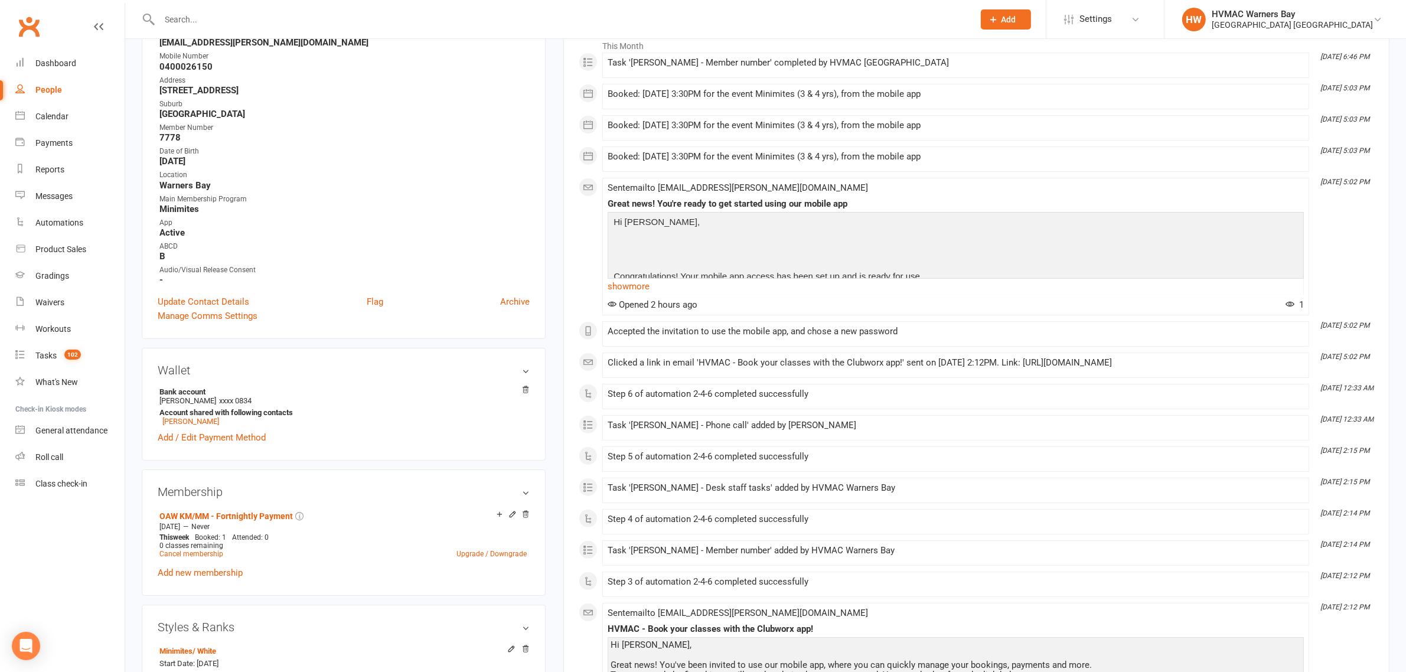
click at [276, 6] on div at bounding box center [554, 19] width 824 height 38
click at [276, 9] on div at bounding box center [554, 19] width 824 height 38
click at [263, 28] on div at bounding box center [554, 19] width 824 height 38
click at [263, 21] on input "text" at bounding box center [561, 19] width 810 height 17
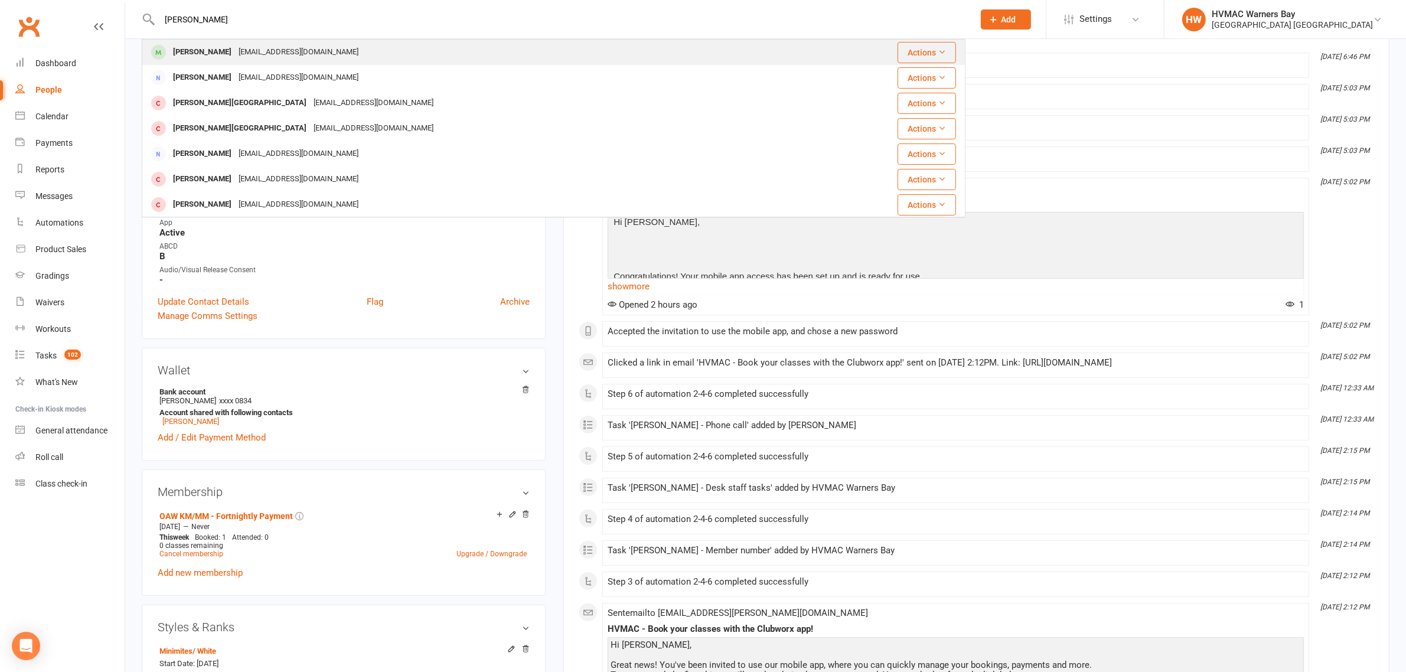
type input "everett quin"
click at [235, 59] on div "joliequinlan@gmail.com" at bounding box center [298, 52] width 127 height 17
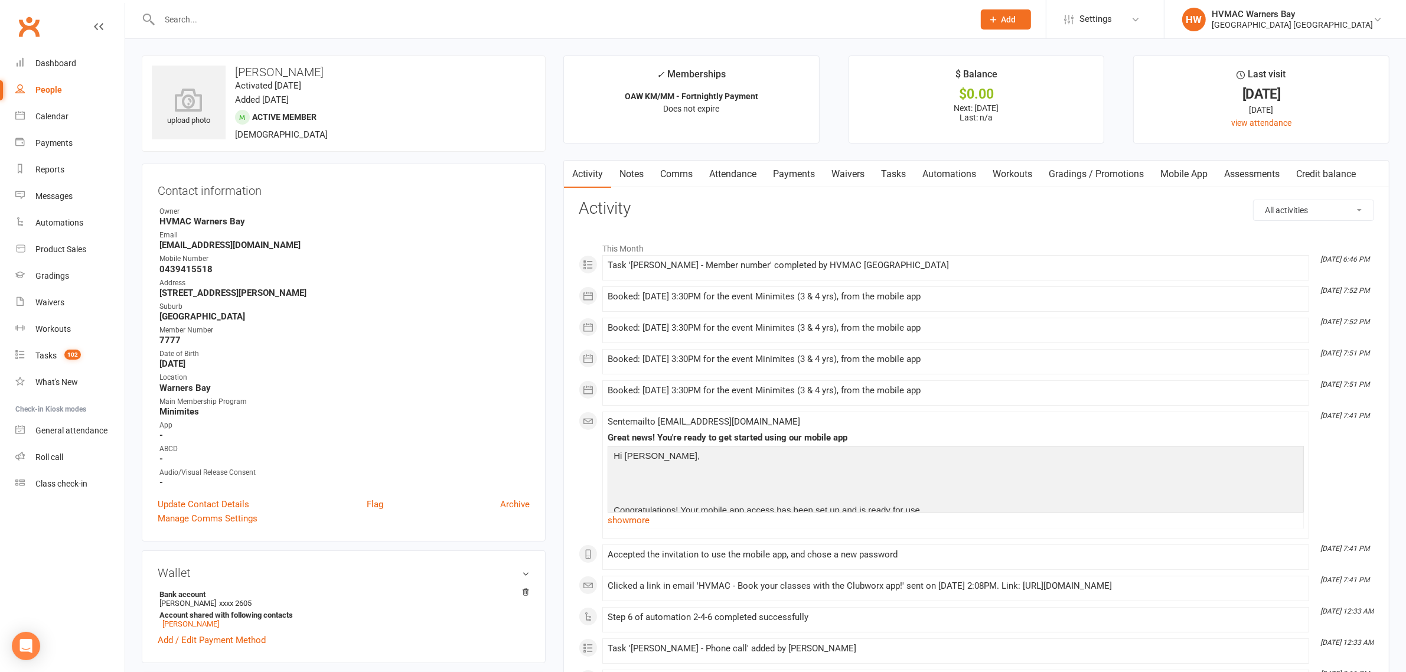
click at [645, 182] on link "Notes" at bounding box center [631, 174] width 41 height 27
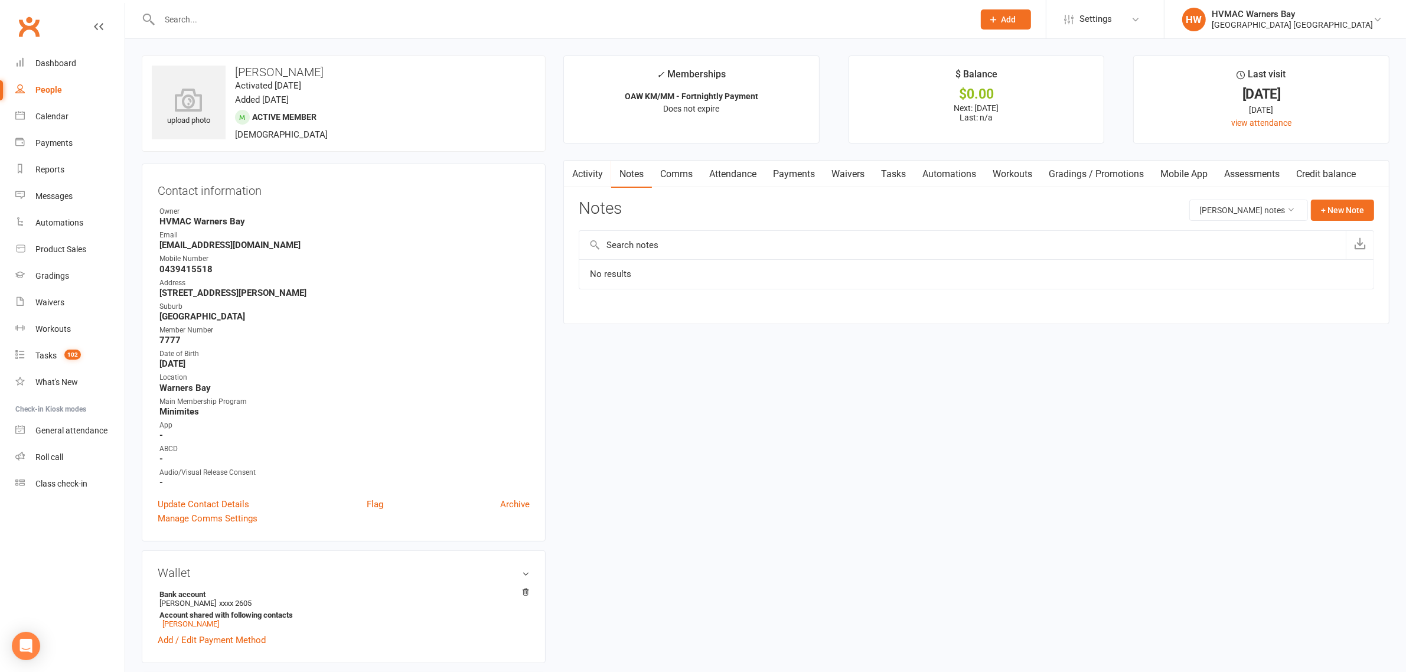
click at [747, 174] on link "Attendance" at bounding box center [733, 174] width 64 height 27
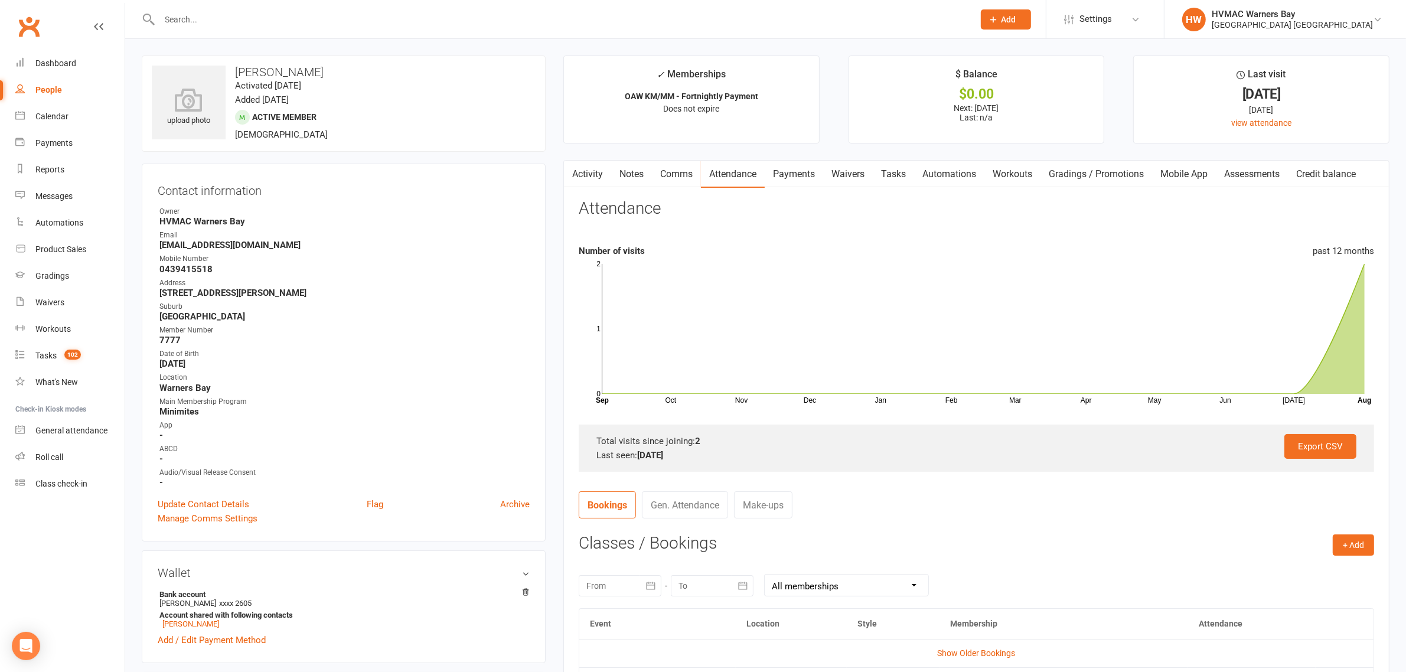
click at [841, 172] on link "Waivers" at bounding box center [848, 174] width 50 height 27
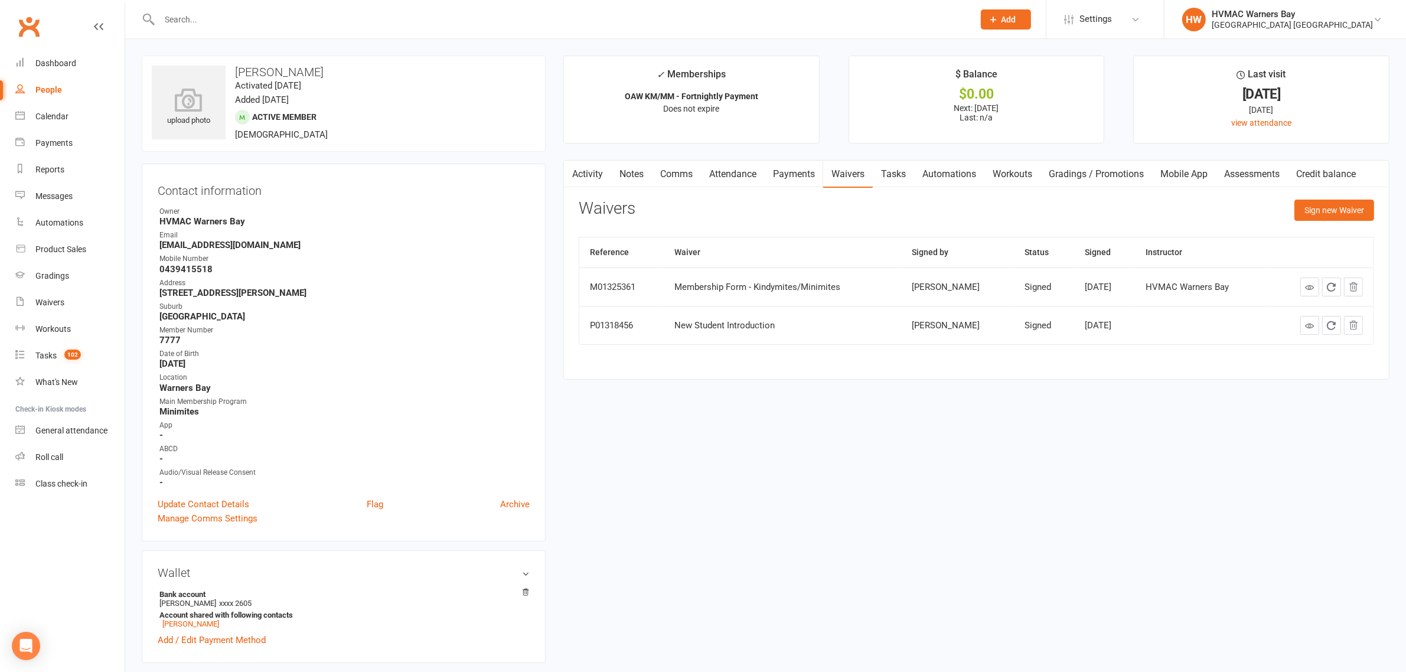
click at [590, 172] on link "Activity" at bounding box center [587, 174] width 47 height 27
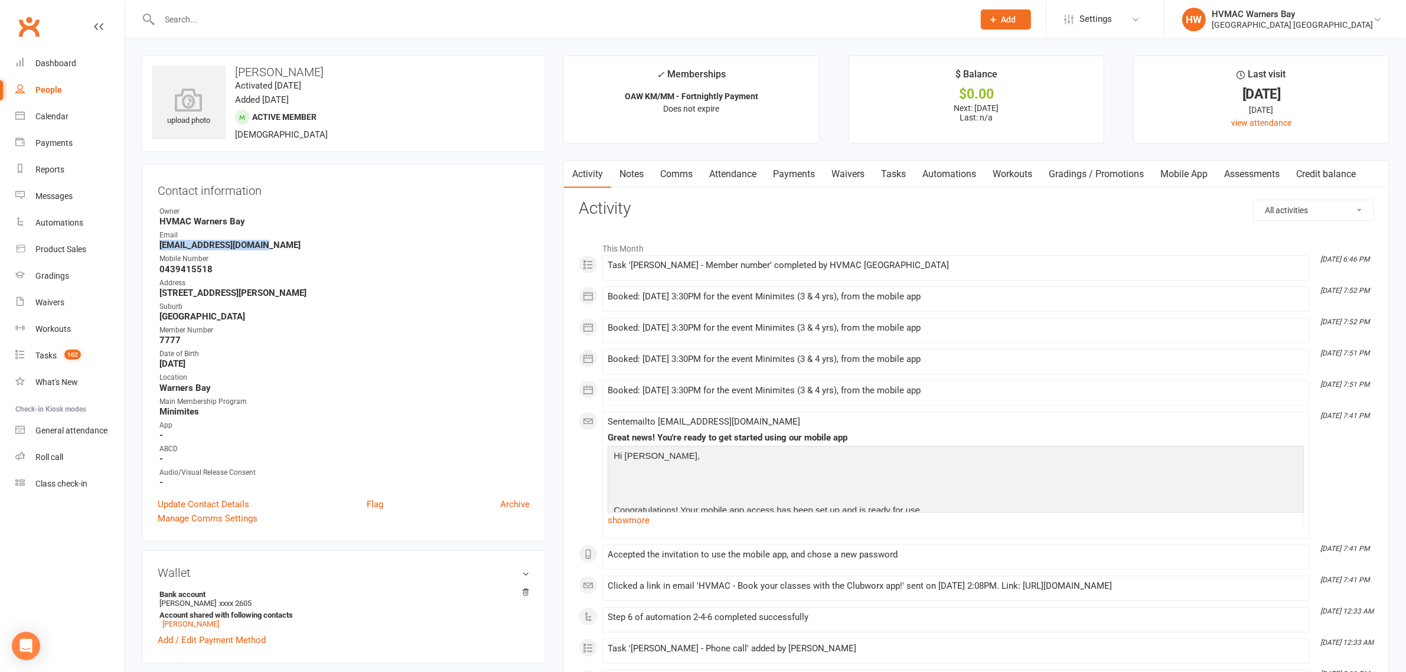
drag, startPoint x: 255, startPoint y: 249, endPoint x: 159, endPoint y: 249, distance: 95.1
click at [159, 249] on strong "joliequinlan@gmail.com" at bounding box center [344, 245] width 370 height 11
copy strong "joliequinlan@gmail.com"
click at [211, 502] on link "Update Contact Details" at bounding box center [204, 504] width 92 height 14
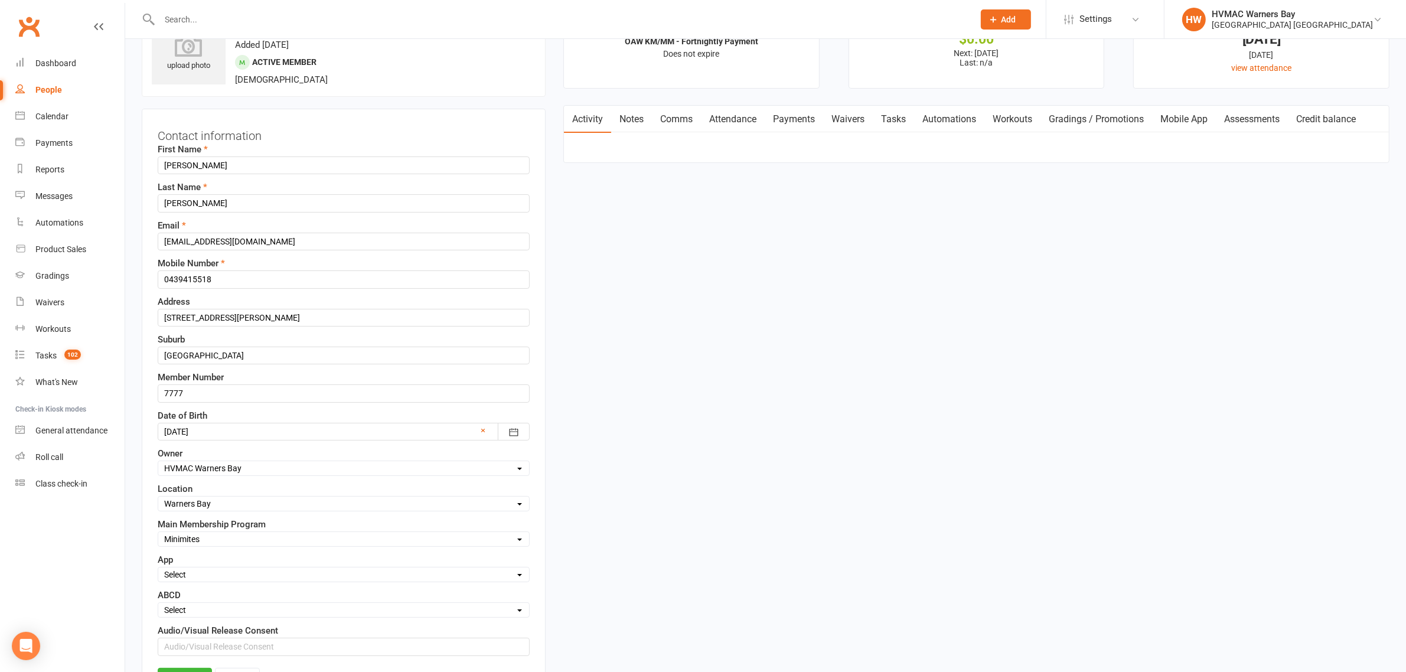
scroll to position [203, 0]
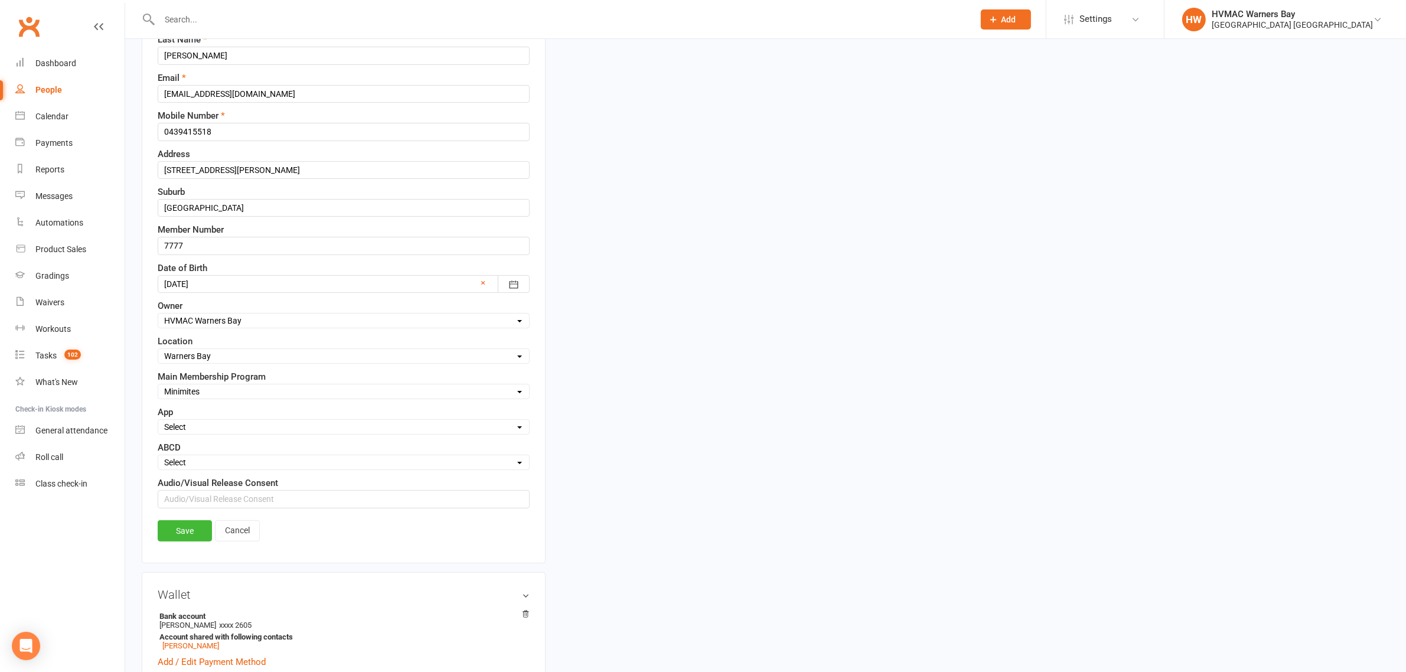
click at [167, 432] on select "Select Active Family Suspended Opt Out N/A" at bounding box center [343, 426] width 371 height 13
select select "Active"
click at [158, 423] on select "Select Active Family Suspended Opt Out N/A" at bounding box center [343, 426] width 371 height 13
click at [182, 540] on link "Save" at bounding box center [185, 530] width 54 height 21
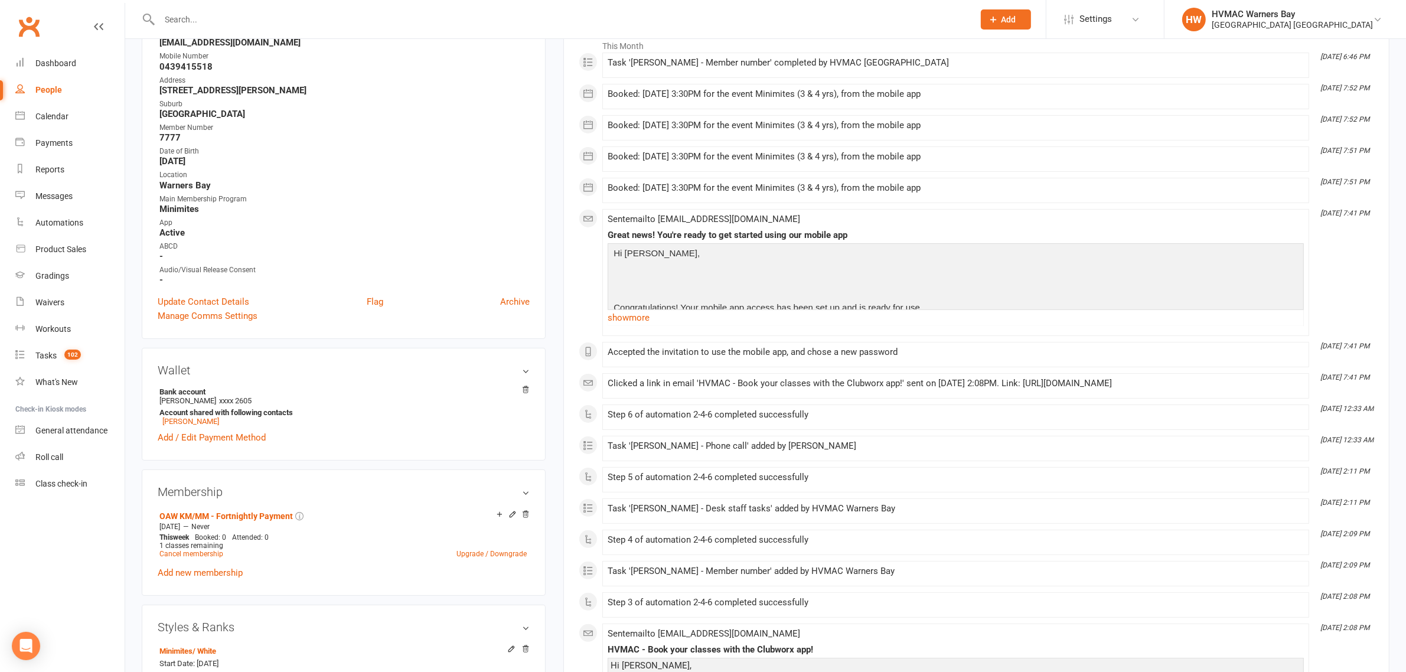
click at [261, 11] on input "text" at bounding box center [561, 19] width 810 height 17
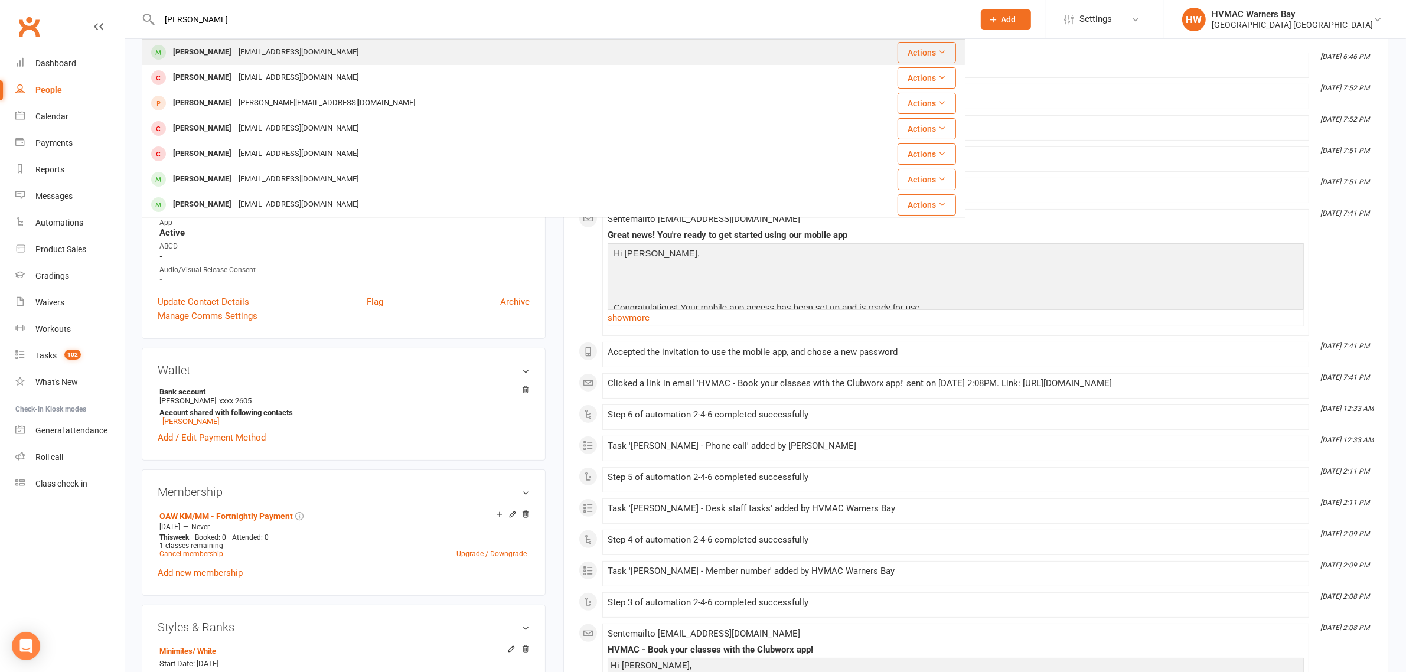
type input "logan wyatt"
click at [207, 45] on div "Logan Wyatt" at bounding box center [202, 52] width 66 height 17
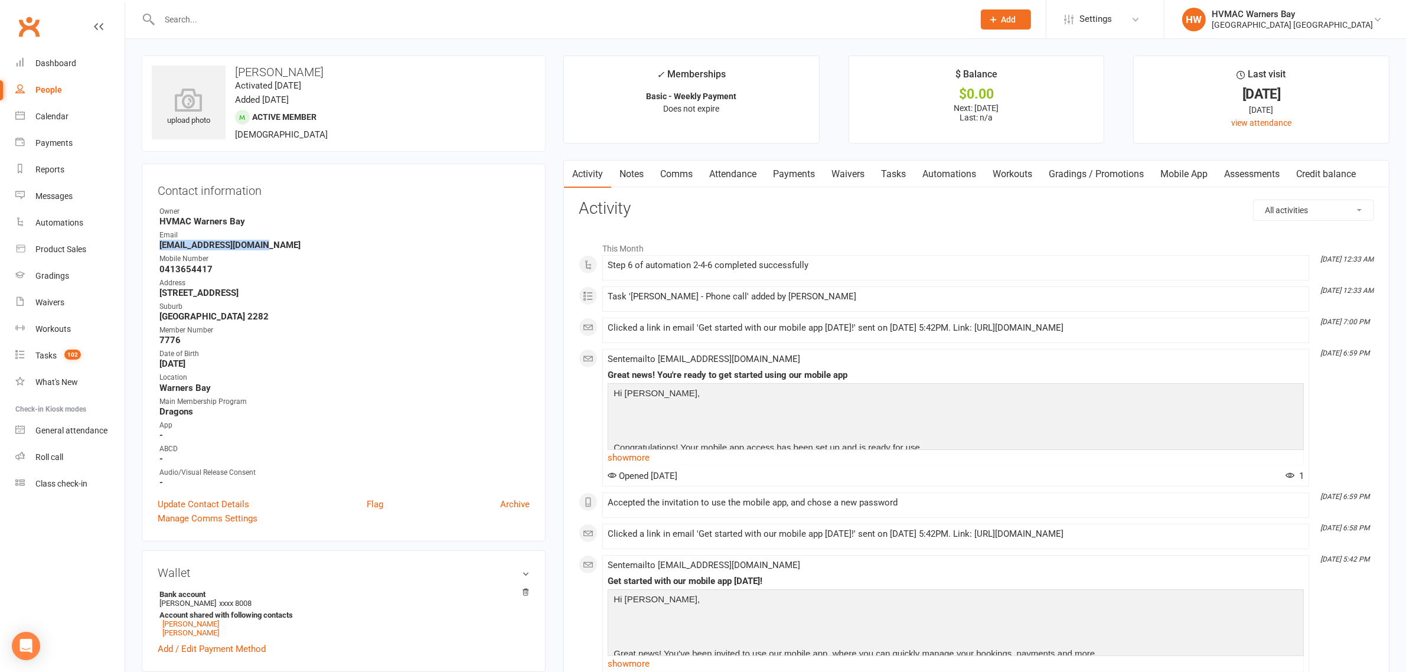
drag, startPoint x: 263, startPoint y: 244, endPoint x: 152, endPoint y: 247, distance: 111.1
click at [152, 247] on div "Contact information Owner HVMAC Warners Bay Email melroworth@outlook.com Mobile…" at bounding box center [344, 353] width 404 height 378
copy strong "melroworth@outlook.com"
click at [196, 497] on link "Update Contact Details" at bounding box center [204, 504] width 92 height 14
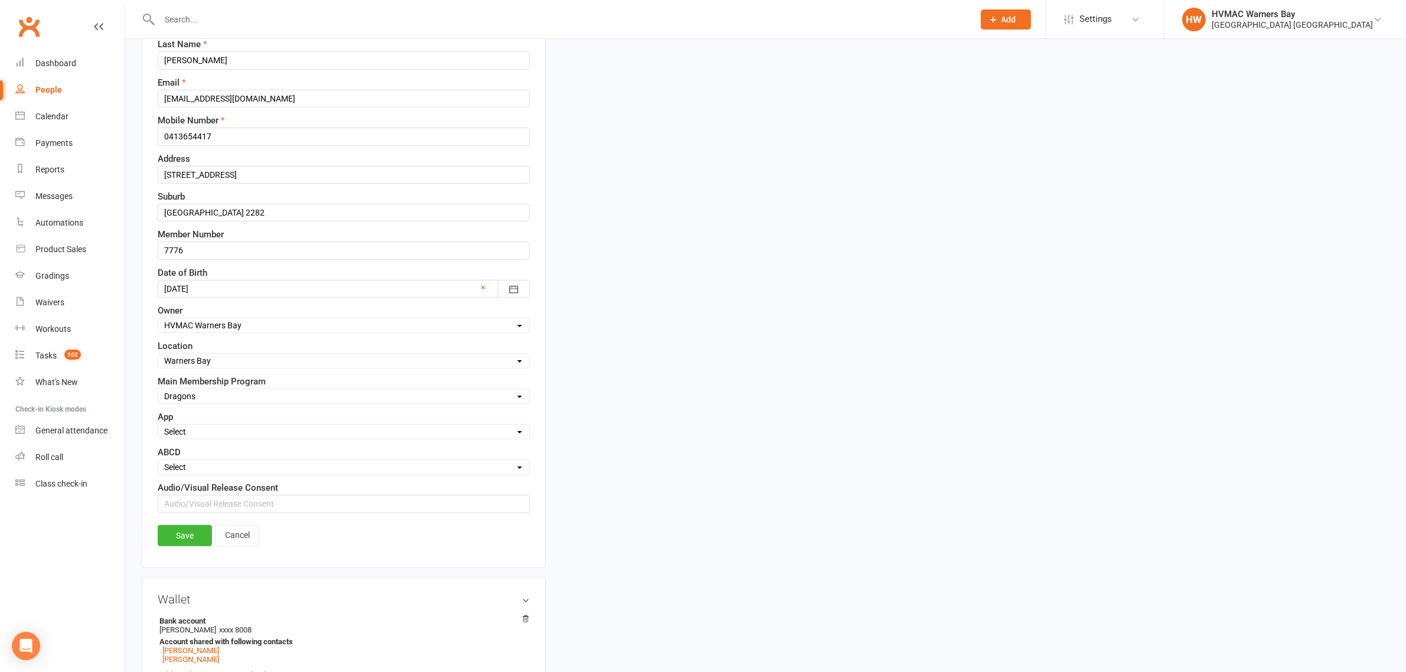
scroll to position [203, 0]
click at [197, 425] on select "Select Active Family Suspended Opt Out N/A" at bounding box center [343, 426] width 371 height 13
select select "Active"
click at [158, 423] on select "Select Active Family Suspended Opt Out N/A" at bounding box center [343, 426] width 371 height 13
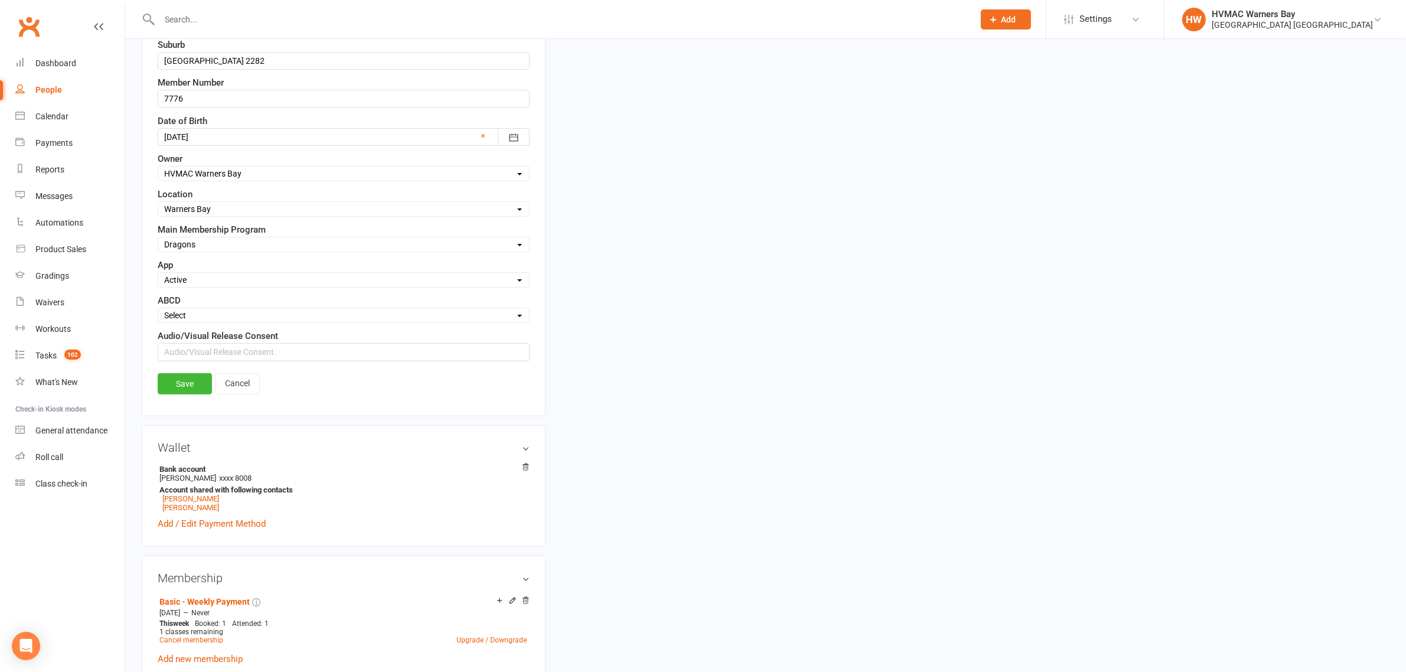
scroll to position [350, 0]
click at [201, 389] on link "Save" at bounding box center [185, 383] width 54 height 21
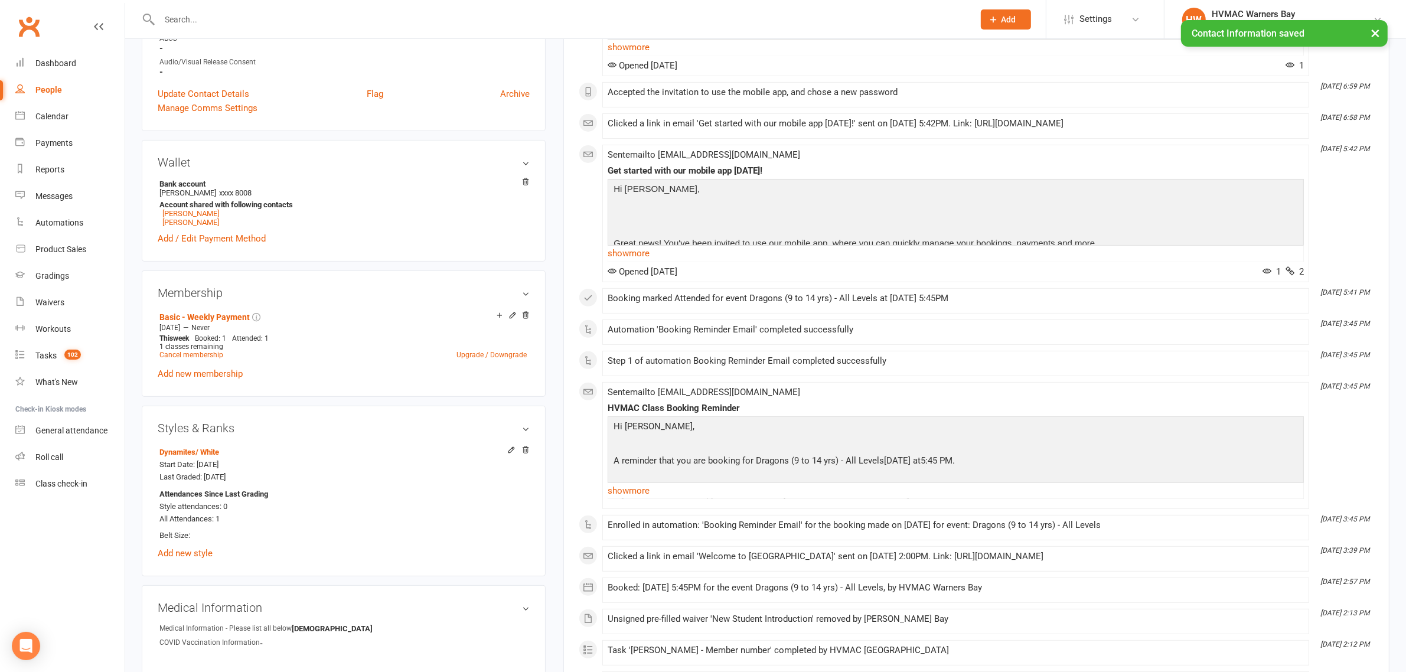
scroll to position [498, 0]
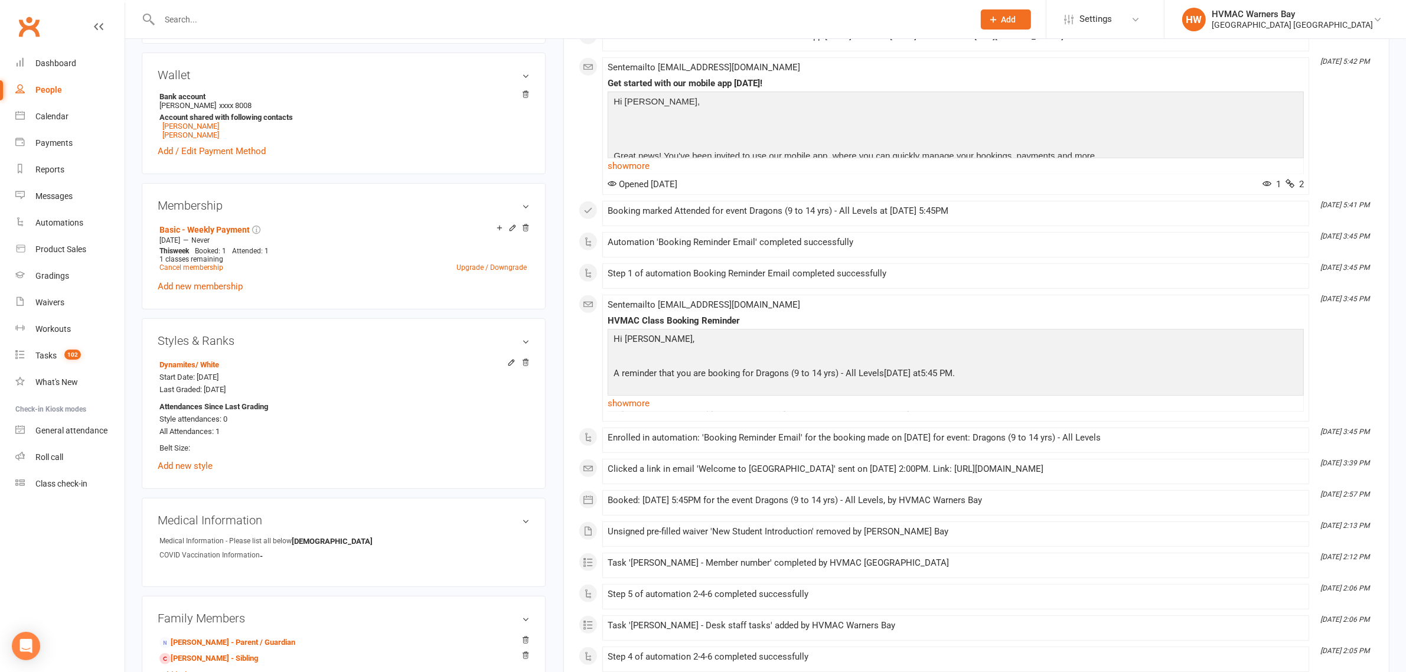
click at [318, 16] on input "text" at bounding box center [561, 19] width 810 height 17
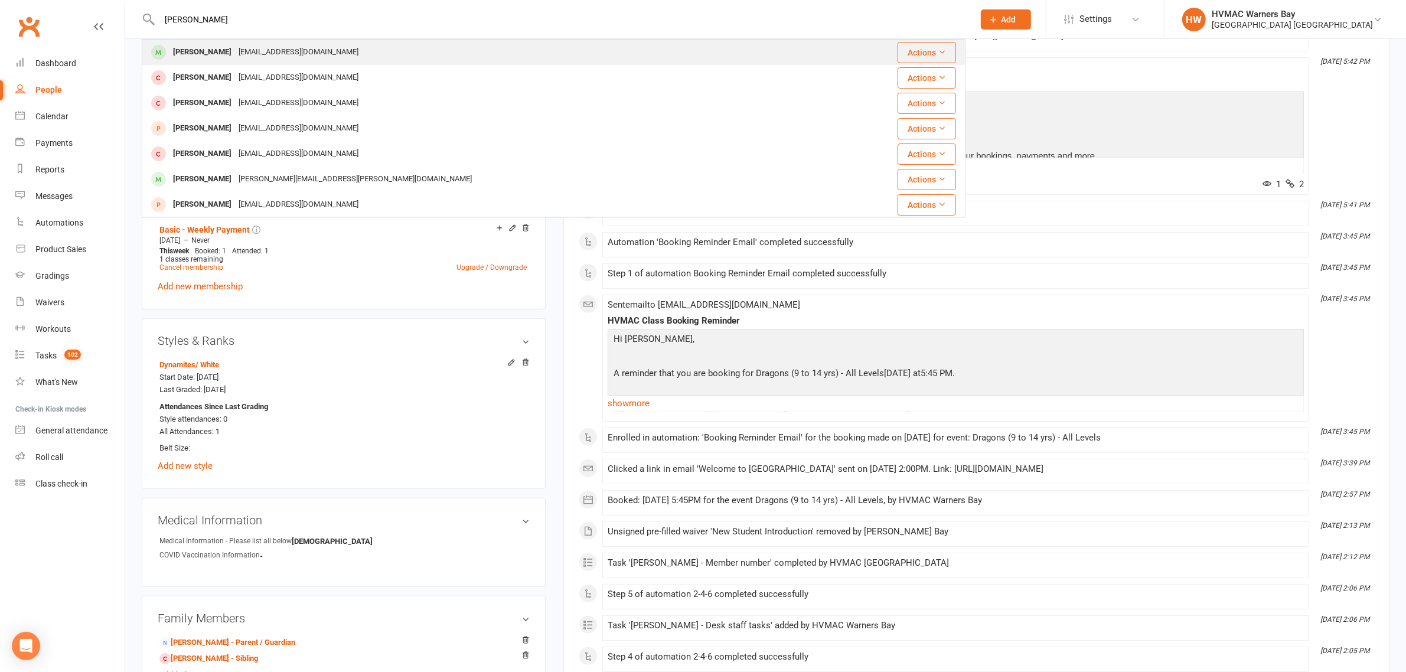
type input "luca fra"
click at [259, 47] on div "max_francis90@hotmail.com" at bounding box center [298, 52] width 127 height 17
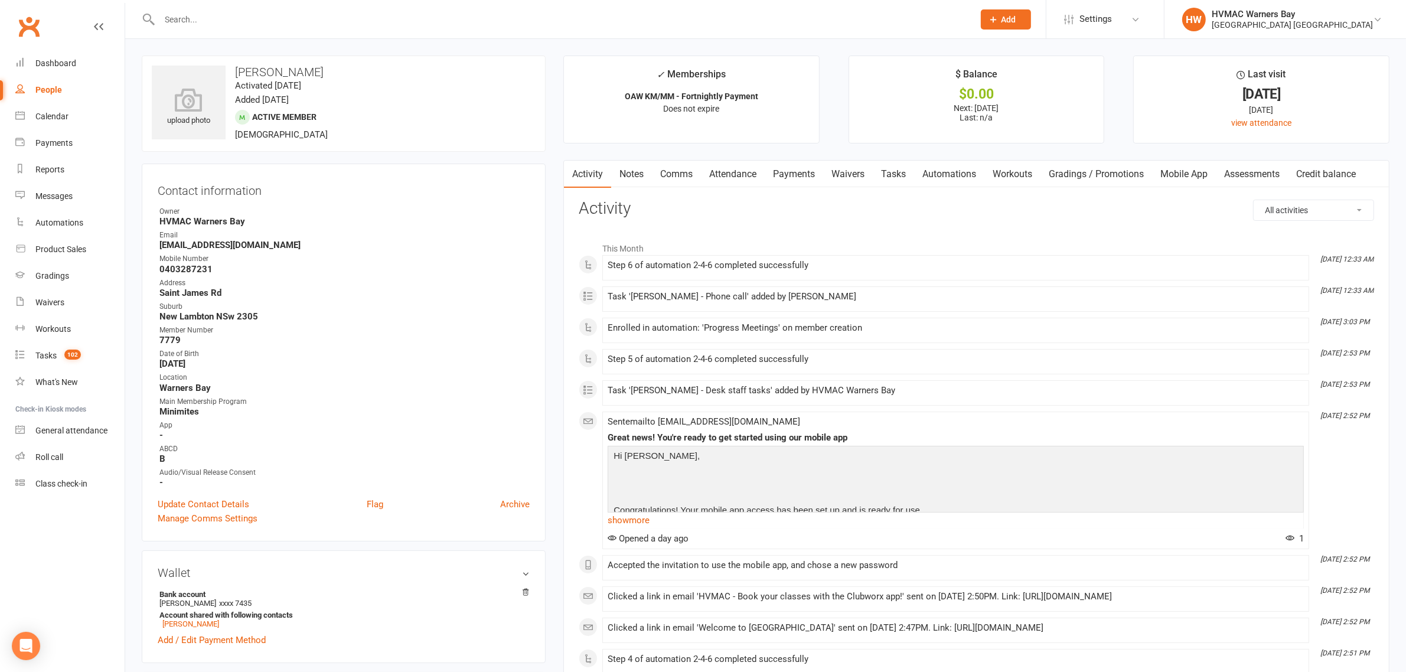
click at [473, 96] on div "upload photo Luca Francis Activated 12 August, 2025 Added 11 August, 2025 Activ…" at bounding box center [344, 104] width 404 height 96
drag, startPoint x: 281, startPoint y: 244, endPoint x: 162, endPoint y: 245, distance: 118.7
click at [162, 245] on strong "max_francis90@hotmail.com" at bounding box center [344, 245] width 370 height 11
copy strong "max_francis90@hotmail.com"
click at [228, 497] on link "Update Contact Details" at bounding box center [204, 504] width 92 height 14
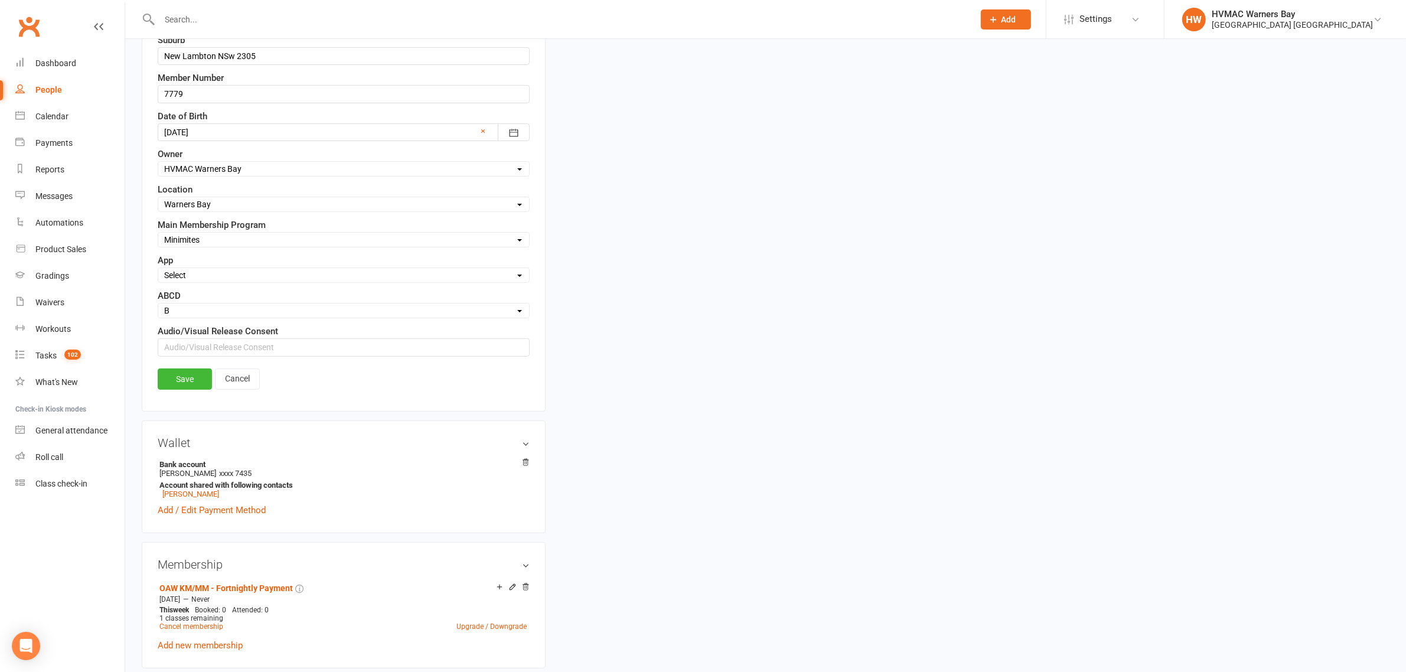
scroll to position [276, 0]
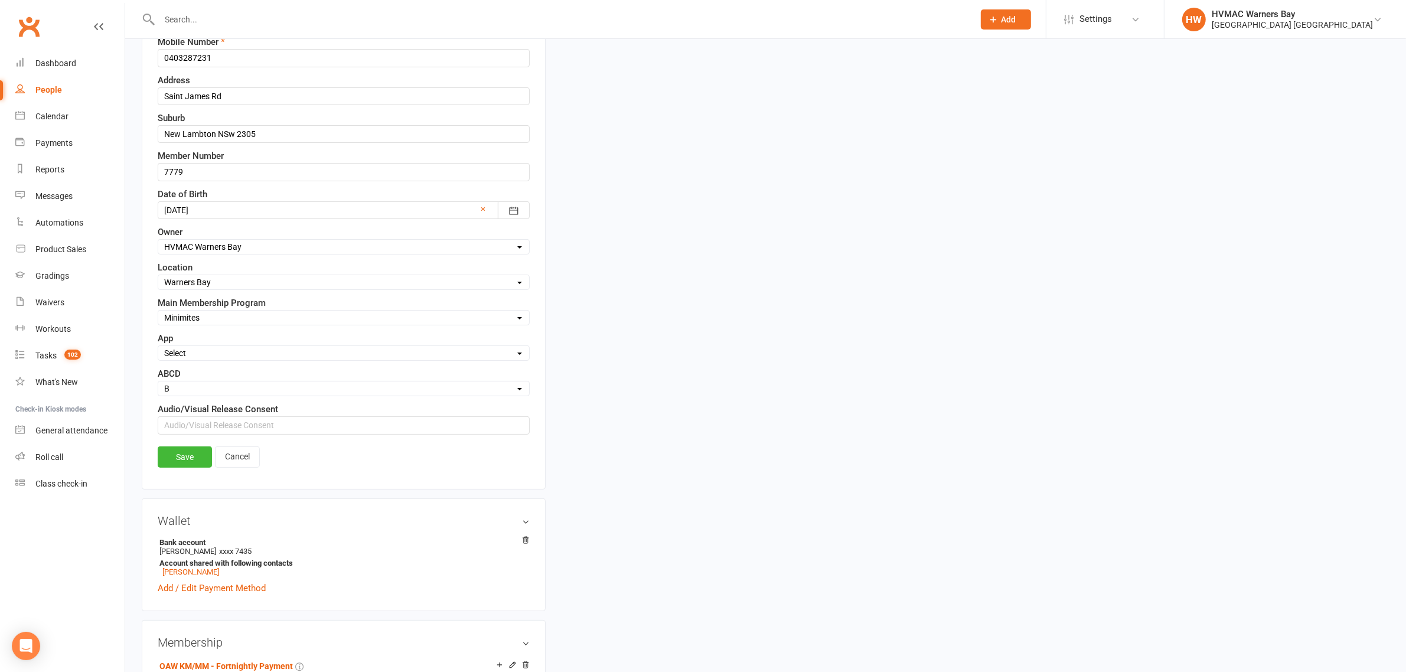
click at [200, 358] on select "Select Active Family Suspended Opt Out N/A" at bounding box center [343, 353] width 371 height 13
select select "Active"
click at [158, 350] on select "Select Active Family Suspended Opt Out N/A" at bounding box center [343, 353] width 371 height 13
click at [161, 462] on link "Save" at bounding box center [185, 456] width 54 height 21
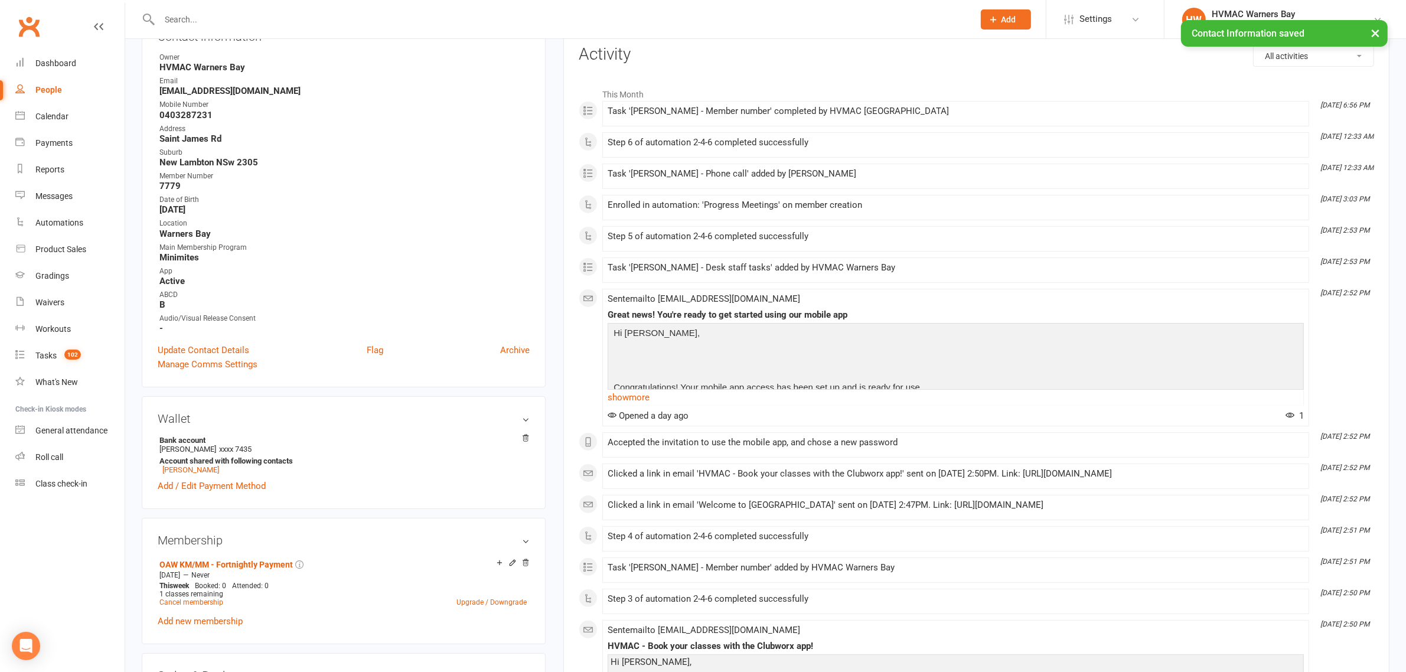
scroll to position [0, 0]
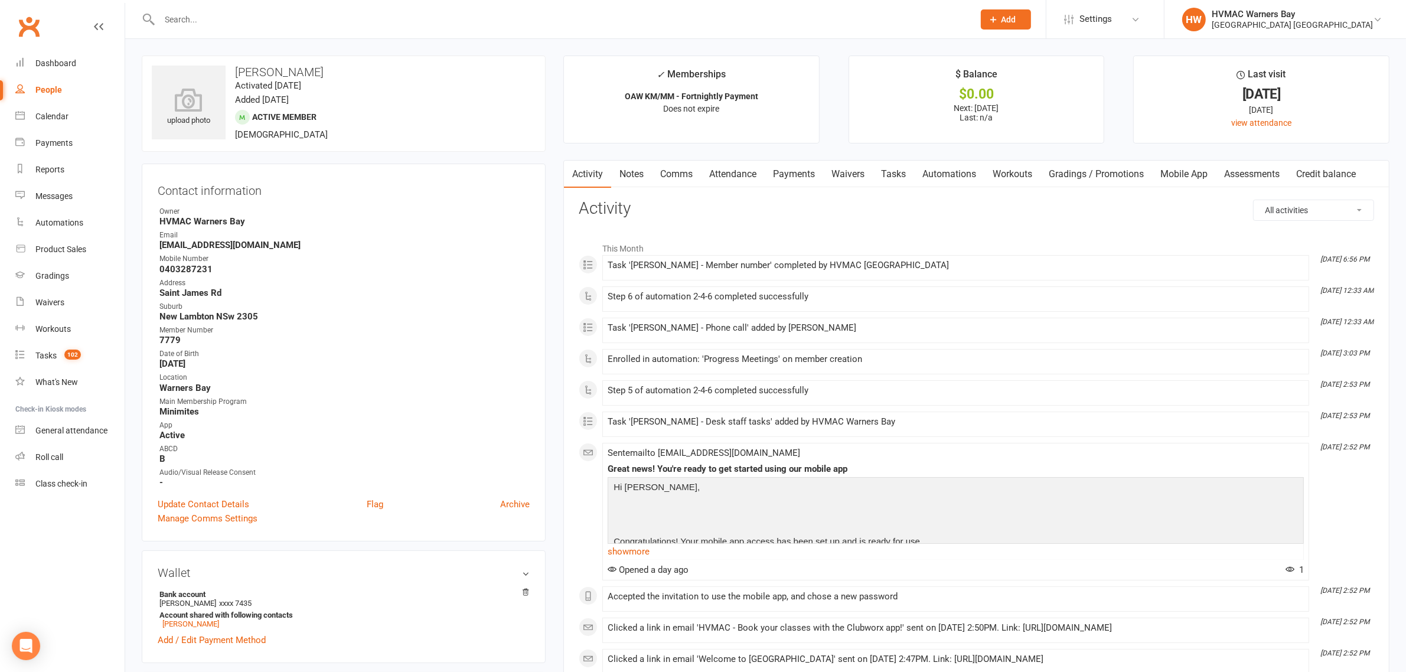
click at [302, 15] on input "text" at bounding box center [561, 19] width 810 height 17
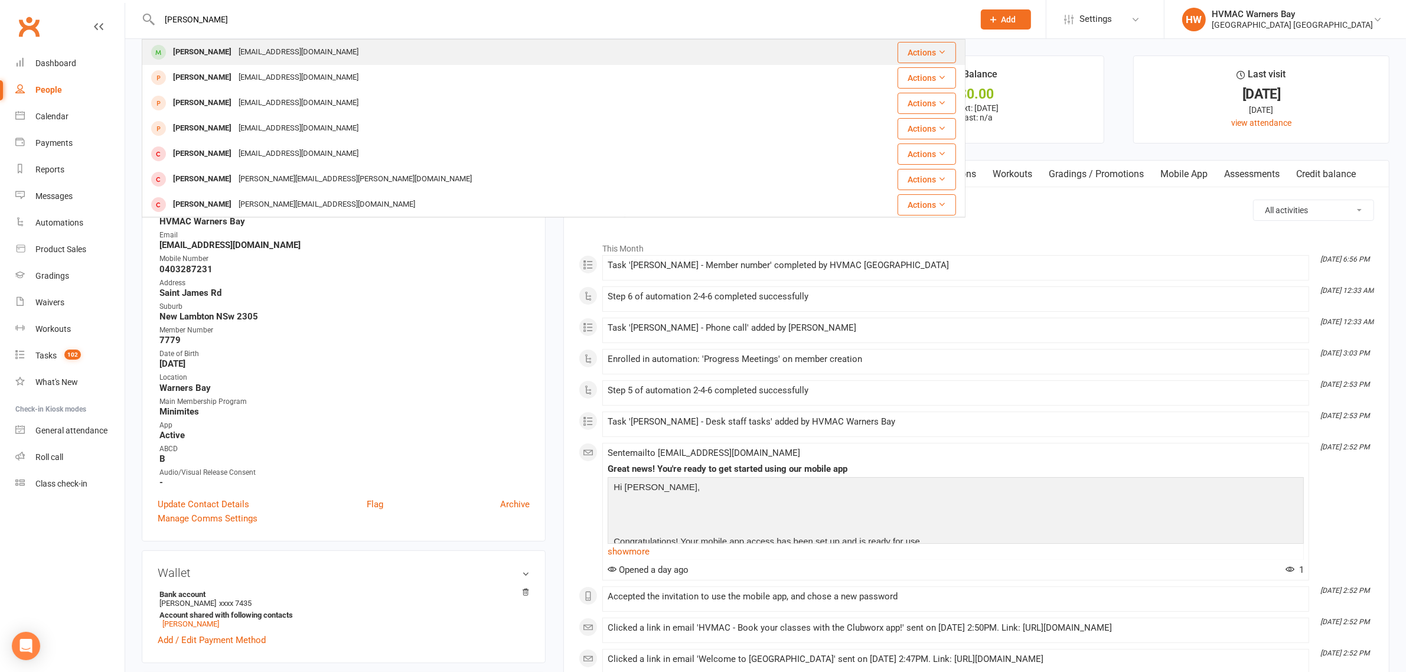
type input "jaxon osborne"
click at [256, 54] on div "crosaramadelin@gmail.com" at bounding box center [298, 52] width 127 height 17
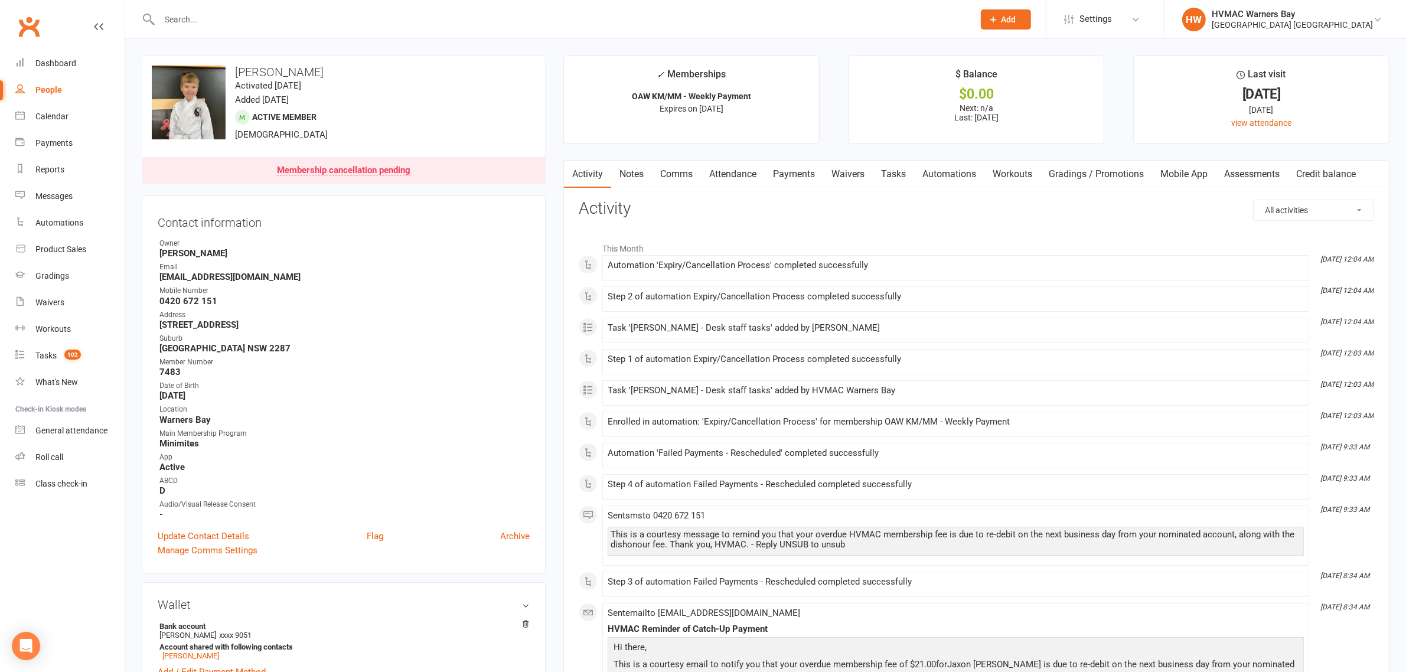
click at [805, 169] on link "Payments" at bounding box center [794, 174] width 58 height 27
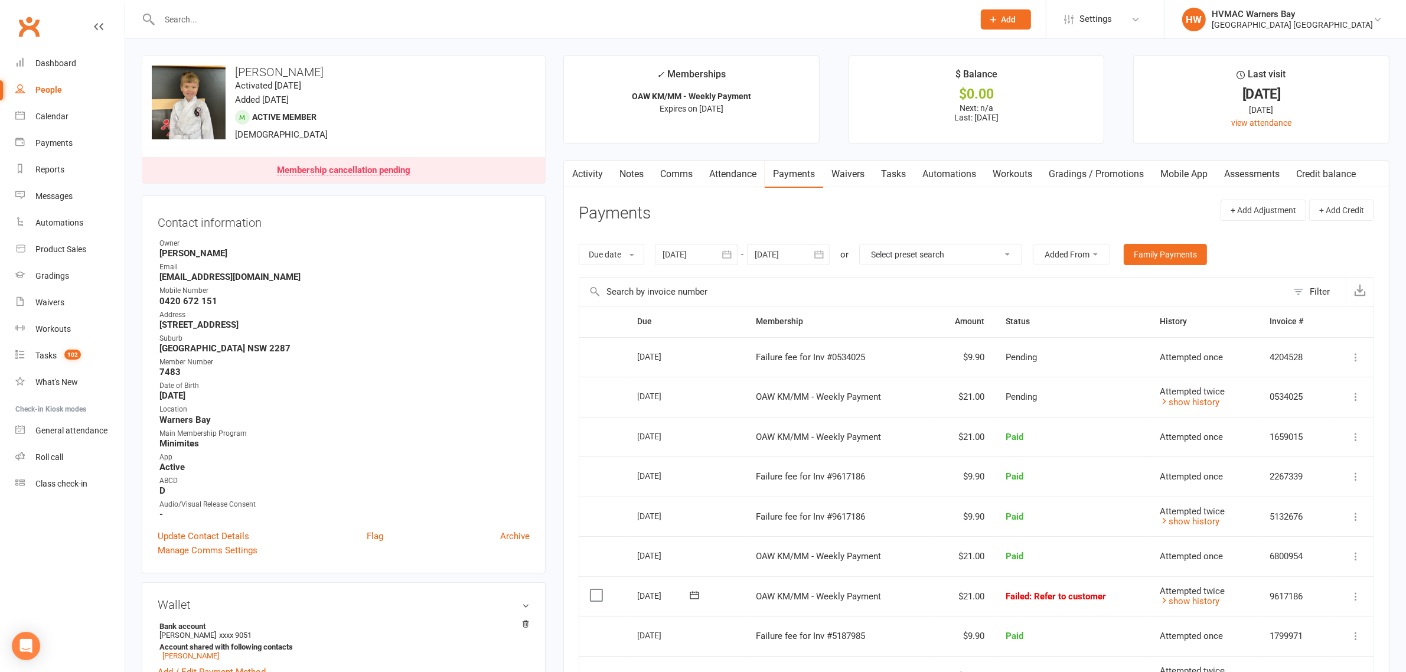
click at [357, 25] on input "text" at bounding box center [561, 19] width 810 height 17
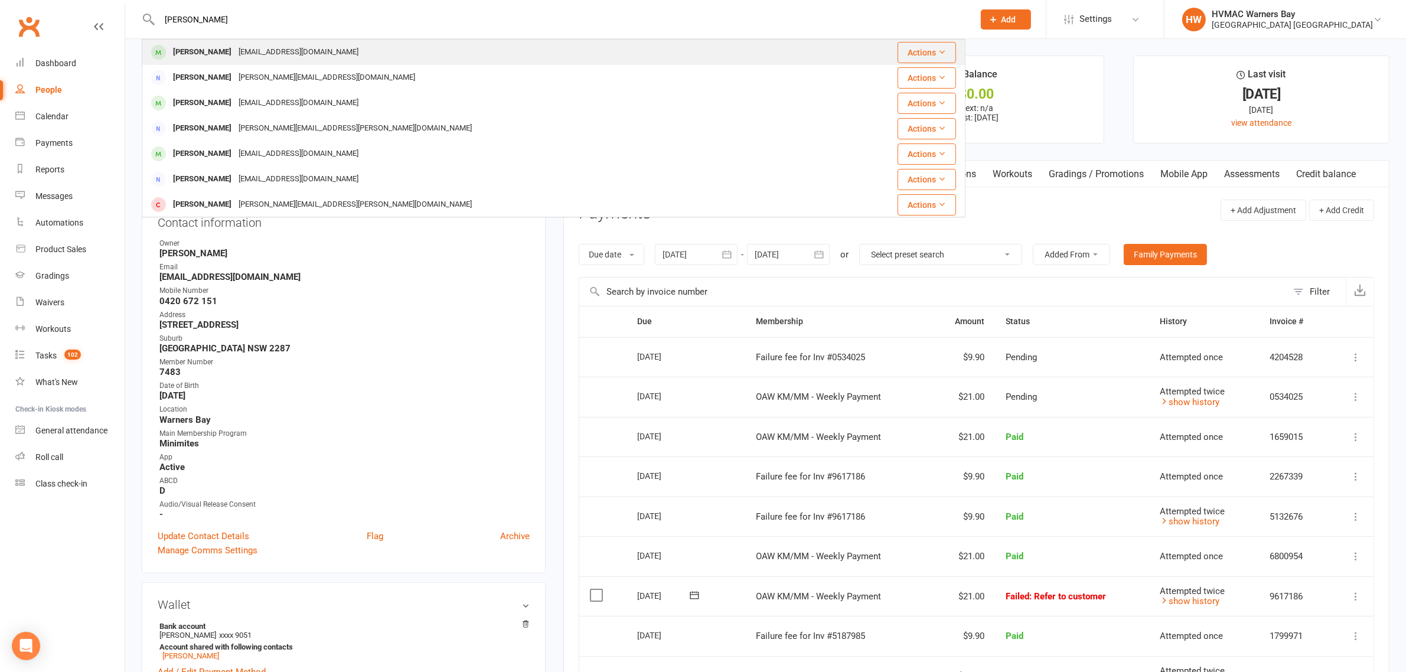
type input "peter belic"
click at [293, 52] on div "Peter Belic pbelic96@gmail.com" at bounding box center [485, 52] width 684 height 24
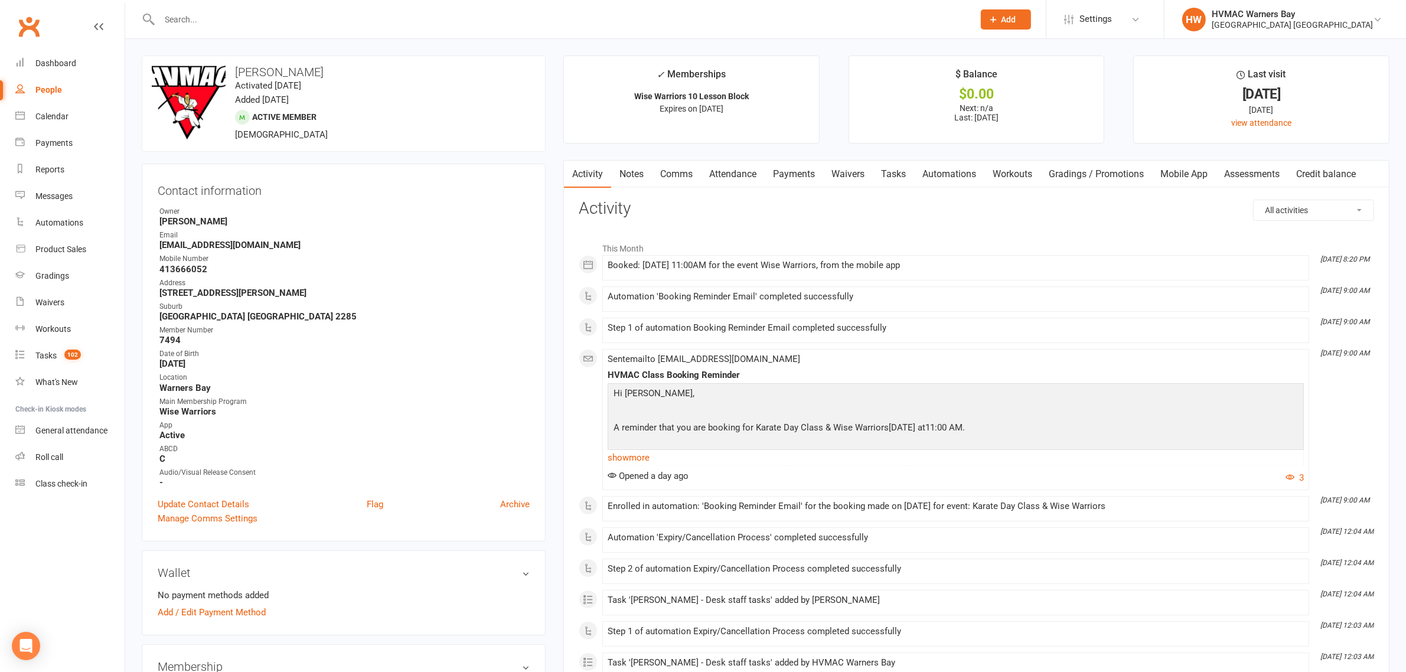
click at [851, 175] on link "Waivers" at bounding box center [848, 174] width 50 height 27
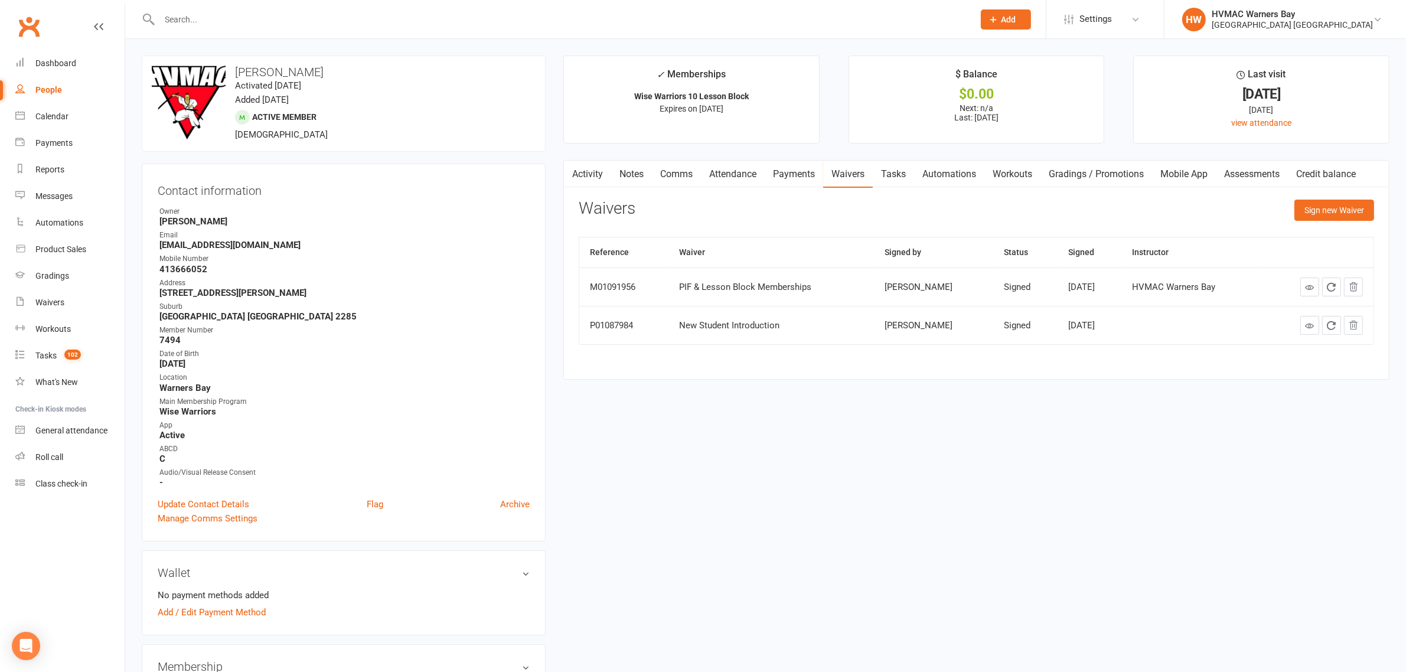
click at [598, 167] on link "Activity" at bounding box center [587, 174] width 47 height 27
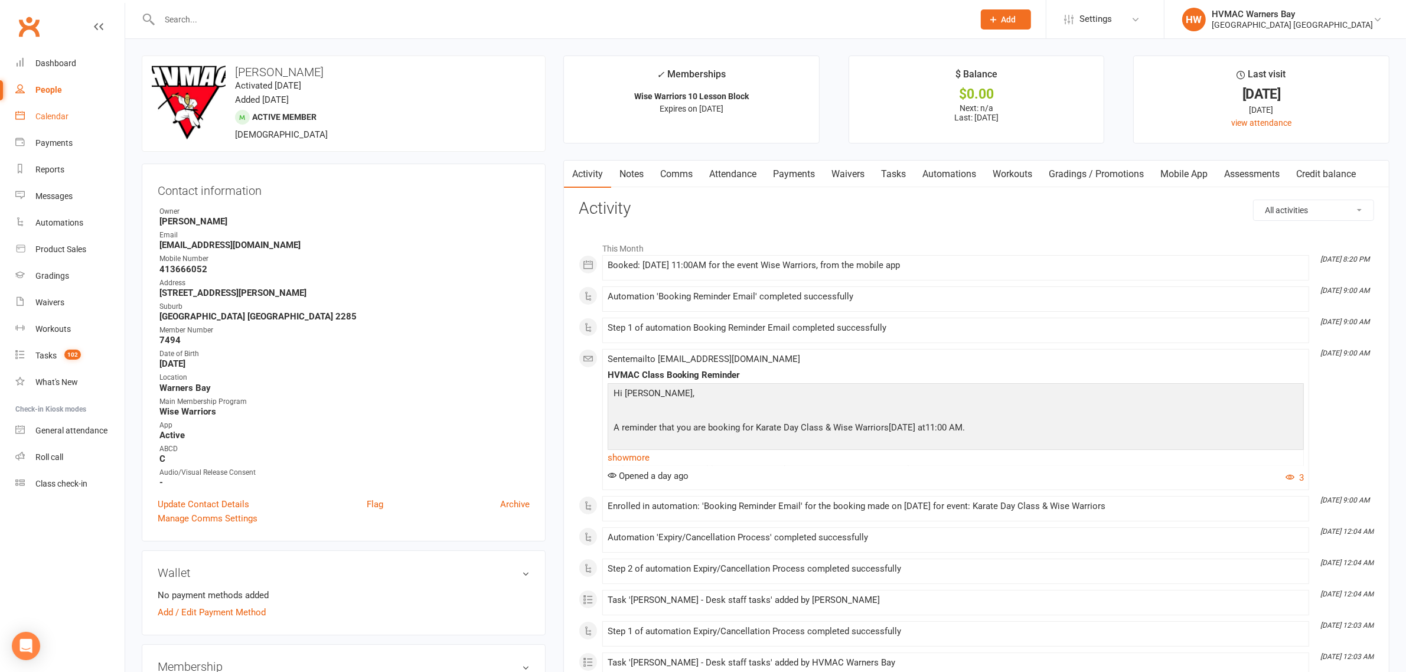
click at [50, 114] on div "Calendar" at bounding box center [51, 116] width 33 height 9
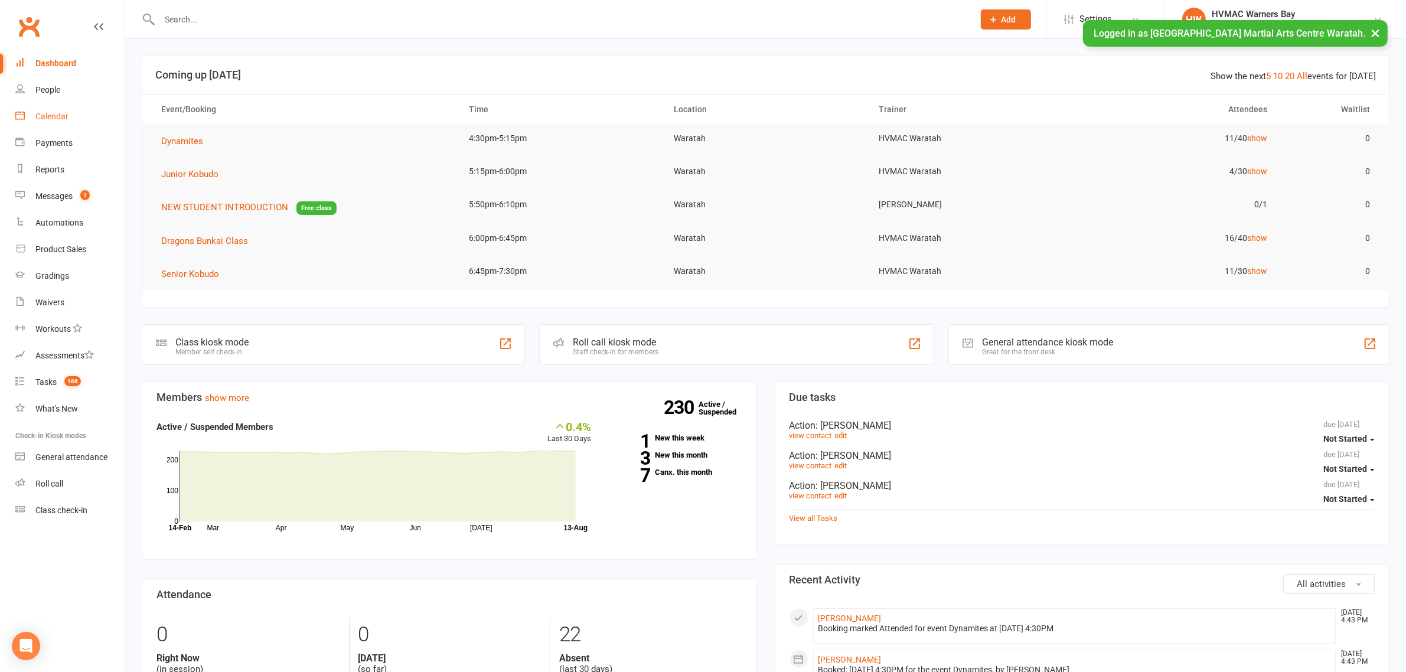
click at [60, 119] on div "Calendar" at bounding box center [51, 116] width 33 height 9
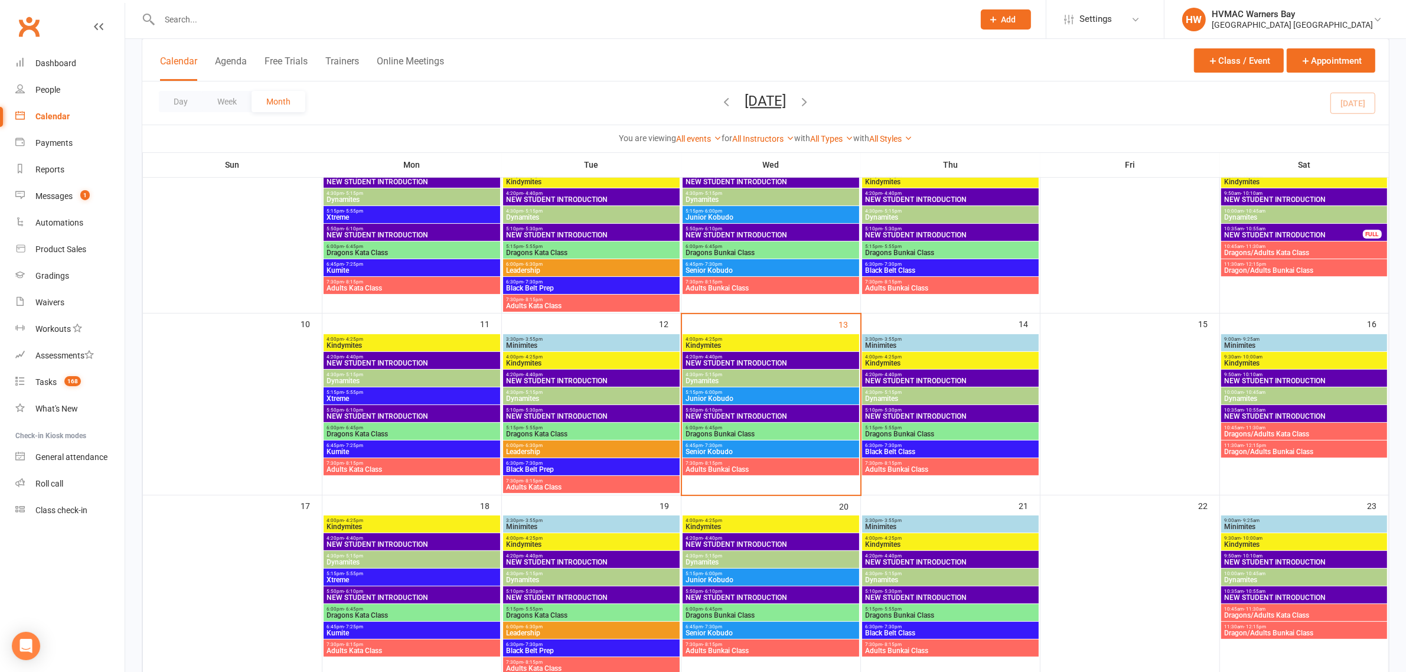
scroll to position [295, 0]
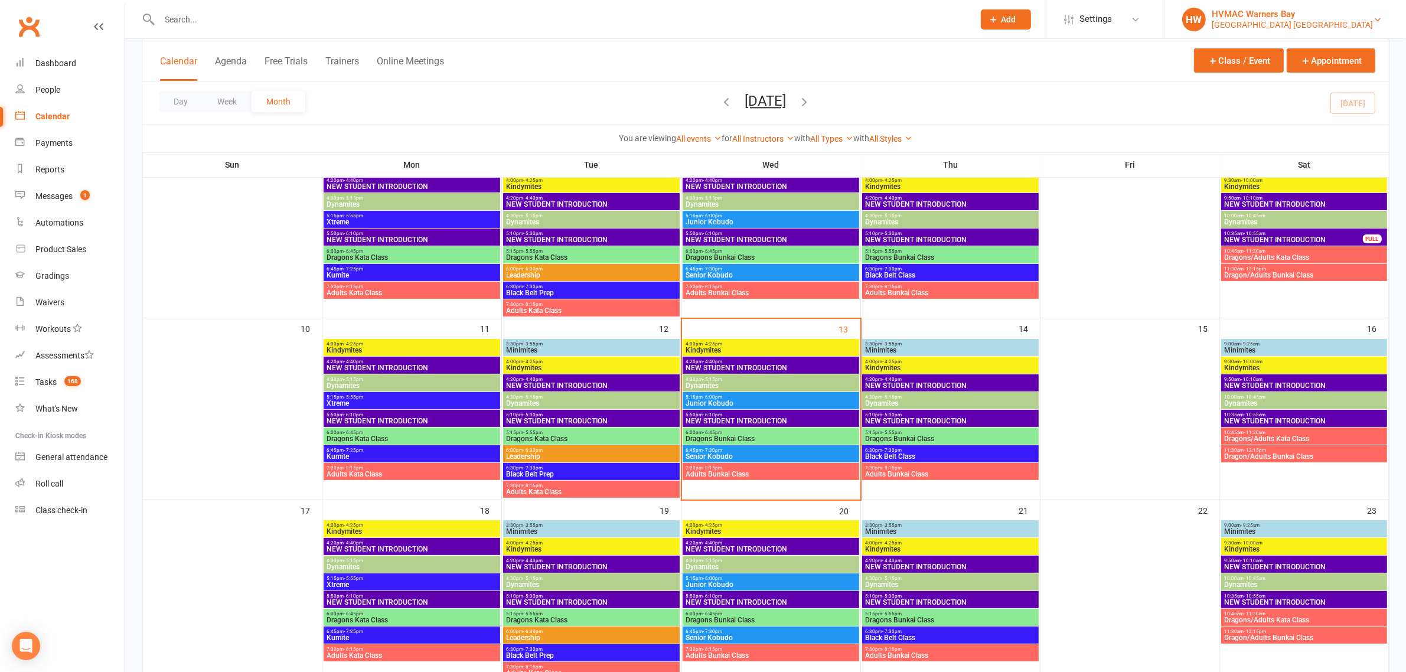
click at [1377, 27] on link "HW HVMAC Warners Bay [GEOGRAPHIC_DATA] [GEOGRAPHIC_DATA]" at bounding box center [1285, 20] width 206 height 24
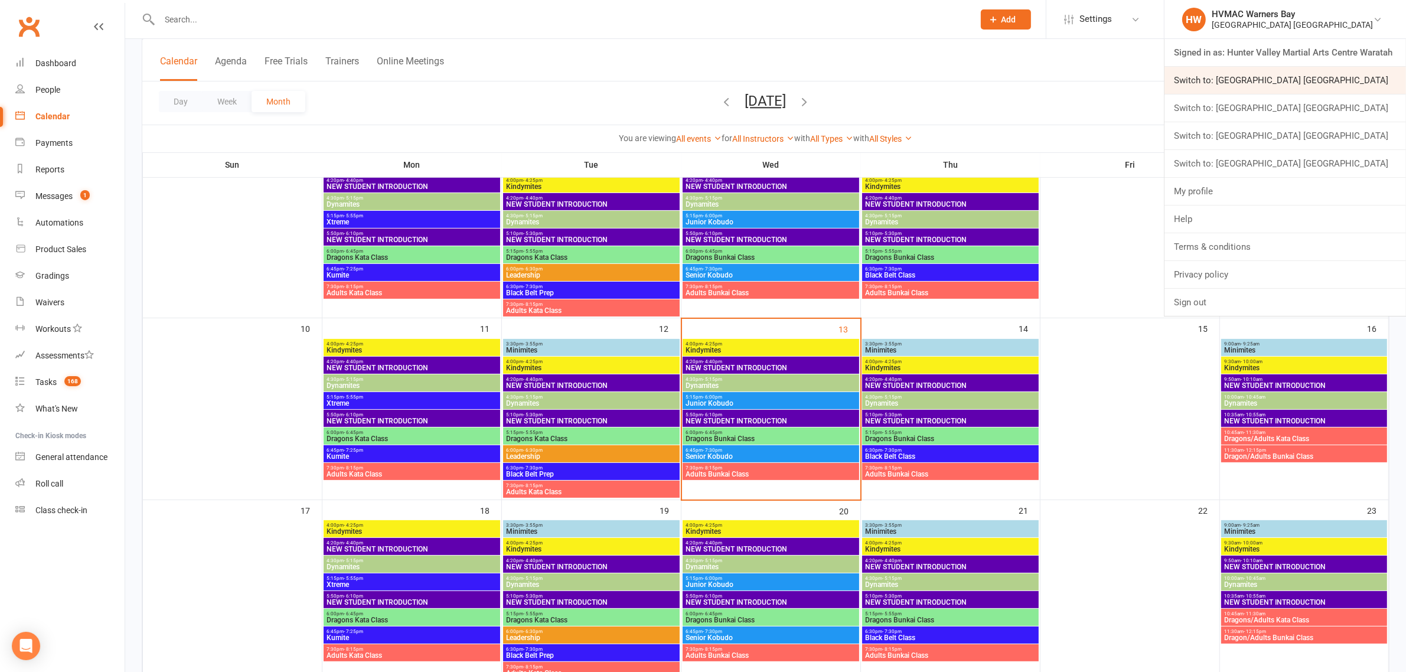
click at [1332, 81] on link "Switch to: [GEOGRAPHIC_DATA] [GEOGRAPHIC_DATA]" at bounding box center [1285, 80] width 242 height 27
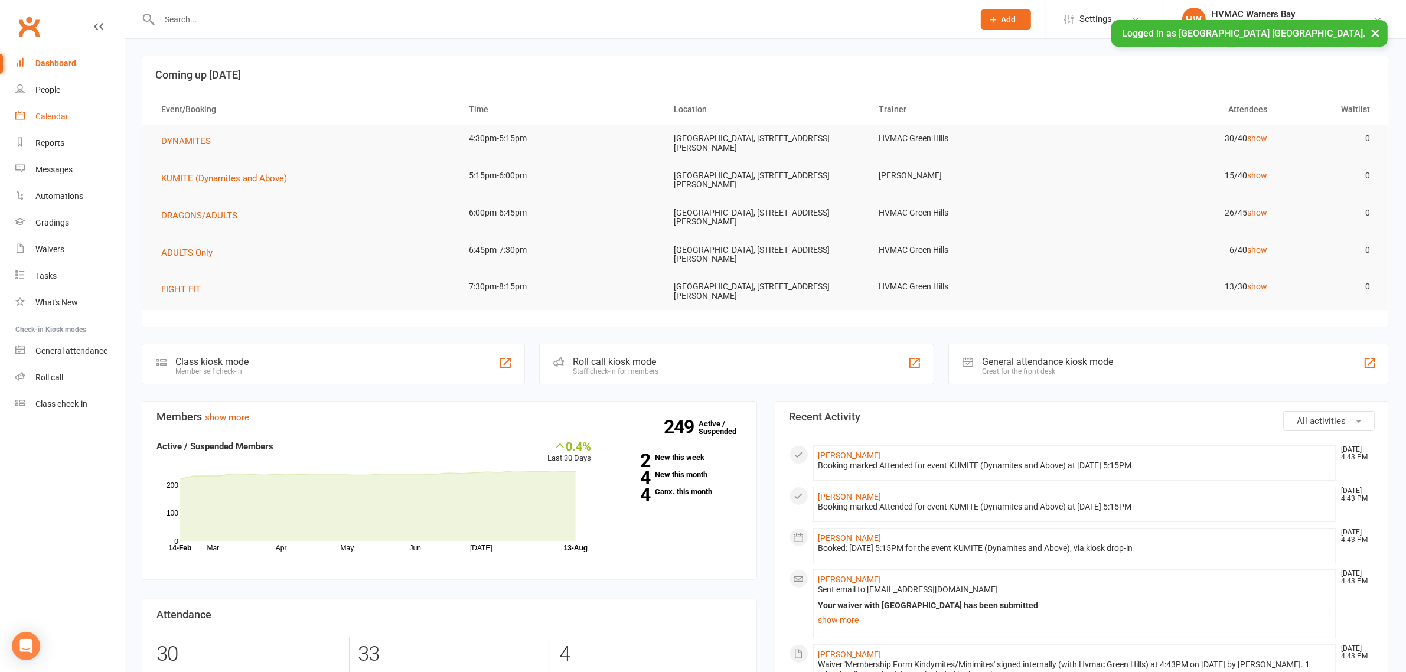
click at [68, 120] on link "Calendar" at bounding box center [69, 116] width 109 height 27
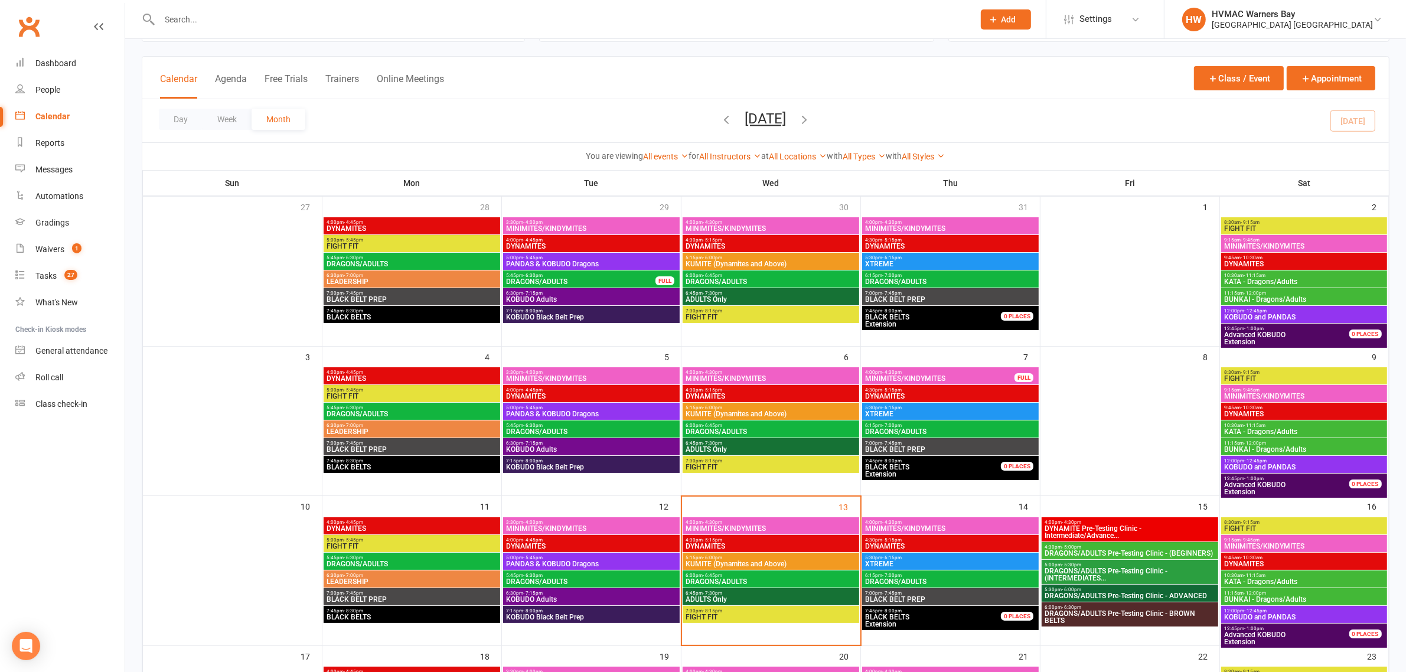
scroll to position [148, 0]
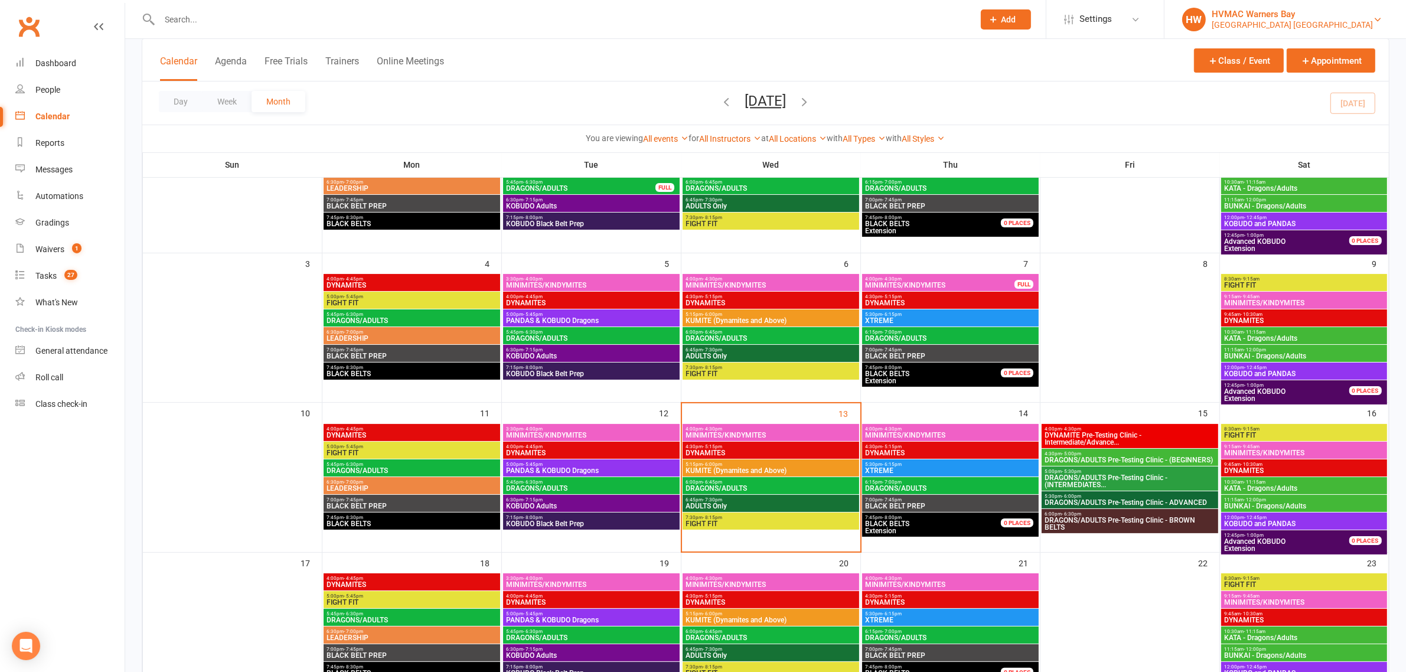
click at [1296, 22] on div "[GEOGRAPHIC_DATA] [GEOGRAPHIC_DATA]" at bounding box center [1292, 24] width 161 height 11
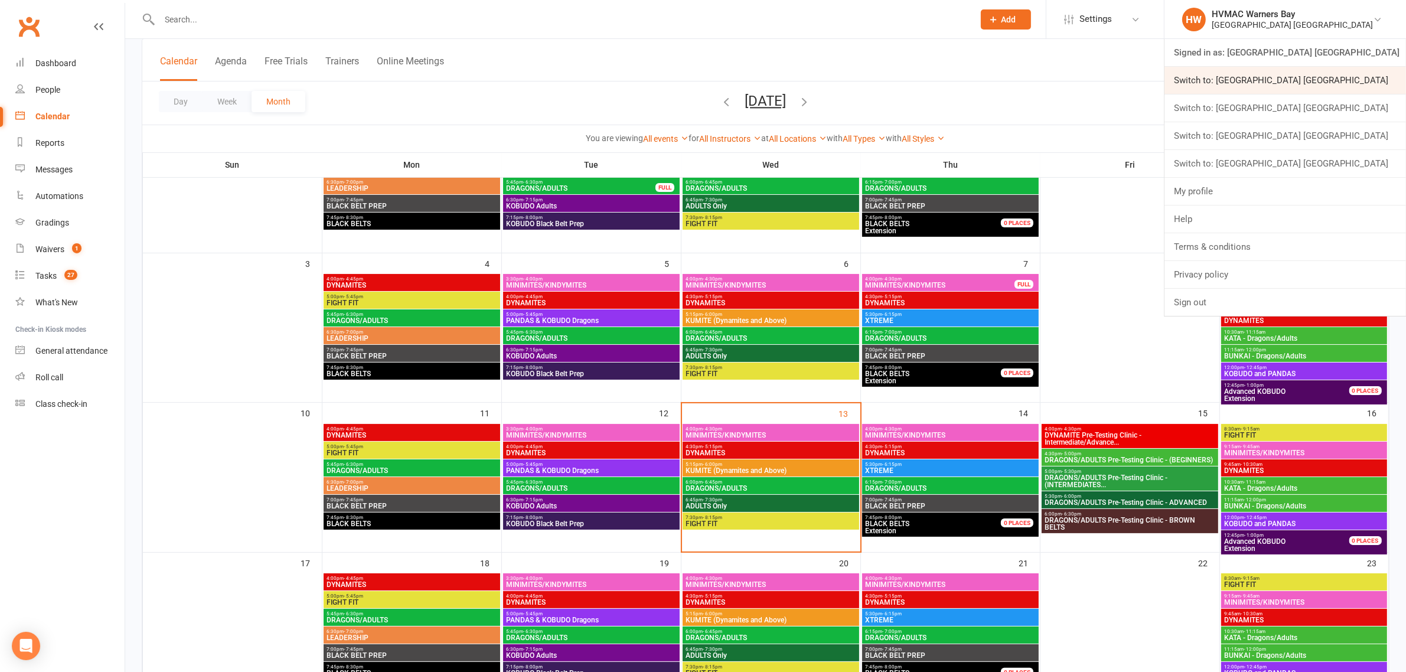
click at [1295, 84] on link "Switch to: [GEOGRAPHIC_DATA] [GEOGRAPHIC_DATA]" at bounding box center [1285, 80] width 242 height 27
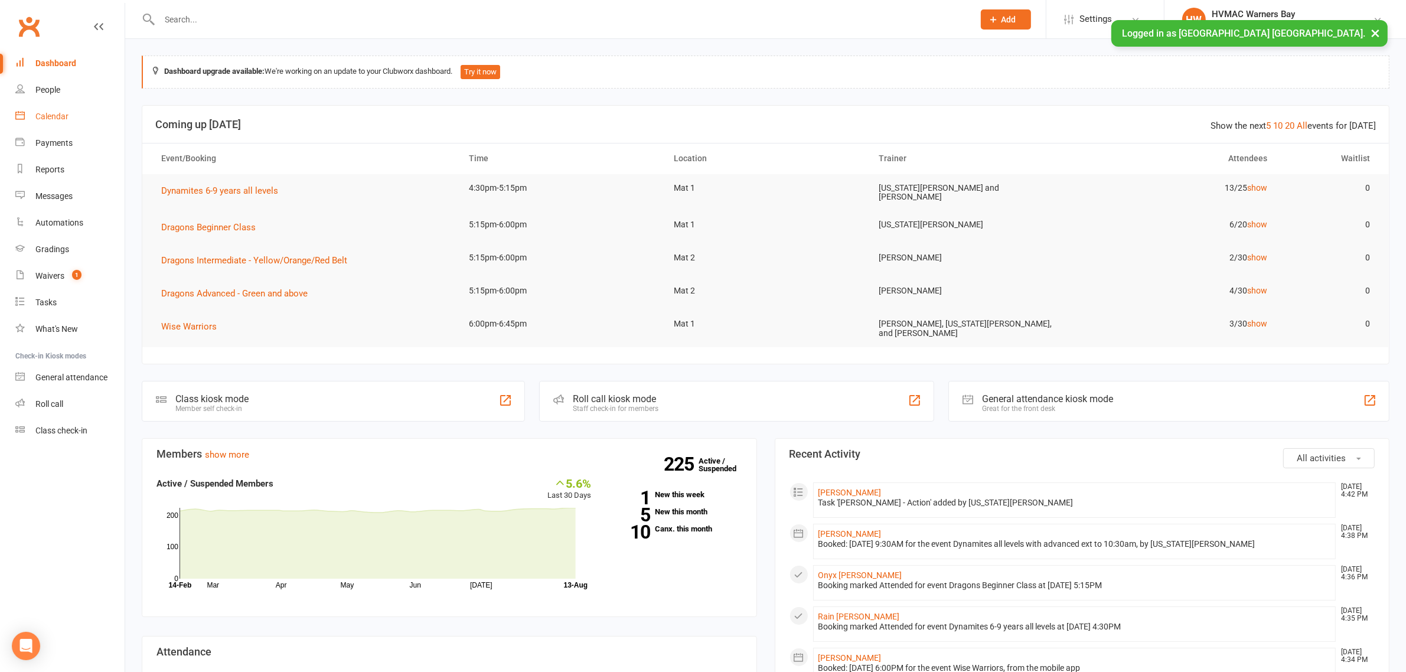
click at [60, 113] on div "Calendar" at bounding box center [51, 116] width 33 height 9
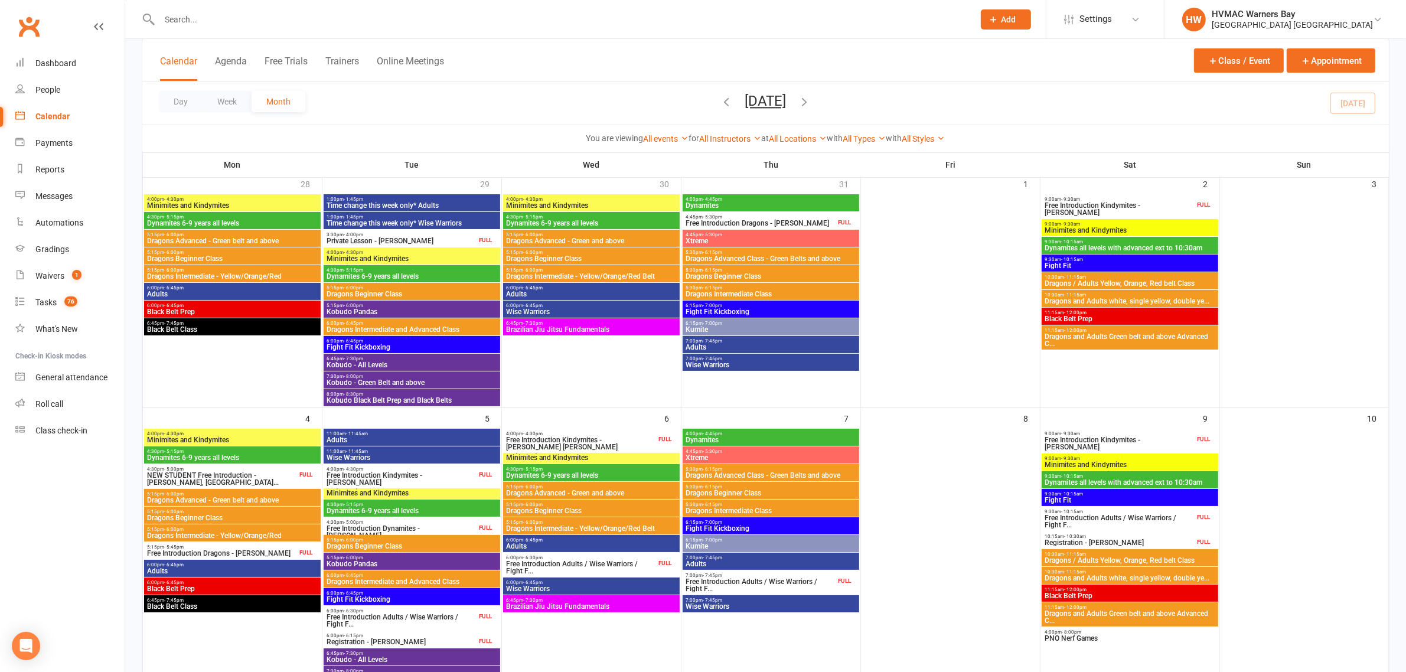
scroll to position [148, 0]
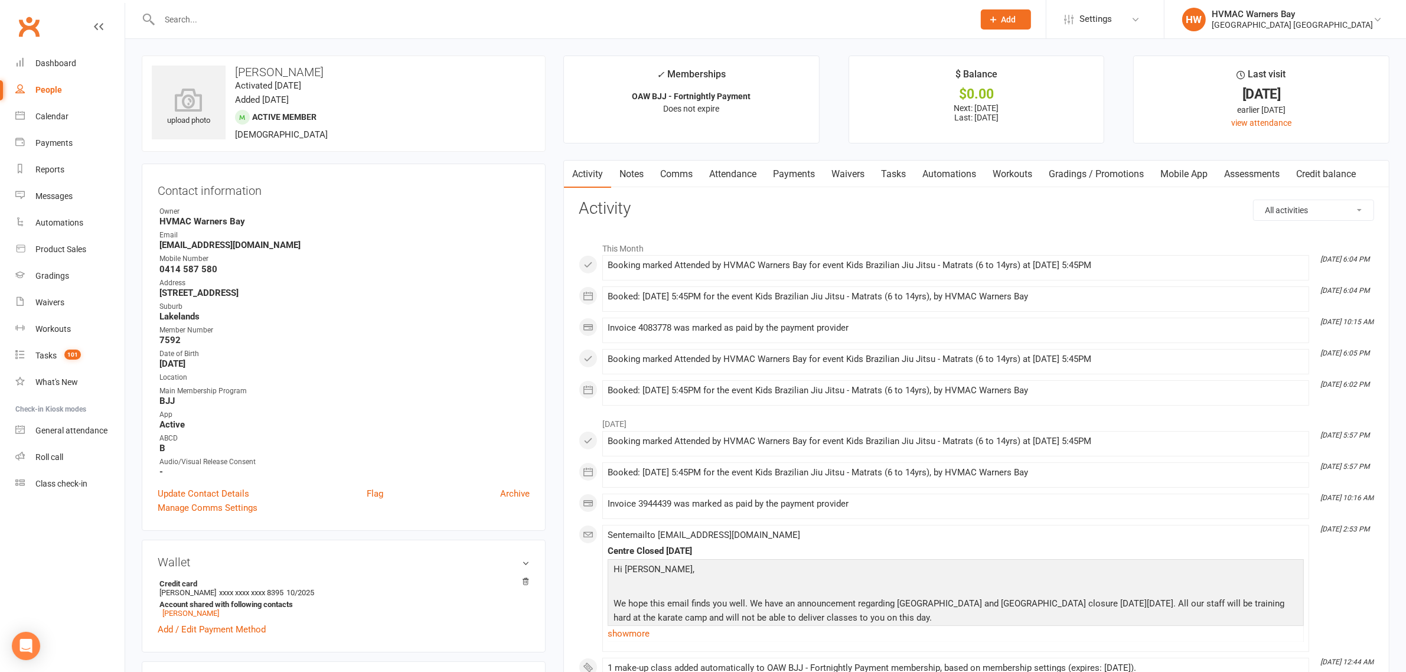
click at [674, 164] on link "Comms" at bounding box center [676, 174] width 49 height 27
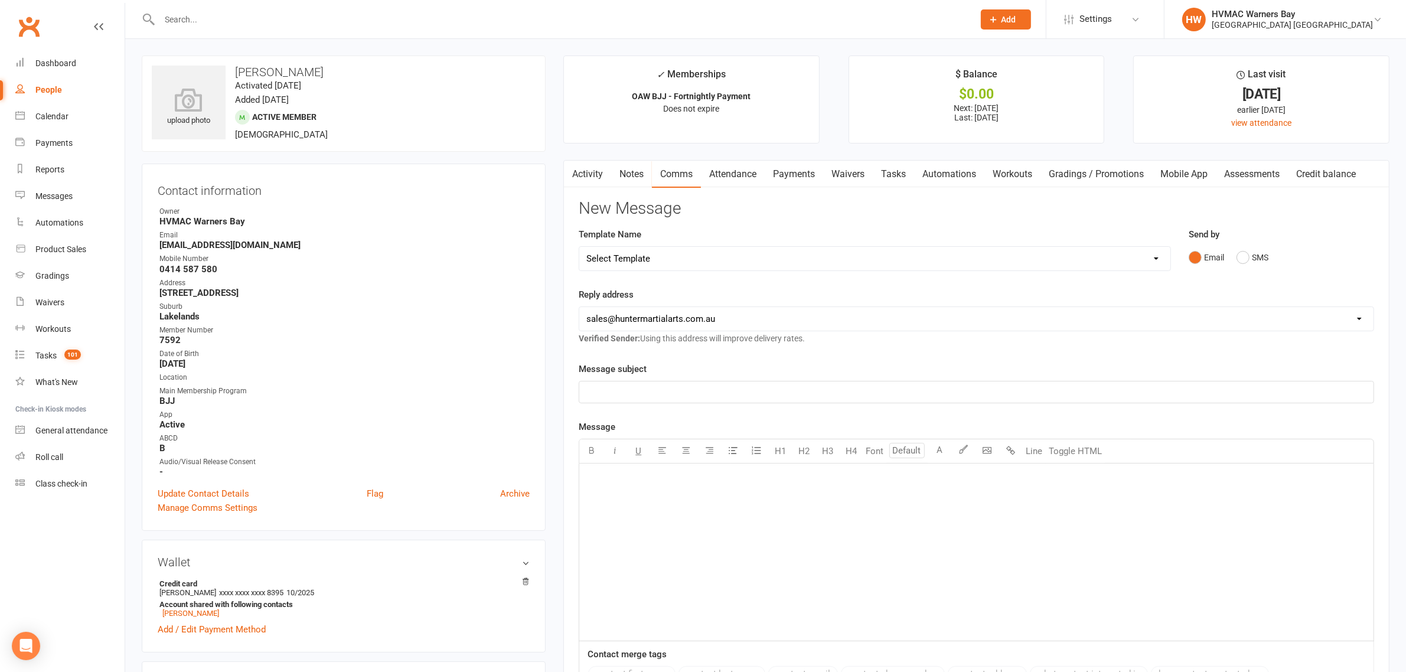
click at [725, 262] on select "Select Template [SMS] 1st Kyu Black Belt Prep Reminder [Email] Change to Class …" at bounding box center [874, 259] width 590 height 24
select select "7"
click at [579, 247] on select "Select Template [SMS] 1st Kyu Black Belt Prep Reminder [Email] Change to Class …" at bounding box center [874, 259] width 590 height 24
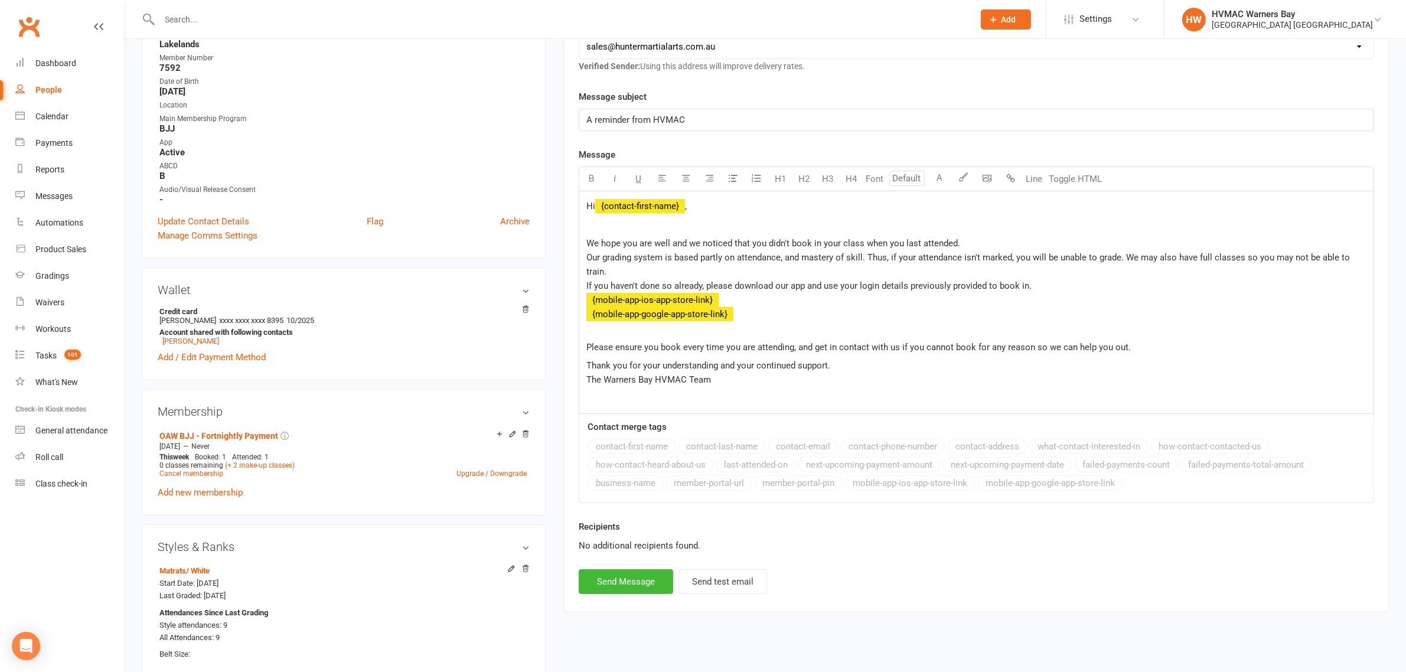
scroll to position [295, 0]
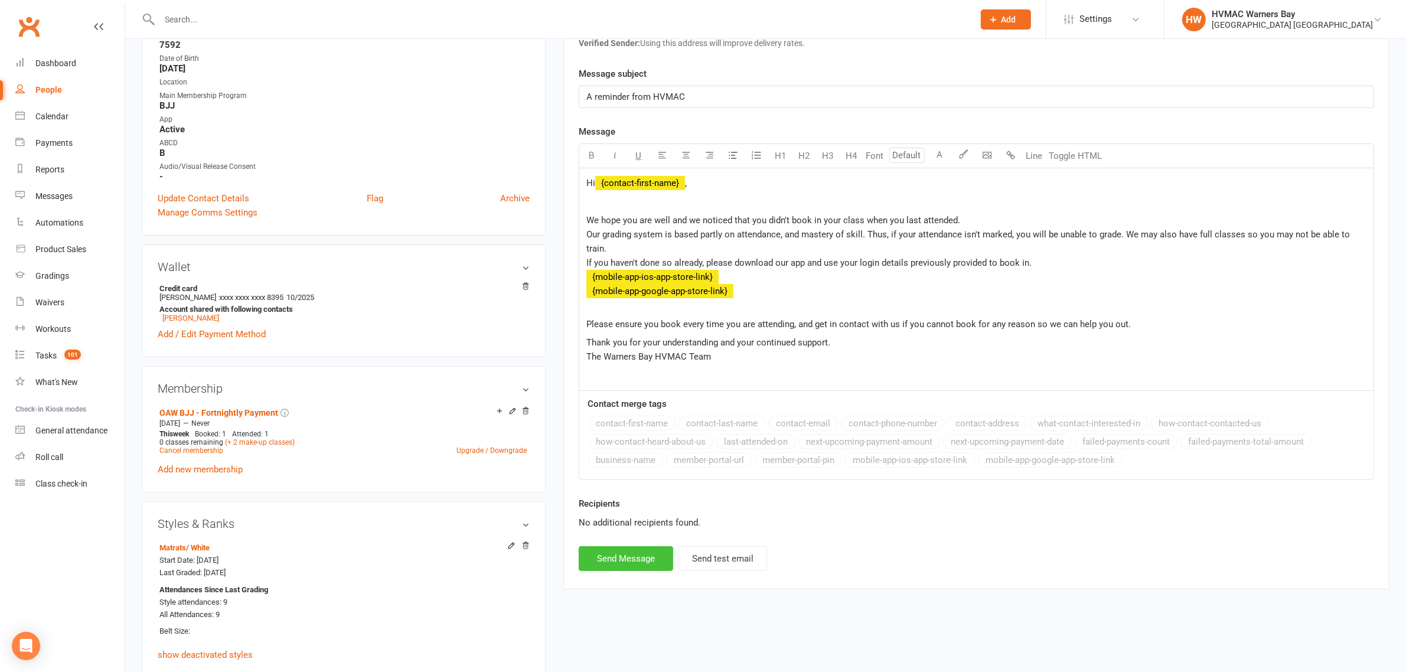
click at [612, 551] on button "Send Message" at bounding box center [626, 558] width 94 height 25
select select
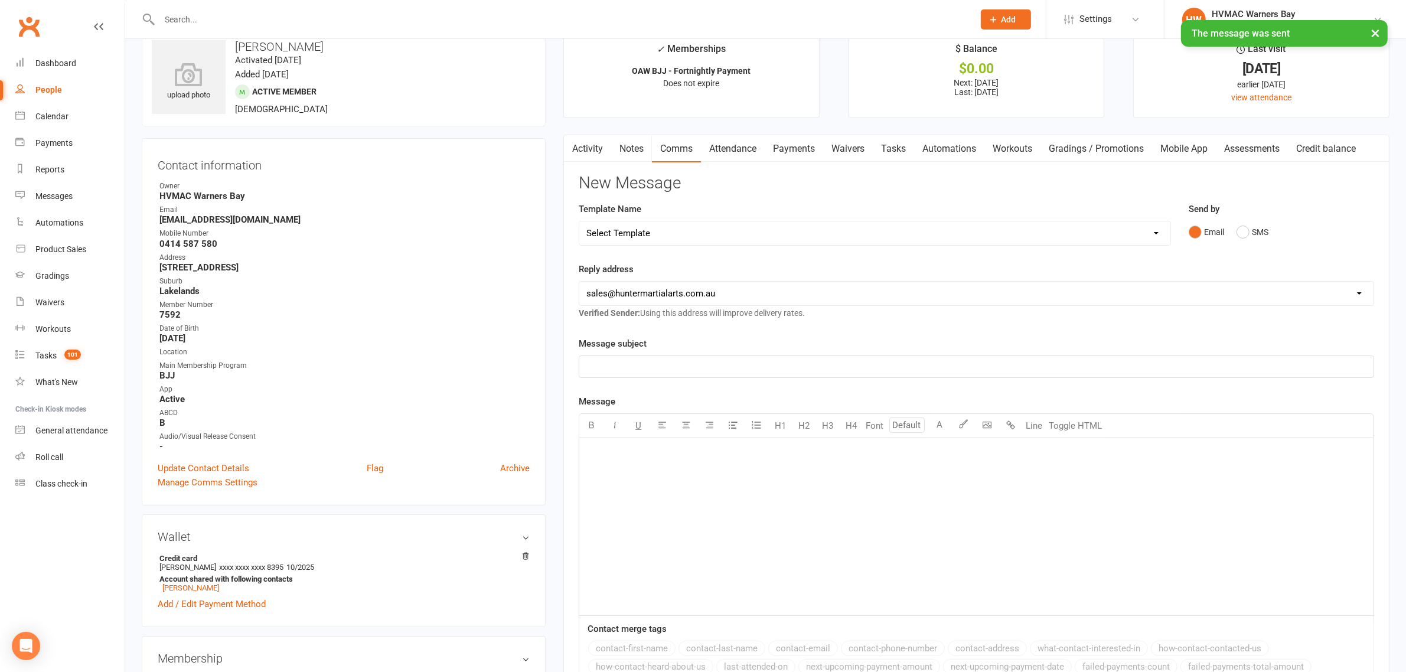
scroll to position [0, 0]
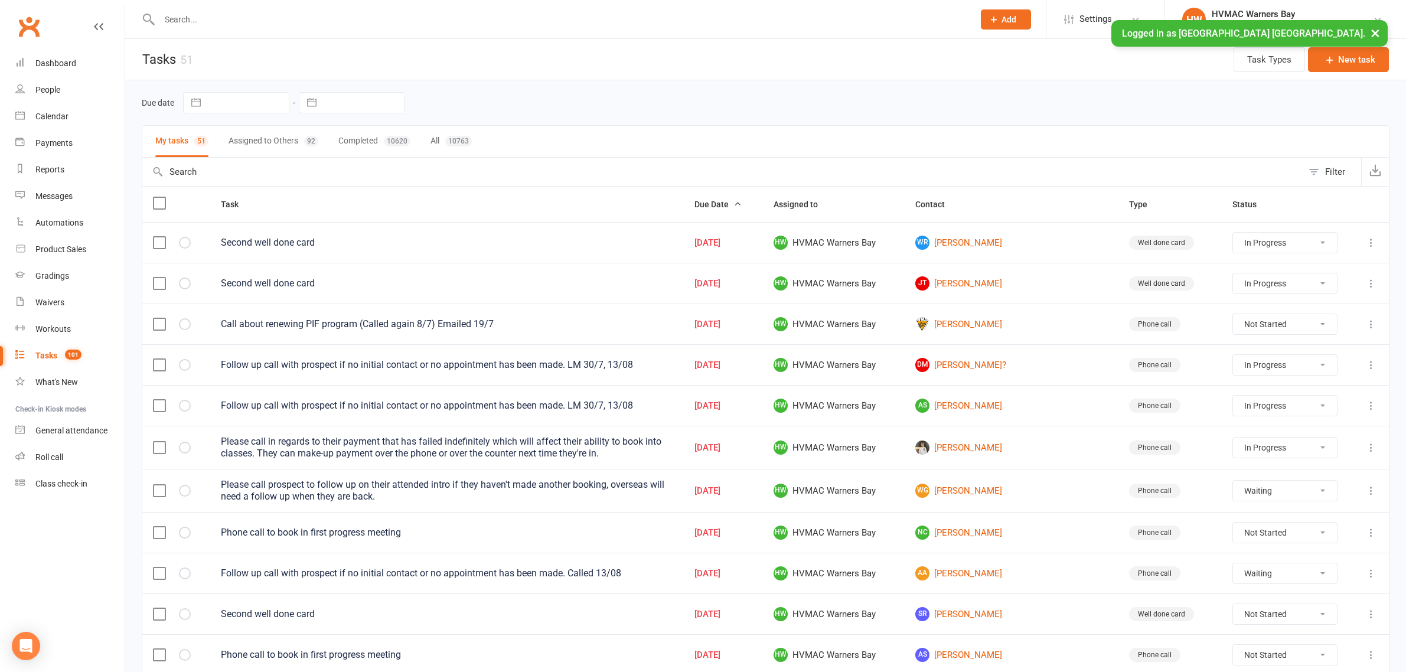
select select "started"
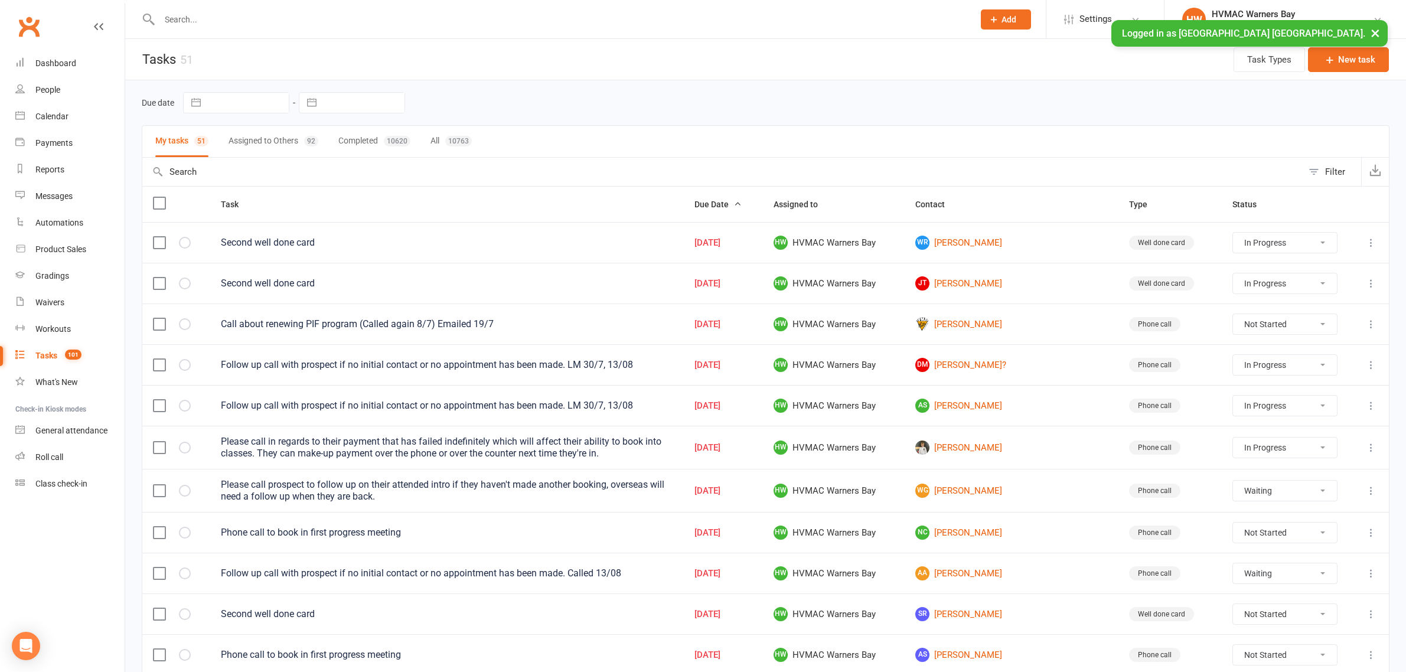
select select "waiting"
select select "started"
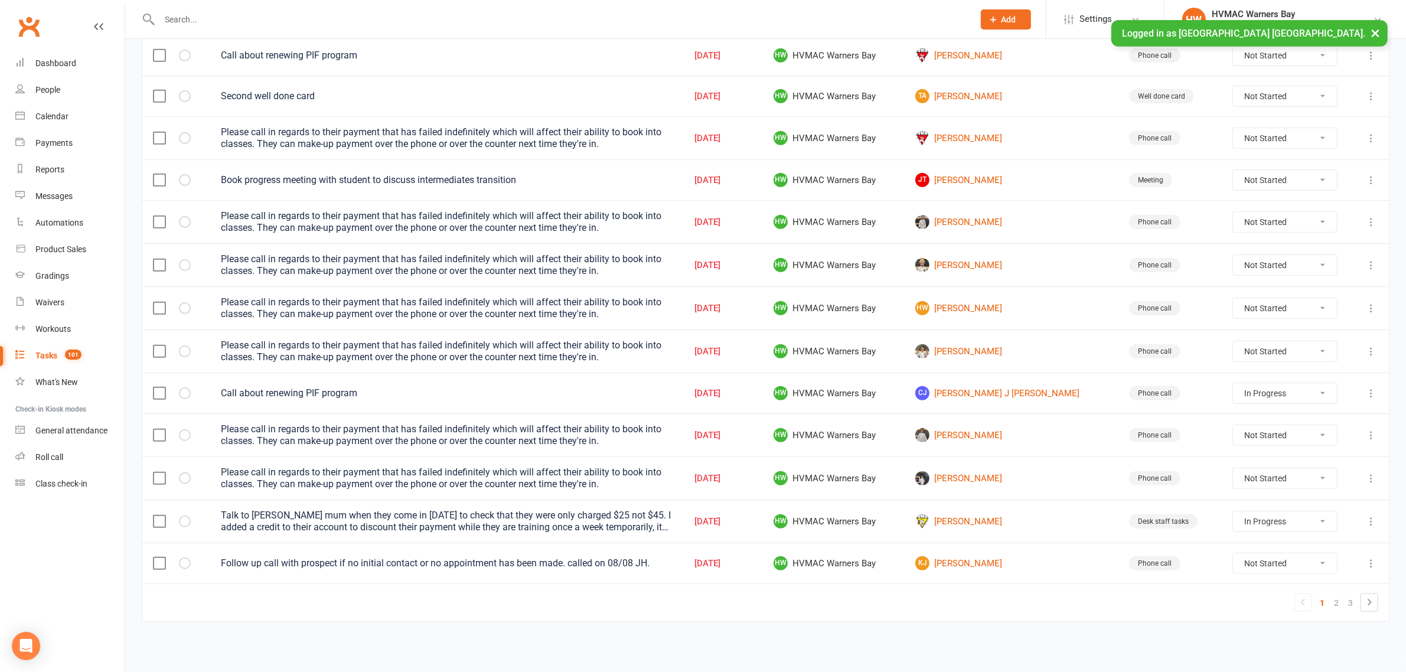
click at [1376, 563] on icon at bounding box center [1371, 563] width 12 height 12
click at [1286, 607] on link "Edit" at bounding box center [1307, 619] width 117 height 24
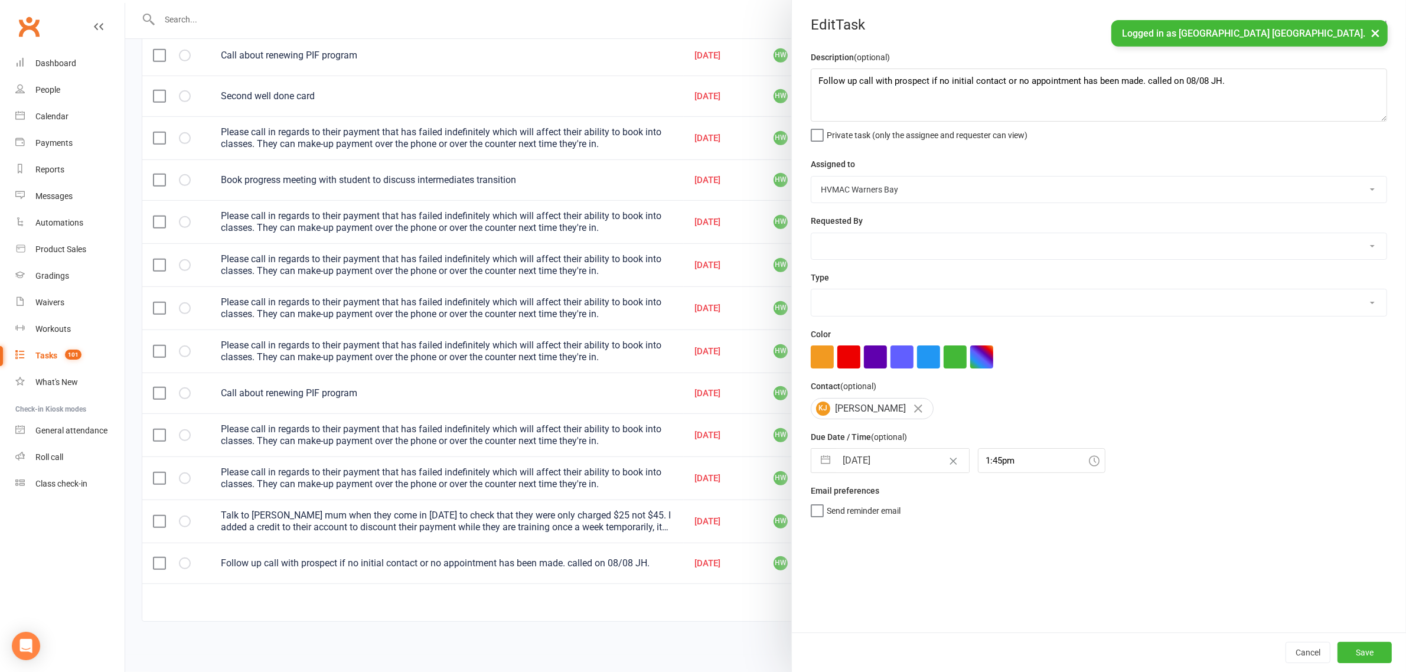
select select "15095"
click at [1222, 87] on textarea "Follow up call with prospect if no initial contact or no appointment has been m…" at bounding box center [1099, 94] width 576 height 53
type textarea "Follow up call with prospect if no initial contact or no appointment has been m…"
click at [1371, 648] on button "Save" at bounding box center [1364, 652] width 54 height 21
select select "started"
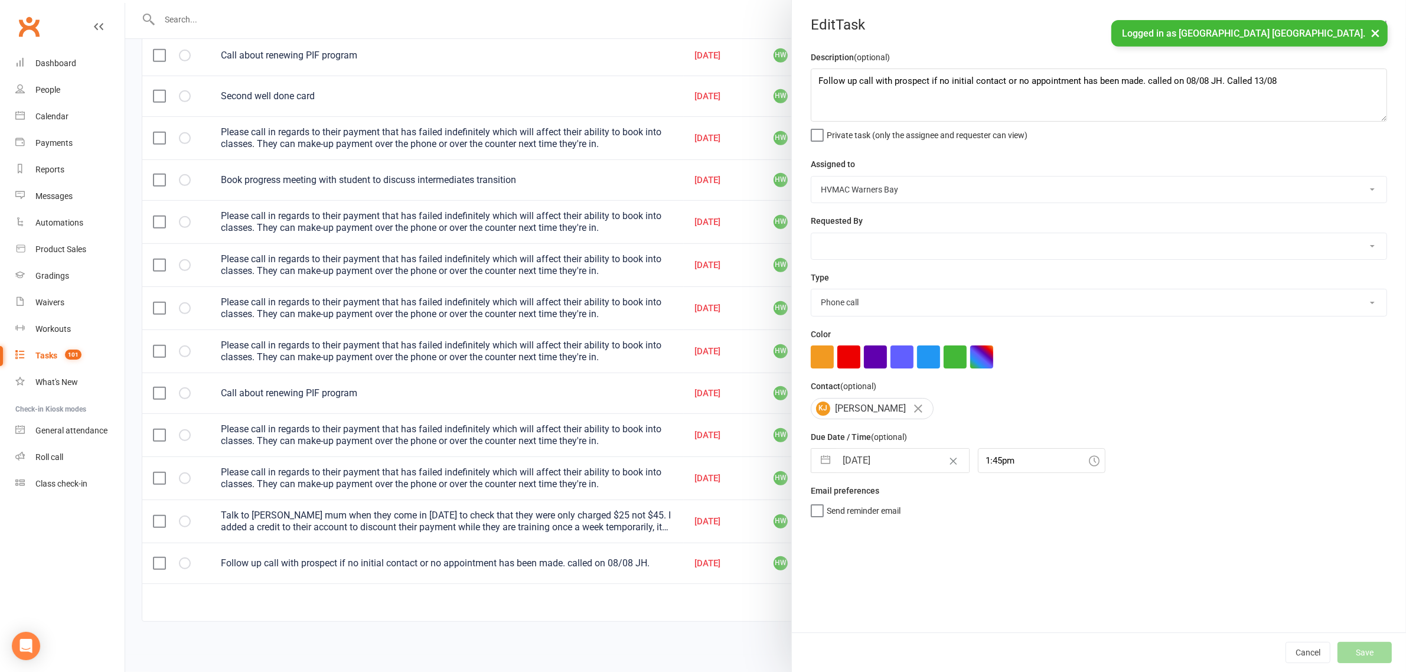
select select "started"
select select "waiting"
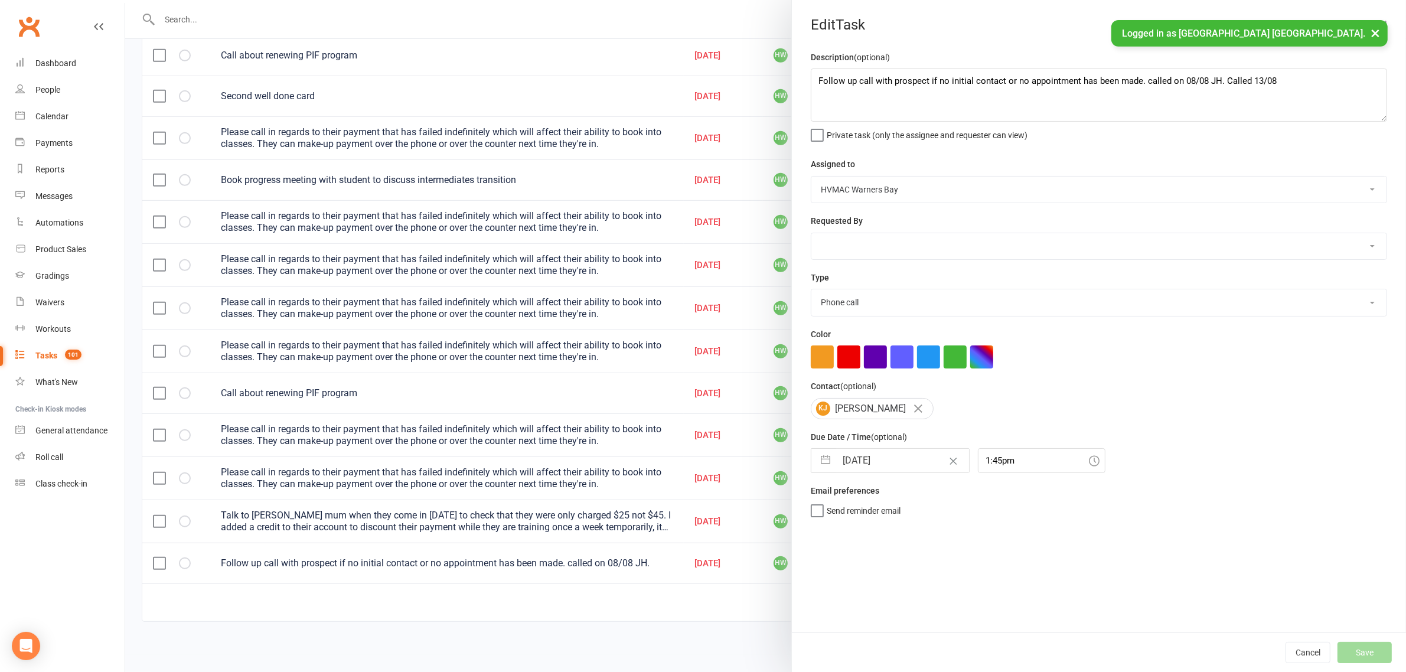
select select "waiting"
select select "started"
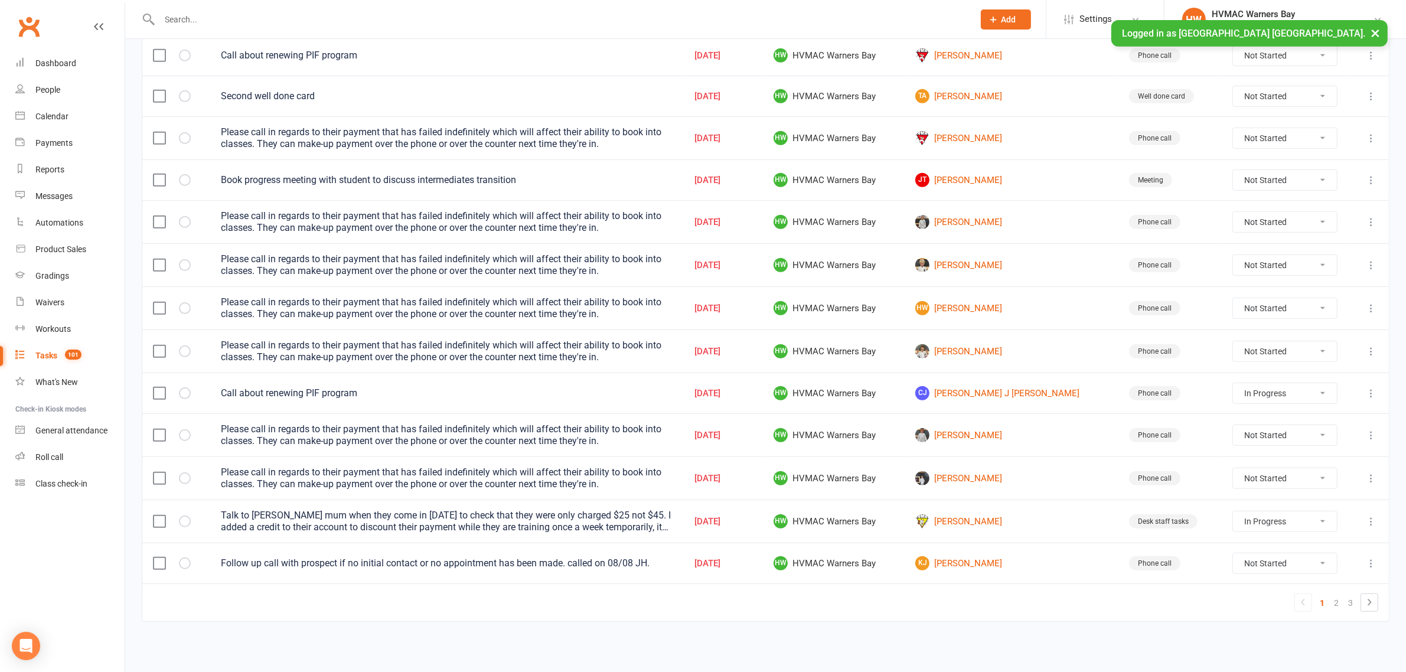
select select "started"
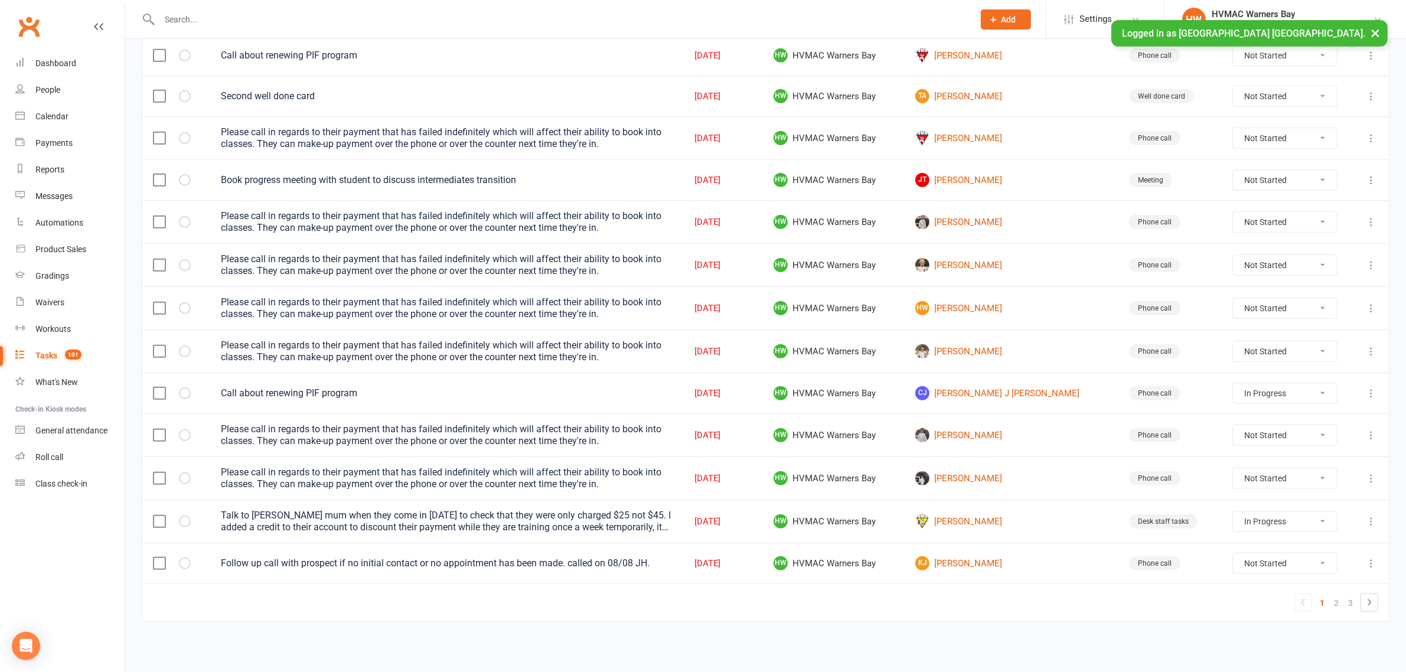
select select "waiting"
select select "started"
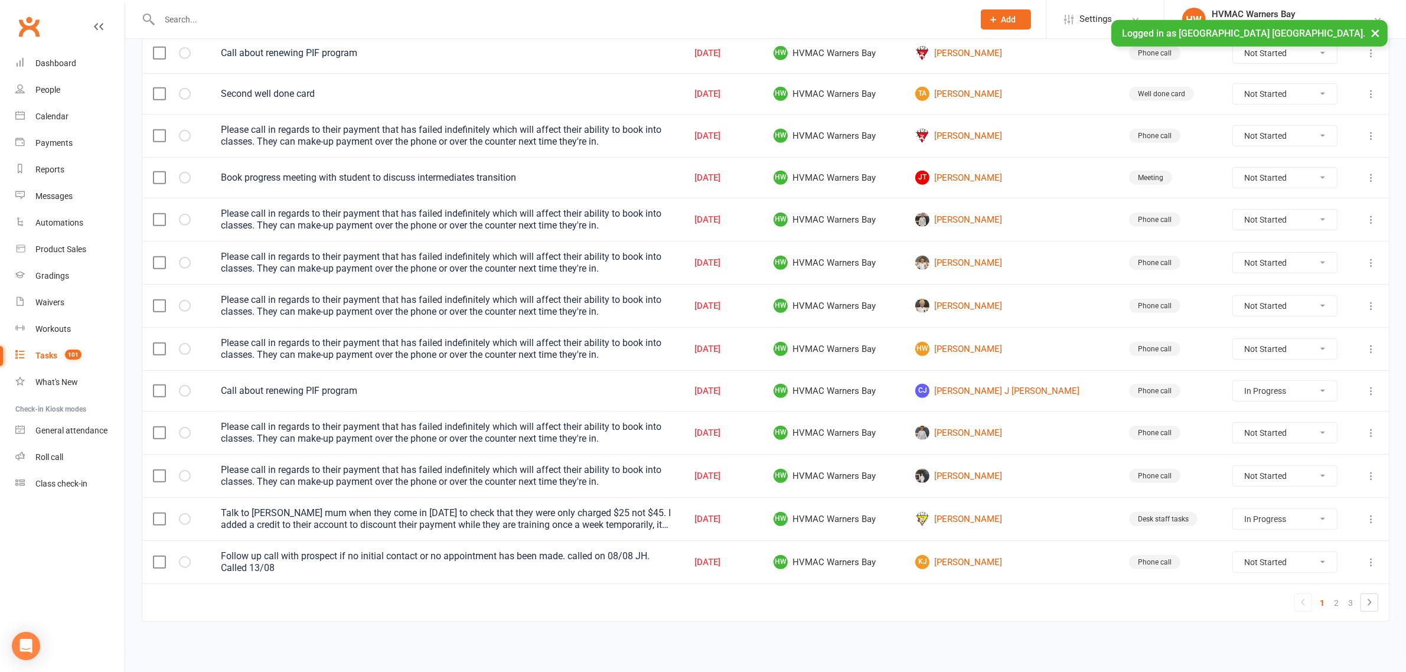
click at [1295, 567] on select "Not Started In Progress Waiting Complete" at bounding box center [1285, 562] width 104 height 20
click at [1233, 555] on select "Not Started In Progress Waiting Complete" at bounding box center [1285, 562] width 104 height 20
select select "unstarted"
select select "started"
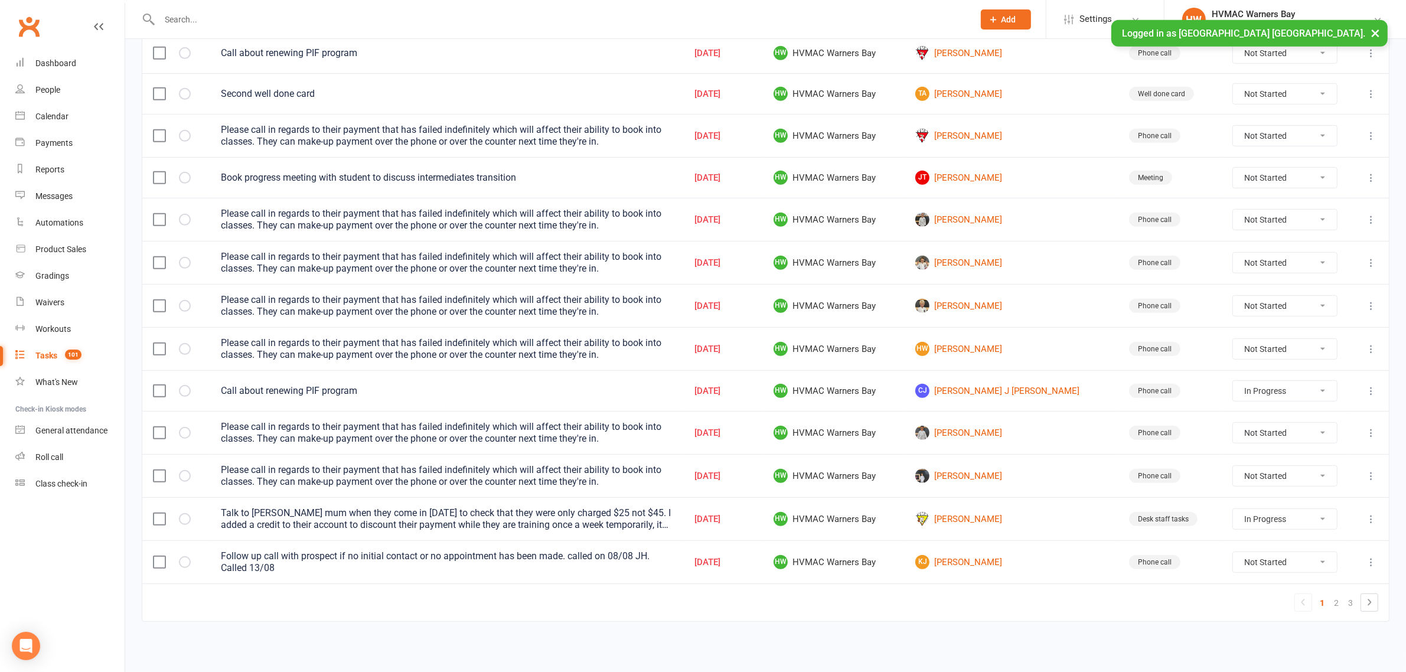
select select "started"
select select "waiting"
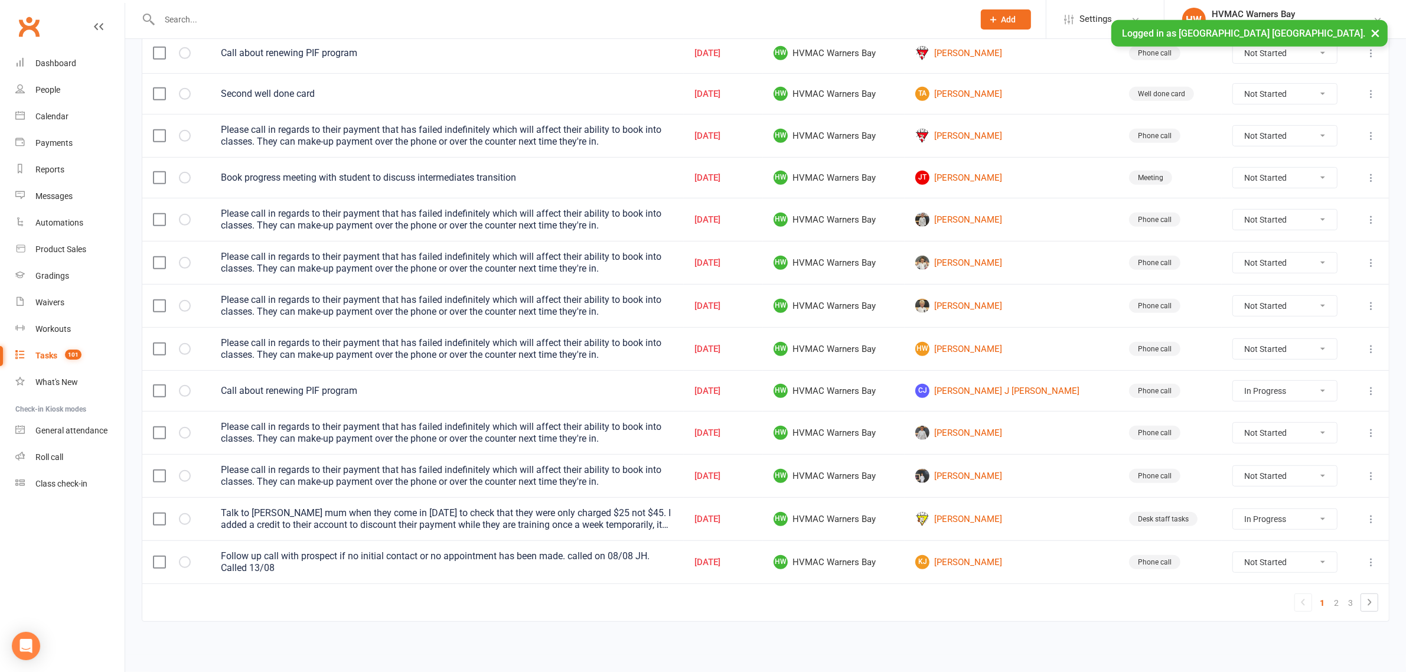
select select "started"
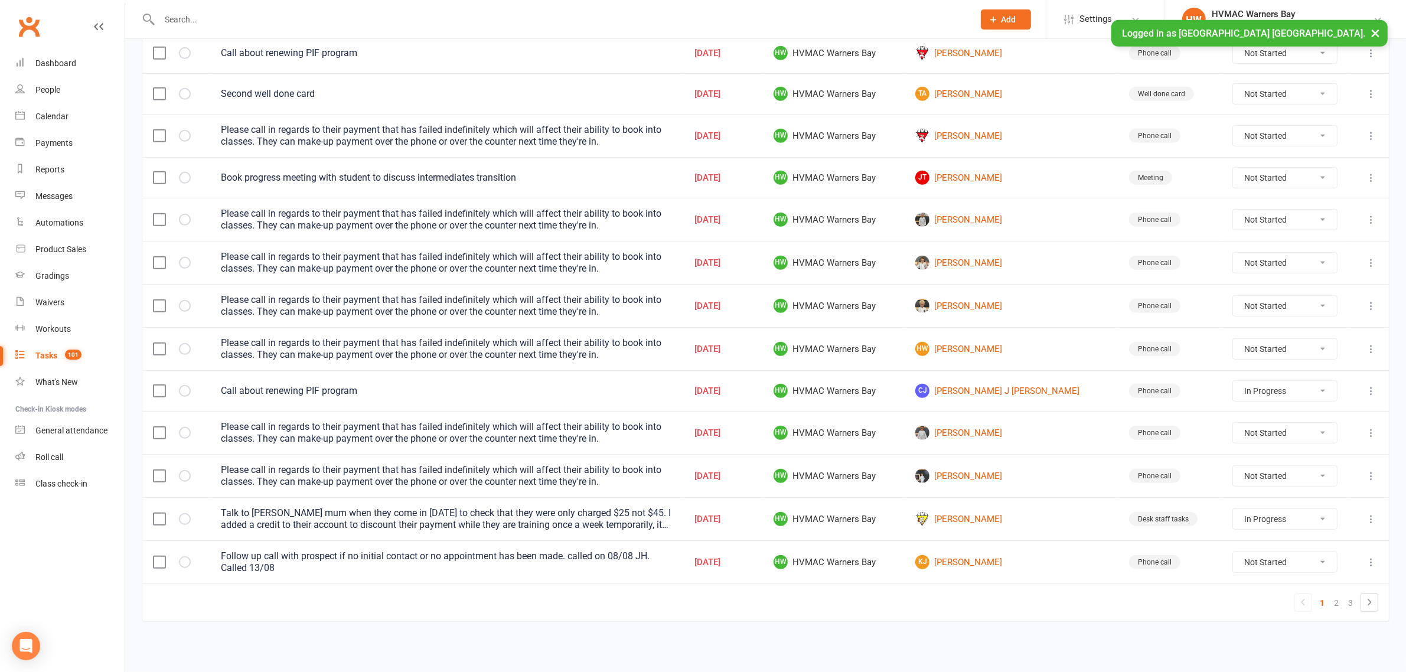
select select "started"
select select "waiting"
select select "started"
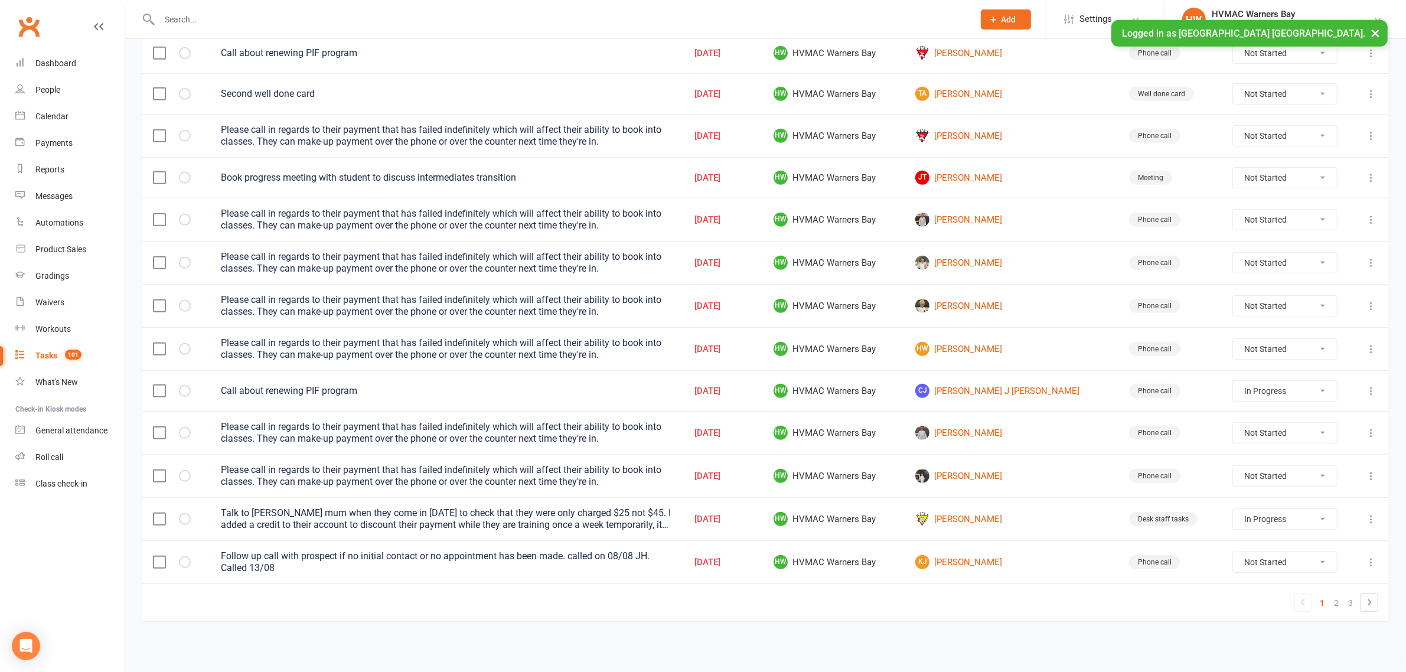
select select "started"
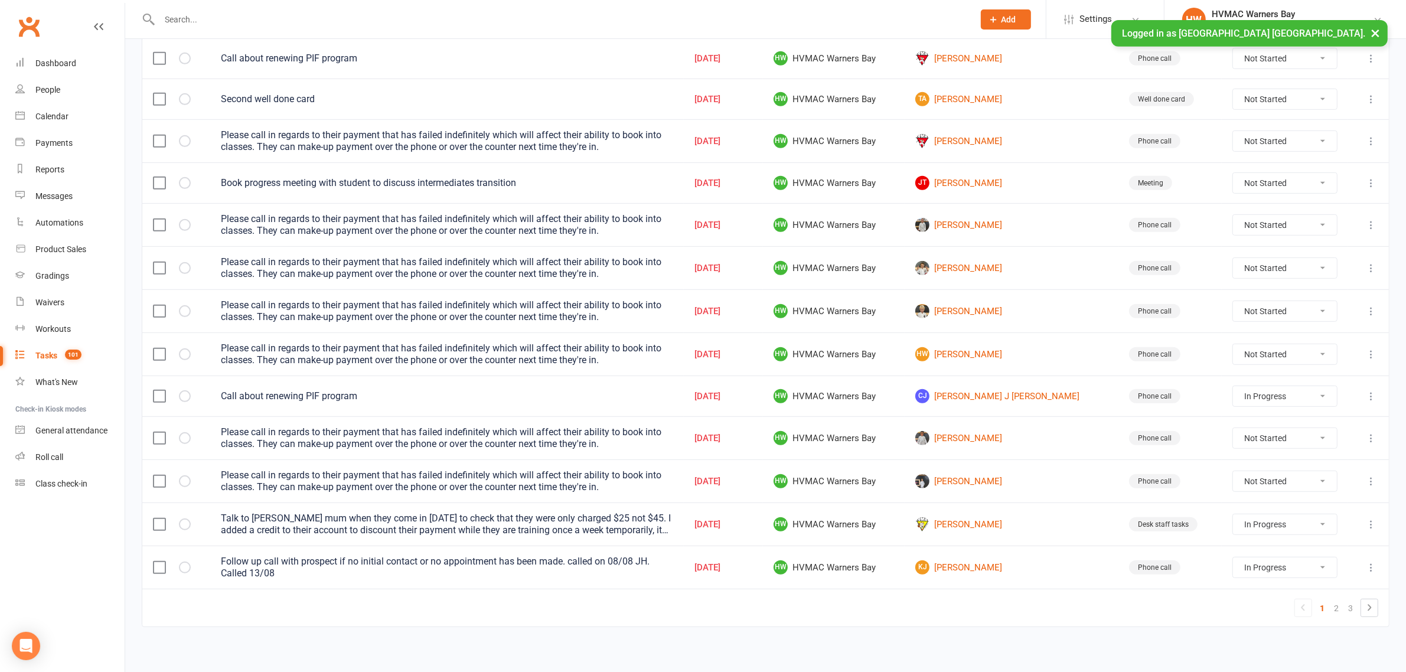
scroll to position [692, 0]
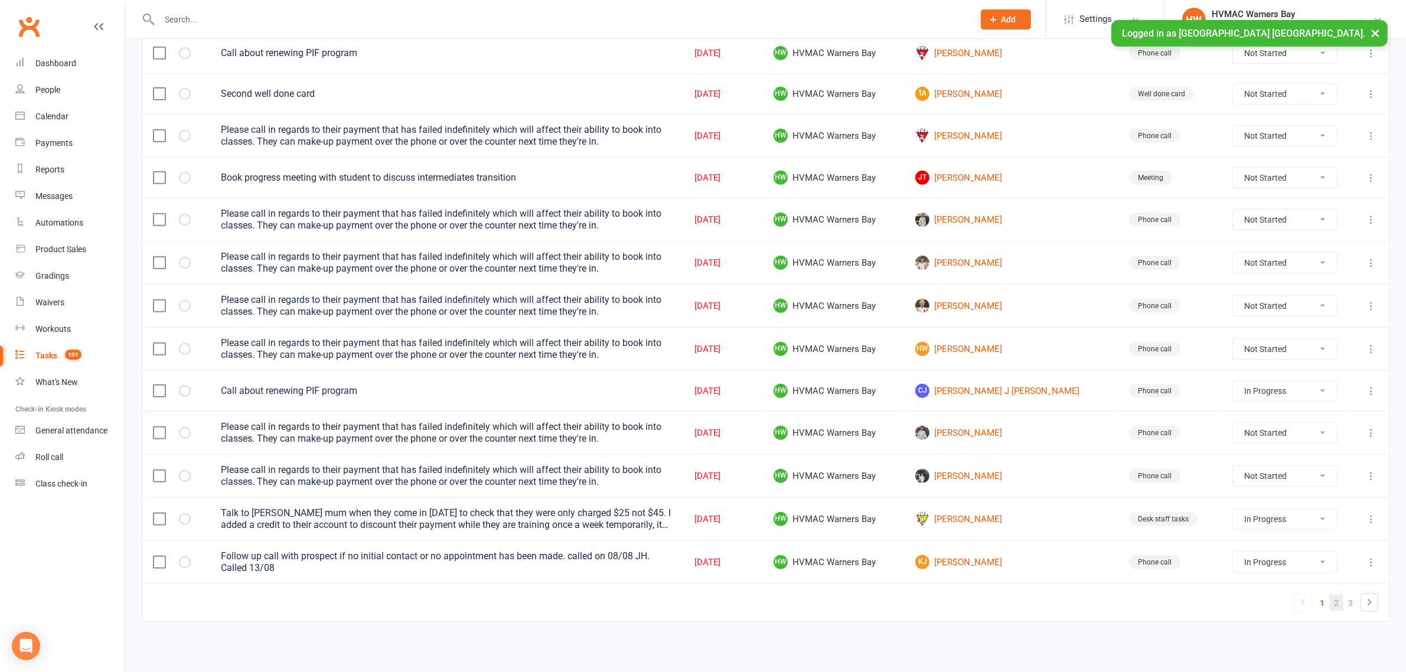
click at [1340, 597] on link "2" at bounding box center [1336, 603] width 14 height 17
select select "started"
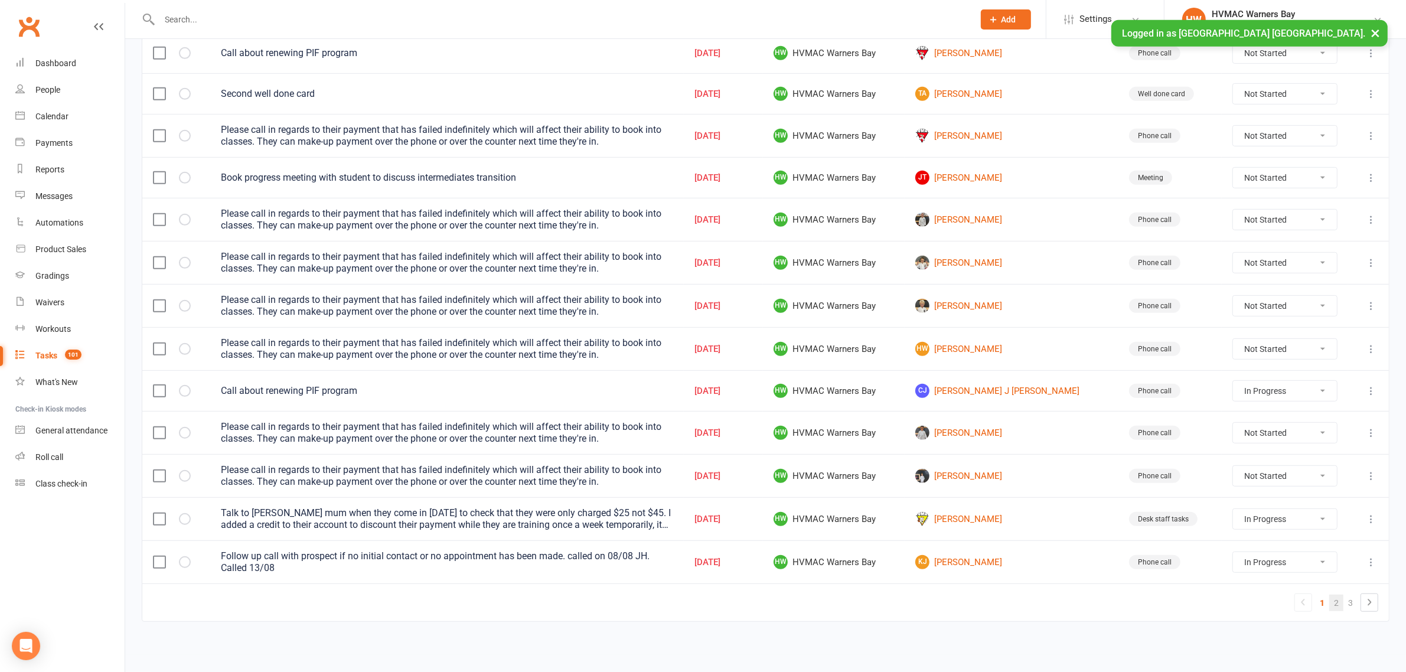
select select "started"
select select "waiting"
select select "started"
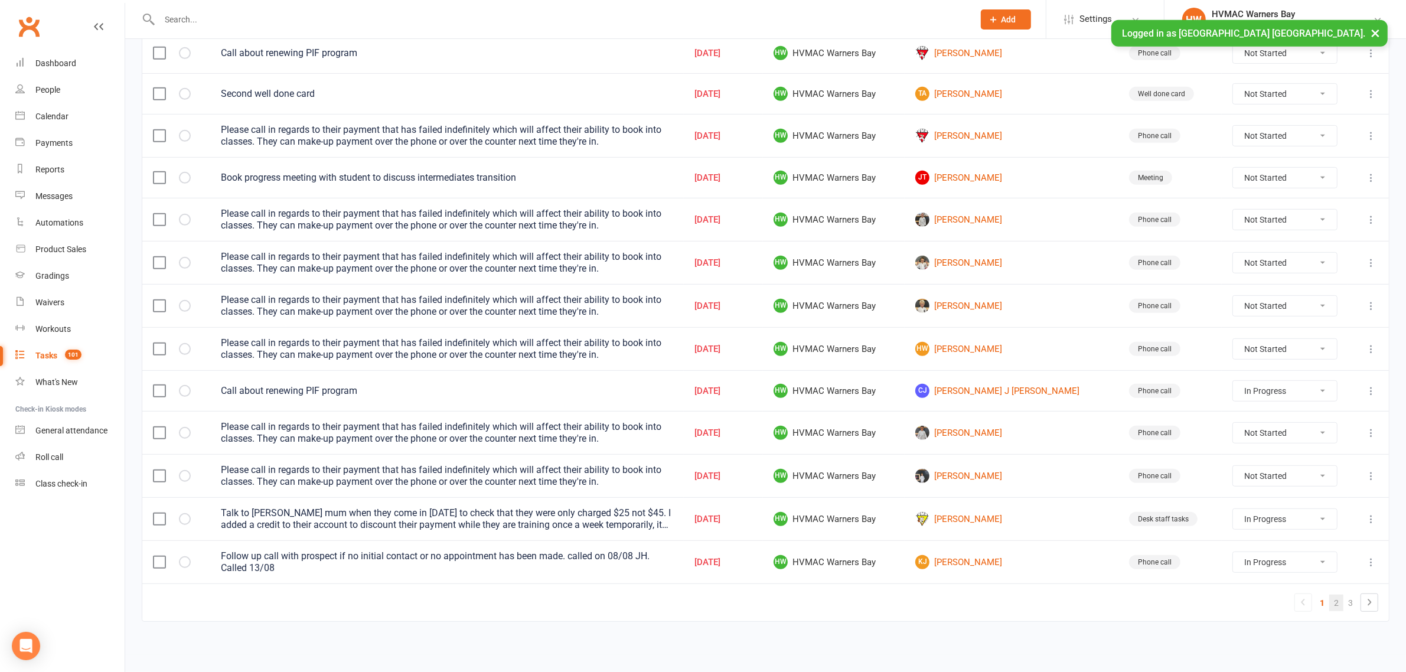
select select "started"
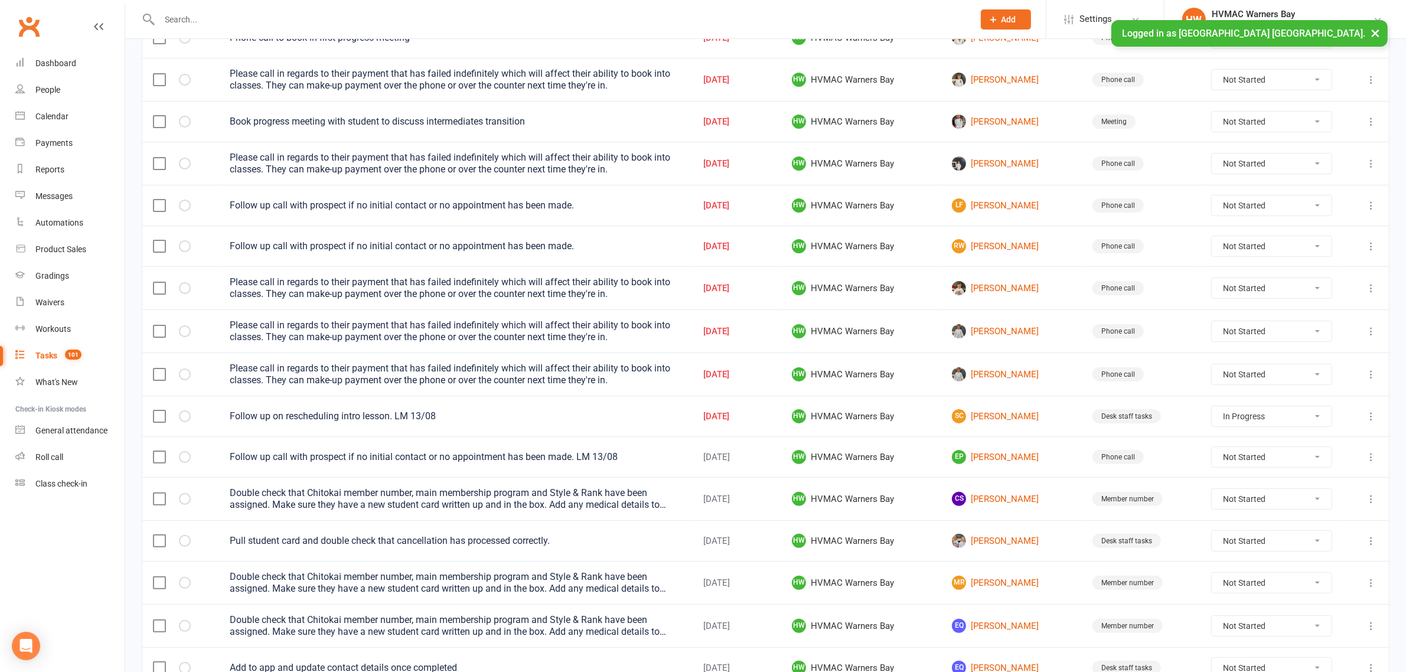
scroll to position [172, 0]
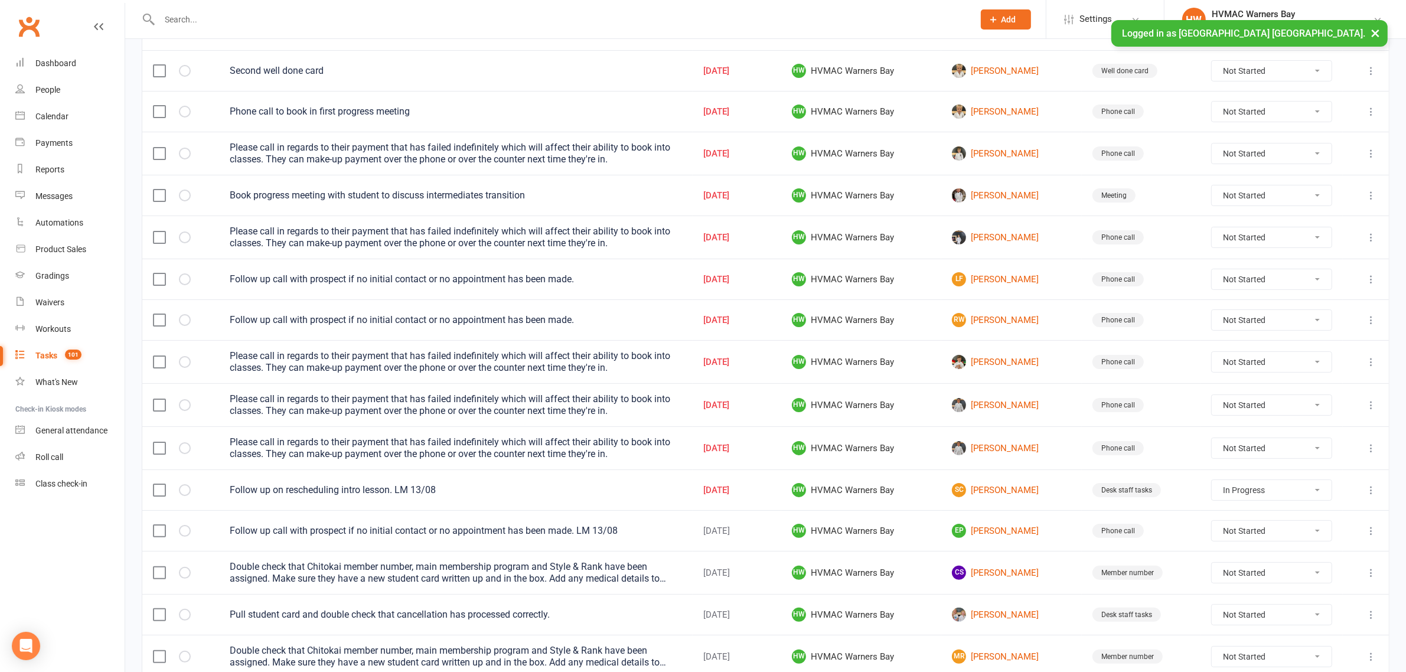
drag, startPoint x: 1374, startPoint y: 282, endPoint x: 1373, endPoint y: 306, distance: 24.2
click at [1376, 282] on icon at bounding box center [1371, 279] width 12 height 12
drag, startPoint x: 1307, startPoint y: 359, endPoint x: 774, endPoint y: 54, distance: 614.4
click at [1306, 359] on link "Delete" at bounding box center [1307, 353] width 117 height 24
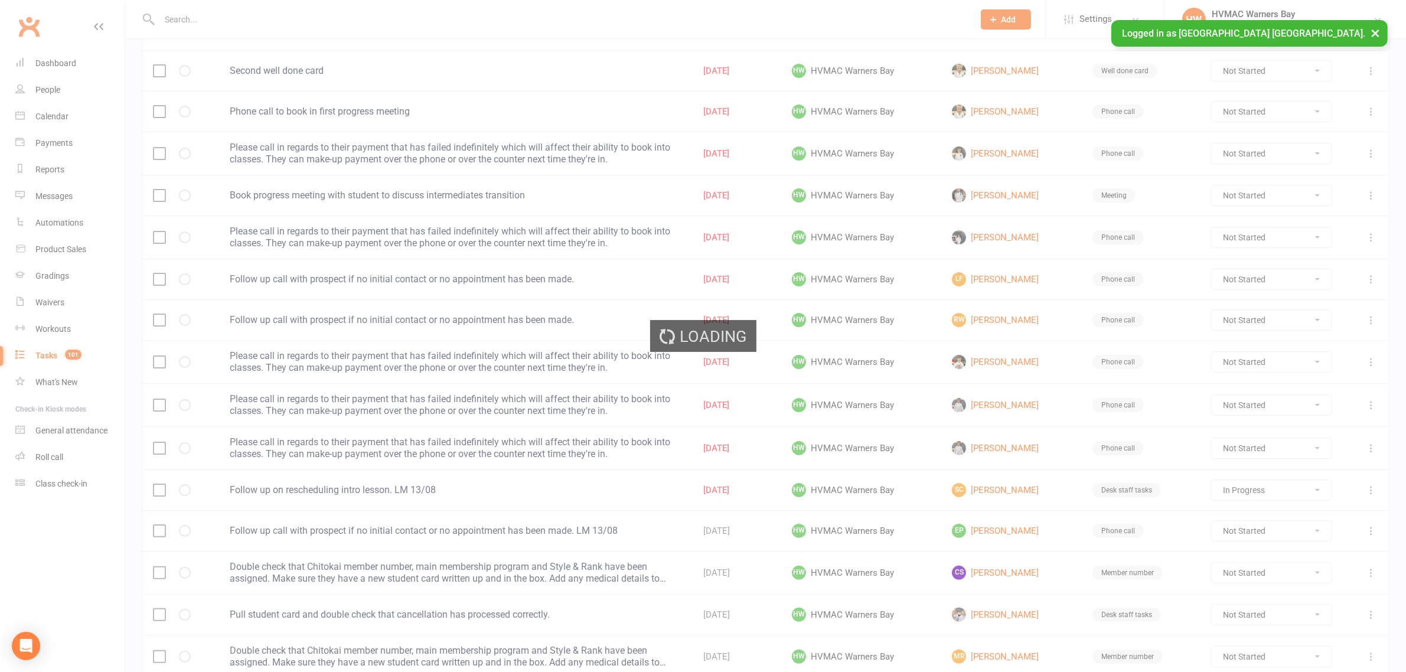
select select "started"
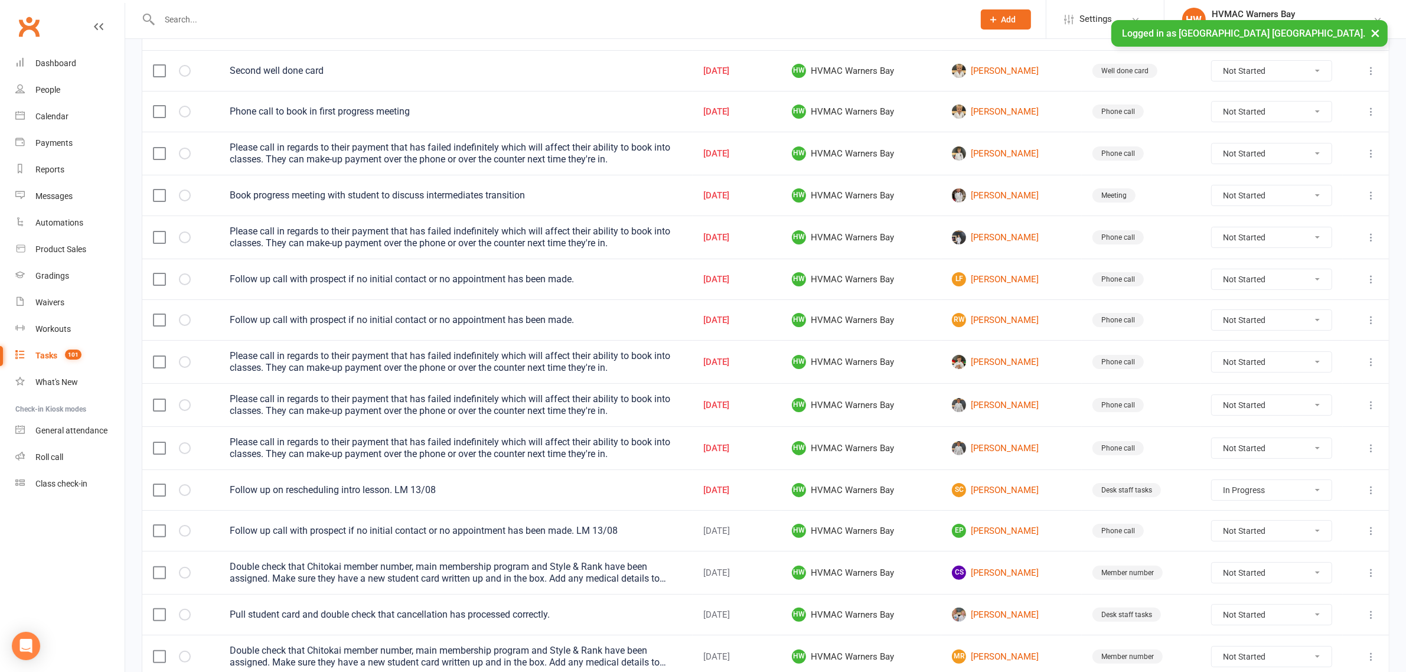
select select "started"
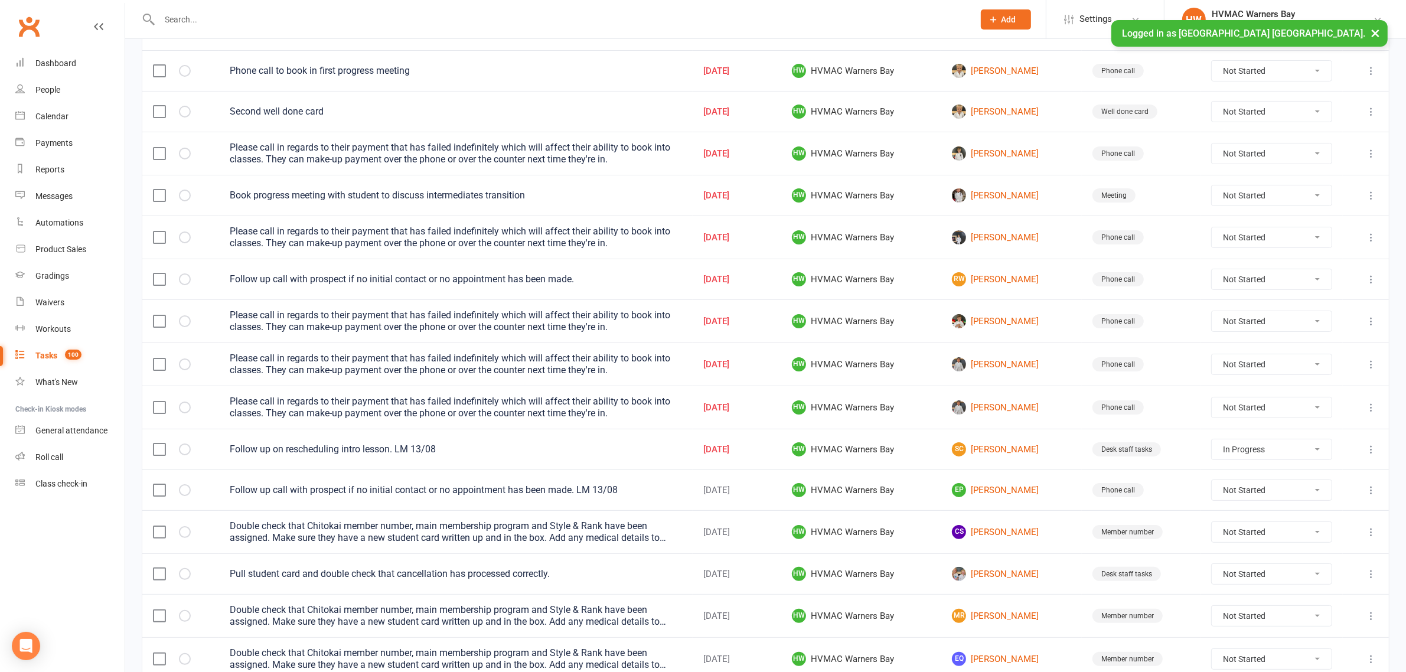
click at [1364, 282] on button at bounding box center [1371, 279] width 14 height 14
click at [1316, 331] on link "Edit" at bounding box center [1307, 329] width 117 height 24
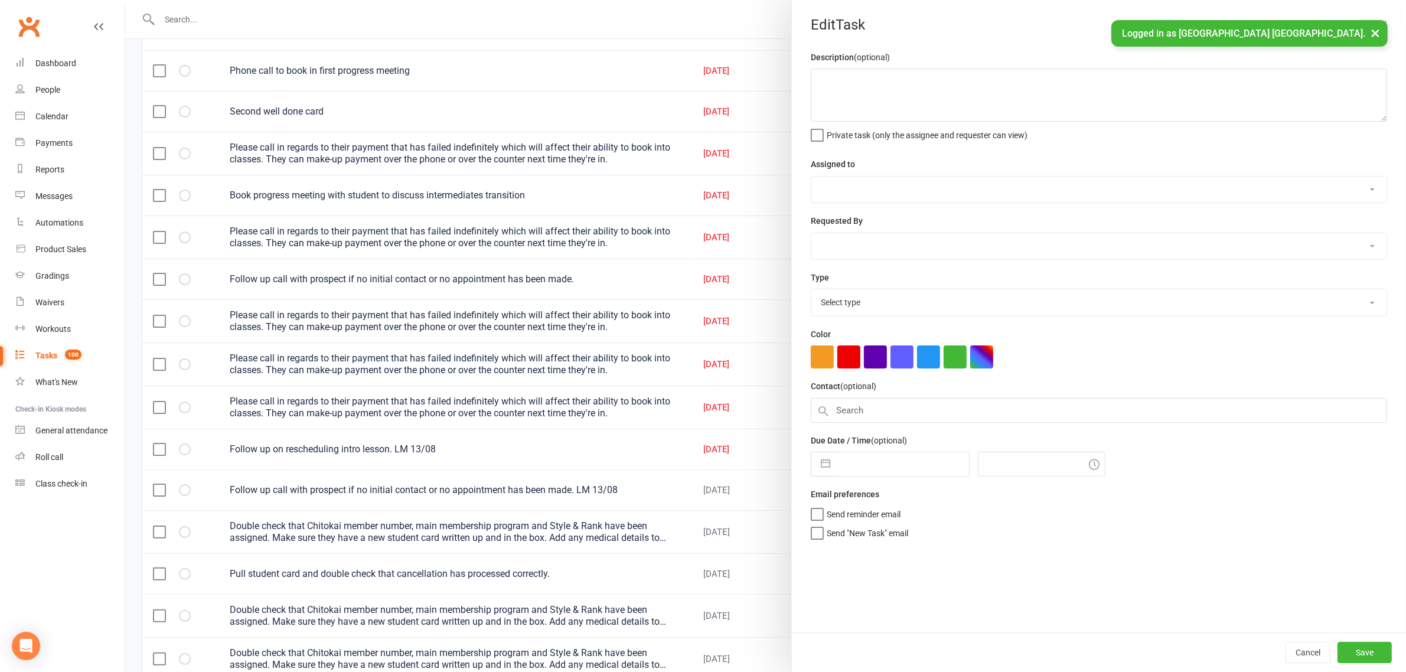
type textarea "Follow up call with prospect if no initial contact or no appointment has been m…"
select select "32395"
type input "12 Aug 2025"
type input "4:00pm"
select select "15095"
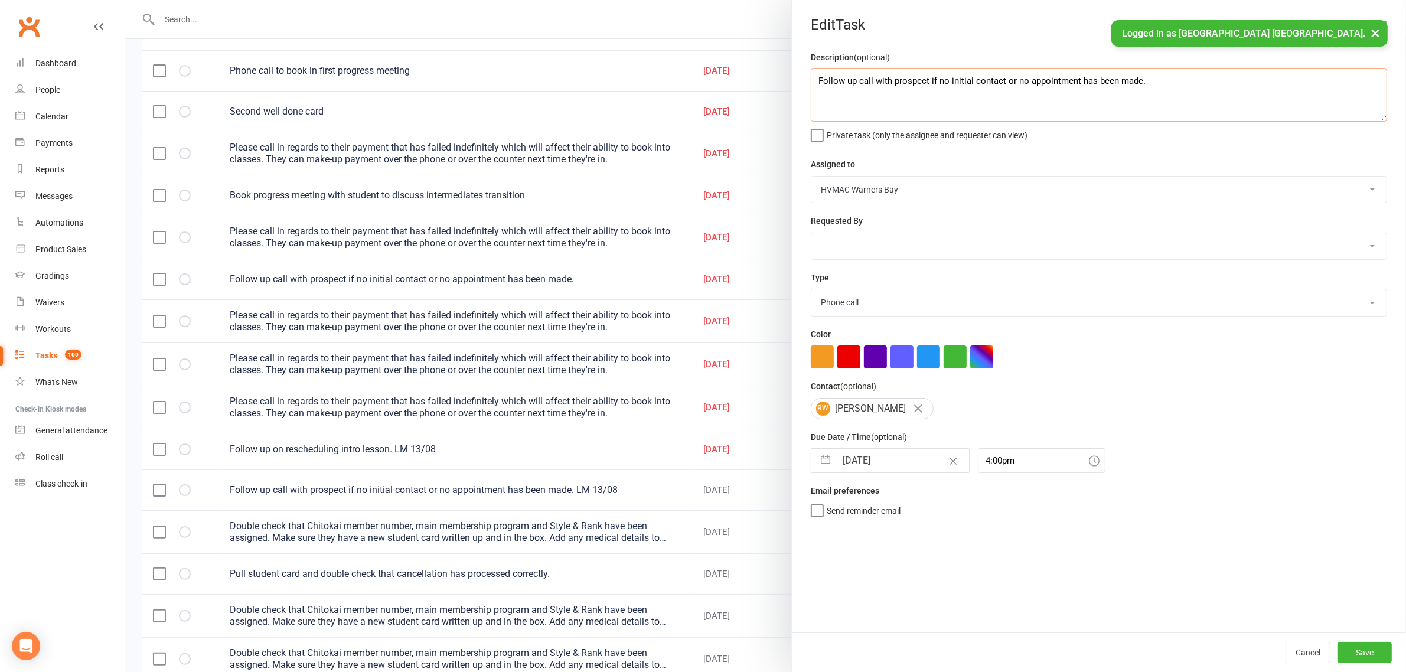
click at [1206, 89] on textarea "Follow up call with prospect if no initial contact or no appointment has been m…" at bounding box center [1099, 94] width 576 height 53
type textarea "Follow up call with prospect if no initial contact or no appointment has been m…"
click at [1380, 645] on button "Save" at bounding box center [1364, 652] width 54 height 21
select select "started"
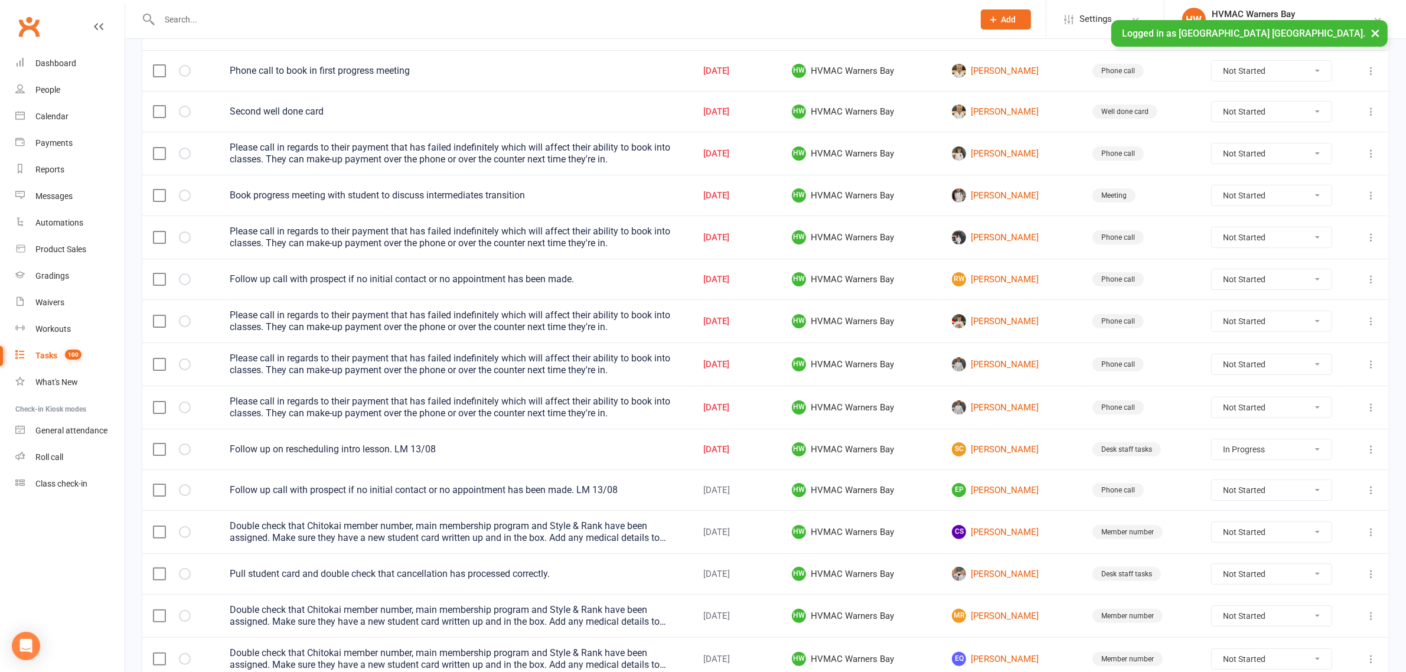
select select "started"
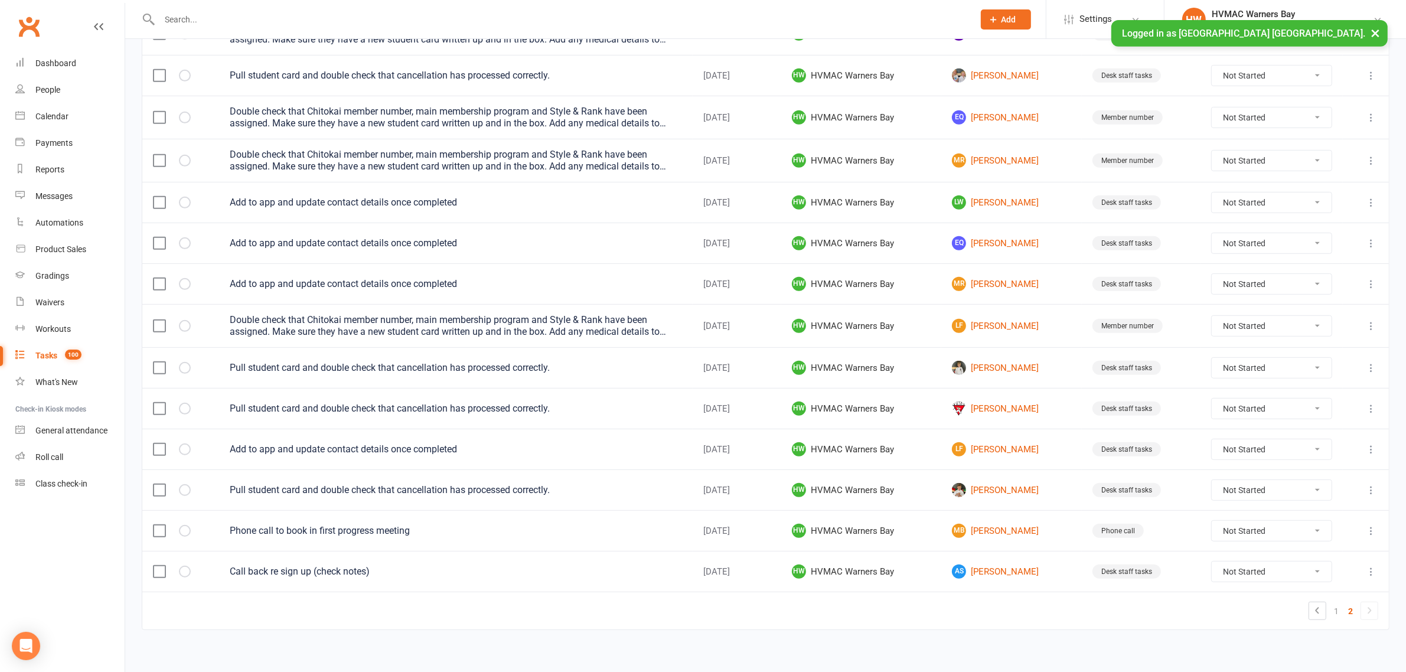
scroll to position [689, 0]
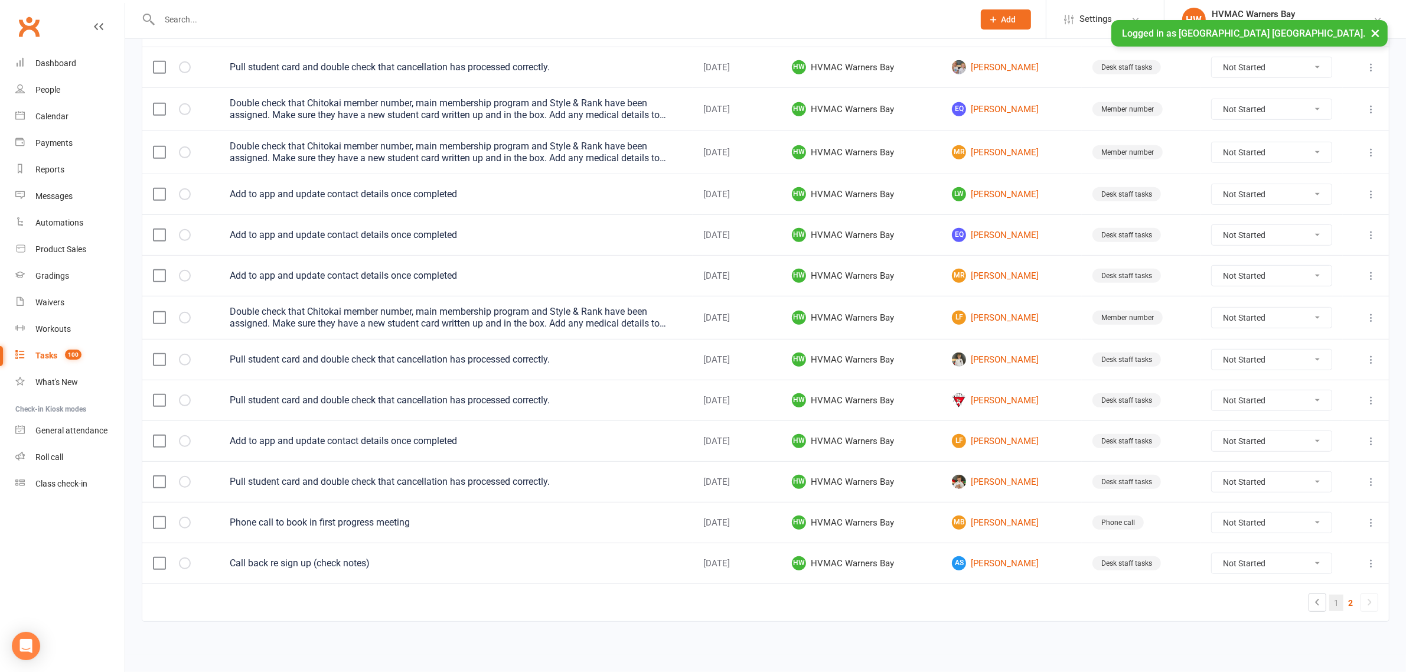
click at [1333, 603] on link "1" at bounding box center [1336, 603] width 14 height 17
select select "started"
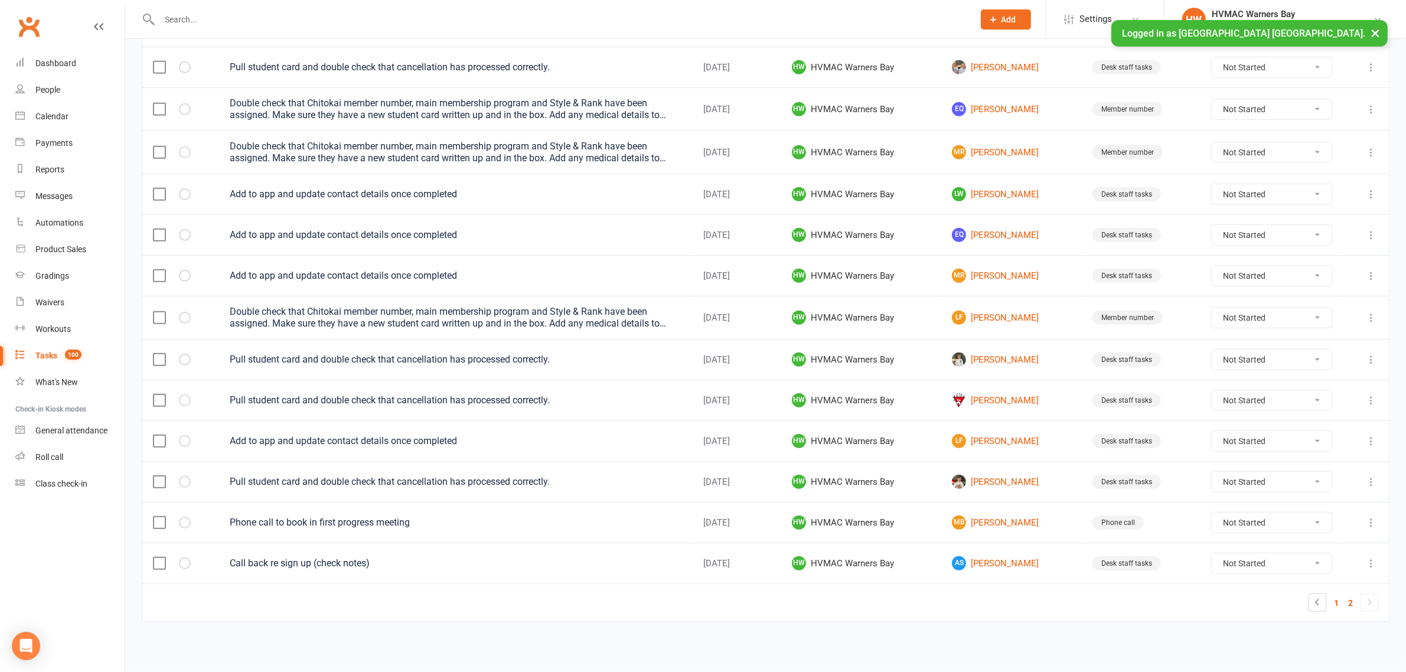
select select "started"
select select "waiting"
select select "started"
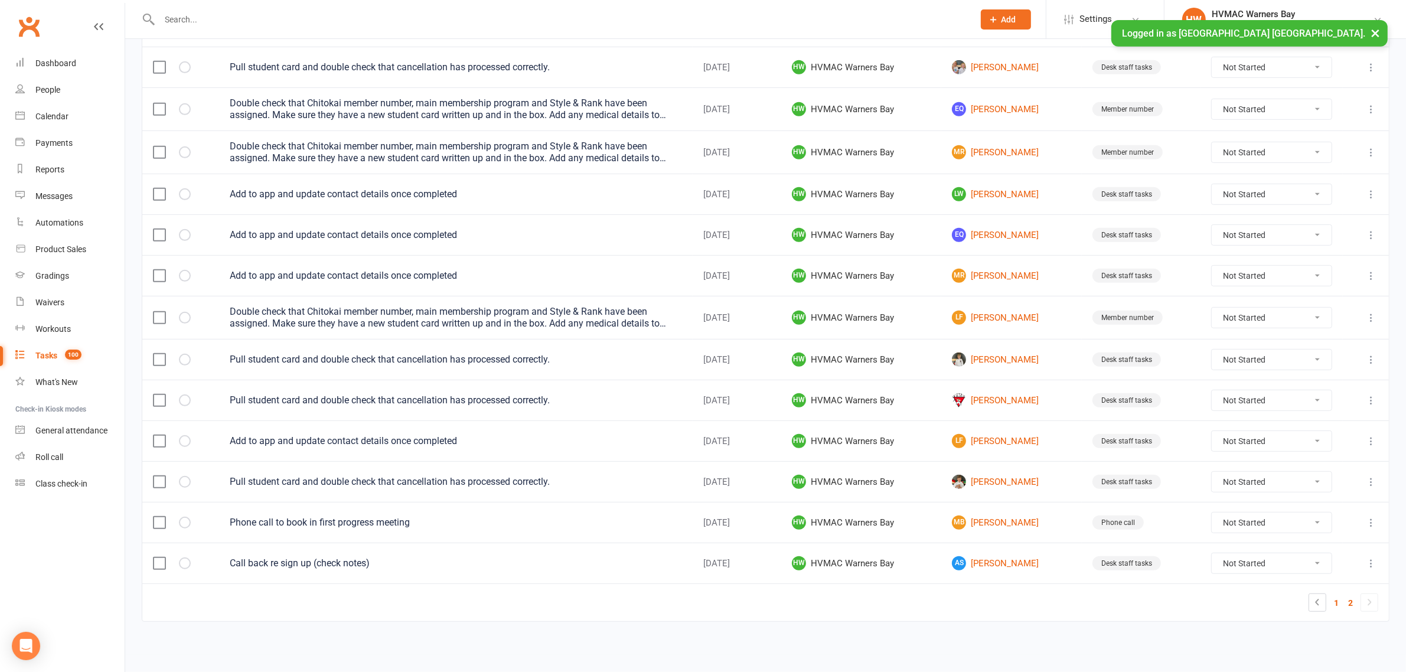
select select "started"
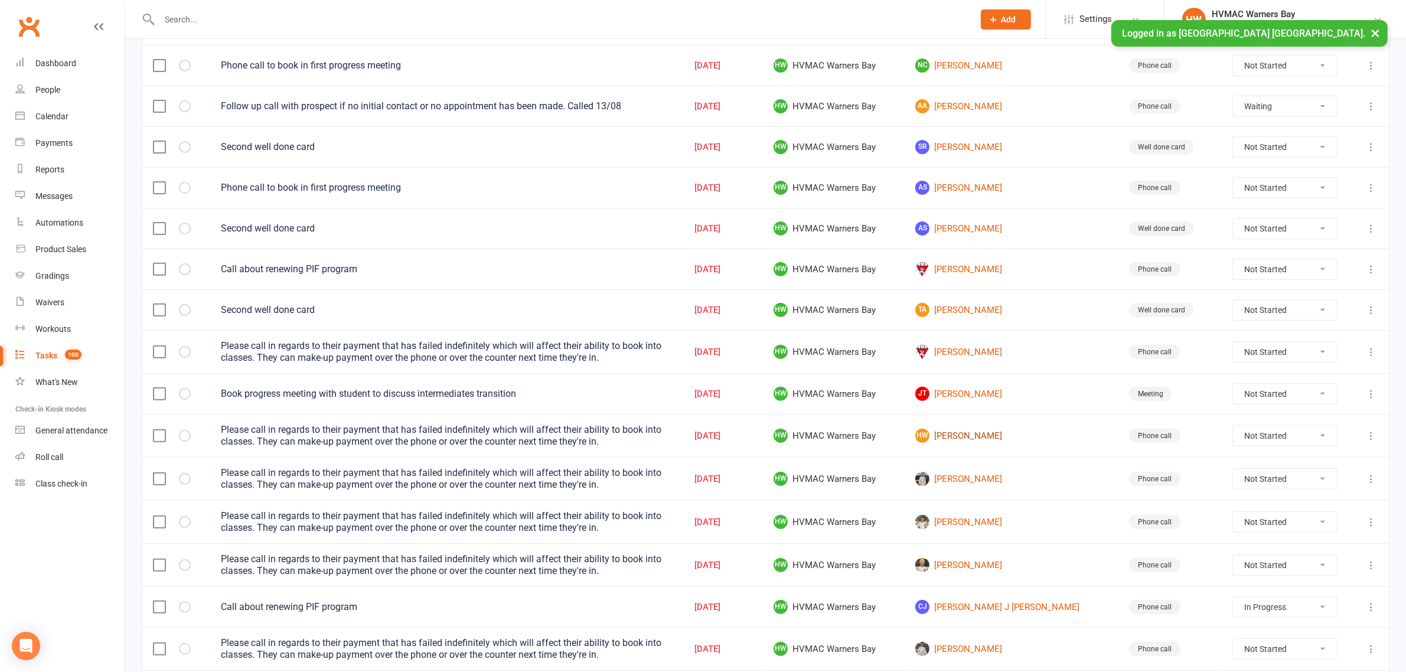
scroll to position [393, 0]
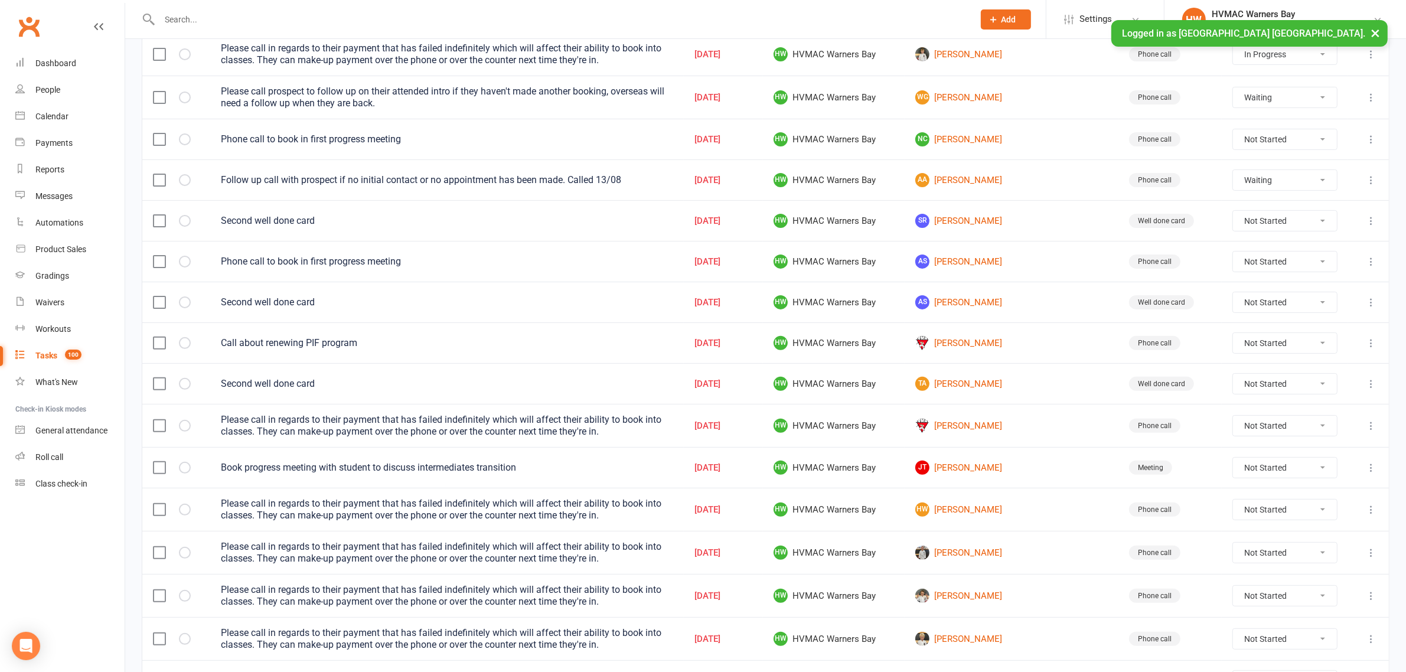
drag, startPoint x: 1262, startPoint y: 434, endPoint x: 1270, endPoint y: 440, distance: 9.7
click at [1262, 434] on select "Not Started In Progress Waiting Complete" at bounding box center [1285, 426] width 104 height 20
click at [1380, 432] on td at bounding box center [1368, 425] width 41 height 43
click at [1373, 432] on icon at bounding box center [1371, 426] width 12 height 12
click at [1316, 504] on link "Delete" at bounding box center [1307, 503] width 117 height 24
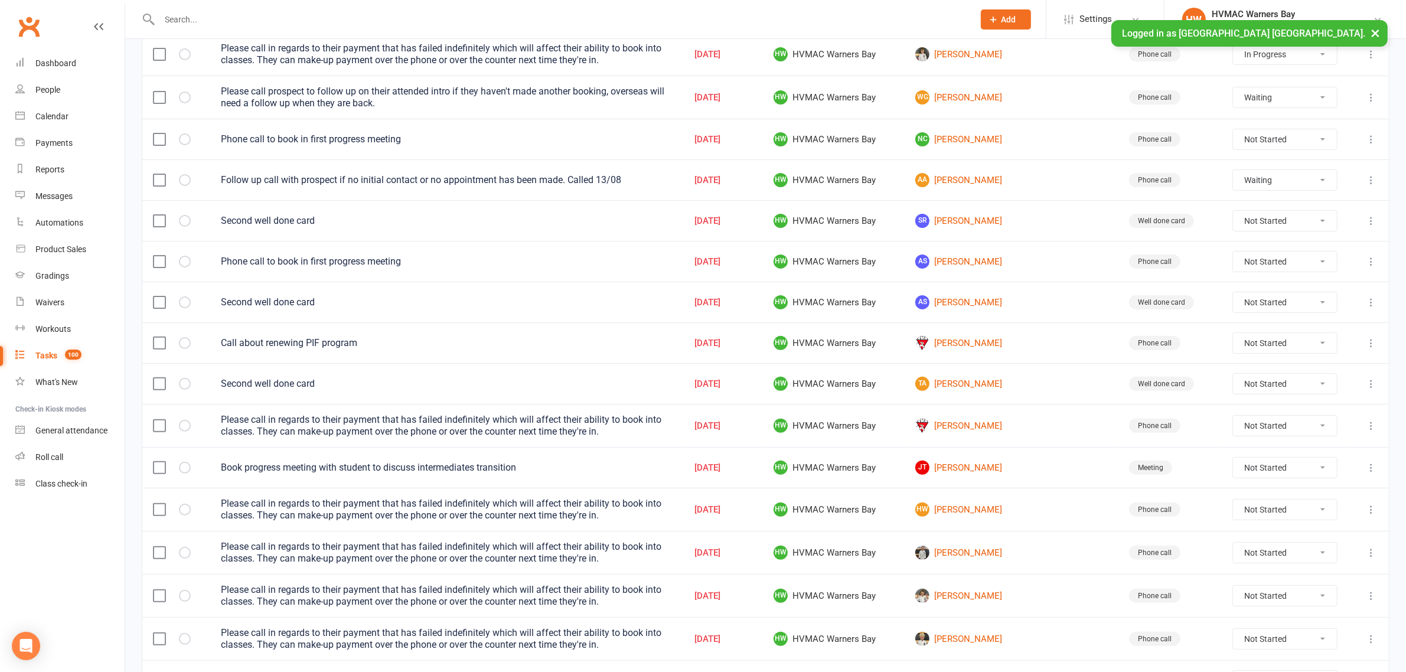
click at [1277, 434] on select "Not Started In Progress Waiting Complete" at bounding box center [1285, 426] width 104 height 20
click at [1233, 422] on select "Not Started In Progress Waiting Complete" at bounding box center [1285, 426] width 104 height 20
select select "unstarted"
select select "started"
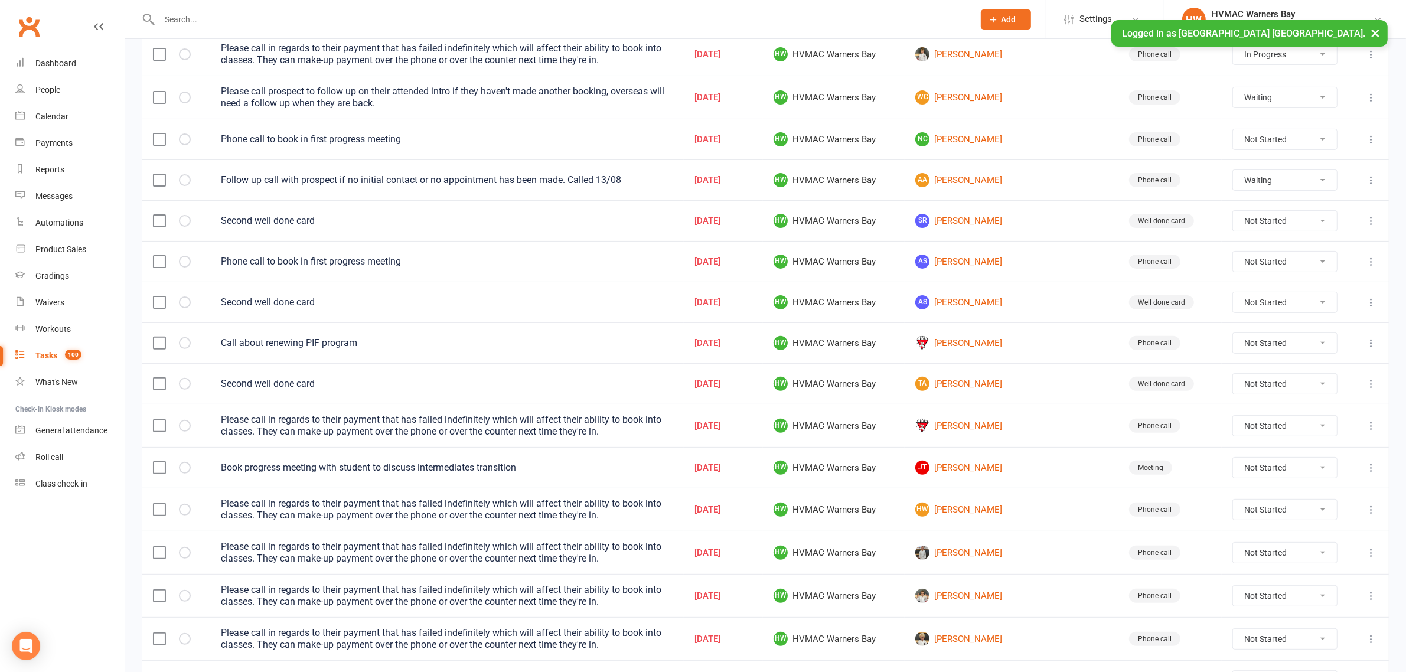
select select "started"
select select "waiting"
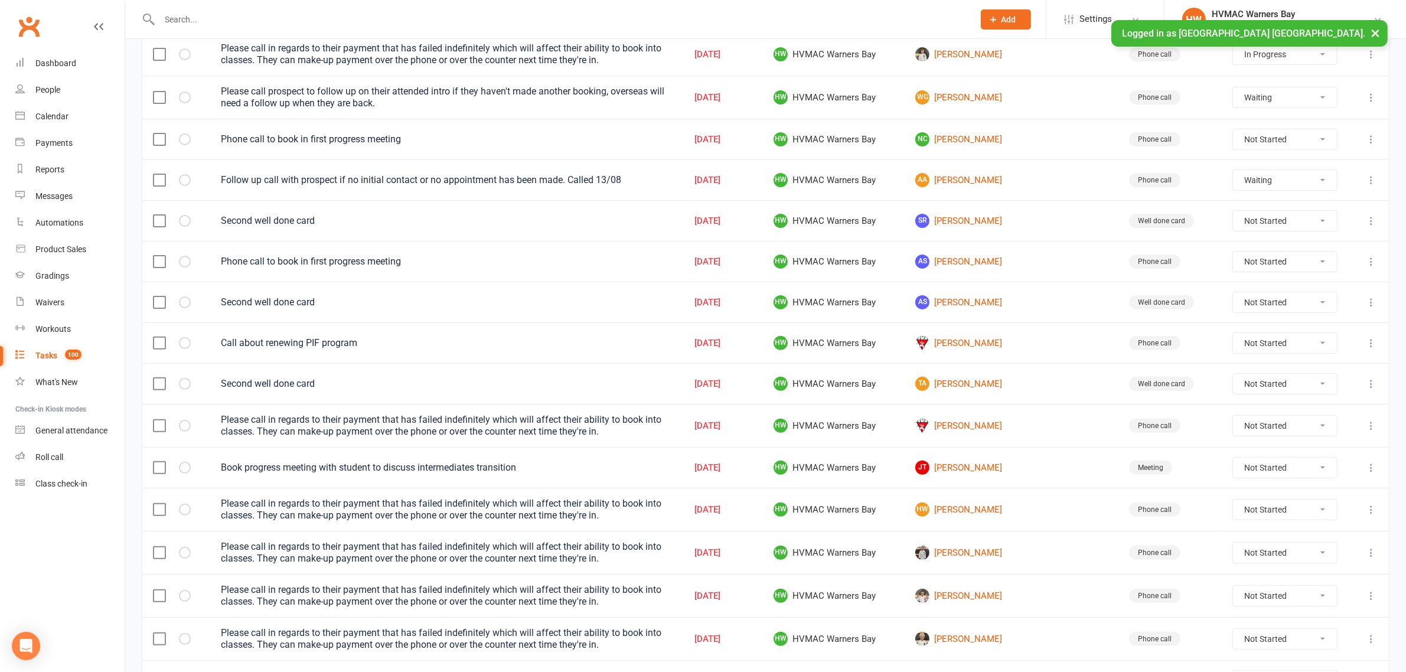
select select "started"
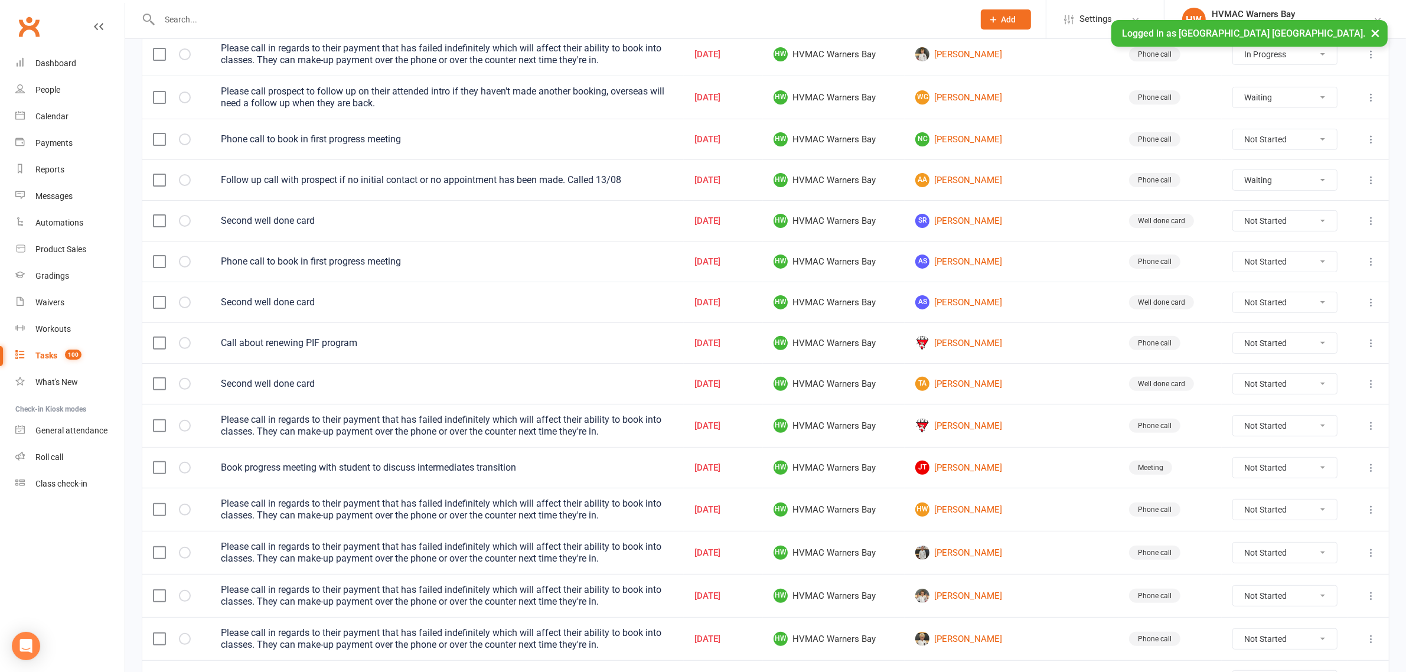
select select "started"
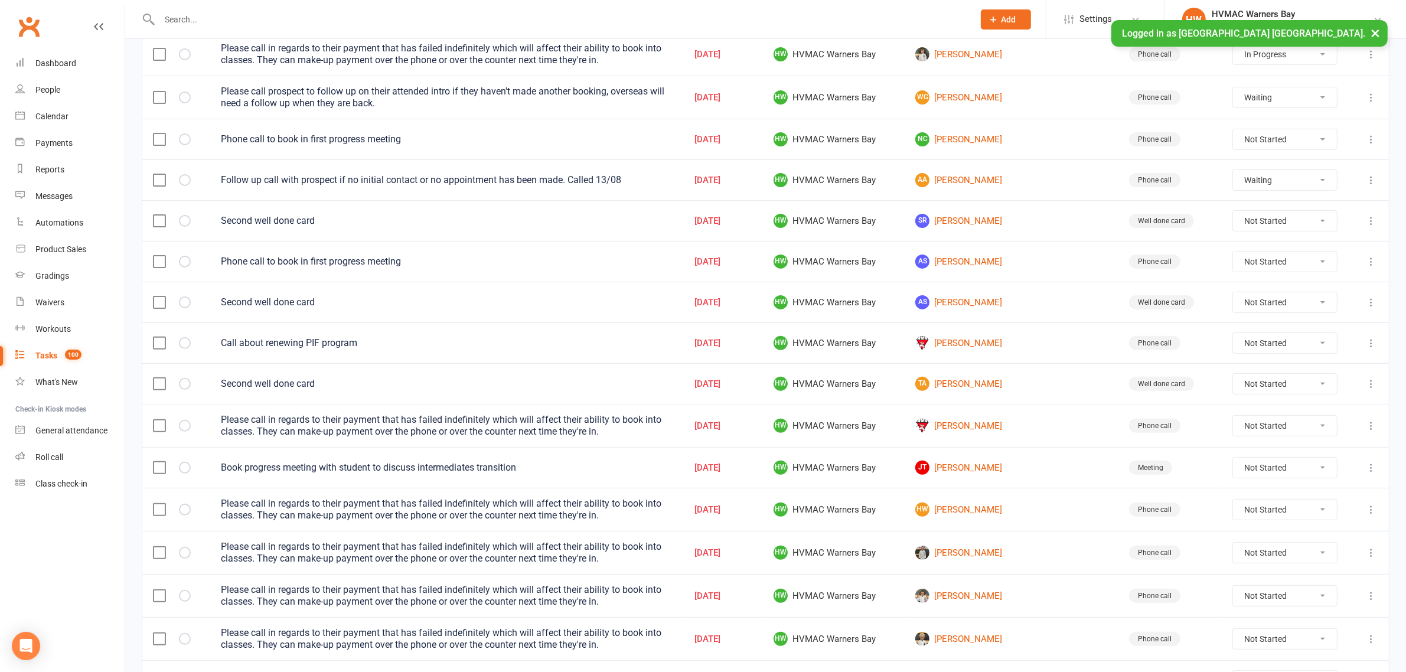
select select "started"
select select "waiting"
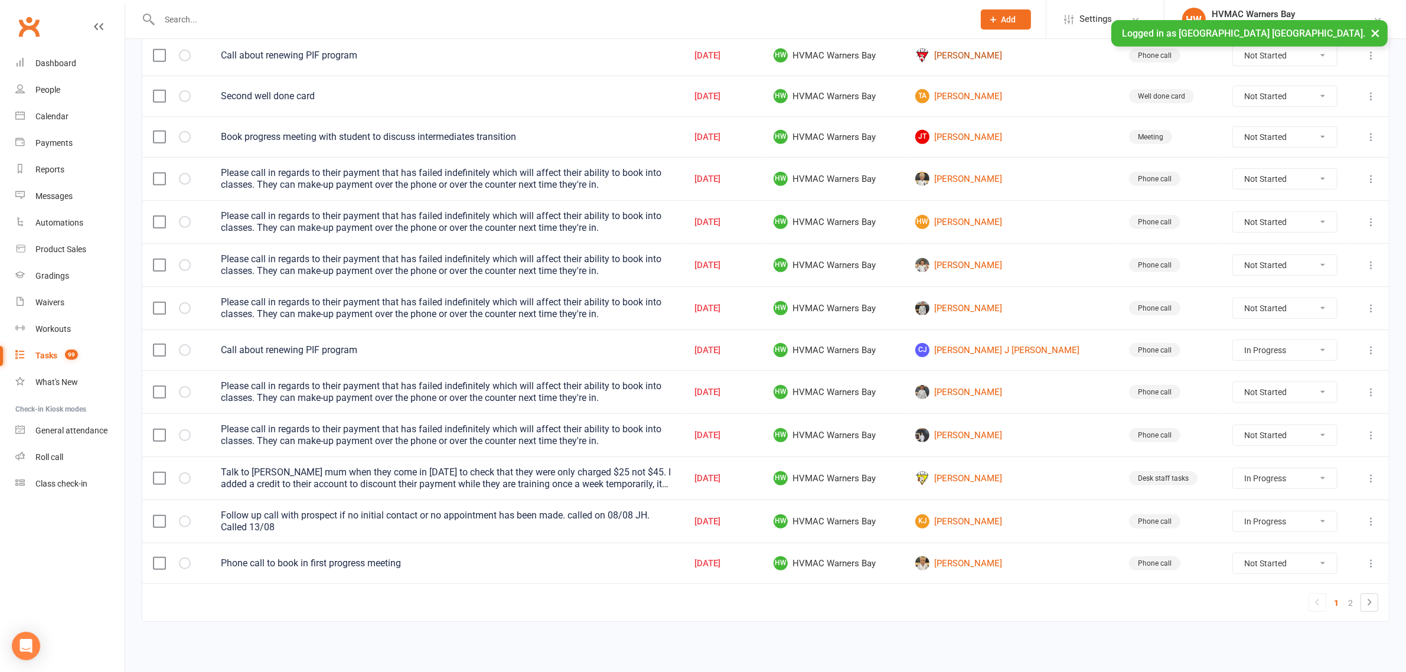
scroll to position [690, 0]
click at [1345, 599] on link "2" at bounding box center [1350, 603] width 14 height 17
select select "started"
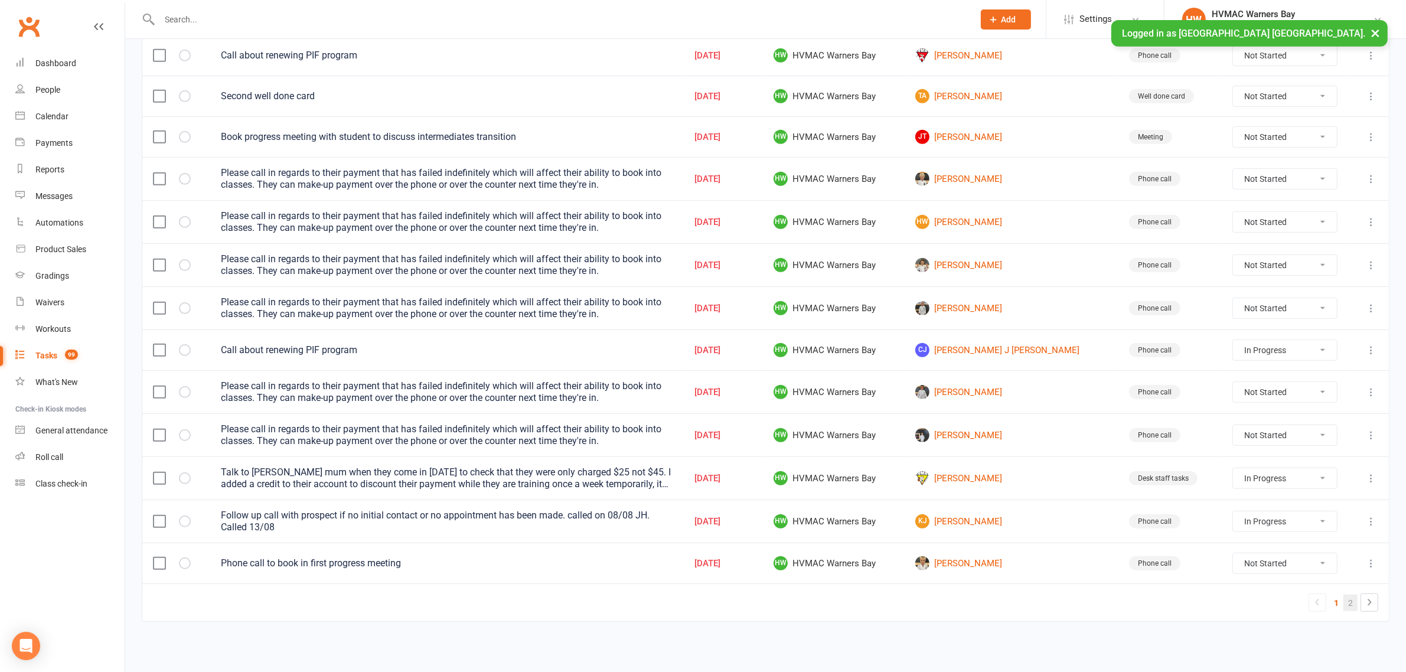
select select "started"
select select "waiting"
select select "started"
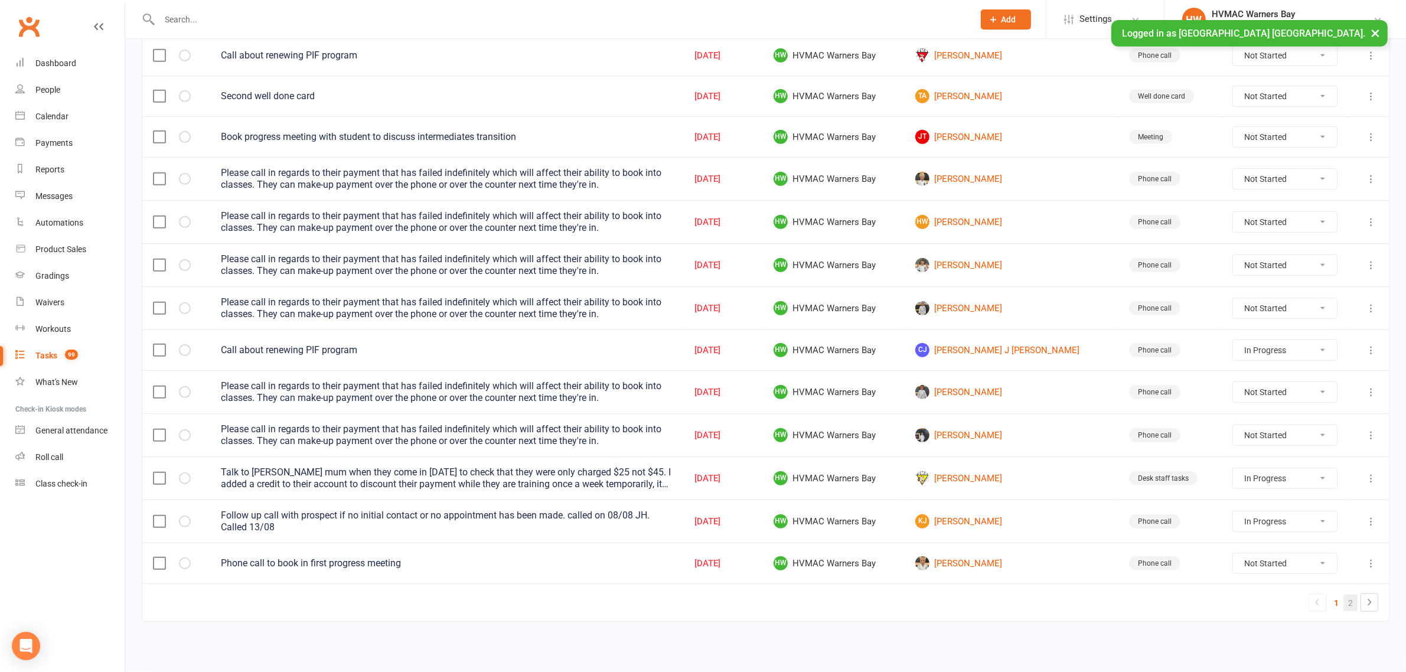
select select "started"
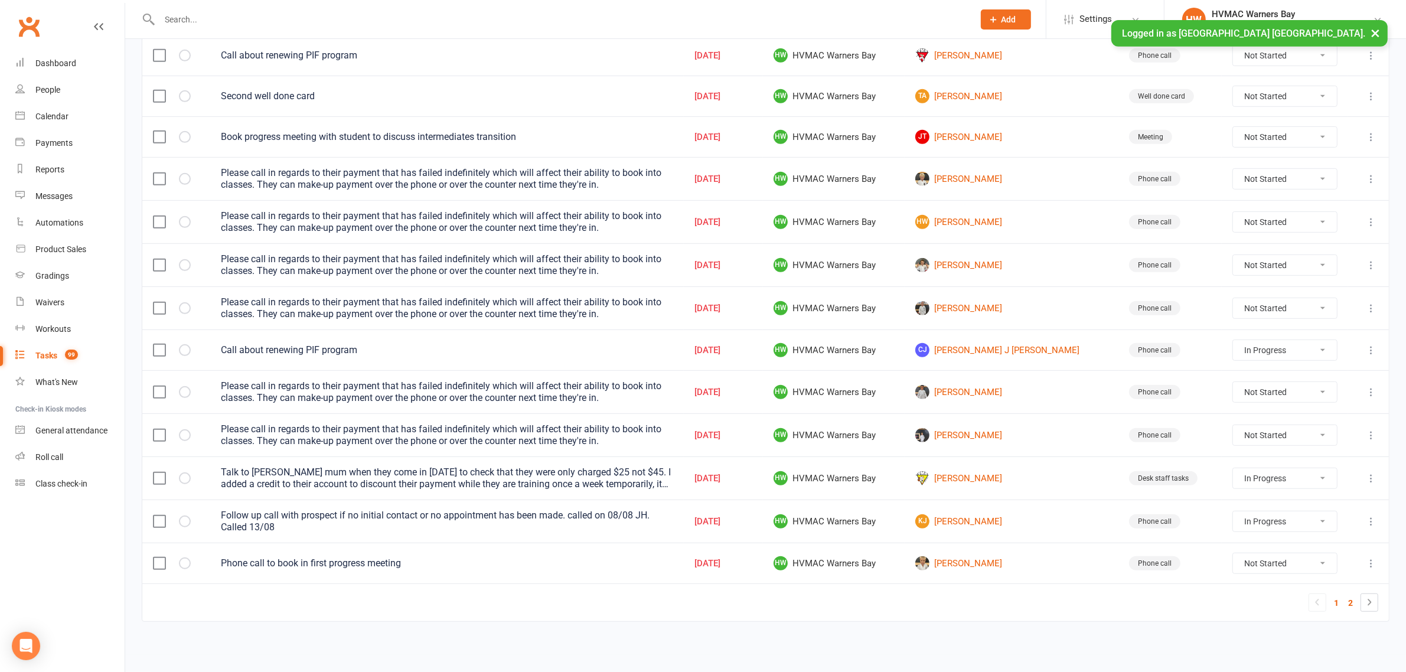
select select "started"
select select "waiting"
select select "started"
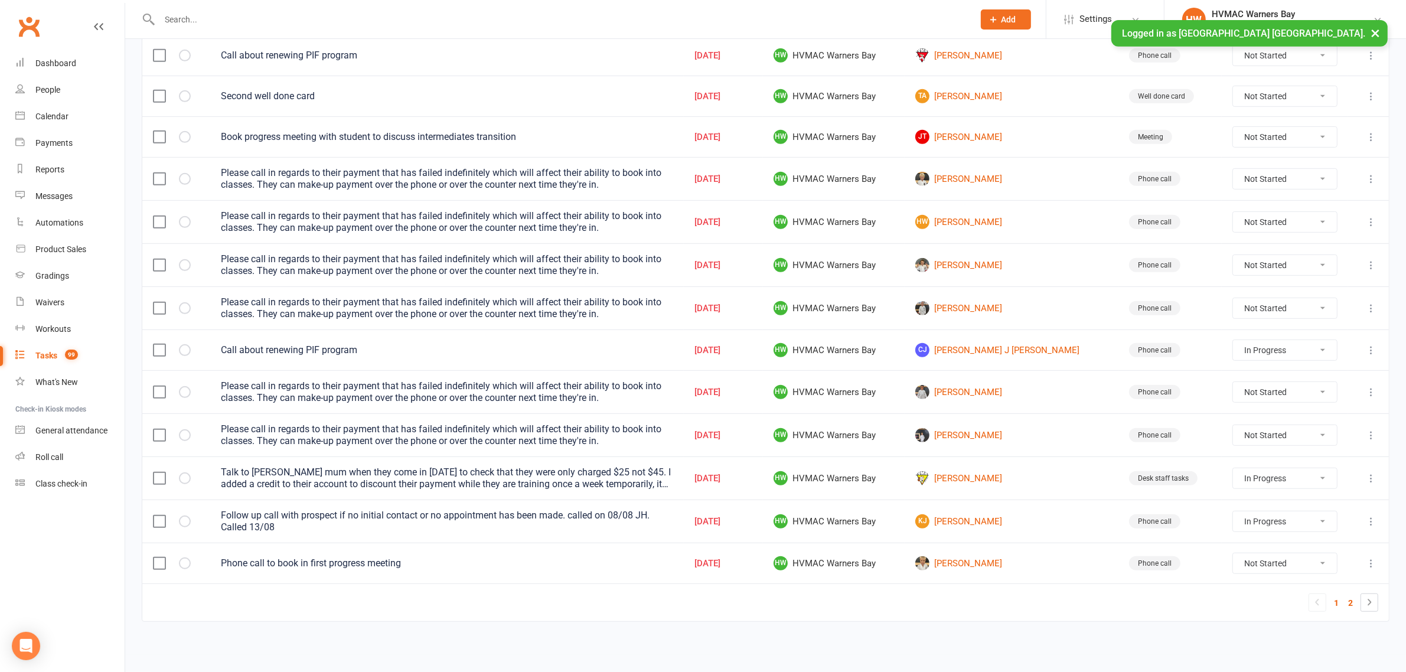
select select "started"
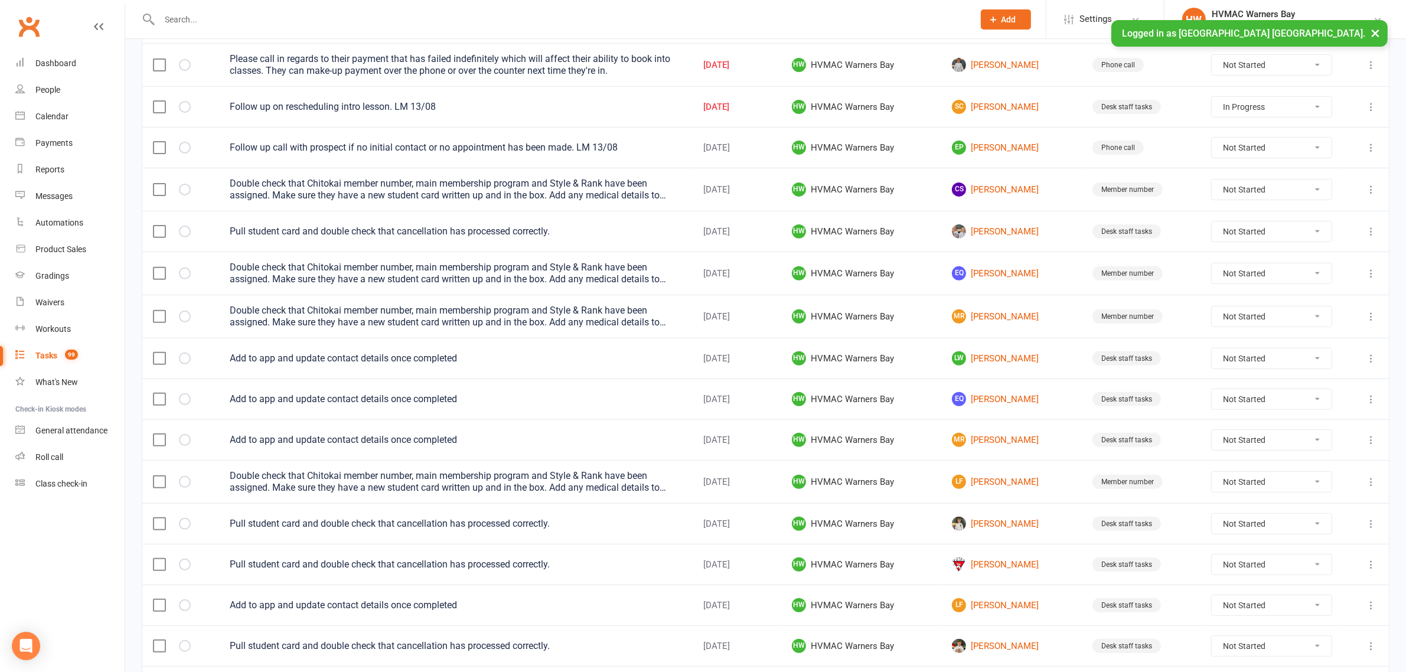
scroll to position [500, 0]
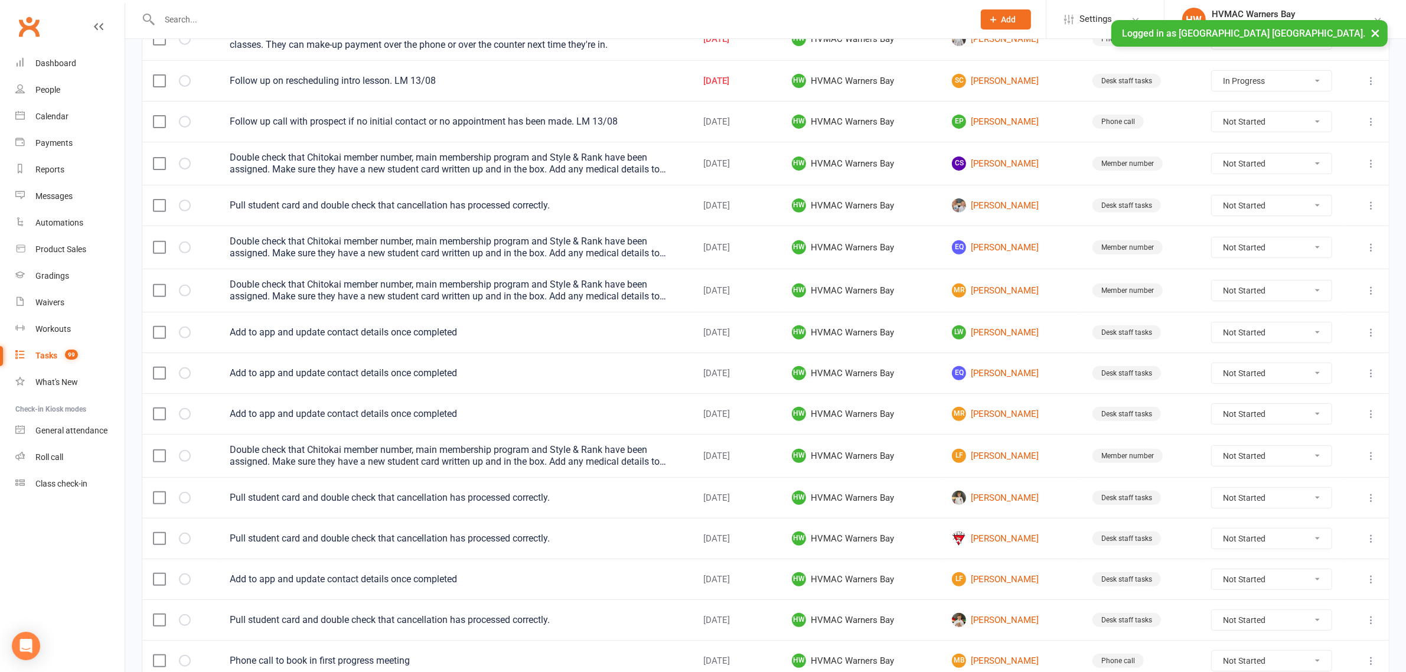
click at [1312, 172] on select "Not Started In Progress Waiting Complete" at bounding box center [1272, 164] width 120 height 20
click at [1254, 171] on select "Not Started In Progress Waiting Complete" at bounding box center [1272, 164] width 120 height 20
click at [1221, 157] on select "Not Started In Progress Waiting Complete" at bounding box center [1272, 164] width 120 height 20
select select "unstarted"
select select "started"
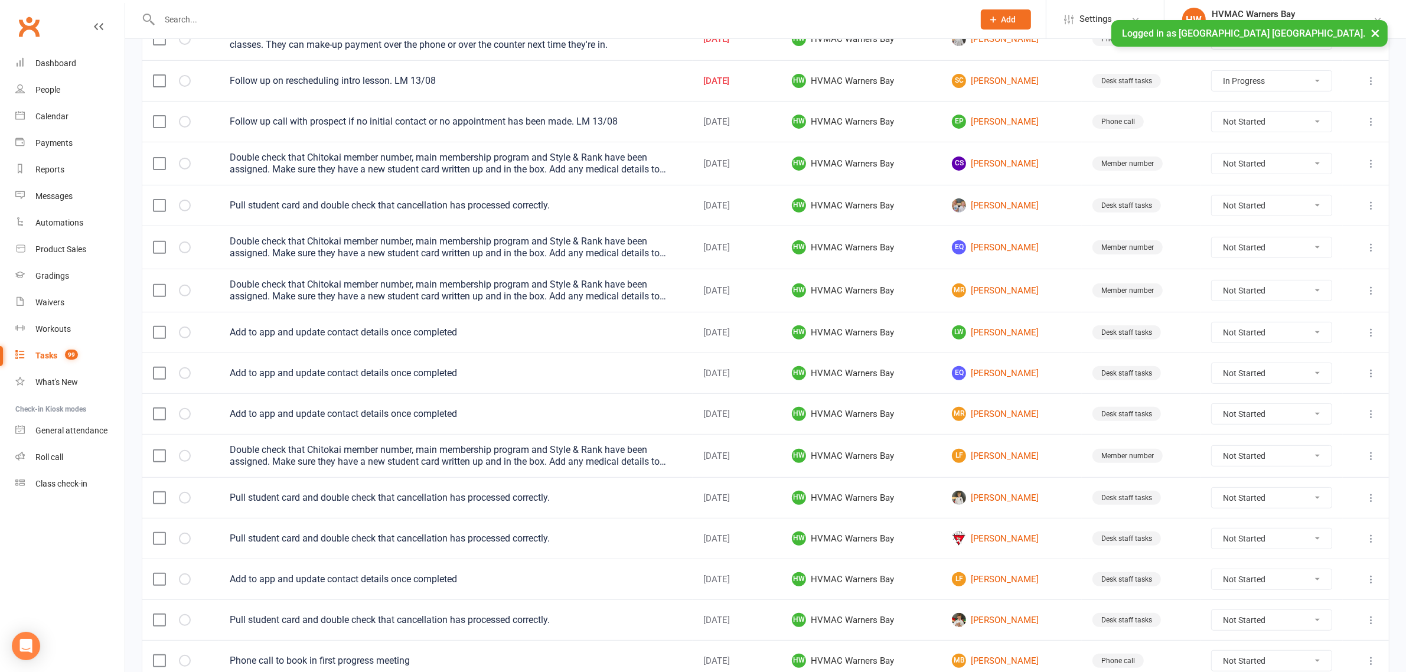
select select "started"
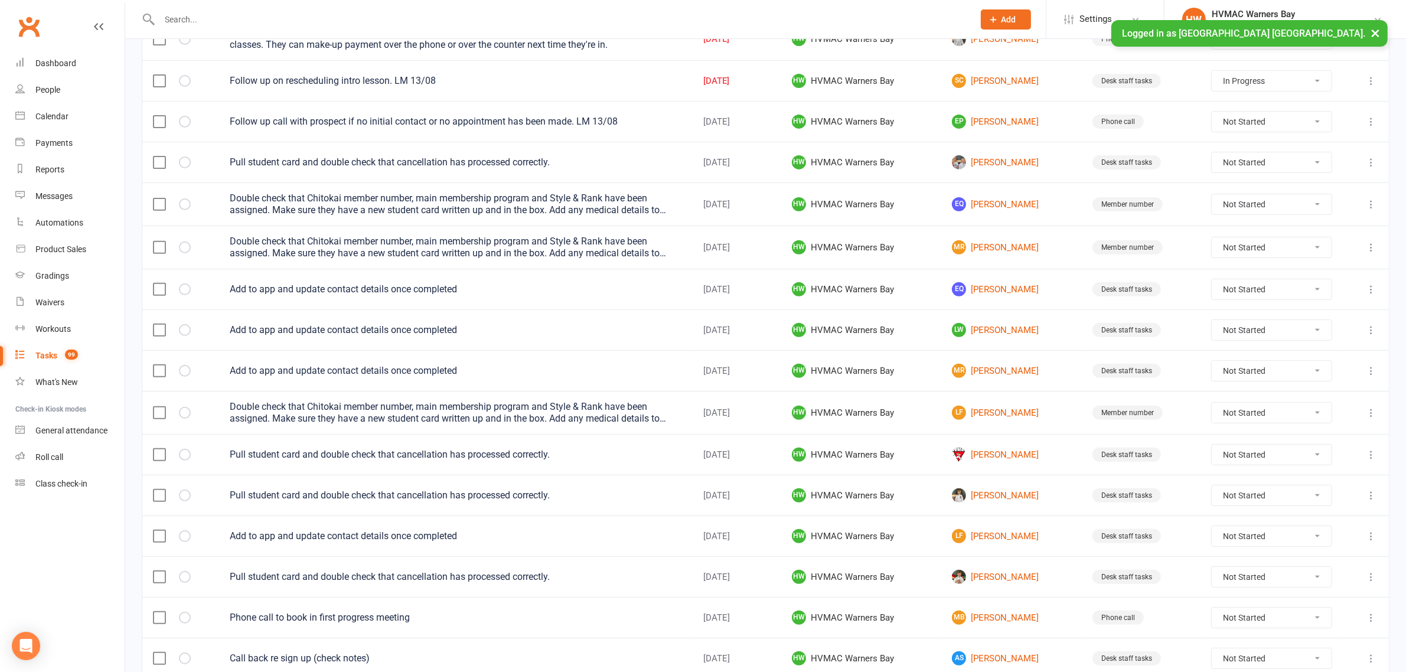
click at [1243, 166] on select "Not Started In Progress Waiting Complete" at bounding box center [1272, 162] width 120 height 20
click at [1216, 156] on select "Not Started In Progress Waiting Complete" at bounding box center [1272, 162] width 120 height 20
select select "unstarted"
select select "started"
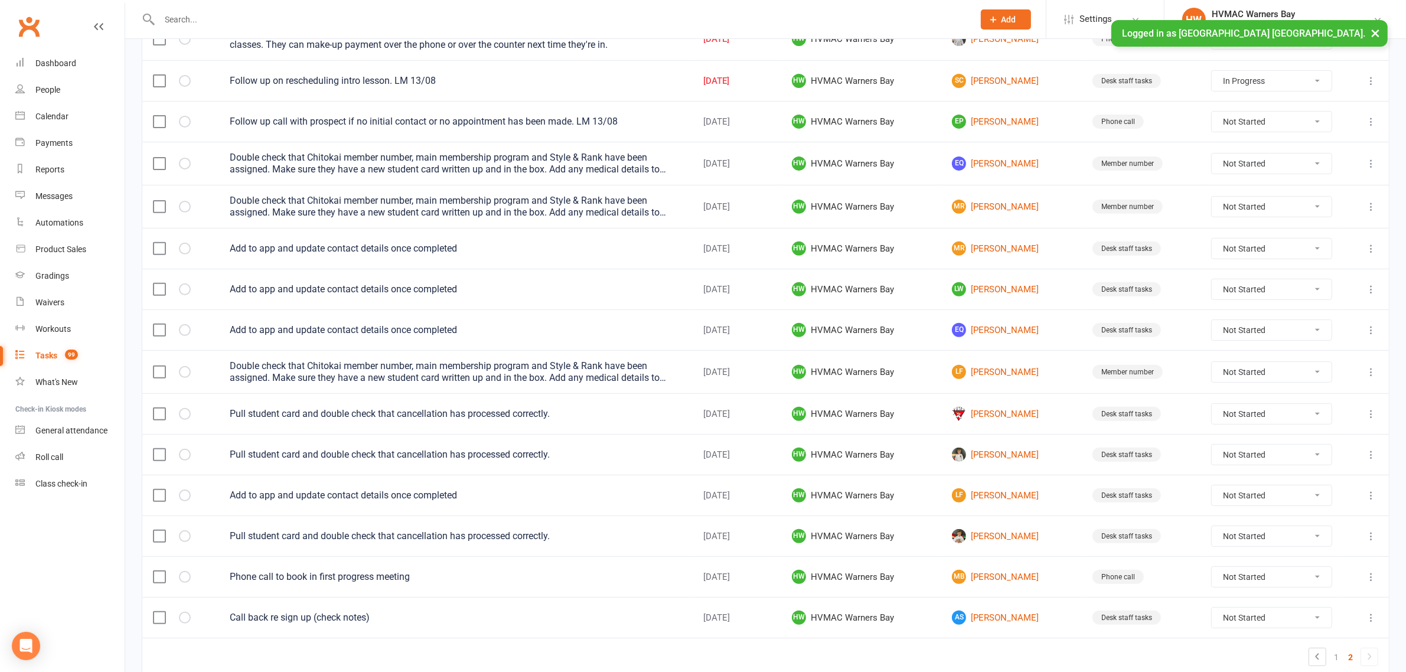
click at [1249, 169] on select "Not Started In Progress Waiting Complete" at bounding box center [1272, 164] width 120 height 20
click at [1216, 157] on select "Not Started In Progress Waiting Complete" at bounding box center [1272, 164] width 120 height 20
select select "unstarted"
select select "started"
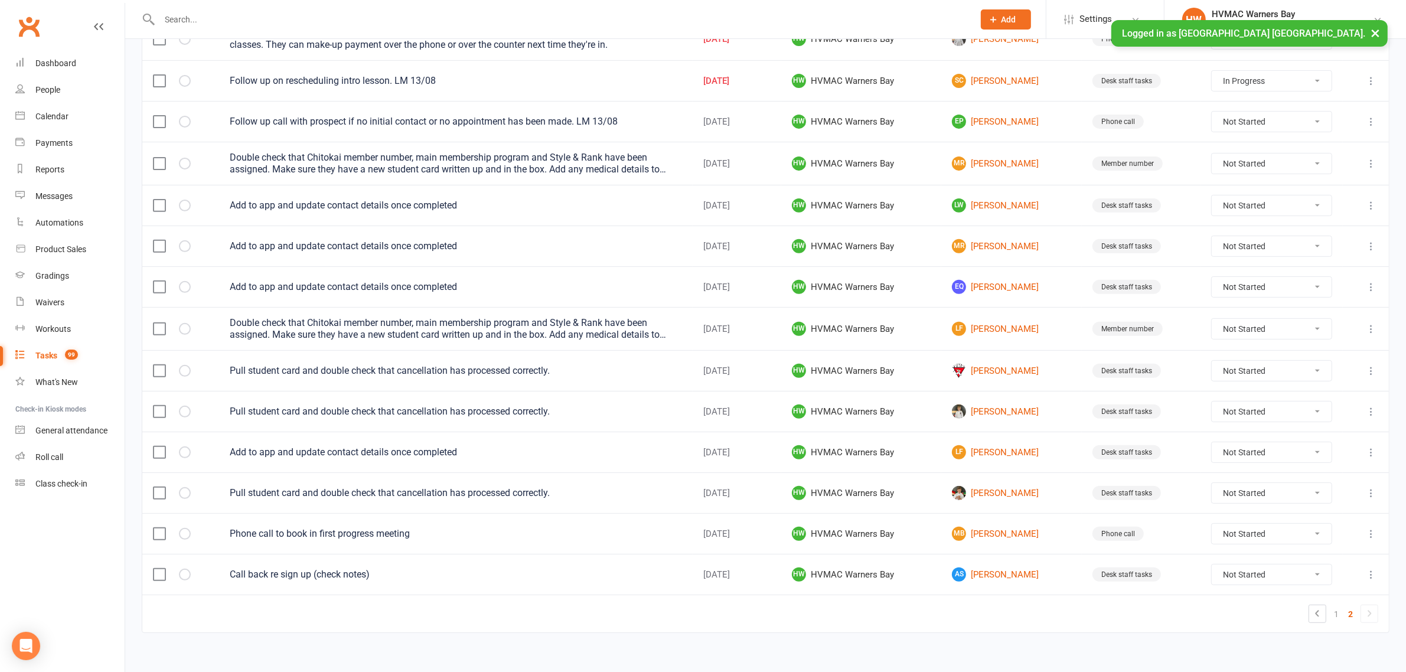
click at [1238, 166] on select "Not Started In Progress Waiting Complete" at bounding box center [1272, 164] width 120 height 20
click at [1216, 157] on select "Not Started In Progress Waiting Complete" at bounding box center [1272, 164] width 120 height 20
select select "unstarted"
select select "started"
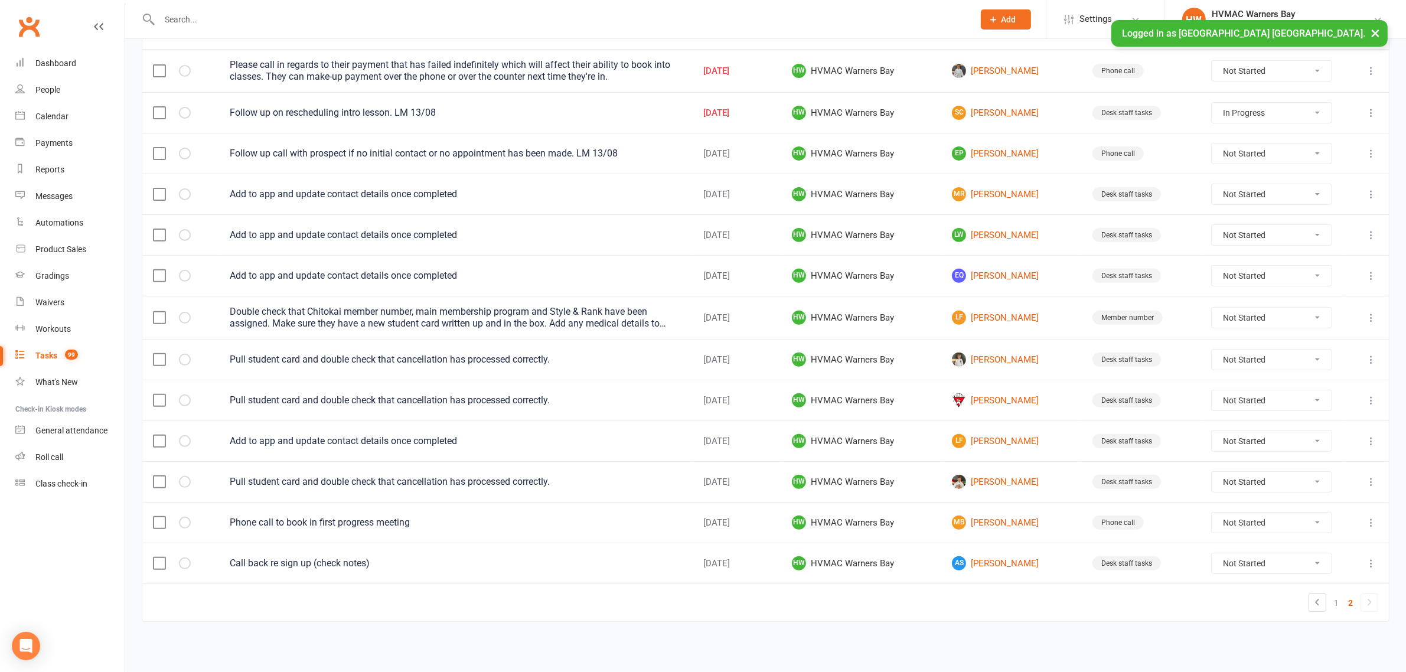
scroll to position [476, 0]
click at [1304, 192] on select "Not Started In Progress Waiting Complete" at bounding box center [1272, 194] width 120 height 20
click at [1216, 184] on select "Not Started In Progress Waiting Complete" at bounding box center [1272, 194] width 120 height 20
select select "unstarted"
select select "started"
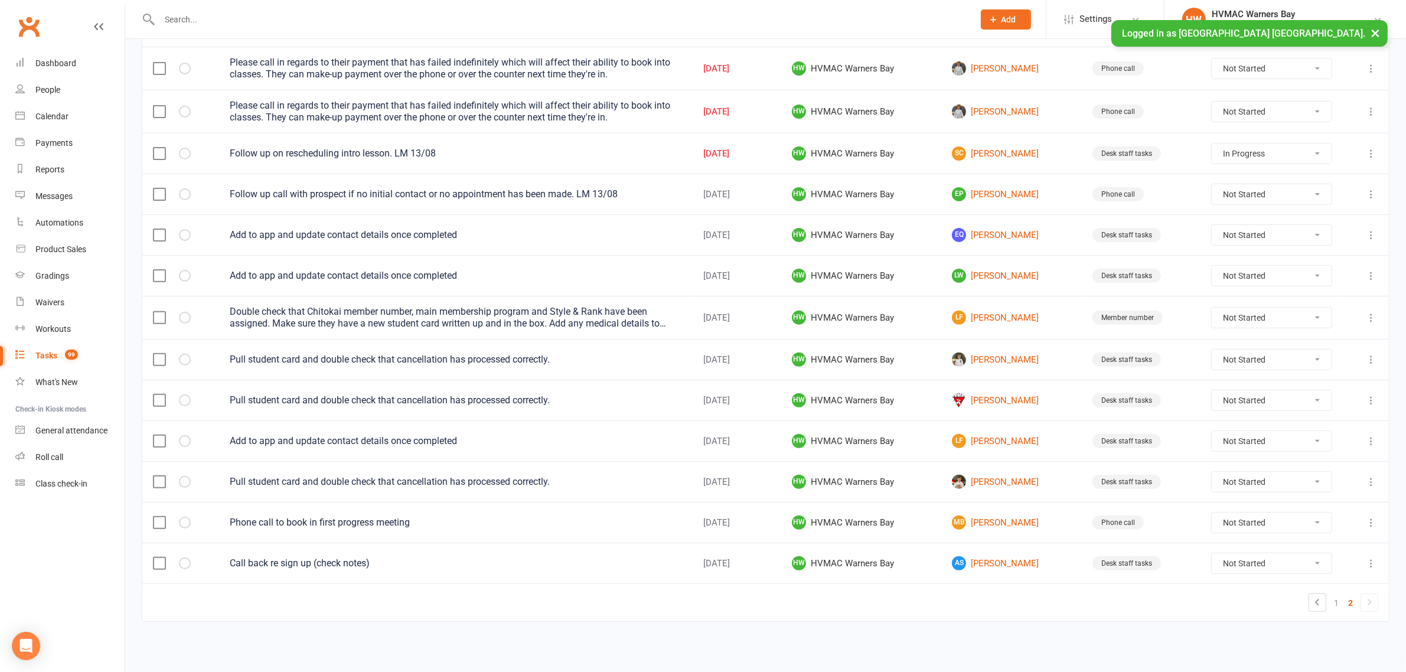
scroll to position [435, 0]
click at [1252, 230] on select "Not Started In Progress Waiting Complete" at bounding box center [1272, 235] width 120 height 20
click at [1216, 225] on select "Not Started In Progress Waiting Complete" at bounding box center [1272, 235] width 120 height 20
select select "unstarted"
select select "started"
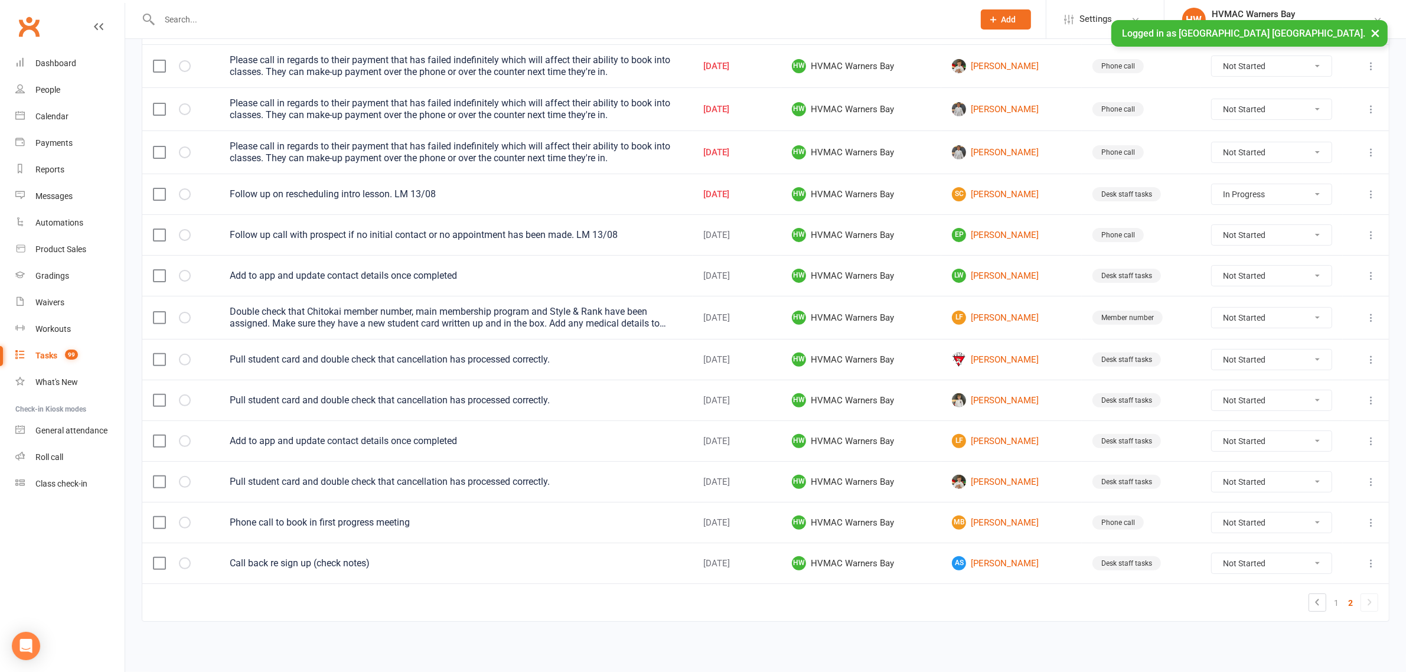
scroll to position [394, 0]
click at [1251, 279] on select "Not Started In Progress Waiting Complete" at bounding box center [1272, 276] width 120 height 20
click at [1216, 266] on select "Not Started In Progress Waiting Complete" at bounding box center [1272, 276] width 120 height 20
select select "unstarted"
select select "started"
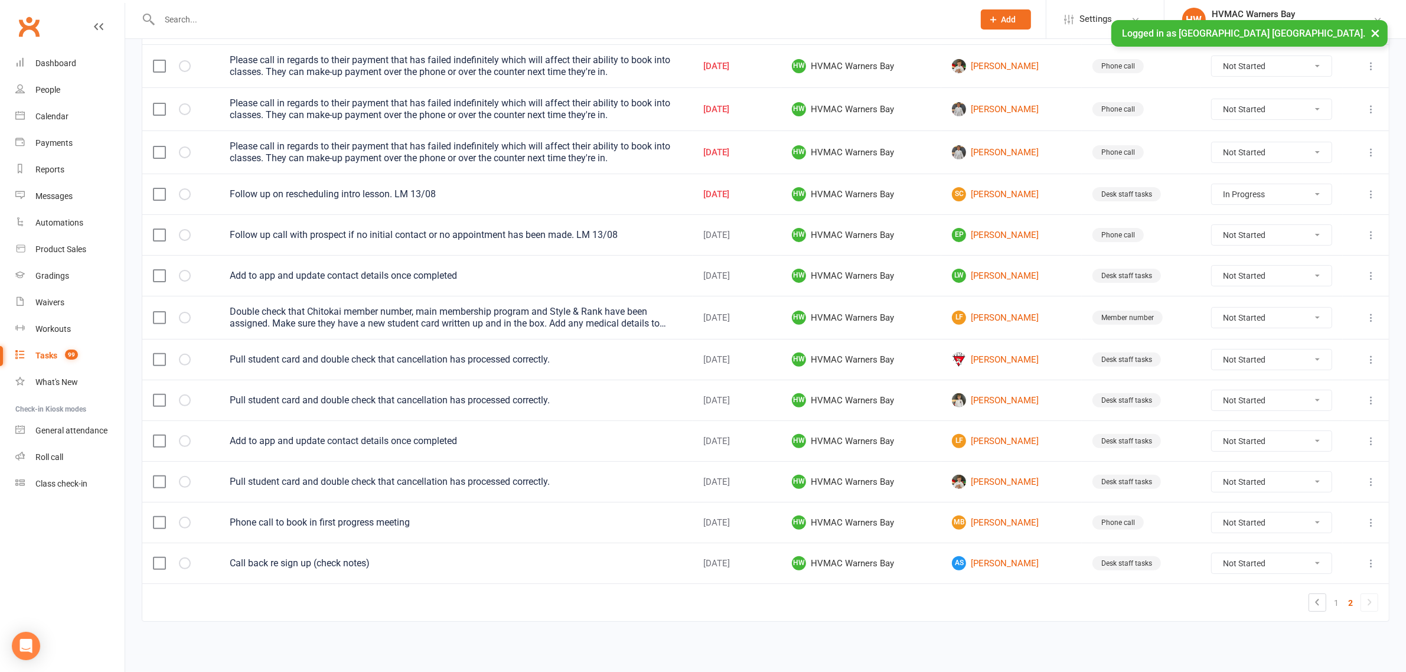
select select "started"
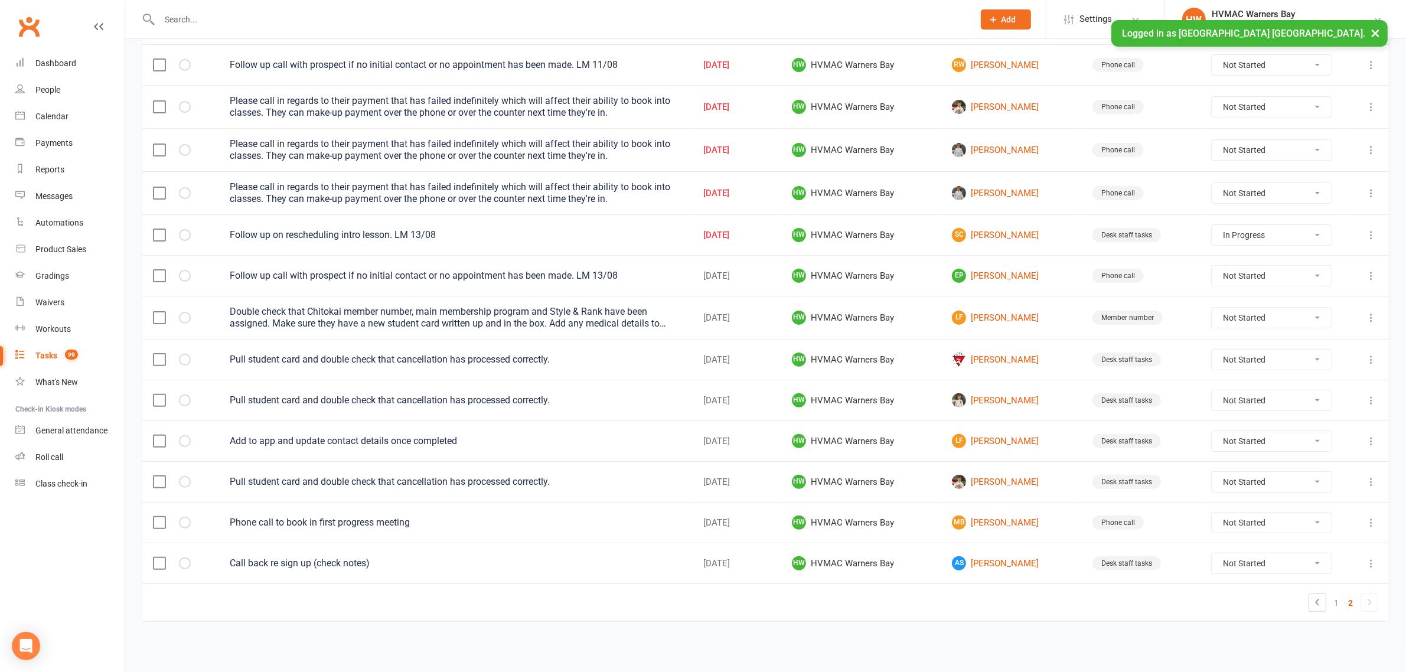
scroll to position [353, 0]
click at [1294, 315] on select "Not Started In Progress Waiting Complete" at bounding box center [1272, 318] width 120 height 20
click at [1216, 308] on select "Not Started In Progress Waiting Complete" at bounding box center [1272, 318] width 120 height 20
select select "unstarted"
select select "started"
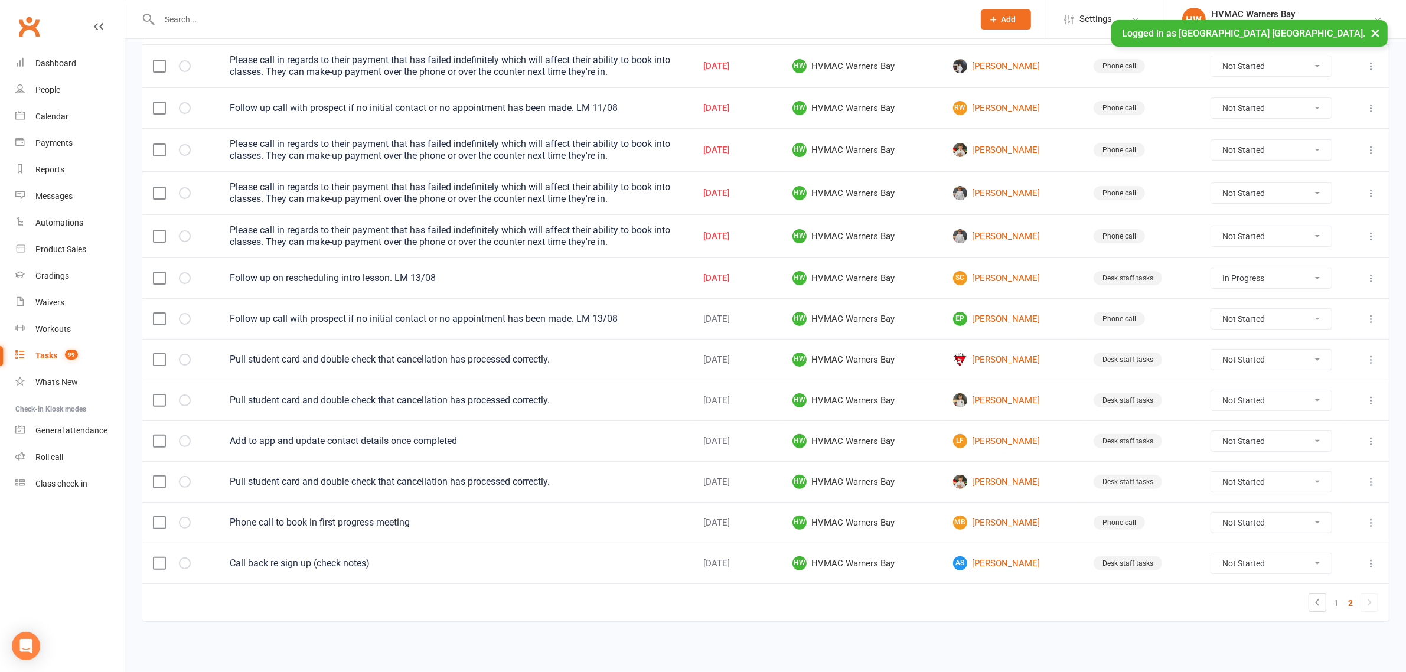
scroll to position [309, 0]
click at [1223, 435] on select "Not Started In Progress Waiting Complete" at bounding box center [1271, 441] width 120 height 20
click at [1216, 431] on select "Not Started In Progress Waiting Complete" at bounding box center [1271, 441] width 120 height 20
select select "unstarted"
select select "started"
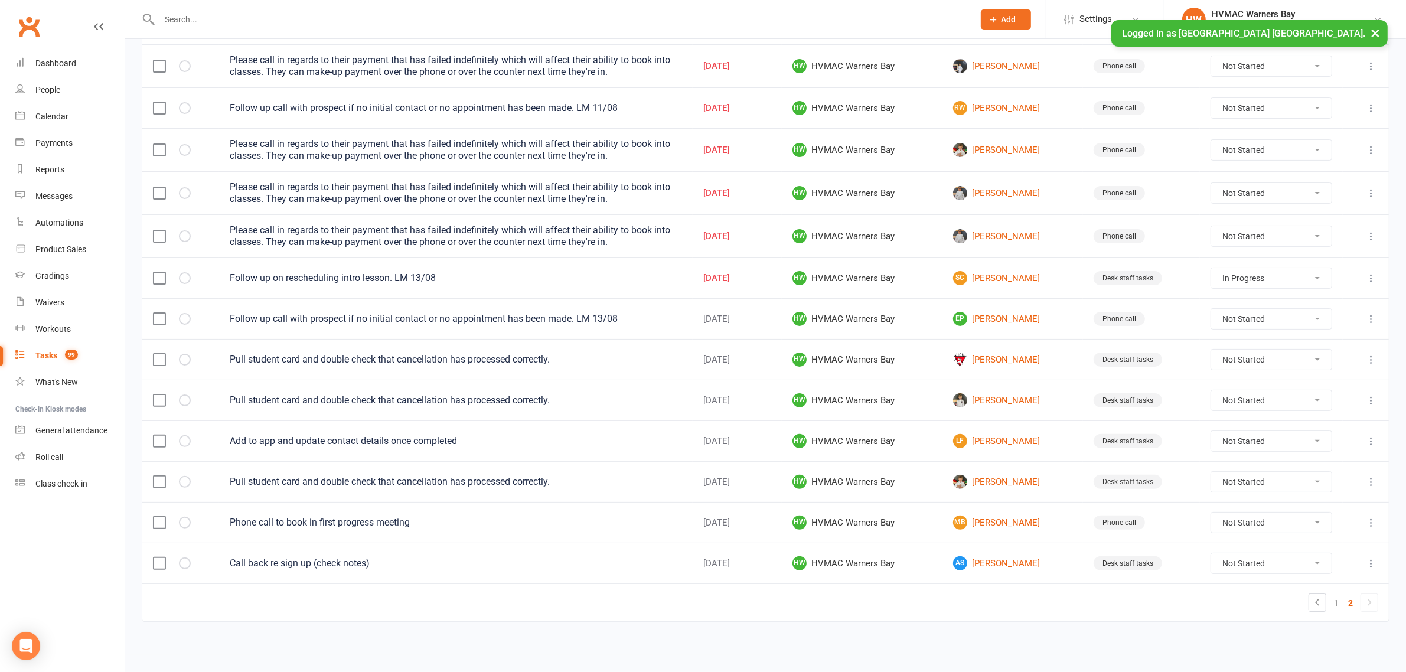
select select "started"
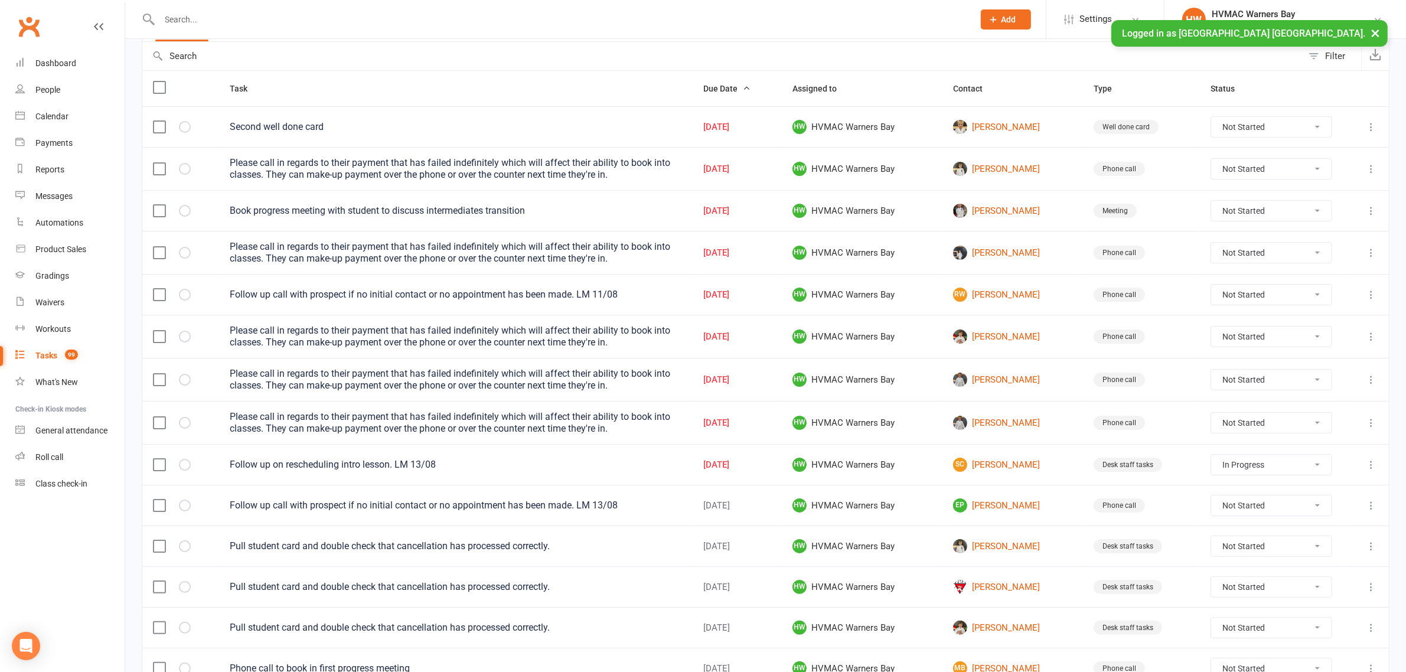
scroll to position [0, 0]
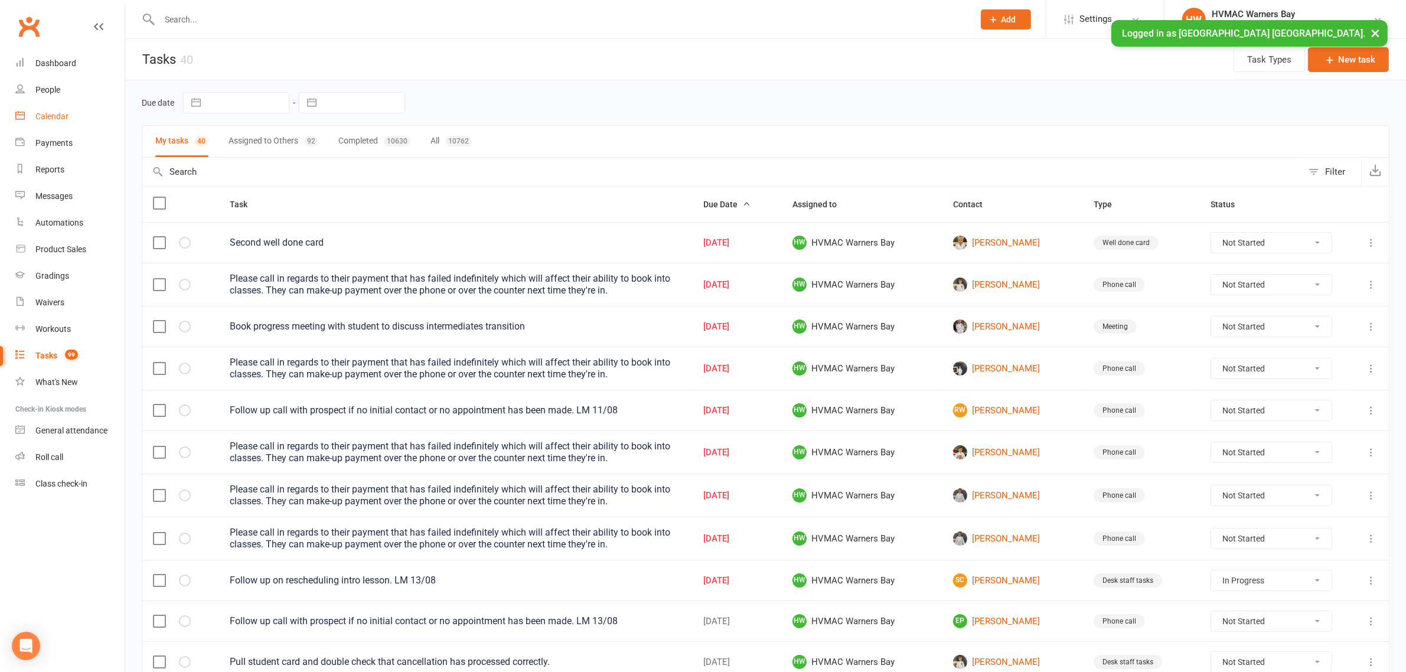
click at [34, 124] on link "Calendar" at bounding box center [69, 116] width 109 height 27
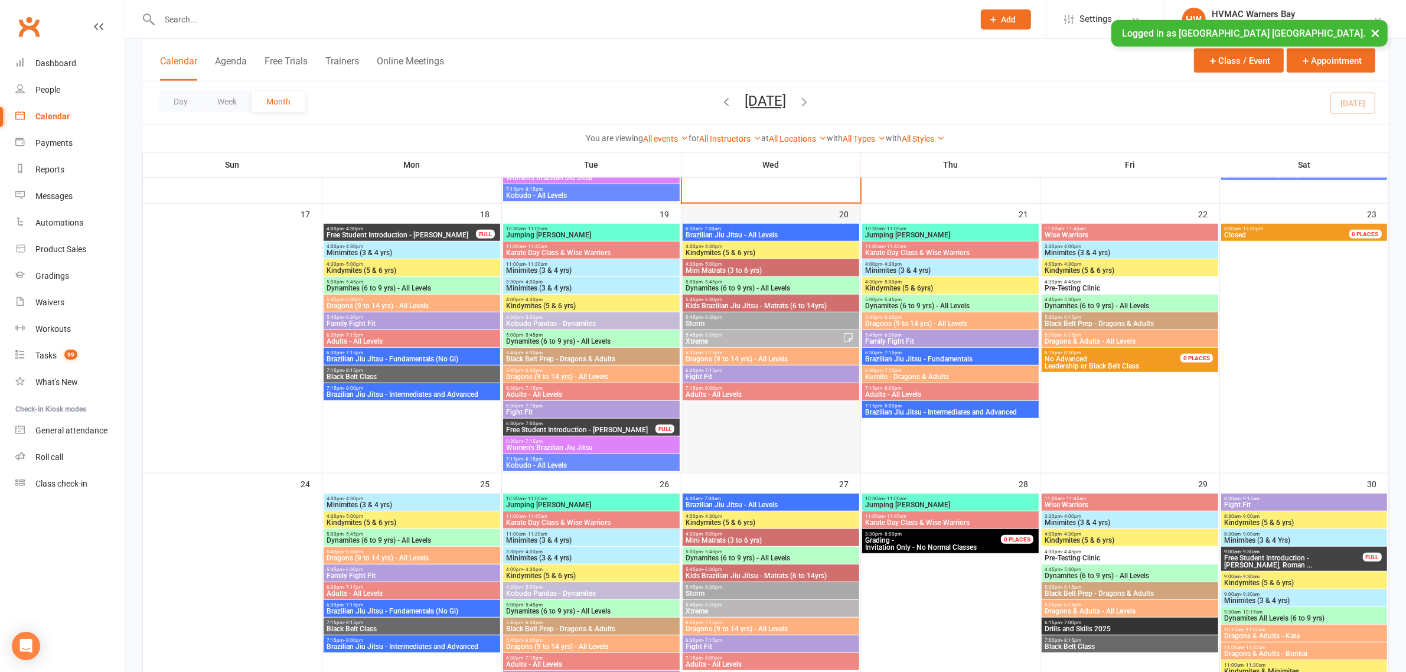
scroll to position [1033, 0]
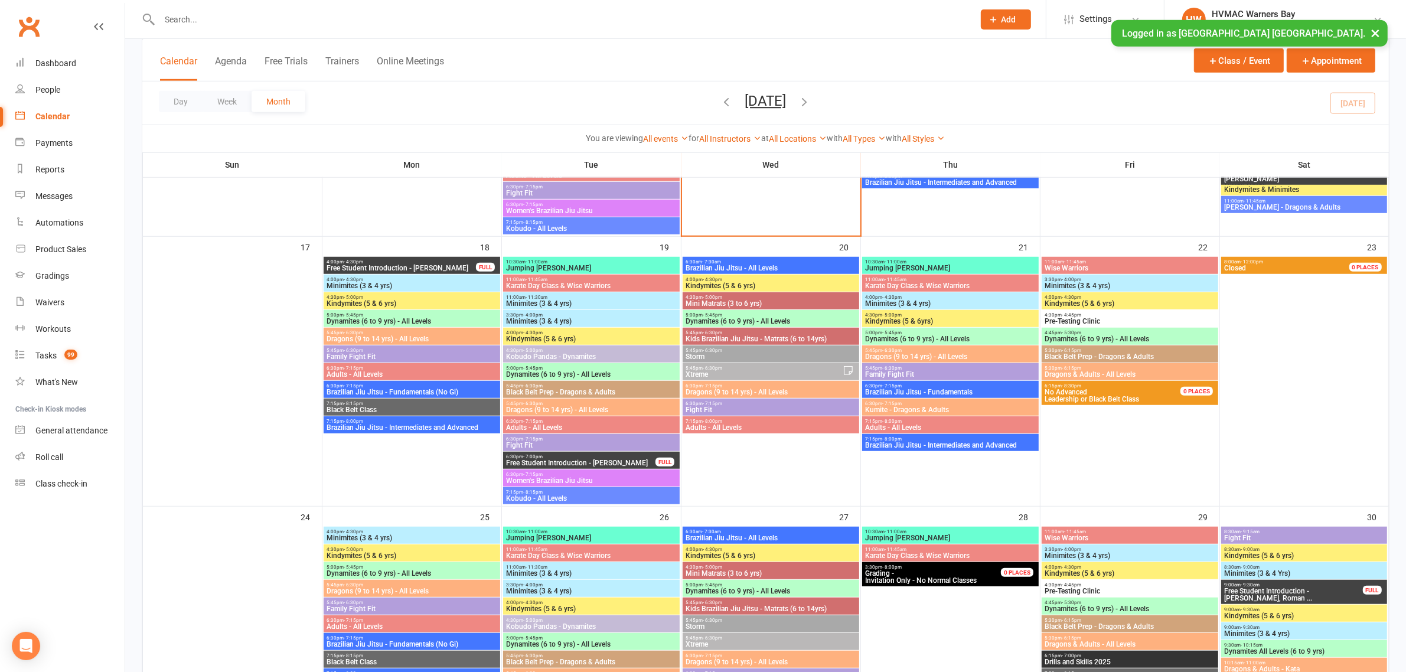
click at [731, 387] on span "6:30pm - 7:15pm" at bounding box center [771, 385] width 172 height 5
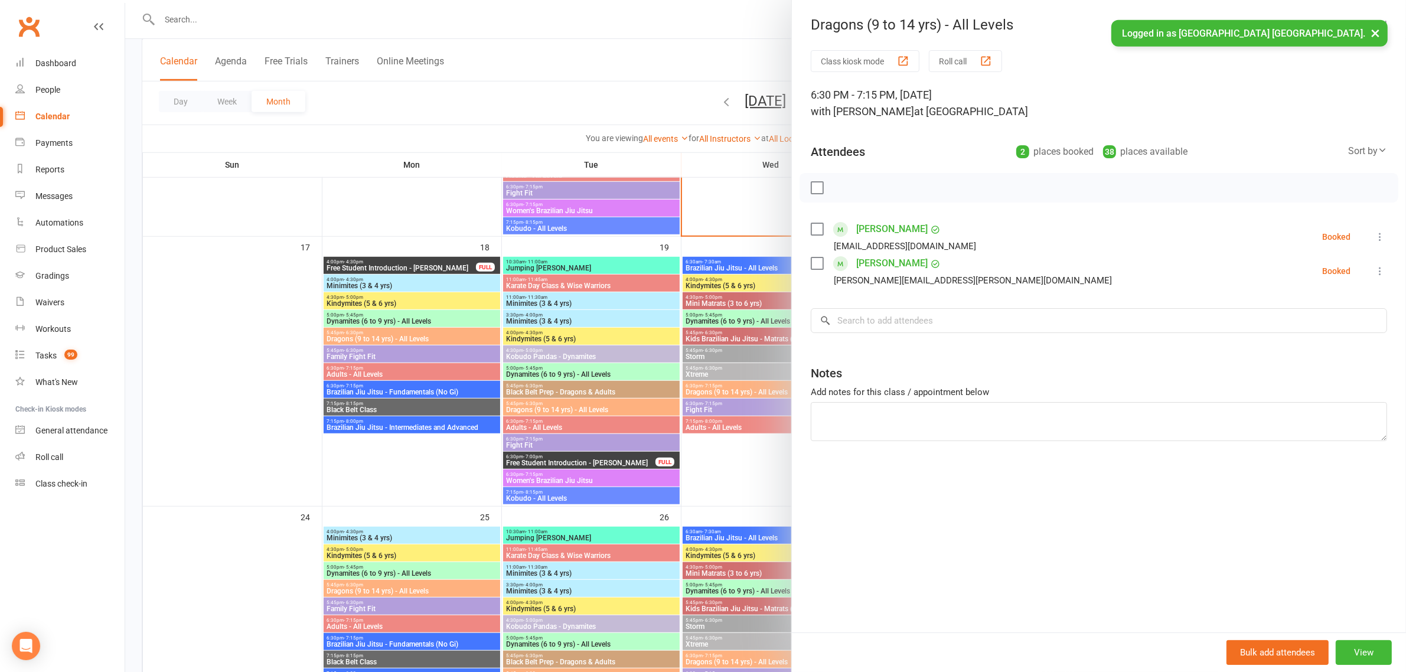
click at [745, 213] on div at bounding box center [765, 336] width 1281 height 672
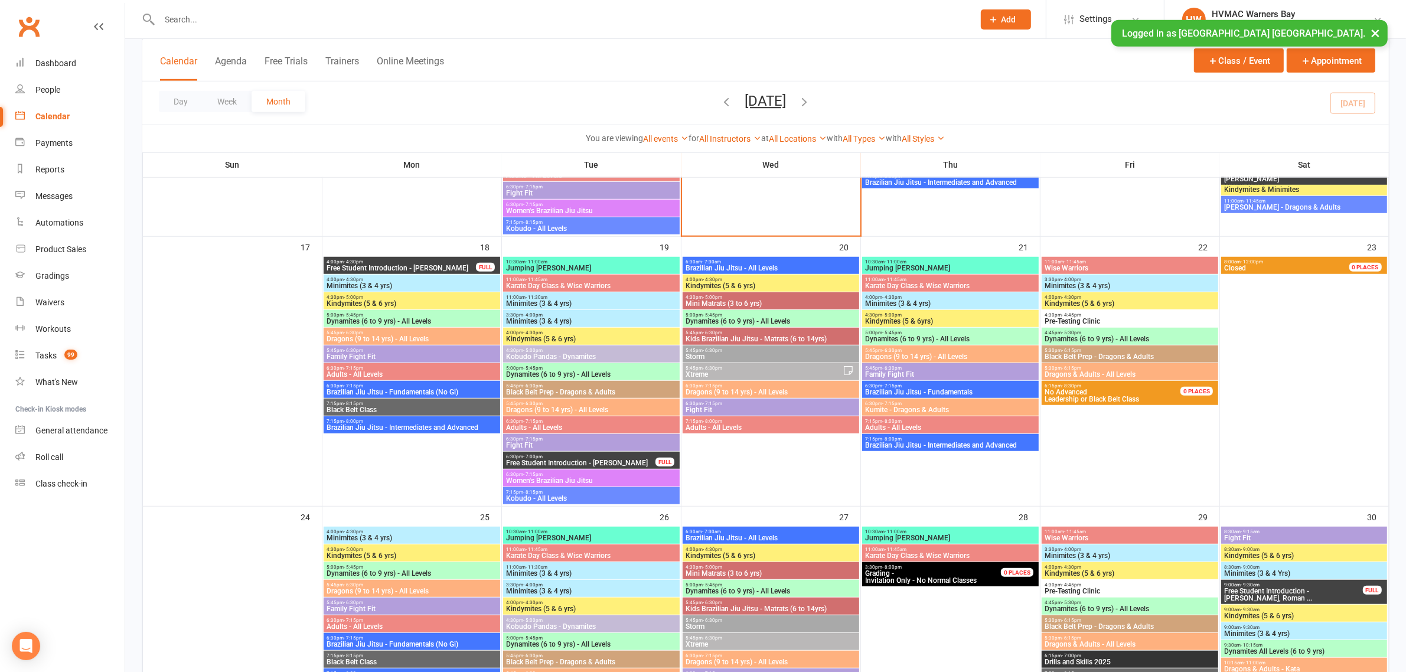
click at [725, 384] on span "6:30pm - 7:15pm" at bounding box center [771, 385] width 172 height 5
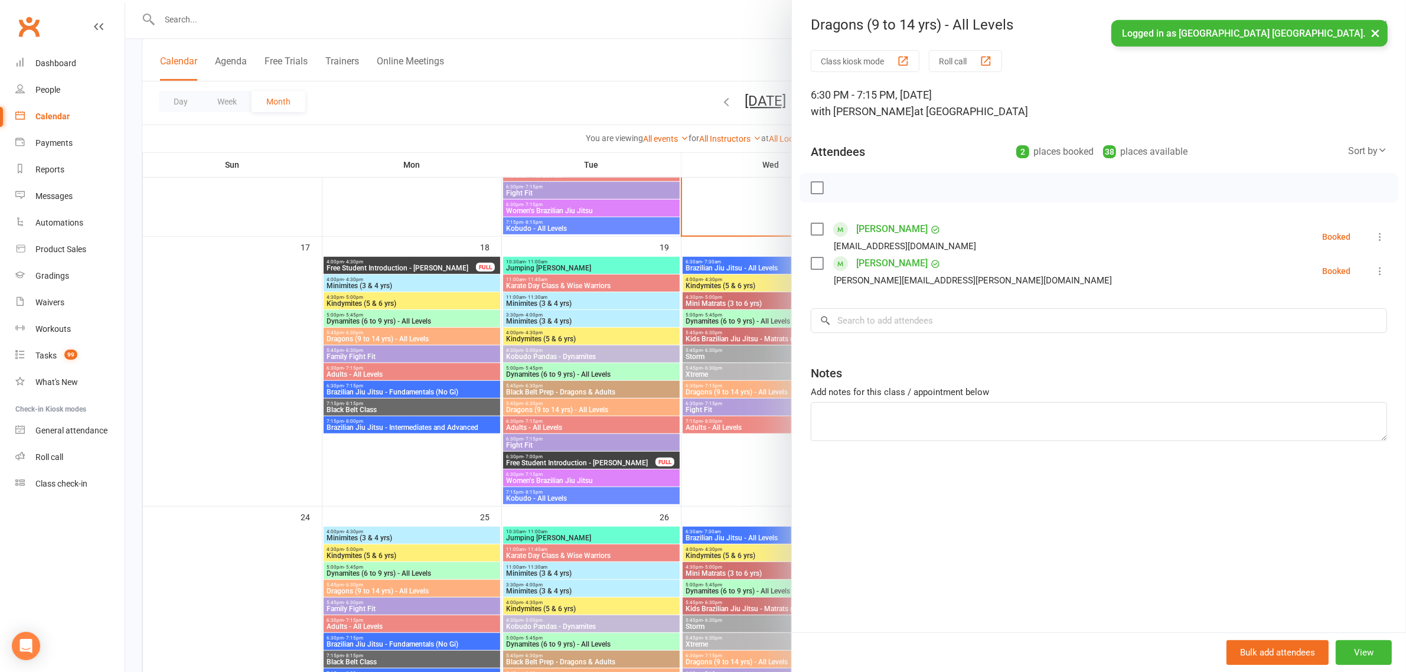
click at [733, 305] on div at bounding box center [765, 336] width 1281 height 672
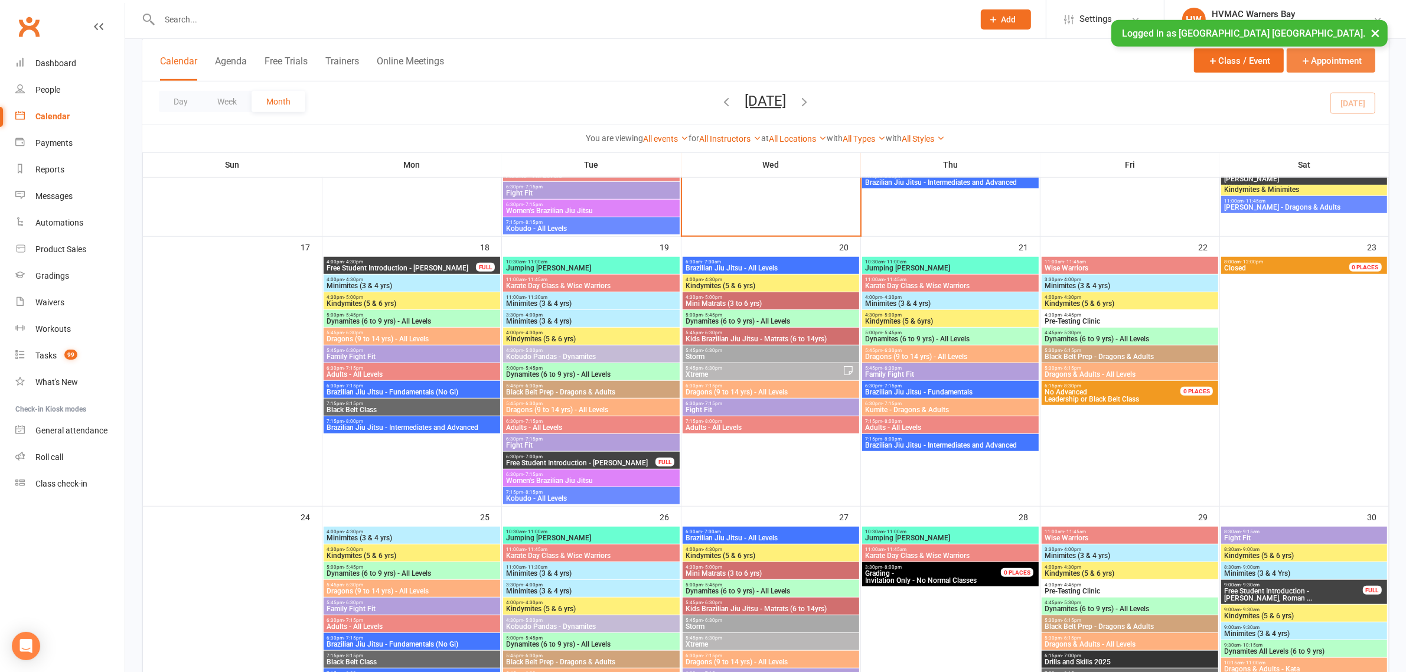
click at [1333, 67] on button "Appointment" at bounding box center [1331, 60] width 89 height 24
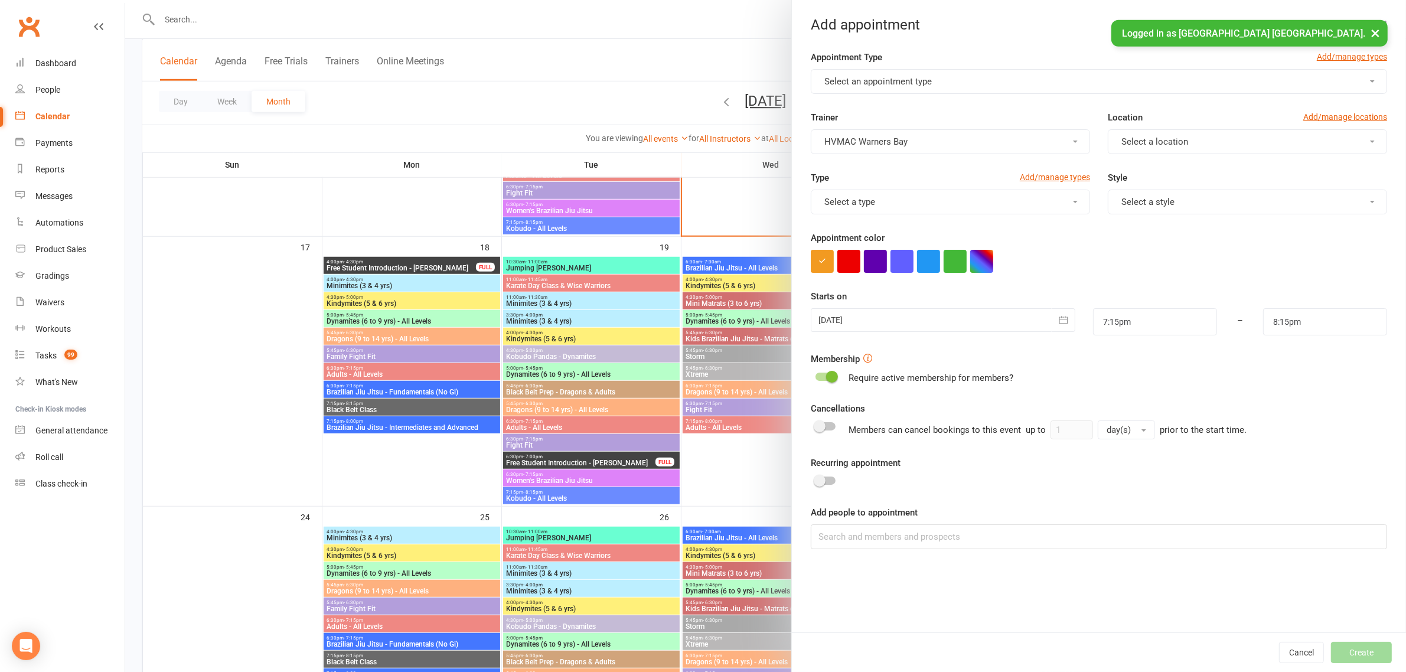
click at [928, 69] on button "Select an appointment type" at bounding box center [1099, 81] width 576 height 25
click at [853, 231] on span "Progress Meeting" at bounding box center [856, 228] width 70 height 11
type input "7:30pm"
click at [1162, 137] on span "Select a location" at bounding box center [1154, 141] width 67 height 11
click at [1160, 166] on link "Warners Bay" at bounding box center [1166, 170] width 117 height 24
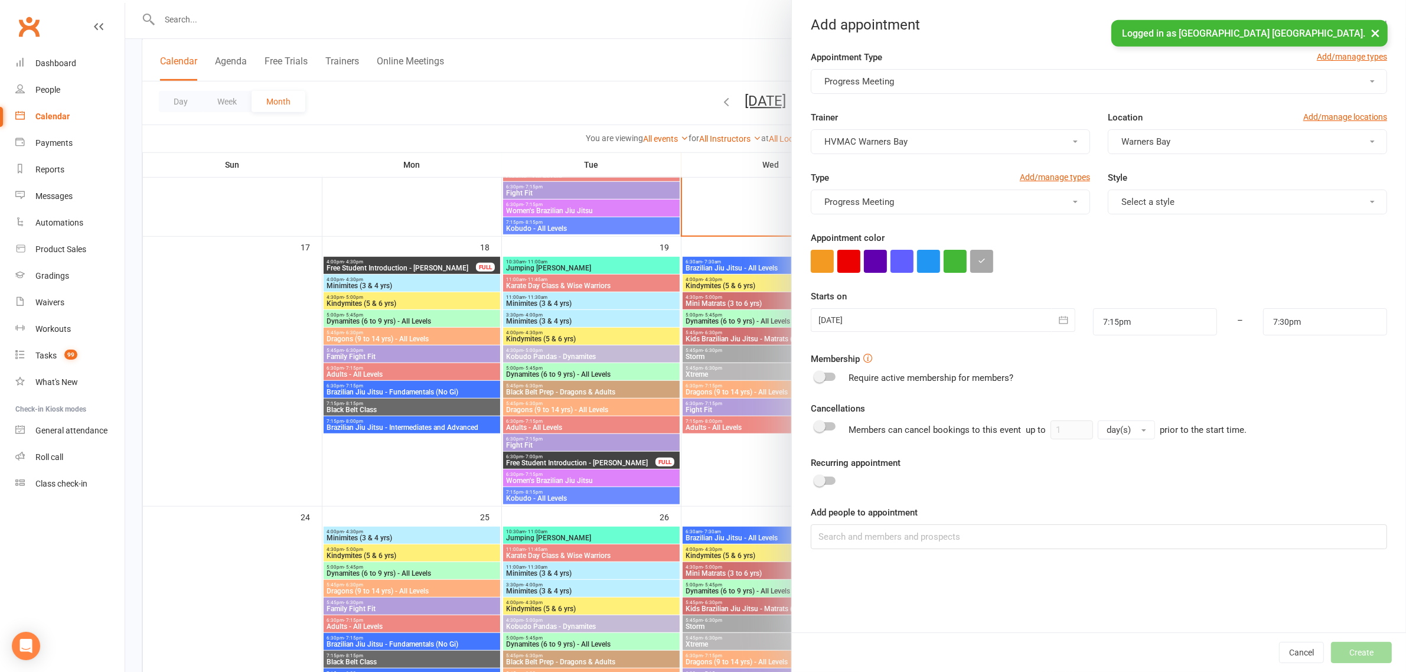
click at [904, 322] on div at bounding box center [943, 320] width 265 height 24
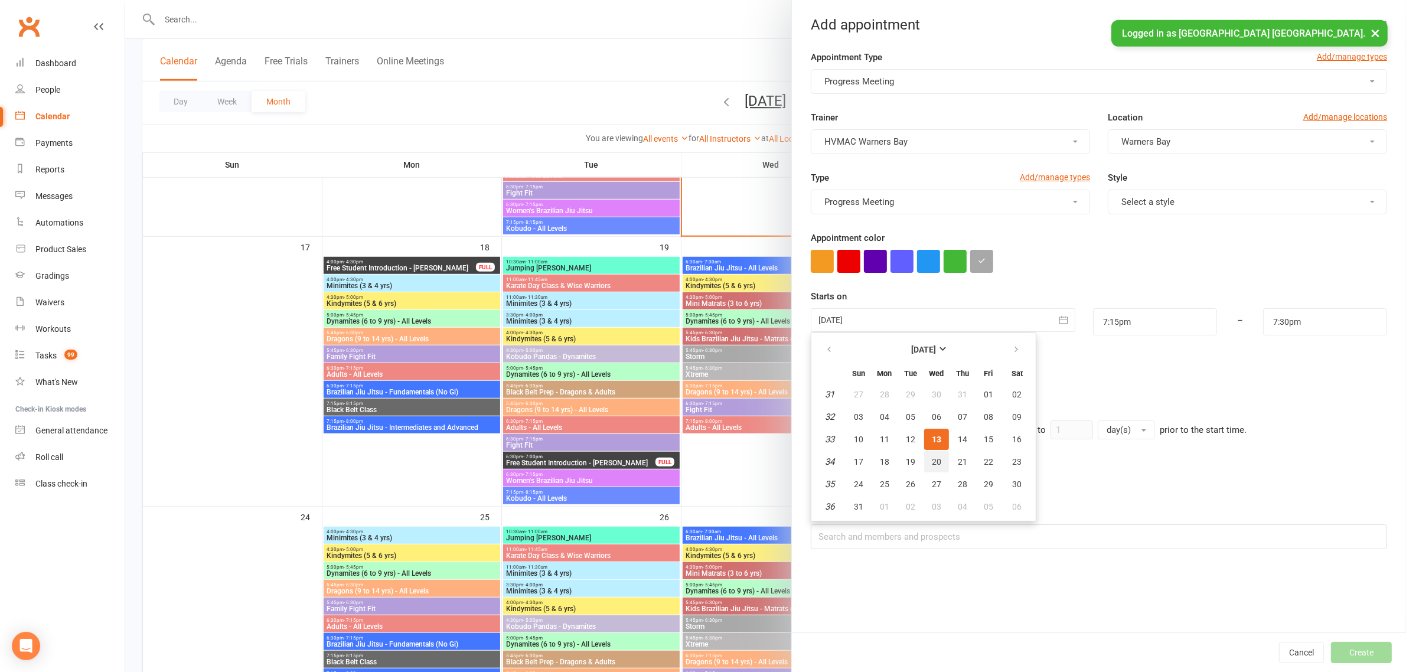
click at [928, 452] on button "20" at bounding box center [936, 461] width 25 height 21
type input "20 Aug 2025"
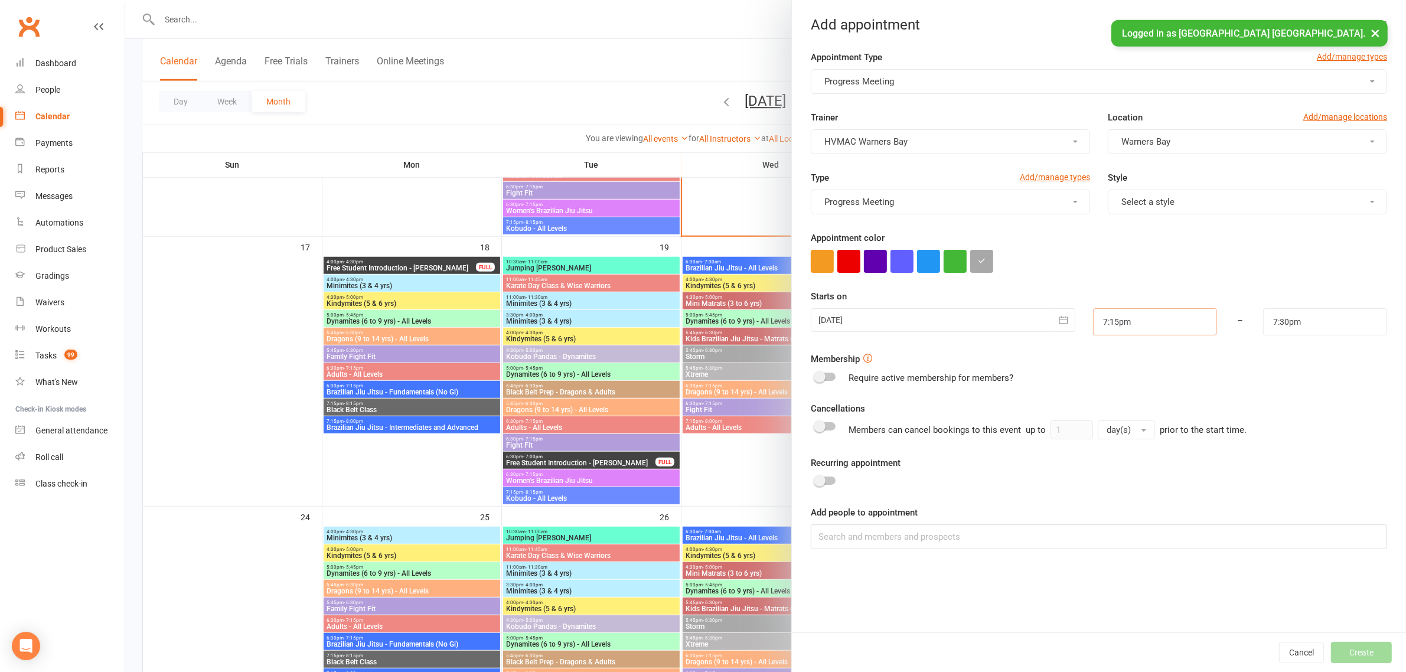
click at [1101, 329] on input "7:15pm" at bounding box center [1155, 321] width 124 height 27
type input "6:15pm"
click at [1108, 372] on li "6:15pm" at bounding box center [1122, 368] width 57 height 18
click at [1314, 321] on input "7:30pm" at bounding box center [1325, 321] width 124 height 27
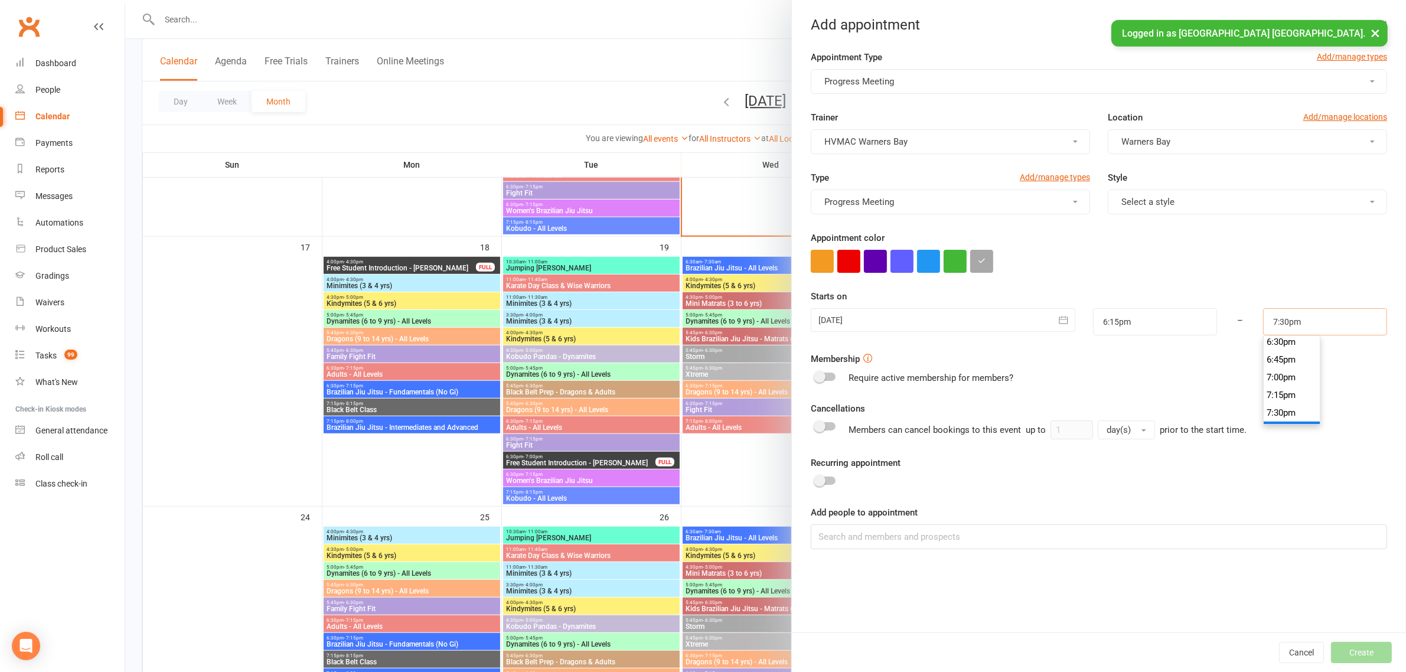
scroll to position [1288, 0]
type input "6:30pm"
click at [1270, 369] on li "6:30pm" at bounding box center [1292, 368] width 57 height 18
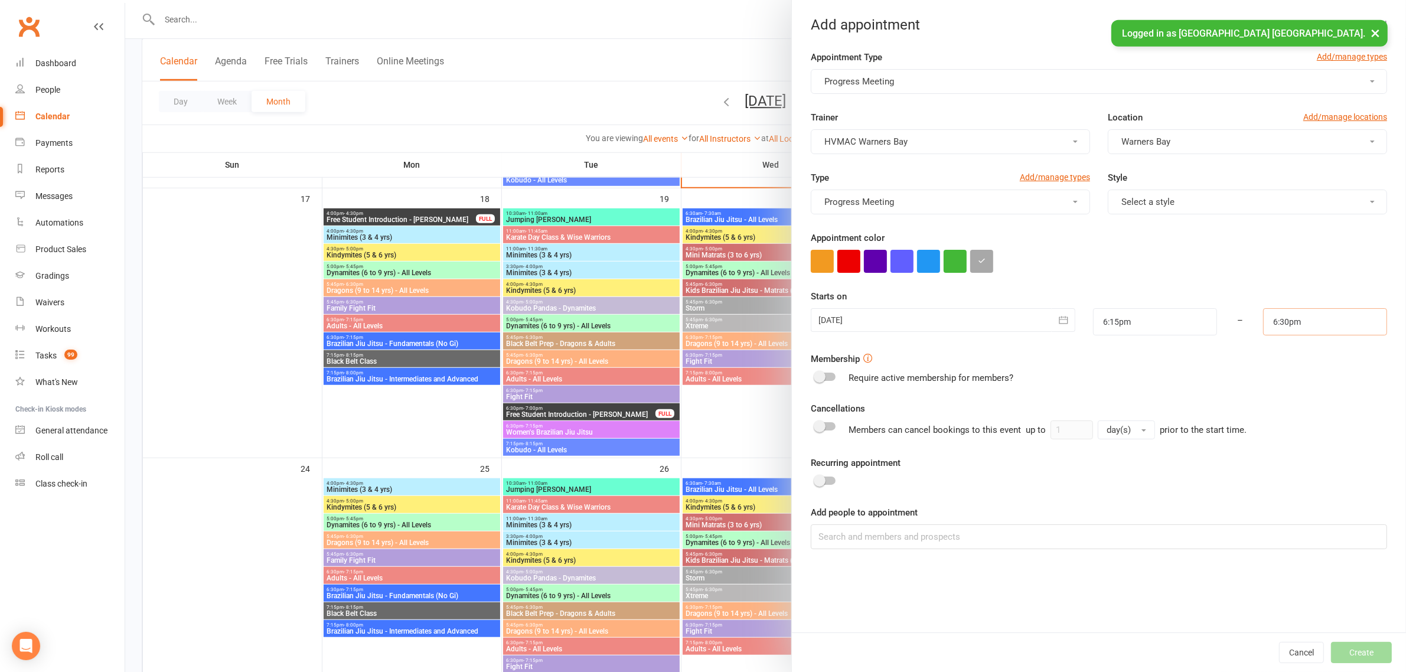
scroll to position [1107, 0]
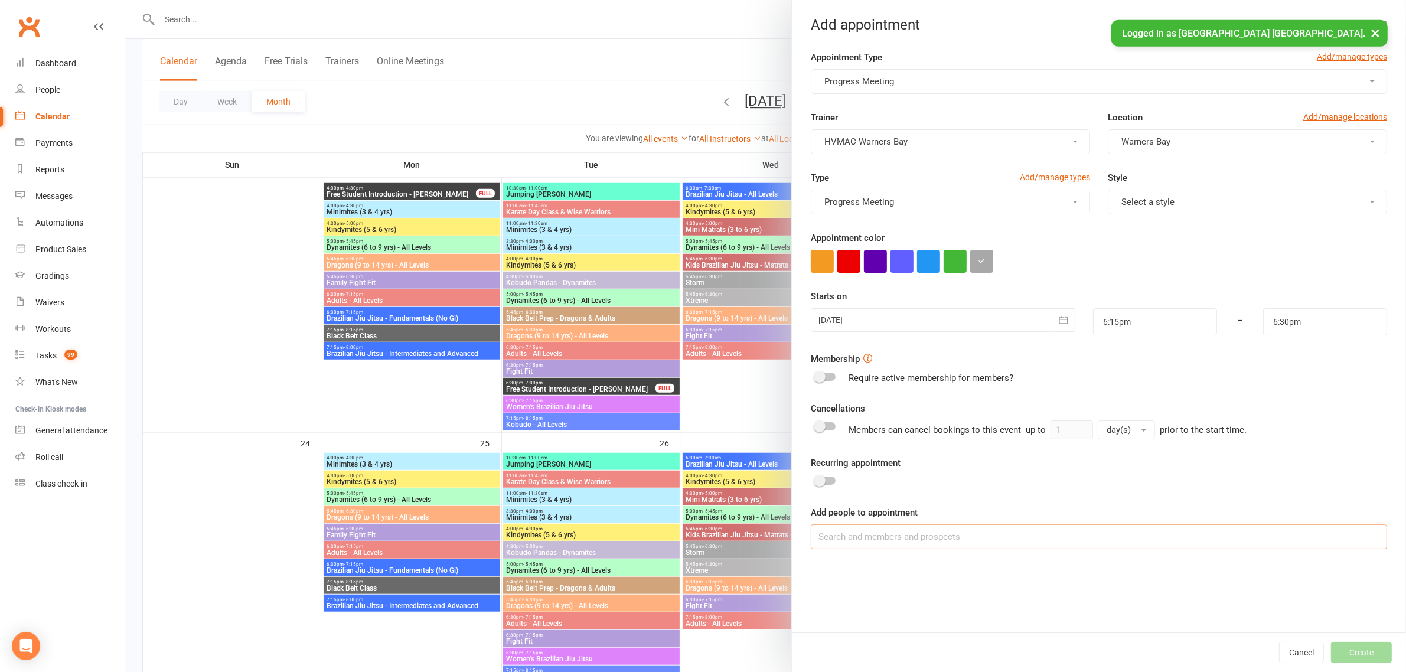
click at [960, 544] on input at bounding box center [1099, 536] width 576 height 25
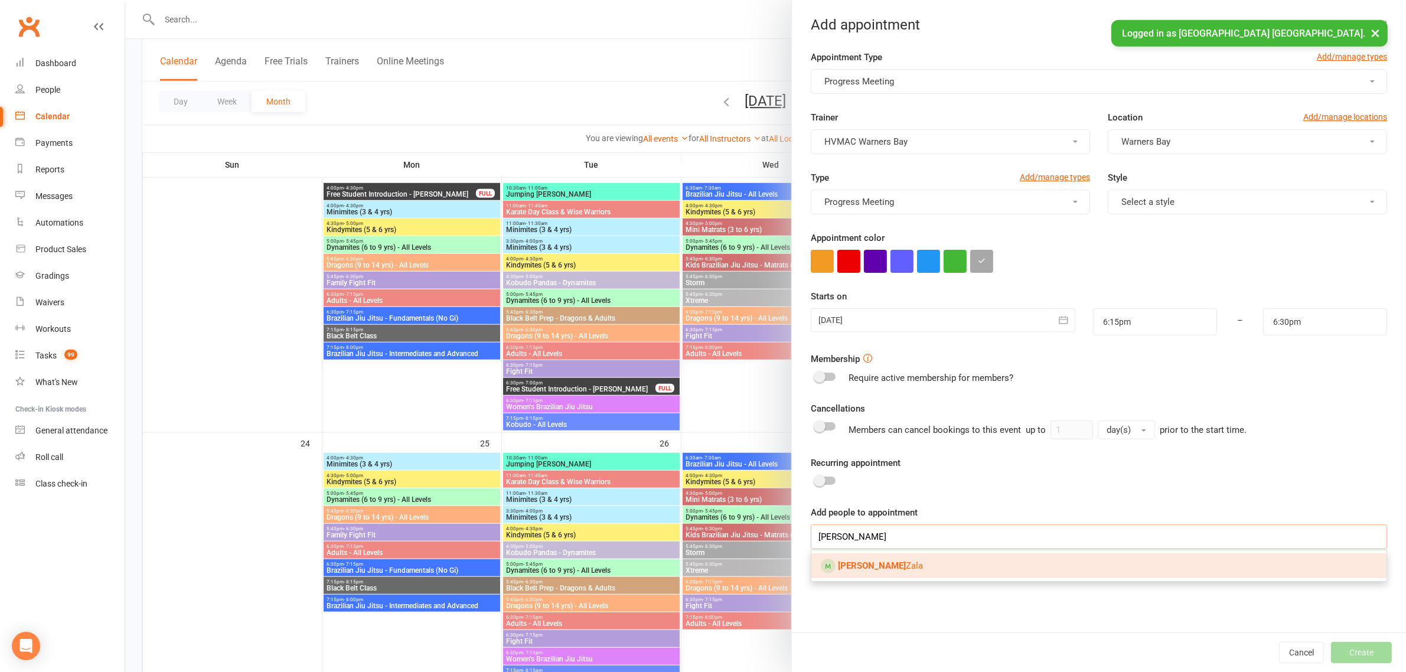
type input "aarav"
click at [919, 559] on link "Aarav Zala" at bounding box center [1098, 565] width 575 height 25
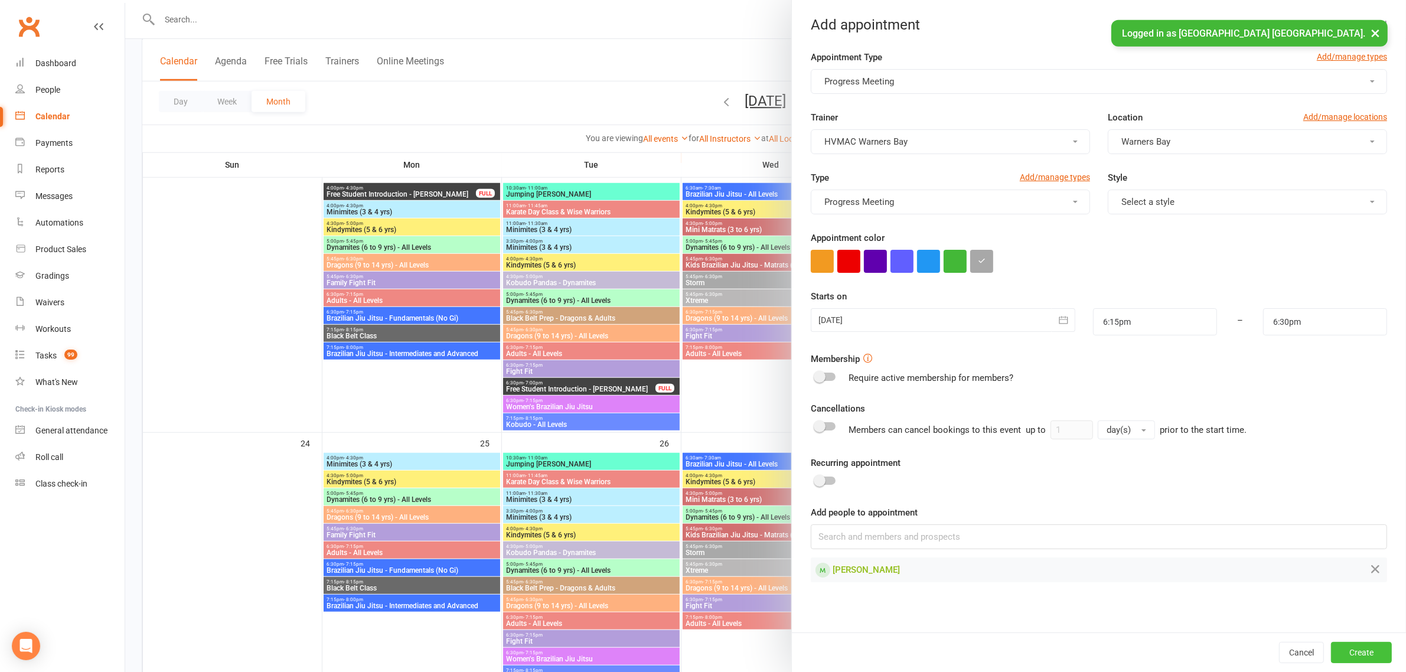
click at [1377, 647] on button "Create" at bounding box center [1361, 652] width 61 height 21
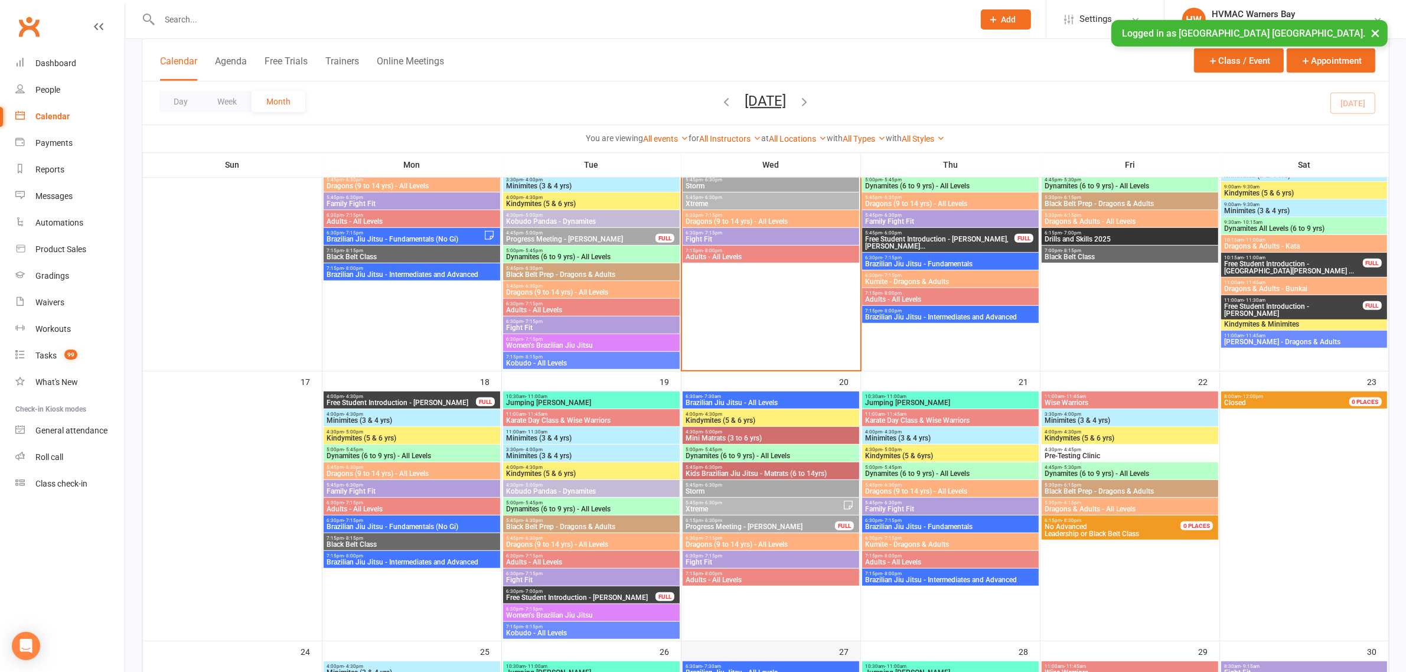
scroll to position [889, 0]
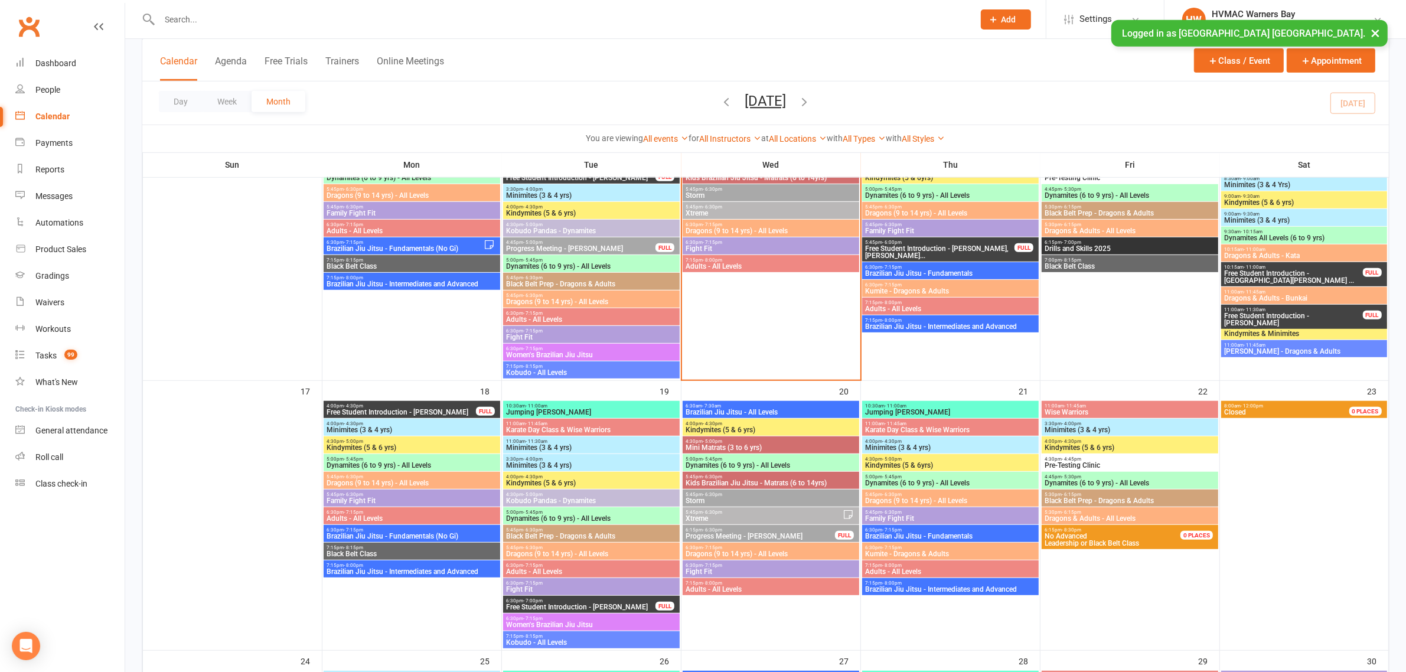
click at [731, 243] on span "6:30pm - 7:15pm" at bounding box center [771, 242] width 172 height 5
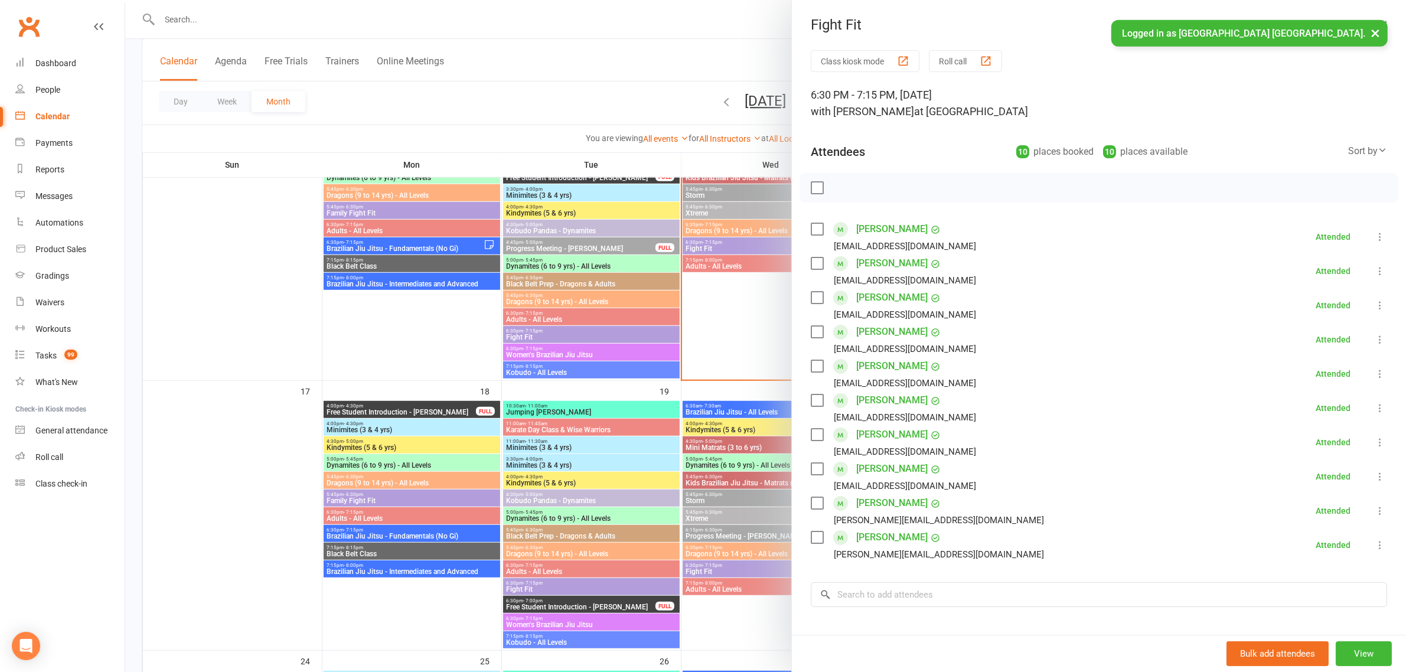
click at [718, 303] on div at bounding box center [765, 336] width 1281 height 672
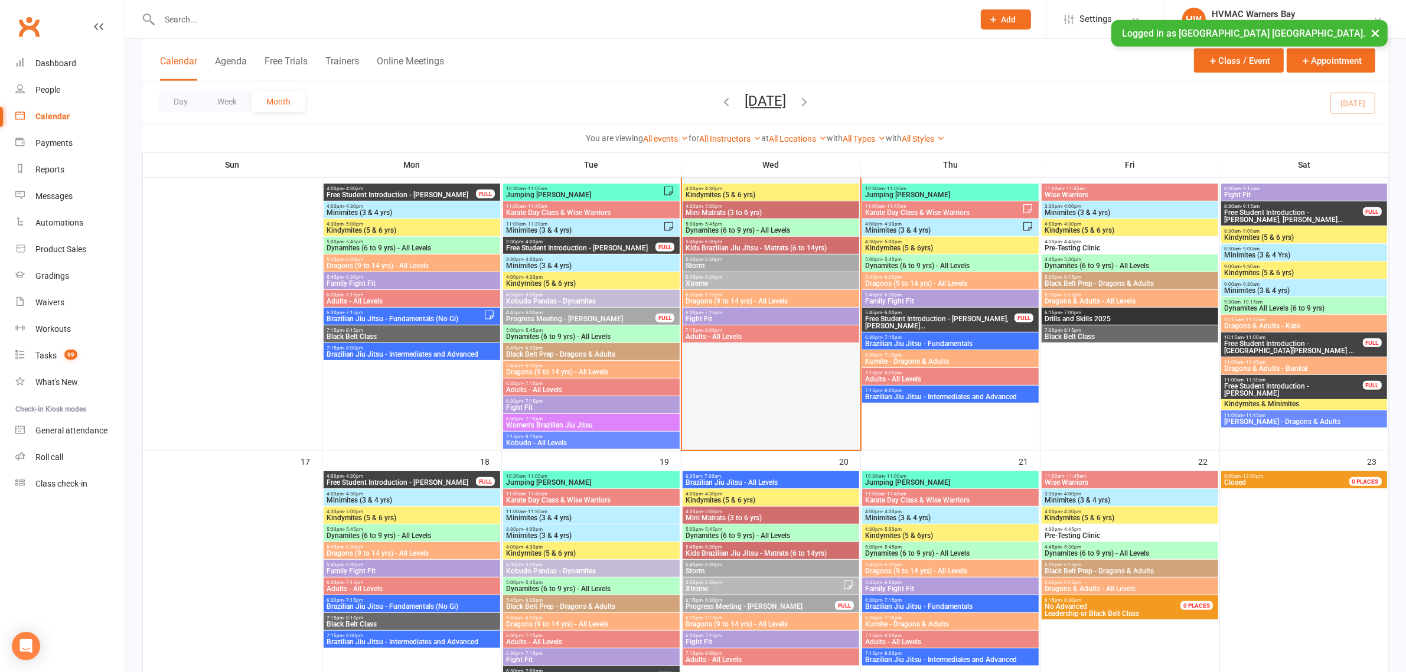
scroll to position [742, 0]
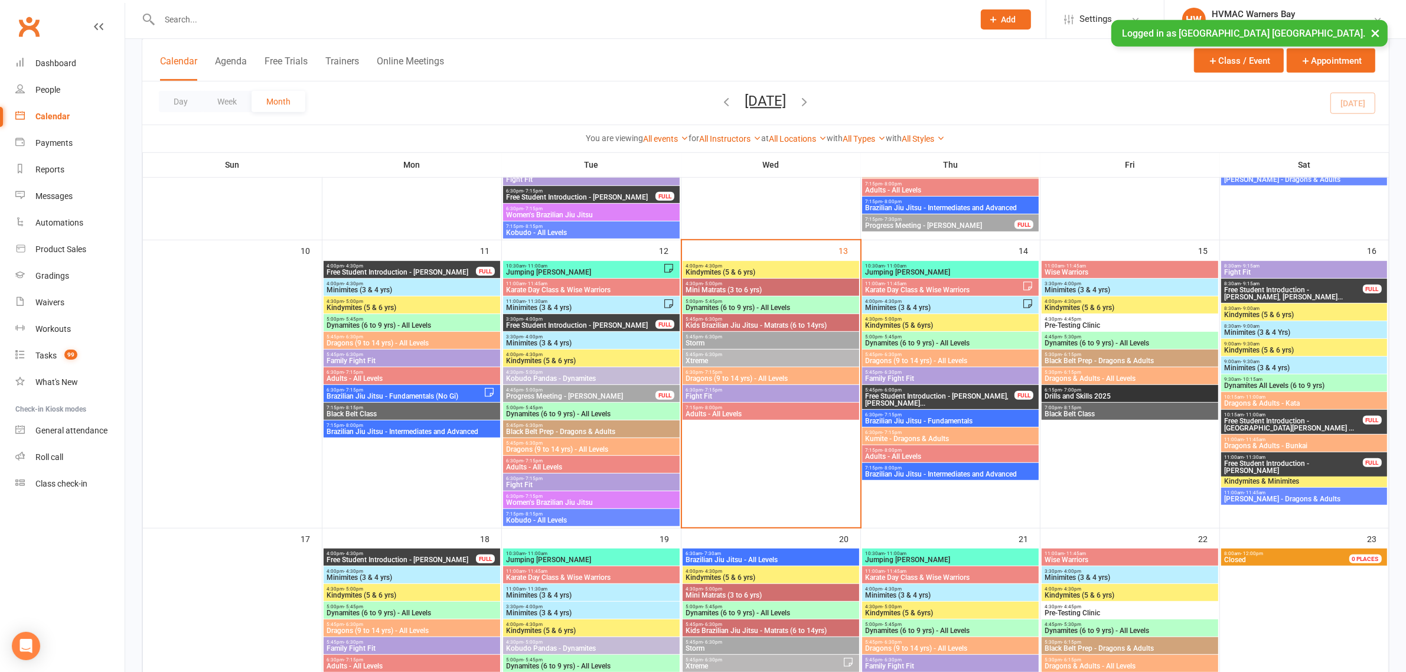
click at [751, 350] on div "5:45pm - 6:30pm Xtreme" at bounding box center [771, 358] width 177 height 17
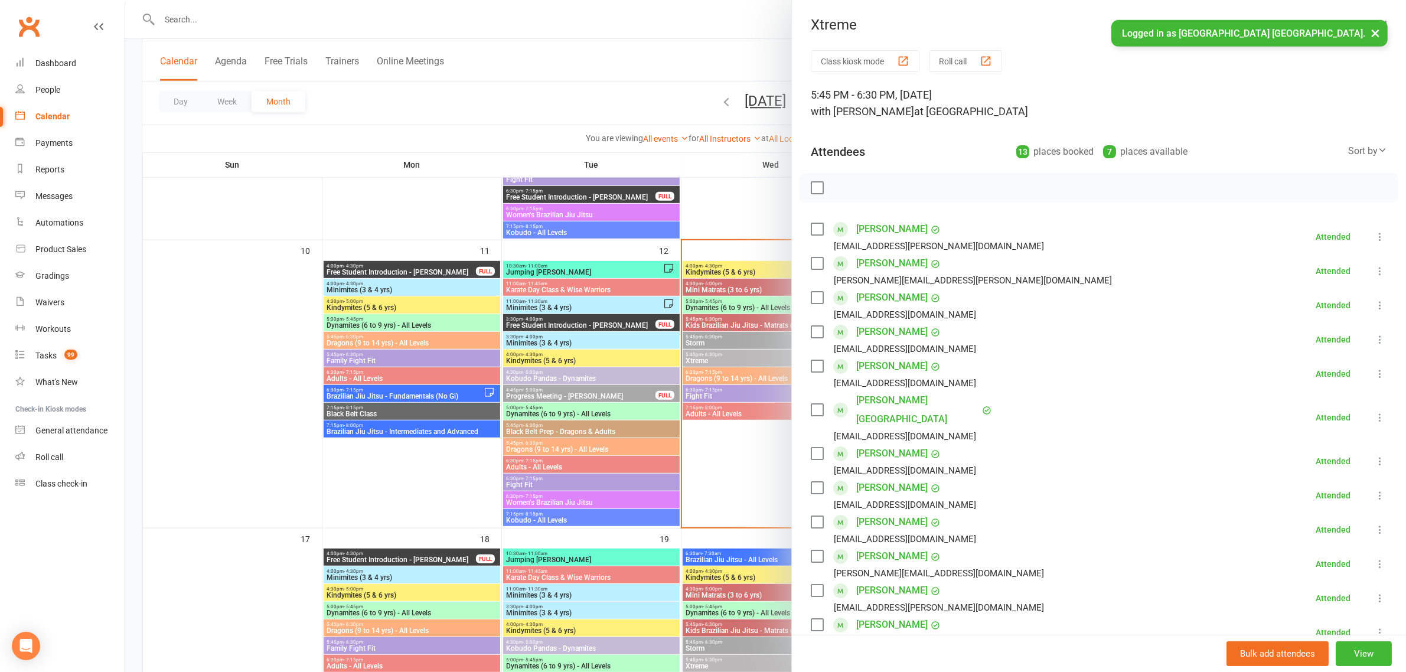
click at [712, 354] on div at bounding box center [765, 336] width 1281 height 672
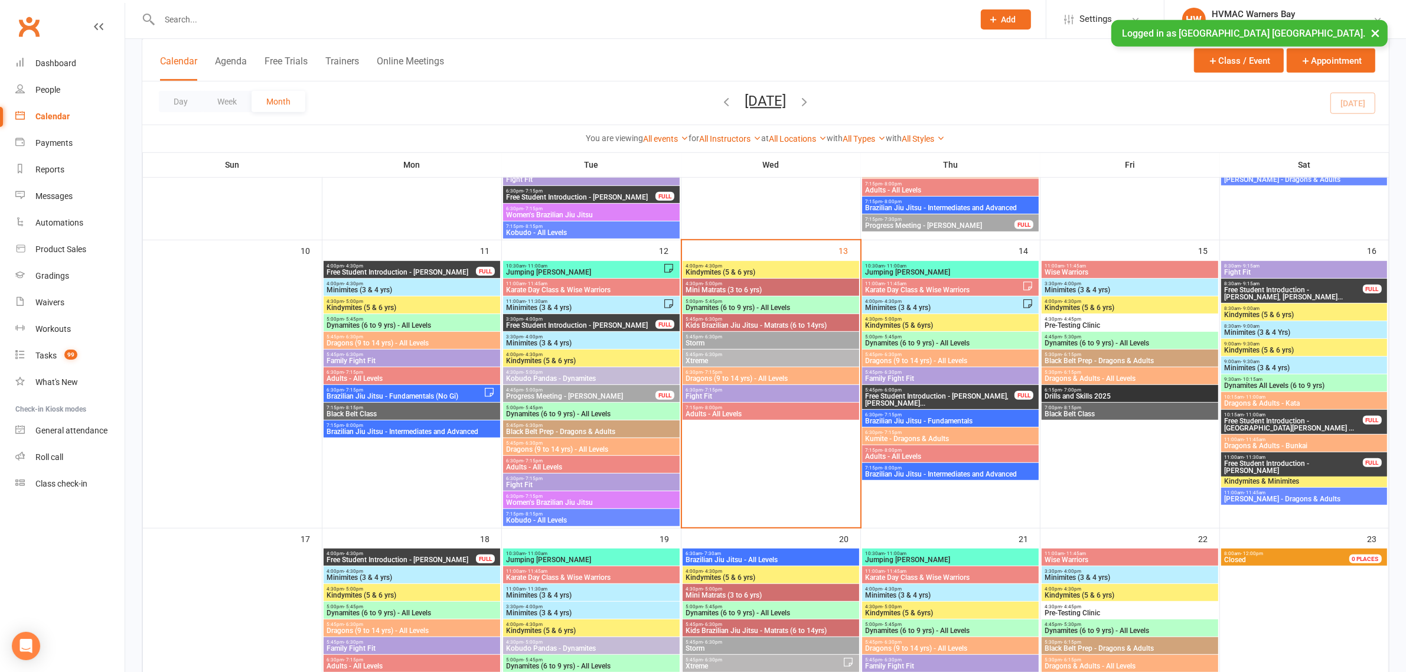
click at [459, 19] on input "text" at bounding box center [561, 19] width 810 height 17
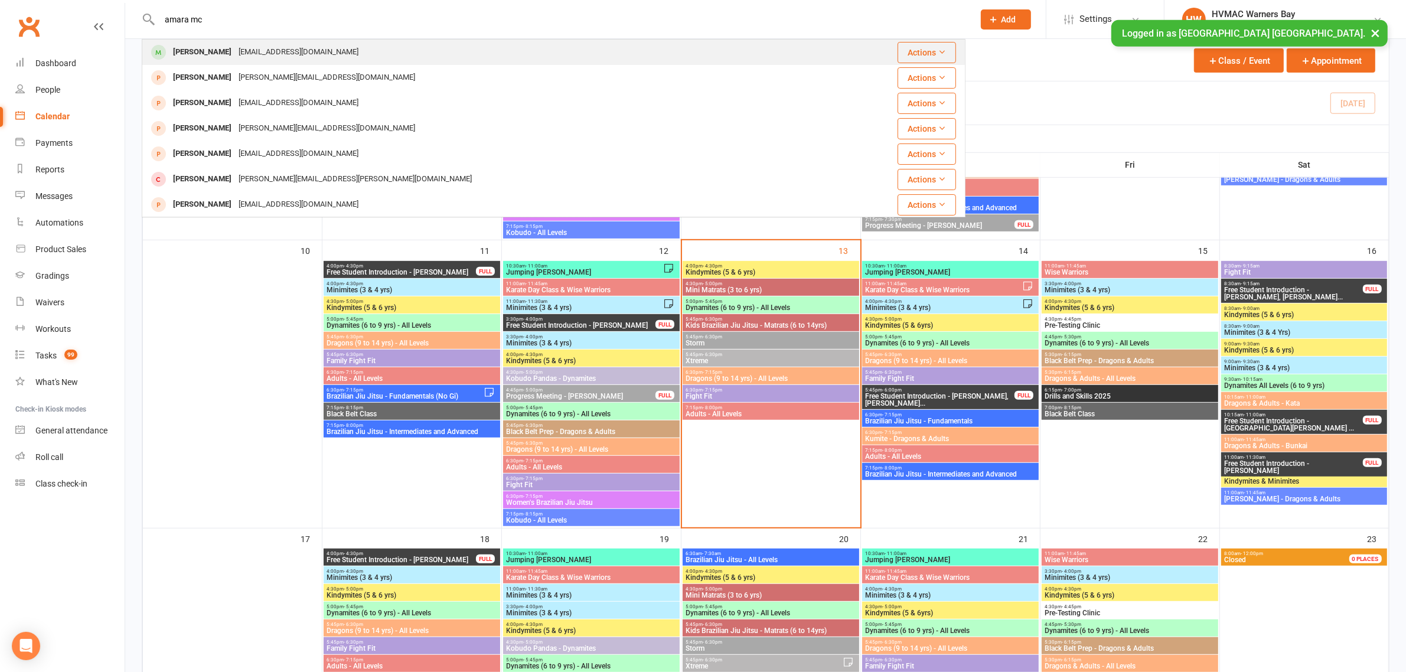
type input "amara mc"
click at [452, 47] on div "Amara McIntosh laurenmcintosh.lm@gmail.com" at bounding box center [485, 52] width 684 height 24
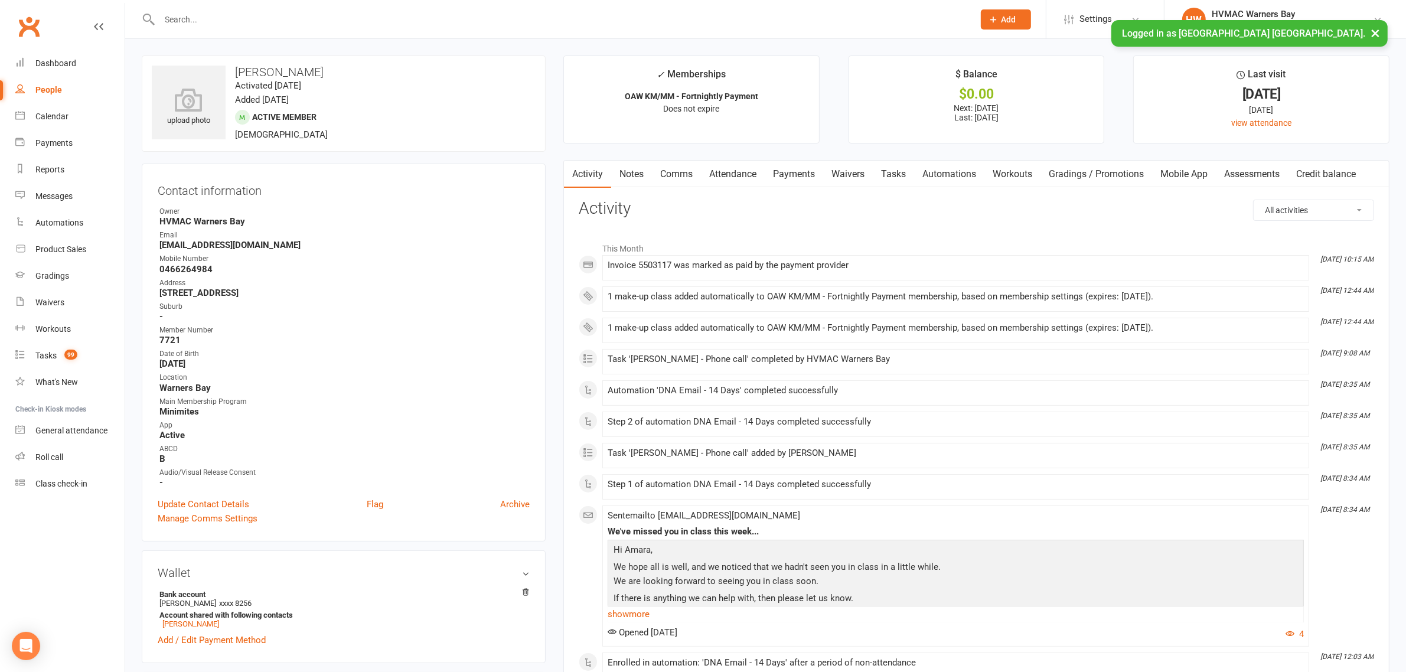
click at [733, 172] on link "Attendance" at bounding box center [733, 174] width 64 height 27
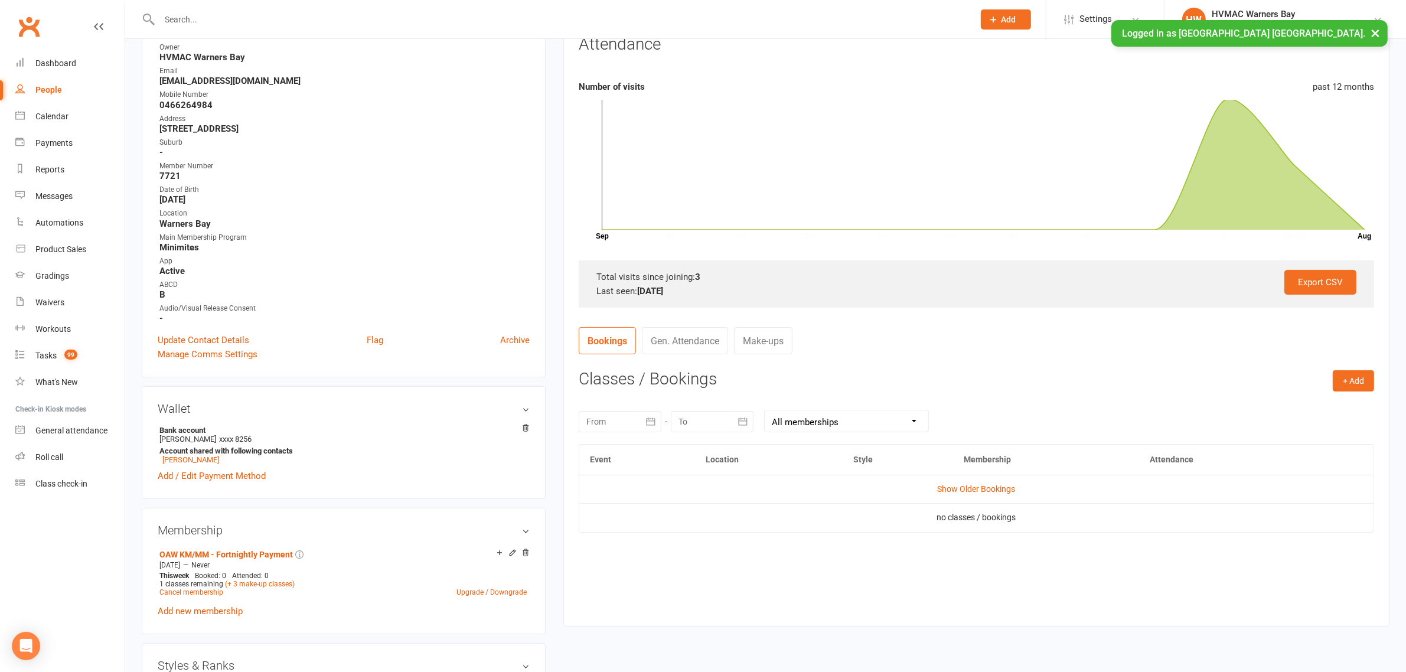
scroll to position [295, 0]
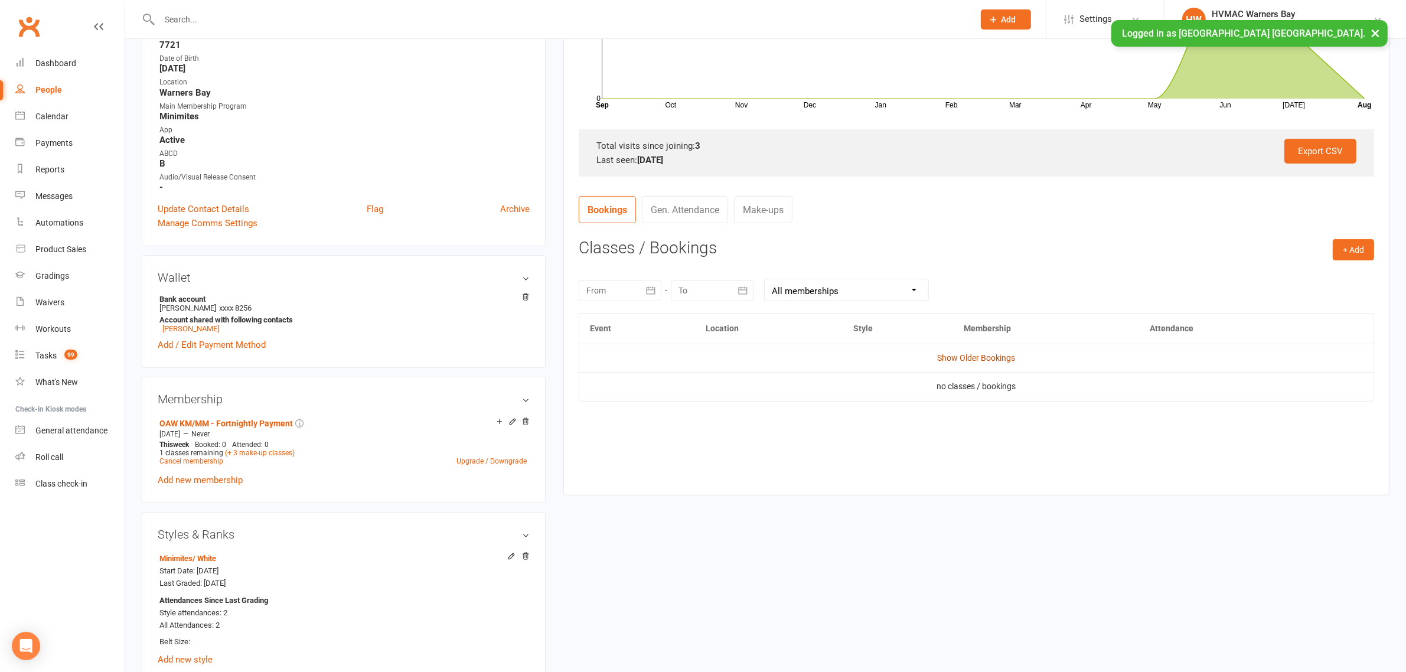
click at [958, 355] on link "Show Older Bookings" at bounding box center [977, 357] width 78 height 9
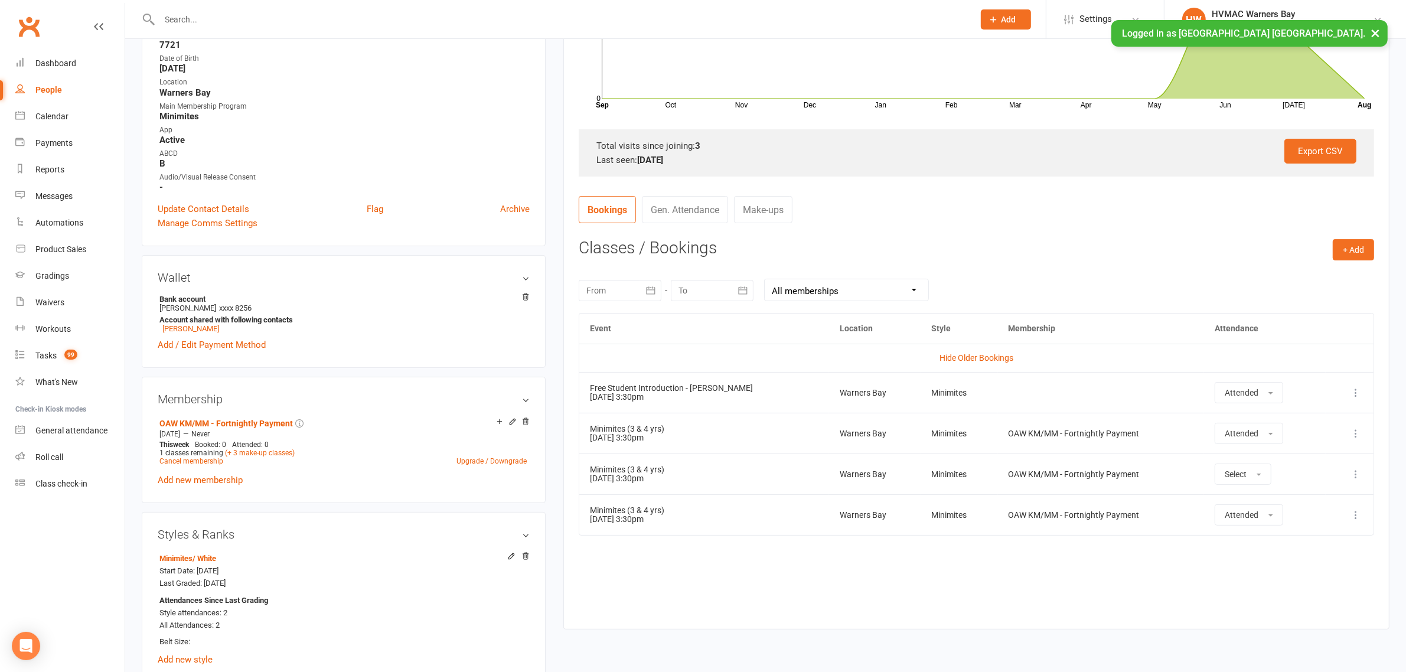
click at [666, 356] on td "Hide Older Bookings" at bounding box center [976, 358] width 794 height 28
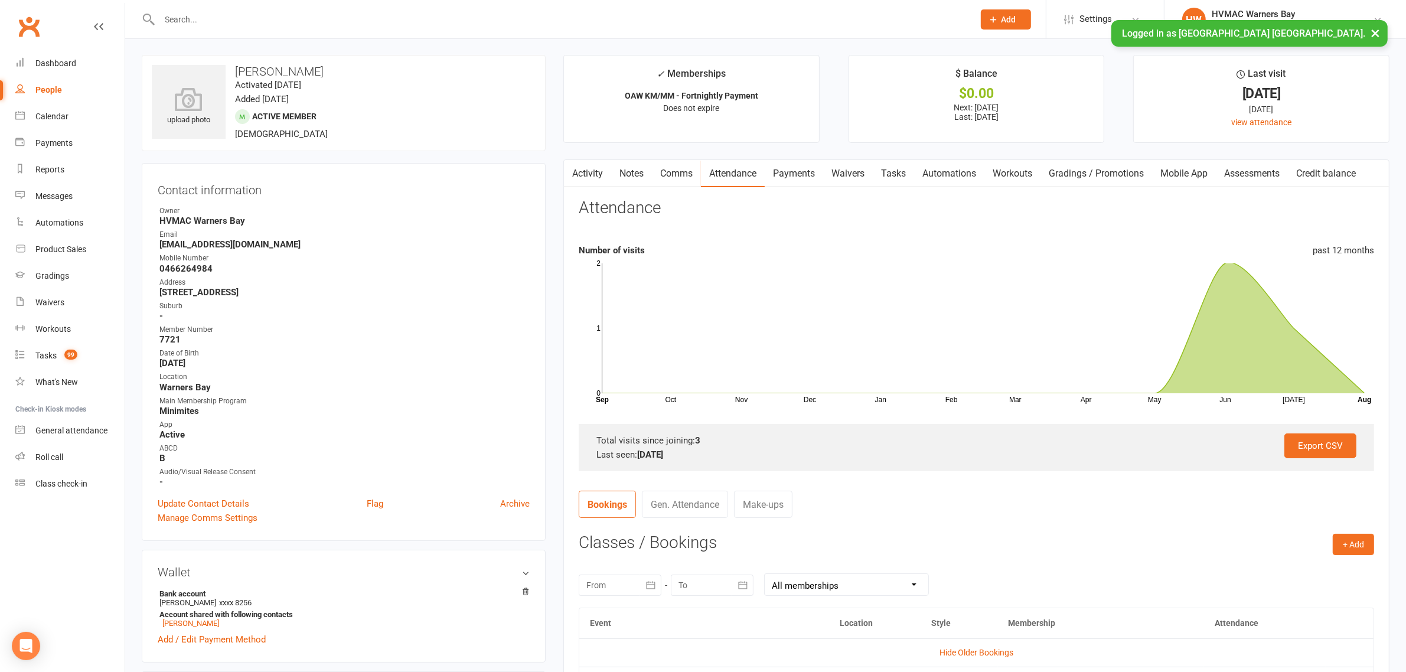
scroll to position [0, 0]
click at [71, 121] on link "Calendar" at bounding box center [69, 116] width 109 height 27
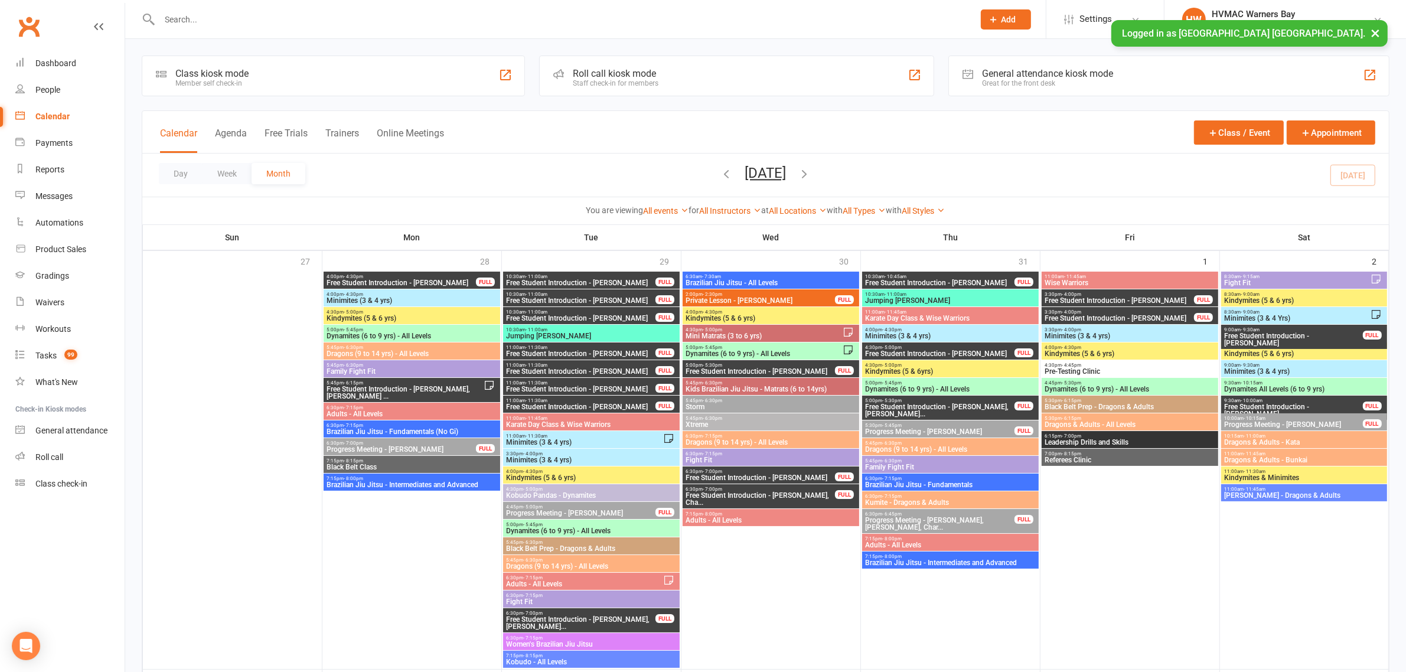
click at [1377, 37] on button "×" at bounding box center [1375, 32] width 21 height 25
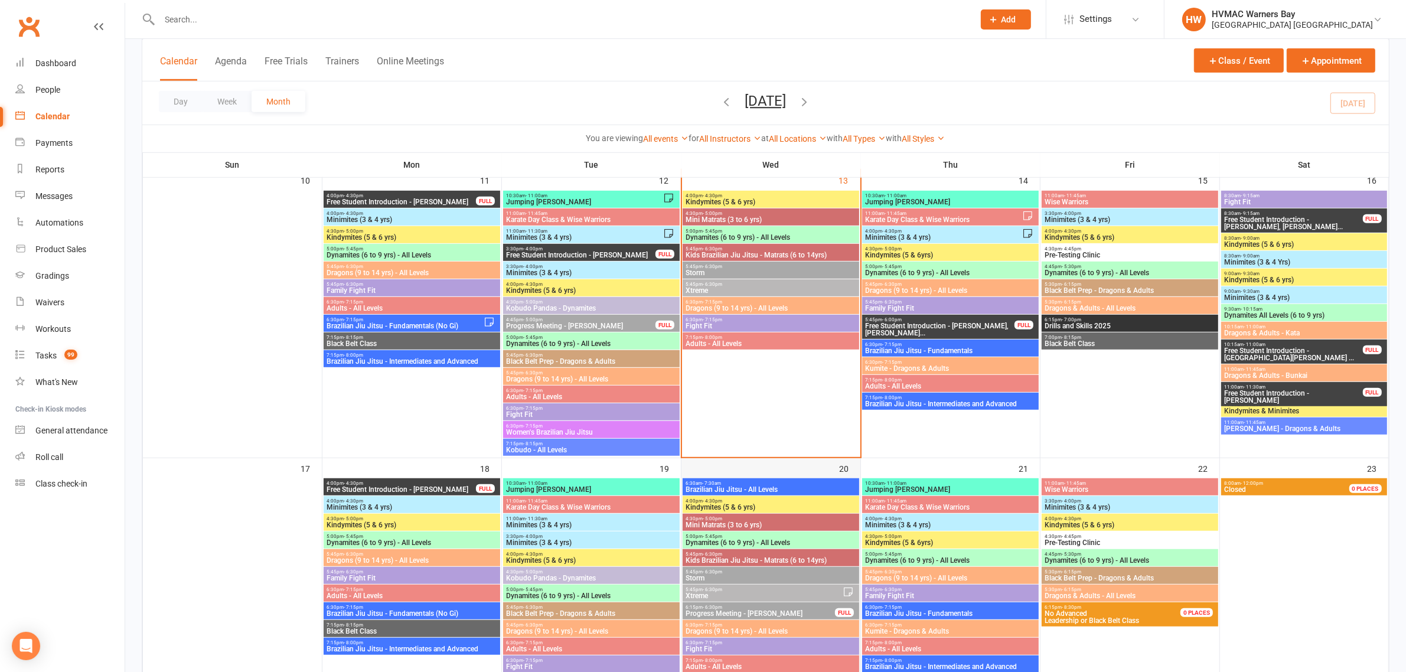
scroll to position [1107, 0]
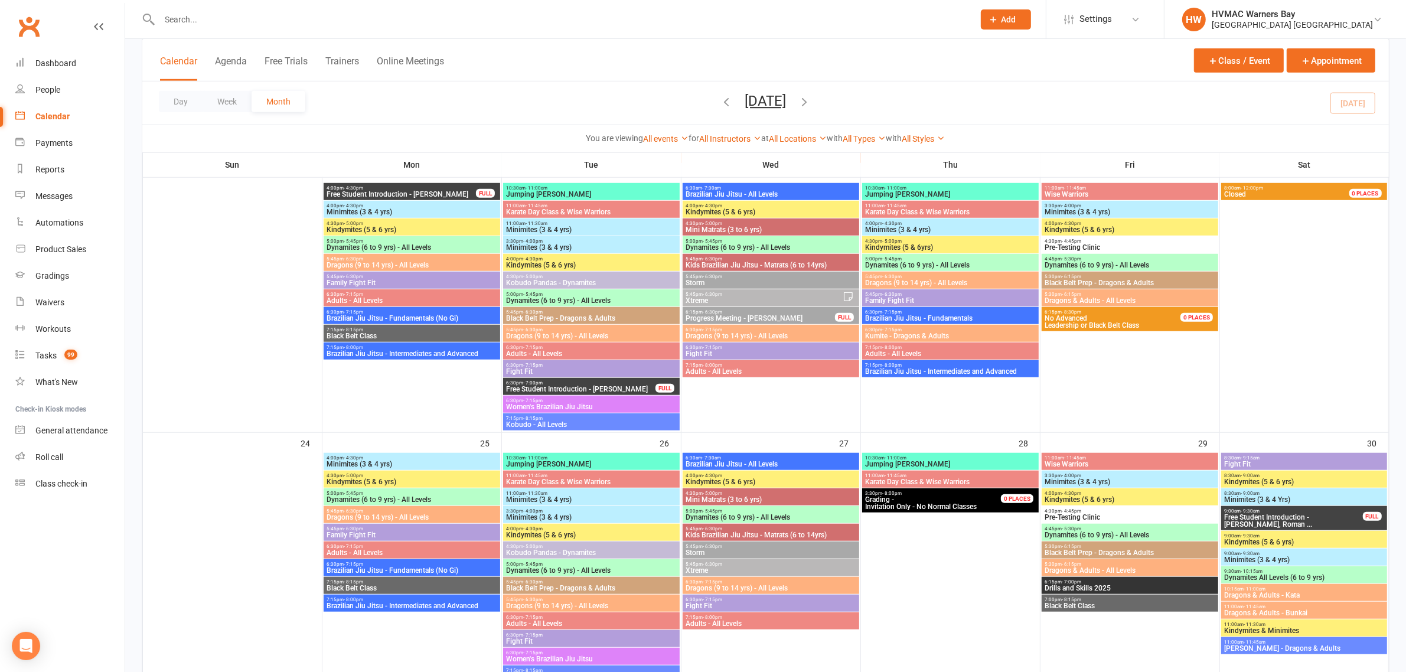
click at [781, 321] on span "Progress Meeting - Aarav Zala" at bounding box center [760, 318] width 151 height 7
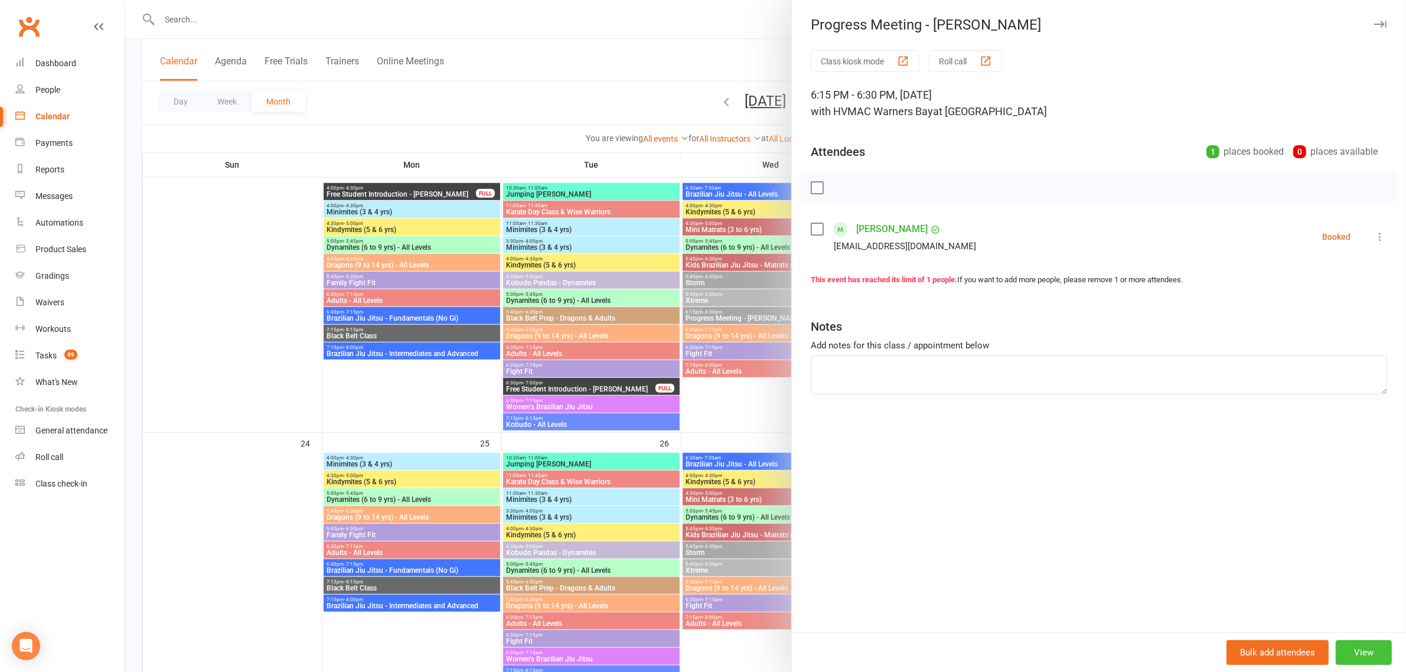
click at [1371, 645] on button "View" at bounding box center [1364, 652] width 56 height 25
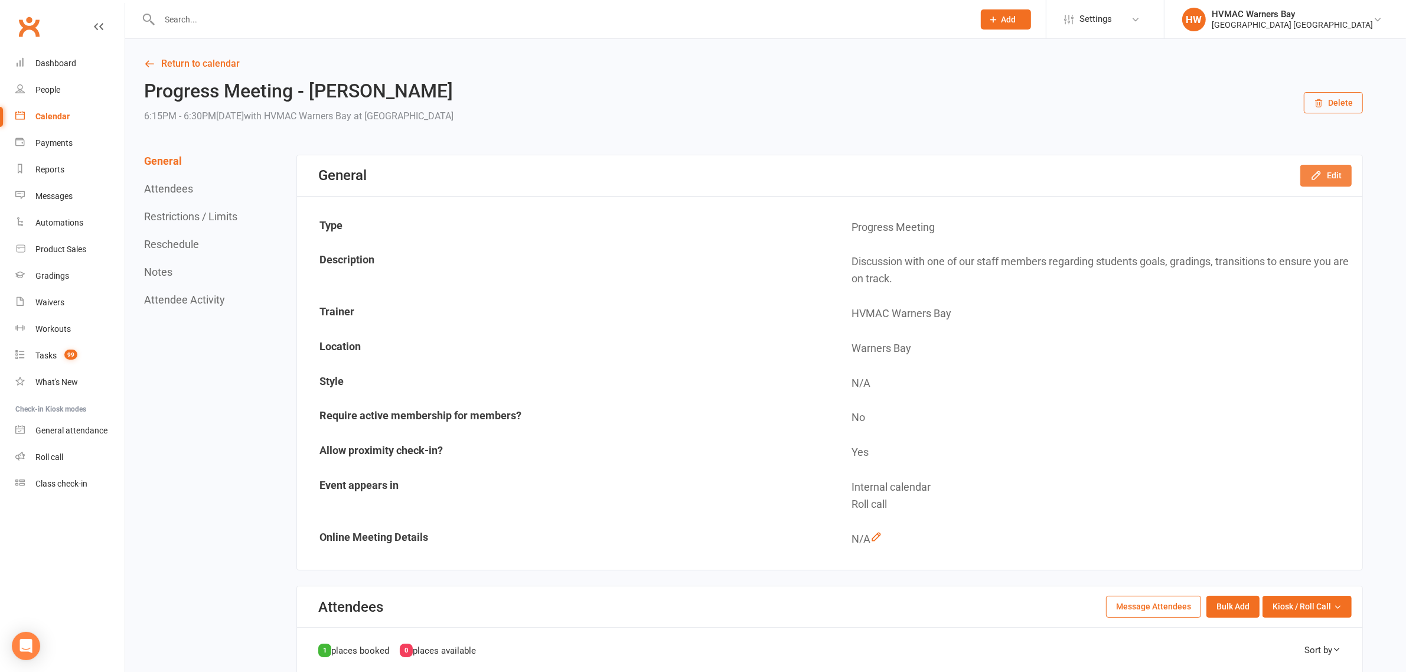
click at [1324, 176] on button "Edit" at bounding box center [1325, 175] width 51 height 21
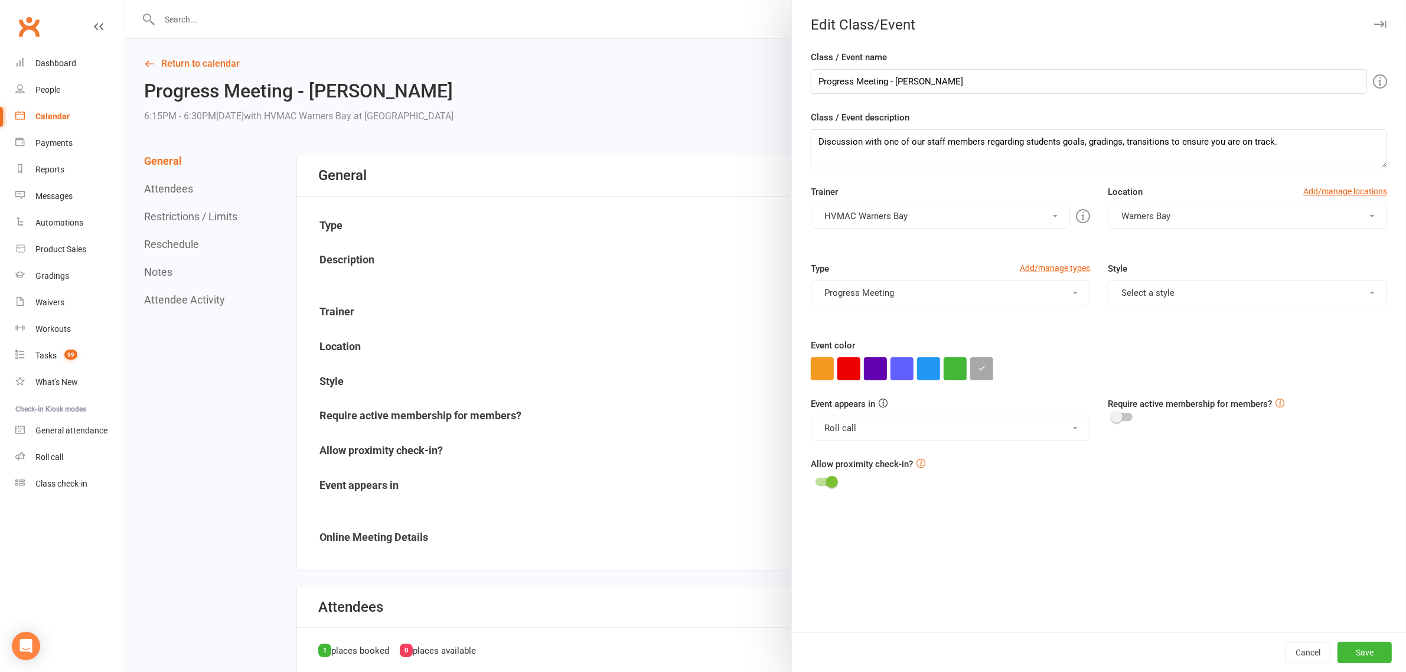
click at [951, 219] on button "HVMAC Warners Bay" at bounding box center [940, 216] width 259 height 25
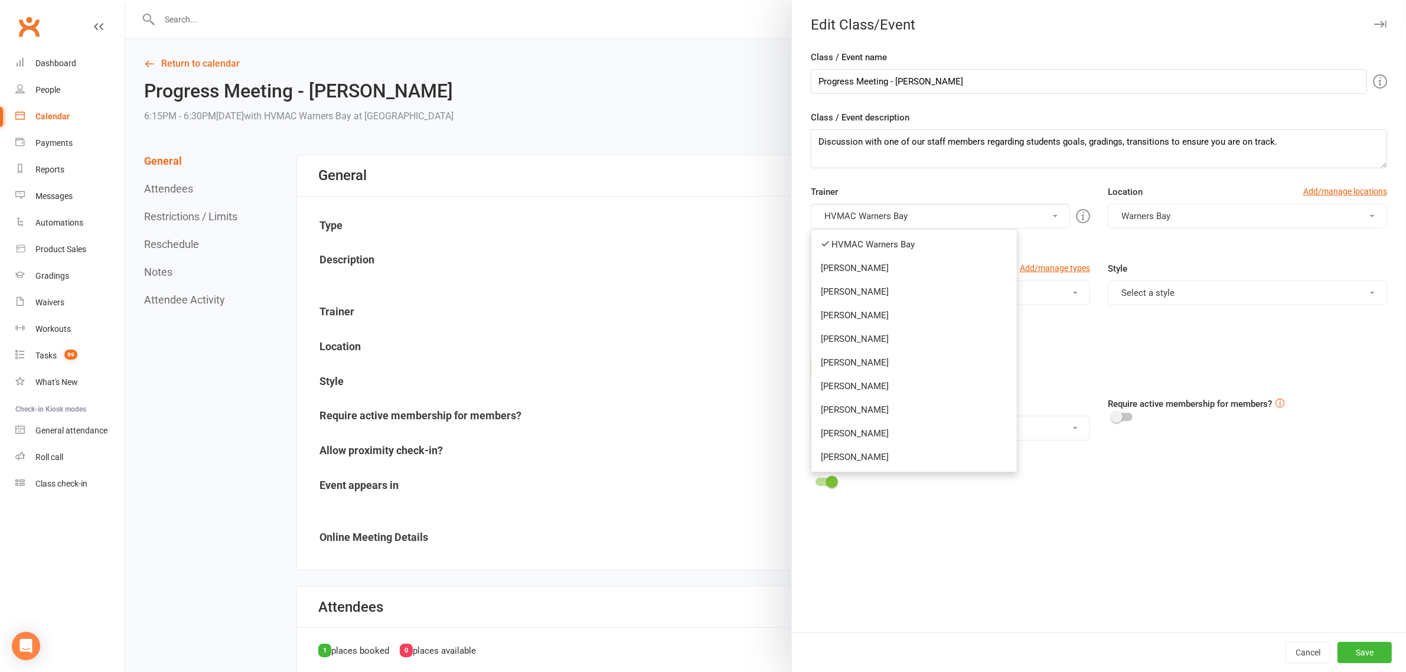
click at [840, 456] on link "[PERSON_NAME]" at bounding box center [913, 457] width 205 height 24
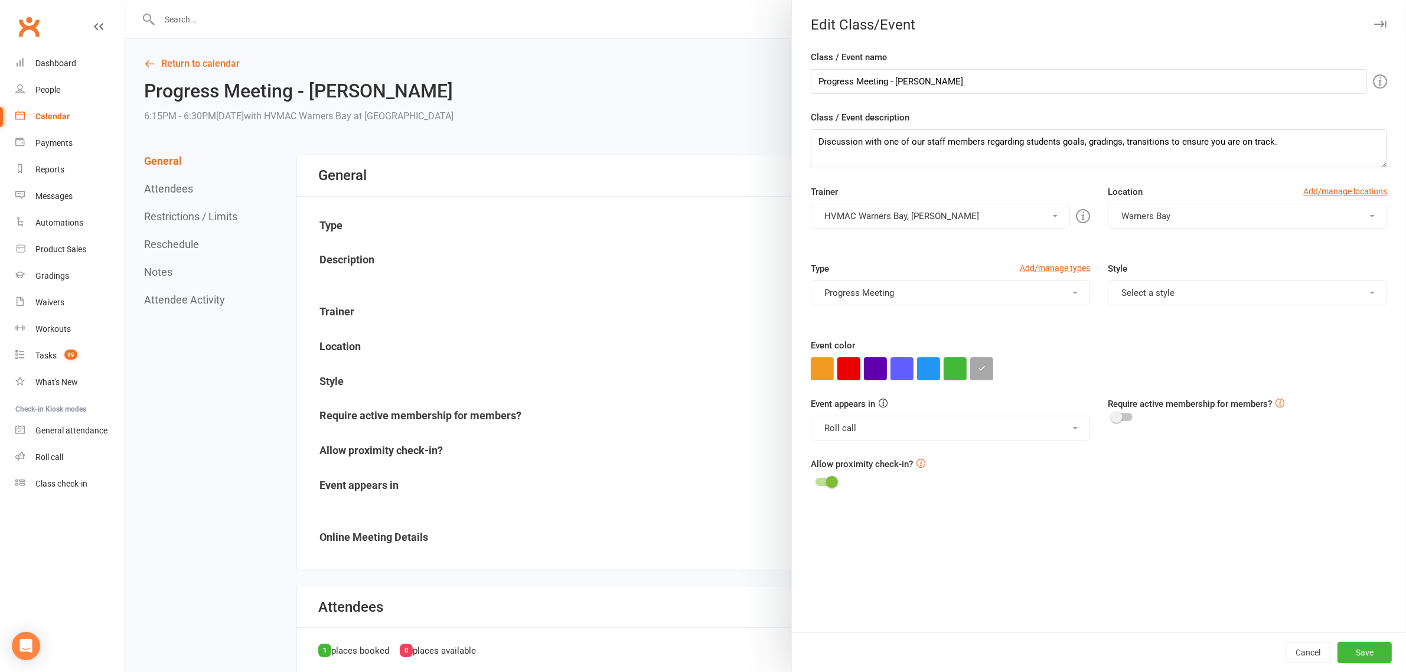
click at [902, 213] on button "HVMAC Warners Bay, Kelie Fisher" at bounding box center [940, 216] width 259 height 25
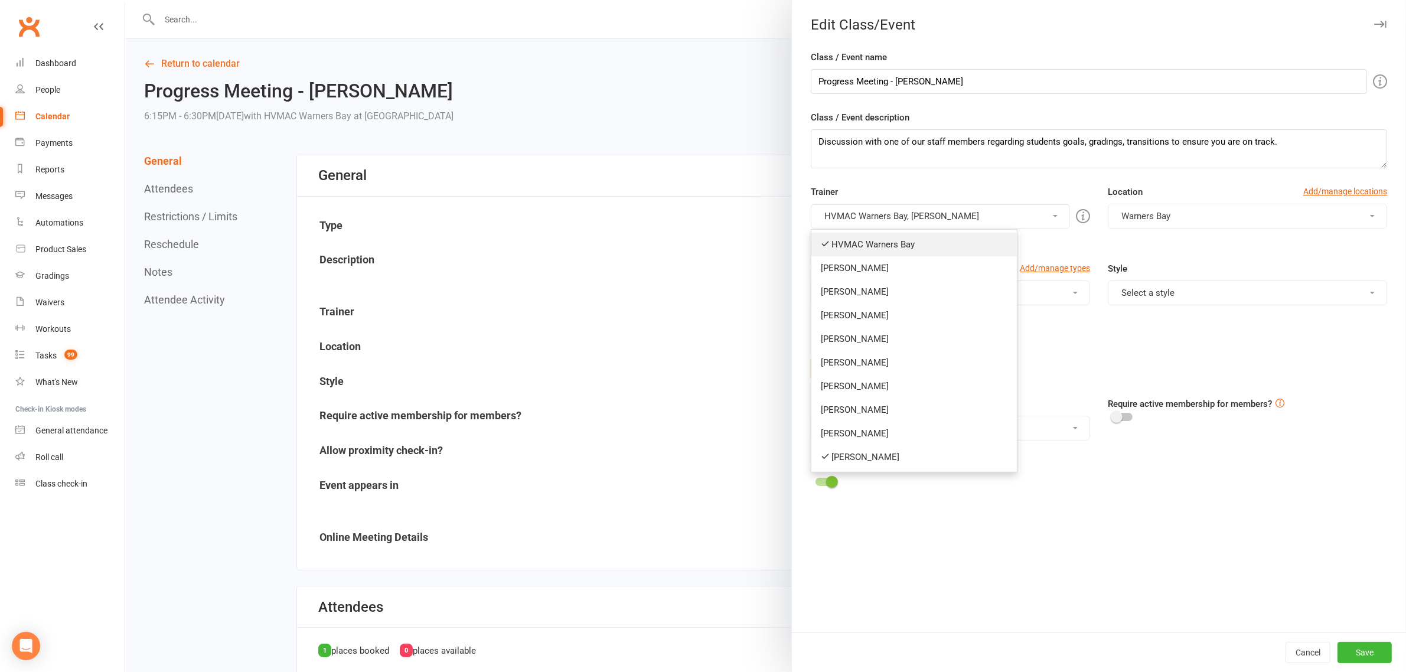
click at [866, 249] on link "HVMAC Warners Bay" at bounding box center [913, 245] width 205 height 24
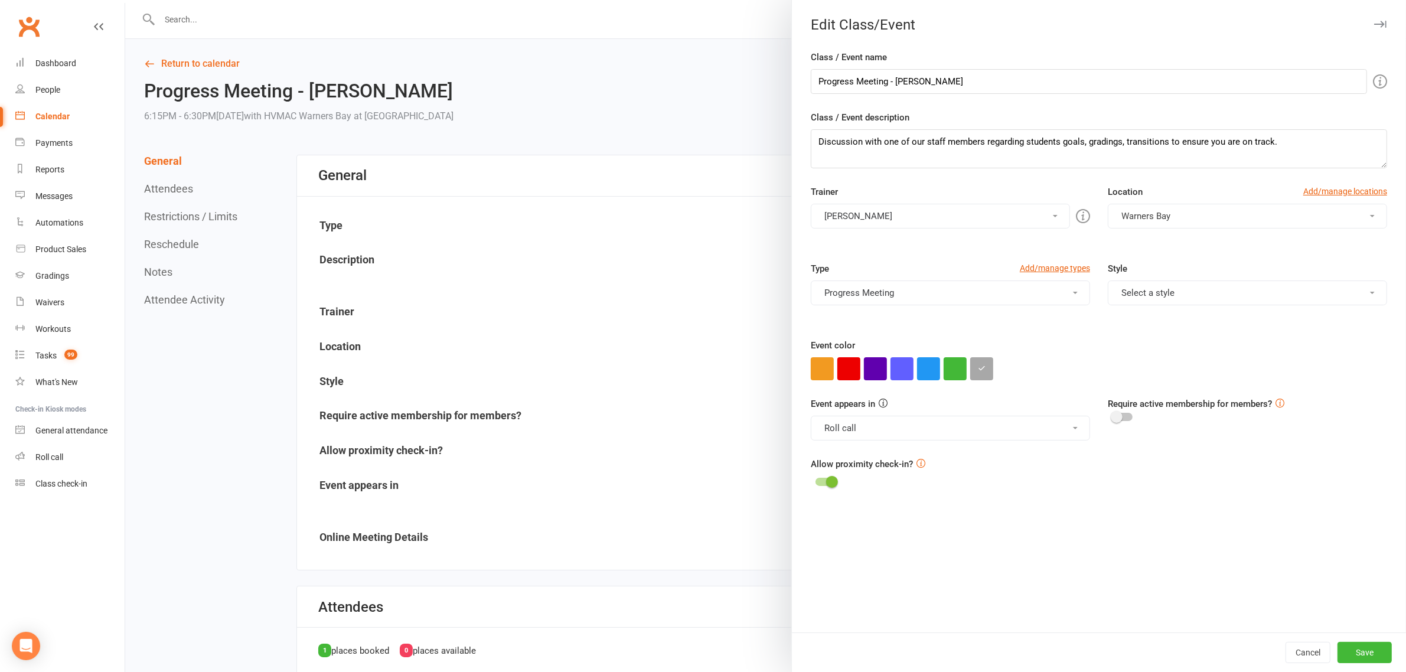
click at [1176, 300] on button "Select a style" at bounding box center [1247, 292] width 279 height 25
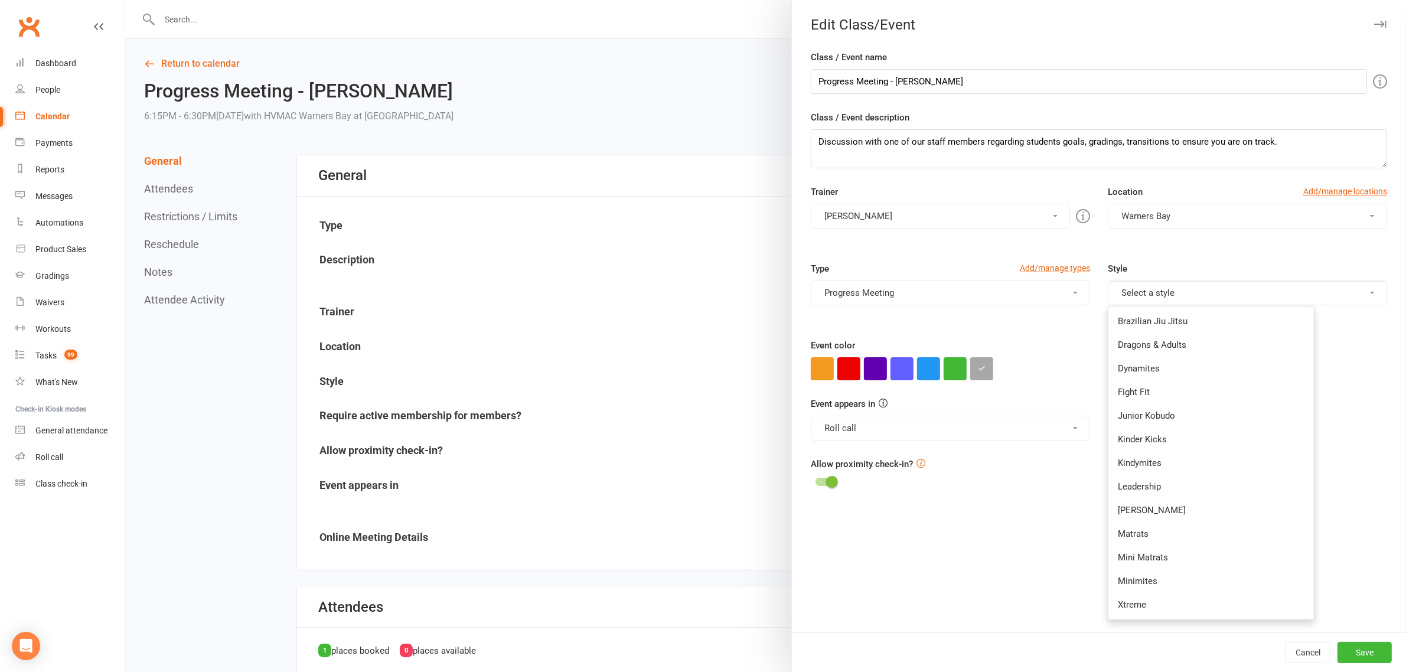
click at [1176, 294] on button "Select a style" at bounding box center [1247, 292] width 279 height 25
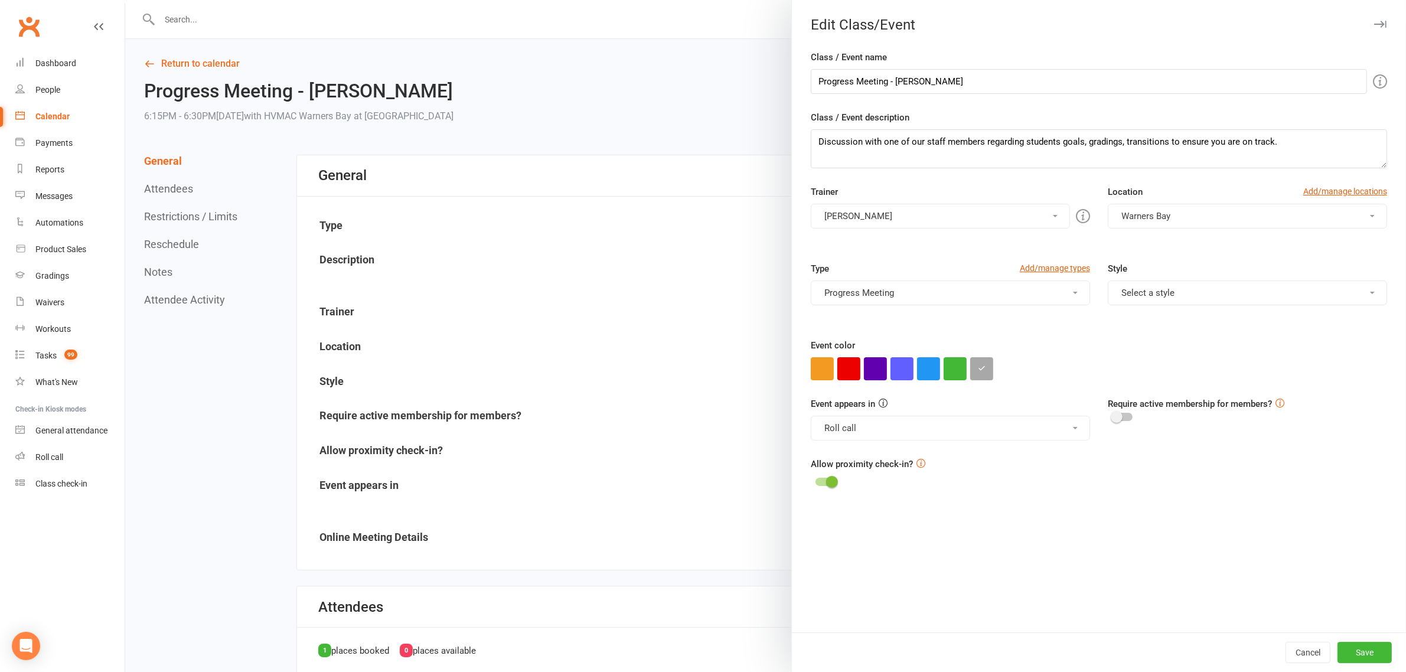
click at [1188, 294] on button "Select a style" at bounding box center [1247, 292] width 279 height 25
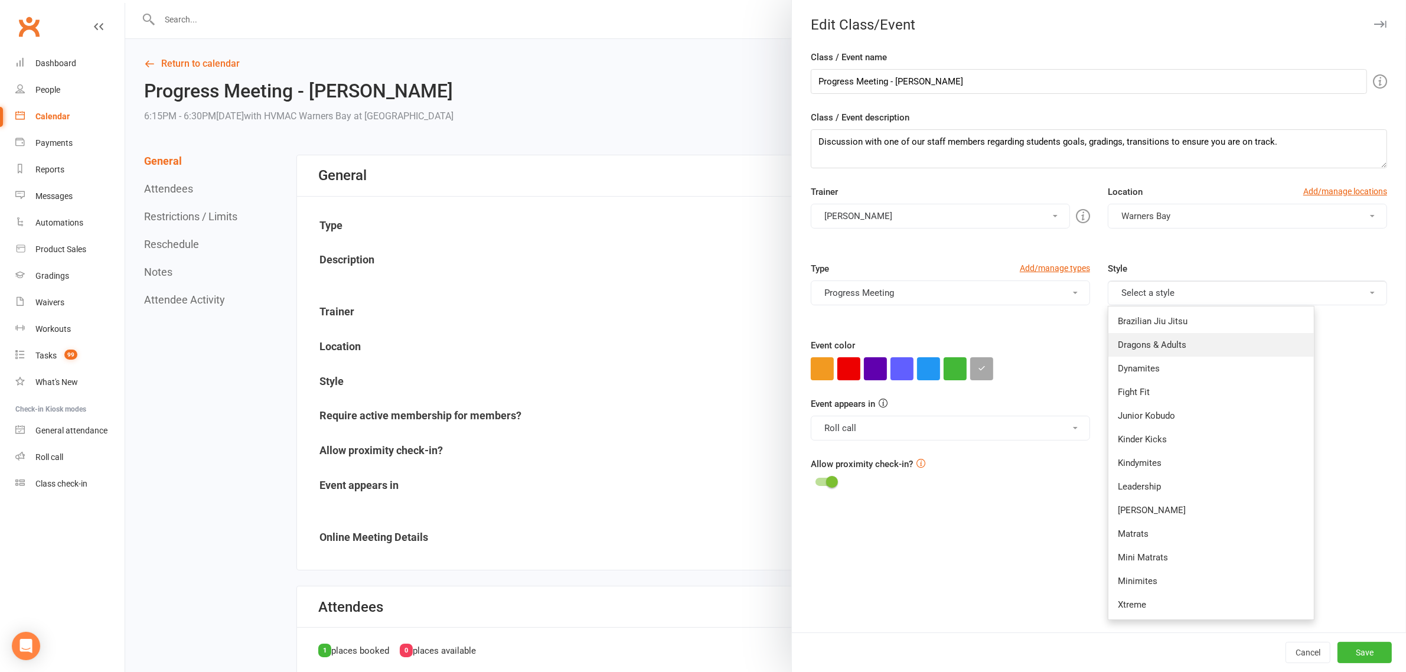
click at [1140, 345] on link "Dragons & Adults" at bounding box center [1210, 345] width 205 height 24
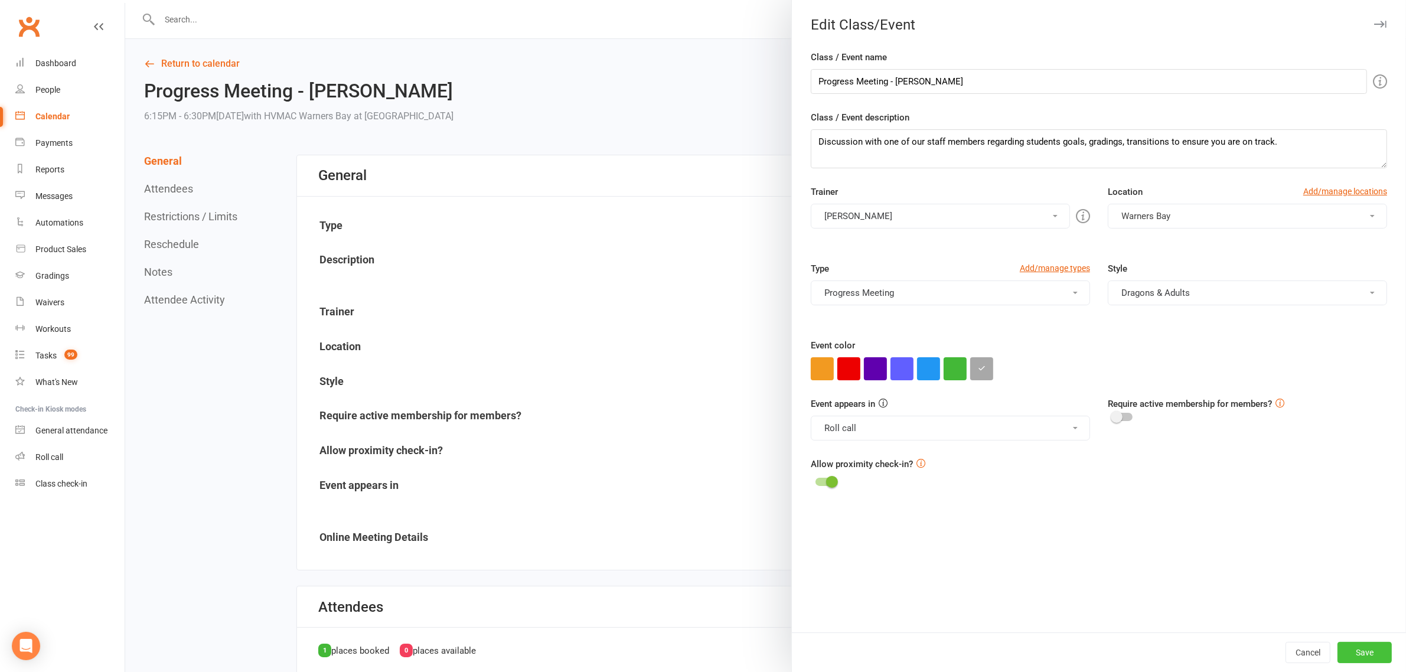
click at [1353, 653] on button "Save" at bounding box center [1364, 652] width 54 height 21
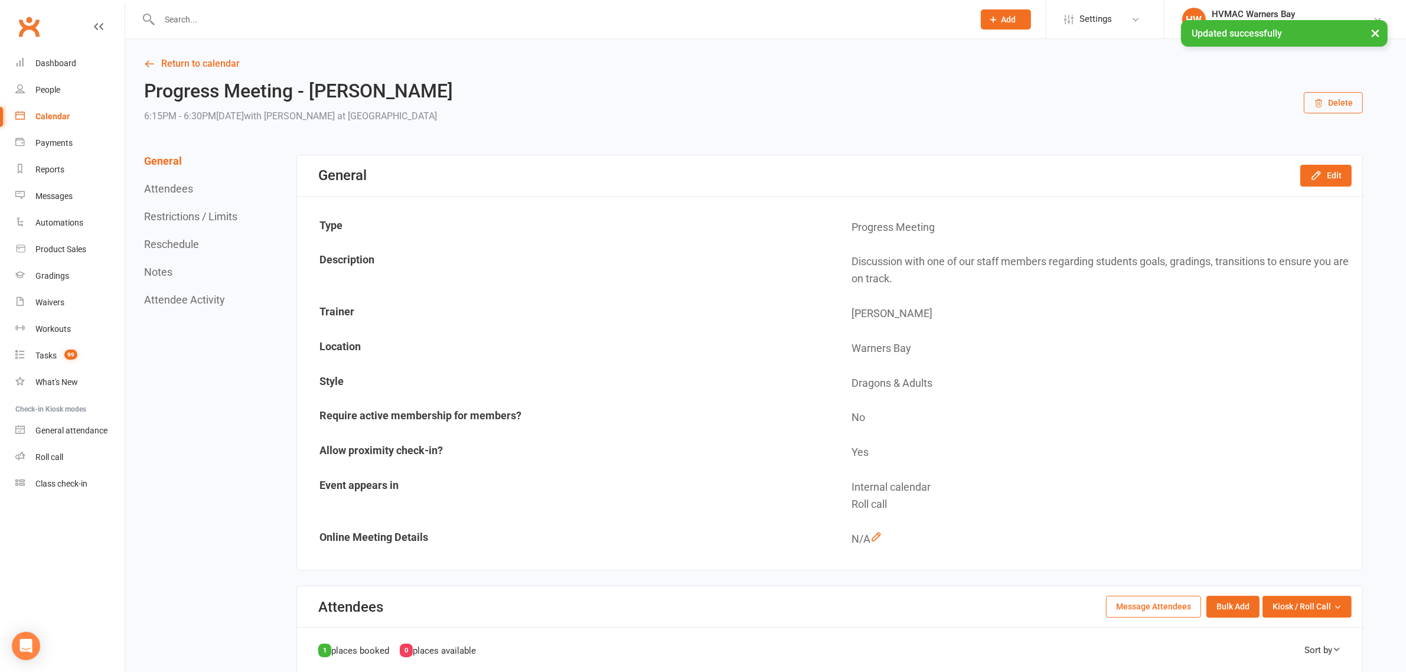
click at [46, 122] on link "Calendar" at bounding box center [69, 116] width 109 height 27
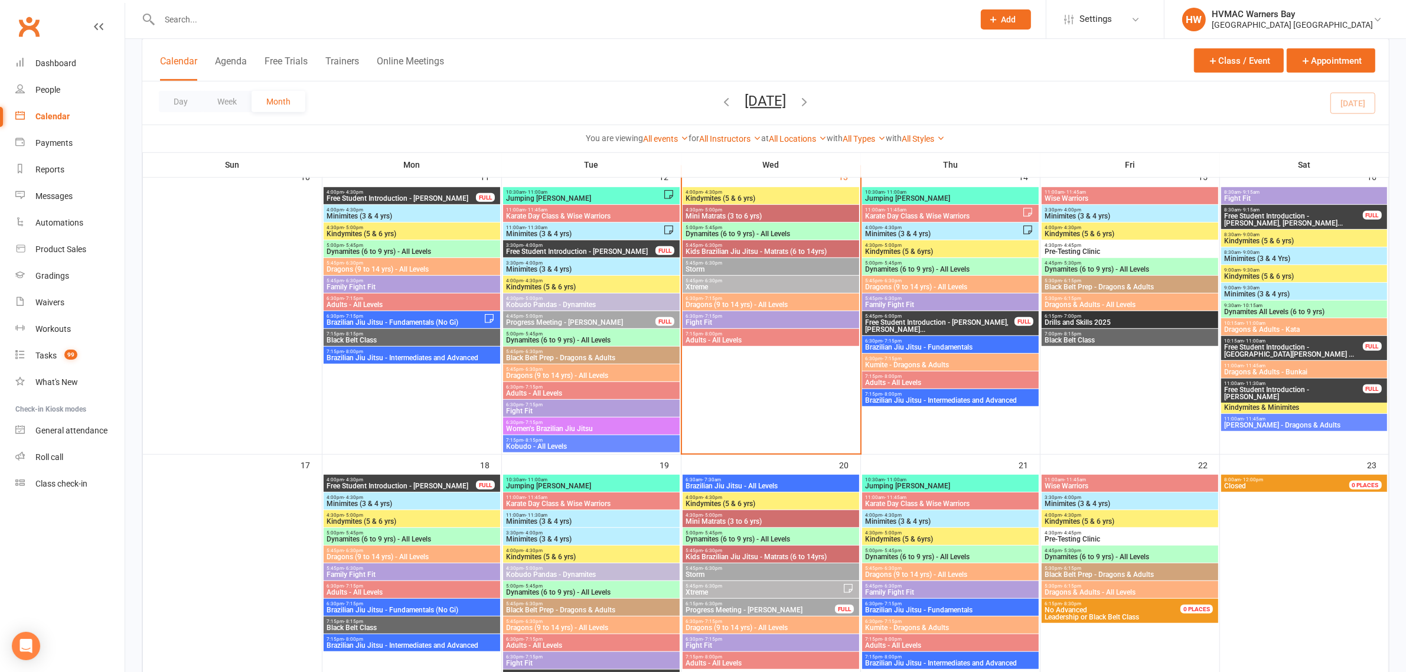
scroll to position [960, 0]
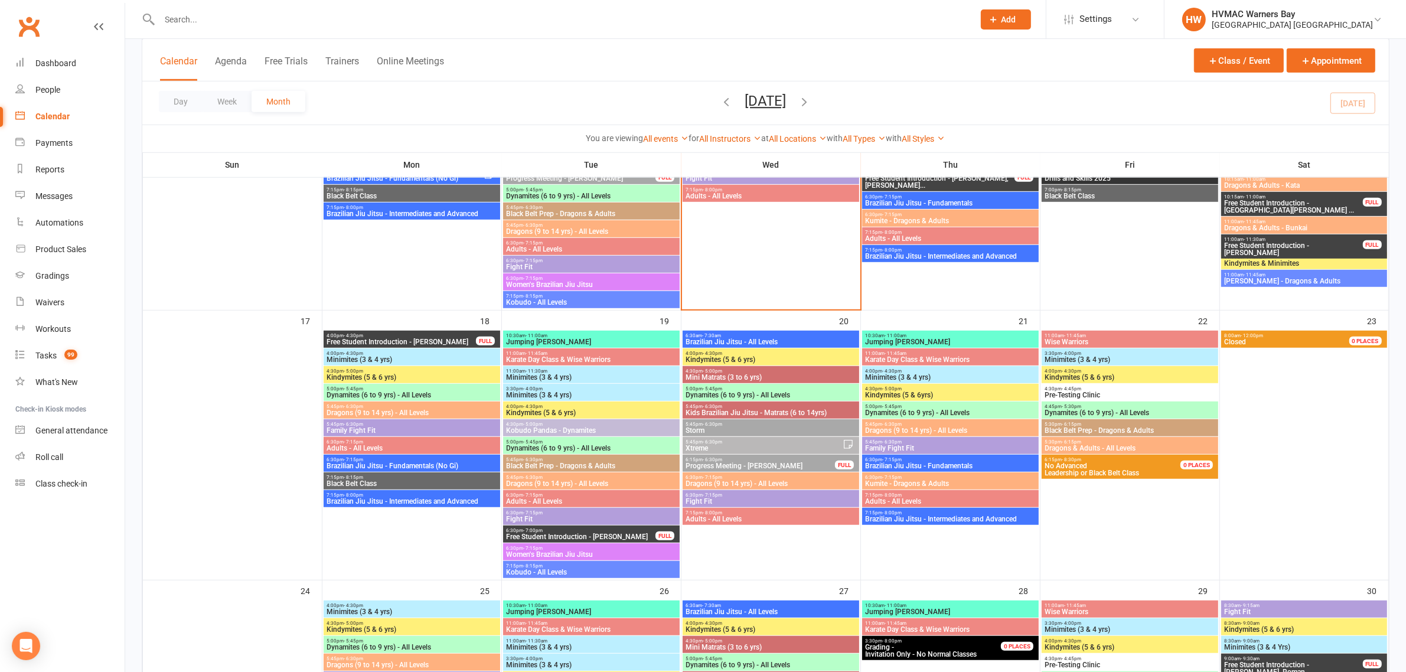
click at [736, 462] on span "Progress Meeting - Aarav Zala" at bounding box center [760, 465] width 151 height 7
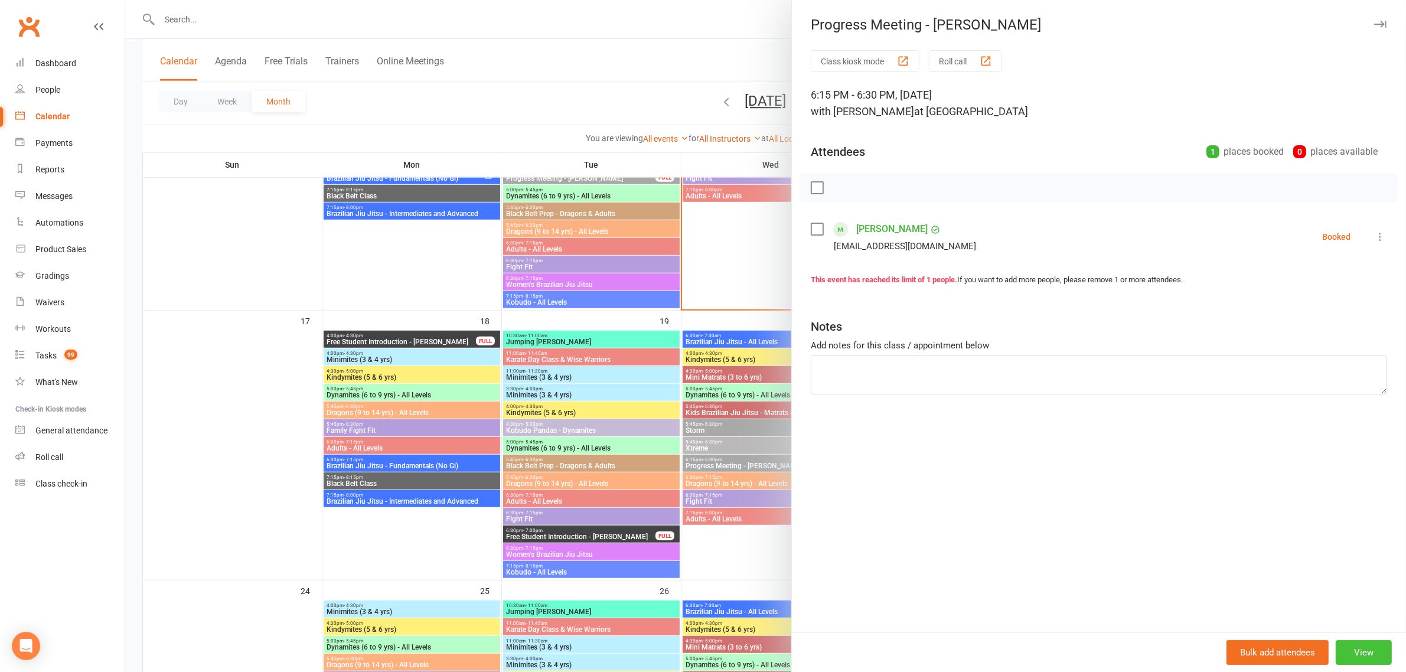
click at [1351, 651] on button "View" at bounding box center [1364, 652] width 56 height 25
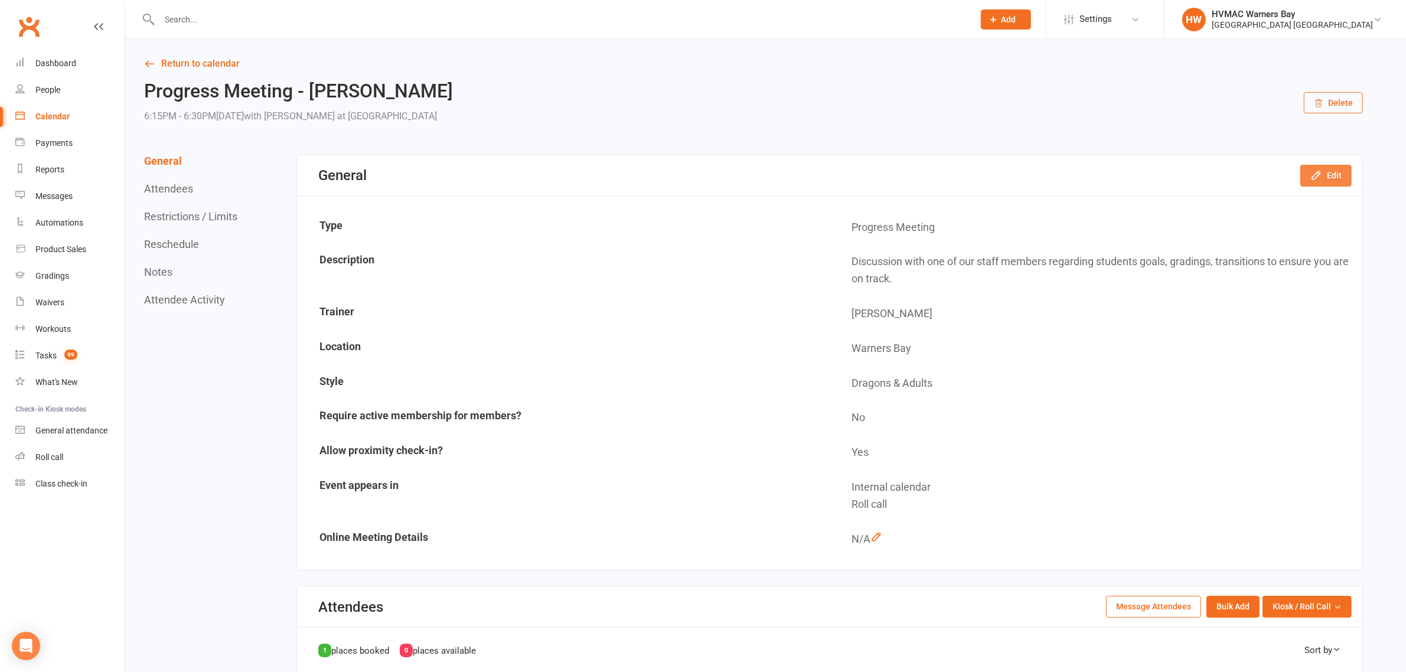
click at [1309, 175] on button "Edit" at bounding box center [1325, 175] width 51 height 21
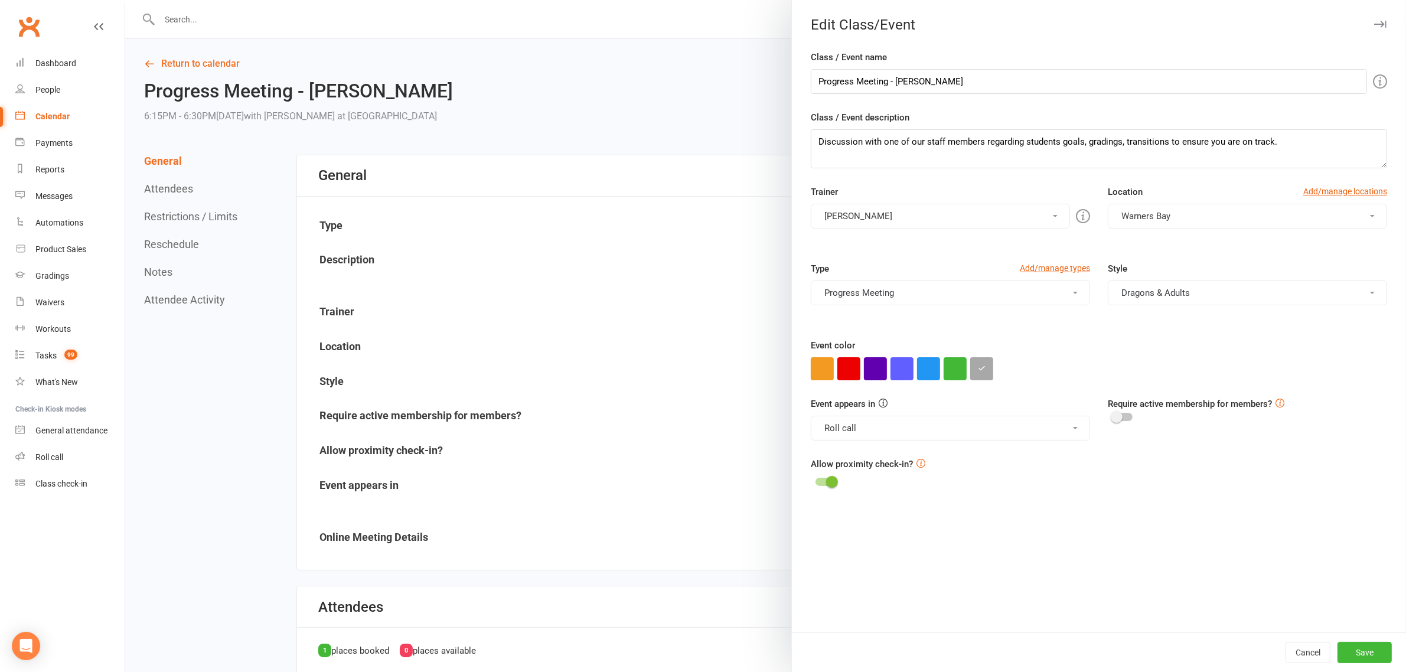
click at [930, 421] on button "Roll call" at bounding box center [950, 428] width 279 height 25
click at [871, 458] on link "Clubworx website calendar and Mobile app" at bounding box center [904, 457] width 187 height 24
click at [846, 426] on button "Roll call, Clubworx website calendar and Mobile app" at bounding box center [950, 428] width 279 height 25
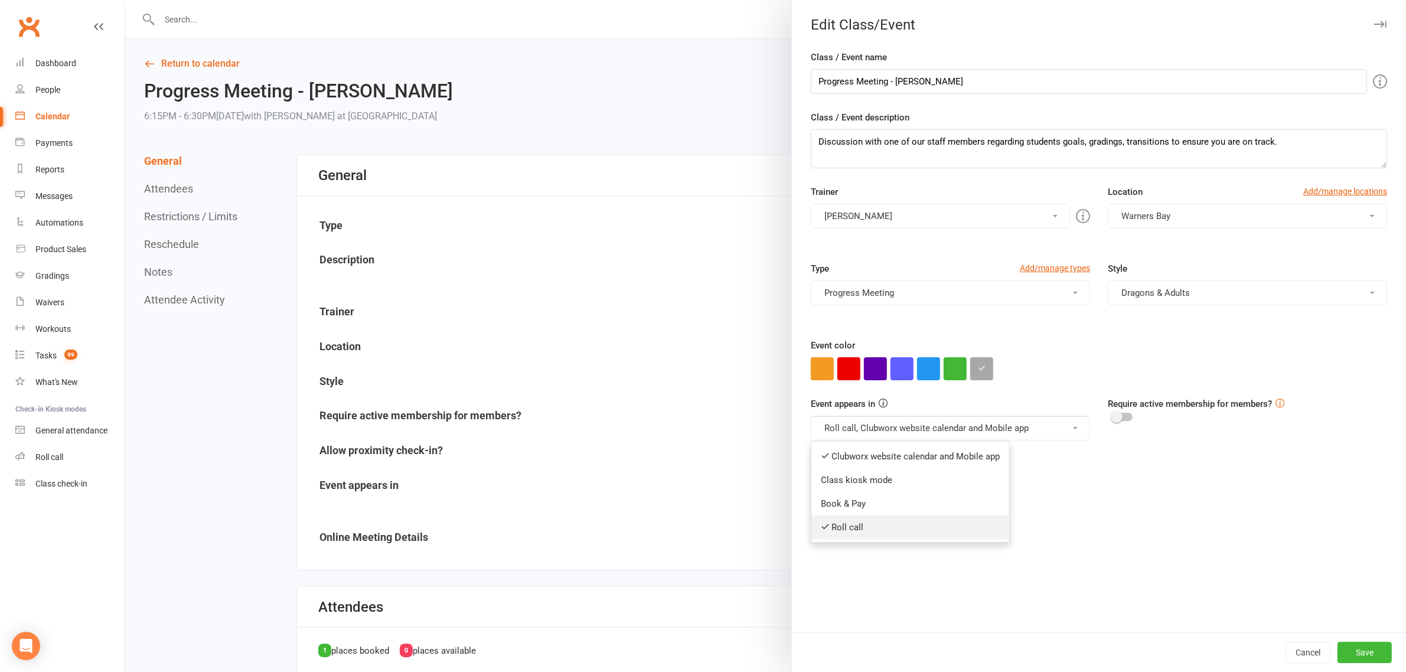
click at [840, 527] on link "Roll call" at bounding box center [910, 528] width 198 height 24
click at [1359, 652] on button "Save" at bounding box center [1364, 652] width 54 height 21
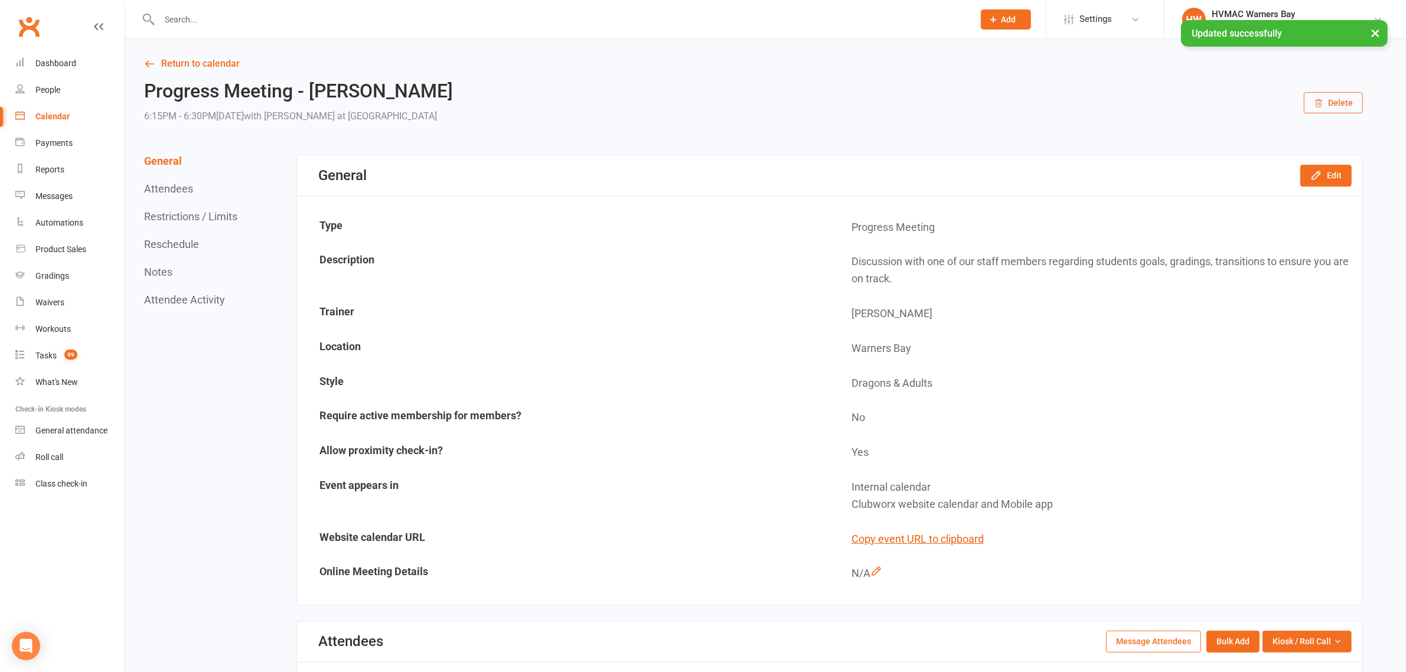
click at [52, 119] on div "Calendar" at bounding box center [52, 116] width 34 height 9
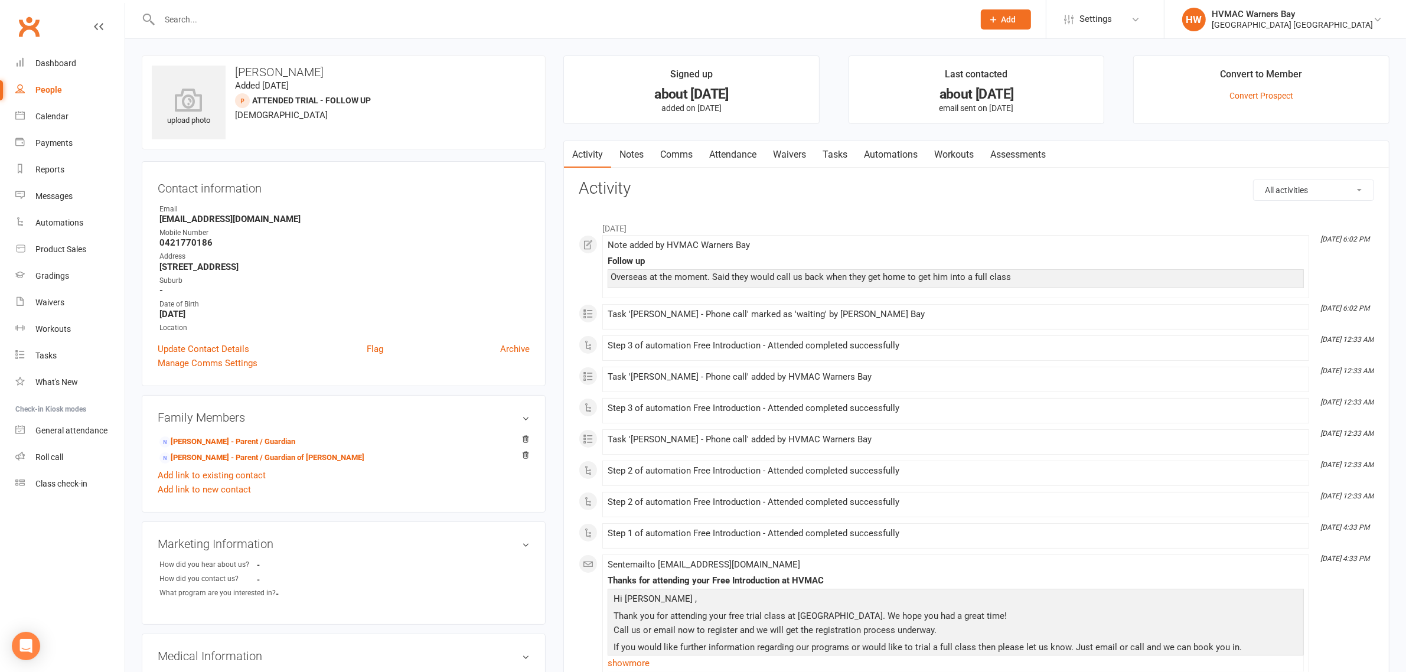
click at [637, 158] on link "Notes" at bounding box center [631, 154] width 41 height 27
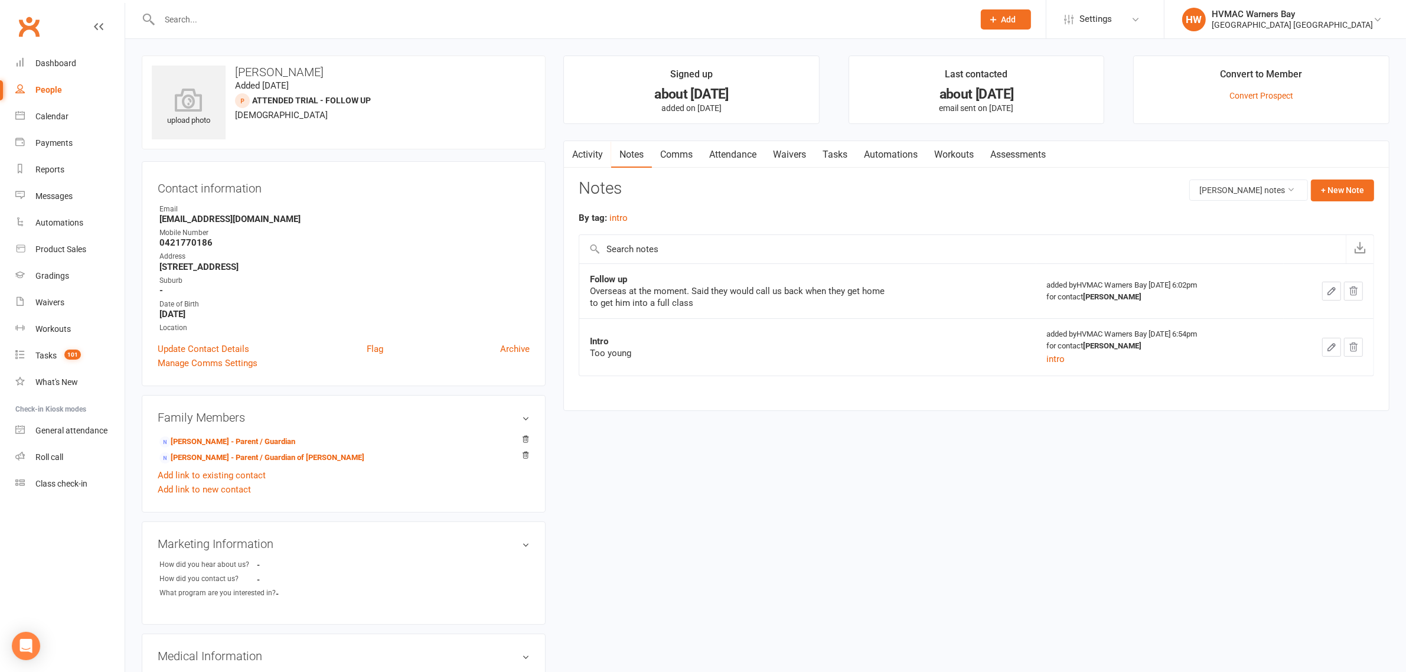
click at [698, 155] on link "Comms" at bounding box center [676, 154] width 49 height 27
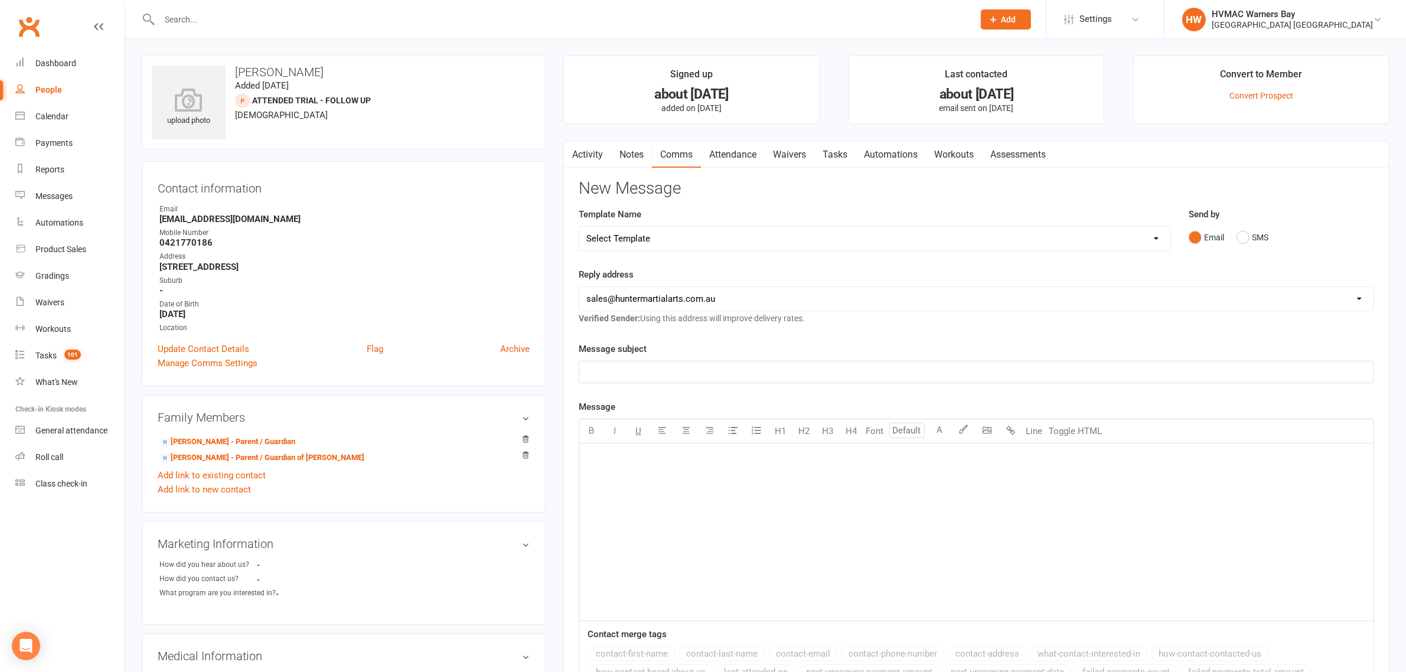
click at [713, 155] on link "Attendance" at bounding box center [733, 154] width 64 height 27
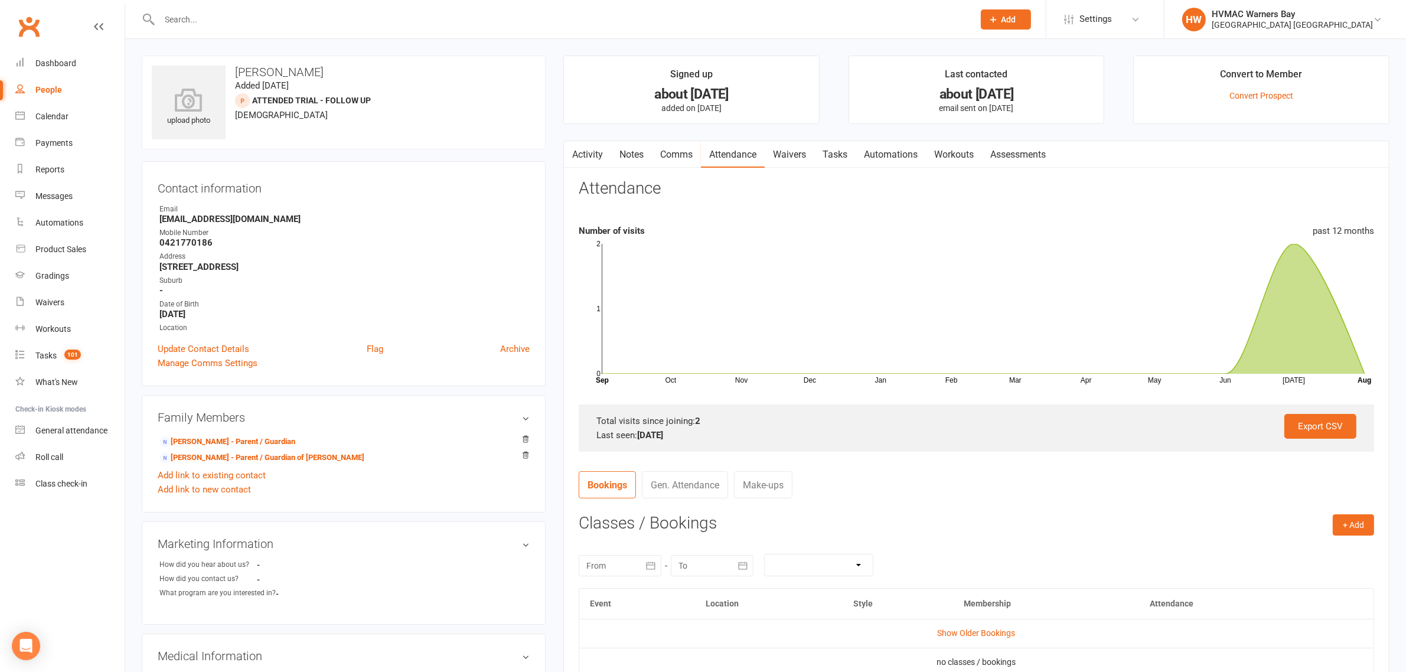
click at [582, 149] on link "Activity" at bounding box center [587, 154] width 47 height 27
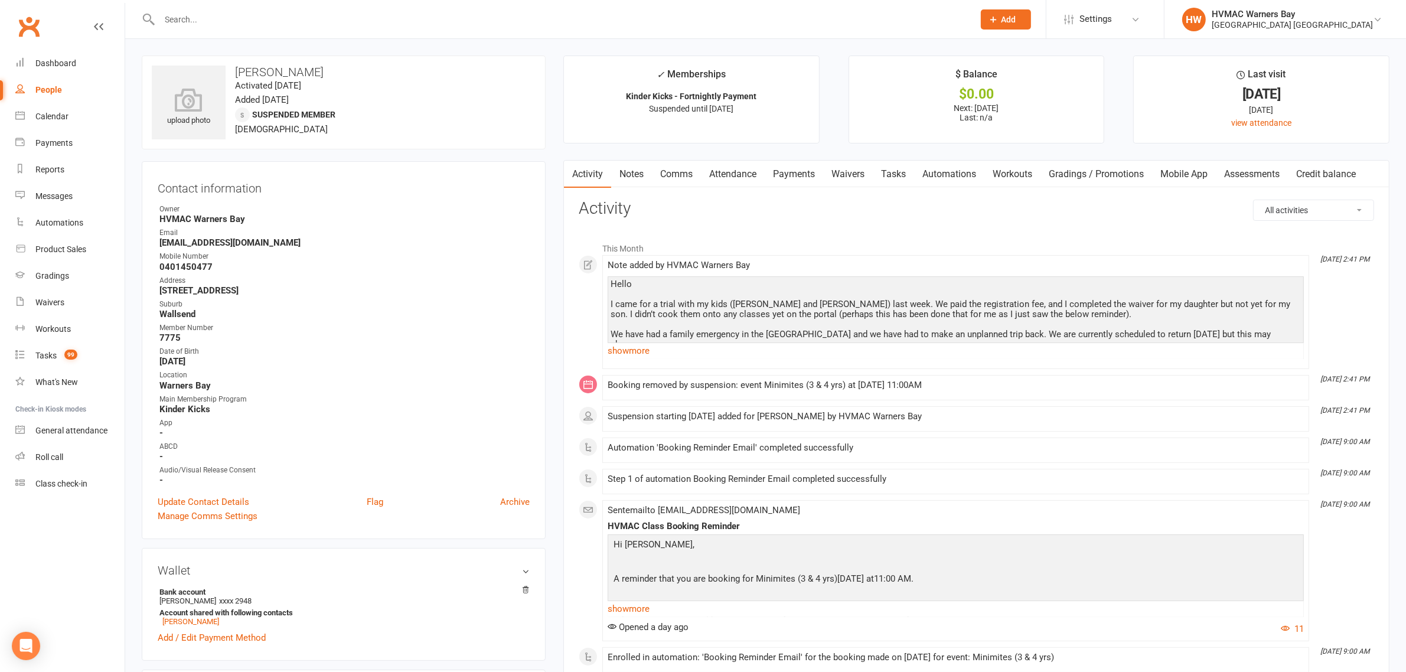
click at [863, 168] on link "Waivers" at bounding box center [848, 174] width 50 height 27
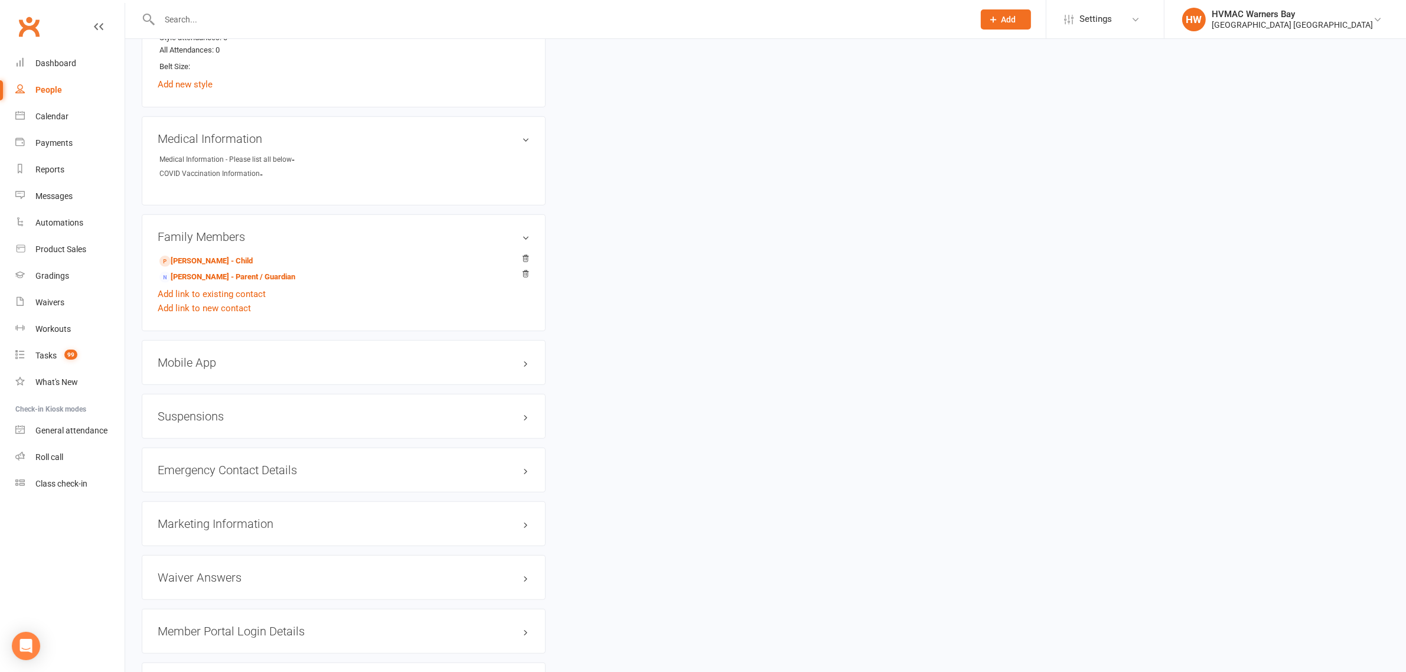
scroll to position [990, 0]
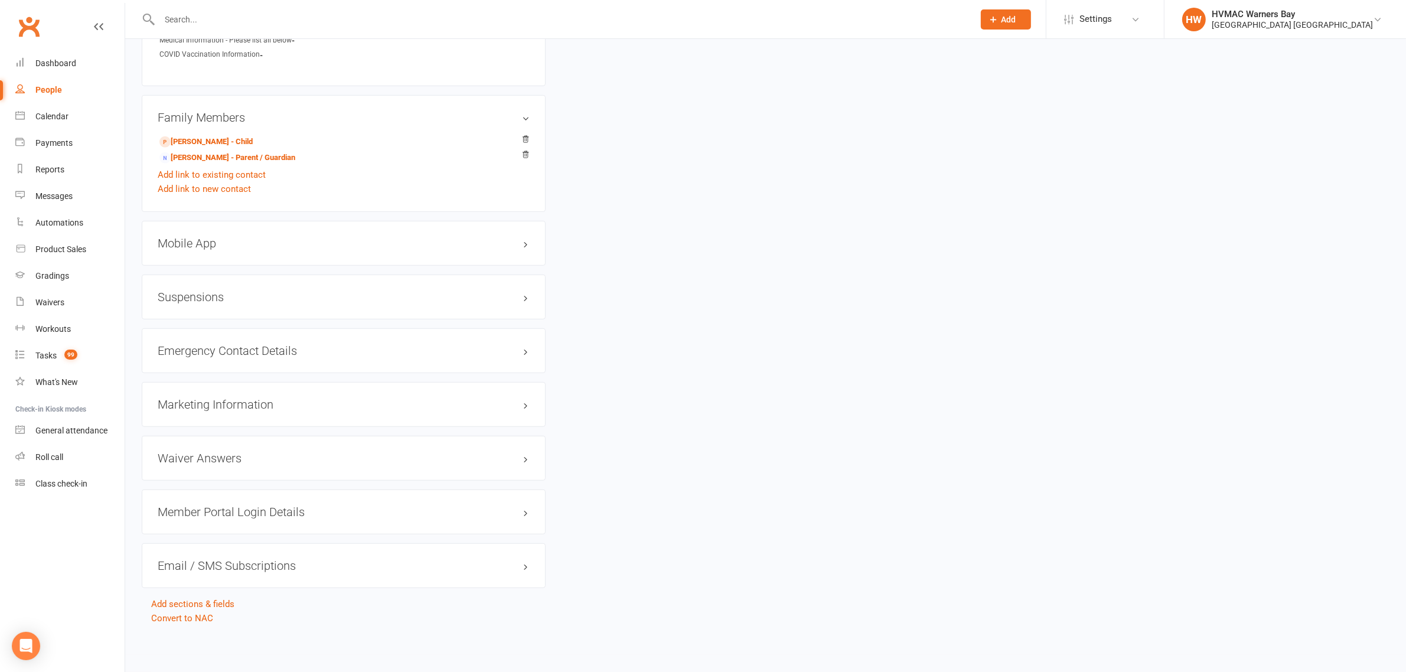
click at [325, 295] on h3 "Suspensions" at bounding box center [344, 297] width 372 height 13
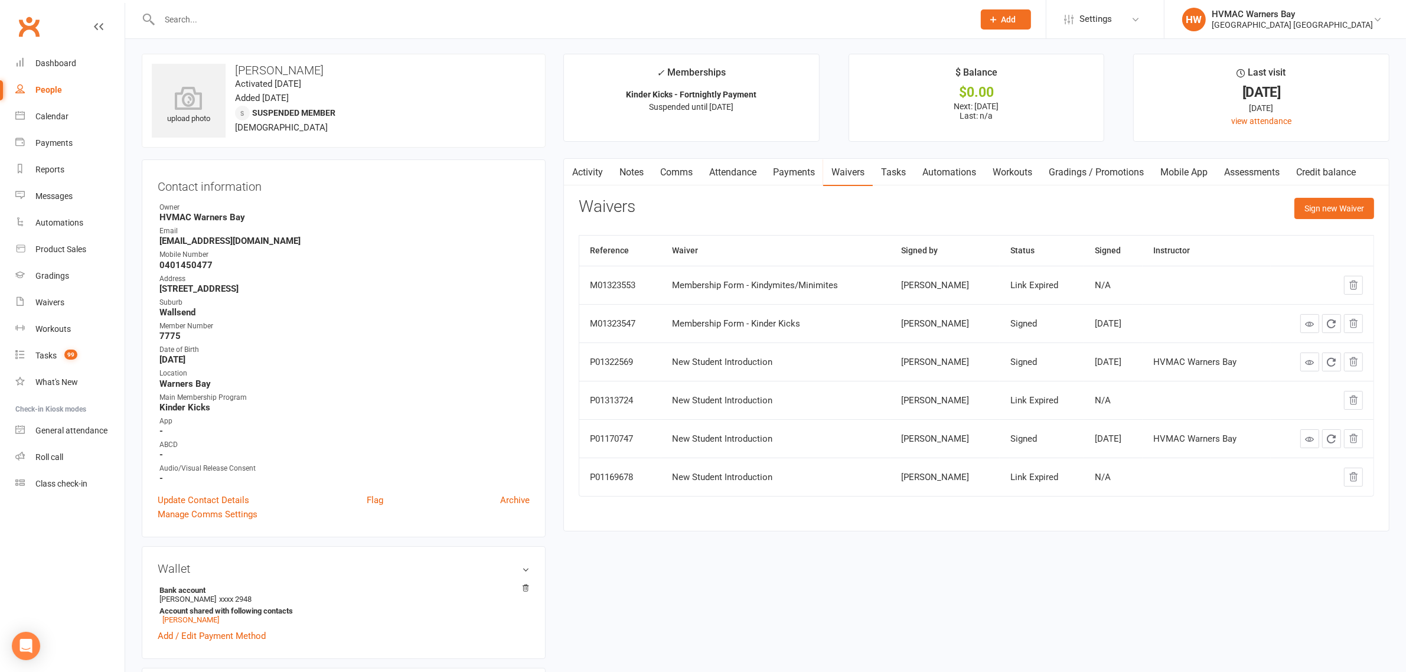
scroll to position [0, 0]
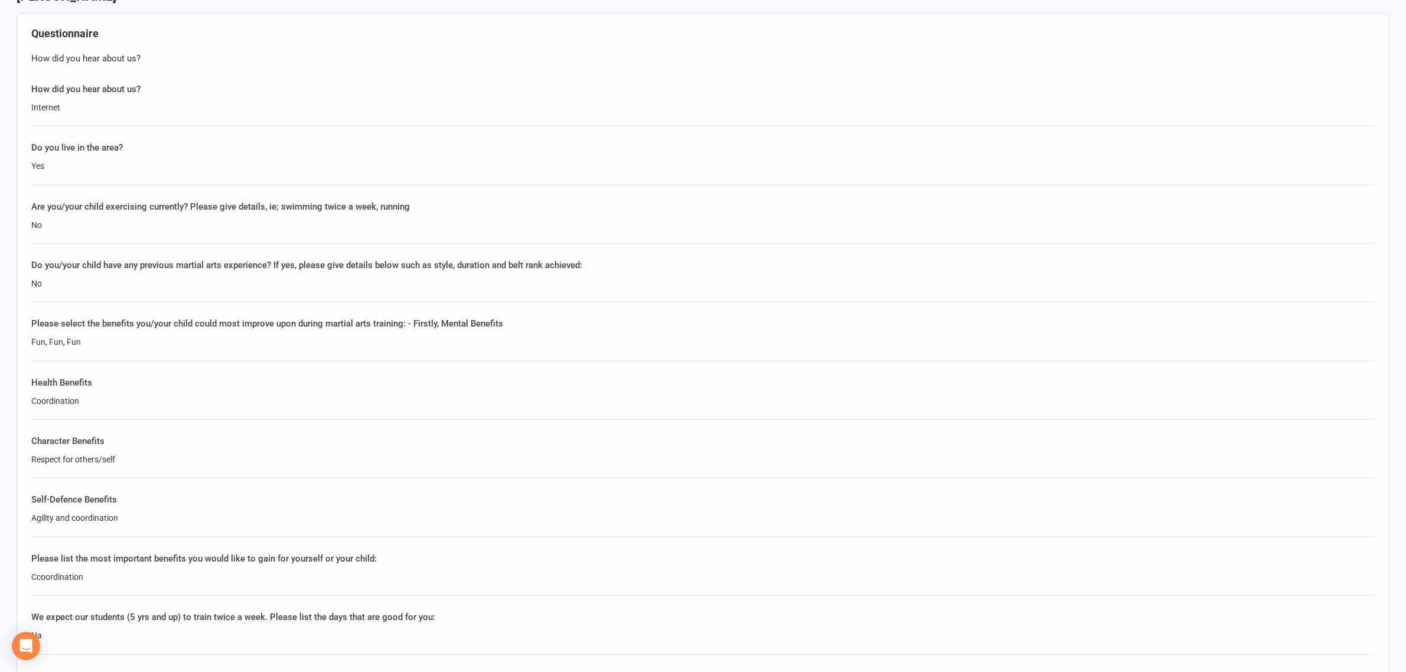
scroll to position [886, 0]
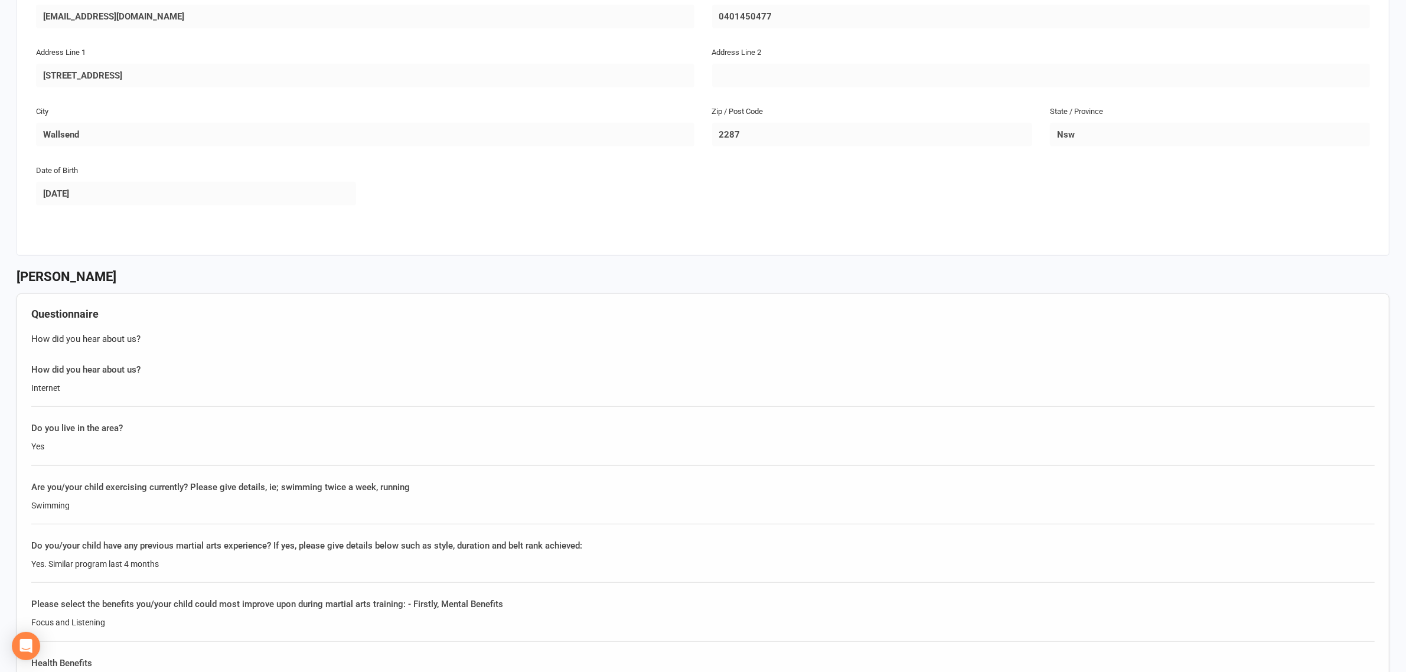
scroll to position [590, 0]
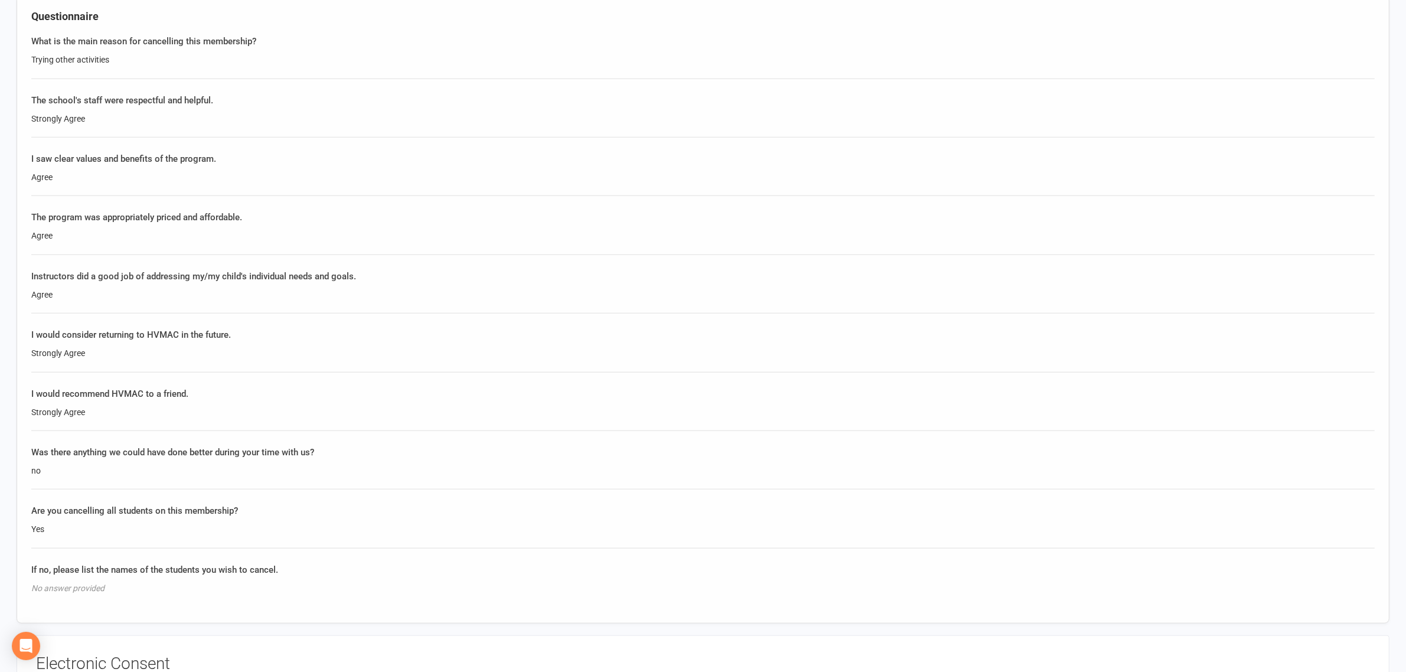
scroll to position [1402, 0]
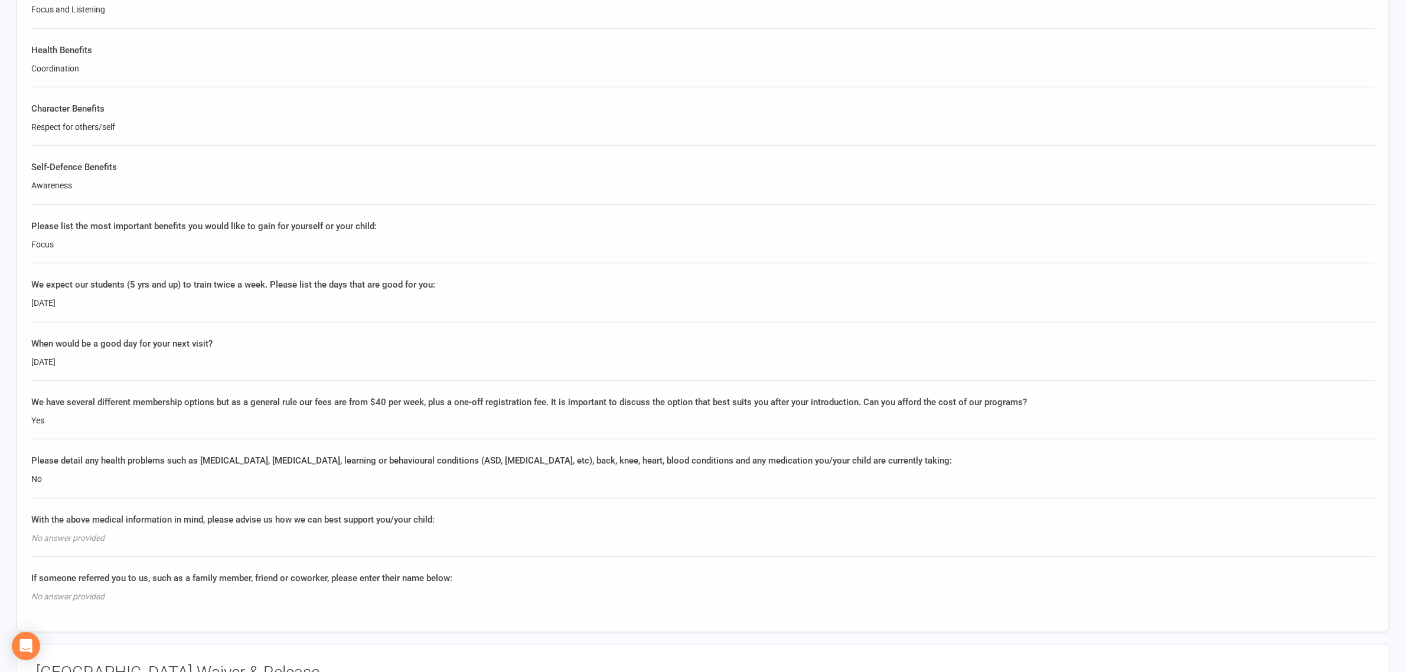
scroll to position [1329, 0]
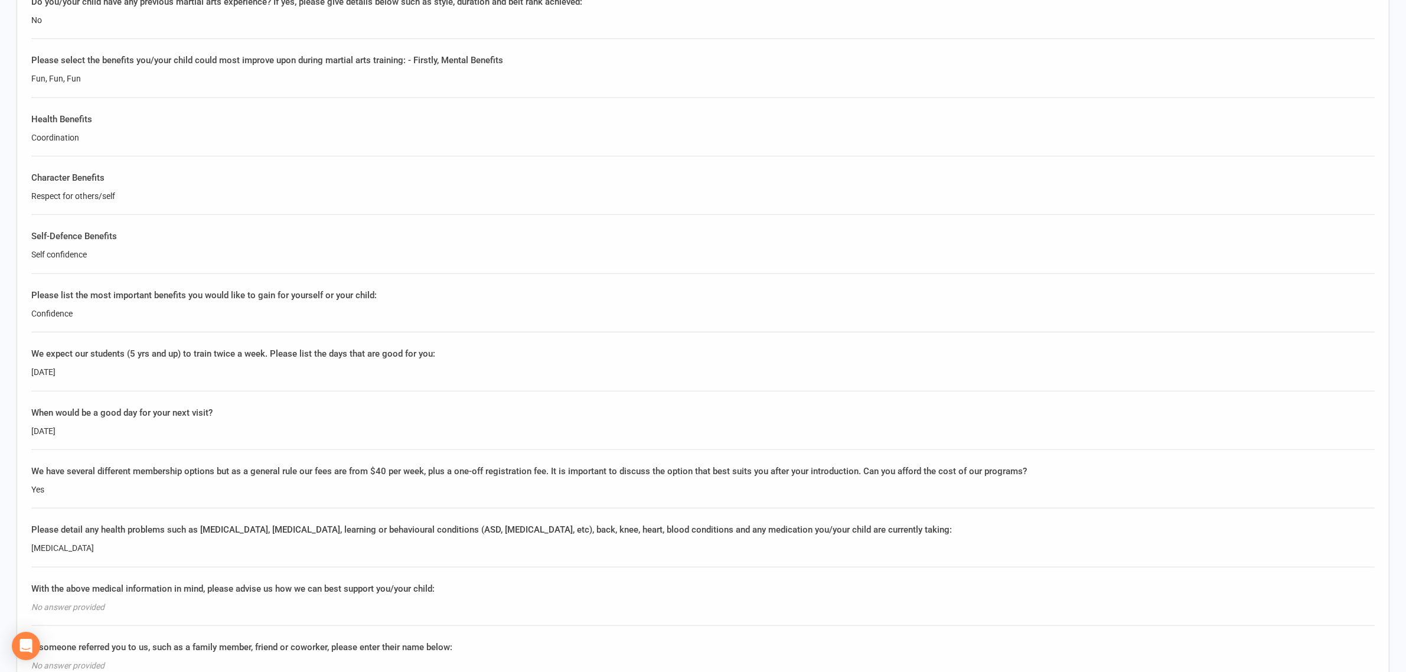
scroll to position [1255, 0]
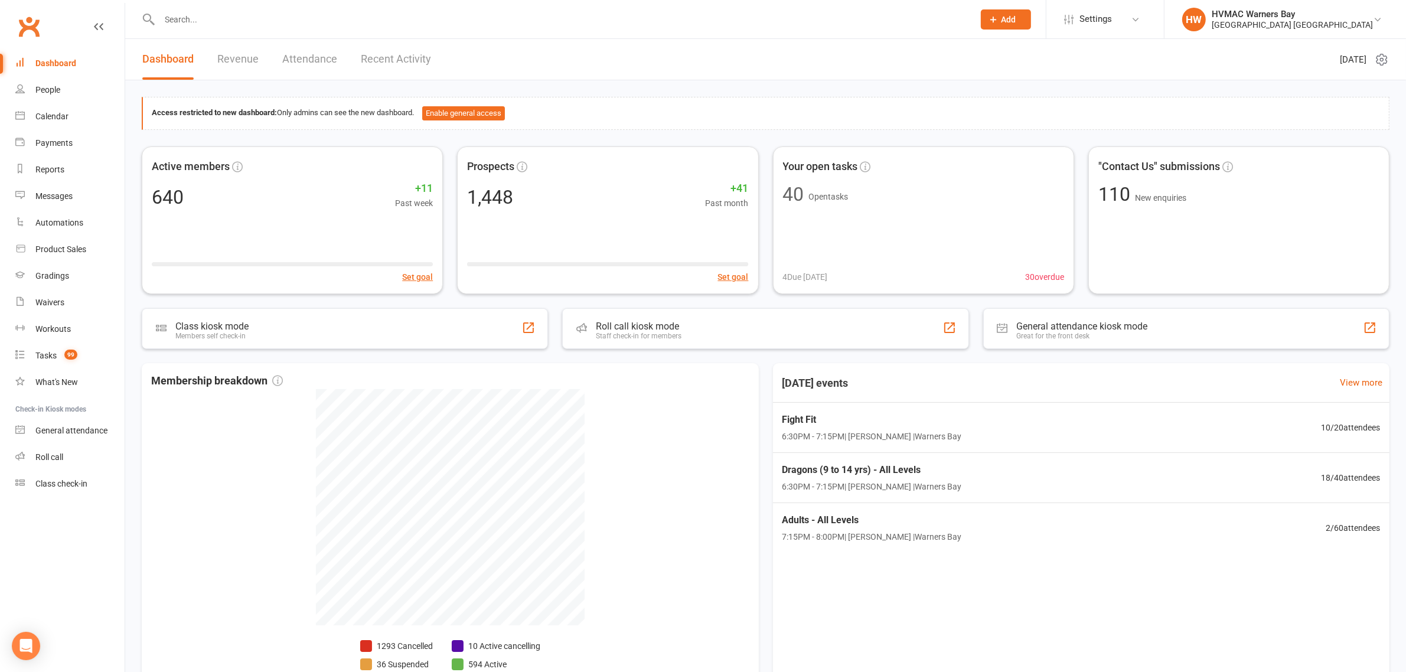
click at [537, 30] on div at bounding box center [554, 19] width 824 height 38
drag, startPoint x: 537, startPoint y: 30, endPoint x: 511, endPoint y: 22, distance: 27.3
click at [533, 30] on div at bounding box center [554, 19] width 824 height 38
click at [511, 22] on input "text" at bounding box center [561, 19] width 810 height 17
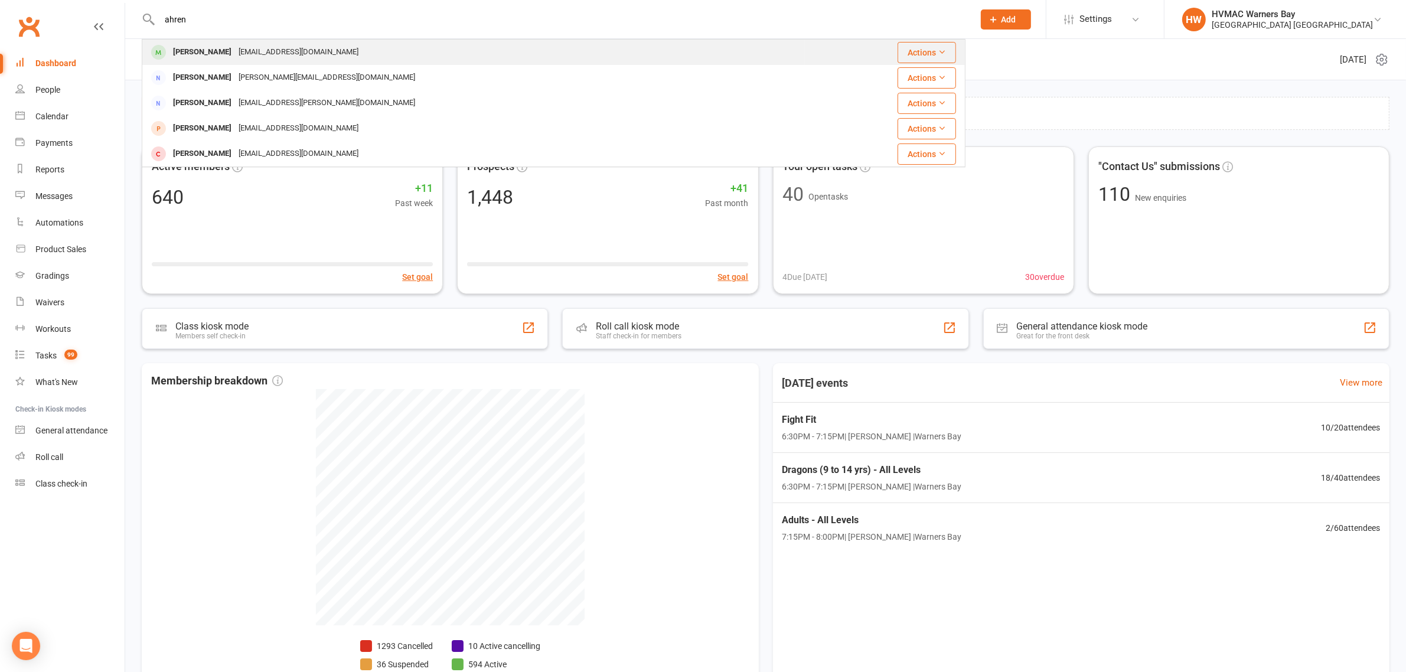
type input "ahren"
click at [273, 57] on div "[EMAIL_ADDRESS][DOMAIN_NAME]" at bounding box center [298, 52] width 127 height 17
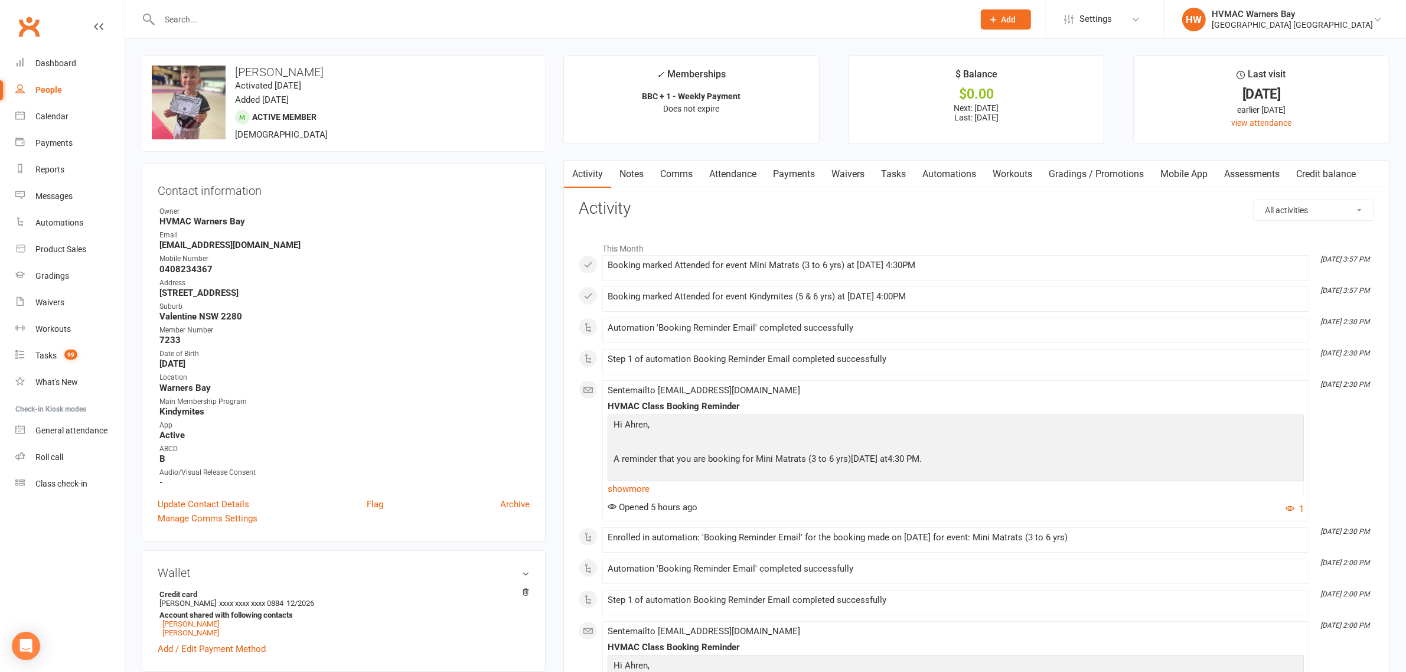
click at [645, 173] on link "Notes" at bounding box center [631, 174] width 41 height 27
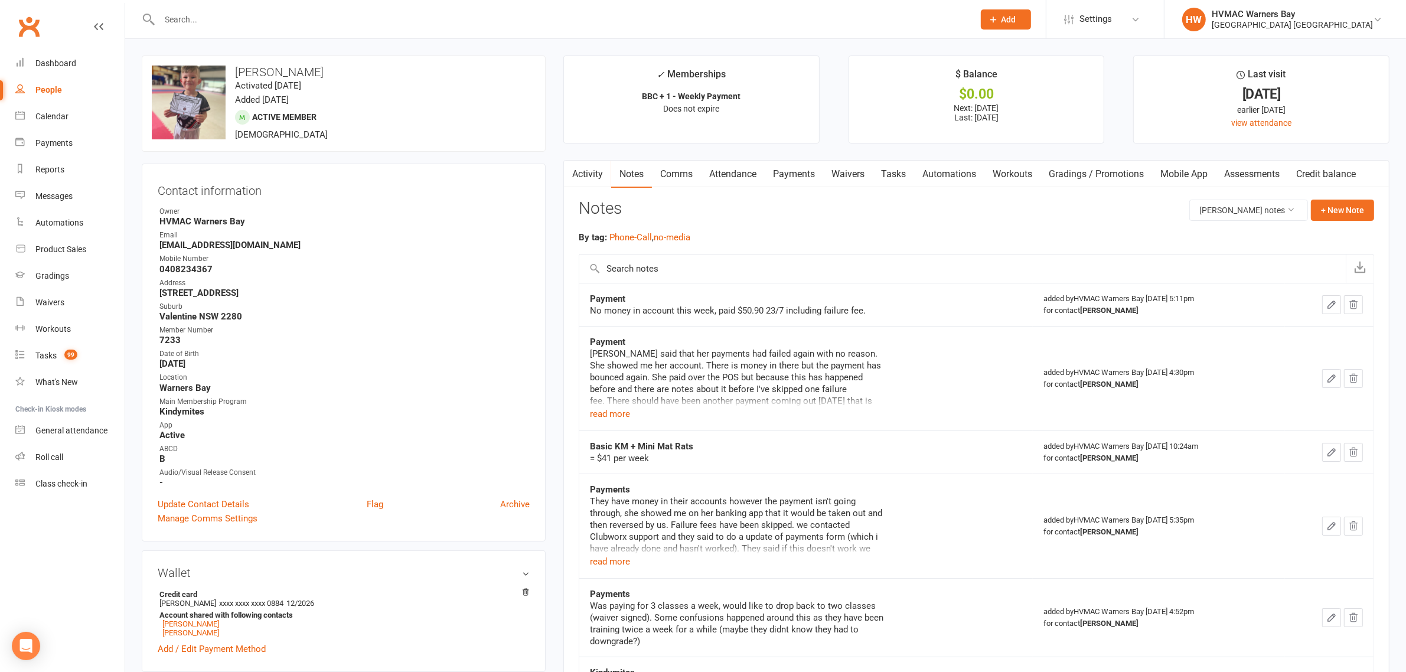
click at [297, 13] on input "text" at bounding box center [561, 19] width 810 height 17
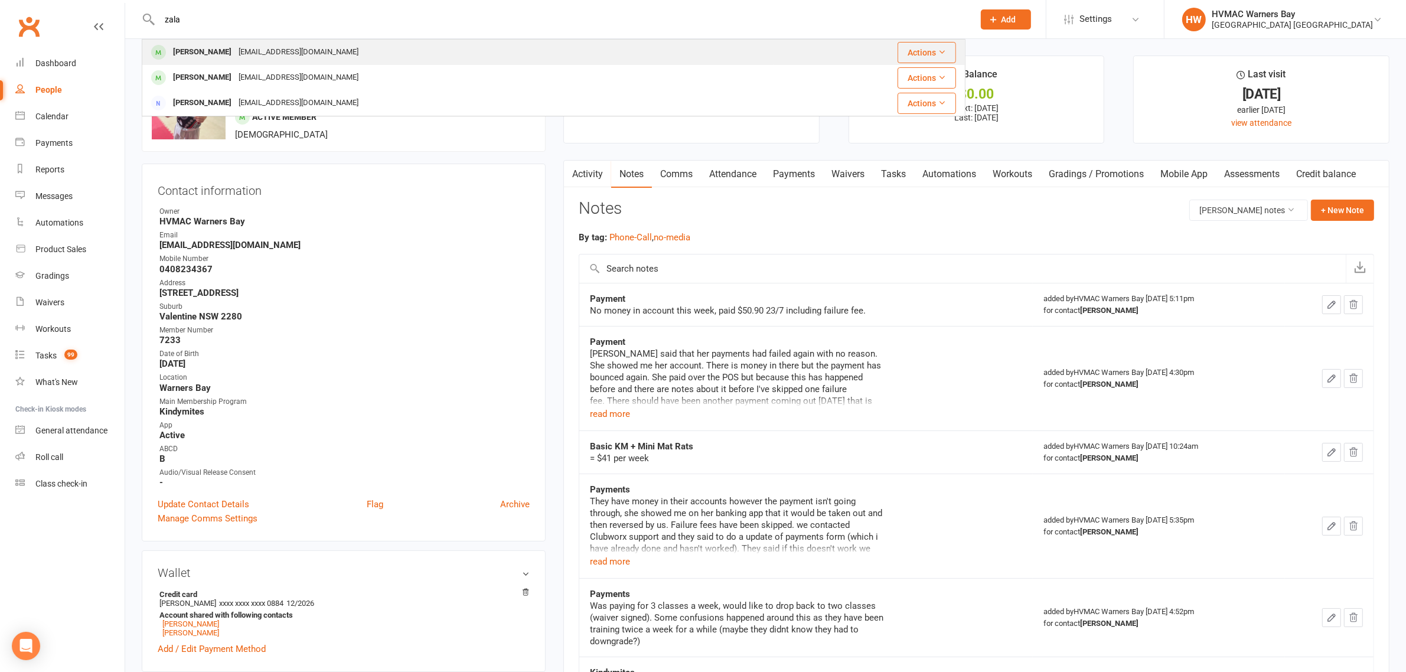
type input "zala"
click at [251, 48] on div "[EMAIL_ADDRESS][DOMAIN_NAME]" at bounding box center [298, 52] width 127 height 17
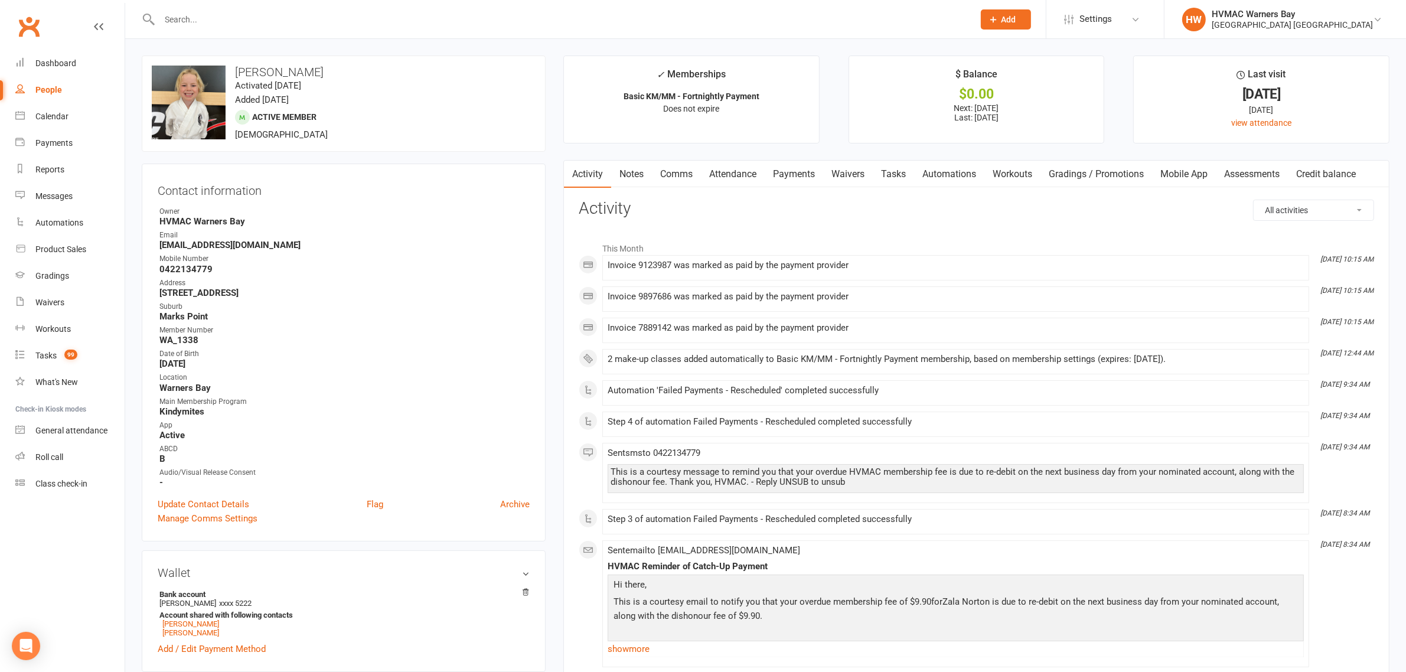
click at [632, 179] on link "Notes" at bounding box center [631, 174] width 41 height 27
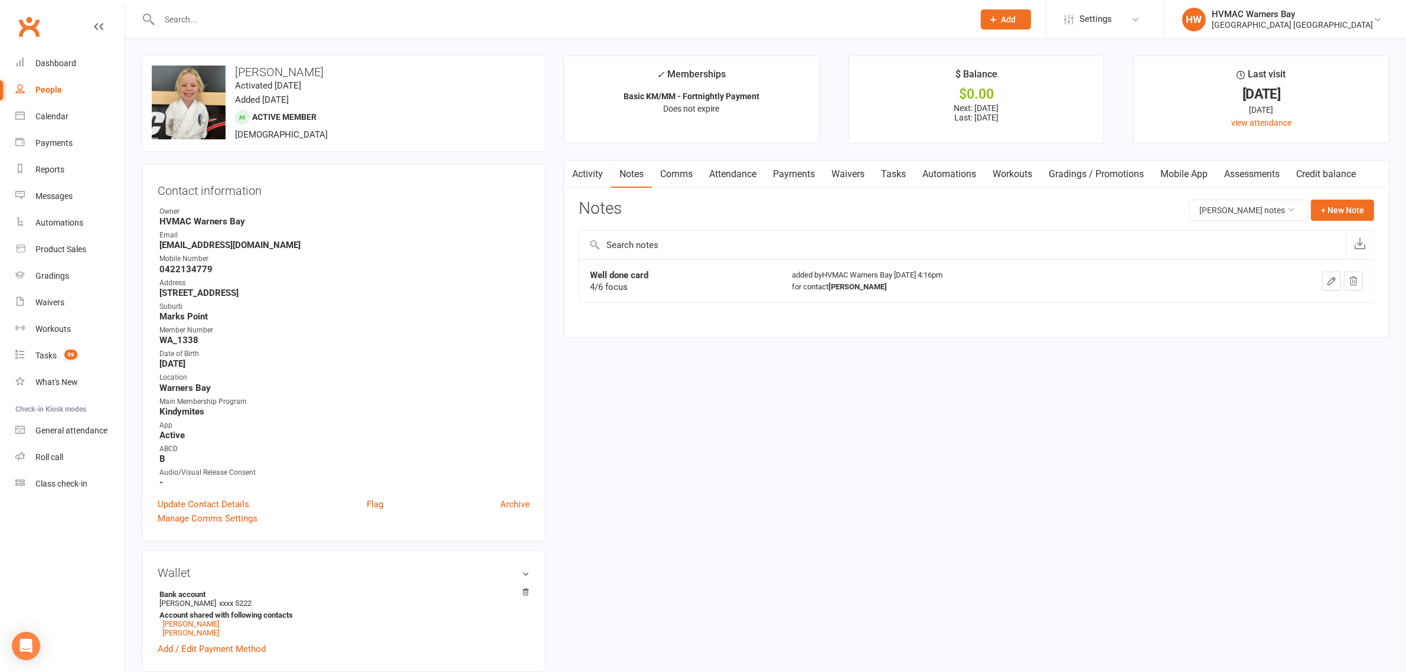
click at [679, 177] on link "Comms" at bounding box center [676, 174] width 49 height 27
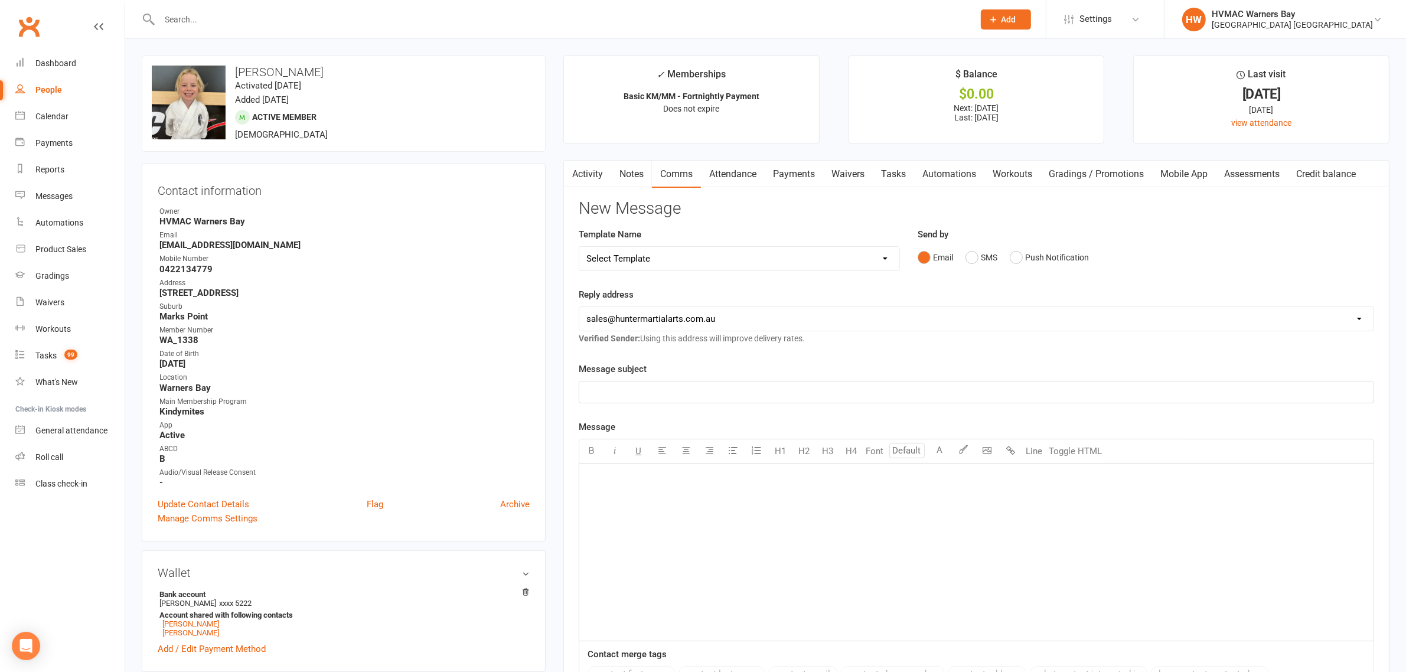
click at [598, 175] on link "Activity" at bounding box center [587, 174] width 47 height 27
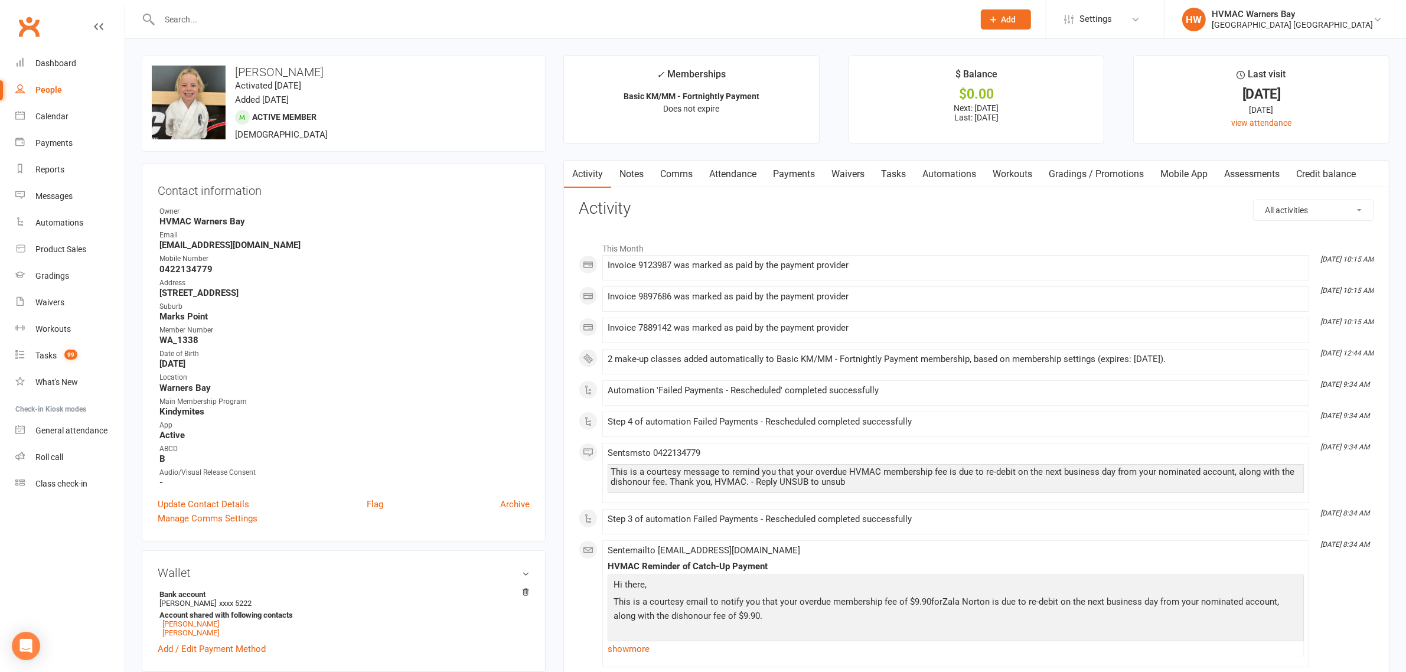
click at [712, 175] on link "Attendance" at bounding box center [733, 174] width 64 height 27
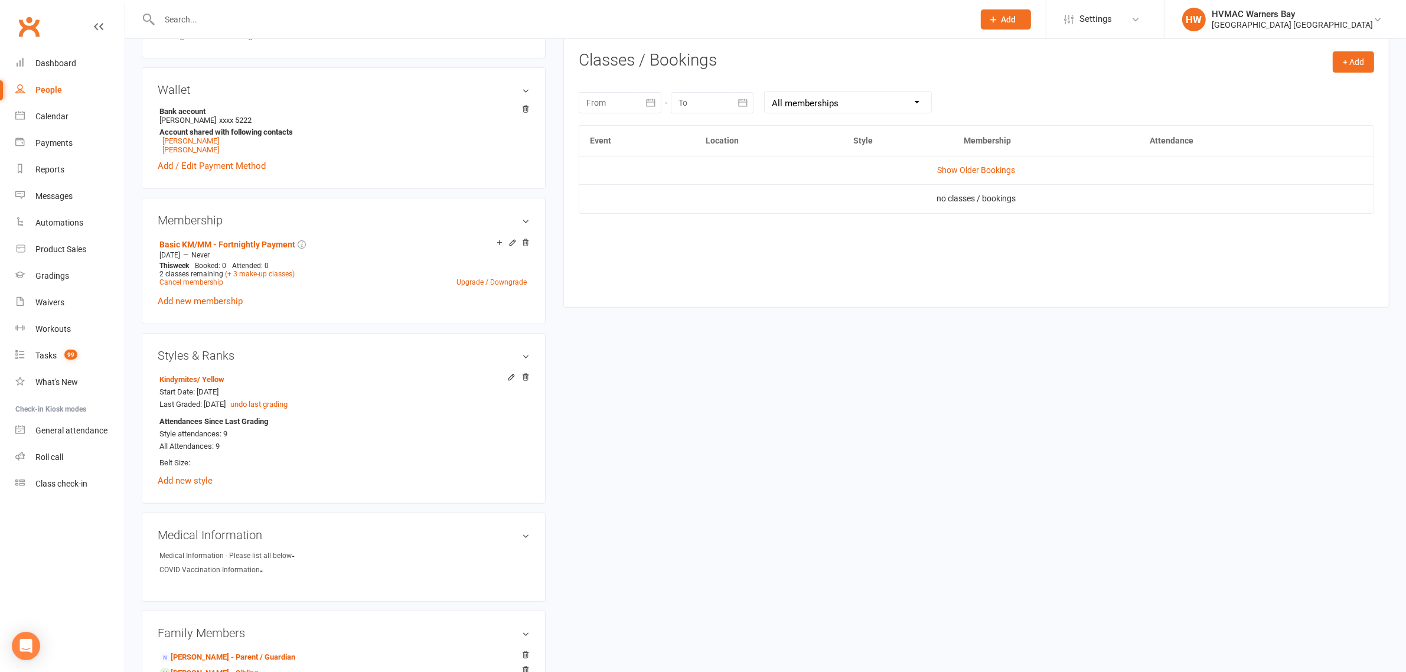
scroll to position [517, 0]
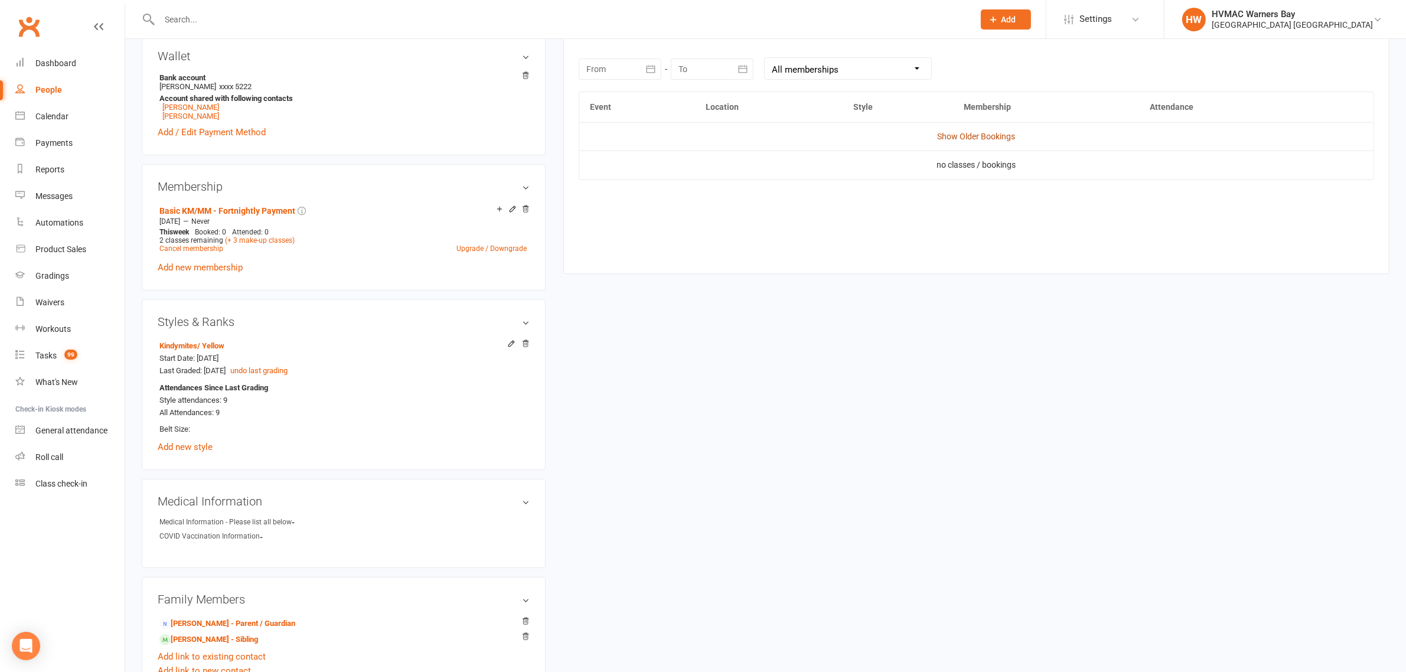
click at [967, 136] on link "Show Older Bookings" at bounding box center [977, 136] width 78 height 9
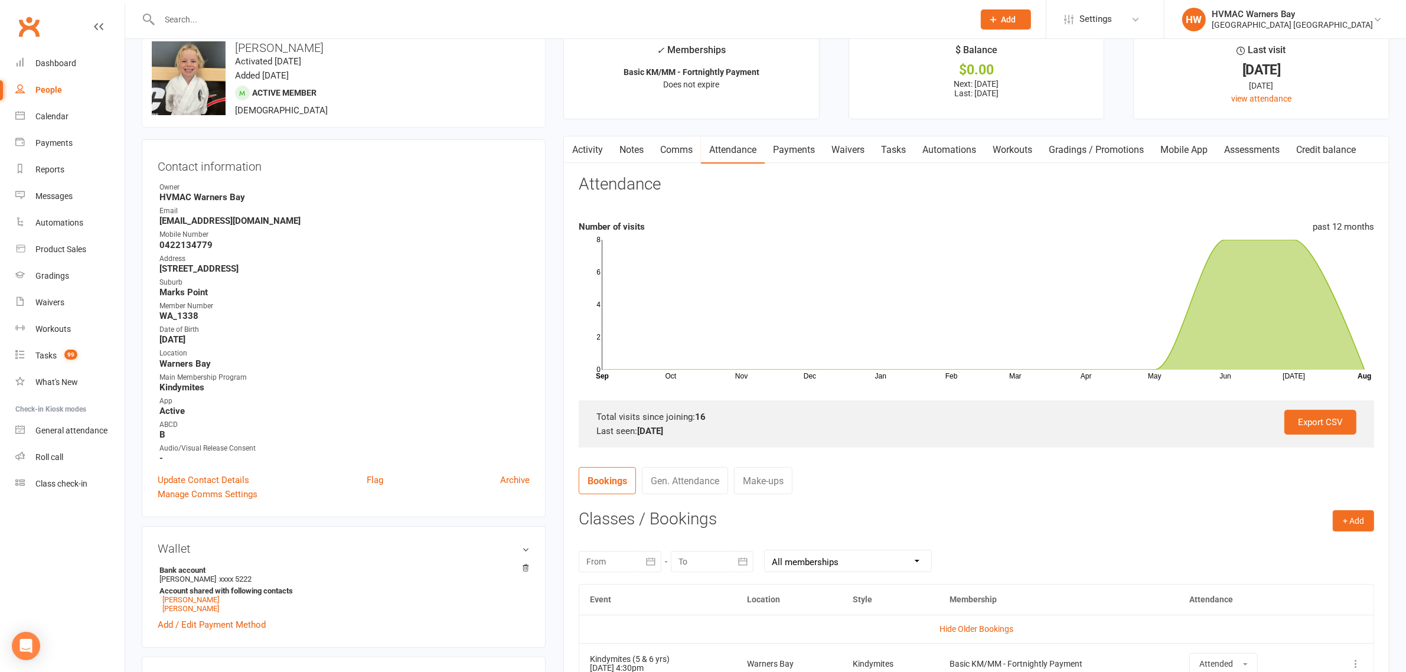
scroll to position [0, 0]
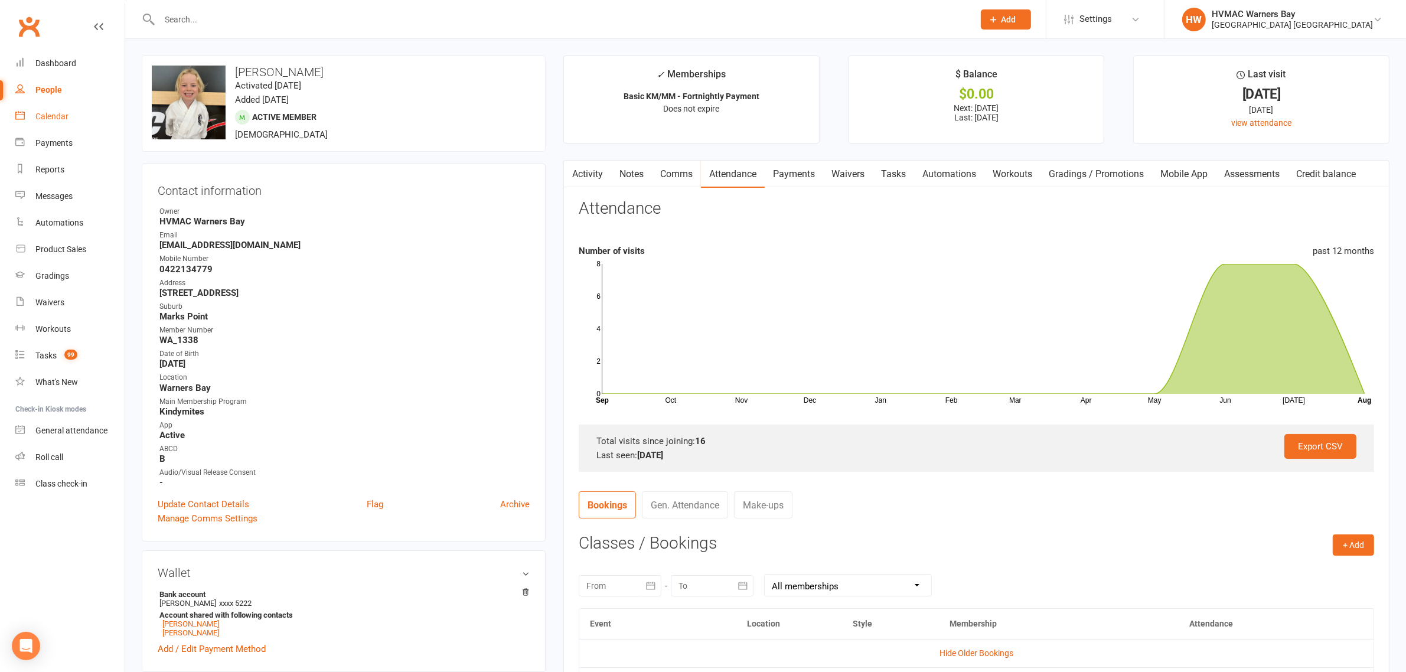
click at [74, 118] on link "Calendar" at bounding box center [69, 116] width 109 height 27
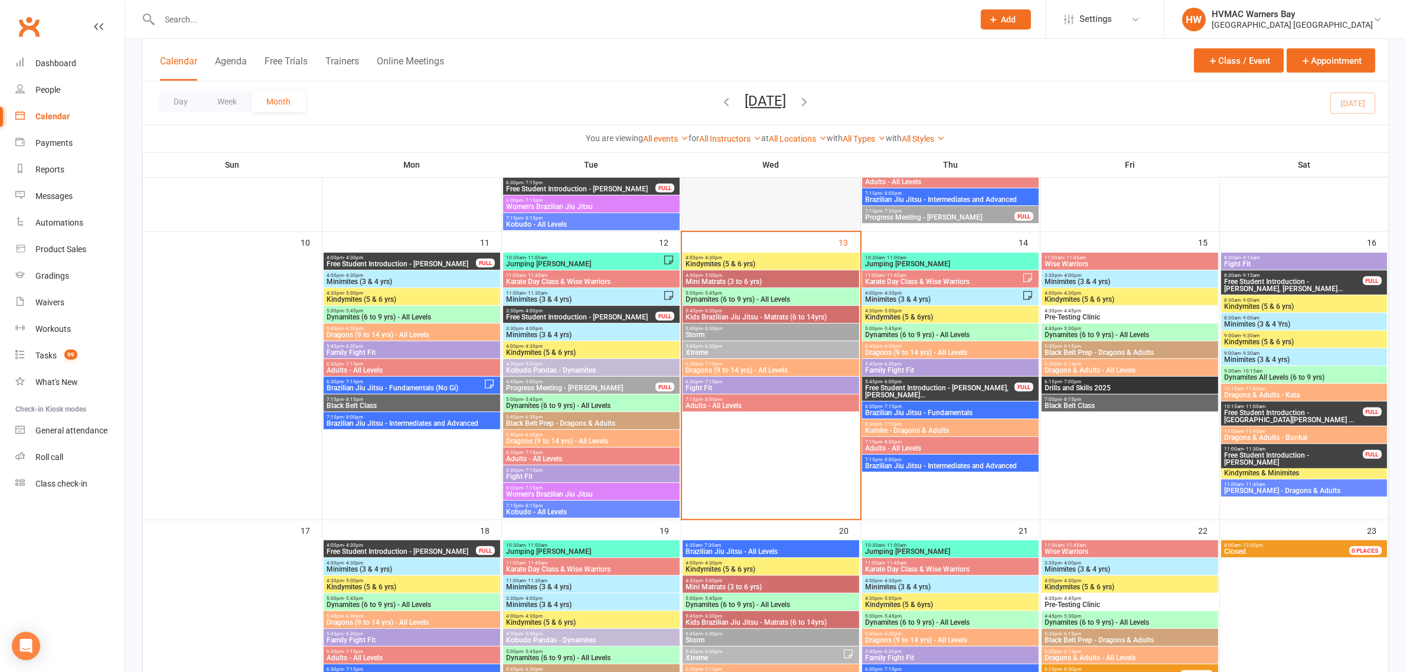
scroll to position [738, 0]
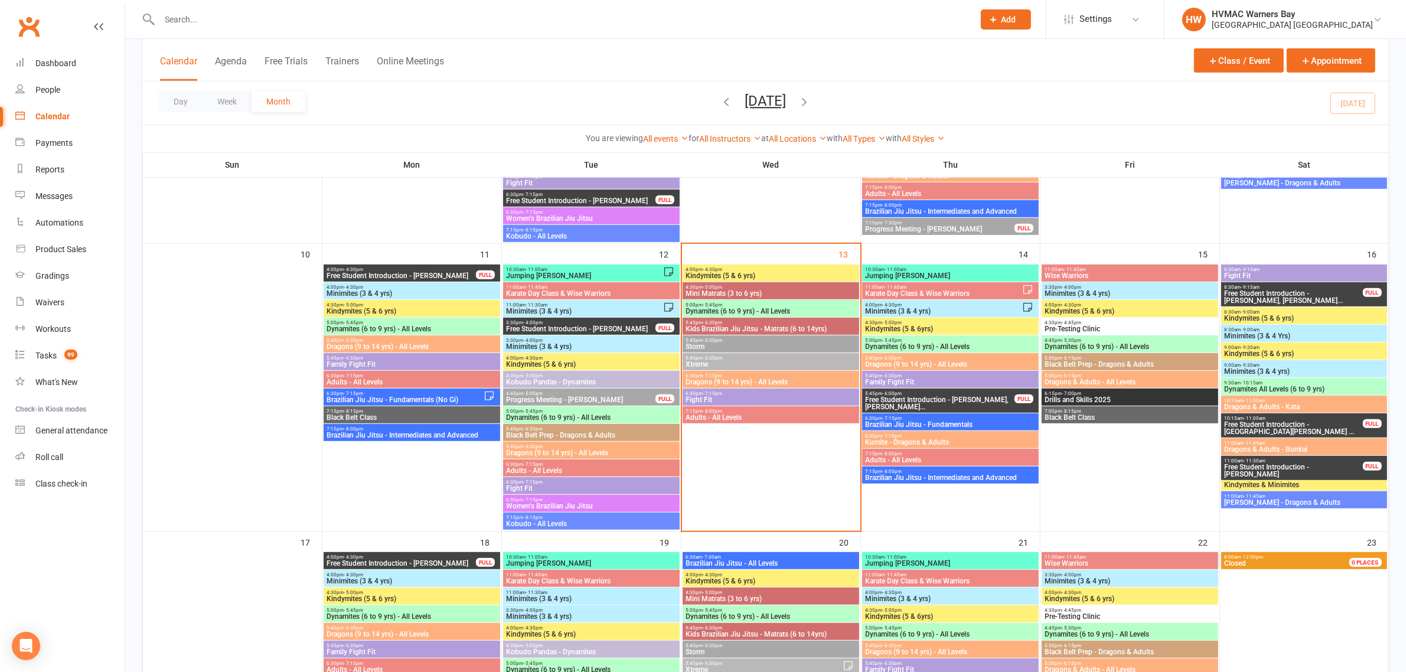
click at [734, 381] on span "Dragons (9 to 14 yrs) - All Levels" at bounding box center [771, 382] width 172 height 7
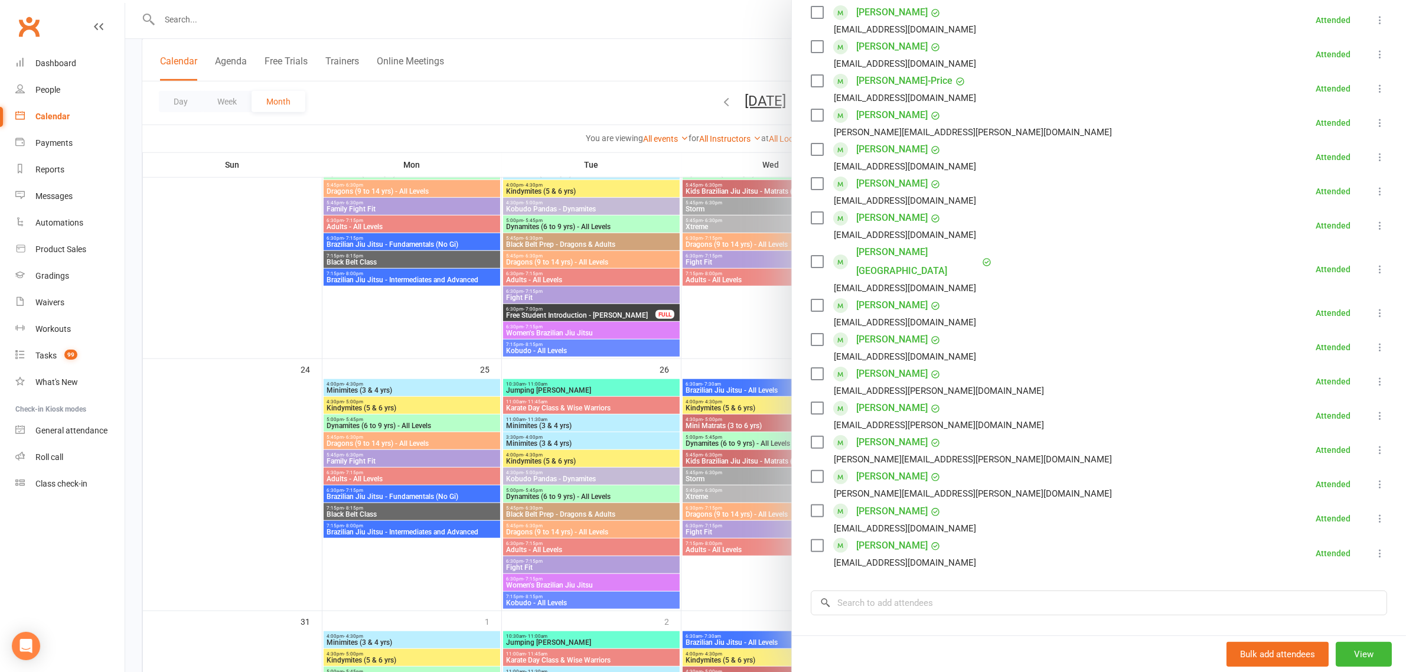
scroll to position [414, 0]
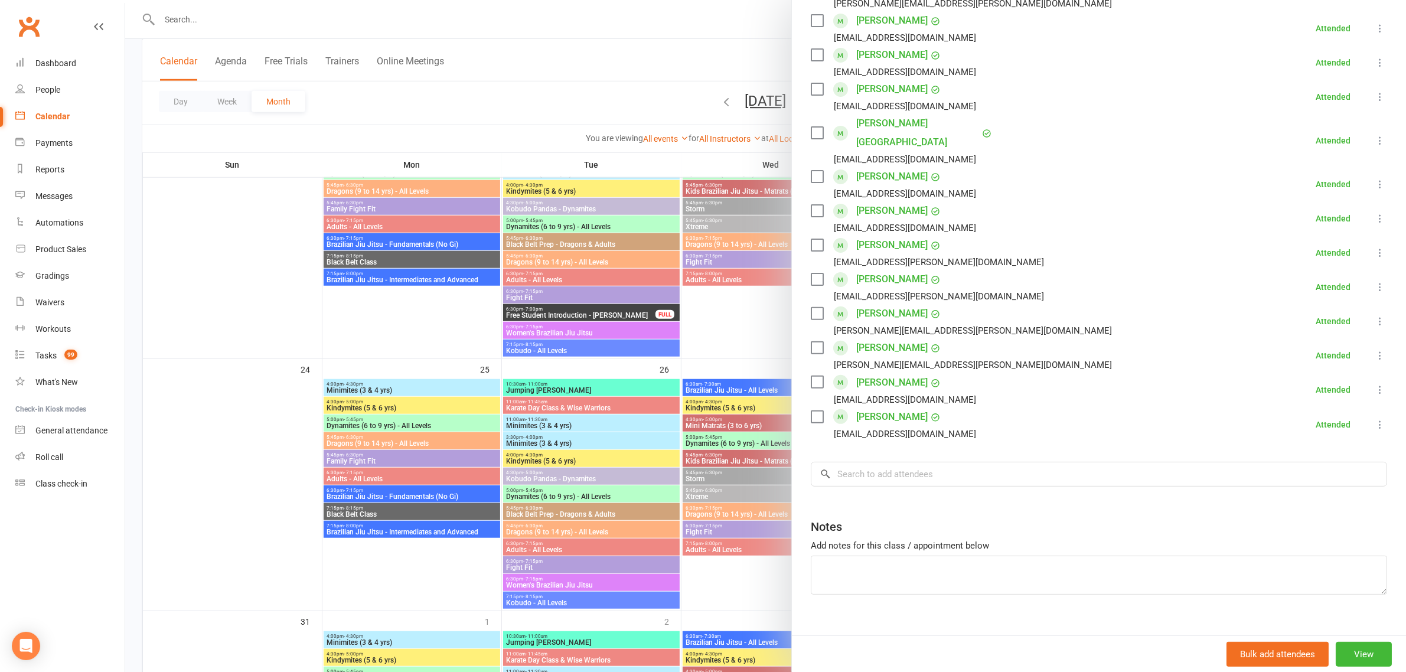
click at [866, 407] on link "[PERSON_NAME]" at bounding box center [891, 416] width 71 height 19
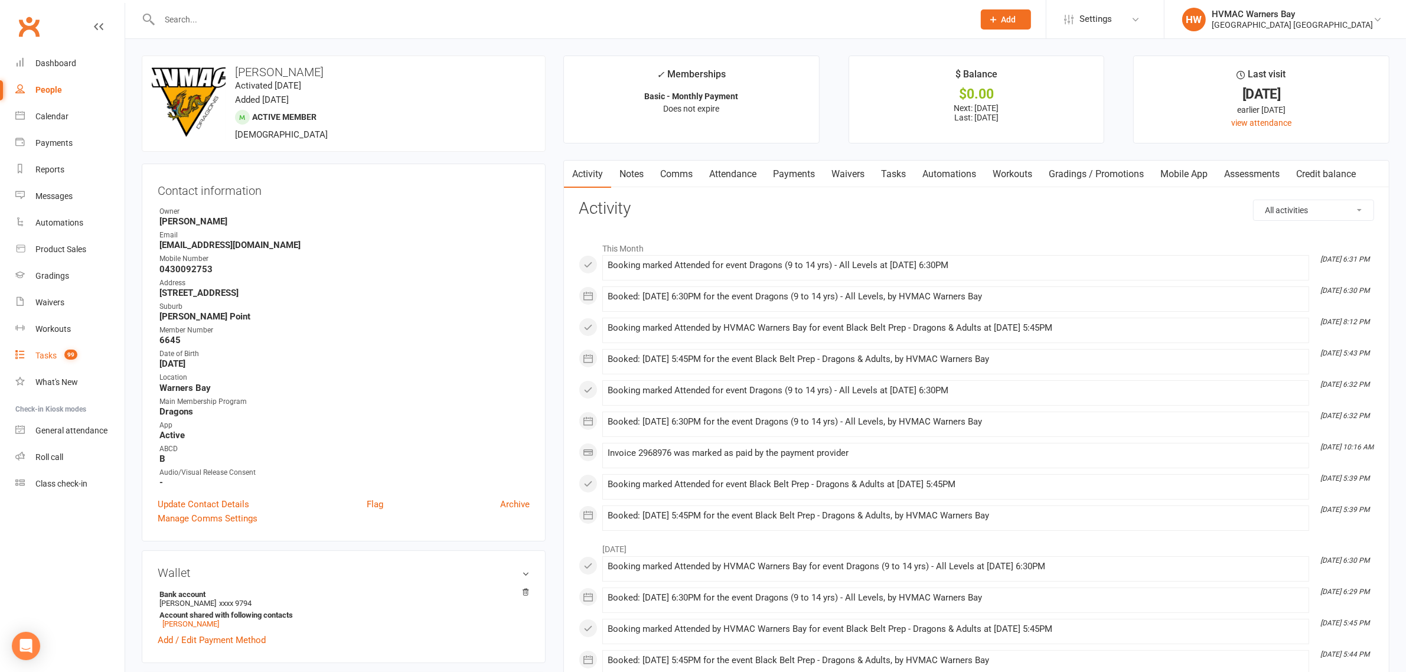
click at [63, 361] on link "Tasks 99" at bounding box center [69, 355] width 109 height 27
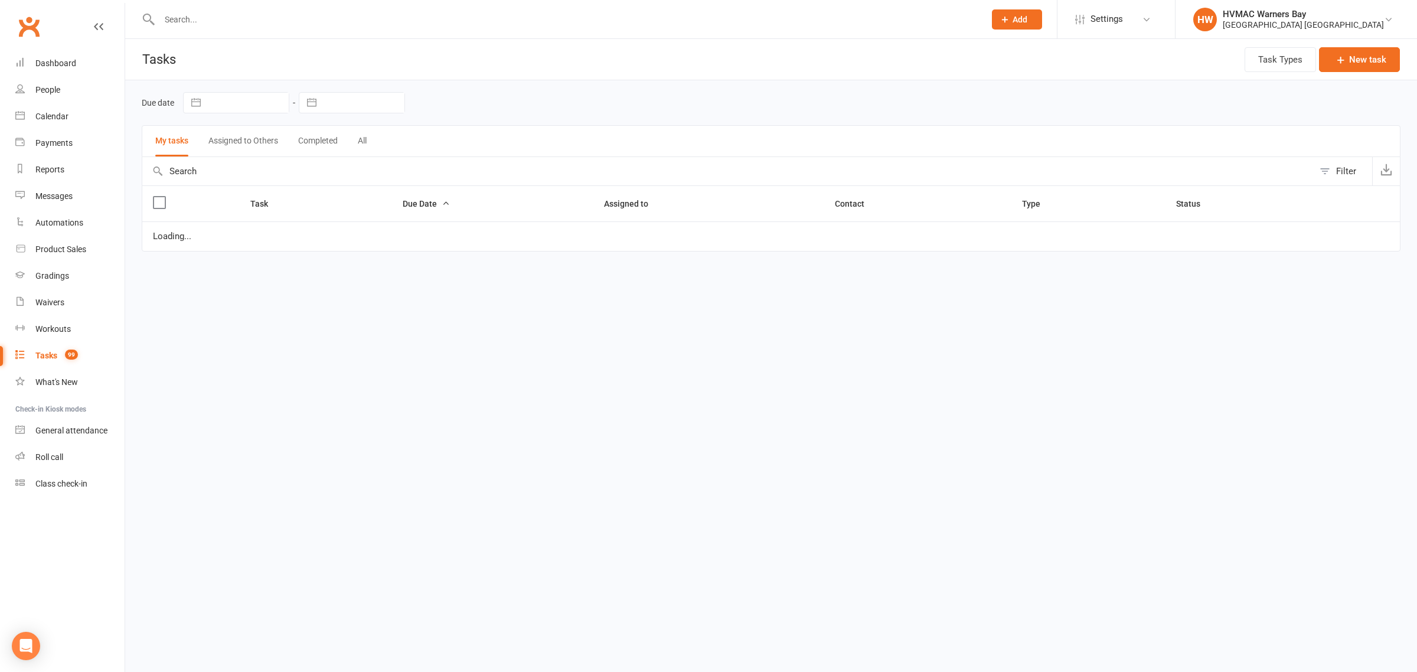
select select "started"
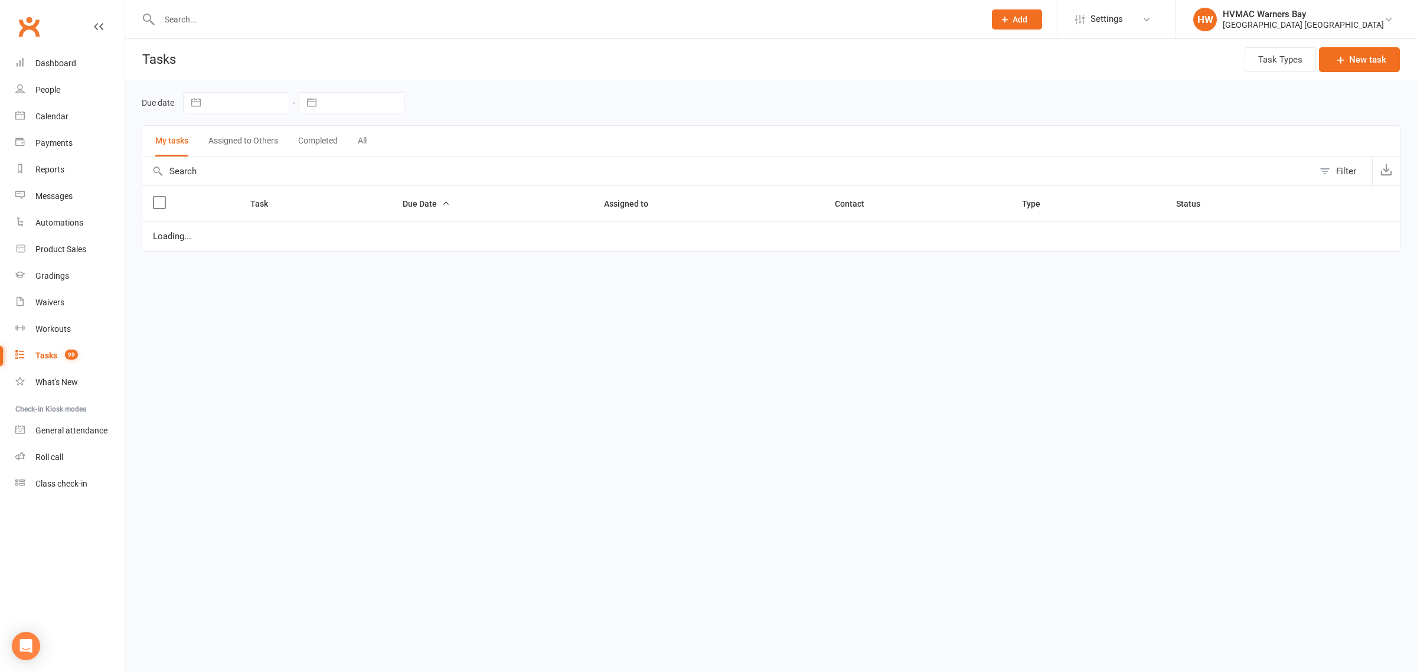
select select "waiting"
select select "started"
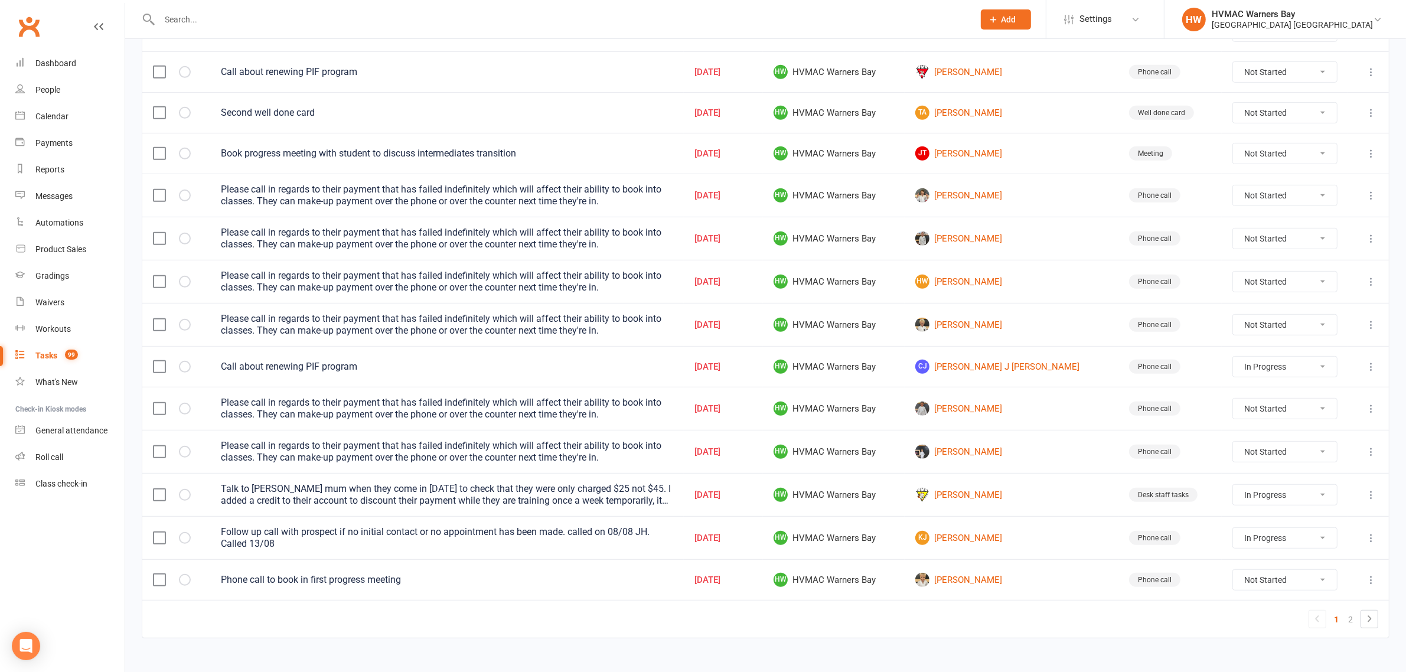
scroll to position [690, 0]
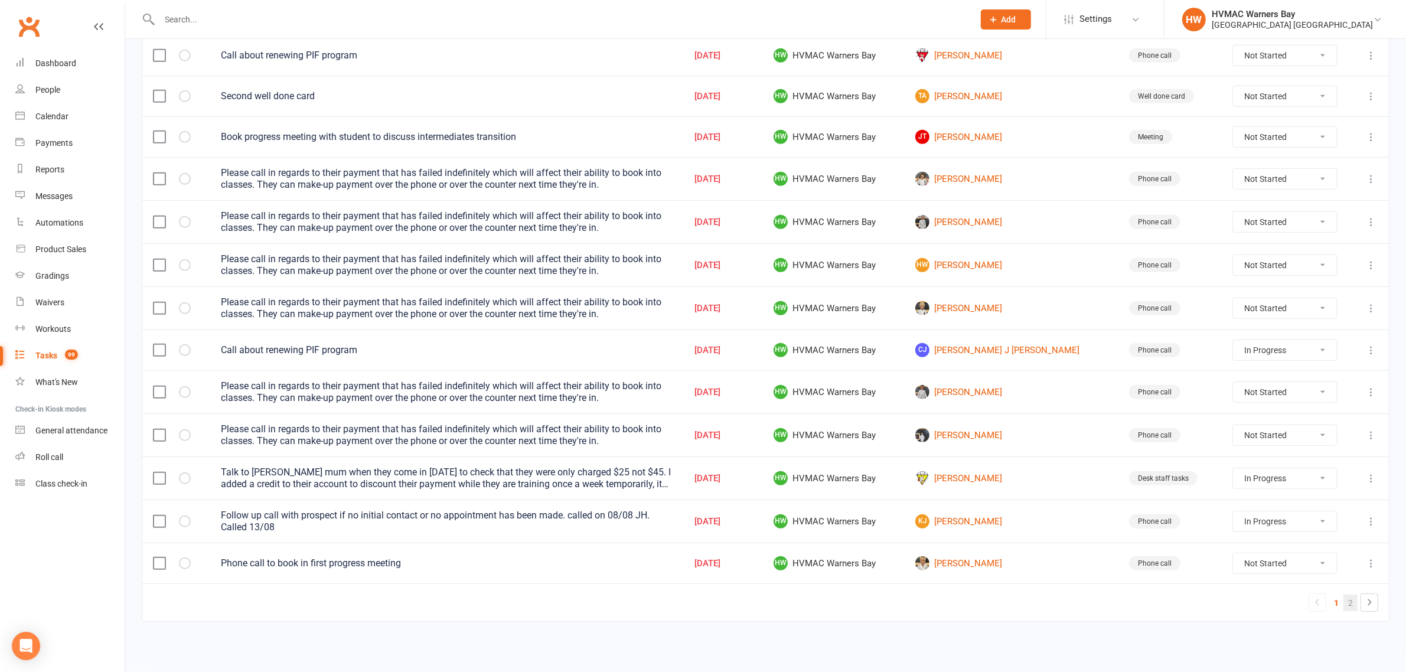
click at [1353, 604] on link "2" at bounding box center [1350, 603] width 14 height 17
select select "started"
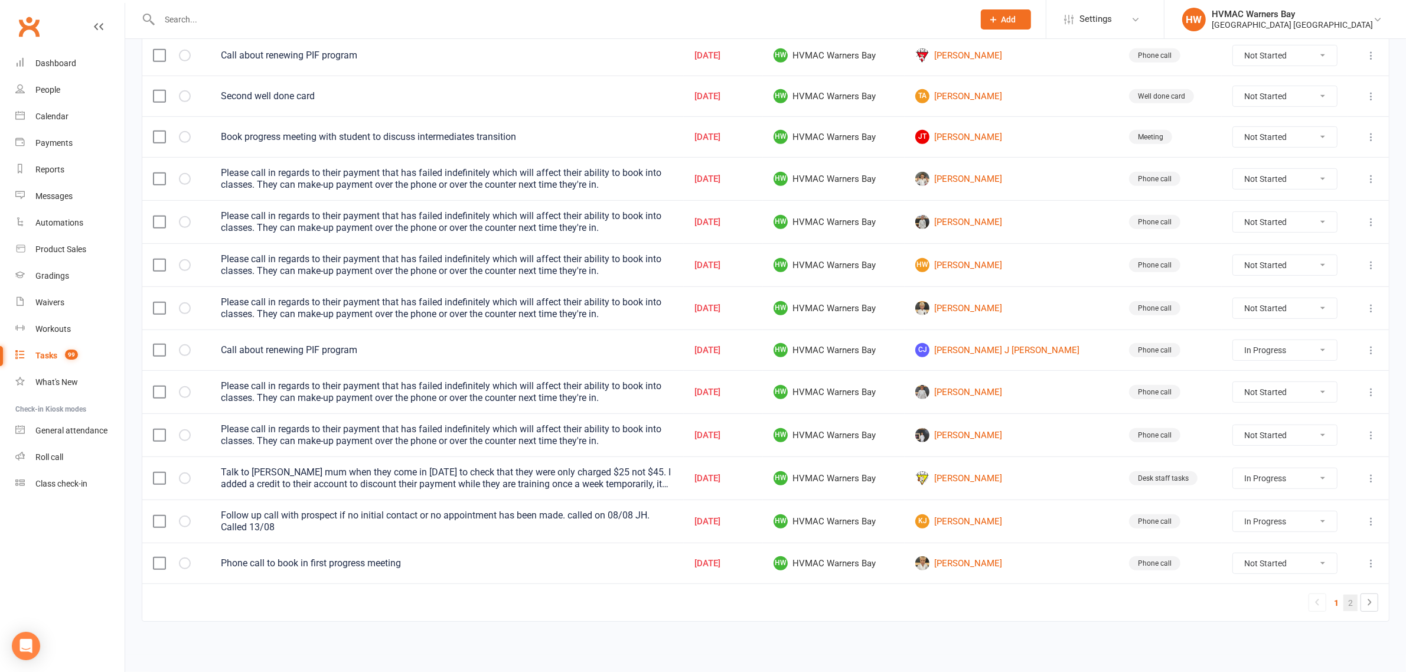
select select "started"
select select "waiting"
select select "started"
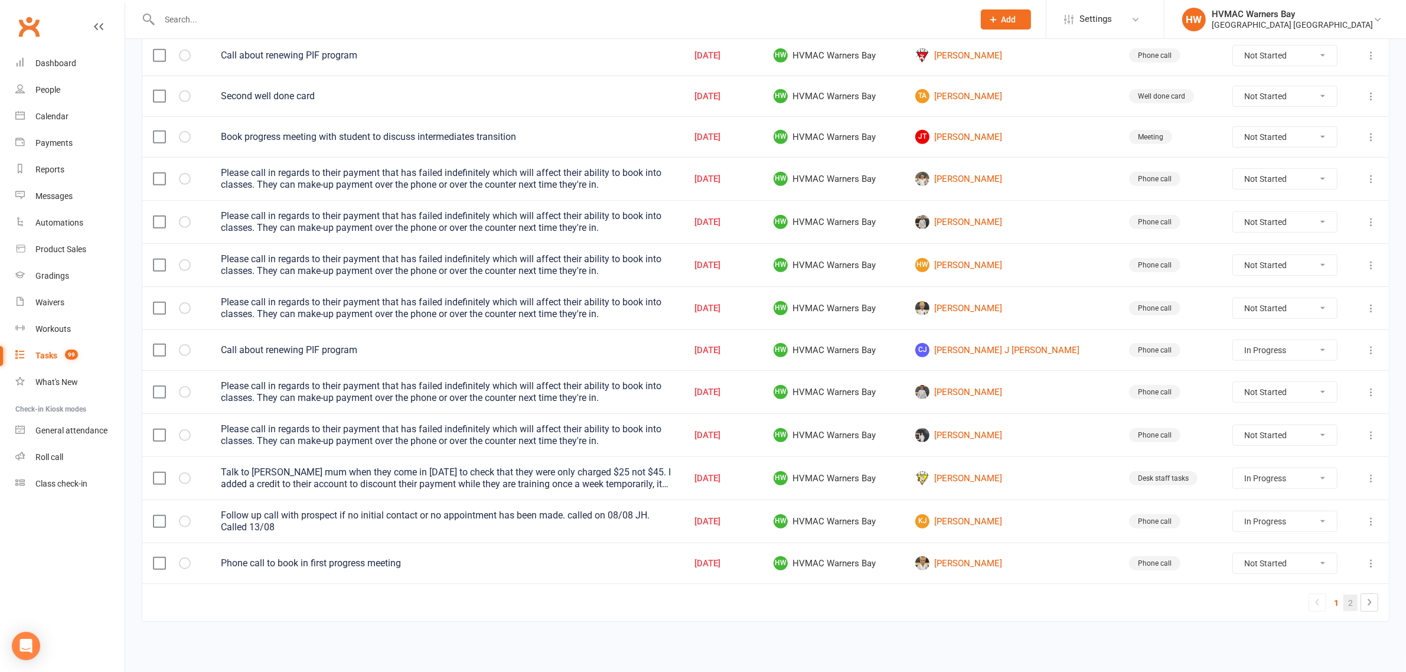
select select "started"
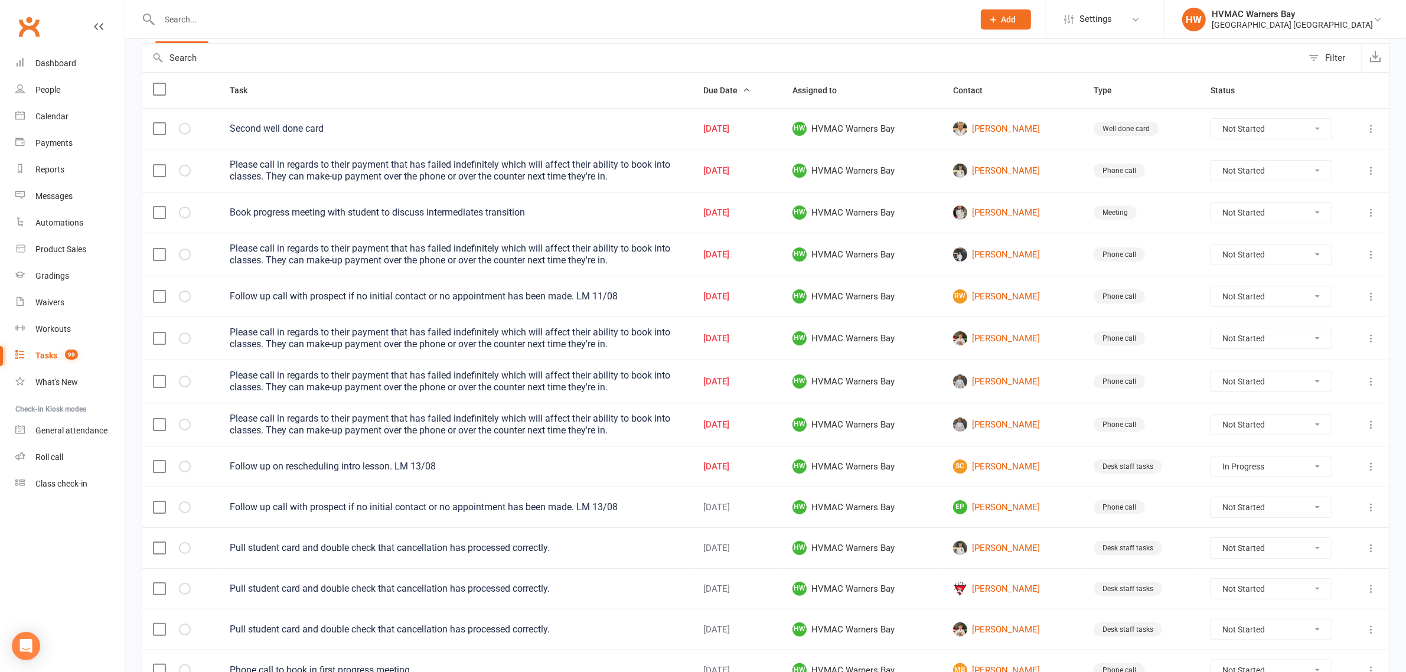
scroll to position [267, 0]
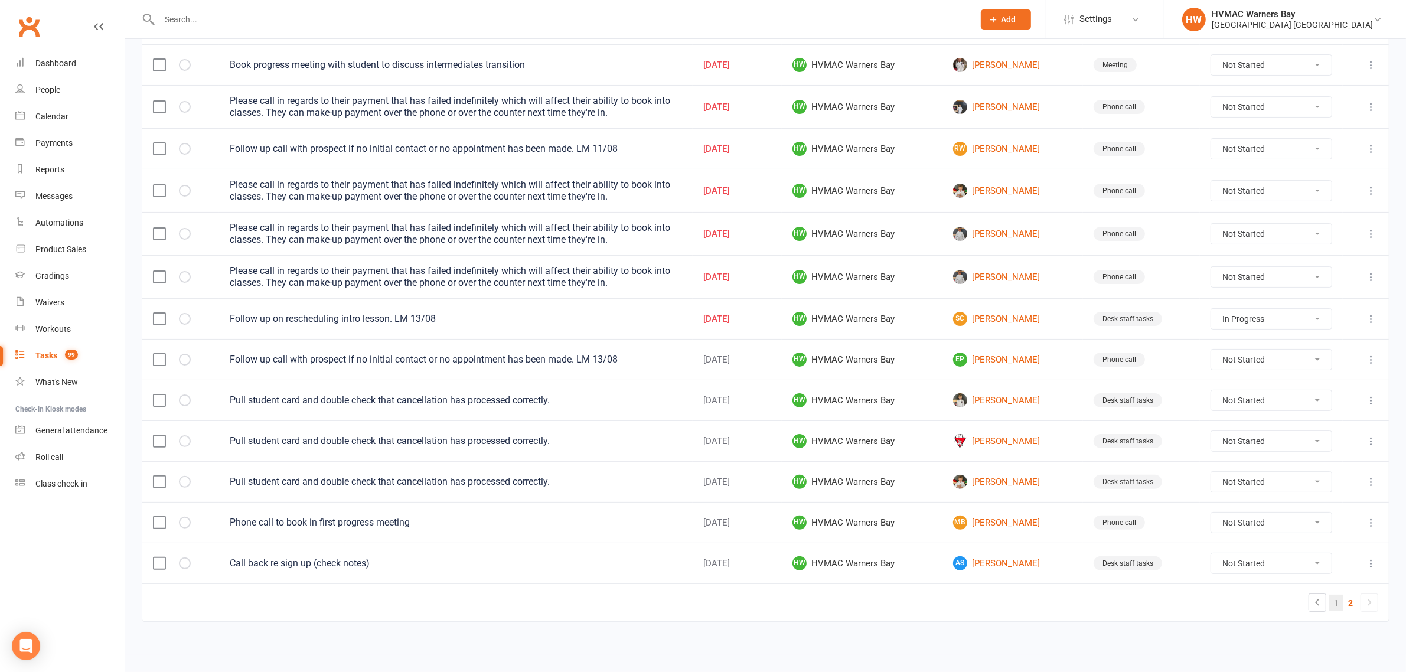
click at [1338, 604] on link "1" at bounding box center [1336, 603] width 14 height 17
select select "started"
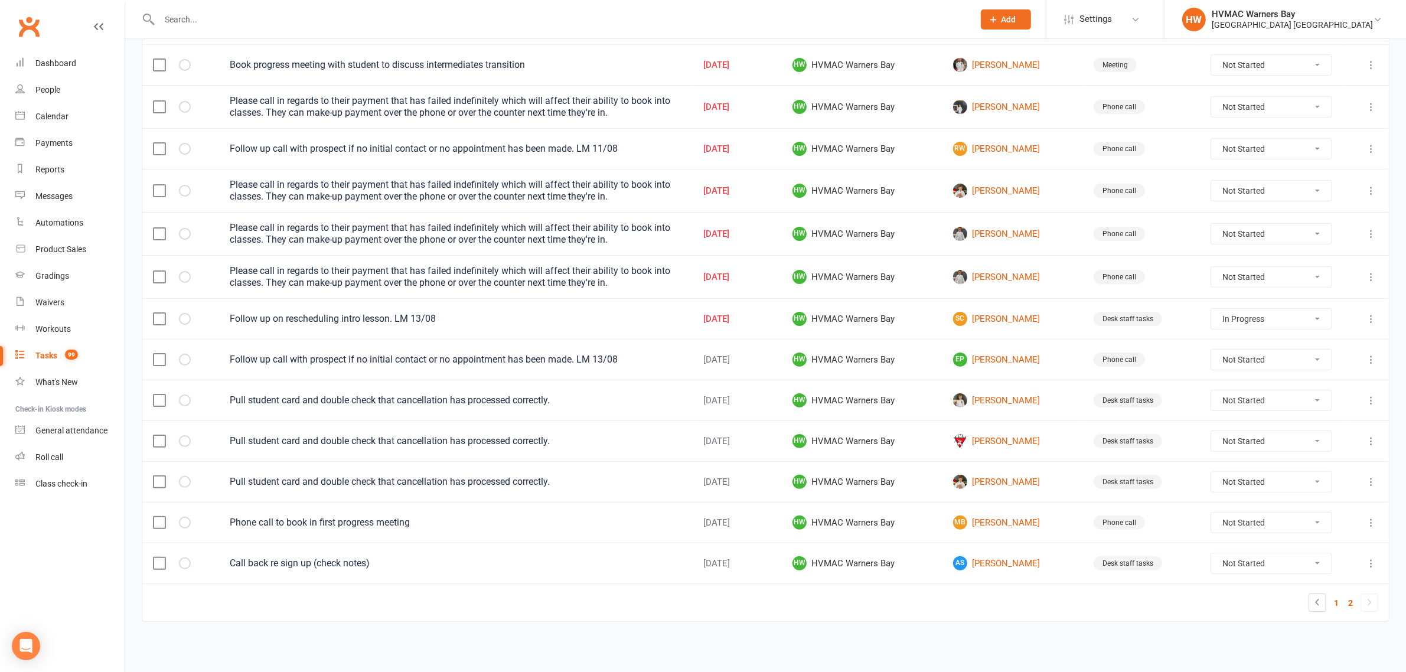
select select "started"
select select "waiting"
select select "started"
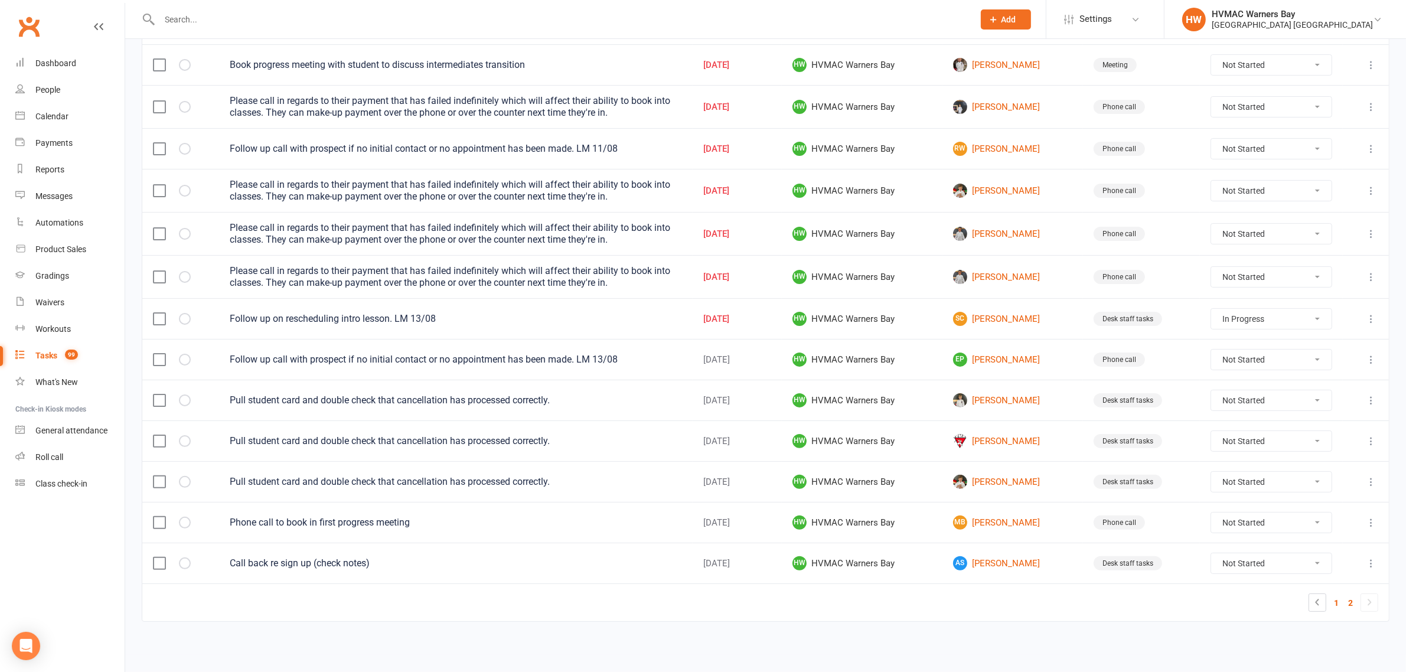
select select "started"
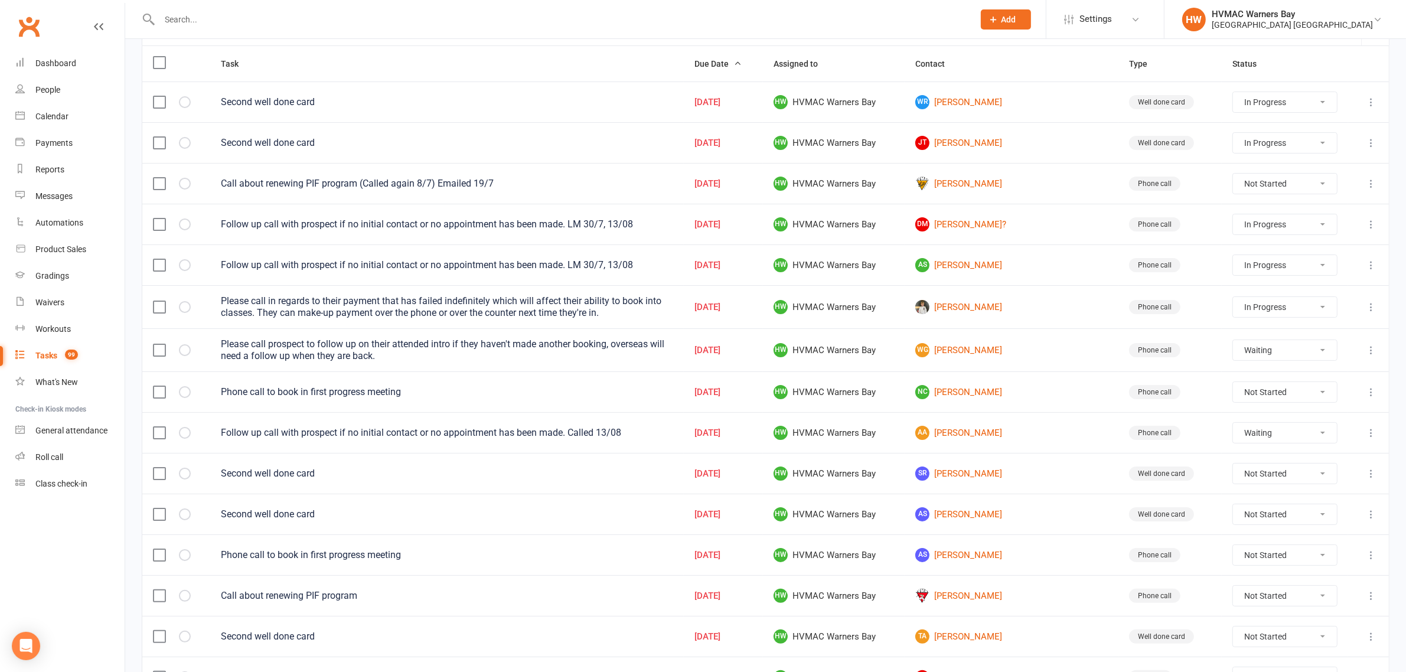
scroll to position [0, 0]
